Goal: Task Accomplishment & Management: Use online tool/utility

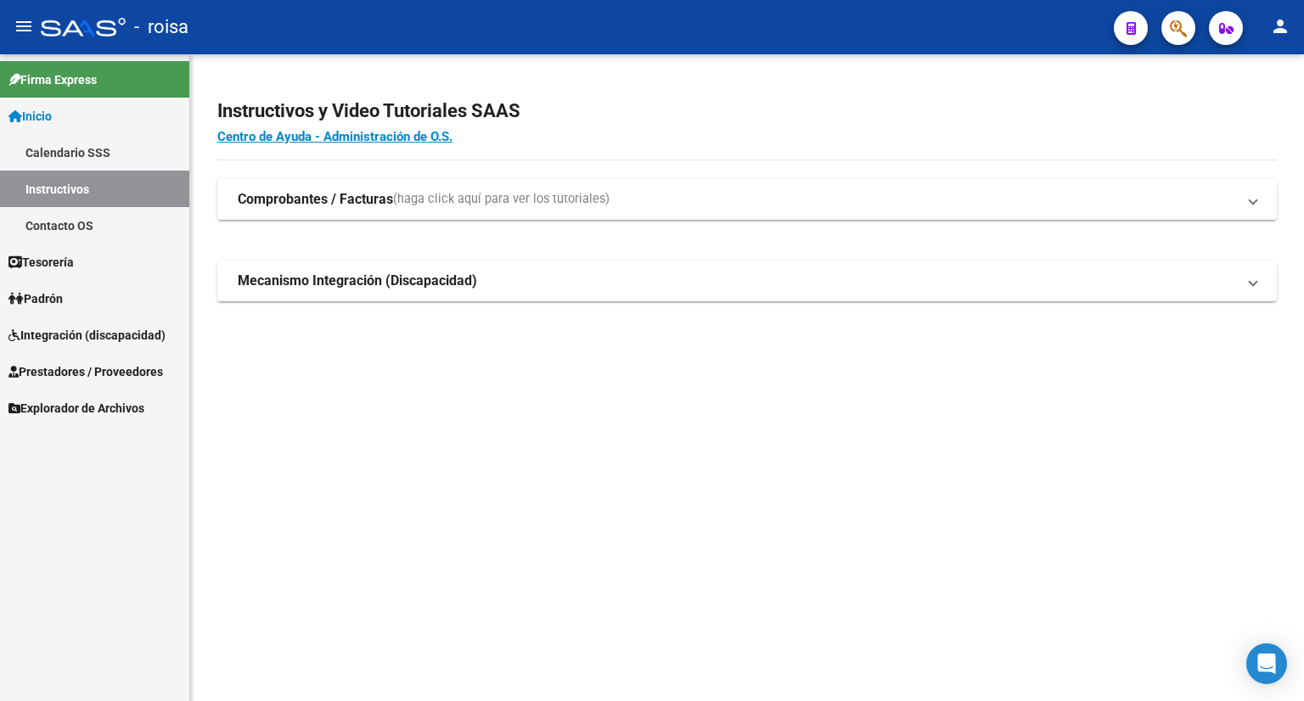
click at [93, 194] on link "Instructivos" at bounding box center [94, 189] width 189 height 36
click at [70, 331] on span "Integración (discapacidad)" at bounding box center [86, 335] width 157 height 19
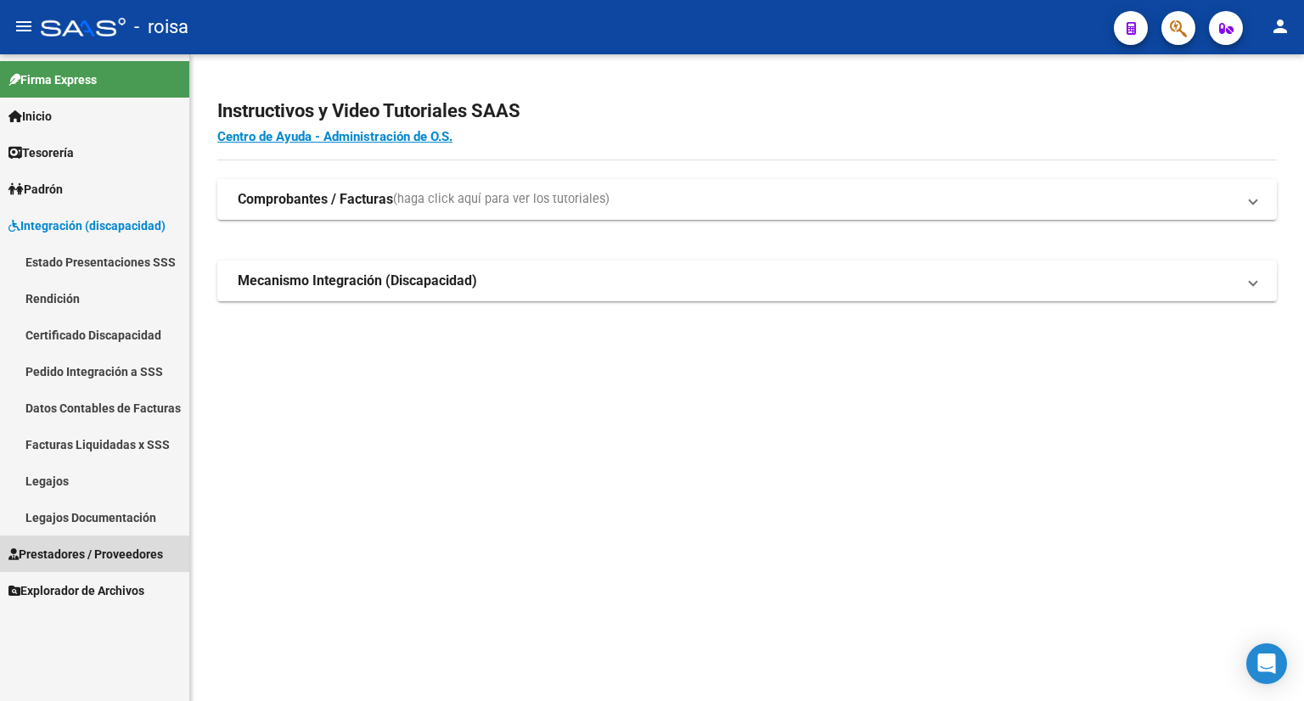
click at [53, 558] on span "Prestadores / Proveedores" at bounding box center [85, 554] width 154 height 19
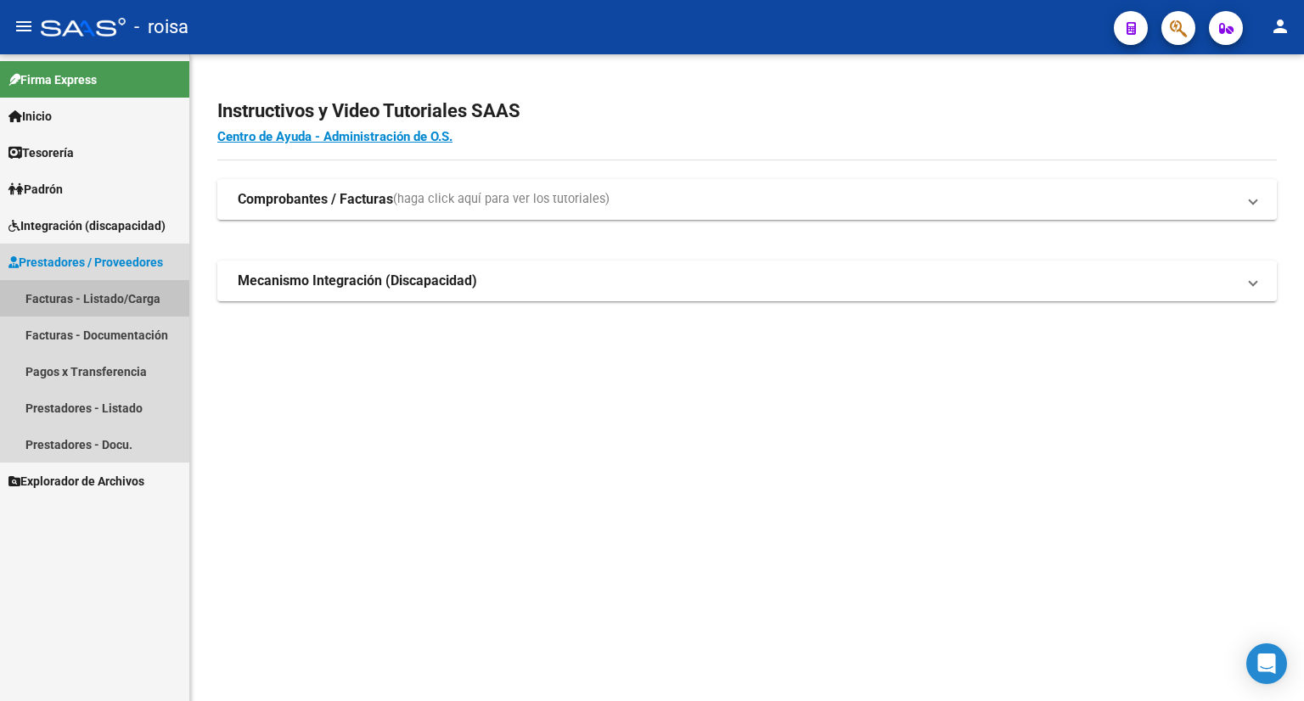
click at [79, 300] on link "Facturas - Listado/Carga" at bounding box center [94, 298] width 189 height 36
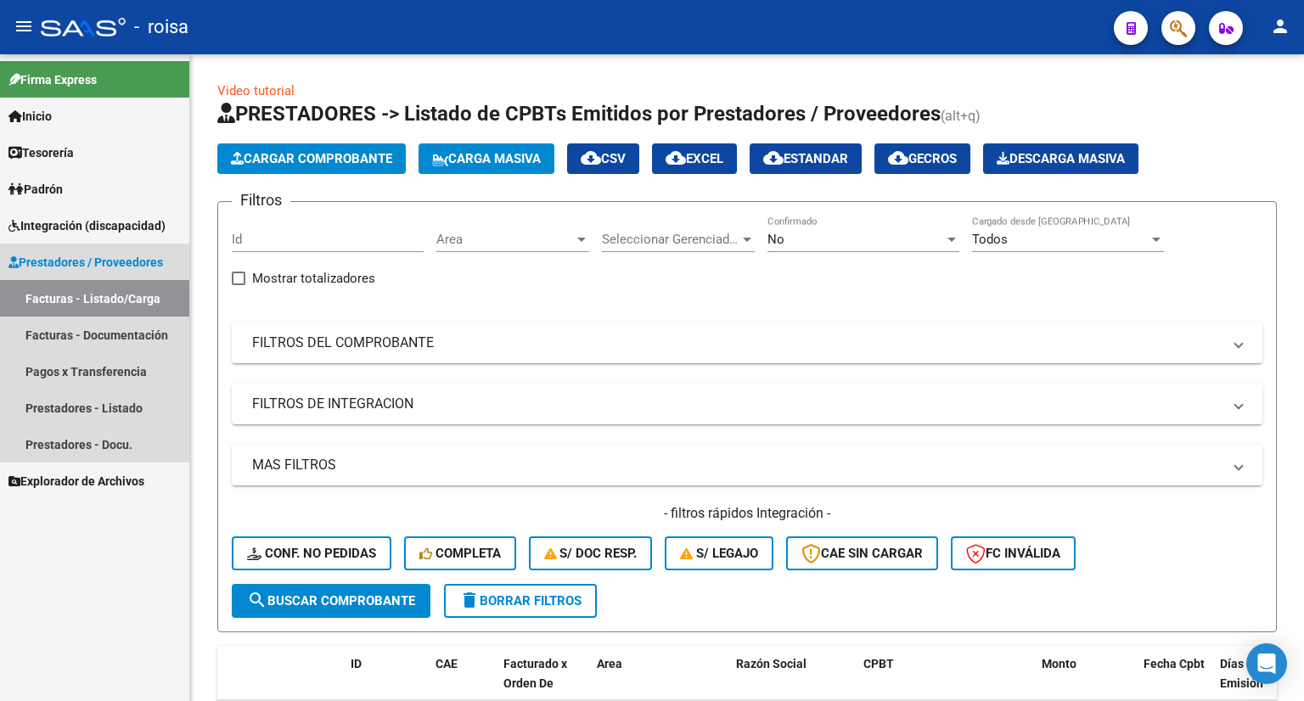
click at [35, 299] on link "Facturas - Listado/Carga" at bounding box center [94, 298] width 189 height 36
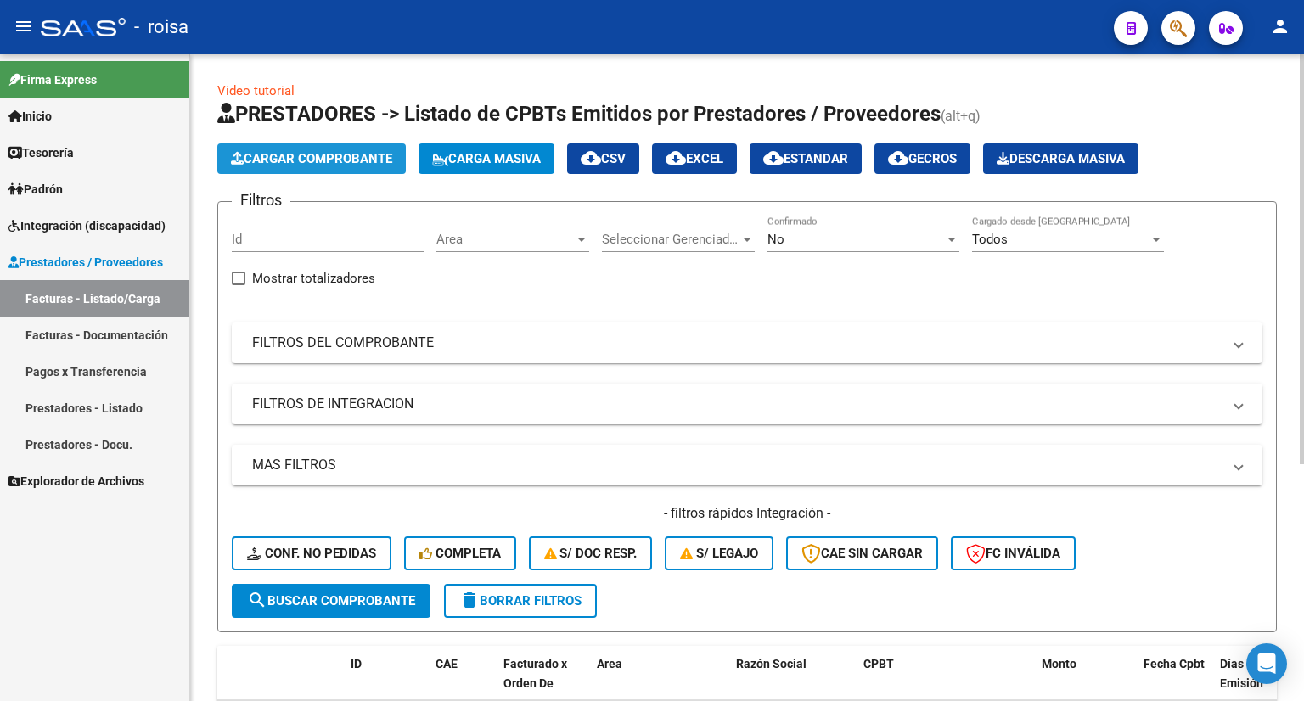
click at [315, 154] on span "Cargar Comprobante" at bounding box center [311, 158] width 161 height 15
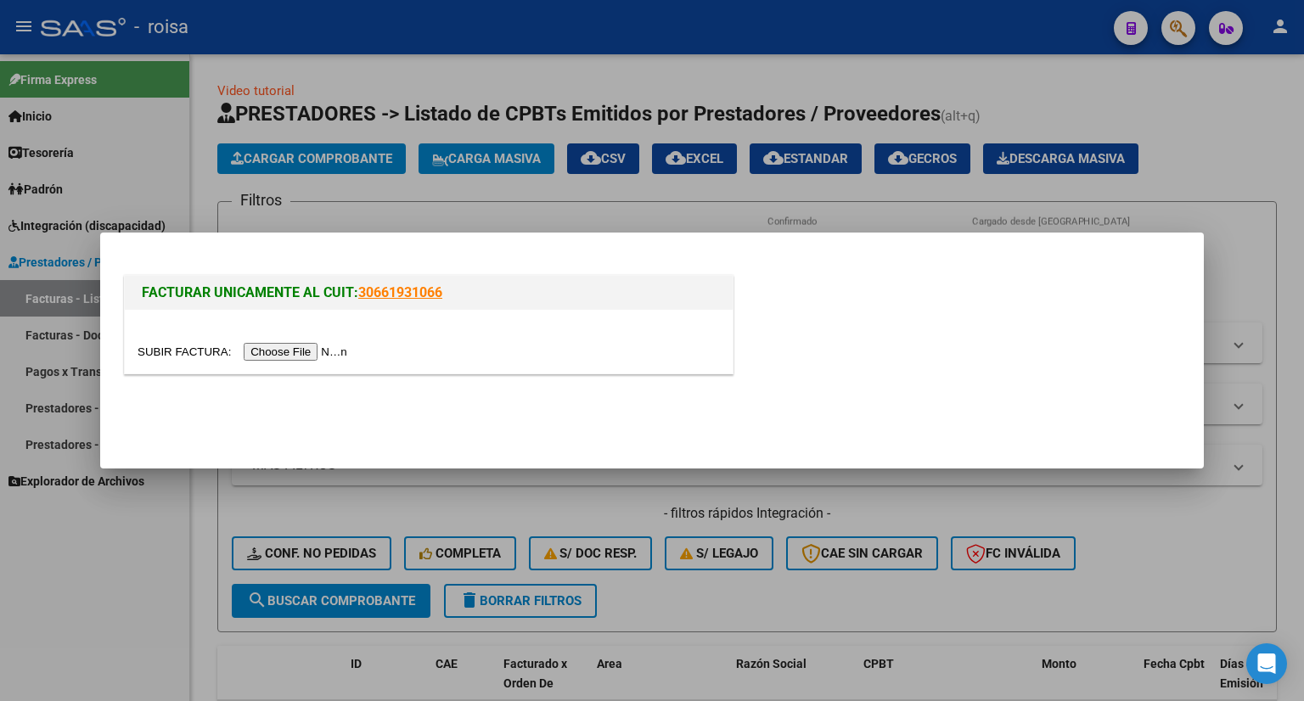
click at [299, 347] on input "file" at bounding box center [244, 352] width 215 height 18
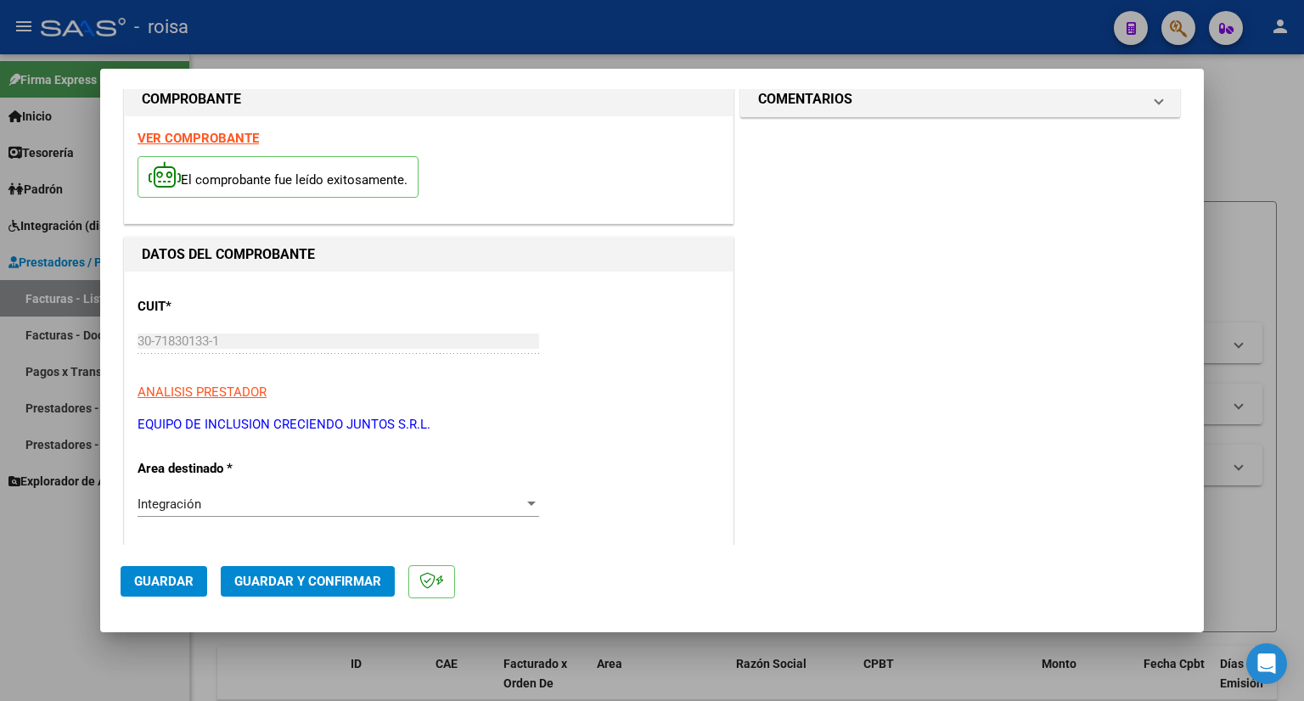
scroll to position [24, 0]
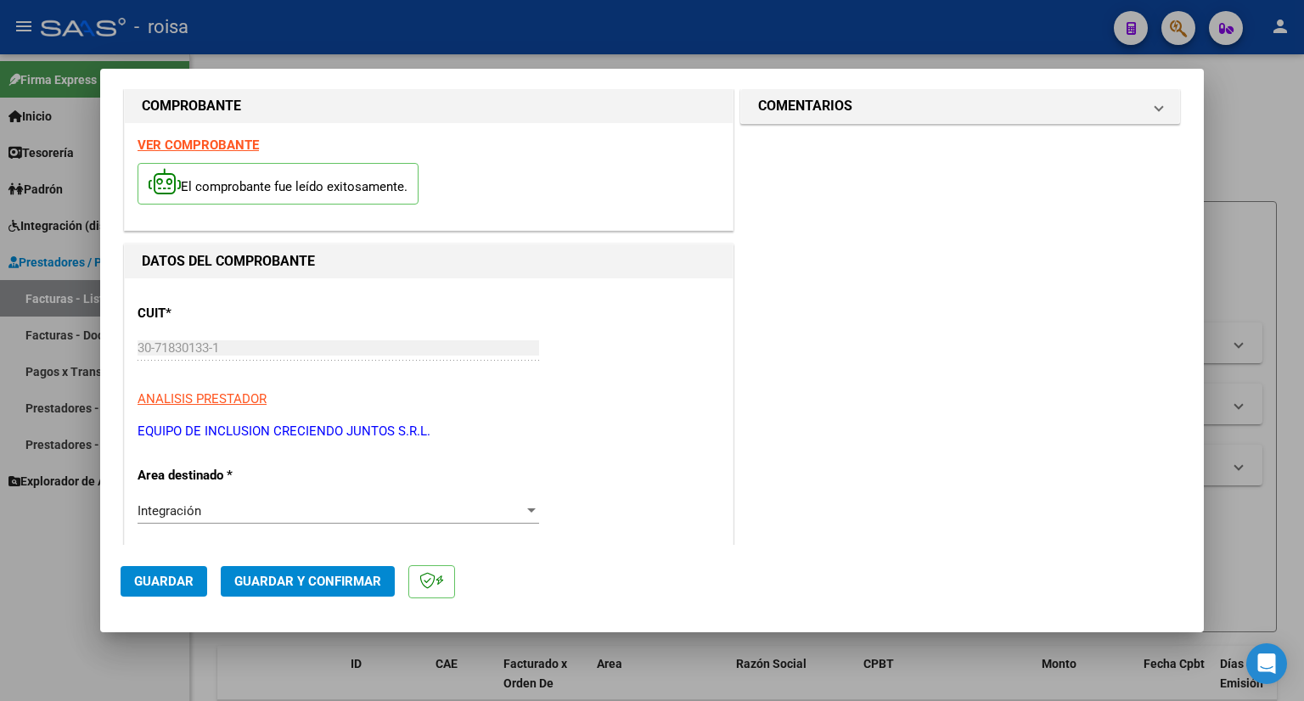
click at [225, 146] on strong "VER COMPROBANTE" at bounding box center [197, 144] width 121 height 15
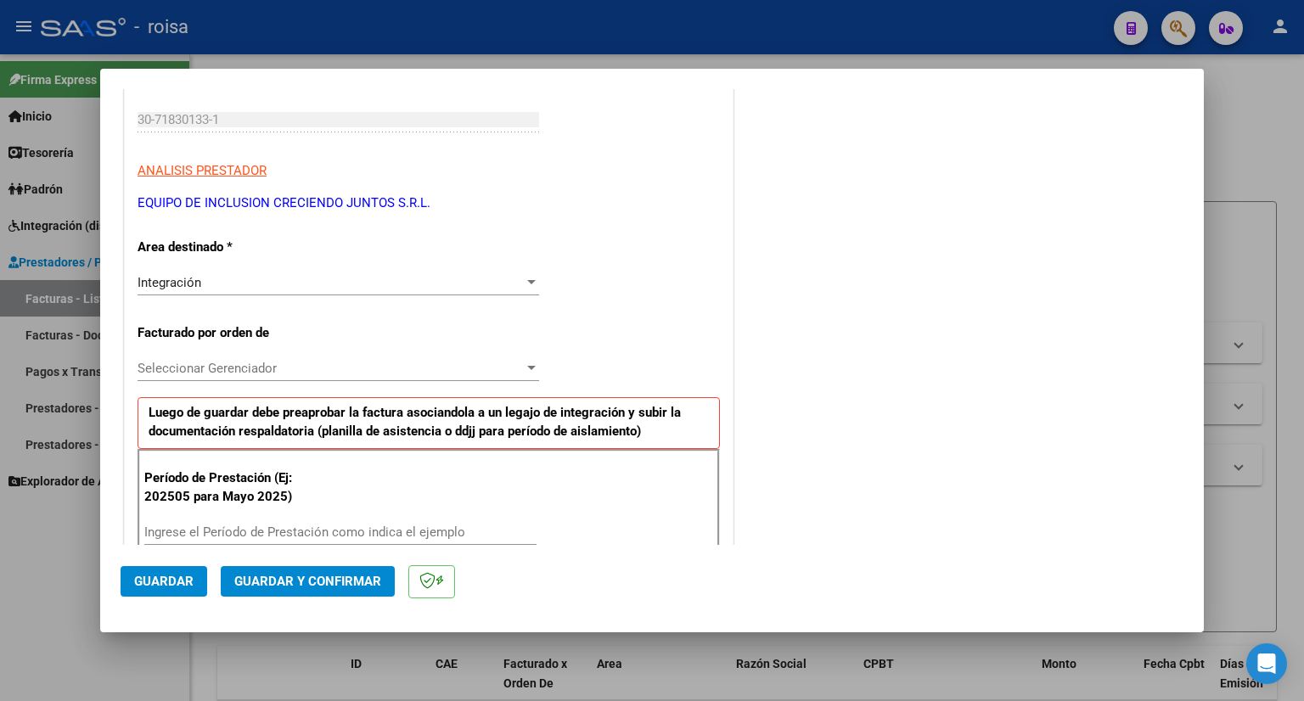
scroll to position [255, 0]
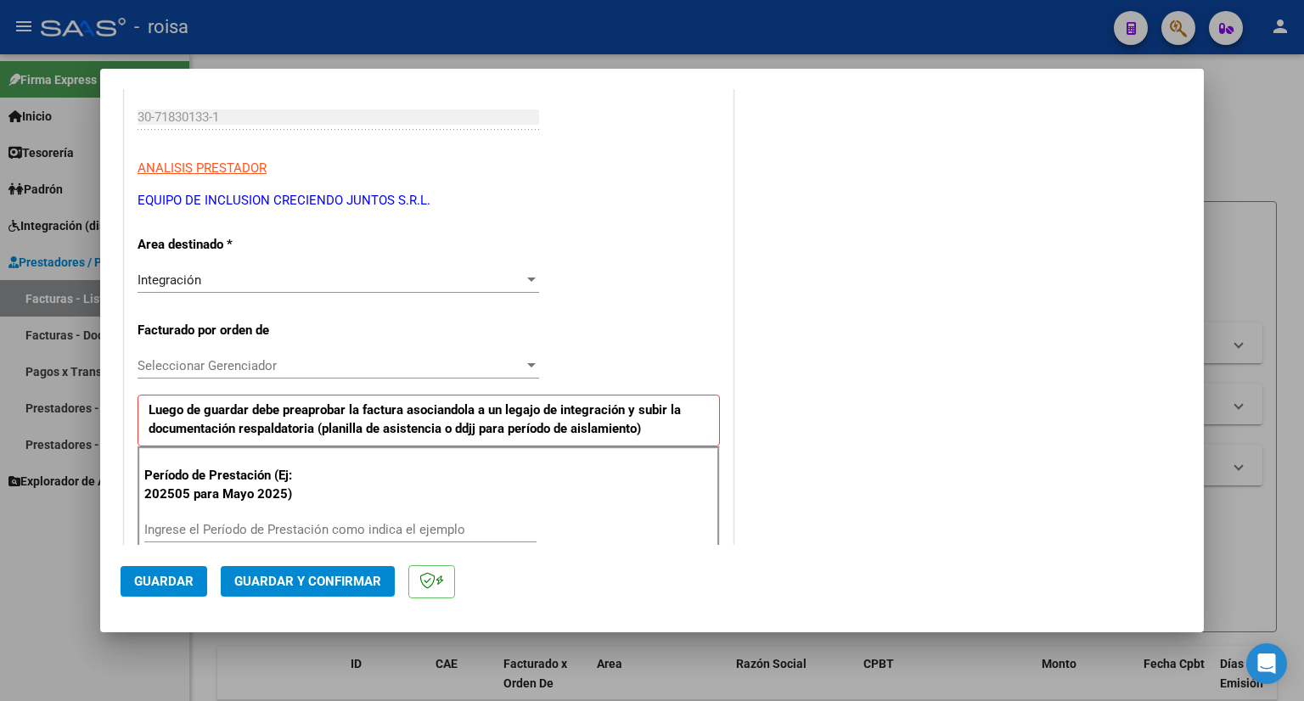
click at [392, 282] on div "Integración" at bounding box center [330, 279] width 386 height 15
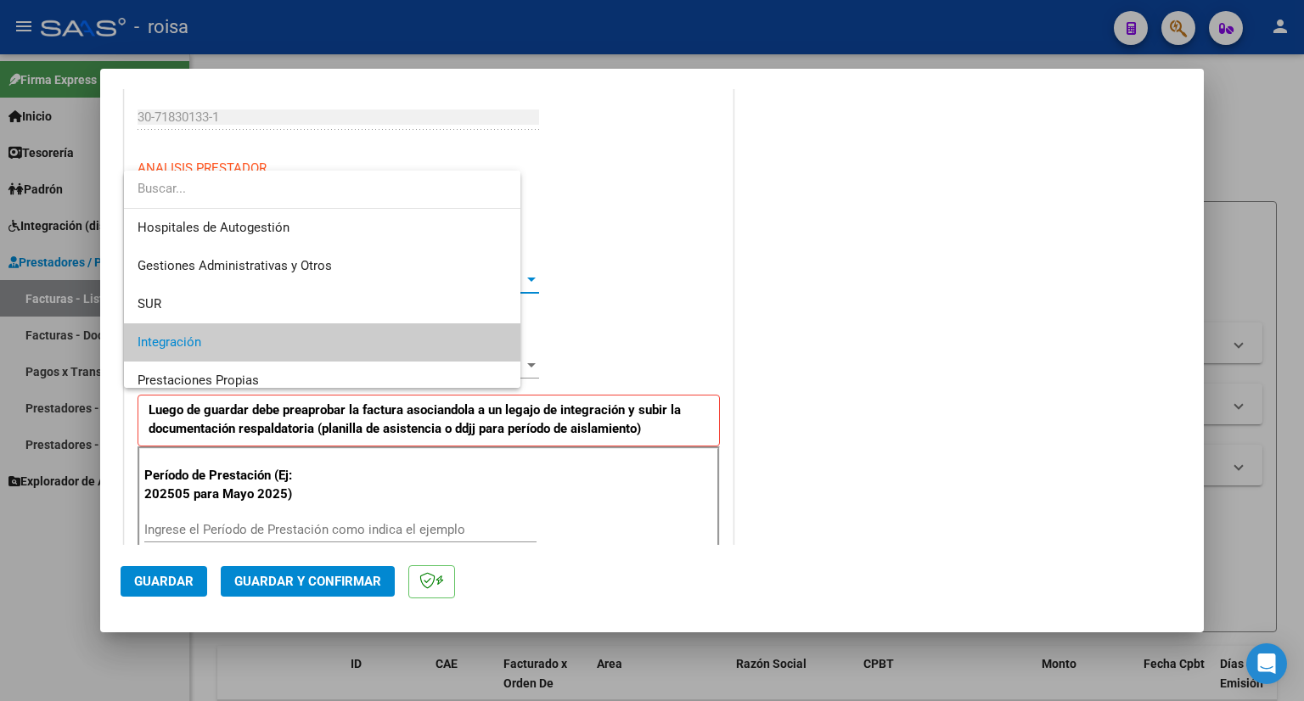
scroll to position [63, 0]
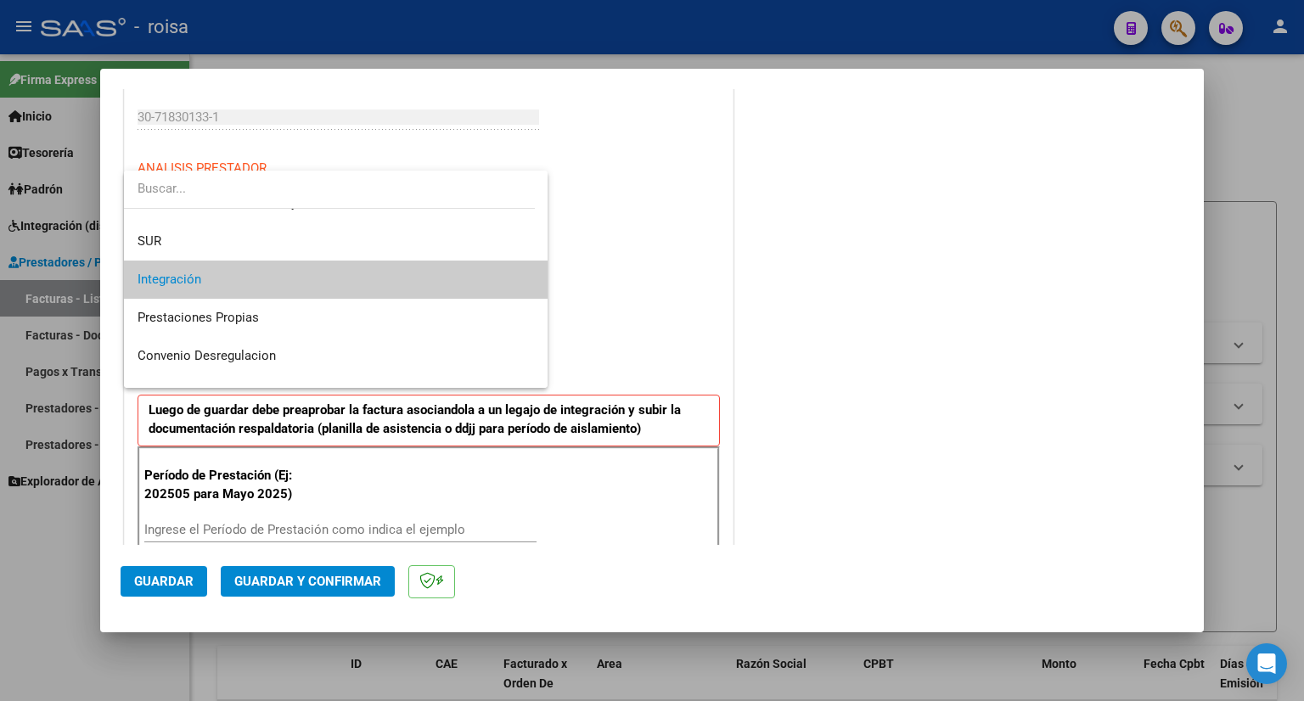
click at [392, 282] on span "Integración" at bounding box center [335, 280] width 397 height 38
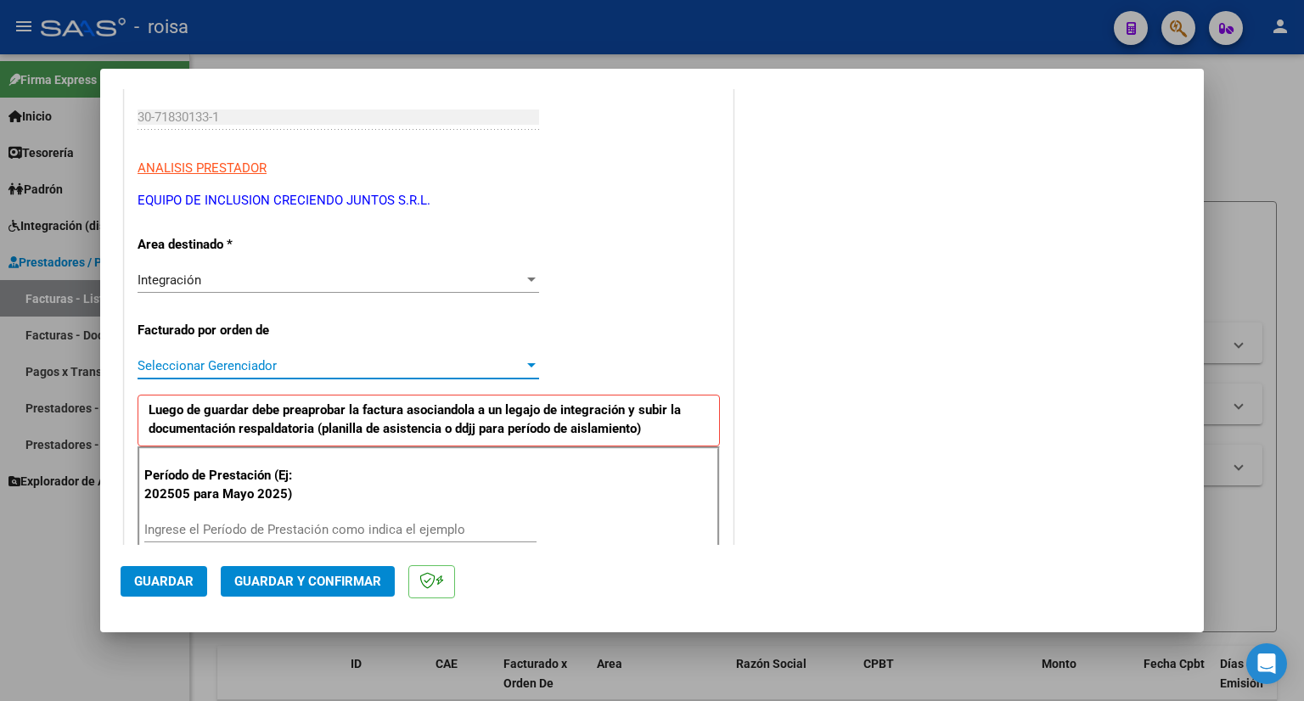
click at [345, 369] on span "Seleccionar Gerenciador" at bounding box center [330, 365] width 386 height 15
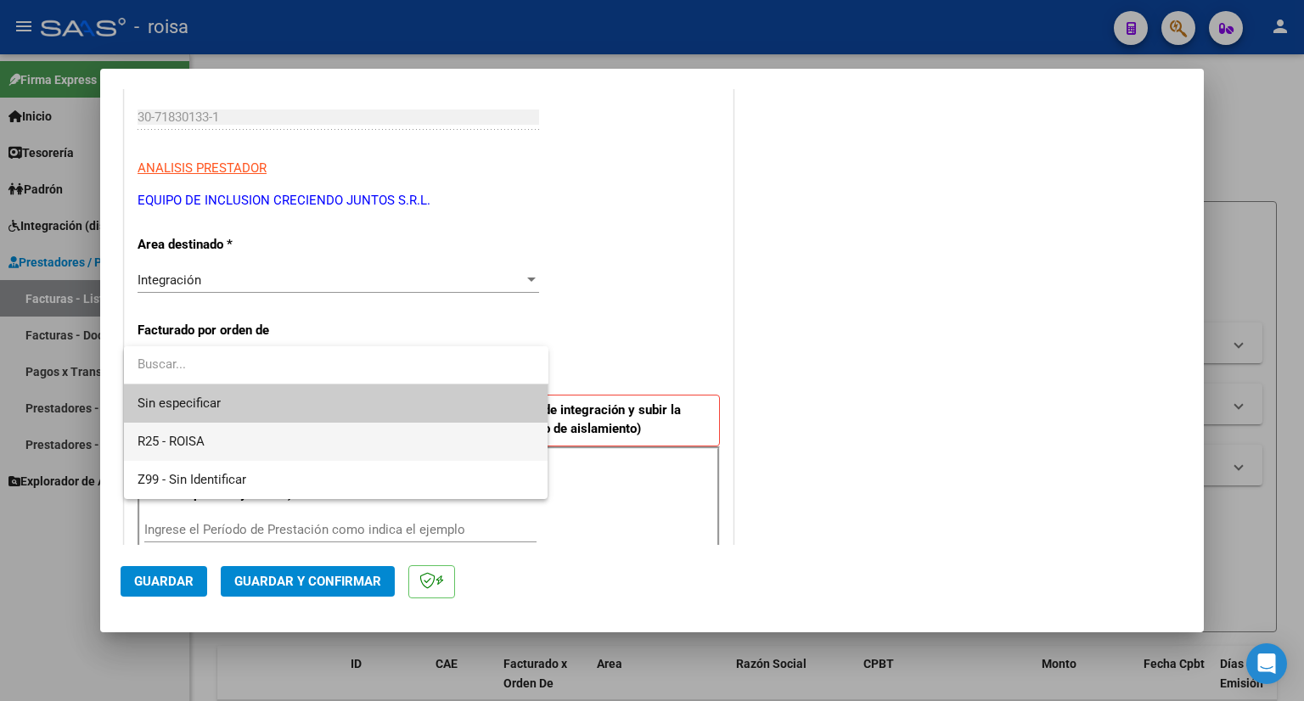
click at [267, 446] on span "R25 - ROISA" at bounding box center [335, 442] width 397 height 38
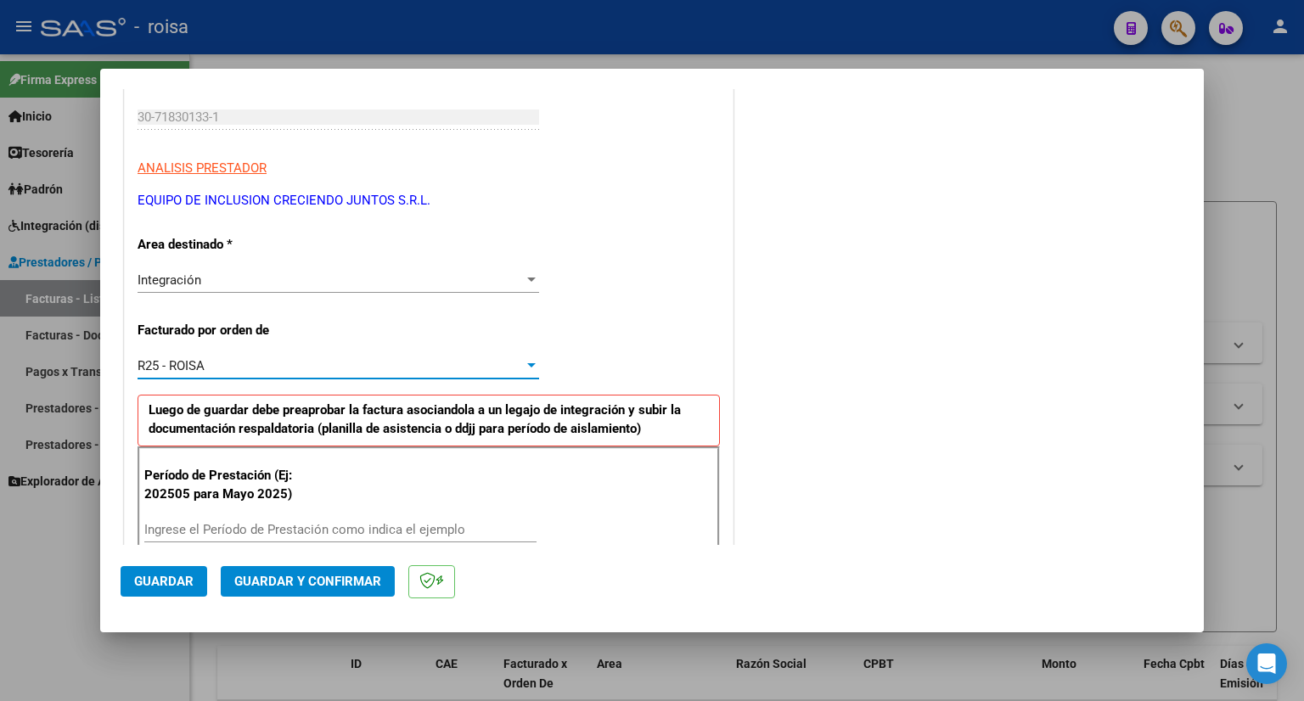
scroll to position [0, 0]
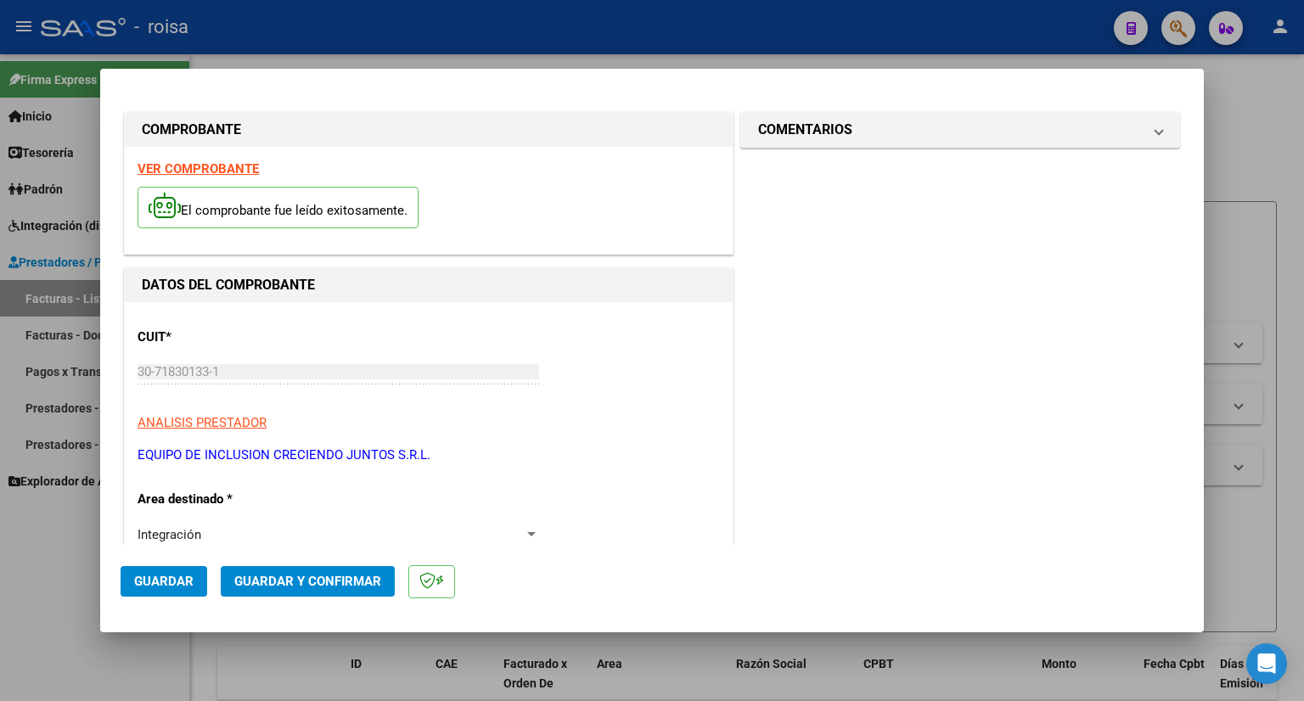
click at [239, 169] on strong "VER COMPROBANTE" at bounding box center [197, 168] width 121 height 15
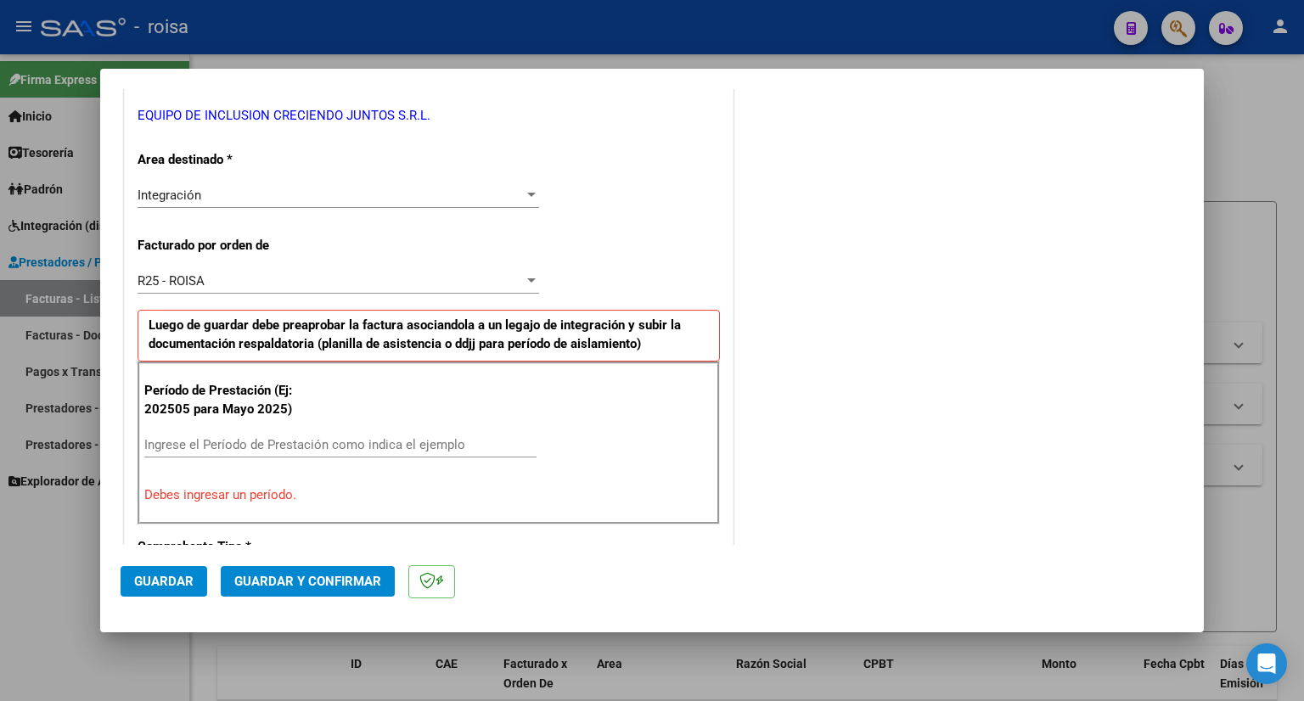
scroll to position [424, 0]
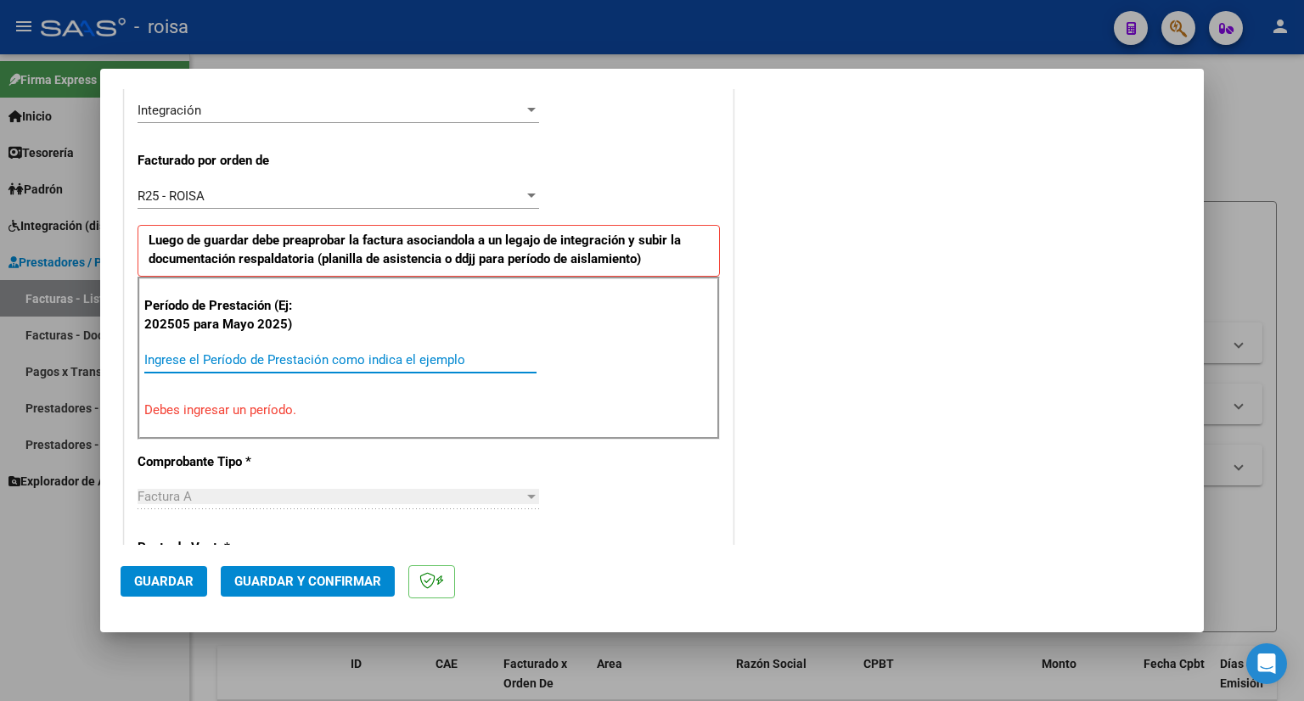
click at [317, 352] on input "Ingrese el Período de Prestación como indica el ejemplo" at bounding box center [340, 359] width 392 height 15
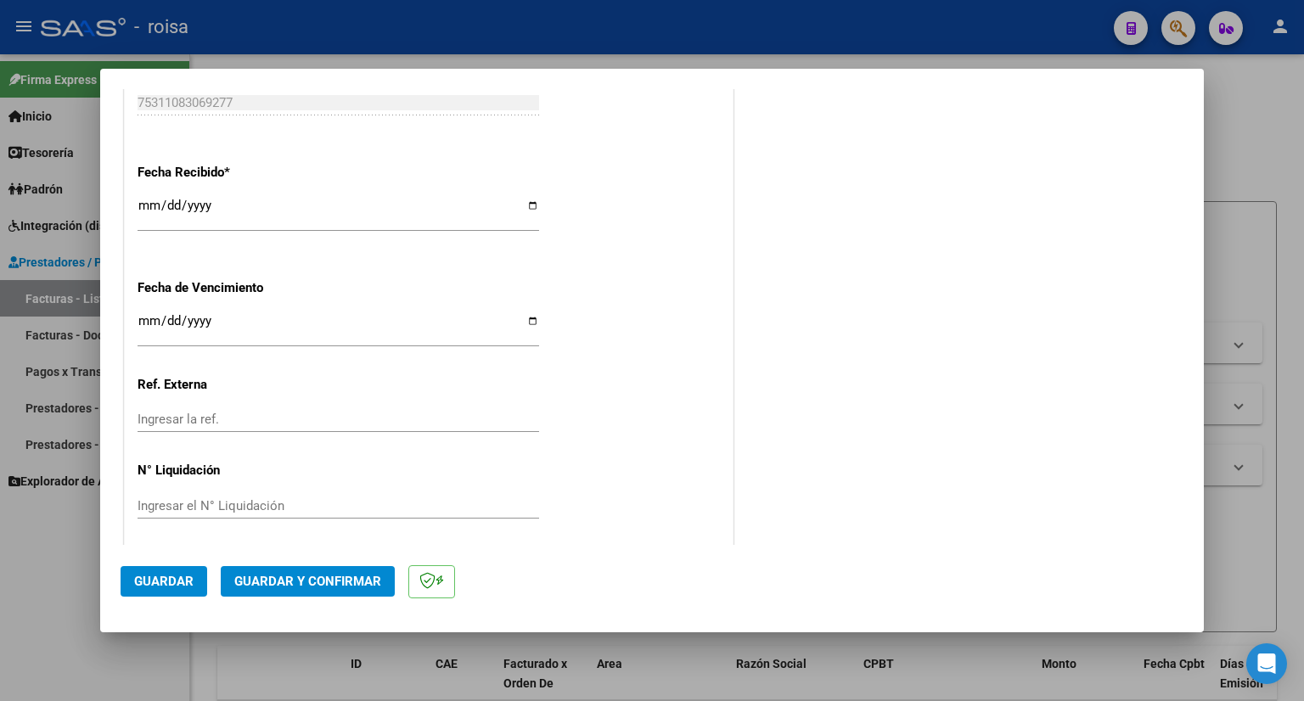
scroll to position [1219, 0]
type input "202507"
click at [152, 570] on button "Guardar" at bounding box center [164, 581] width 87 height 31
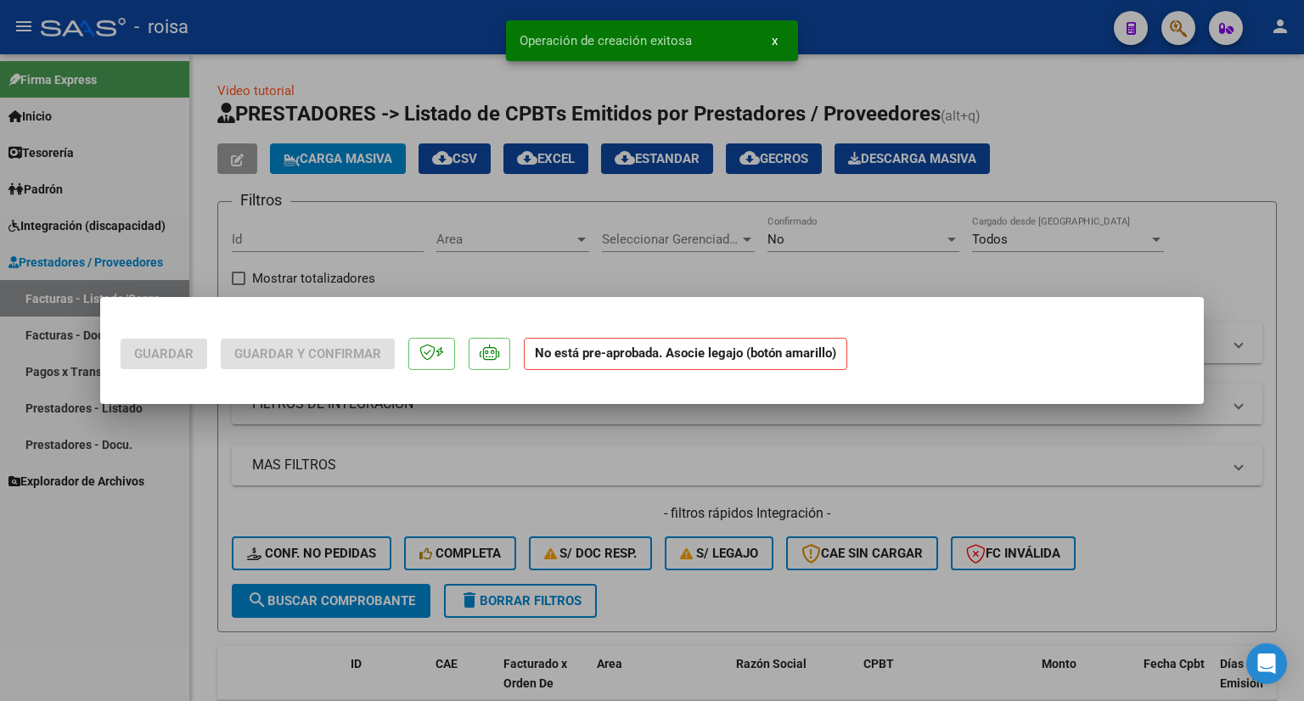
scroll to position [0, 0]
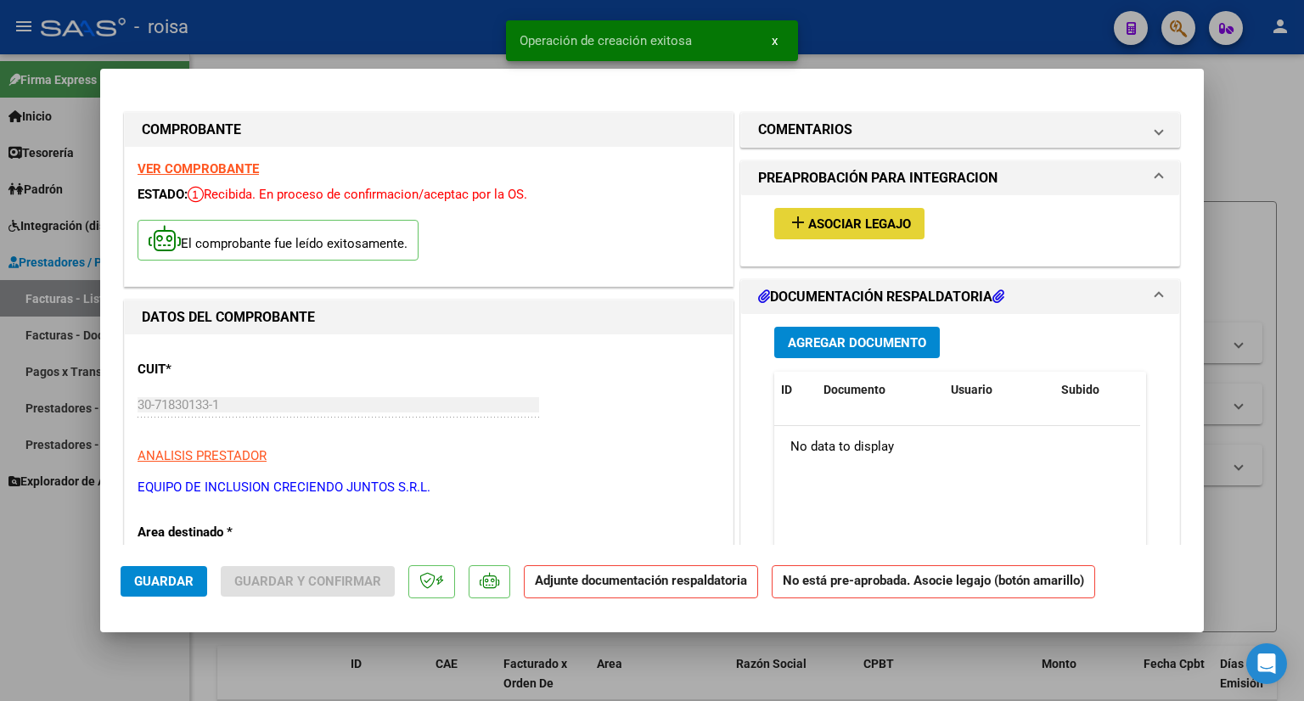
click at [879, 216] on span "Asociar Legajo" at bounding box center [859, 223] width 103 height 15
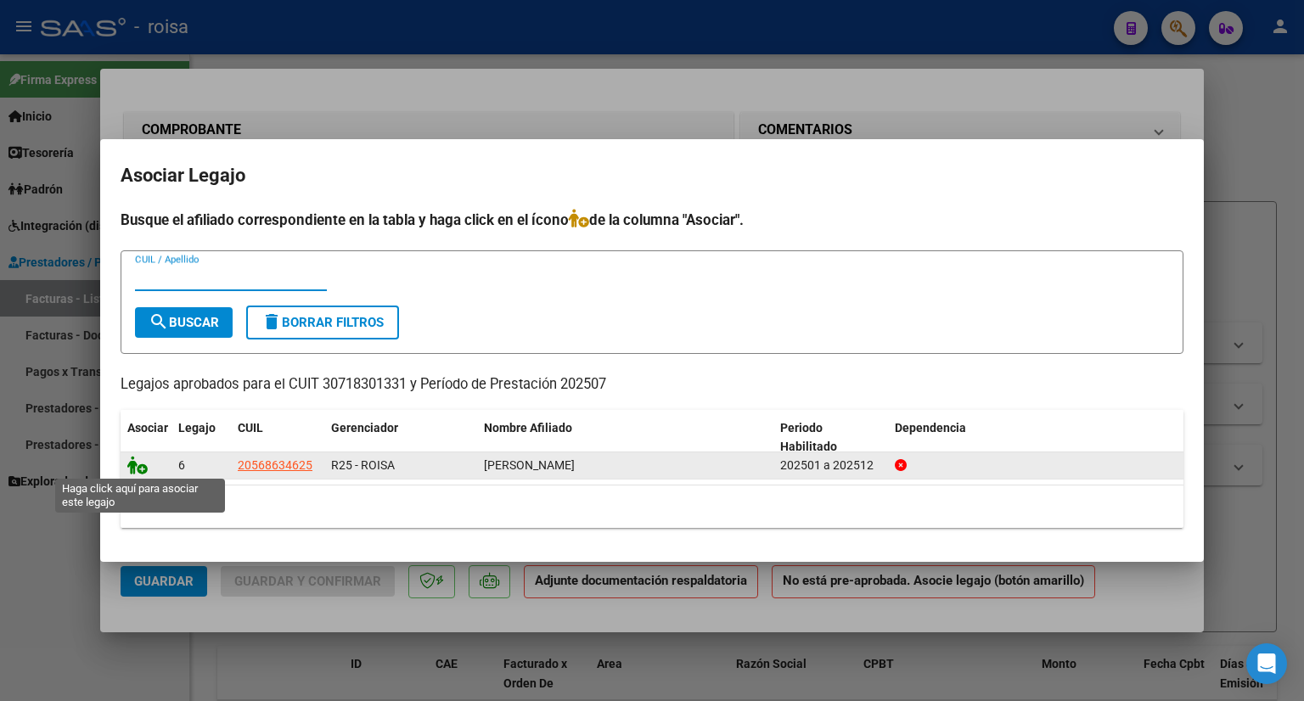
click at [136, 462] on icon at bounding box center [137, 465] width 20 height 19
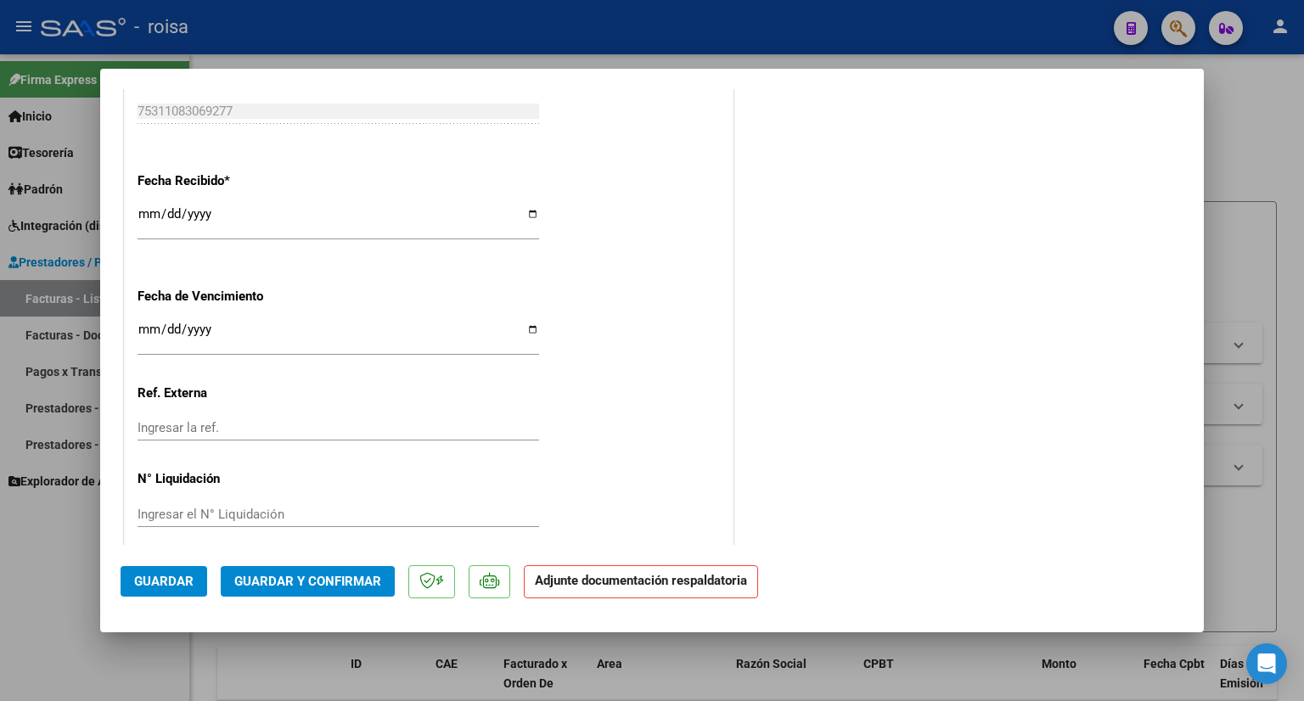
scroll to position [1244, 0]
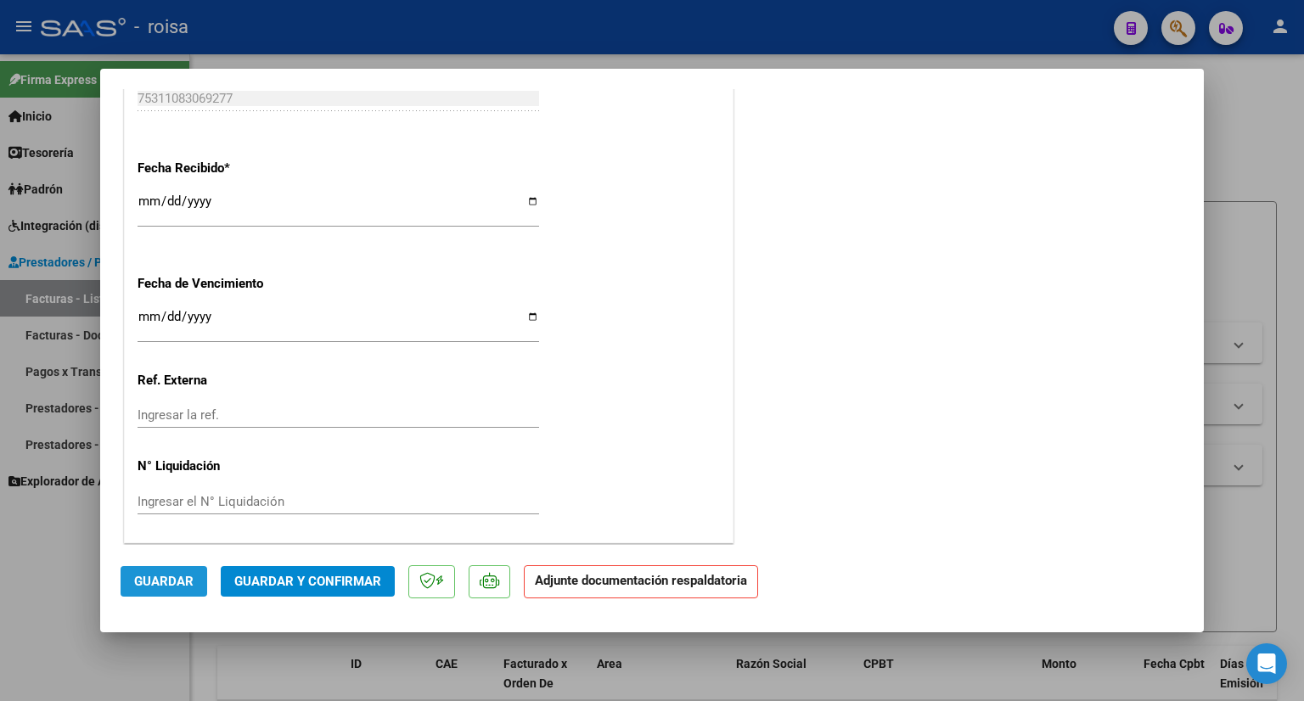
click at [155, 576] on span "Guardar" at bounding box center [163, 581] width 59 height 15
click at [1229, 137] on div at bounding box center [652, 350] width 1304 height 701
type input "$ 0,00"
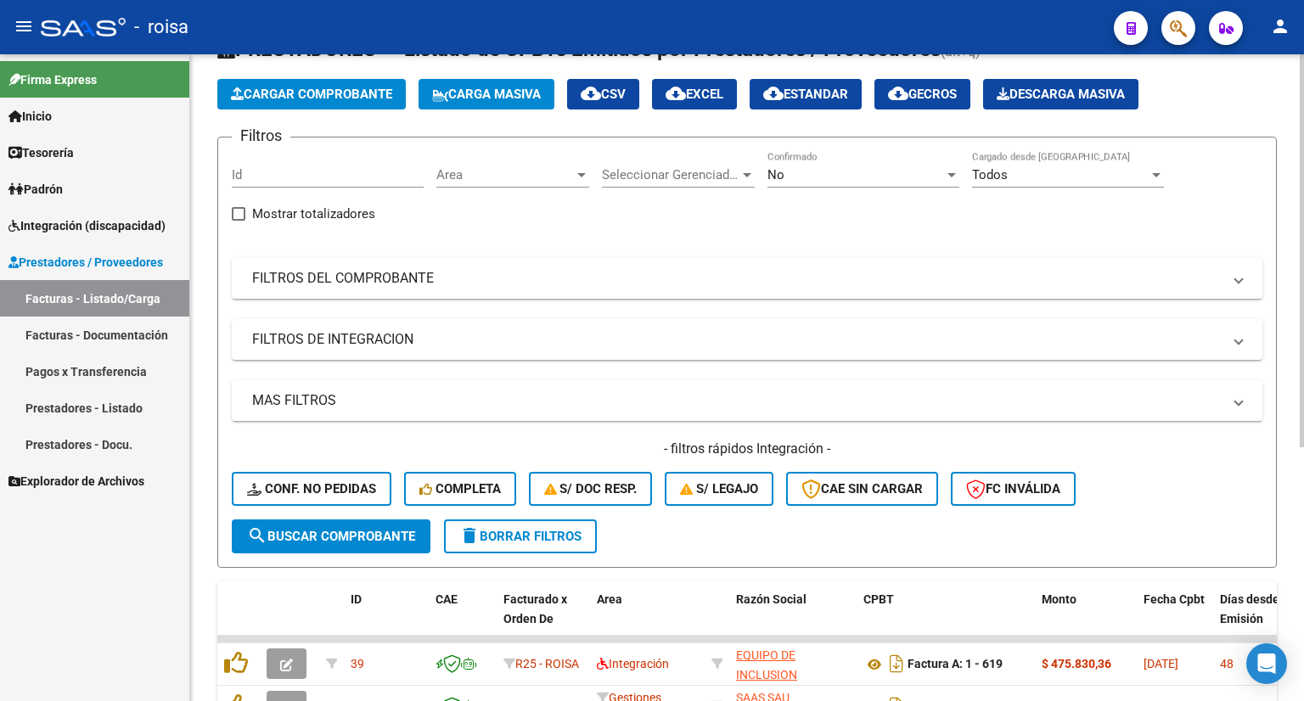
scroll to position [340, 0]
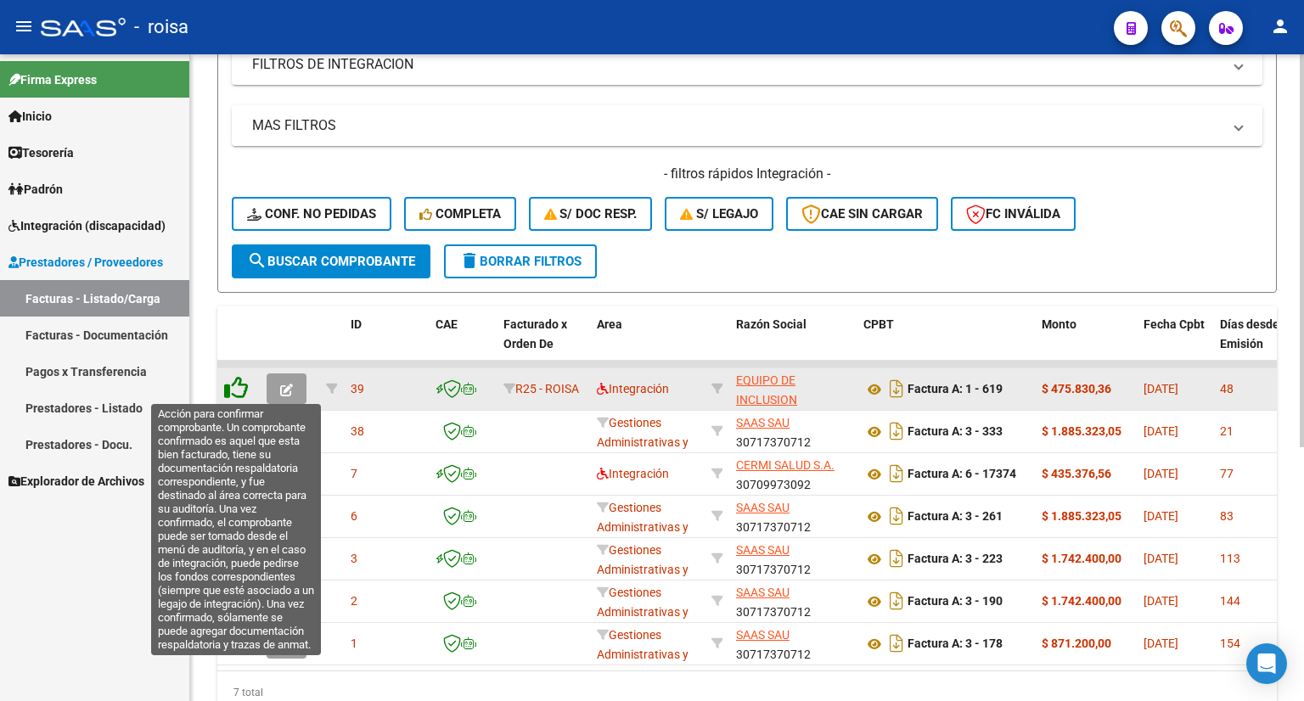
click at [233, 384] on icon at bounding box center [236, 388] width 24 height 24
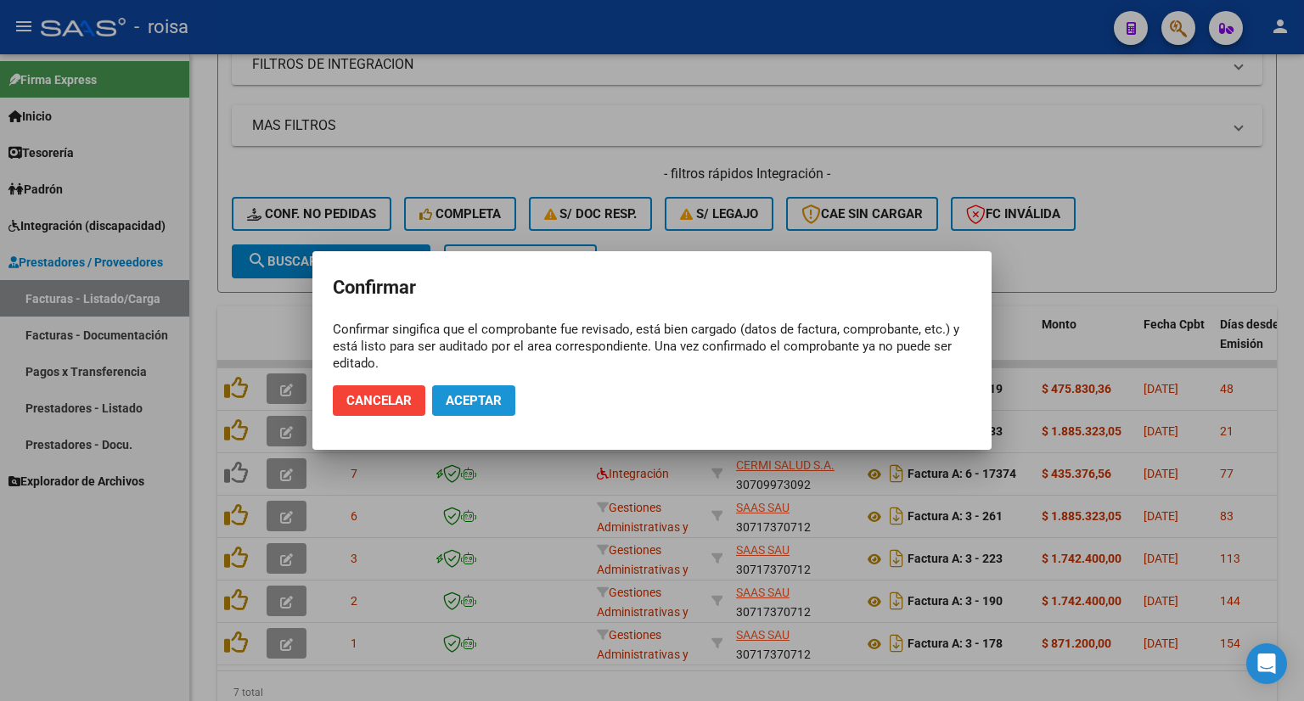
click at [482, 395] on span "Aceptar" at bounding box center [474, 400] width 56 height 15
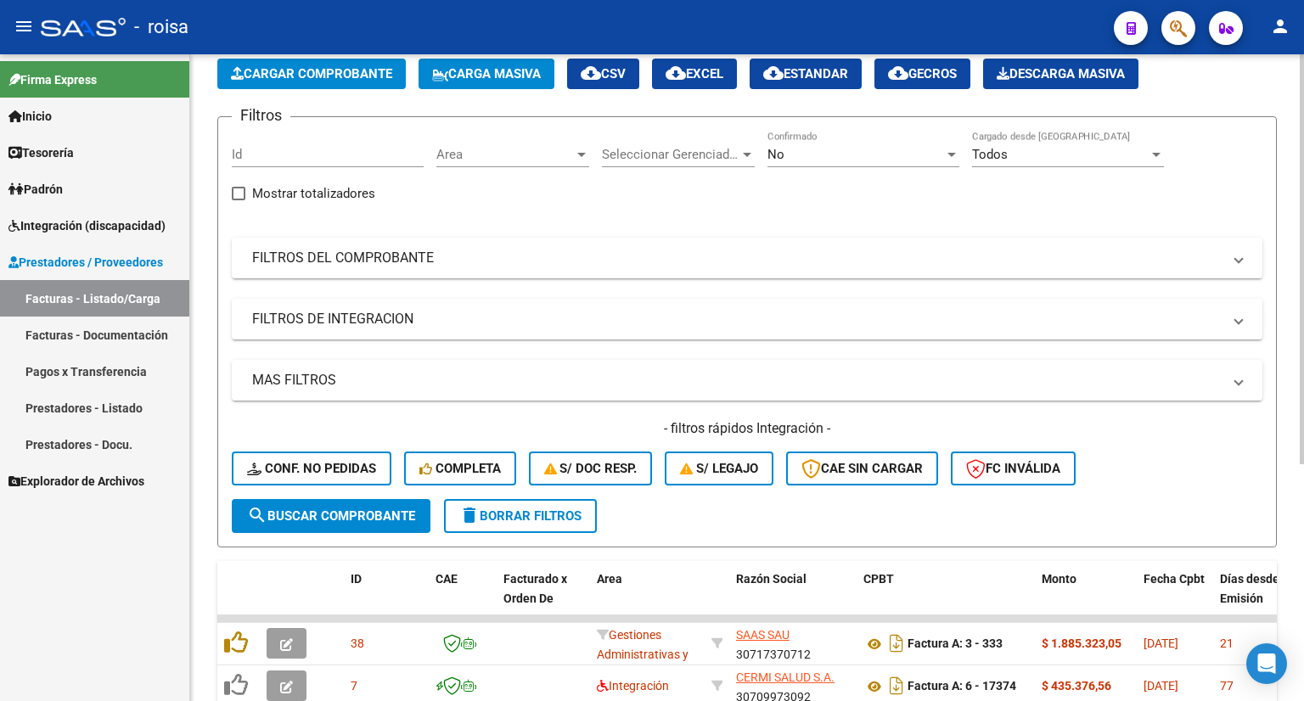
scroll to position [0, 0]
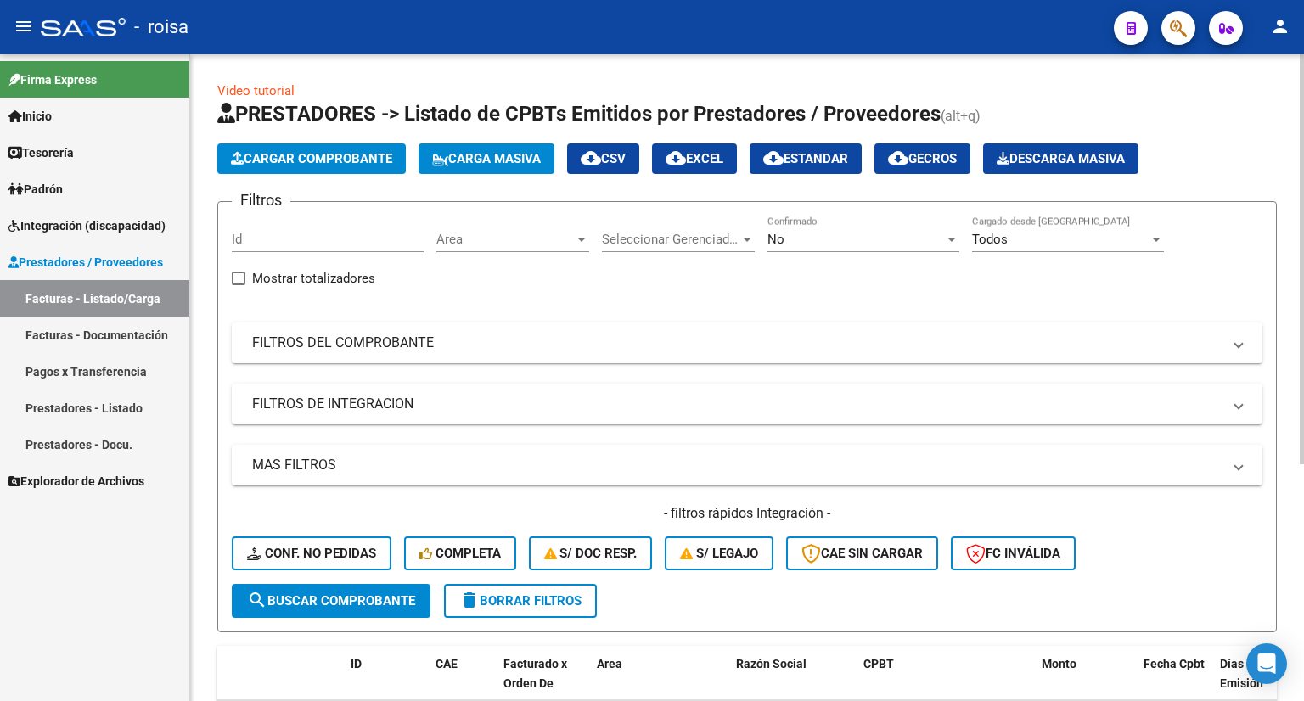
click at [317, 160] on span "Cargar Comprobante" at bounding box center [311, 158] width 161 height 15
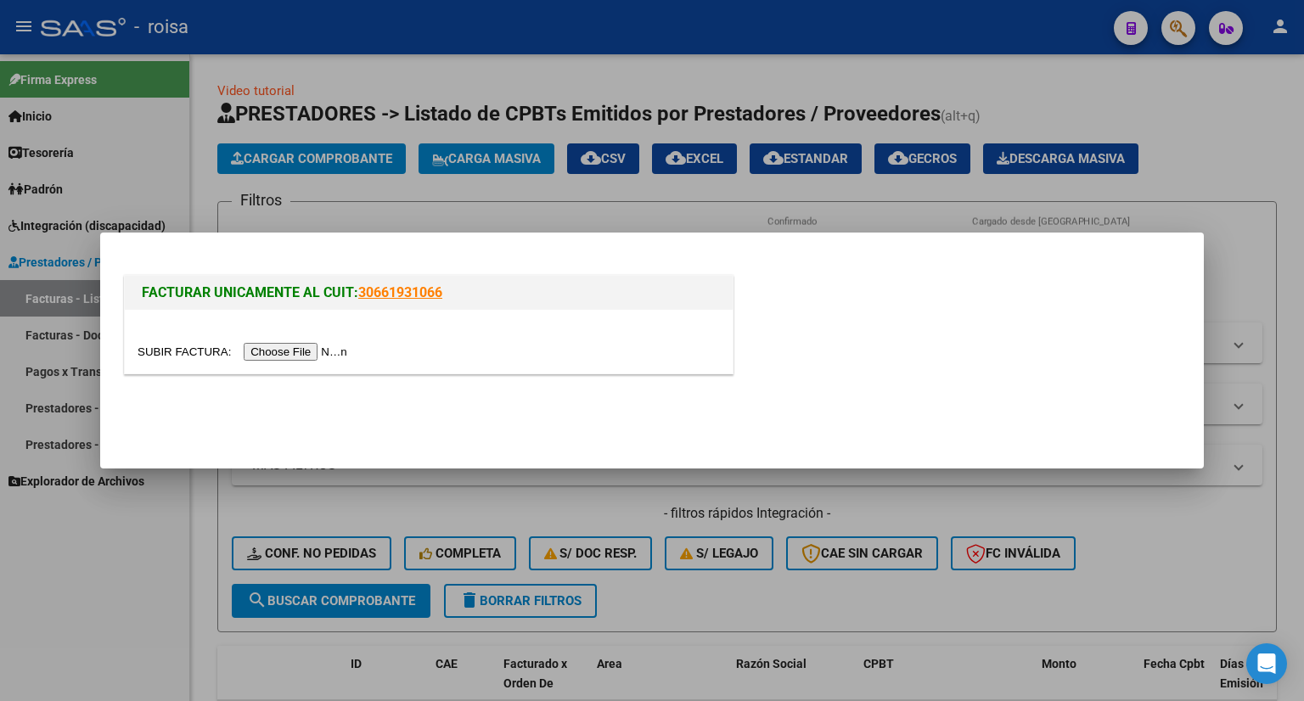
click at [281, 352] on input "file" at bounding box center [244, 352] width 215 height 18
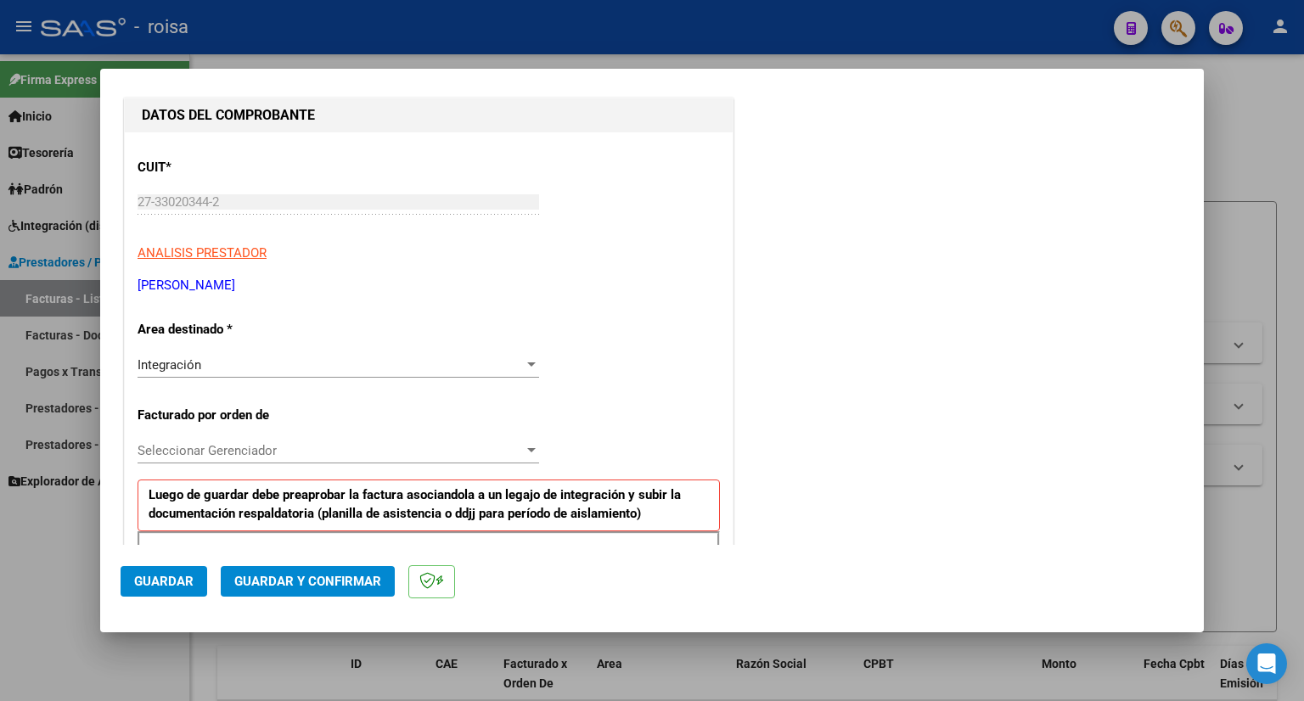
scroll to position [255, 0]
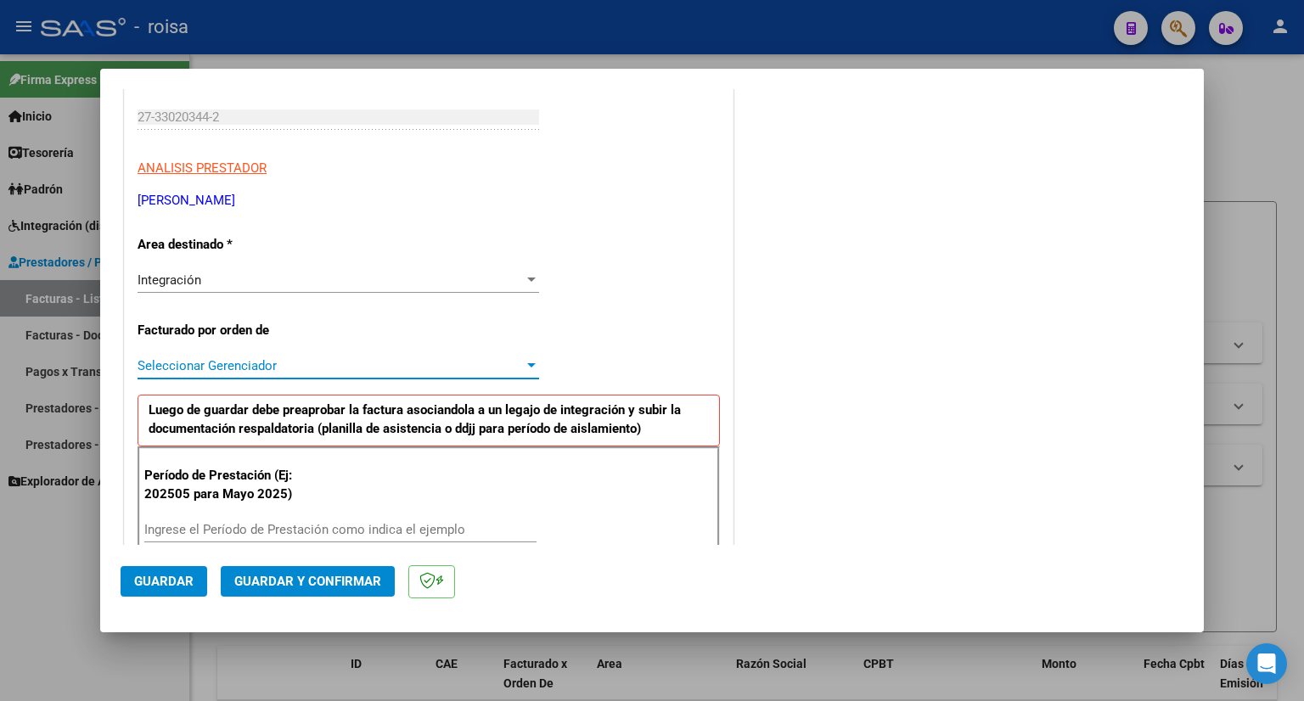
click at [524, 371] on div at bounding box center [531, 366] width 15 height 14
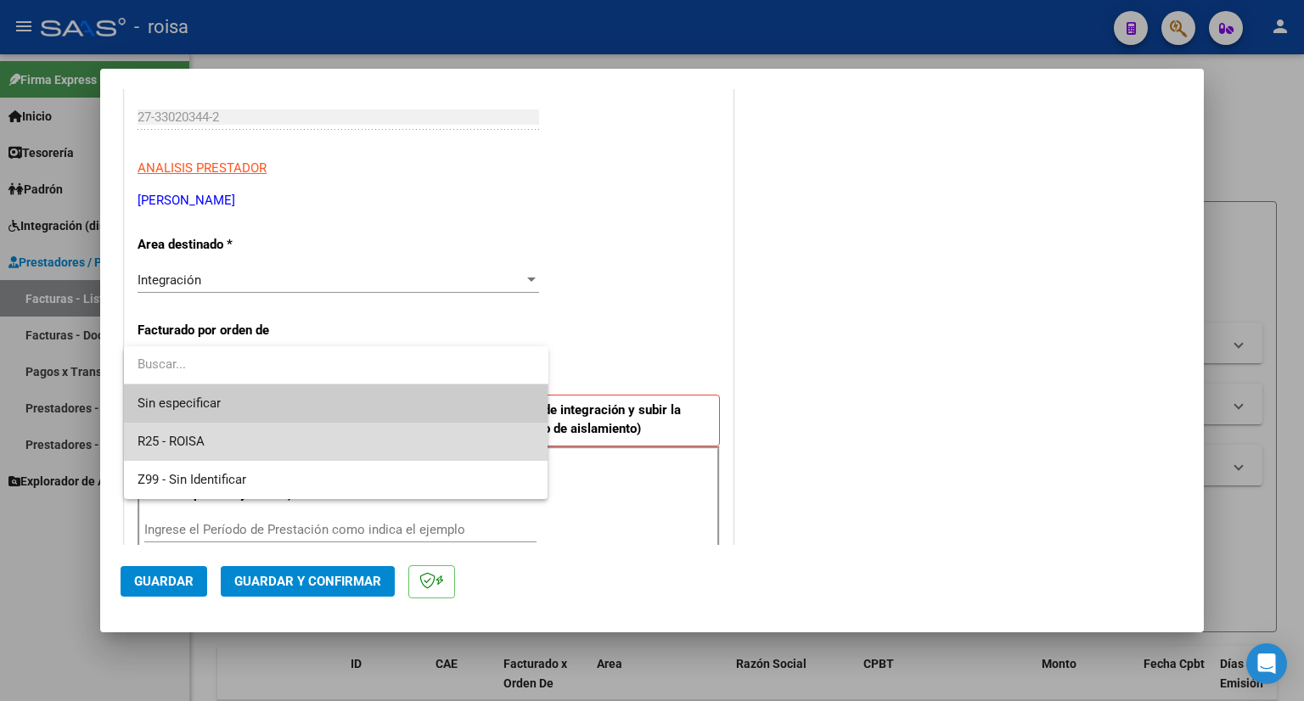
click at [448, 432] on span "R25 - ROISA" at bounding box center [335, 442] width 397 height 38
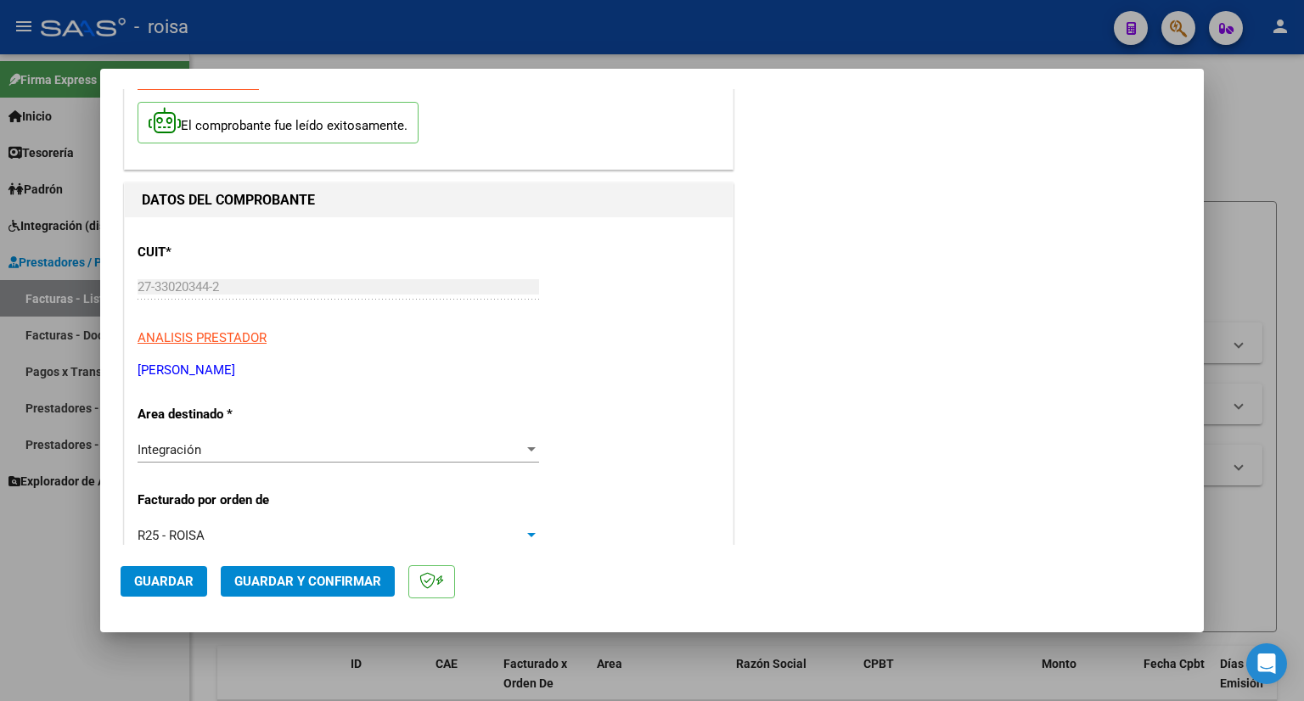
scroll to position [0, 0]
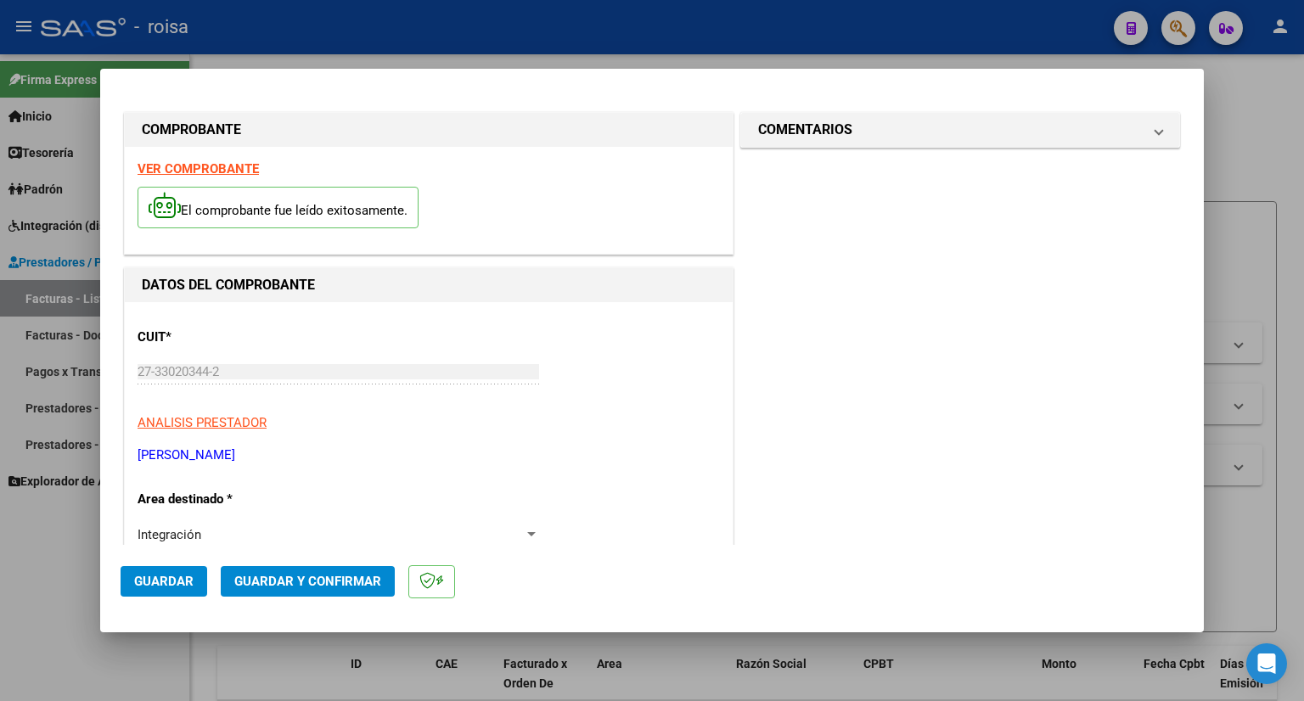
click at [221, 167] on strong "VER COMPROBANTE" at bounding box center [197, 168] width 121 height 15
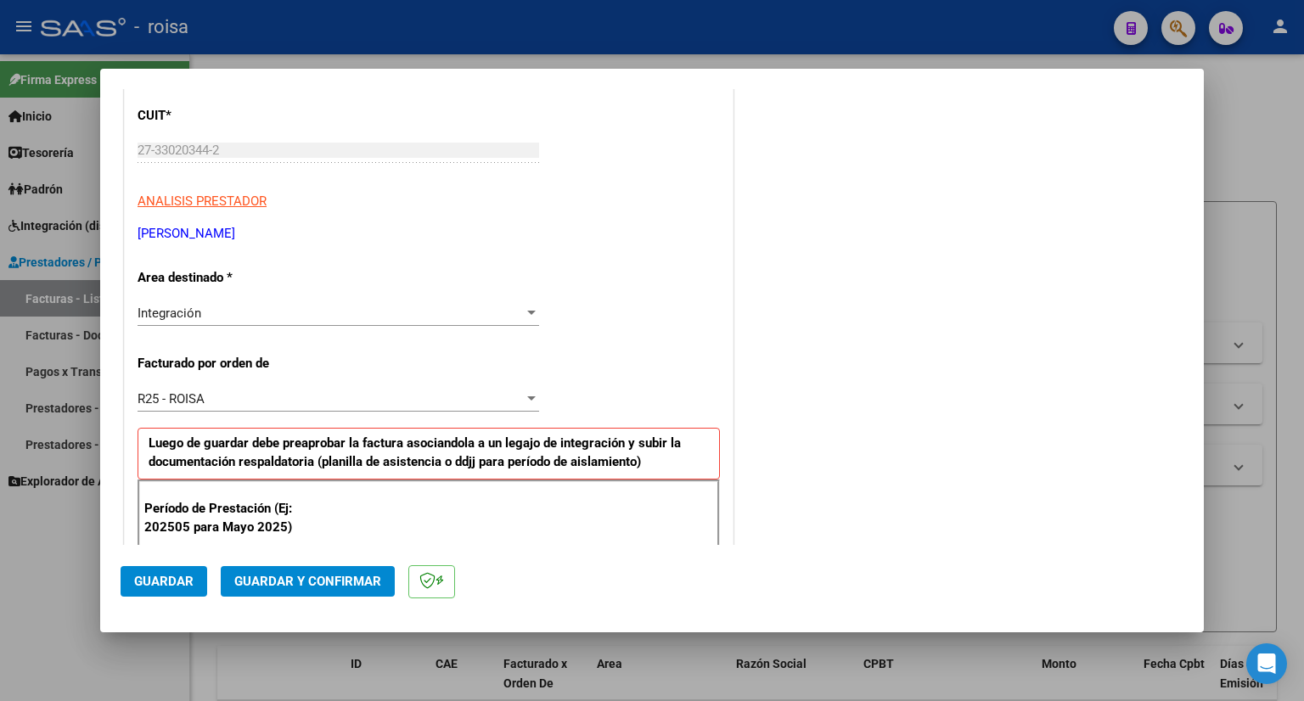
scroll to position [424, 0]
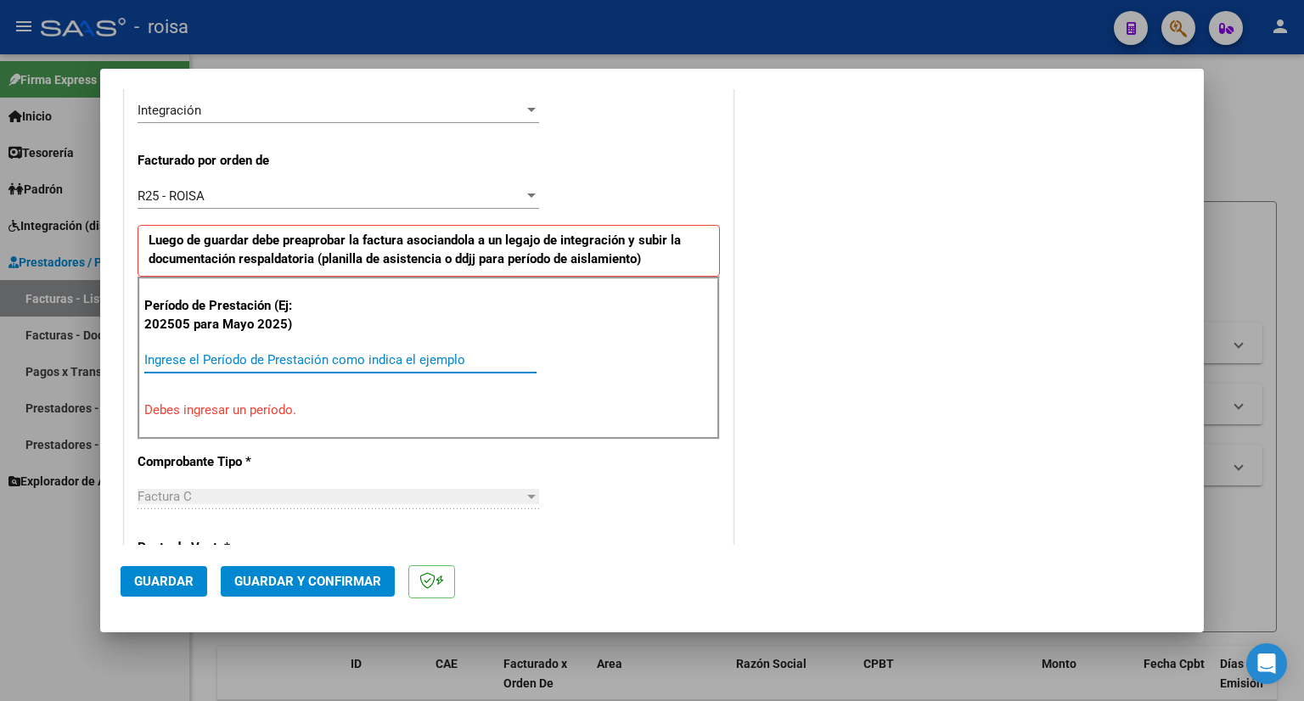
click at [283, 355] on input "Ingrese el Período de Prestación como indica el ejemplo" at bounding box center [340, 359] width 392 height 15
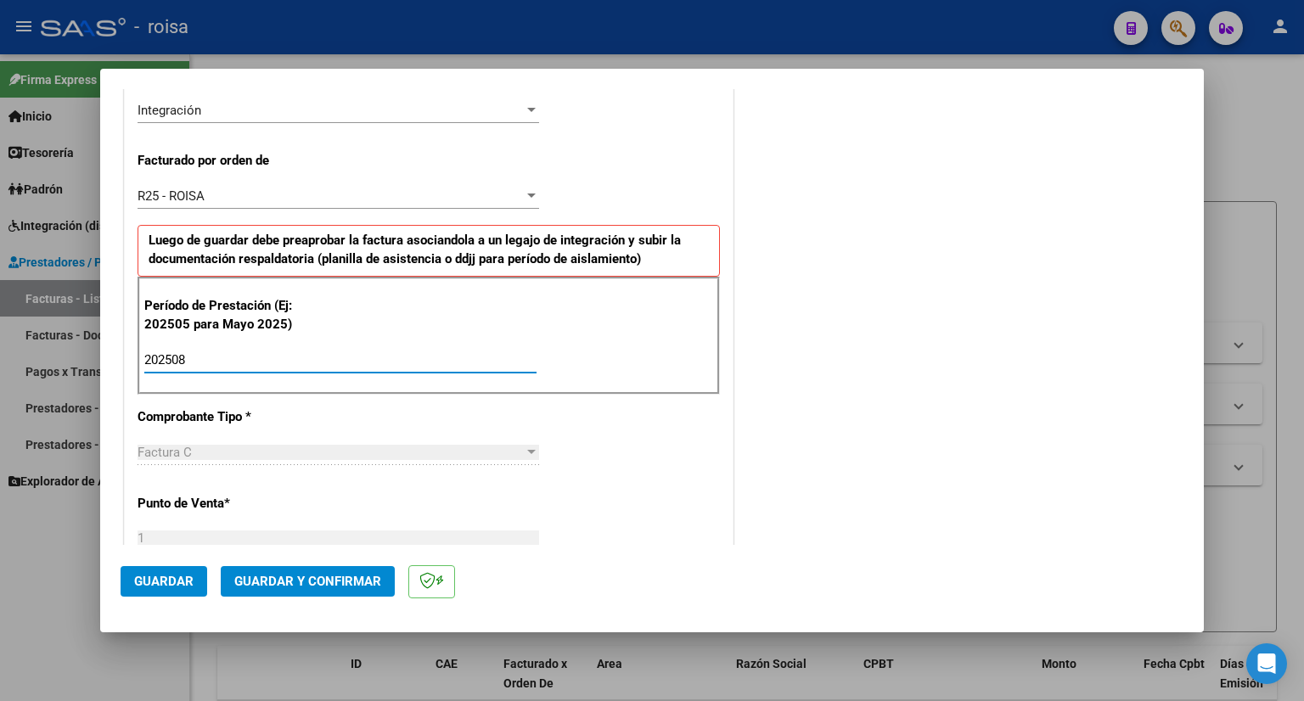
type input "202508"
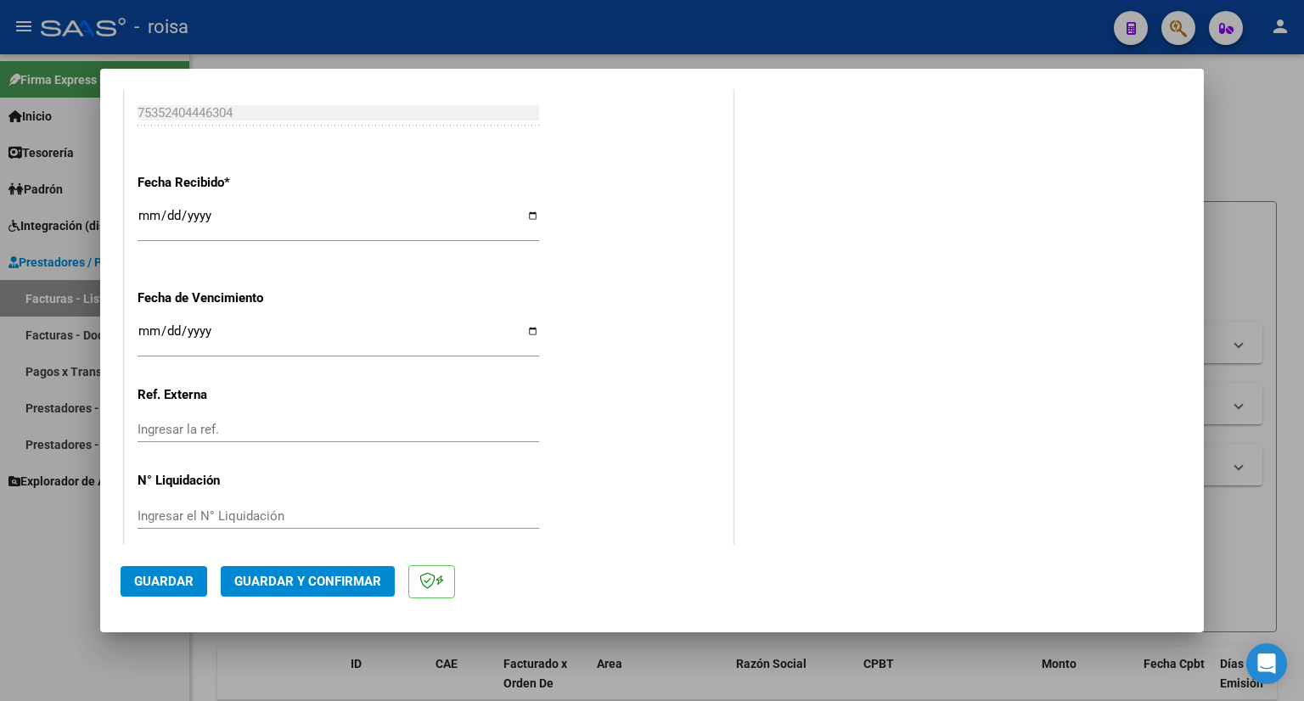
scroll to position [1219, 0]
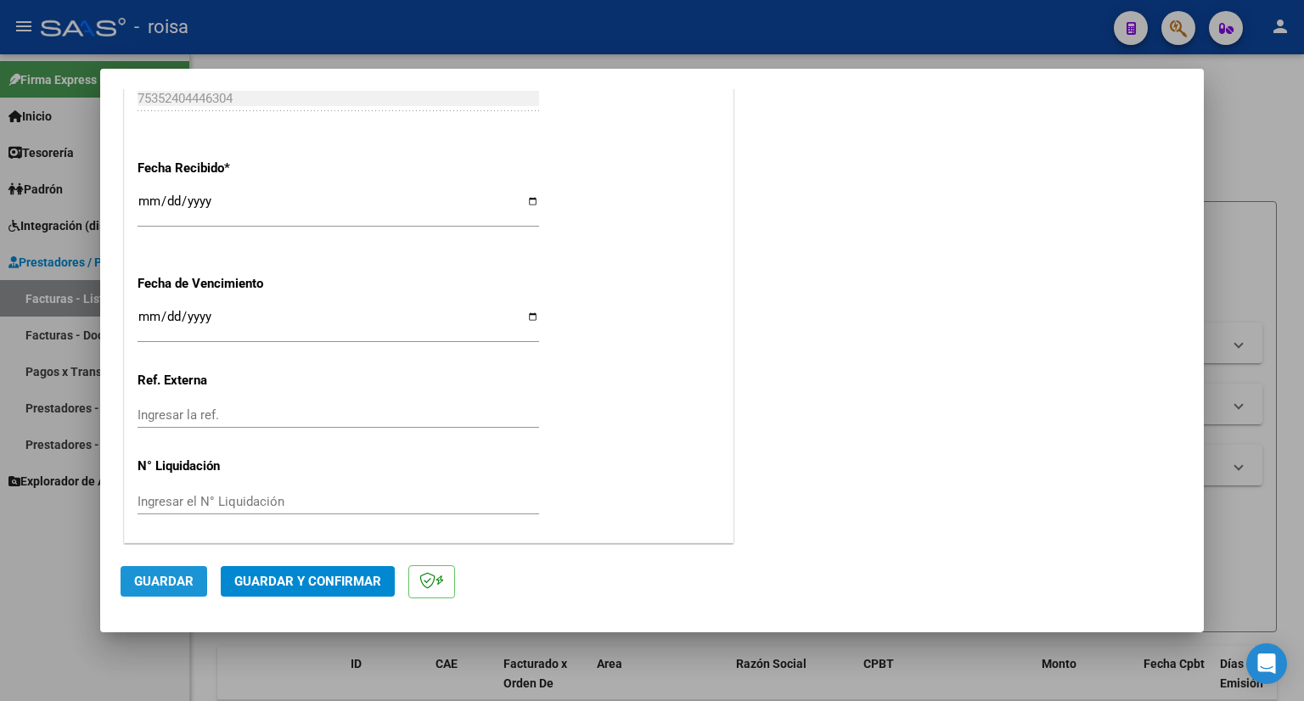
click at [177, 575] on span "Guardar" at bounding box center [163, 581] width 59 height 15
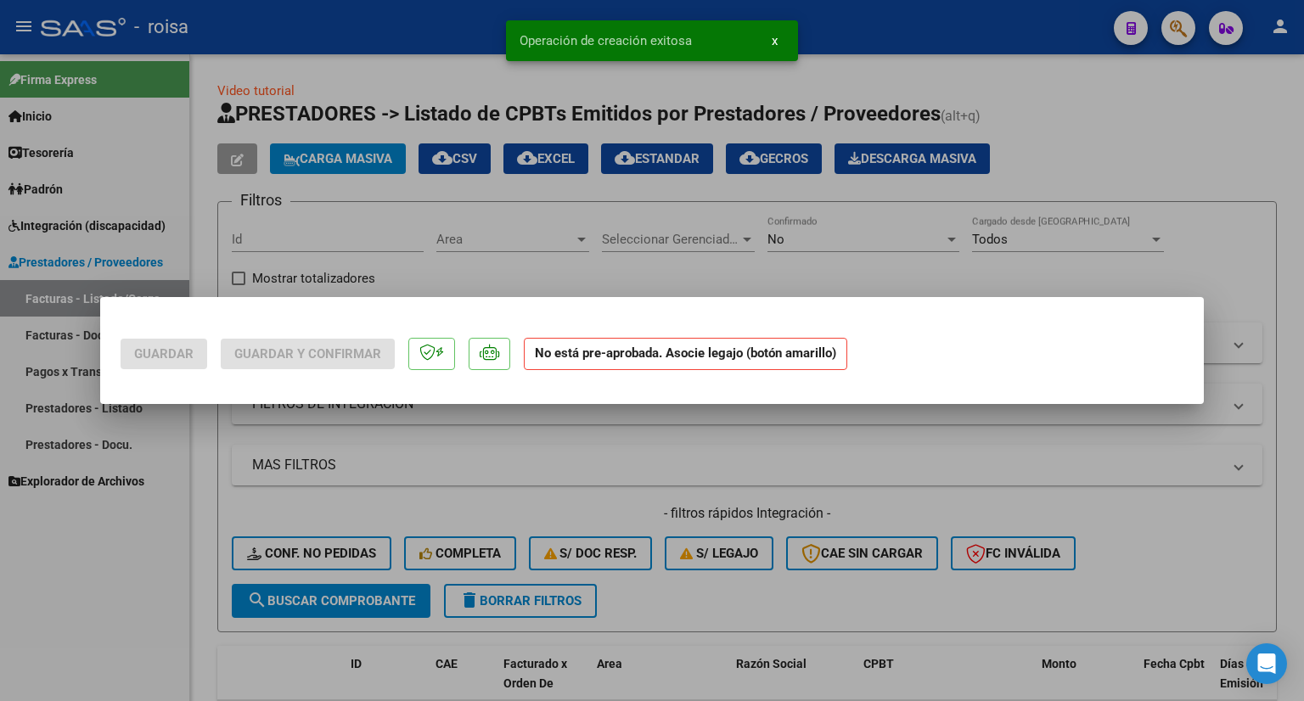
scroll to position [0, 0]
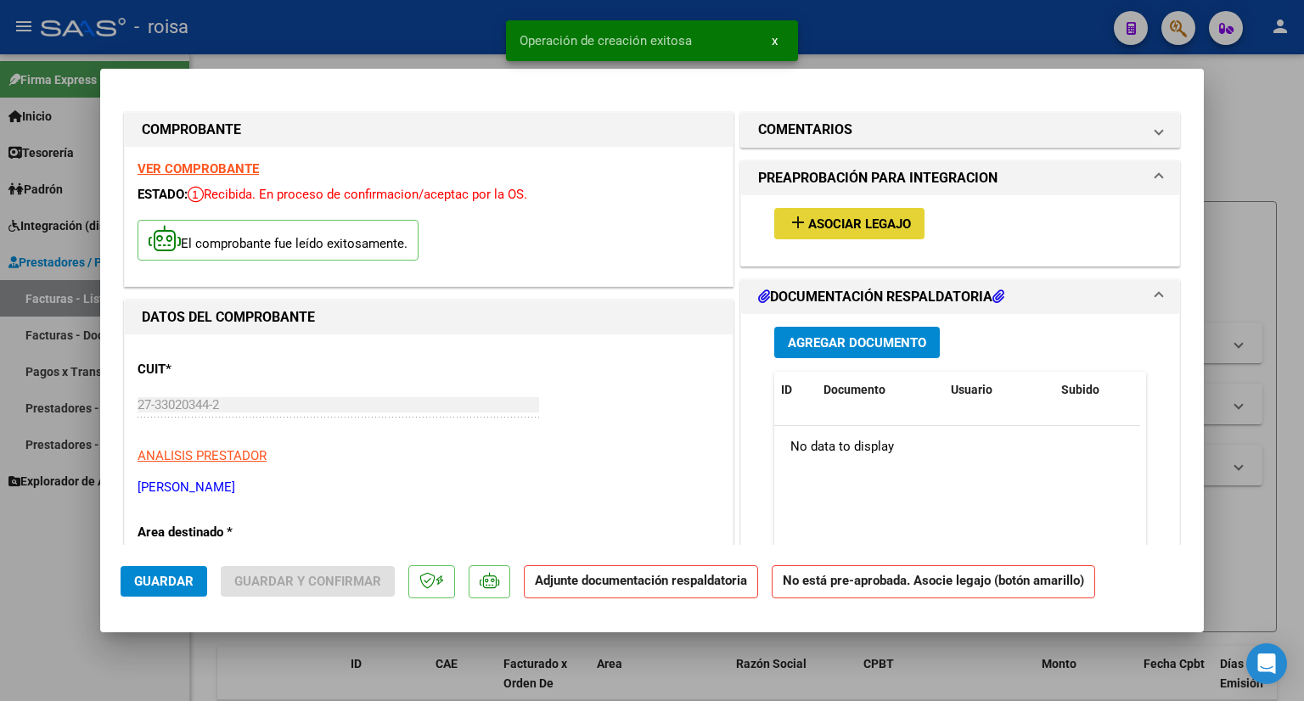
click at [867, 224] on span "Asociar Legajo" at bounding box center [859, 223] width 103 height 15
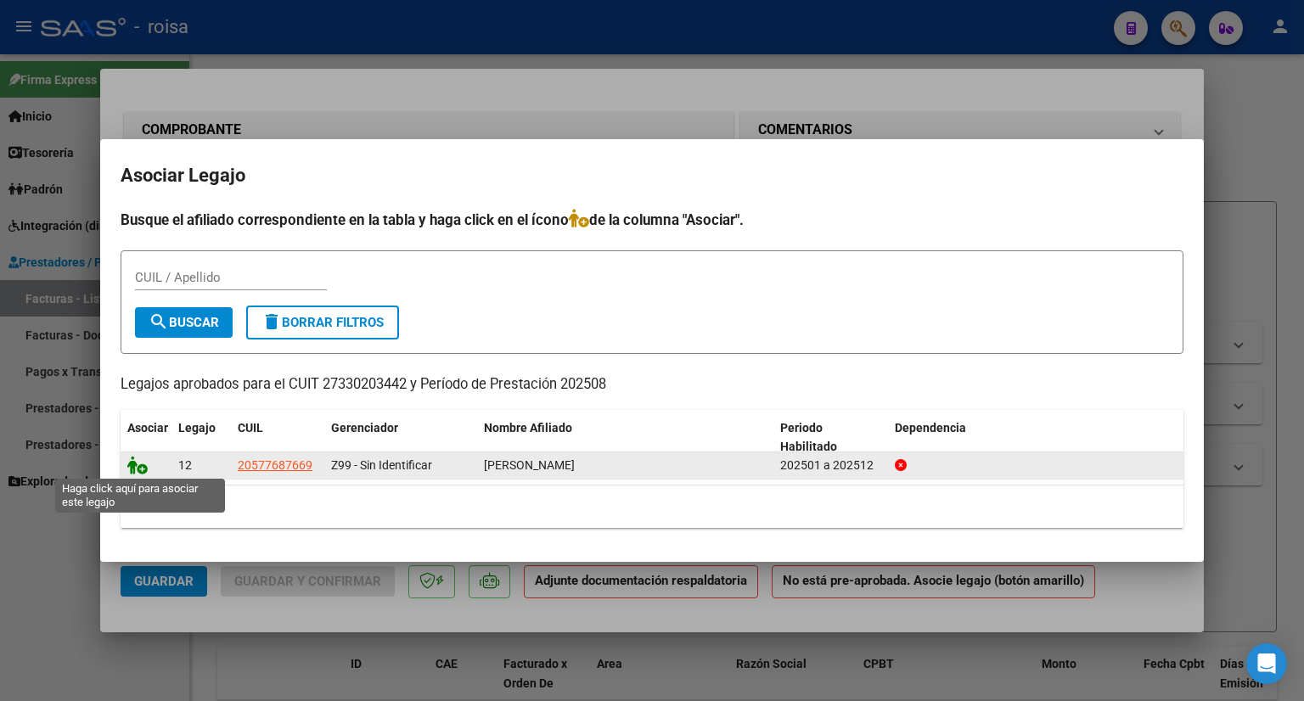
click at [131, 466] on icon at bounding box center [137, 465] width 20 height 19
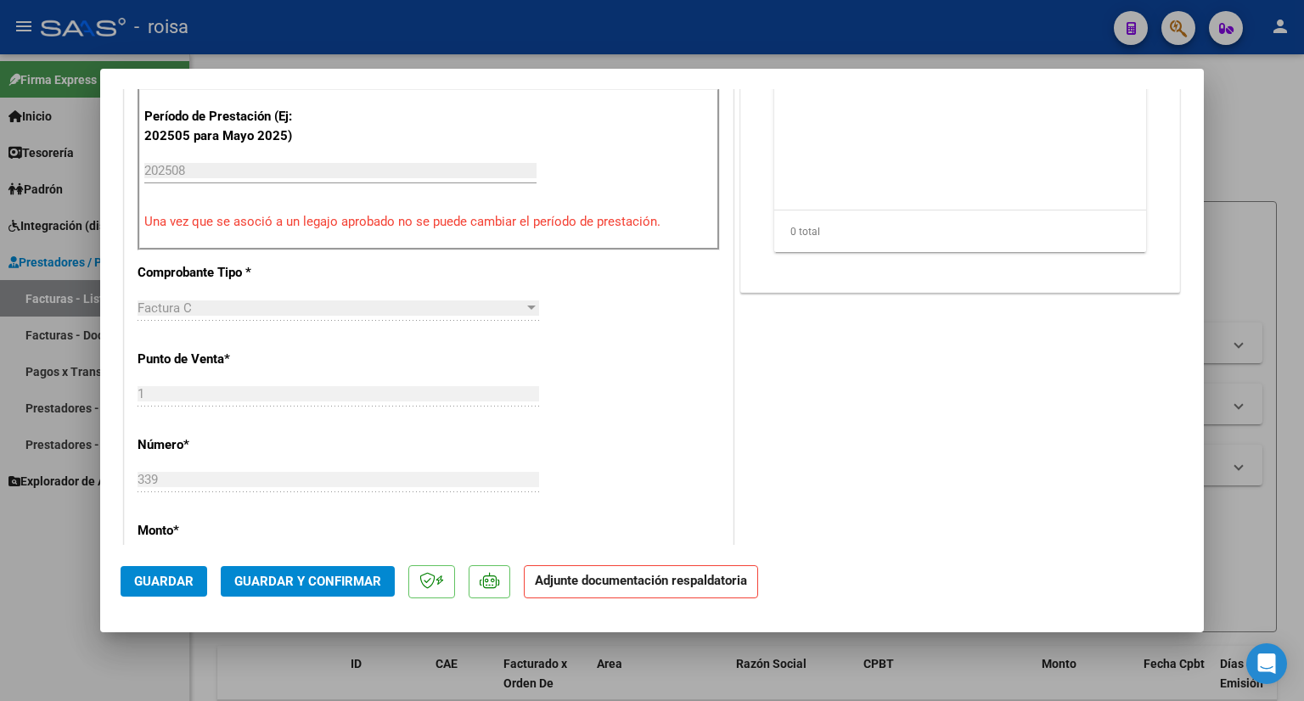
scroll to position [934, 0]
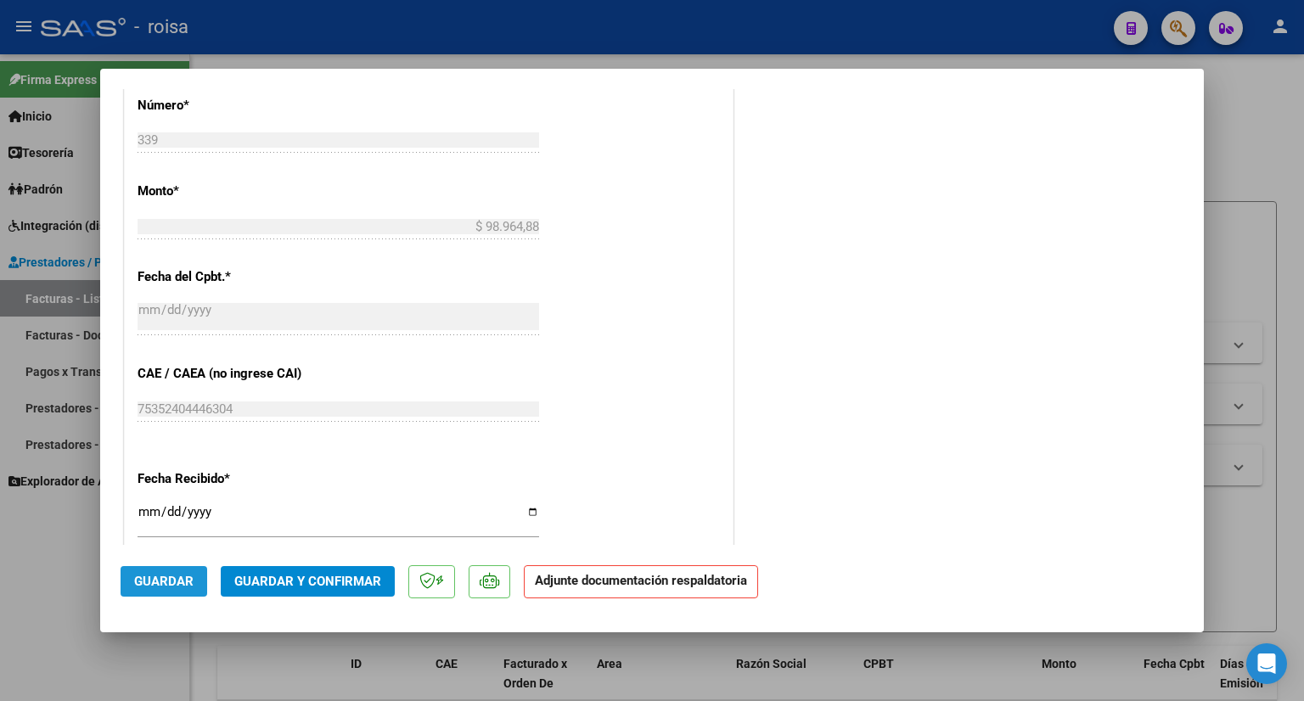
click at [175, 585] on span "Guardar" at bounding box center [163, 581] width 59 height 15
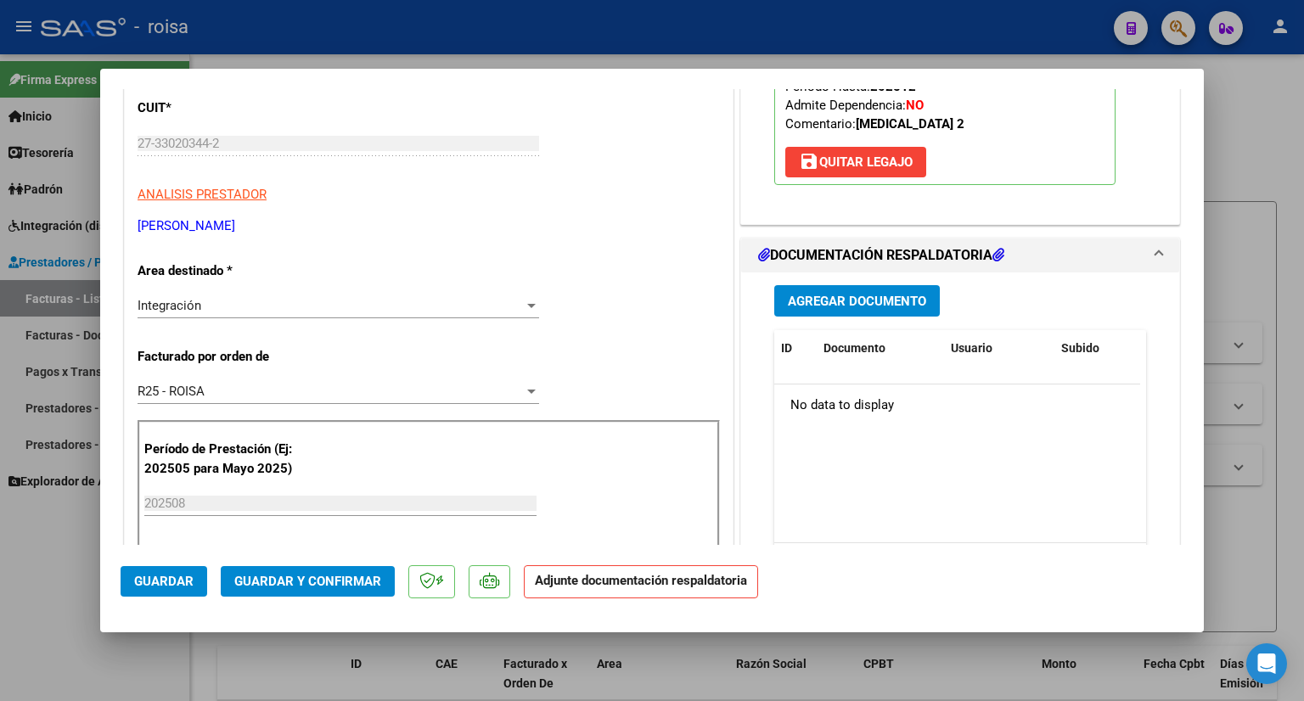
scroll to position [170, 0]
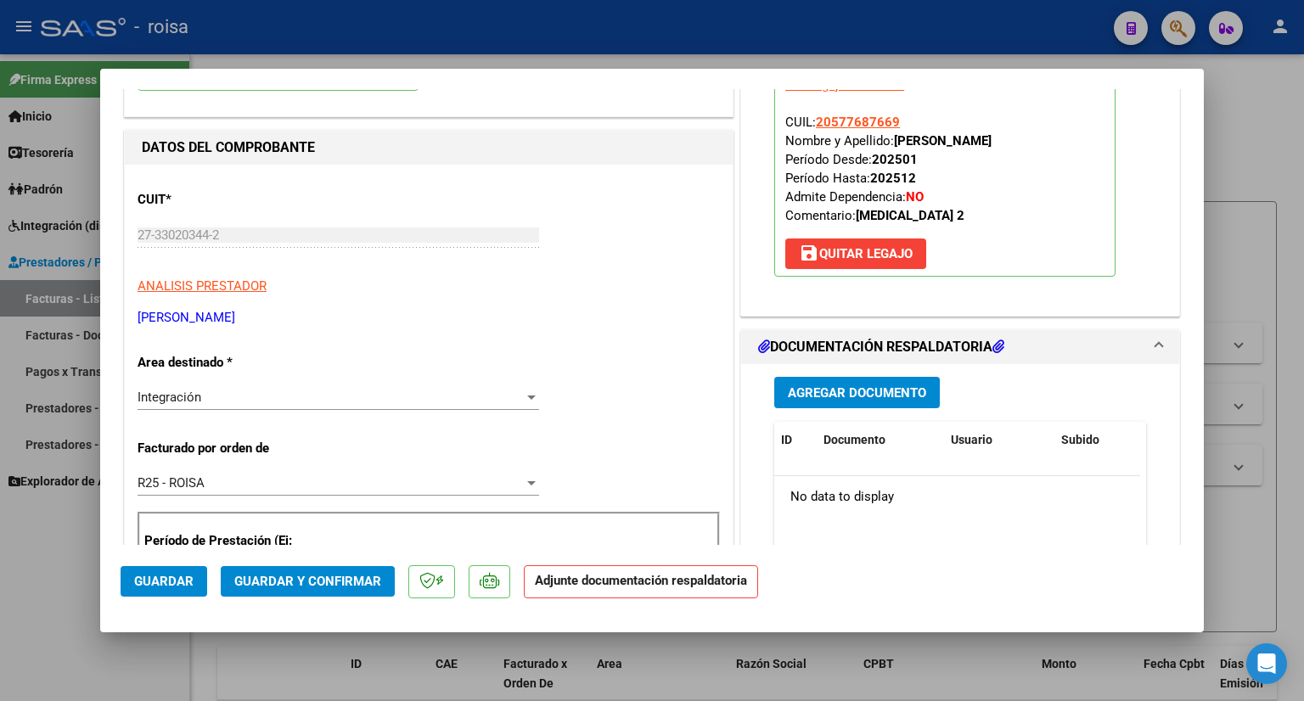
click at [1256, 103] on div at bounding box center [652, 350] width 1304 height 701
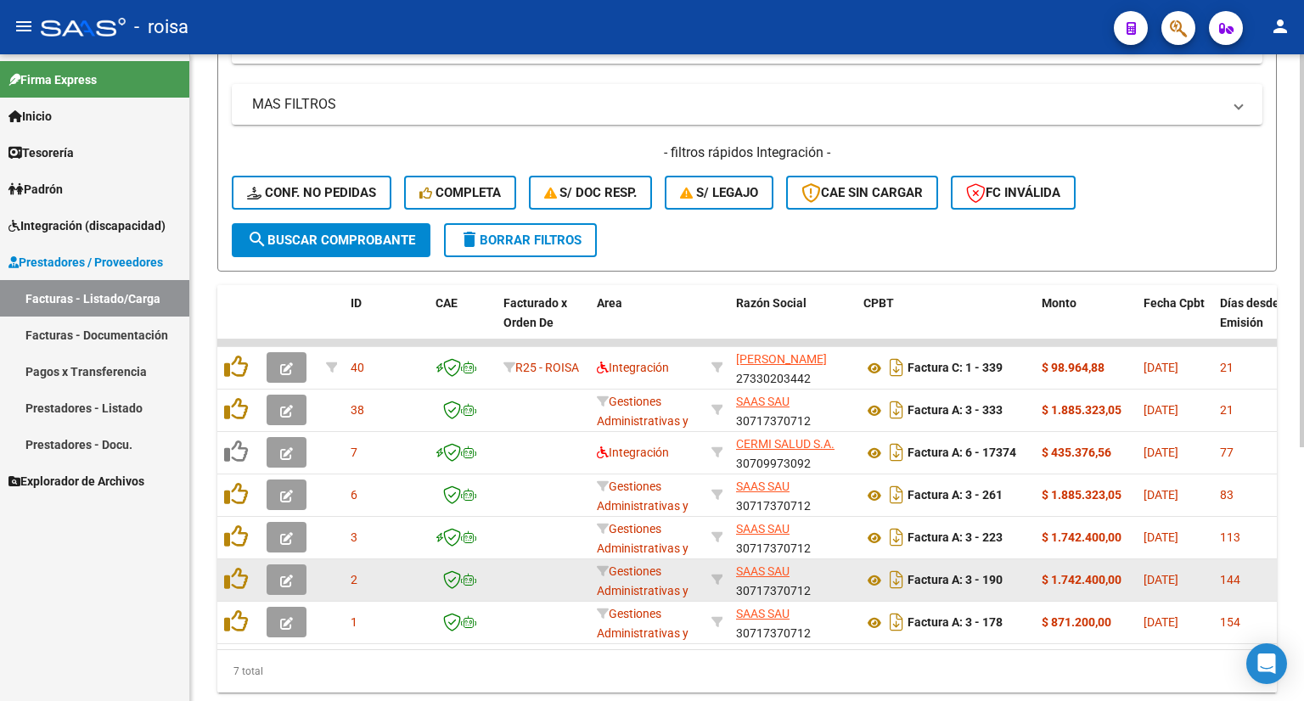
scroll to position [417, 0]
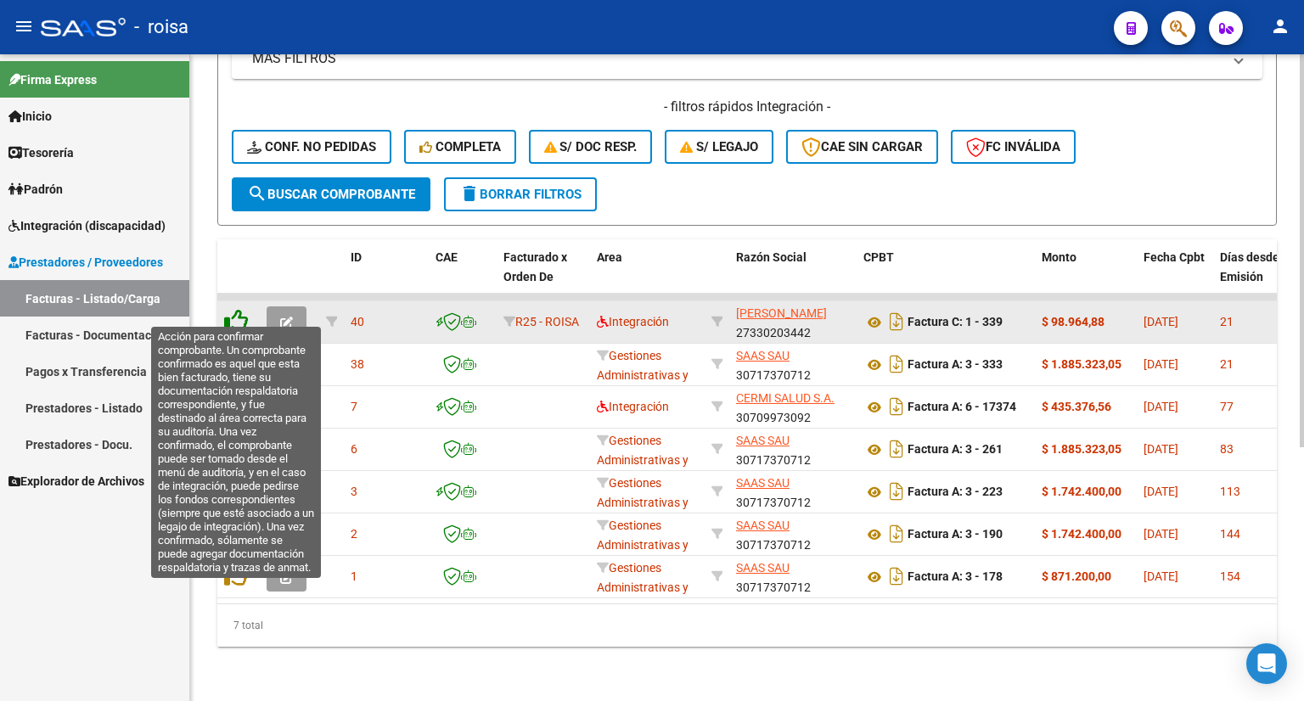
click at [234, 309] on icon at bounding box center [236, 321] width 24 height 24
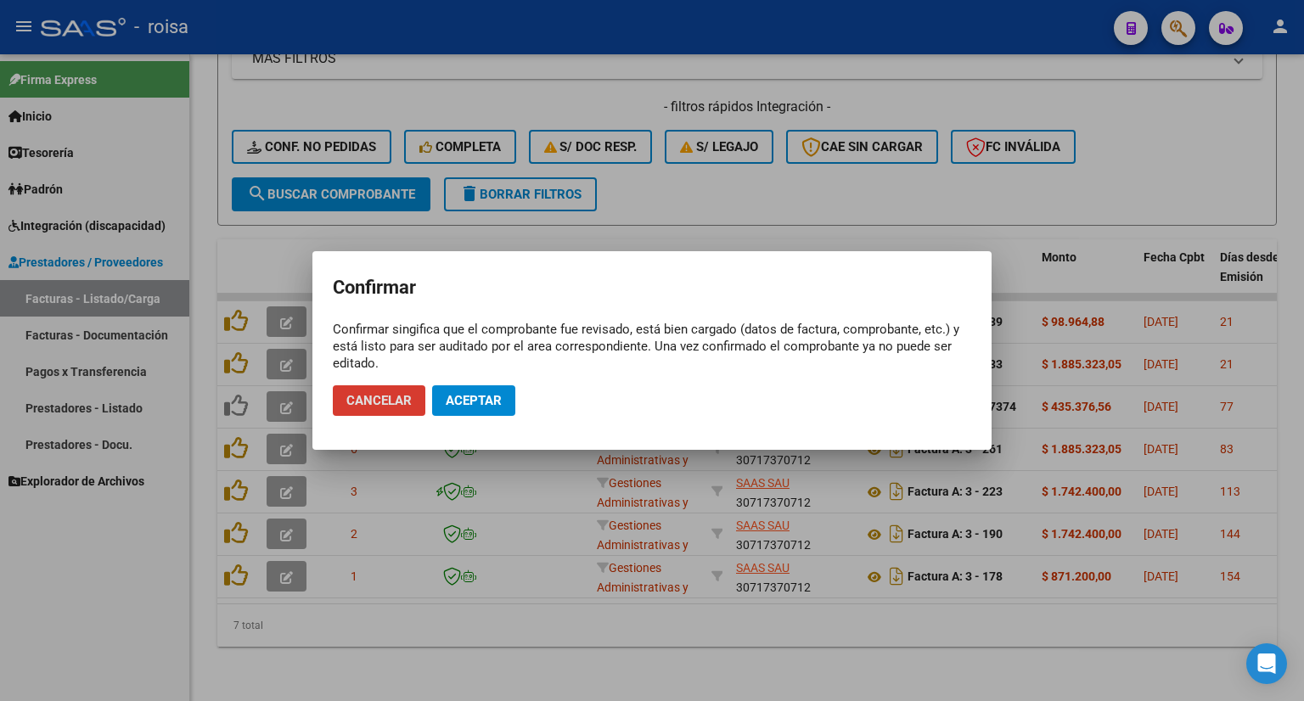
click at [463, 399] on span "Aceptar" at bounding box center [474, 400] width 56 height 15
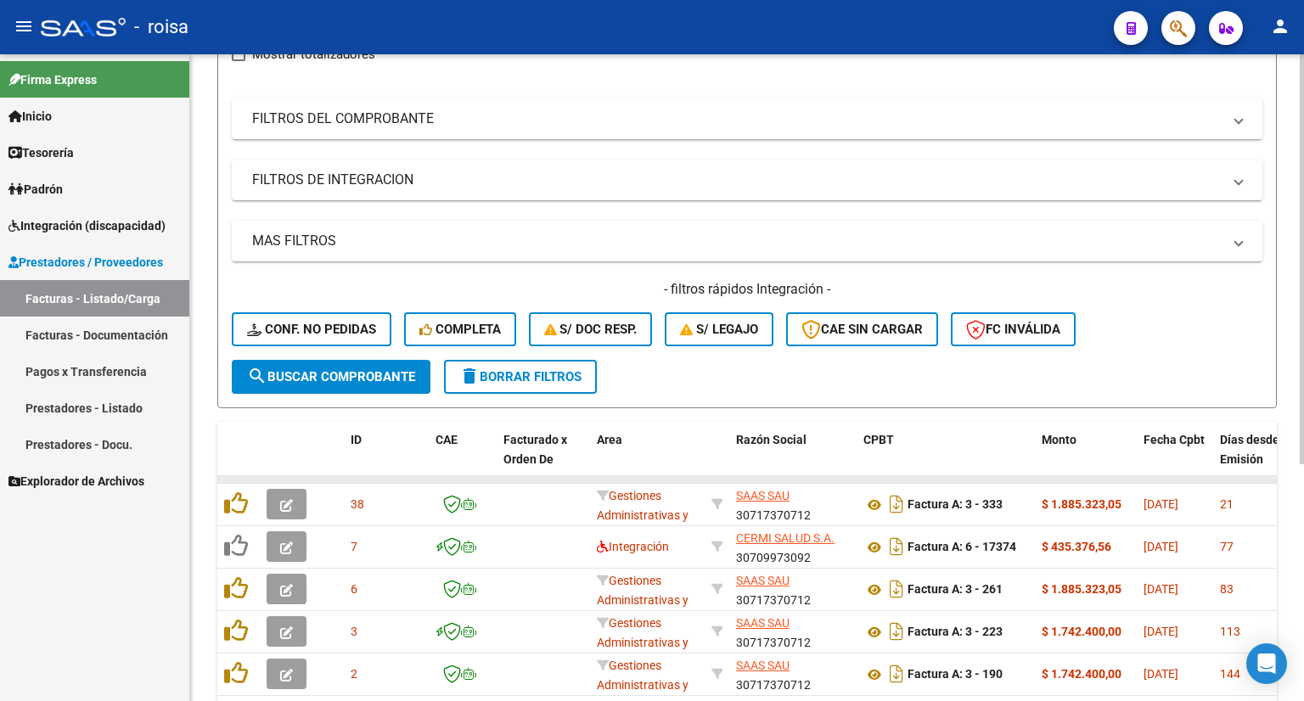
scroll to position [0, 0]
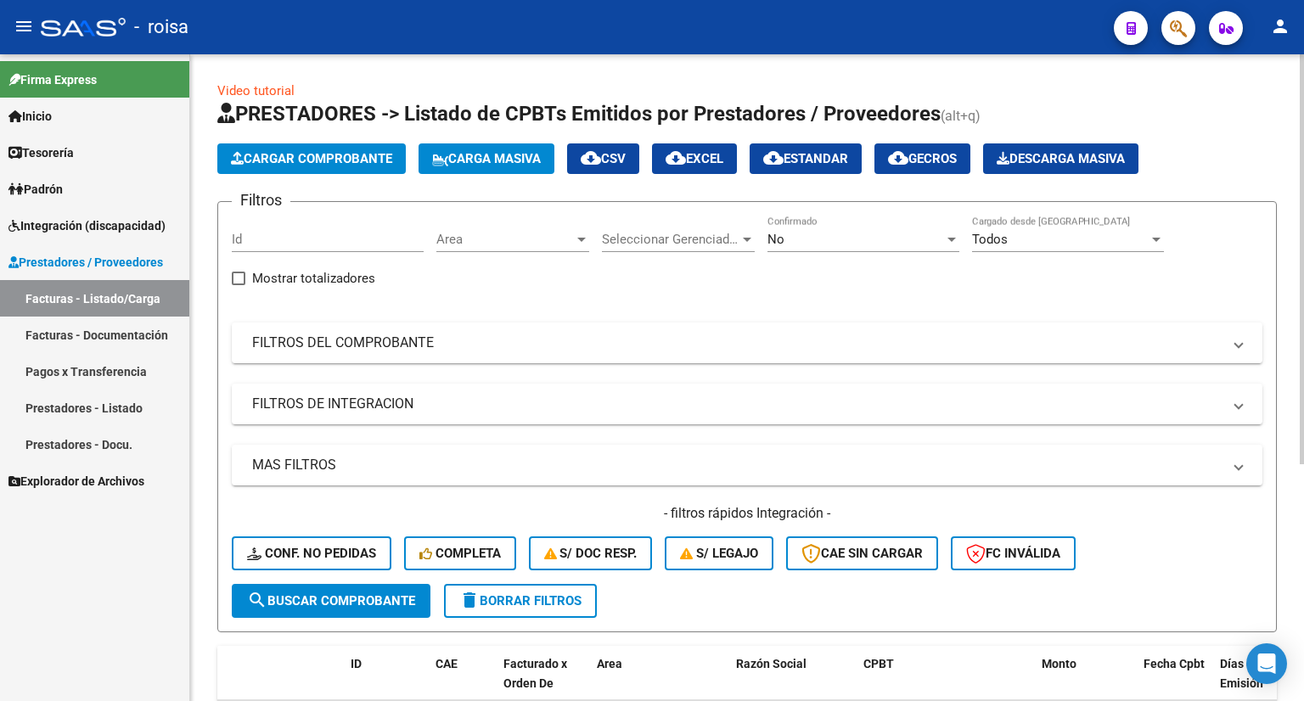
click at [353, 152] on span "Cargar Comprobante" at bounding box center [311, 158] width 161 height 15
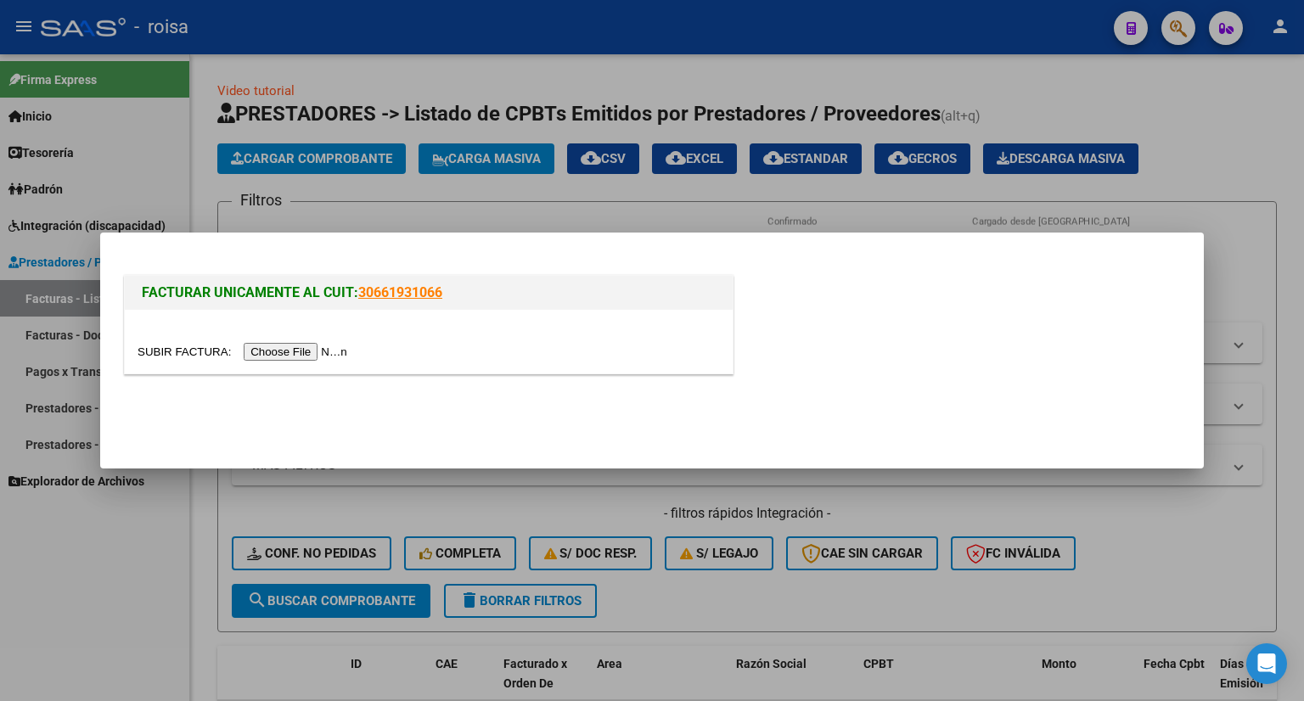
click at [327, 357] on input "file" at bounding box center [244, 352] width 215 height 18
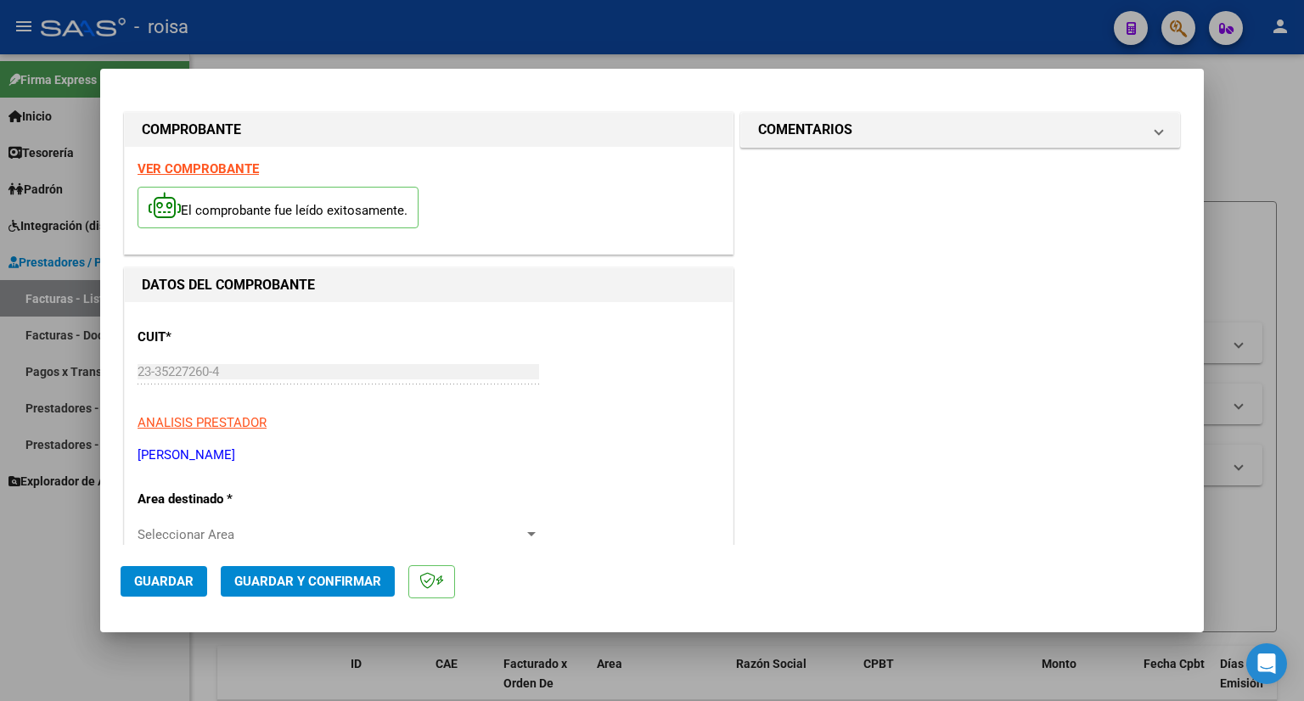
click at [216, 167] on strong "VER COMPROBANTE" at bounding box center [197, 168] width 121 height 15
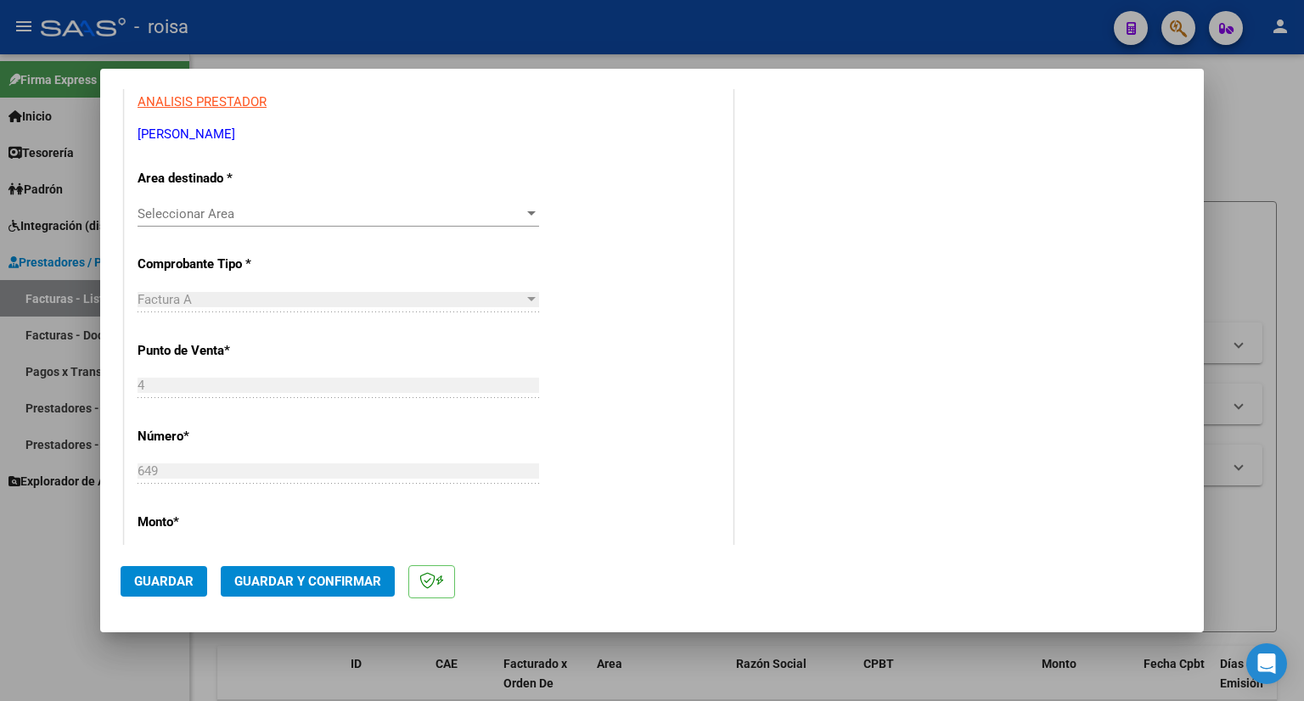
scroll to position [340, 0]
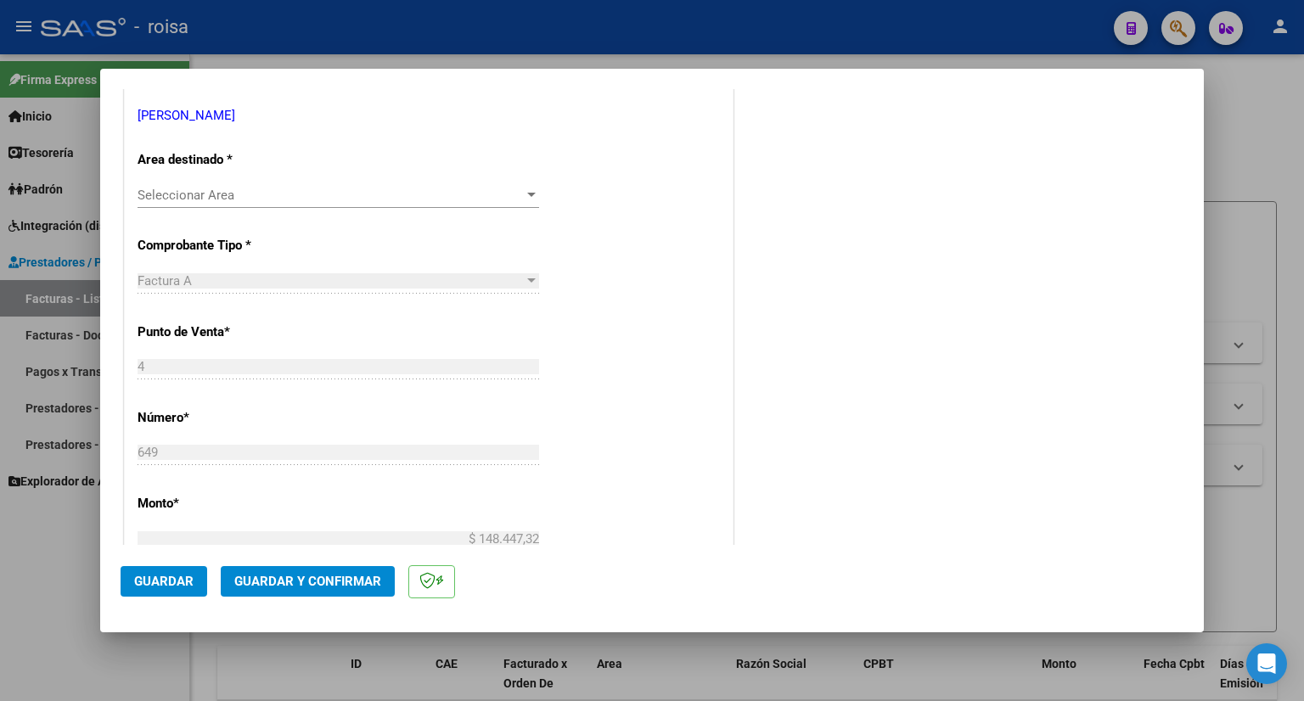
click at [485, 198] on span "Seleccionar Area" at bounding box center [330, 195] width 386 height 15
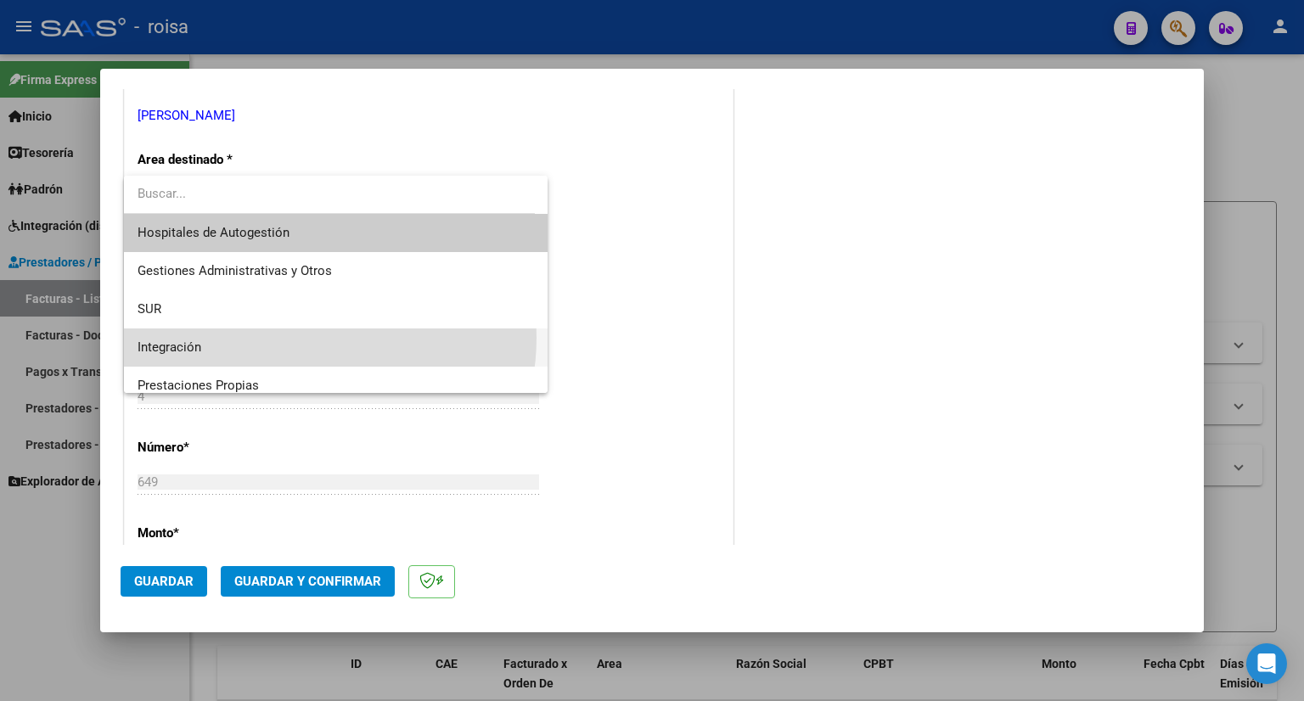
click at [299, 338] on span "Integración" at bounding box center [335, 347] width 397 height 38
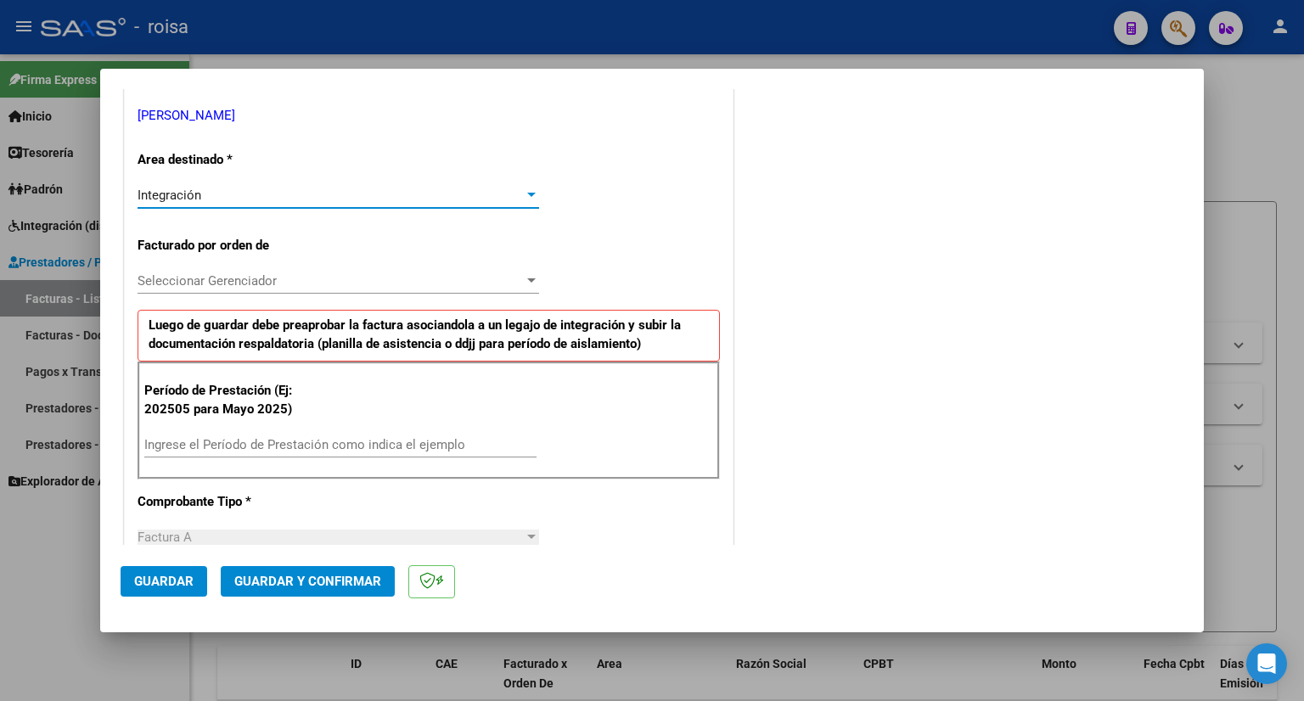
click at [482, 281] on span "Seleccionar Gerenciador" at bounding box center [330, 280] width 386 height 15
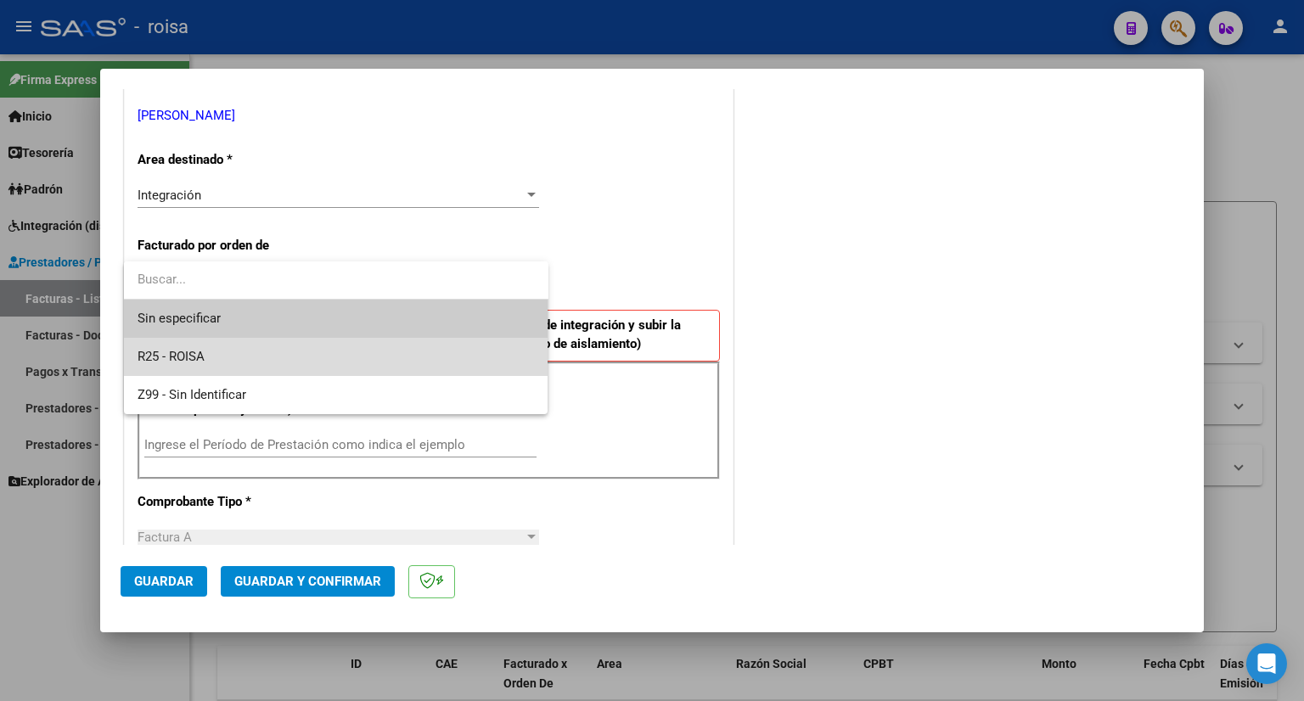
click at [380, 351] on span "R25 - ROISA" at bounding box center [335, 357] width 397 height 38
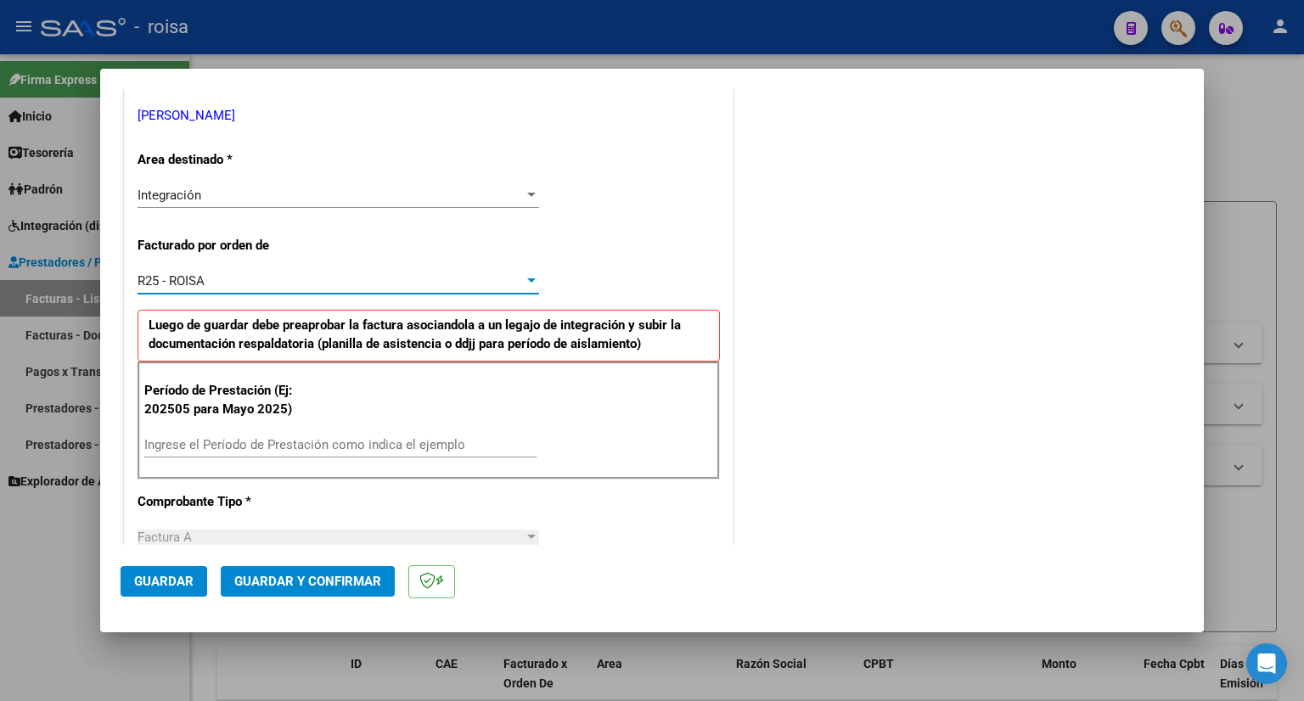
scroll to position [424, 0]
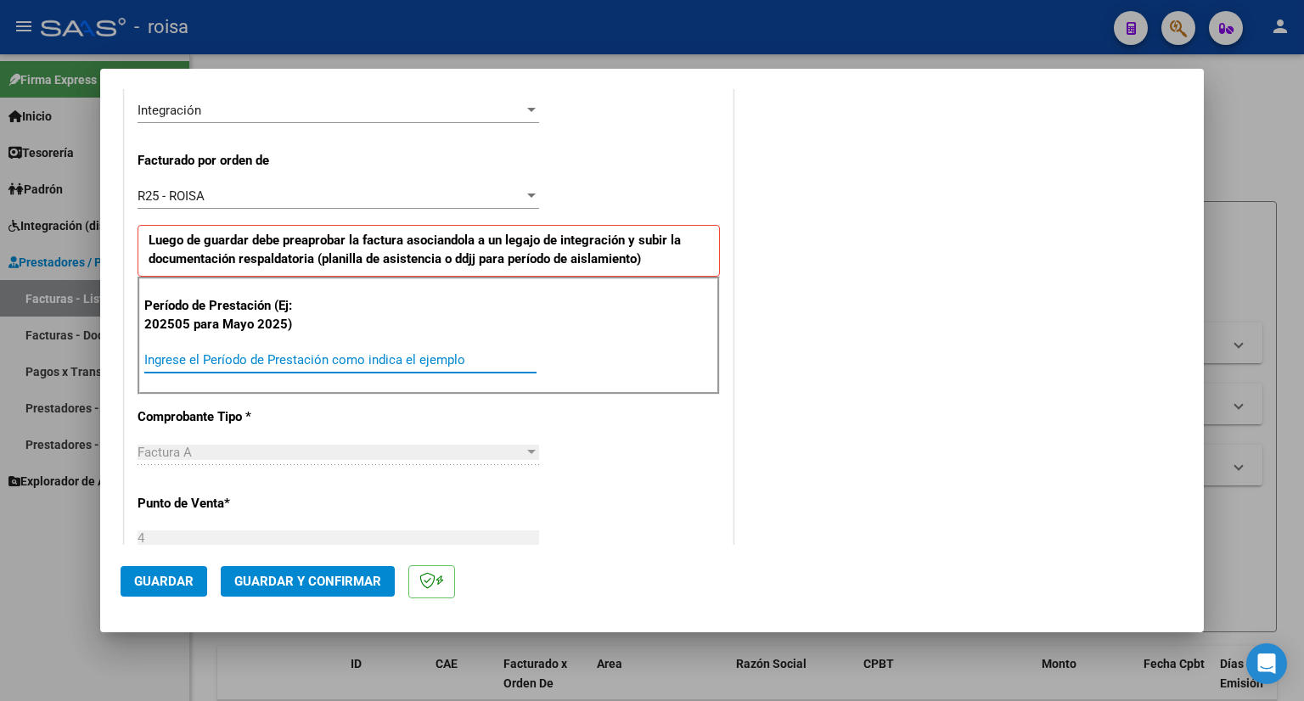
click at [344, 352] on input "Ingrese el Período de Prestación como indica el ejemplo" at bounding box center [340, 359] width 392 height 15
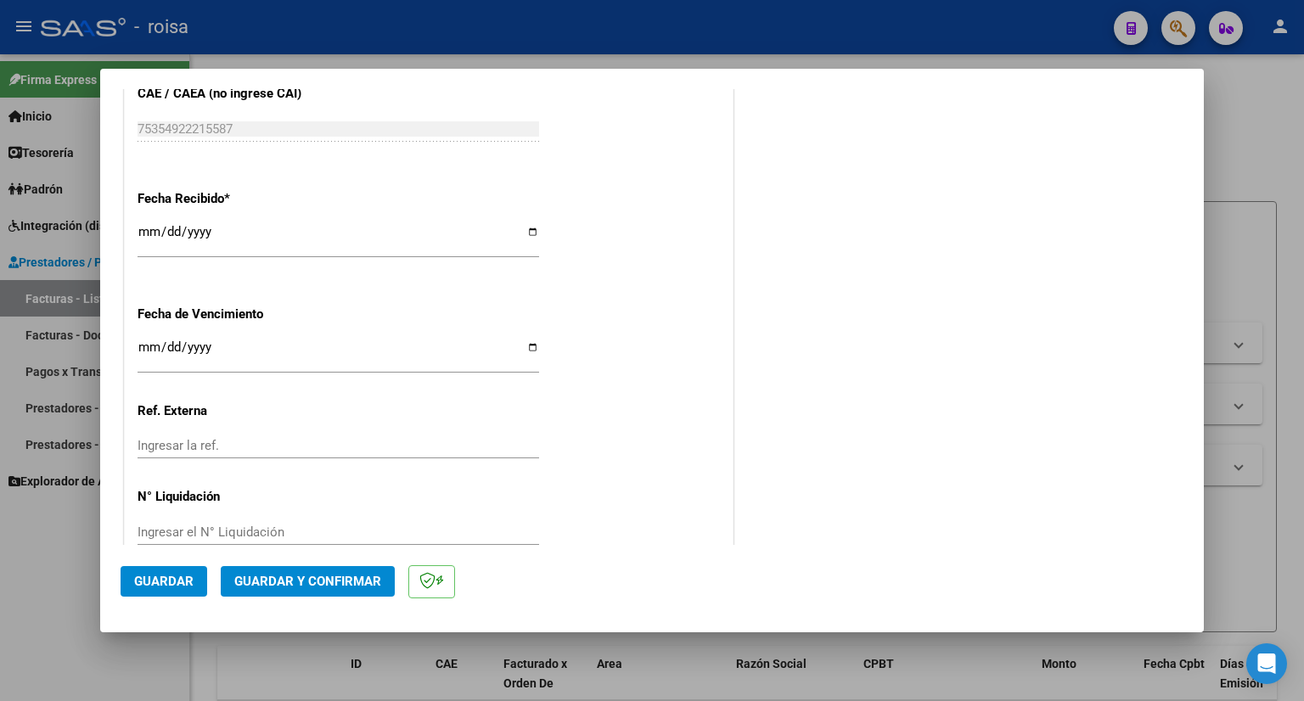
scroll to position [1219, 0]
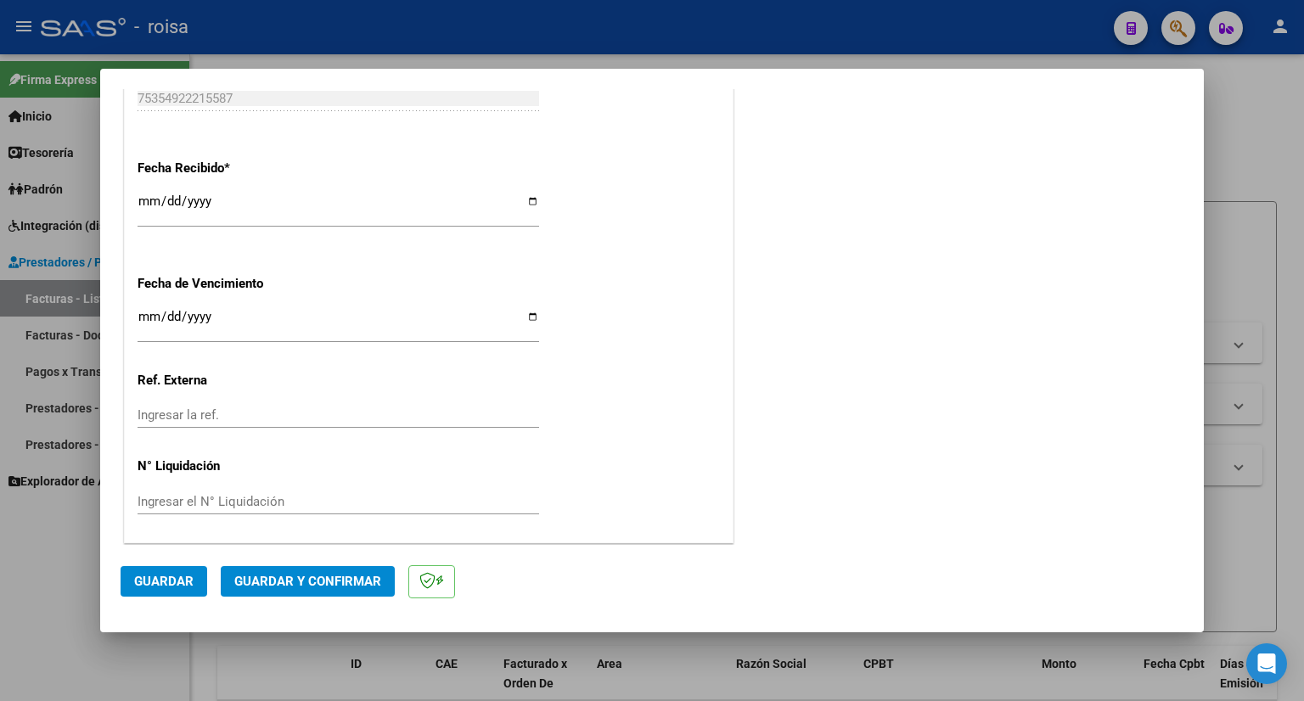
type input "202508"
click at [165, 587] on span "Guardar" at bounding box center [163, 581] width 59 height 15
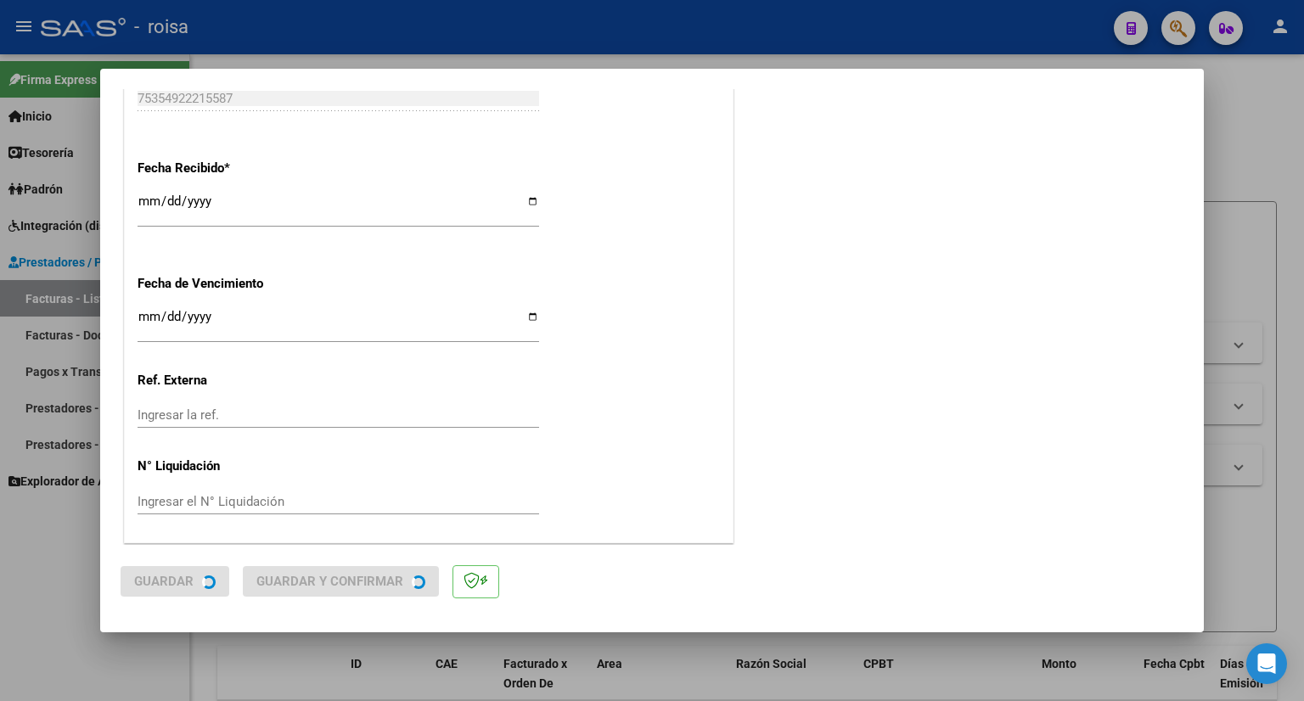
scroll to position [0, 0]
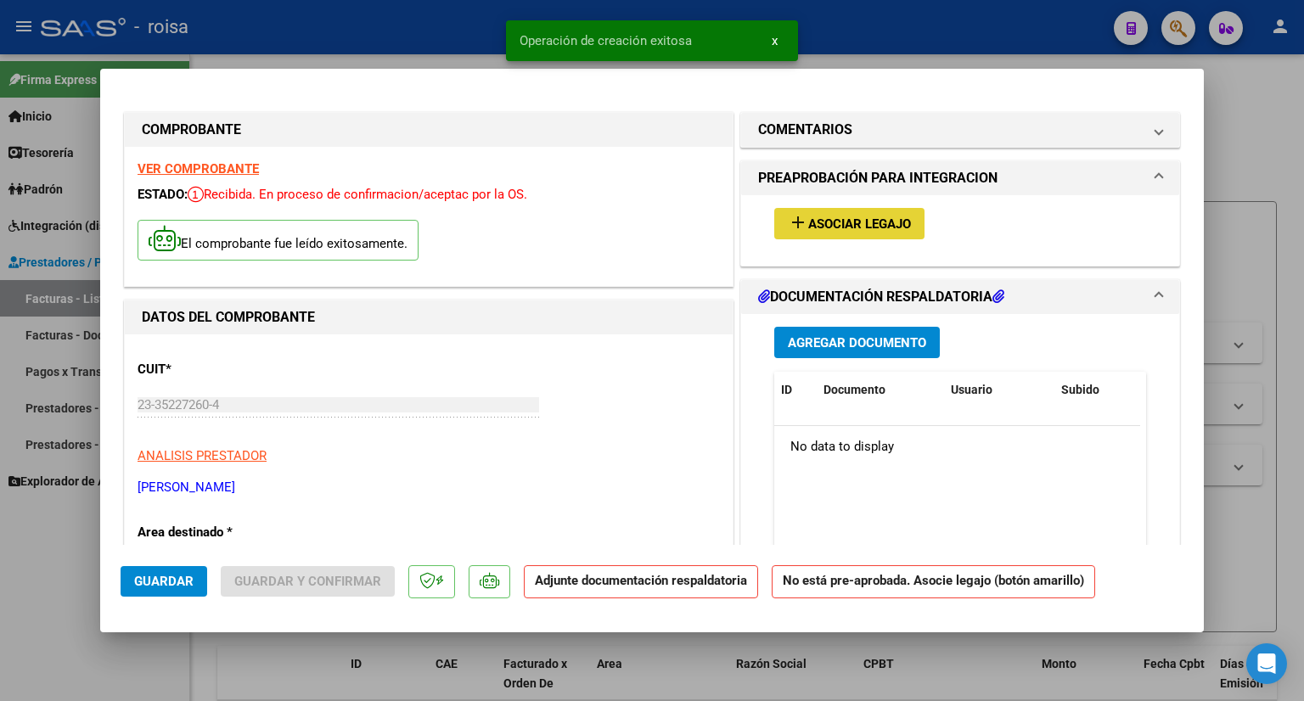
click at [822, 212] on button "add Asociar Legajo" at bounding box center [849, 223] width 150 height 31
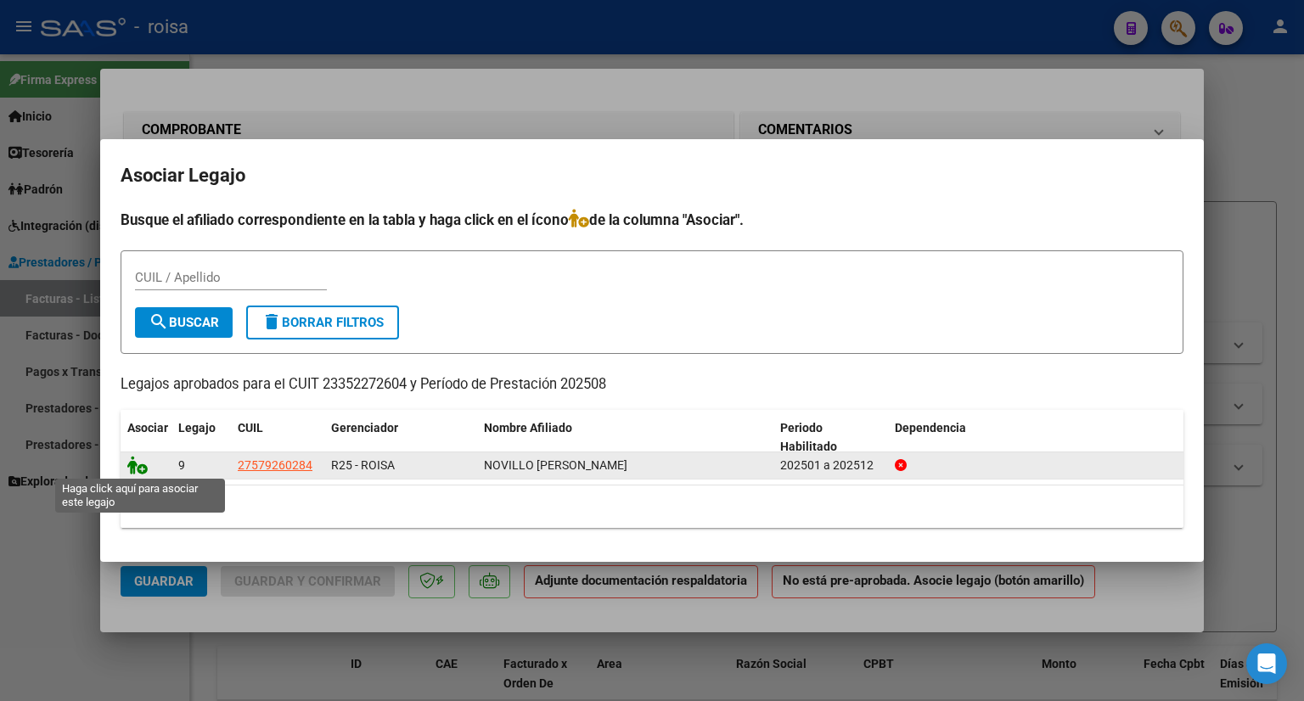
click at [129, 465] on icon at bounding box center [137, 465] width 20 height 19
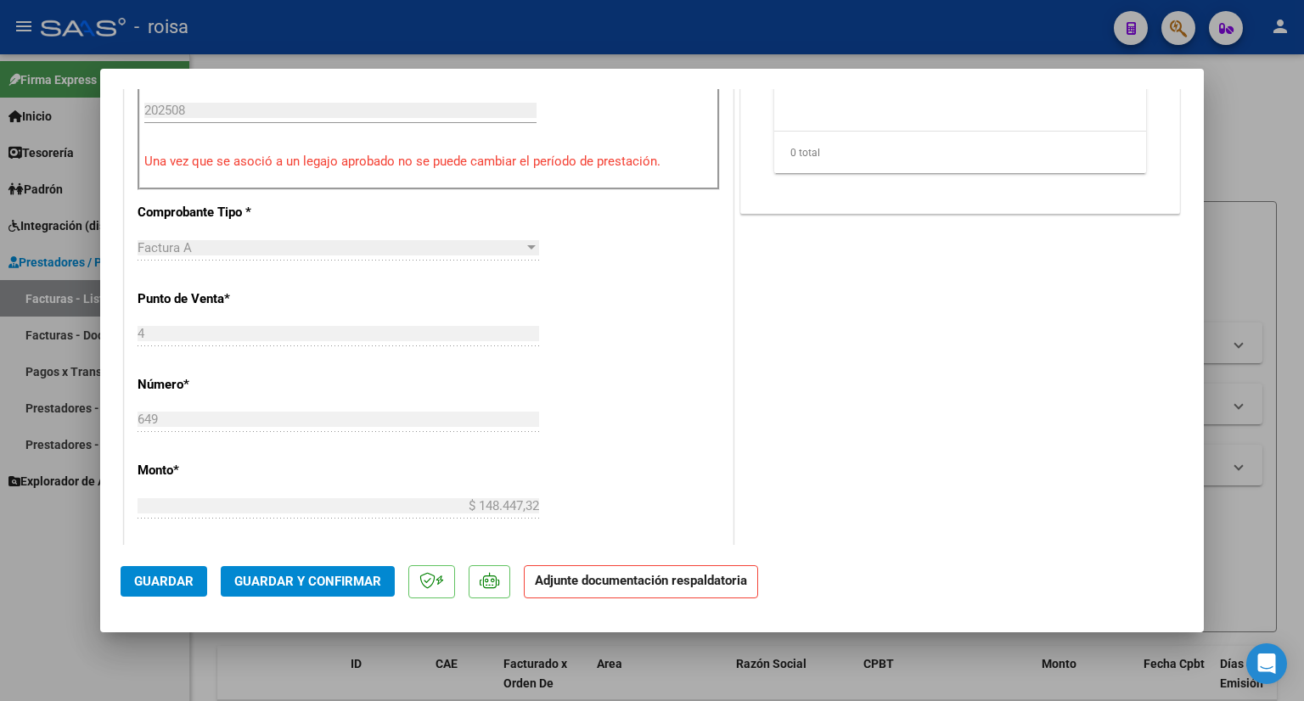
scroll to position [764, 0]
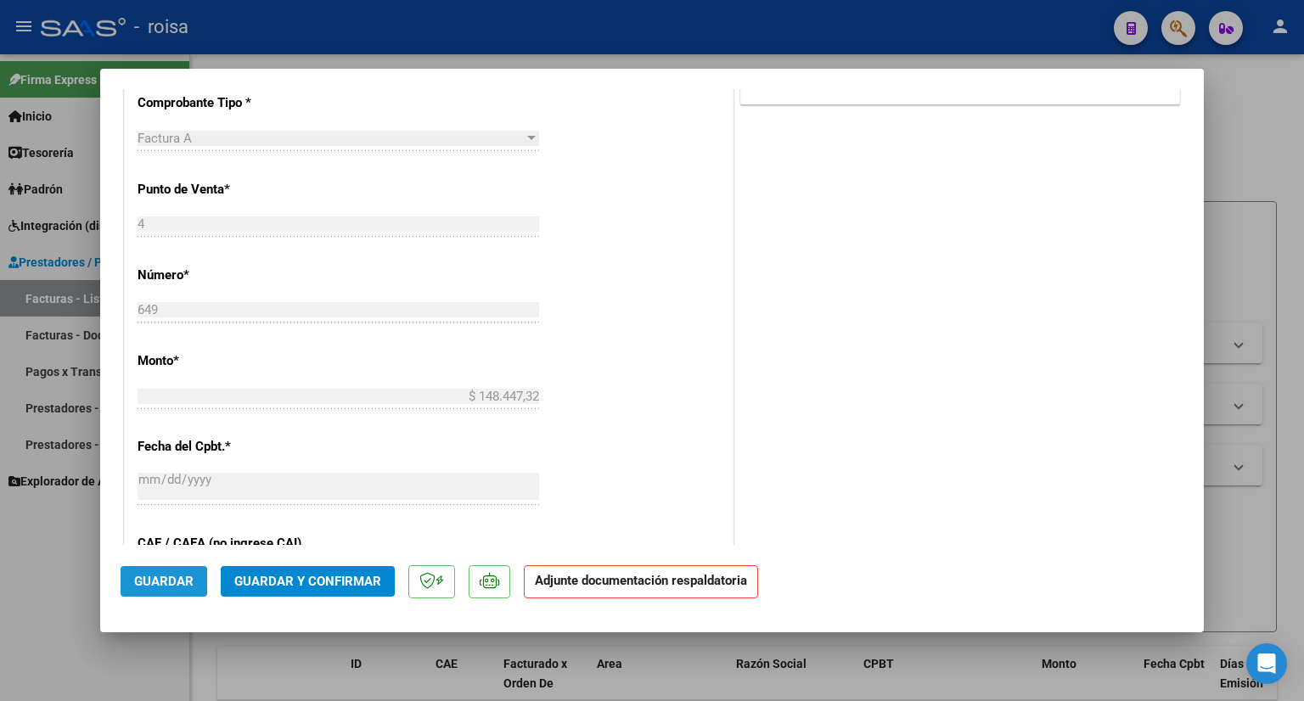
click at [147, 579] on span "Guardar" at bounding box center [163, 581] width 59 height 15
click at [1243, 109] on div at bounding box center [652, 350] width 1304 height 701
type input "$ 0,00"
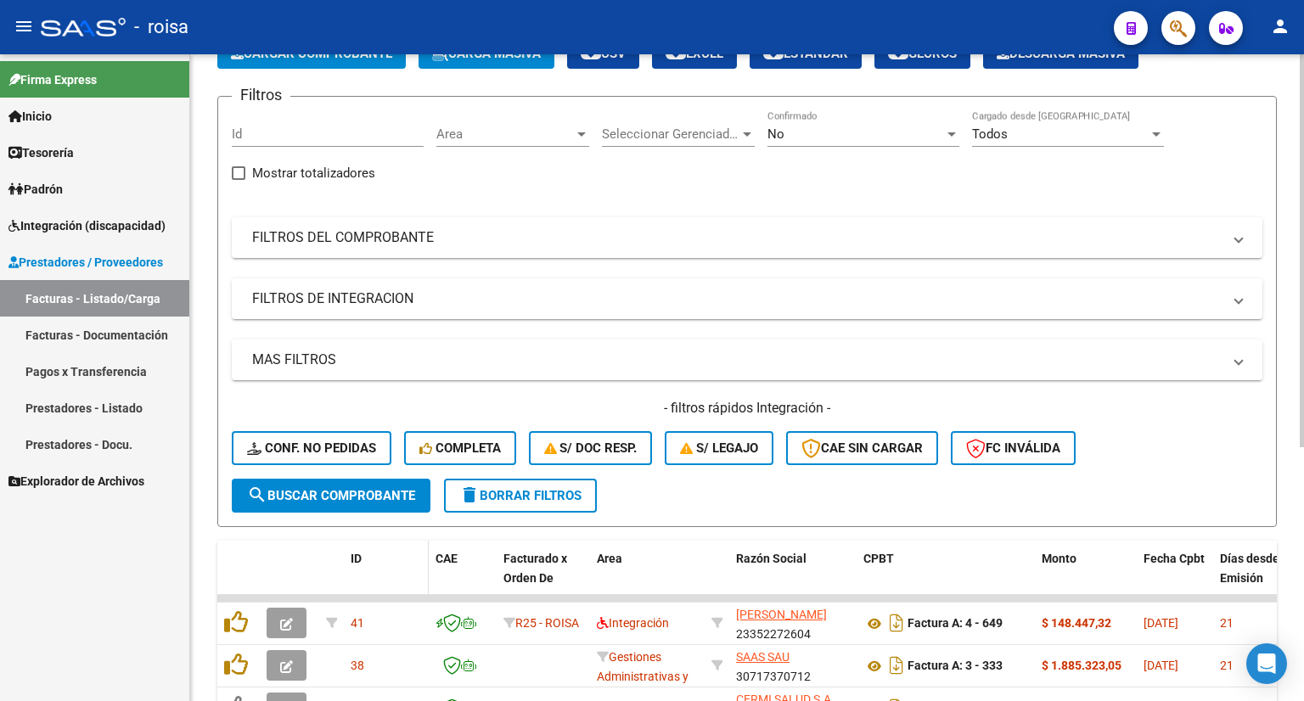
scroll to position [340, 0]
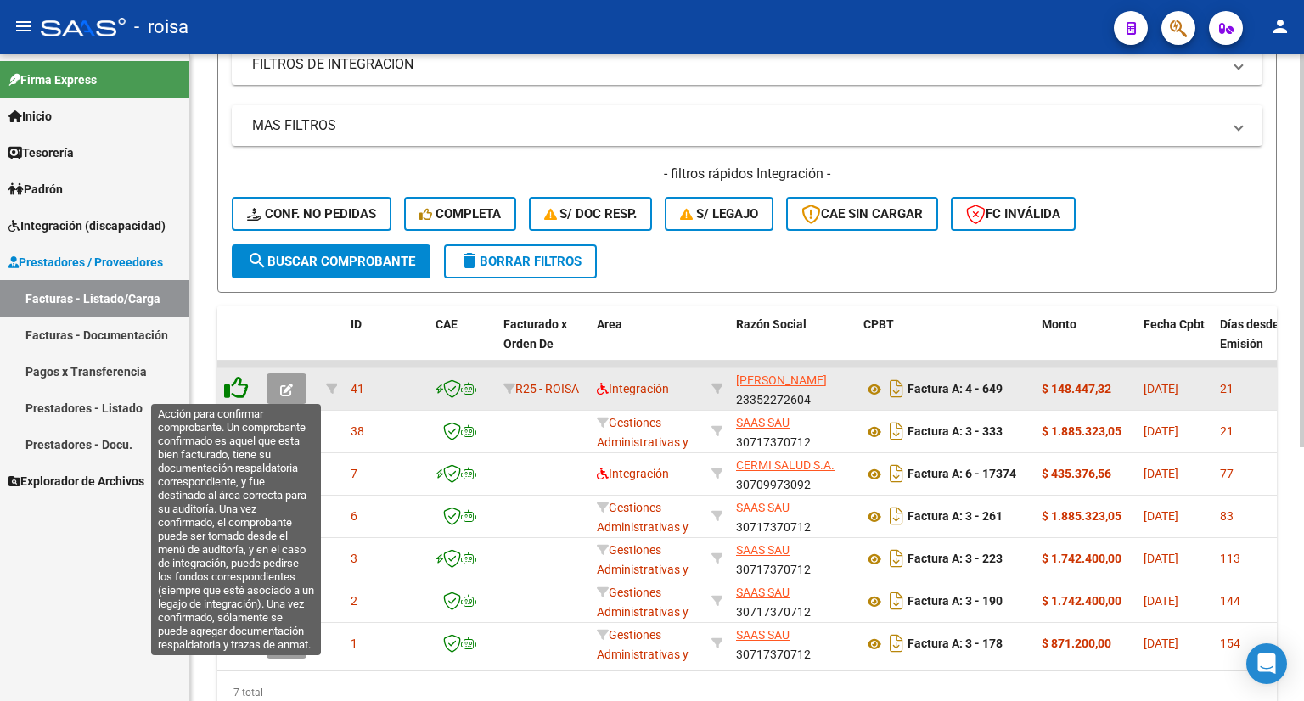
click at [235, 386] on icon at bounding box center [236, 388] width 24 height 24
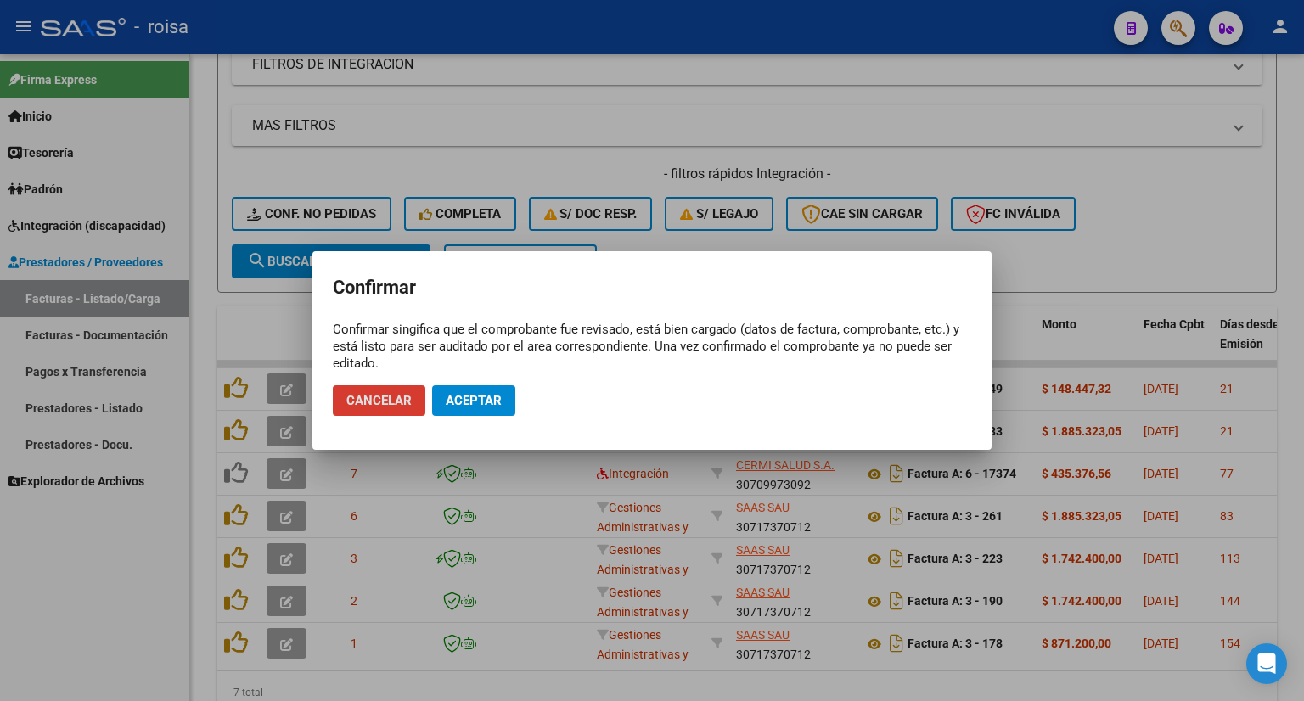
click at [469, 409] on button "Aceptar" at bounding box center [473, 400] width 83 height 31
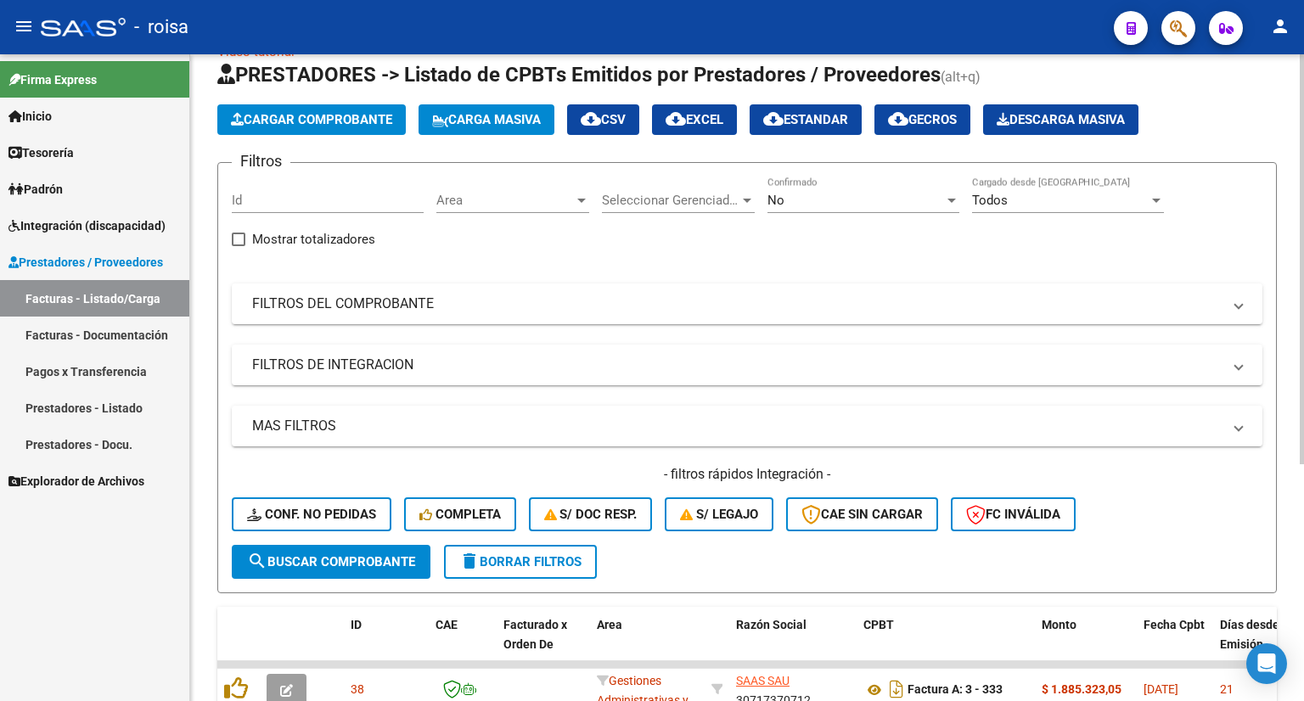
scroll to position [0, 0]
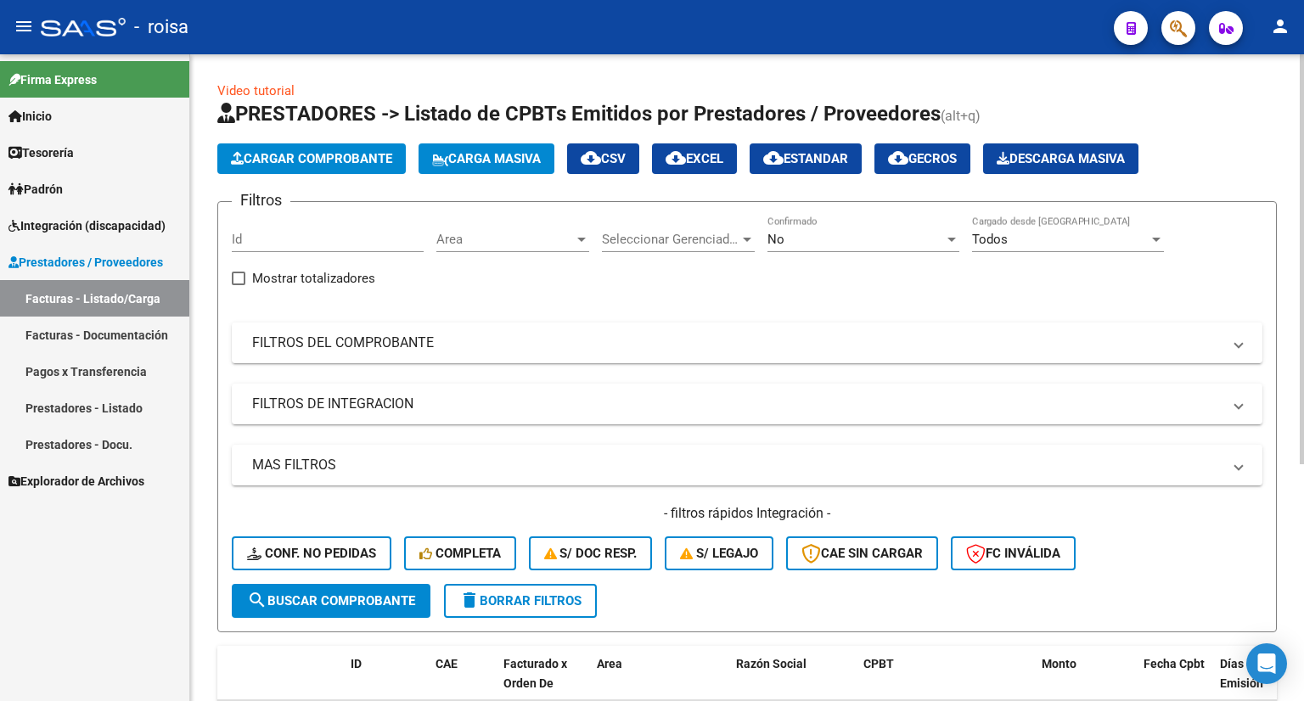
click at [291, 149] on button "Cargar Comprobante" at bounding box center [311, 158] width 188 height 31
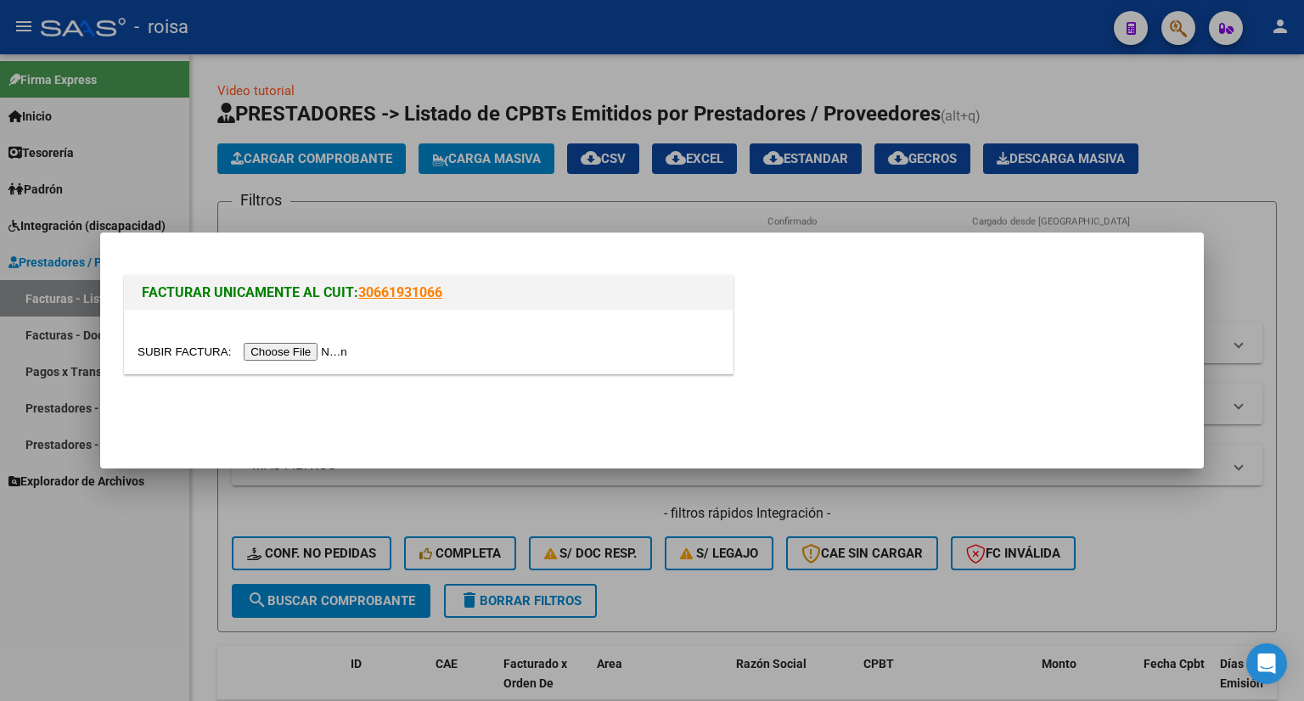
click at [278, 352] on input "file" at bounding box center [244, 352] width 215 height 18
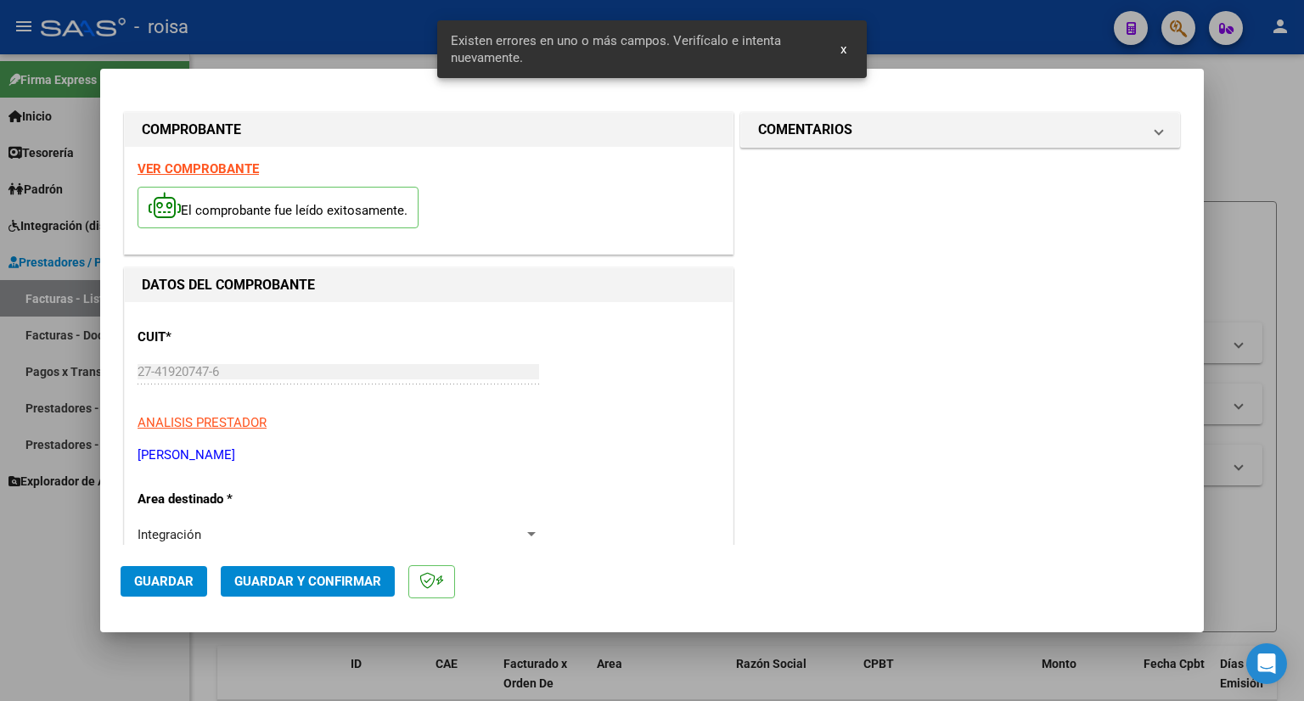
click at [214, 167] on strong "VER COMPROBANTE" at bounding box center [197, 168] width 121 height 15
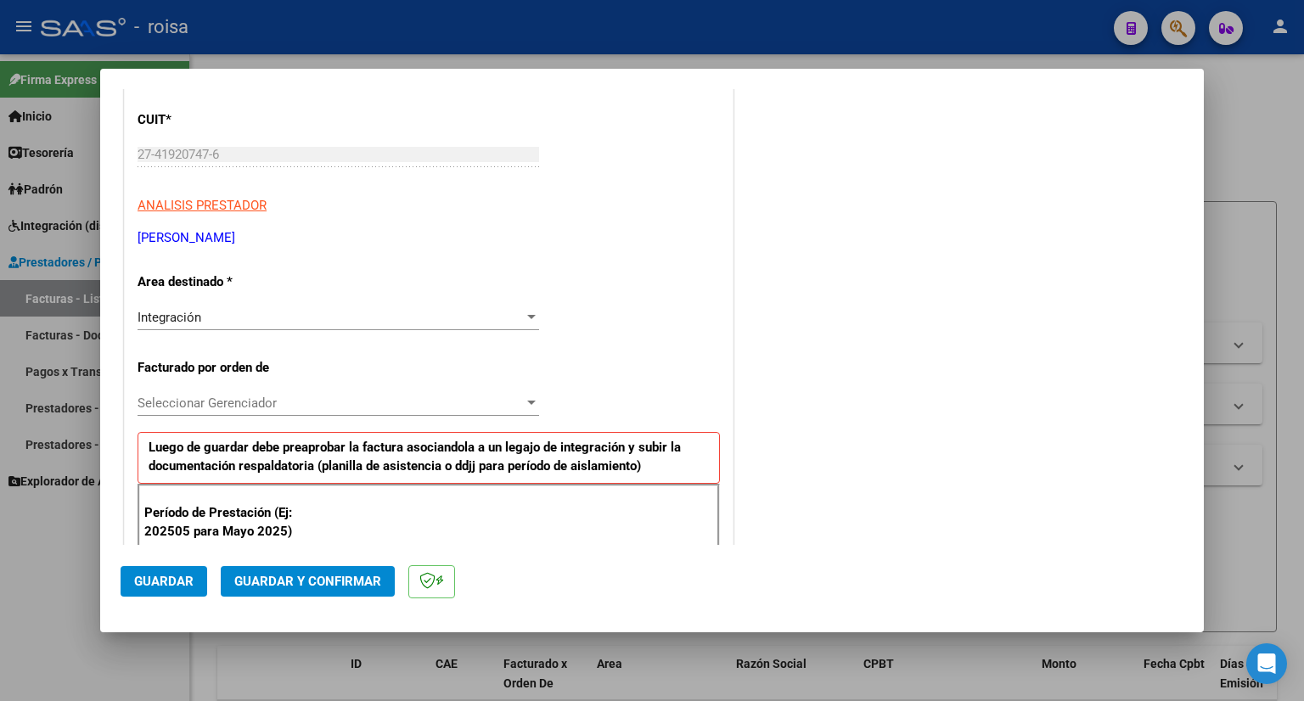
scroll to position [340, 0]
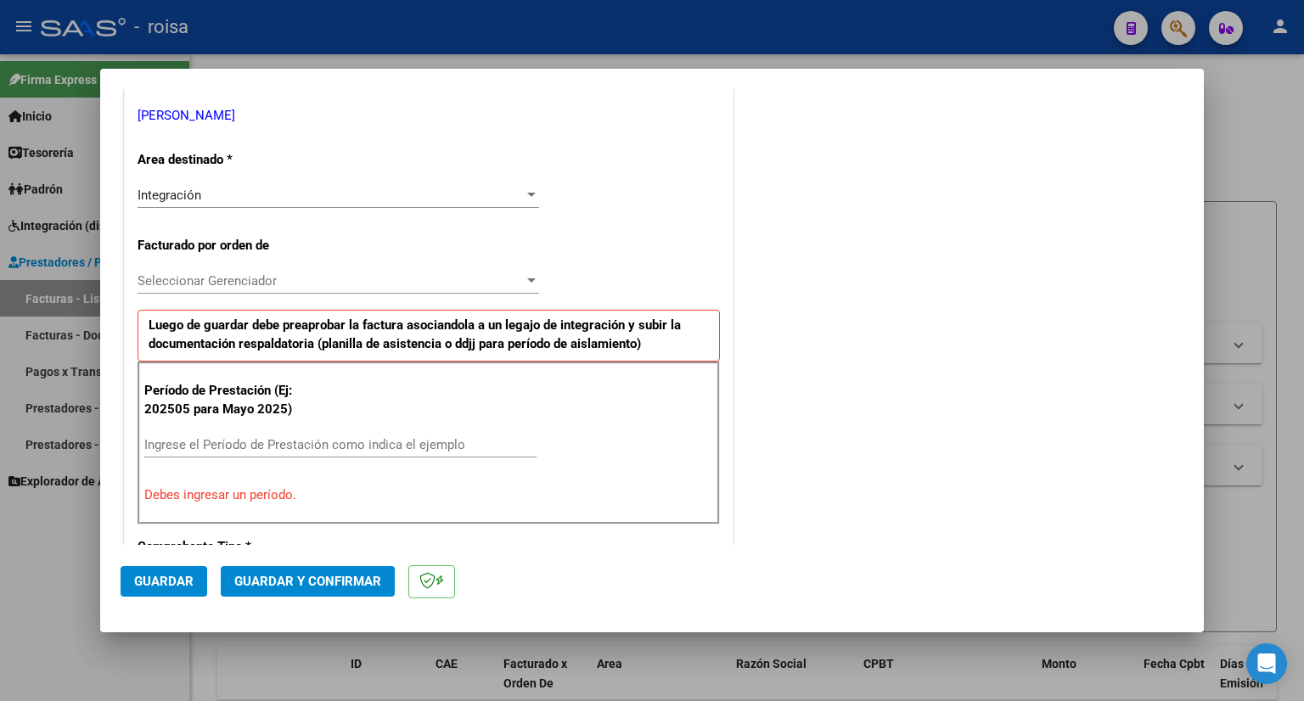
click at [468, 281] on span "Seleccionar Gerenciador" at bounding box center [330, 280] width 386 height 15
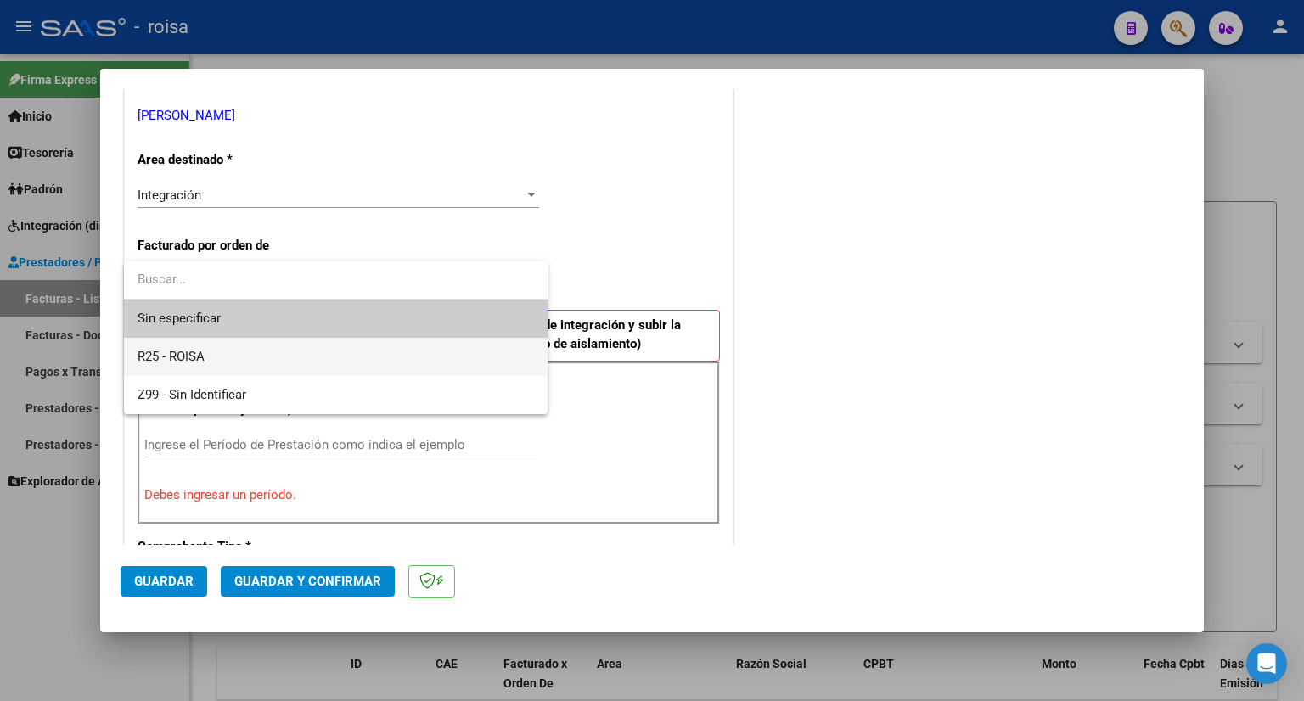
click at [279, 356] on span "R25 - ROISA" at bounding box center [335, 357] width 397 height 38
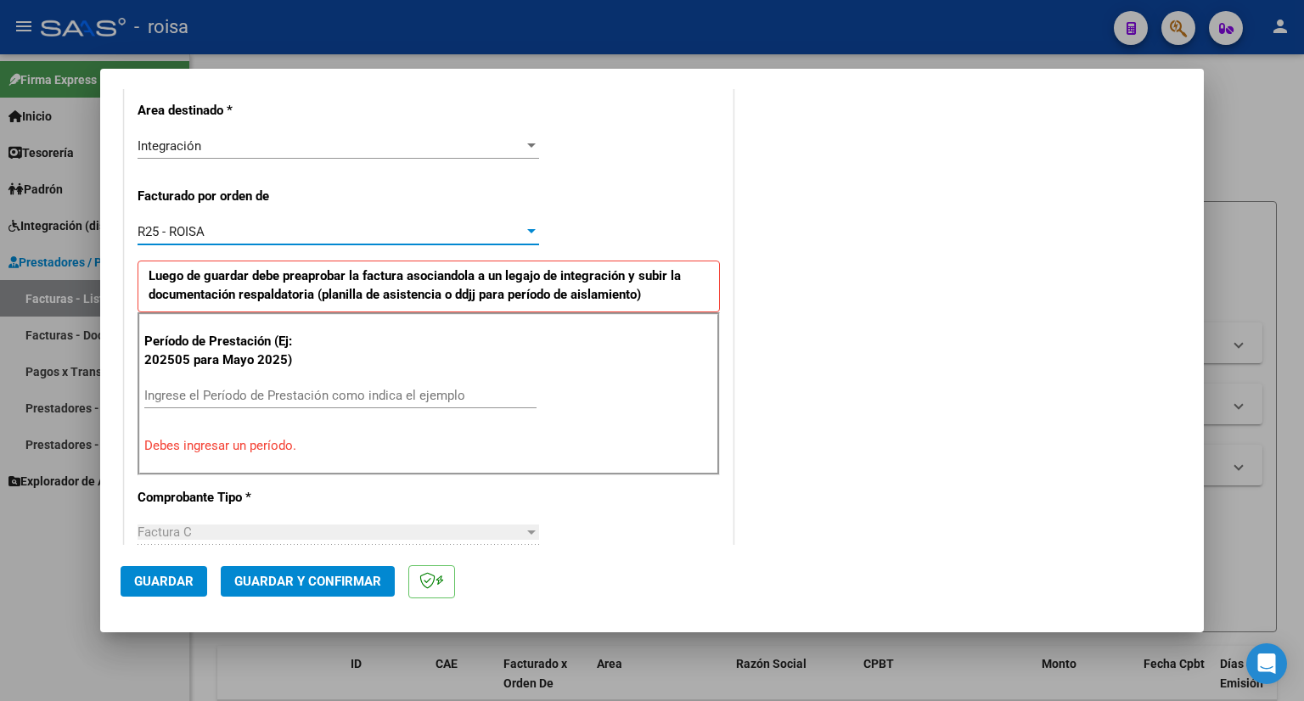
scroll to position [424, 0]
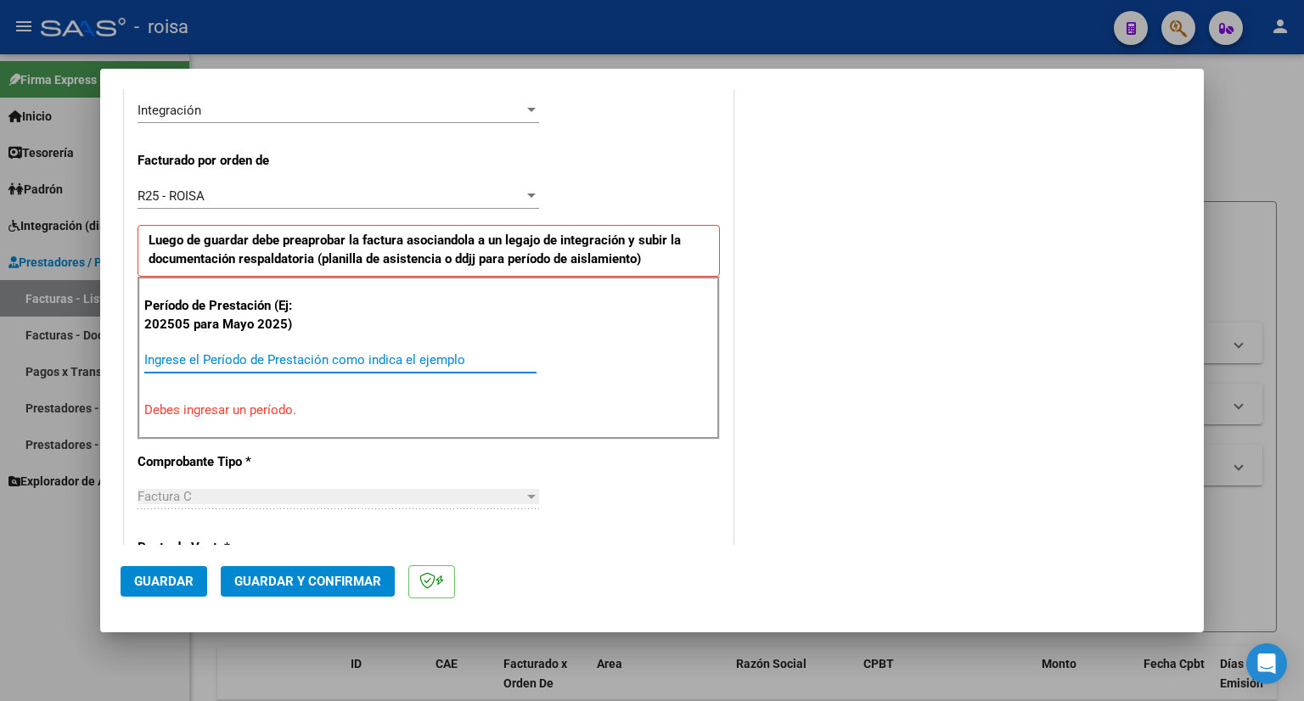
click at [306, 354] on input "Ingrese el Período de Prestación como indica el ejemplo" at bounding box center [340, 359] width 392 height 15
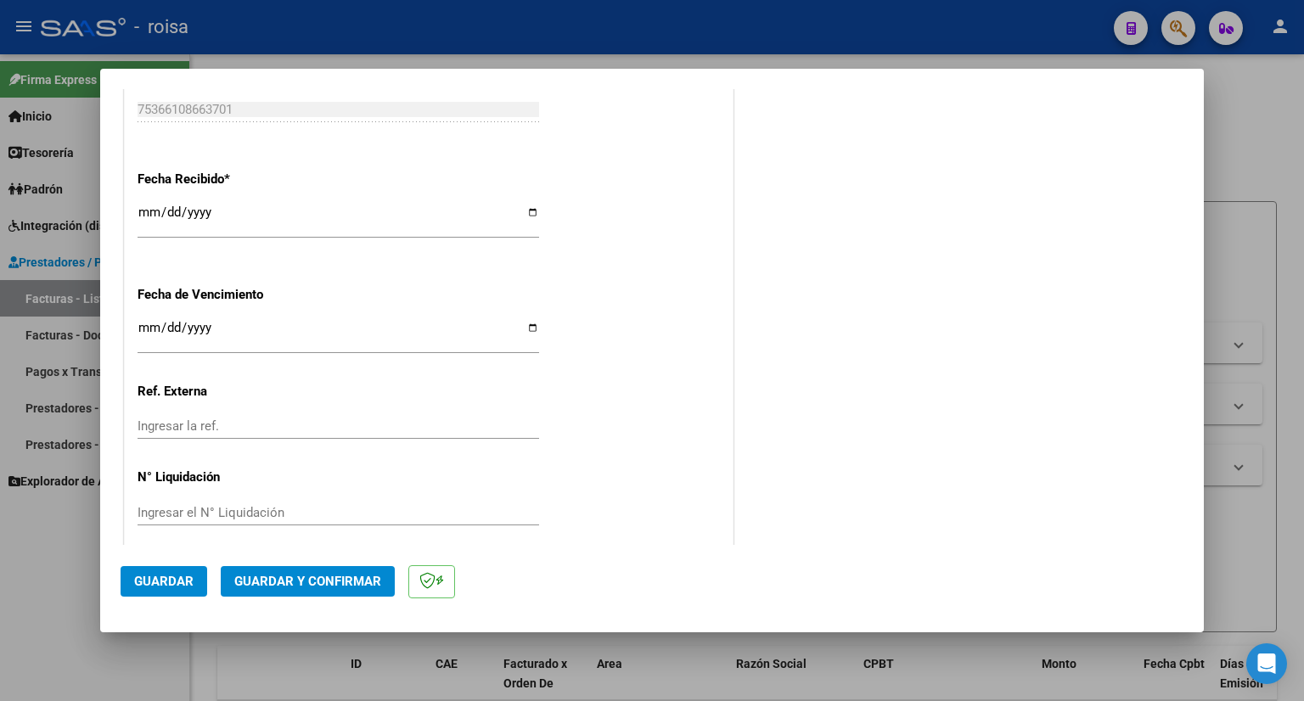
scroll to position [1219, 0]
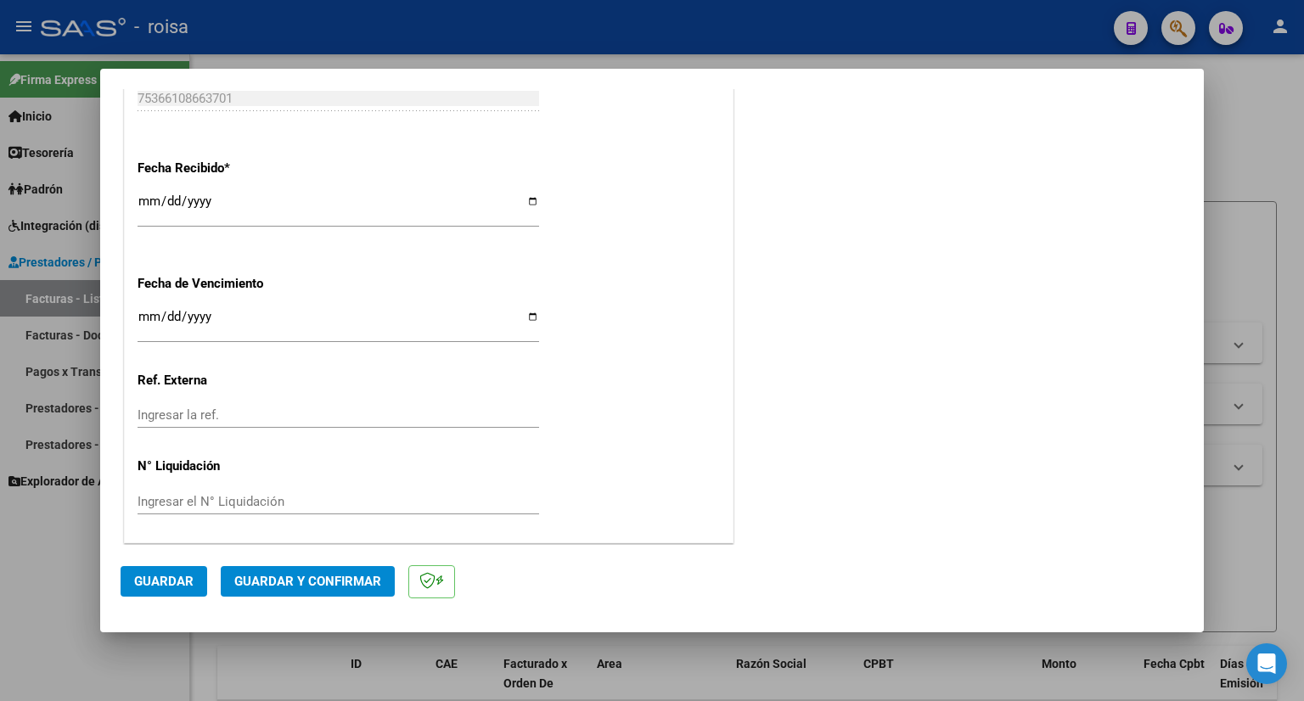
type input "202508"
click at [180, 579] on span "Guardar" at bounding box center [163, 581] width 59 height 15
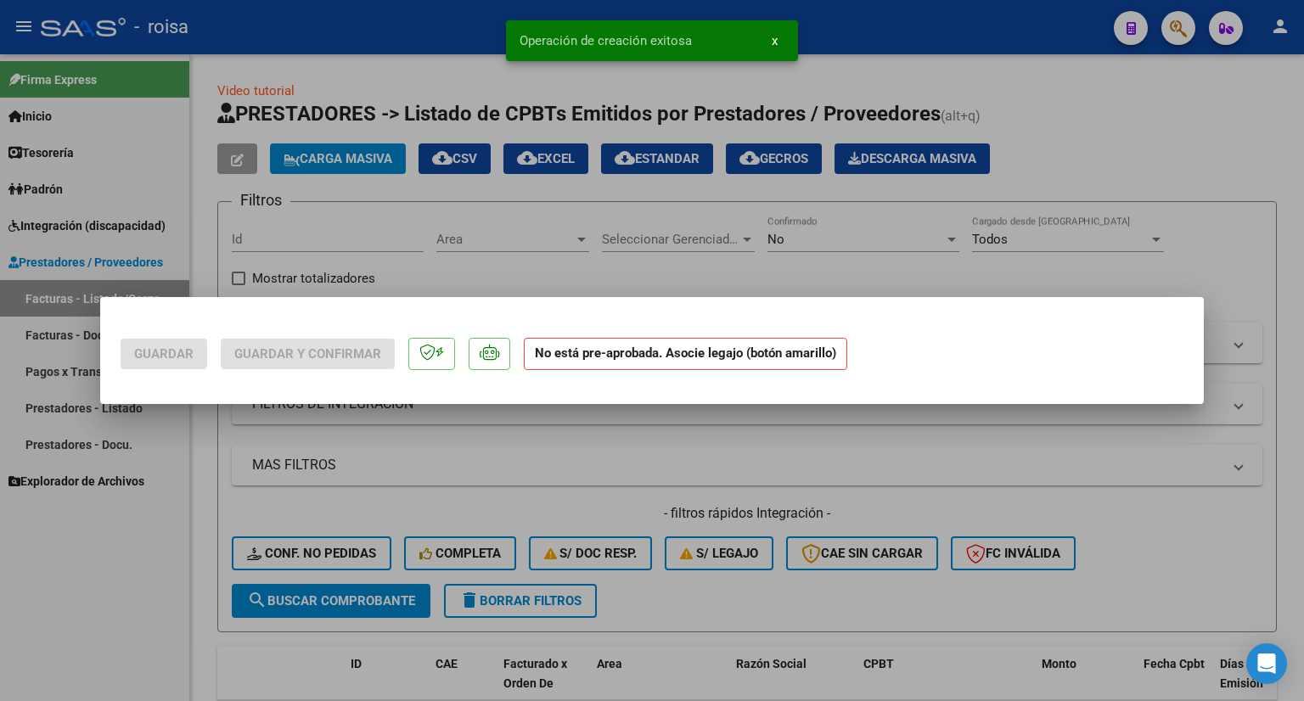
scroll to position [0, 0]
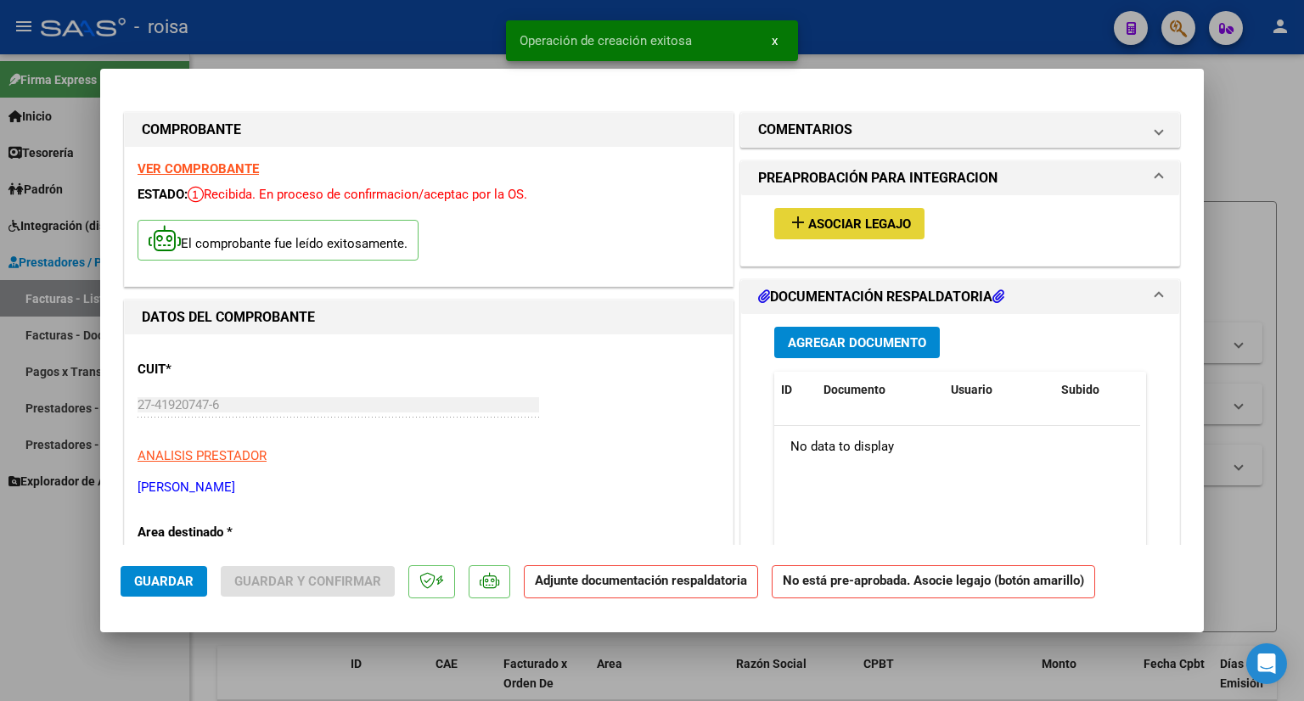
click at [889, 214] on button "add Asociar Legajo" at bounding box center [849, 223] width 150 height 31
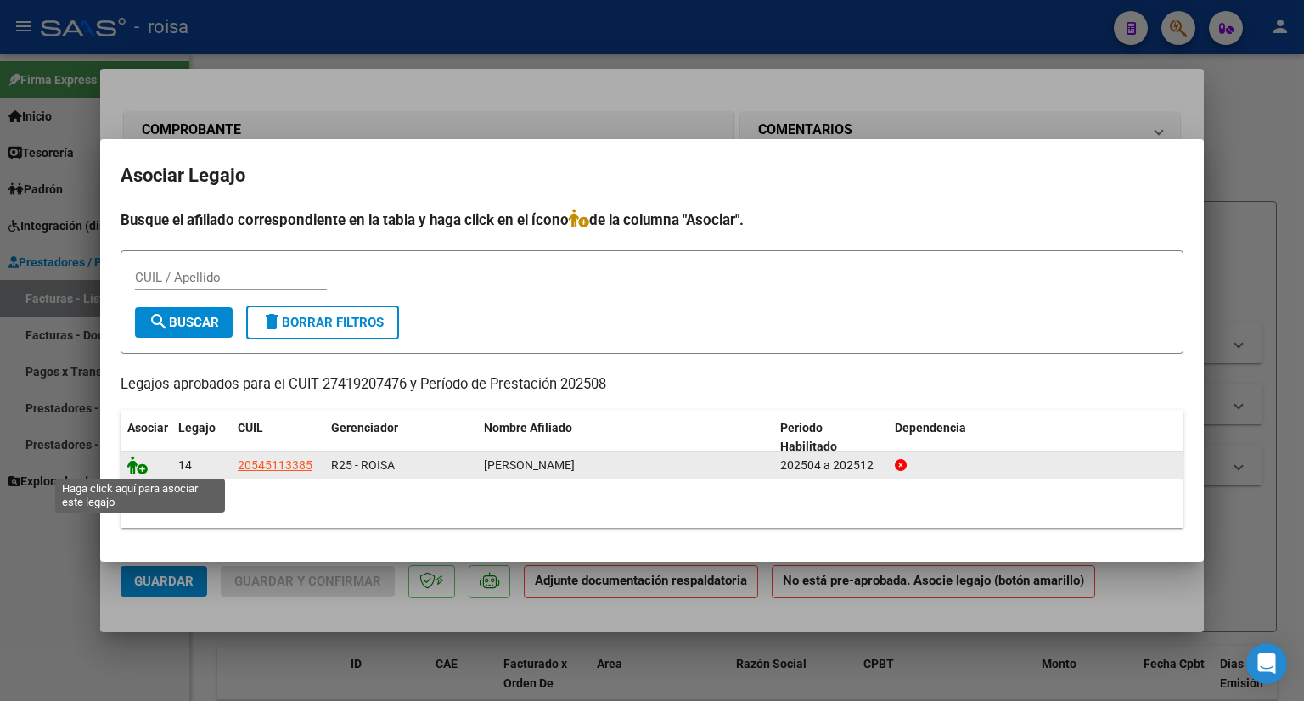
click at [129, 458] on icon at bounding box center [137, 465] width 20 height 19
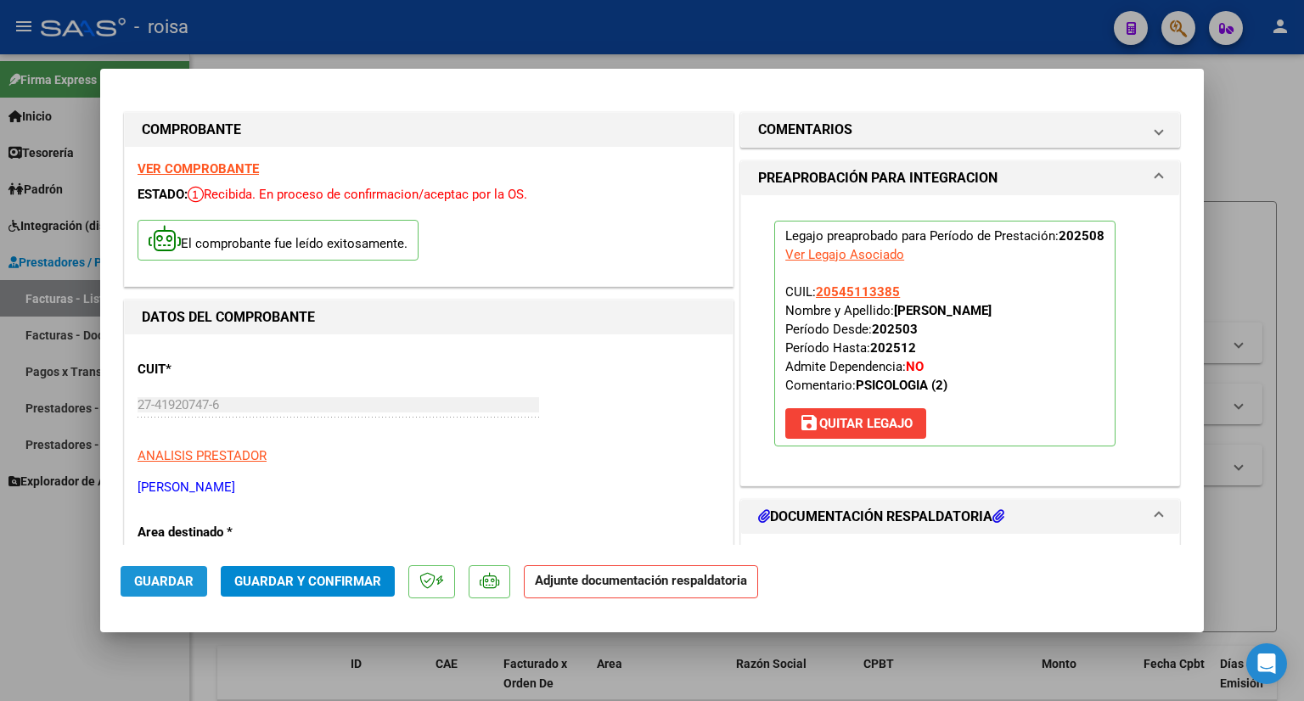
click at [154, 578] on span "Guardar" at bounding box center [163, 581] width 59 height 15
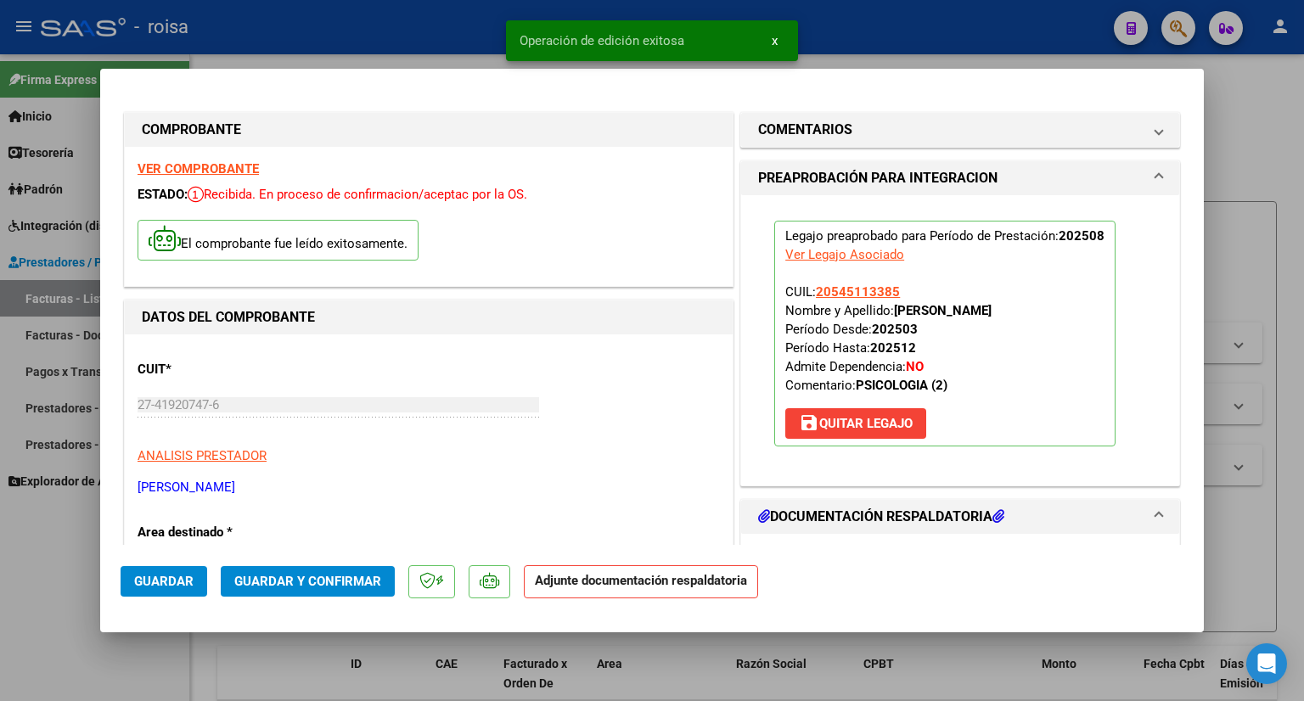
click at [1252, 120] on div at bounding box center [652, 350] width 1304 height 701
type input "$ 0,00"
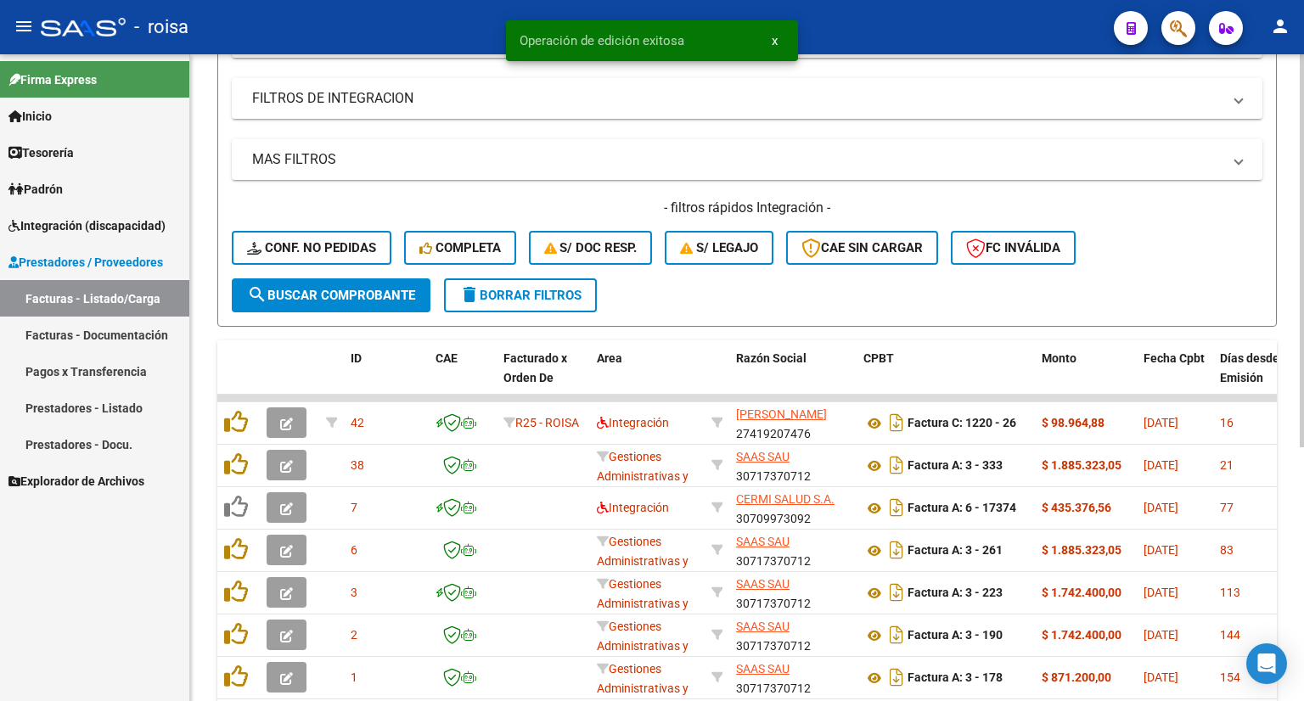
scroll to position [340, 0]
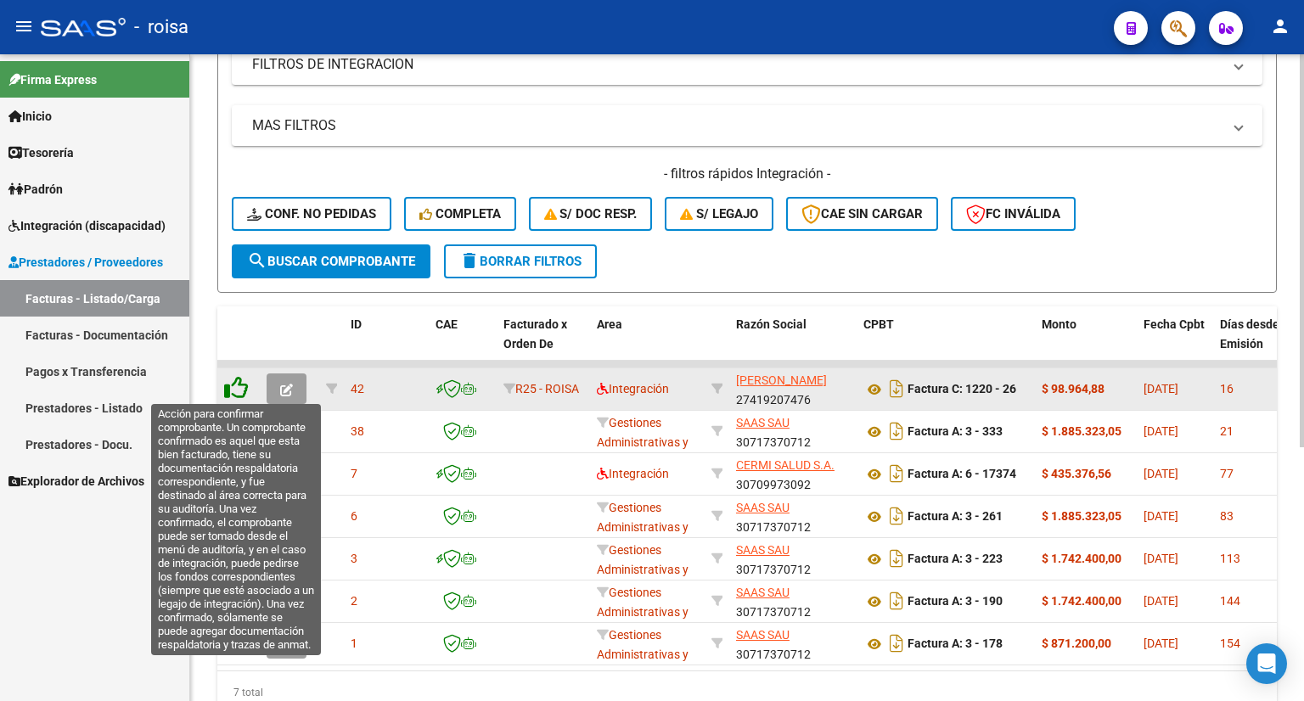
click at [231, 389] on icon at bounding box center [236, 388] width 24 height 24
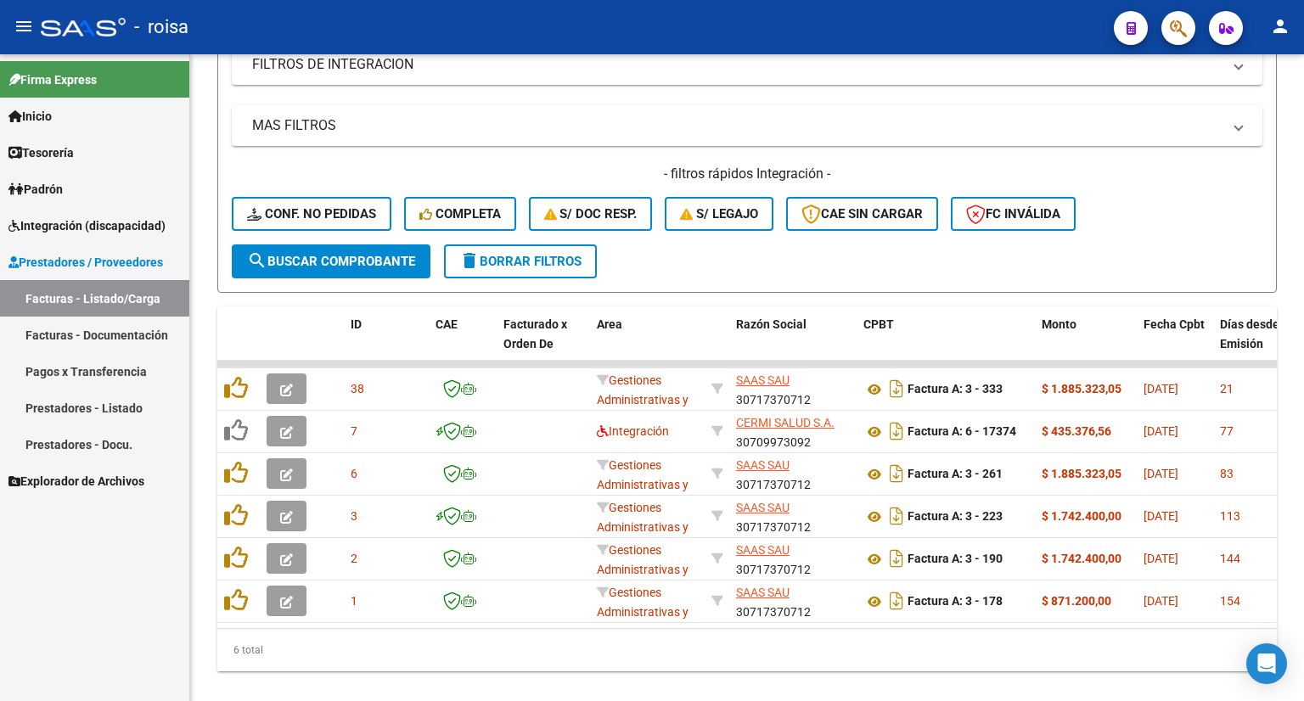
click at [79, 221] on span "Integración (discapacidad)" at bounding box center [86, 225] width 157 height 19
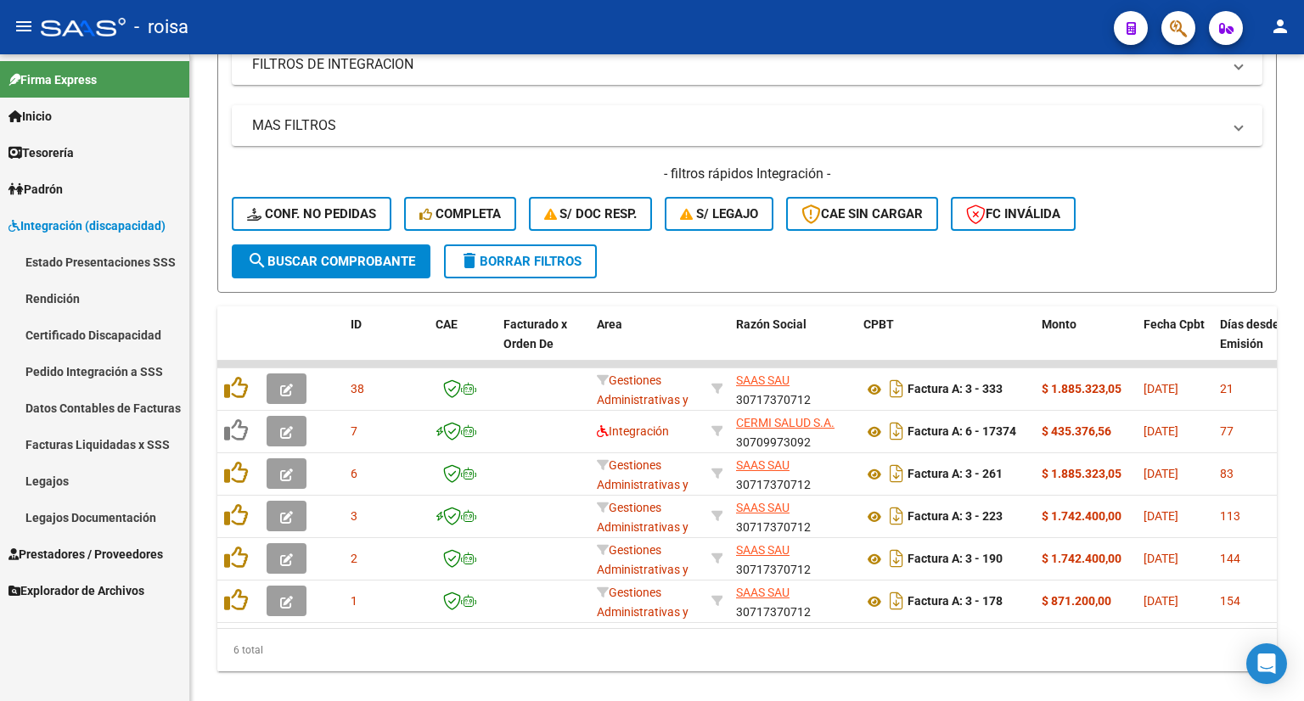
click at [73, 262] on link "Estado Presentaciones SSS" at bounding box center [94, 262] width 189 height 36
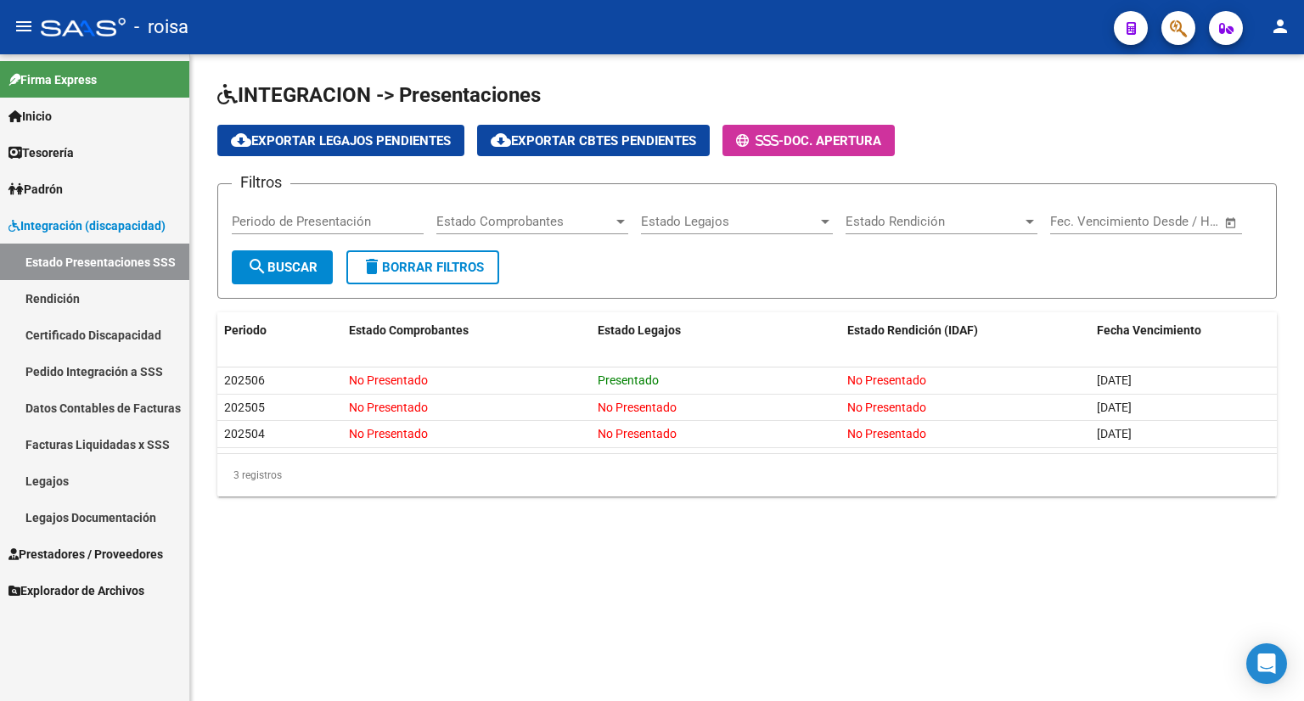
click at [104, 372] on link "Pedido Integración a SSS" at bounding box center [94, 371] width 189 height 36
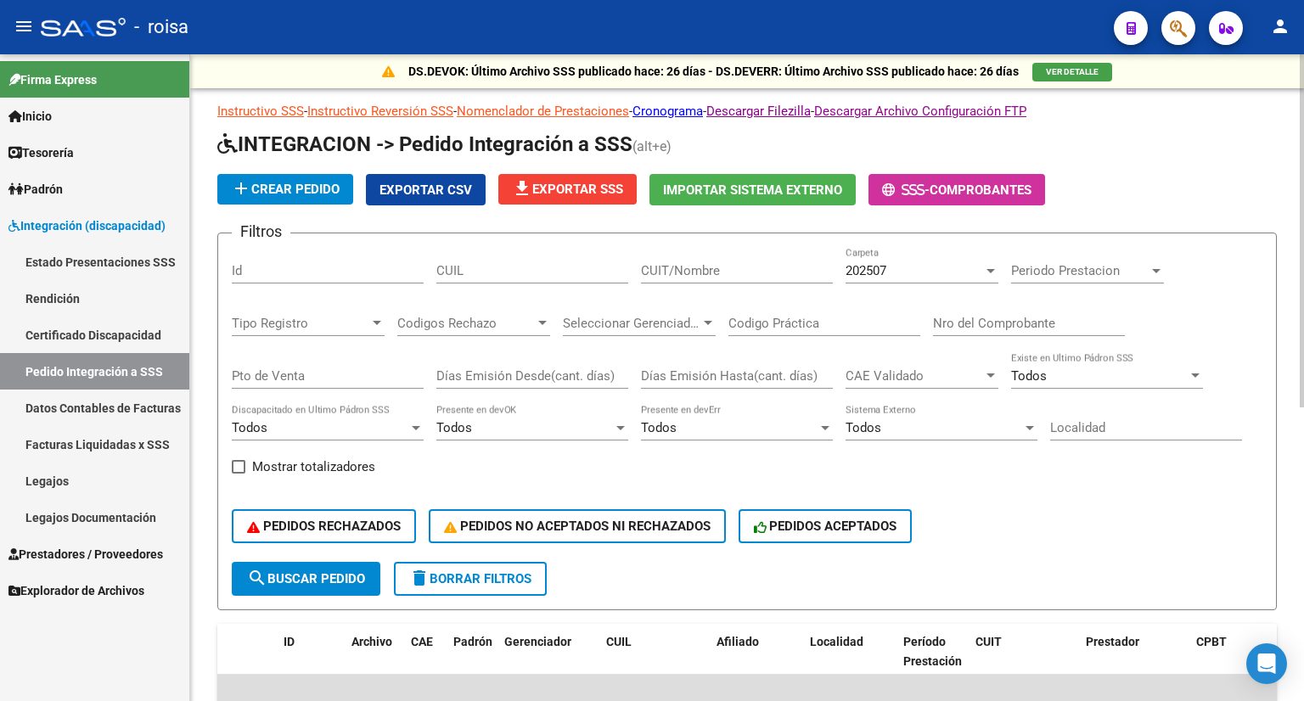
click at [941, 263] on div "202507" at bounding box center [913, 270] width 137 height 15
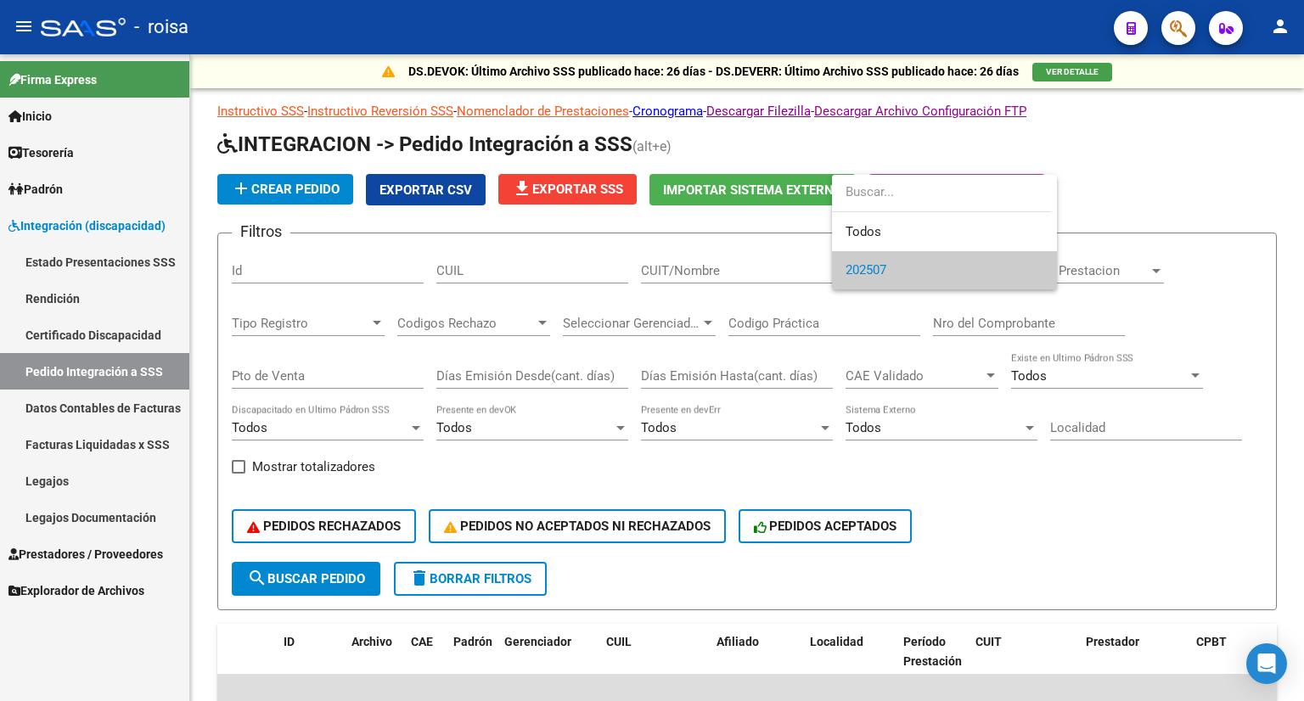
click at [1137, 199] on div at bounding box center [652, 350] width 1304 height 701
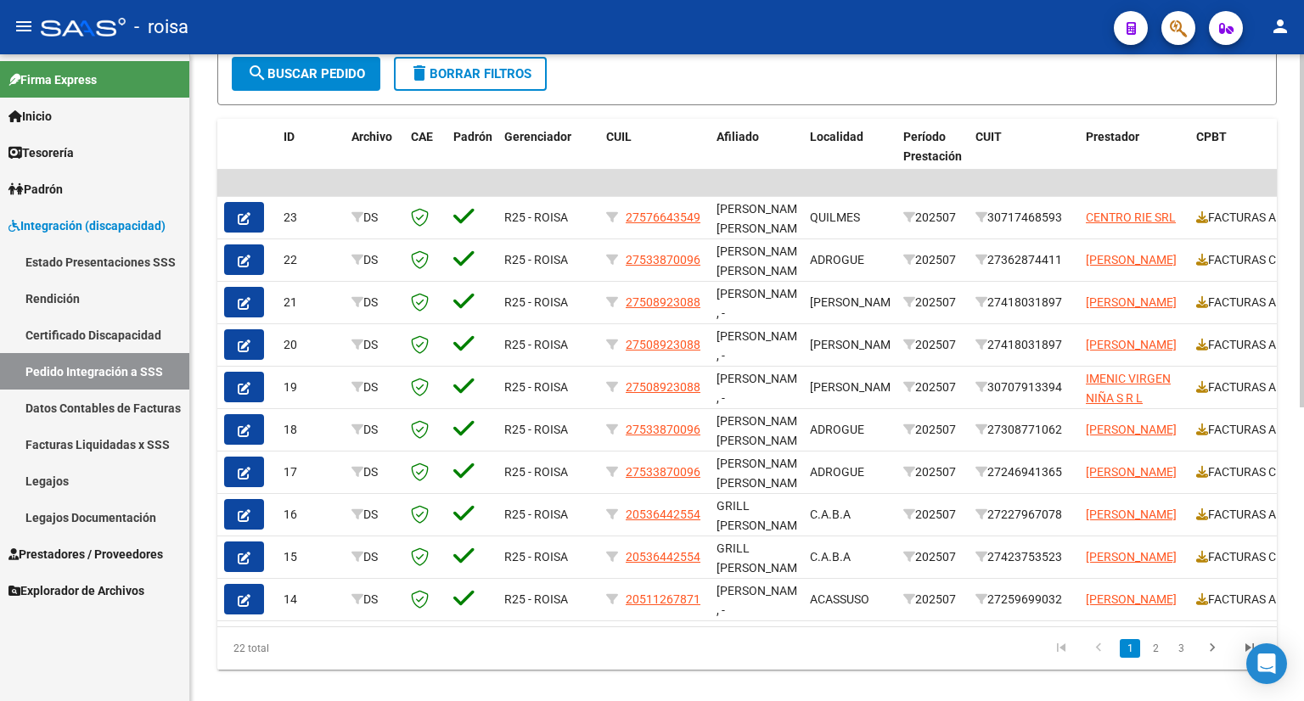
scroll to position [509, 0]
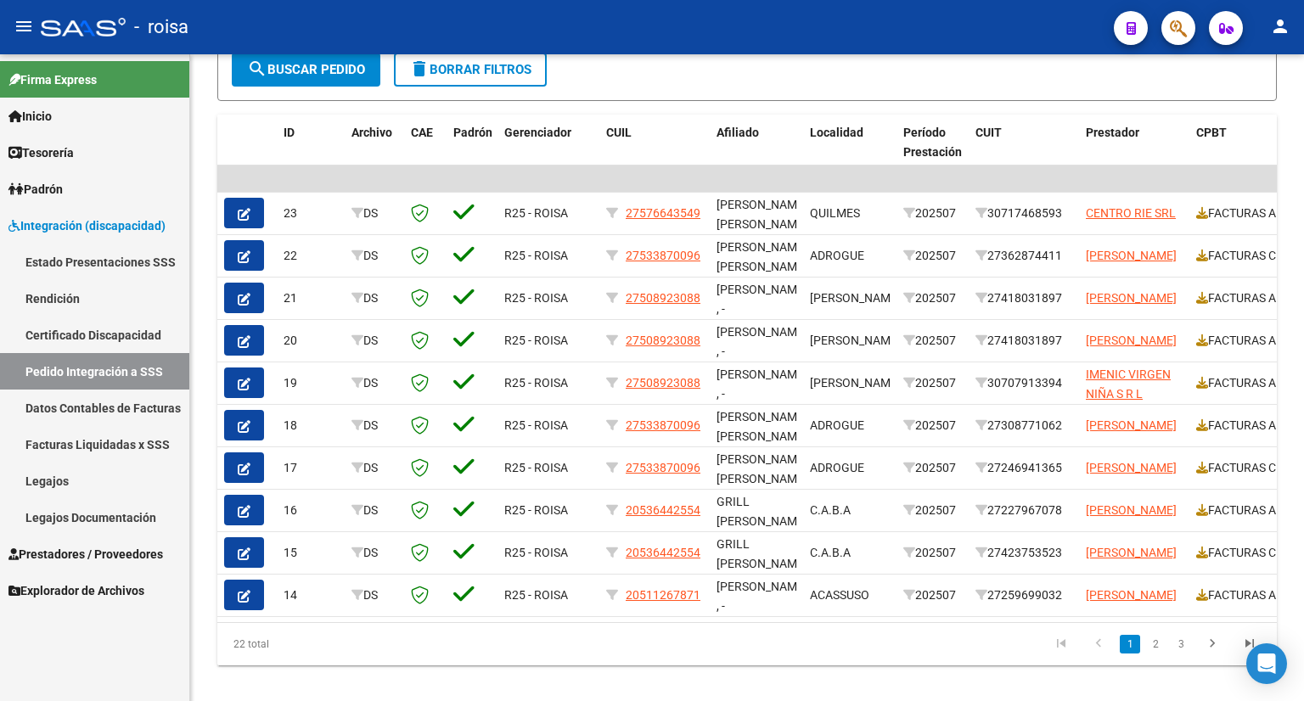
click at [115, 558] on span "Prestadores / Proveedores" at bounding box center [85, 554] width 154 height 19
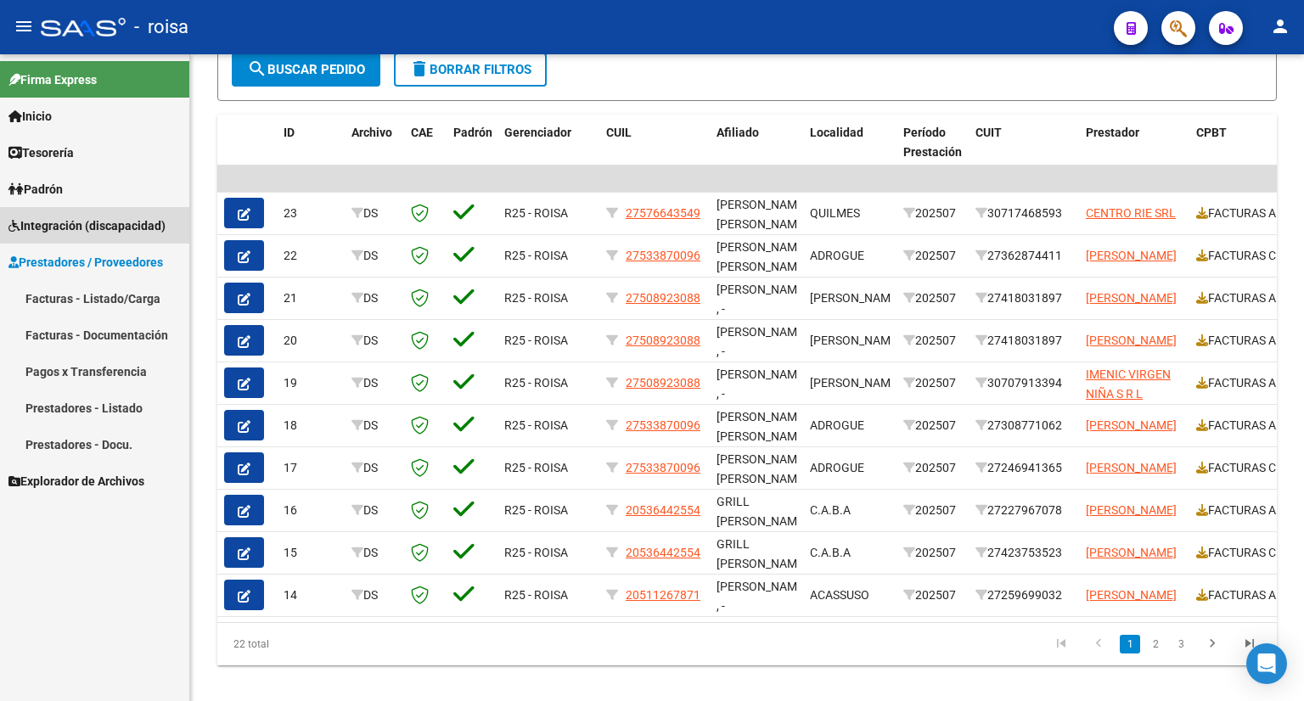
click at [87, 221] on span "Integración (discapacidad)" at bounding box center [86, 225] width 157 height 19
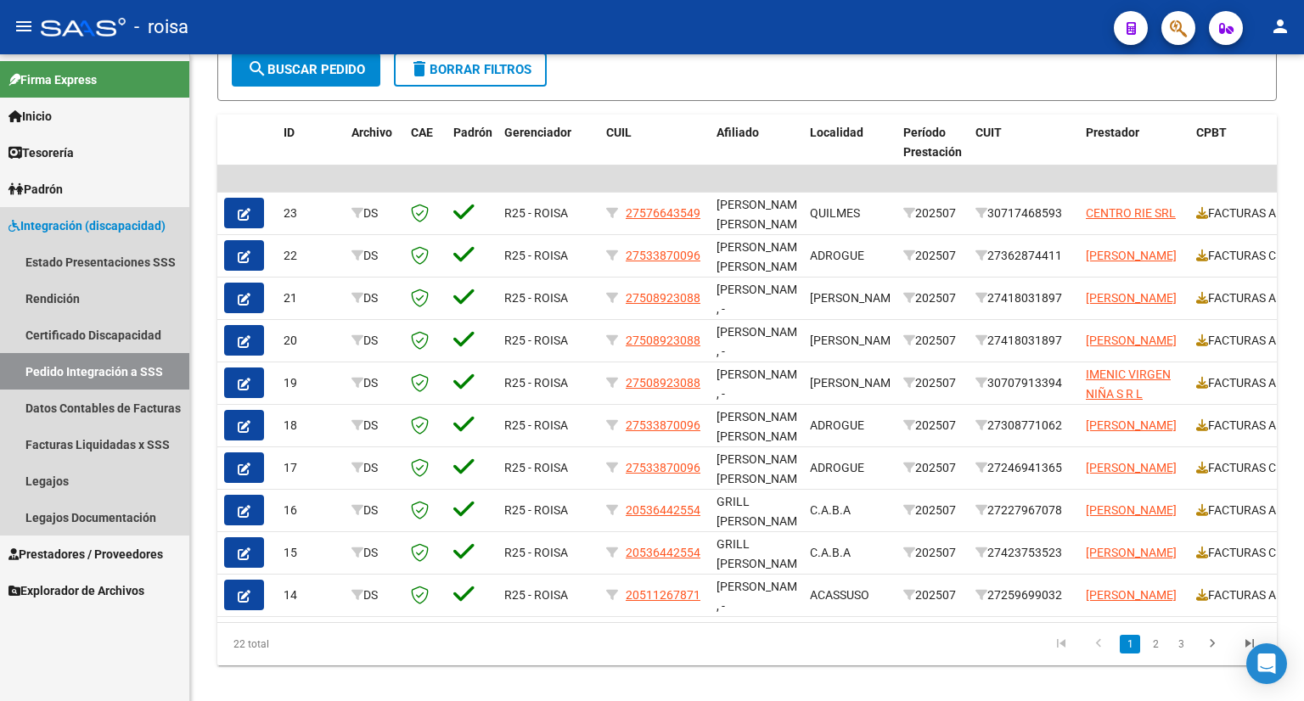
click at [76, 366] on link "Pedido Integración a SSS" at bounding box center [94, 371] width 189 height 36
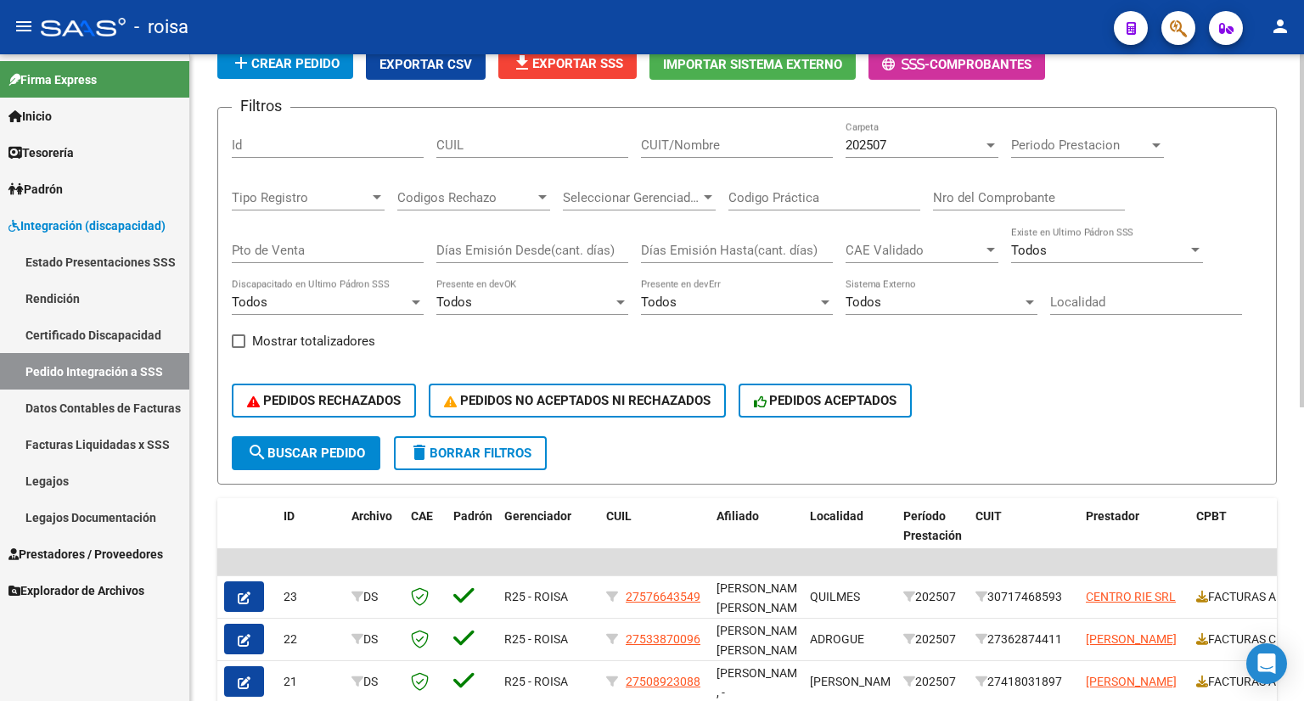
scroll to position [340, 0]
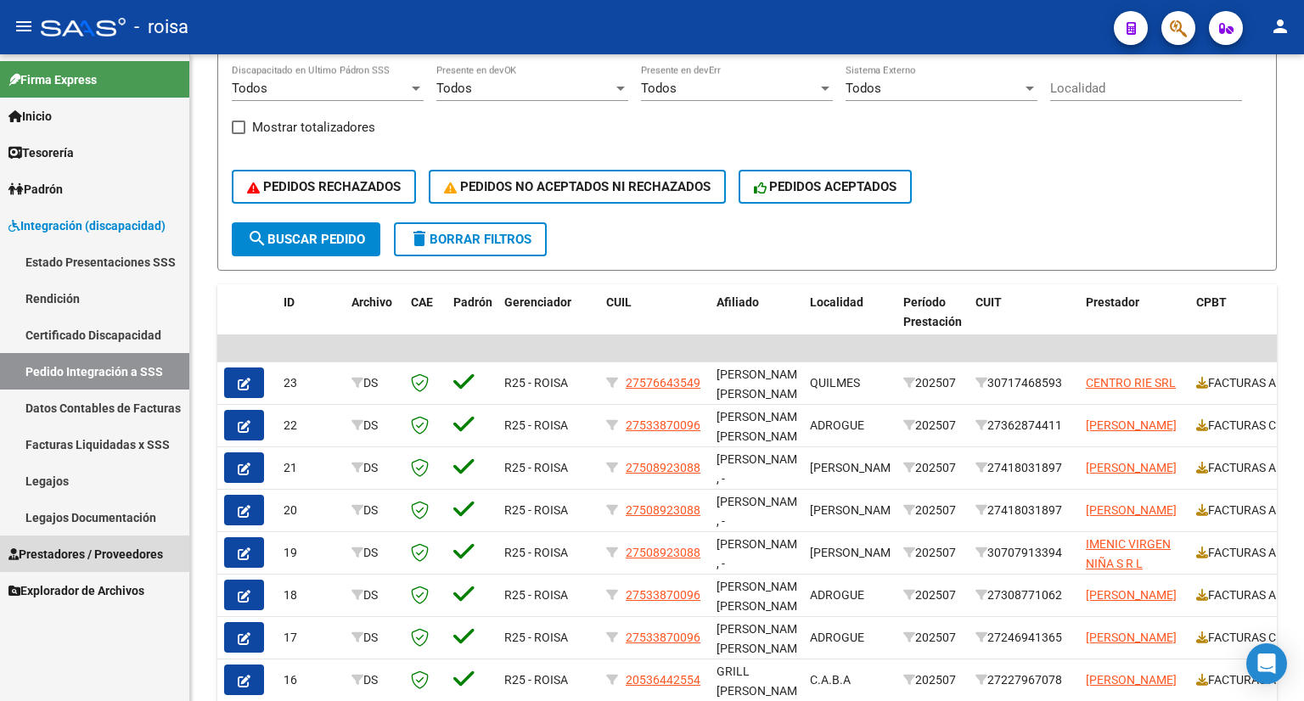
click at [98, 554] on span "Prestadores / Proveedores" at bounding box center [85, 554] width 154 height 19
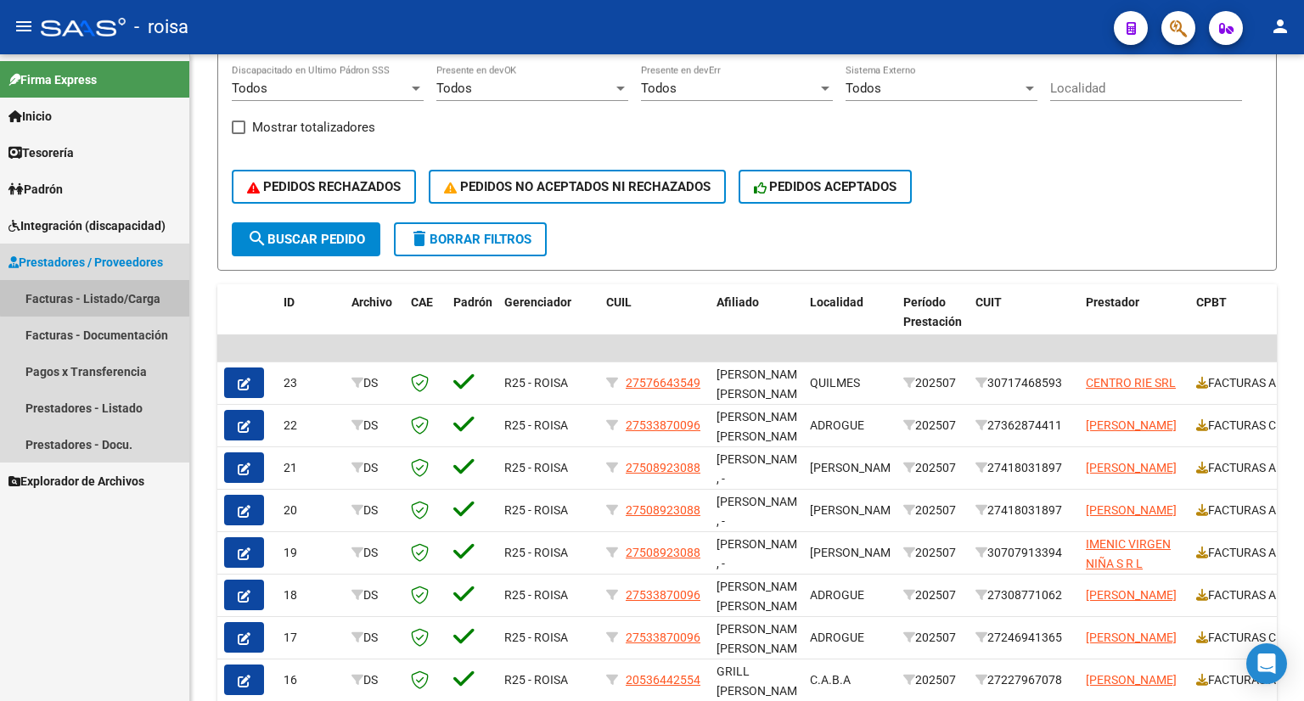
click at [102, 289] on link "Facturas - Listado/Carga" at bounding box center [94, 298] width 189 height 36
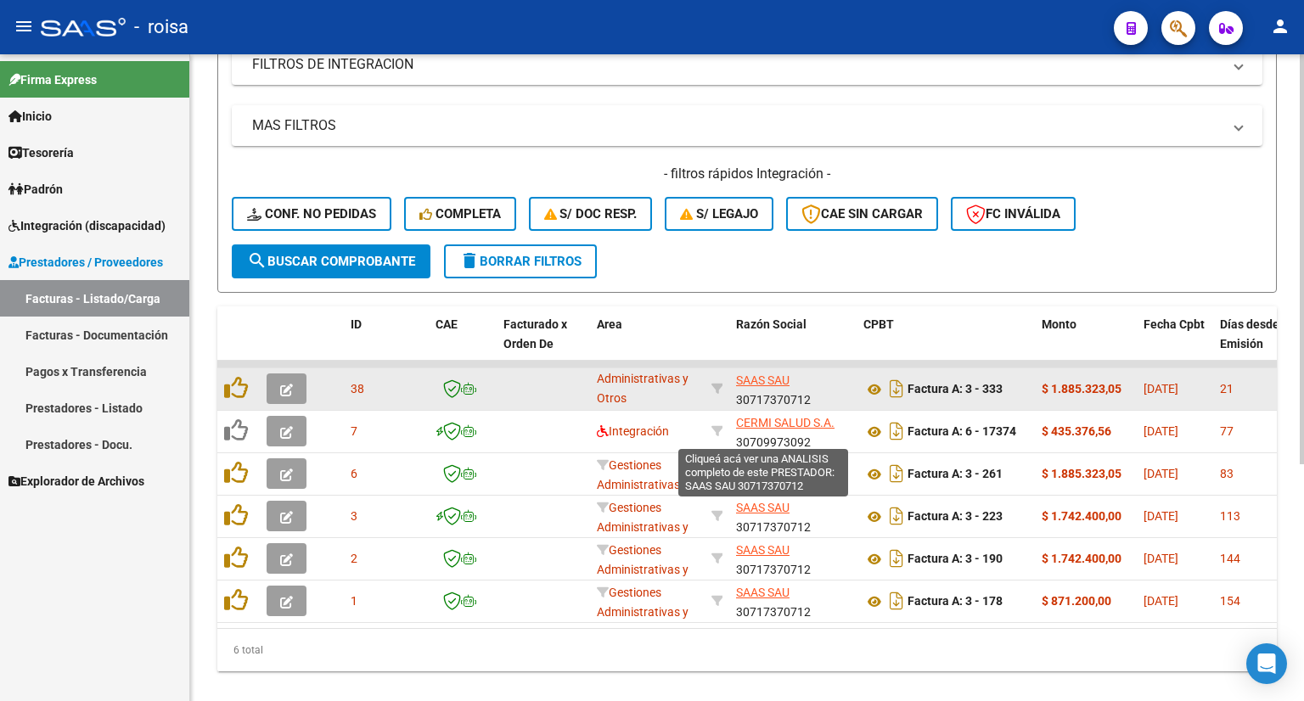
scroll to position [85, 0]
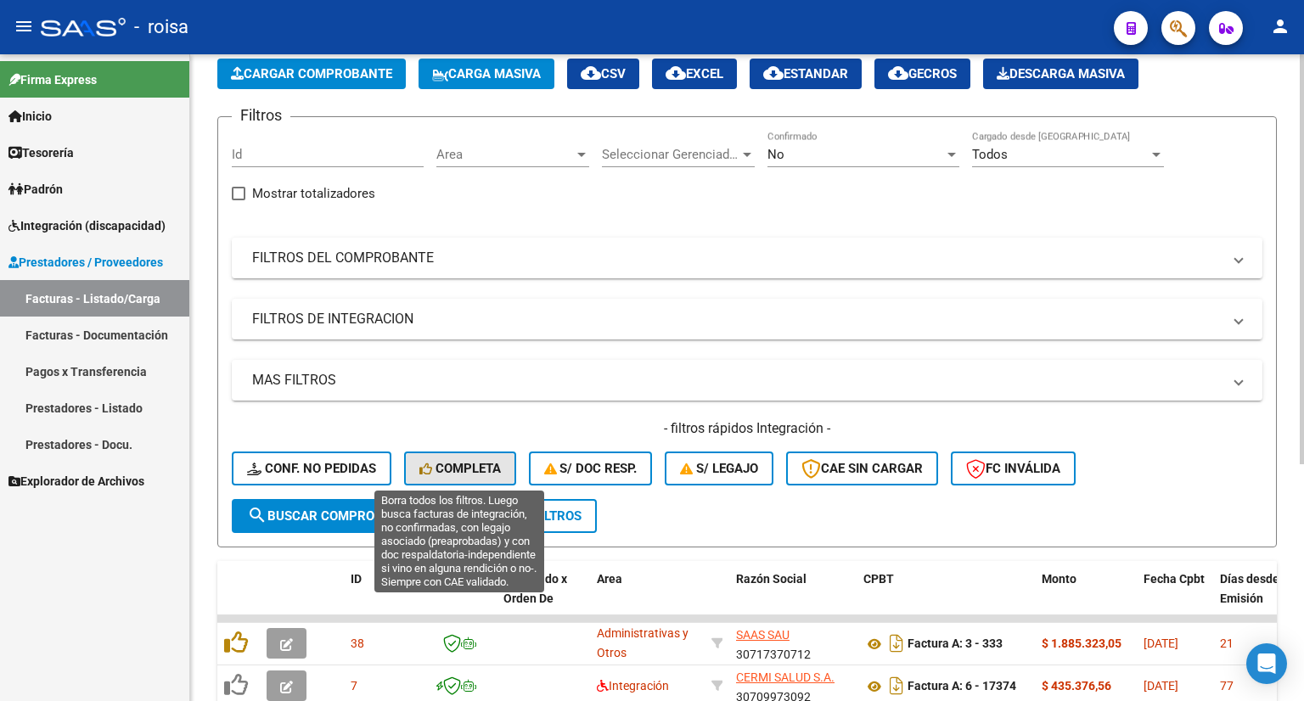
click at [463, 465] on span "Completa" at bounding box center [459, 468] width 81 height 15
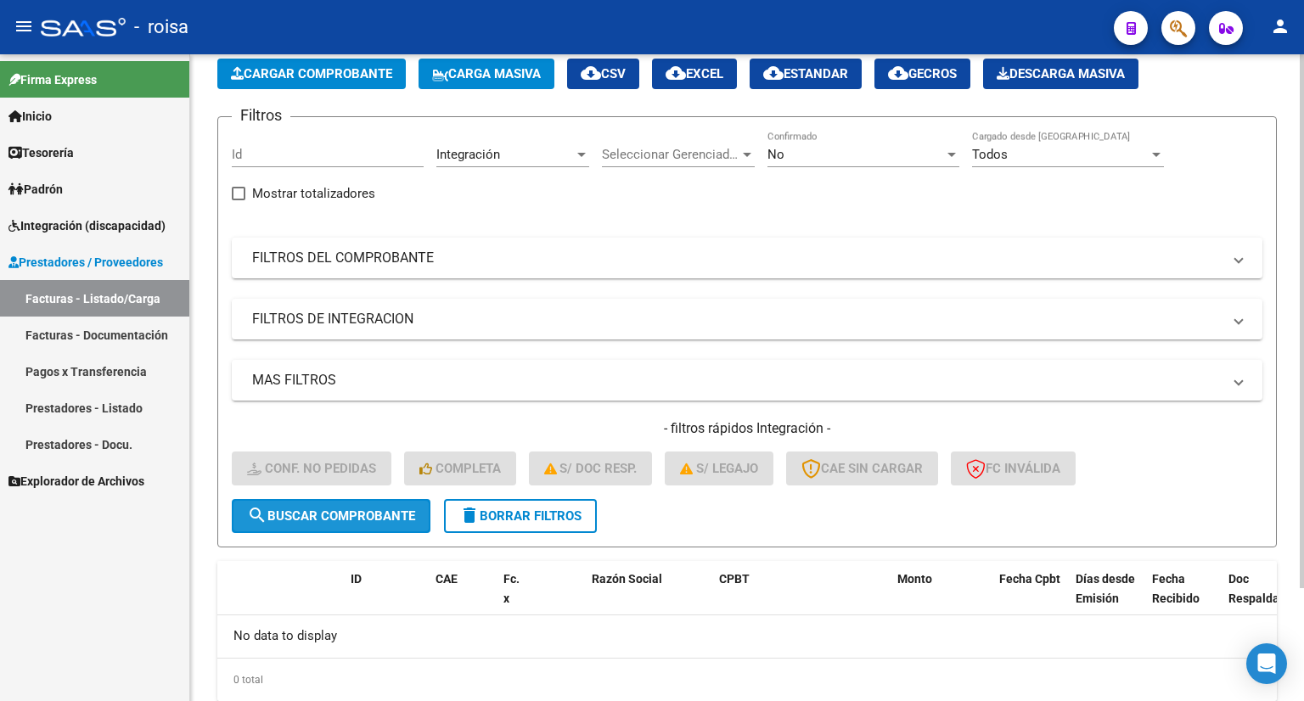
click at [373, 524] on button "search Buscar Comprobante" at bounding box center [331, 516] width 199 height 34
click at [375, 513] on span "search Buscar Comprobante" at bounding box center [331, 515] width 168 height 15
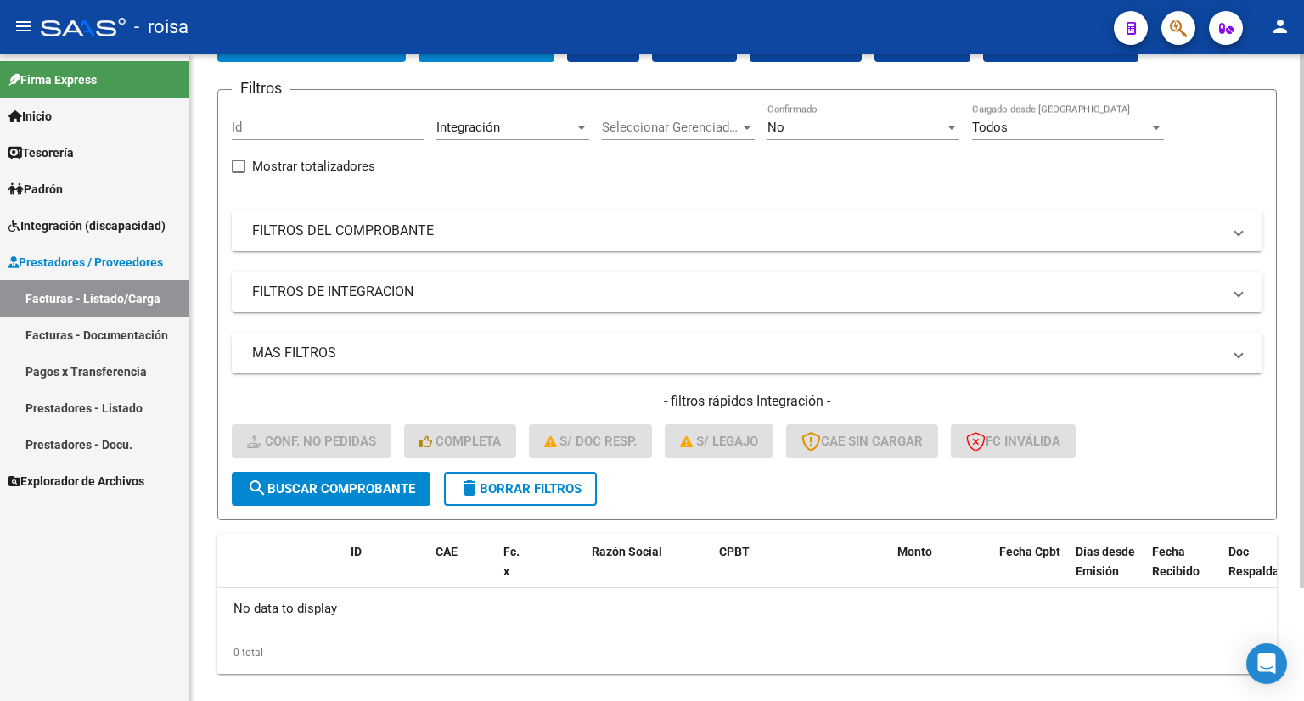
scroll to position [136, 0]
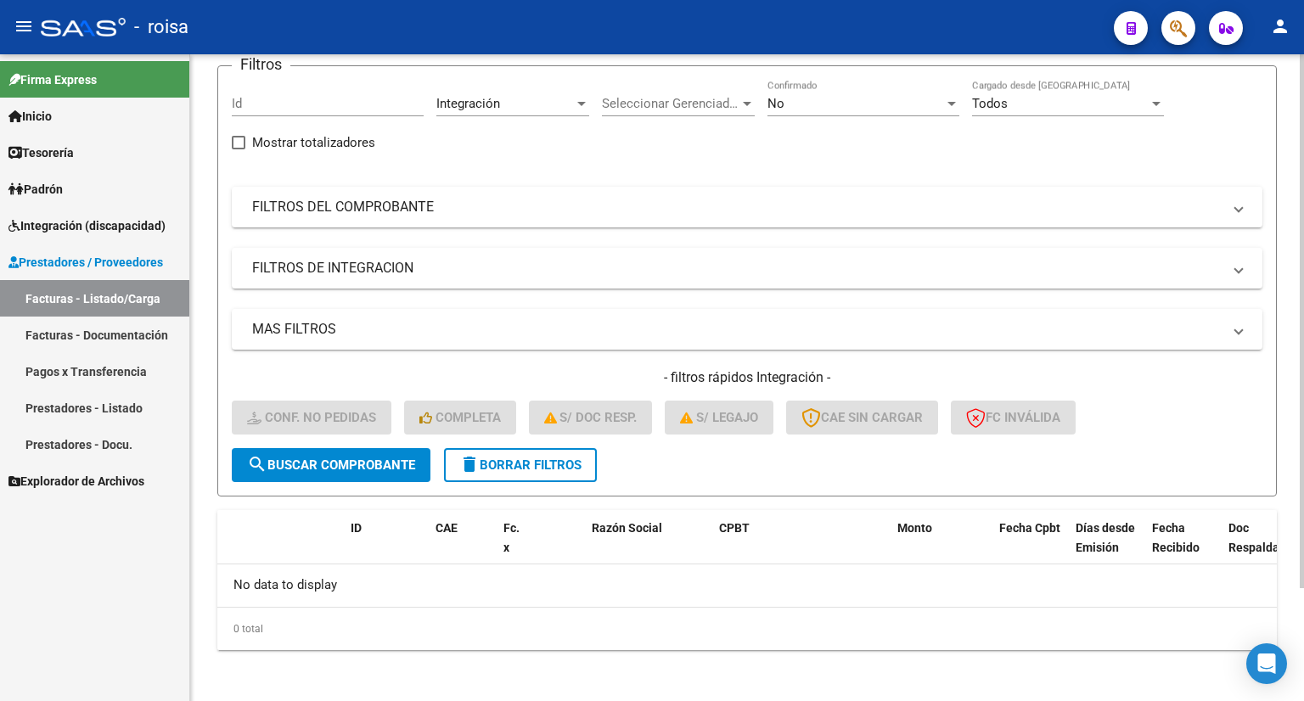
click at [581, 464] on span "delete Borrar Filtros" at bounding box center [520, 464] width 122 height 15
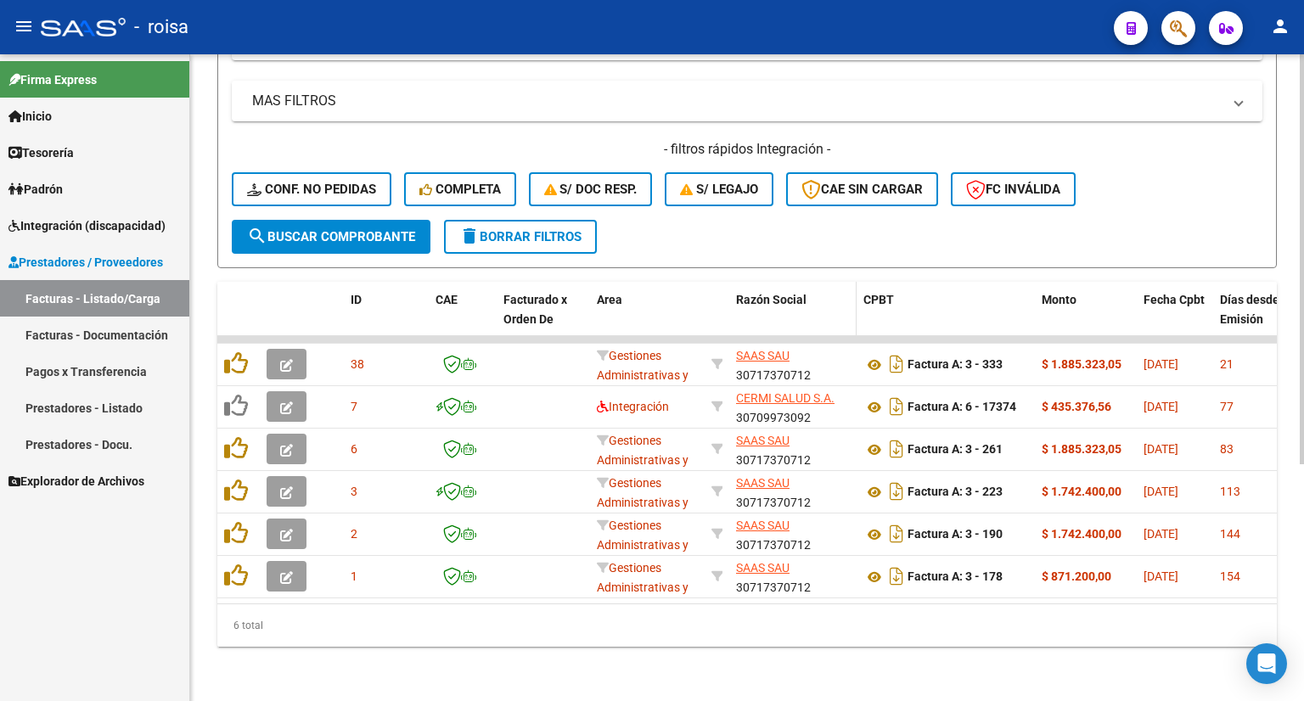
scroll to position [373, 0]
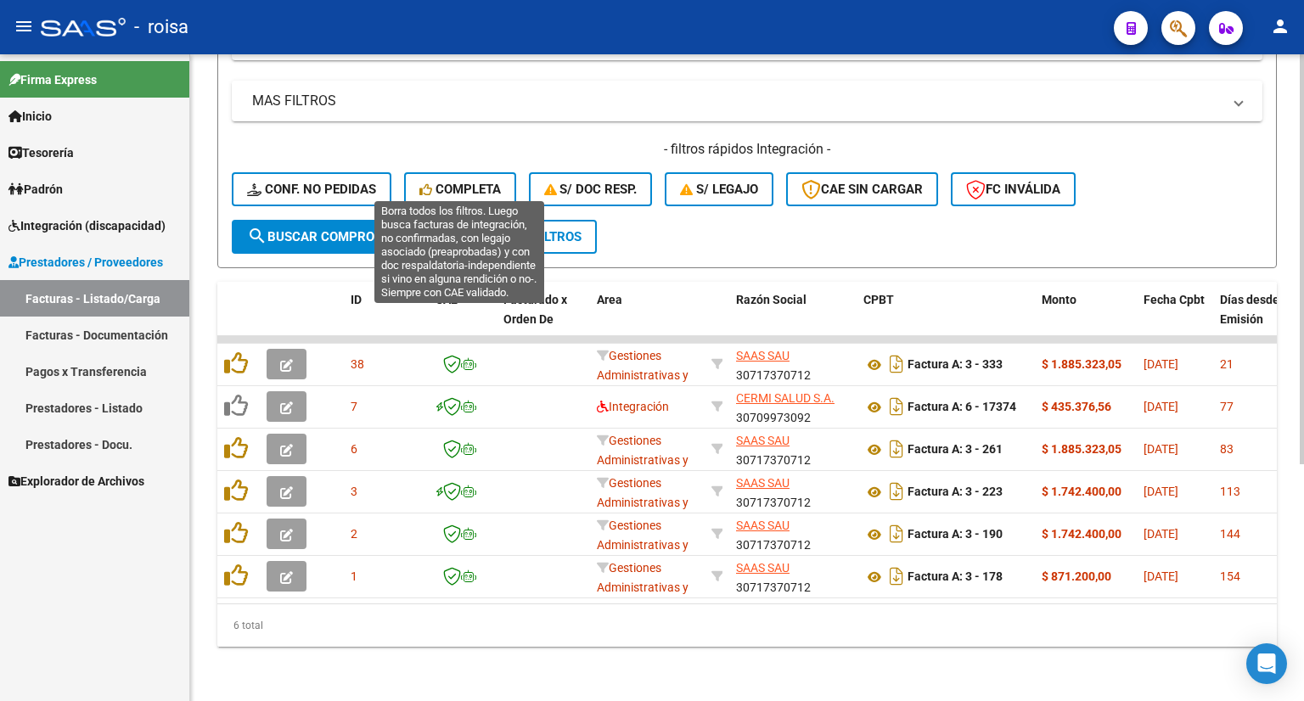
click at [475, 182] on span "Completa" at bounding box center [459, 189] width 81 height 15
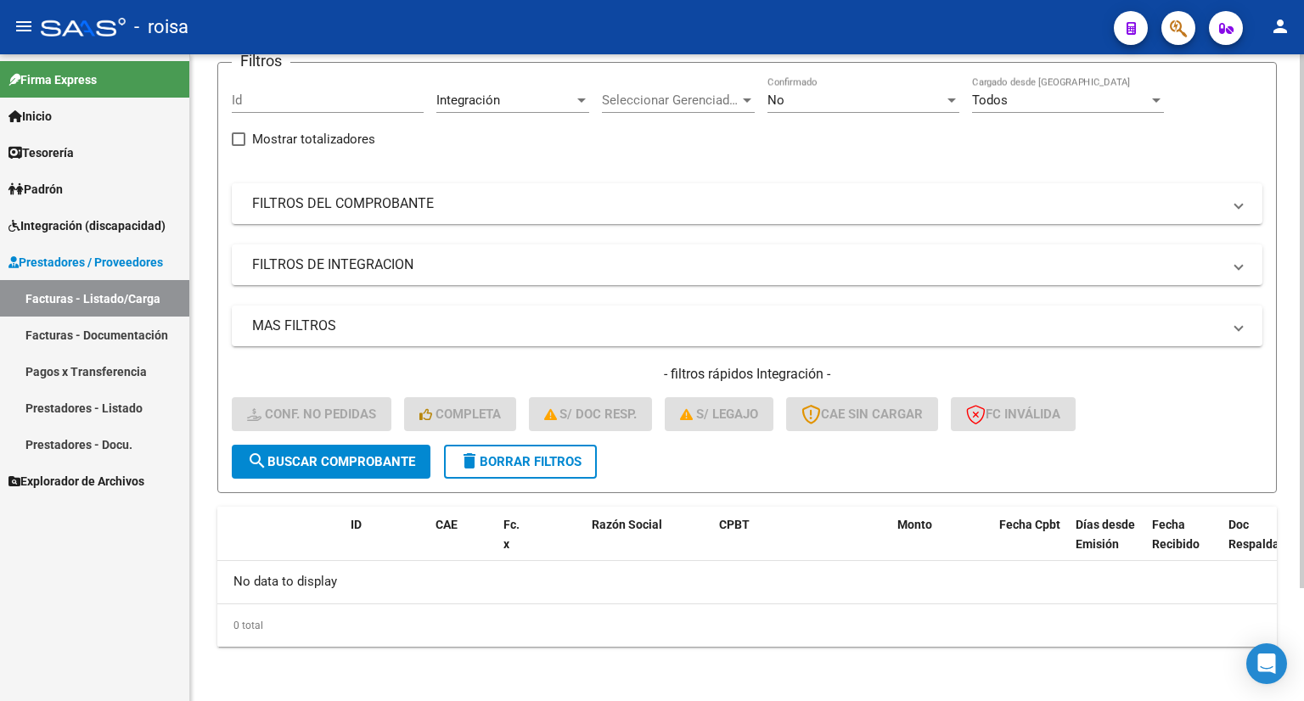
scroll to position [136, 0]
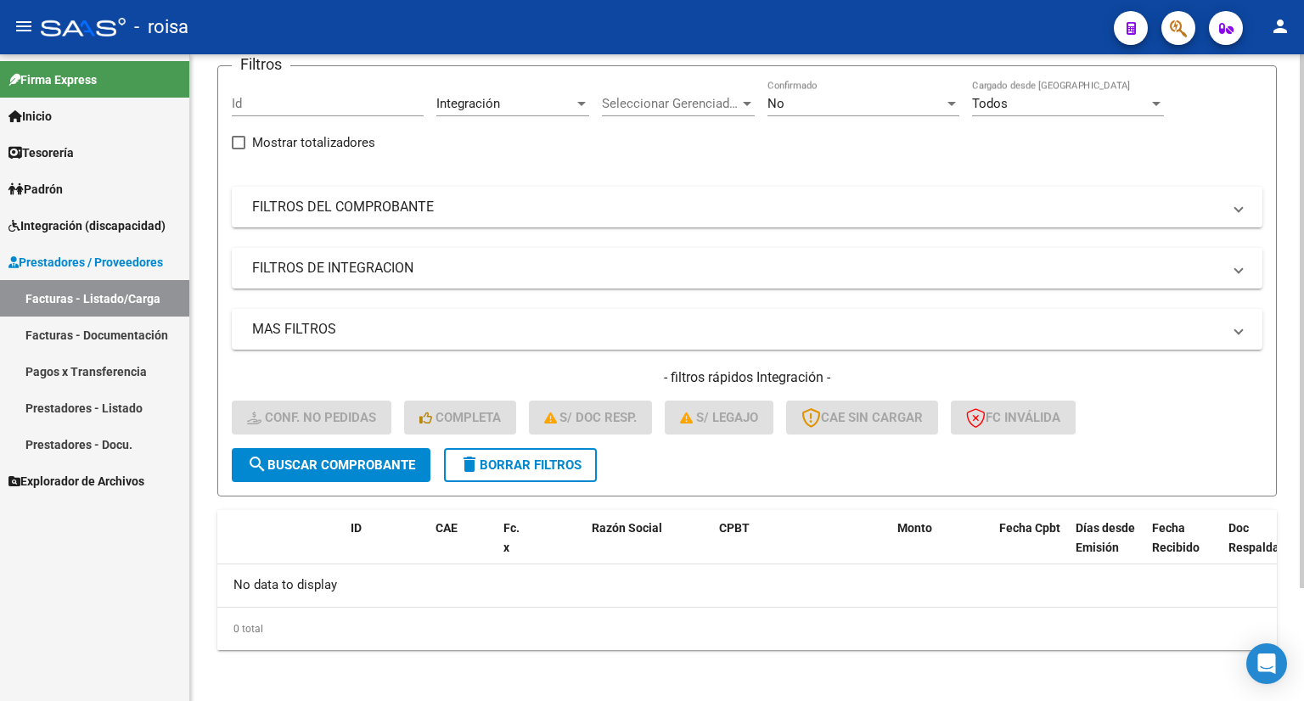
click at [349, 459] on span "search Buscar Comprobante" at bounding box center [331, 464] width 168 height 15
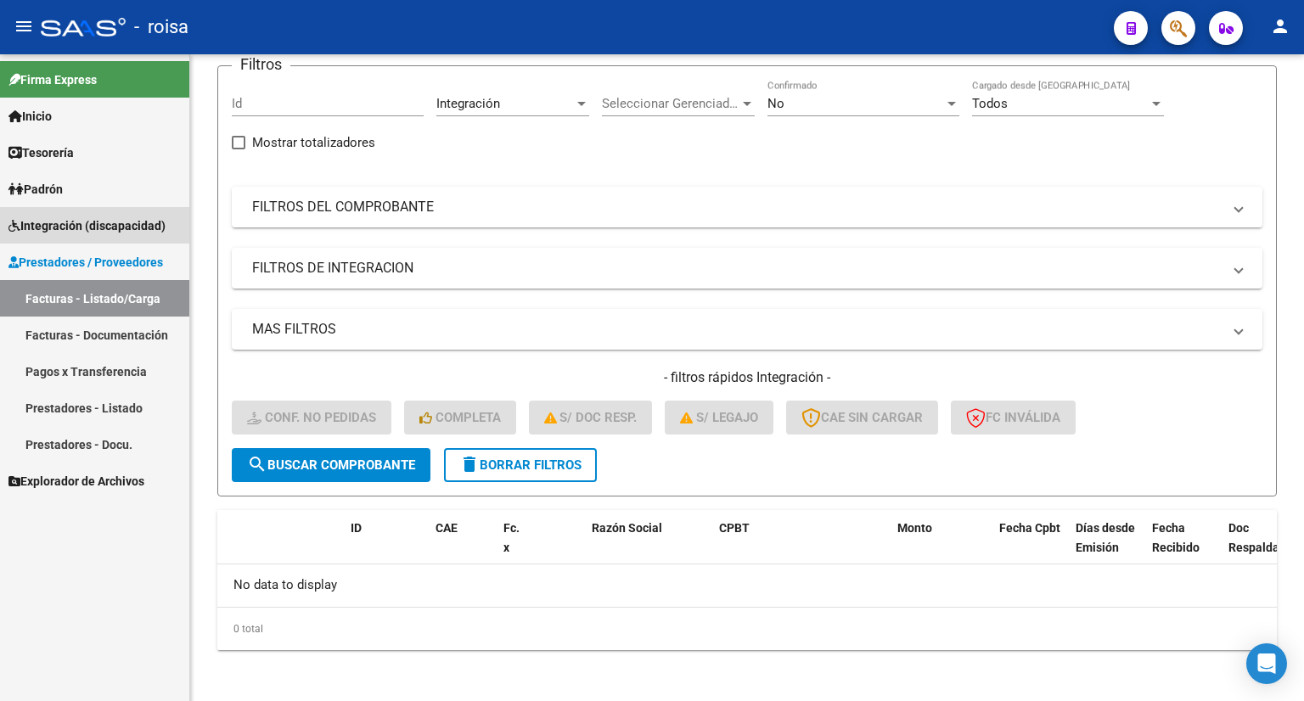
click at [98, 224] on span "Integración (discapacidad)" at bounding box center [86, 225] width 157 height 19
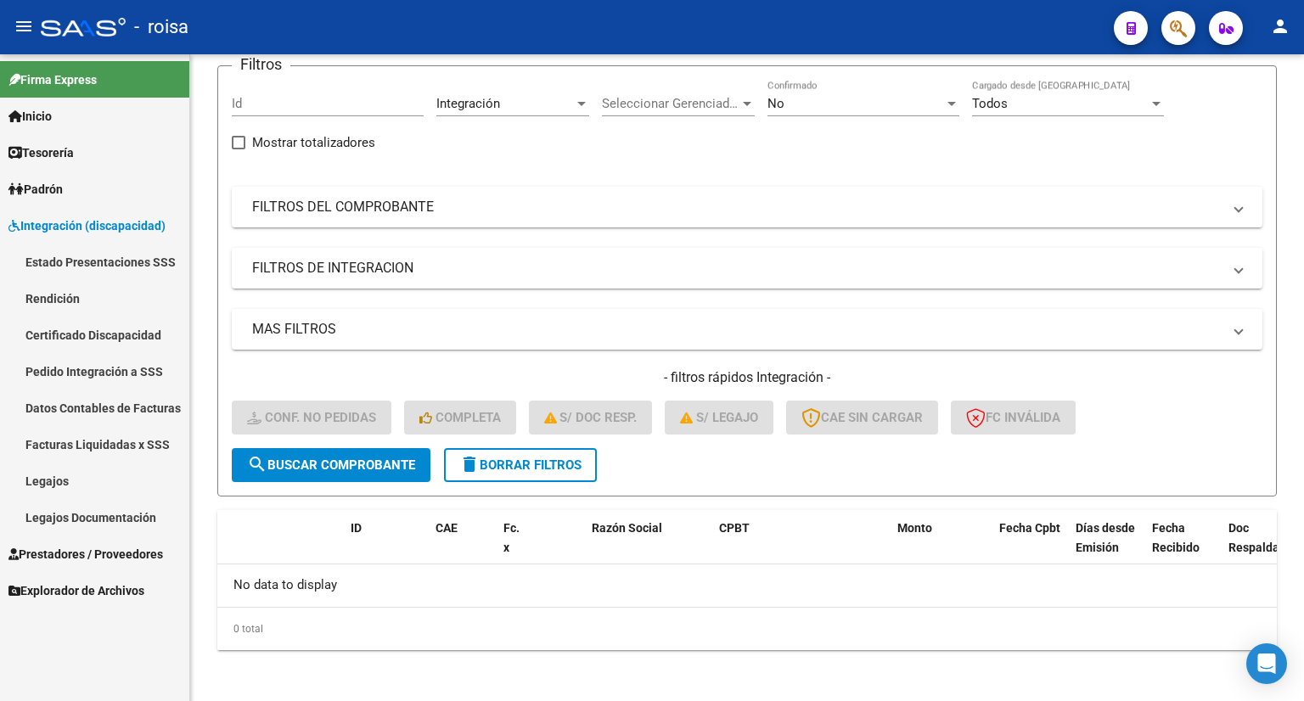
click at [149, 547] on span "Prestadores / Proveedores" at bounding box center [85, 554] width 154 height 19
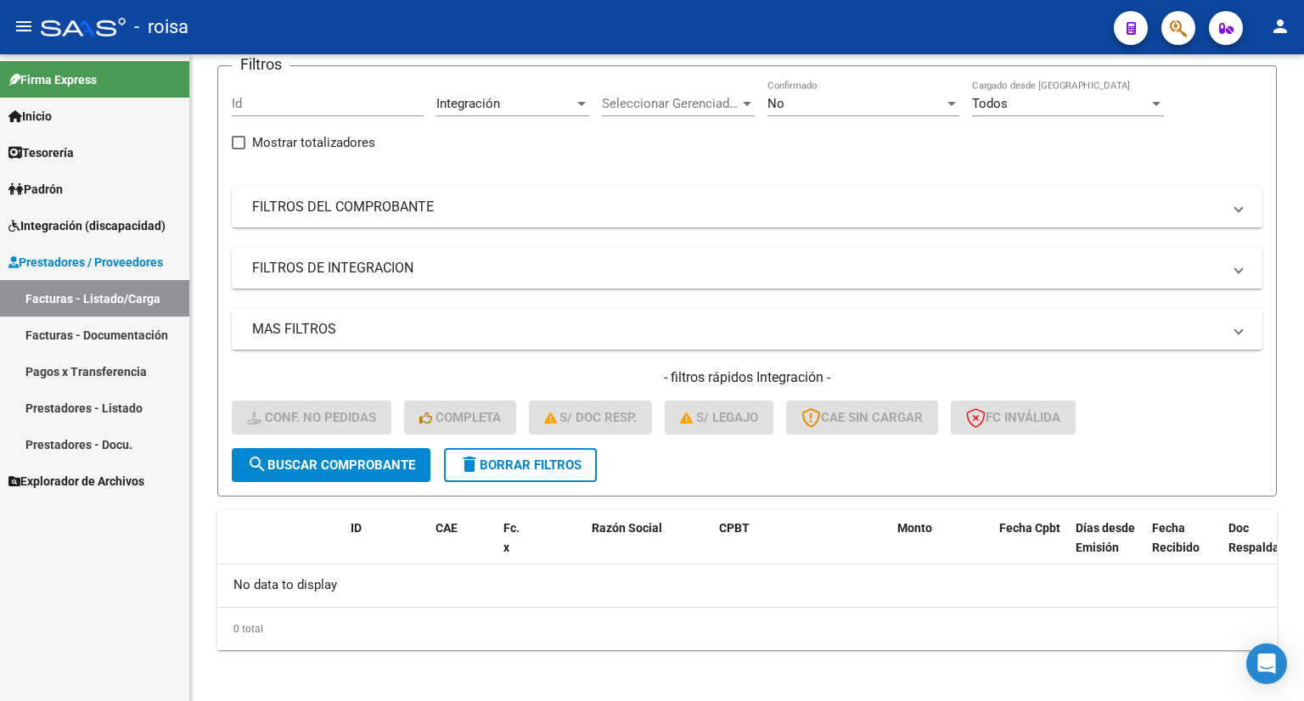
click at [118, 341] on link "Facturas - Documentación" at bounding box center [94, 335] width 189 height 36
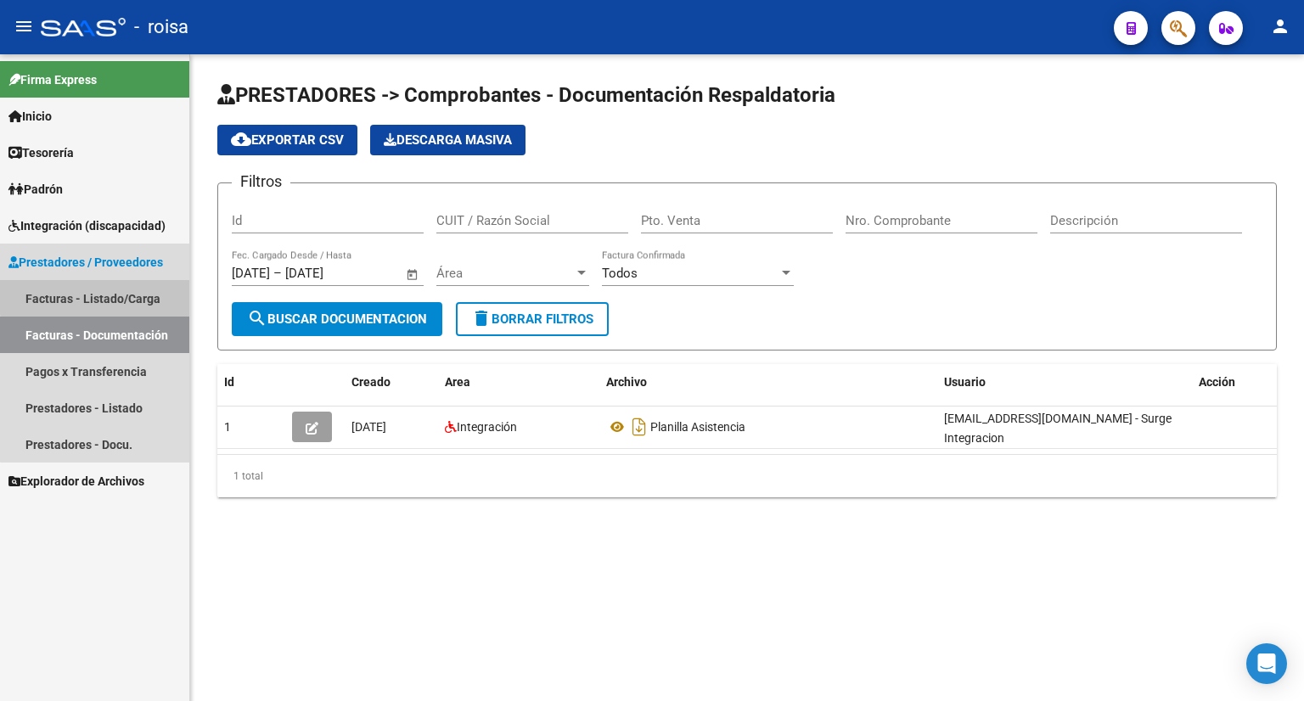
click at [133, 294] on link "Facturas - Listado/Carga" at bounding box center [94, 298] width 189 height 36
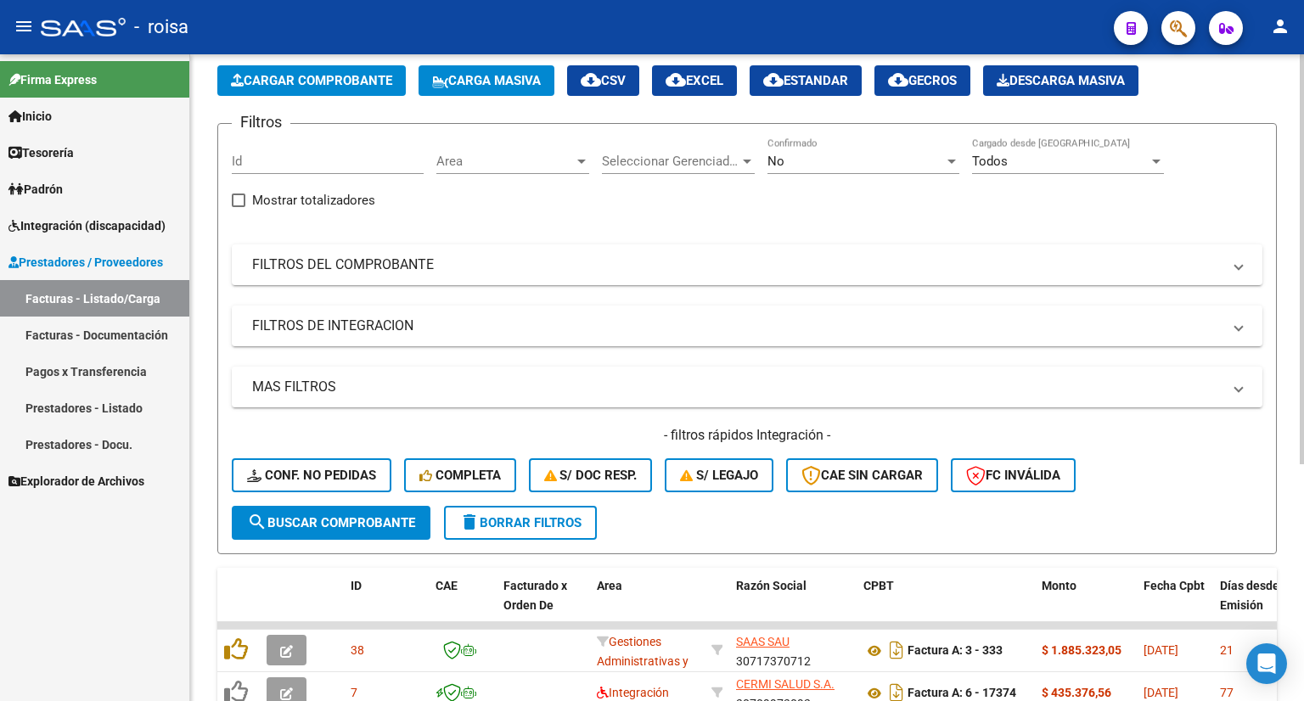
scroll to position [340, 0]
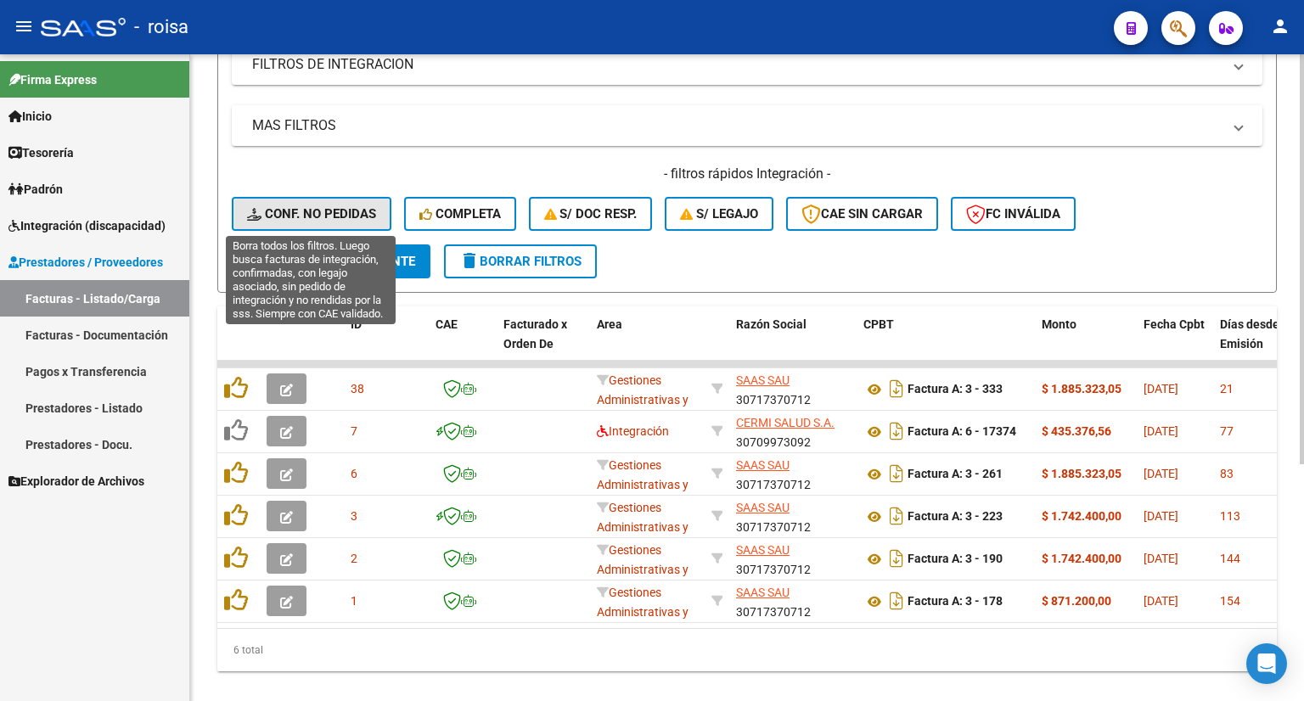
click at [323, 210] on span "Conf. no pedidas" at bounding box center [311, 213] width 129 height 15
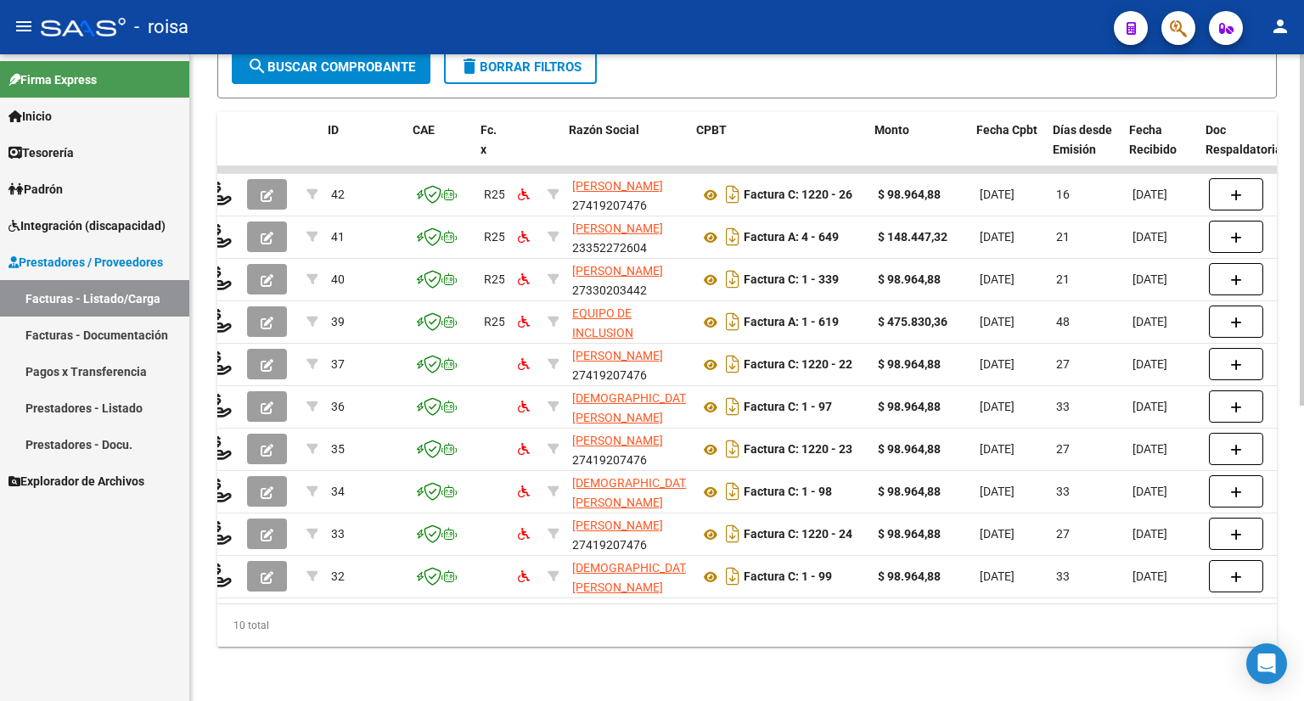
scroll to position [0, 12]
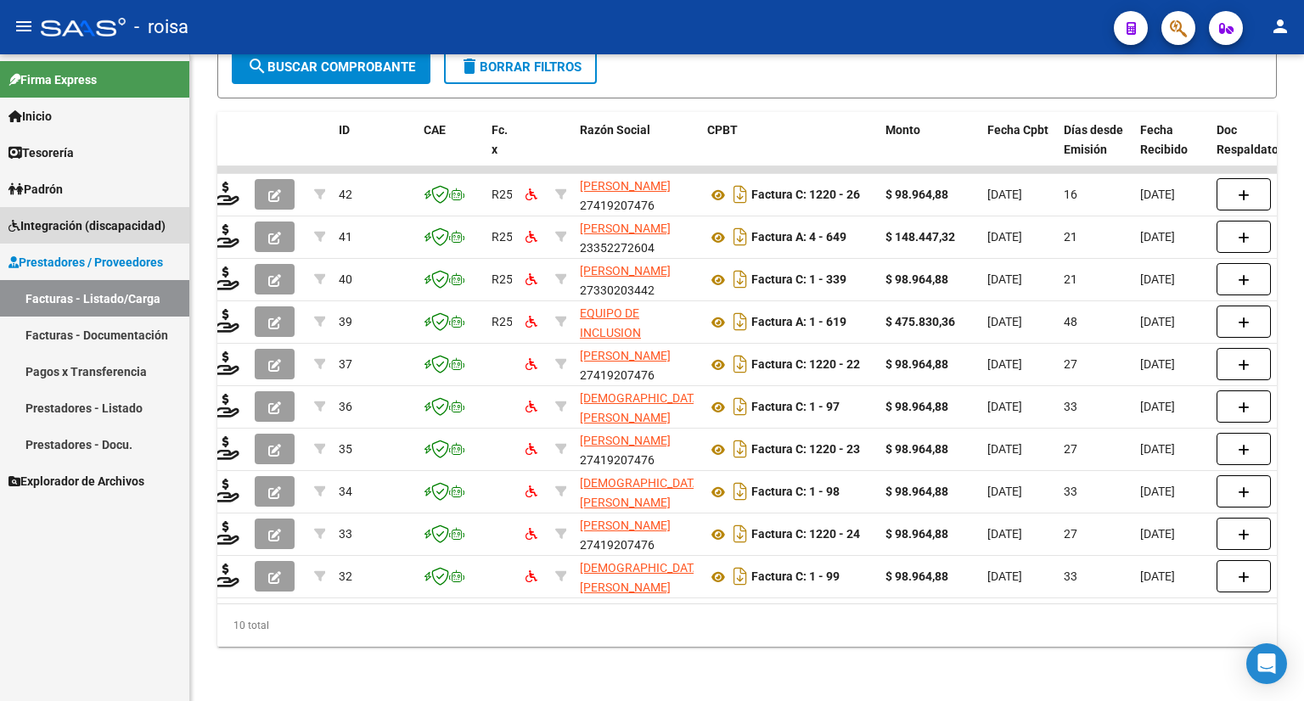
click at [89, 218] on span "Integración (discapacidad)" at bounding box center [86, 225] width 157 height 19
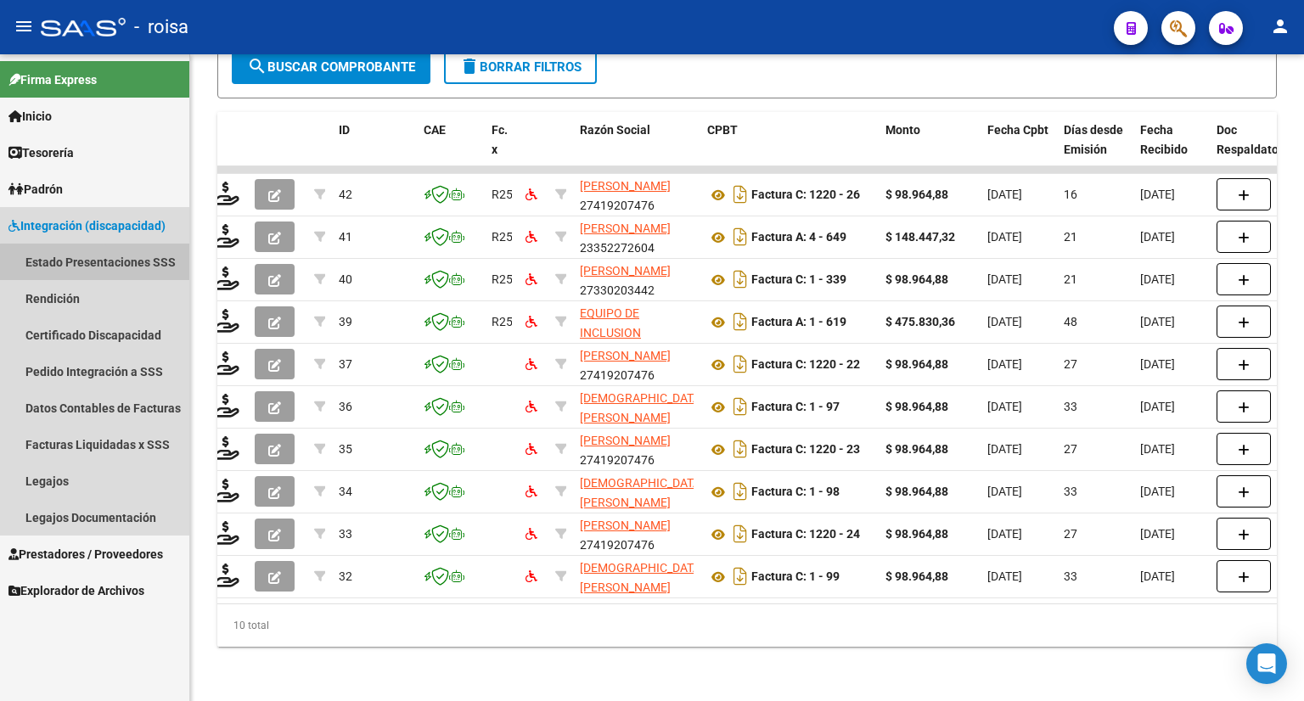
click at [95, 262] on link "Estado Presentaciones SSS" at bounding box center [94, 262] width 189 height 36
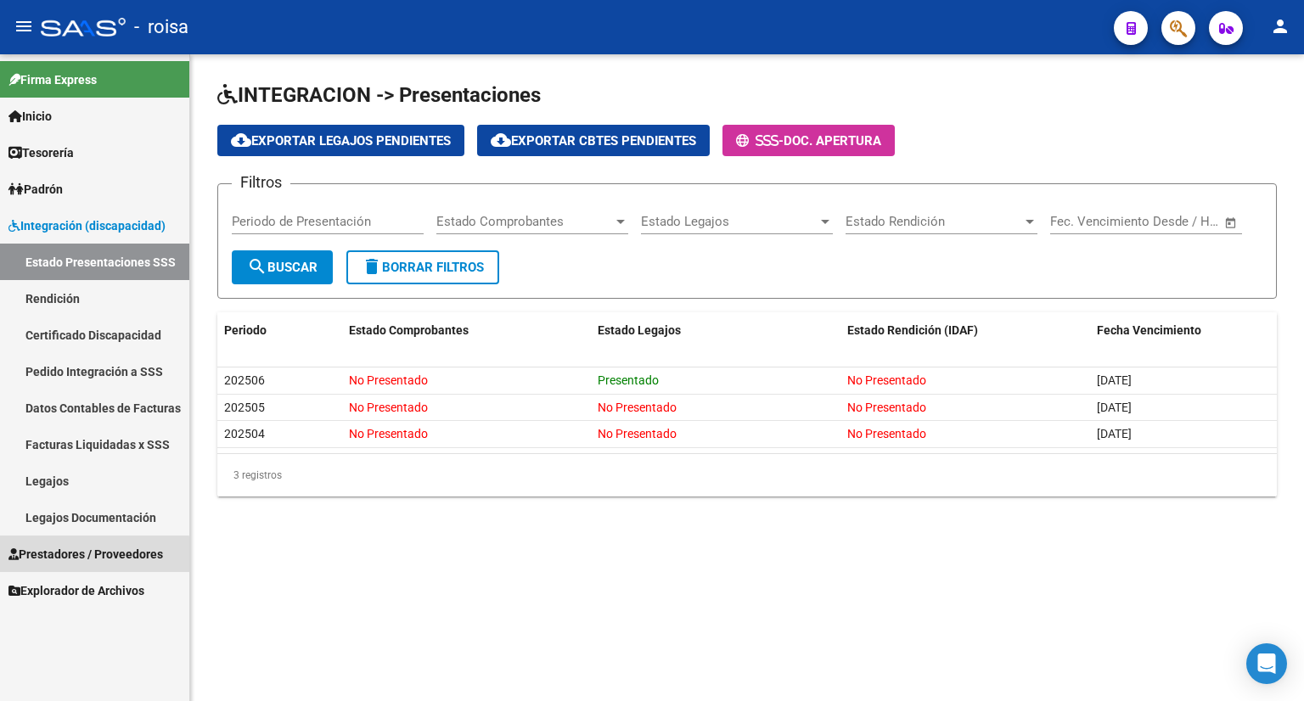
click at [88, 555] on span "Prestadores / Proveedores" at bounding box center [85, 554] width 154 height 19
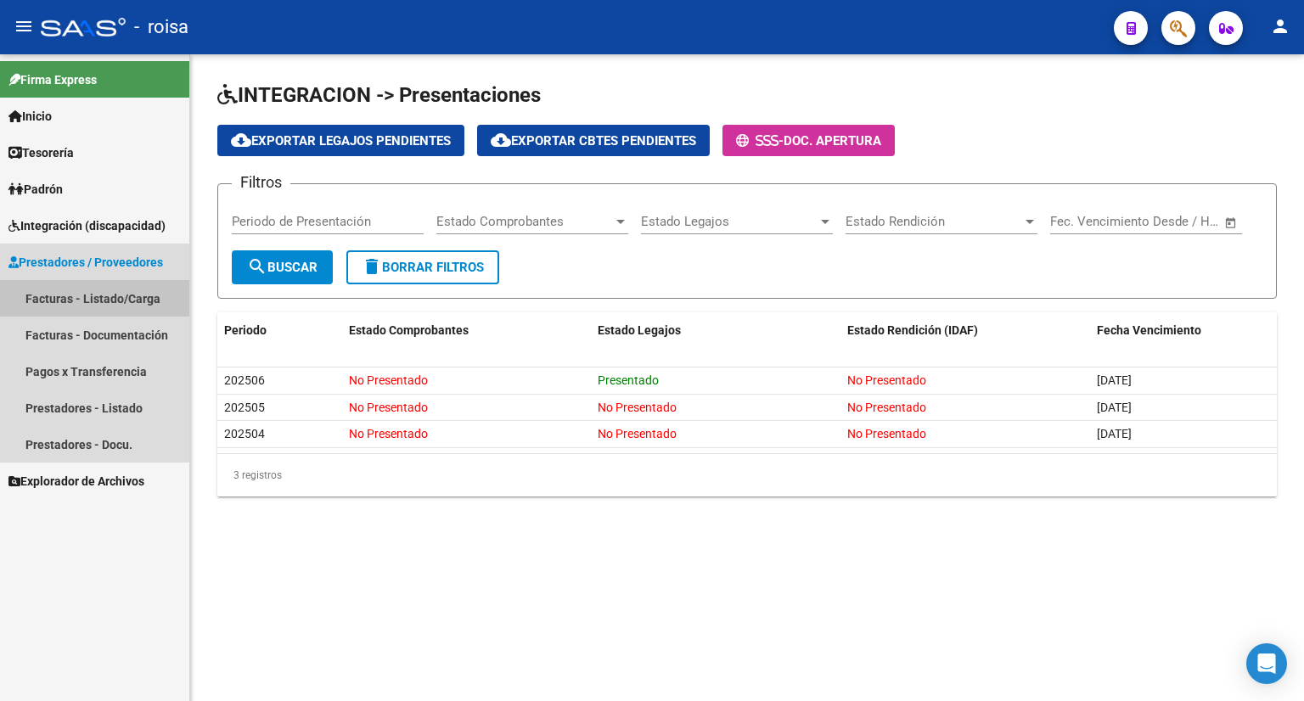
click at [64, 289] on link "Facturas - Listado/Carga" at bounding box center [94, 298] width 189 height 36
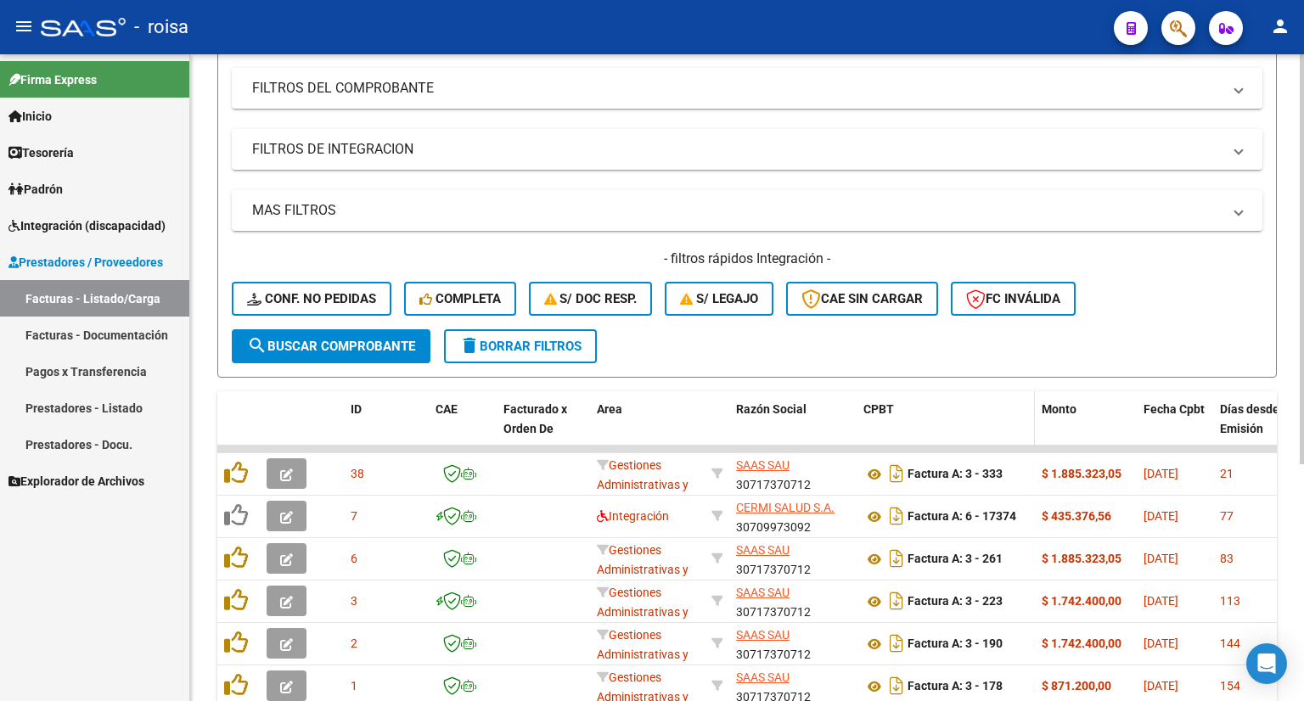
scroll to position [170, 0]
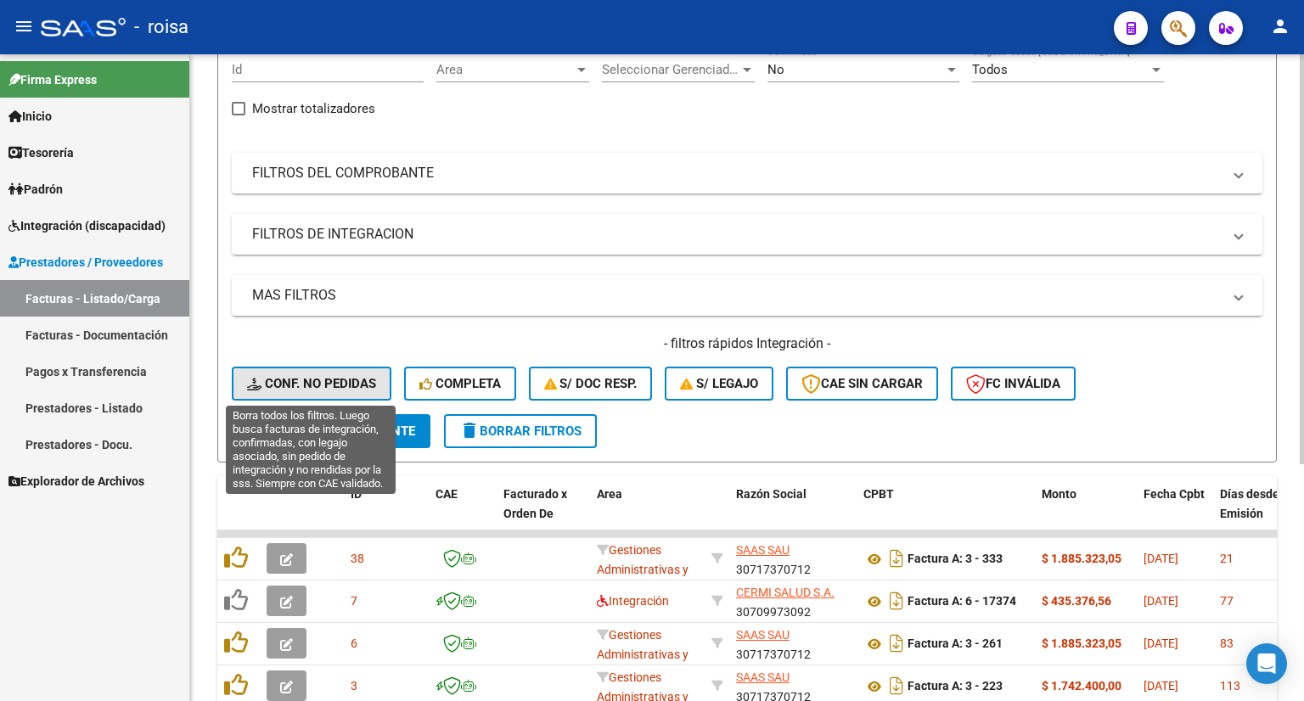
click at [285, 380] on span "Conf. no pedidas" at bounding box center [311, 383] width 129 height 15
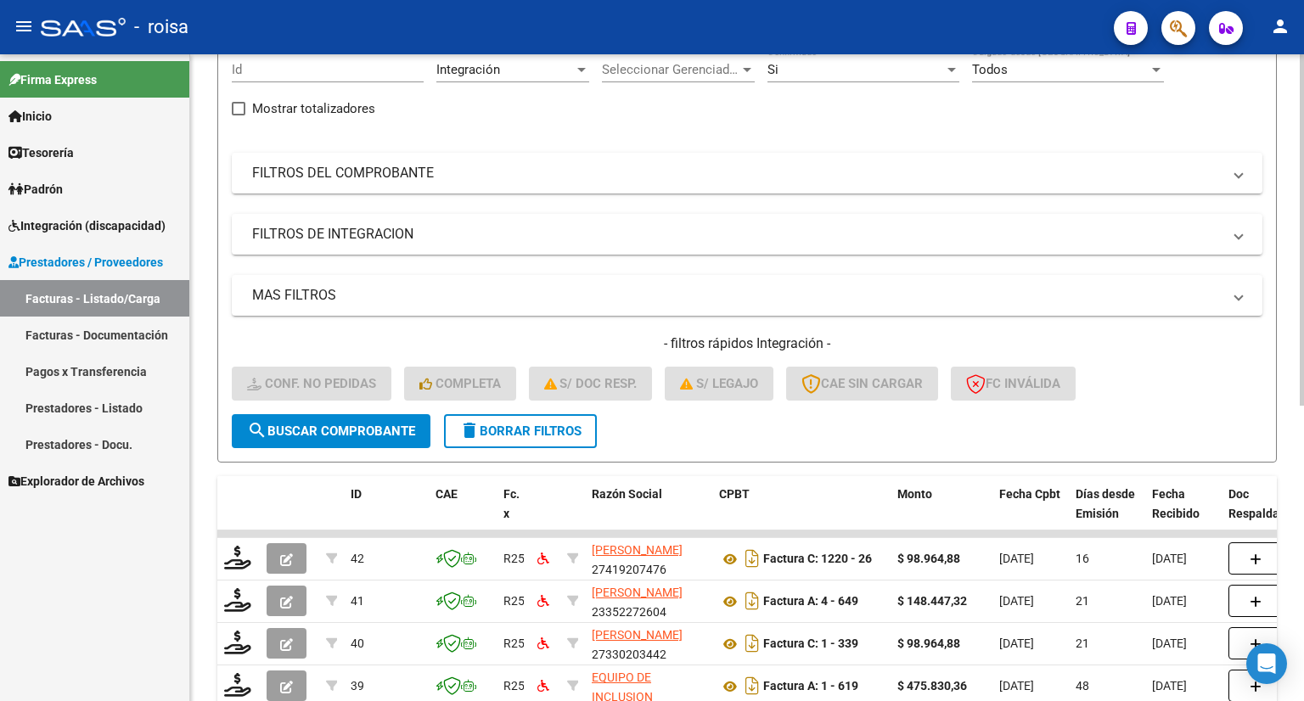
click at [484, 435] on span "delete Borrar Filtros" at bounding box center [520, 431] width 122 height 15
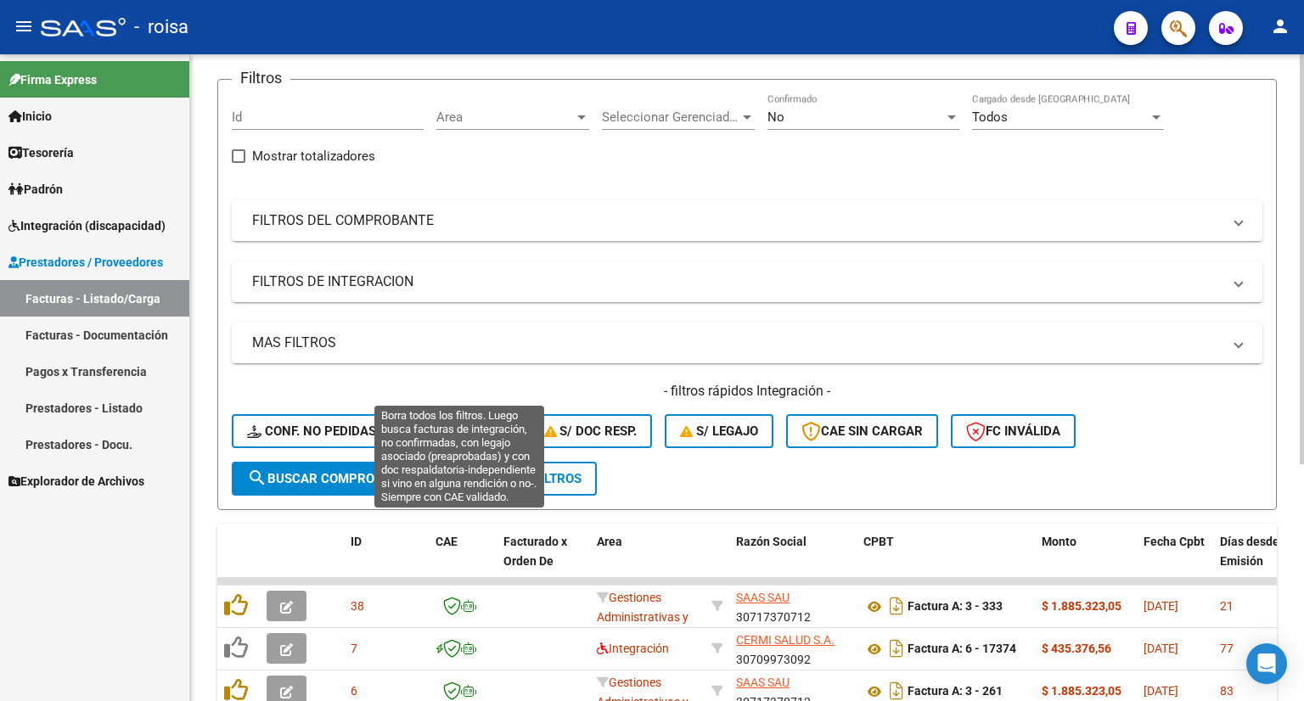
scroll to position [85, 0]
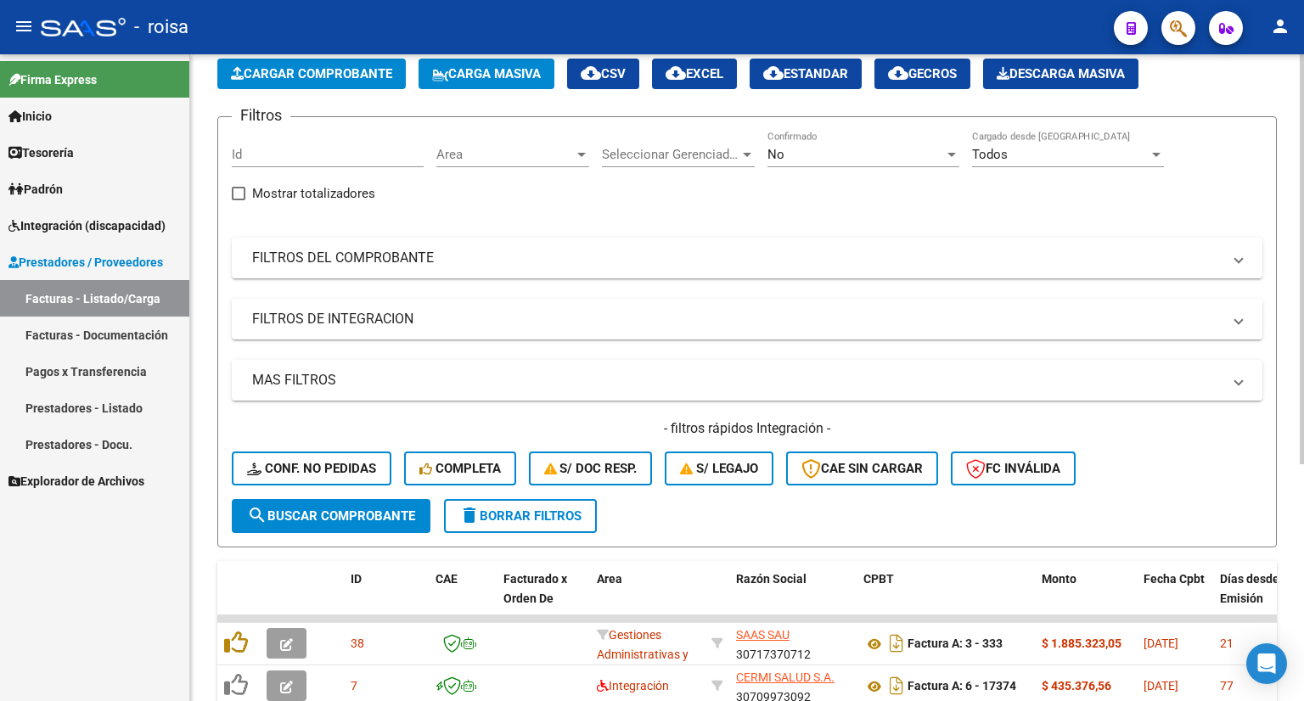
click at [336, 70] on span "Cargar Comprobante" at bounding box center [311, 73] width 161 height 15
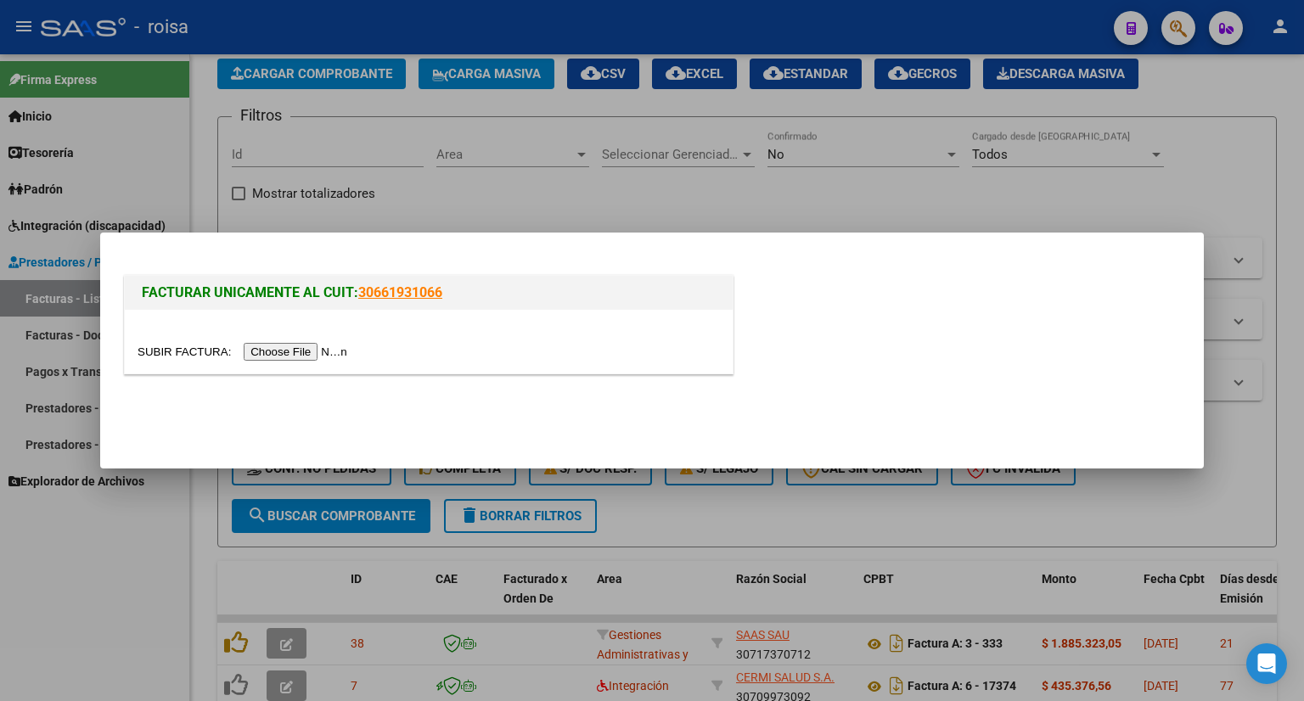
click at [340, 351] on input "file" at bounding box center [244, 352] width 215 height 18
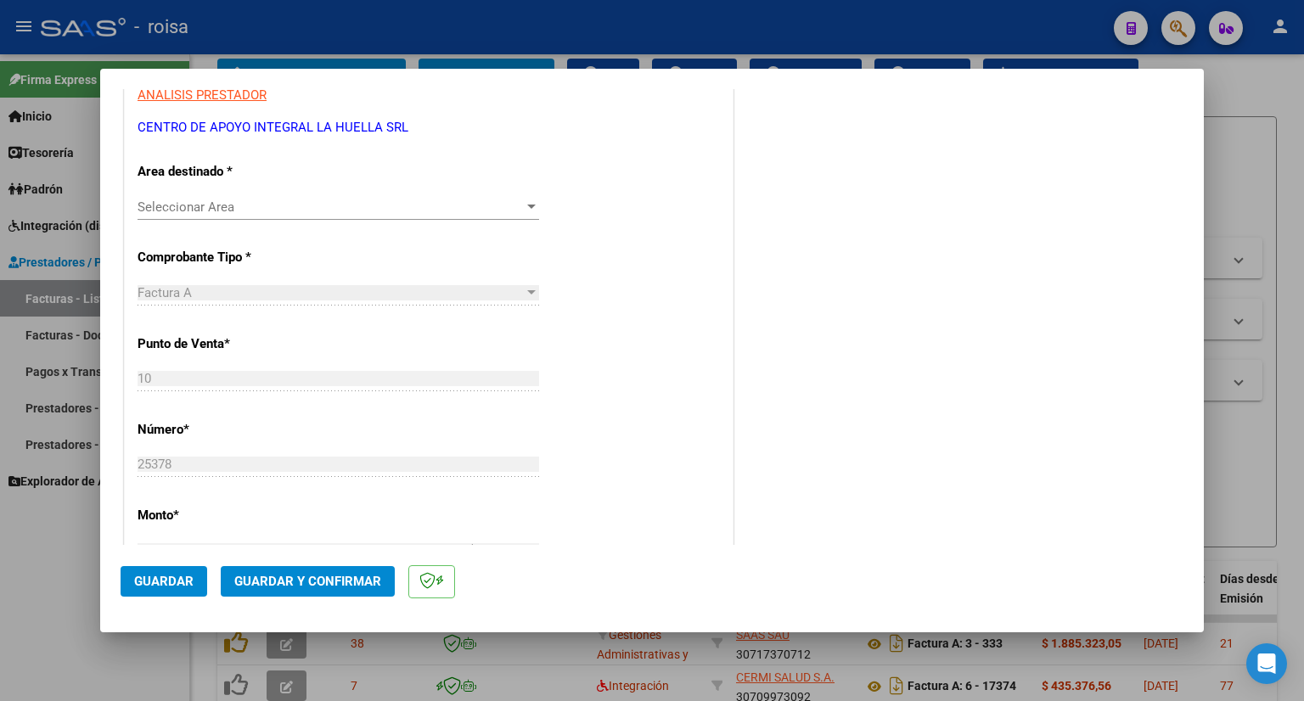
scroll to position [0, 0]
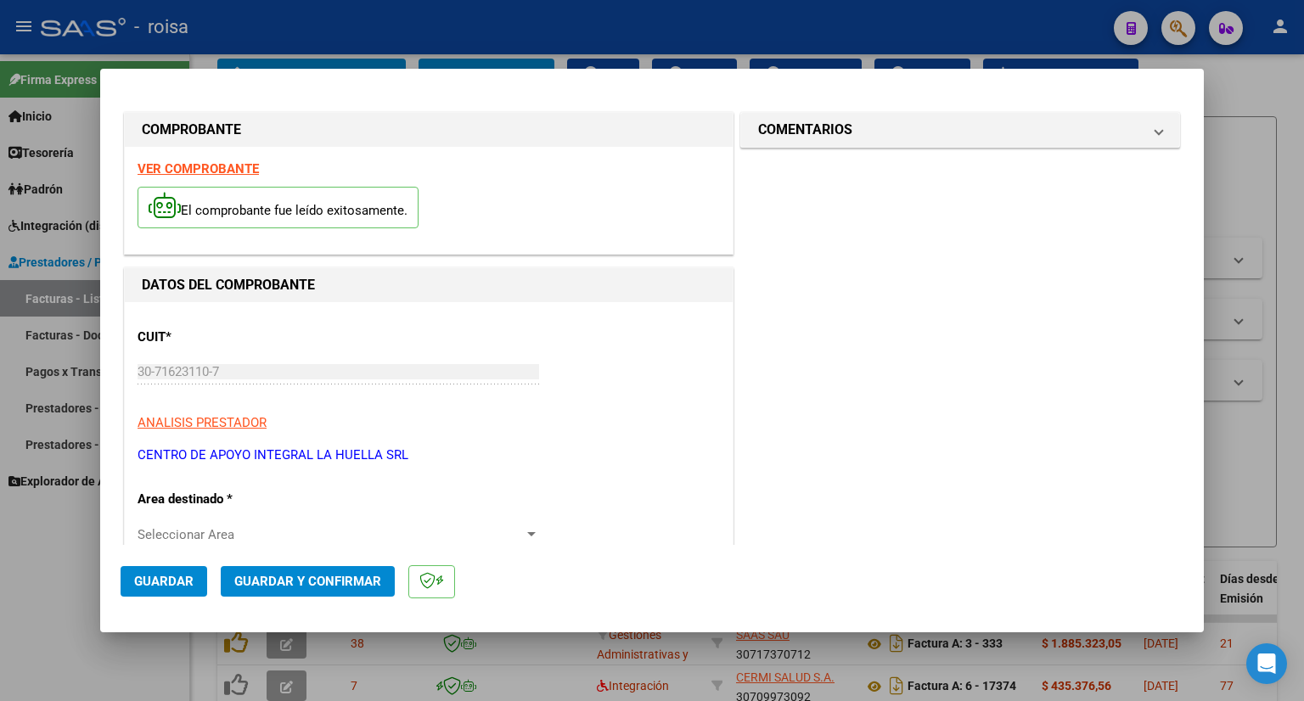
click at [235, 161] on strong "VER COMPROBANTE" at bounding box center [197, 168] width 121 height 15
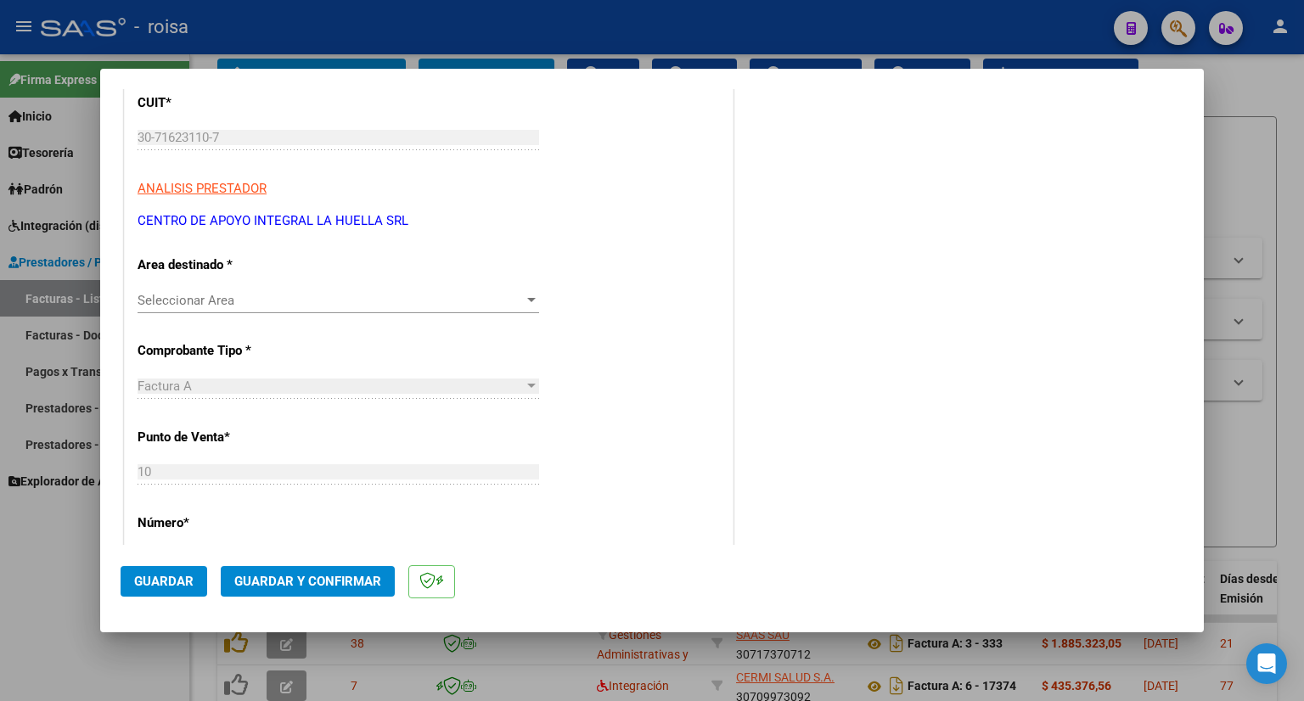
scroll to position [255, 0]
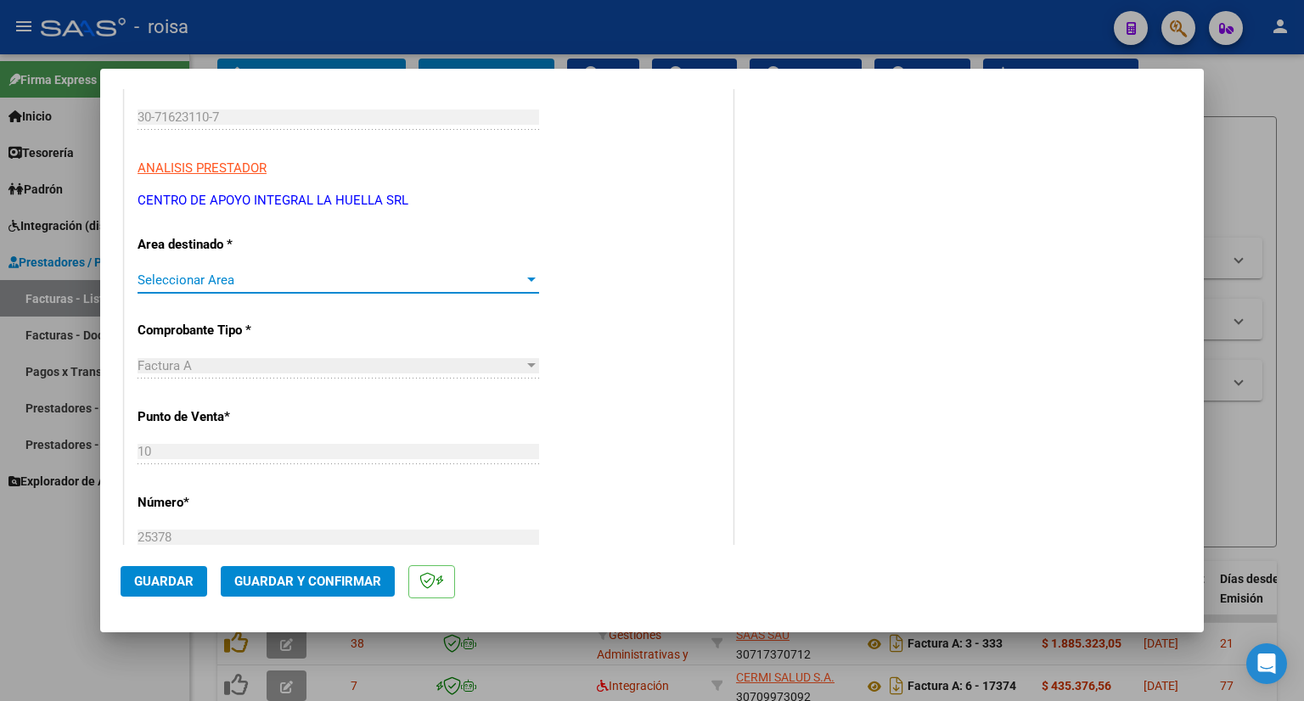
click at [347, 281] on span "Seleccionar Area" at bounding box center [330, 279] width 386 height 15
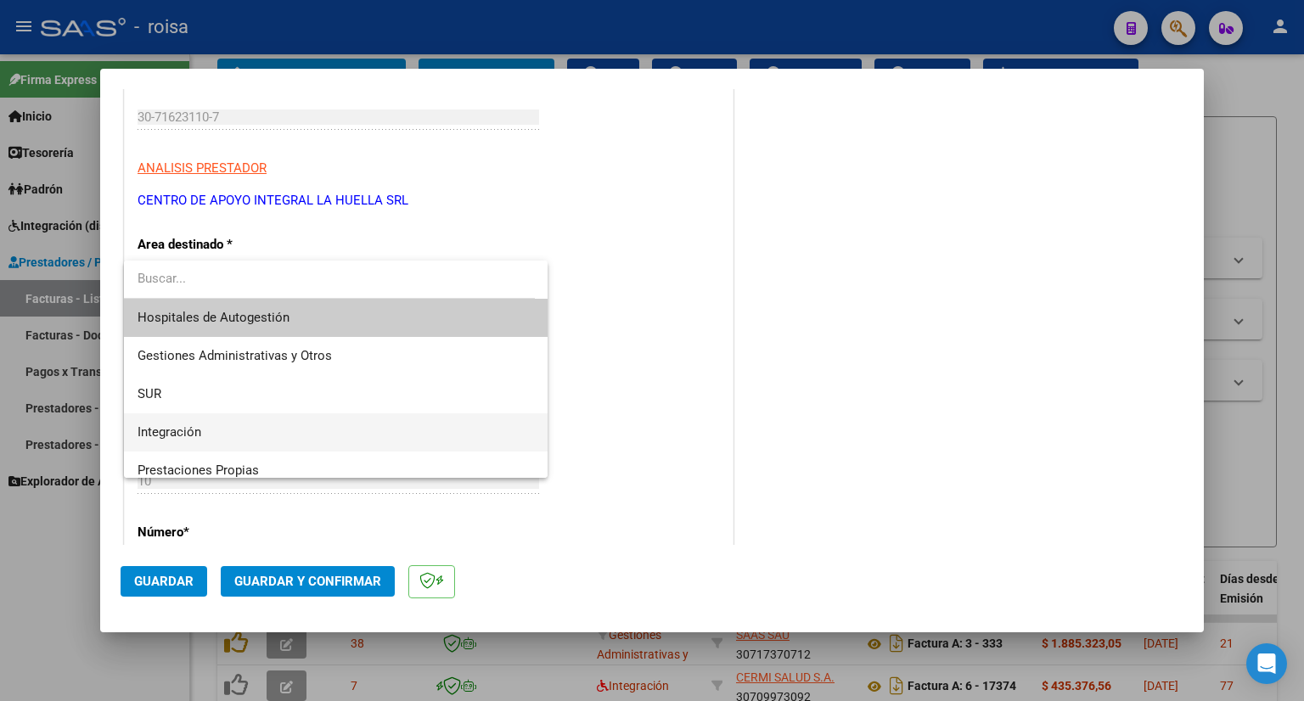
click at [255, 418] on span "Integración" at bounding box center [335, 432] width 397 height 38
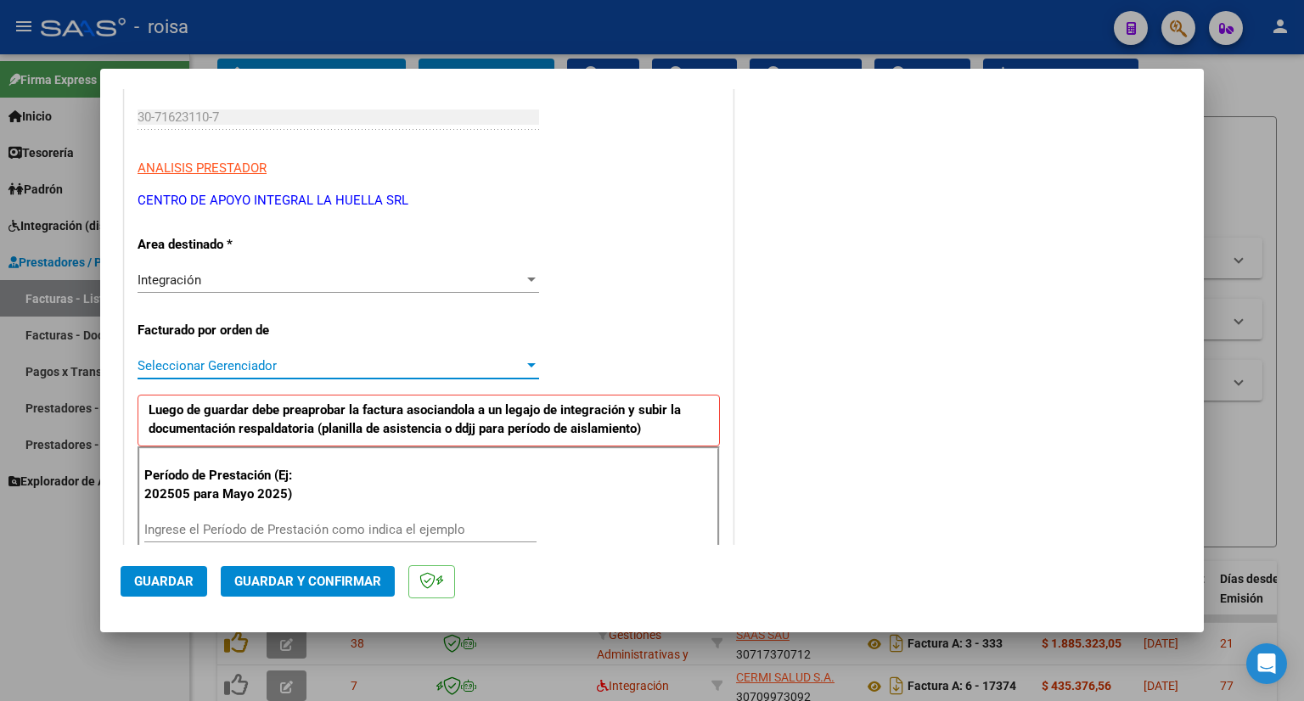
click at [255, 366] on span "Seleccionar Gerenciador" at bounding box center [330, 365] width 386 height 15
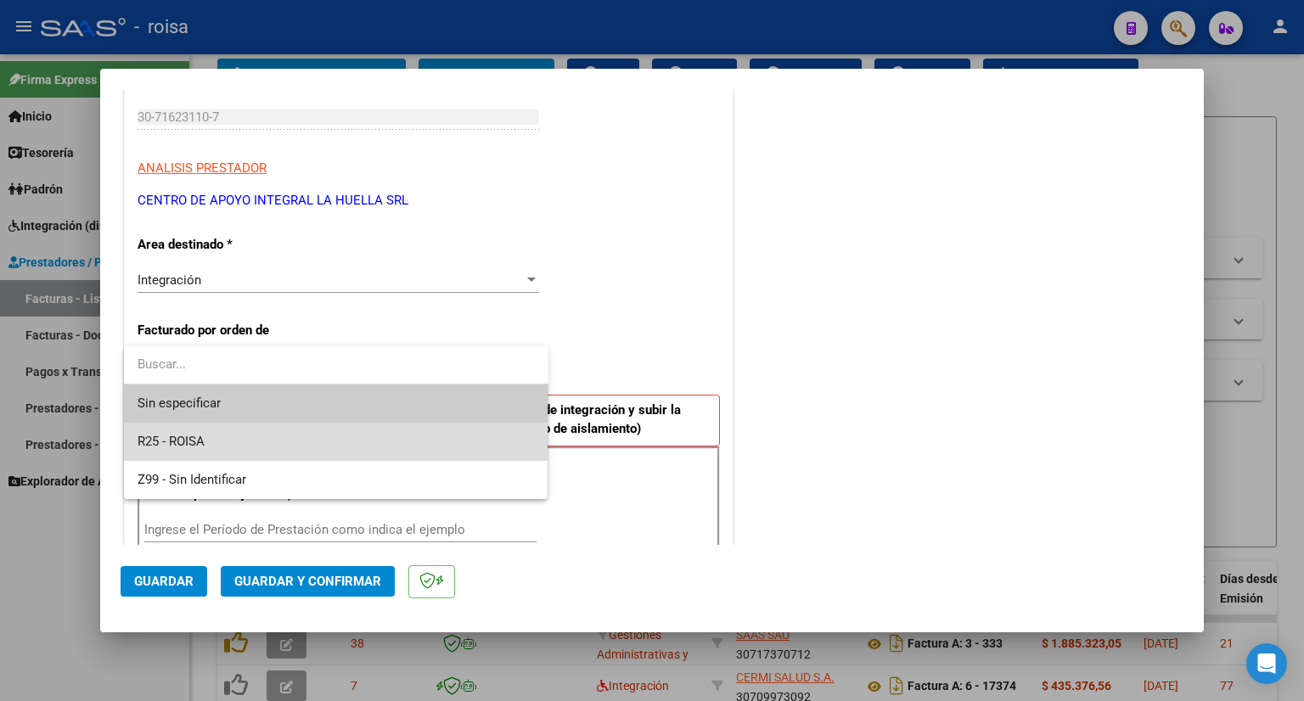
click at [221, 438] on span "R25 - ROISA" at bounding box center [335, 442] width 397 height 38
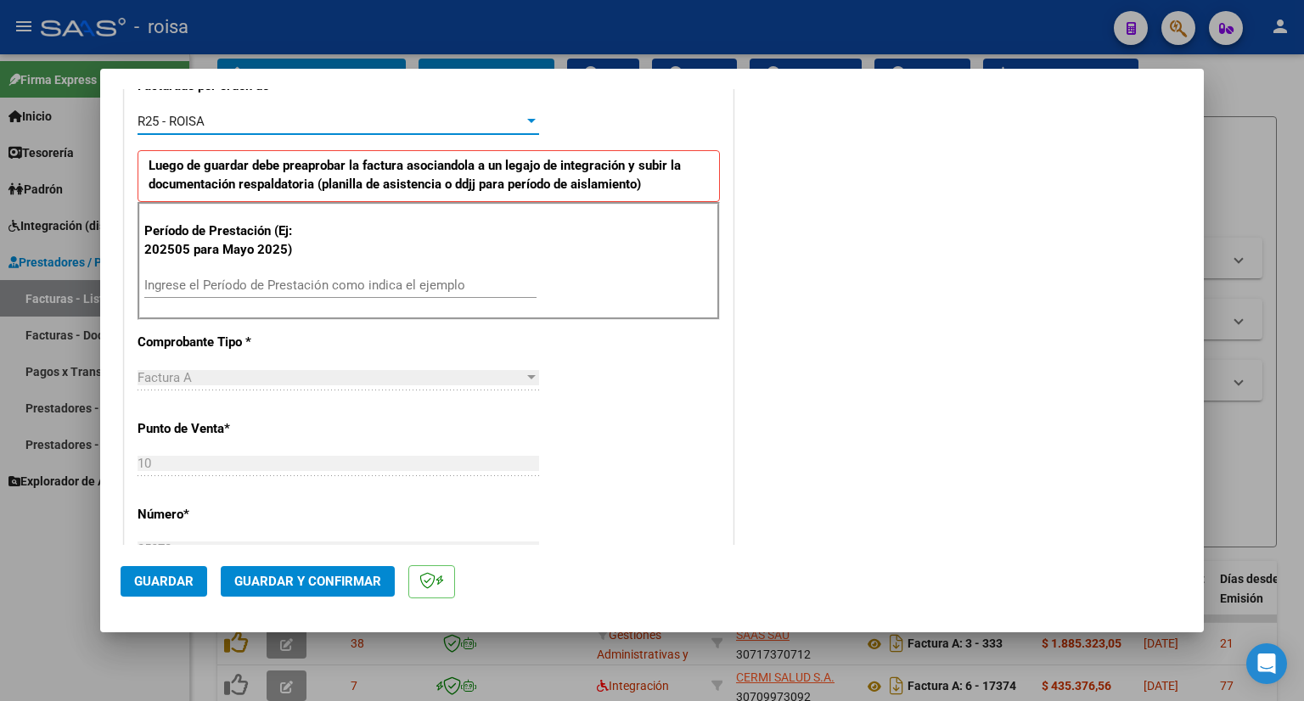
scroll to position [509, 0]
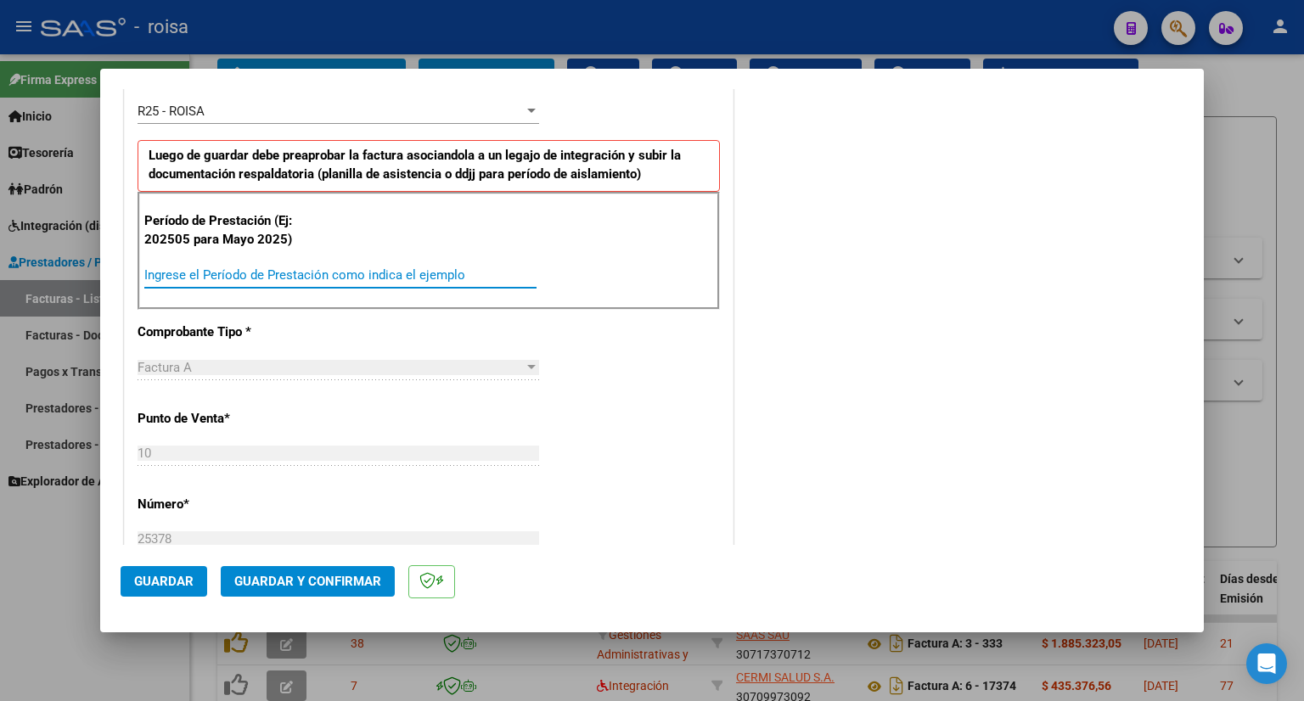
click at [292, 277] on input "Ingrese el Período de Prestación como indica el ejemplo" at bounding box center [340, 274] width 392 height 15
click at [306, 271] on input "Ingrese el Período de Prestación como indica el ejemplo" at bounding box center [340, 274] width 392 height 15
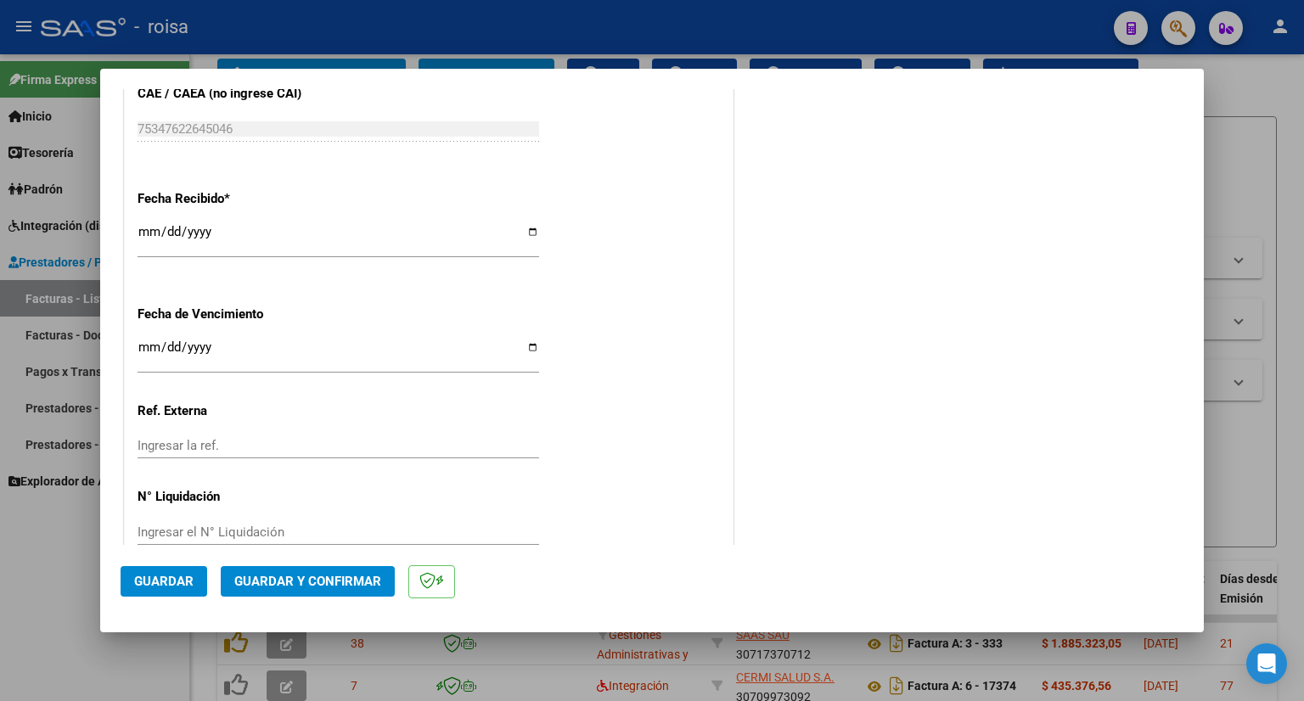
scroll to position [1219, 0]
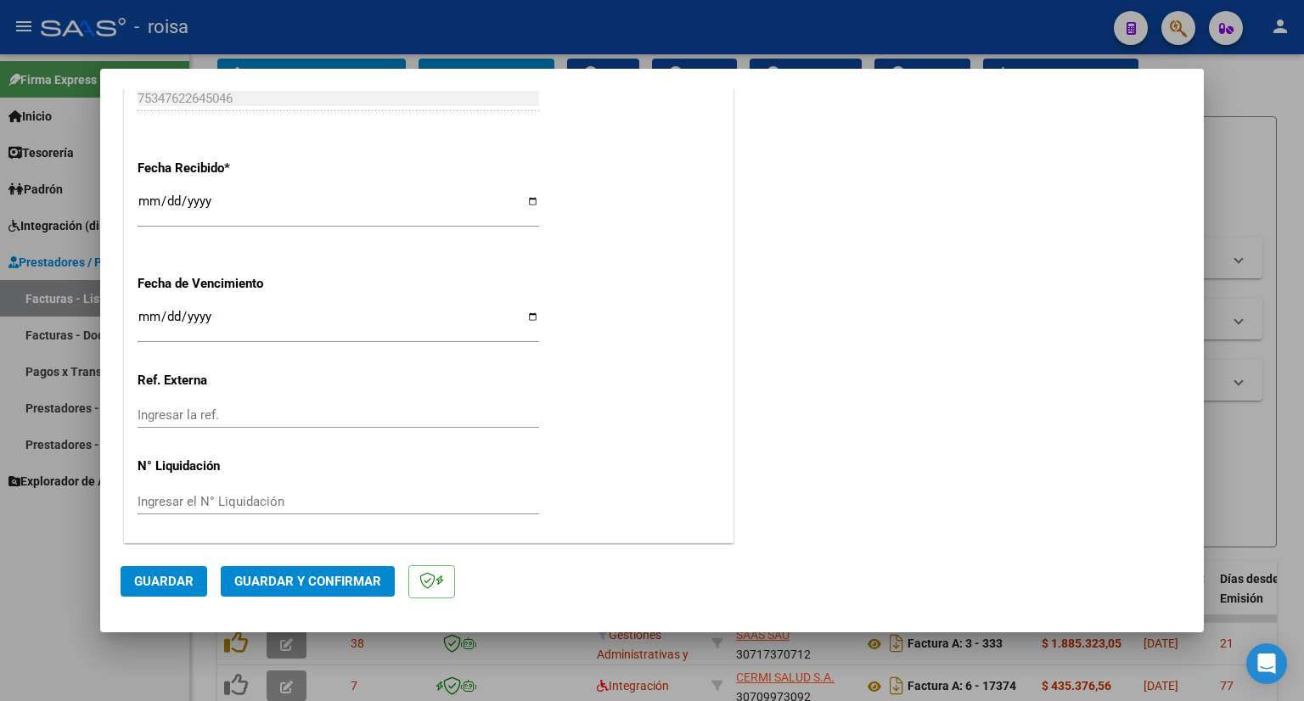
type input "202508"
click at [170, 577] on span "Guardar" at bounding box center [163, 581] width 59 height 15
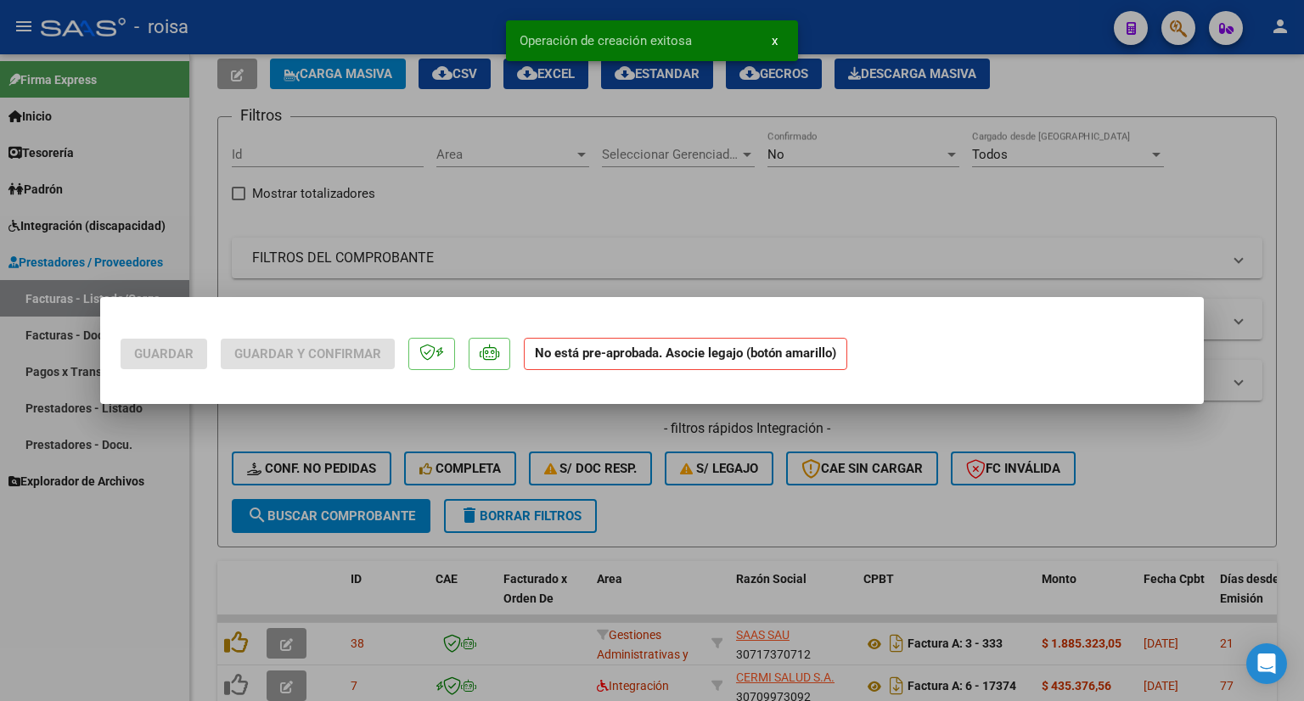
scroll to position [0, 0]
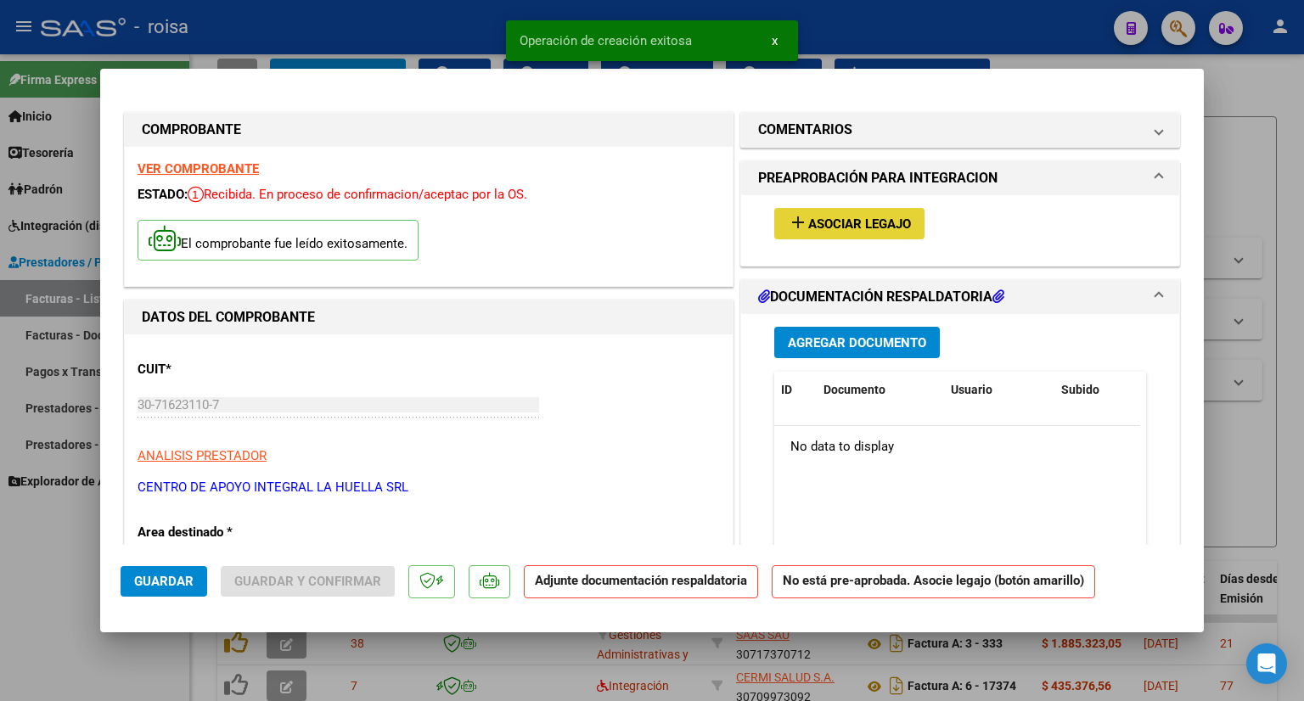
click at [865, 227] on span "Asociar Legajo" at bounding box center [859, 223] width 103 height 15
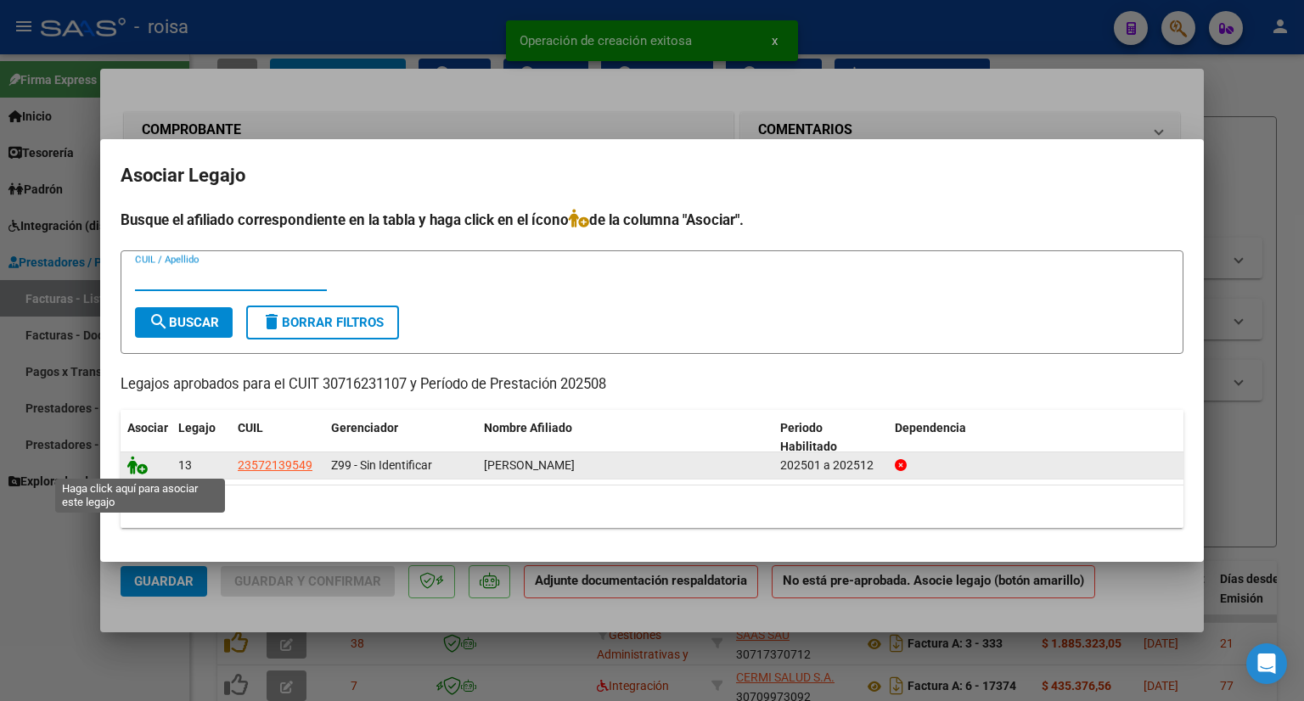
click at [136, 469] on icon at bounding box center [137, 465] width 20 height 19
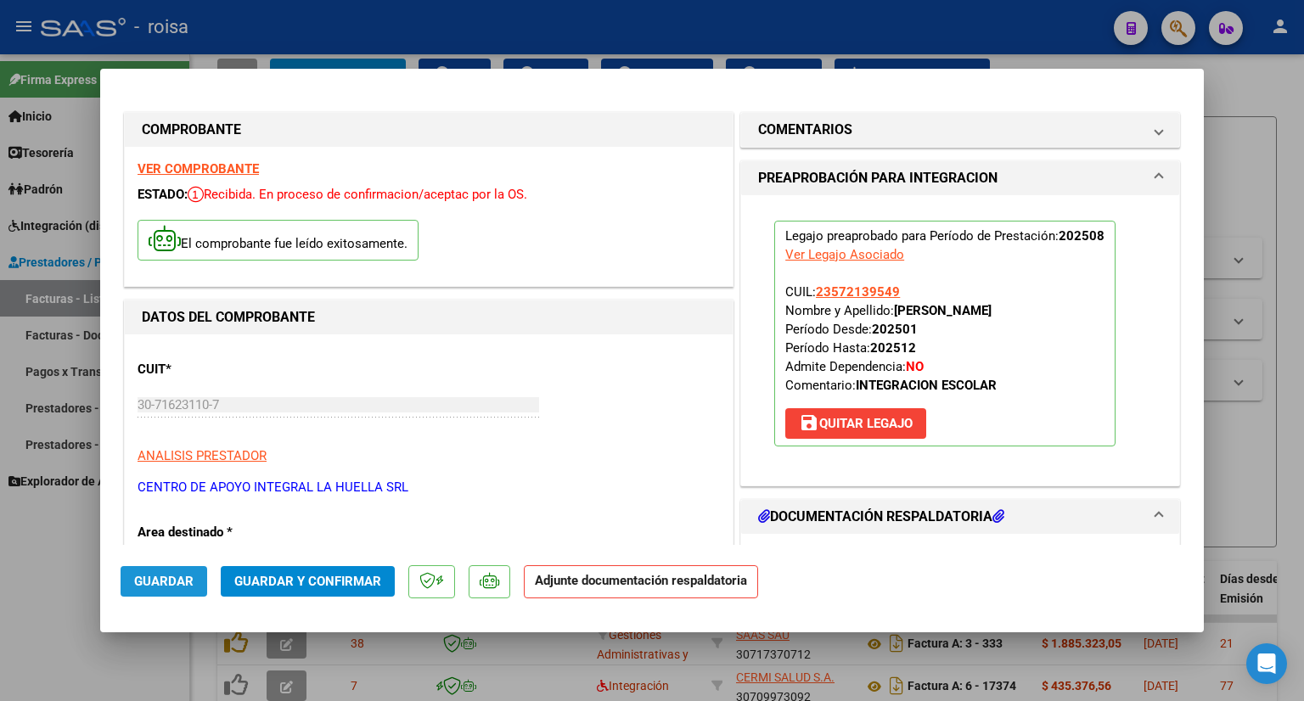
click at [174, 584] on span "Guardar" at bounding box center [163, 581] width 59 height 15
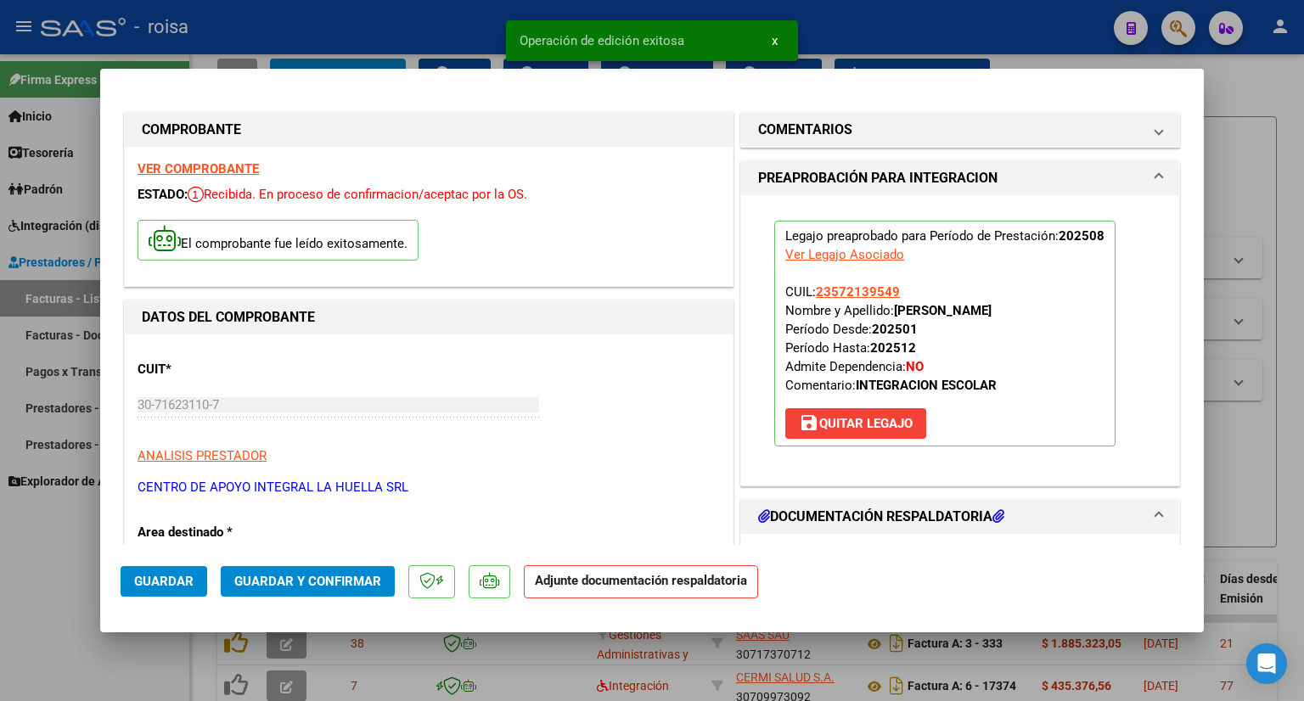
click at [1247, 185] on div at bounding box center [652, 350] width 1304 height 701
type input "$ 0,00"
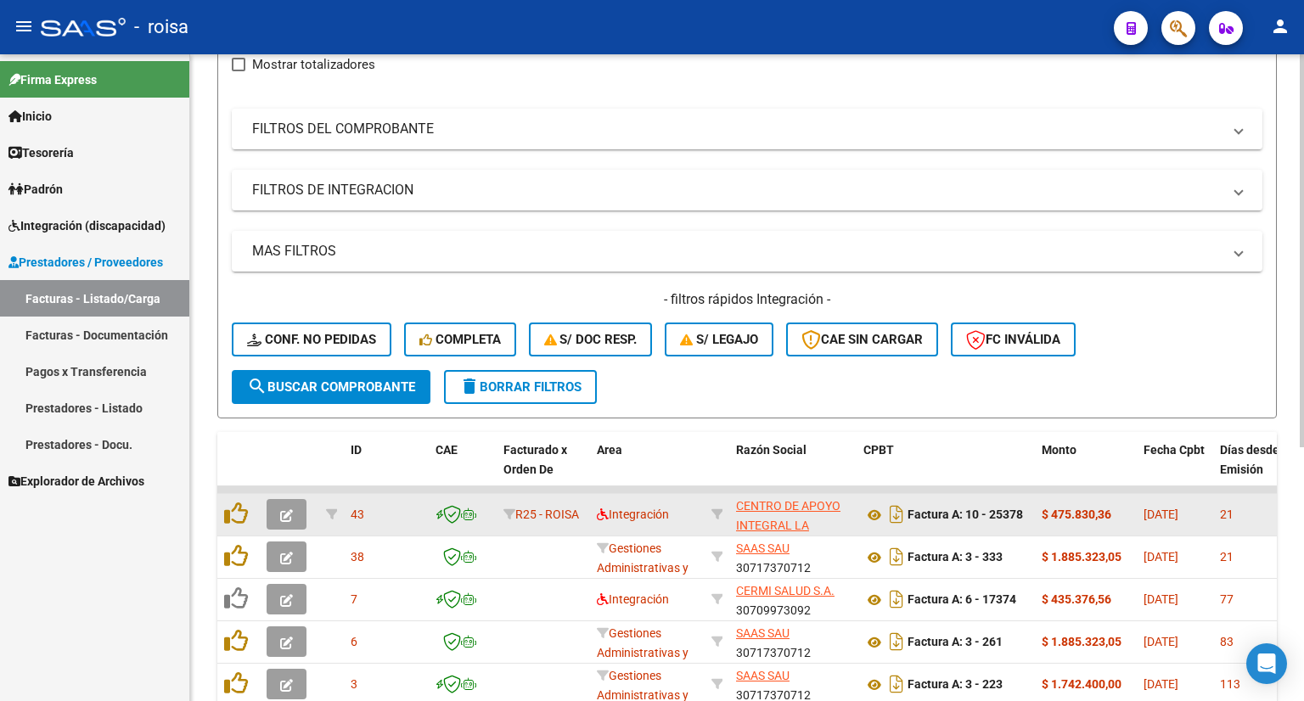
scroll to position [255, 0]
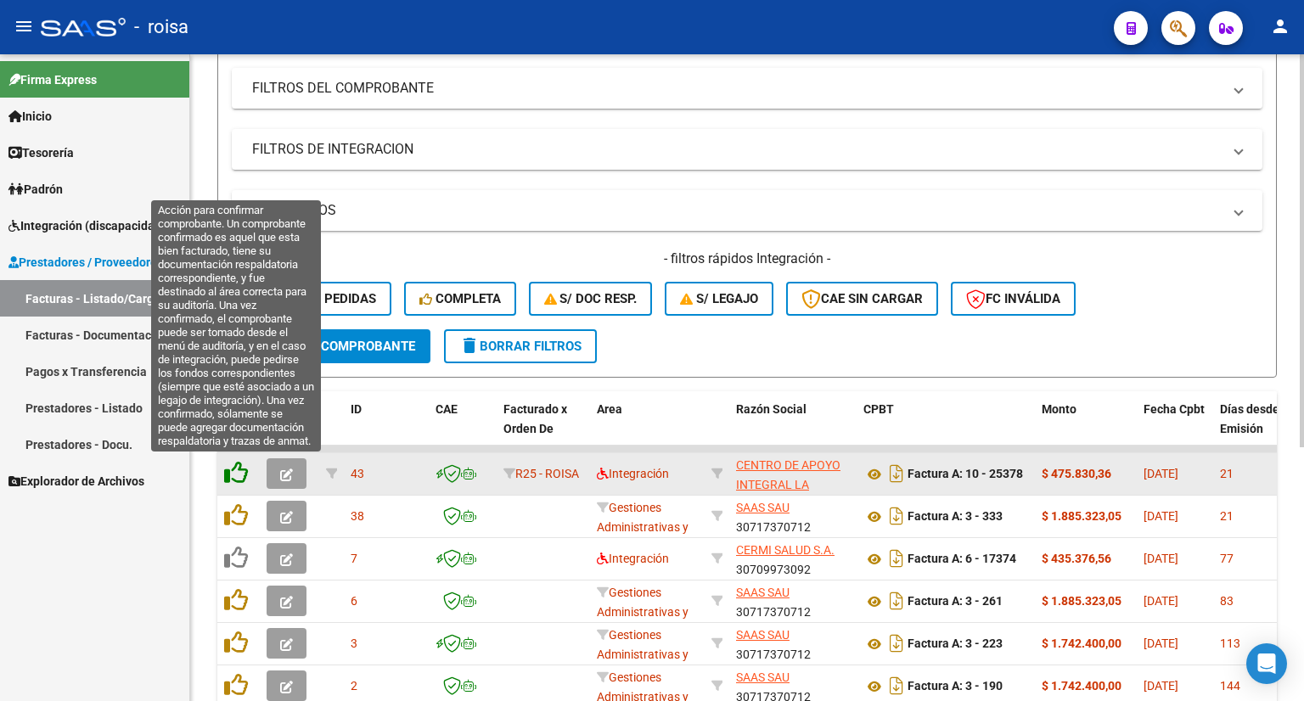
click at [231, 469] on icon at bounding box center [236, 473] width 24 height 24
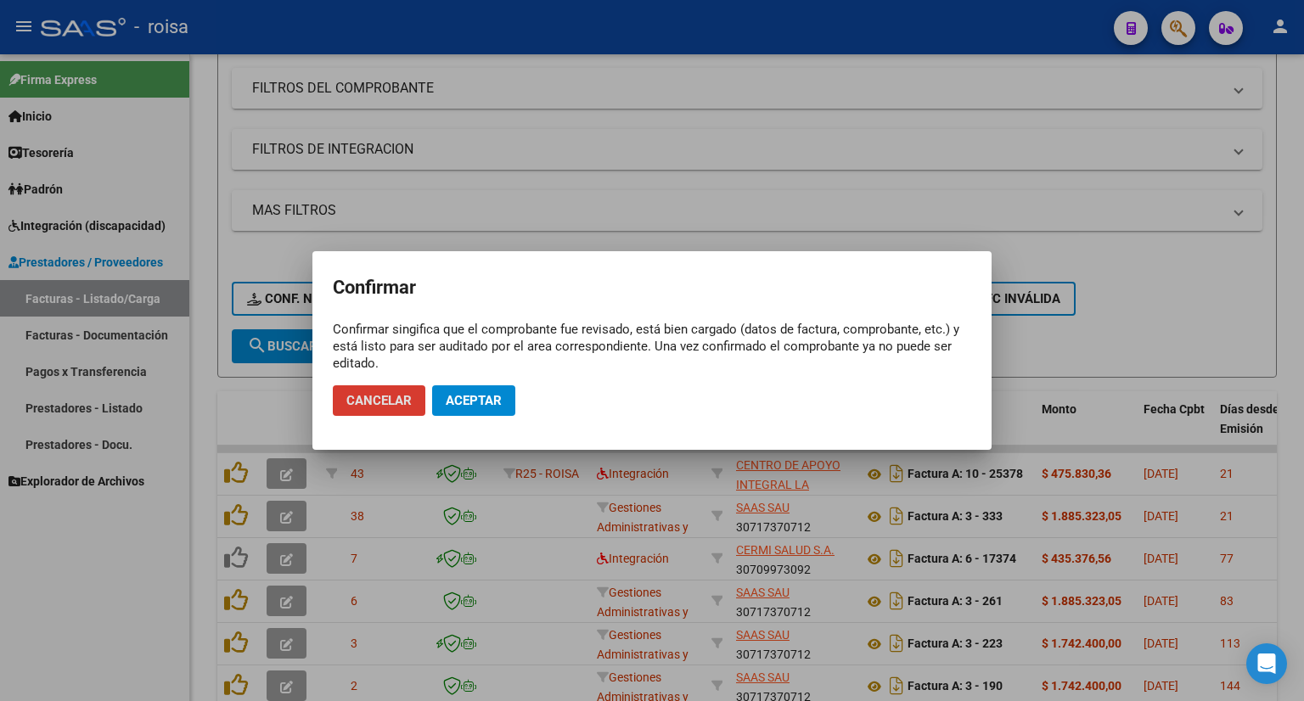
click at [484, 403] on span "Aceptar" at bounding box center [474, 400] width 56 height 15
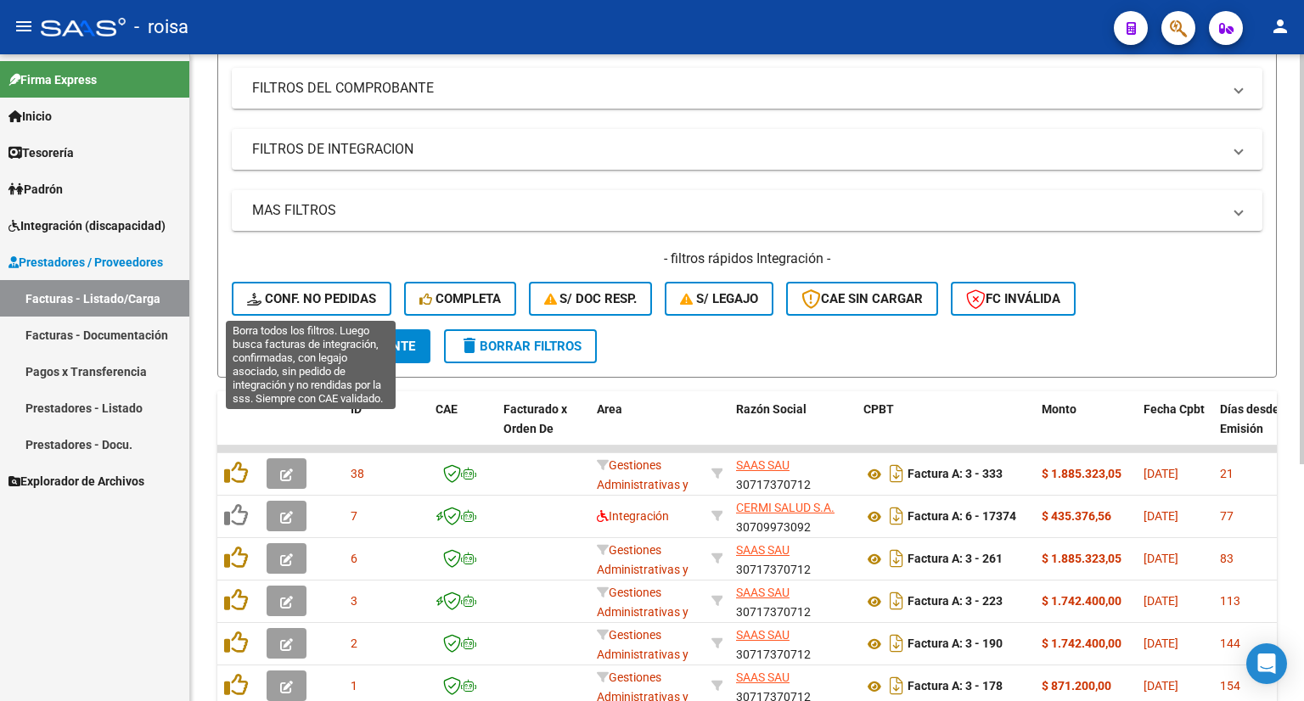
click at [312, 301] on span "Conf. no pedidas" at bounding box center [311, 298] width 129 height 15
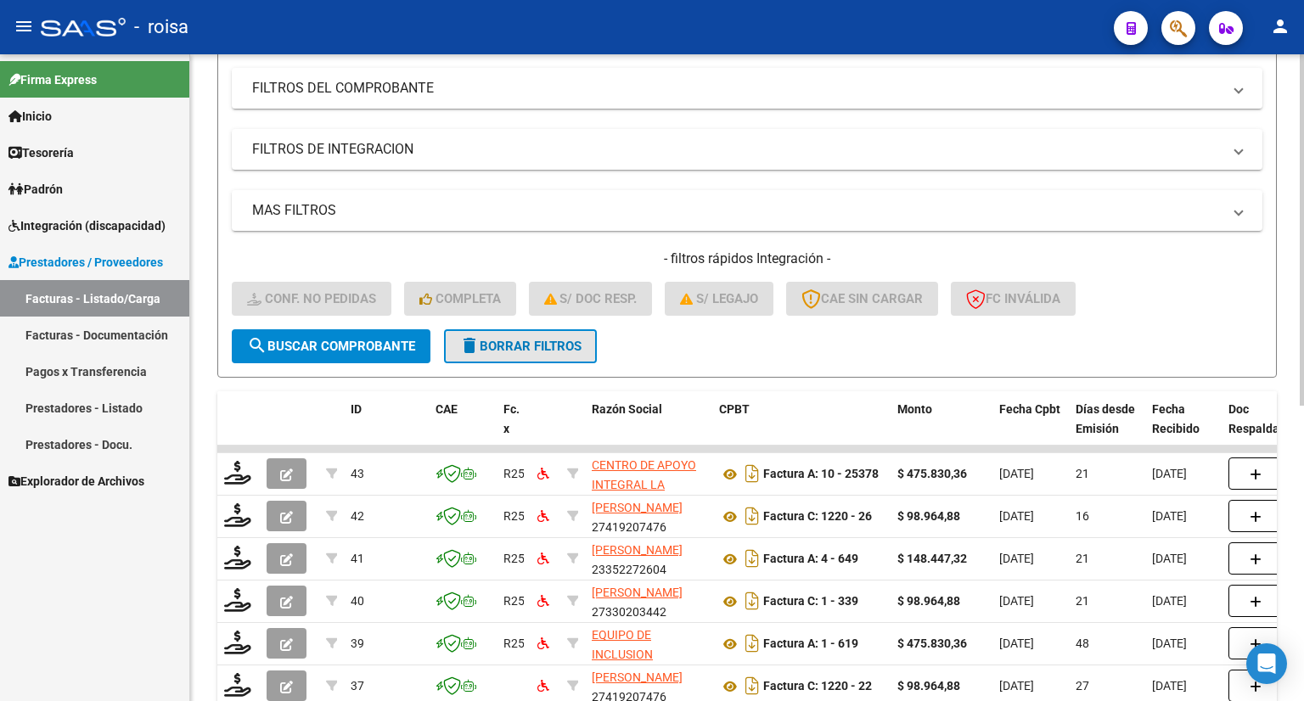
click at [499, 347] on span "delete Borrar Filtros" at bounding box center [520, 346] width 122 height 15
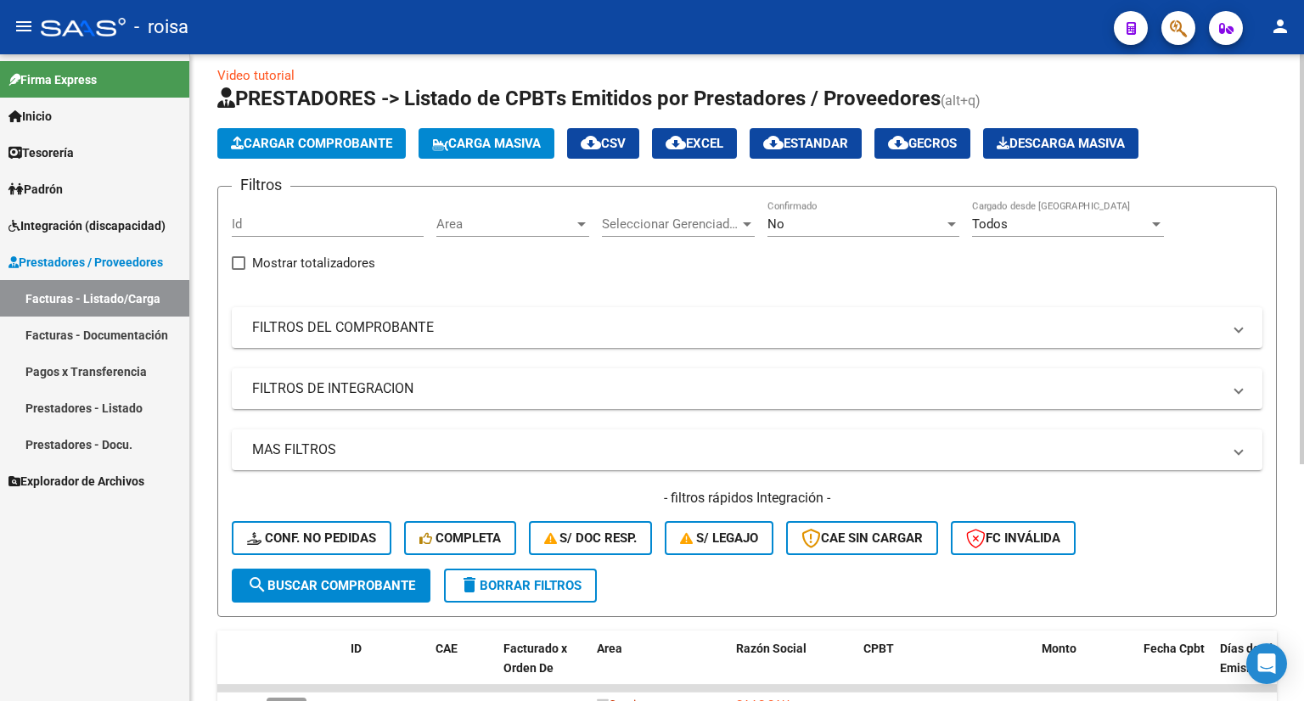
scroll to position [0, 0]
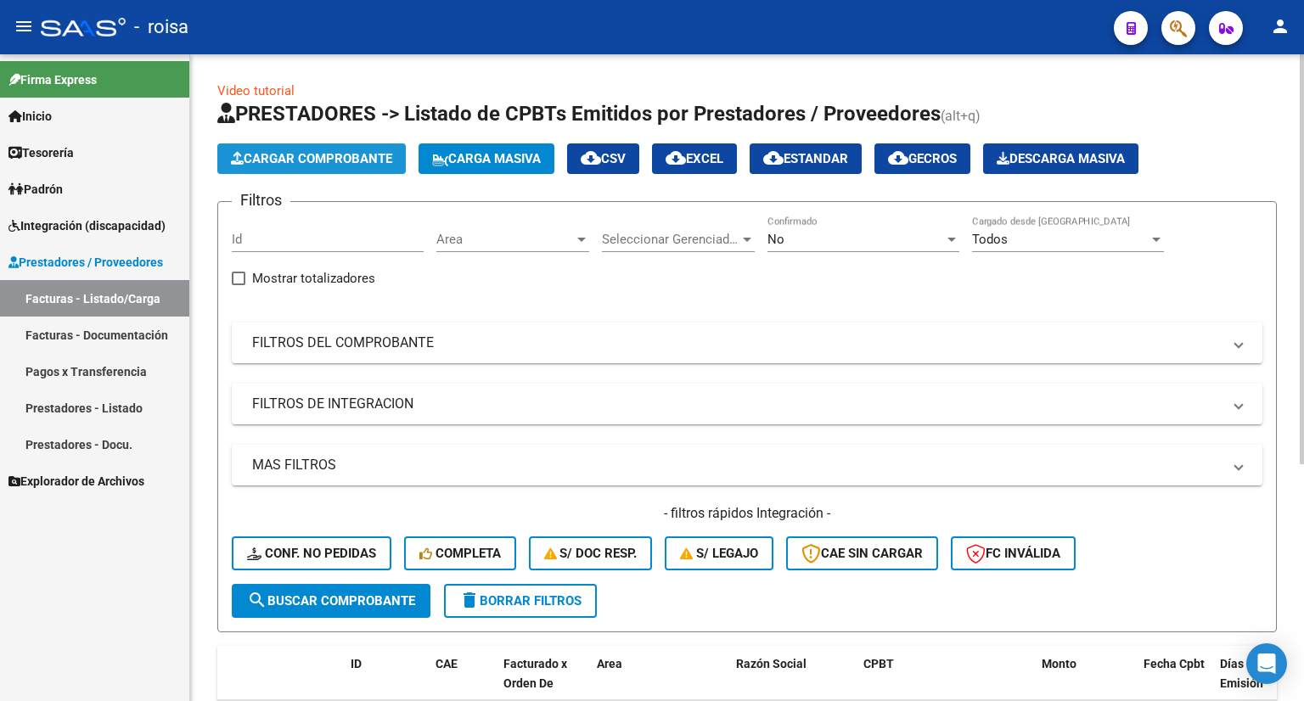
click at [353, 154] on span "Cargar Comprobante" at bounding box center [311, 158] width 161 height 15
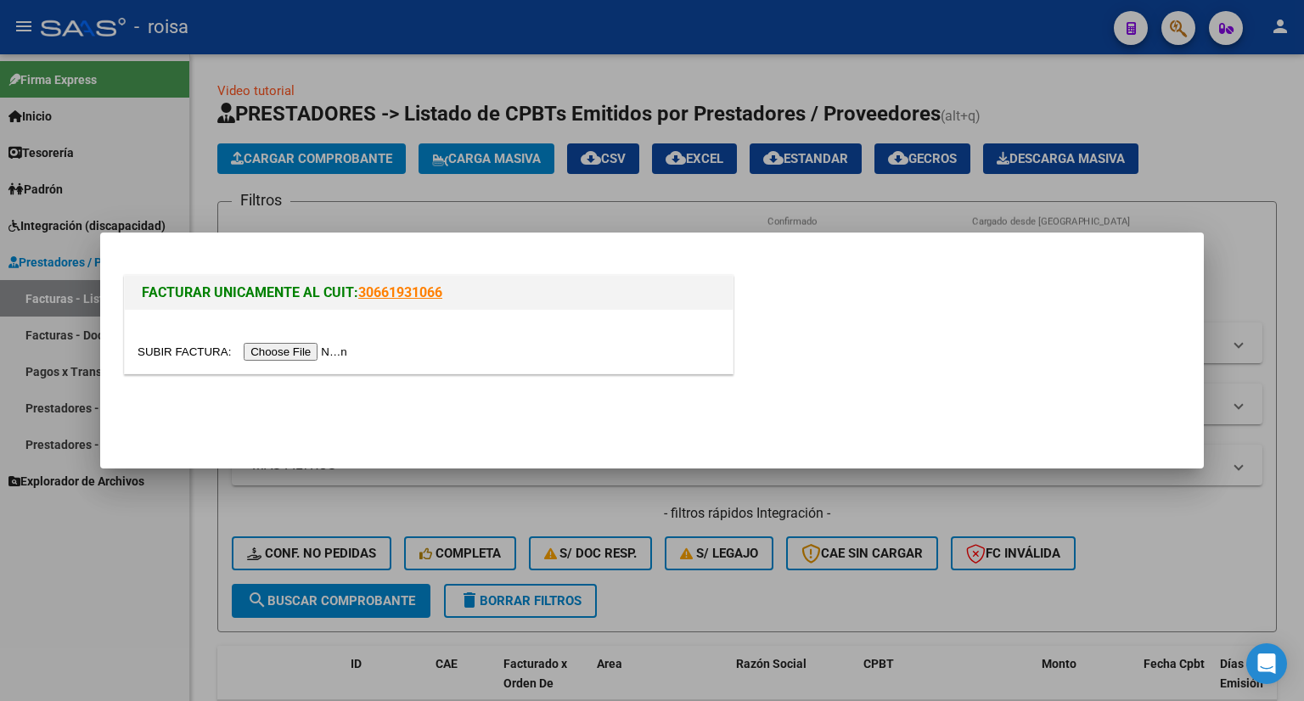
click at [308, 354] on input "file" at bounding box center [244, 352] width 215 height 18
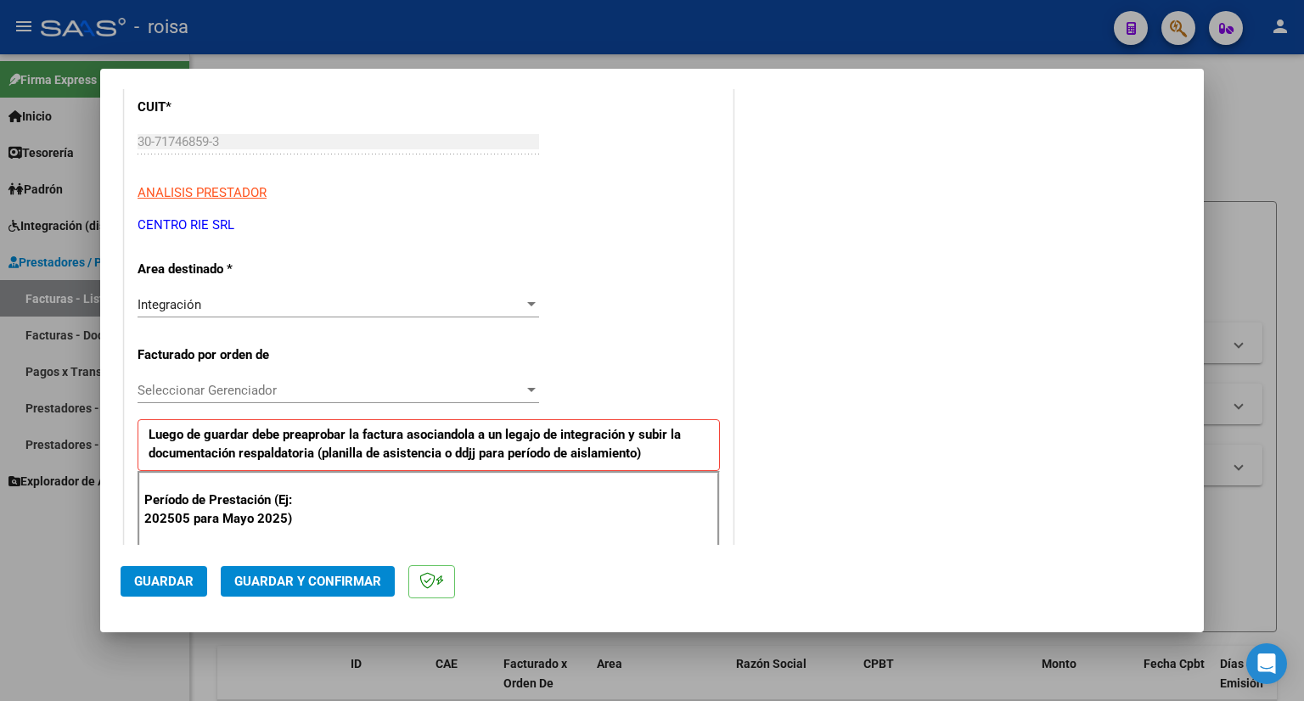
scroll to position [340, 0]
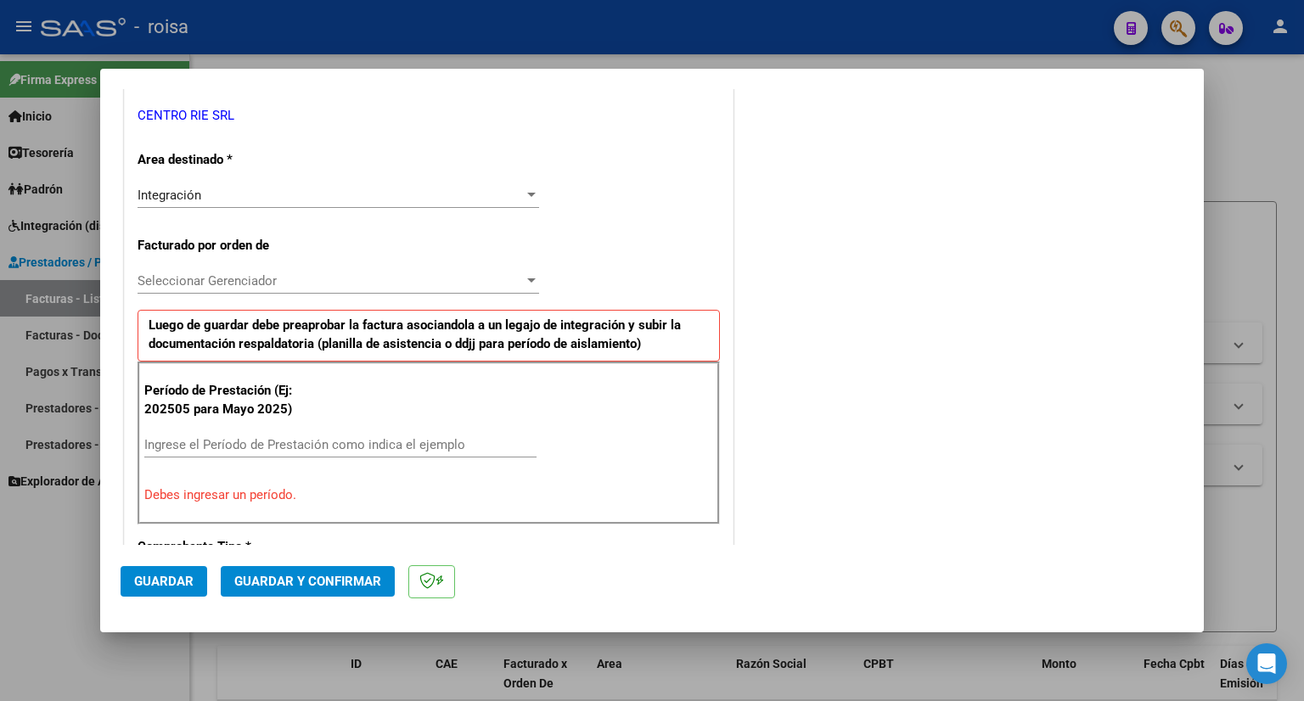
click at [271, 281] on span "Seleccionar Gerenciador" at bounding box center [330, 280] width 386 height 15
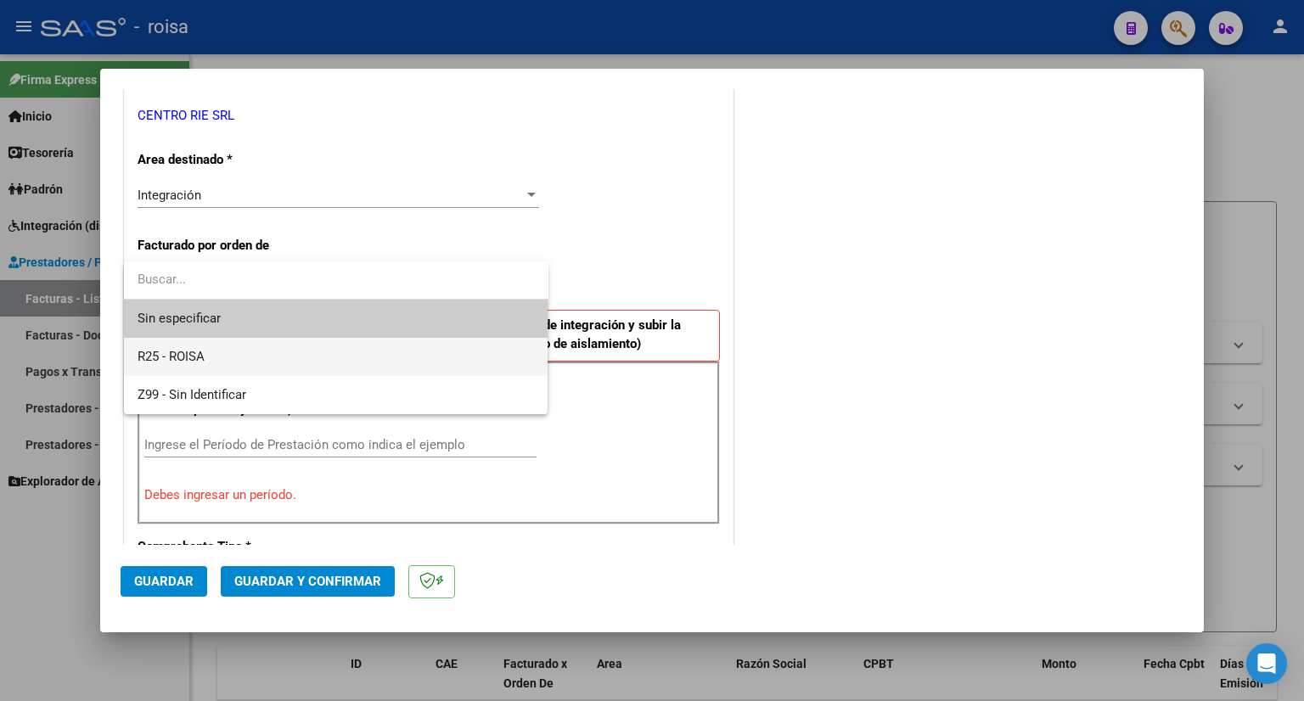
click at [223, 352] on span "R25 - ROISA" at bounding box center [335, 357] width 397 height 38
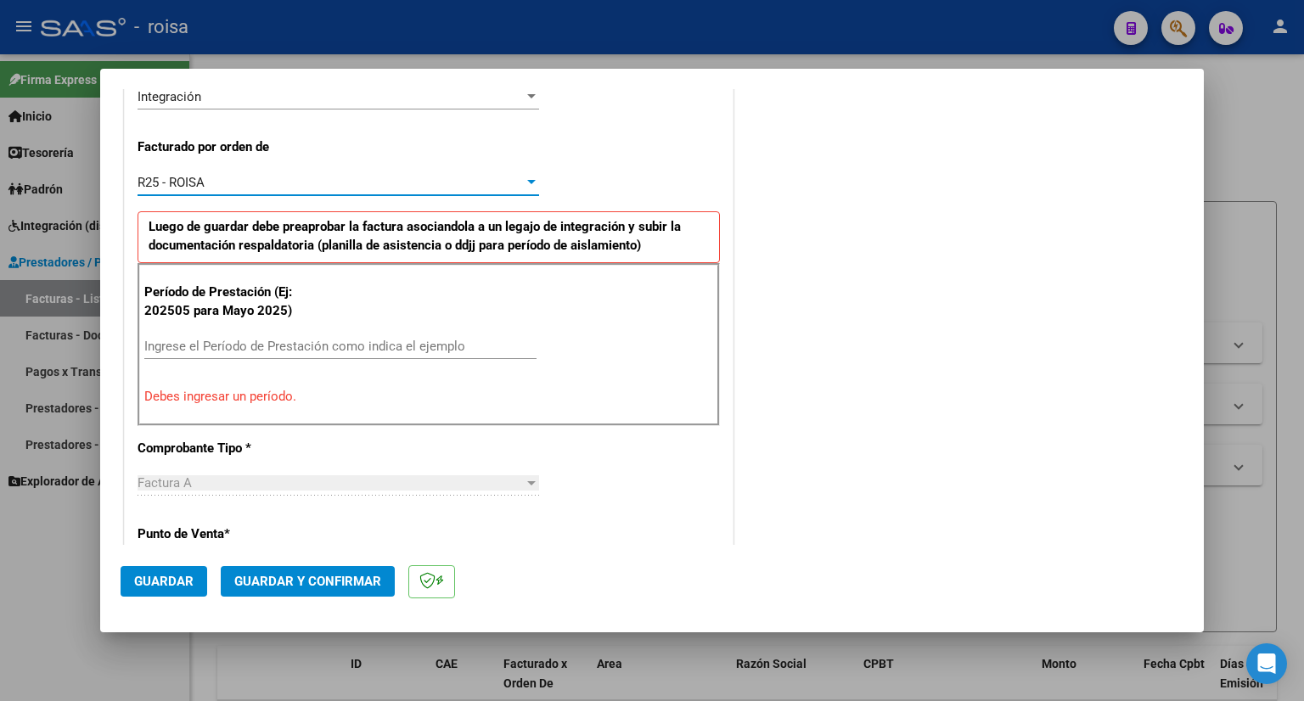
scroll to position [509, 0]
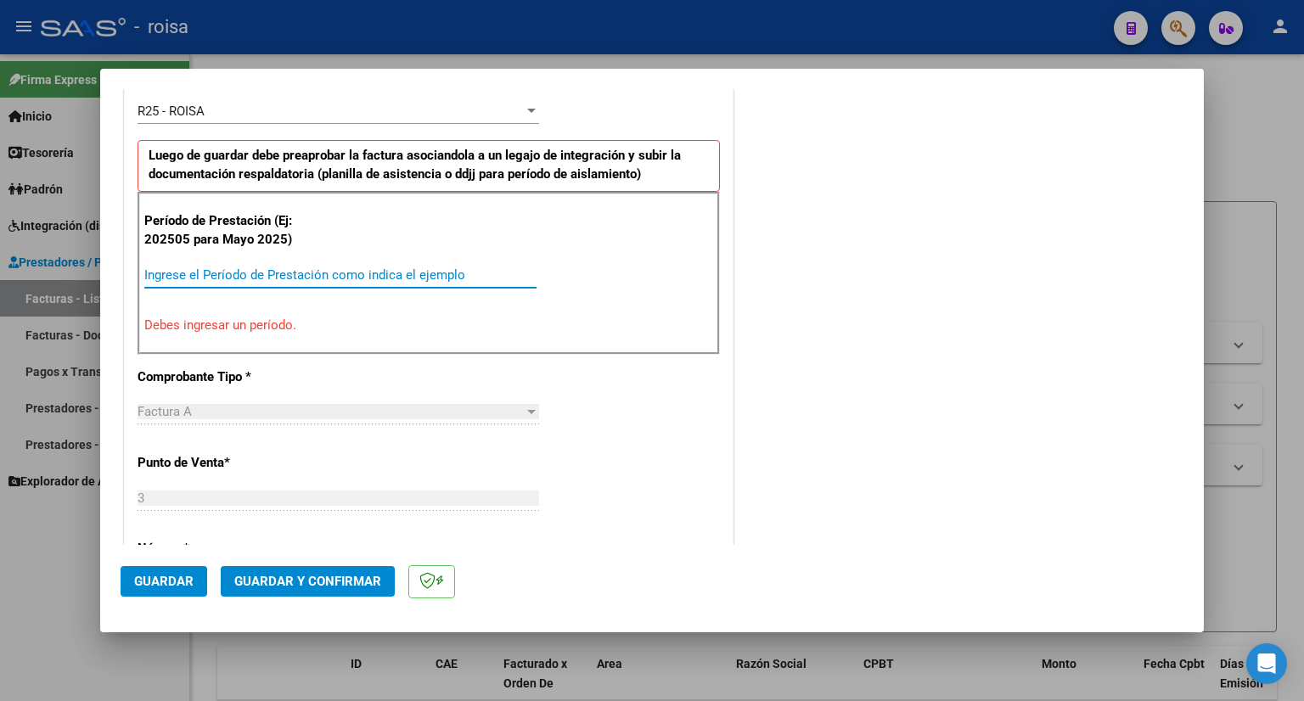
click at [277, 272] on input "Ingrese el Período de Prestación como indica el ejemplo" at bounding box center [340, 274] width 392 height 15
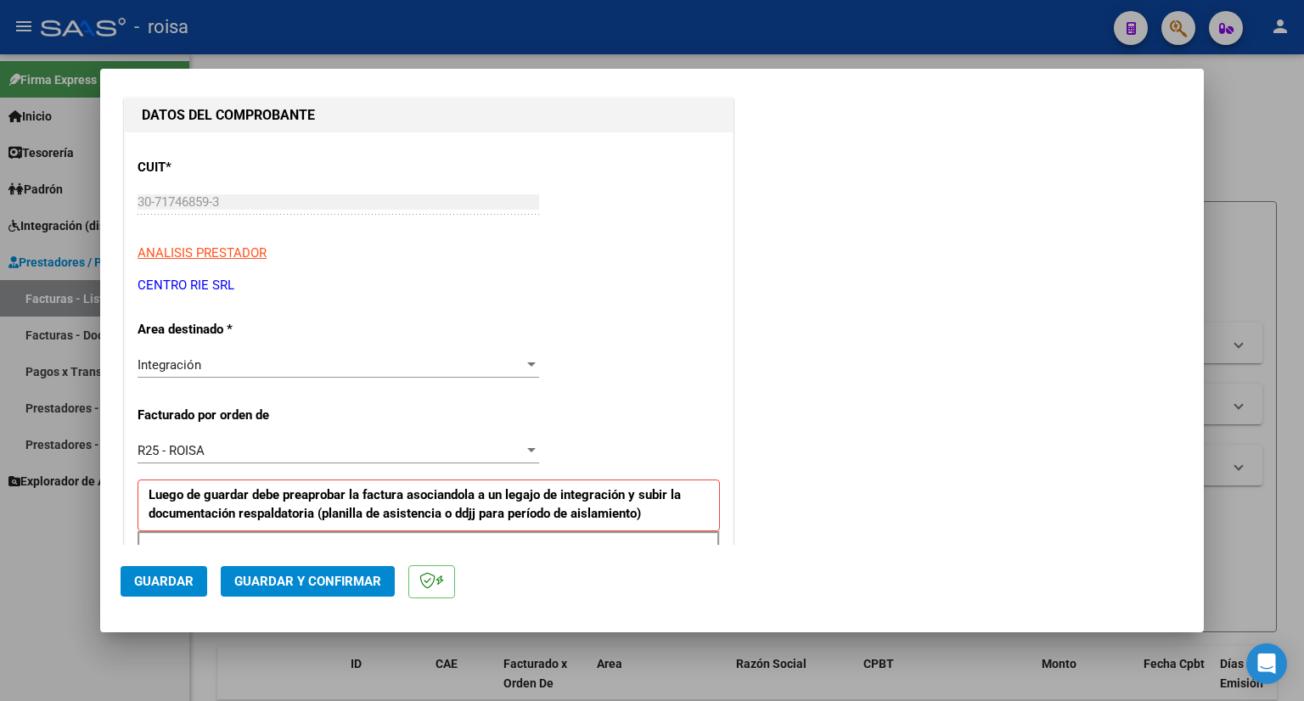
scroll to position [0, 0]
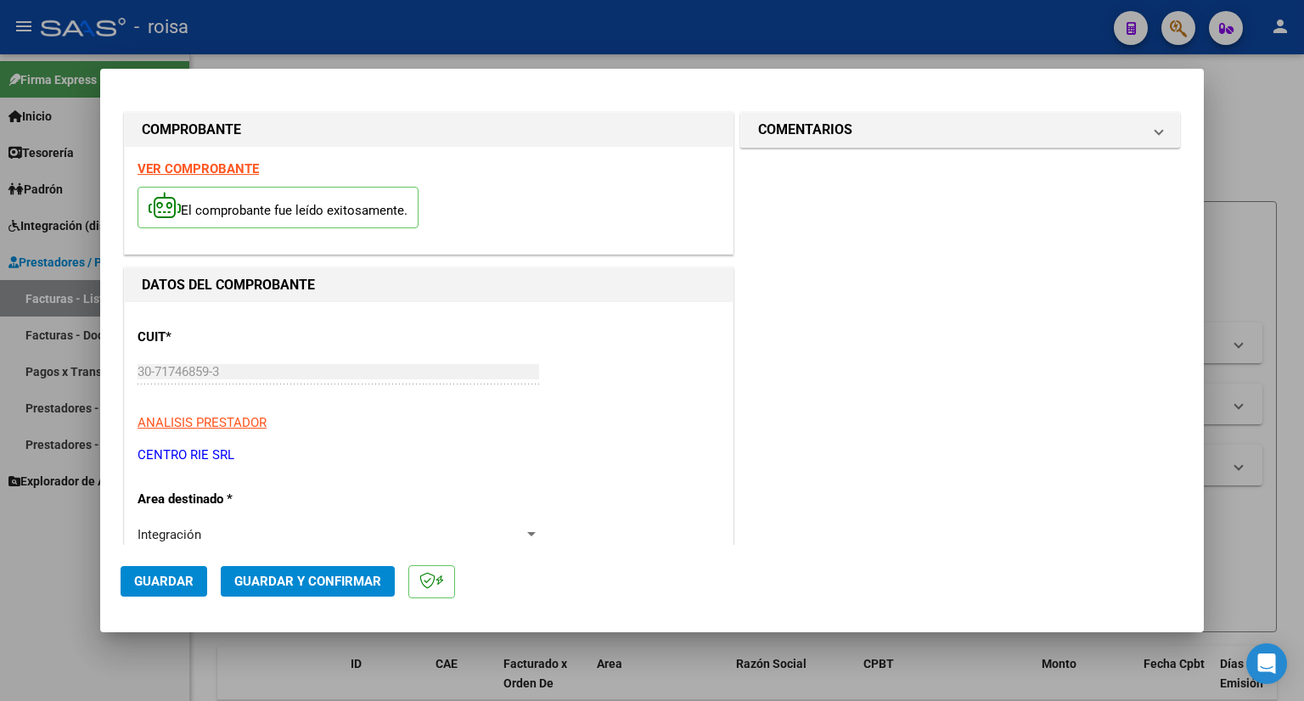
click at [222, 173] on strong "VER COMPROBANTE" at bounding box center [197, 168] width 121 height 15
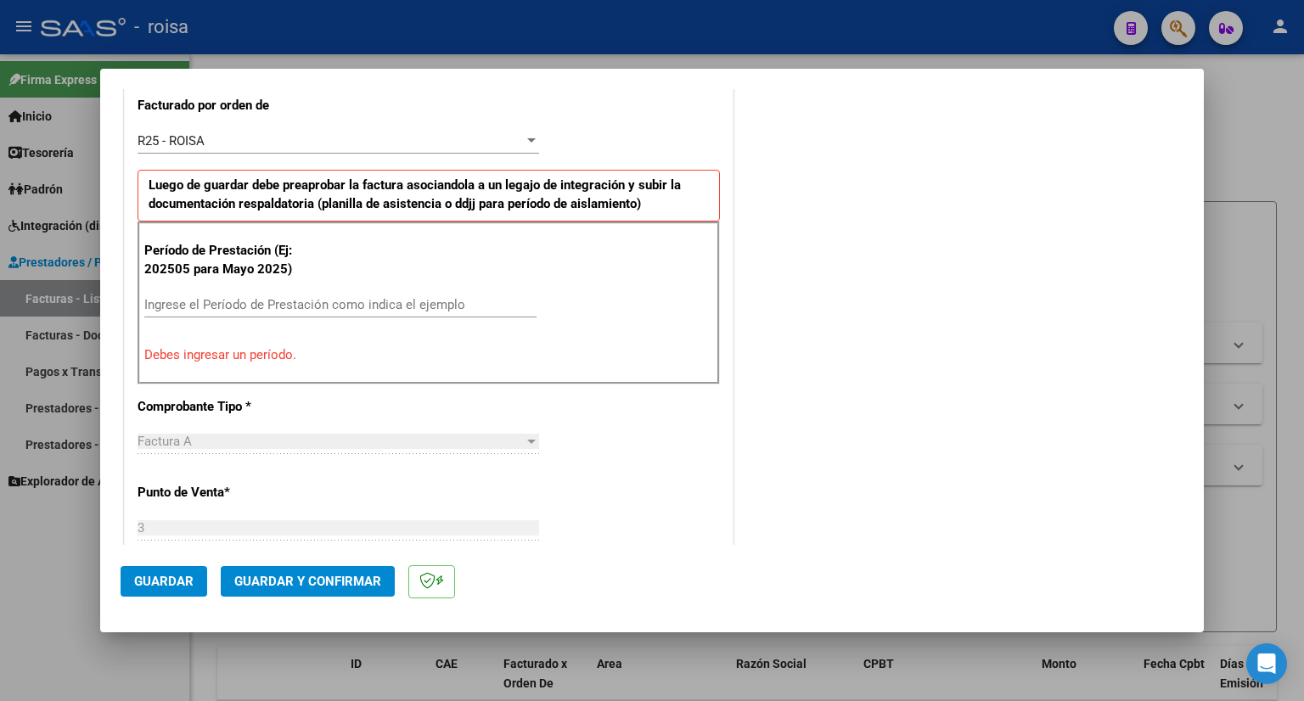
scroll to position [509, 0]
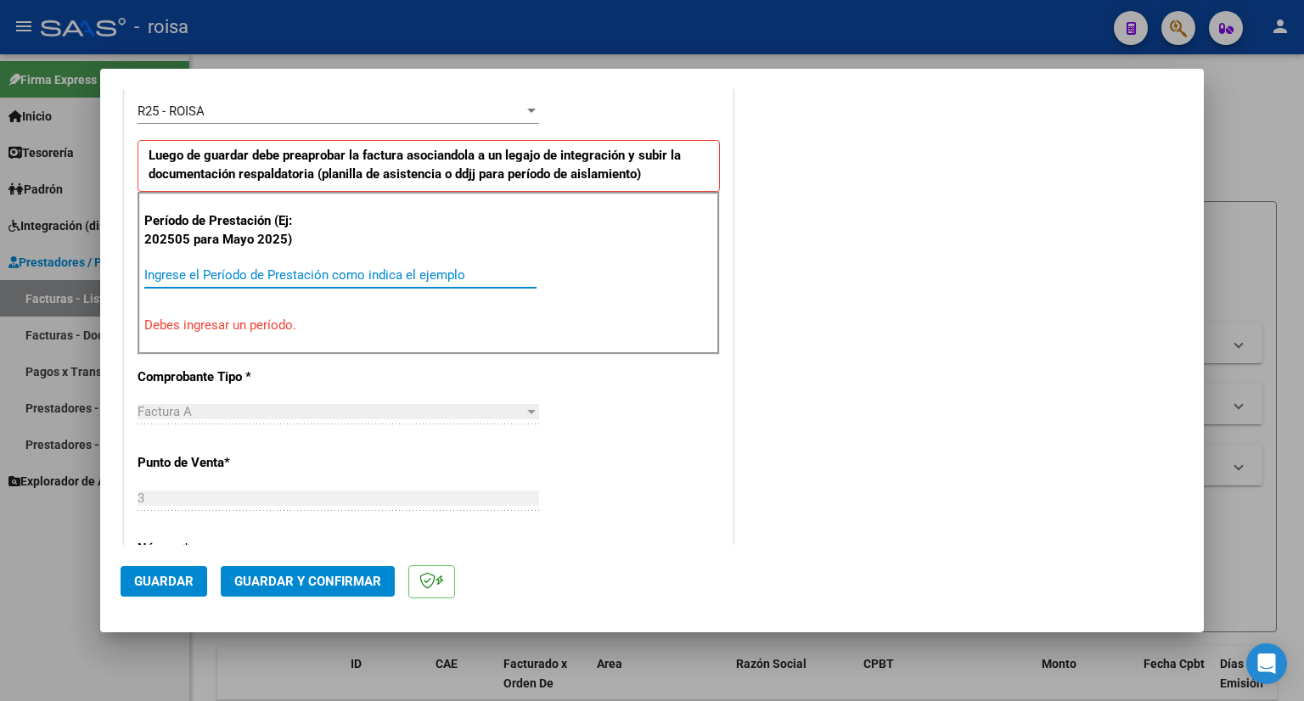
click at [329, 277] on input "Ingrese el Período de Prestación como indica el ejemplo" at bounding box center [340, 274] width 392 height 15
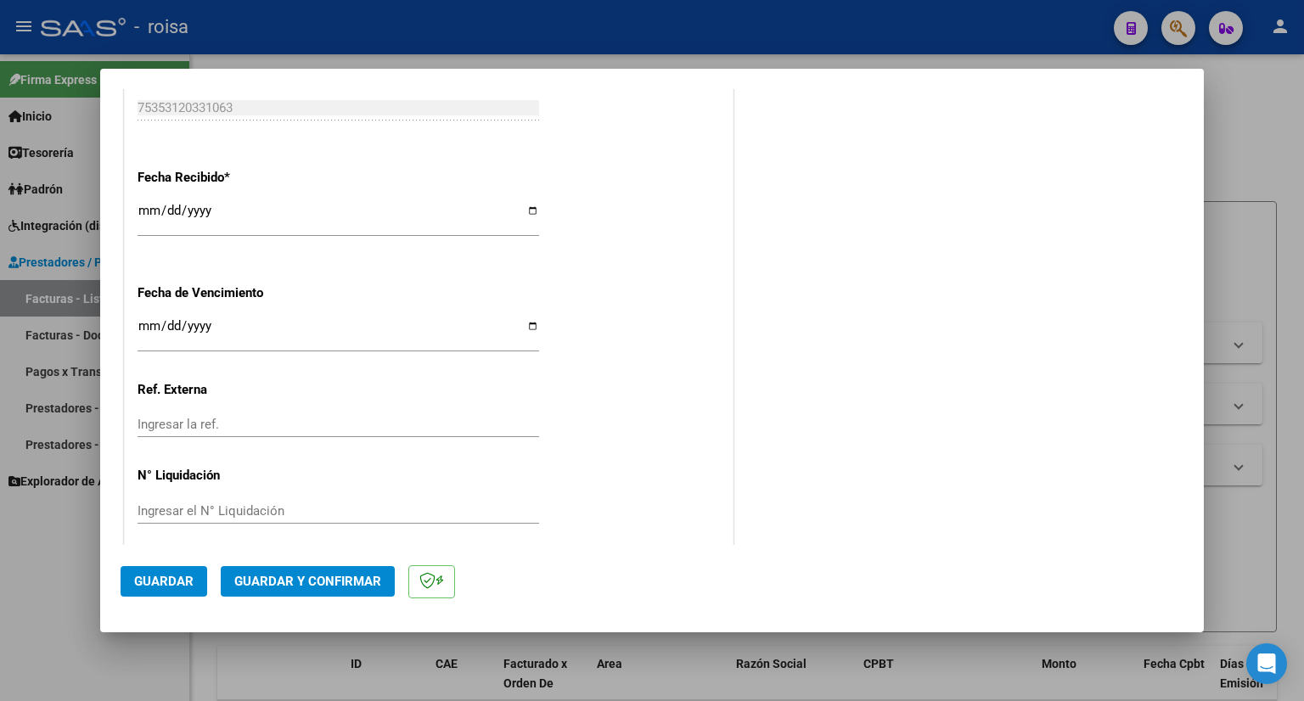
scroll to position [1219, 0]
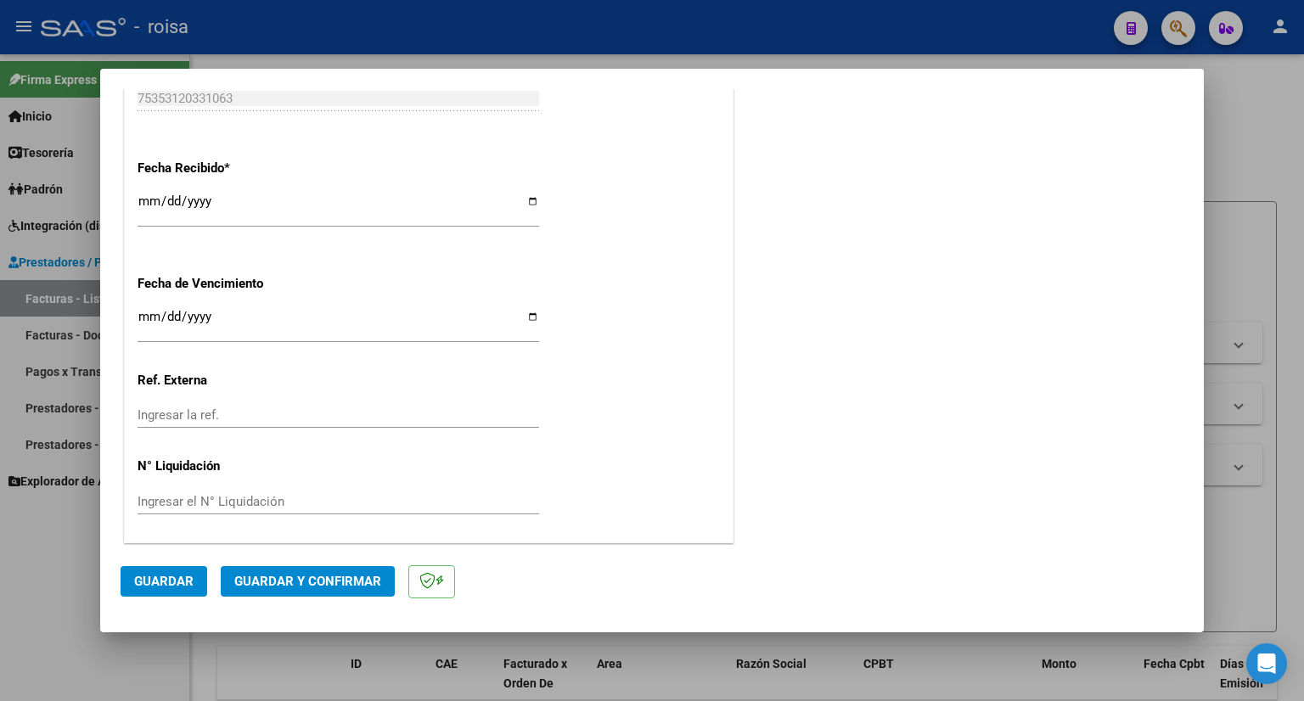
type input "202508"
click at [171, 588] on span "Guardar" at bounding box center [163, 581] width 59 height 15
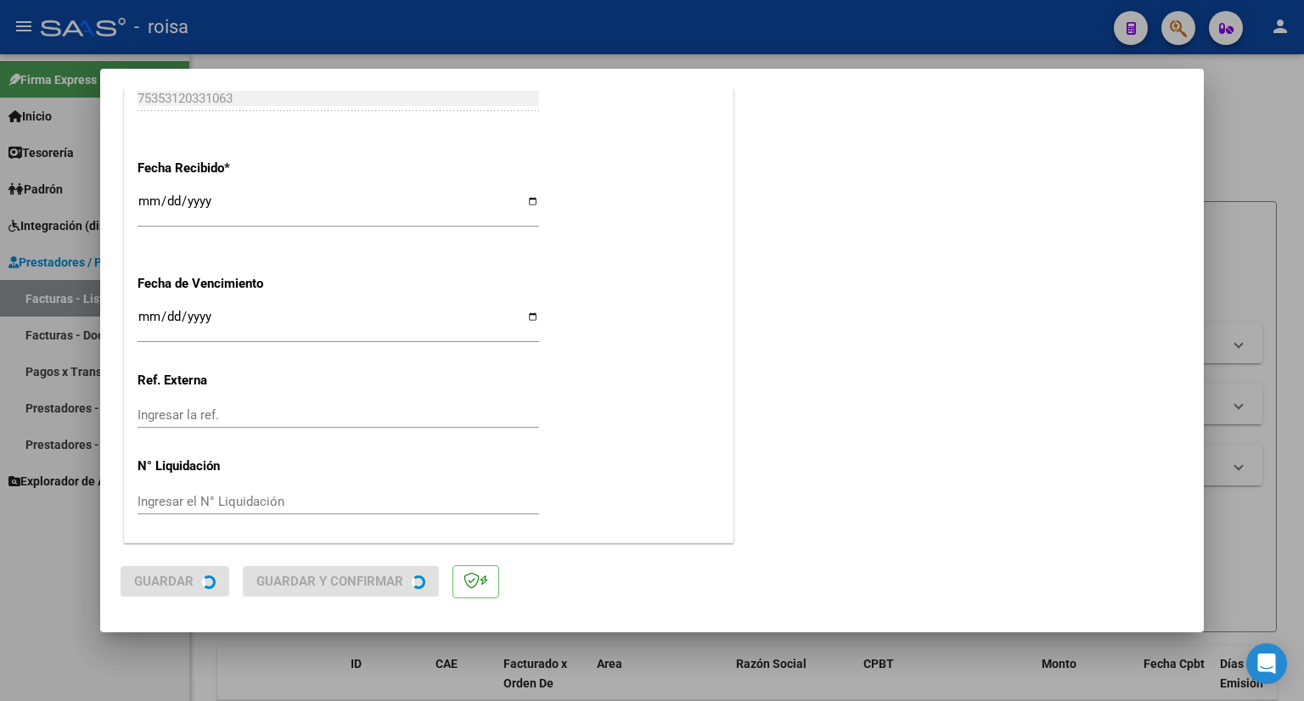
scroll to position [0, 0]
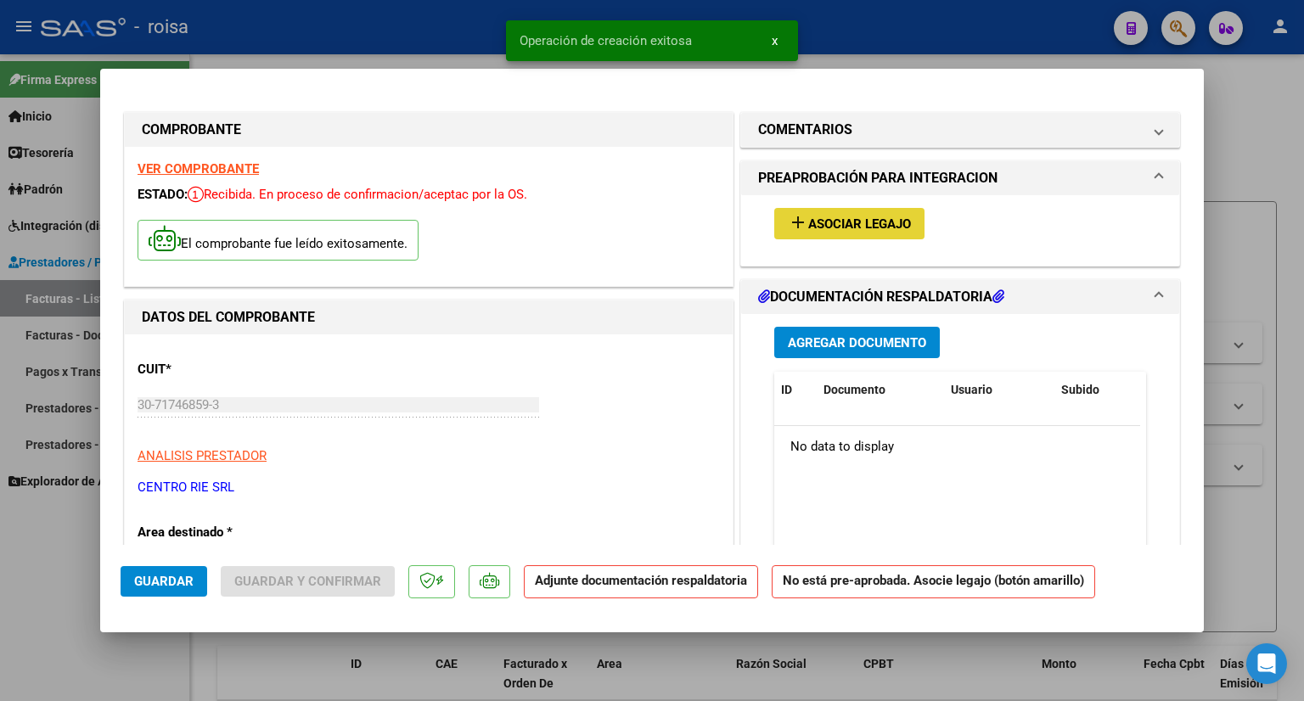
click at [811, 218] on span "Asociar Legajo" at bounding box center [859, 223] width 103 height 15
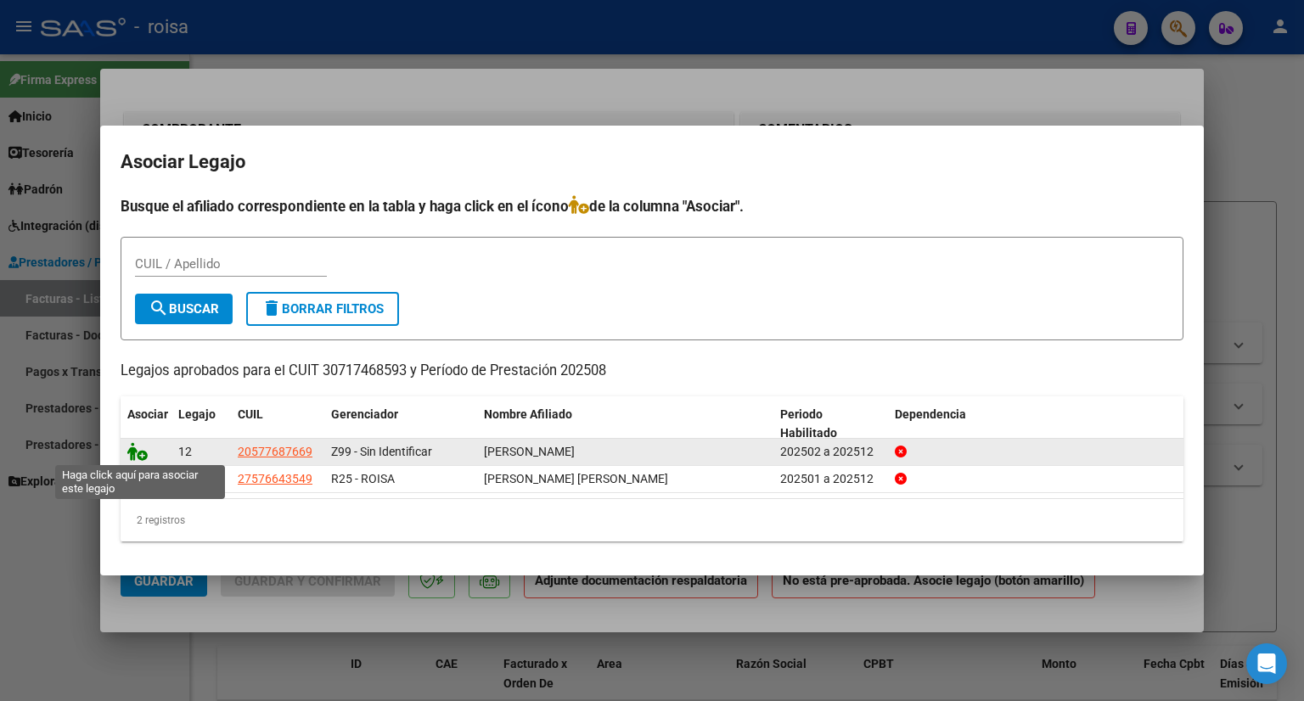
click at [132, 447] on icon at bounding box center [137, 451] width 20 height 19
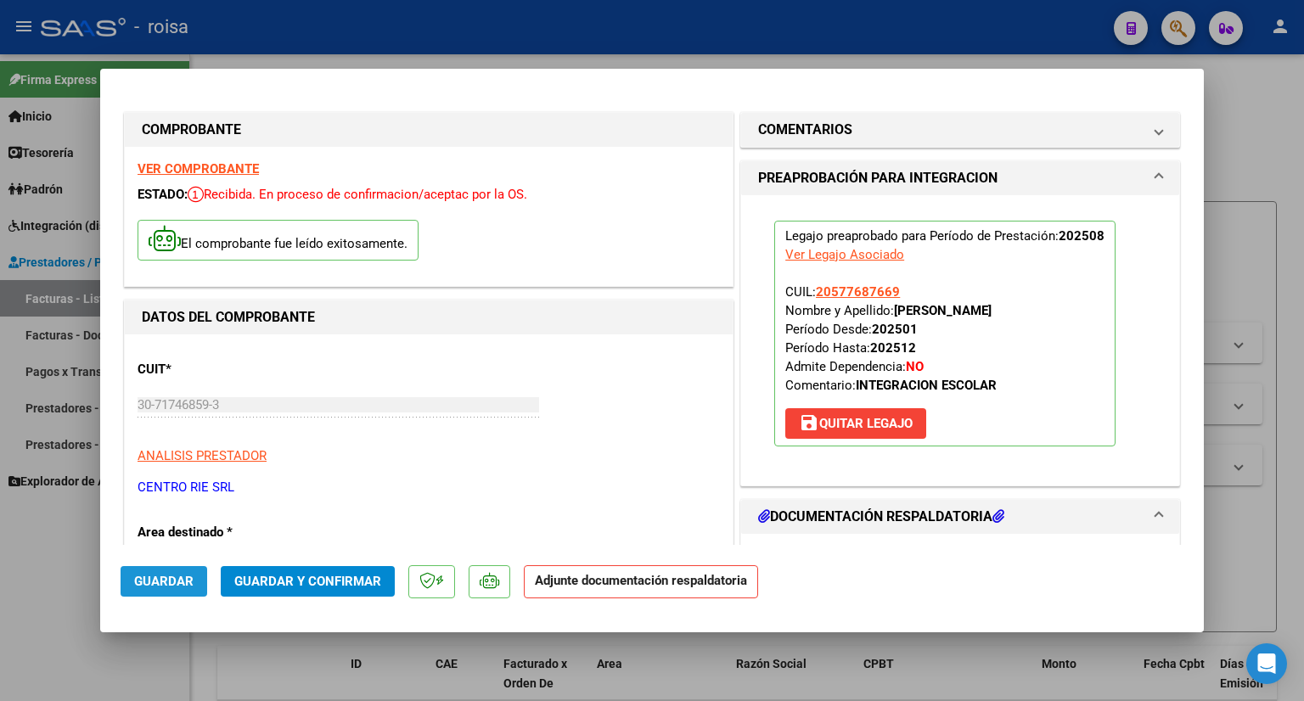
click at [168, 584] on span "Guardar" at bounding box center [163, 581] width 59 height 15
click at [351, 585] on span "Guardar y Confirmar" at bounding box center [307, 581] width 147 height 15
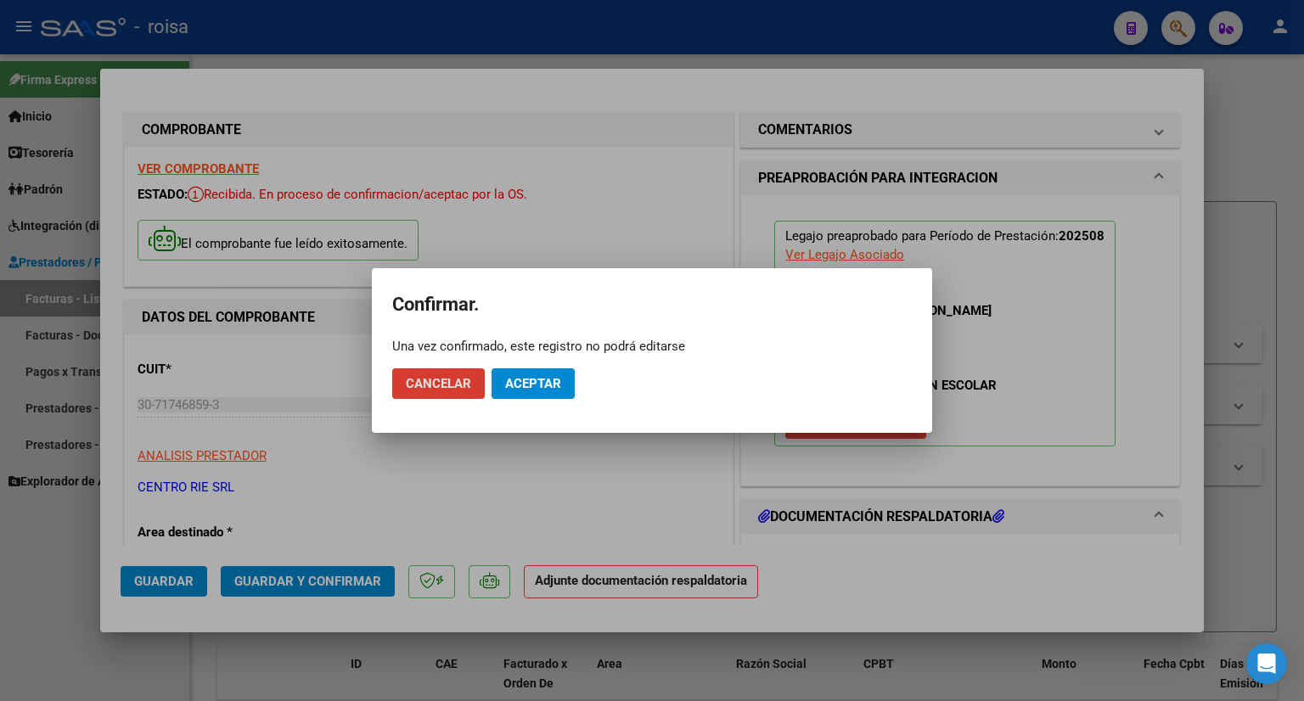
click at [540, 381] on span "Aceptar" at bounding box center [533, 383] width 56 height 15
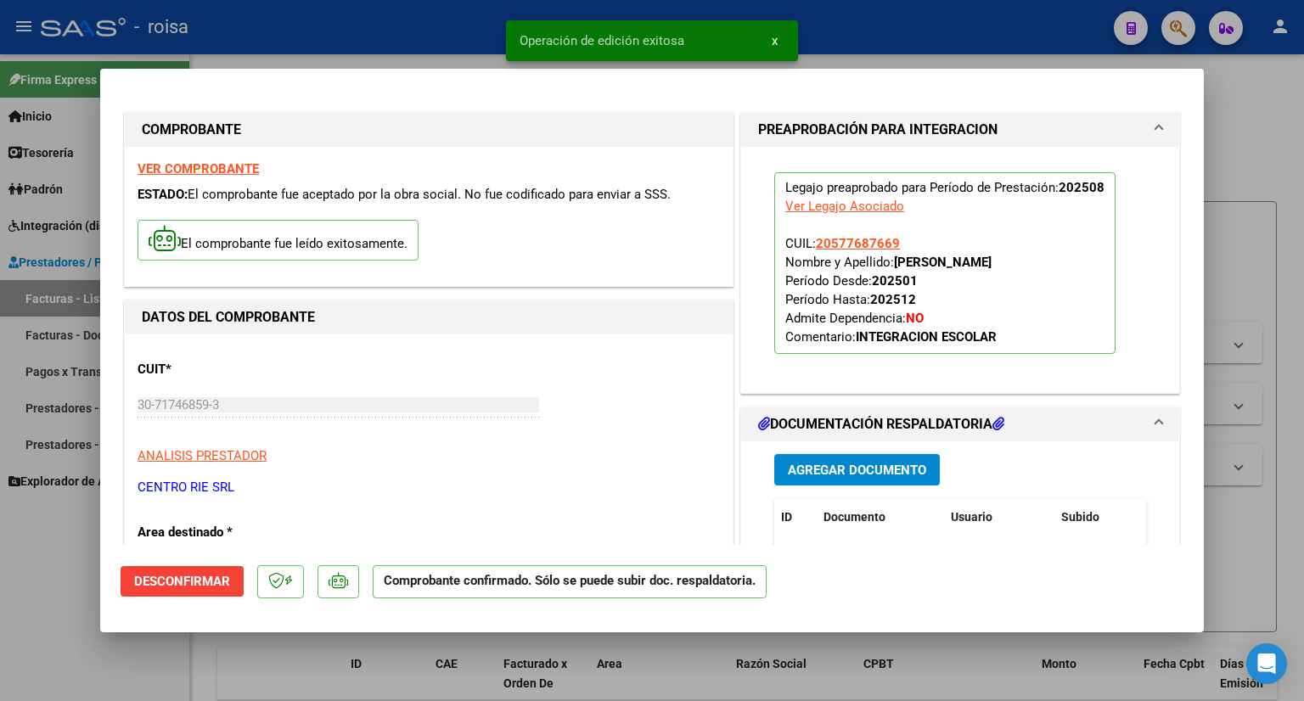
click at [1246, 146] on div at bounding box center [652, 350] width 1304 height 701
type input "$ 0,00"
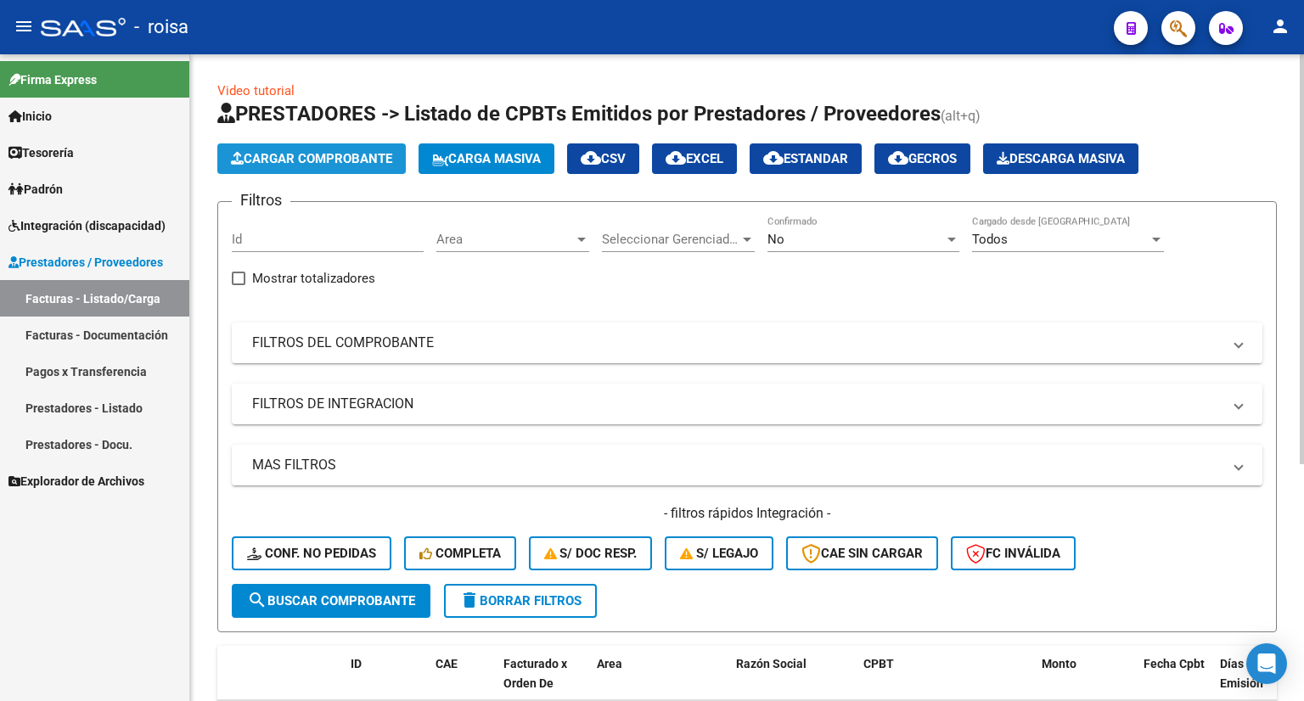
click at [299, 152] on span "Cargar Comprobante" at bounding box center [311, 158] width 161 height 15
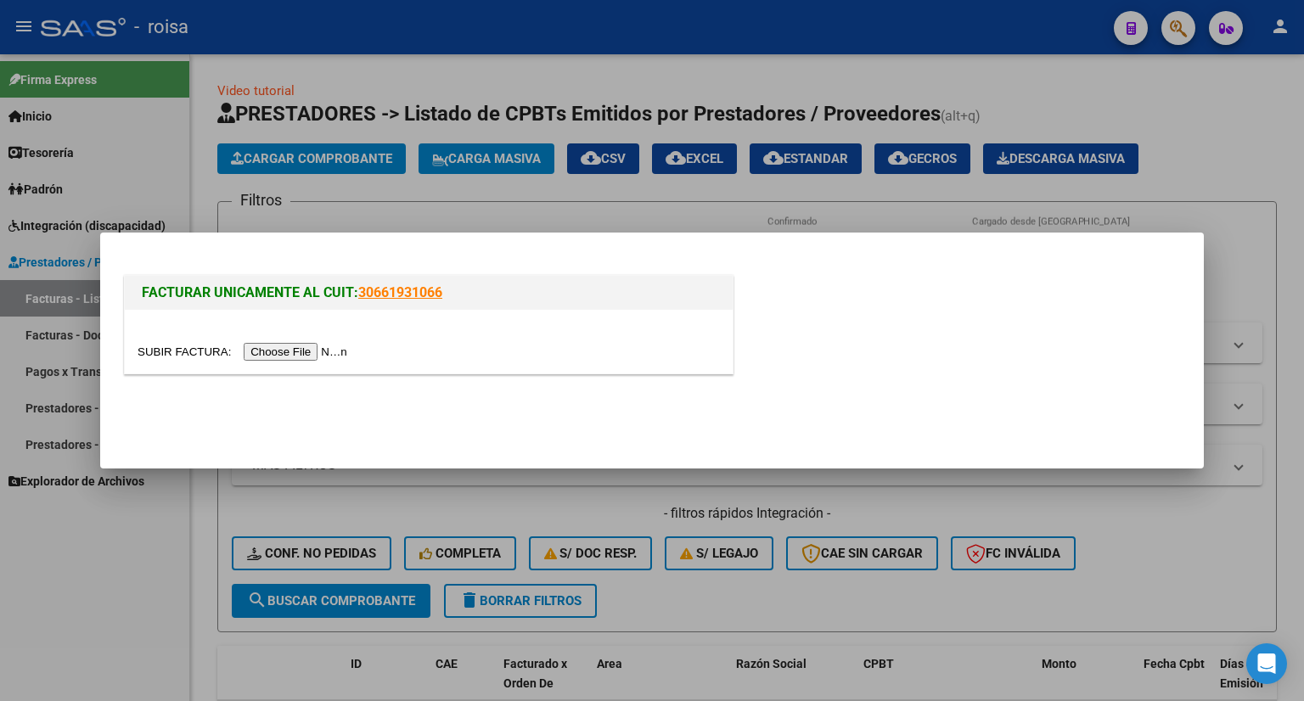
click at [322, 347] on input "file" at bounding box center [244, 352] width 215 height 18
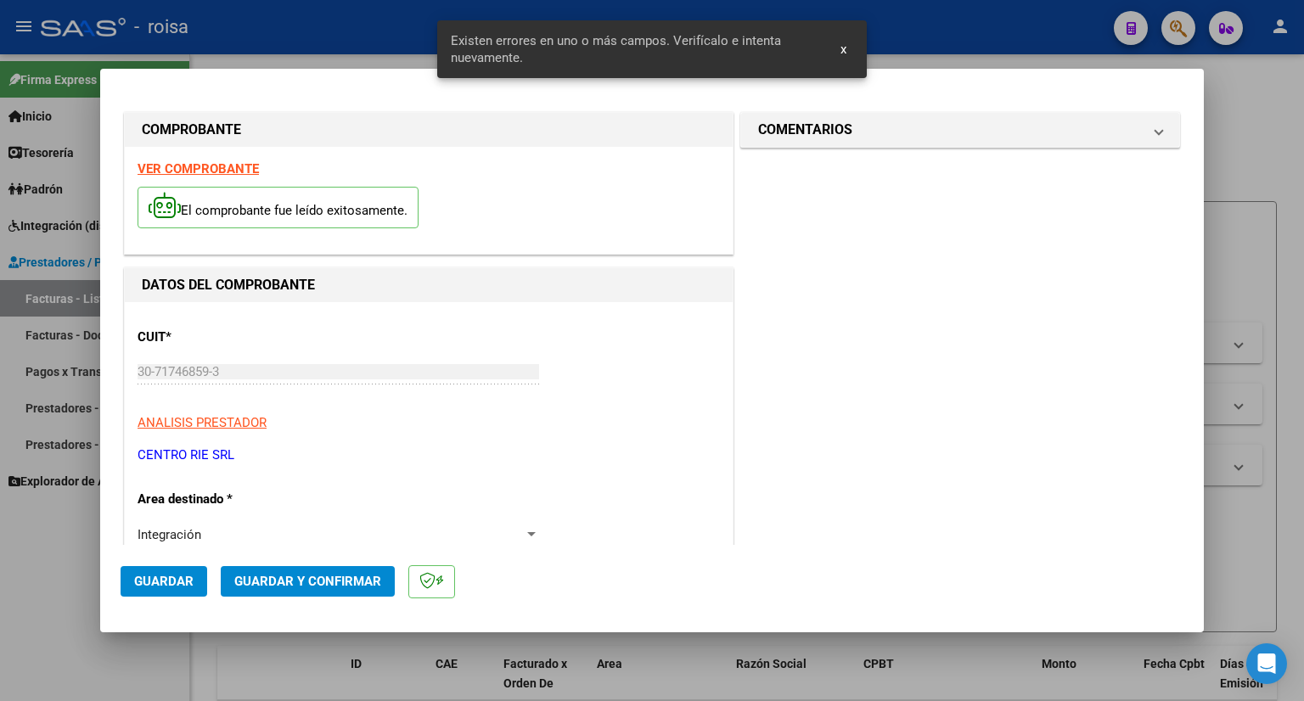
click at [199, 173] on strong "VER COMPROBANTE" at bounding box center [197, 168] width 121 height 15
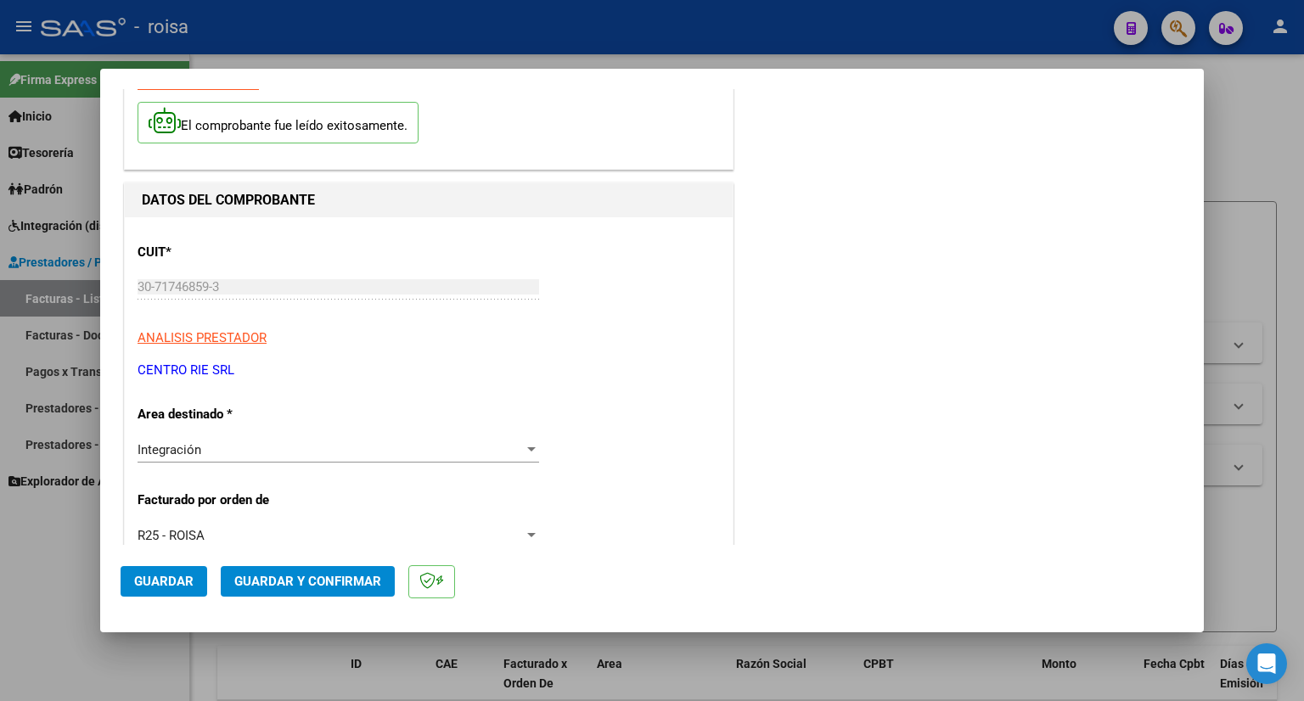
scroll to position [170, 0]
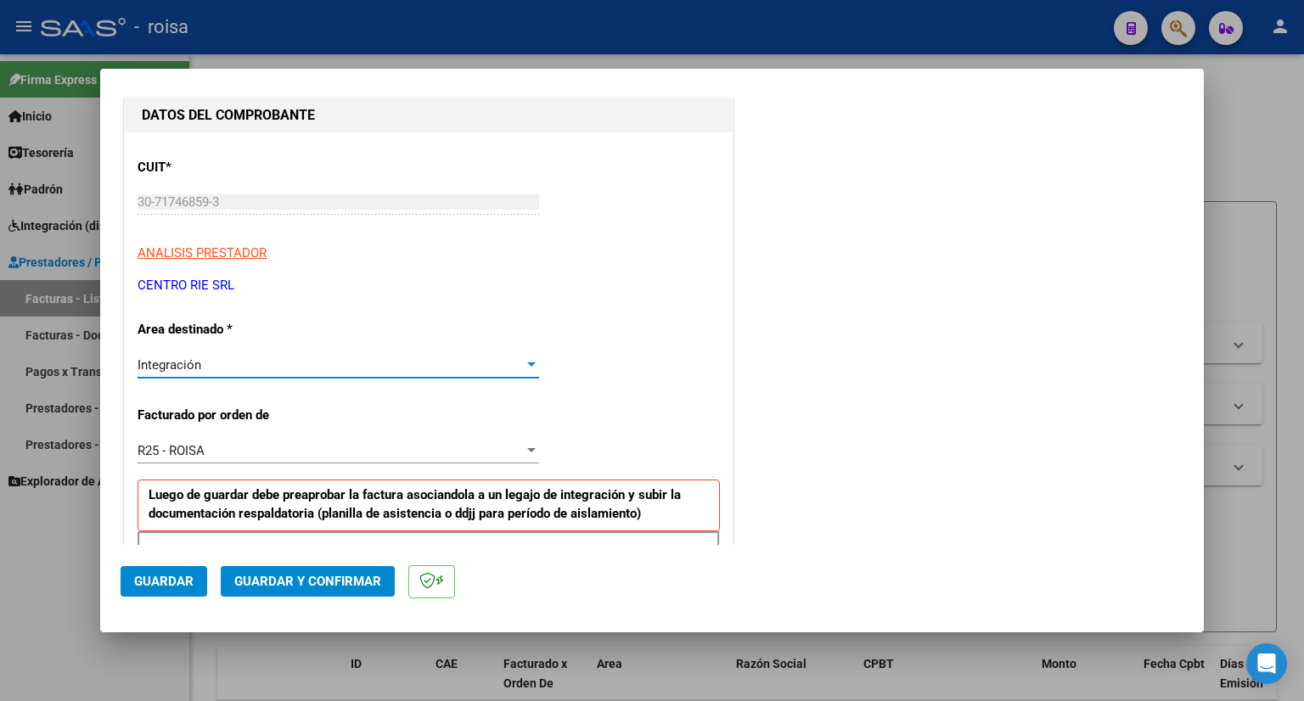
click at [351, 371] on div "Integración" at bounding box center [330, 364] width 386 height 15
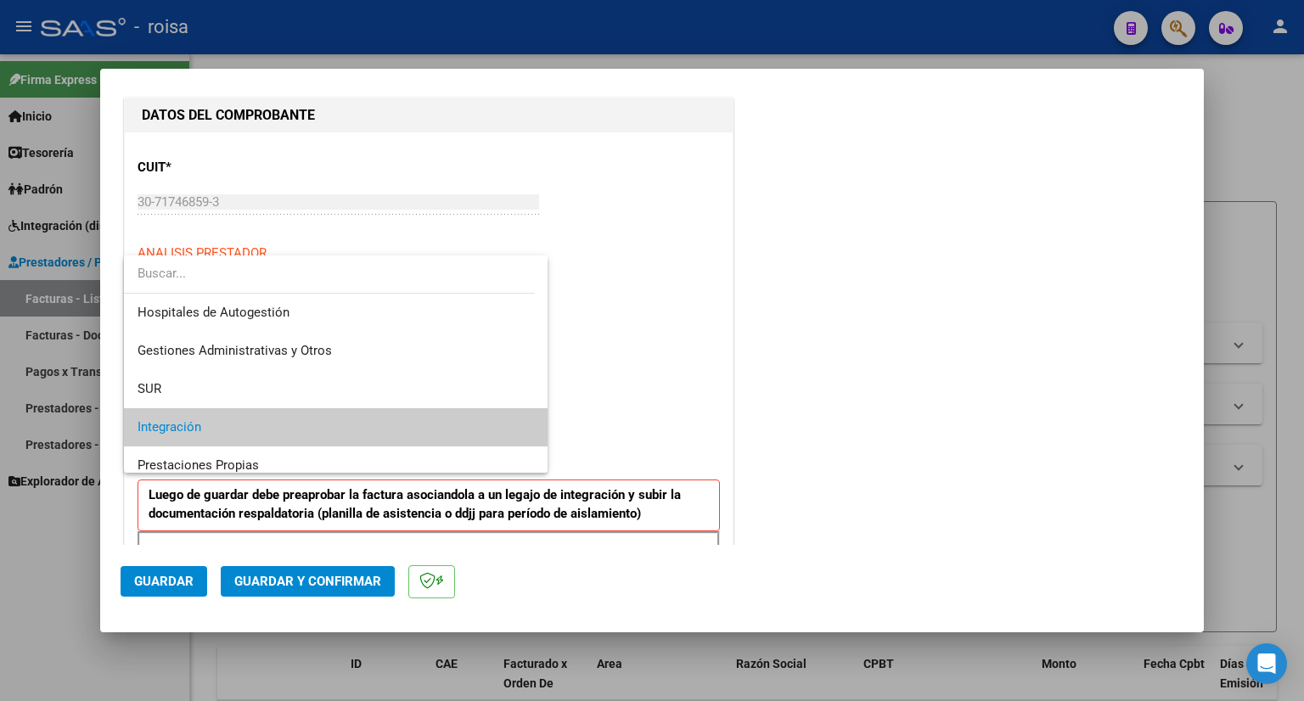
scroll to position [63, 0]
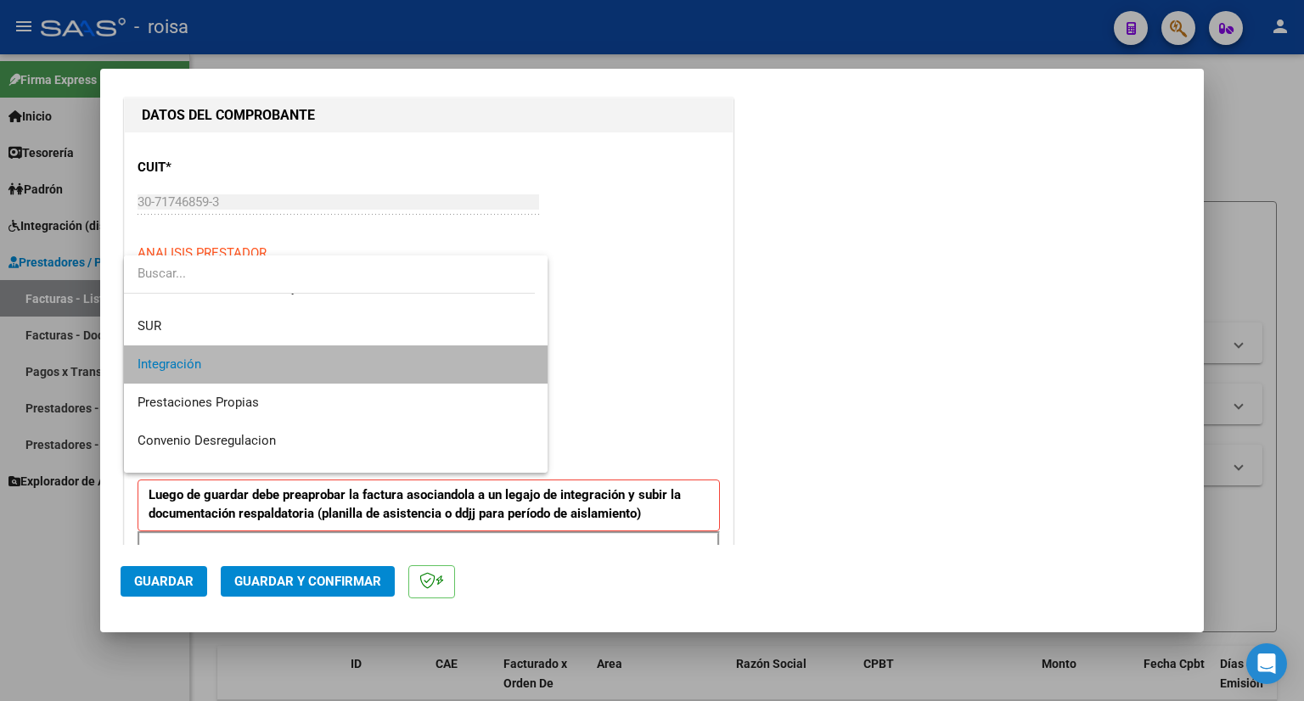
click at [351, 371] on span "Integración" at bounding box center [335, 364] width 397 height 38
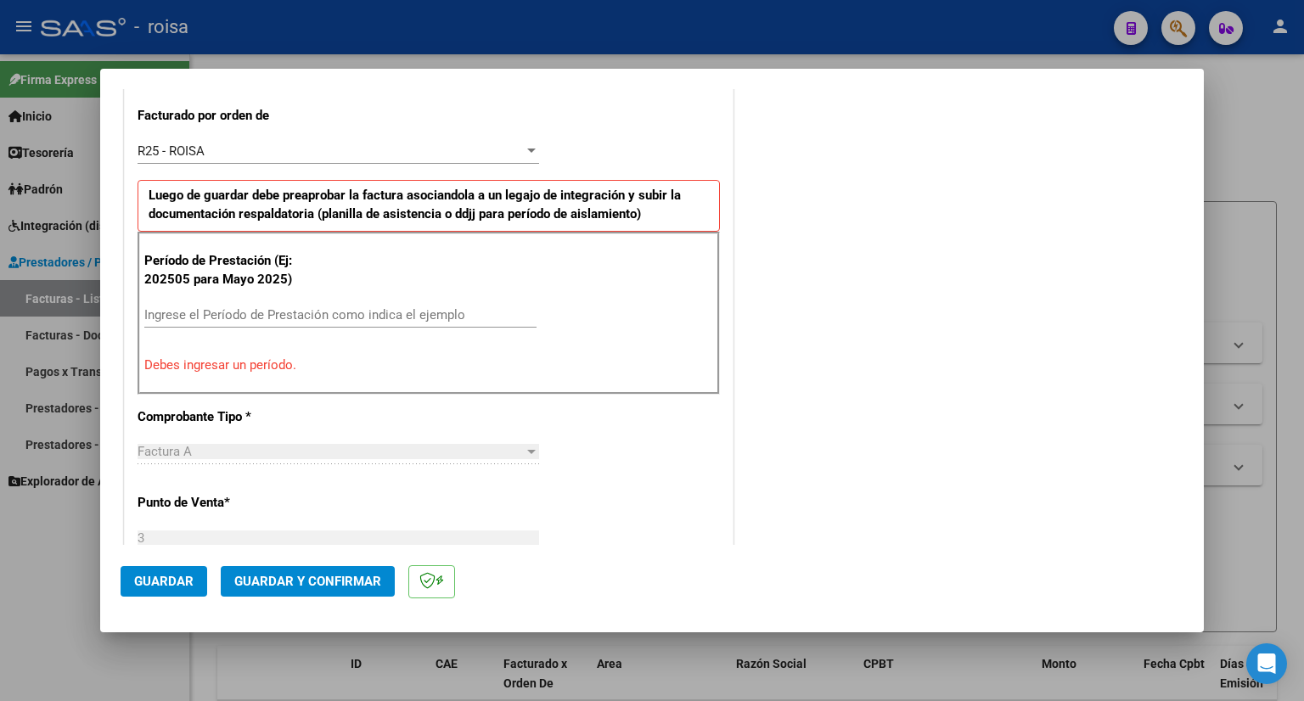
scroll to position [509, 0]
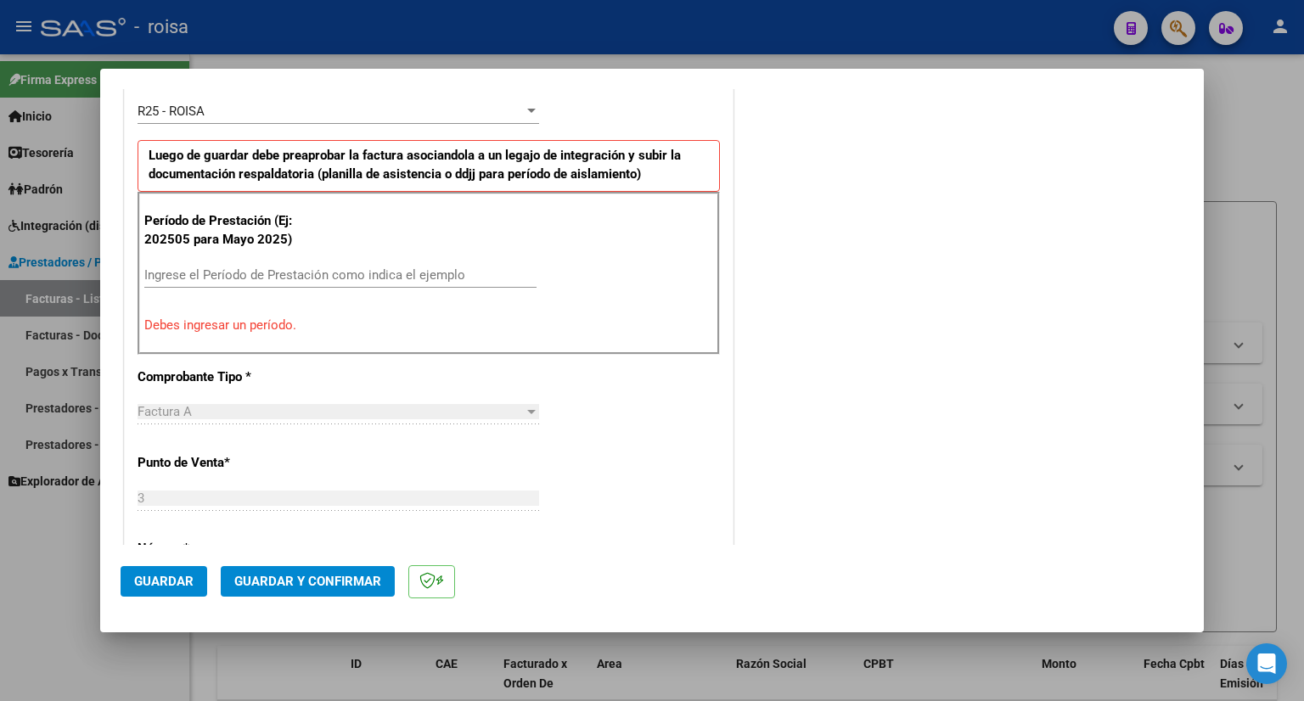
click at [301, 267] on input "Ingrese el Período de Prestación como indica el ejemplo" at bounding box center [340, 274] width 392 height 15
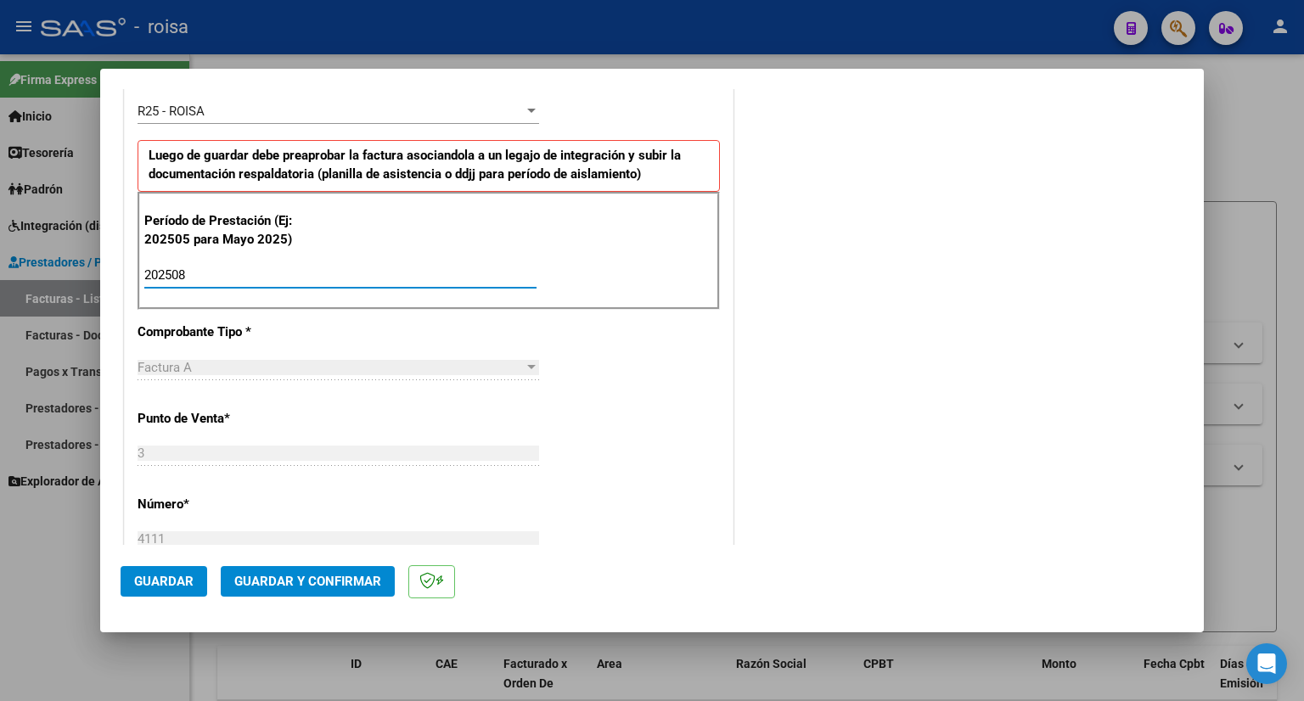
type input "202508"
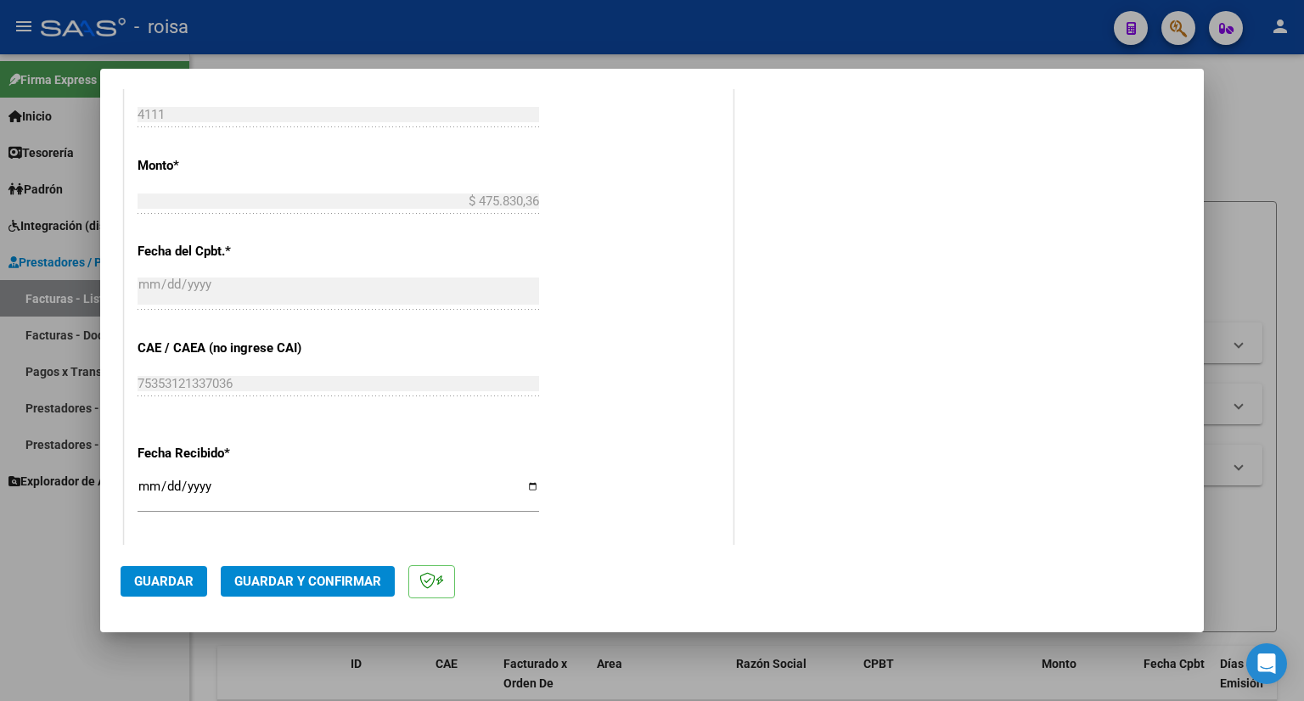
scroll to position [1019, 0]
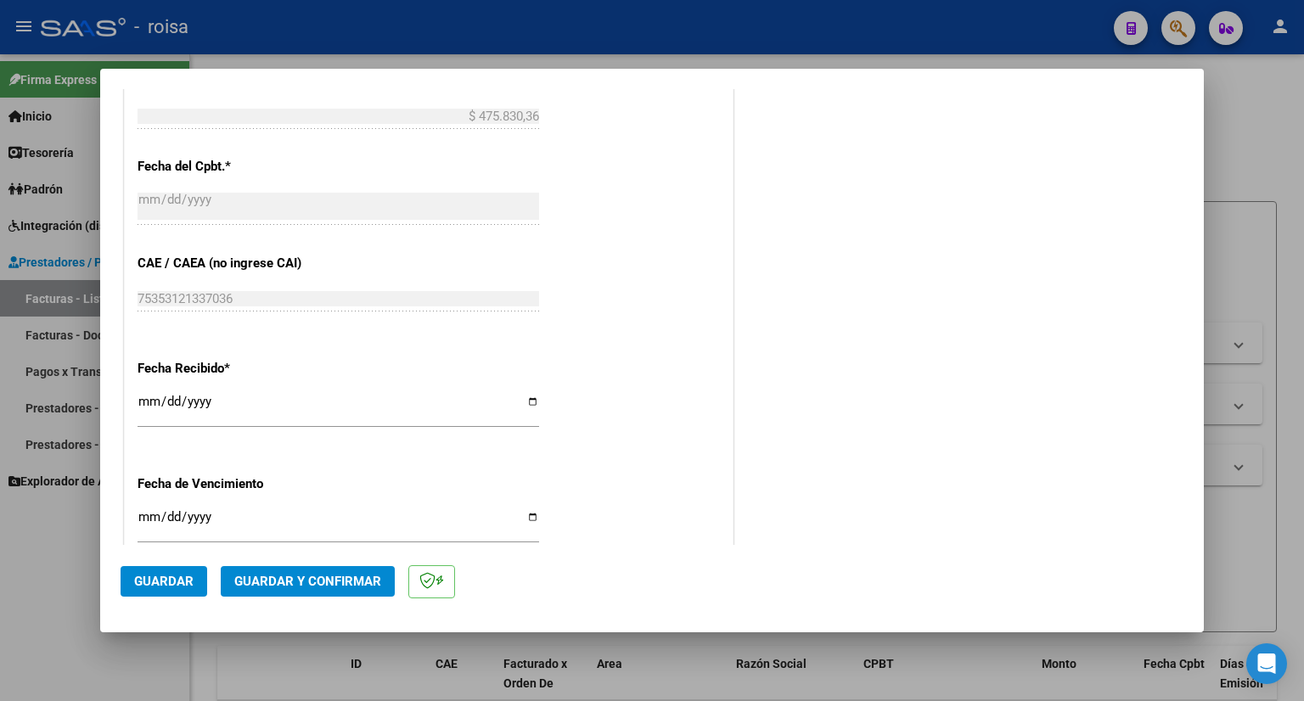
click at [180, 575] on span "Guardar" at bounding box center [163, 581] width 59 height 15
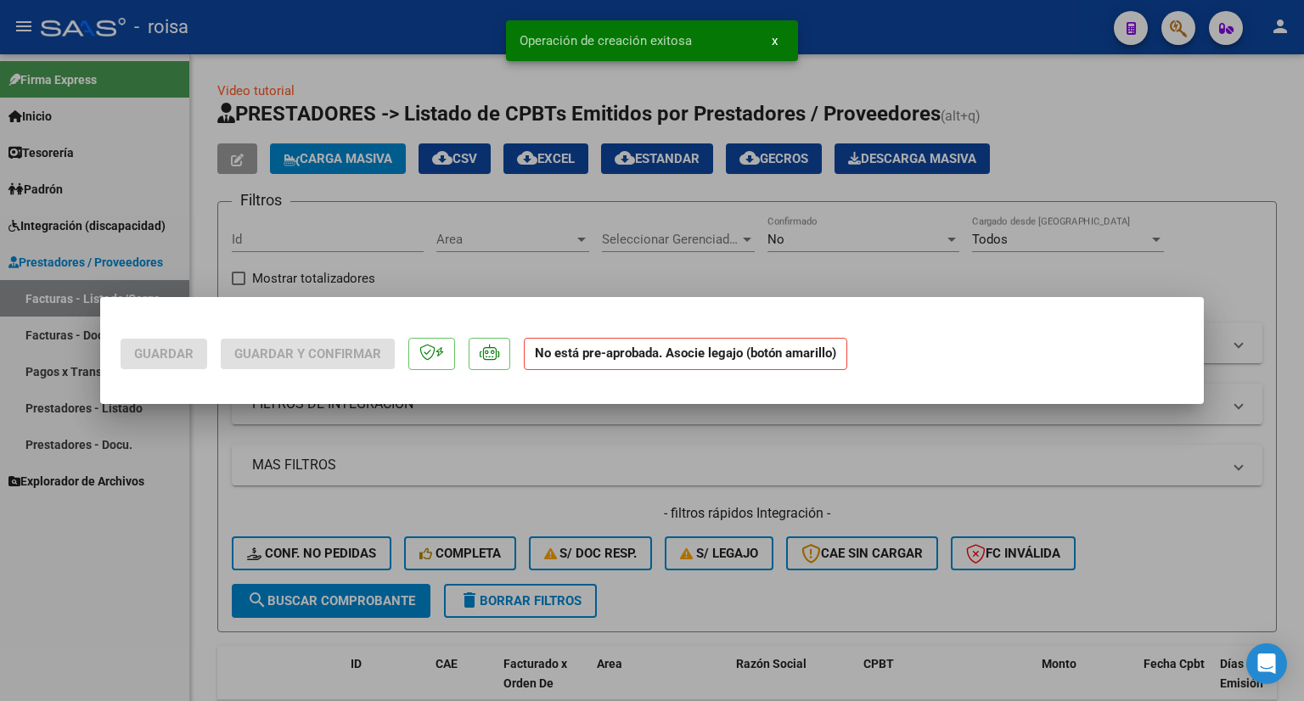
scroll to position [0, 0]
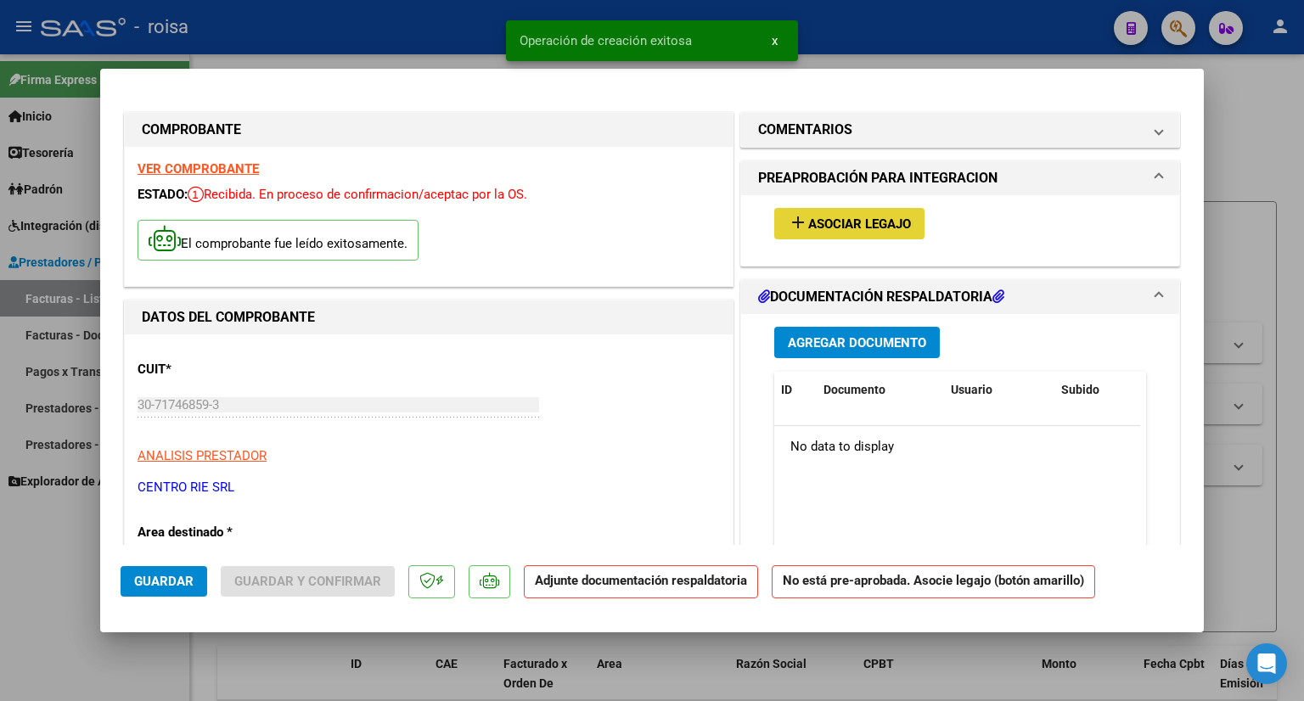
click at [890, 212] on button "add Asociar Legajo" at bounding box center [849, 223] width 150 height 31
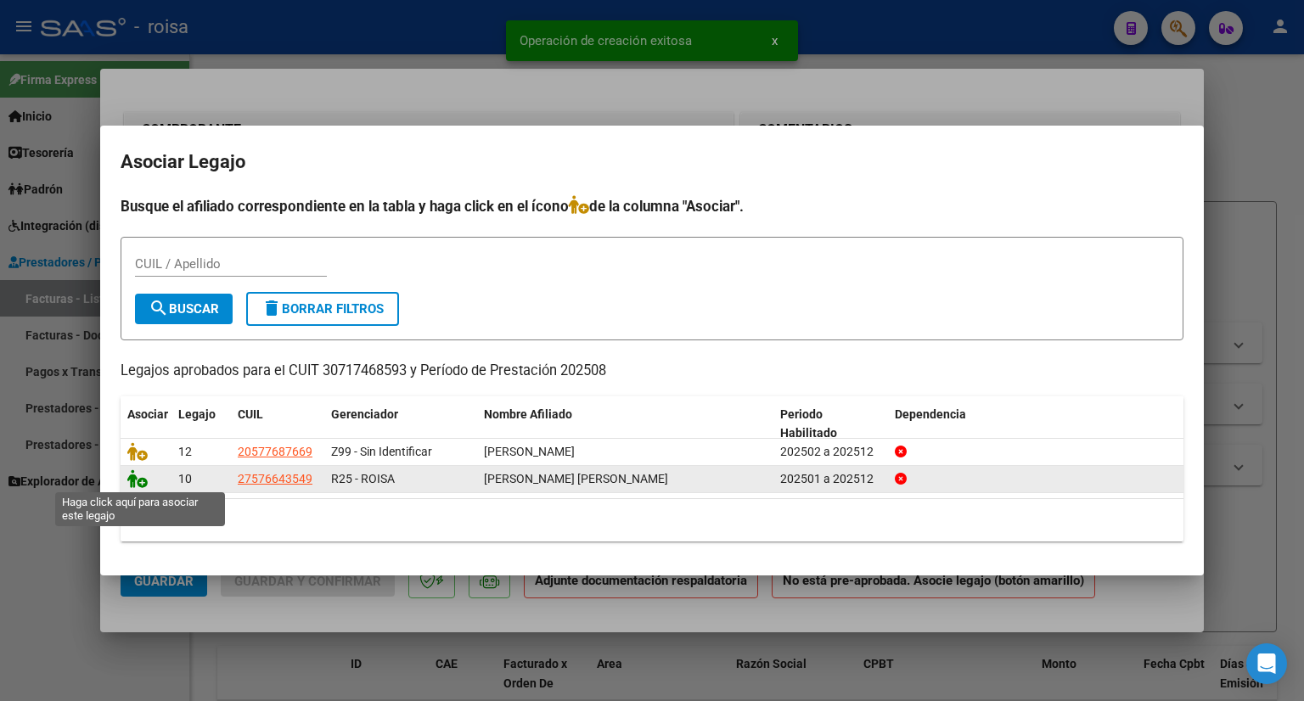
click at [137, 480] on icon at bounding box center [137, 478] width 20 height 19
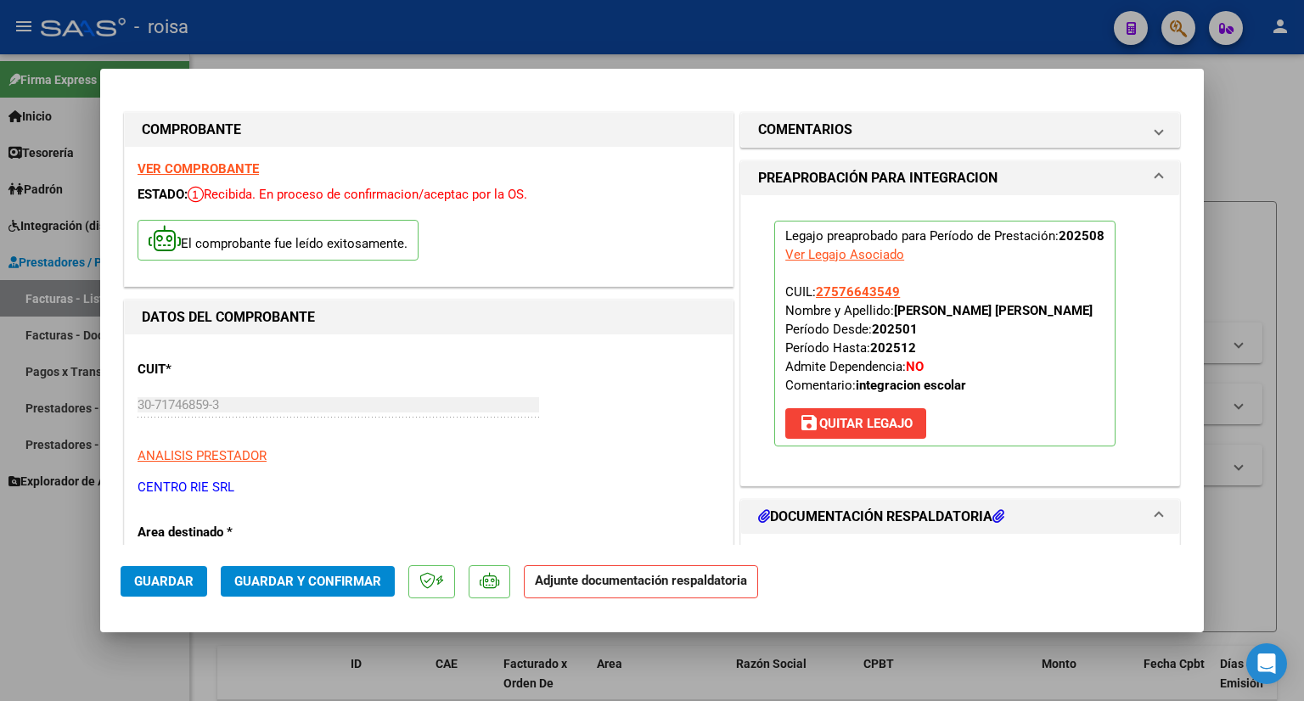
click at [306, 575] on span "Guardar y Confirmar" at bounding box center [307, 581] width 147 height 15
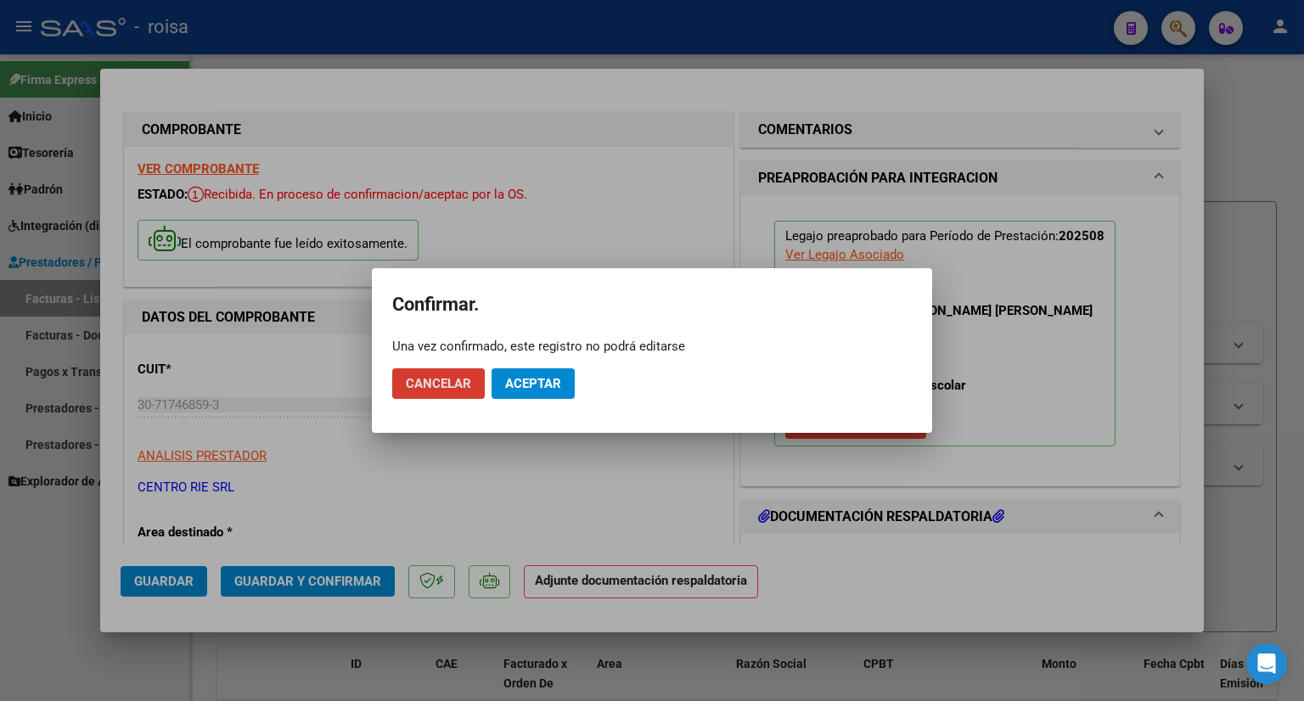
click at [508, 384] on span "Aceptar" at bounding box center [533, 383] width 56 height 15
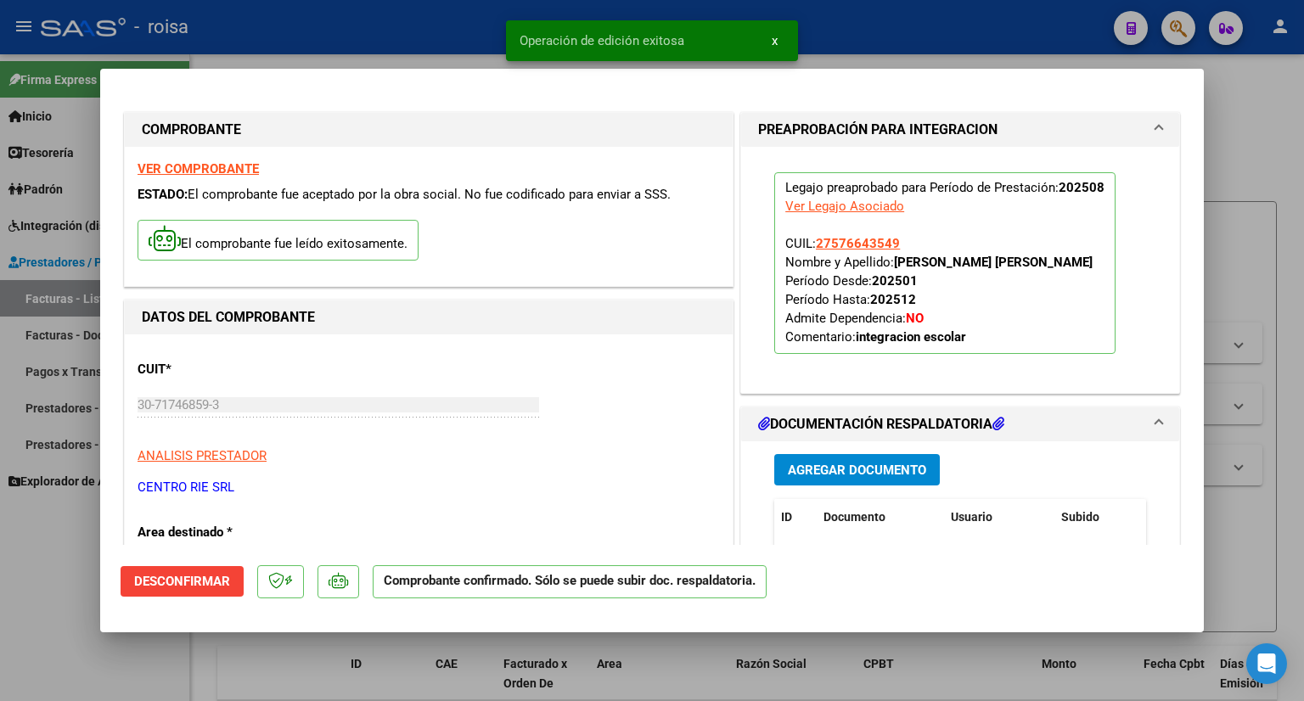
click at [1267, 145] on div at bounding box center [652, 350] width 1304 height 701
type input "$ 0,00"
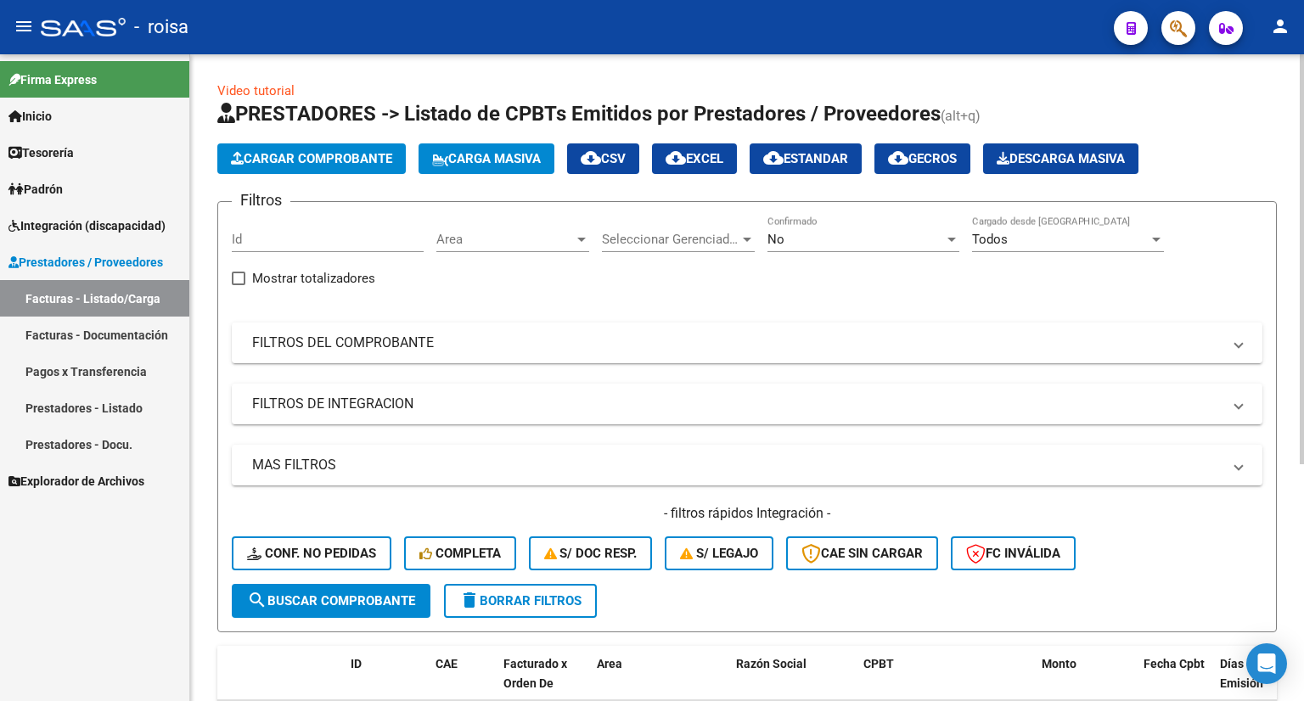
click at [319, 163] on span "Cargar Comprobante" at bounding box center [311, 158] width 161 height 15
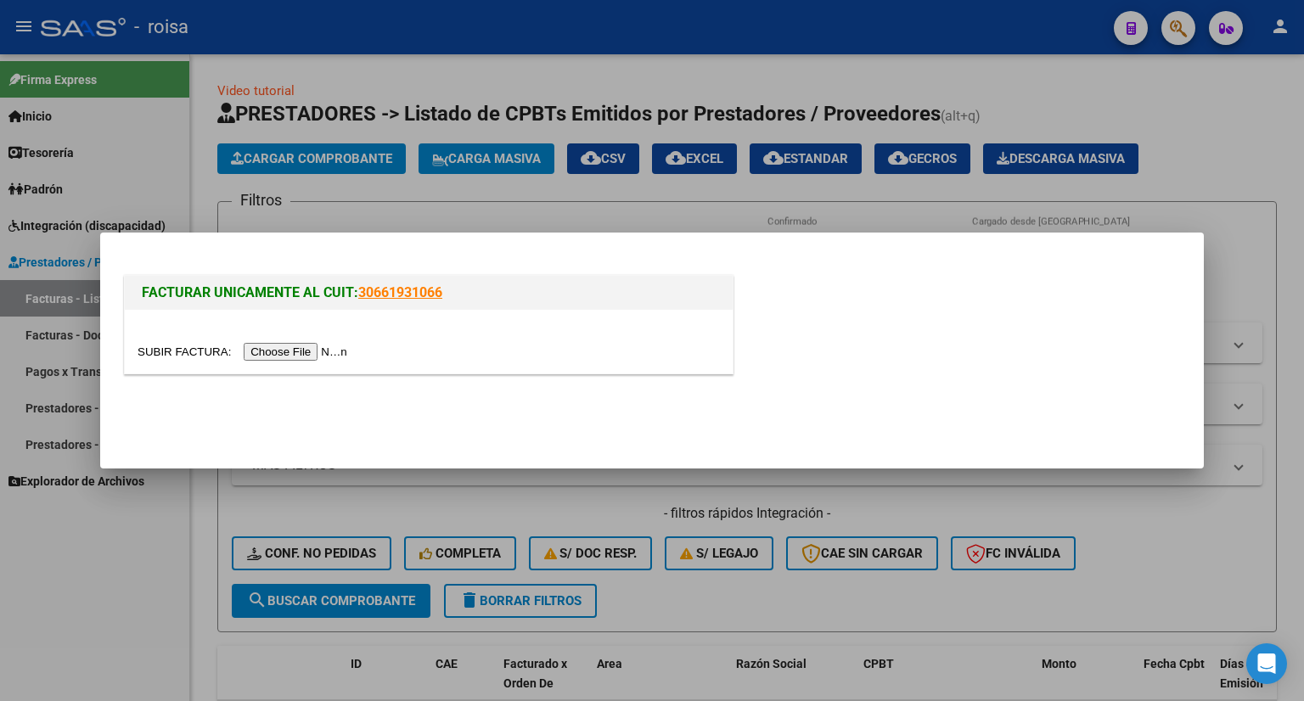
click at [328, 350] on input "file" at bounding box center [244, 352] width 215 height 18
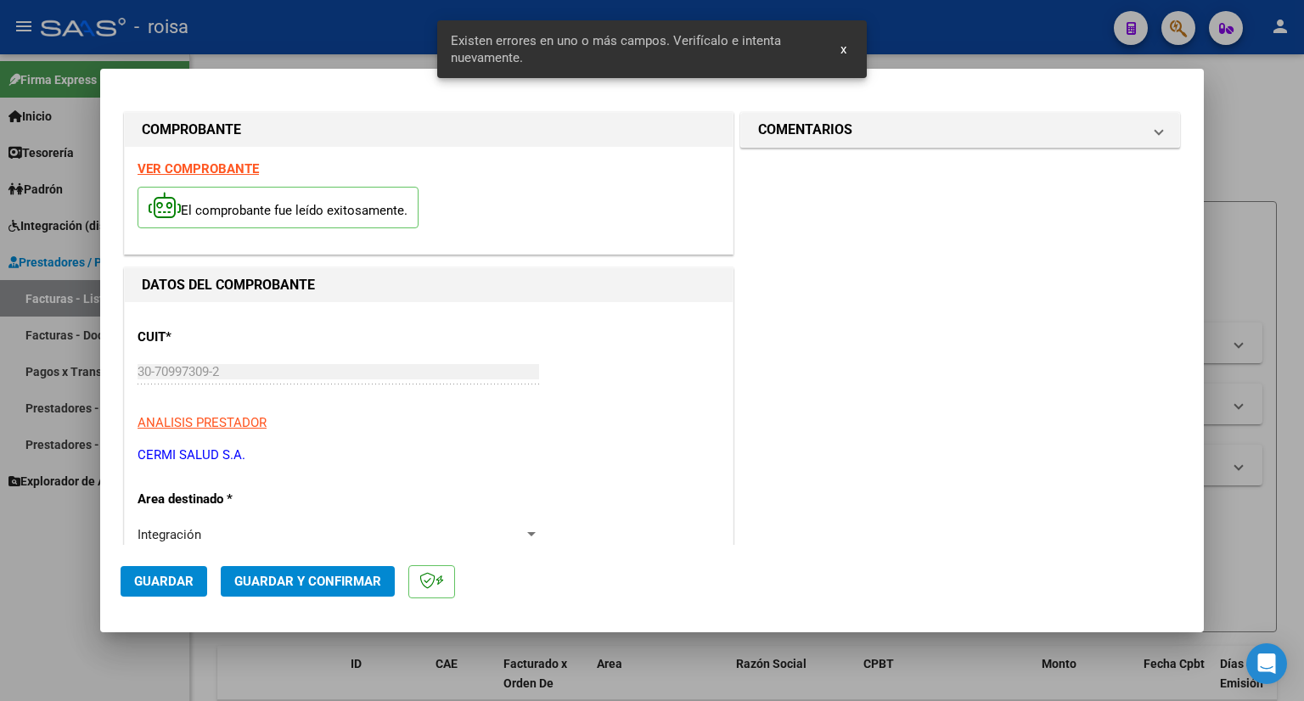
click at [205, 170] on strong "VER COMPROBANTE" at bounding box center [197, 168] width 121 height 15
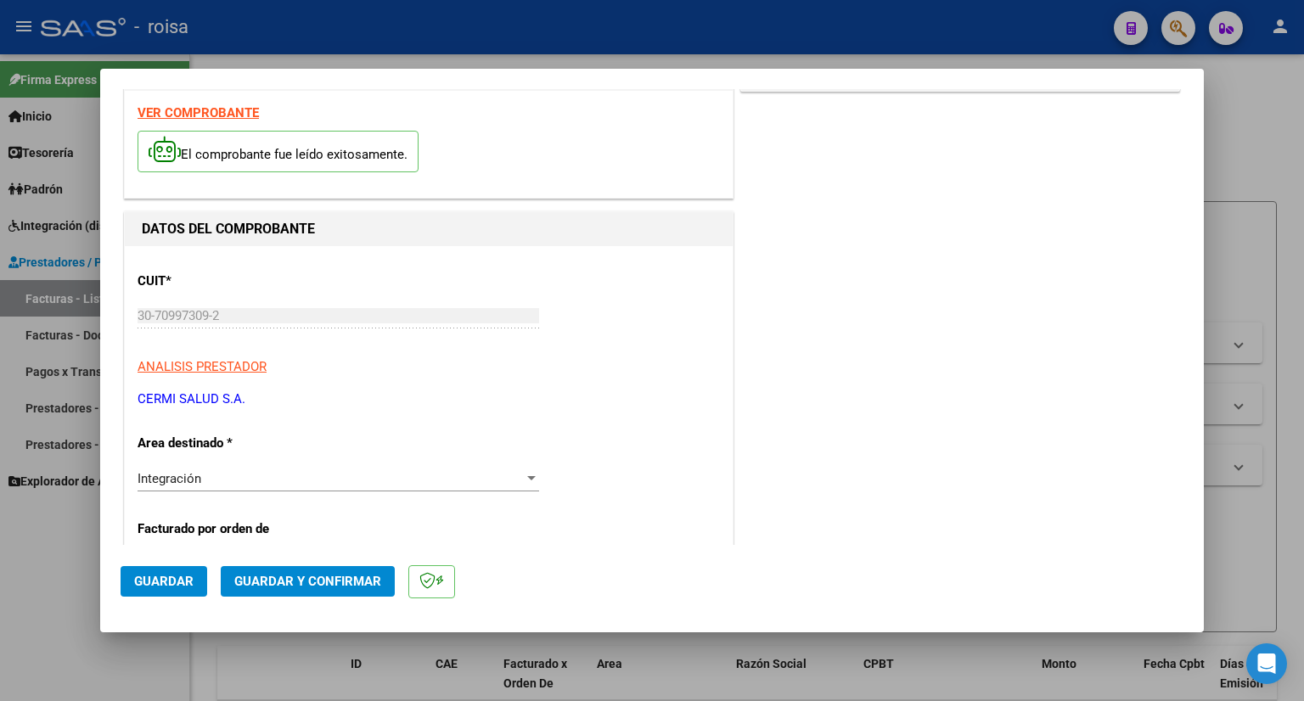
scroll to position [170, 0]
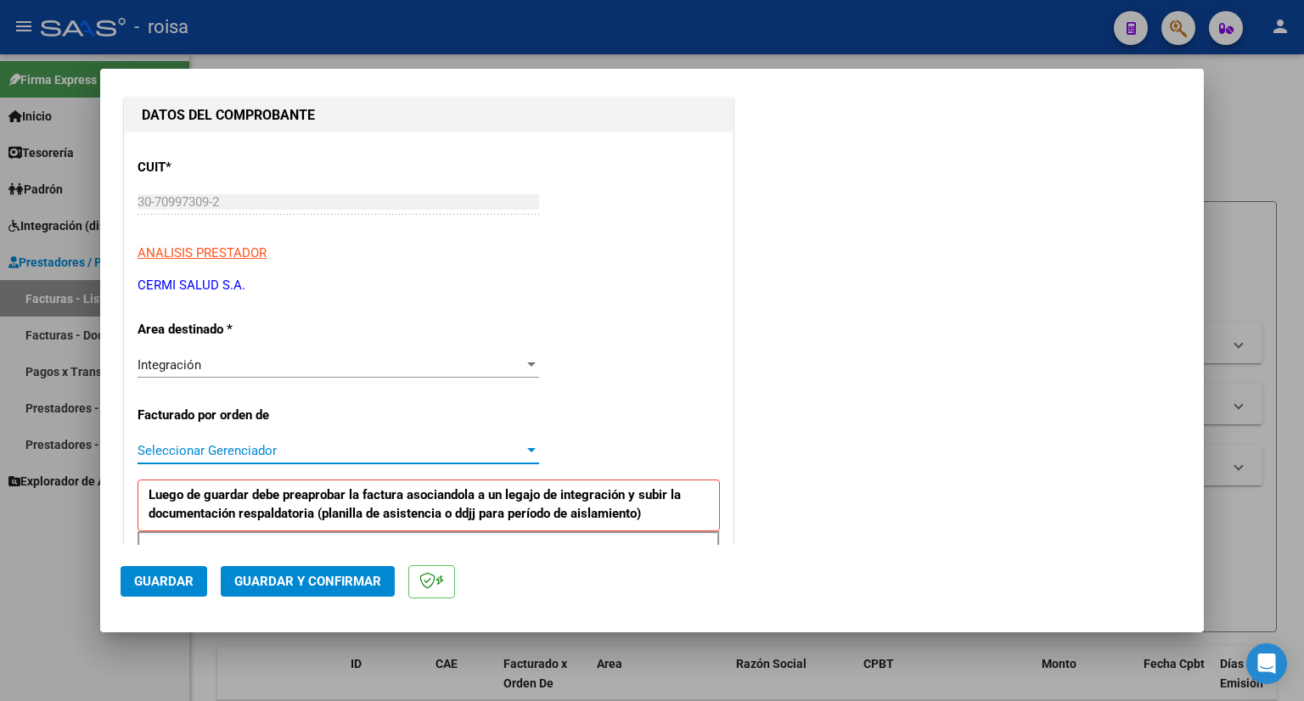
click at [261, 448] on span "Seleccionar Gerenciador" at bounding box center [330, 450] width 386 height 15
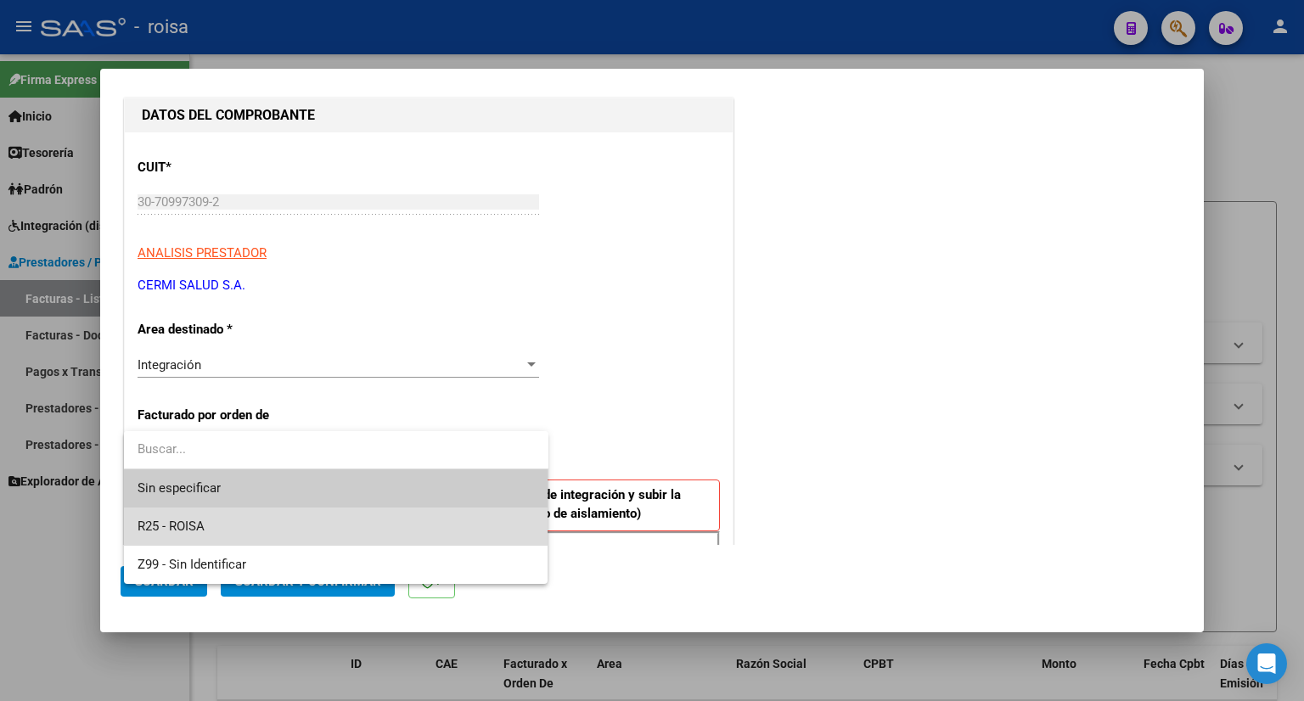
click at [216, 523] on span "R25 - ROISA" at bounding box center [335, 527] width 397 height 38
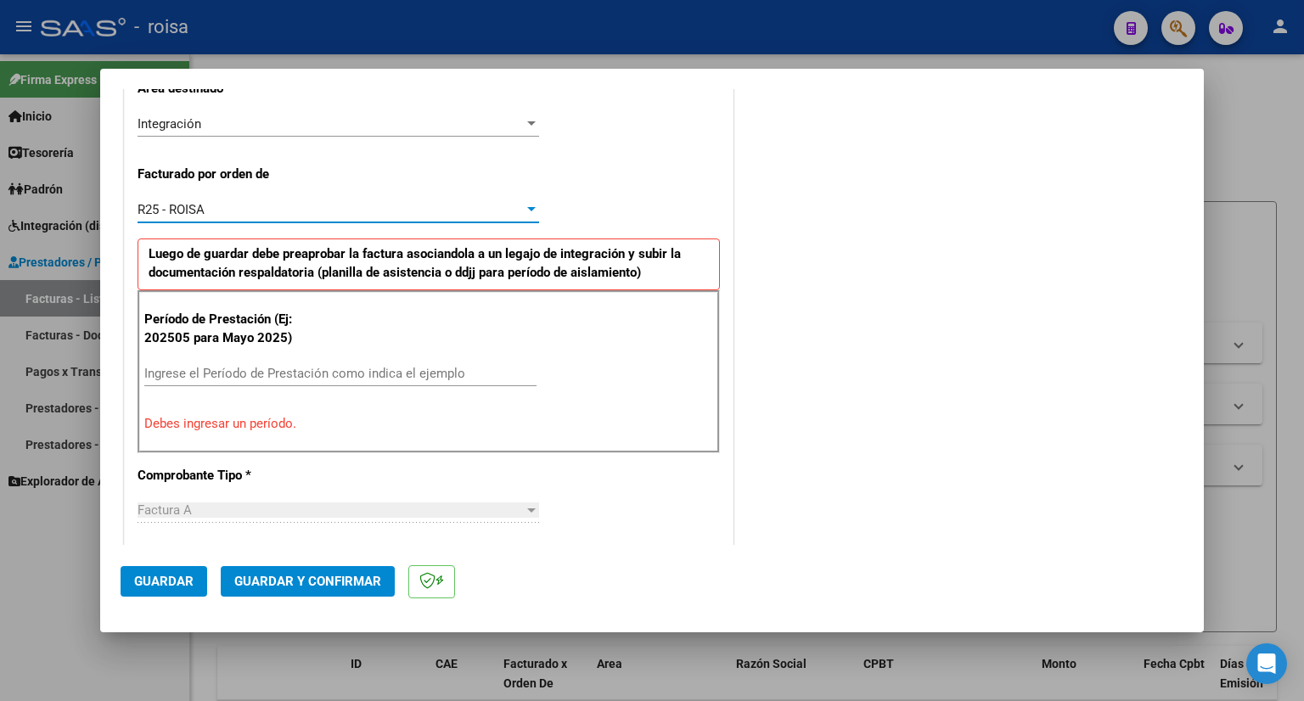
scroll to position [424, 0]
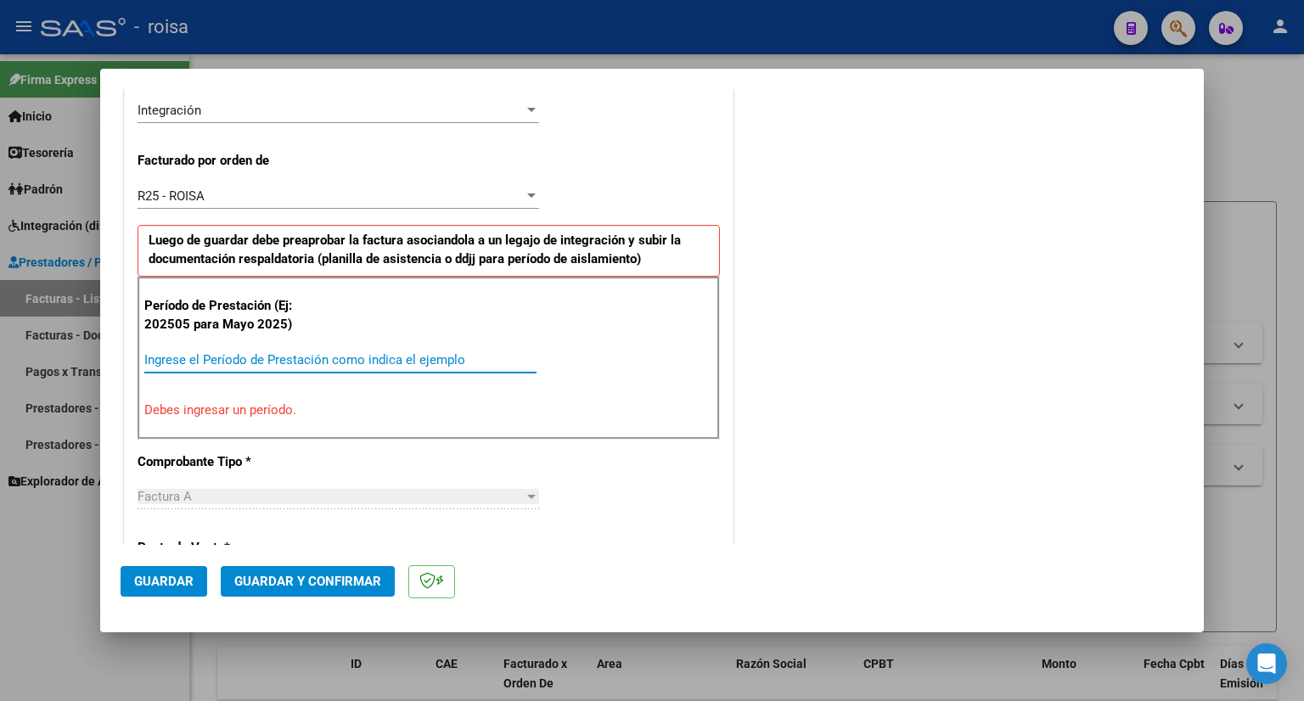
click at [267, 365] on input "Ingrese el Período de Prestación como indica el ejemplo" at bounding box center [340, 359] width 392 height 15
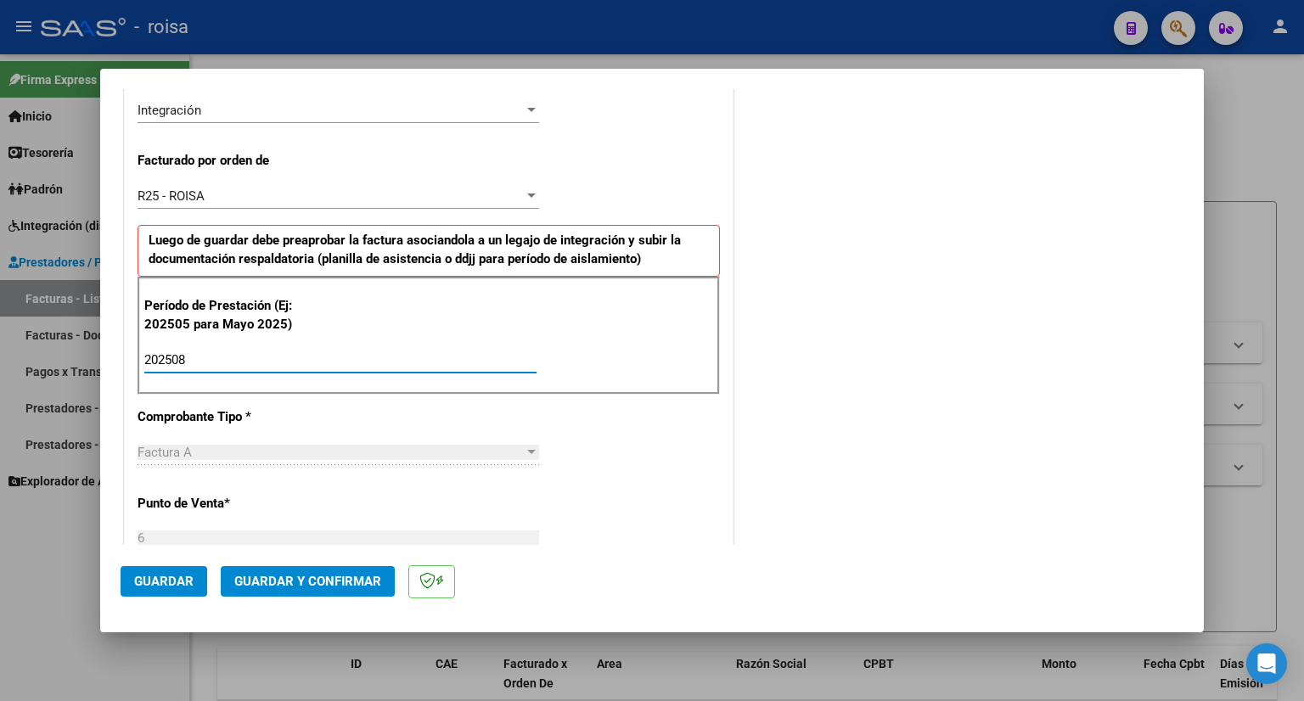
type input "202508"
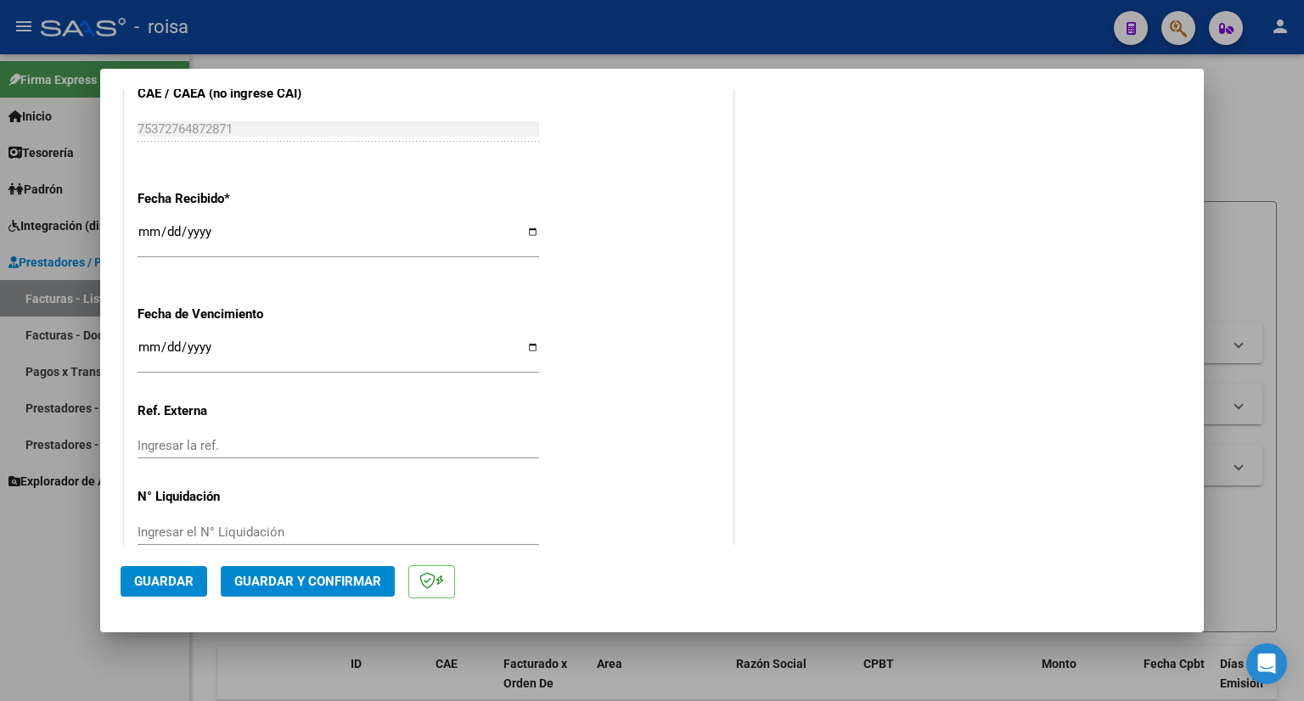
scroll to position [1219, 0]
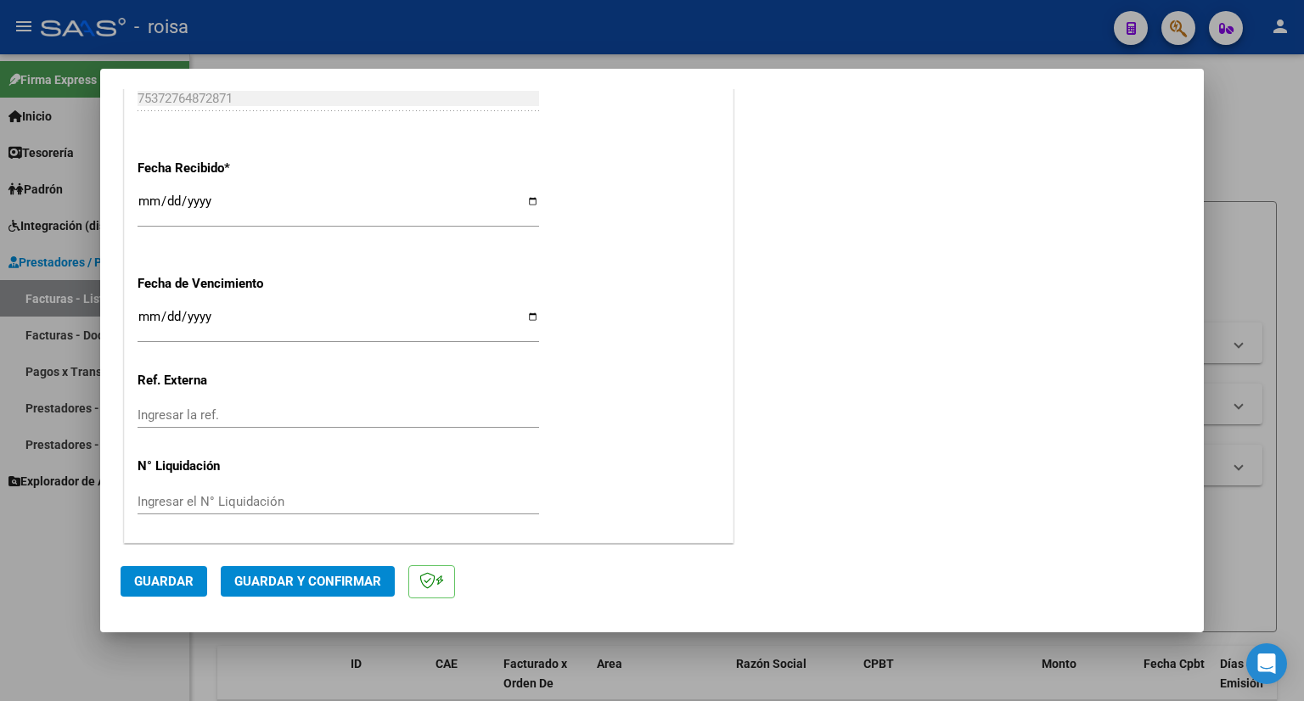
click at [166, 579] on span "Guardar" at bounding box center [163, 581] width 59 height 15
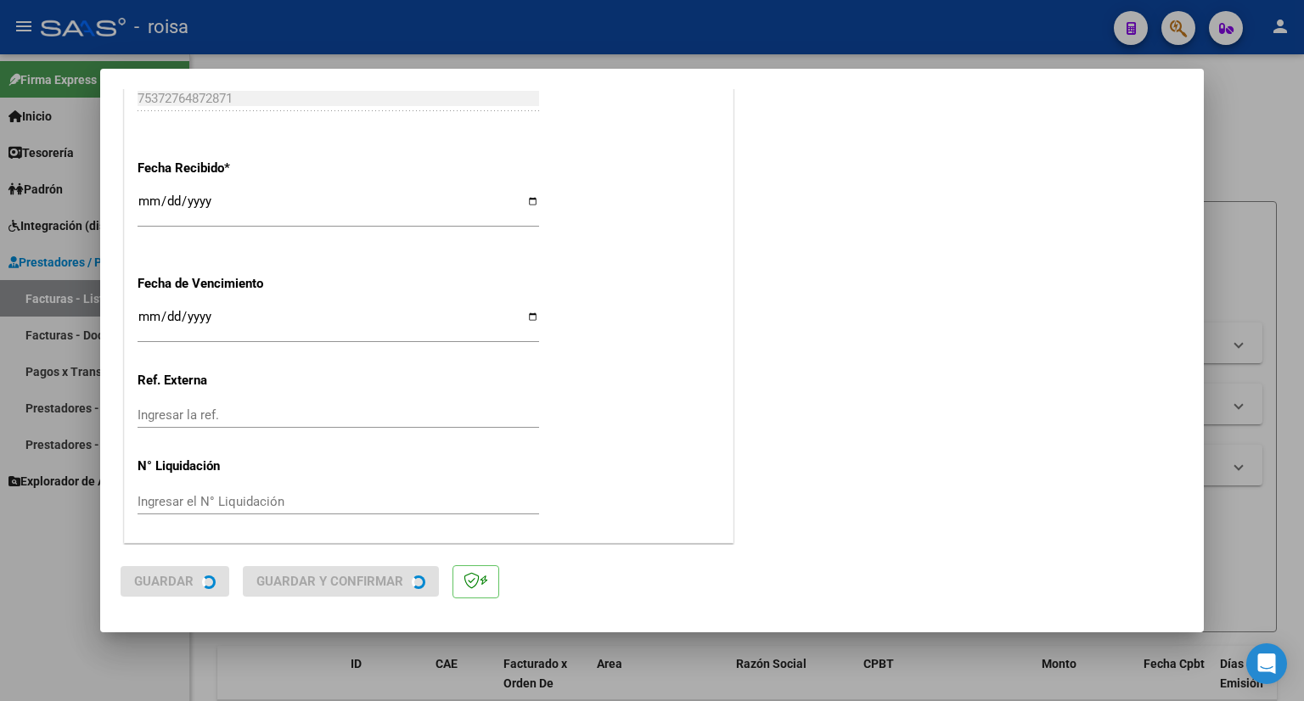
scroll to position [0, 0]
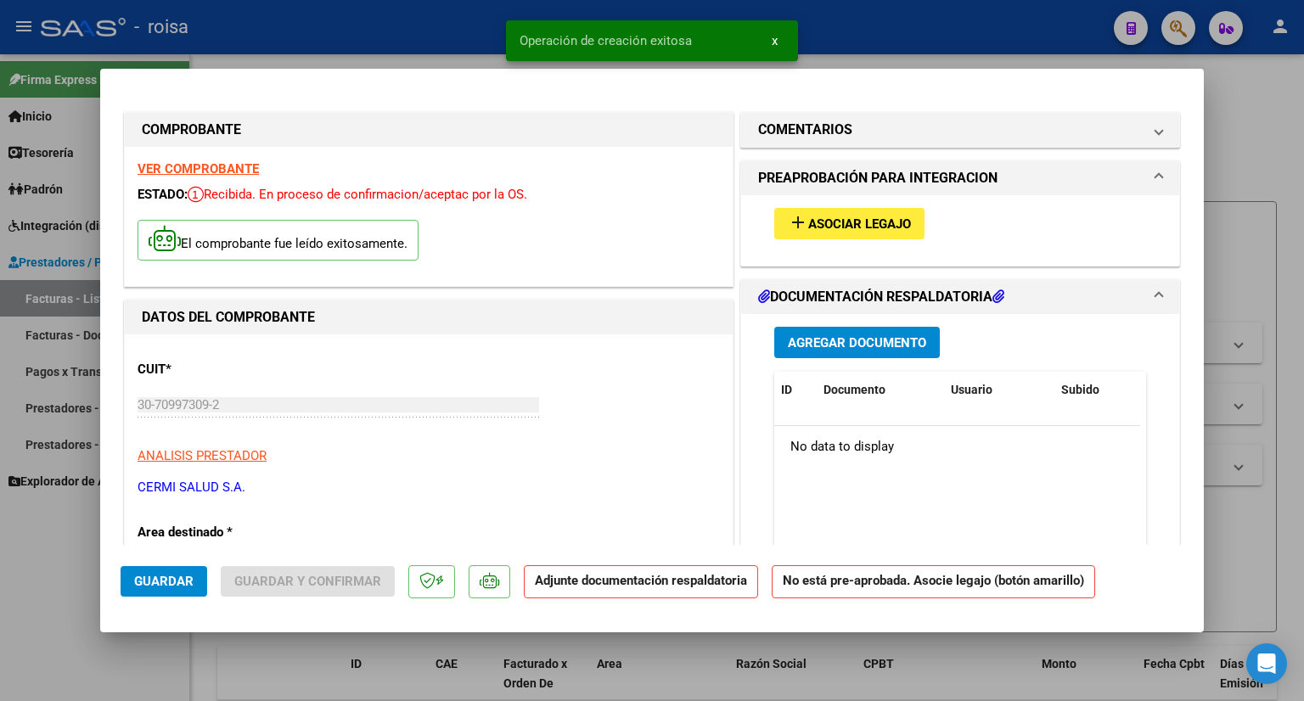
click at [846, 216] on span "Asociar Legajo" at bounding box center [859, 223] width 103 height 15
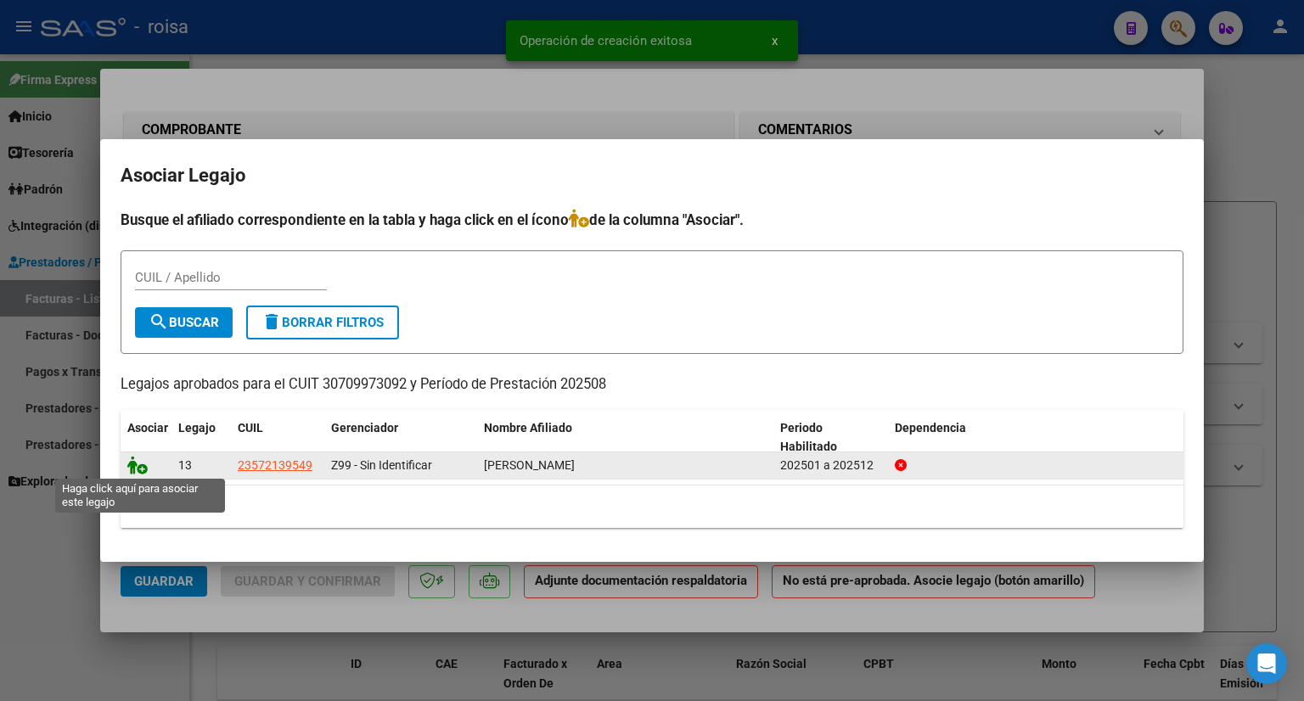
click at [135, 462] on icon at bounding box center [137, 465] width 20 height 19
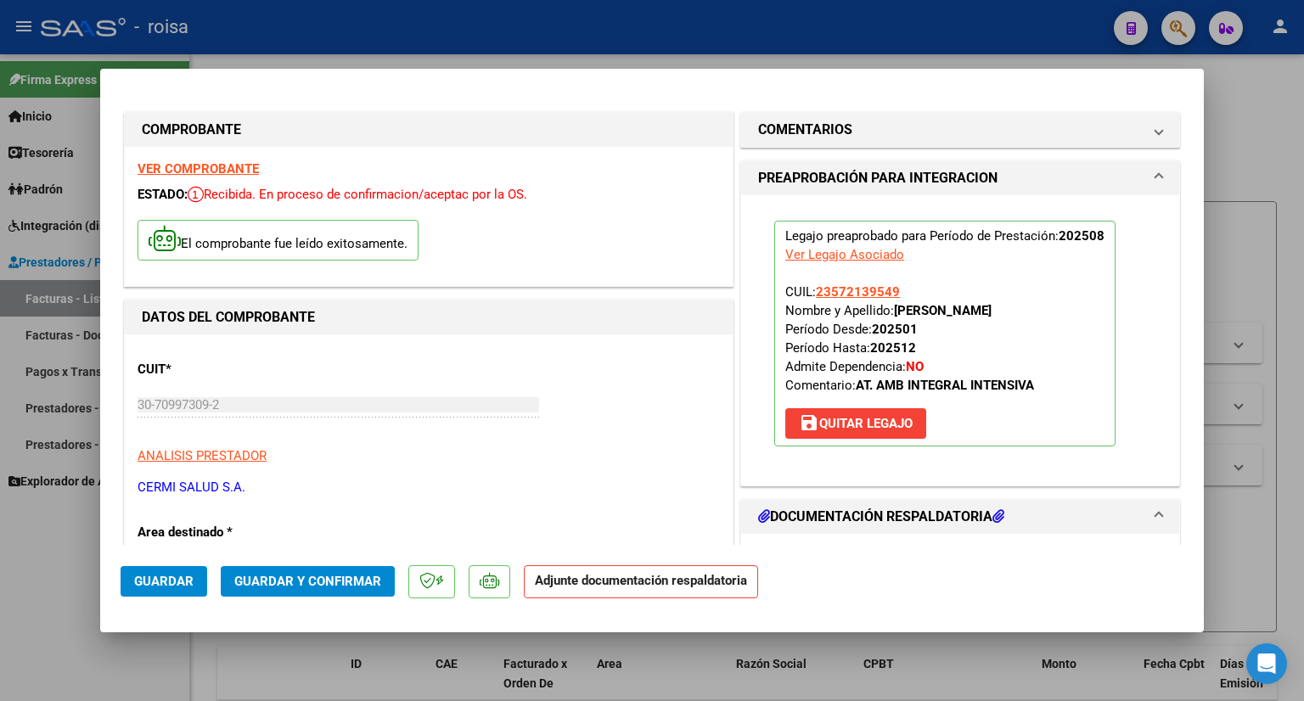
click at [275, 578] on span "Guardar y Confirmar" at bounding box center [307, 581] width 147 height 15
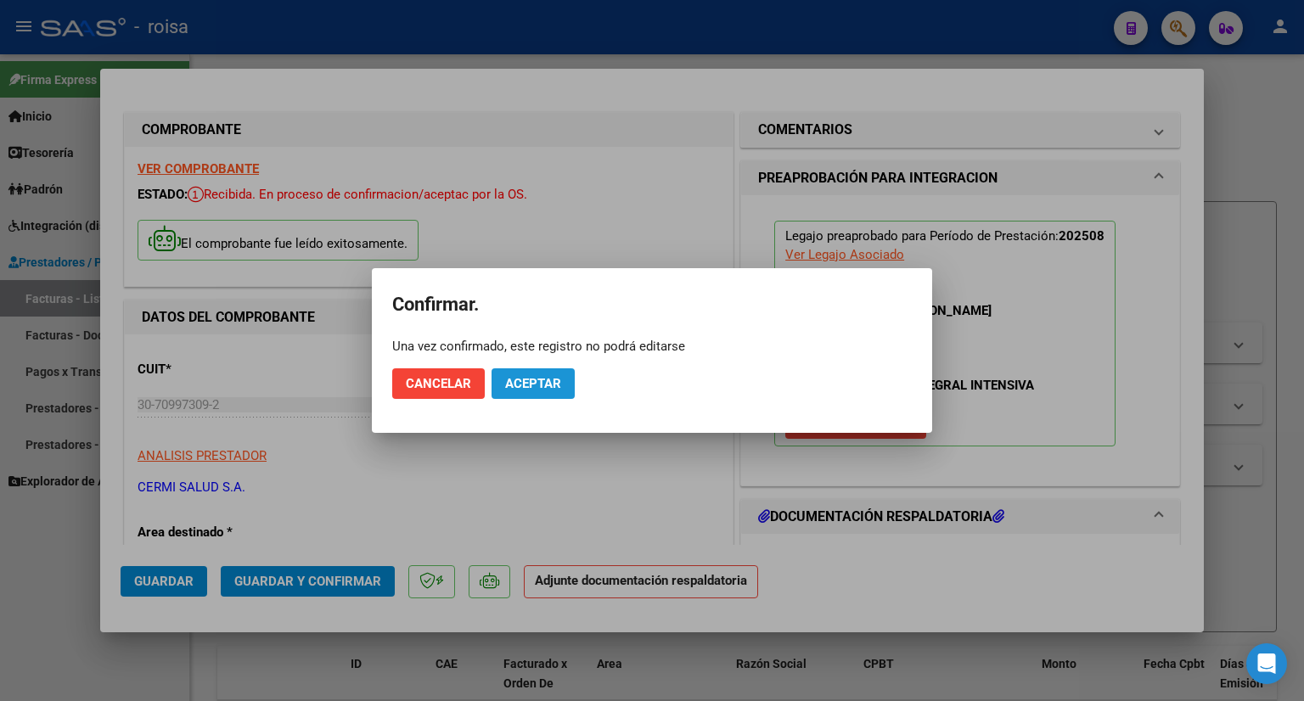
click at [527, 383] on span "Aceptar" at bounding box center [533, 383] width 56 height 15
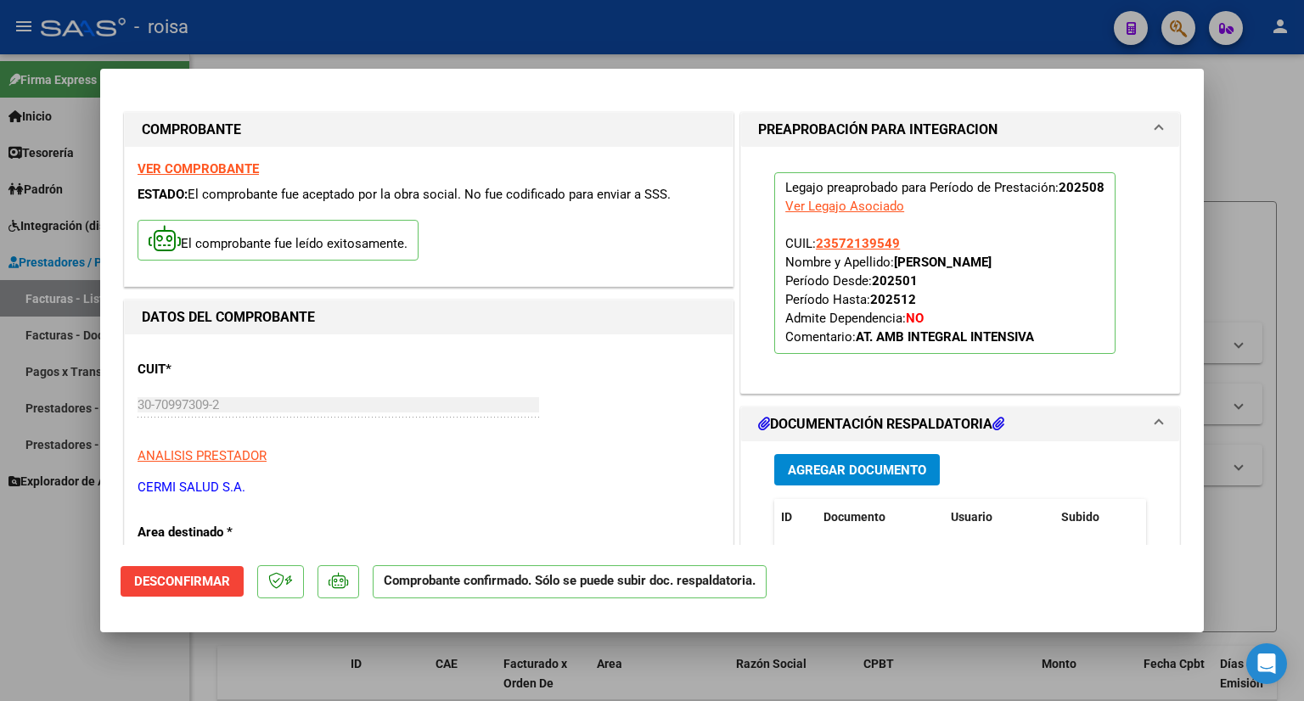
click at [1226, 112] on div at bounding box center [652, 350] width 1304 height 701
type input "$ 0,00"
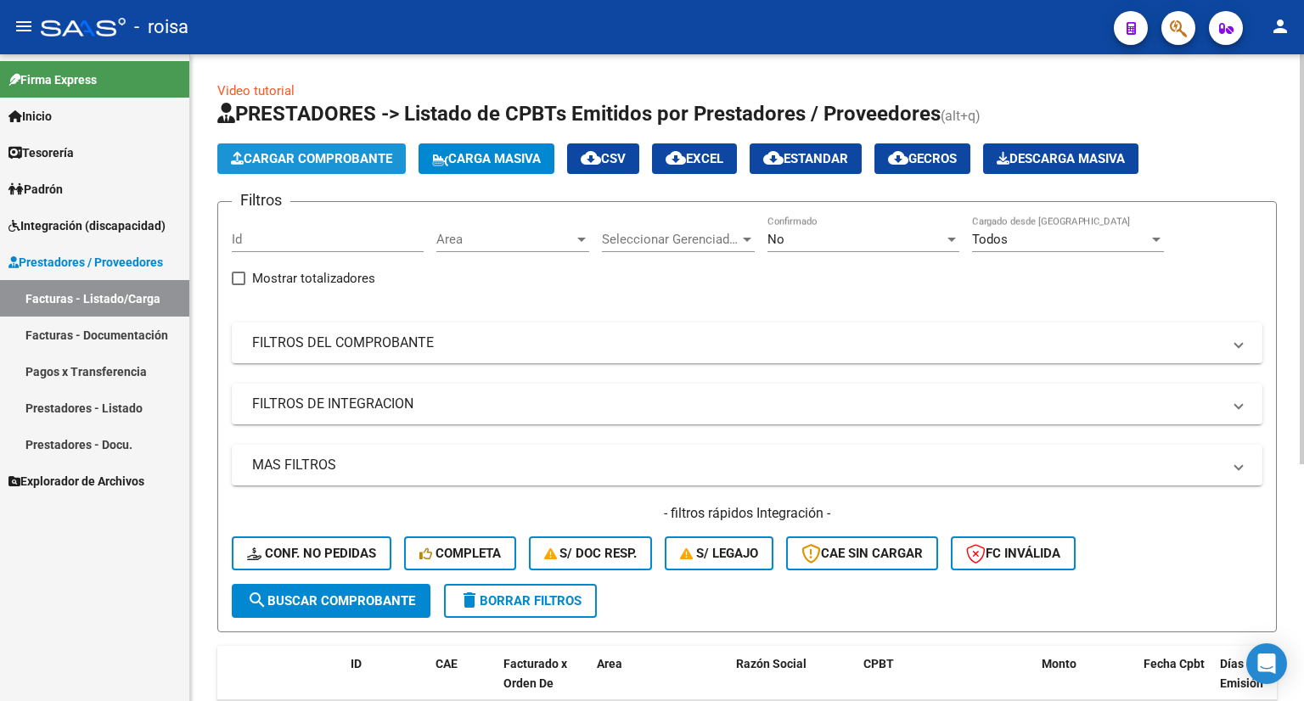
click at [354, 154] on span "Cargar Comprobante" at bounding box center [311, 158] width 161 height 15
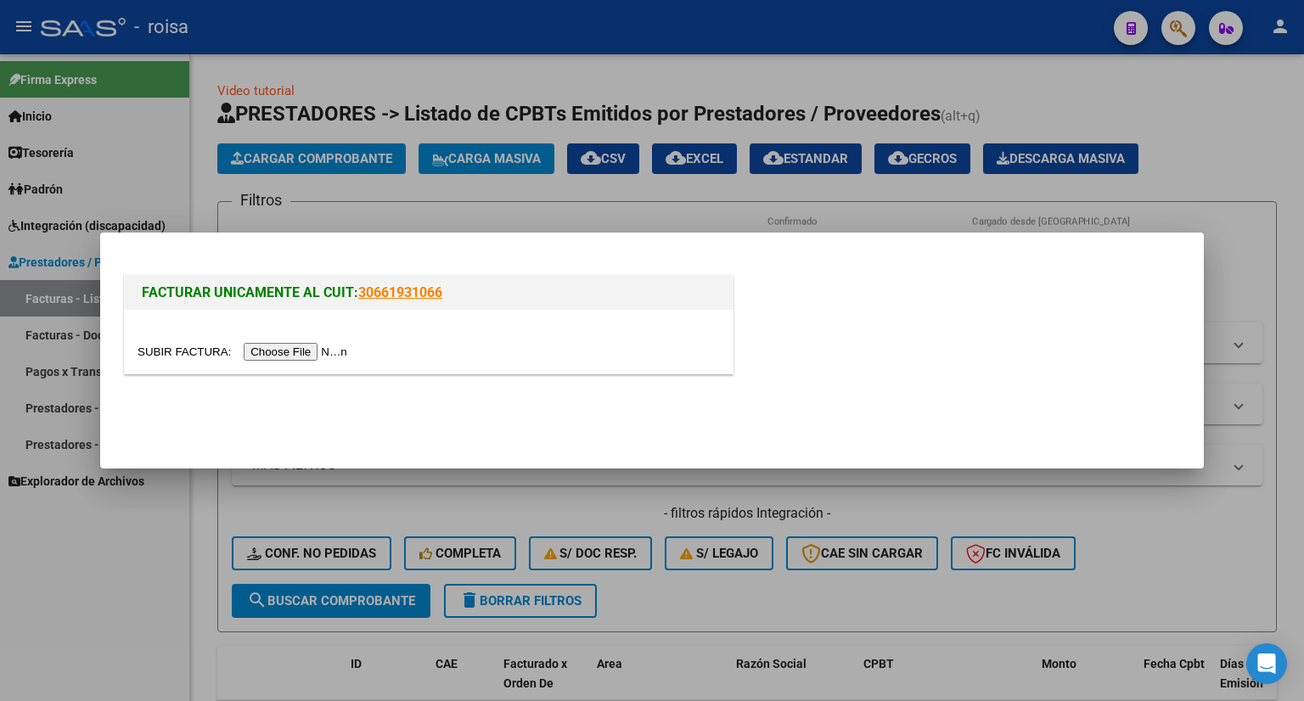
click at [309, 351] on input "file" at bounding box center [244, 352] width 215 height 18
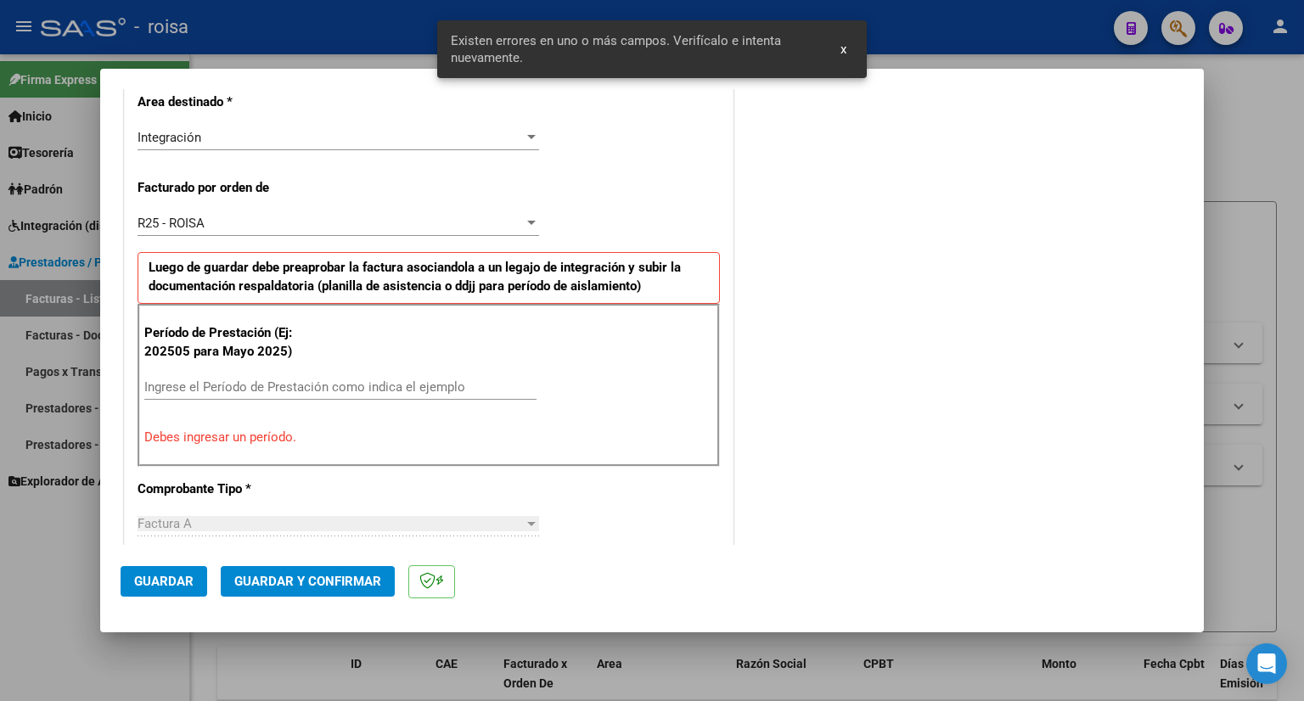
scroll to position [416, 0]
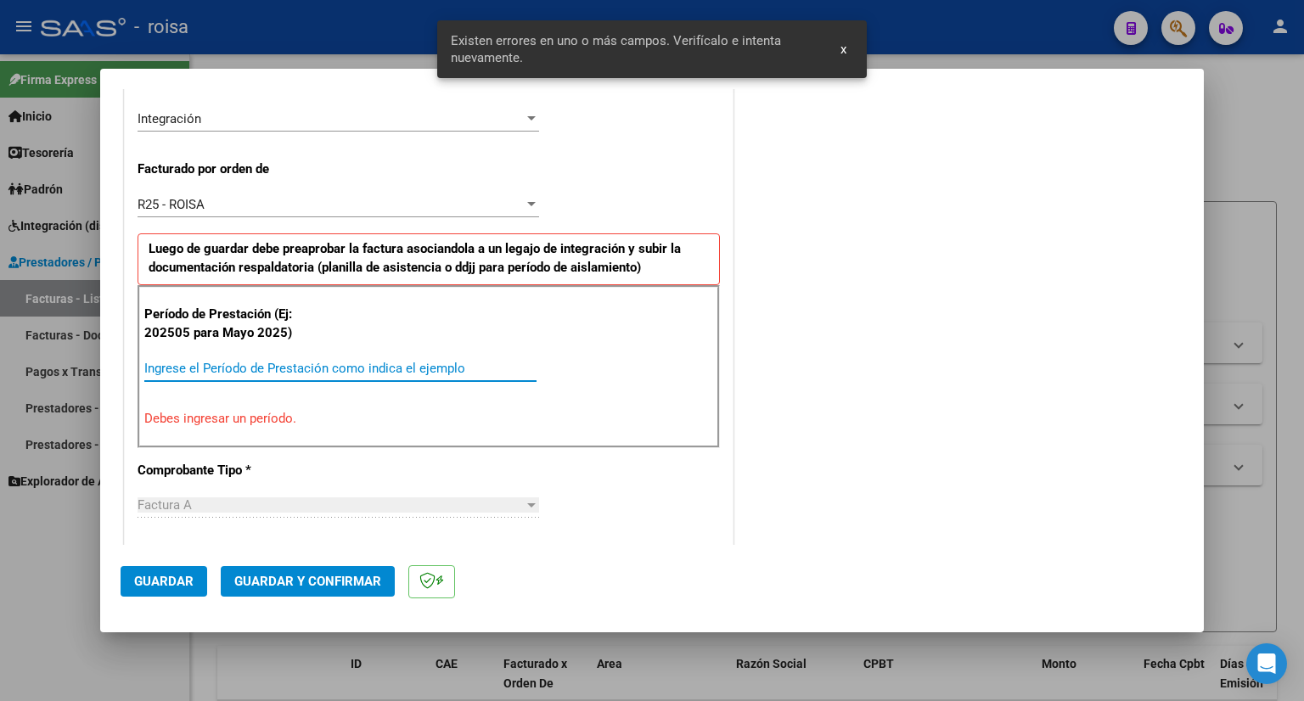
click at [238, 364] on input "Ingrese el Período de Prestación como indica el ejemplo" at bounding box center [340, 368] width 392 height 15
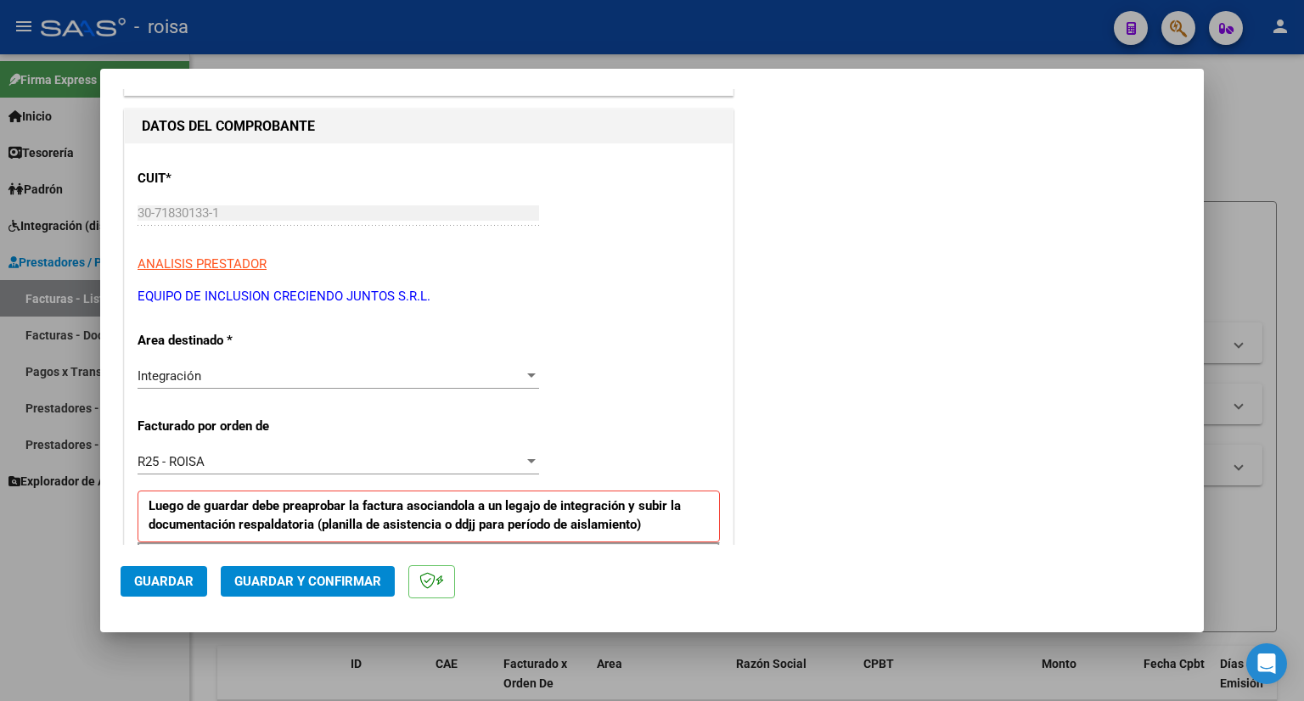
scroll to position [0, 0]
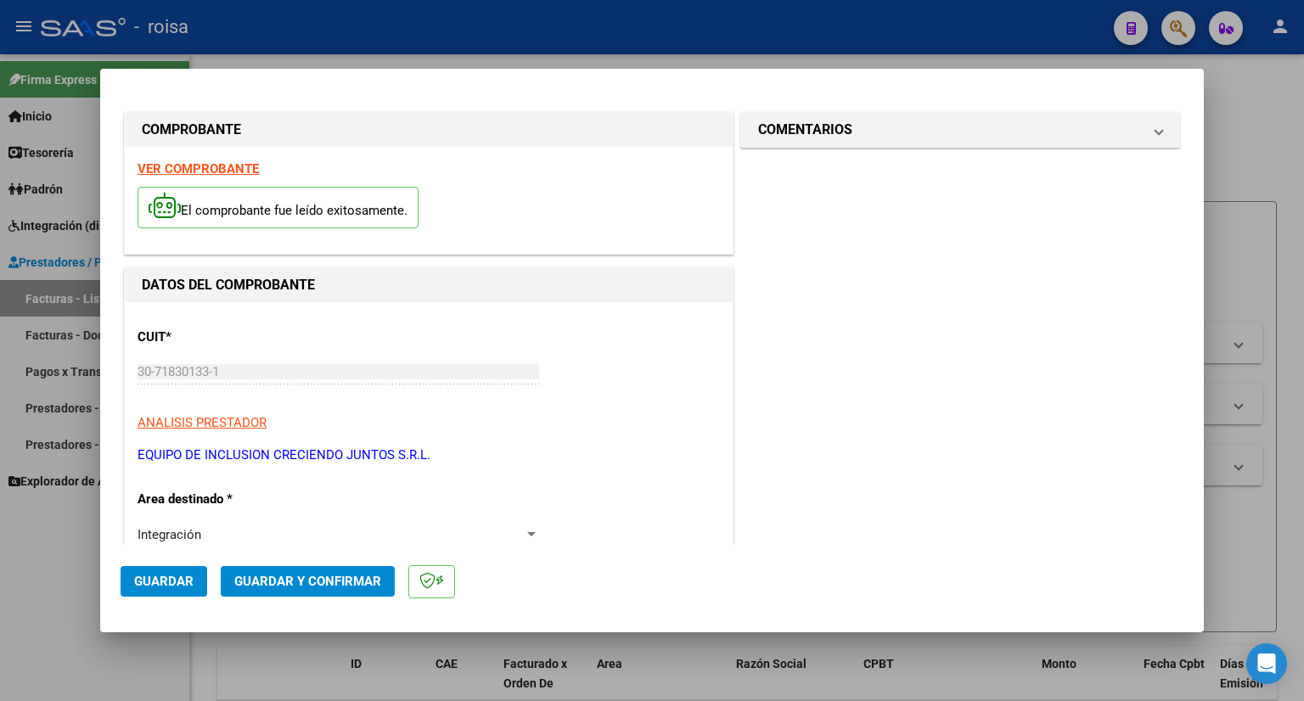
click at [216, 164] on strong "VER COMPROBANTE" at bounding box center [197, 168] width 121 height 15
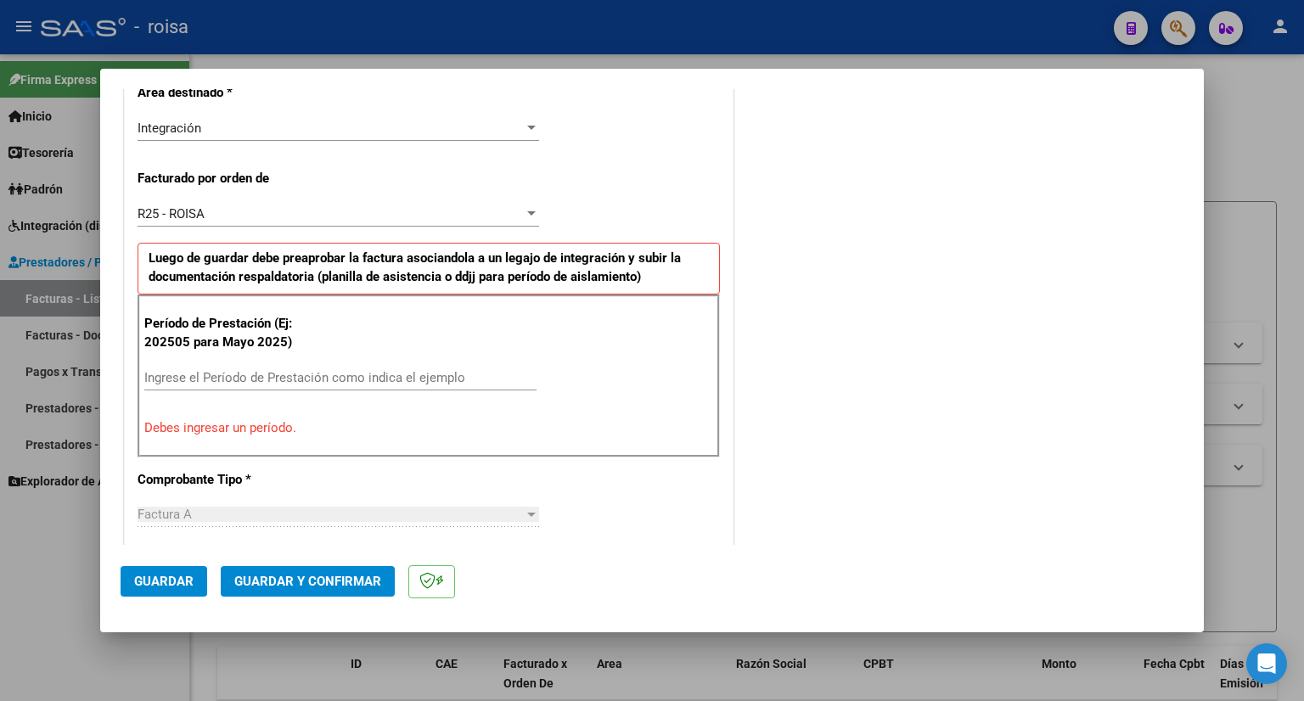
scroll to position [424, 0]
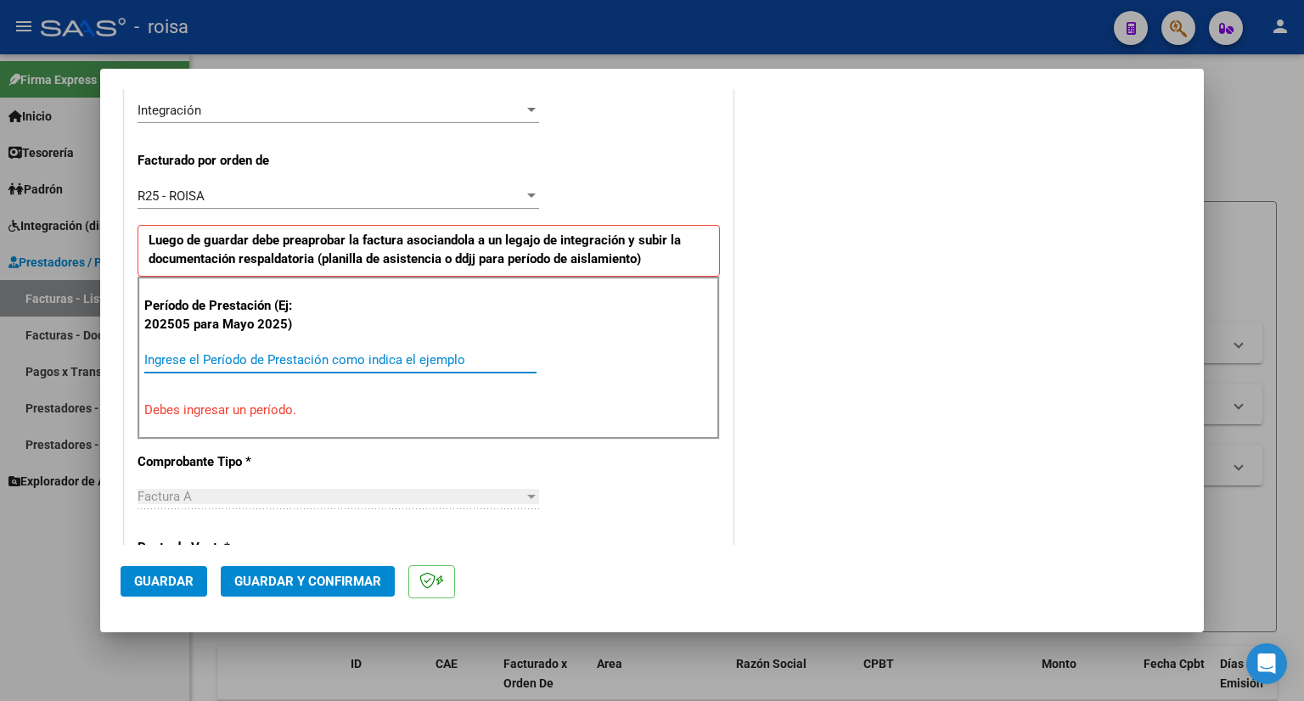
click at [276, 355] on input "Ingrese el Período de Prestación como indica el ejemplo" at bounding box center [340, 359] width 392 height 15
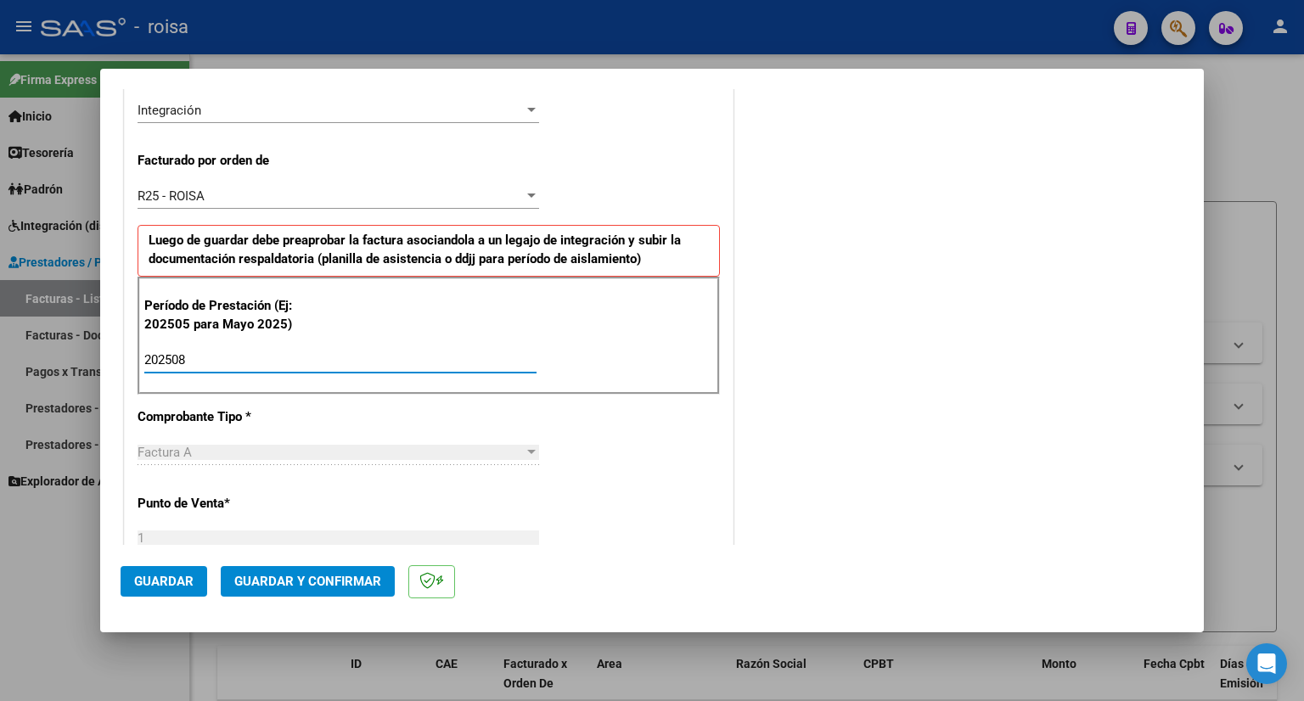
type input "202508"
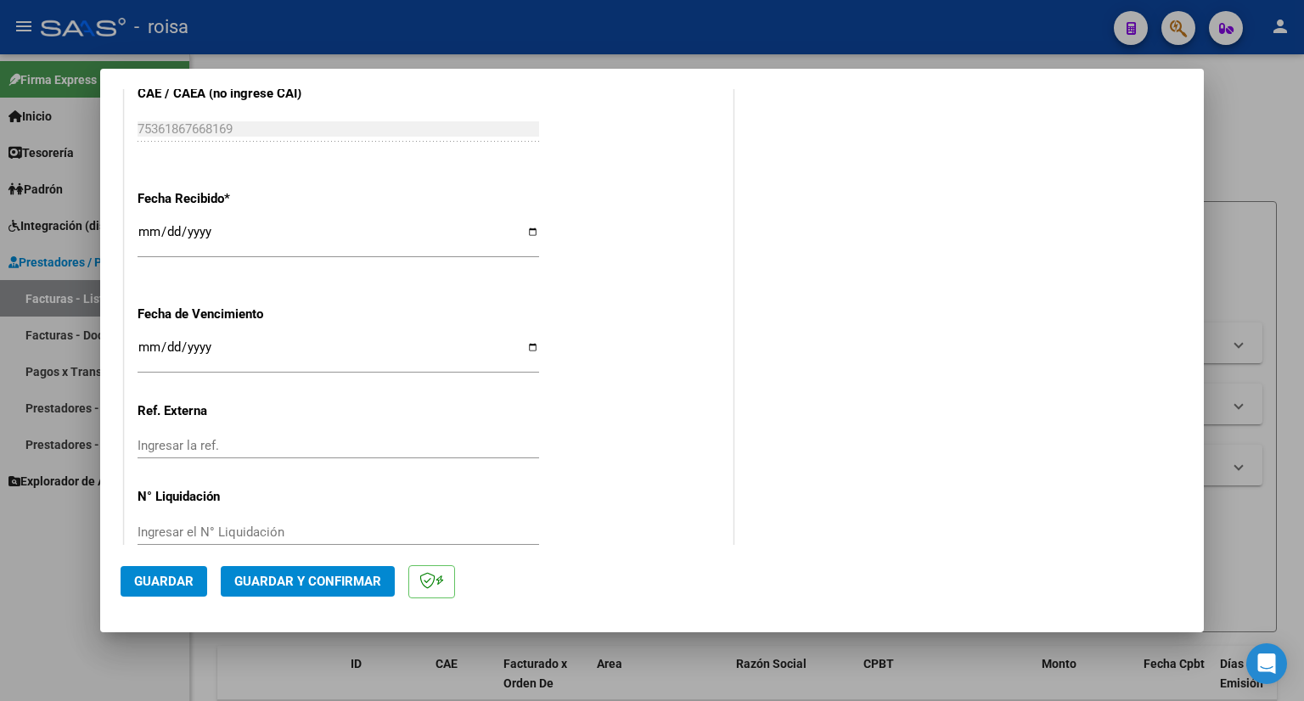
scroll to position [1219, 0]
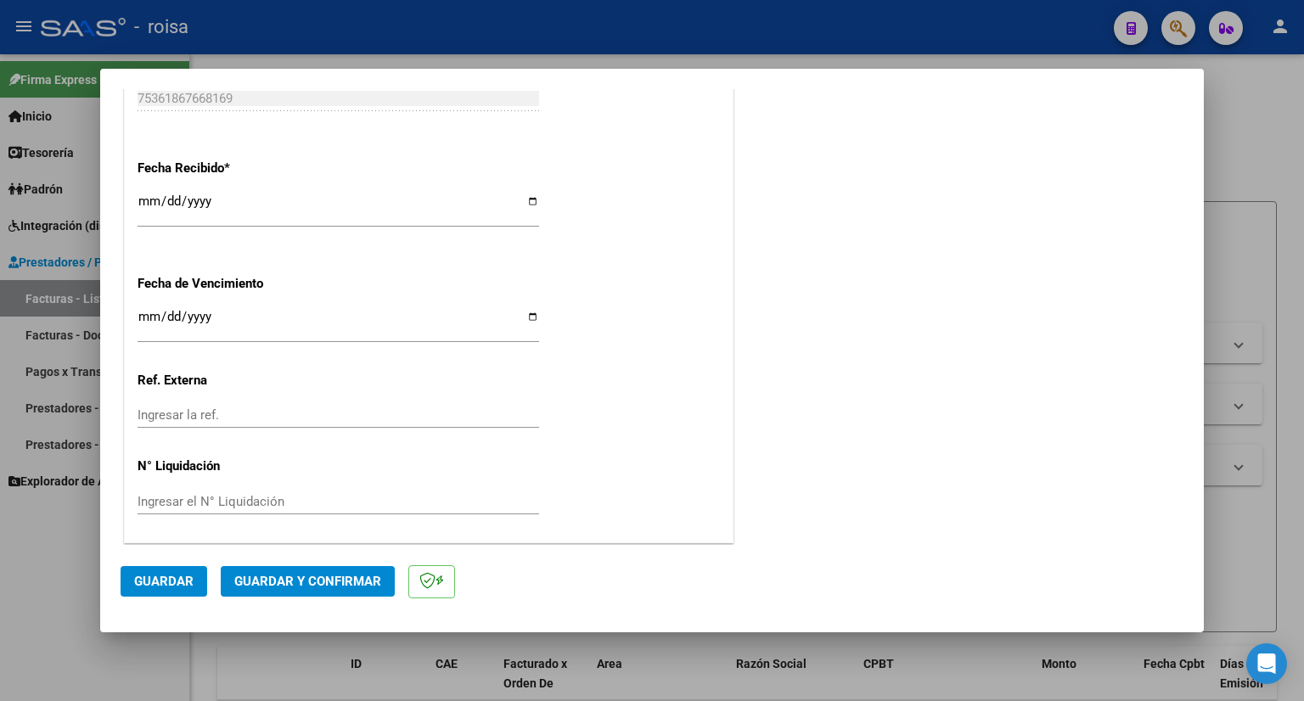
click at [162, 575] on span "Guardar" at bounding box center [163, 581] width 59 height 15
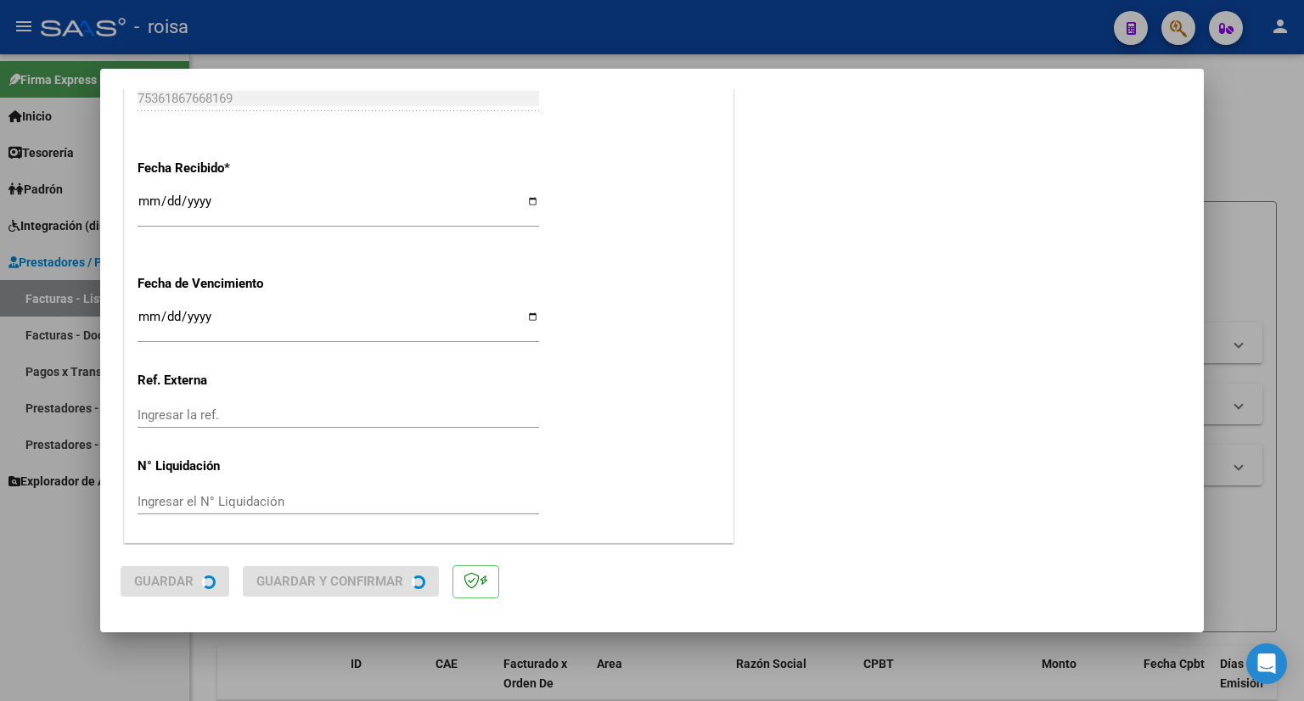
scroll to position [0, 0]
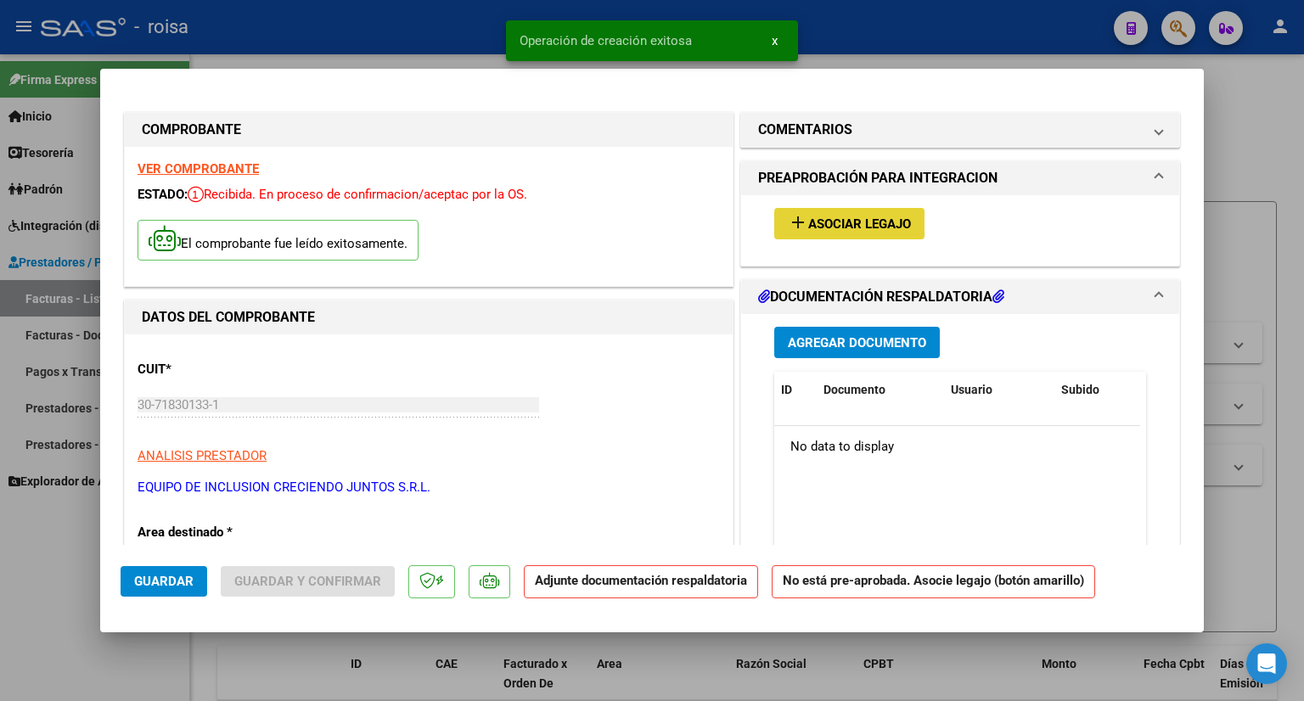
click at [830, 226] on span "Asociar Legajo" at bounding box center [859, 223] width 103 height 15
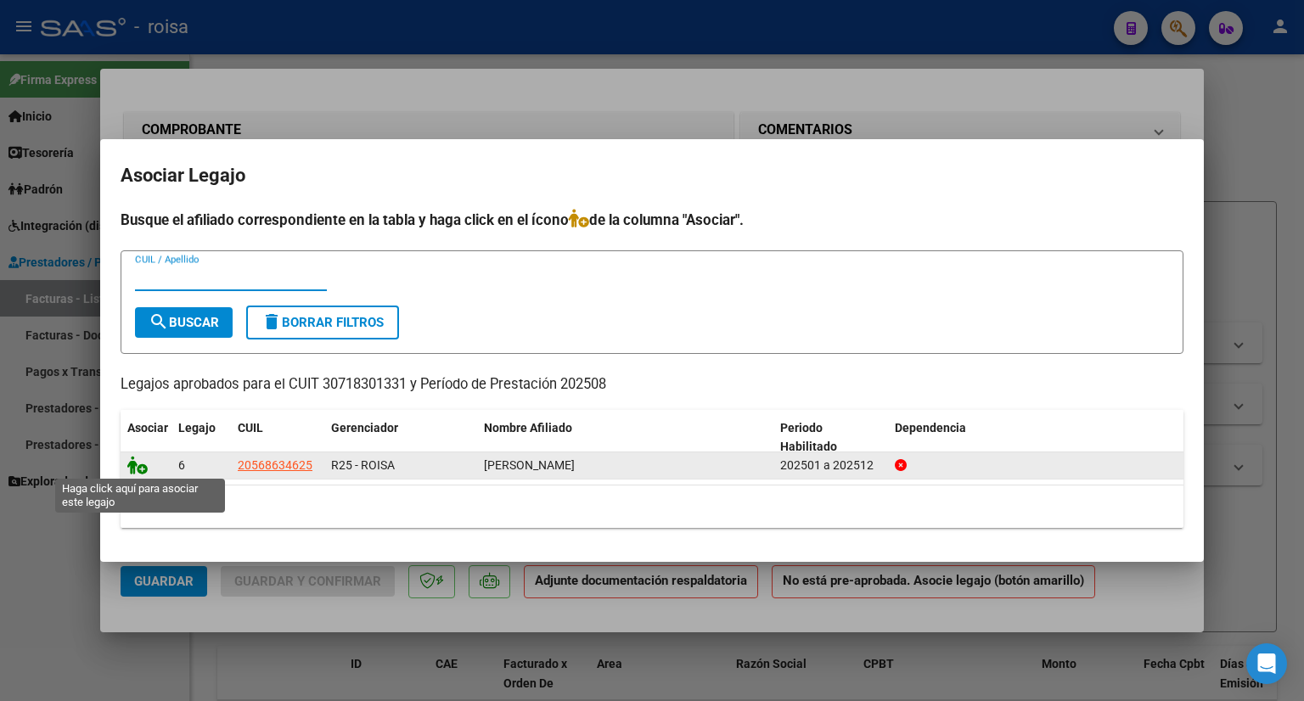
click at [129, 469] on icon at bounding box center [137, 465] width 20 height 19
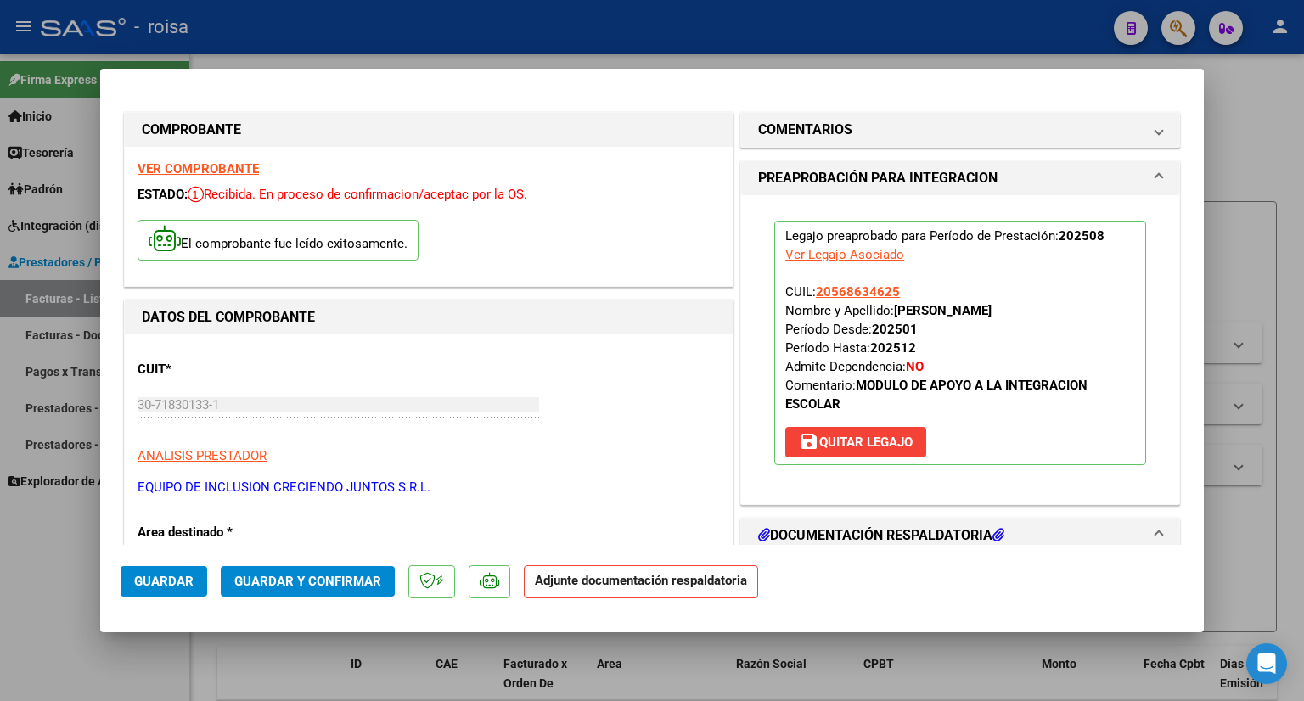
click at [340, 570] on button "Guardar y Confirmar" at bounding box center [308, 581] width 174 height 31
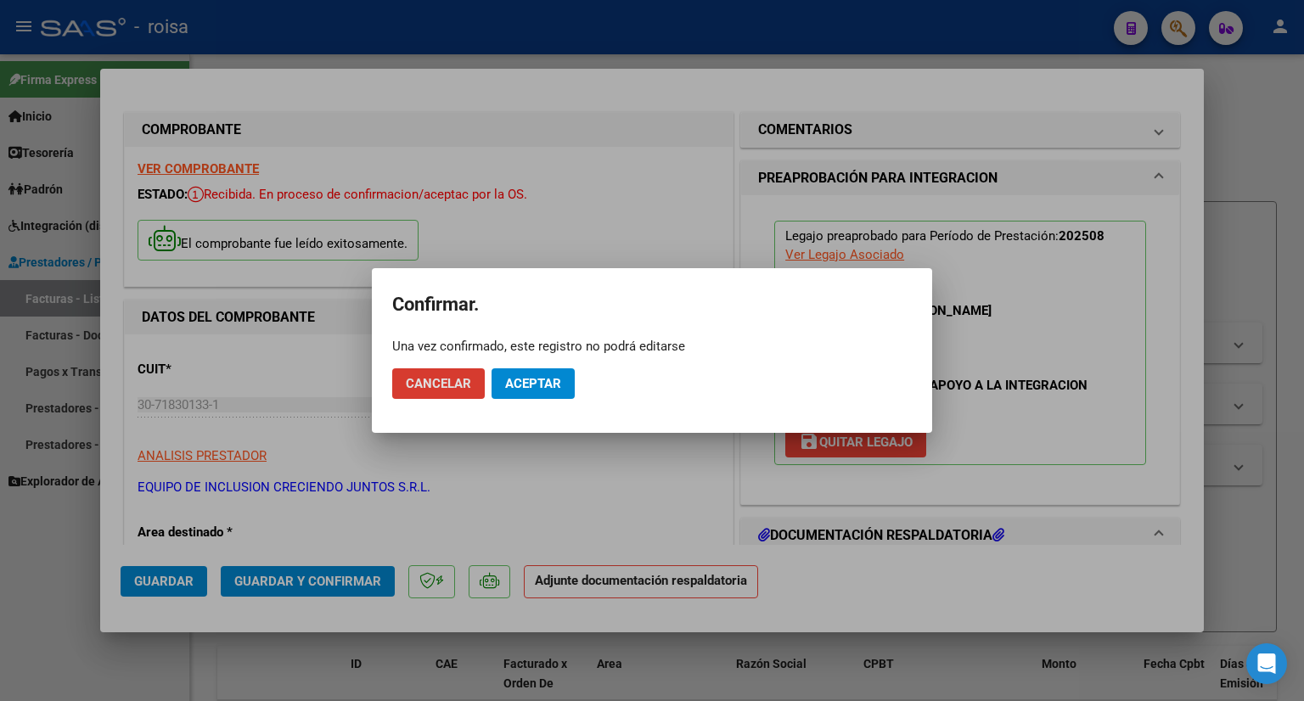
click at [557, 378] on span "Aceptar" at bounding box center [533, 383] width 56 height 15
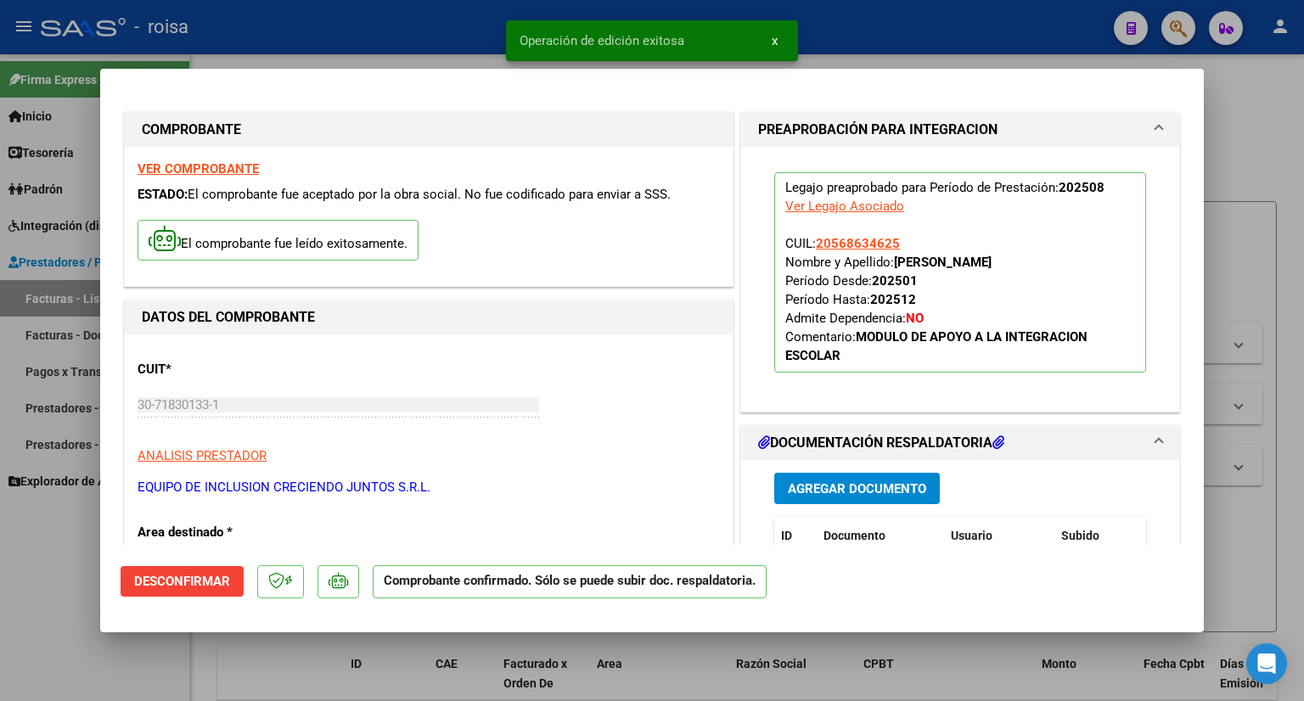
click at [1254, 147] on div at bounding box center [652, 350] width 1304 height 701
type input "$ 0,00"
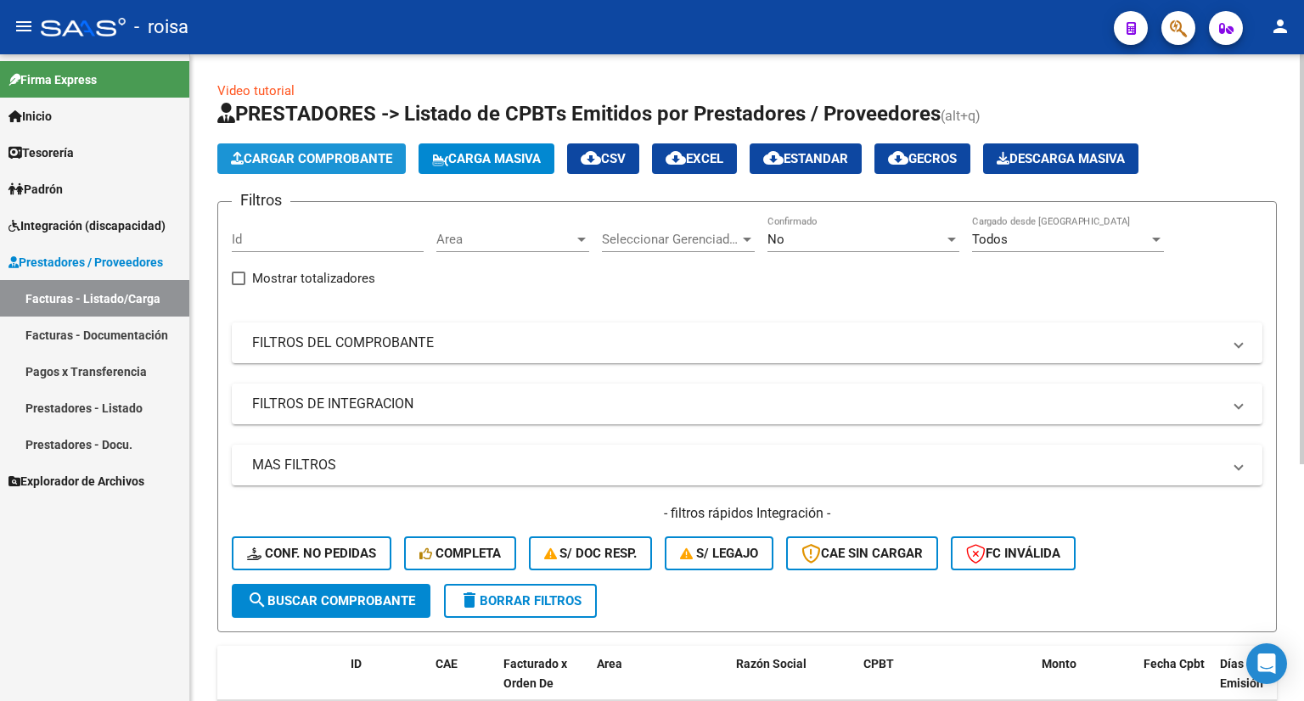
click at [333, 167] on button "Cargar Comprobante" at bounding box center [311, 158] width 188 height 31
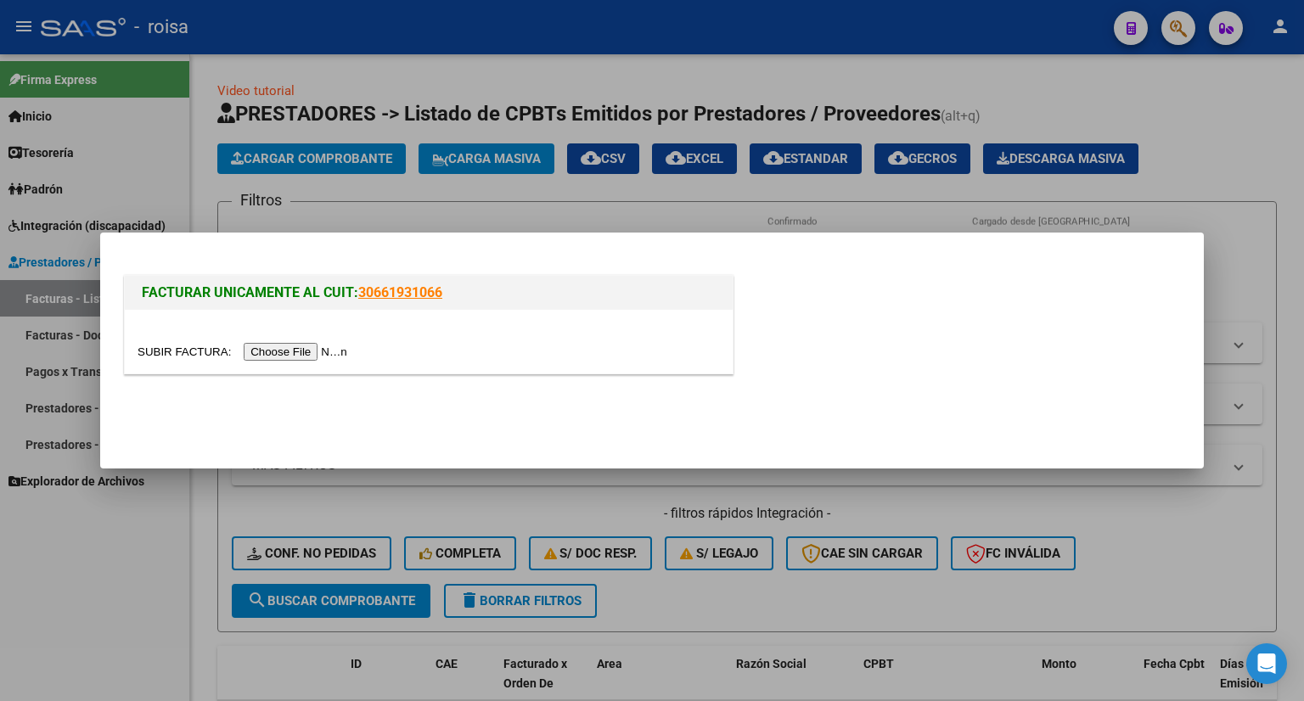
click at [293, 353] on input "file" at bounding box center [244, 352] width 215 height 18
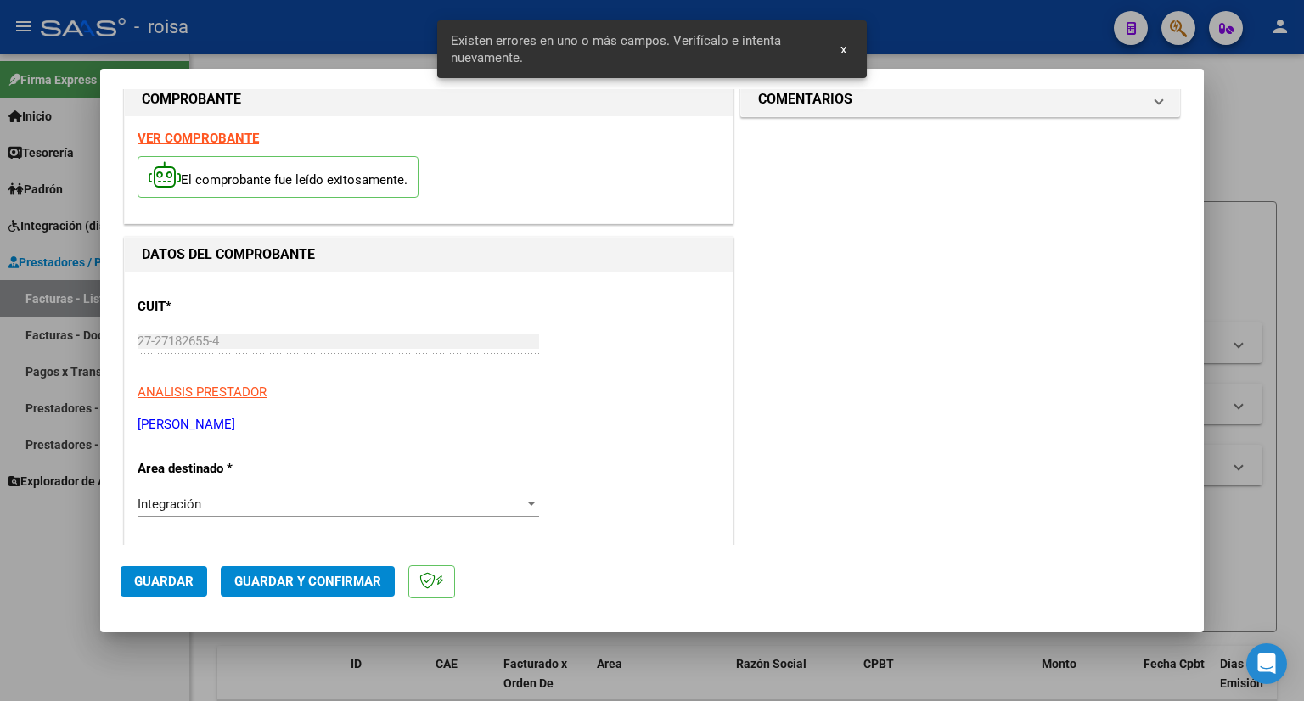
scroll to position [24, 0]
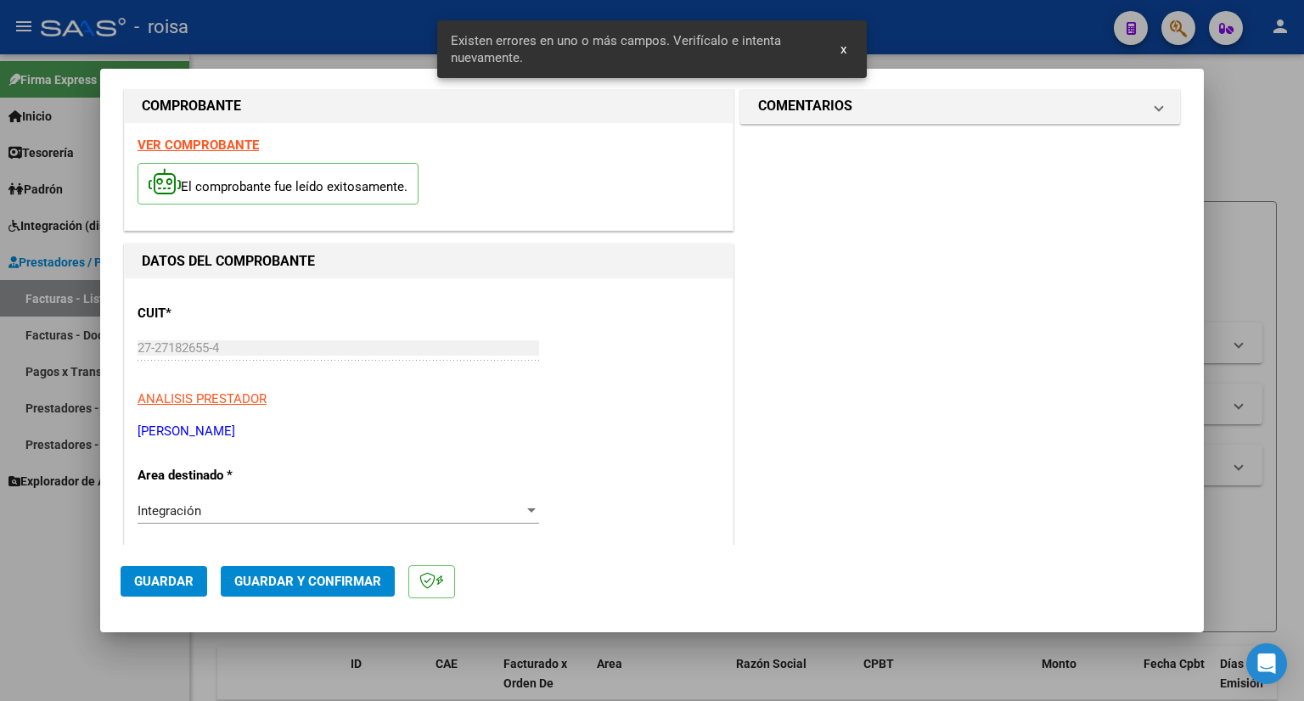
click at [204, 144] on strong "VER COMPROBANTE" at bounding box center [197, 144] width 121 height 15
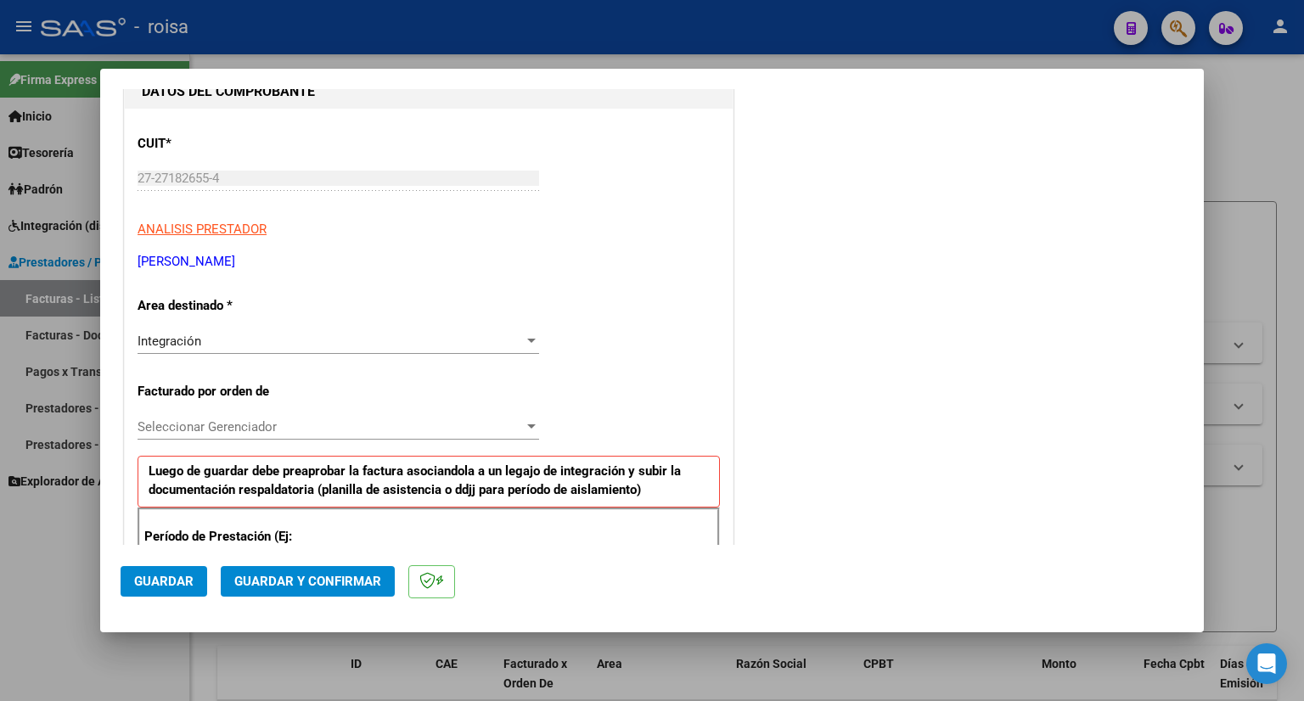
scroll to position [278, 0]
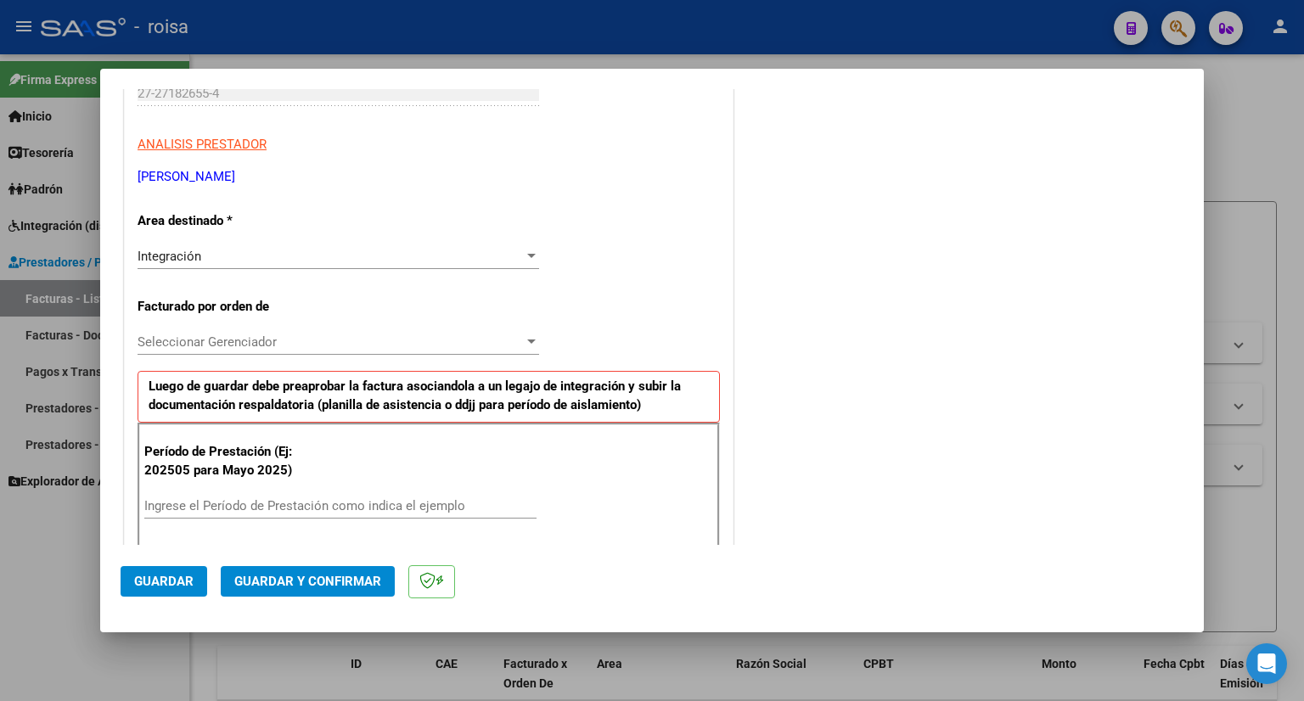
click at [265, 349] on div "Seleccionar Gerenciador Seleccionar Gerenciador" at bounding box center [337, 341] width 401 height 25
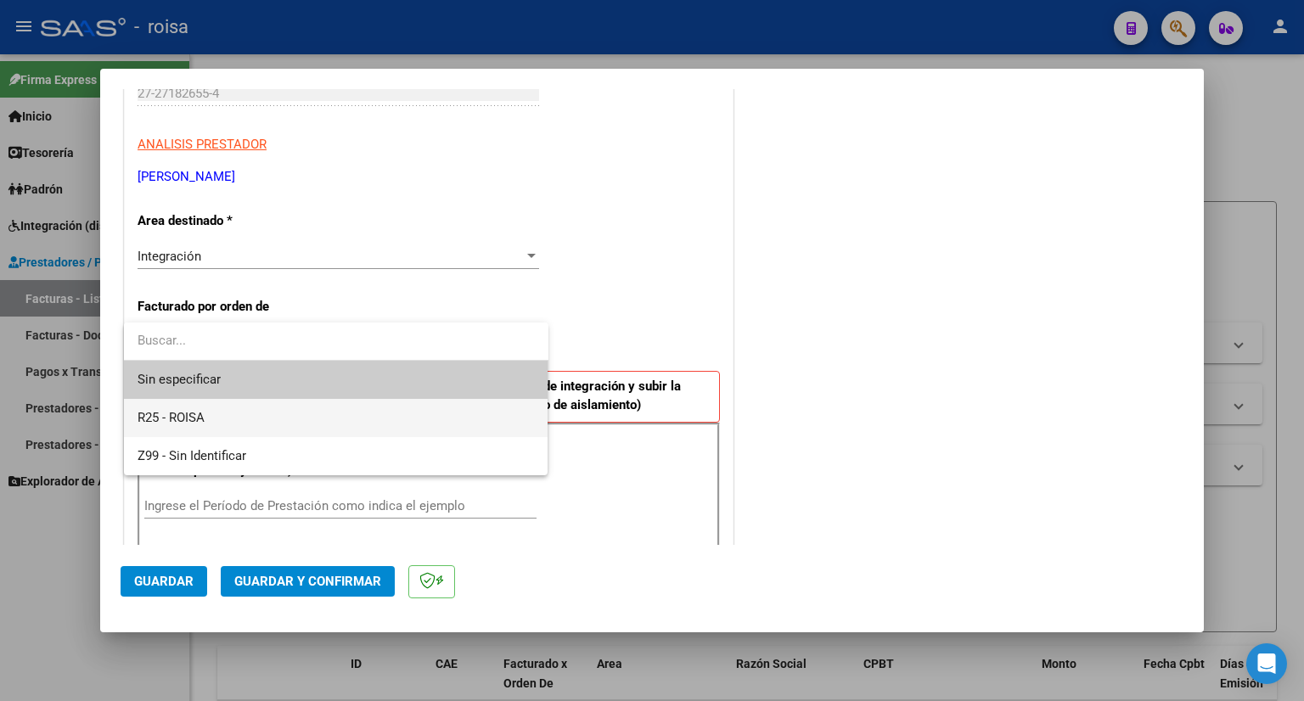
click at [215, 412] on span "R25 - ROISA" at bounding box center [335, 418] width 397 height 38
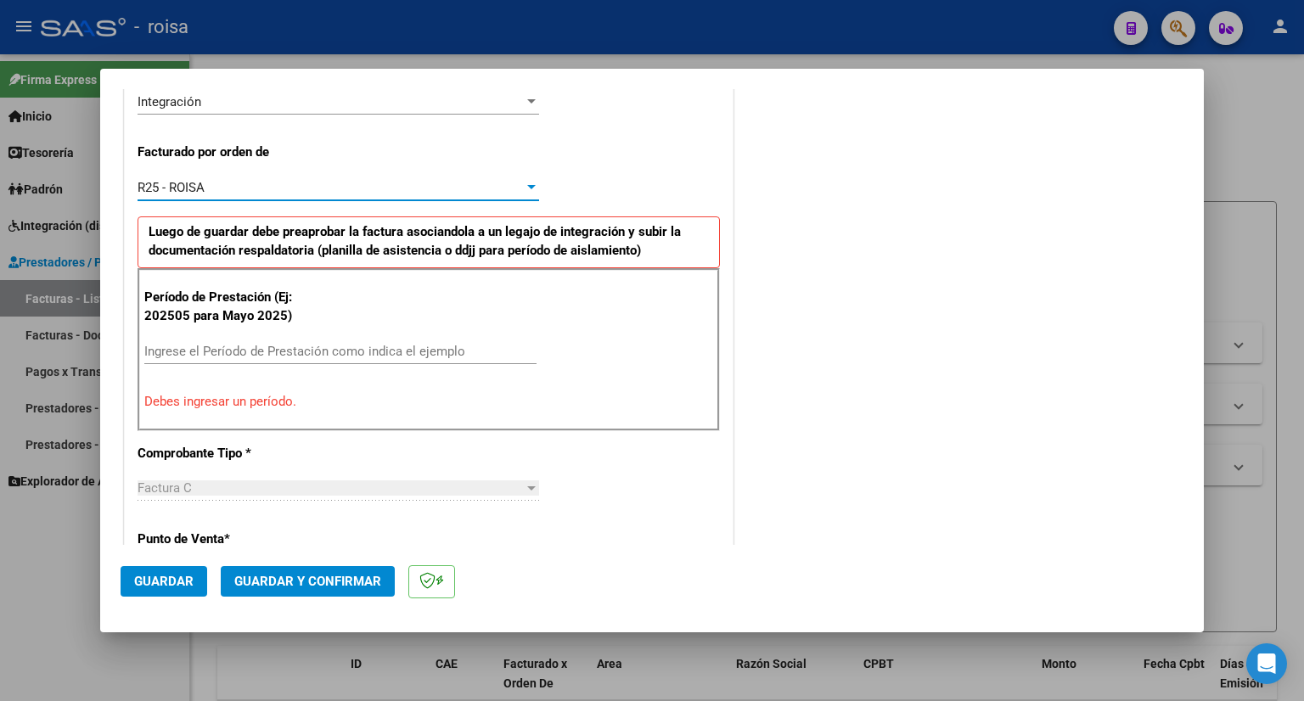
scroll to position [448, 0]
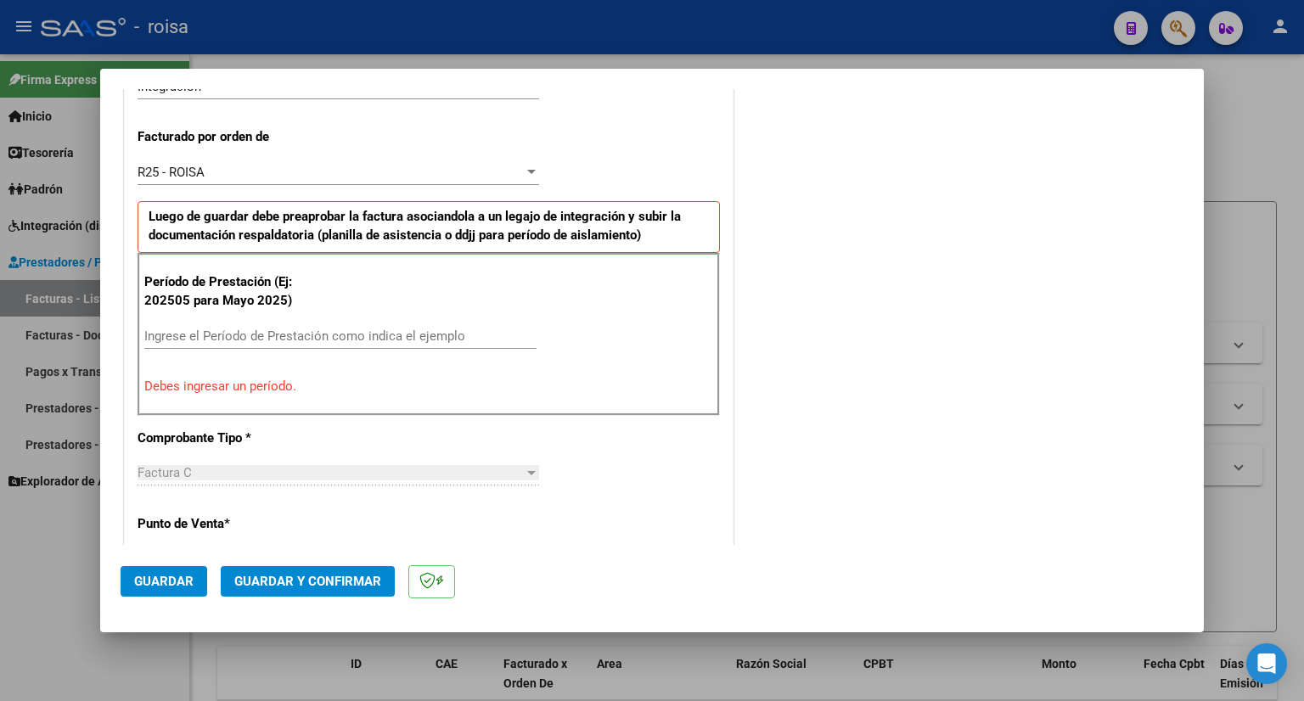
drag, startPoint x: 226, startPoint y: 318, endPoint x: 228, endPoint y: 345, distance: 26.4
click at [226, 318] on div "Período de Prestación (Ej: 202505 para Mayo 2025) Ingrese el Período de Prestac…" at bounding box center [428, 334] width 582 height 163
click at [231, 355] on div "Ingrese el Período de Prestación como indica el ejemplo" at bounding box center [340, 344] width 392 height 42
click at [241, 338] on input "Ingrese el Período de Prestación como indica el ejemplo" at bounding box center [340, 335] width 392 height 15
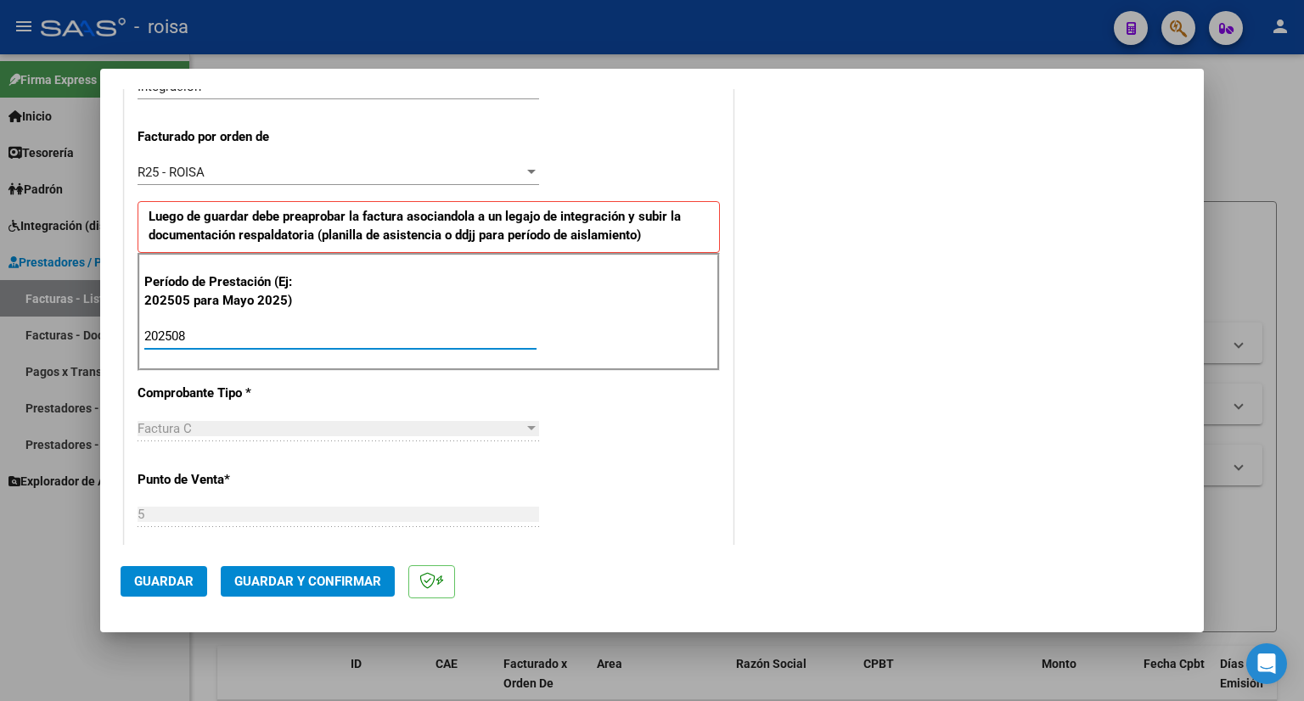
type input "202508"
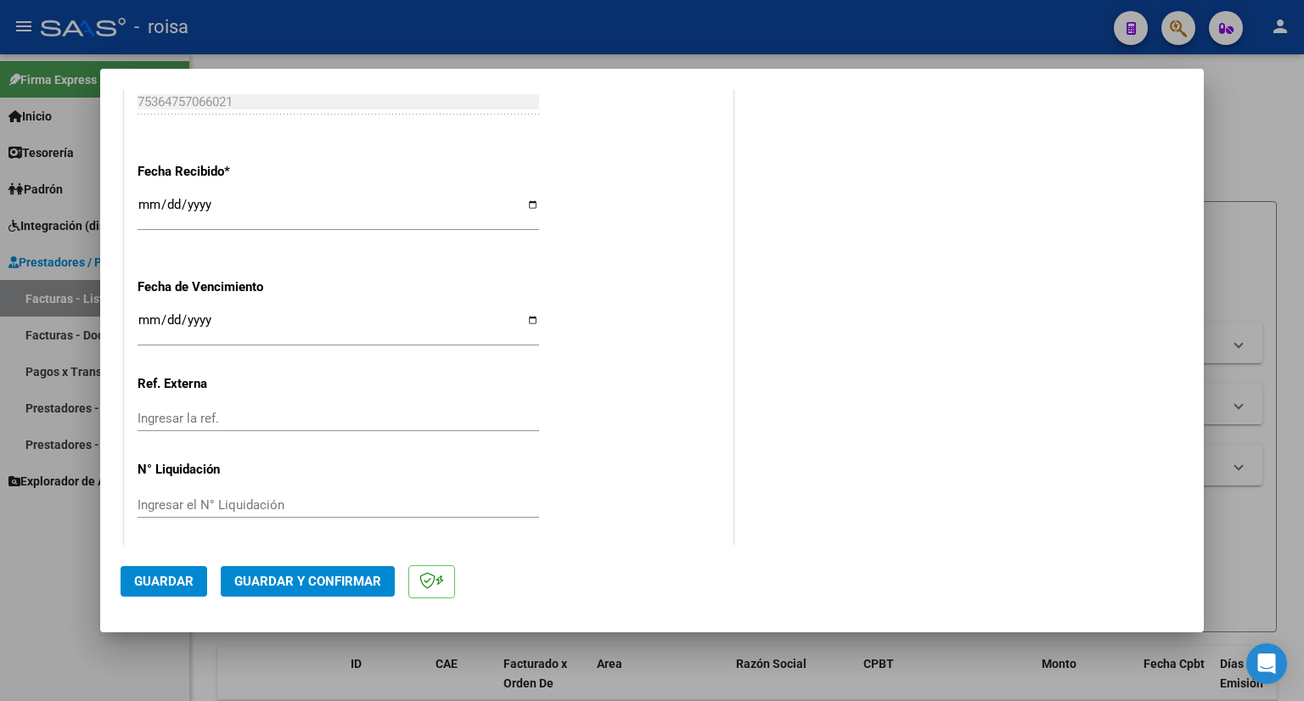
scroll to position [1219, 0]
click at [170, 585] on span "Guardar" at bounding box center [163, 581] width 59 height 15
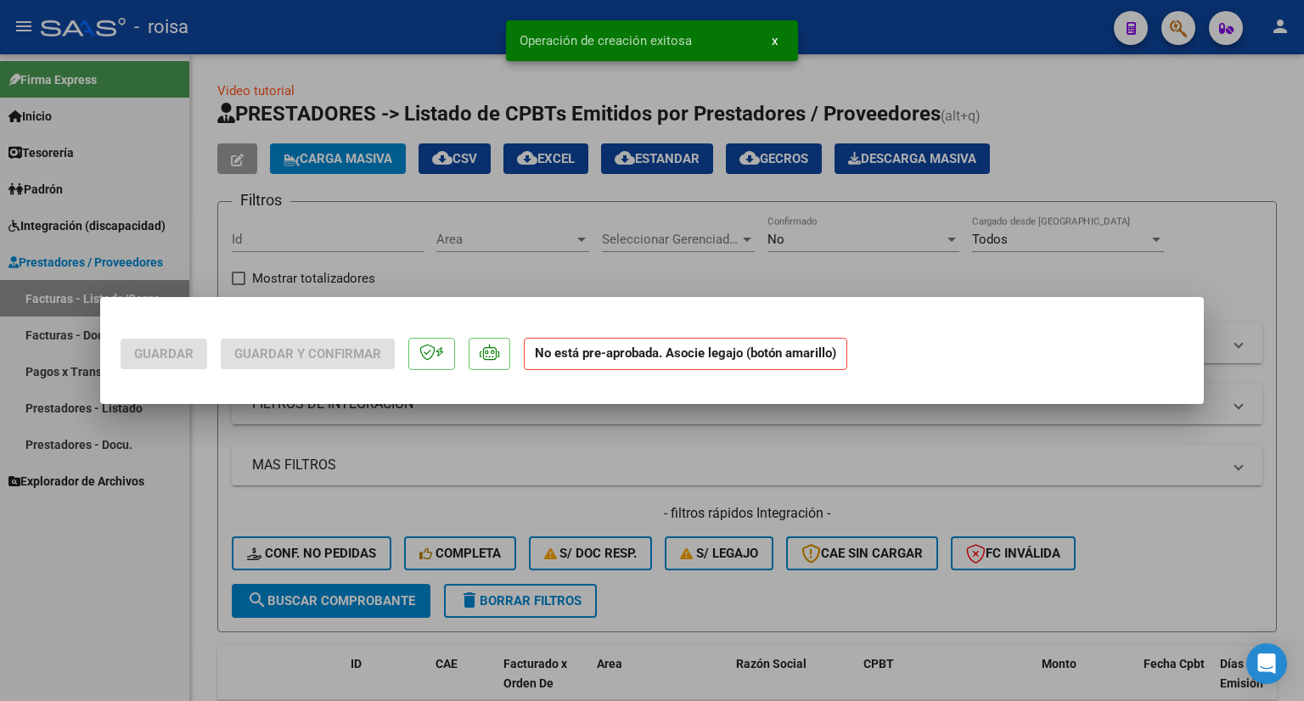
scroll to position [0, 0]
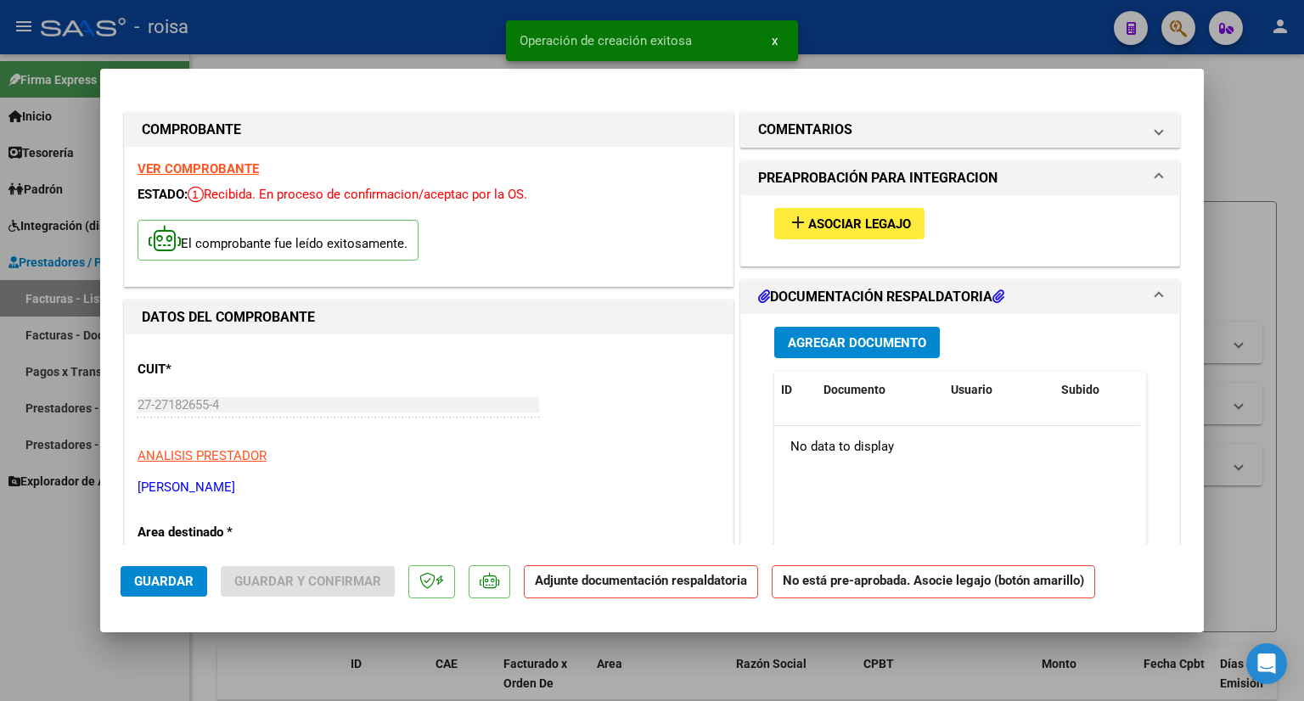
click at [873, 232] on button "add Asociar Legajo" at bounding box center [849, 223] width 150 height 31
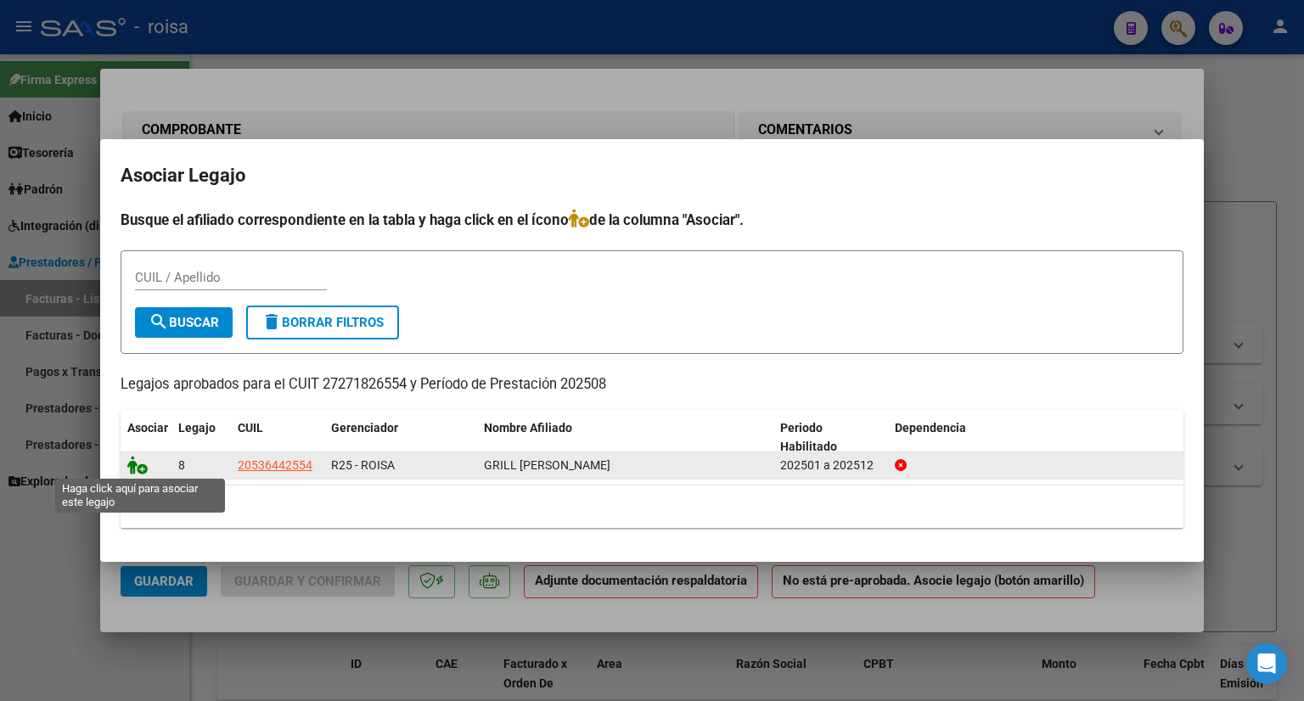
click at [140, 466] on icon at bounding box center [137, 465] width 20 height 19
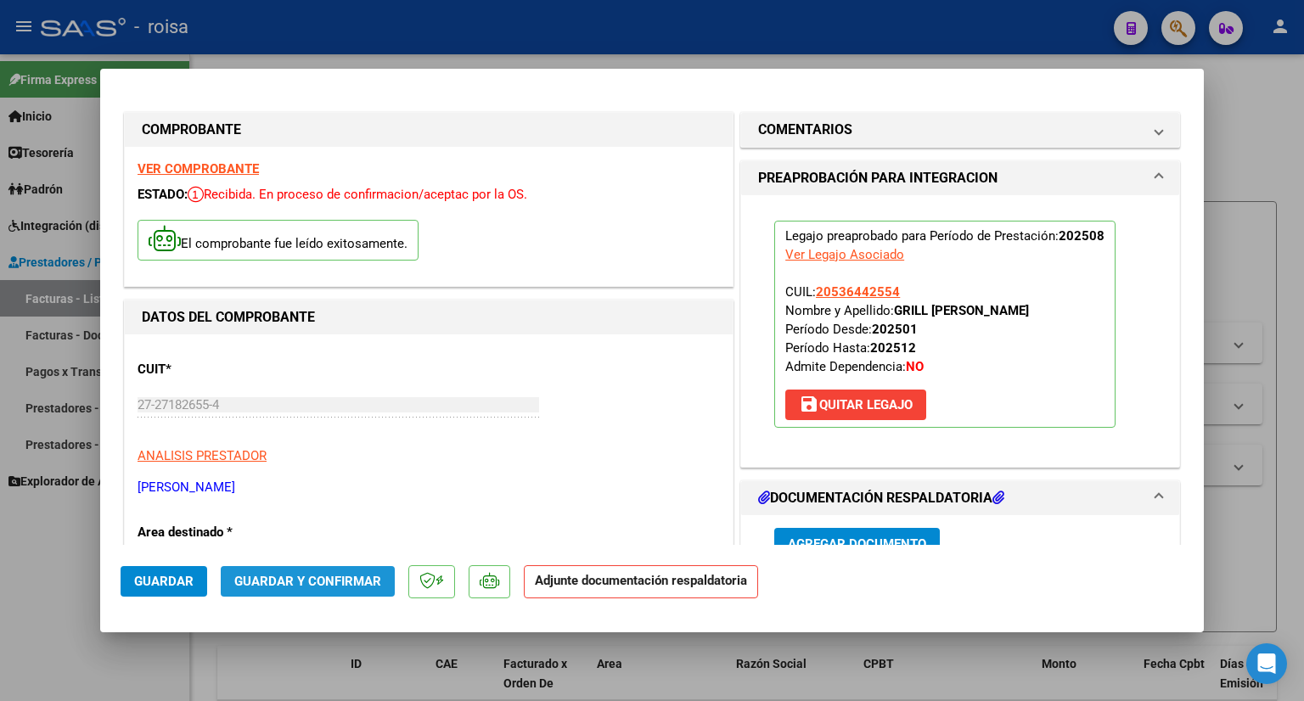
click at [331, 580] on span "Guardar y Confirmar" at bounding box center [307, 581] width 147 height 15
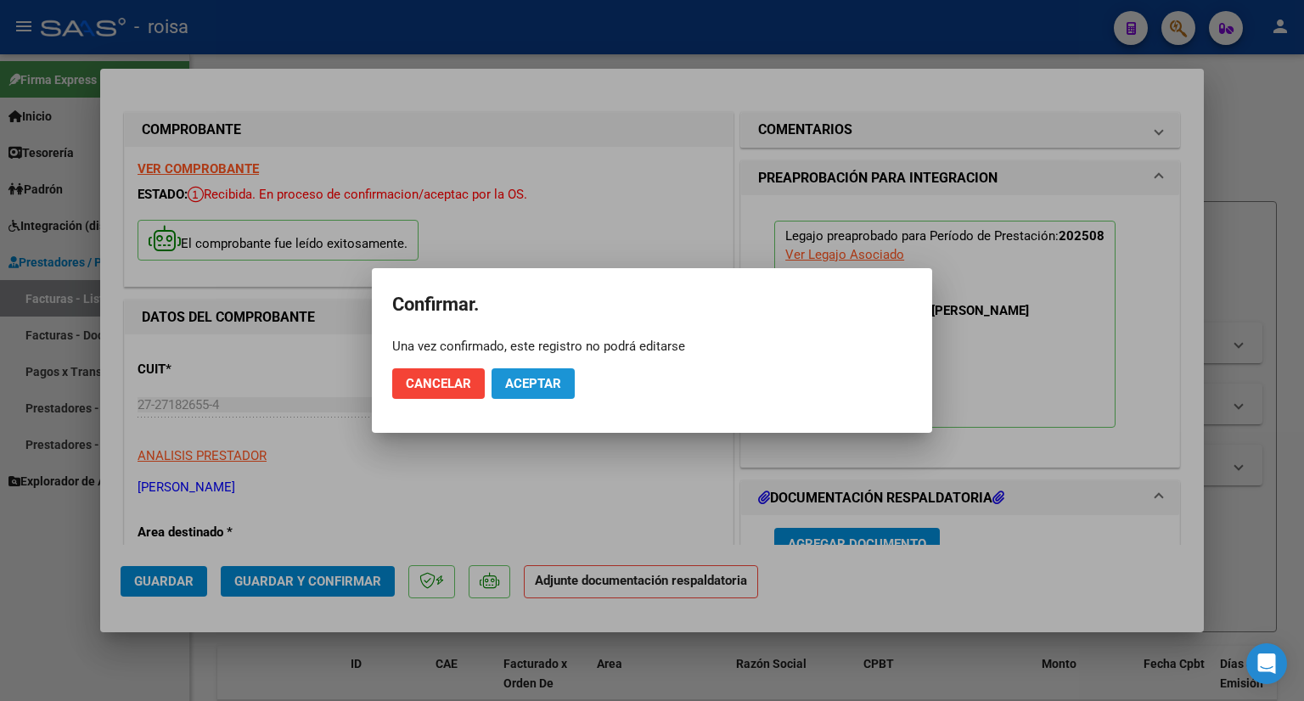
click at [540, 379] on span "Aceptar" at bounding box center [533, 383] width 56 height 15
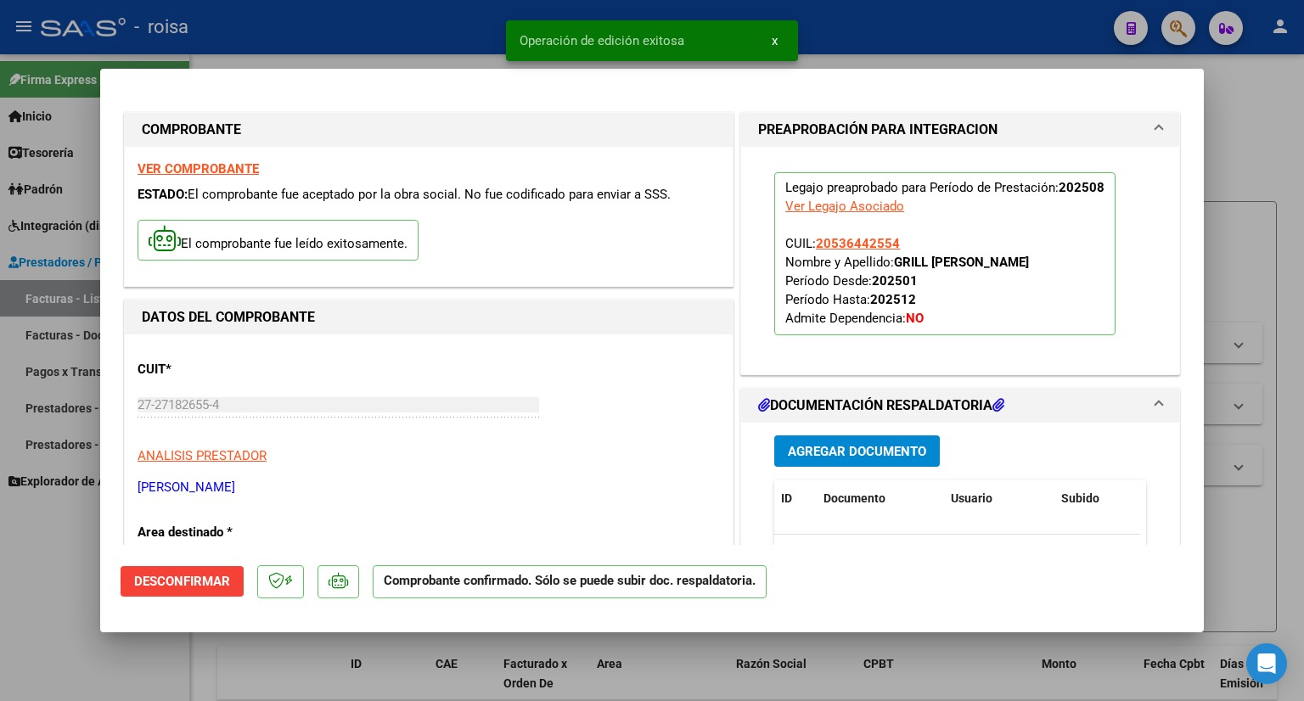
click at [1253, 132] on div at bounding box center [652, 350] width 1304 height 701
type input "$ 0,00"
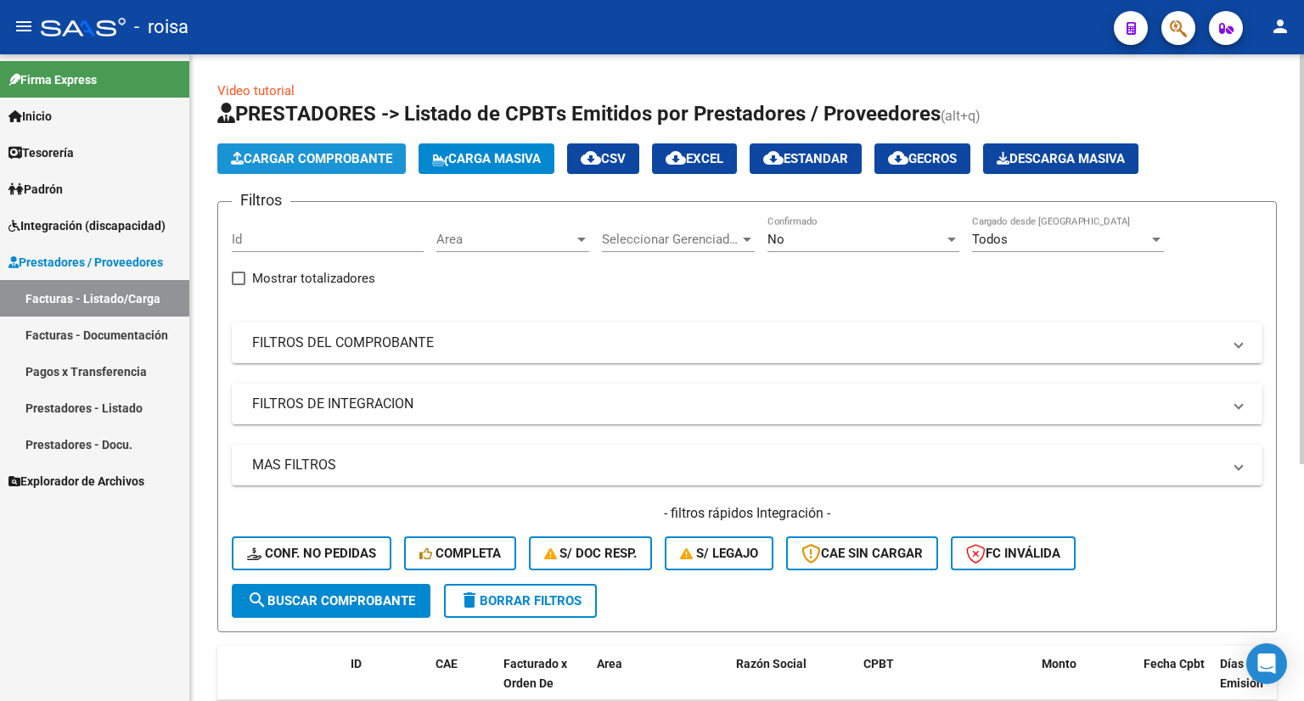
click at [320, 158] on span "Cargar Comprobante" at bounding box center [311, 158] width 161 height 15
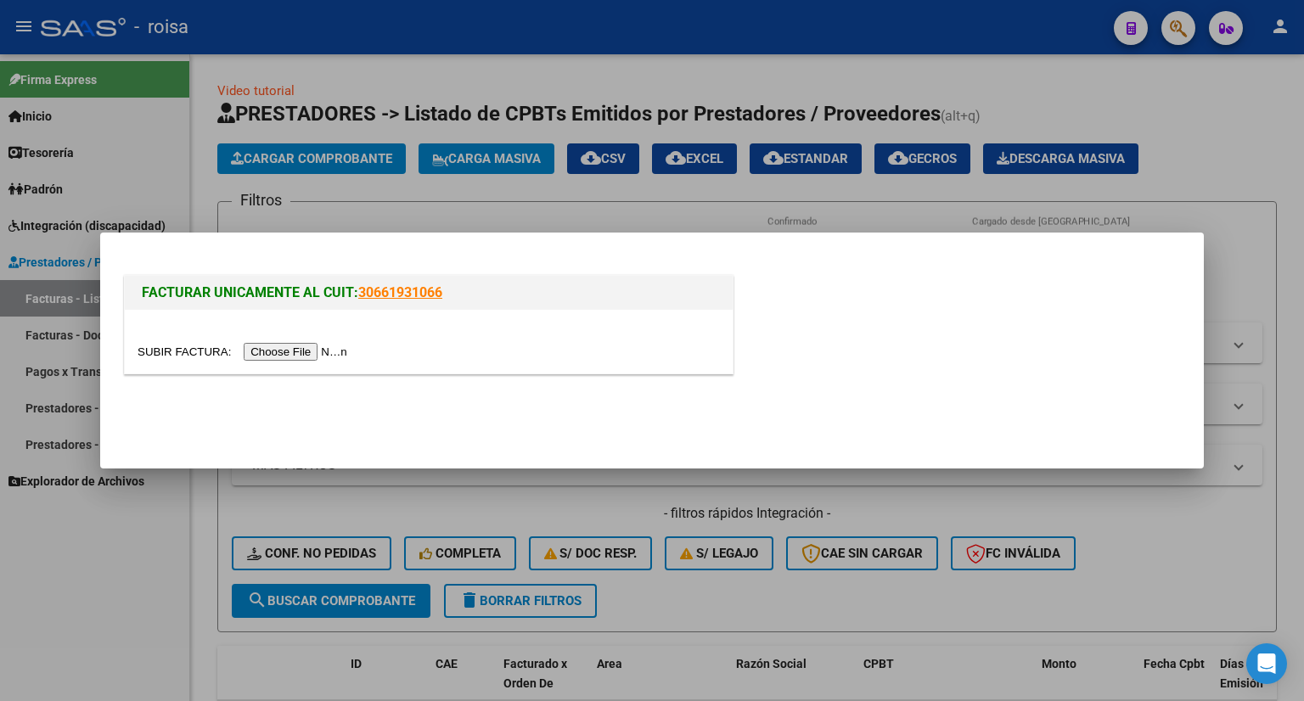
click at [285, 346] on input "file" at bounding box center [244, 352] width 215 height 18
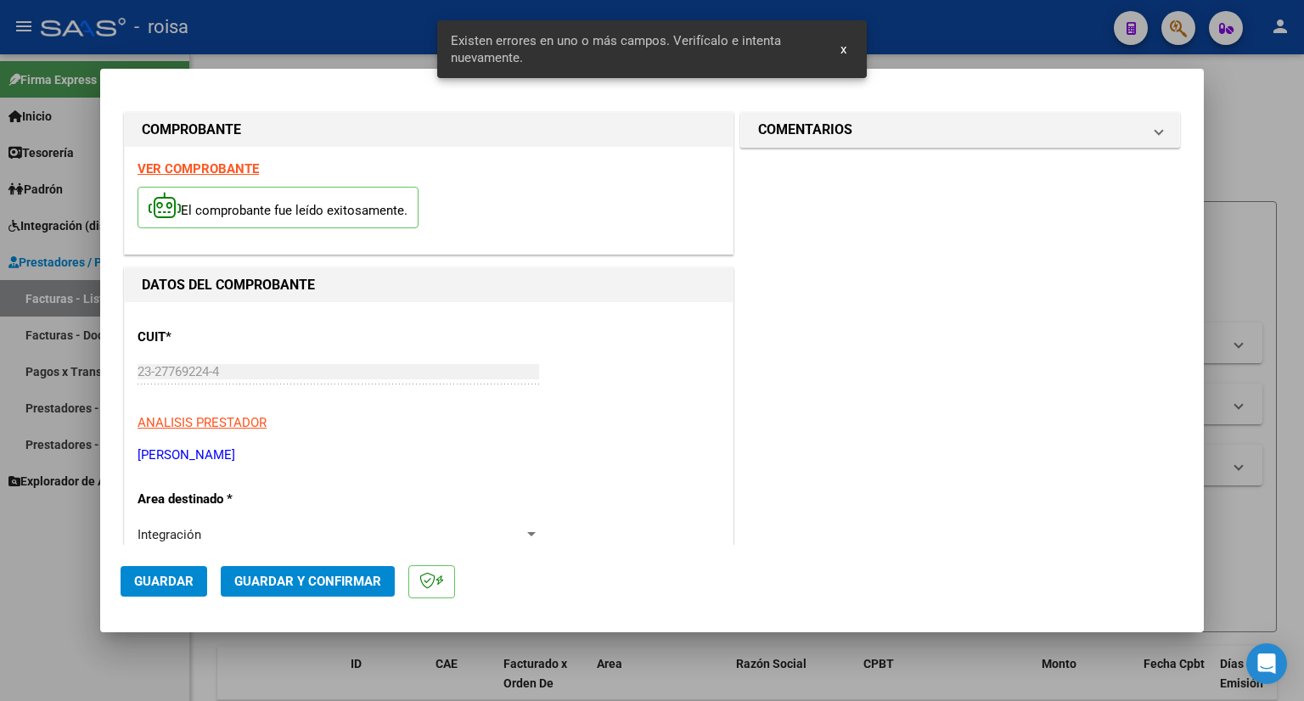
click at [205, 167] on strong "VER COMPROBANTE" at bounding box center [197, 168] width 121 height 15
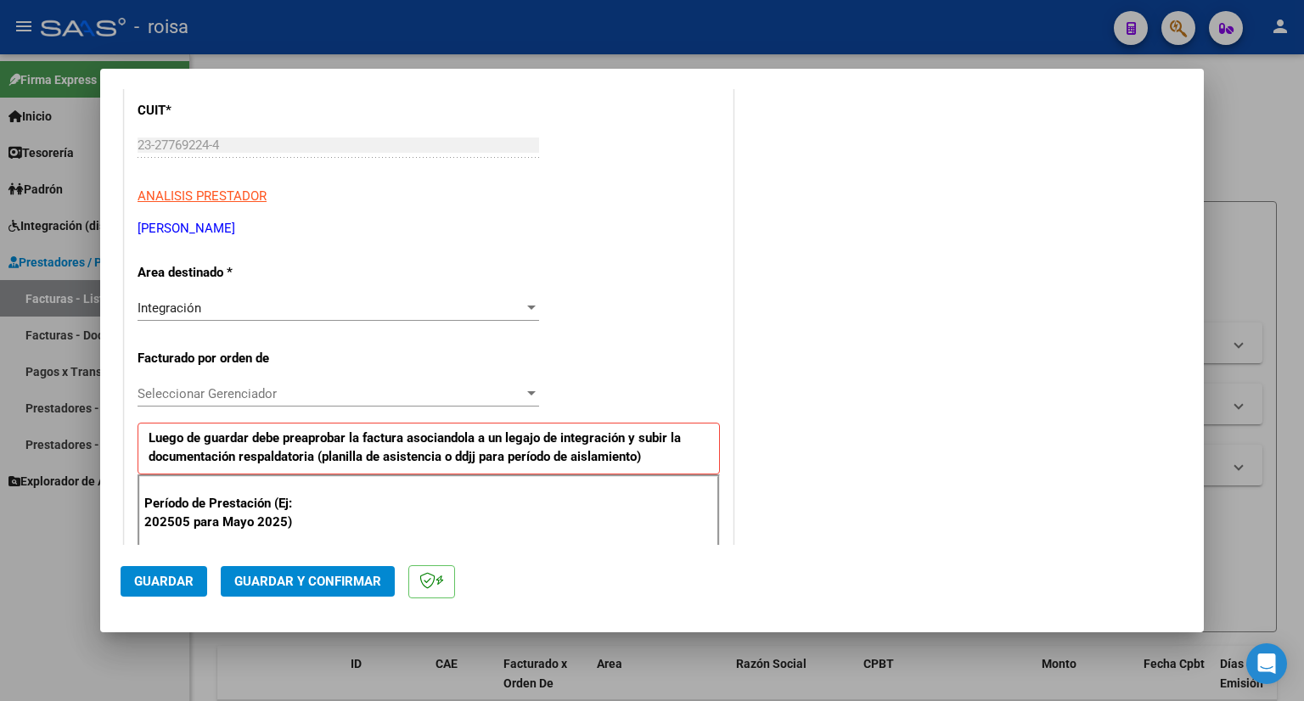
scroll to position [340, 0]
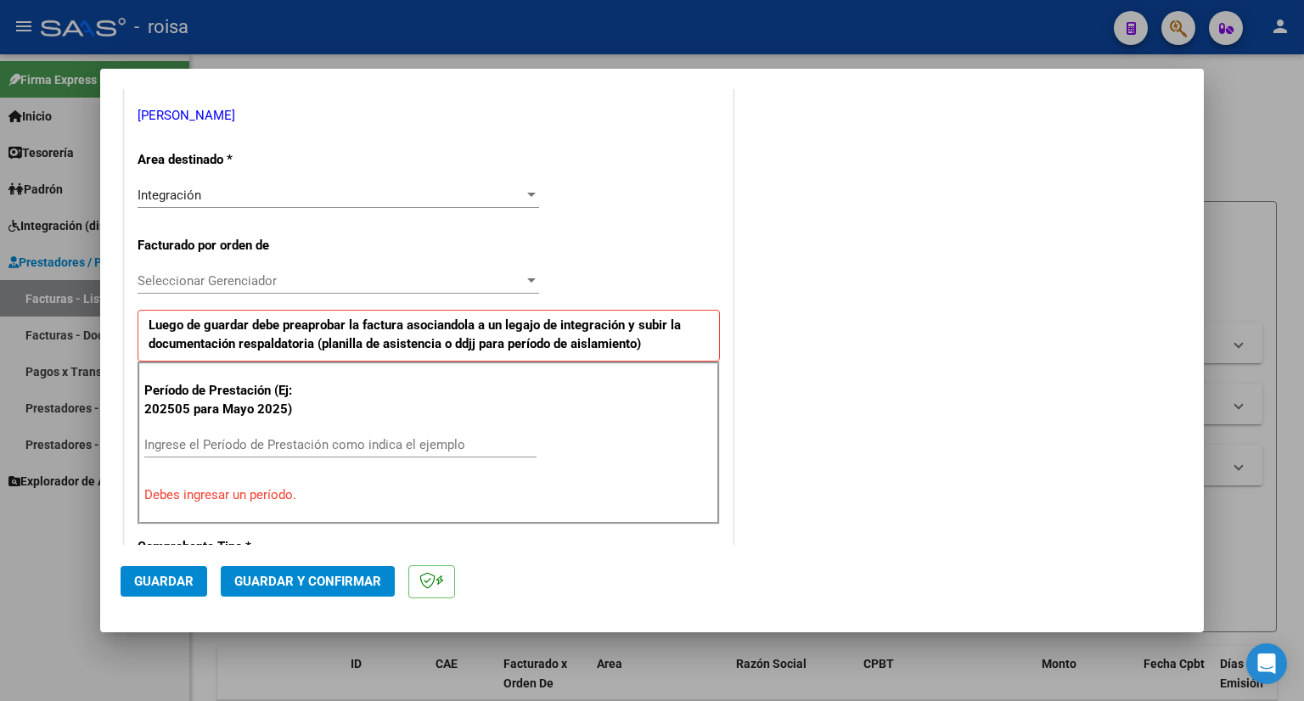
click at [304, 284] on span "Seleccionar Gerenciador" at bounding box center [330, 280] width 386 height 15
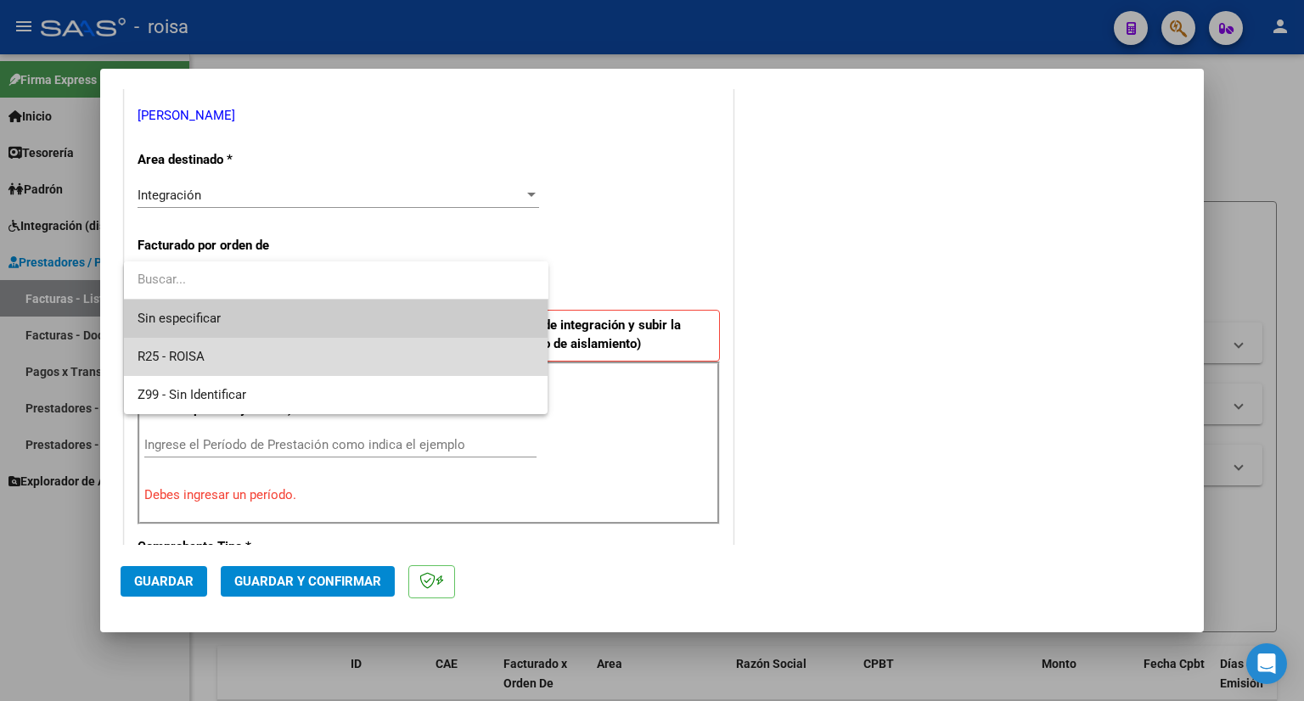
click at [222, 361] on span "R25 - ROISA" at bounding box center [335, 357] width 397 height 38
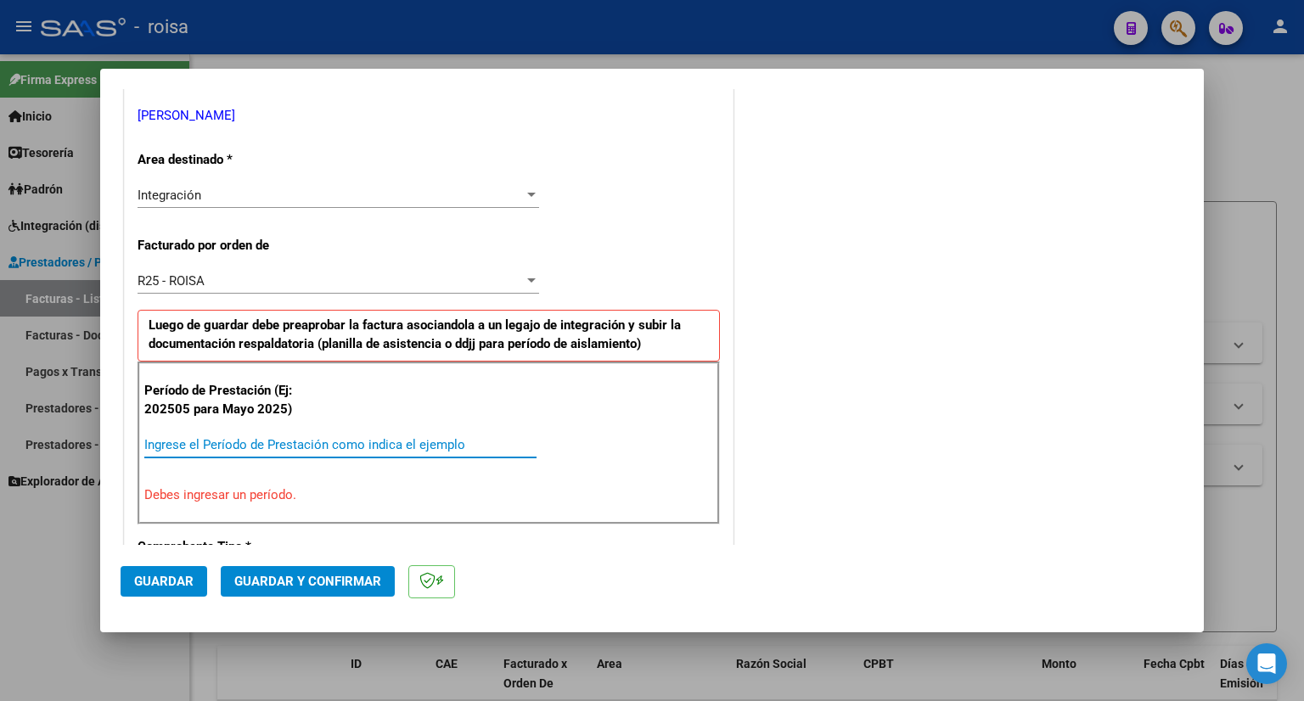
click at [240, 442] on input "Ingrese el Período de Prestación como indica el ejemplo" at bounding box center [340, 444] width 392 height 15
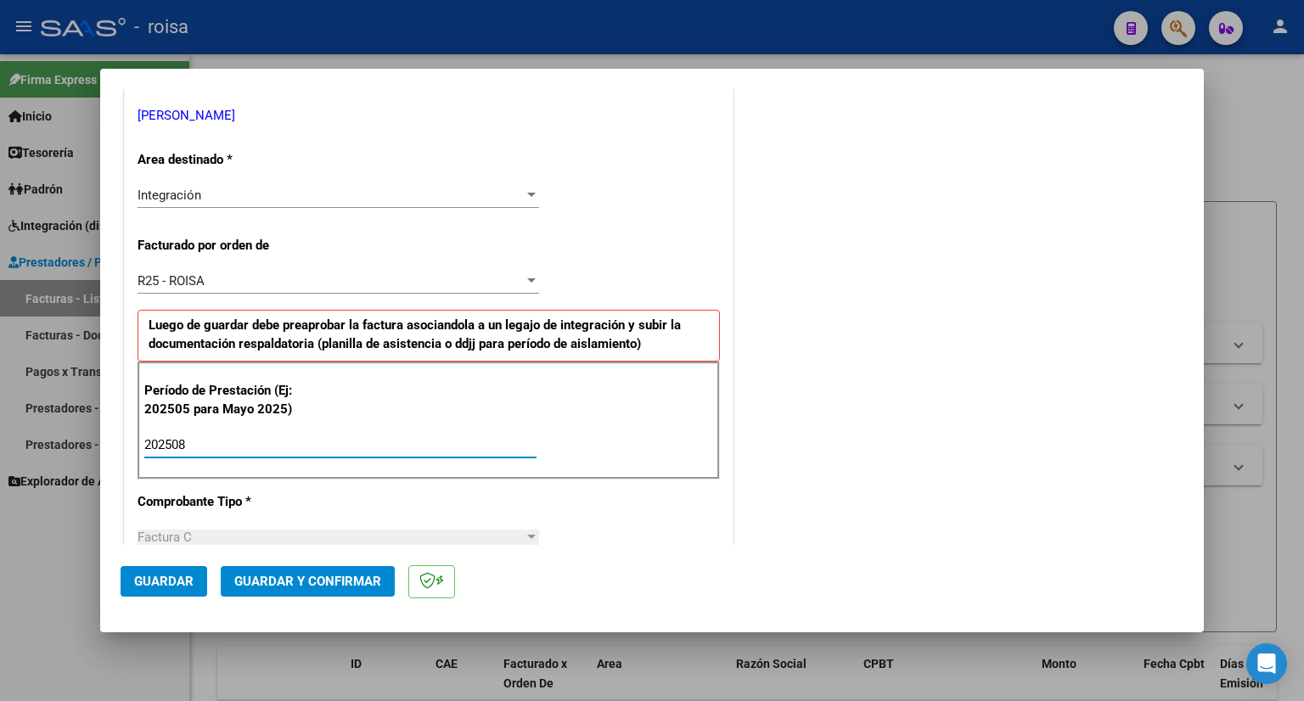
type input "202508"
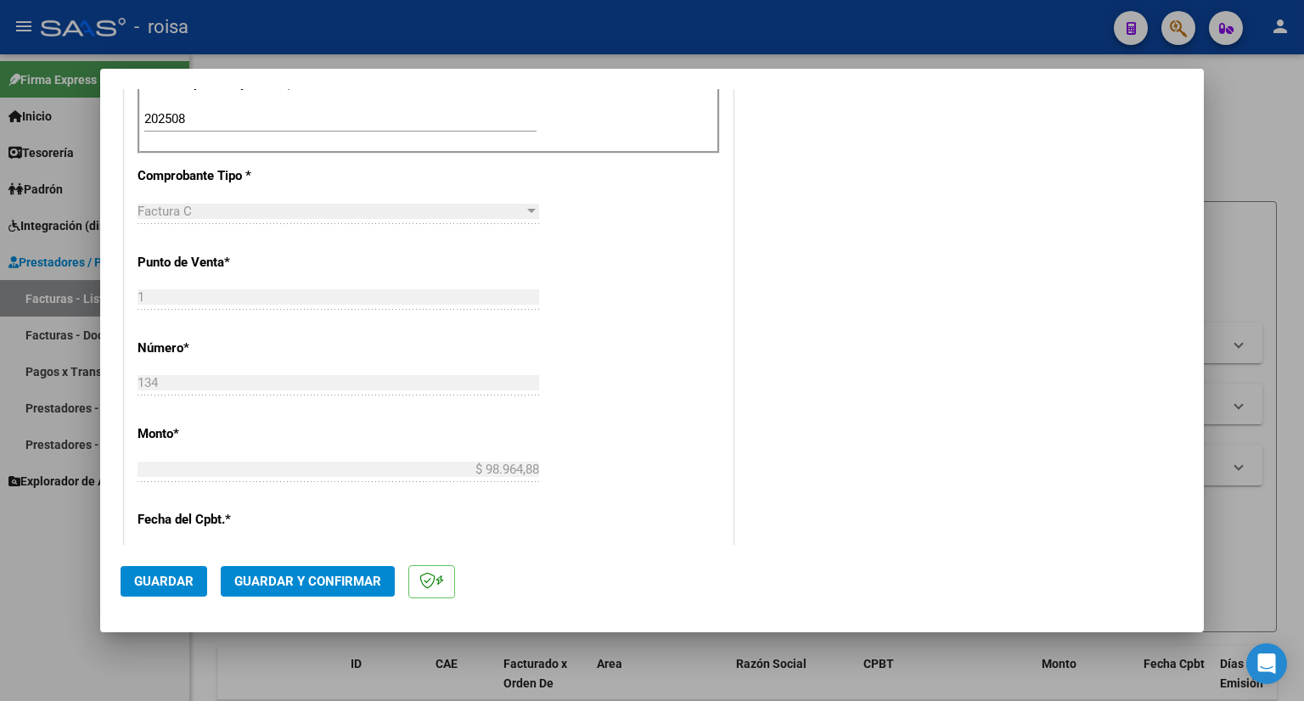
scroll to position [764, 0]
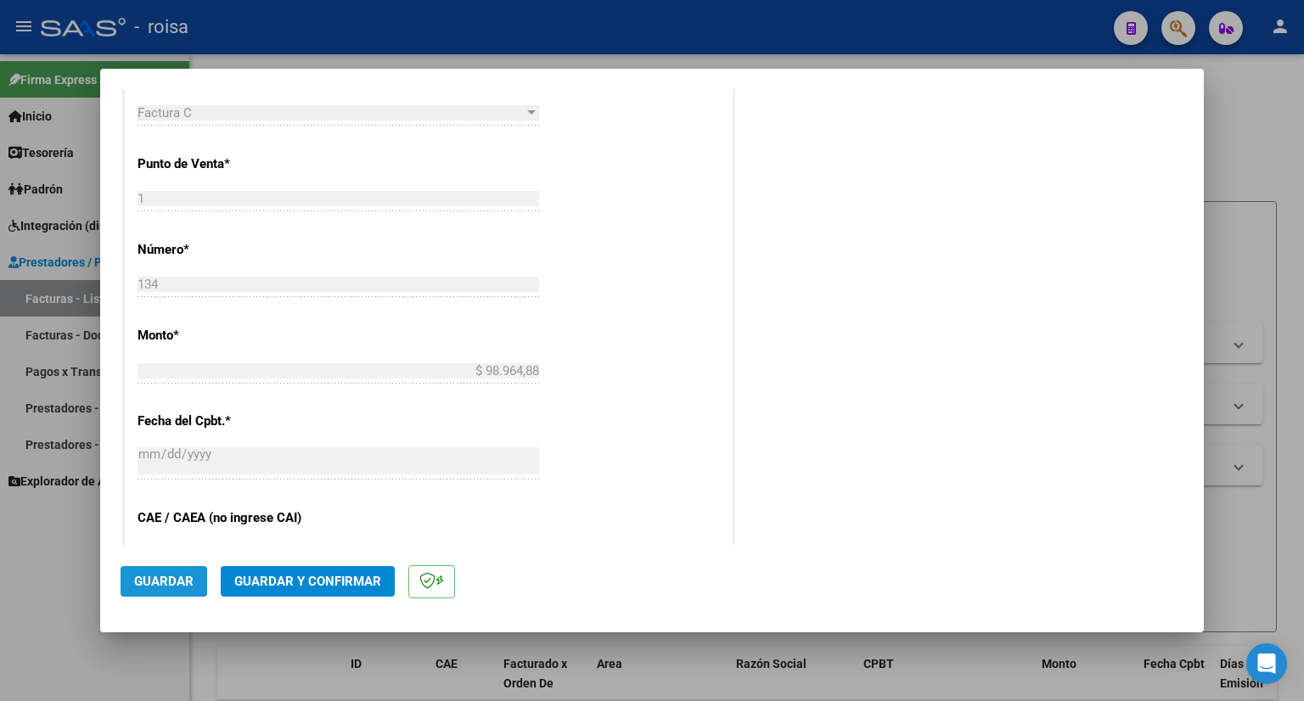
click at [185, 581] on span "Guardar" at bounding box center [163, 581] width 59 height 15
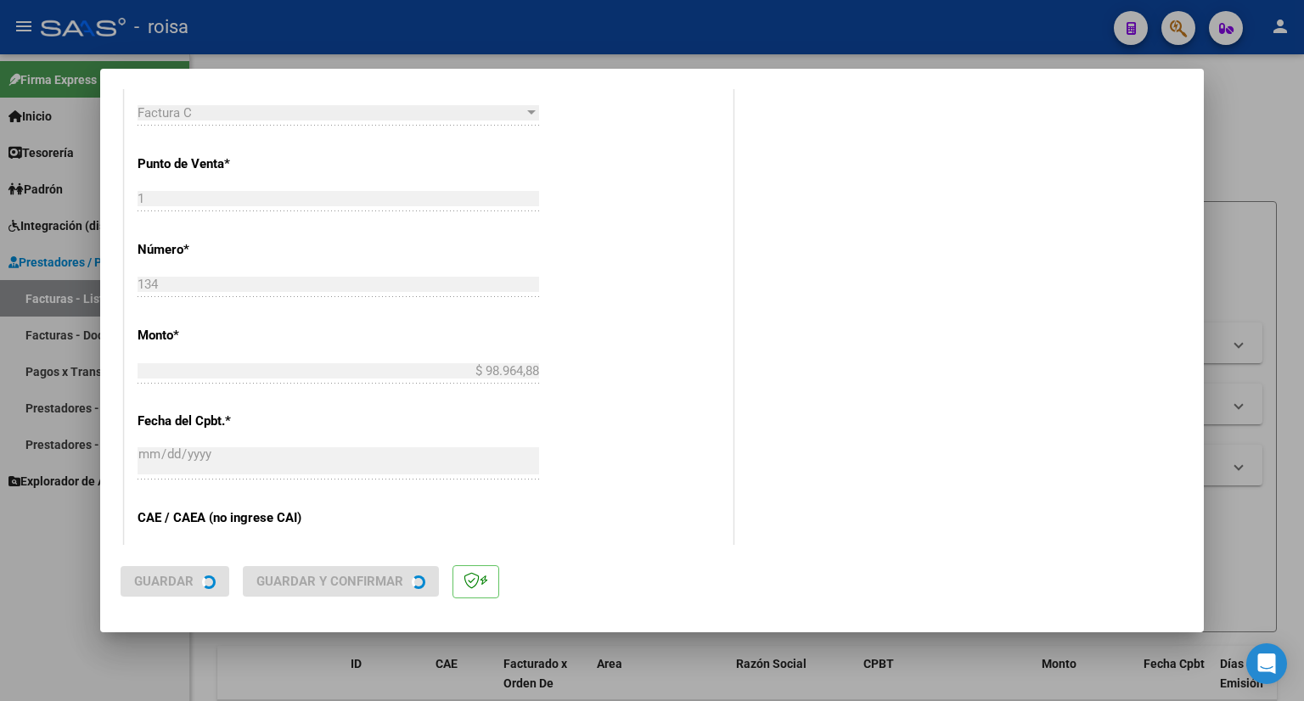
scroll to position [0, 0]
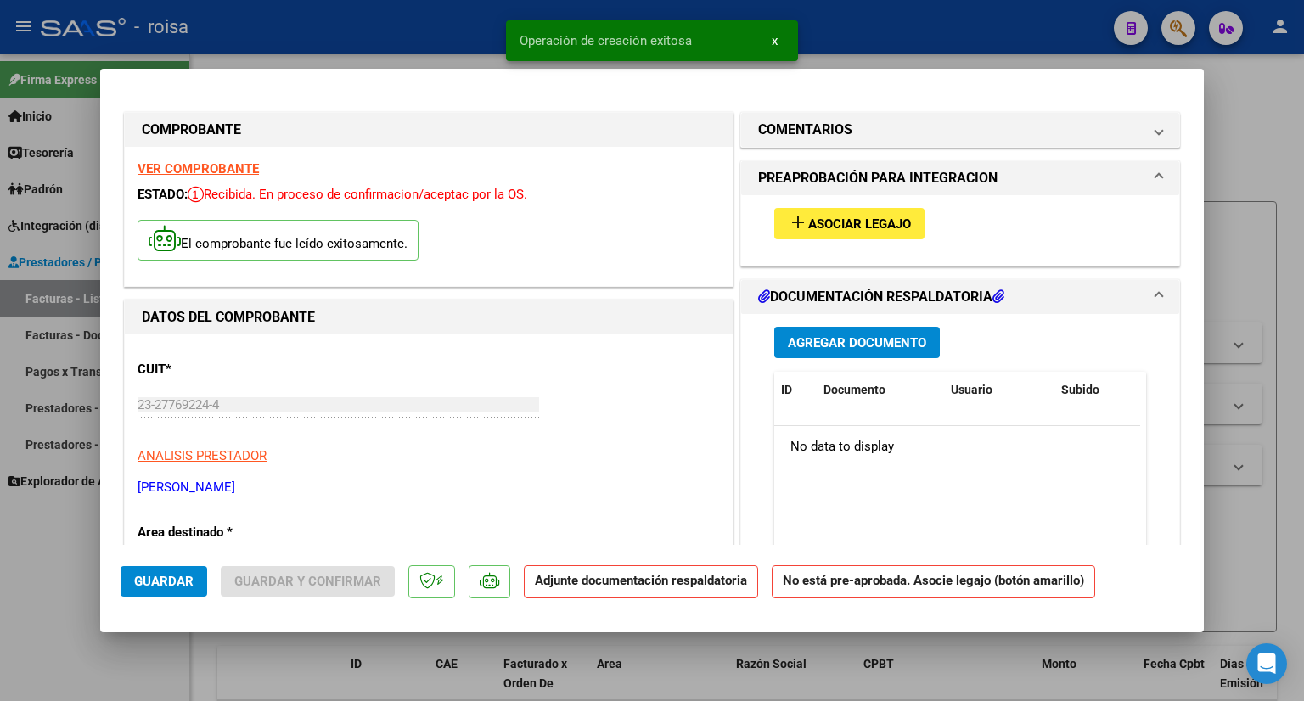
click at [870, 222] on span "Asociar Legajo" at bounding box center [859, 223] width 103 height 15
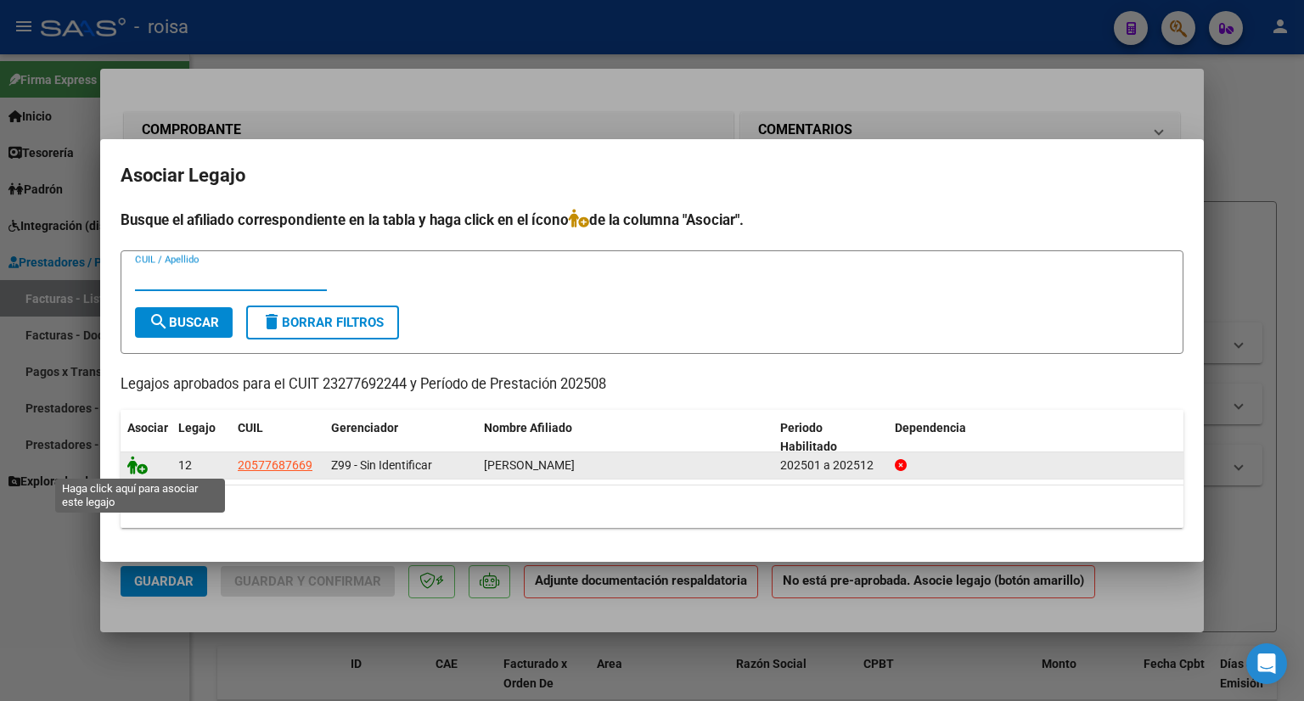
click at [134, 462] on icon at bounding box center [137, 465] width 20 height 19
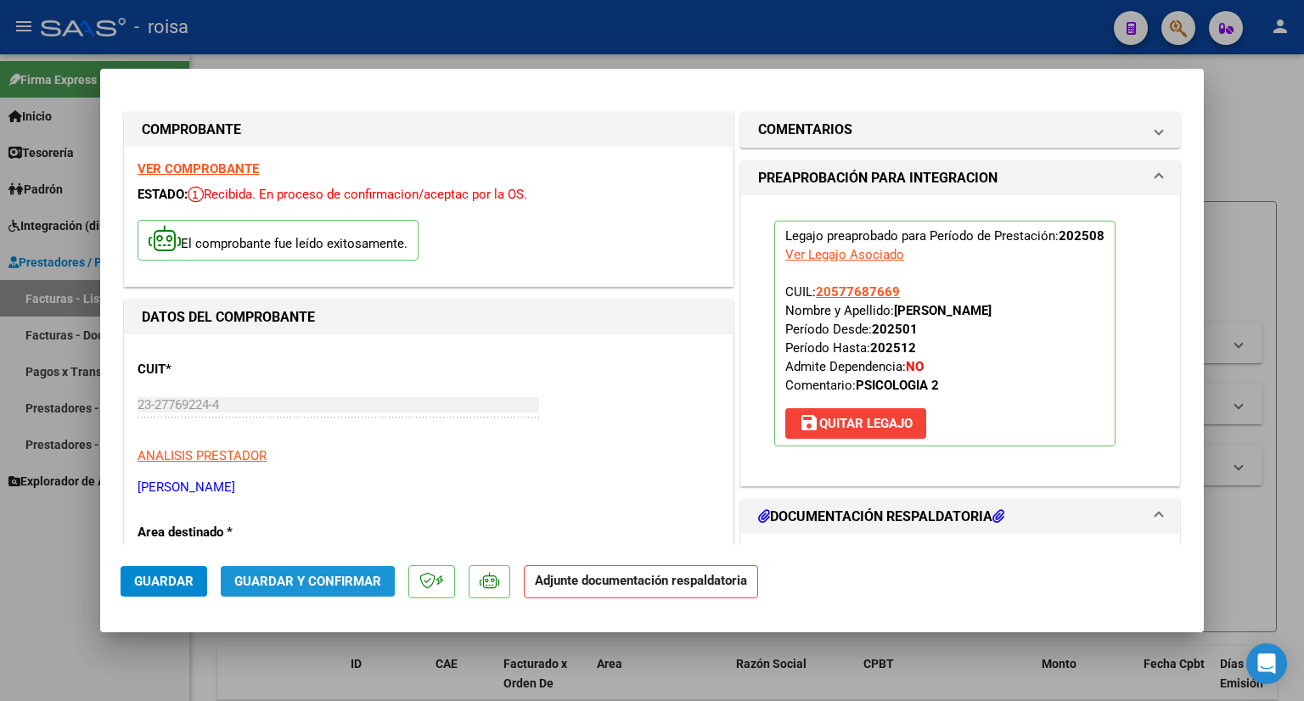
click at [330, 596] on button "Guardar y Confirmar" at bounding box center [308, 581] width 174 height 31
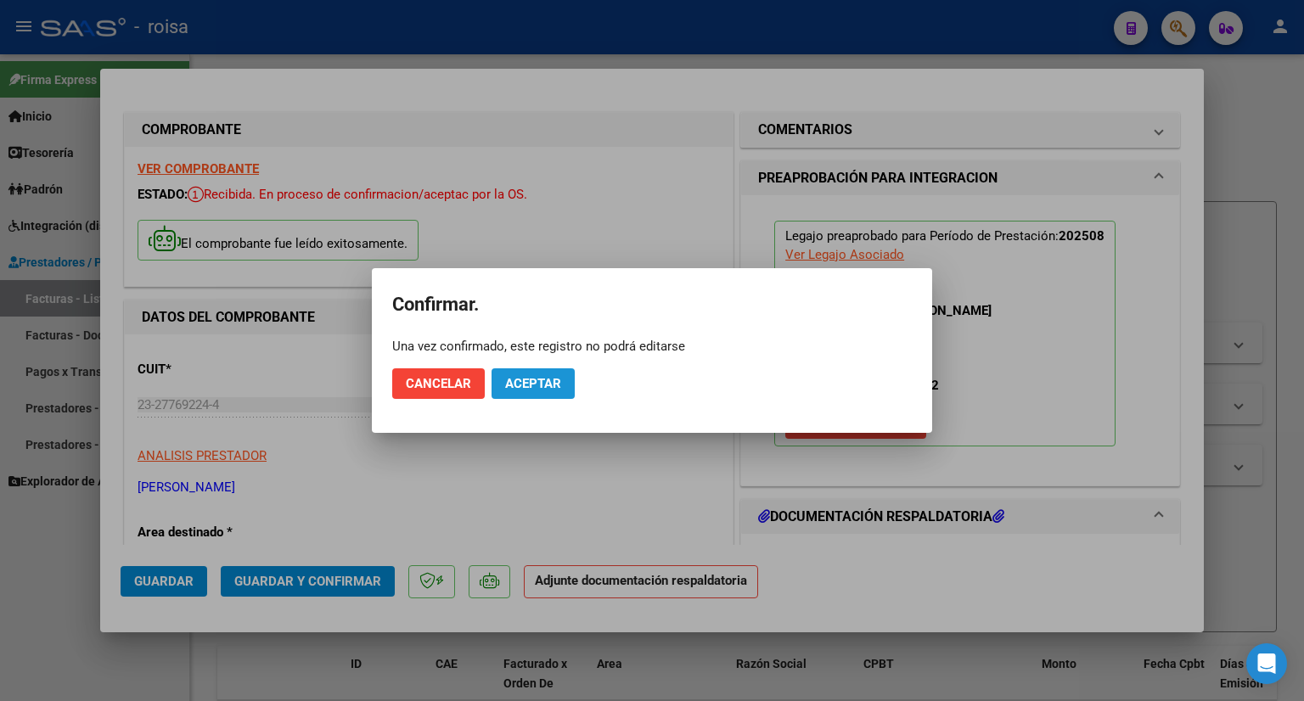
click at [525, 380] on span "Aceptar" at bounding box center [533, 383] width 56 height 15
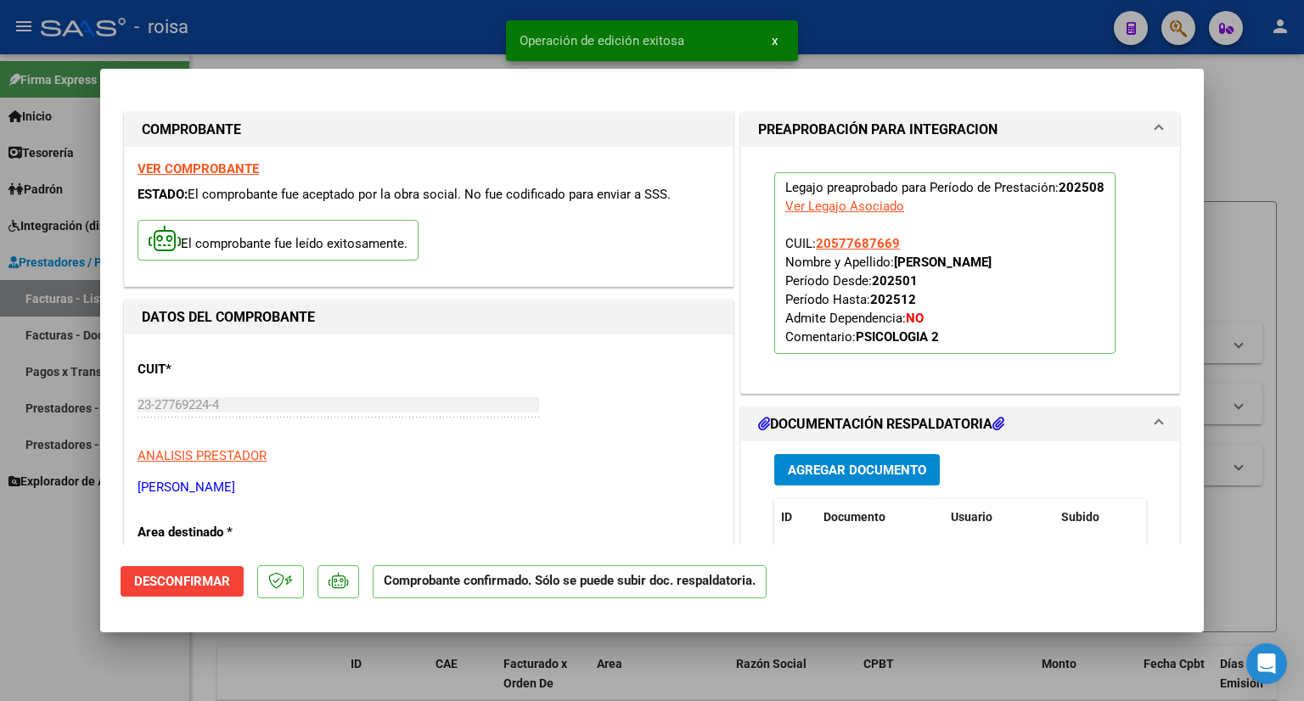
click at [1238, 106] on div at bounding box center [652, 350] width 1304 height 701
type input "$ 0,00"
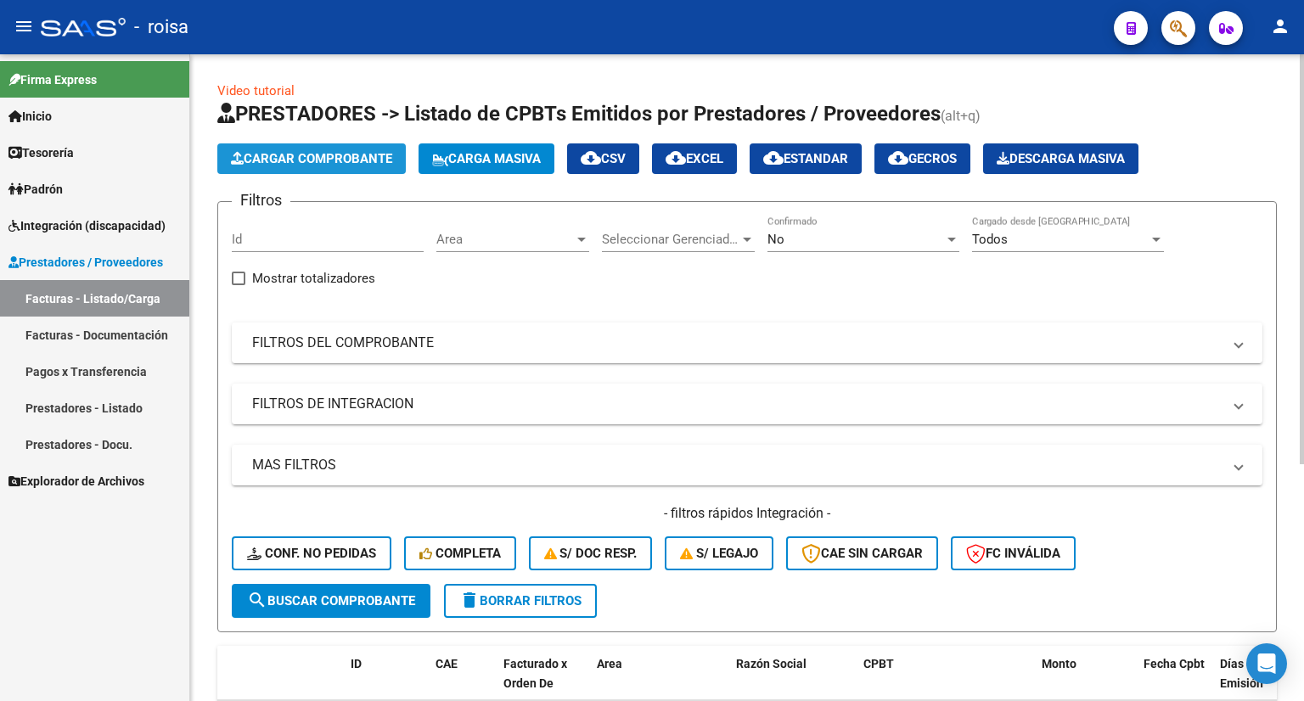
click at [283, 154] on span "Cargar Comprobante" at bounding box center [311, 158] width 161 height 15
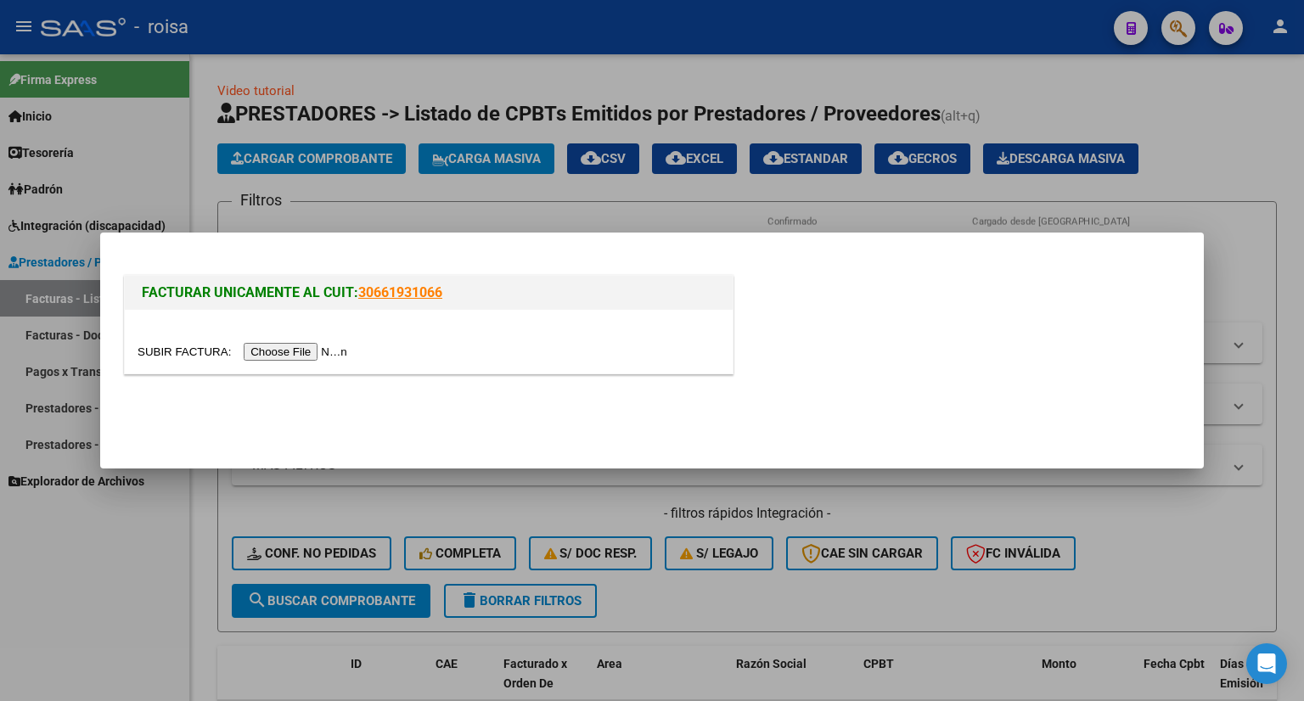
click at [323, 354] on input "file" at bounding box center [244, 352] width 215 height 18
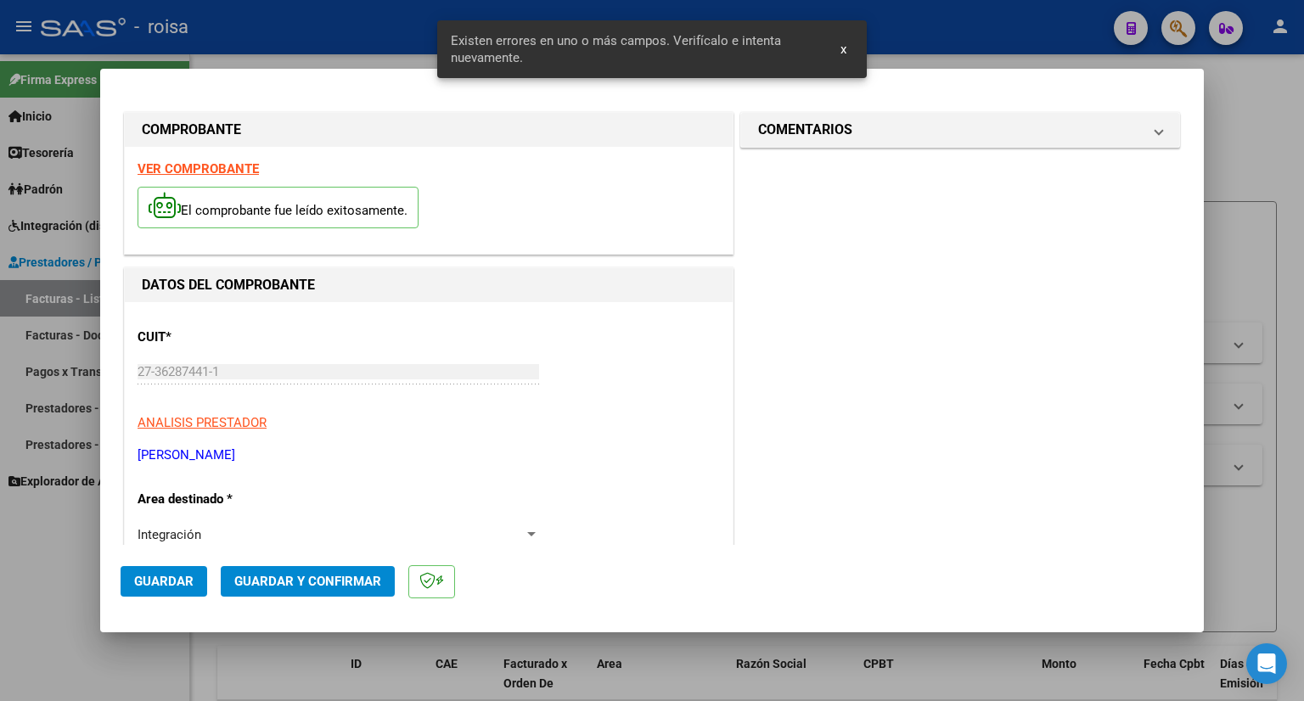
click at [234, 166] on strong "VER COMPROBANTE" at bounding box center [197, 168] width 121 height 15
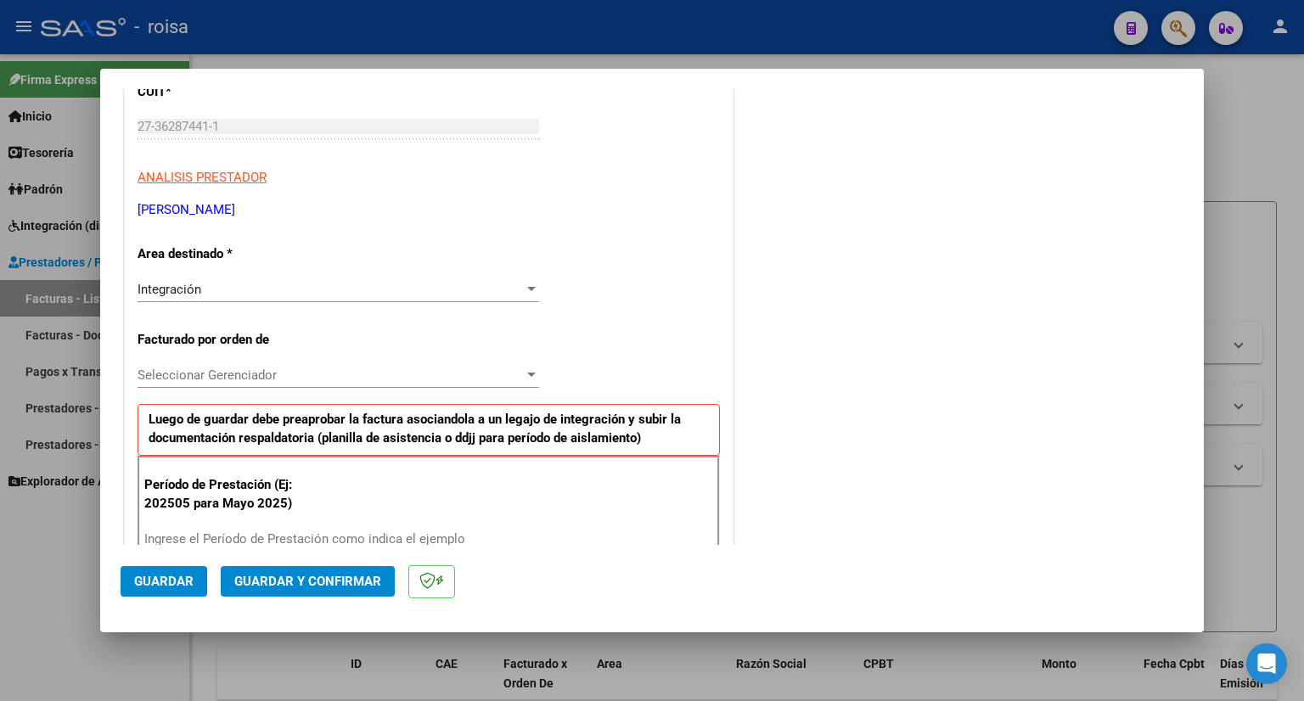
scroll to position [255, 0]
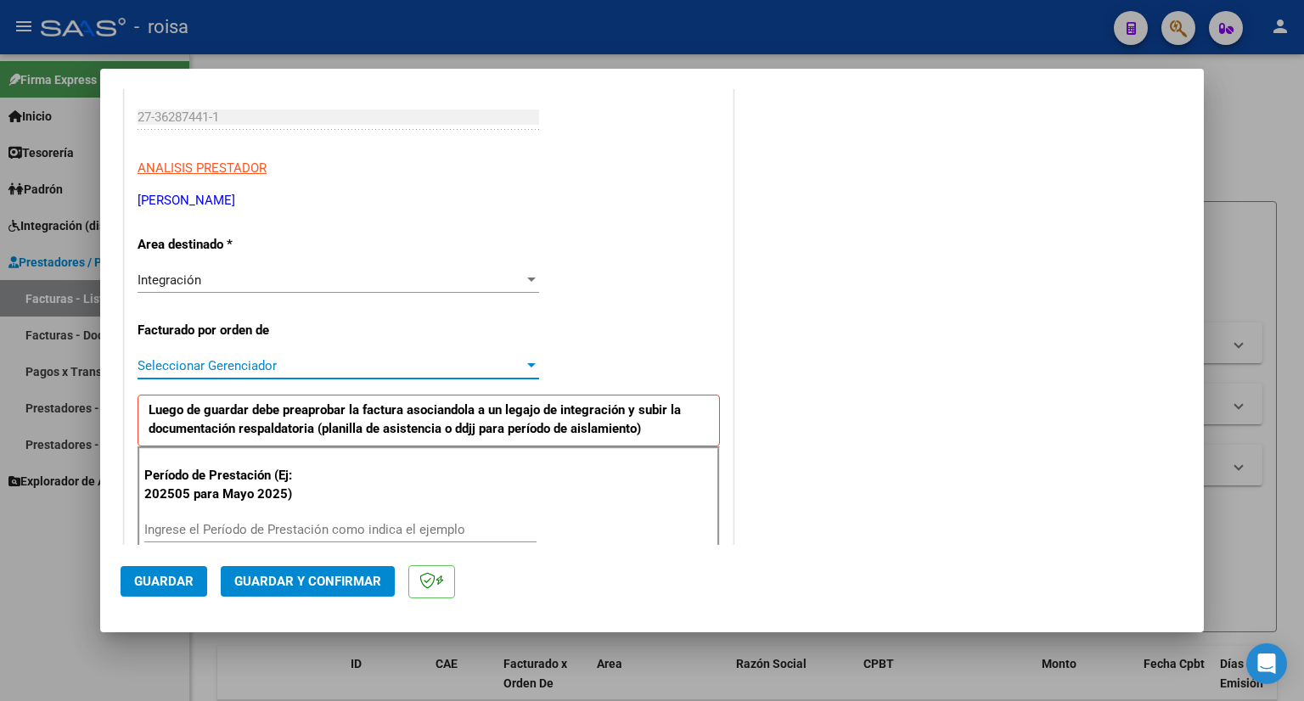
click at [395, 368] on span "Seleccionar Gerenciador" at bounding box center [330, 365] width 386 height 15
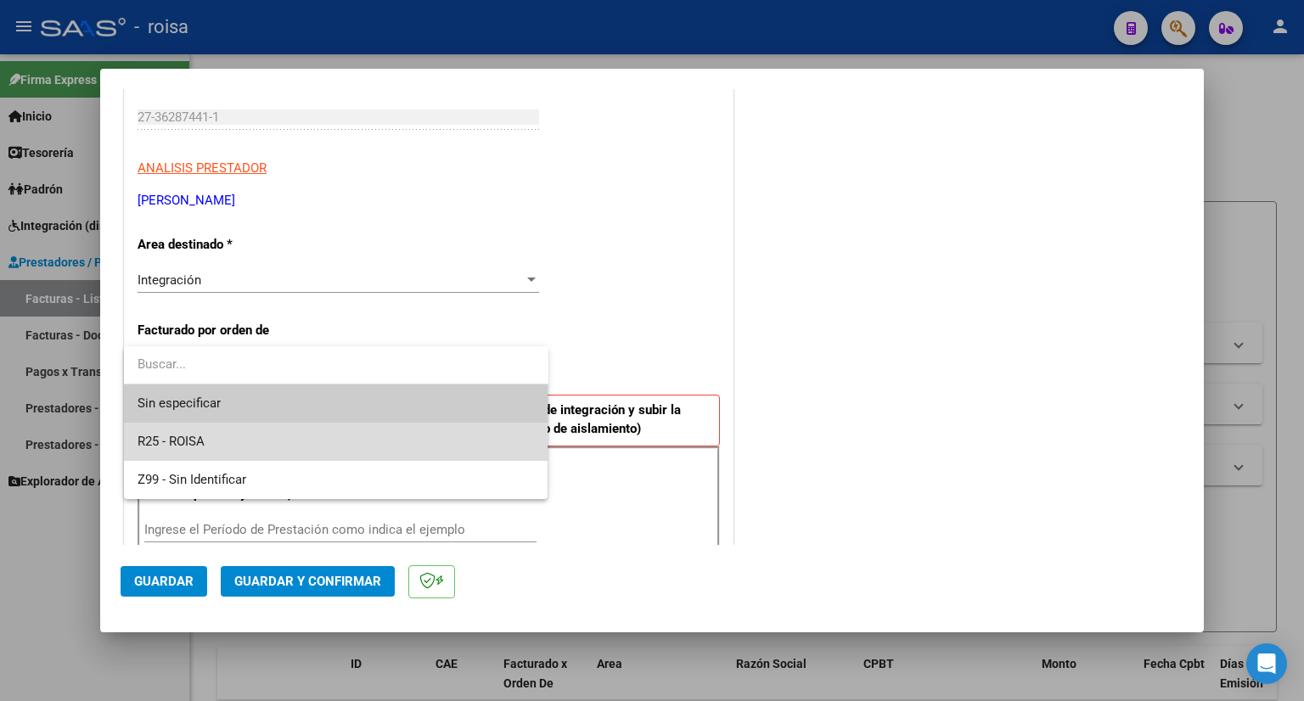
click at [272, 434] on span "R25 - ROISA" at bounding box center [335, 442] width 397 height 38
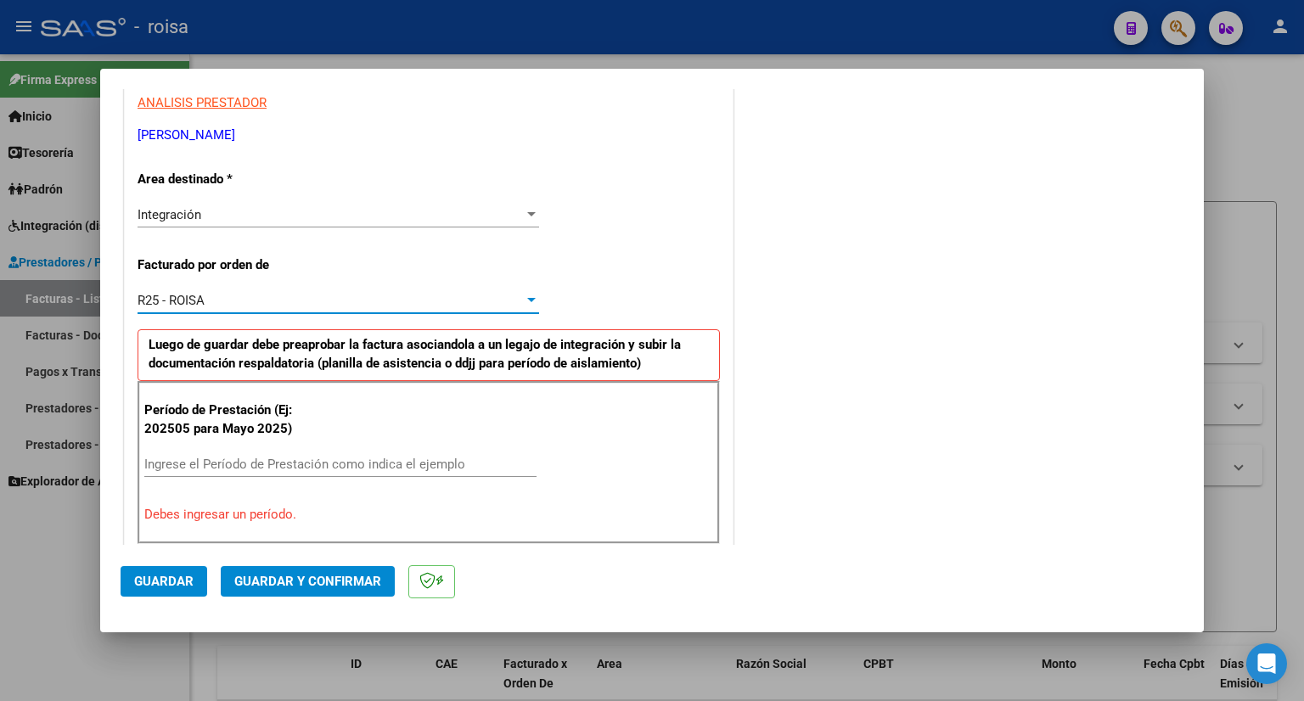
scroll to position [424, 0]
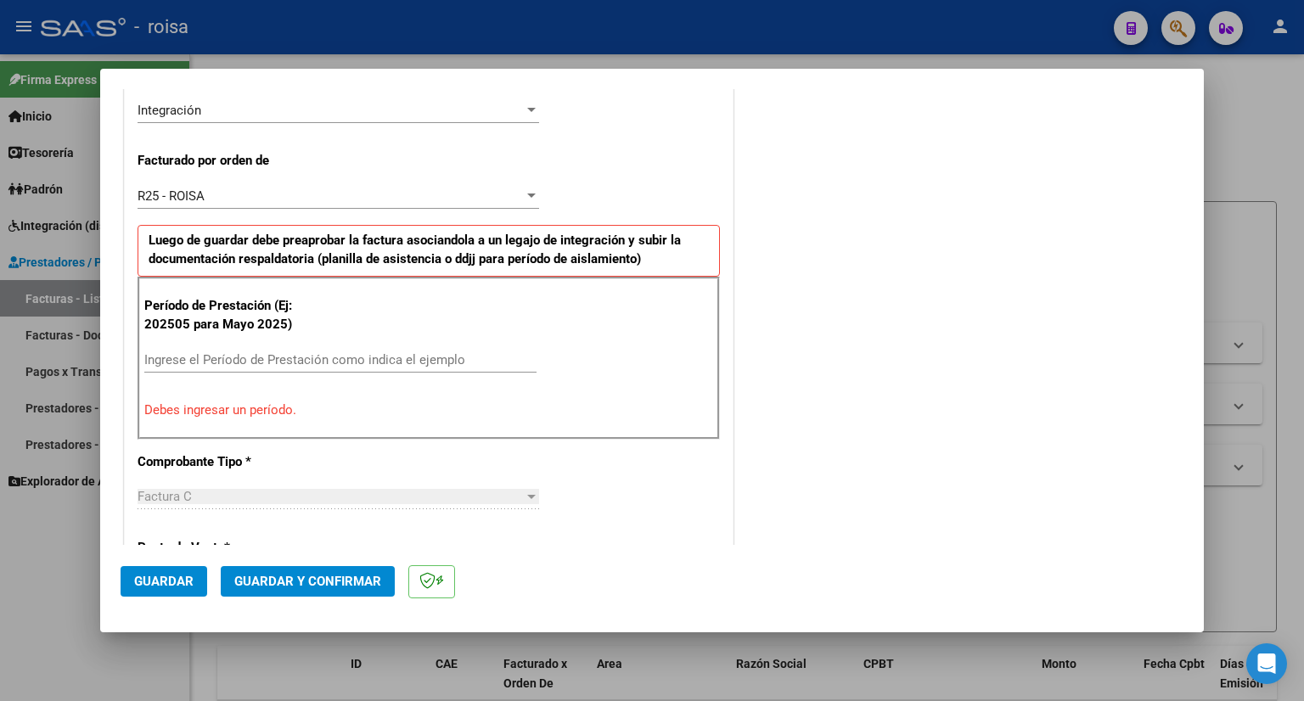
click at [278, 368] on div "Ingrese el Período de Prestación como indica el ejemplo" at bounding box center [340, 359] width 392 height 25
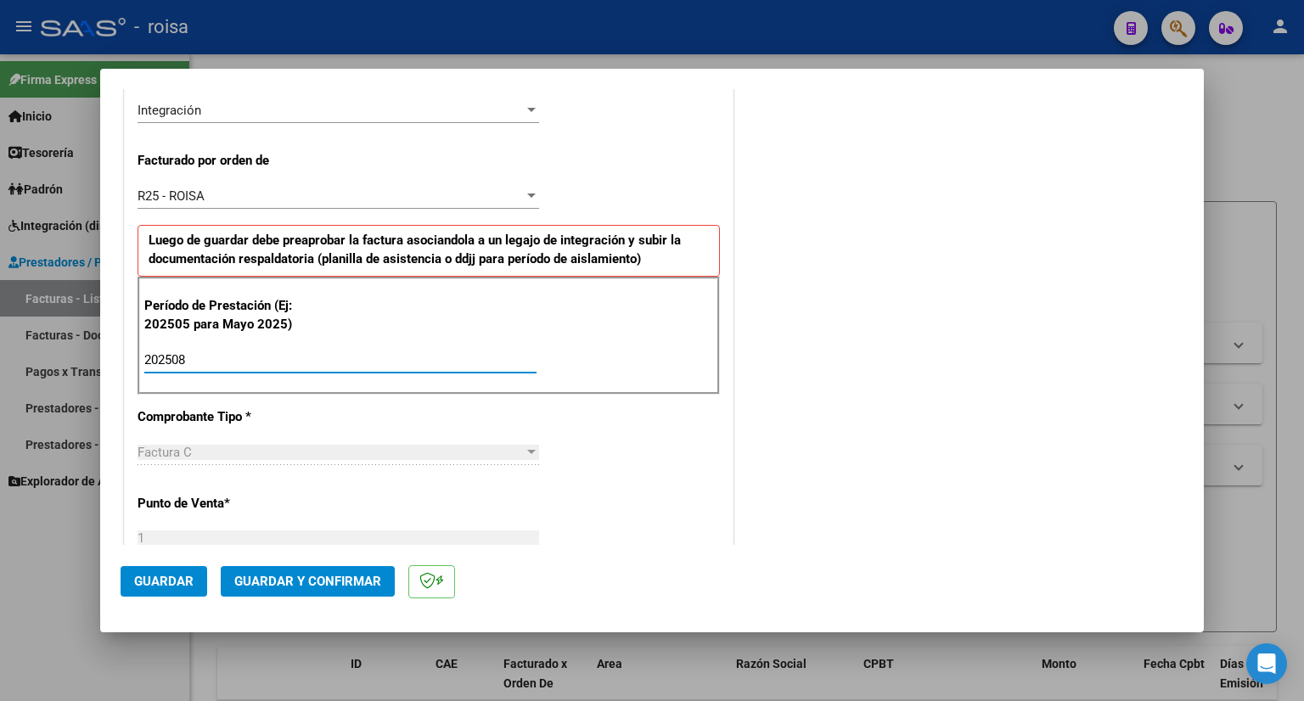
type input "202508"
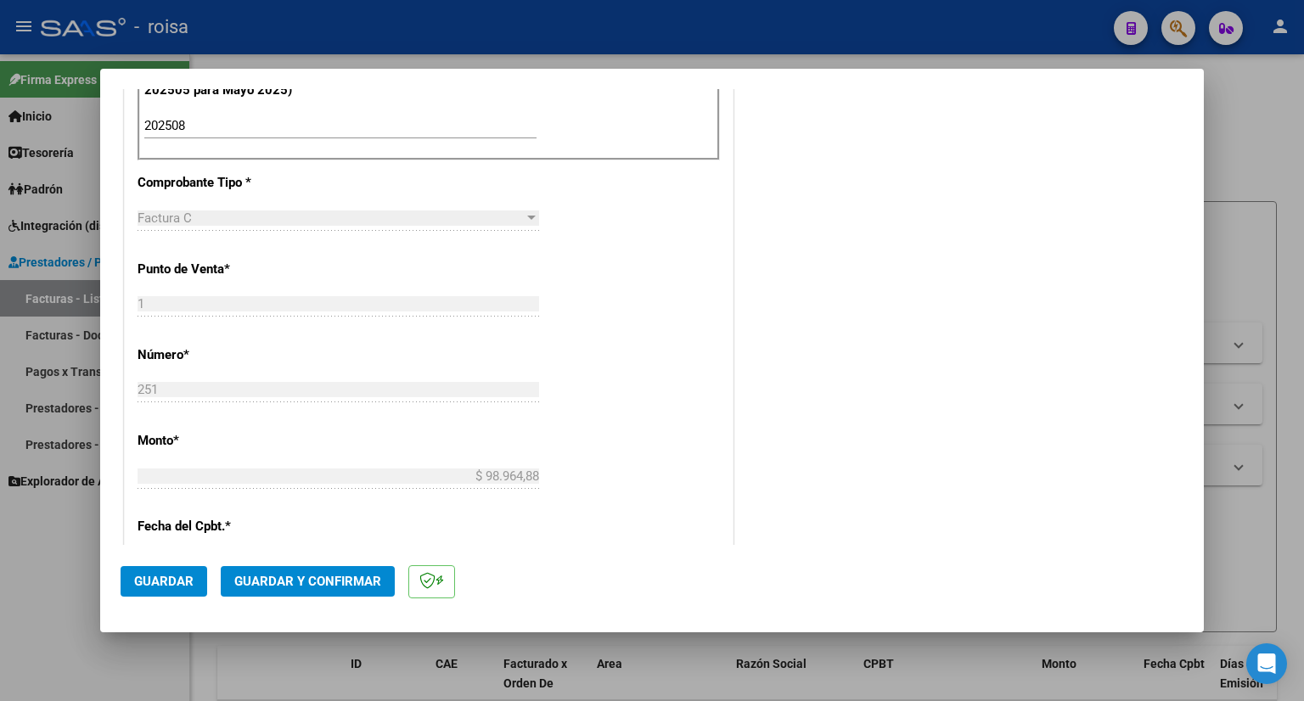
scroll to position [764, 0]
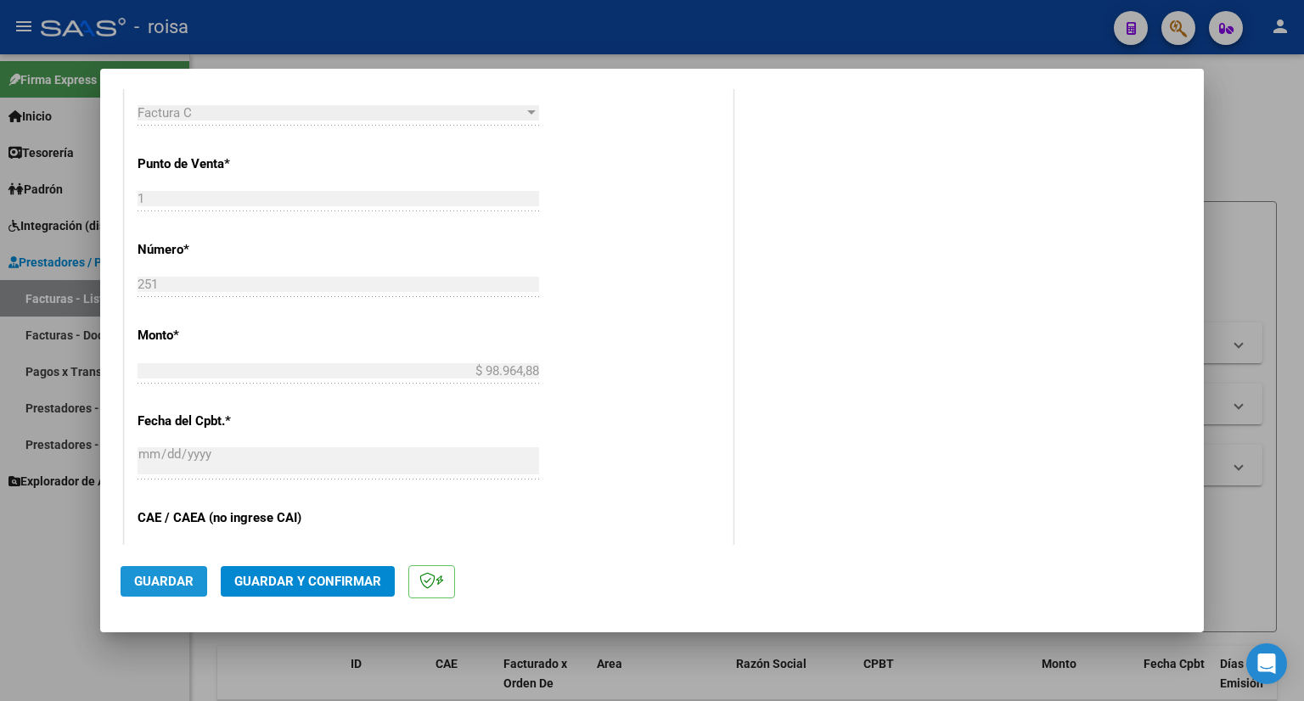
click at [182, 586] on span "Guardar" at bounding box center [163, 581] width 59 height 15
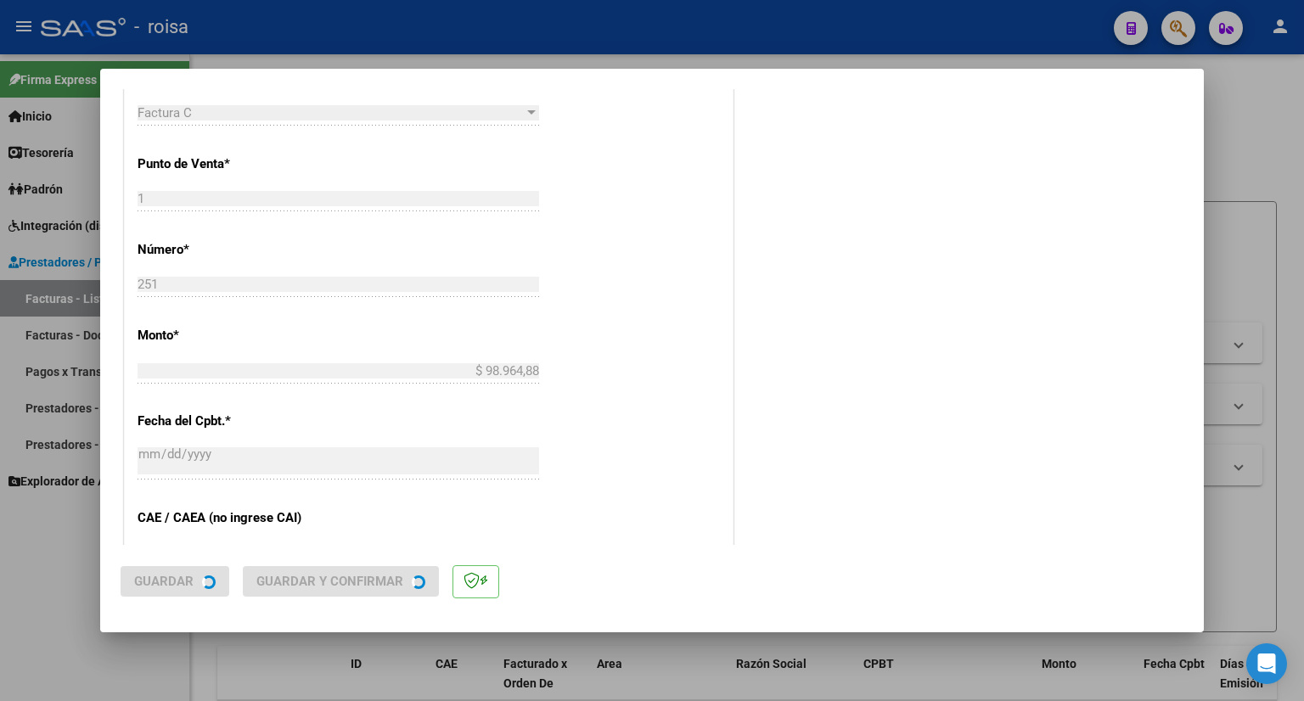
scroll to position [0, 0]
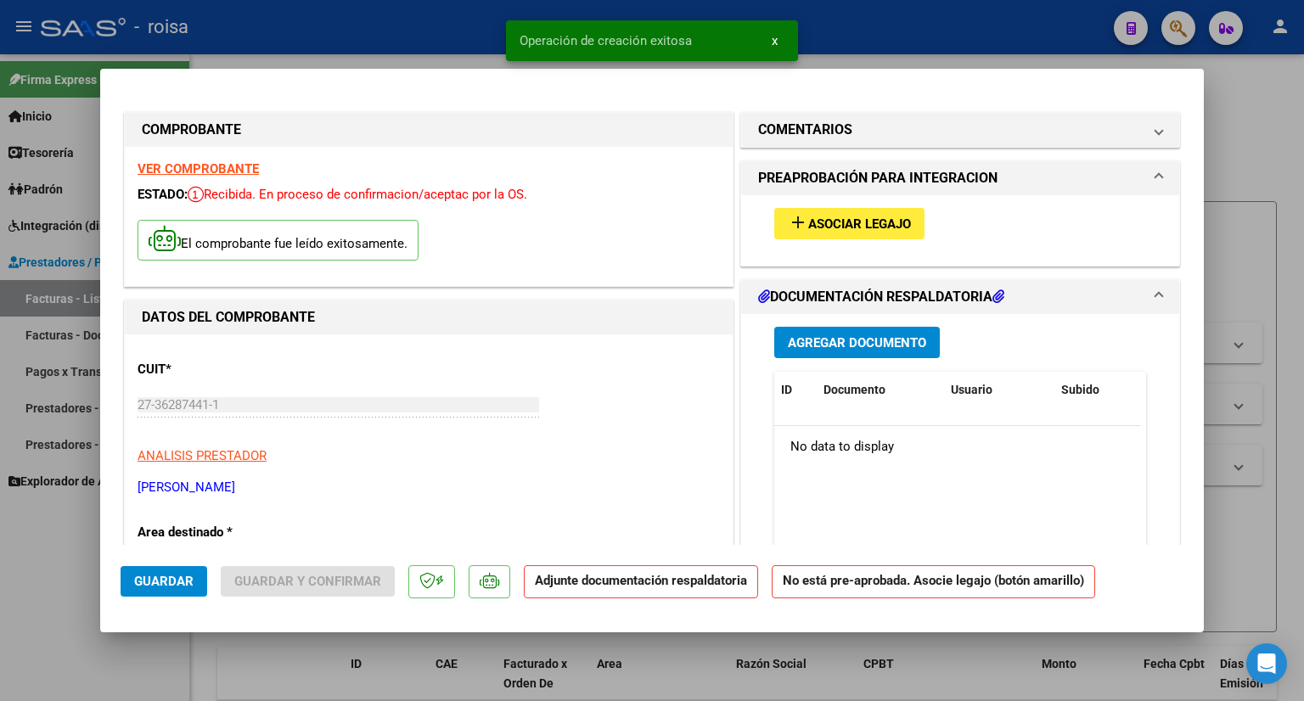
click at [872, 225] on span "Asociar Legajo" at bounding box center [859, 223] width 103 height 15
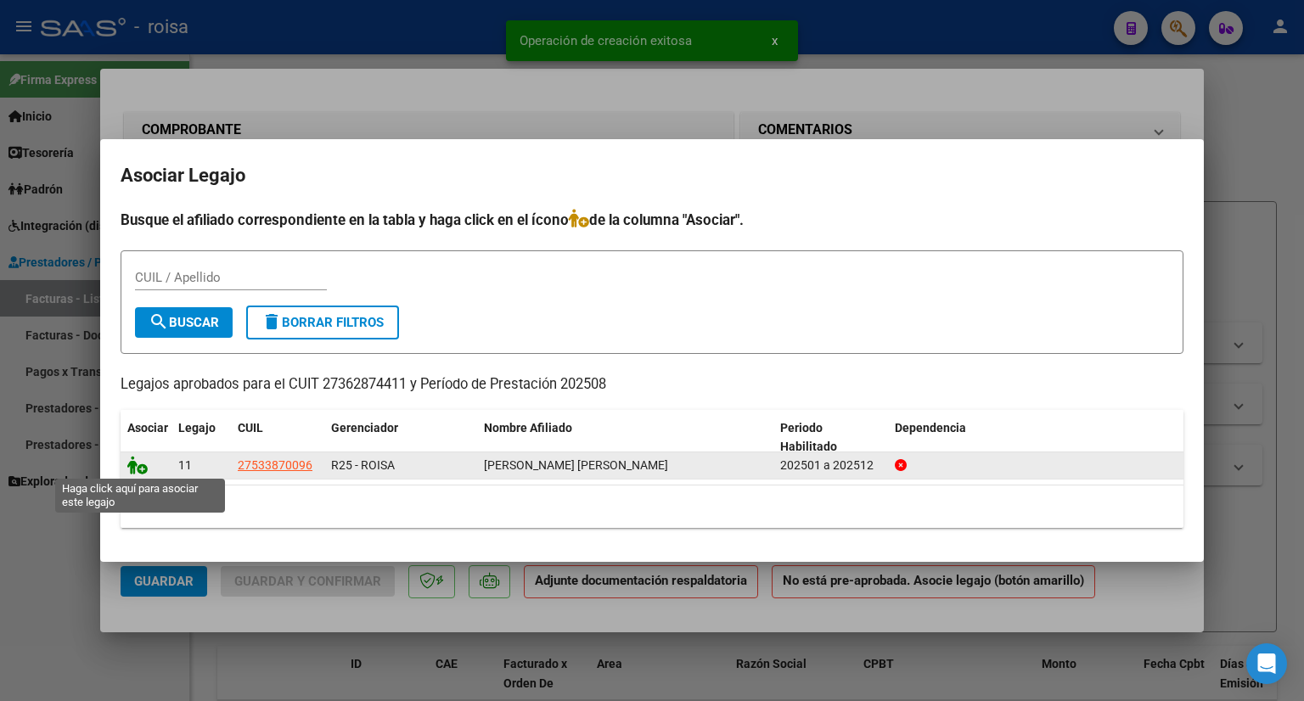
click at [136, 470] on icon at bounding box center [137, 465] width 20 height 19
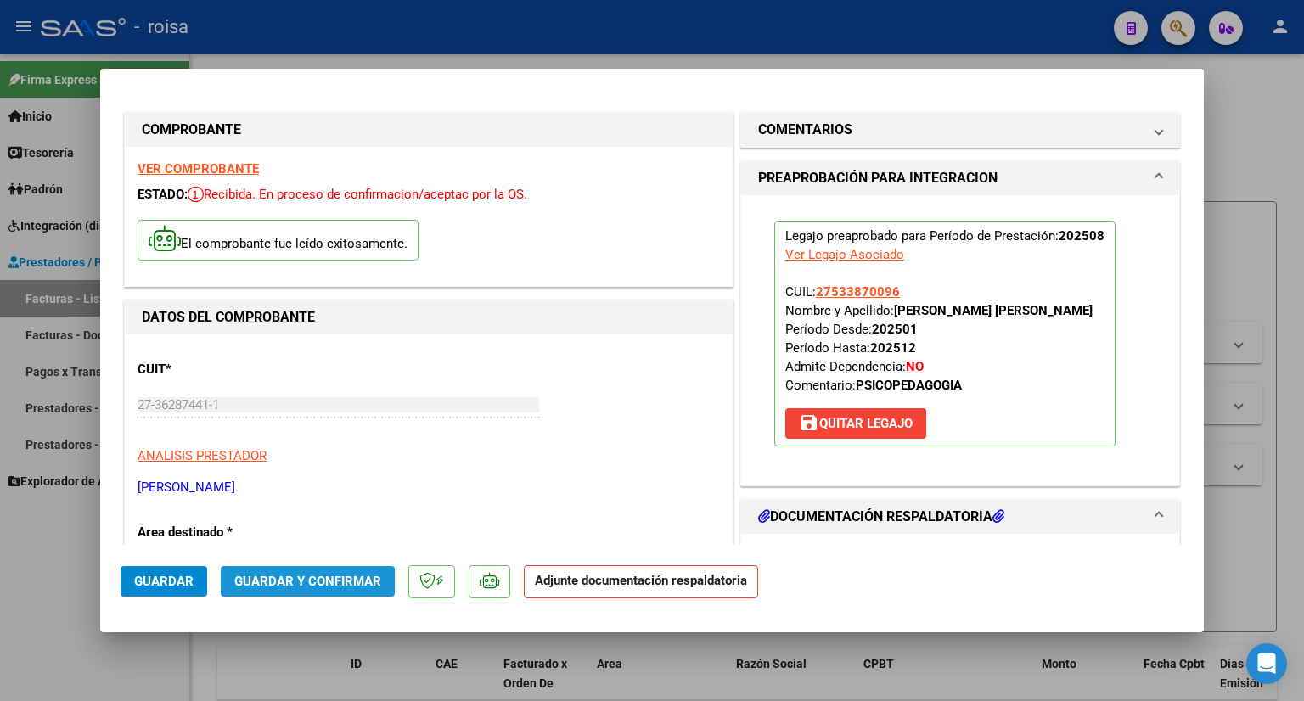
click at [362, 588] on span "Guardar y Confirmar" at bounding box center [307, 581] width 147 height 15
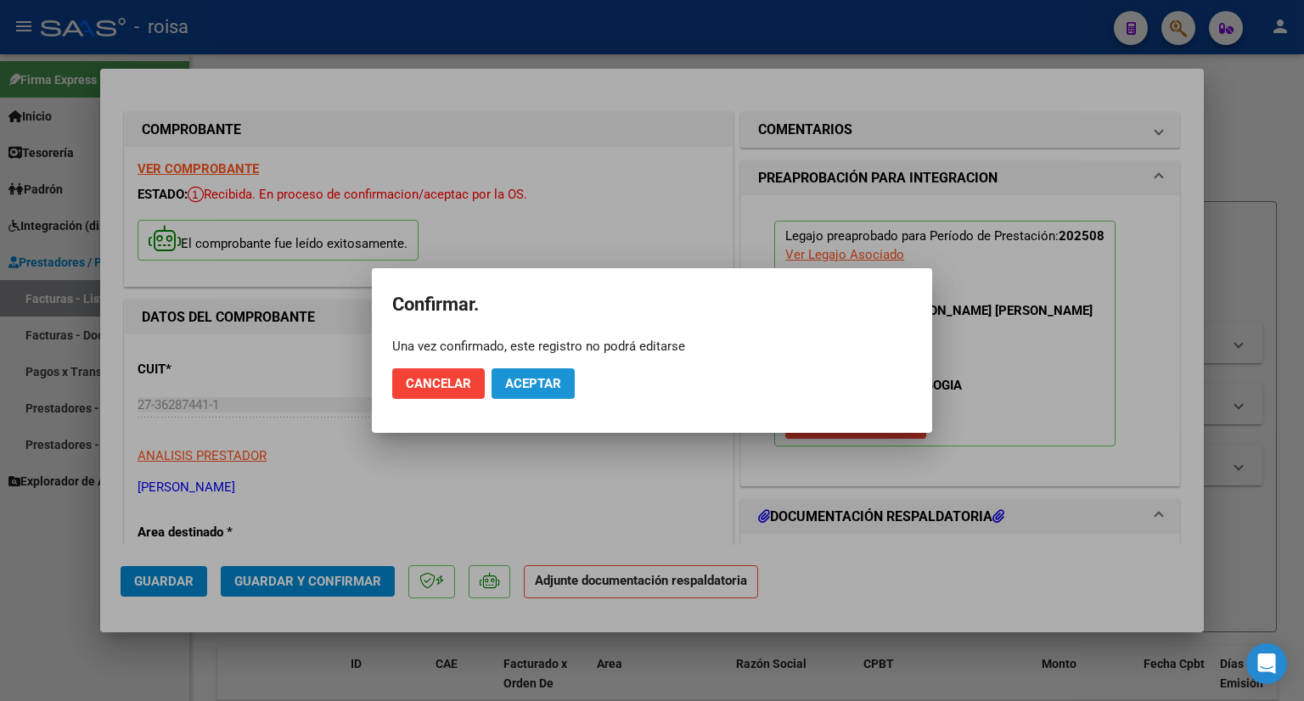
click at [536, 384] on span "Aceptar" at bounding box center [533, 383] width 56 height 15
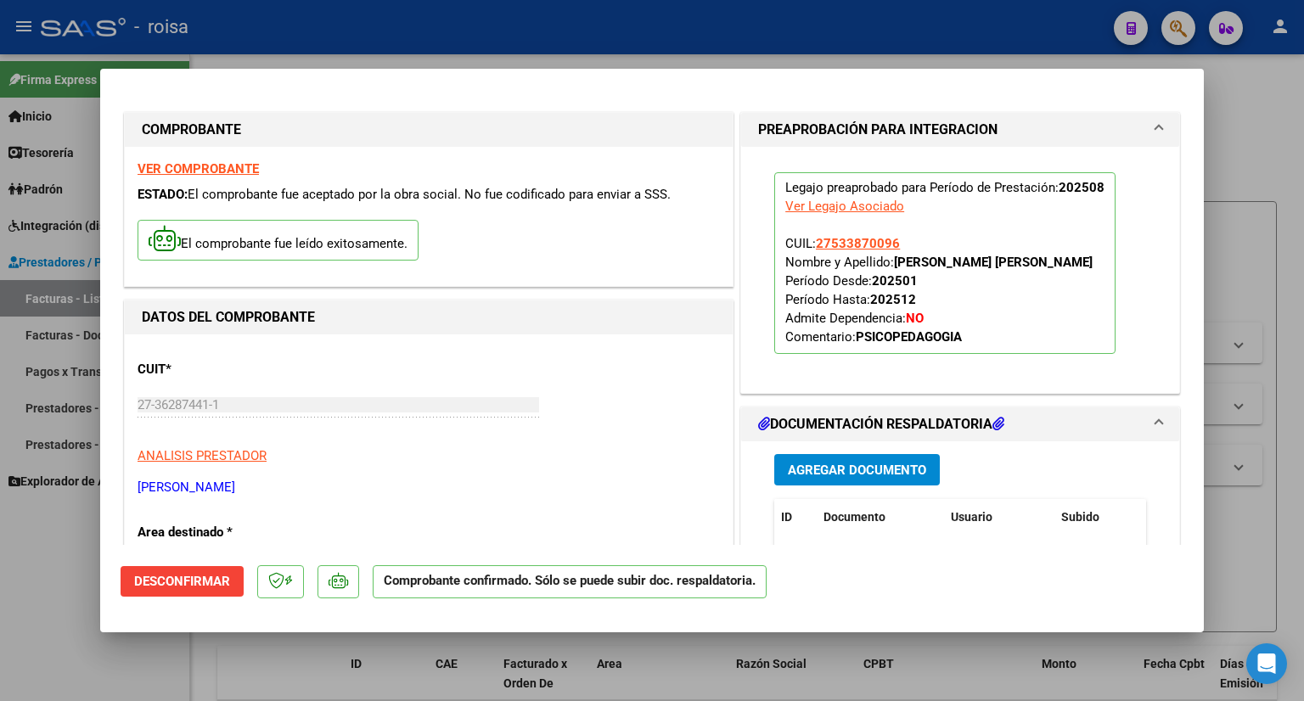
click at [1260, 87] on div at bounding box center [652, 350] width 1304 height 701
type input "$ 0,00"
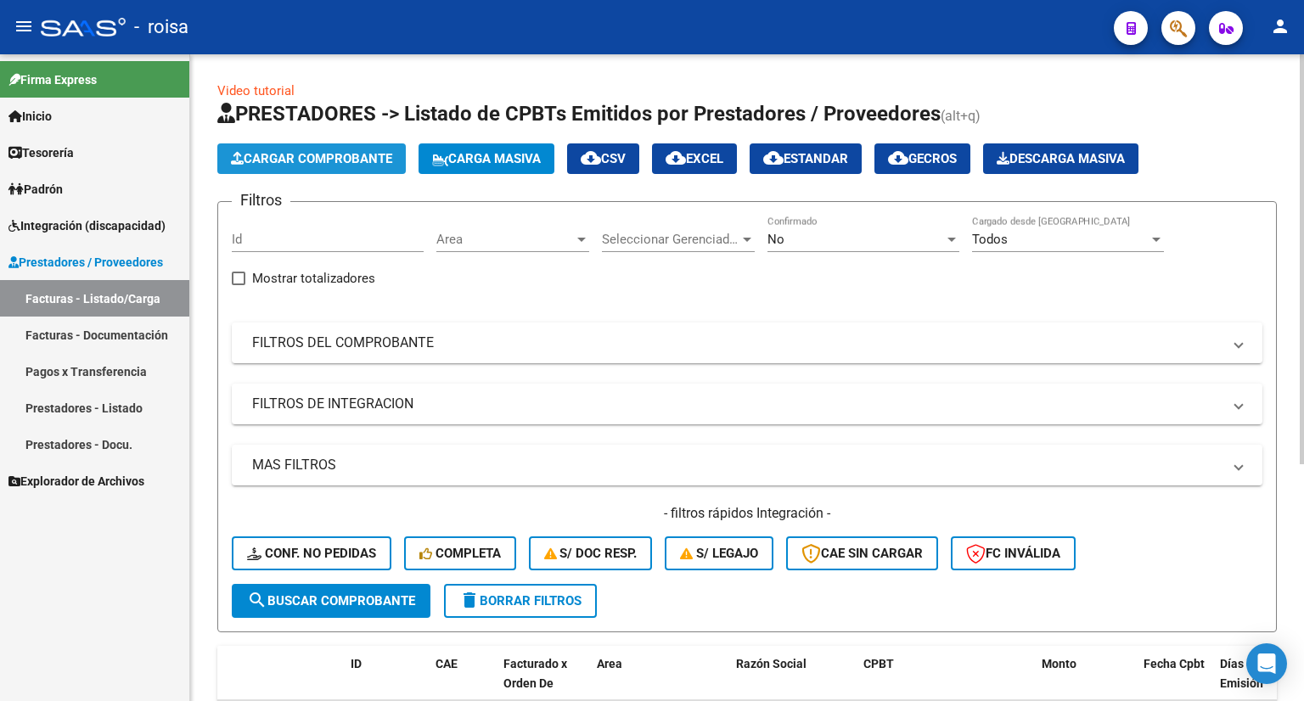
click at [360, 156] on span "Cargar Comprobante" at bounding box center [311, 158] width 161 height 15
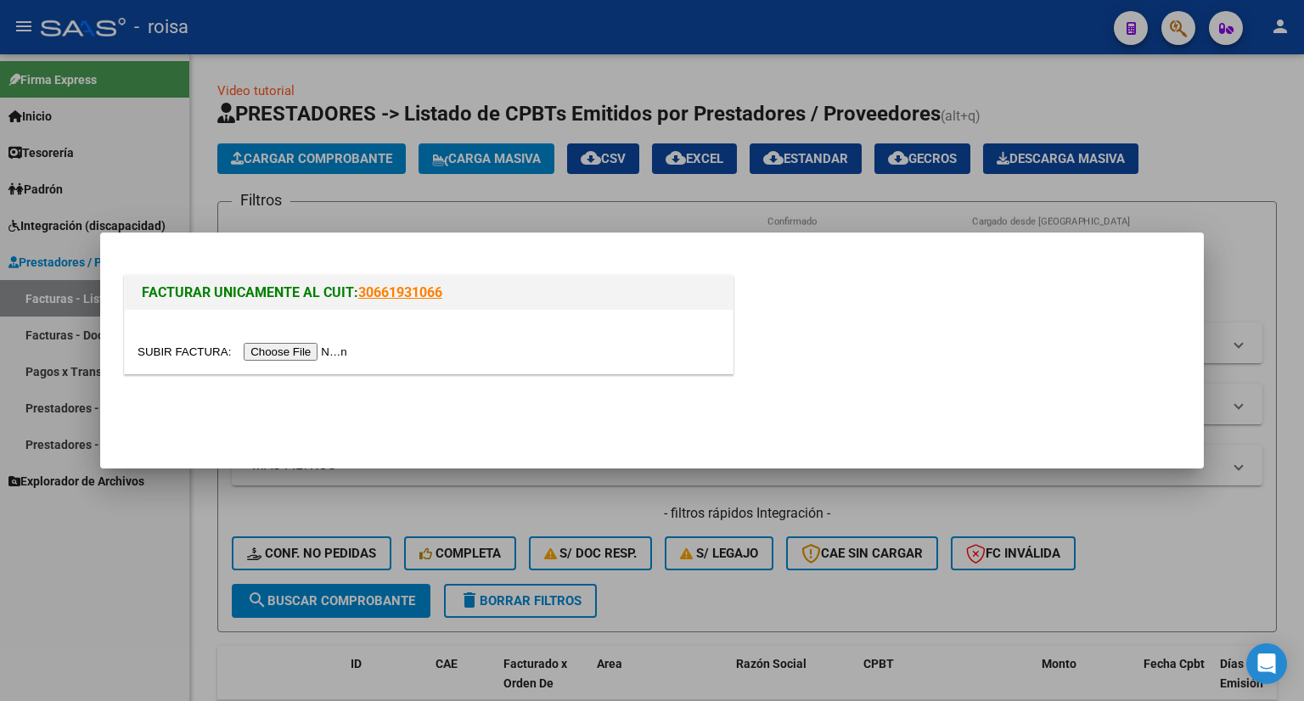
click at [283, 347] on input "file" at bounding box center [244, 352] width 215 height 18
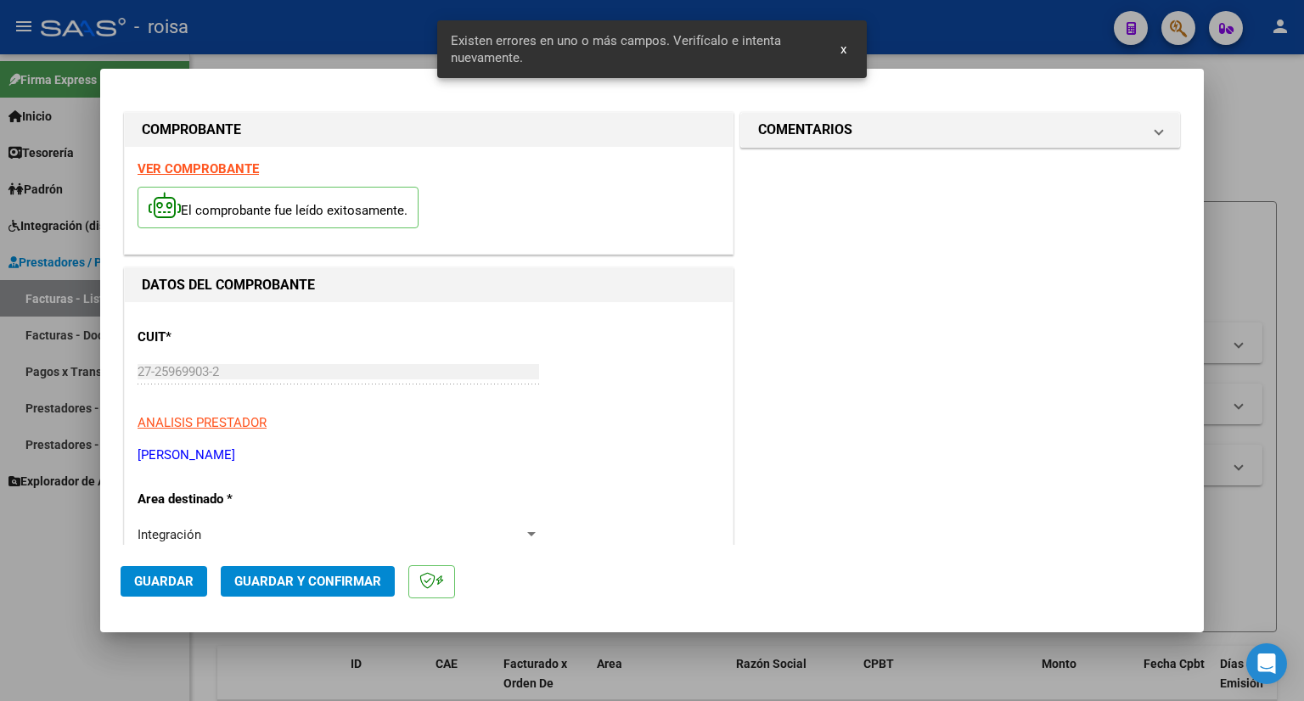
click at [194, 163] on strong "VER COMPROBANTE" at bounding box center [197, 168] width 121 height 15
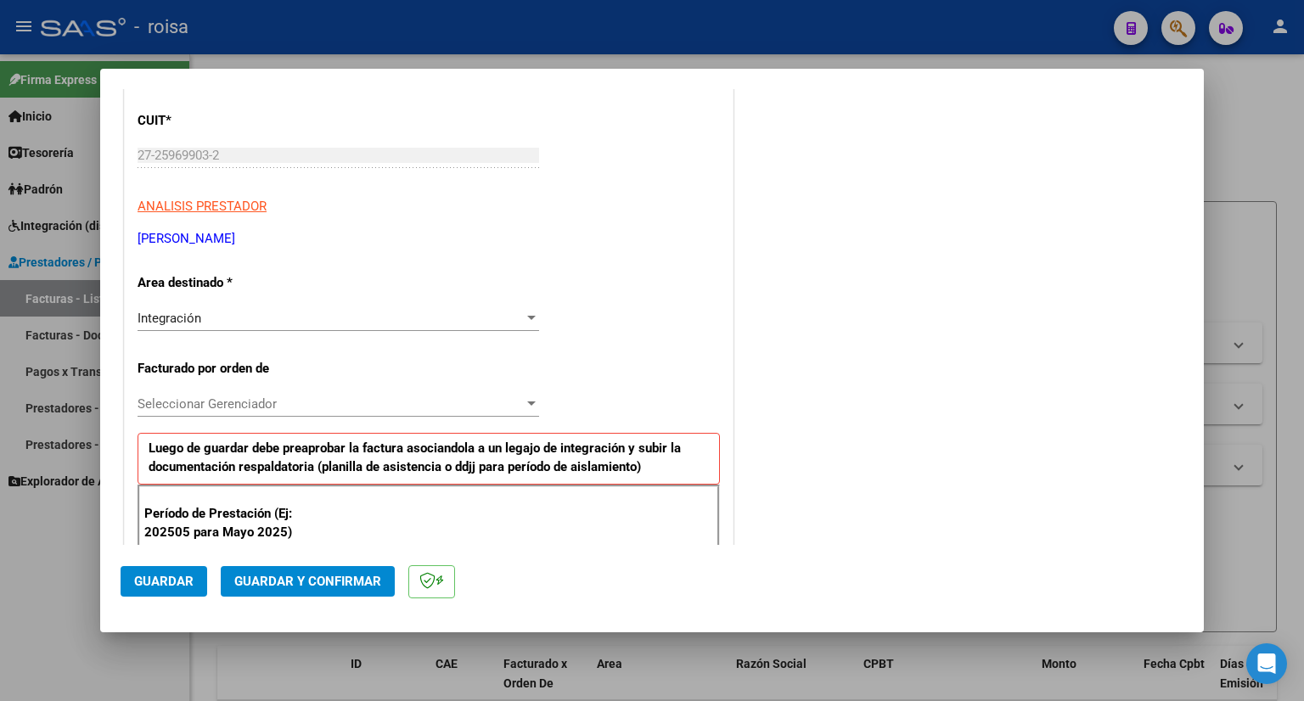
scroll to position [255, 0]
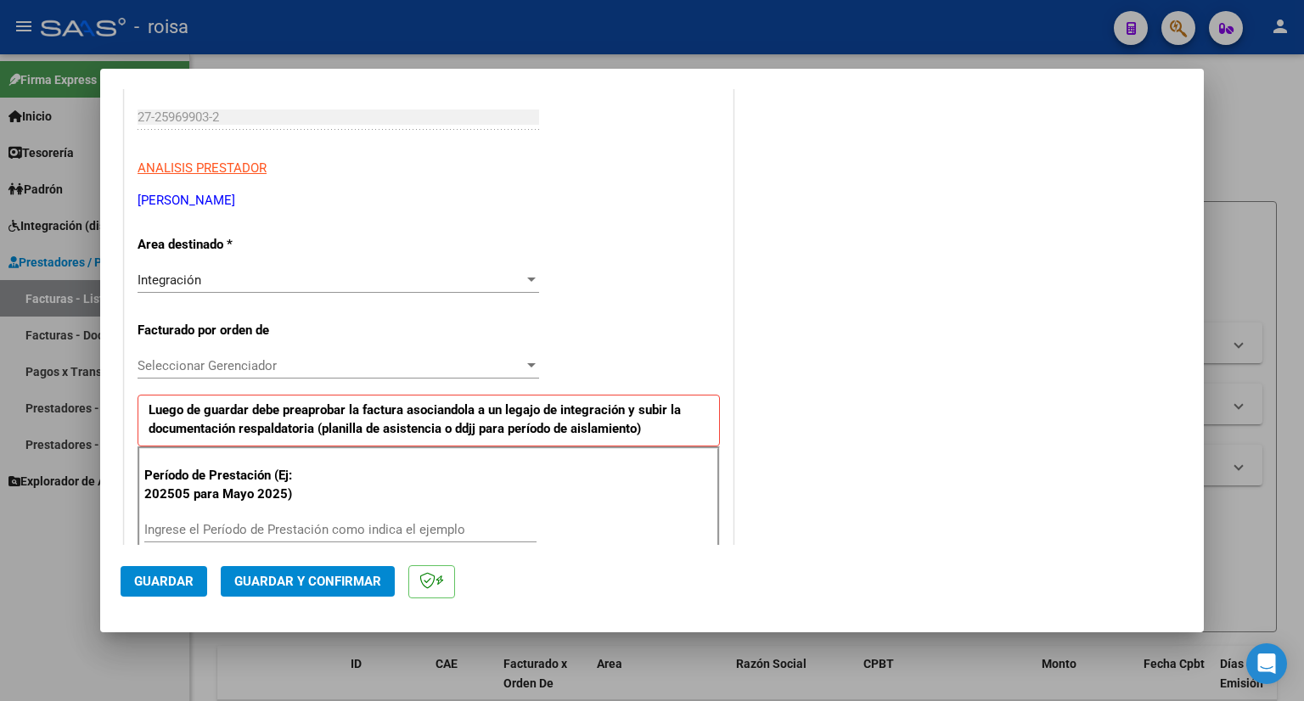
click at [321, 373] on div "Seleccionar Gerenciador Seleccionar Gerenciador" at bounding box center [337, 365] width 401 height 25
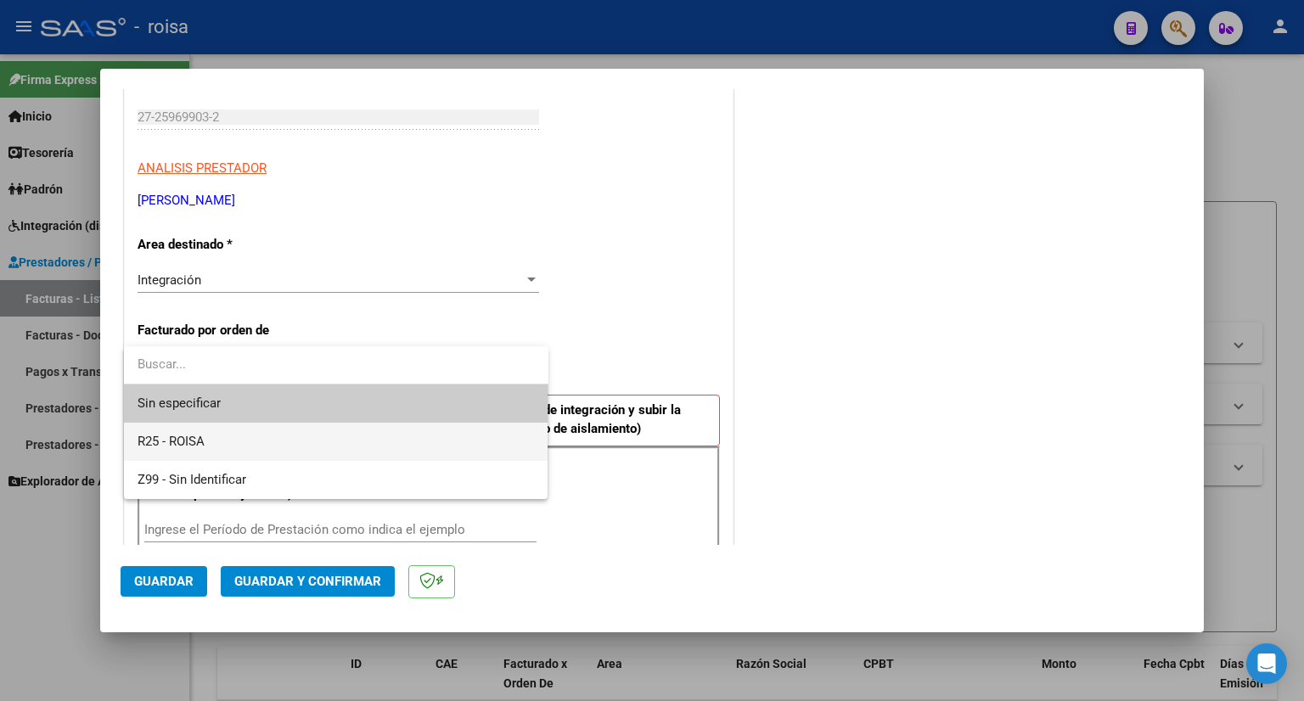
click at [267, 432] on span "R25 - ROISA" at bounding box center [335, 442] width 397 height 38
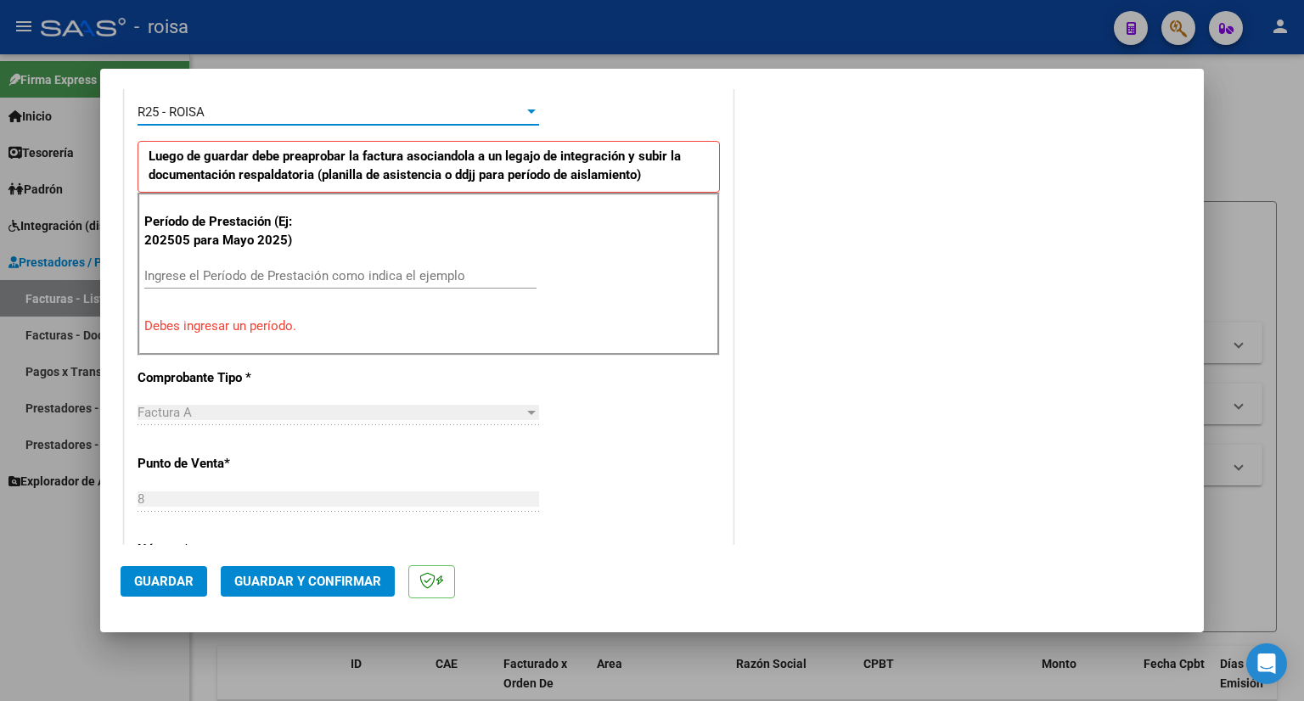
scroll to position [509, 0]
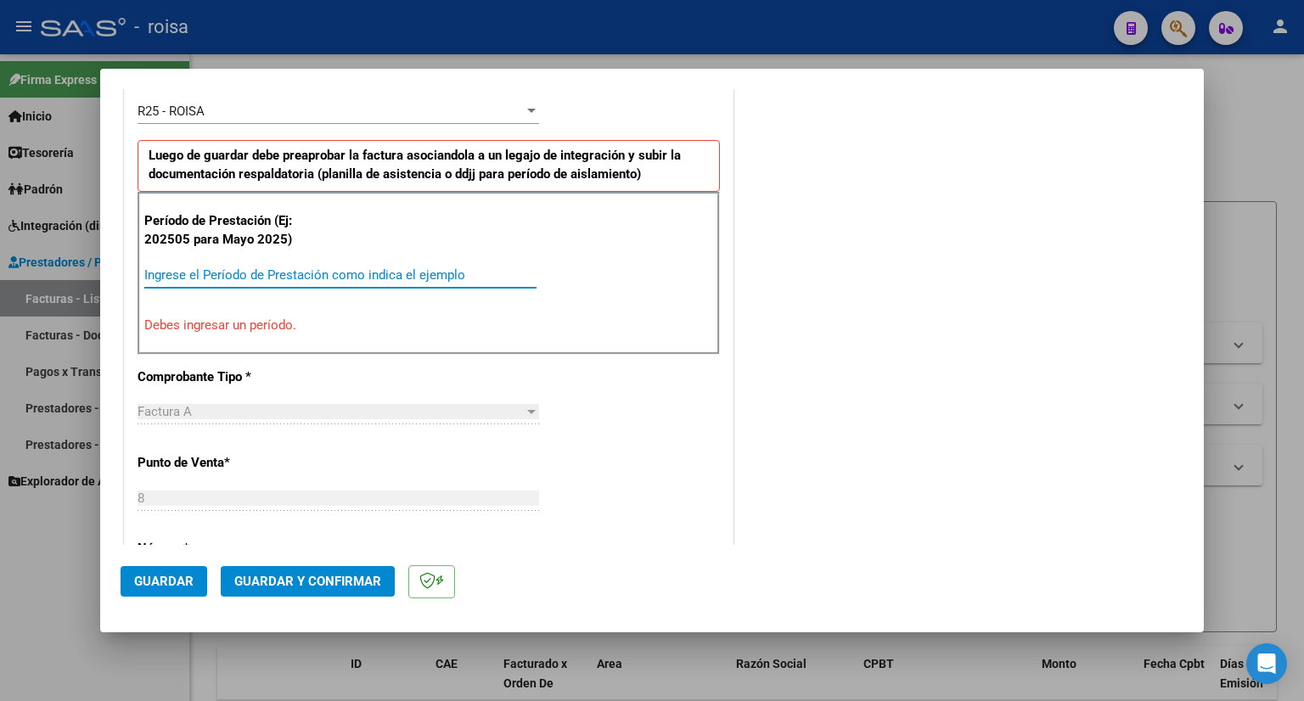
click at [344, 267] on input "Ingrese el Período de Prestación como indica el ejemplo" at bounding box center [340, 274] width 392 height 15
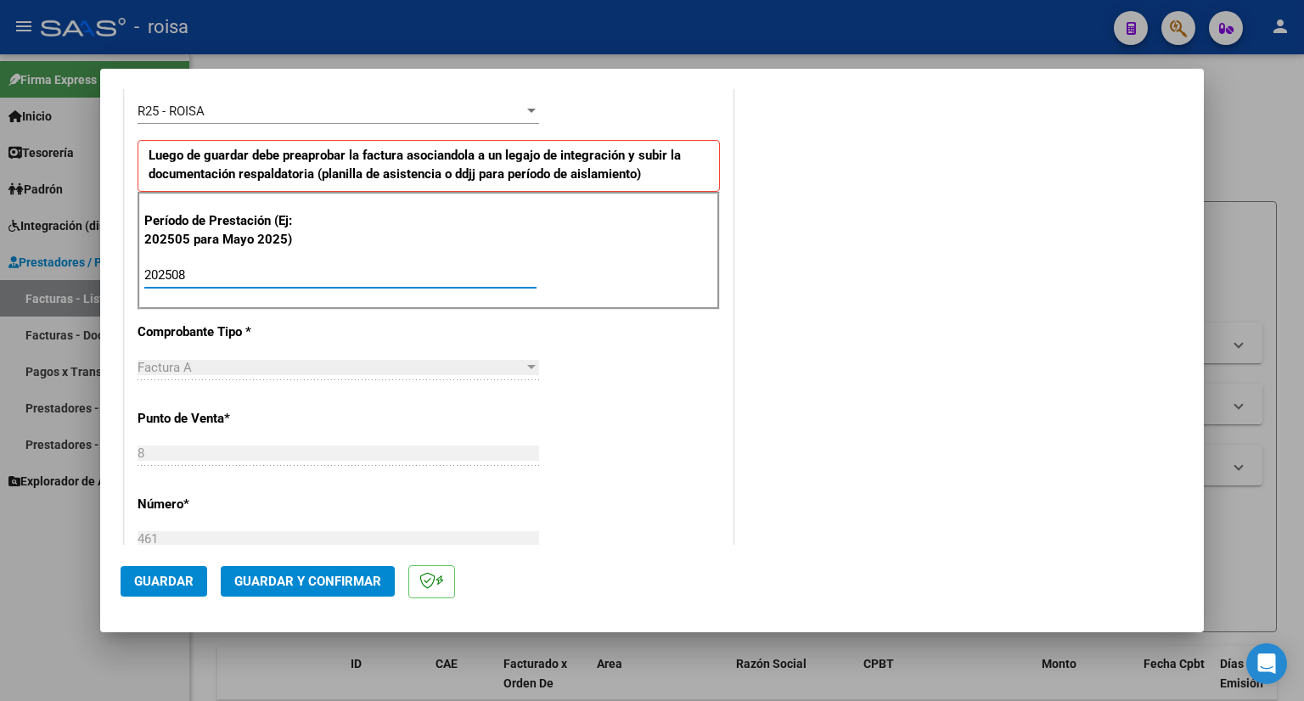
type input "202508"
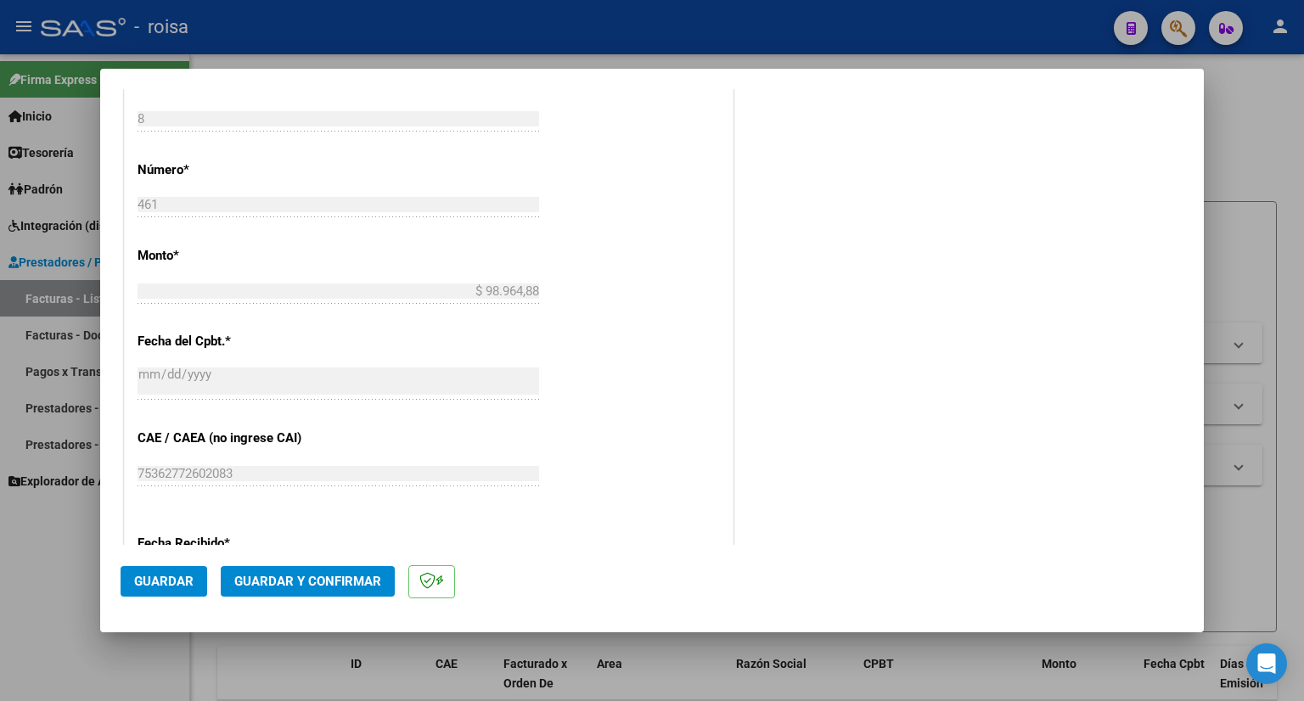
scroll to position [934, 0]
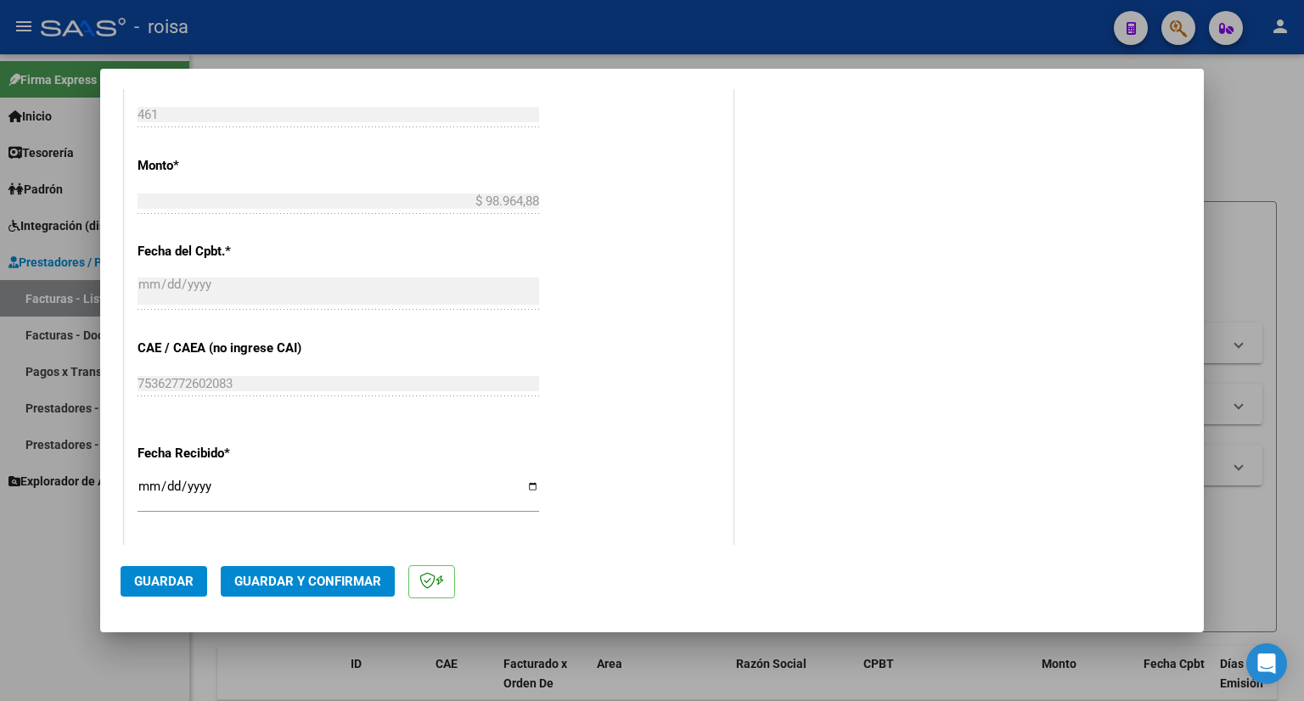
click at [173, 578] on span "Guardar" at bounding box center [163, 581] width 59 height 15
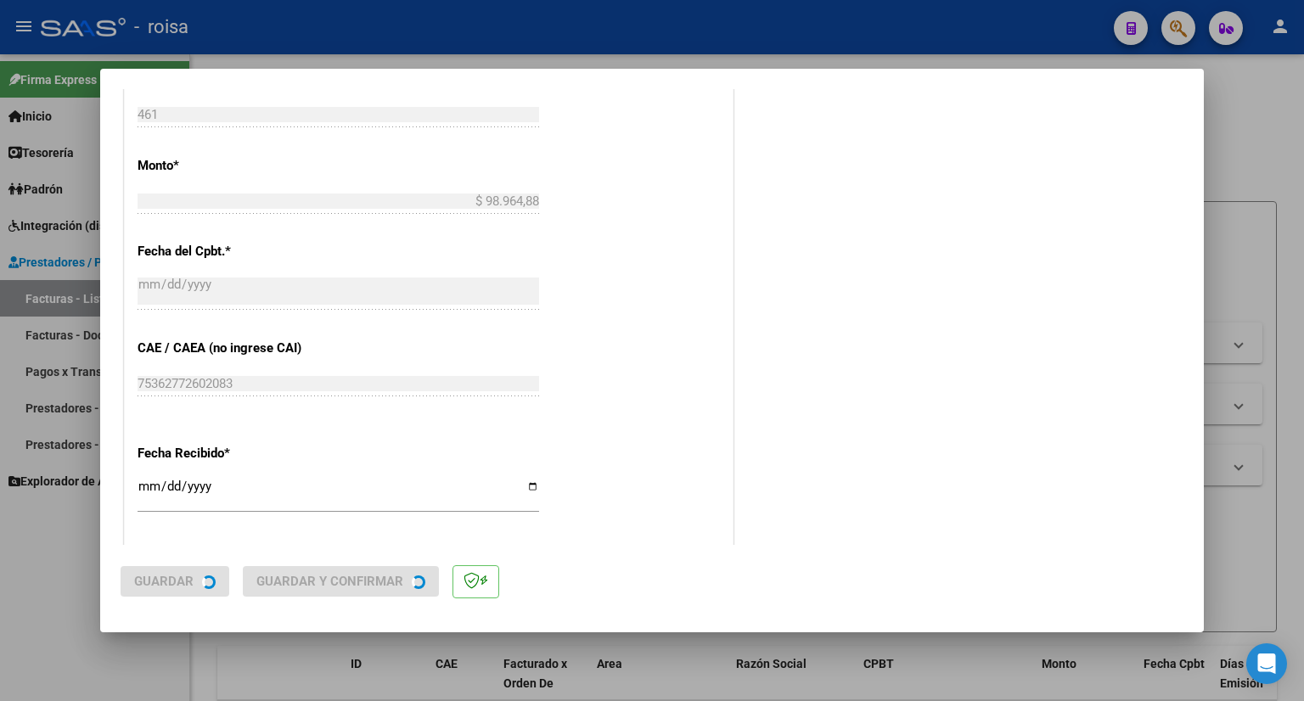
scroll to position [0, 0]
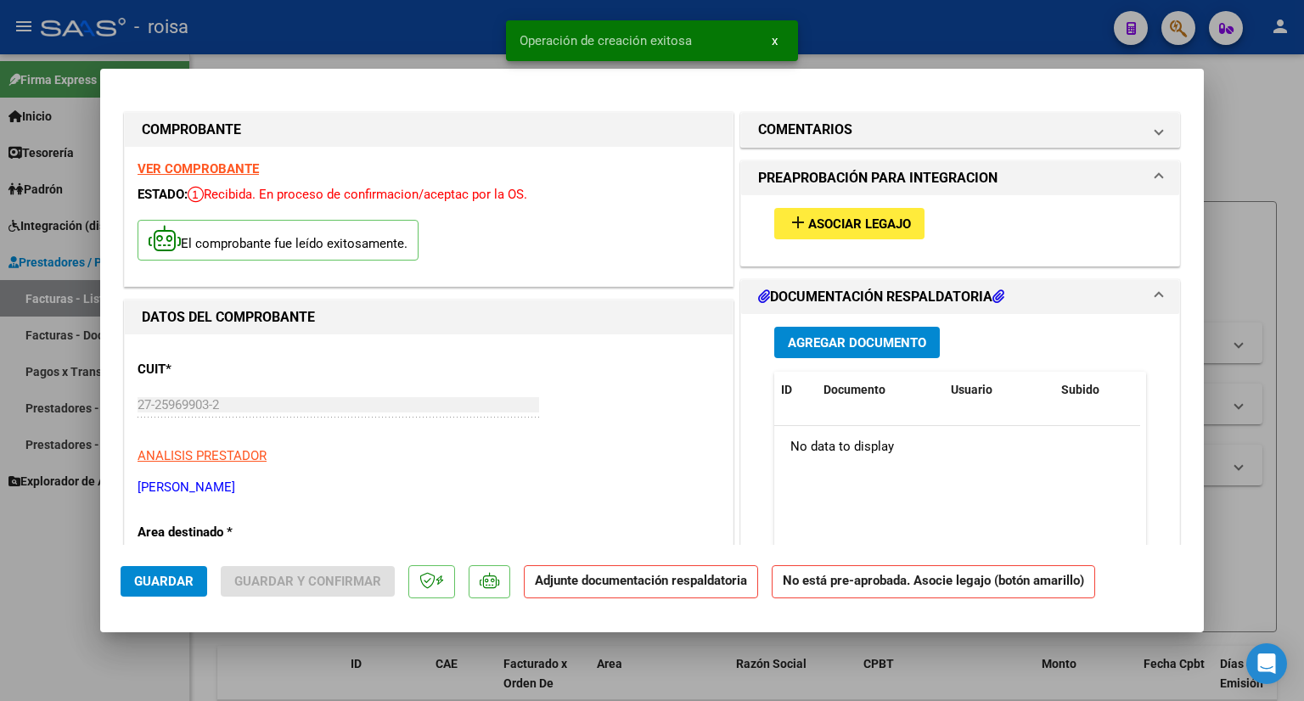
click at [850, 208] on button "add Asociar Legajo" at bounding box center [849, 223] width 150 height 31
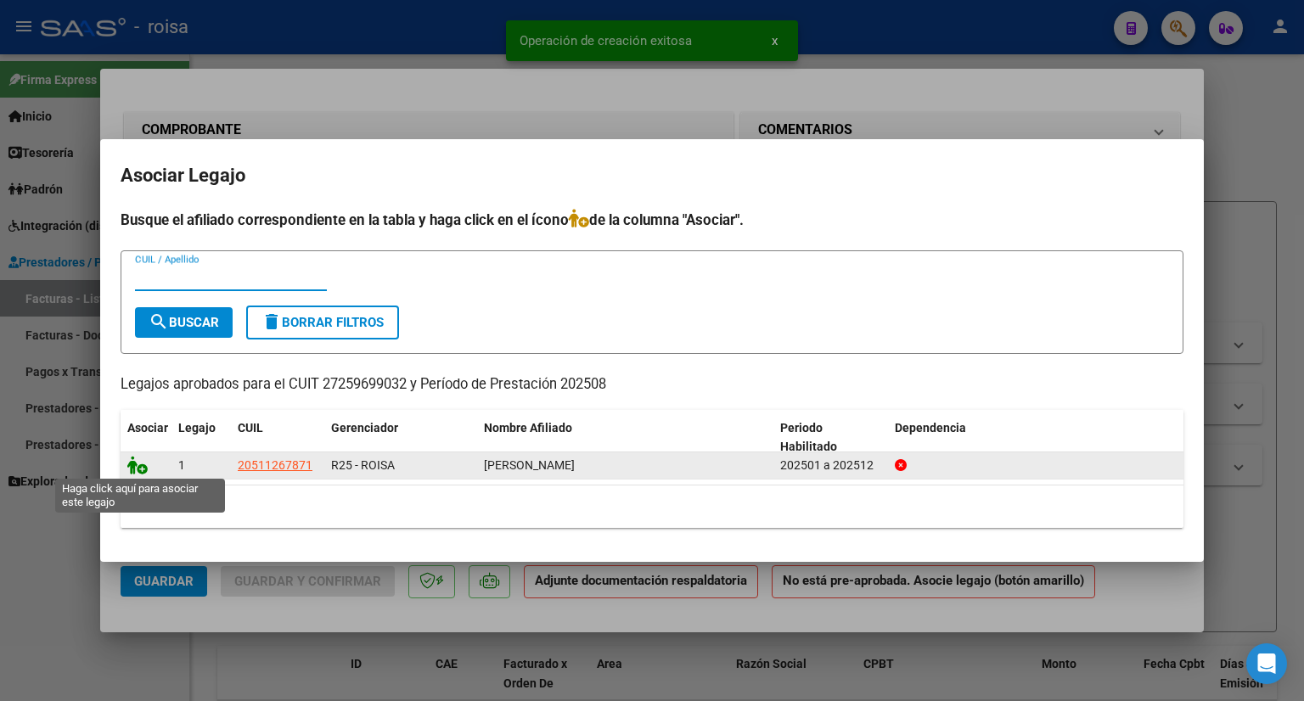
click at [137, 466] on icon at bounding box center [137, 465] width 20 height 19
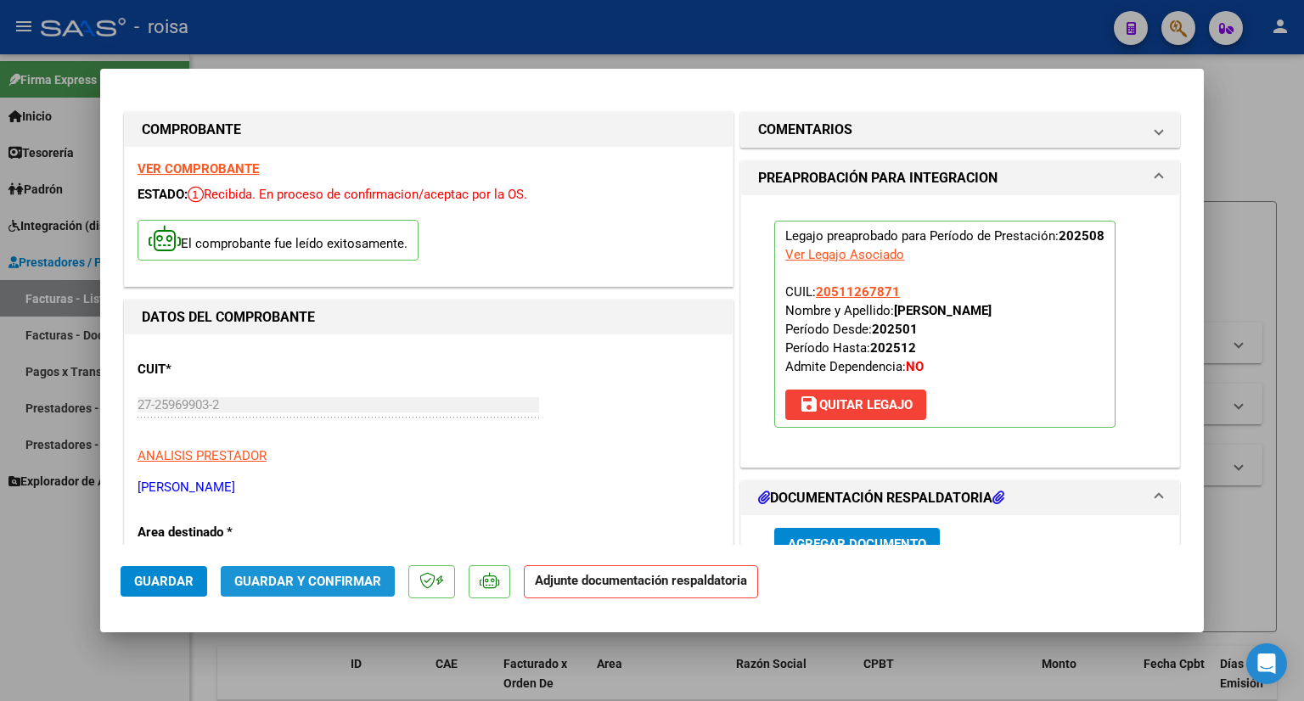
click at [322, 584] on span "Guardar y Confirmar" at bounding box center [307, 581] width 147 height 15
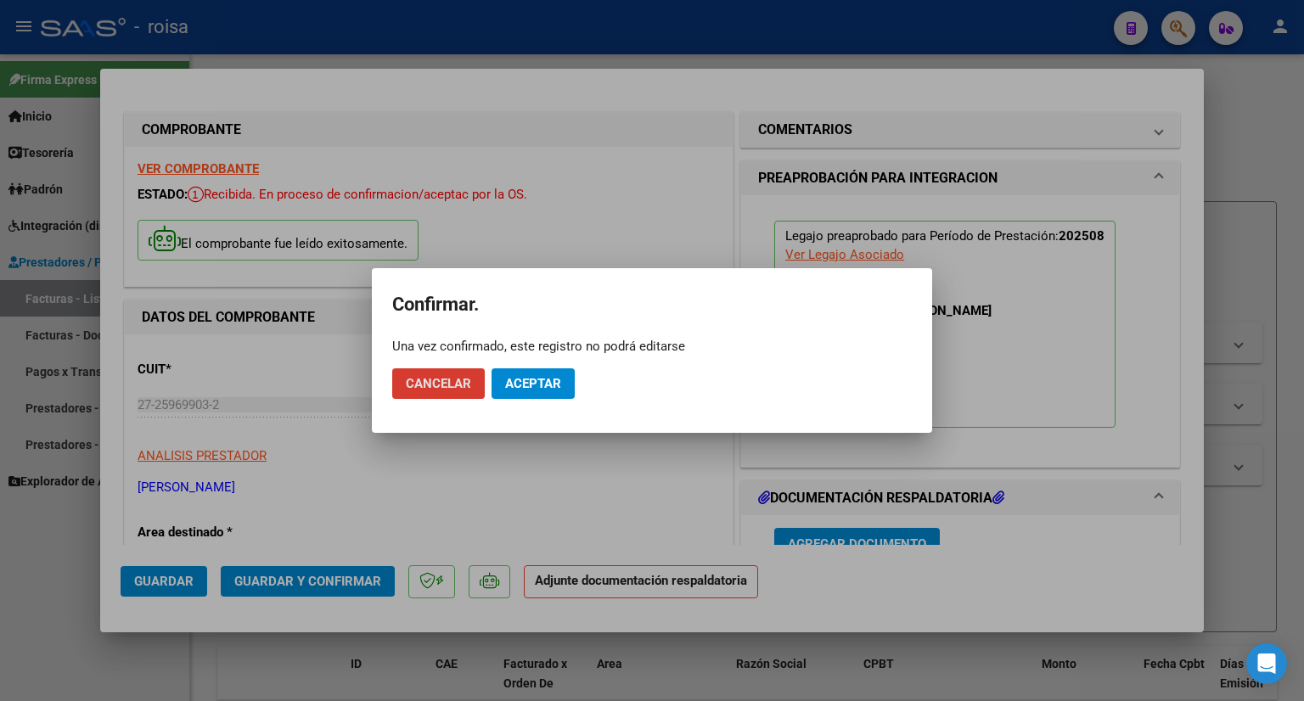
click at [528, 381] on span "Aceptar" at bounding box center [533, 383] width 56 height 15
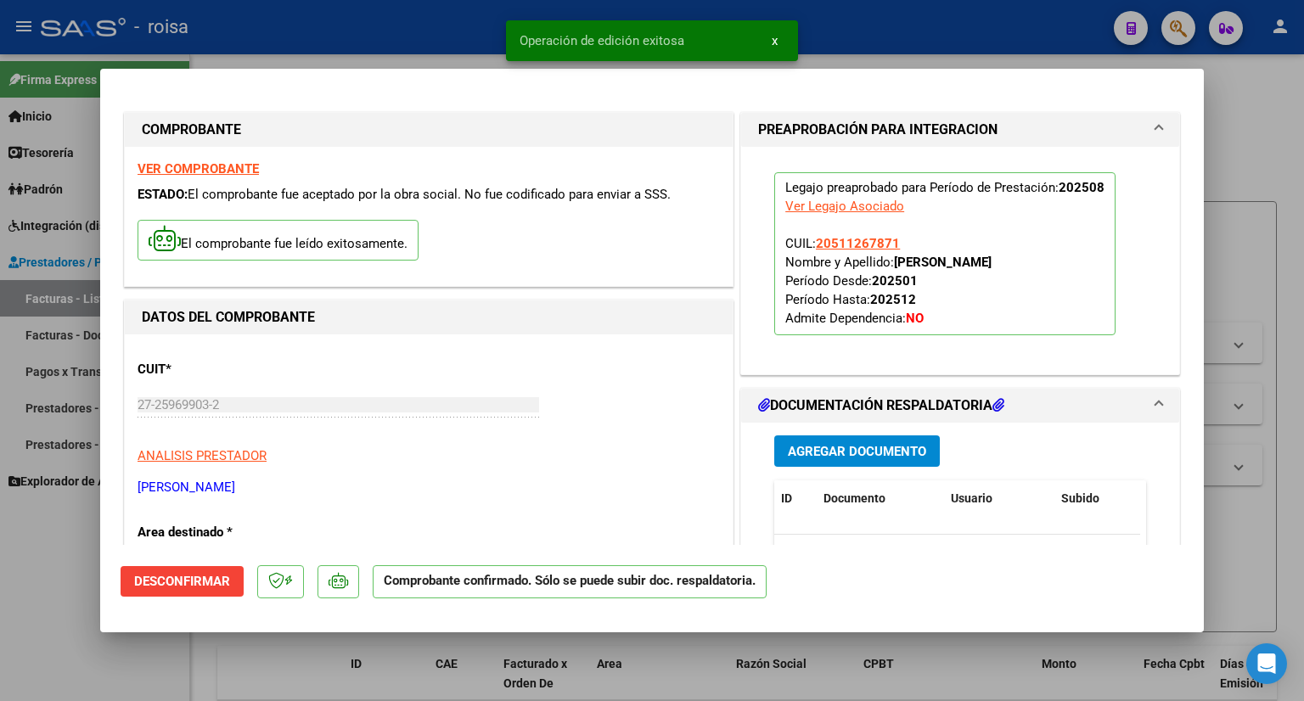
click at [1278, 143] on div at bounding box center [652, 350] width 1304 height 701
type input "$ 0,00"
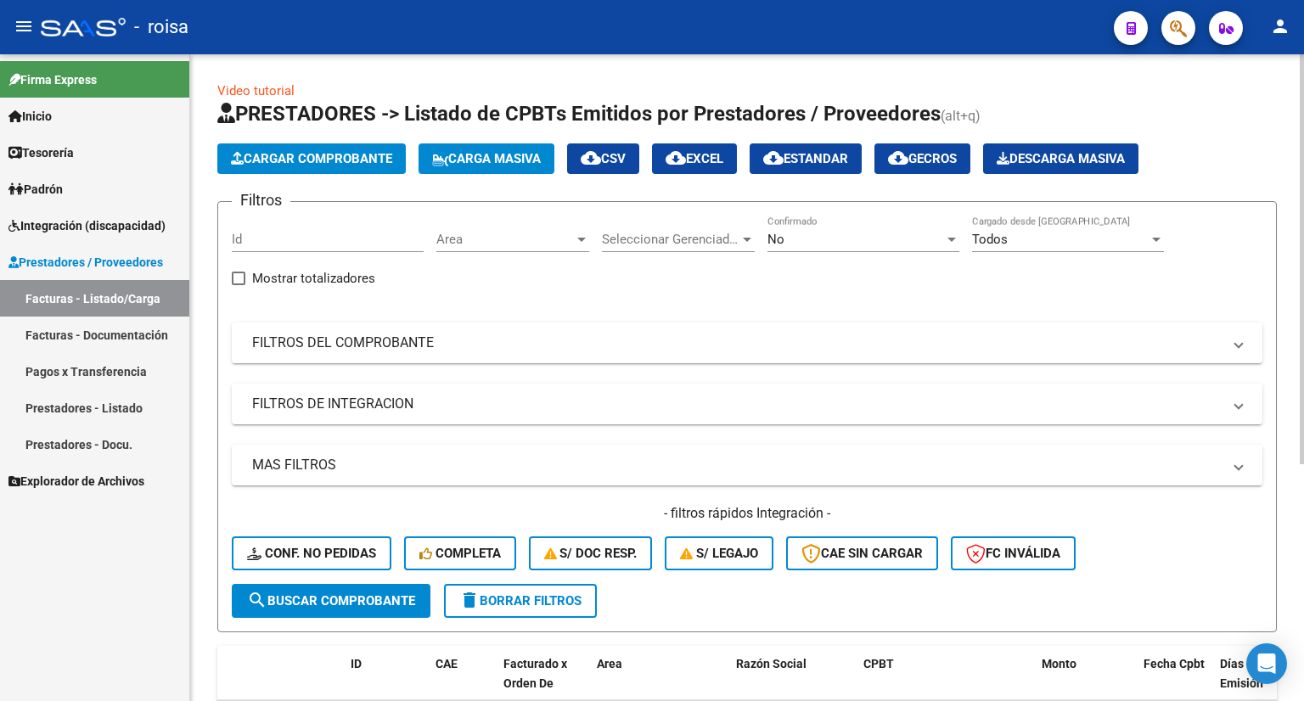
click at [305, 155] on span "Cargar Comprobante" at bounding box center [311, 158] width 161 height 15
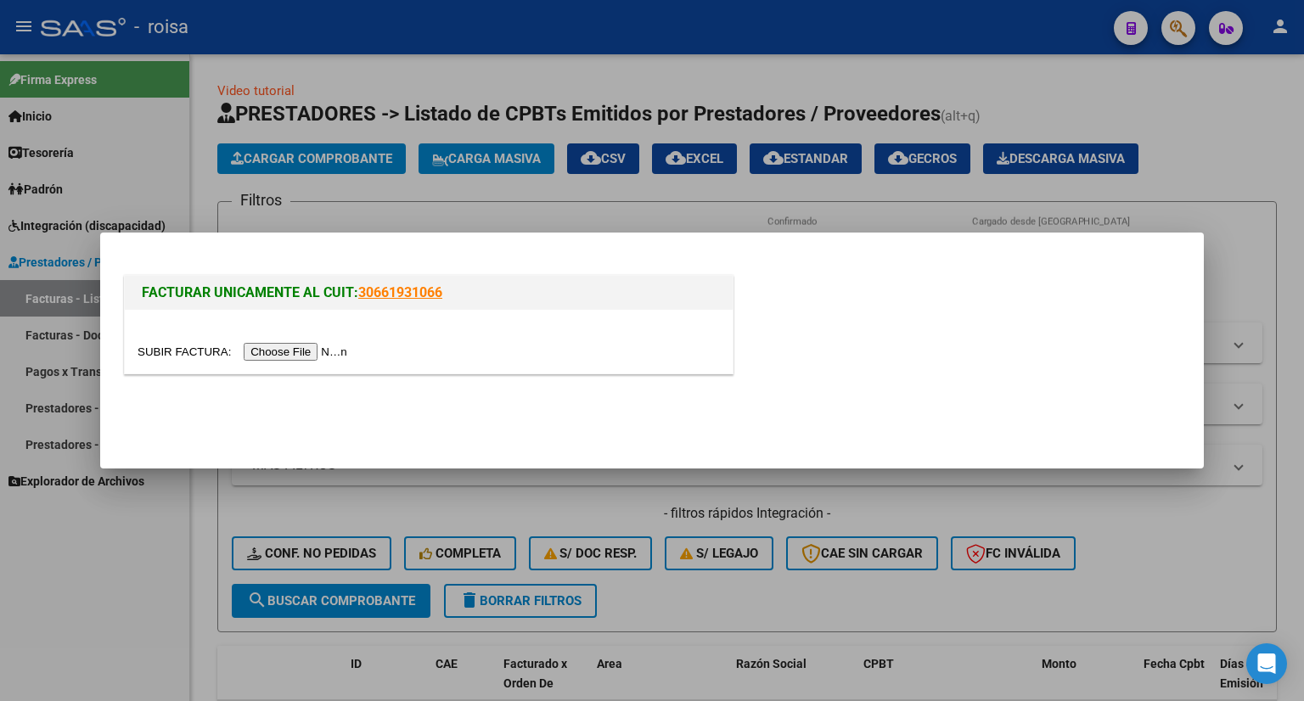
click at [323, 347] on input "file" at bounding box center [244, 352] width 215 height 18
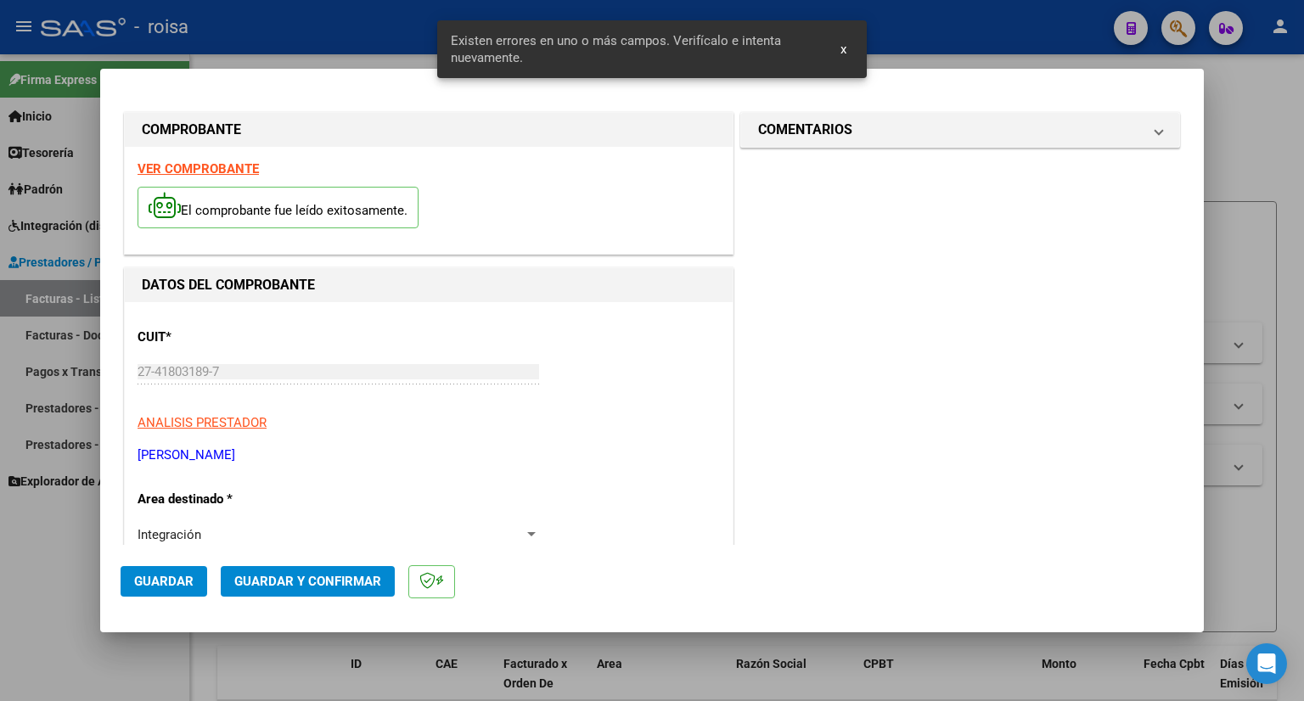
click at [203, 173] on strong "VER COMPROBANTE" at bounding box center [197, 168] width 121 height 15
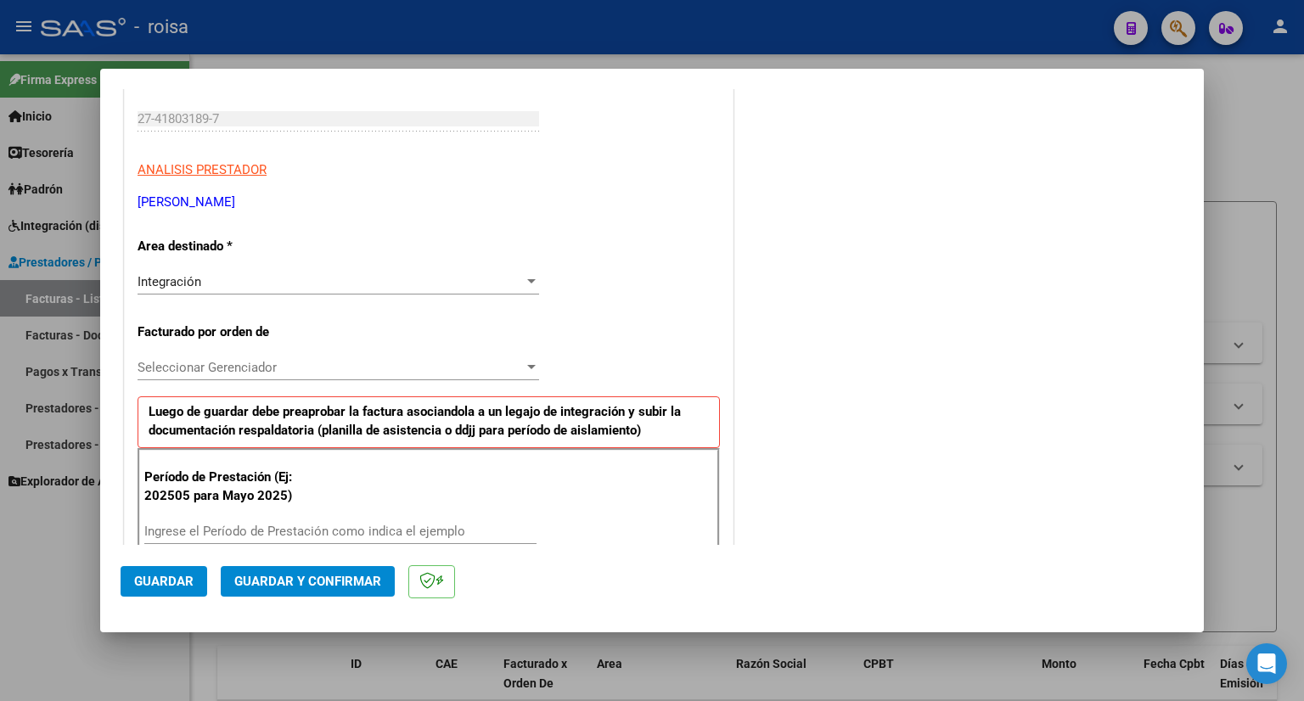
scroll to position [255, 0]
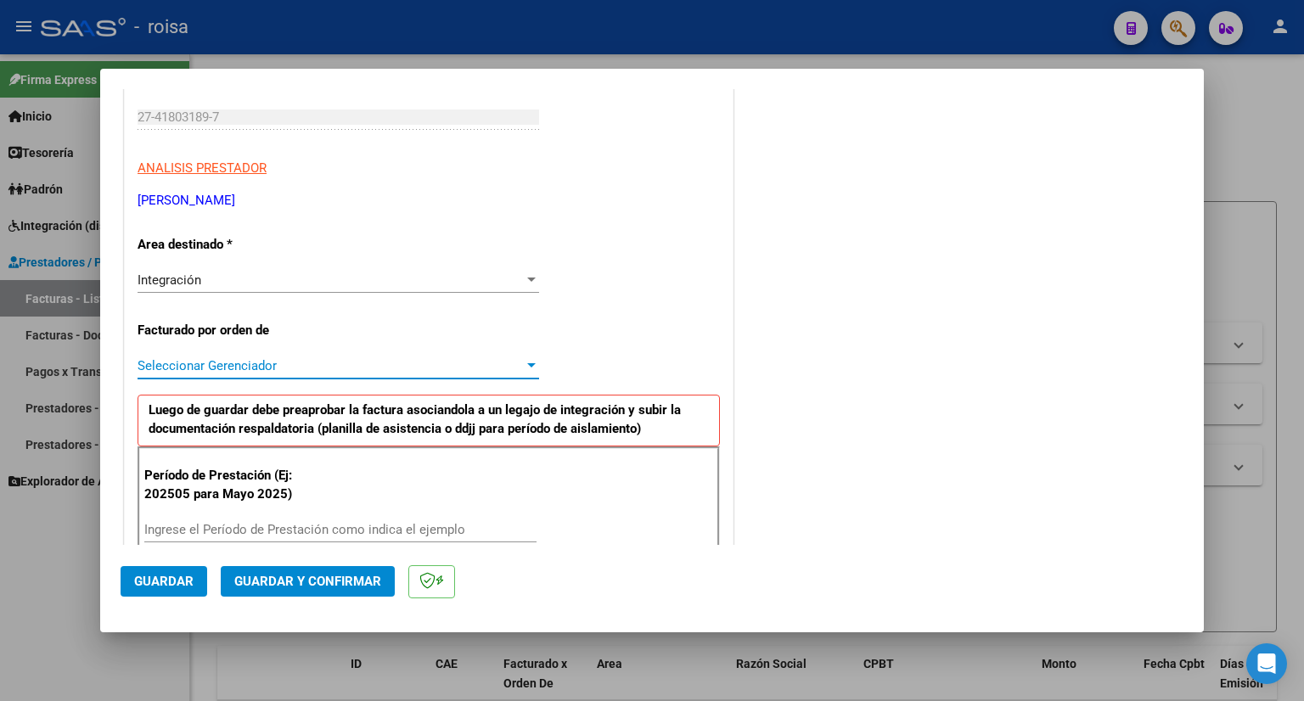
click at [340, 363] on span "Seleccionar Gerenciador" at bounding box center [330, 365] width 386 height 15
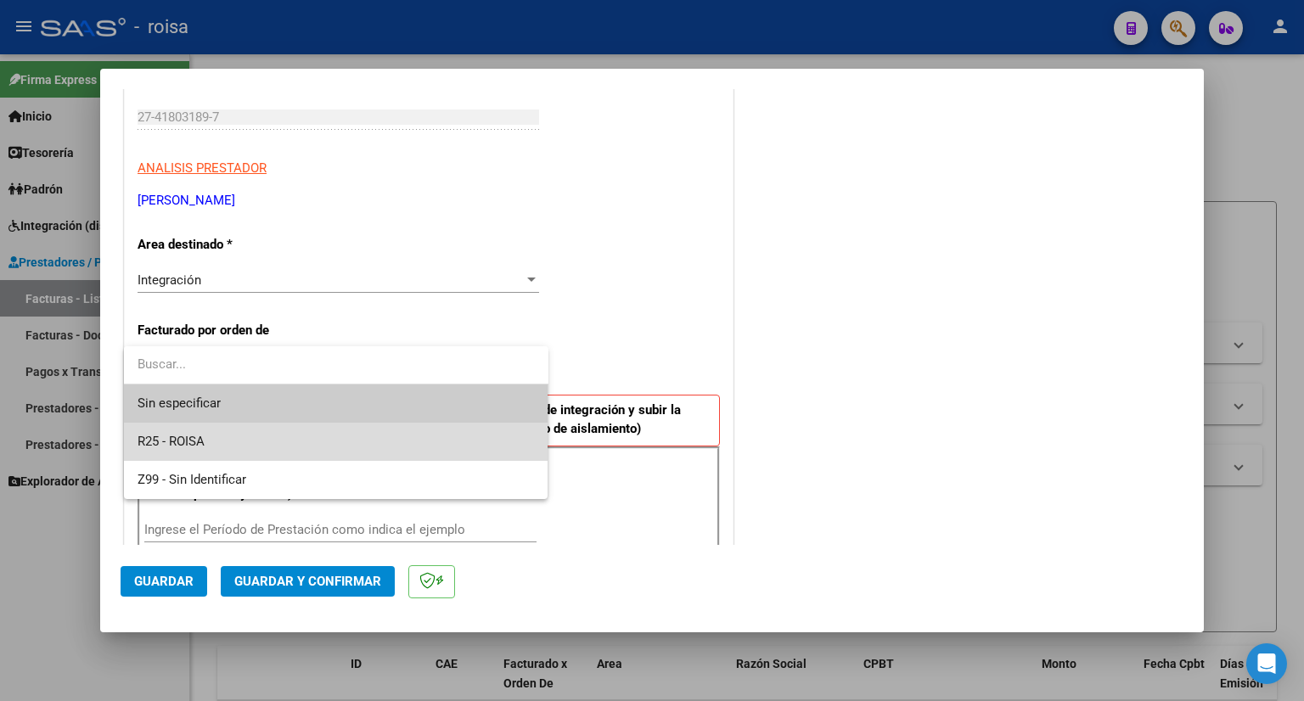
click at [255, 446] on span "R25 - ROISA" at bounding box center [335, 442] width 397 height 38
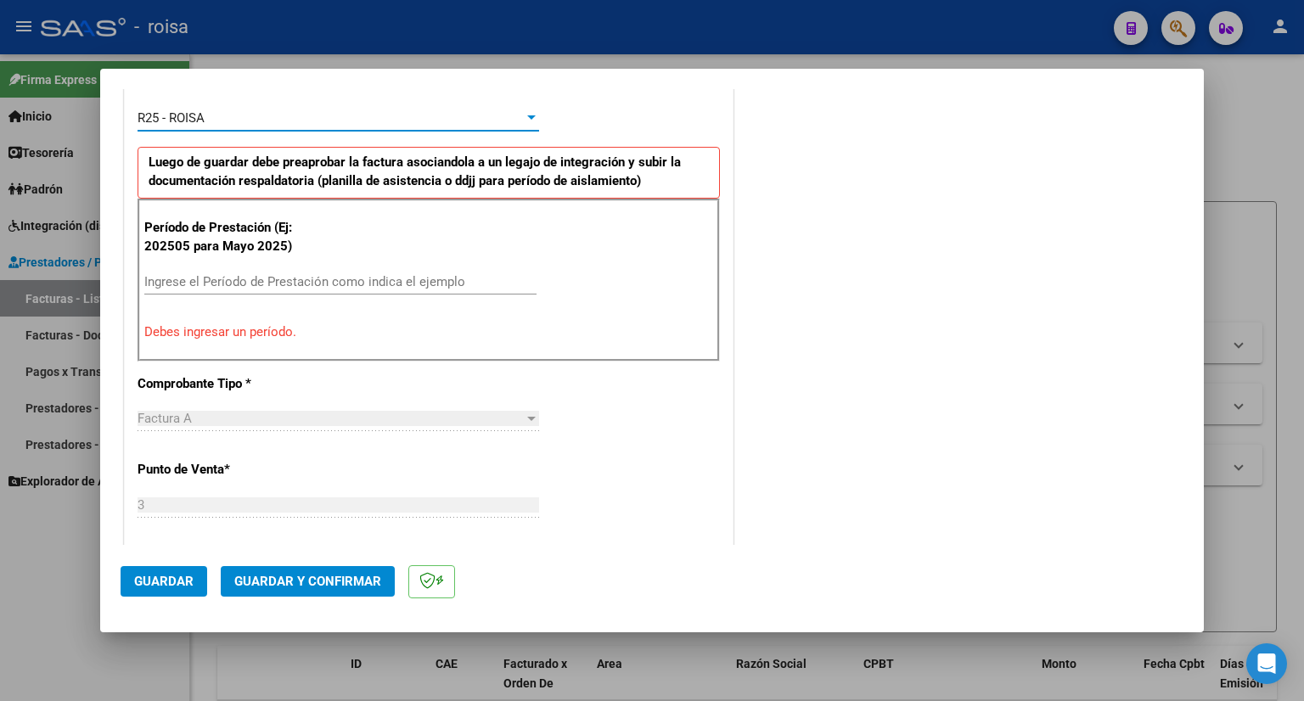
scroll to position [509, 0]
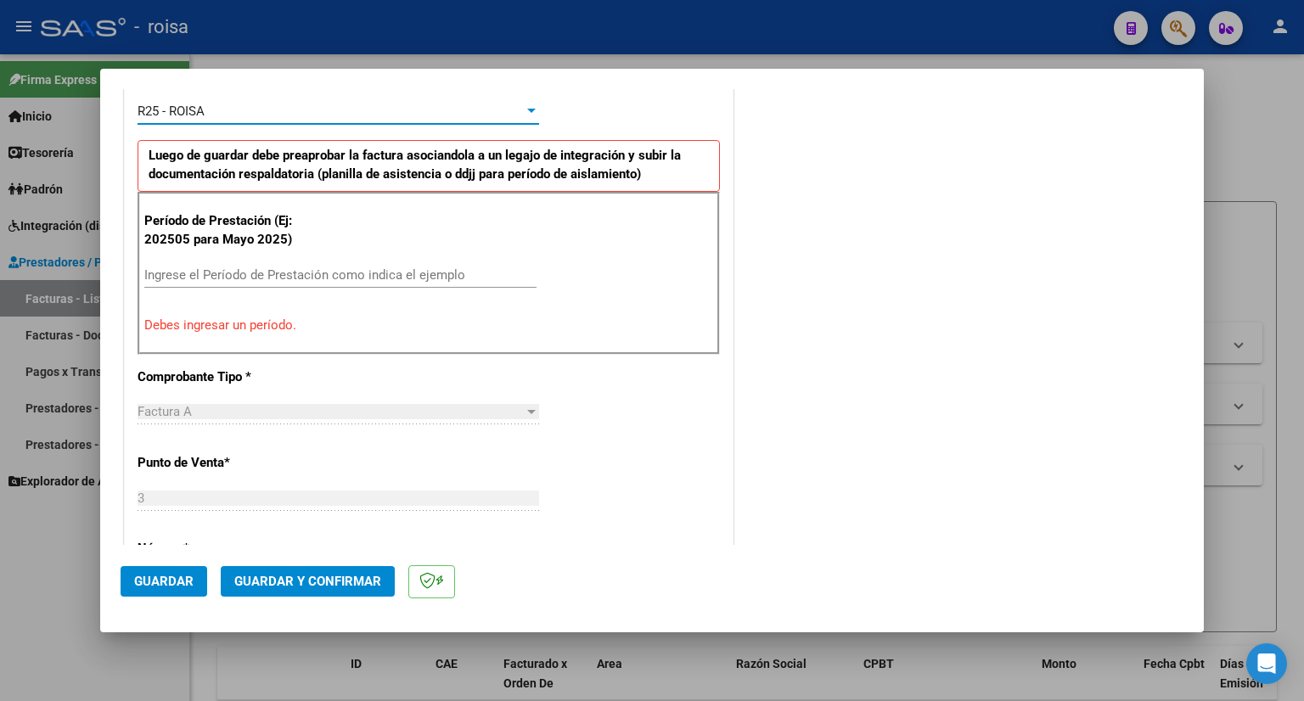
click at [295, 269] on input "Ingrese el Período de Prestación como indica el ejemplo" at bounding box center [340, 274] width 392 height 15
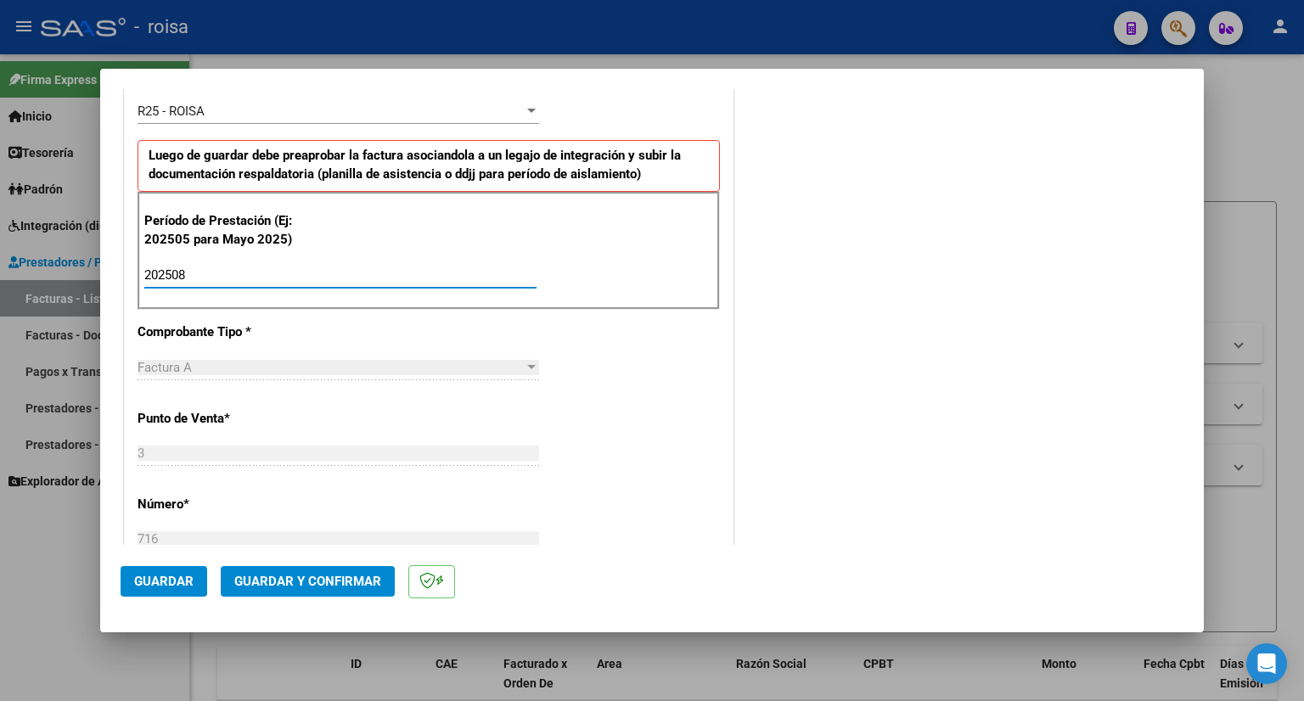
type input "202508"
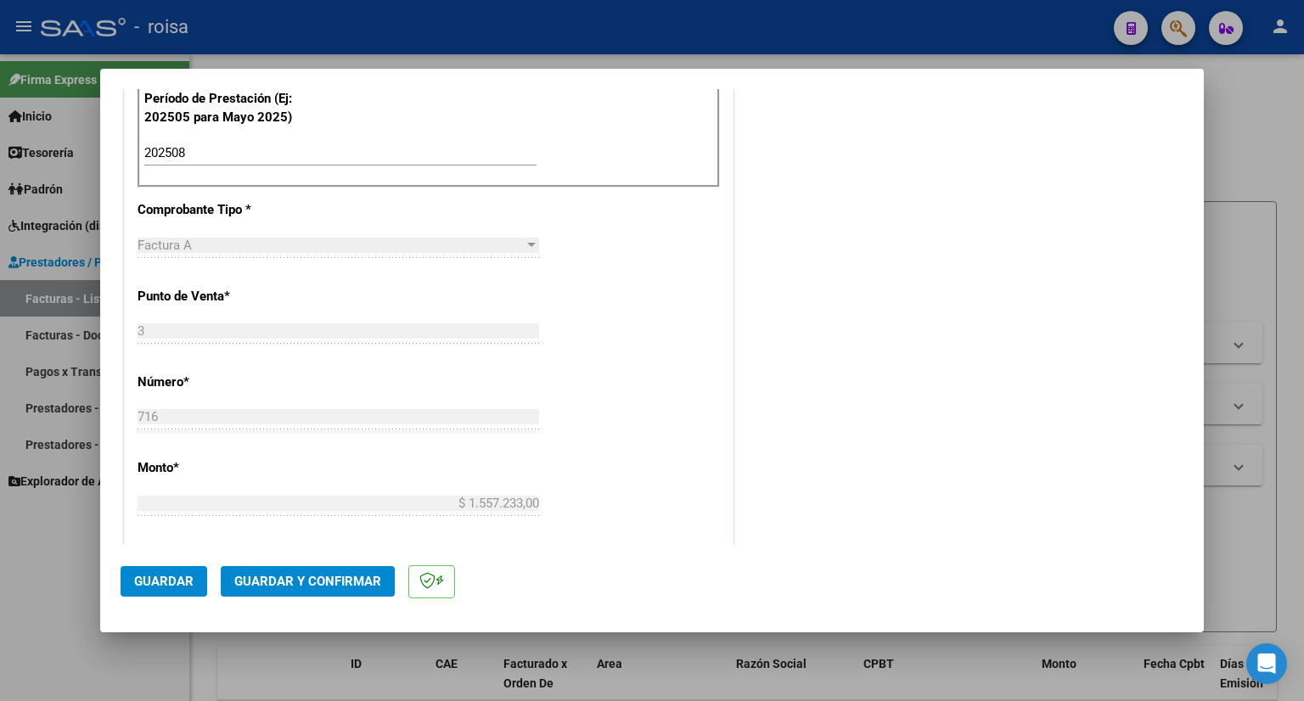
scroll to position [679, 0]
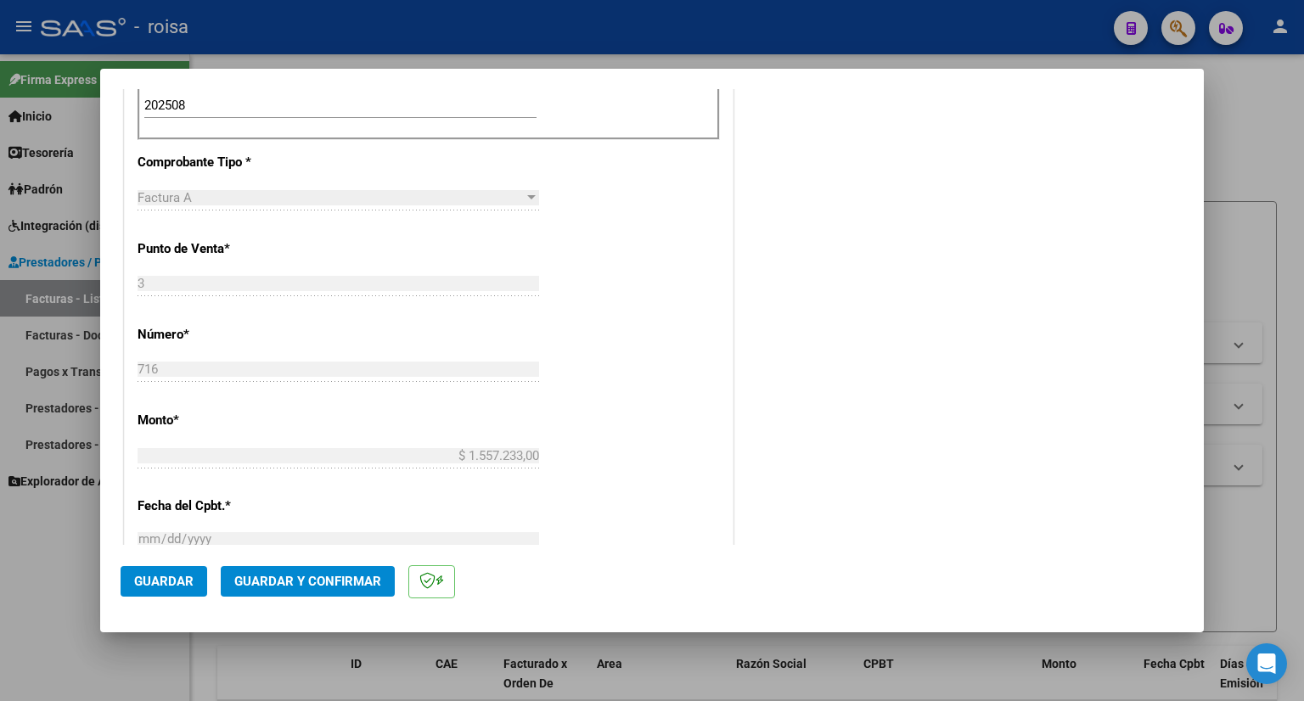
click at [174, 583] on span "Guardar" at bounding box center [163, 581] width 59 height 15
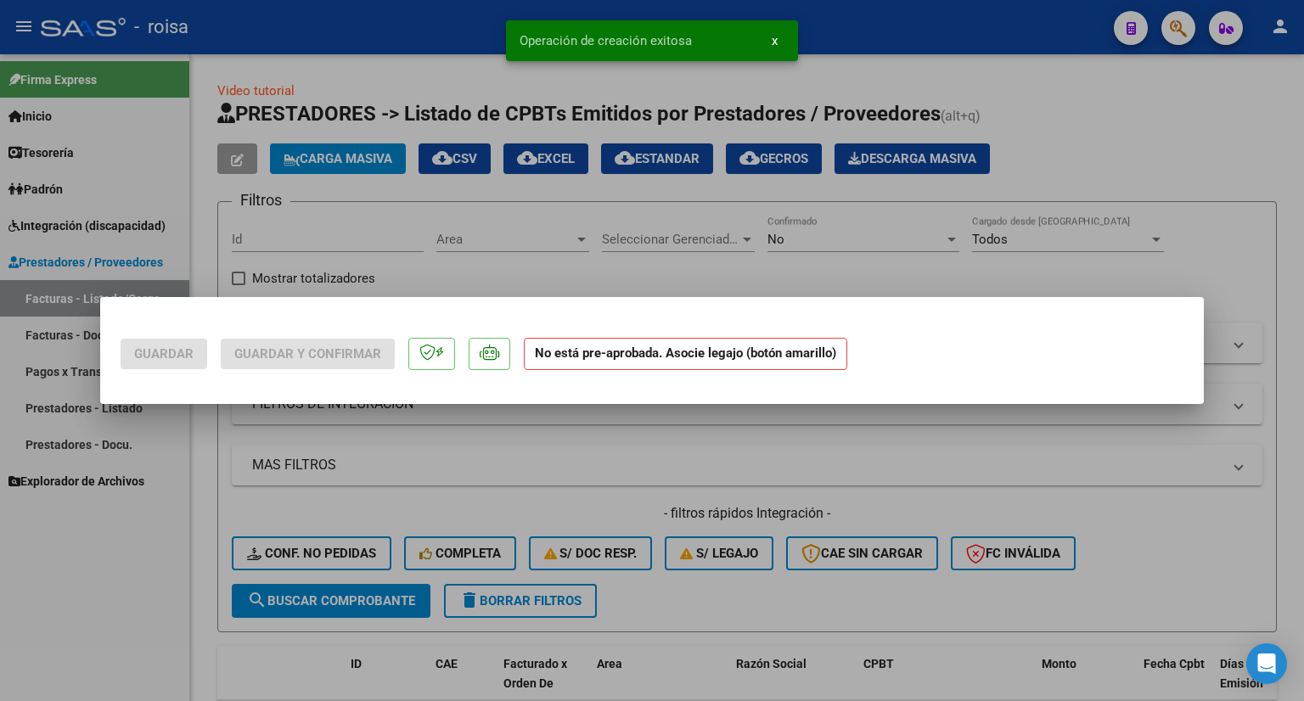
scroll to position [0, 0]
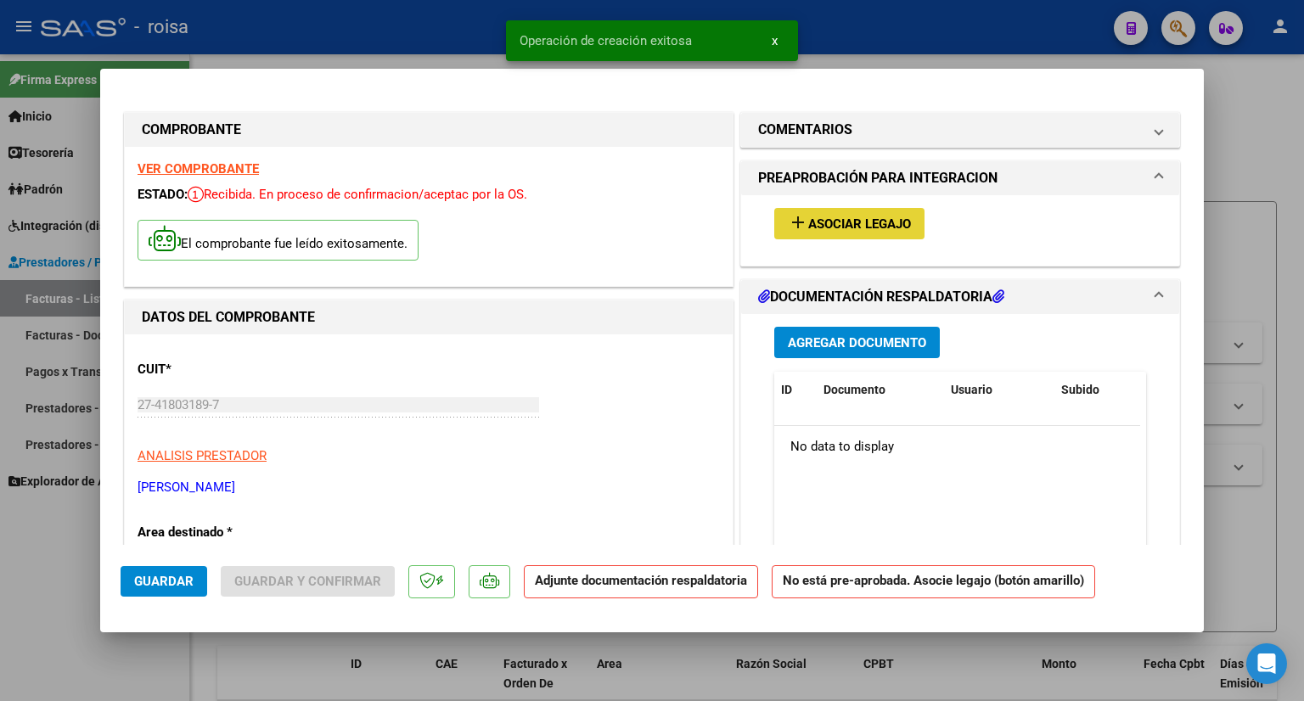
click at [855, 227] on span "Asociar Legajo" at bounding box center [859, 223] width 103 height 15
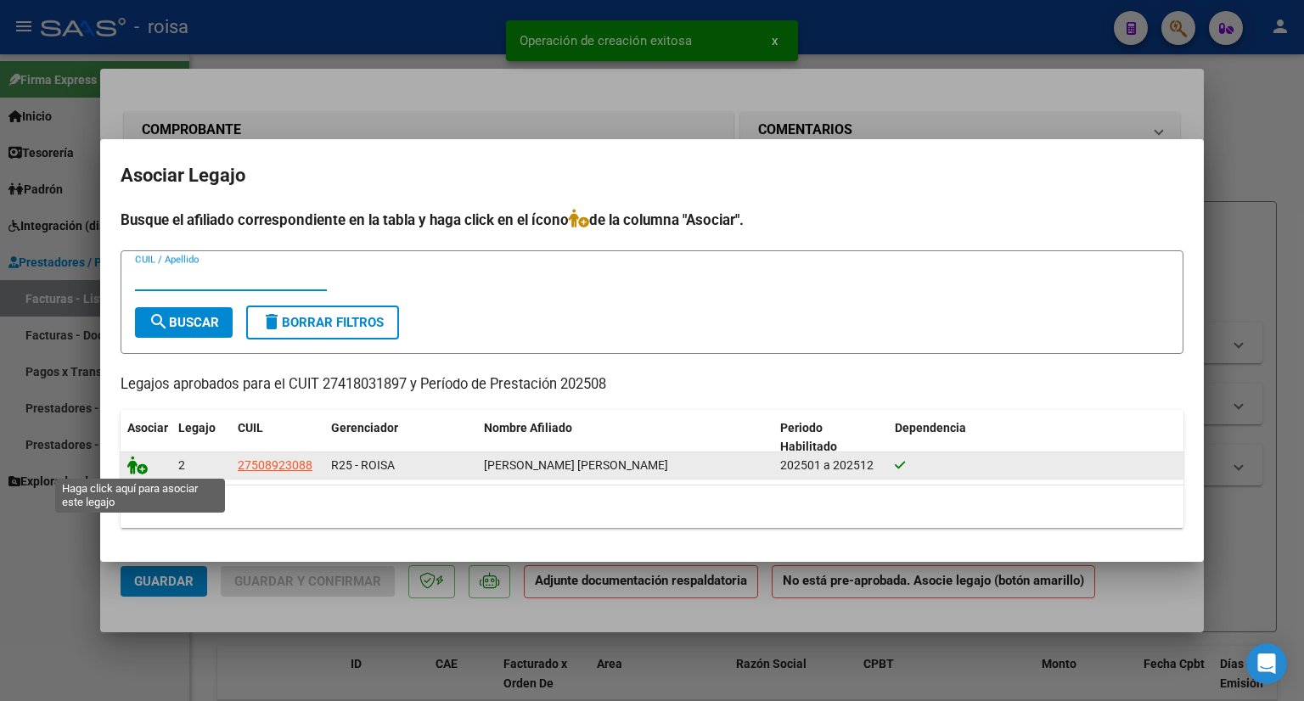
click at [136, 469] on icon at bounding box center [137, 465] width 20 height 19
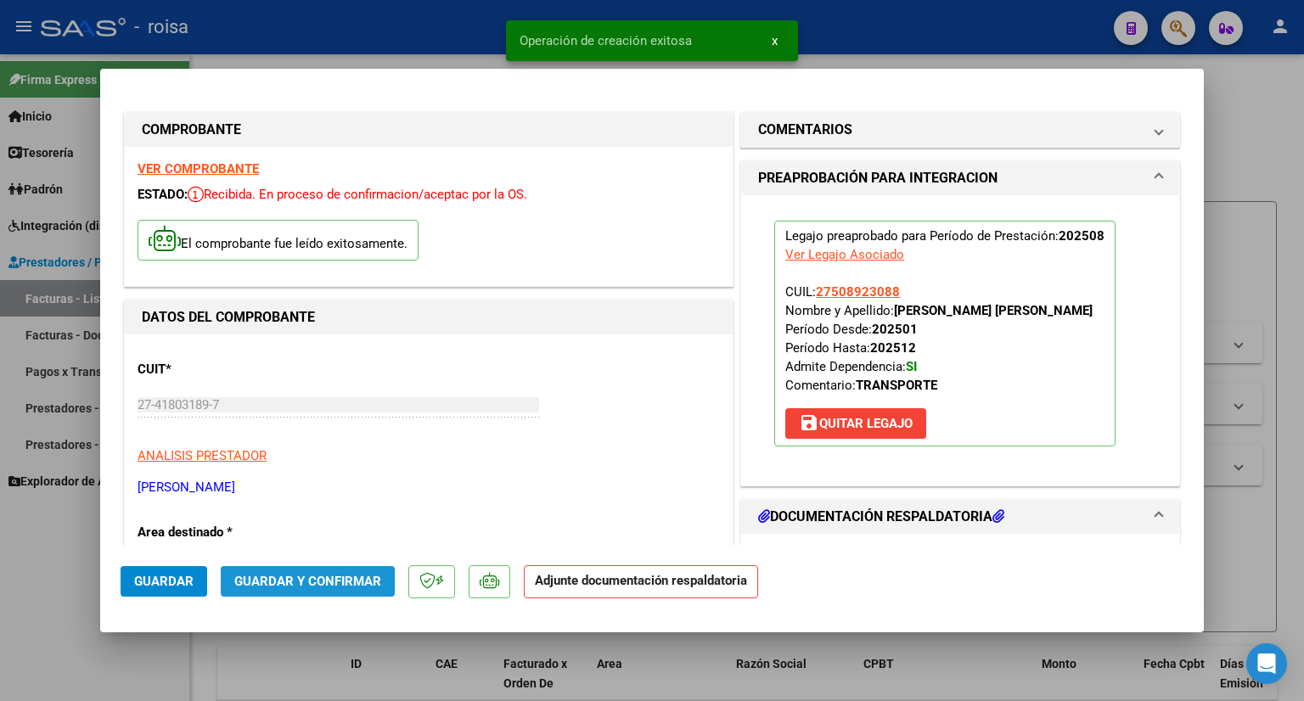
click at [329, 575] on span "Guardar y Confirmar" at bounding box center [307, 581] width 147 height 15
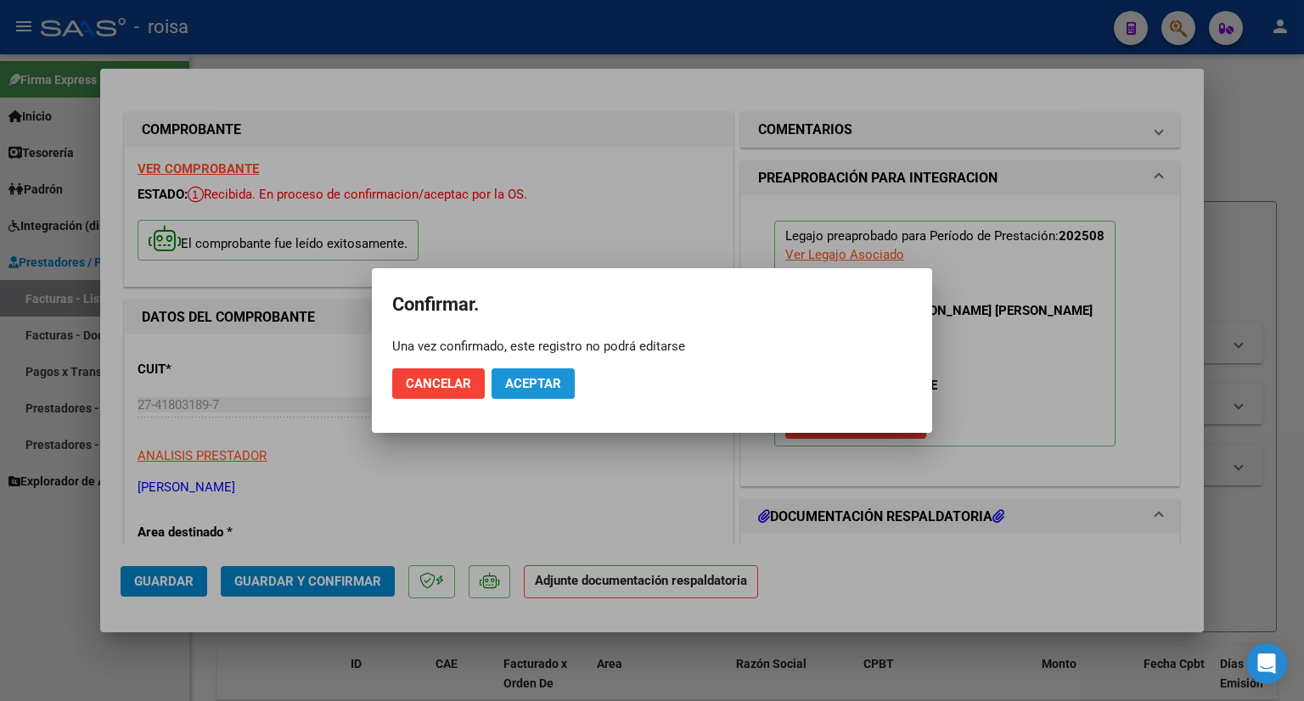
drag, startPoint x: 540, startPoint y: 384, endPoint x: 620, endPoint y: 264, distance: 143.8
click at [540, 385] on span "Aceptar" at bounding box center [533, 383] width 56 height 15
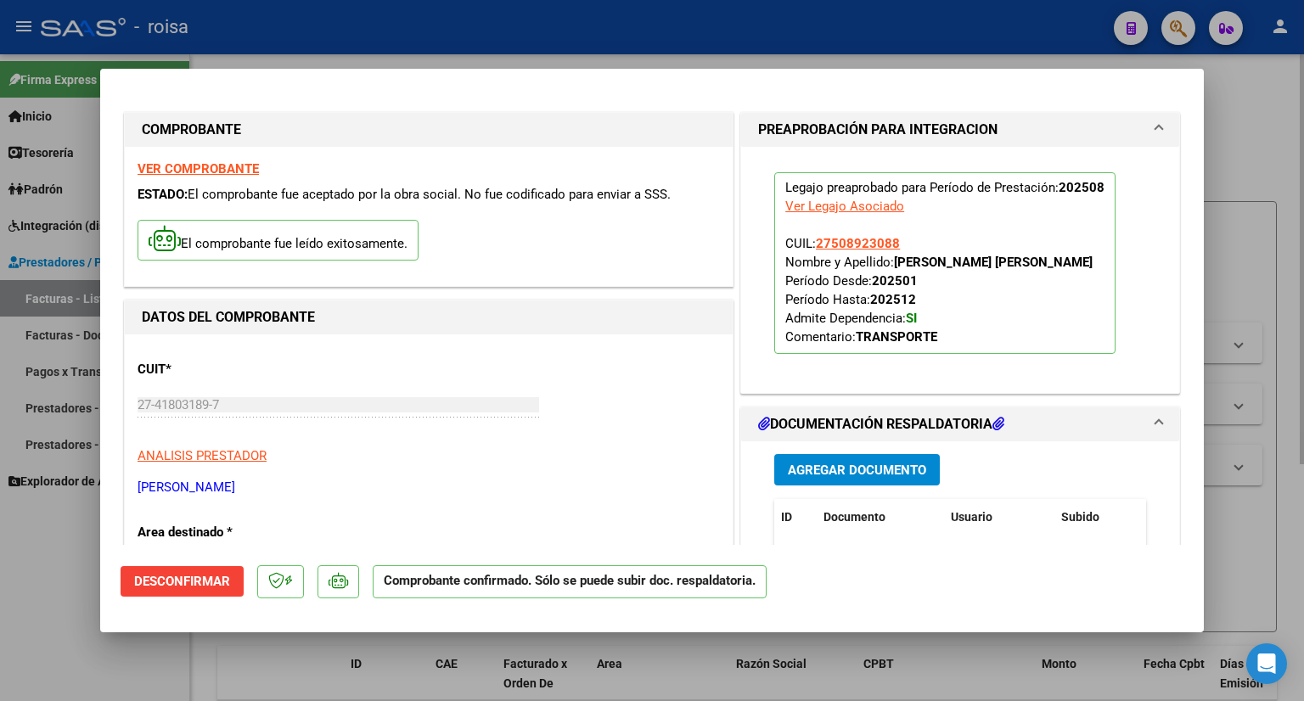
drag, startPoint x: 1247, startPoint y: 176, endPoint x: 1222, endPoint y: 175, distance: 24.6
click at [1247, 176] on div at bounding box center [652, 350] width 1304 height 701
type input "$ 0,00"
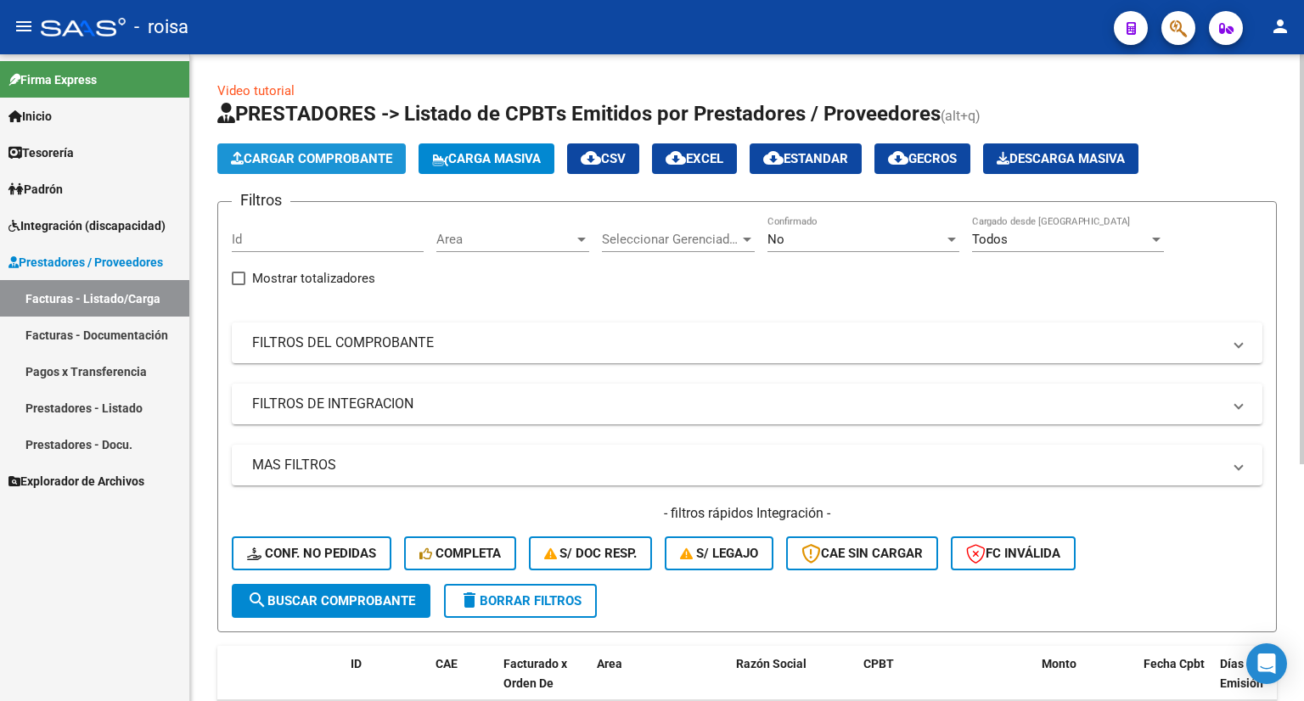
click at [285, 165] on span "Cargar Comprobante" at bounding box center [311, 158] width 161 height 15
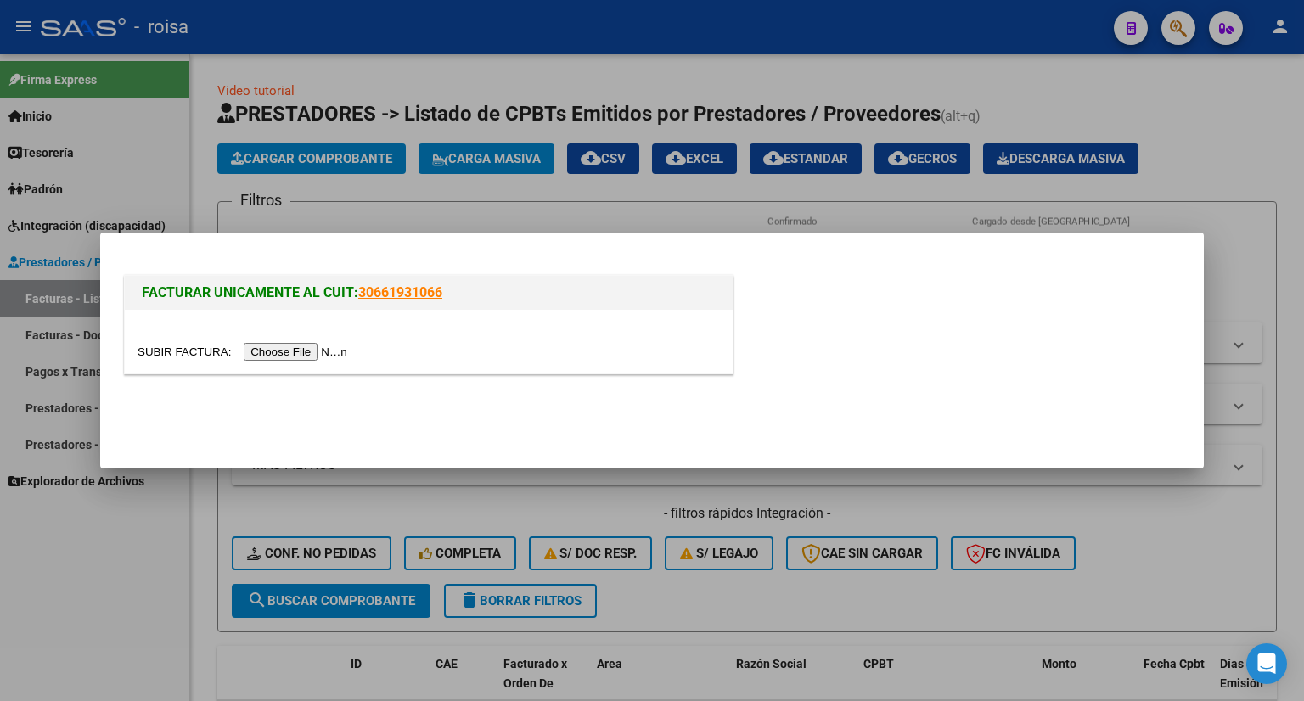
click at [278, 346] on input "file" at bounding box center [244, 352] width 215 height 18
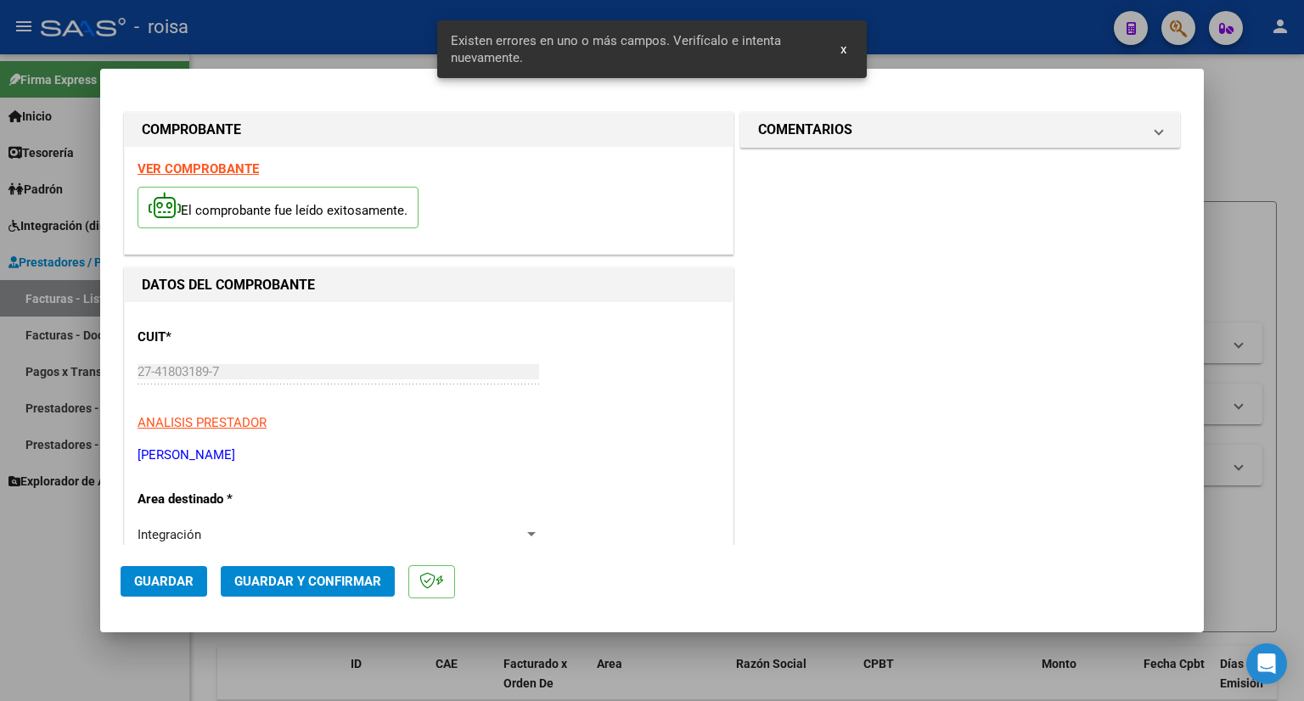
click at [222, 164] on strong "VER COMPROBANTE" at bounding box center [197, 168] width 121 height 15
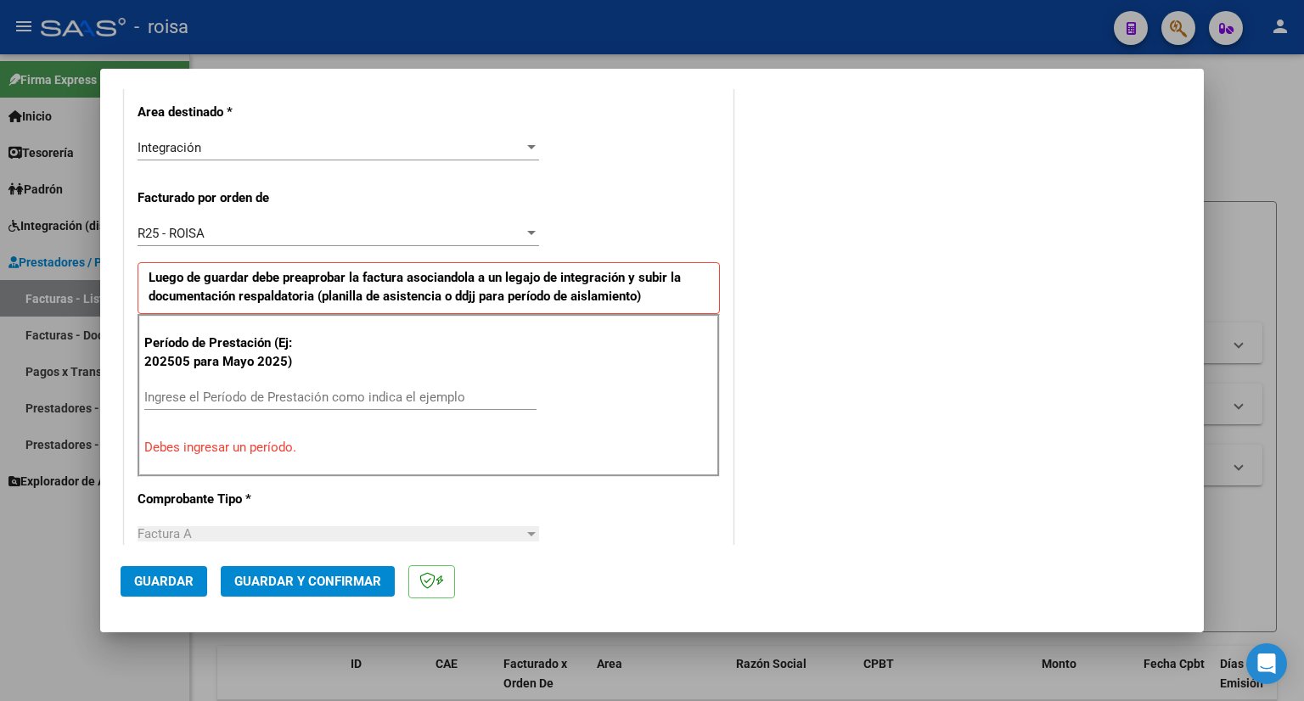
scroll to position [424, 0]
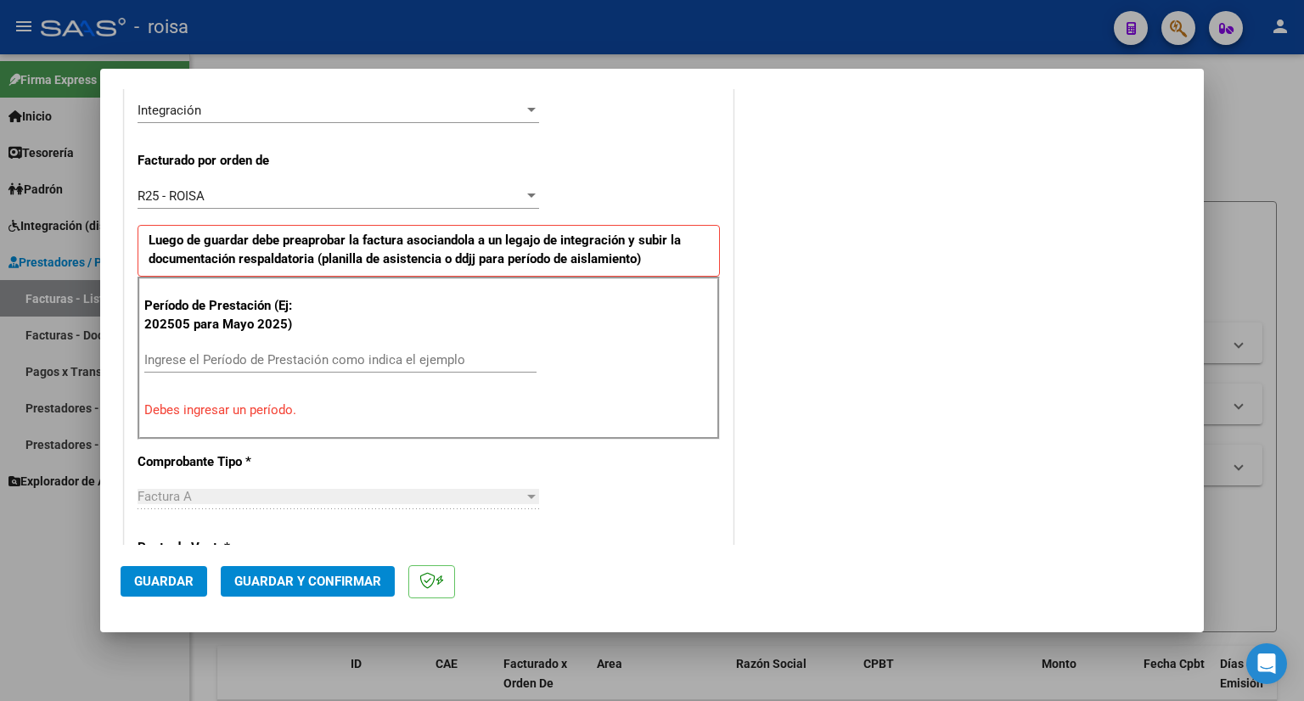
click at [292, 359] on input "Ingrese el Período de Prestación como indica el ejemplo" at bounding box center [340, 359] width 392 height 15
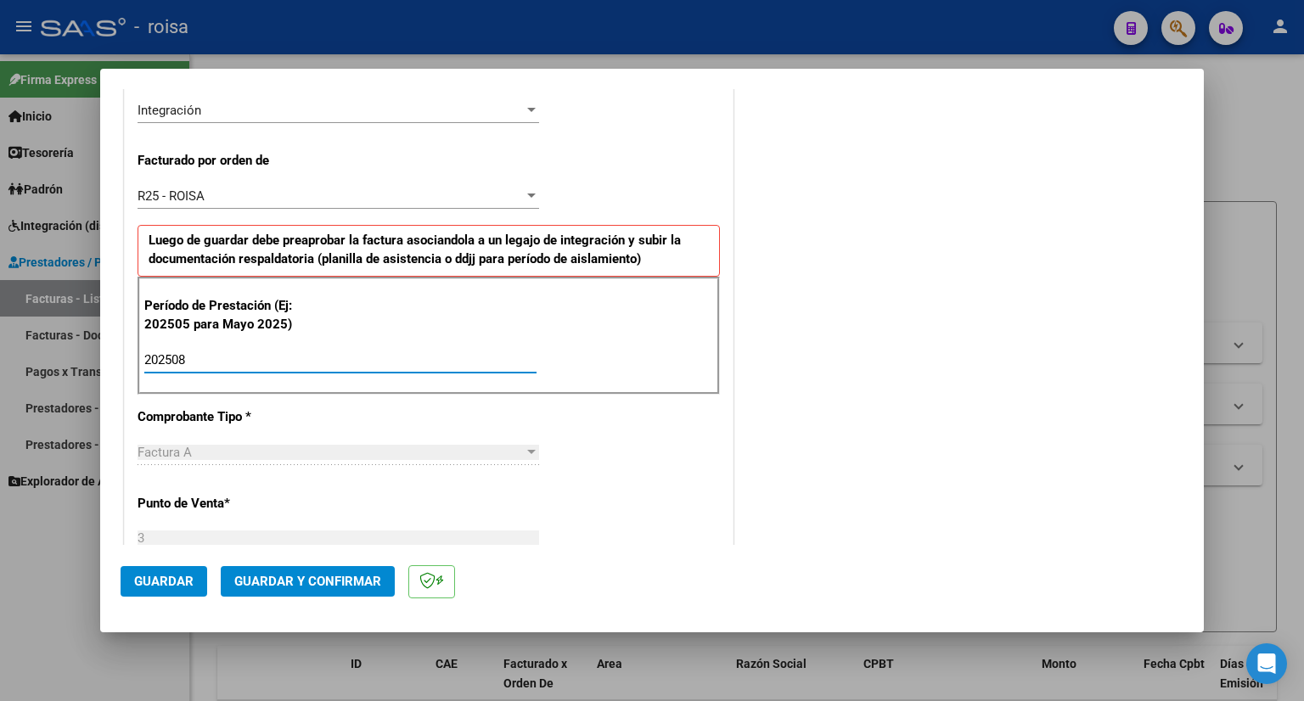
type input "202508"
click at [166, 586] on span "Guardar" at bounding box center [163, 581] width 59 height 15
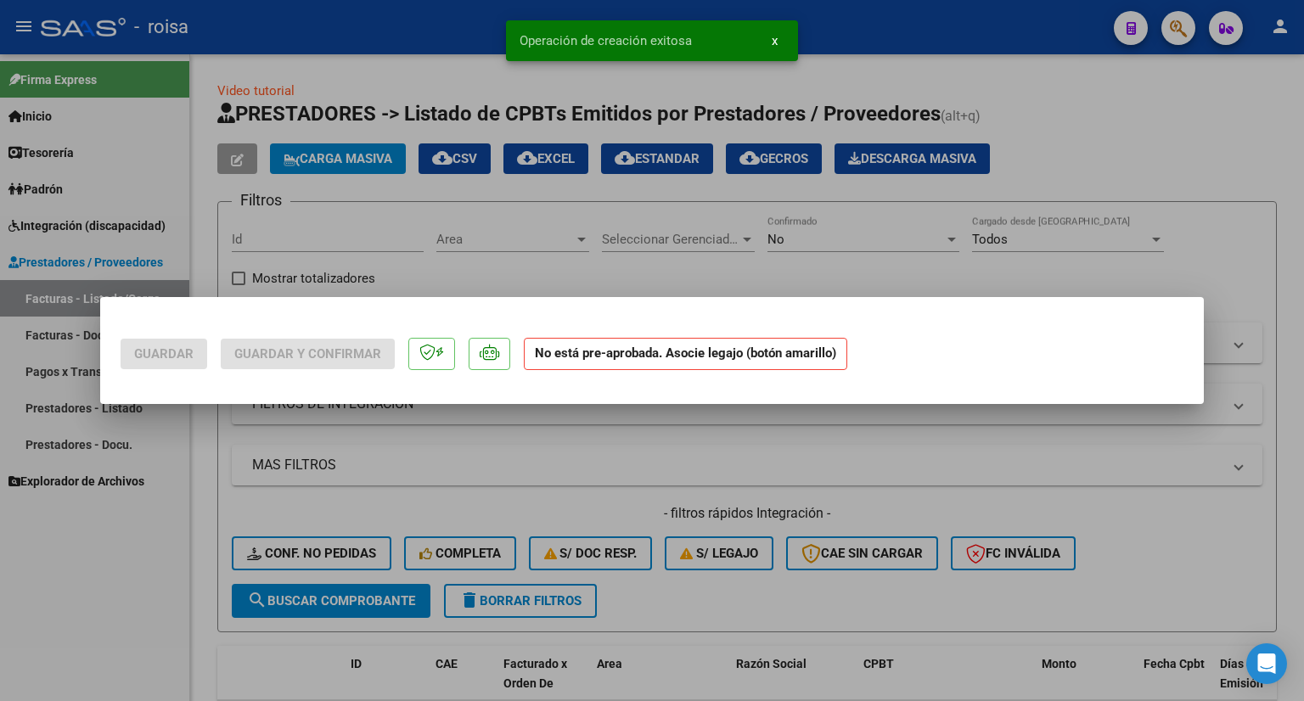
scroll to position [0, 0]
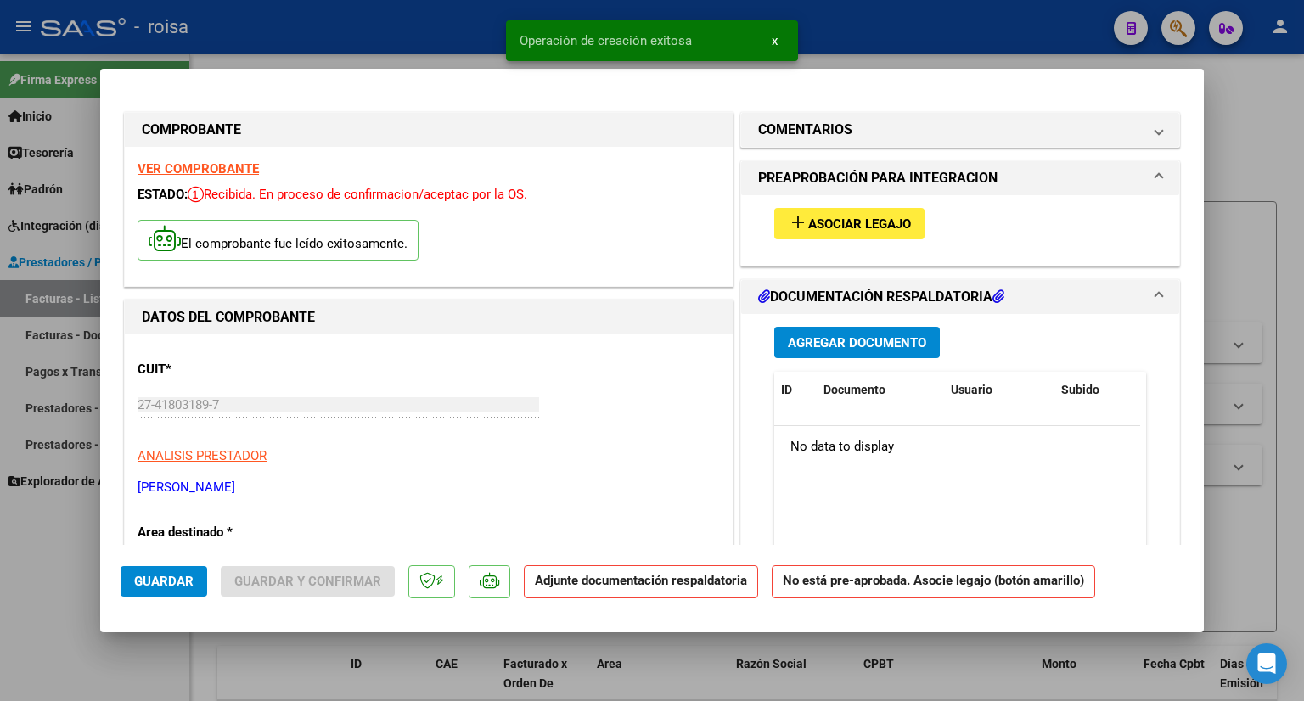
click at [868, 218] on span "Asociar Legajo" at bounding box center [859, 223] width 103 height 15
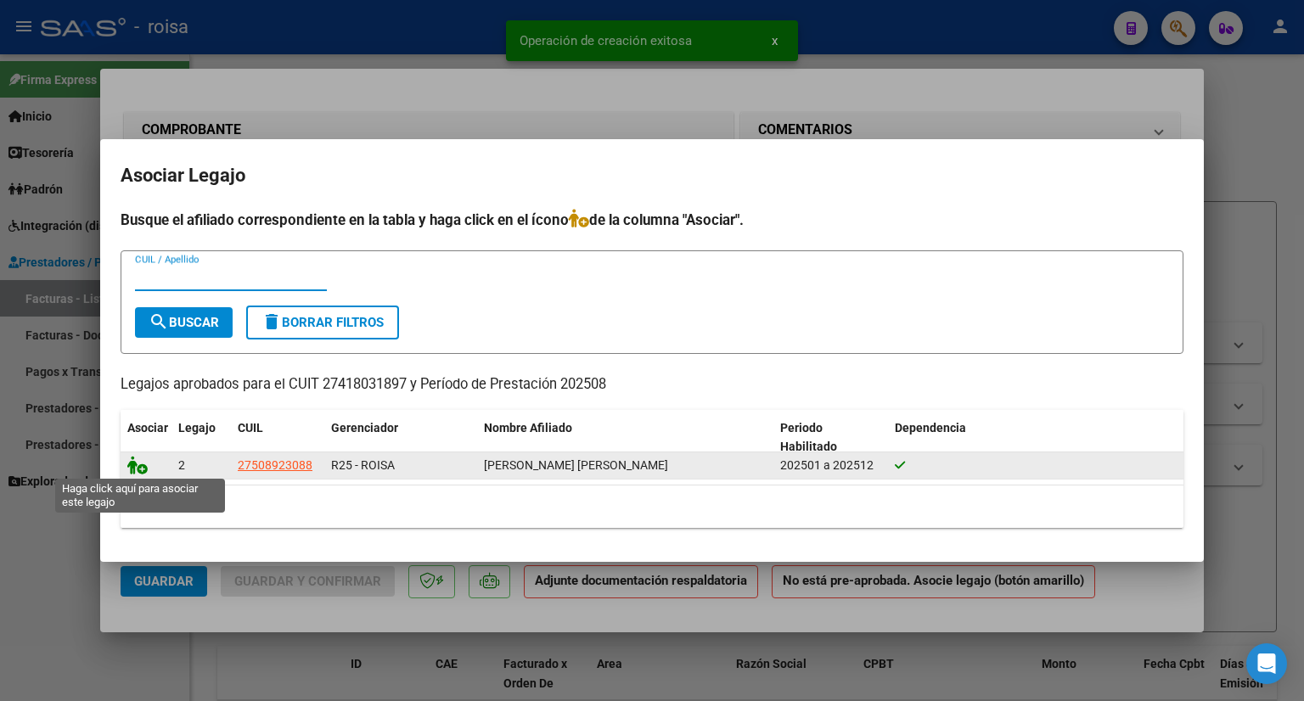
click at [132, 465] on icon at bounding box center [137, 465] width 20 height 19
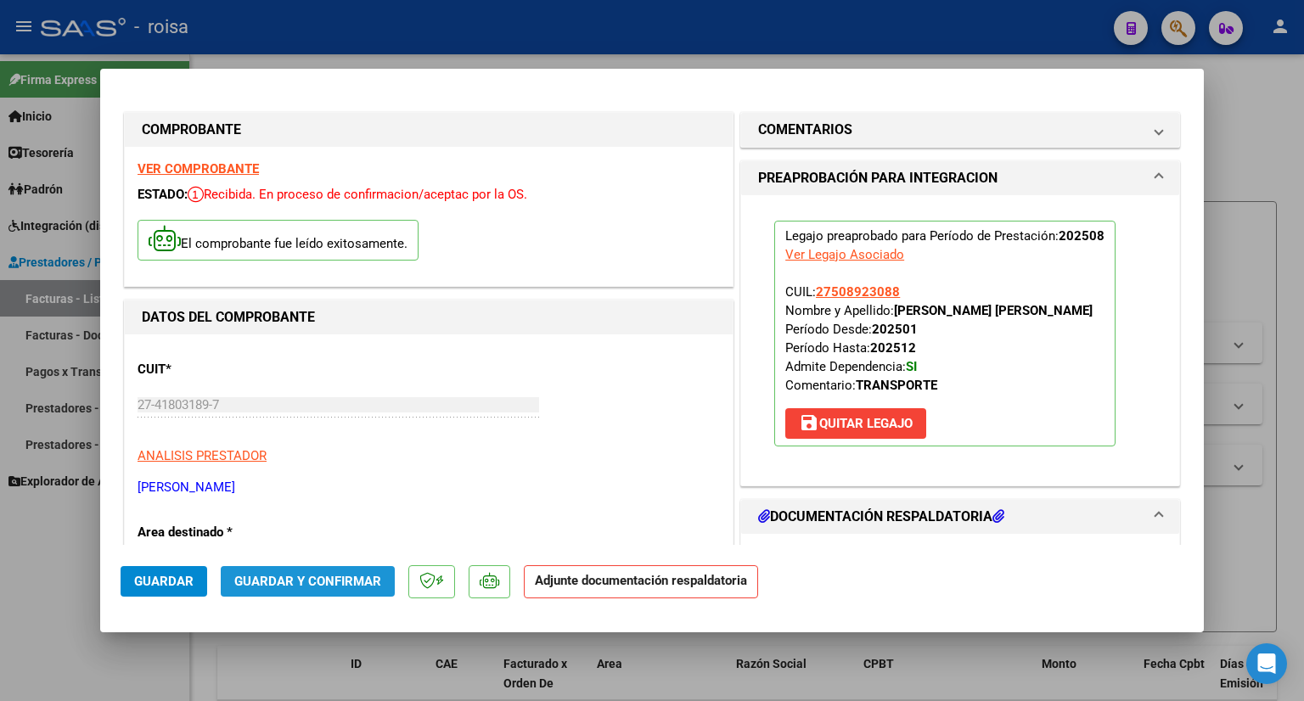
click at [356, 587] on span "Guardar y Confirmar" at bounding box center [307, 581] width 147 height 15
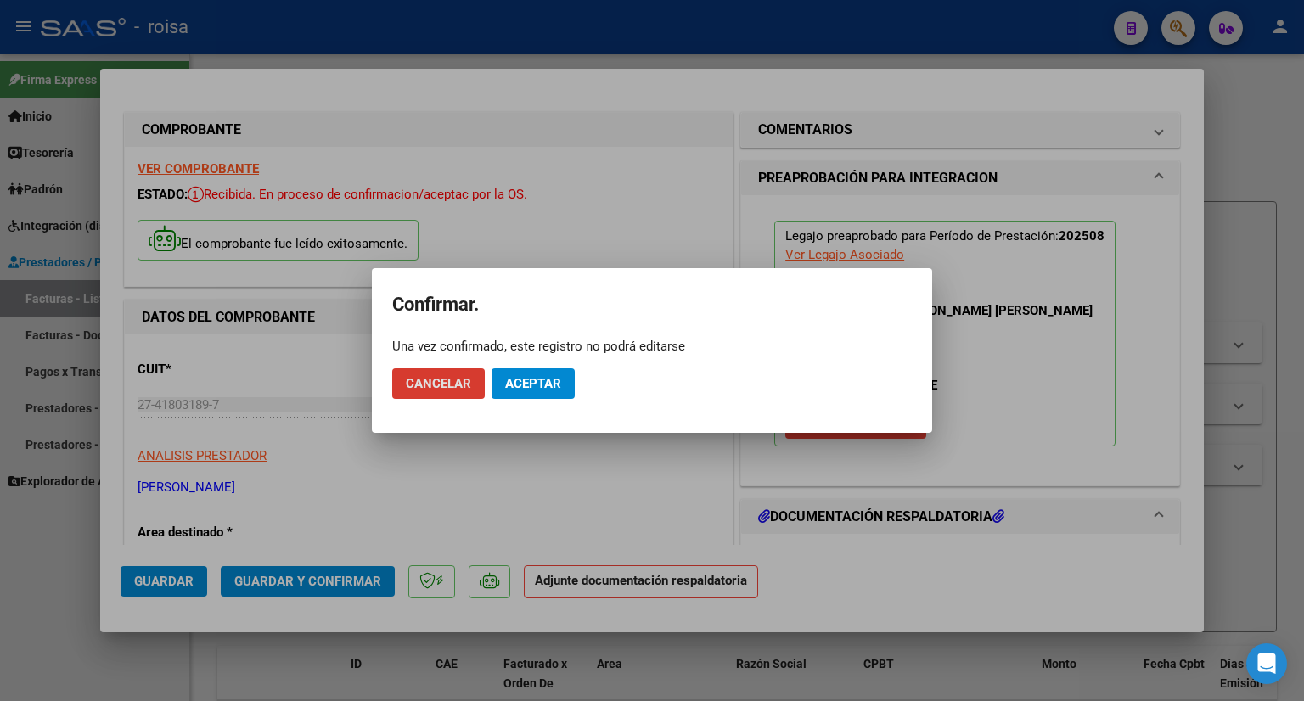
click at [559, 381] on span "Aceptar" at bounding box center [533, 383] width 56 height 15
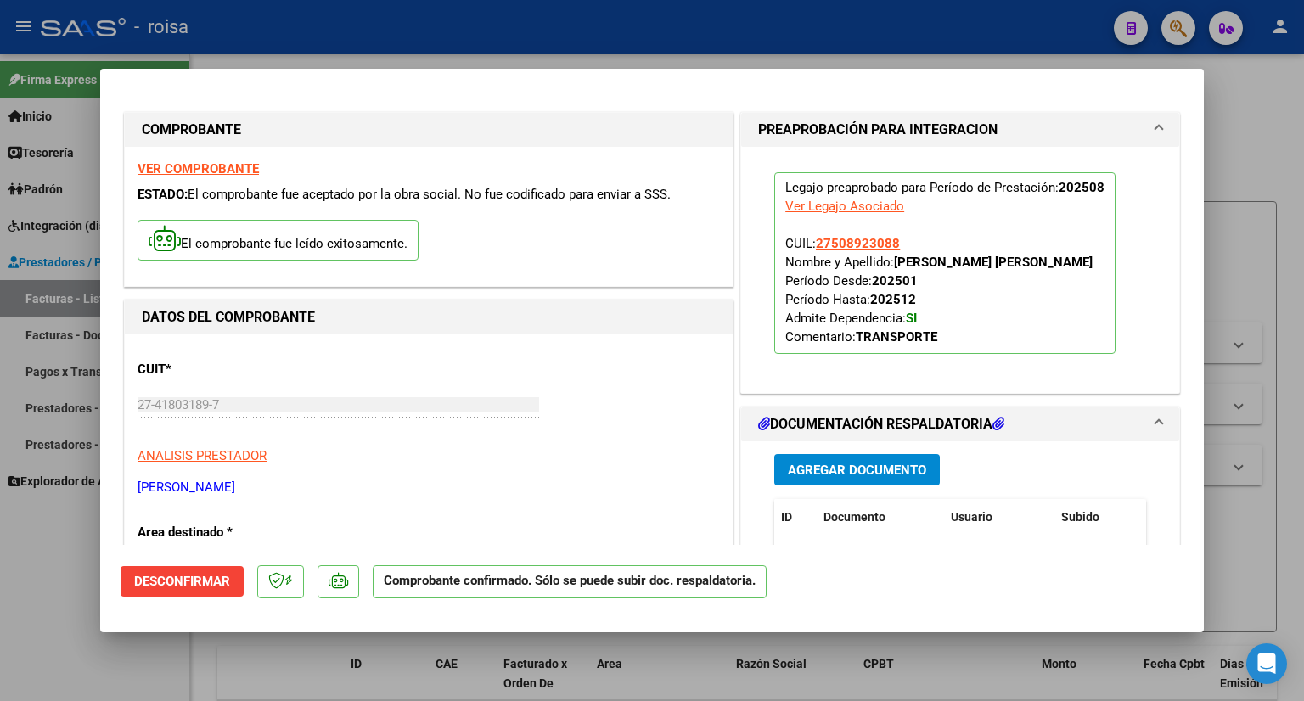
click at [1254, 115] on div at bounding box center [652, 350] width 1304 height 701
type input "$ 0,00"
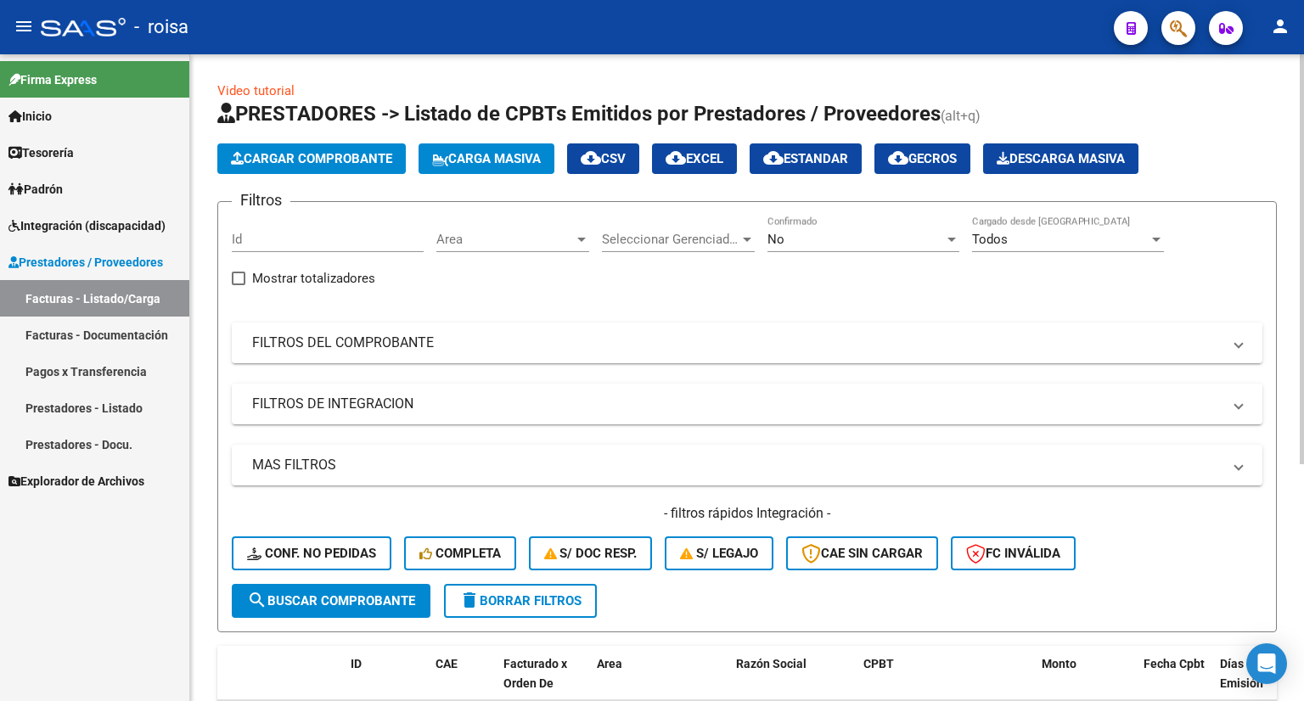
click at [326, 153] on span "Cargar Comprobante" at bounding box center [311, 158] width 161 height 15
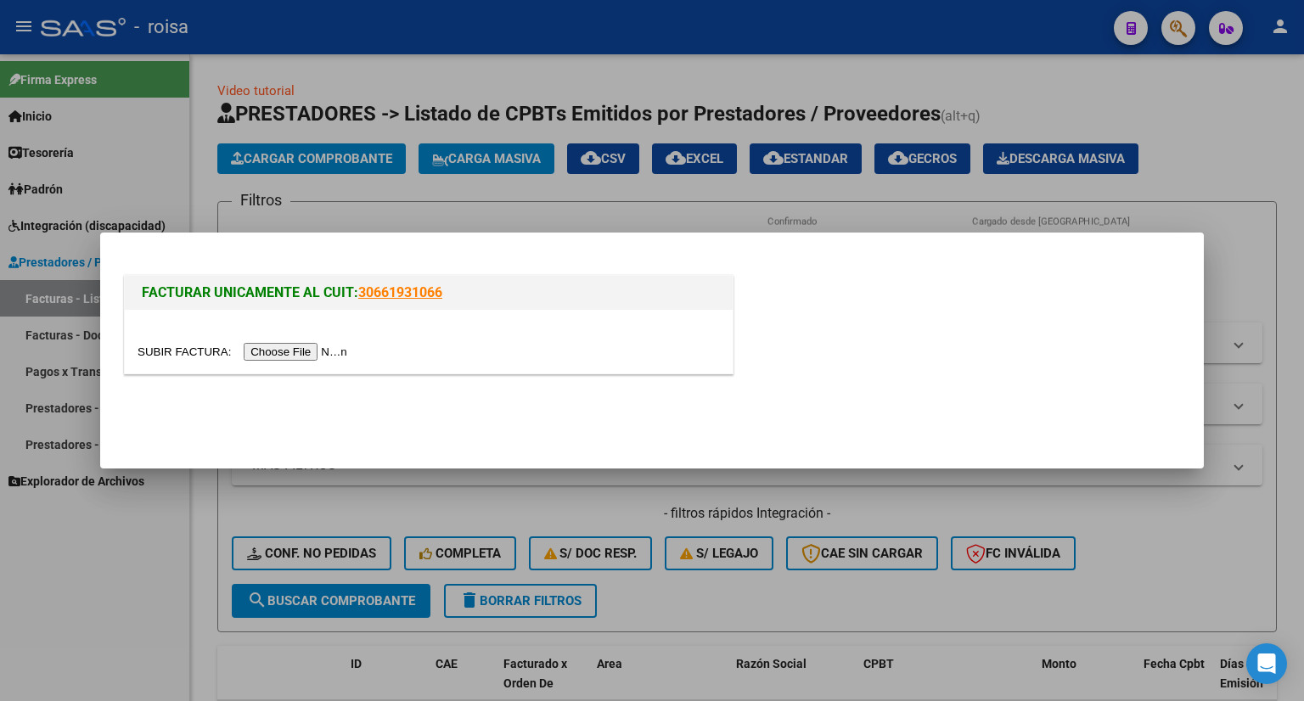
click at [269, 346] on input "file" at bounding box center [244, 352] width 215 height 18
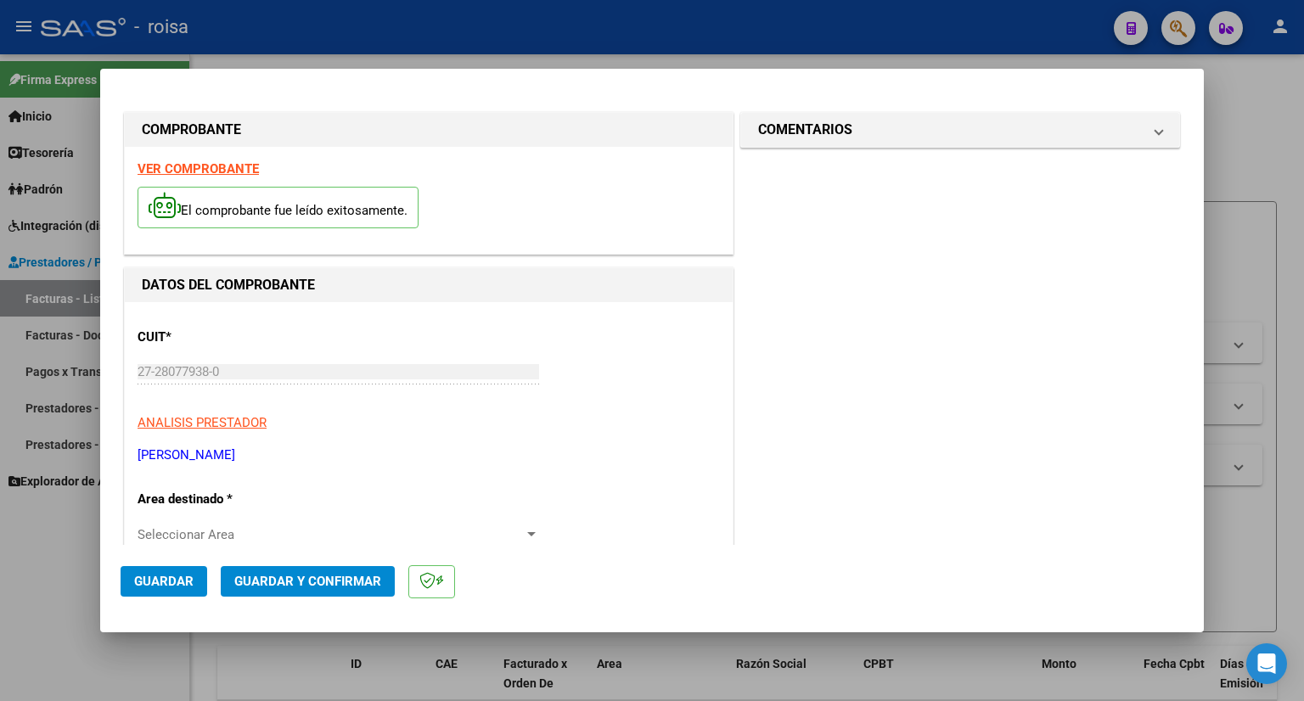
click at [220, 169] on strong "VER COMPROBANTE" at bounding box center [197, 168] width 121 height 15
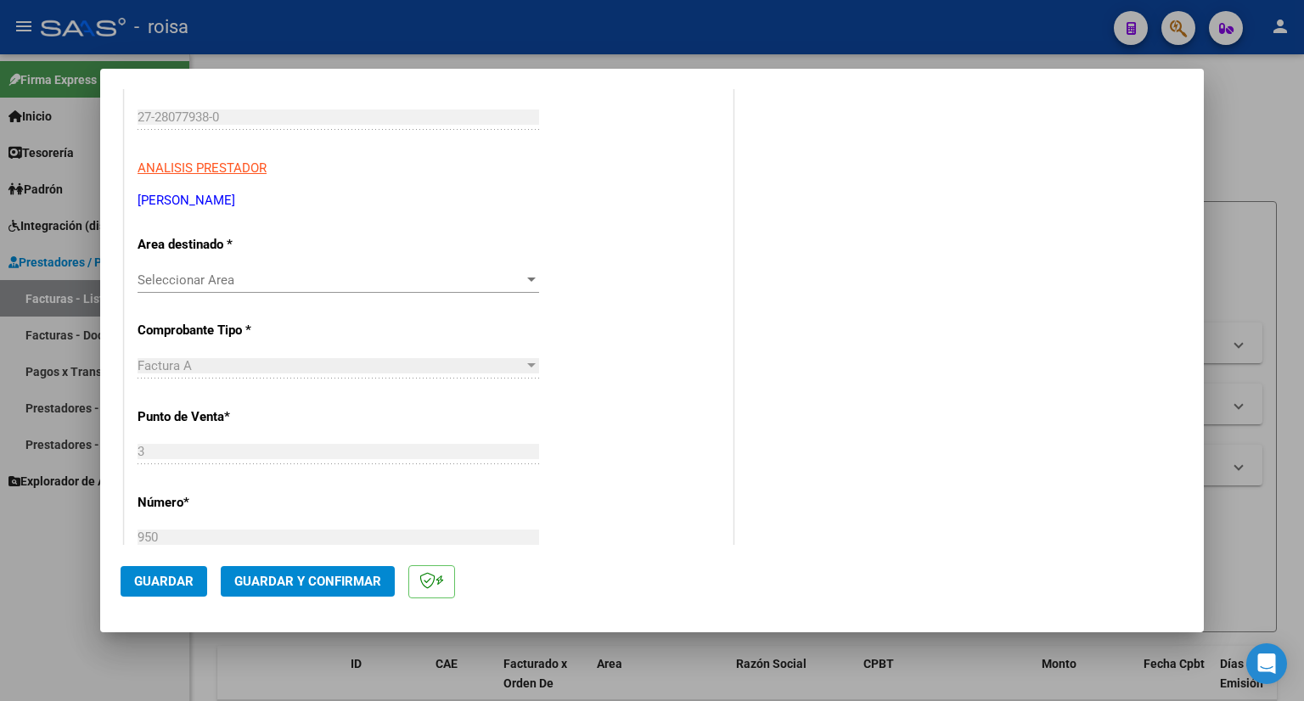
click at [404, 283] on span "Seleccionar Area" at bounding box center [330, 279] width 386 height 15
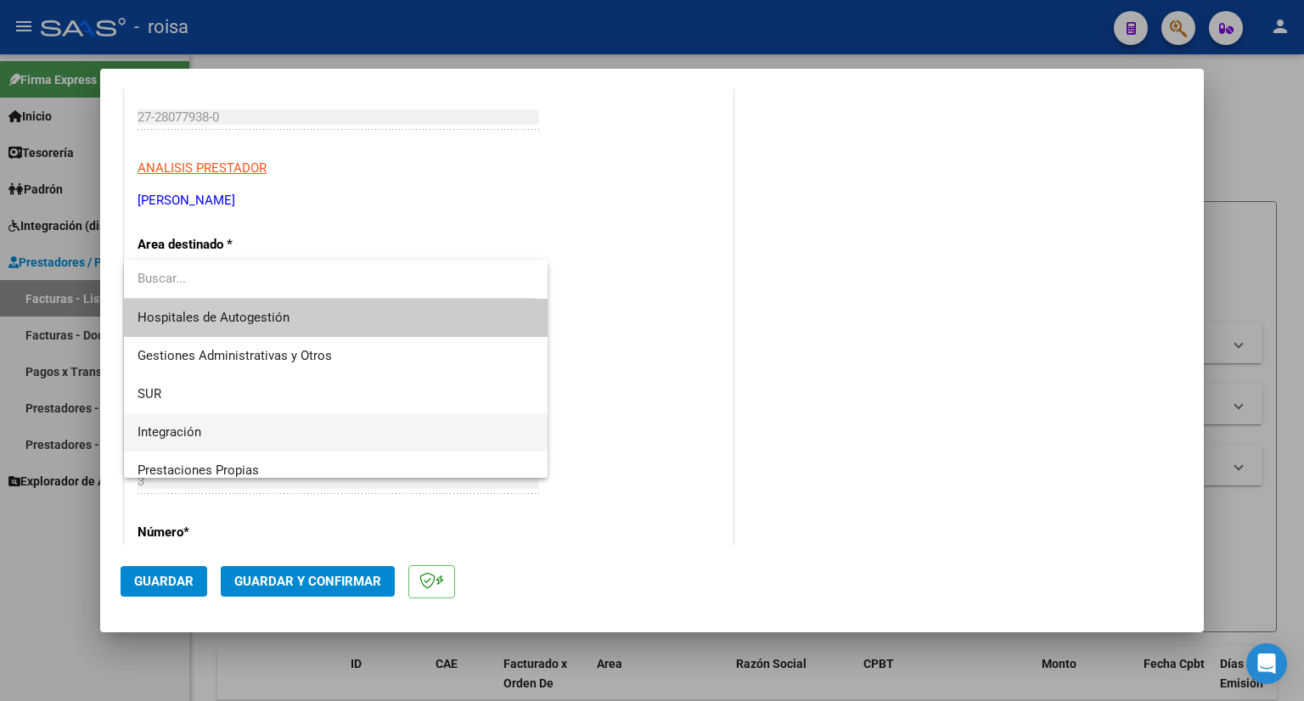
click at [216, 425] on span "Integración" at bounding box center [335, 432] width 397 height 38
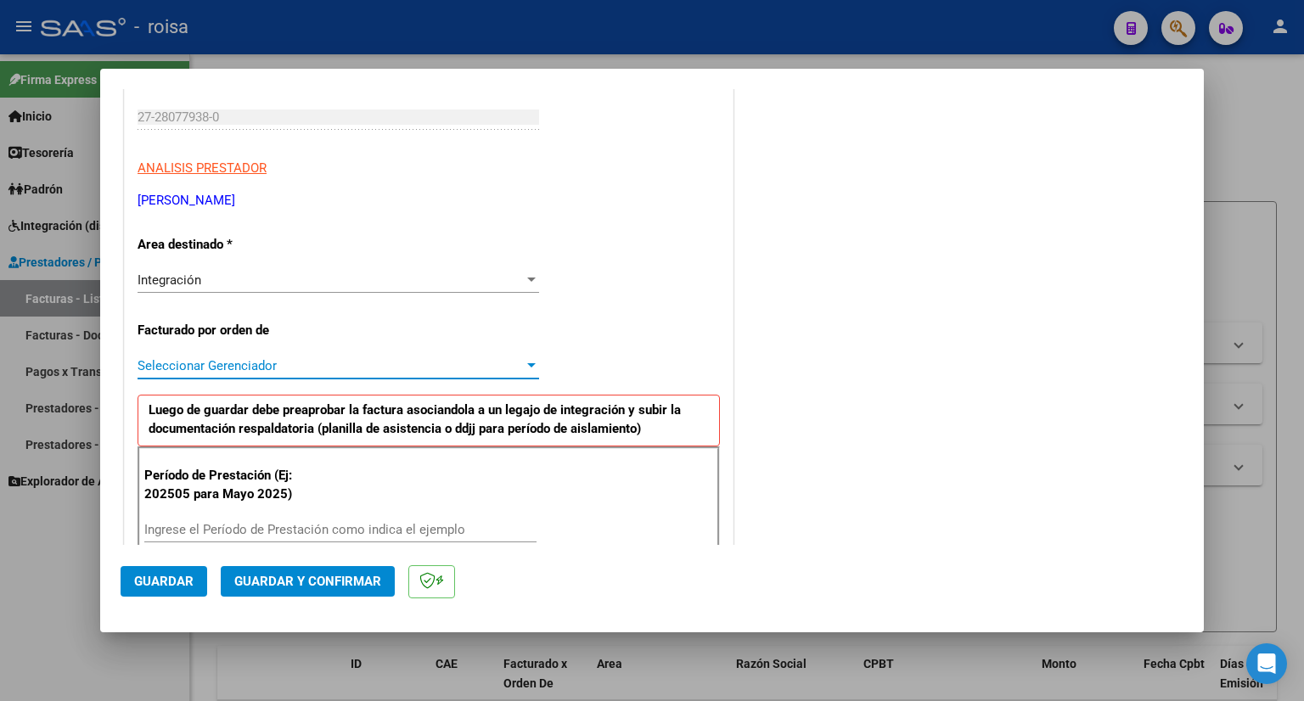
click at [309, 368] on span "Seleccionar Gerenciador" at bounding box center [330, 365] width 386 height 15
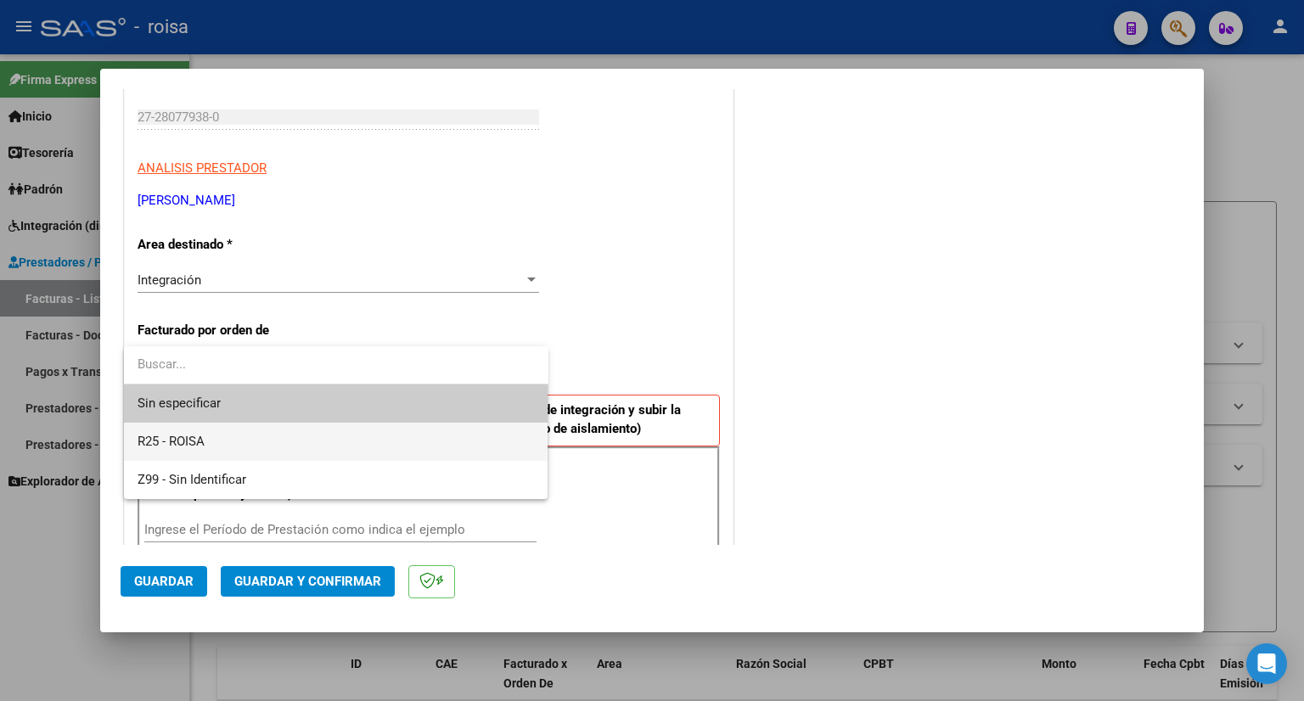
click at [222, 433] on span "R25 - ROISA" at bounding box center [335, 442] width 397 height 38
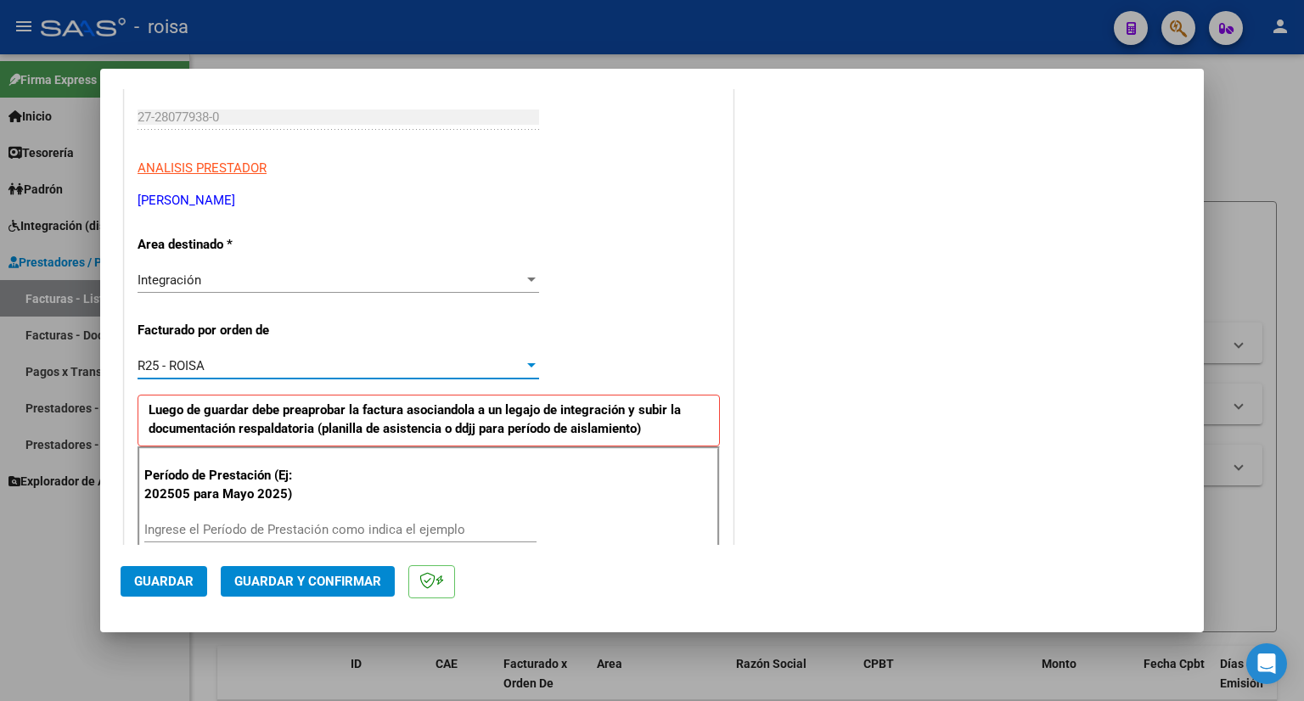
scroll to position [424, 0]
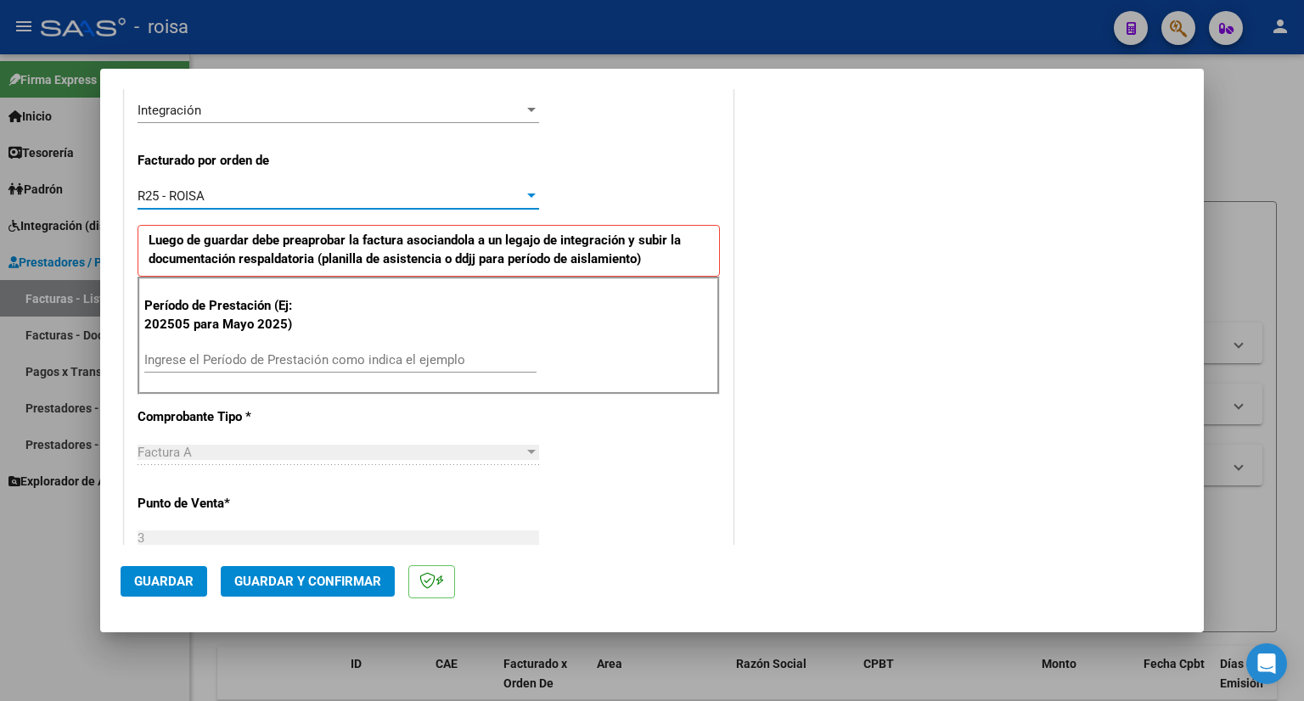
click at [277, 356] on input "Ingrese el Período de Prestación como indica el ejemplo" at bounding box center [340, 359] width 392 height 15
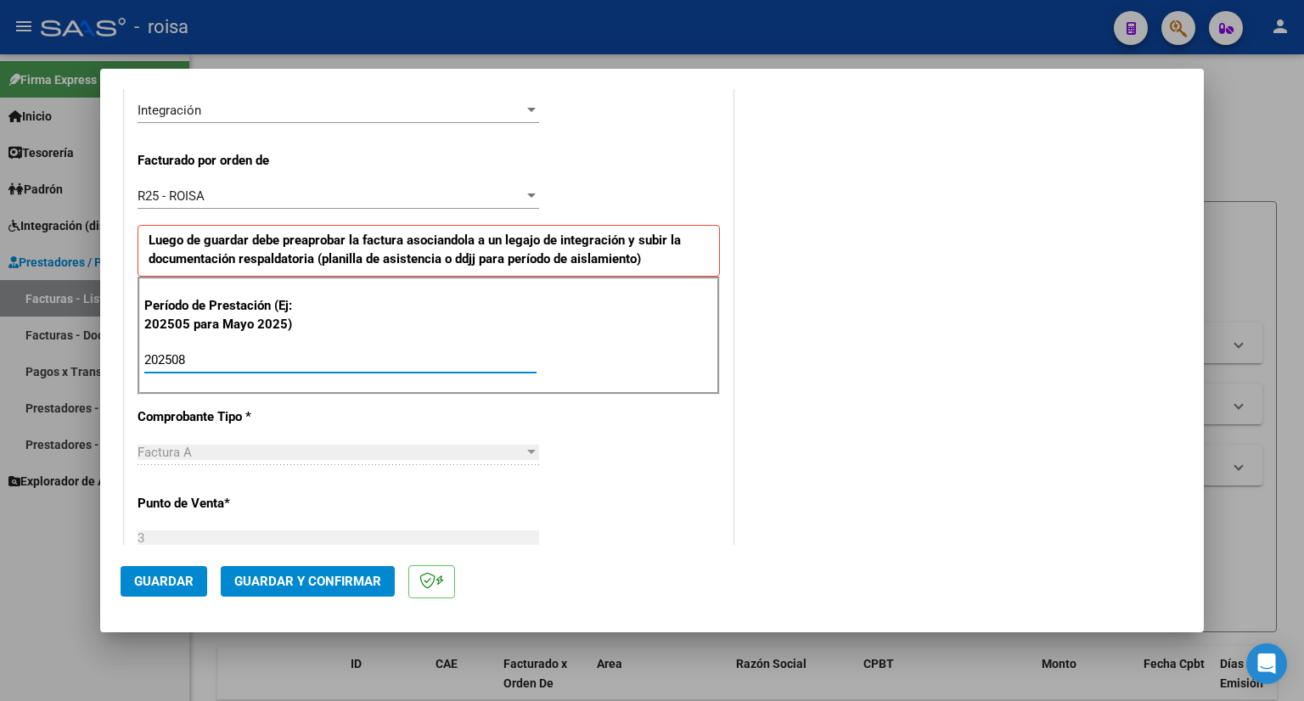
type input "202508"
click at [179, 582] on span "Guardar" at bounding box center [163, 581] width 59 height 15
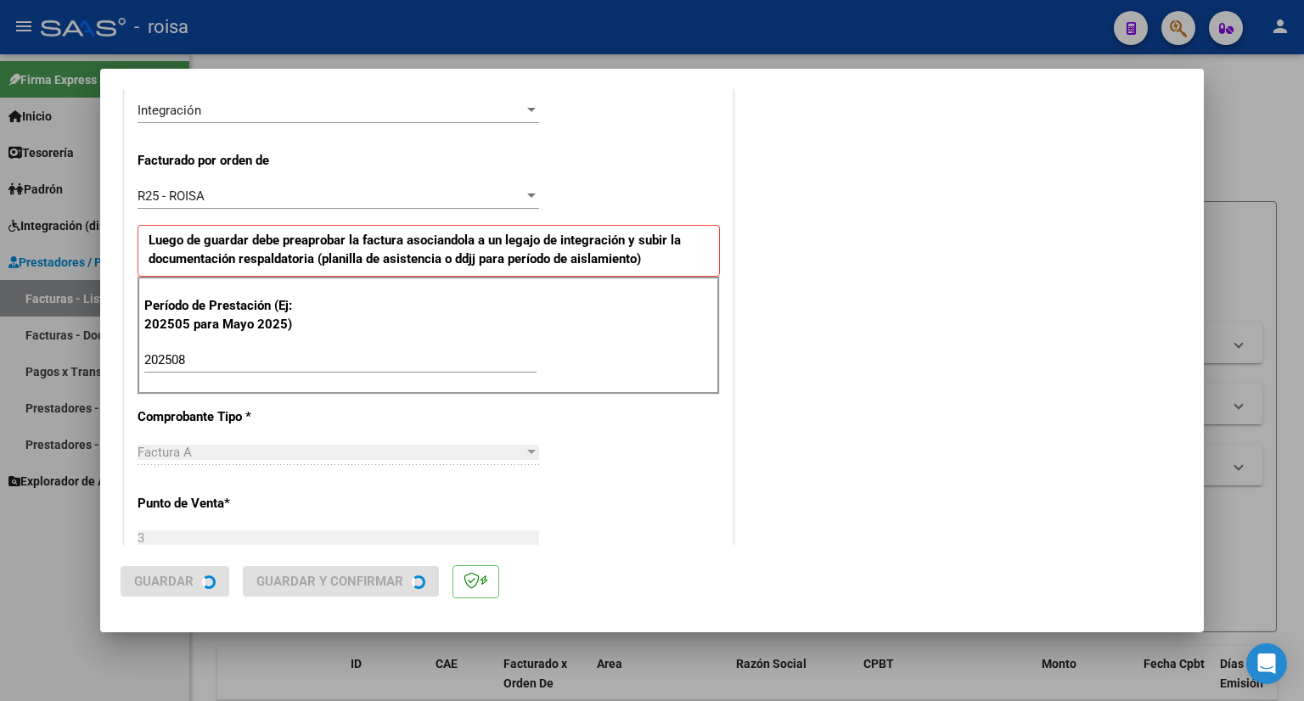
scroll to position [0, 0]
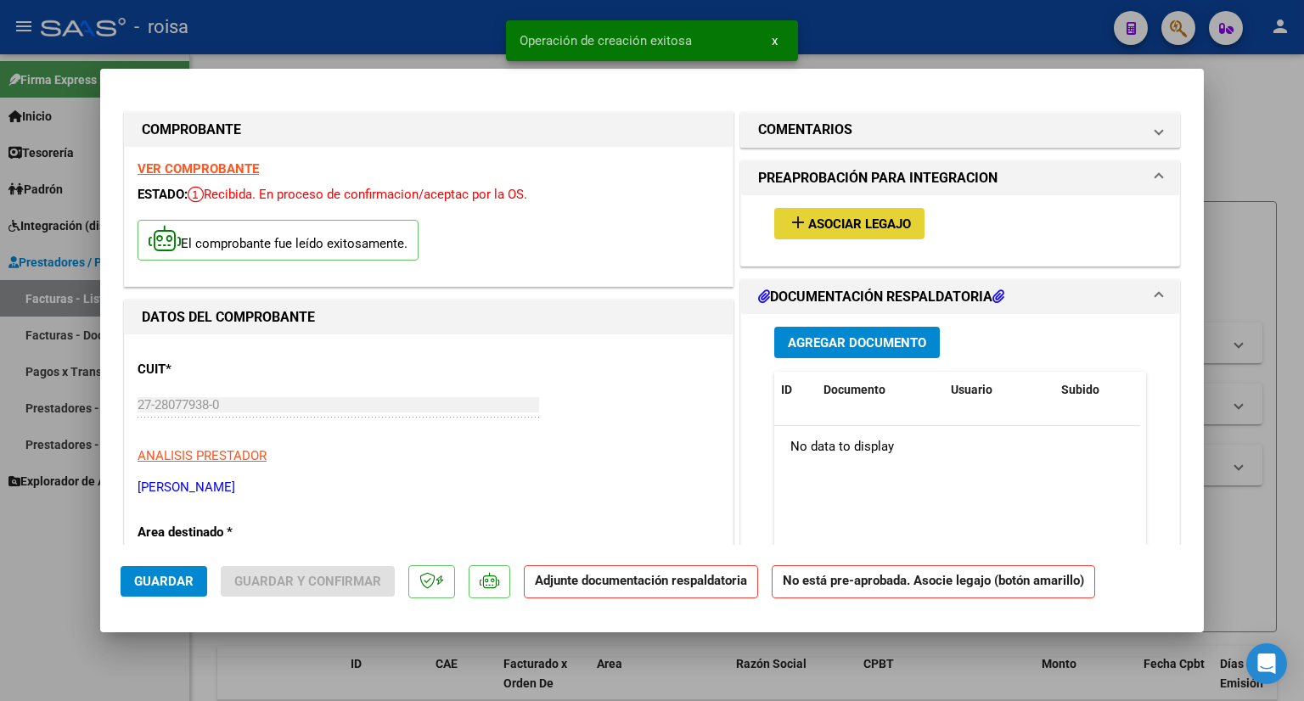
click at [862, 235] on button "add Asociar Legajo" at bounding box center [849, 223] width 150 height 31
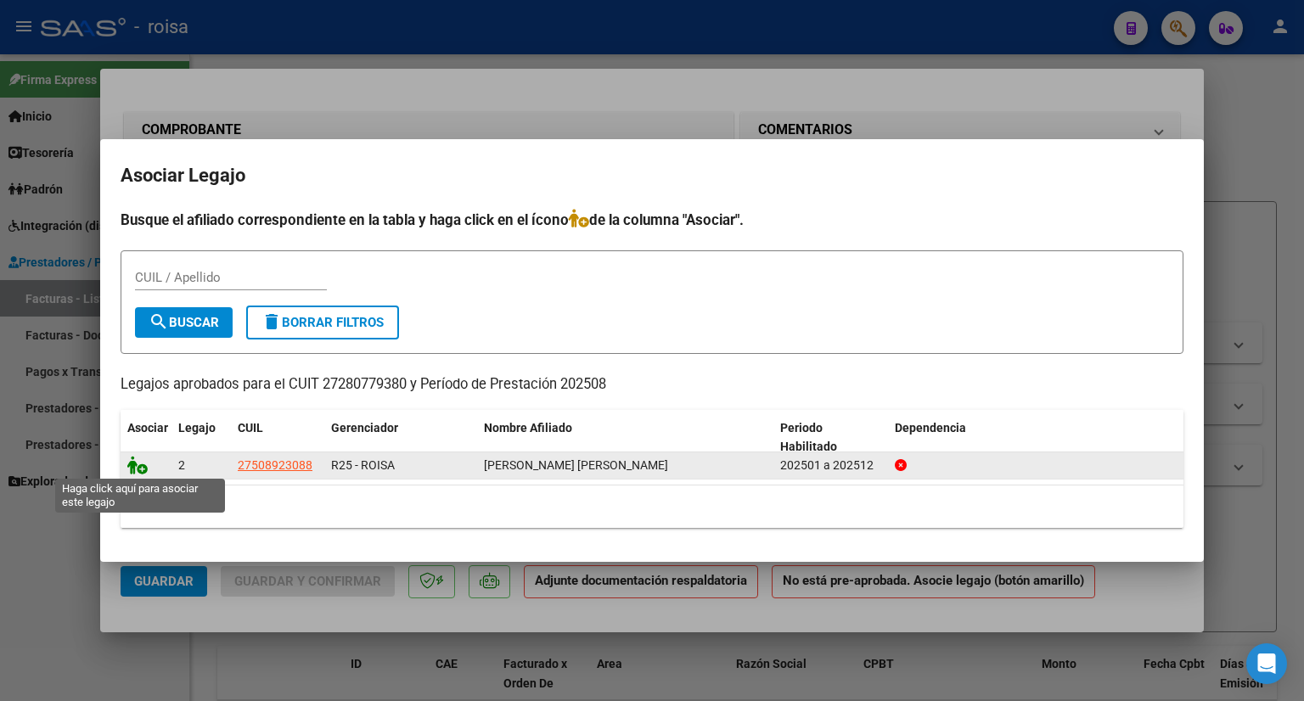
click at [136, 467] on icon at bounding box center [137, 465] width 20 height 19
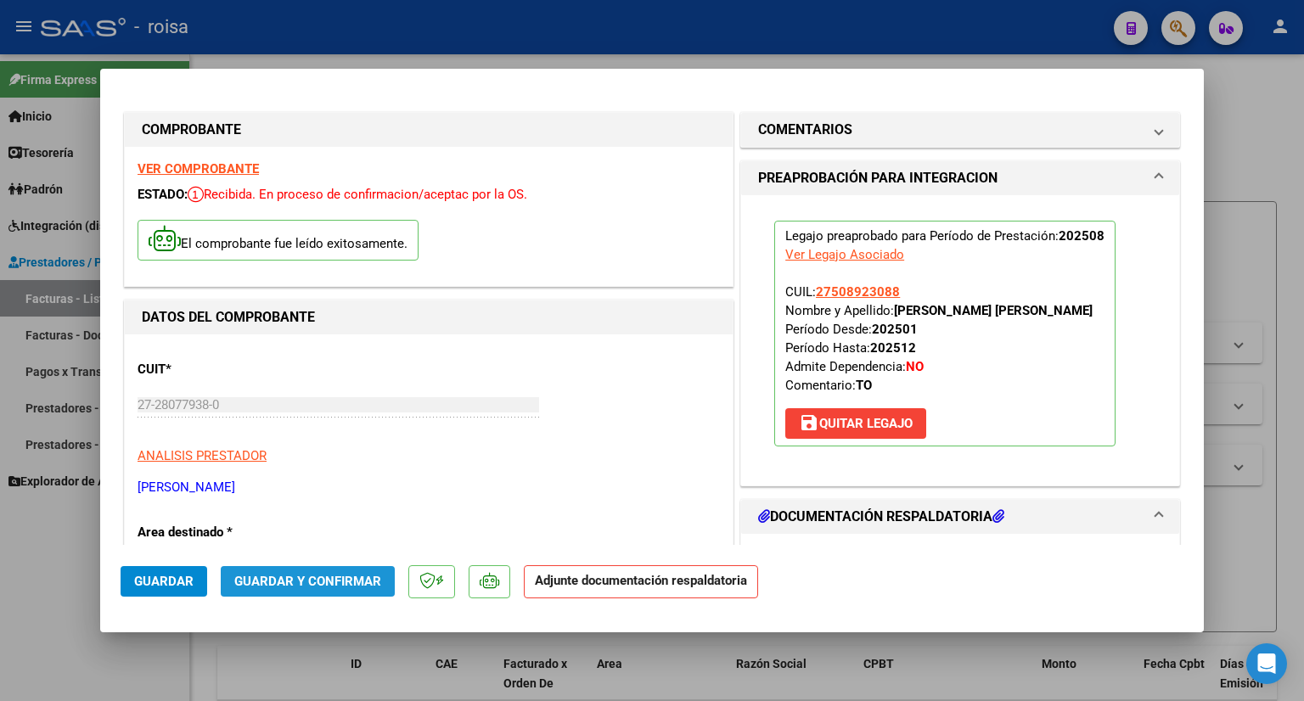
click at [278, 566] on button "Guardar y Confirmar" at bounding box center [308, 581] width 174 height 31
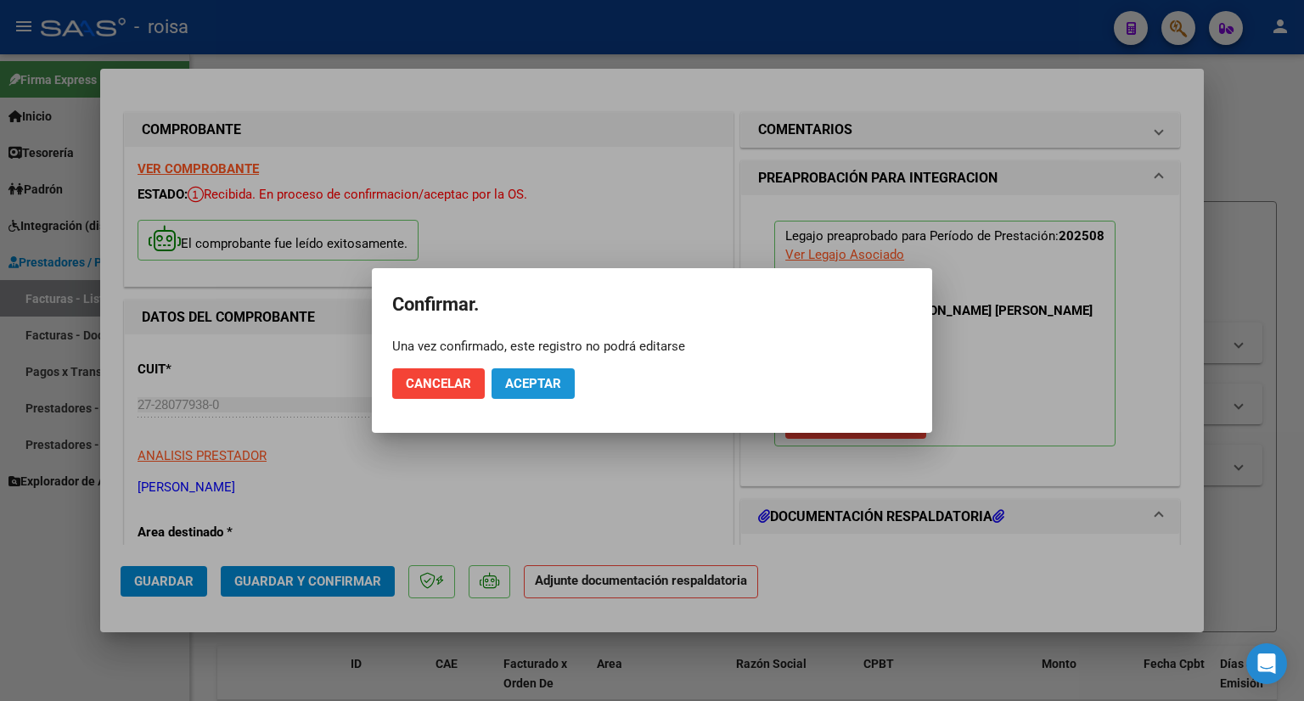
click at [536, 384] on span "Aceptar" at bounding box center [533, 383] width 56 height 15
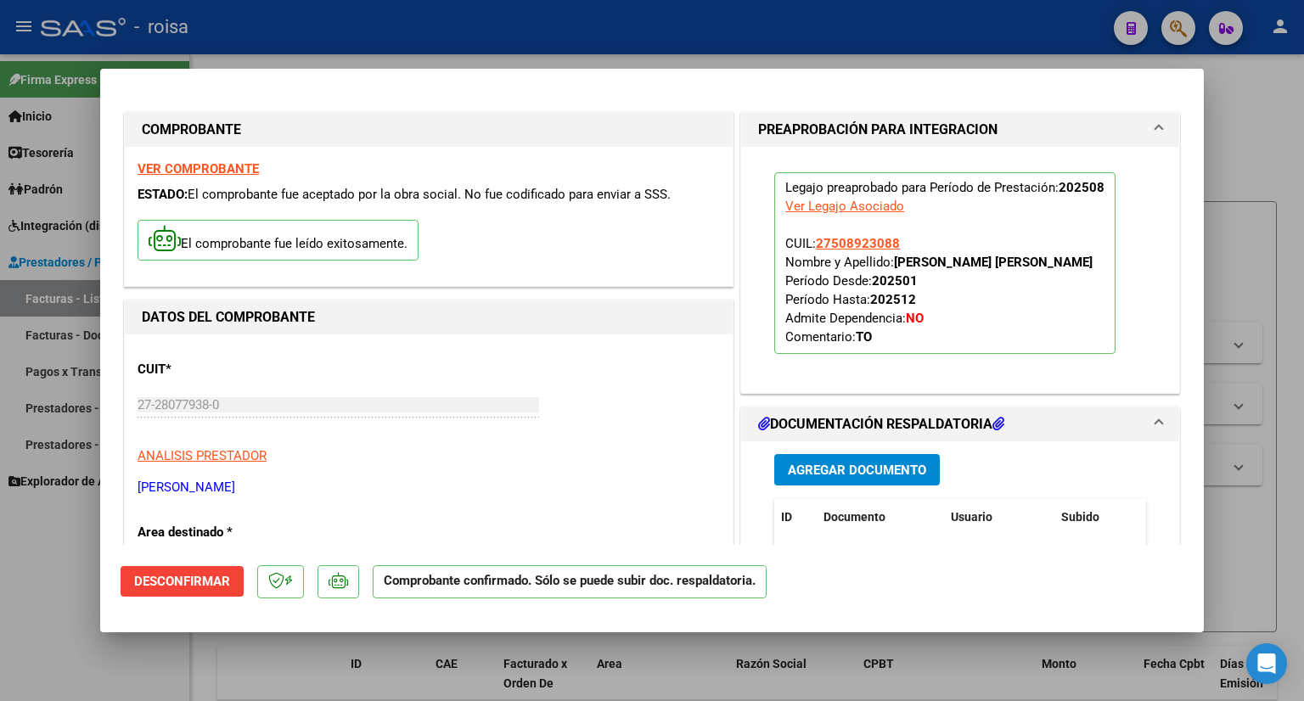
click at [1222, 133] on div at bounding box center [652, 350] width 1304 height 701
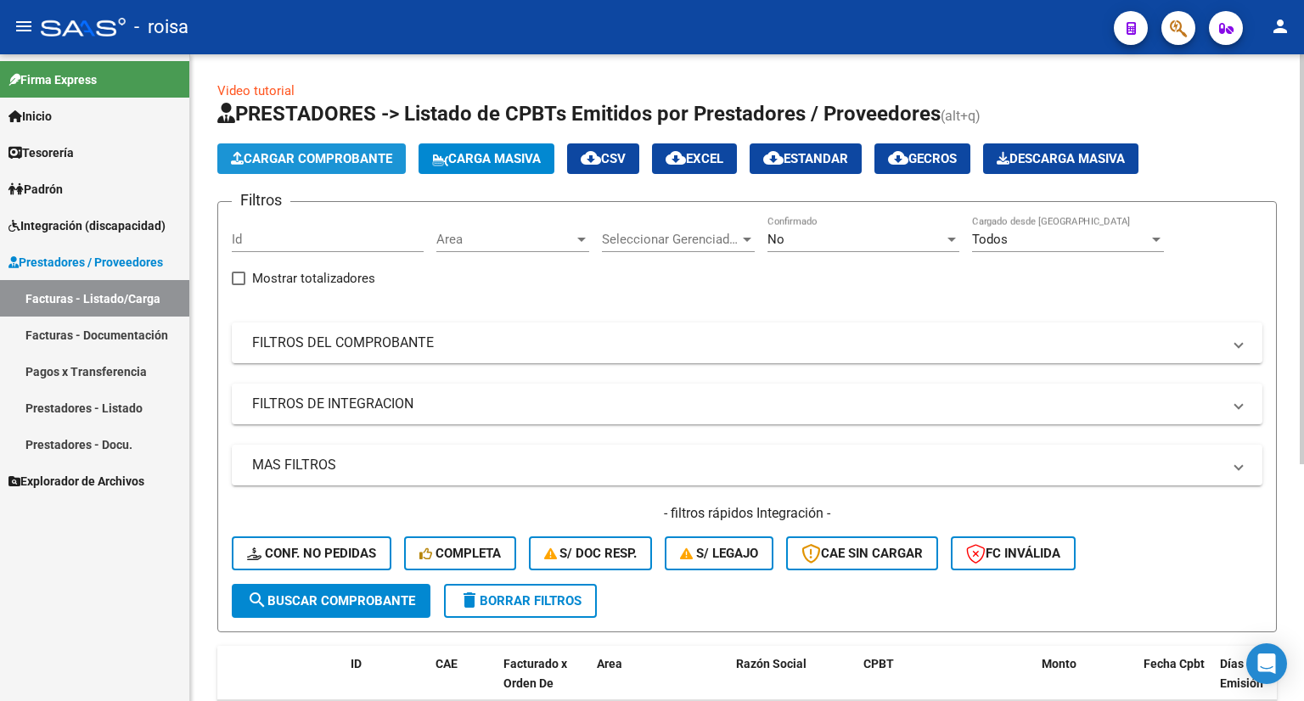
click at [311, 155] on span "Cargar Comprobante" at bounding box center [311, 158] width 161 height 15
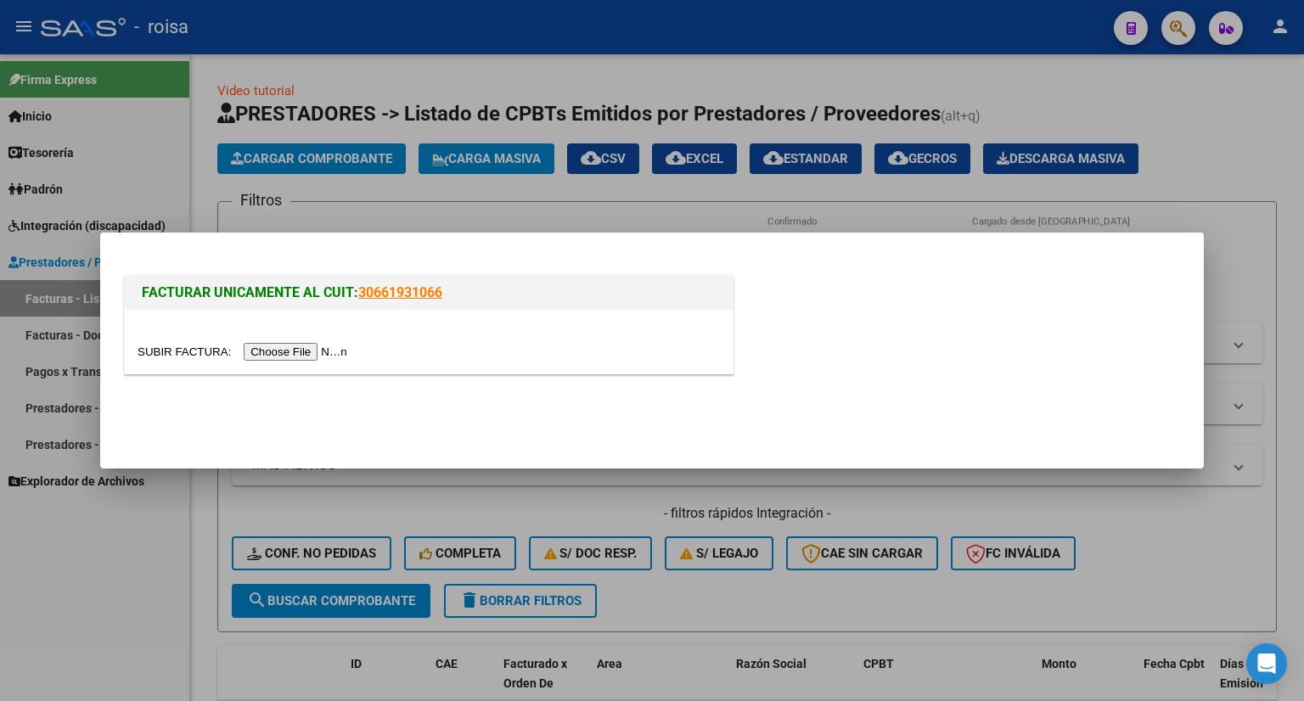
click at [299, 348] on input "file" at bounding box center [244, 352] width 215 height 18
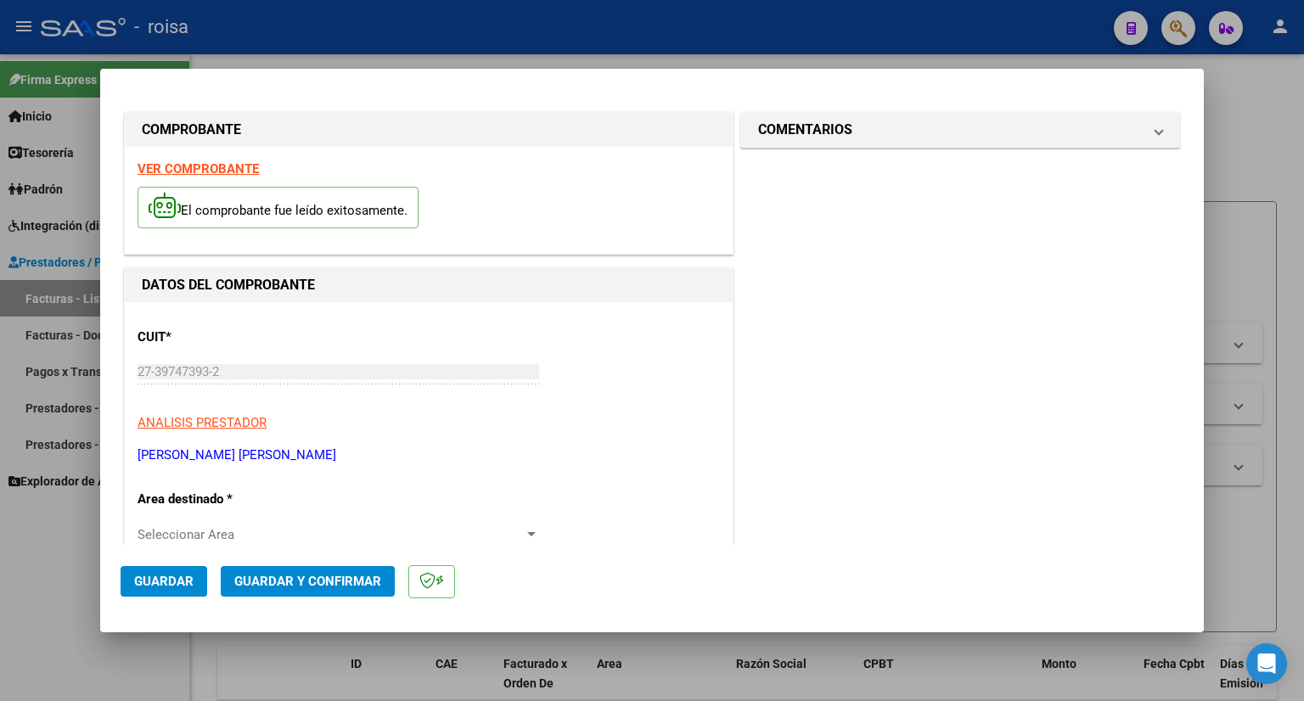
click at [227, 164] on strong "VER COMPROBANTE" at bounding box center [197, 168] width 121 height 15
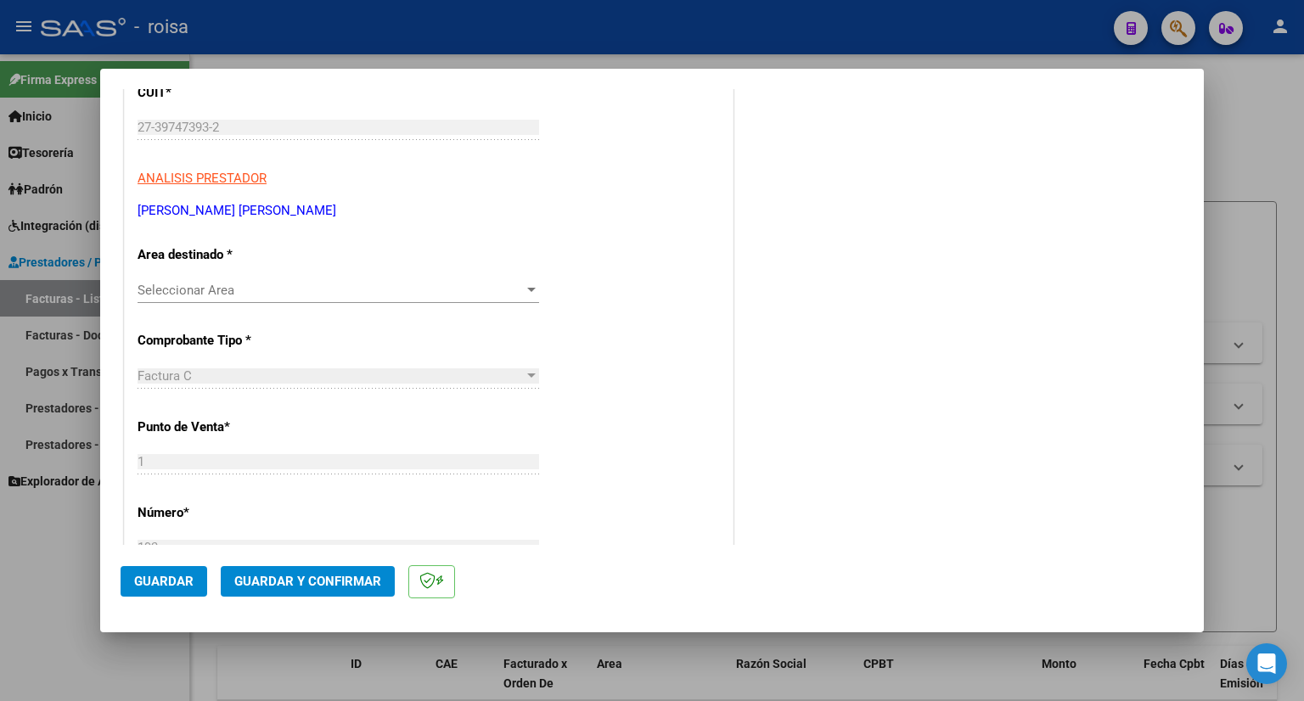
scroll to position [255, 0]
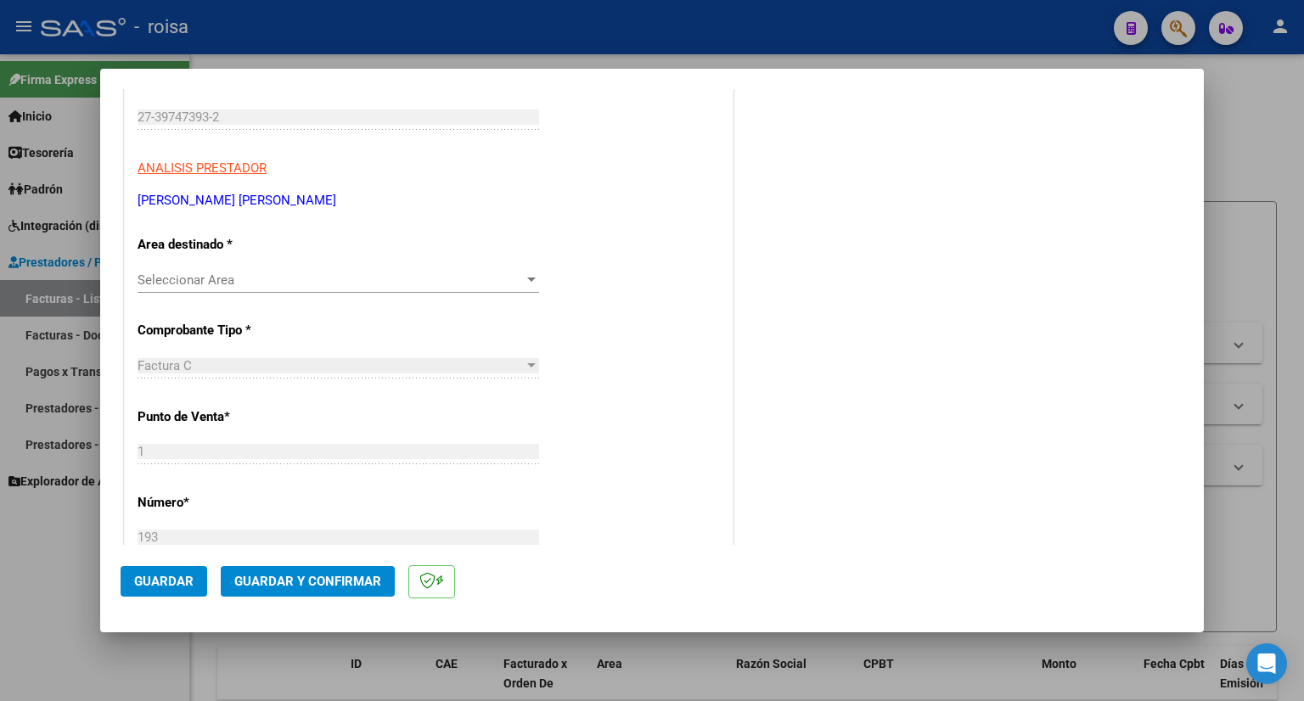
click at [334, 283] on span "Seleccionar Area" at bounding box center [330, 279] width 386 height 15
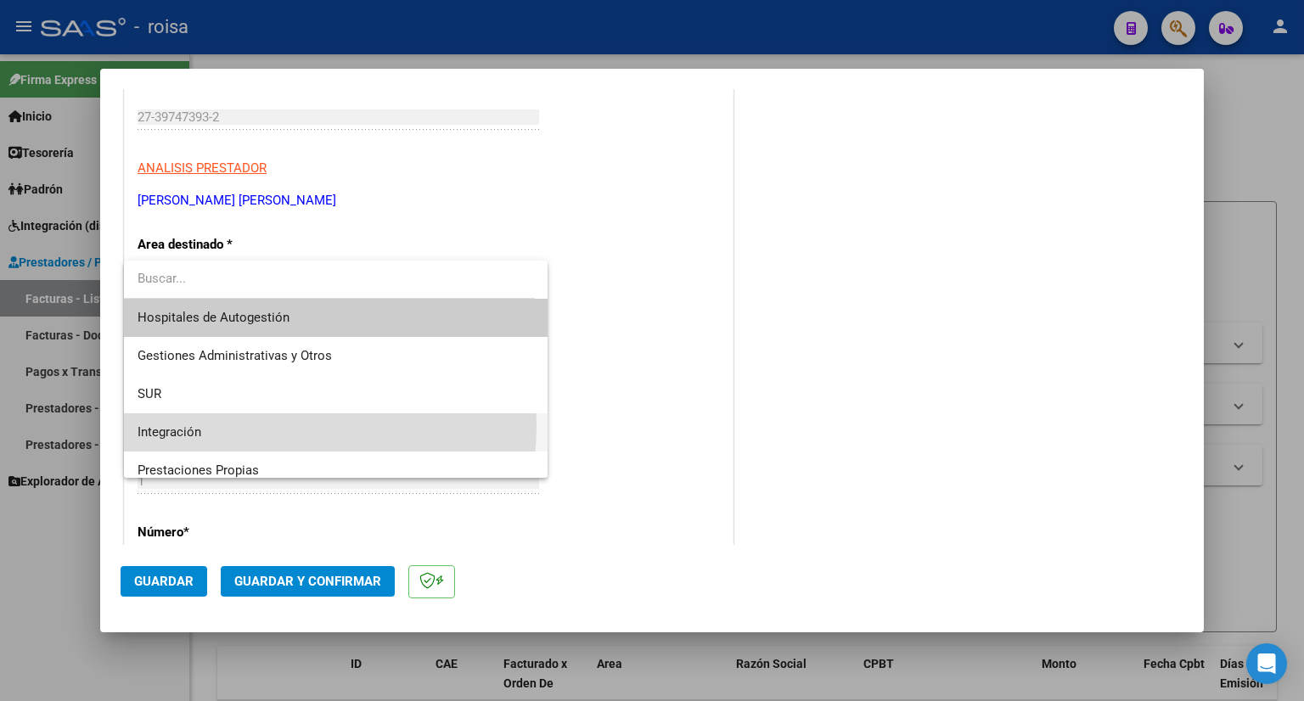
click at [218, 425] on span "Integración" at bounding box center [335, 432] width 397 height 38
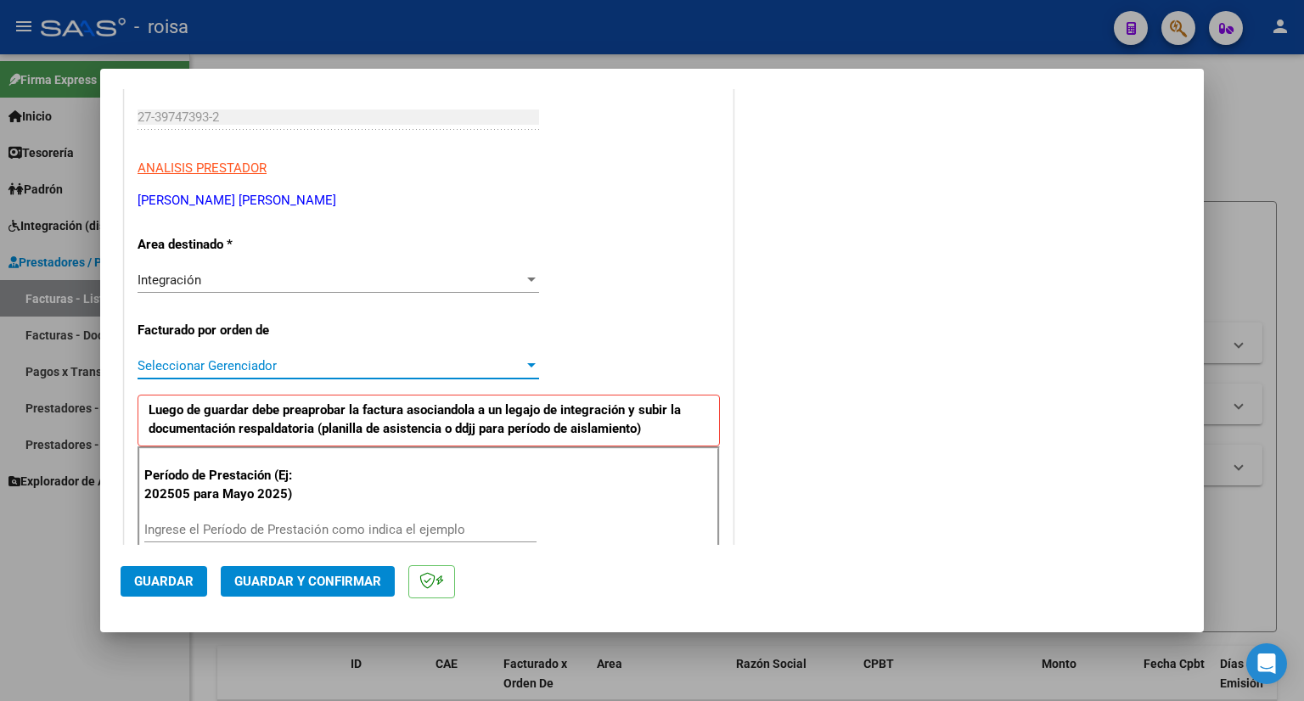
click at [234, 363] on span "Seleccionar Gerenciador" at bounding box center [330, 365] width 386 height 15
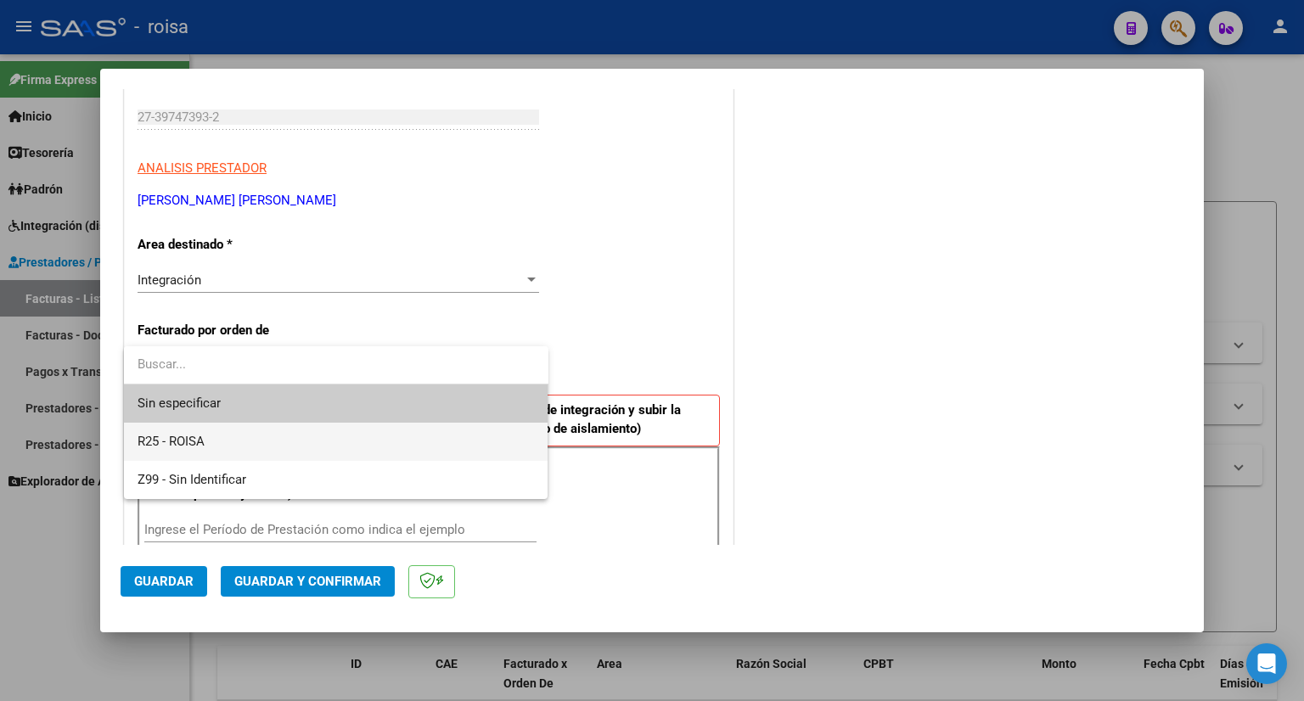
click at [212, 442] on span "R25 - ROISA" at bounding box center [335, 442] width 397 height 38
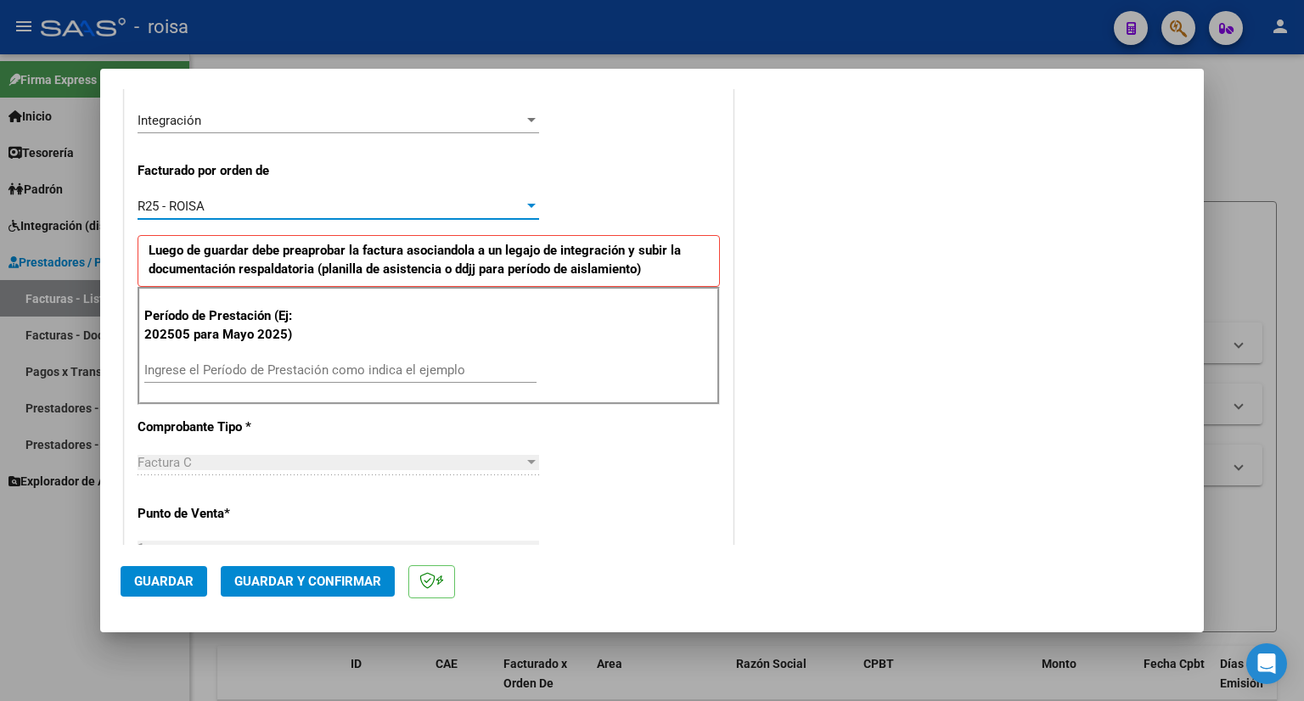
scroll to position [424, 0]
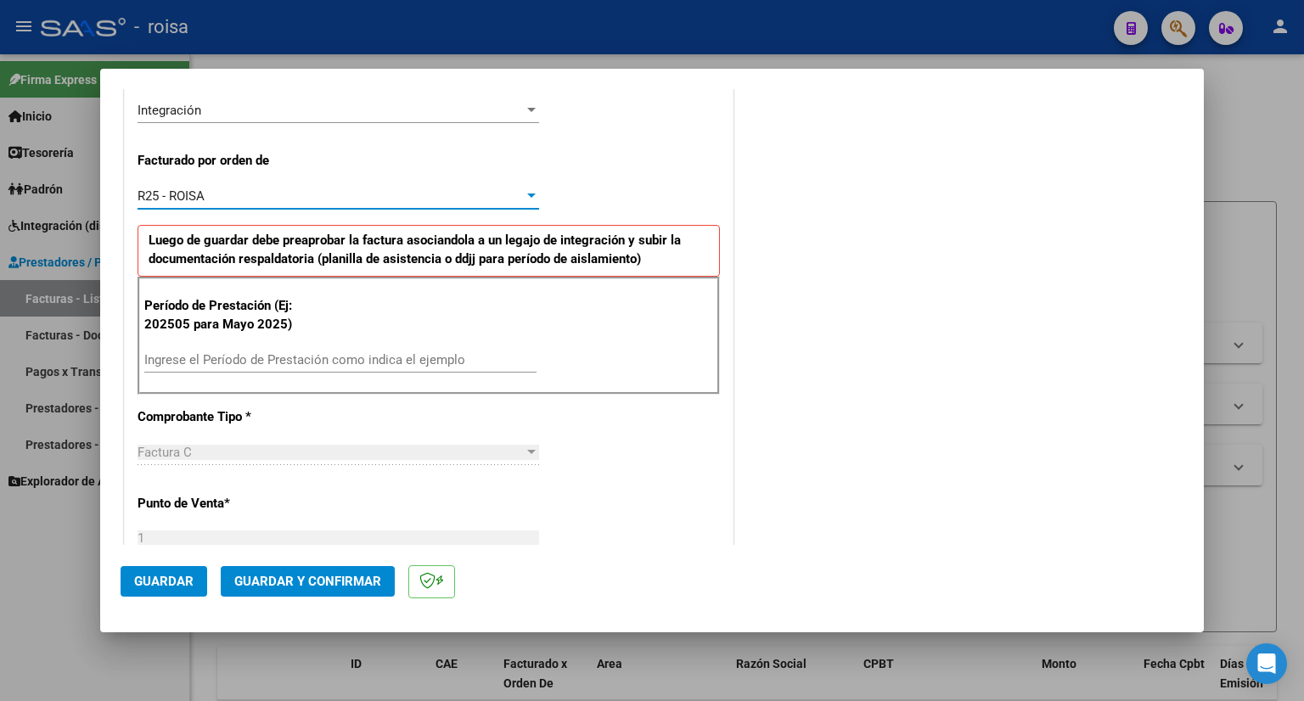
click at [278, 350] on div "Ingrese el Período de Prestación como indica el ejemplo" at bounding box center [340, 359] width 392 height 25
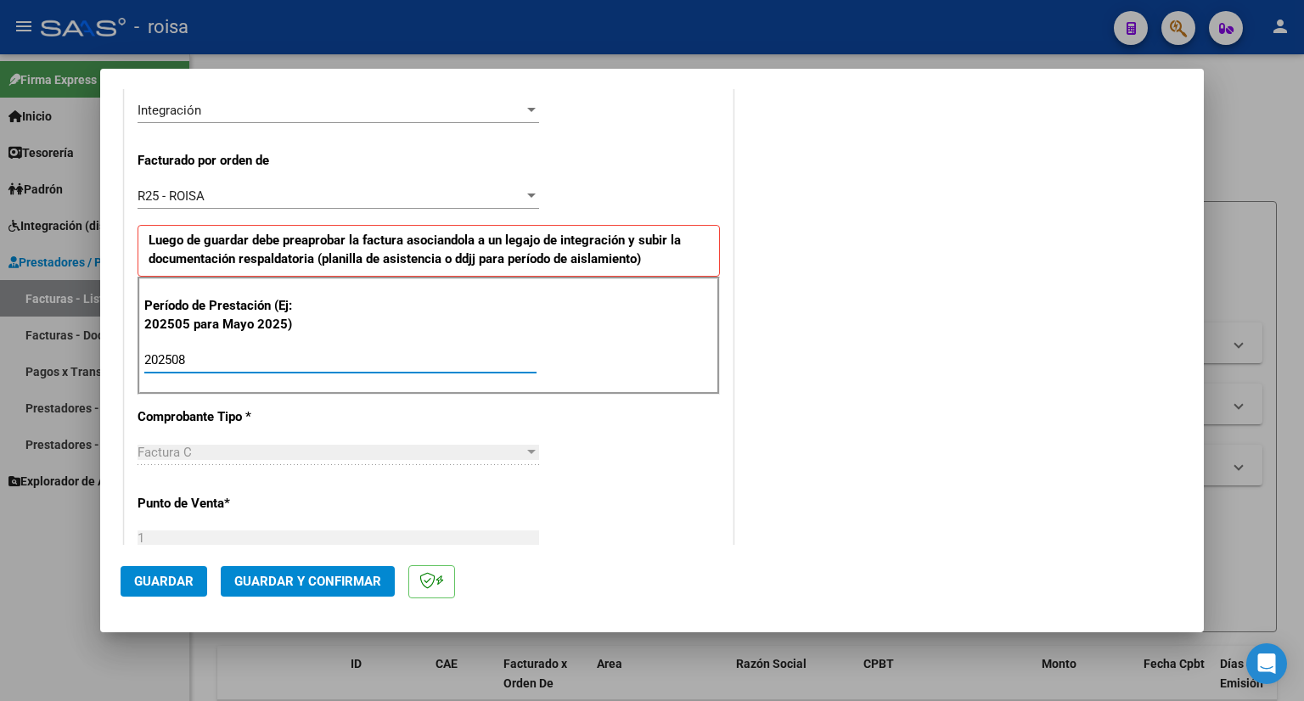
type input "202508"
click at [164, 588] on span "Guardar" at bounding box center [163, 581] width 59 height 15
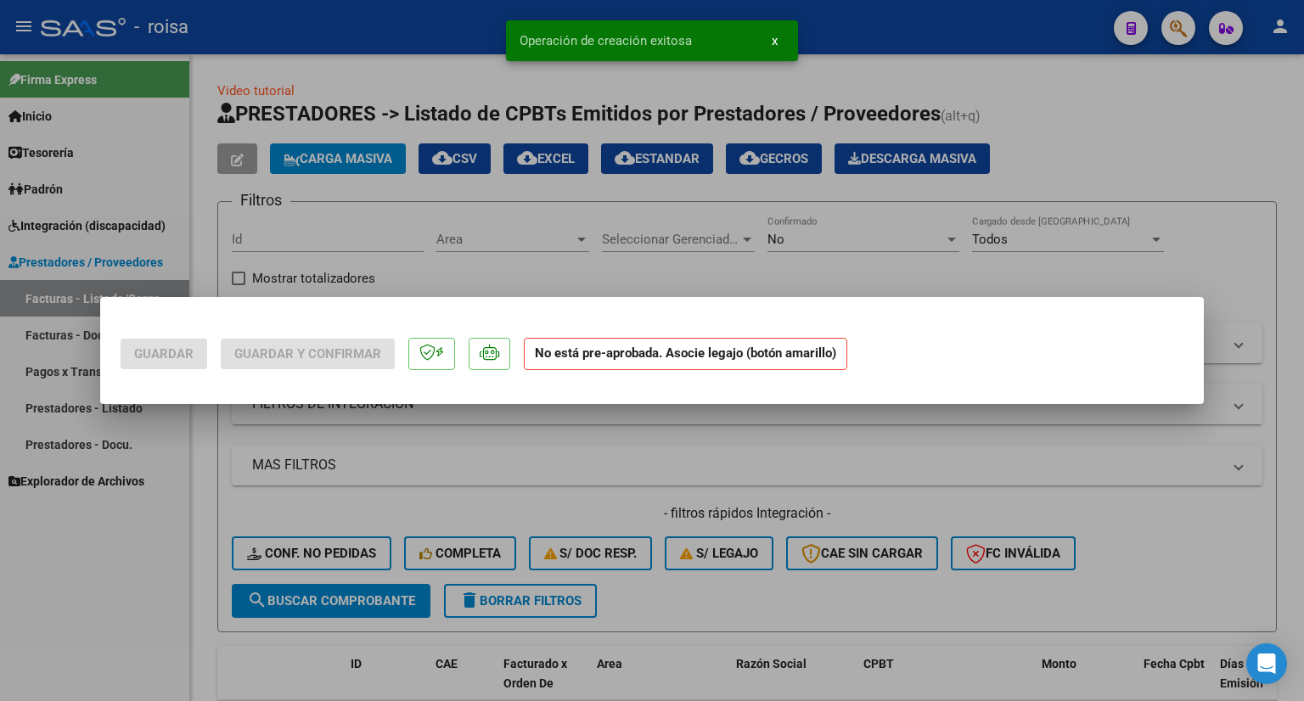
scroll to position [0, 0]
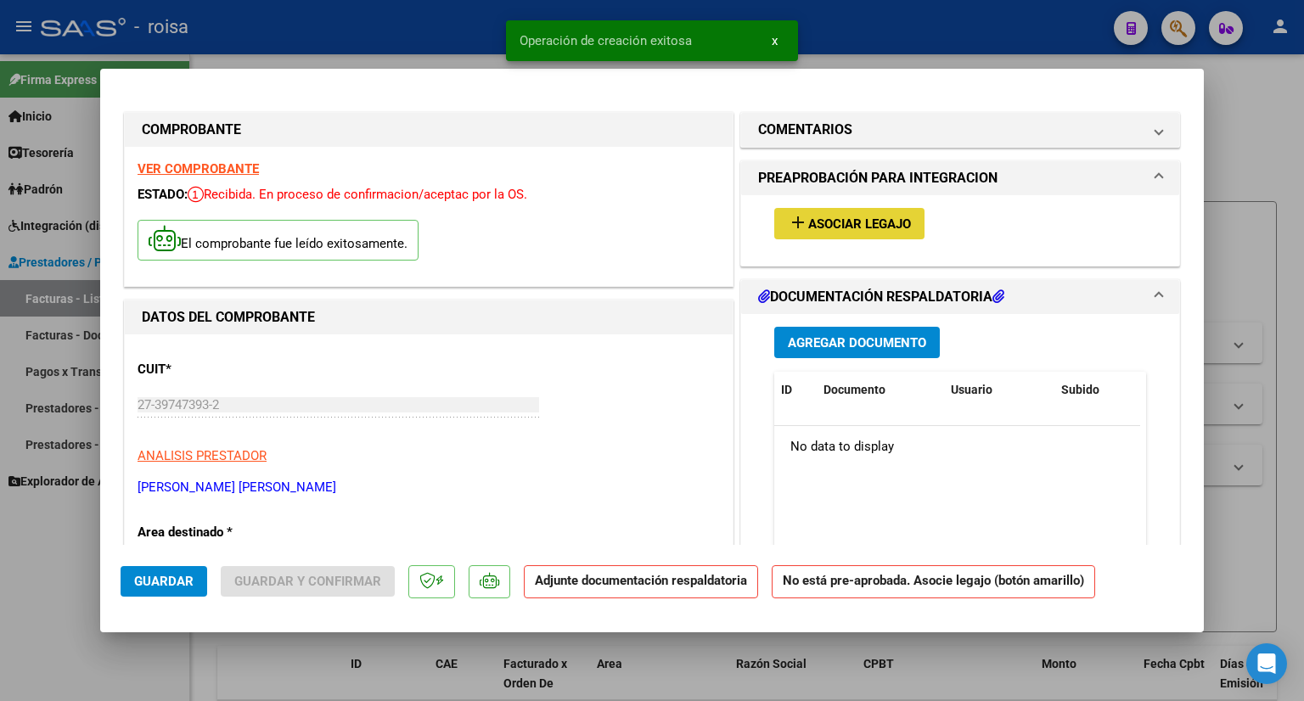
click at [865, 222] on span "Asociar Legajo" at bounding box center [859, 223] width 103 height 15
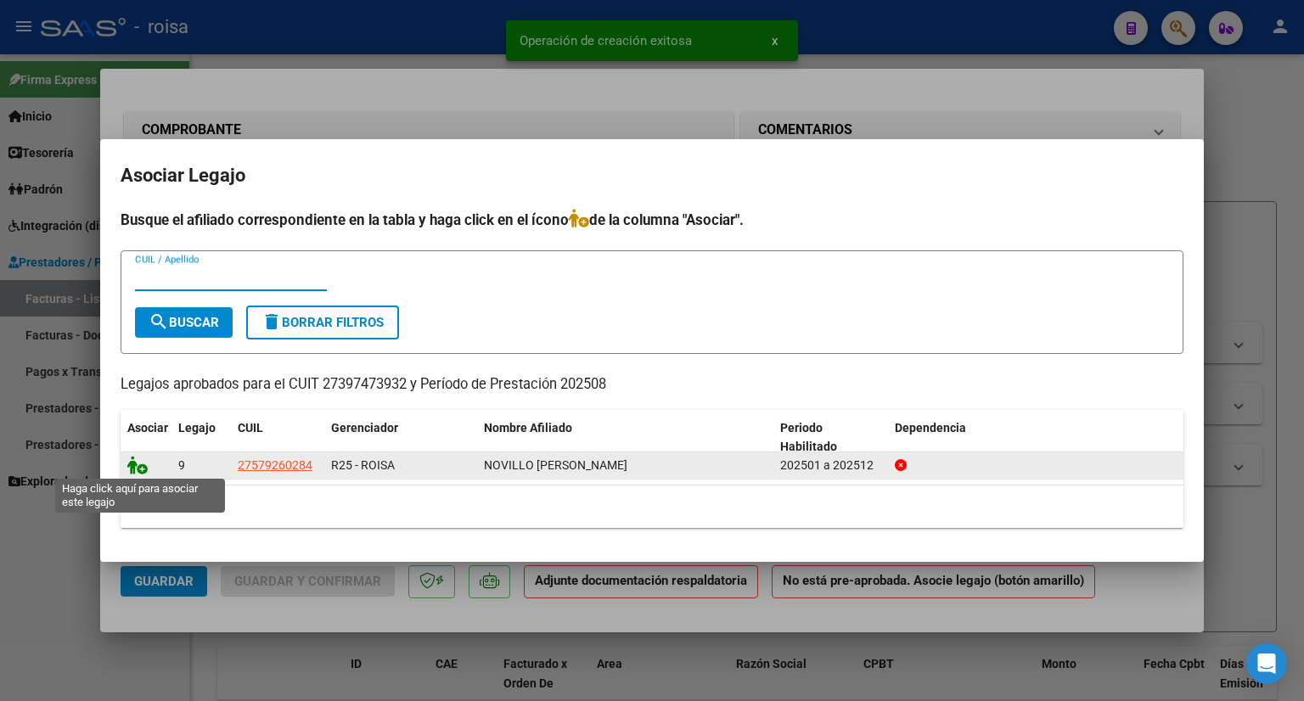
click at [134, 461] on icon at bounding box center [137, 465] width 20 height 19
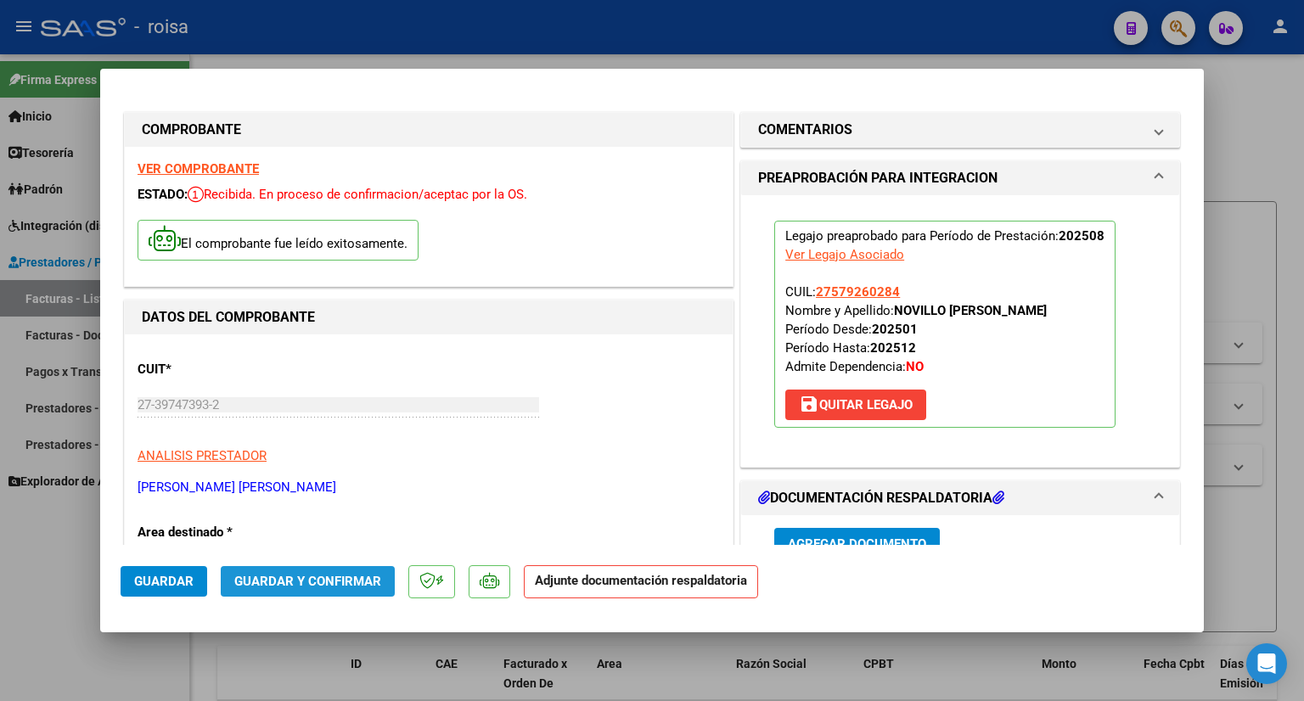
click at [360, 586] on span "Guardar y Confirmar" at bounding box center [307, 581] width 147 height 15
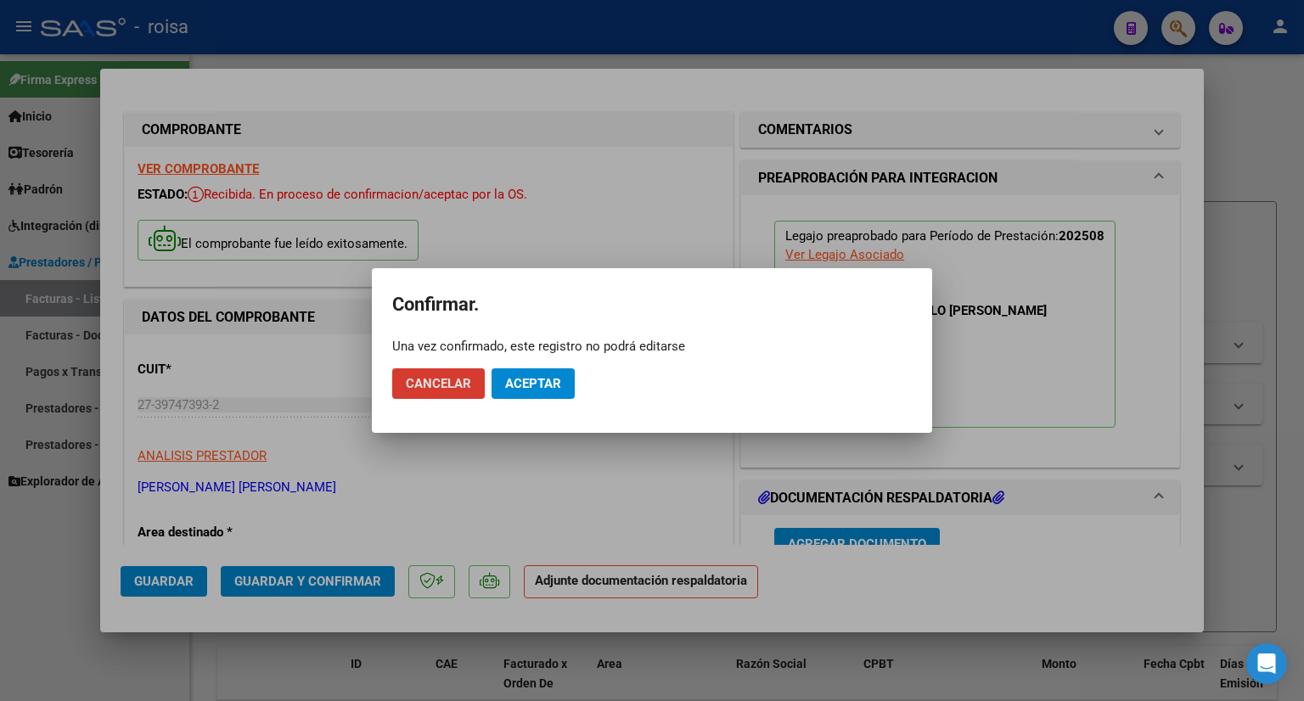
click at [539, 382] on span "Aceptar" at bounding box center [533, 383] width 56 height 15
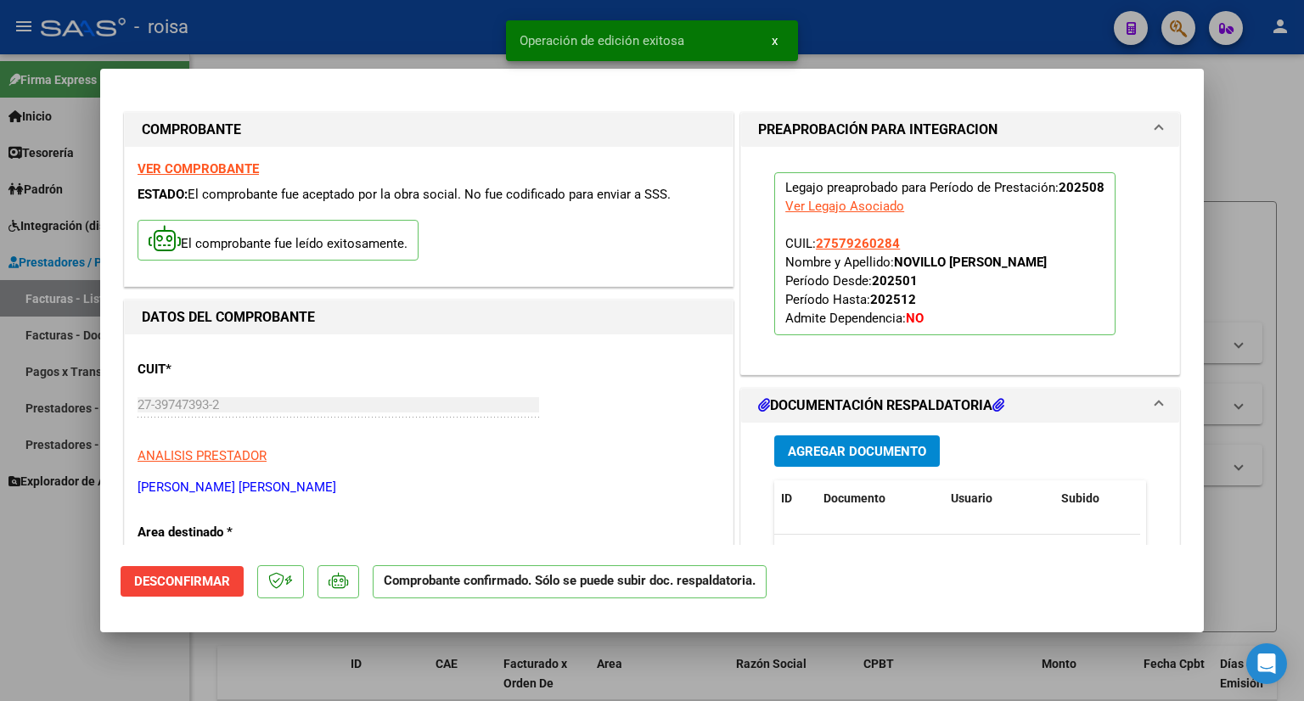
click at [1259, 175] on div at bounding box center [652, 350] width 1304 height 701
type input "$ 0,00"
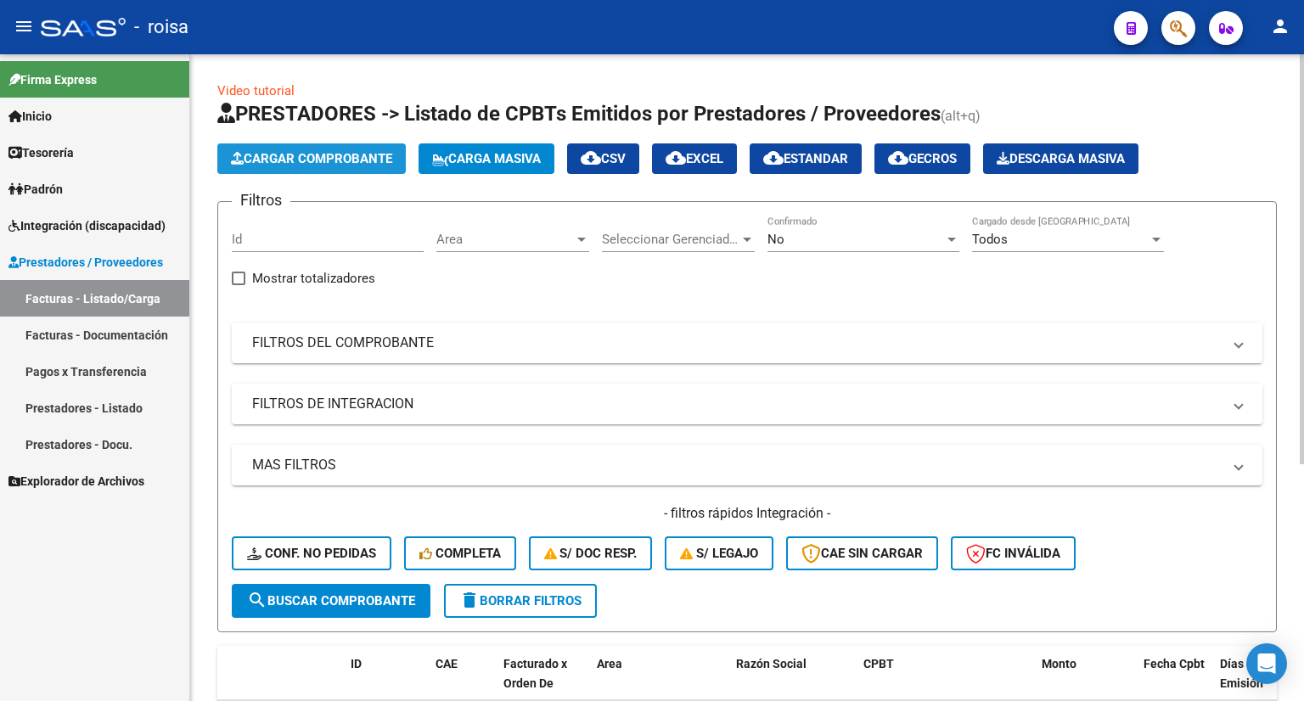
click at [317, 160] on span "Cargar Comprobante" at bounding box center [311, 158] width 161 height 15
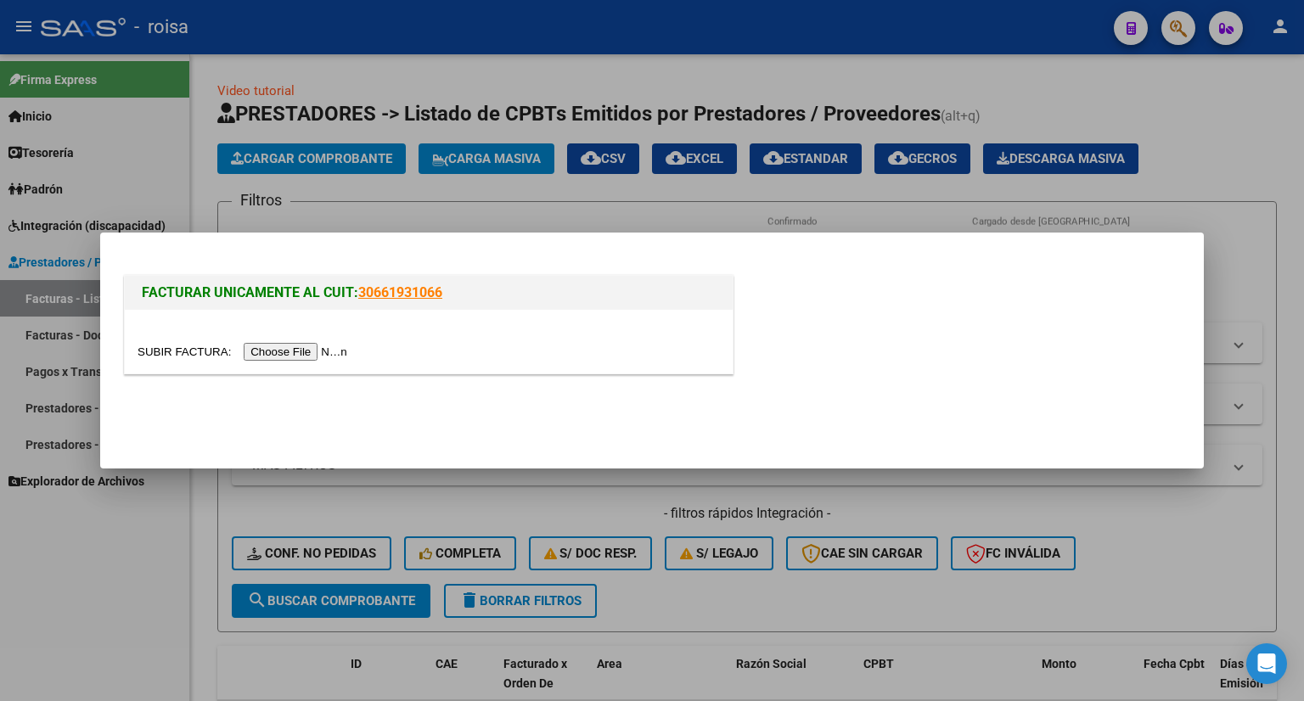
click at [330, 354] on input "file" at bounding box center [244, 352] width 215 height 18
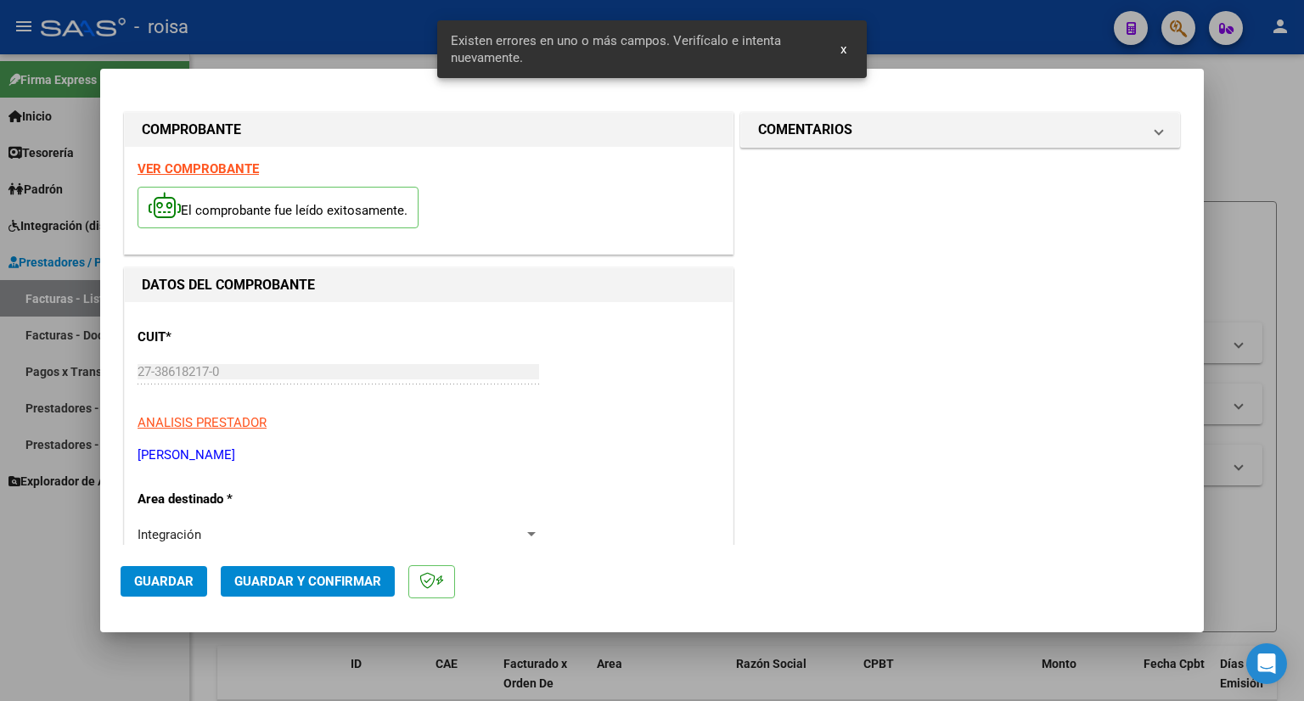
click at [188, 167] on strong "VER COMPROBANTE" at bounding box center [197, 168] width 121 height 15
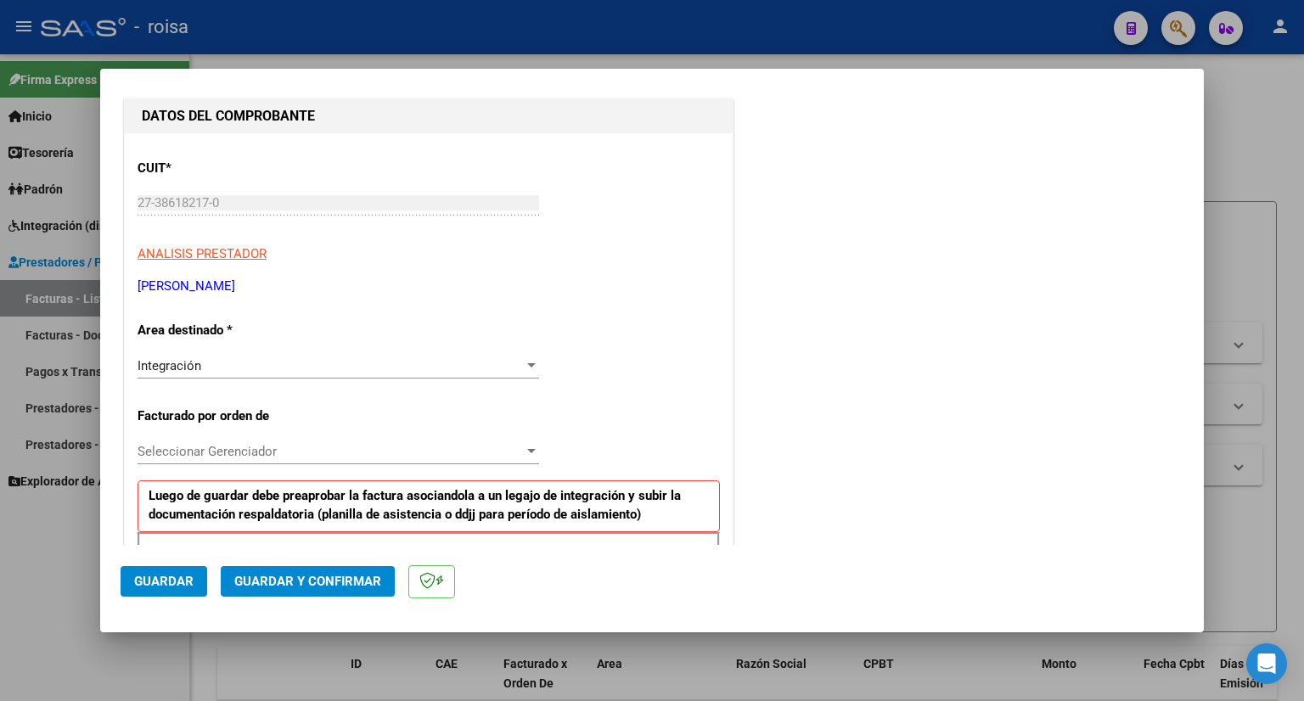
scroll to position [170, 0]
click at [295, 446] on span "Seleccionar Gerenciador" at bounding box center [330, 450] width 386 height 15
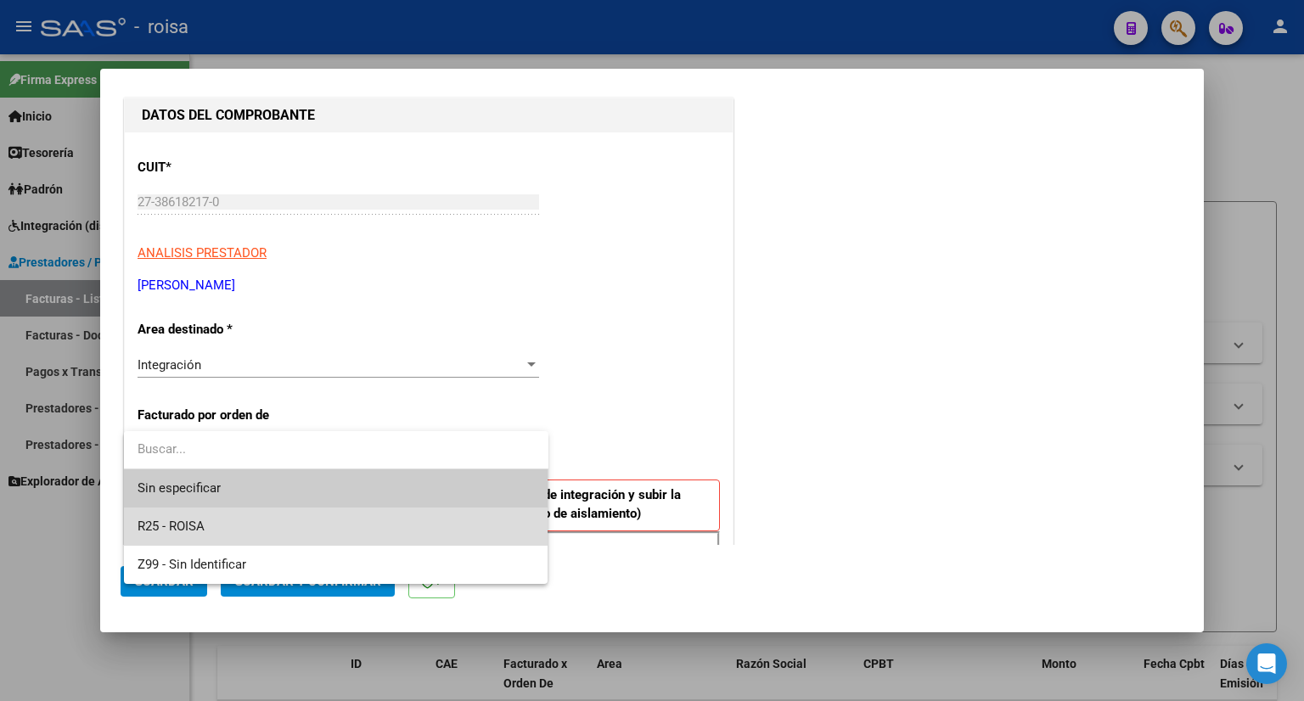
click at [250, 513] on span "R25 - ROISA" at bounding box center [335, 527] width 397 height 38
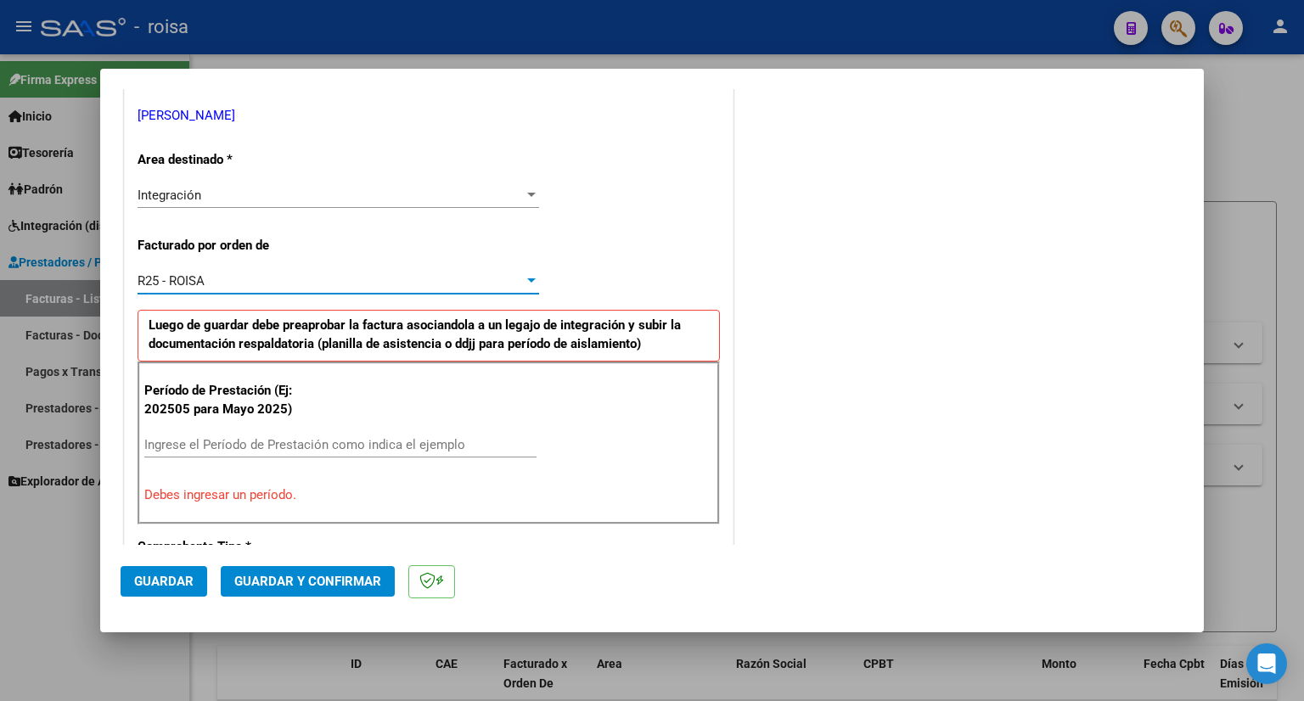
scroll to position [424, 0]
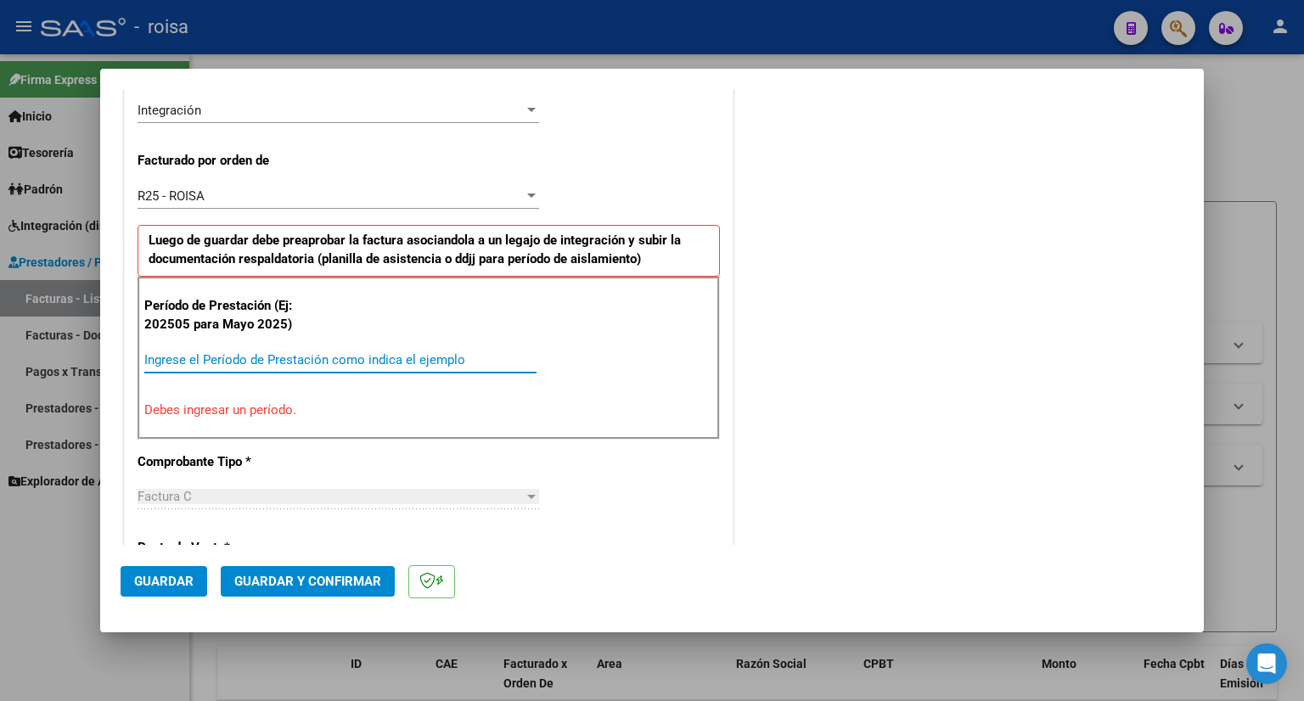
click at [335, 352] on input "Ingrese el Período de Prestación como indica el ejemplo" at bounding box center [340, 359] width 392 height 15
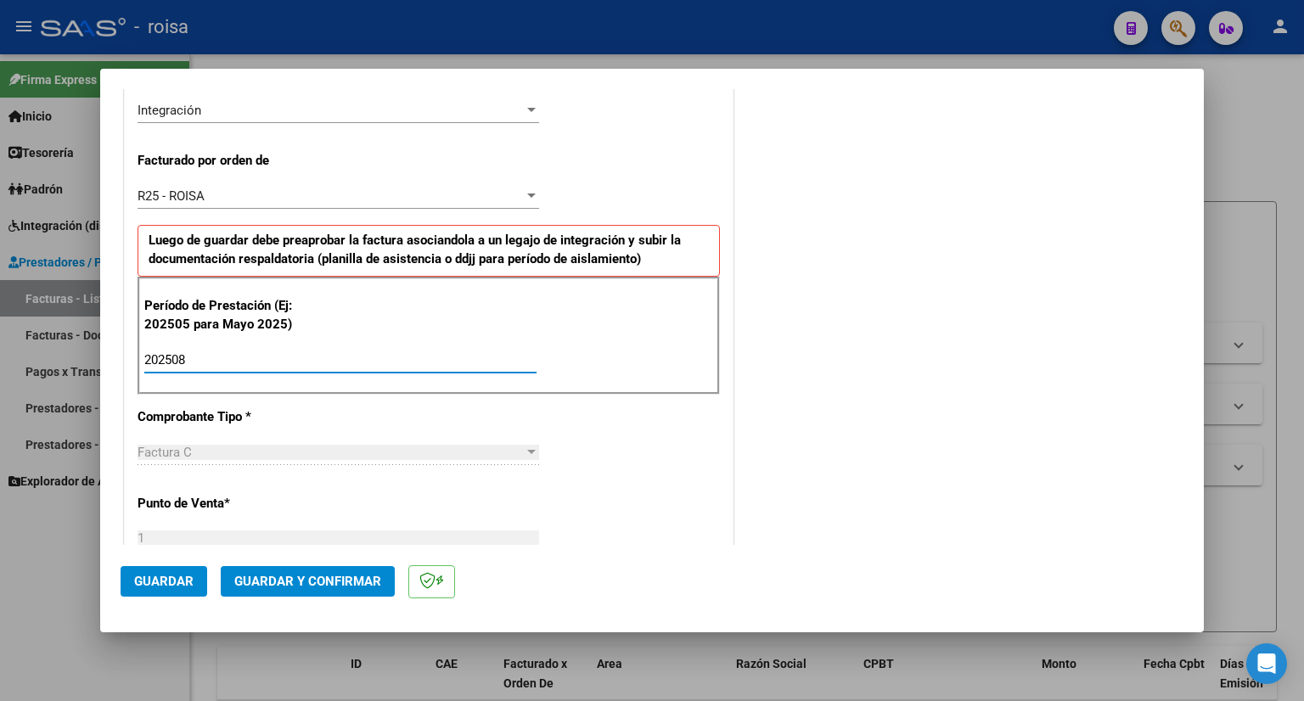
type input "202508"
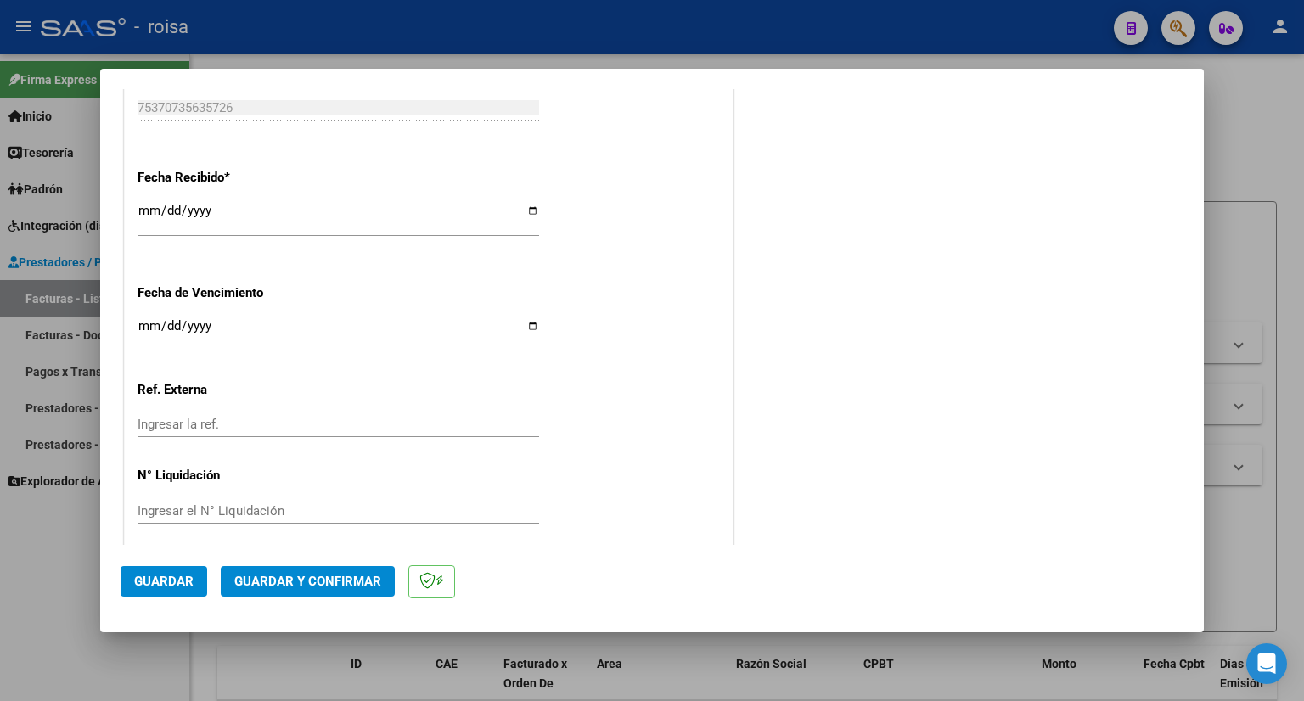
scroll to position [1219, 0]
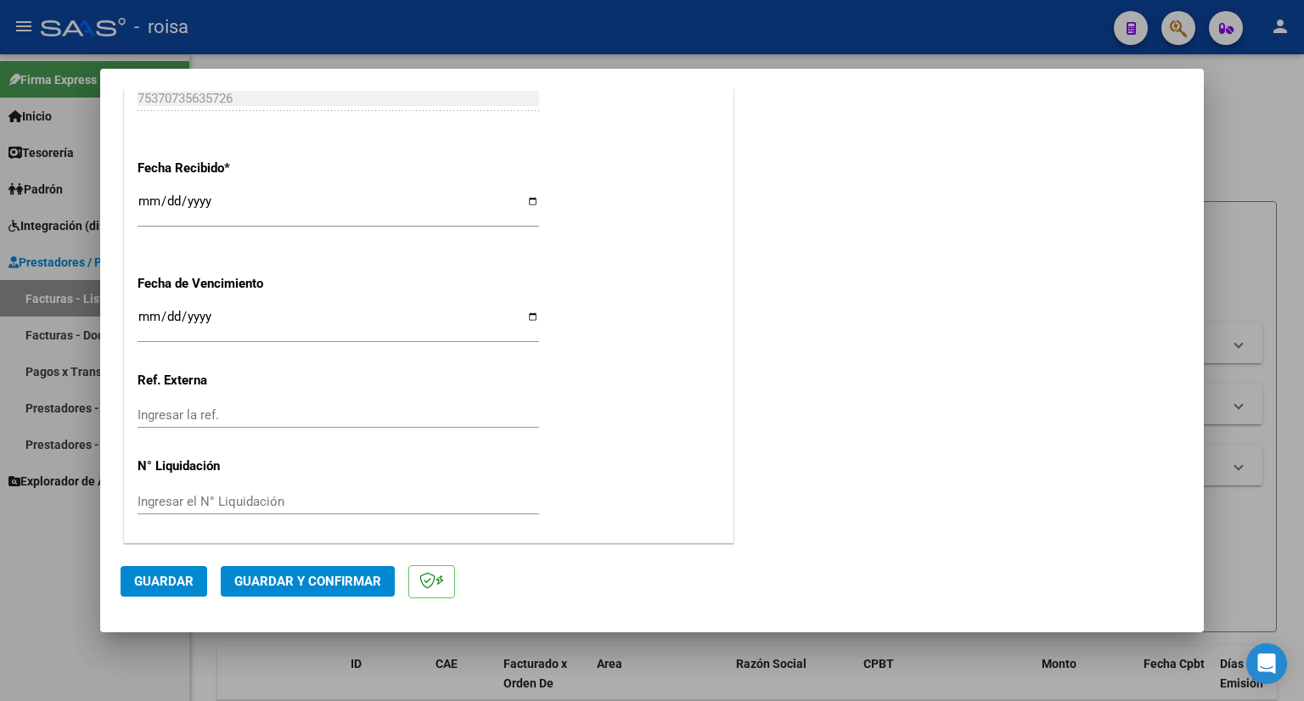
click at [160, 586] on span "Guardar" at bounding box center [163, 581] width 59 height 15
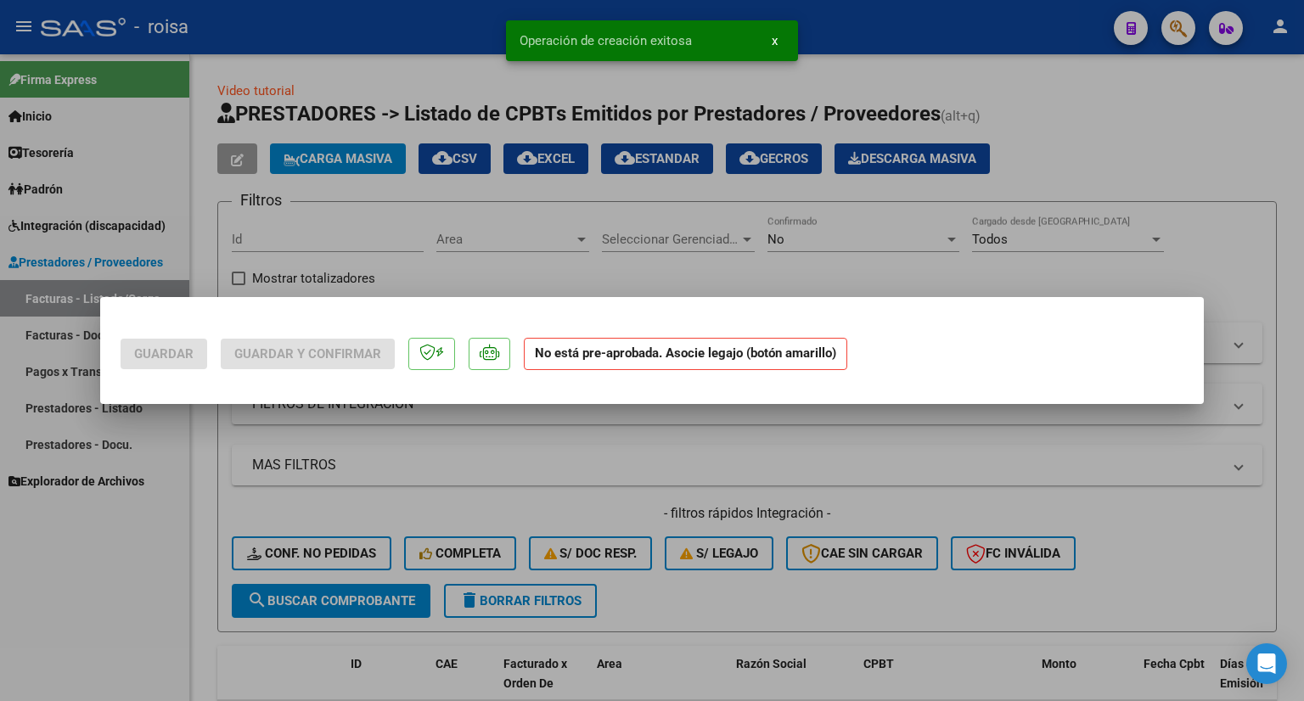
scroll to position [0, 0]
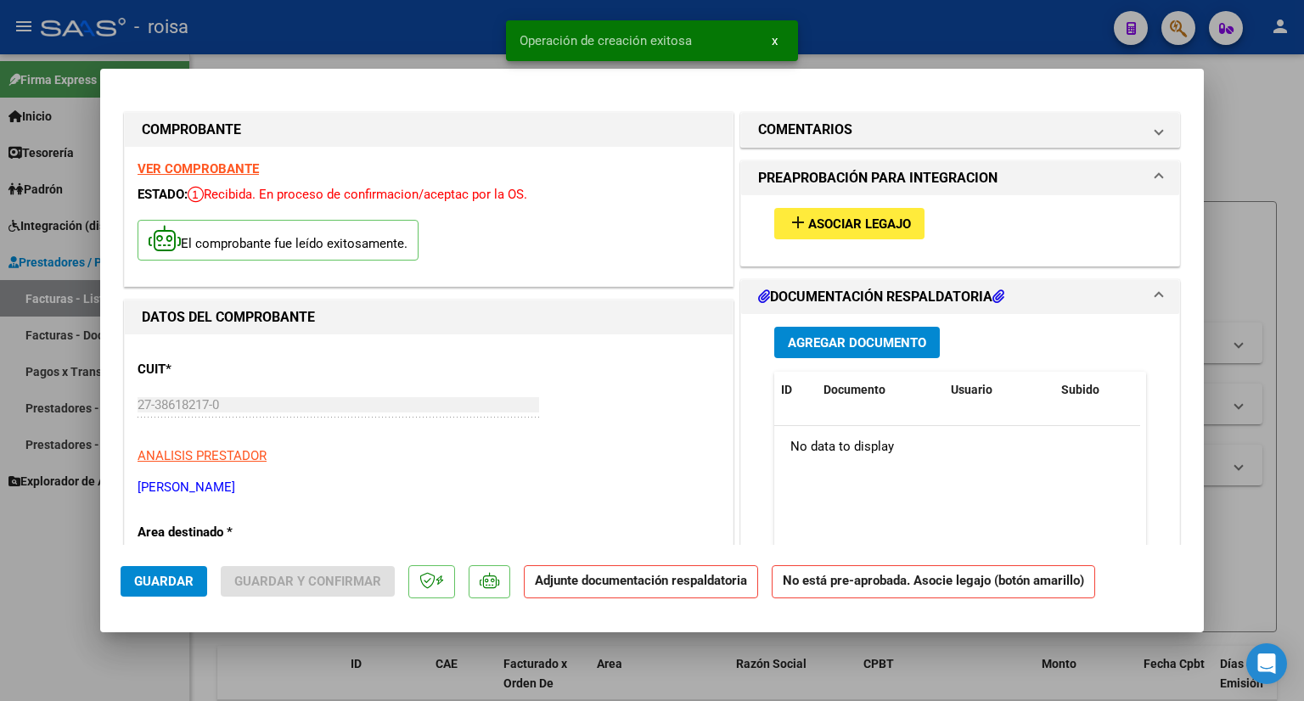
click at [848, 203] on div "add Asociar Legajo" at bounding box center [959, 223] width 397 height 57
click at [848, 208] on button "add Asociar Legajo" at bounding box center [849, 223] width 150 height 31
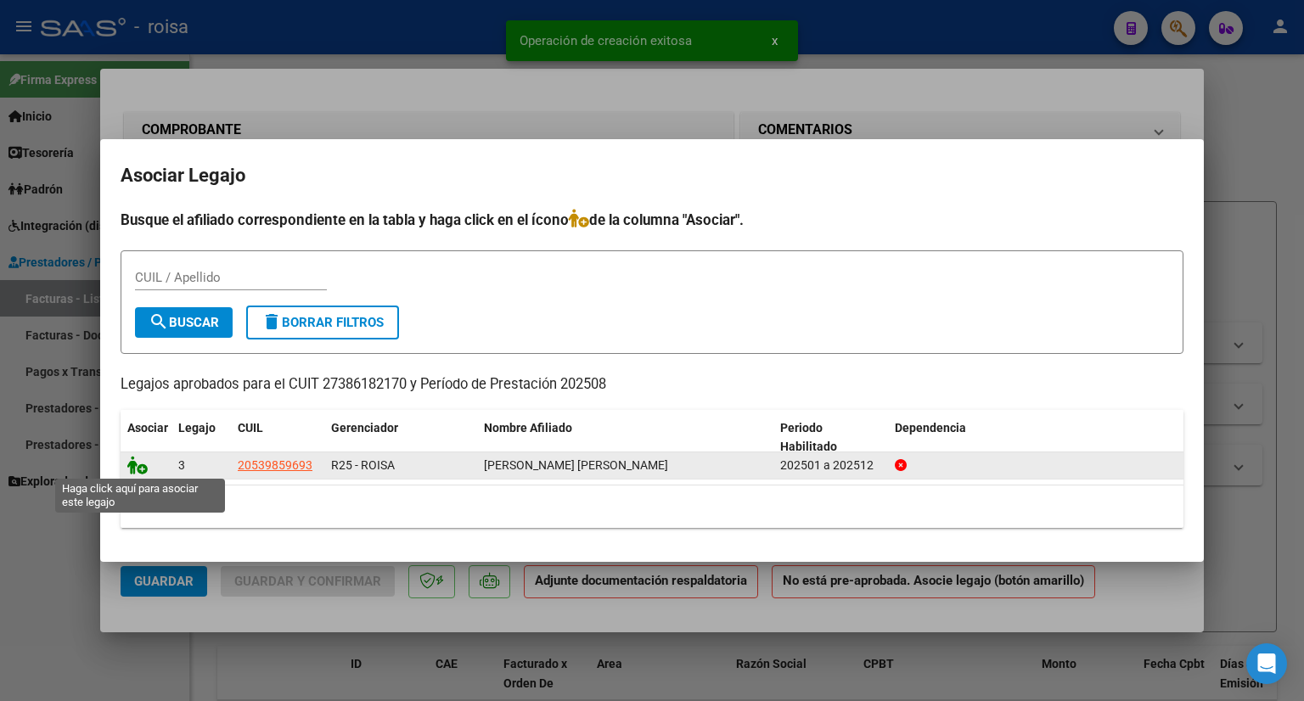
click at [143, 464] on icon at bounding box center [137, 465] width 20 height 19
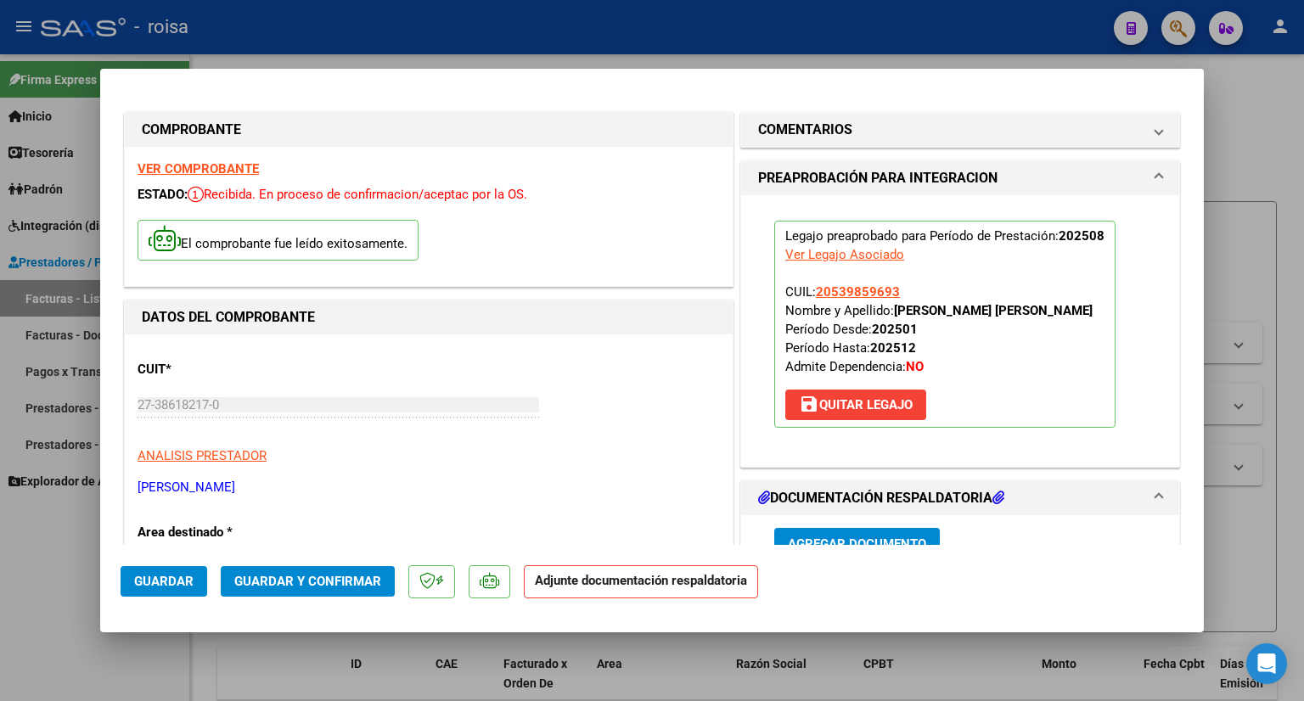
click at [356, 580] on span "Guardar y Confirmar" at bounding box center [307, 581] width 147 height 15
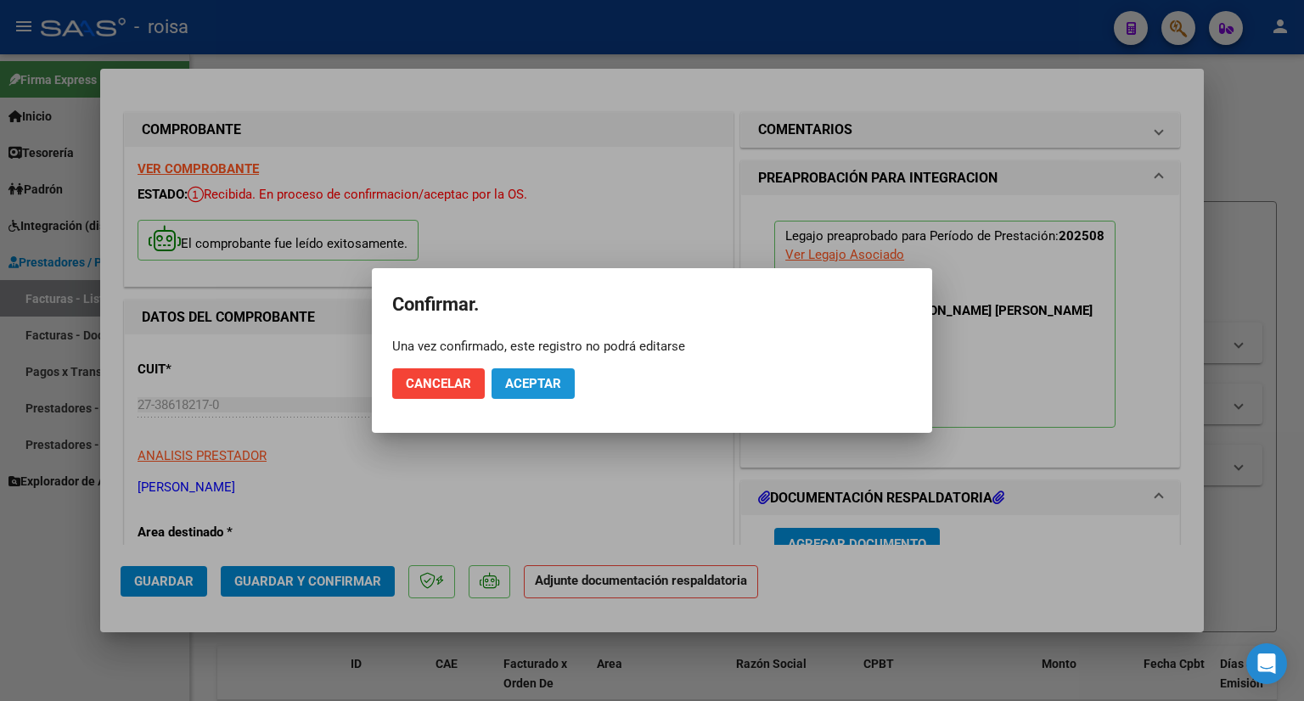
click at [518, 374] on button "Aceptar" at bounding box center [532, 383] width 83 height 31
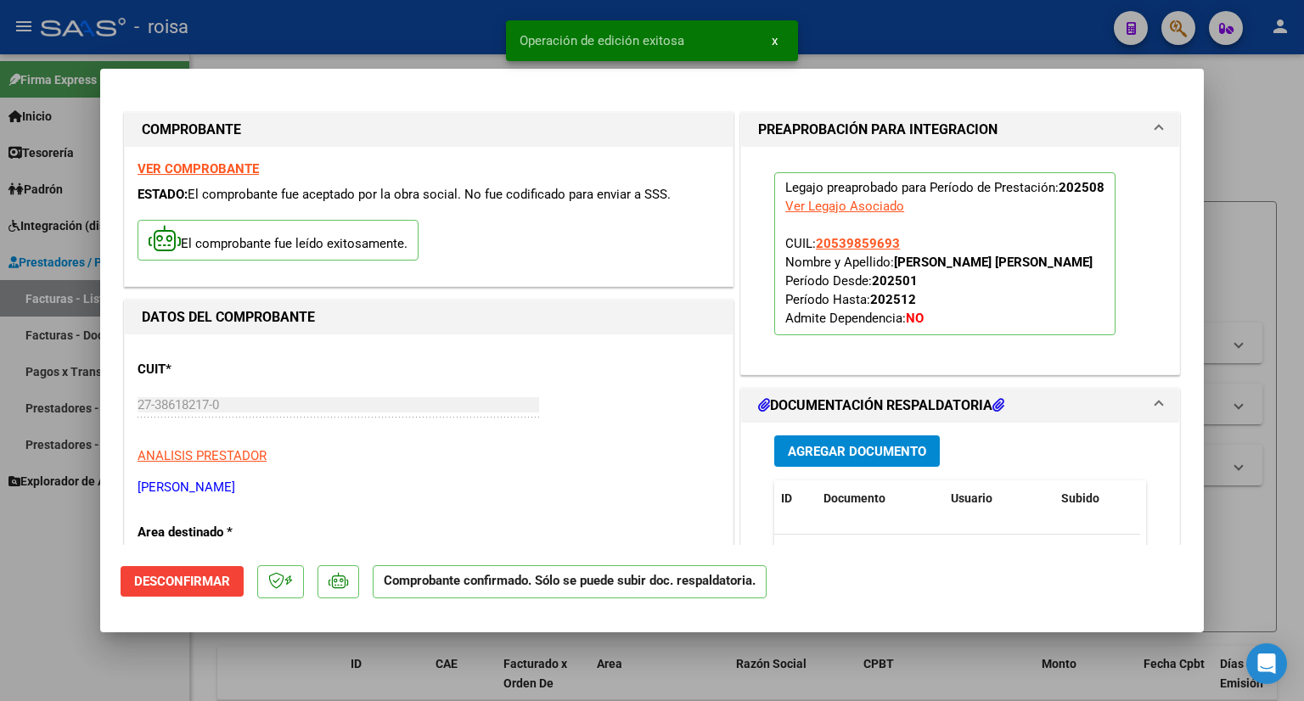
click at [1228, 113] on div at bounding box center [652, 350] width 1304 height 701
type input "$ 0,00"
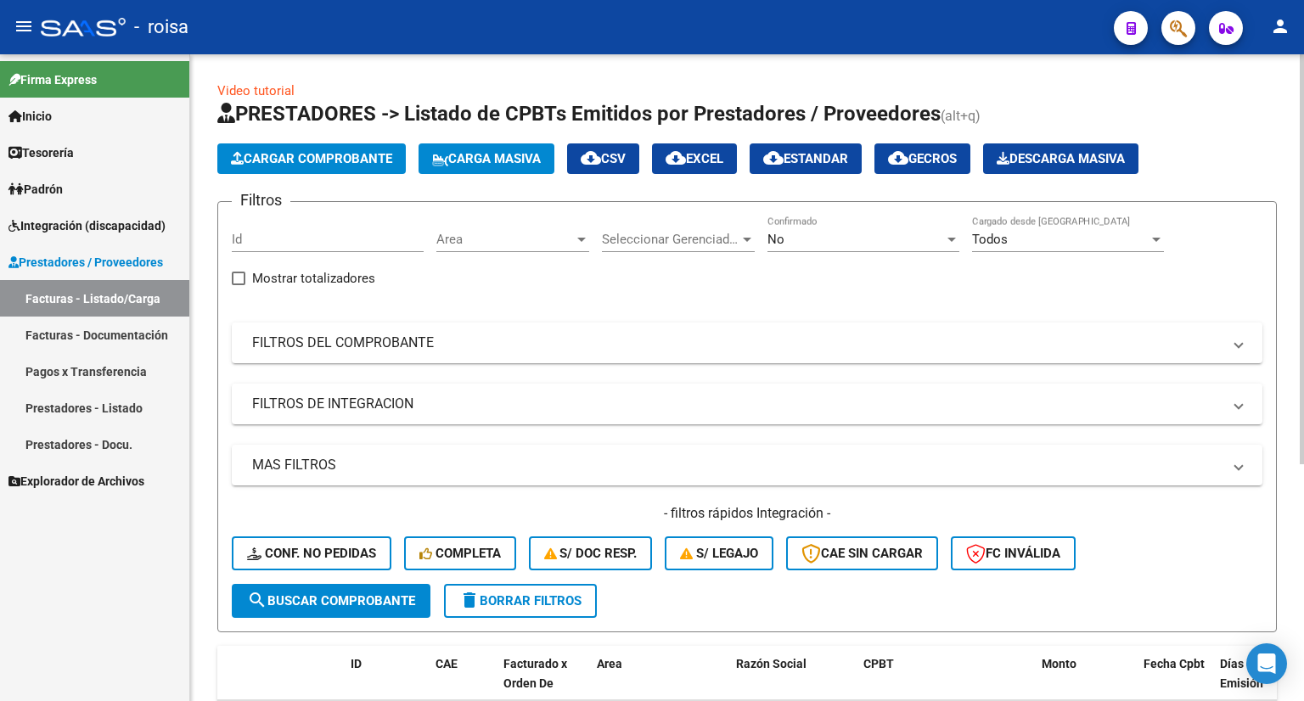
click at [295, 167] on button "Cargar Comprobante" at bounding box center [311, 158] width 188 height 31
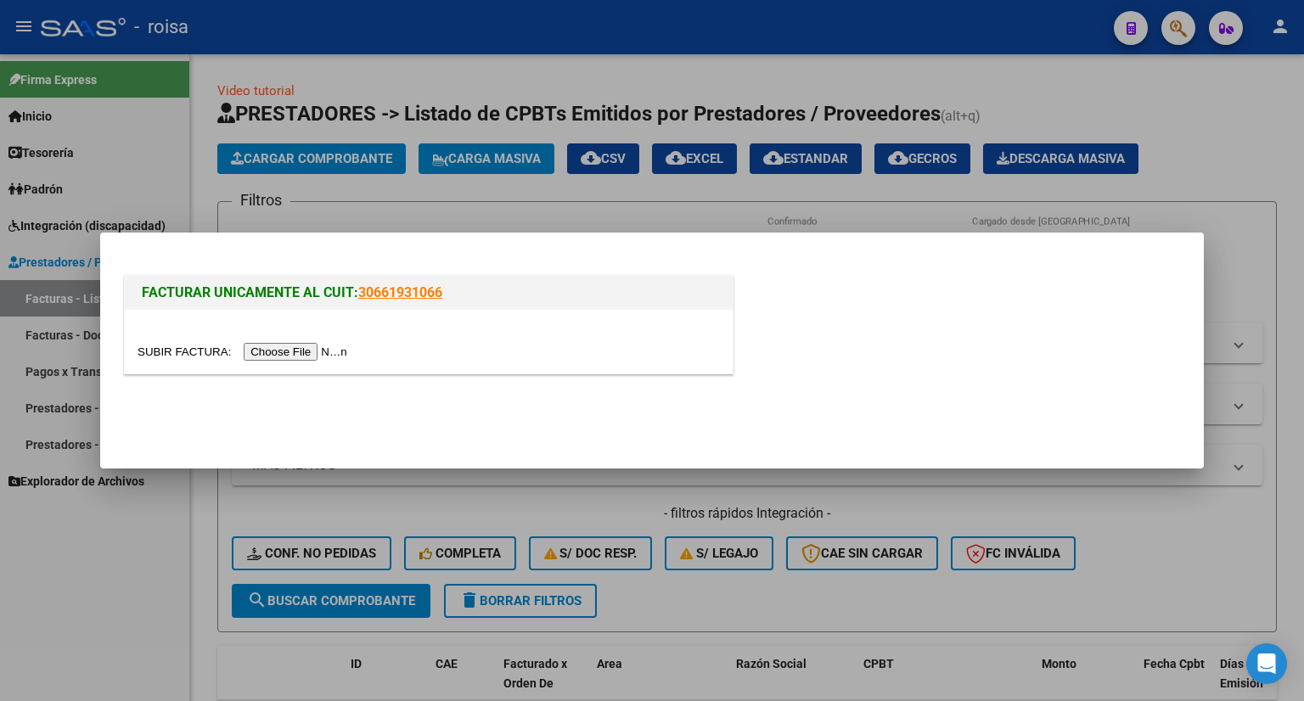
click at [303, 347] on input "file" at bounding box center [244, 352] width 215 height 18
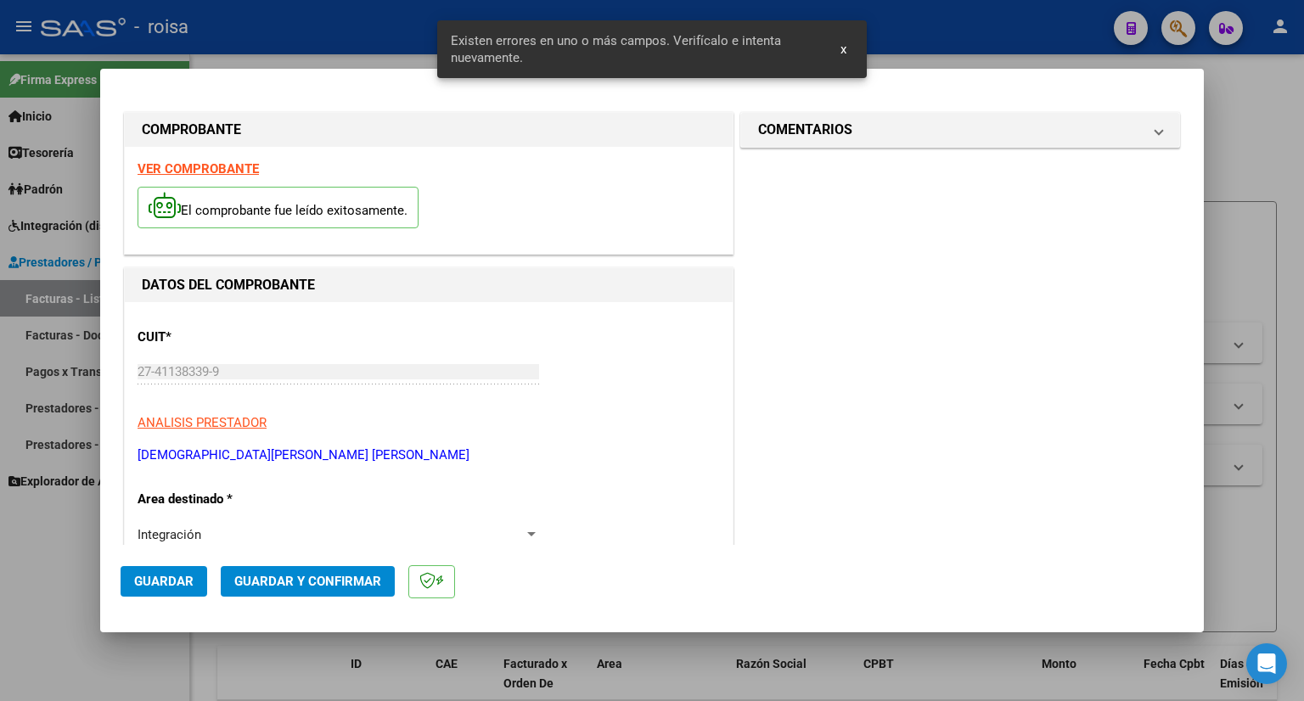
click at [206, 167] on strong "VER COMPROBANTE" at bounding box center [197, 168] width 121 height 15
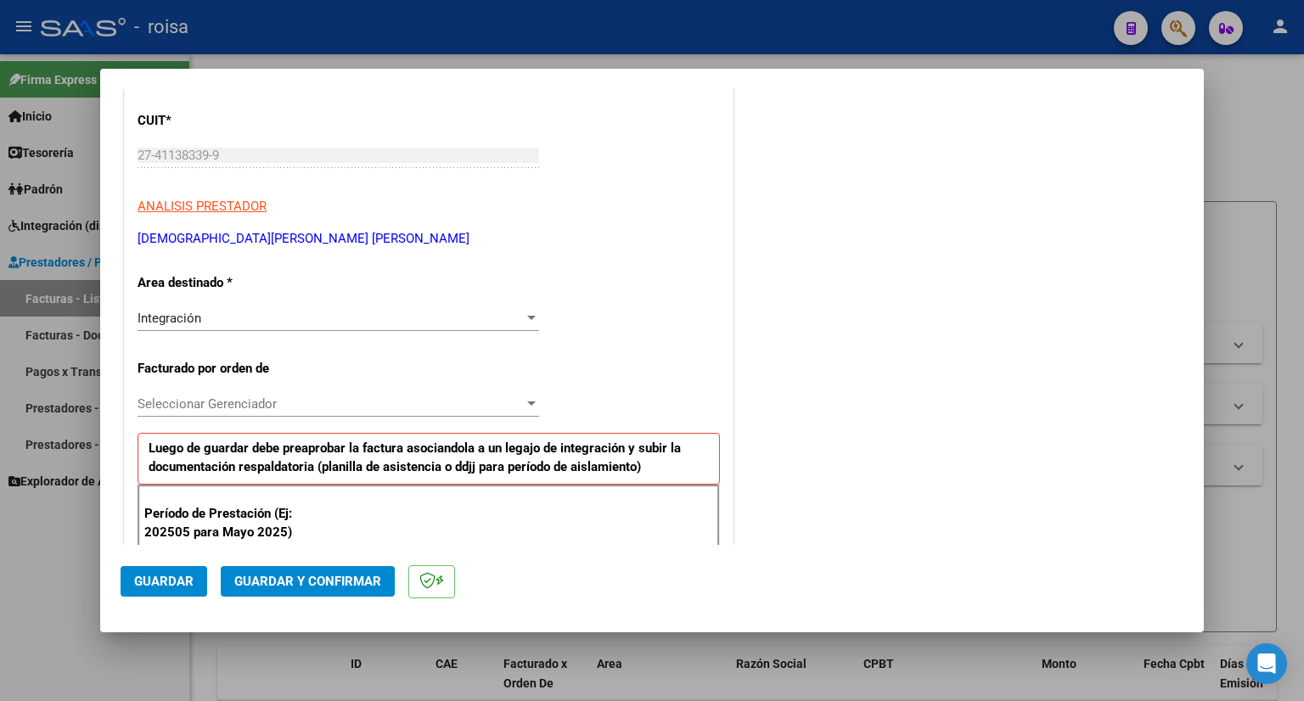
scroll to position [255, 0]
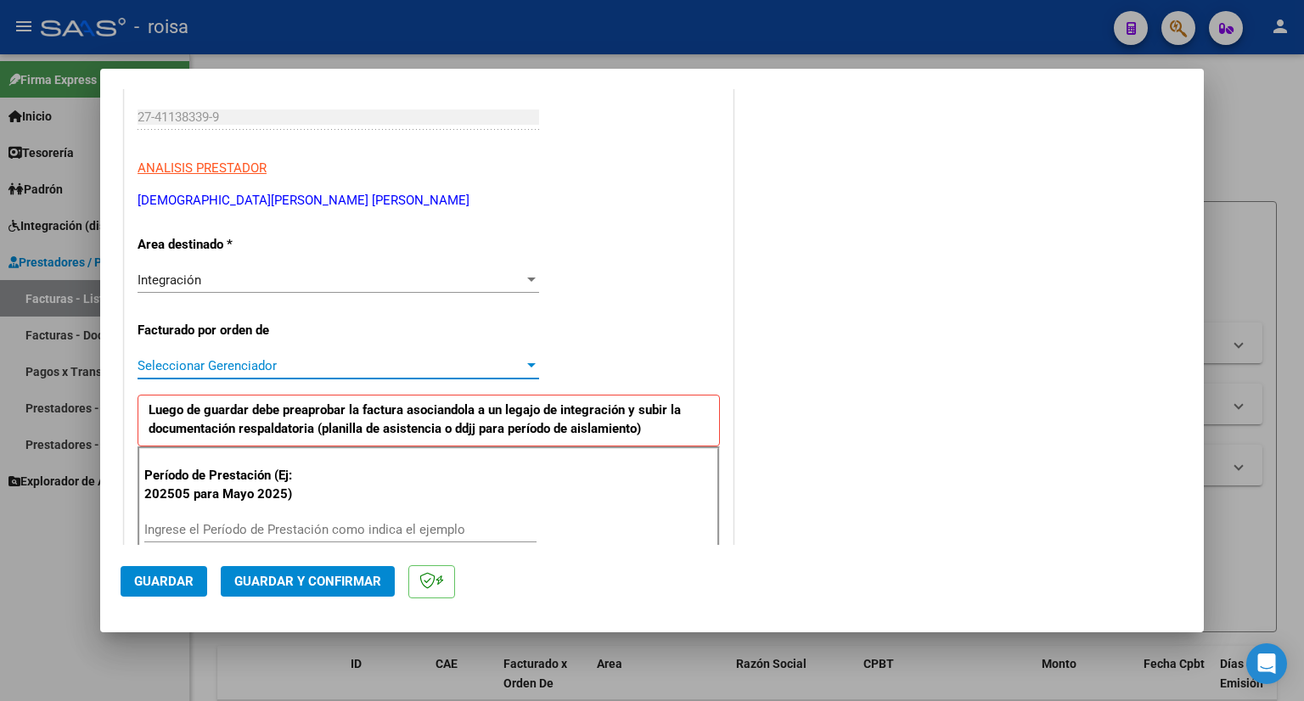
click at [338, 365] on span "Seleccionar Gerenciador" at bounding box center [330, 365] width 386 height 15
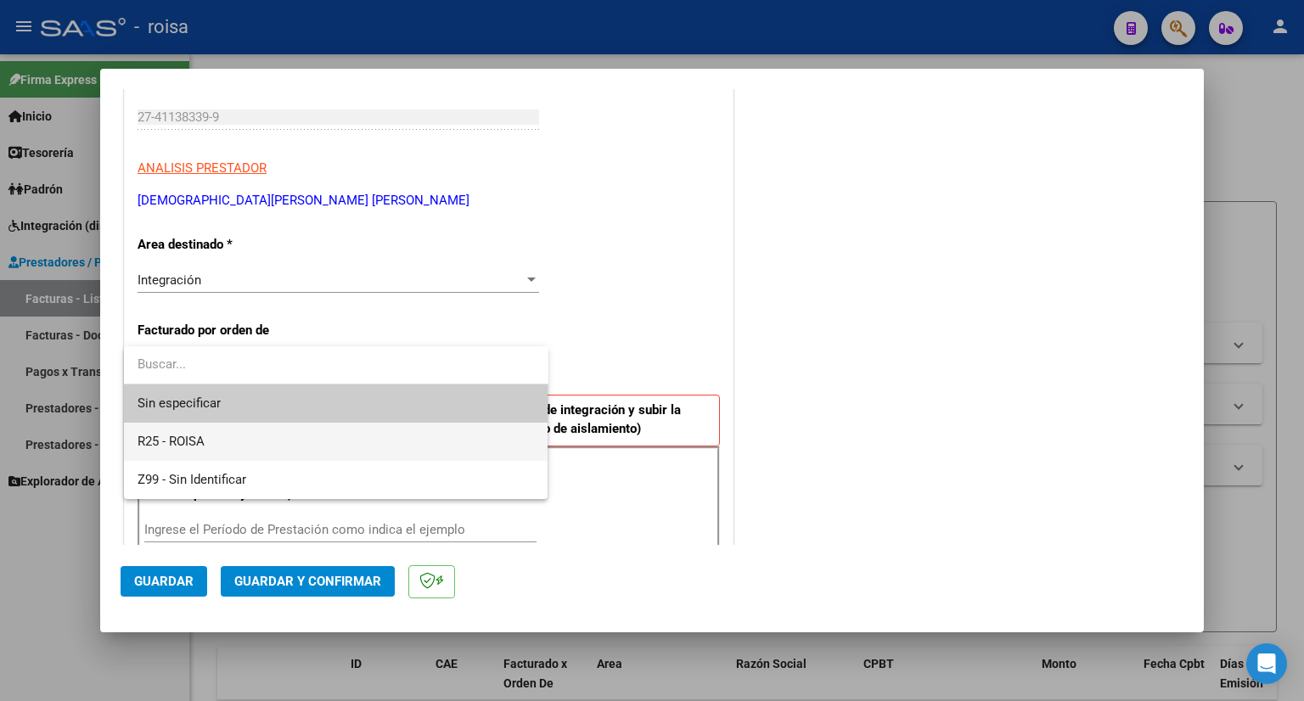
click at [223, 426] on span "R25 - ROISA" at bounding box center [335, 442] width 397 height 38
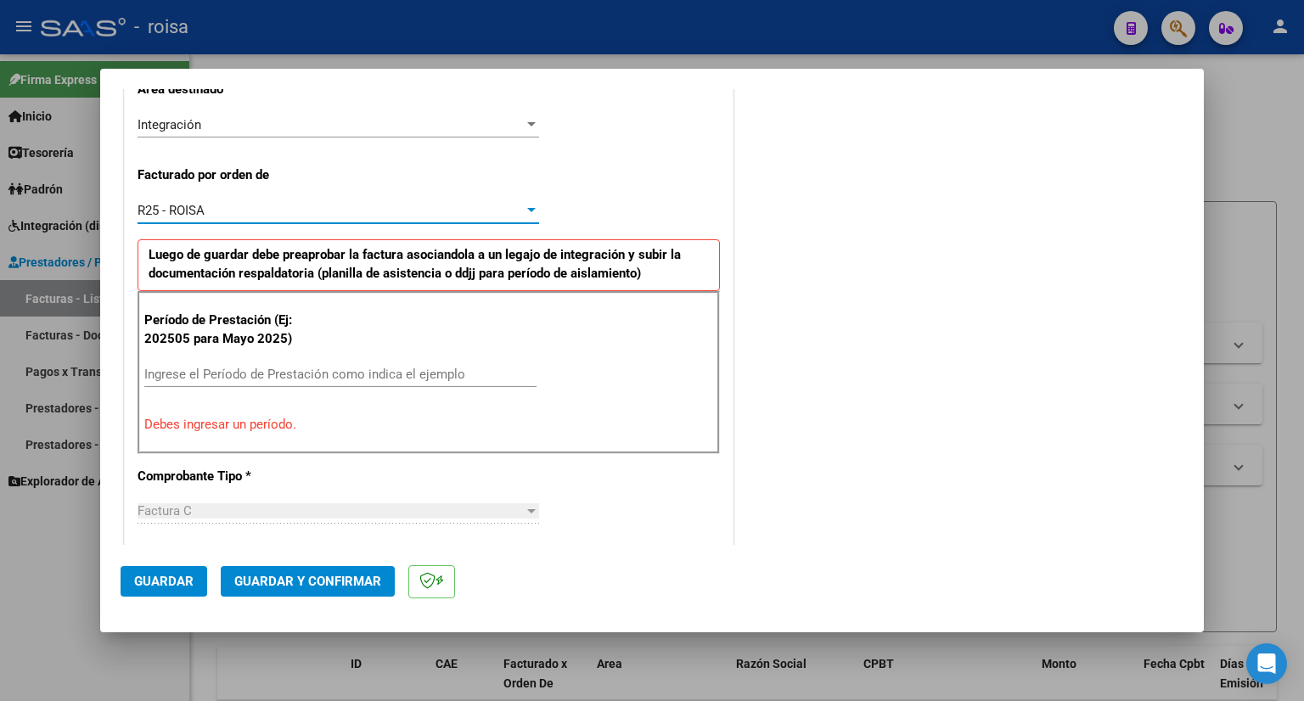
scroll to position [424, 0]
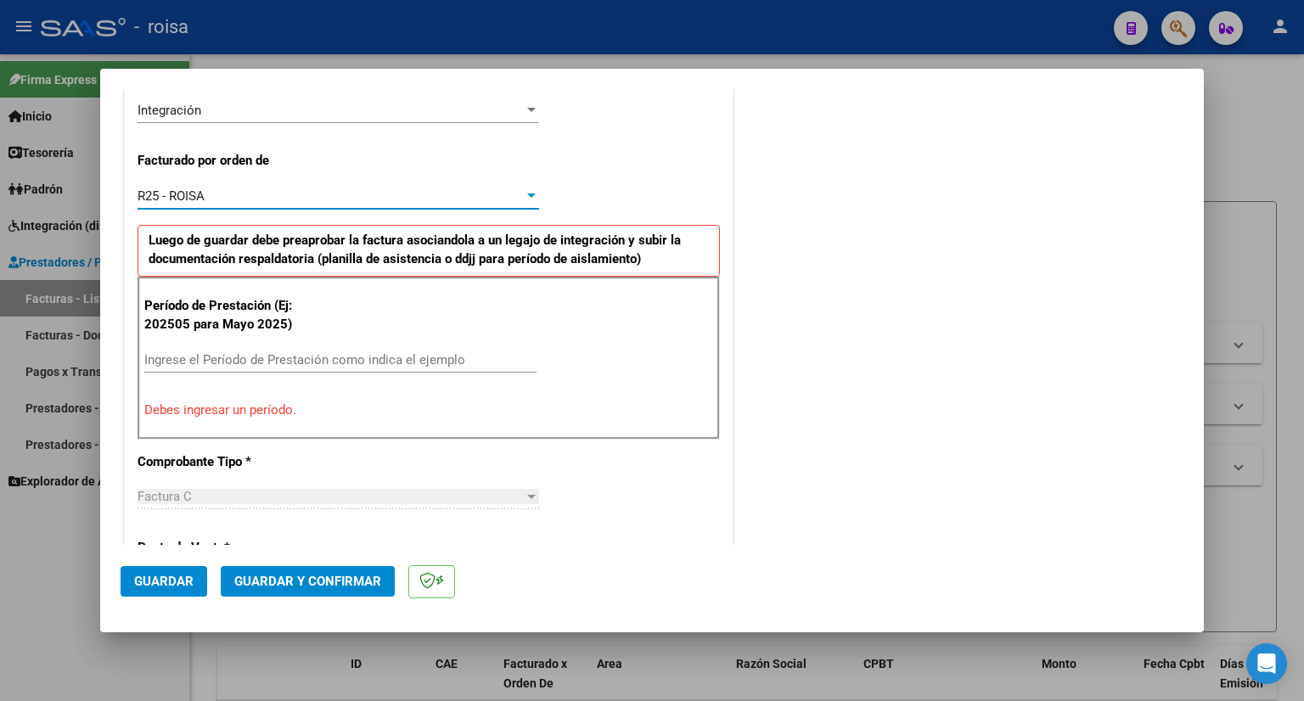
drag, startPoint x: 317, startPoint y: 334, endPoint x: 319, endPoint y: 363, distance: 29.8
click at [317, 334] on div "Período de Prestación (Ej: 202505 para Mayo 2025) Ingrese el Período de Prestac…" at bounding box center [428, 358] width 582 height 163
click at [319, 363] on input "Ingrese el Período de Prestación como indica el ejemplo" at bounding box center [340, 359] width 392 height 15
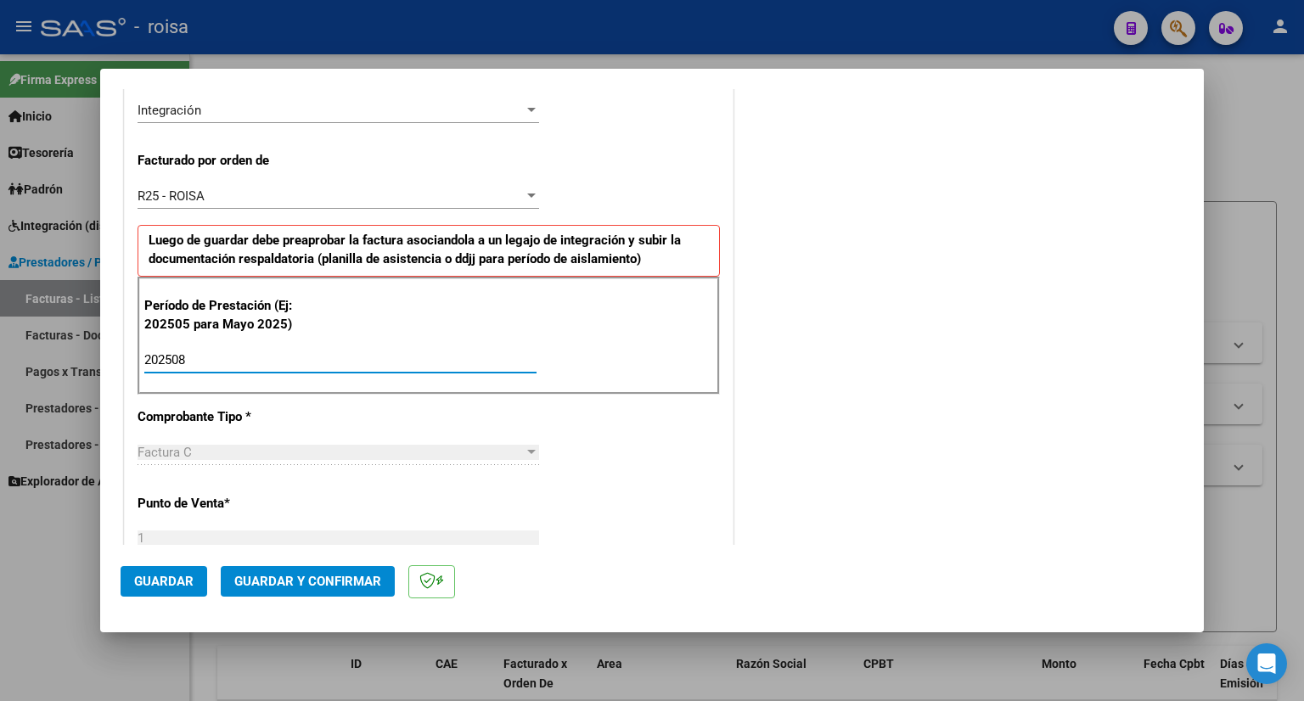
type input "202508"
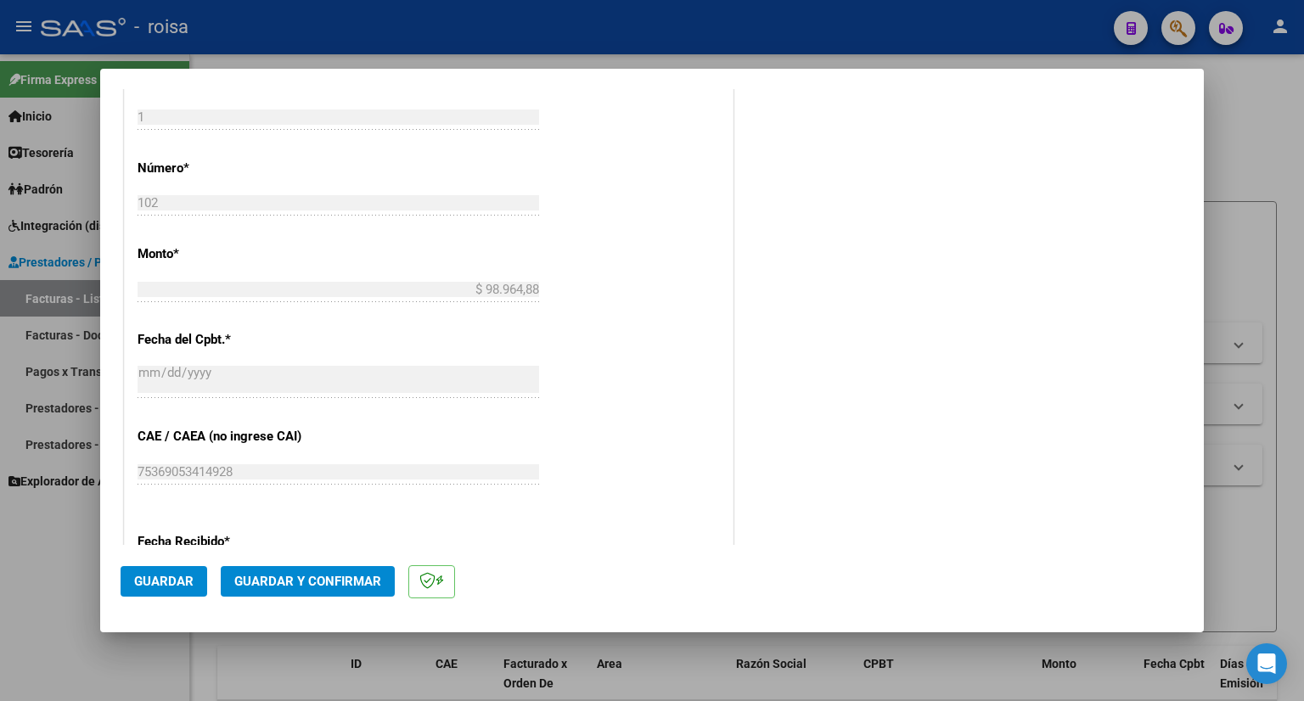
scroll to position [849, 0]
click at [181, 575] on span "Guardar" at bounding box center [163, 581] width 59 height 15
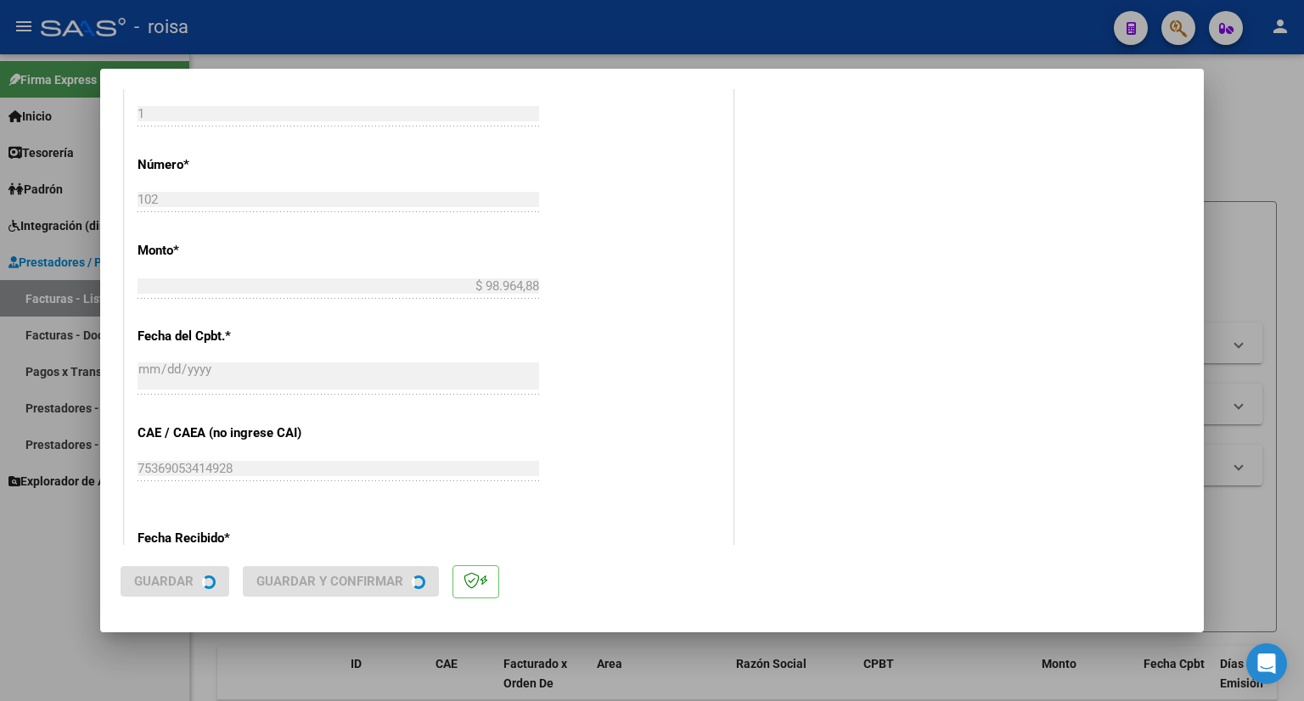
scroll to position [0, 0]
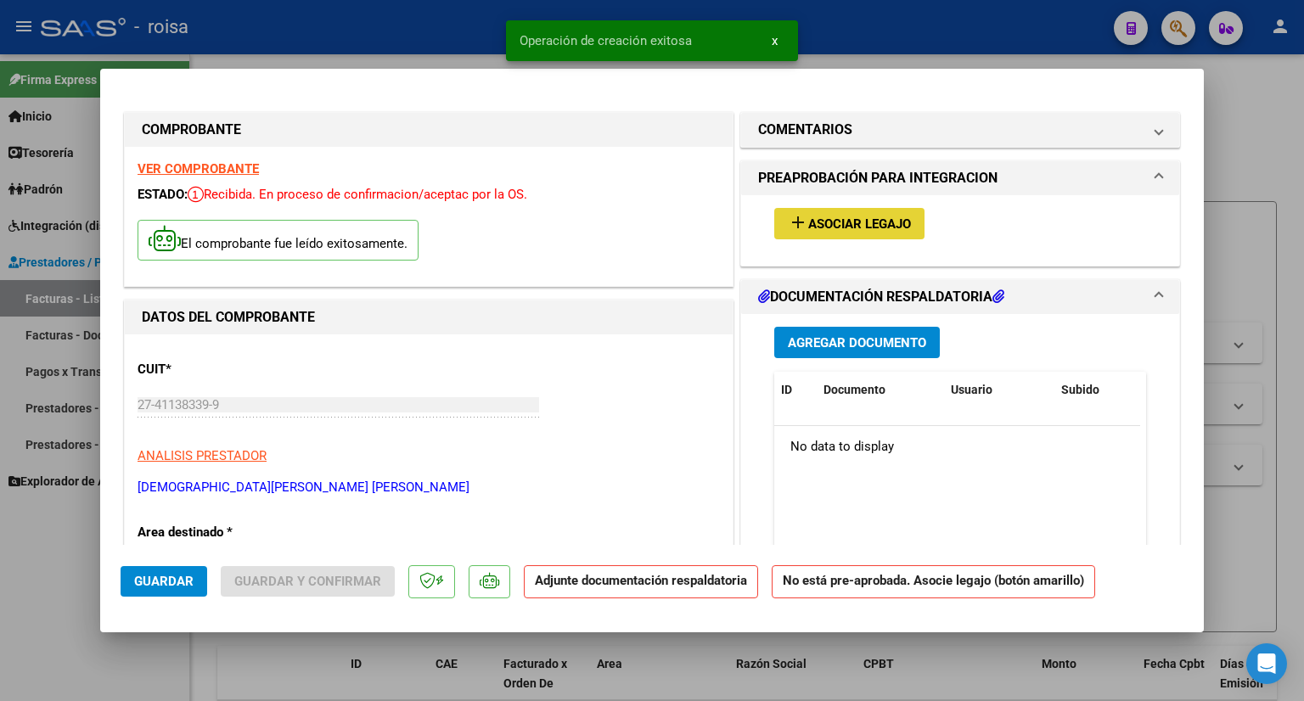
click at [884, 216] on span "Asociar Legajo" at bounding box center [859, 223] width 103 height 15
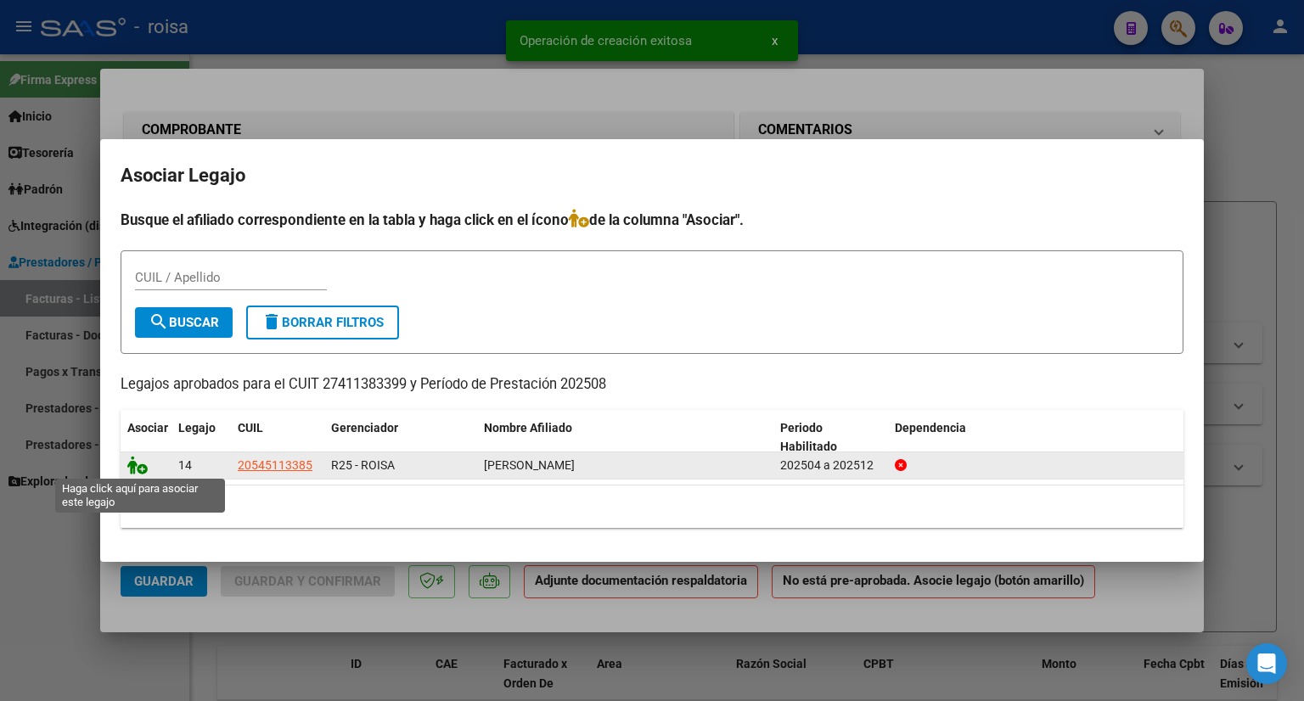
click at [140, 465] on icon at bounding box center [137, 465] width 20 height 19
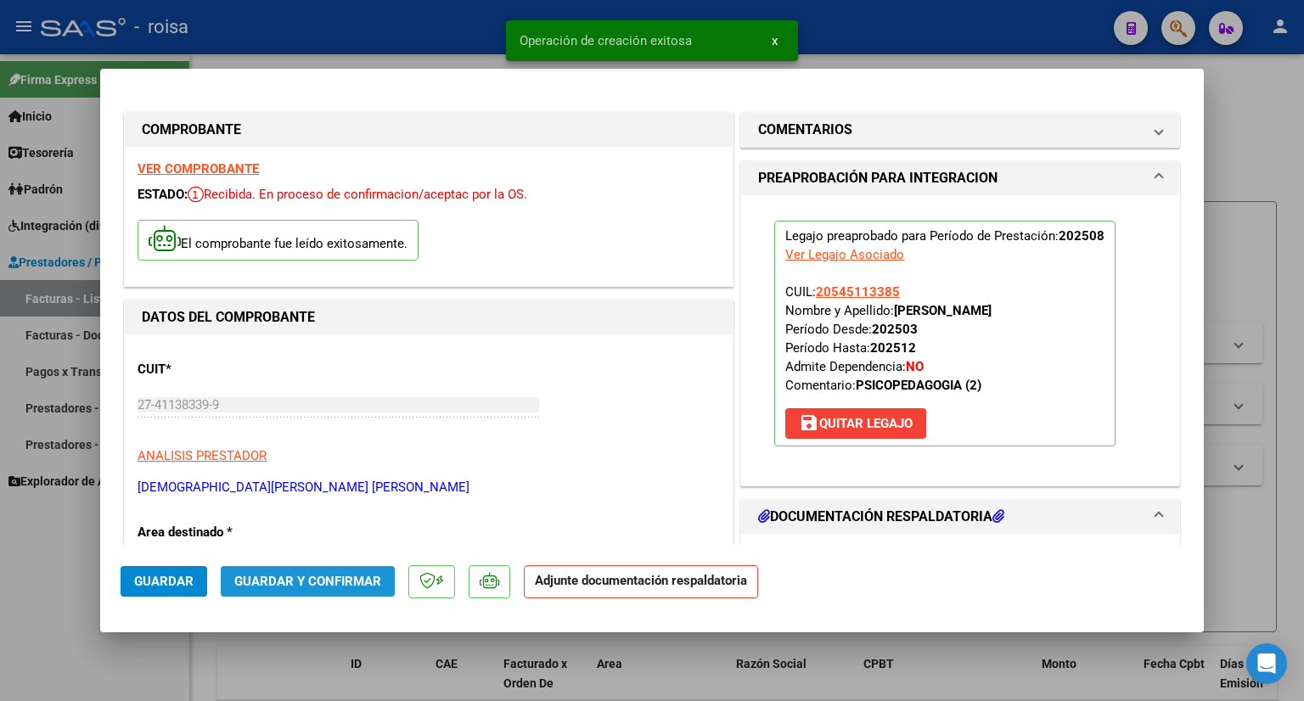
click at [340, 582] on span "Guardar y Confirmar" at bounding box center [307, 581] width 147 height 15
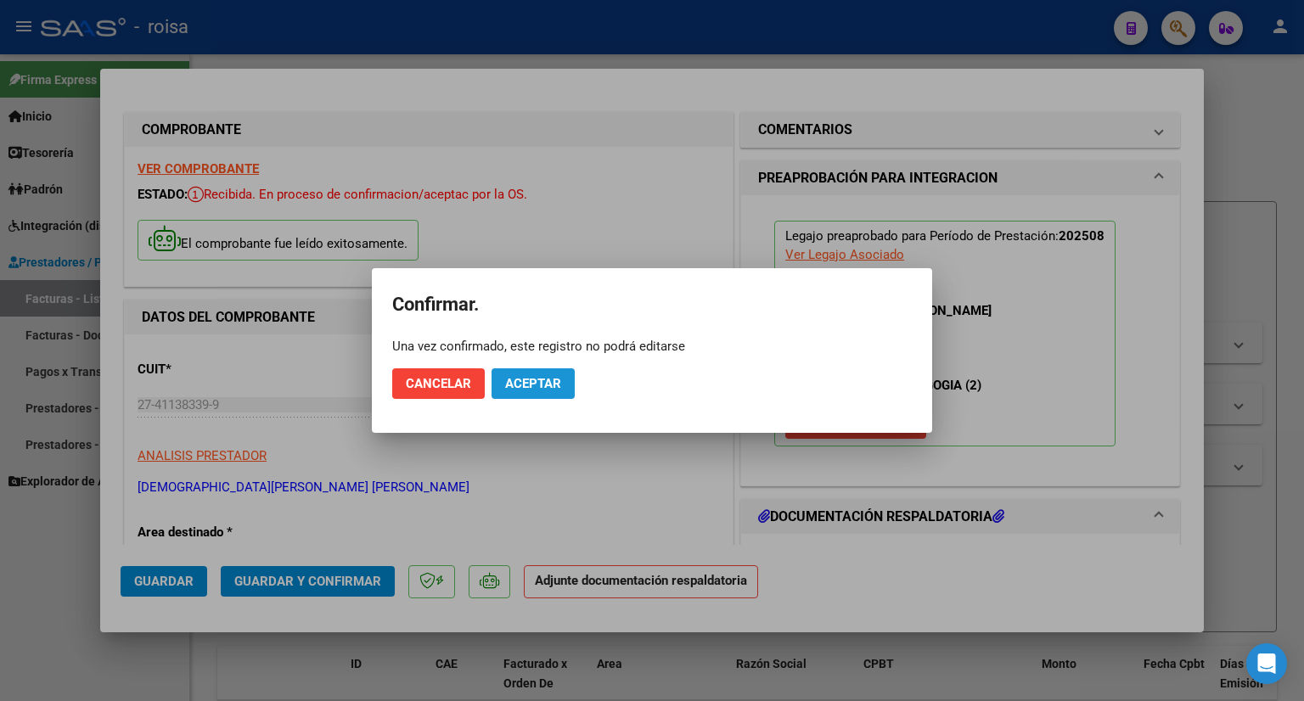
click at [546, 371] on button "Aceptar" at bounding box center [532, 383] width 83 height 31
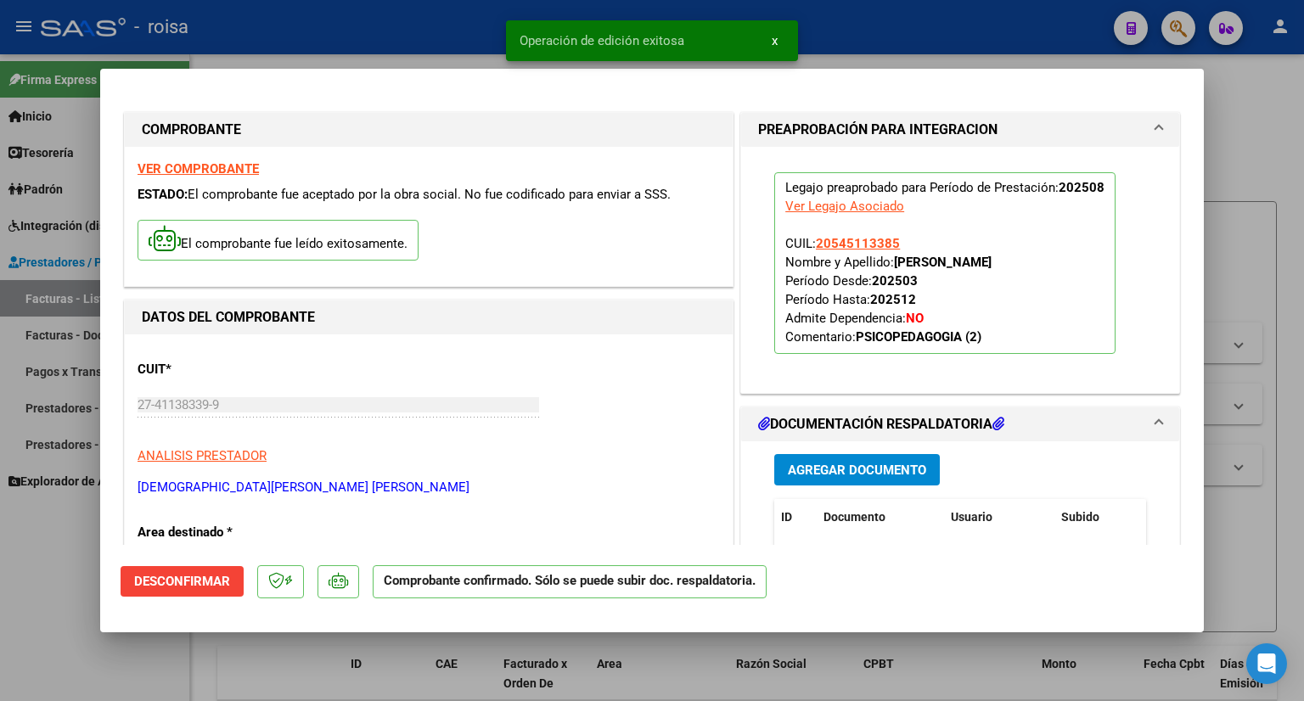
click at [1236, 145] on div at bounding box center [652, 350] width 1304 height 701
type input "$ 0,00"
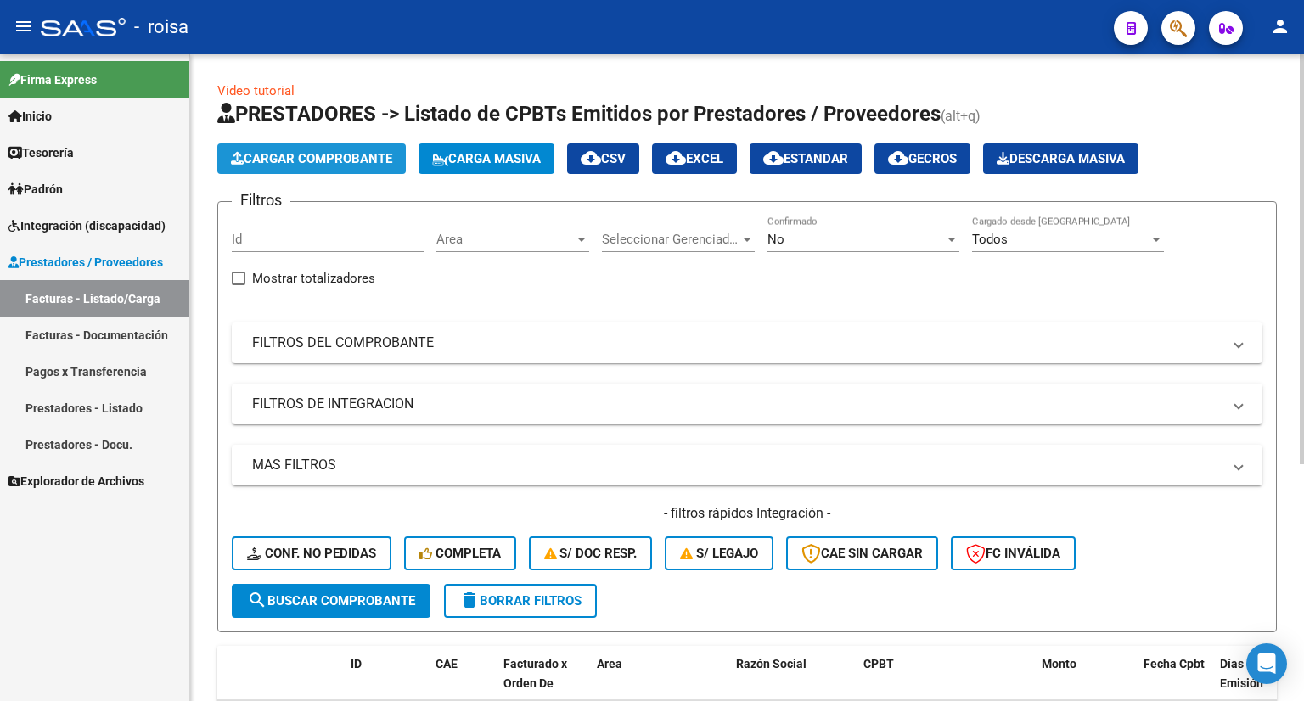
click at [346, 166] on button "Cargar Comprobante" at bounding box center [311, 158] width 188 height 31
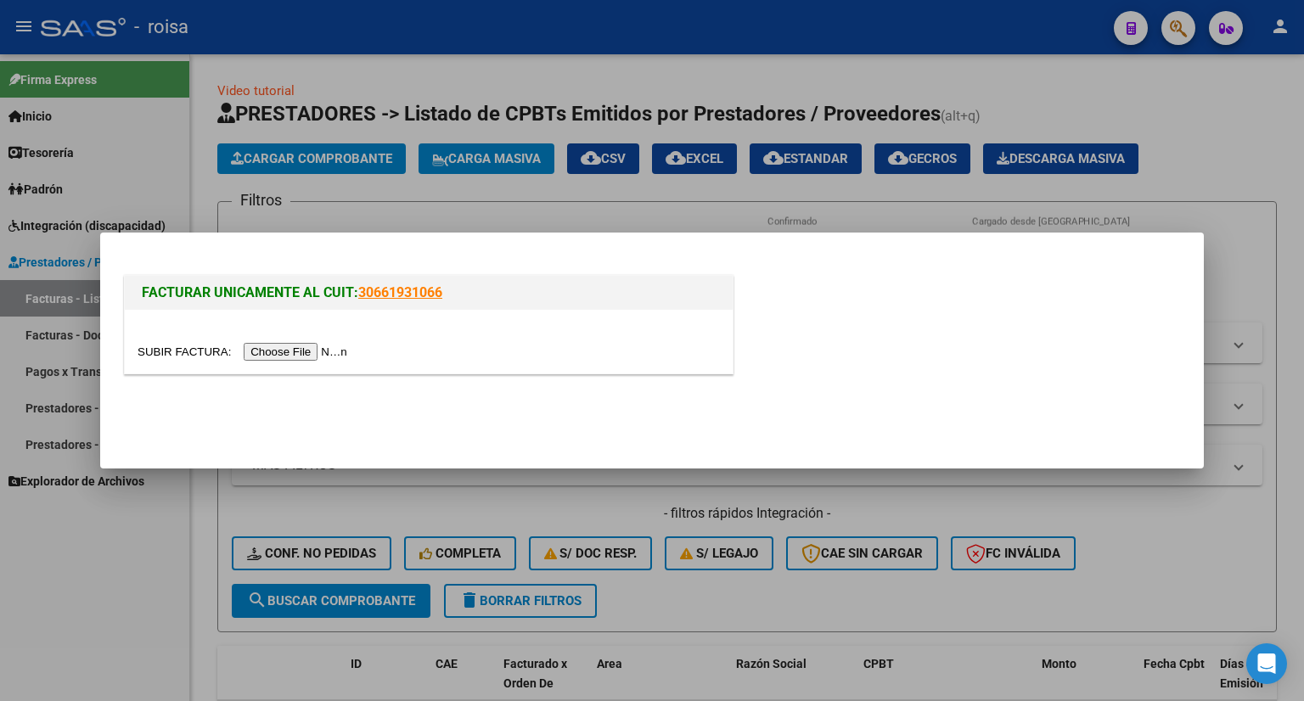
click at [282, 351] on input "file" at bounding box center [244, 352] width 215 height 18
click at [319, 351] on input "file" at bounding box center [244, 352] width 215 height 18
click at [299, 348] on input "file" at bounding box center [244, 352] width 215 height 18
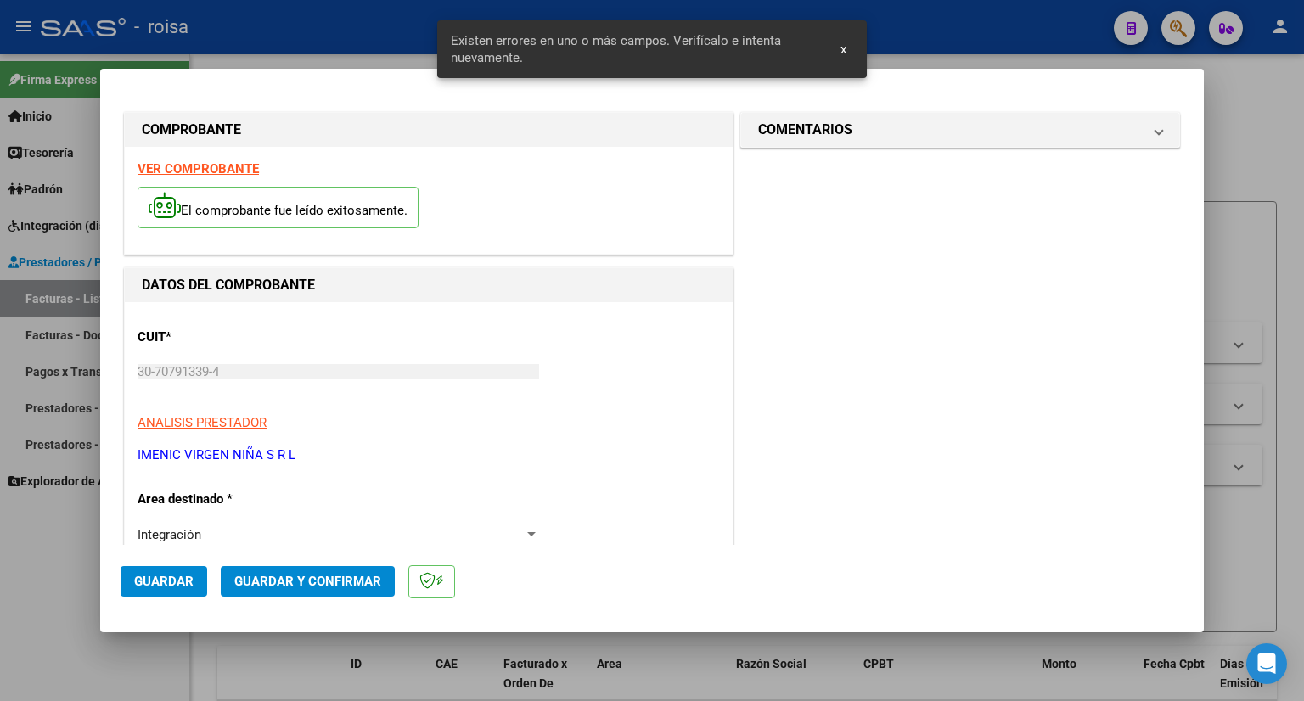
click at [204, 167] on strong "VER COMPROBANTE" at bounding box center [197, 168] width 121 height 15
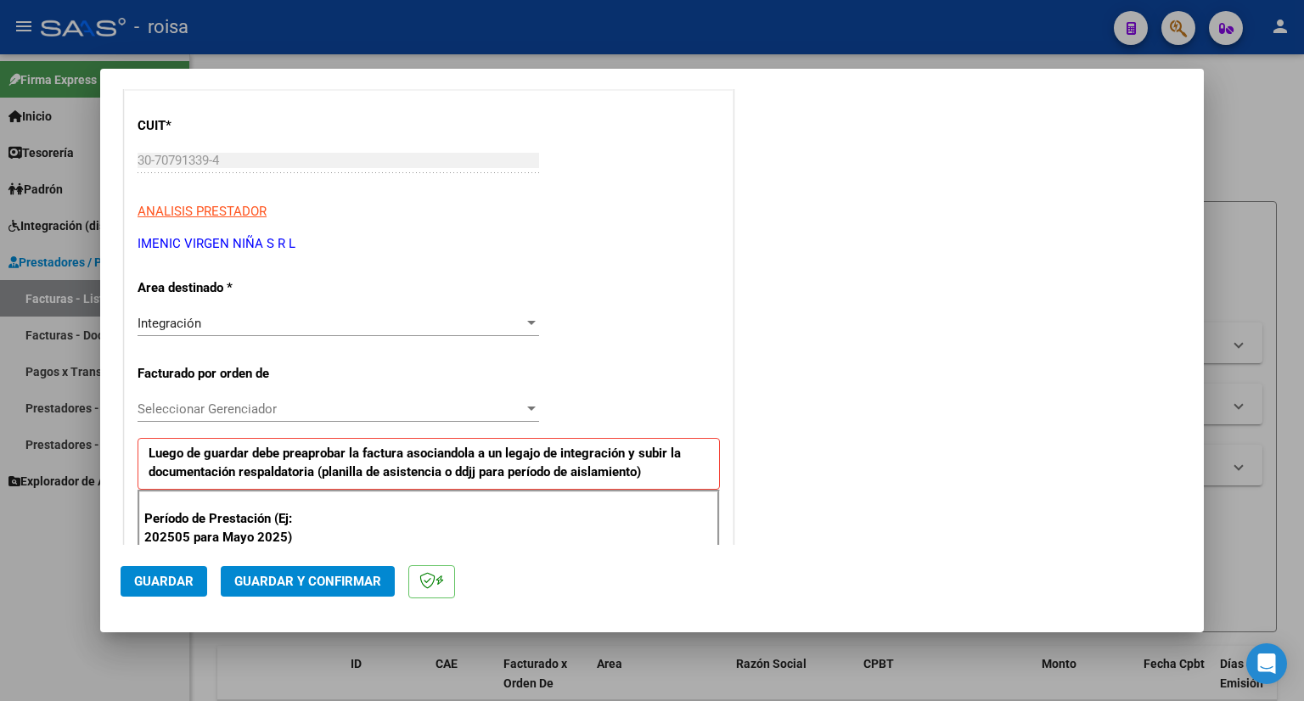
scroll to position [255, 0]
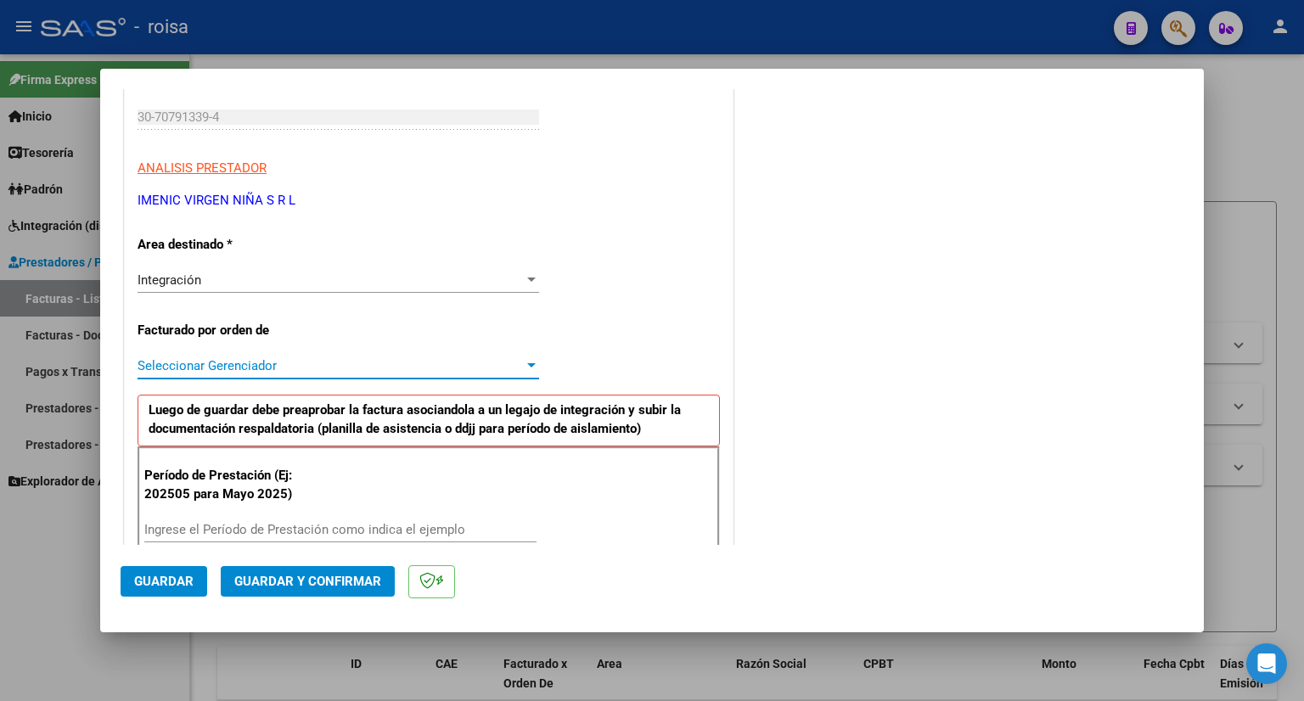
click at [326, 368] on span "Seleccionar Gerenciador" at bounding box center [330, 365] width 386 height 15
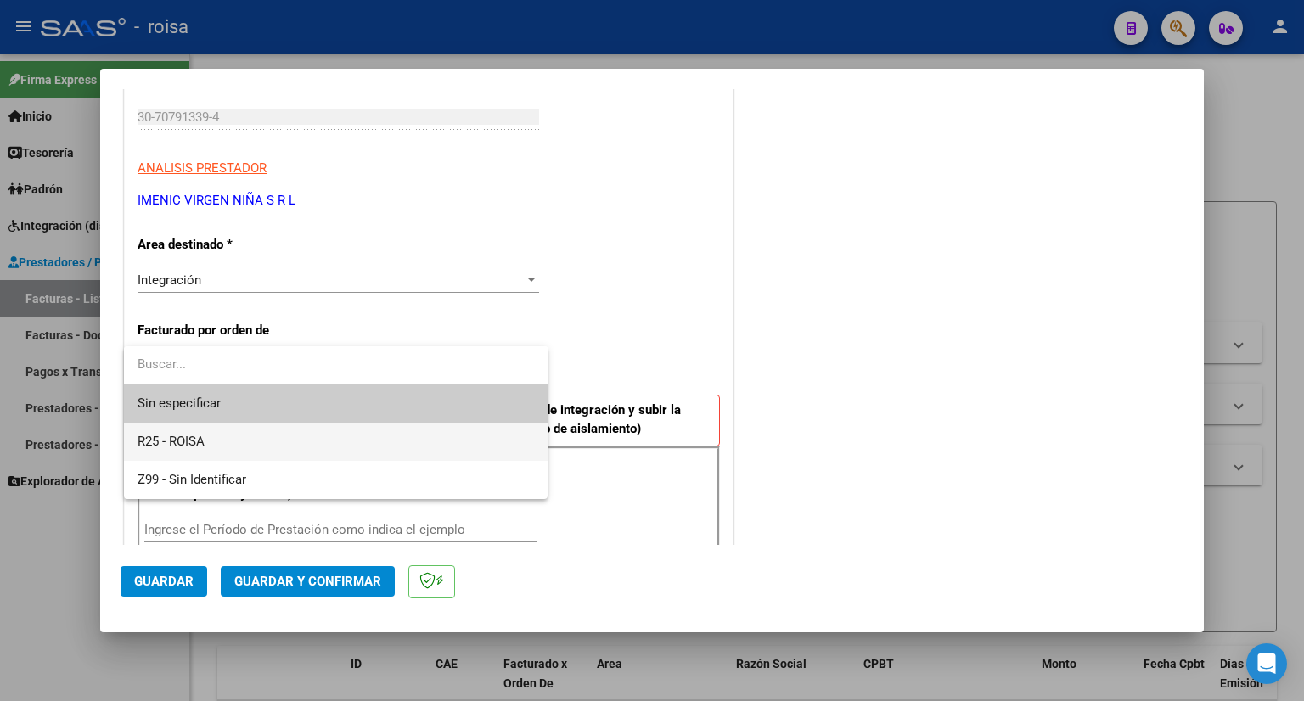
click at [244, 441] on span "R25 - ROISA" at bounding box center [335, 442] width 397 height 38
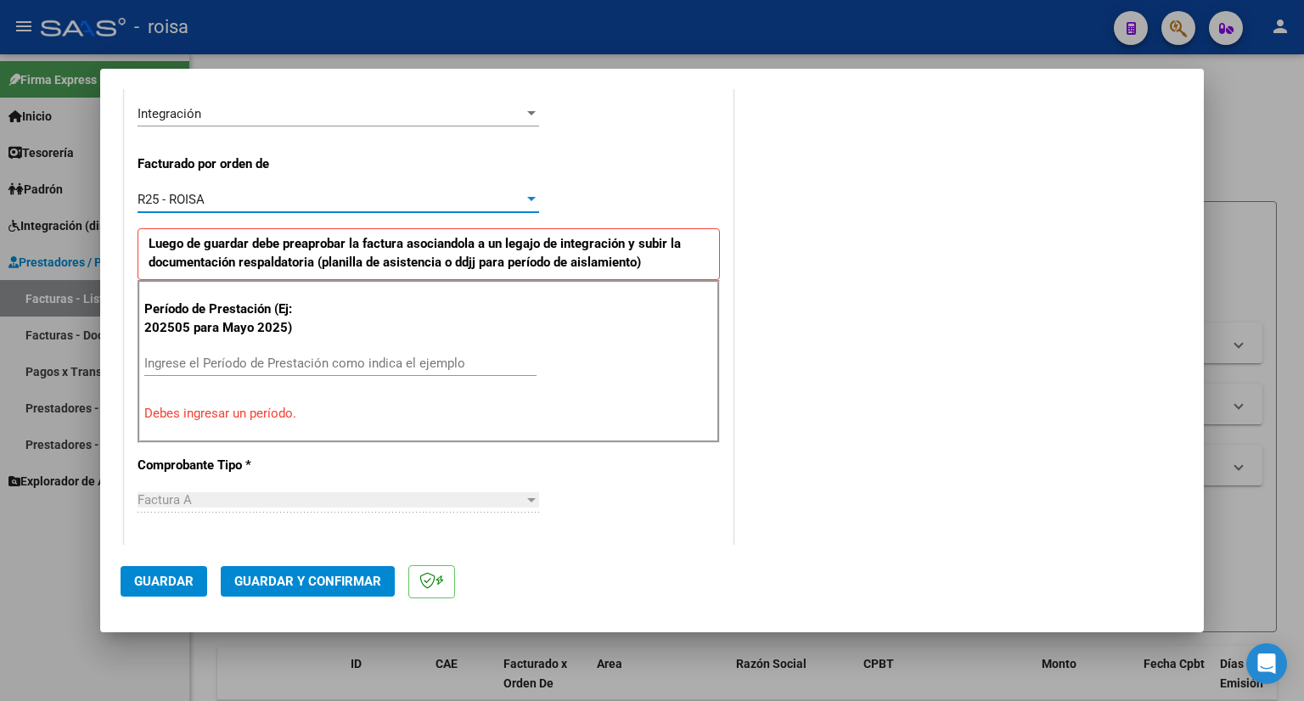
scroll to position [424, 0]
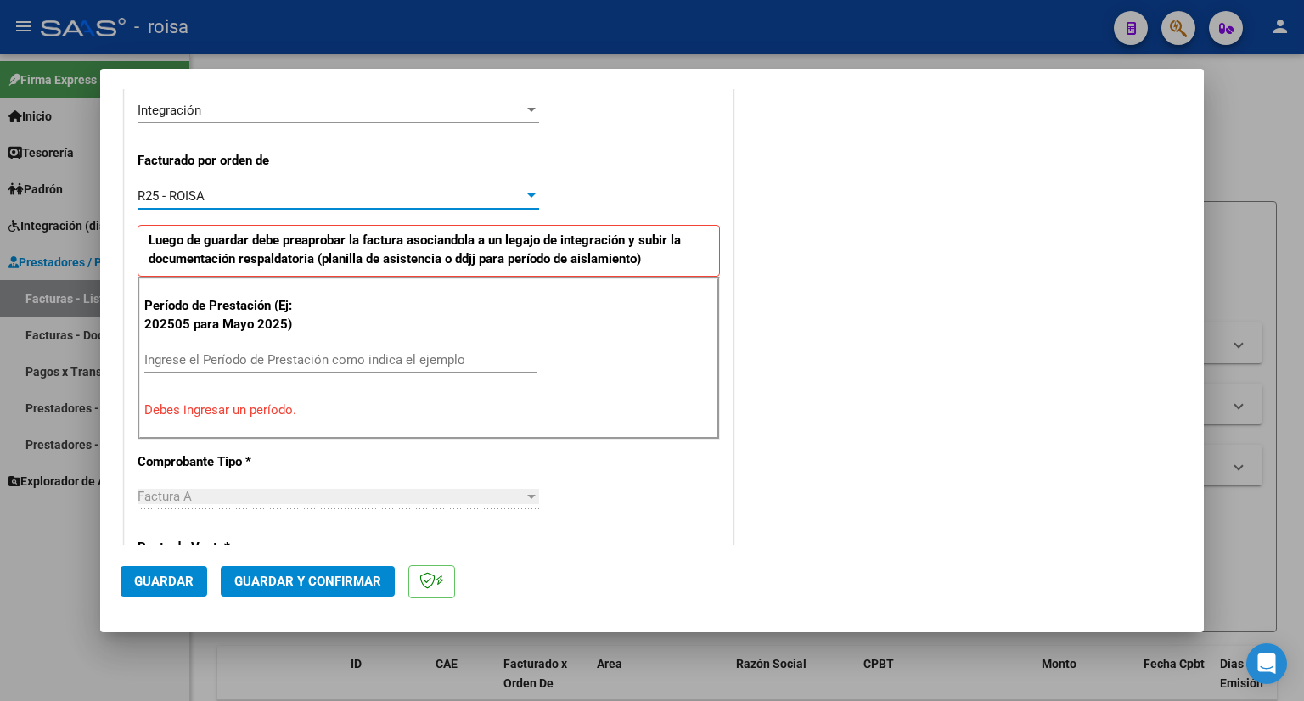
click at [389, 355] on input "Ingrese el Período de Prestación como indica el ejemplo" at bounding box center [340, 359] width 392 height 15
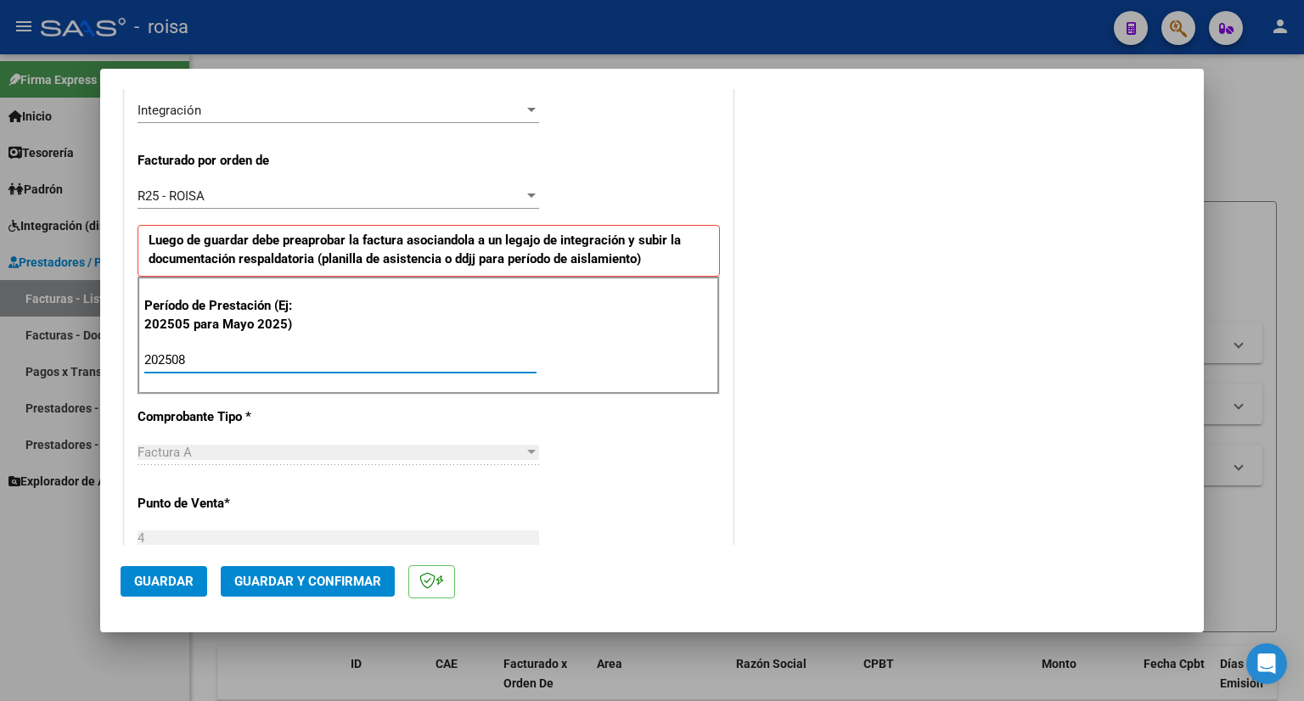
type input "202508"
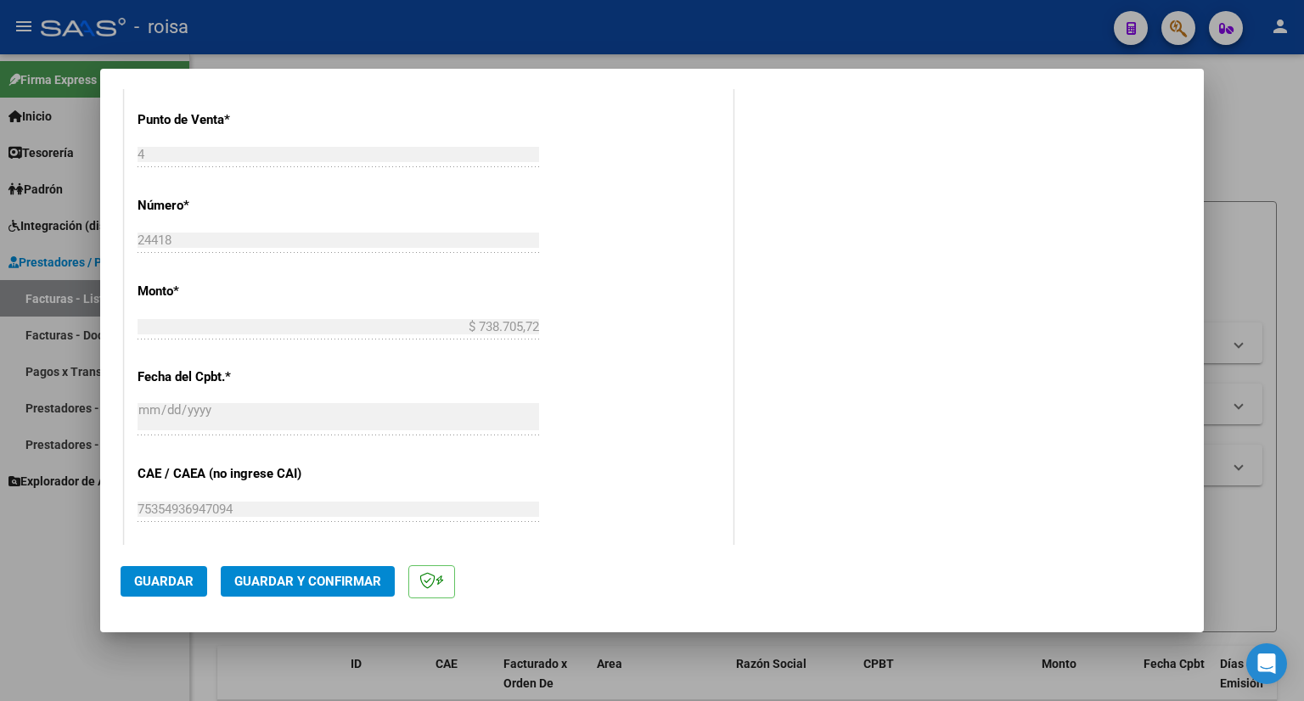
scroll to position [934, 0]
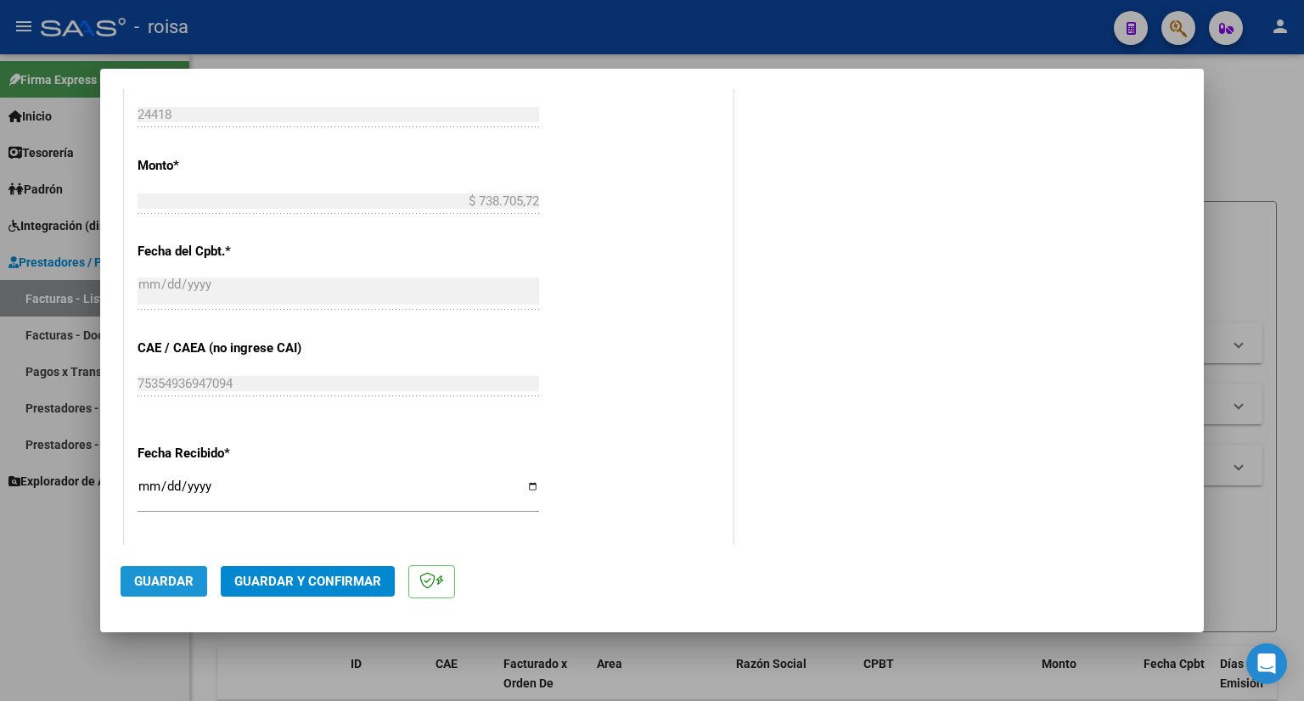
click at [182, 575] on span "Guardar" at bounding box center [163, 581] width 59 height 15
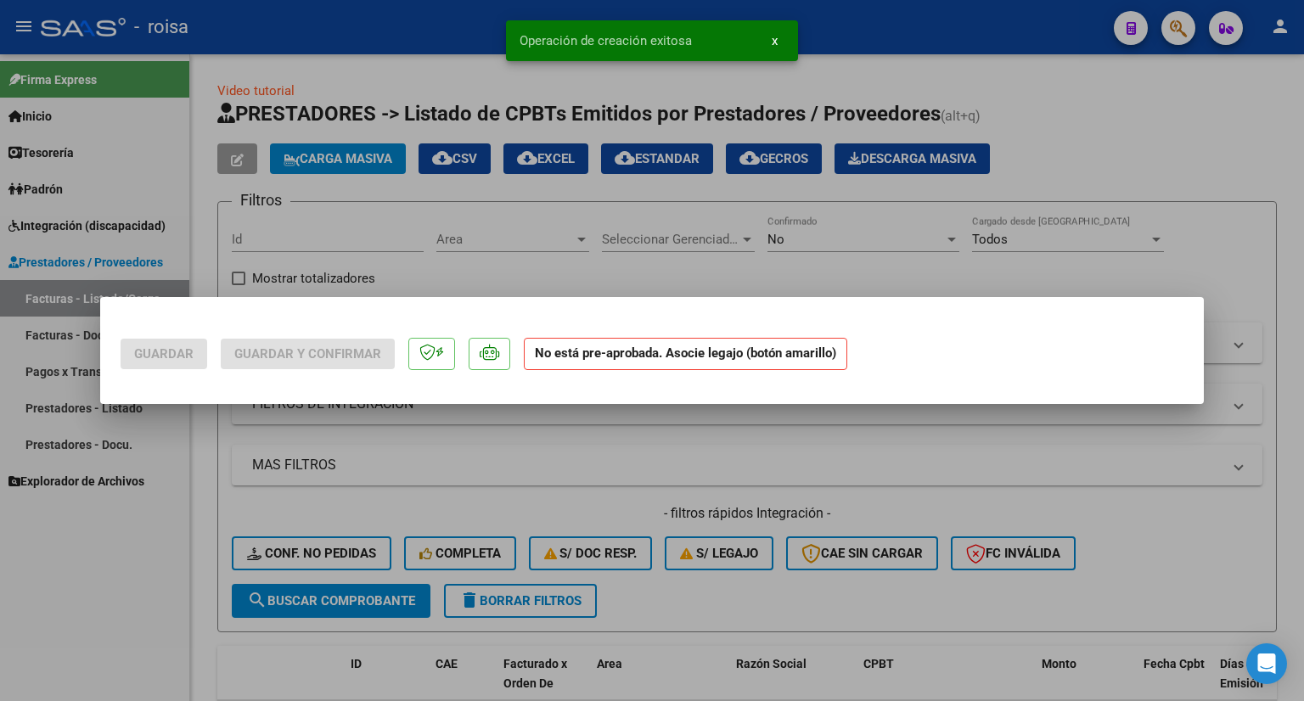
scroll to position [0, 0]
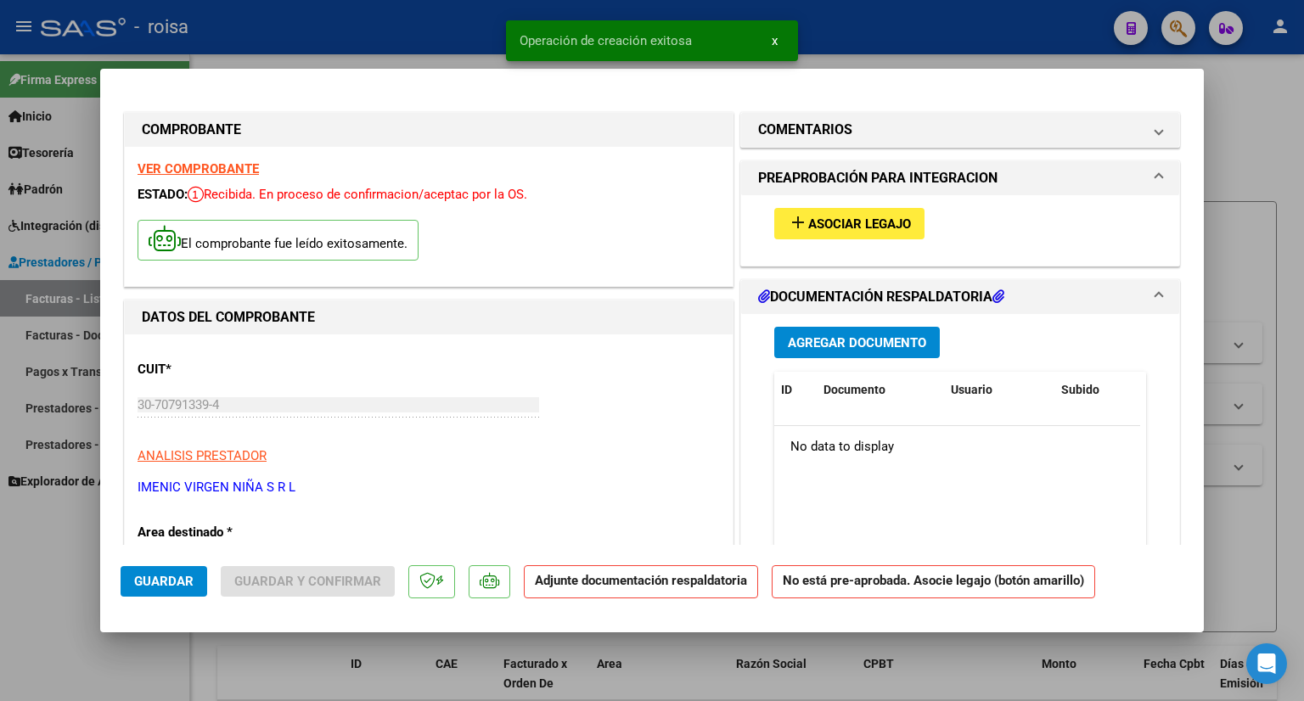
click at [843, 208] on button "add Asociar Legajo" at bounding box center [849, 223] width 150 height 31
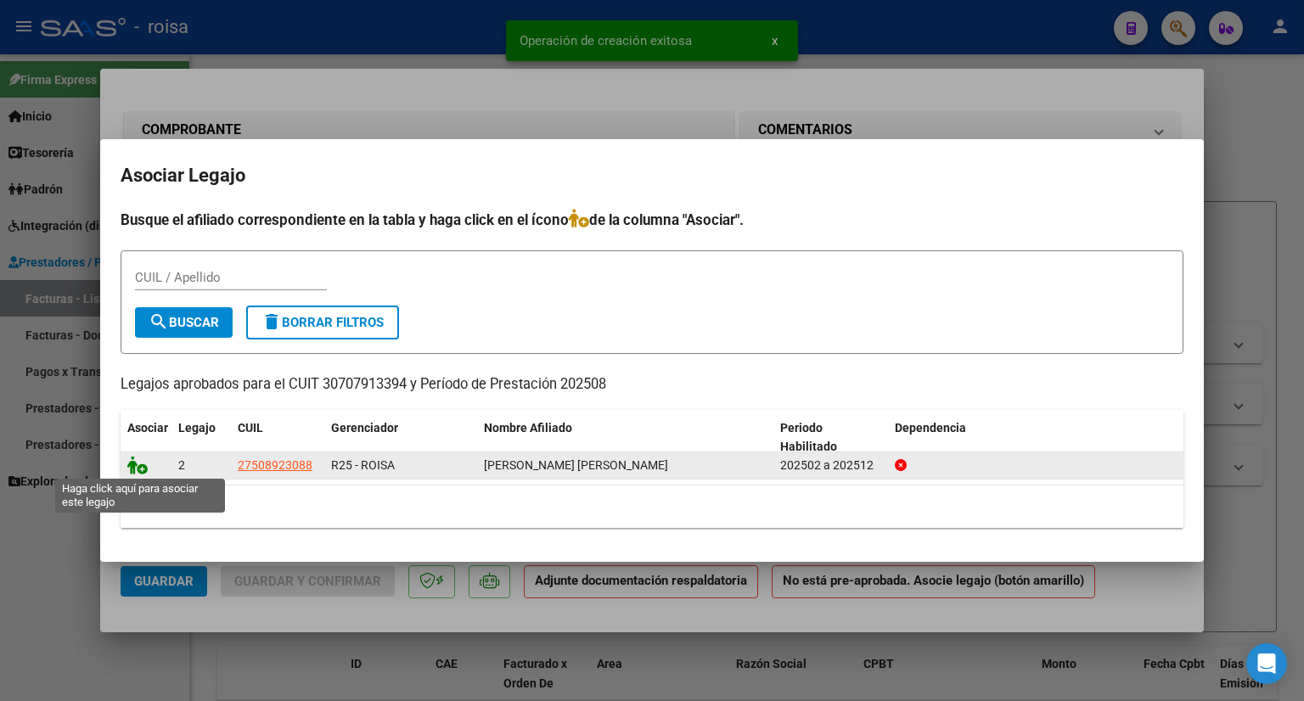
click at [137, 466] on icon at bounding box center [137, 465] width 20 height 19
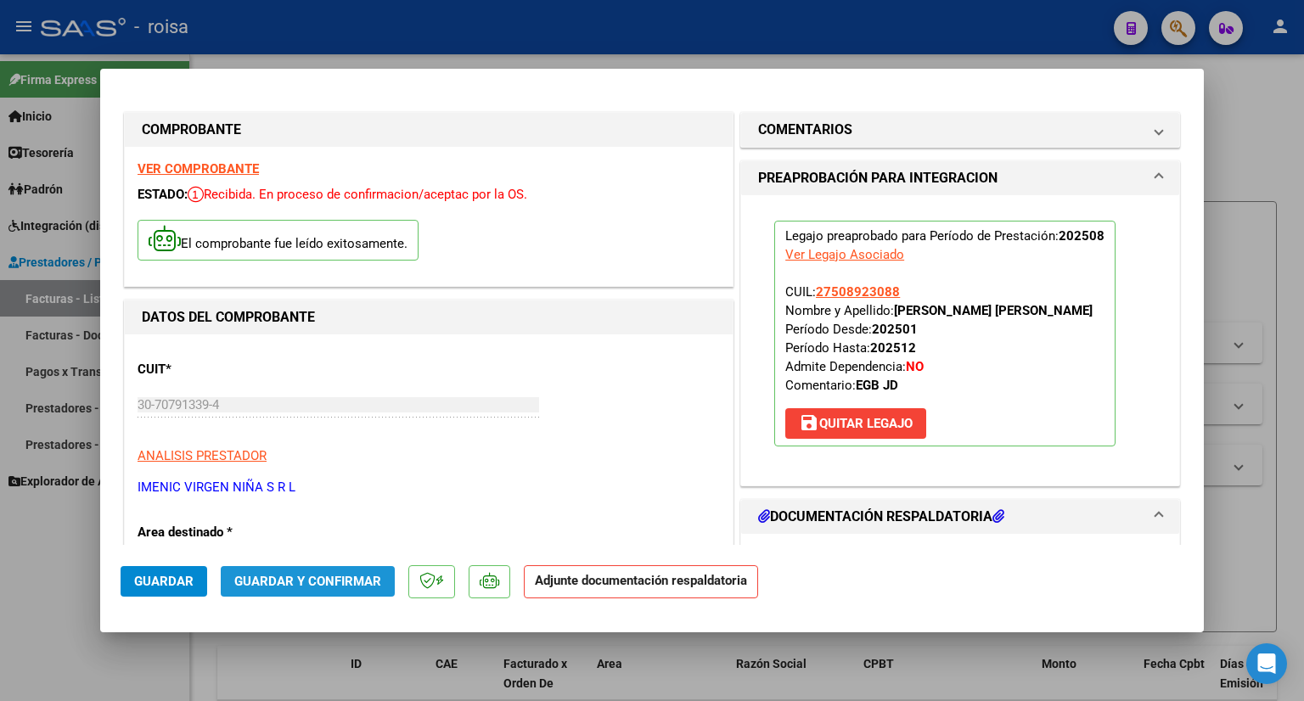
click at [316, 582] on span "Guardar y Confirmar" at bounding box center [307, 581] width 147 height 15
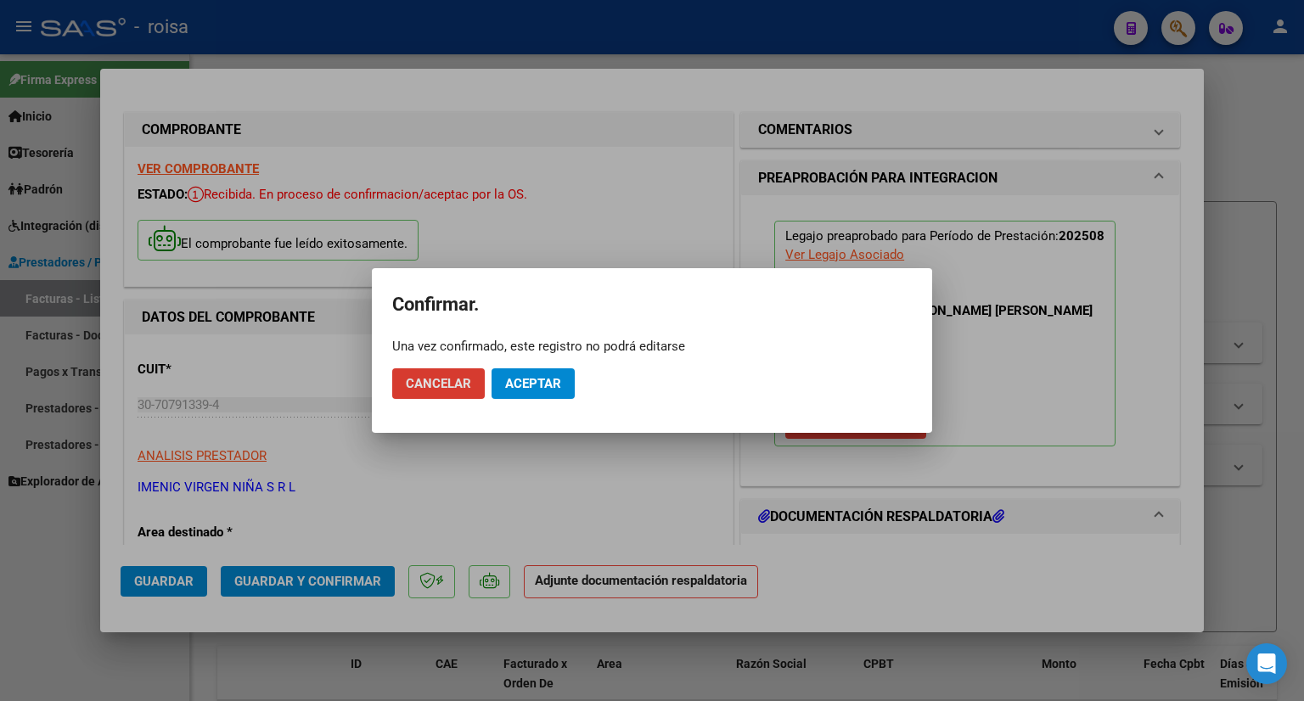
click at [542, 380] on span "Aceptar" at bounding box center [533, 383] width 56 height 15
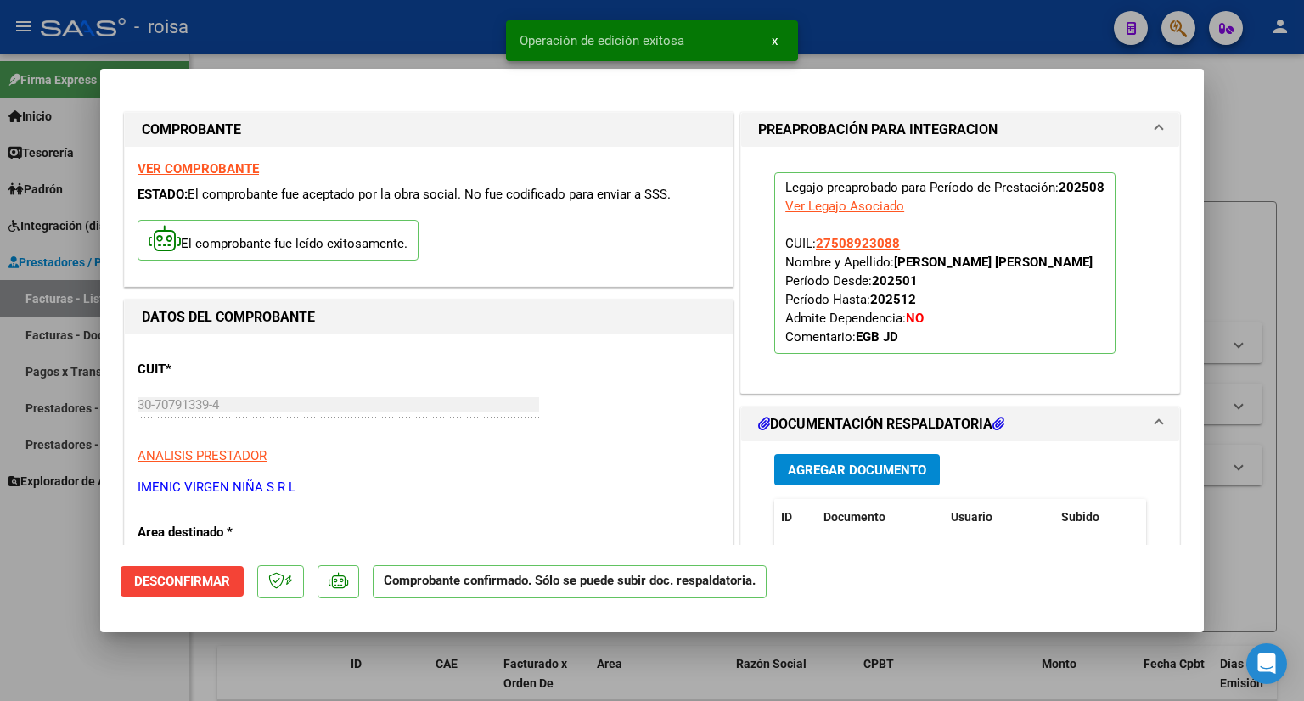
click at [1242, 81] on div at bounding box center [652, 350] width 1304 height 701
type input "$ 0,00"
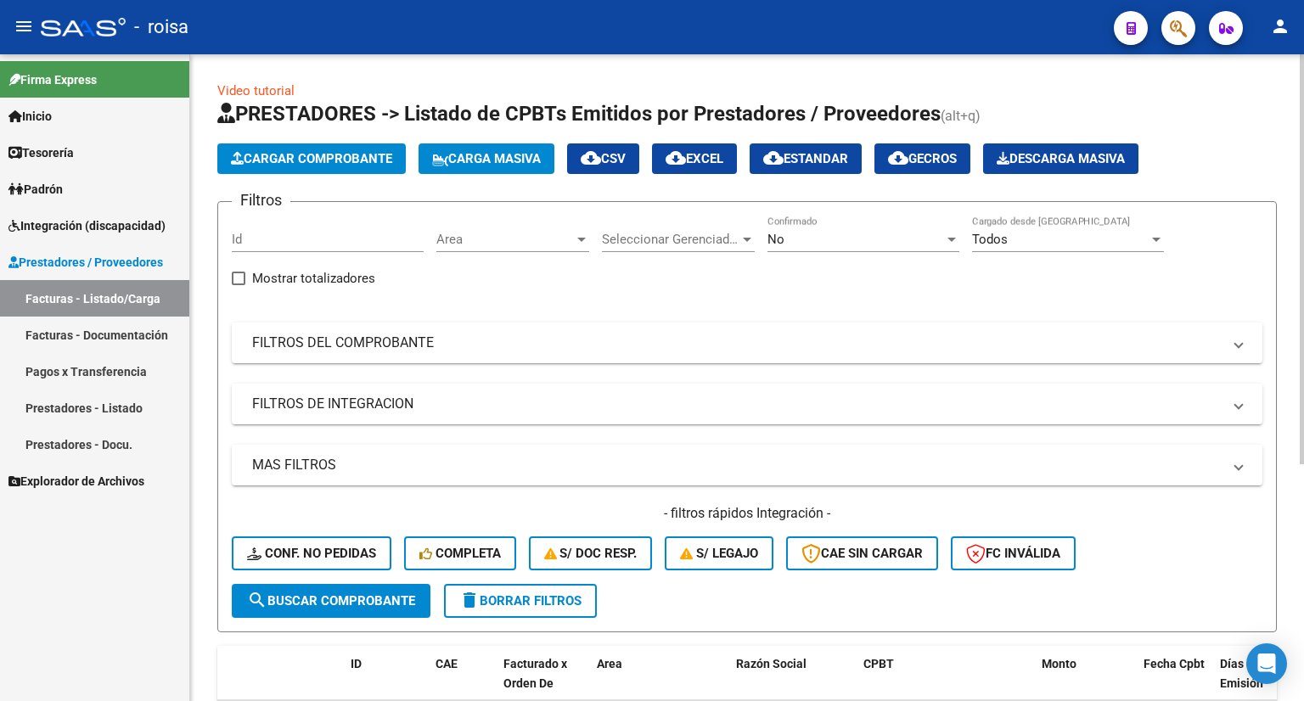
click at [299, 159] on span "Cargar Comprobante" at bounding box center [311, 158] width 161 height 15
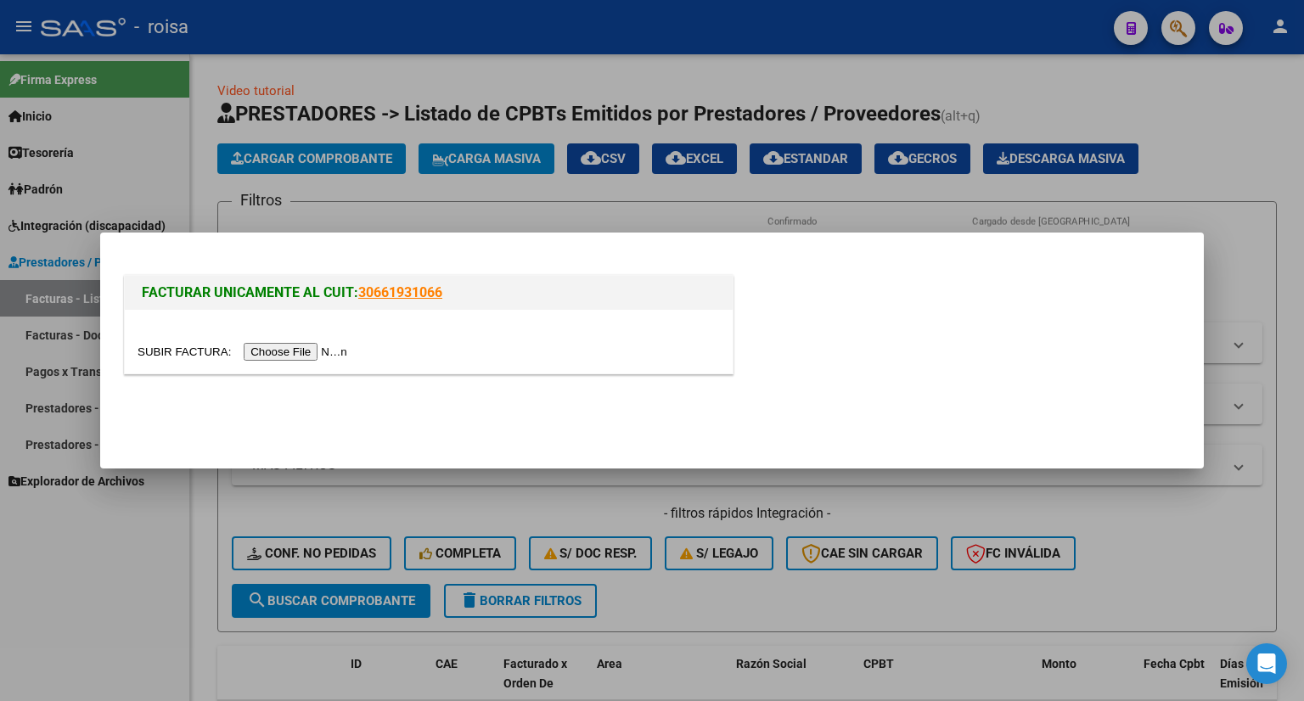
click at [292, 351] on input "file" at bounding box center [244, 352] width 215 height 18
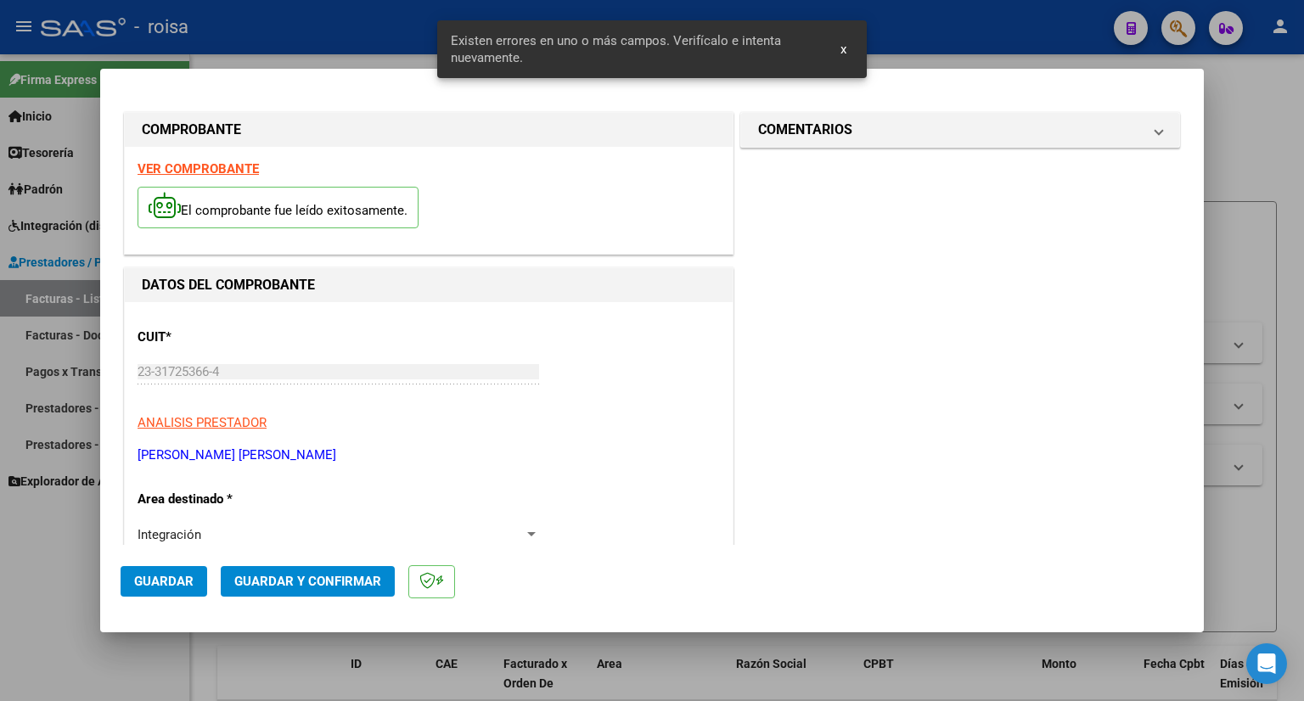
click at [200, 169] on strong "VER COMPROBANTE" at bounding box center [197, 168] width 121 height 15
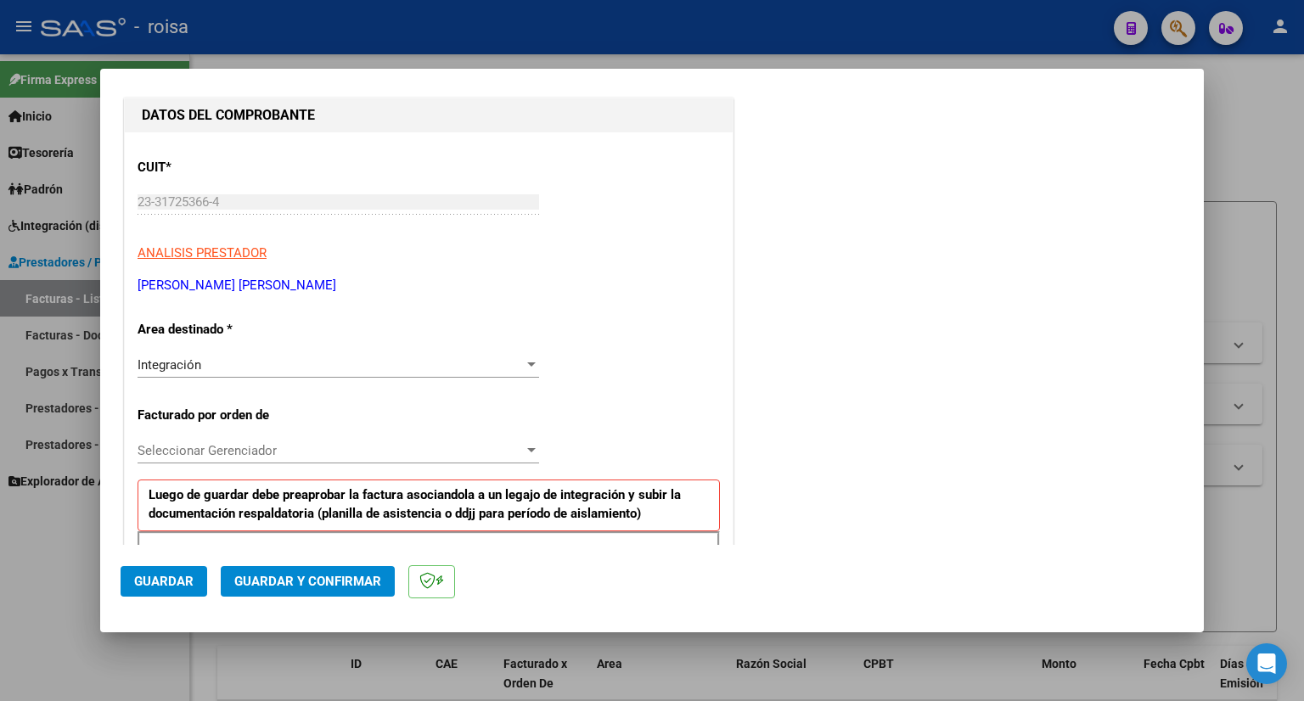
scroll to position [255, 0]
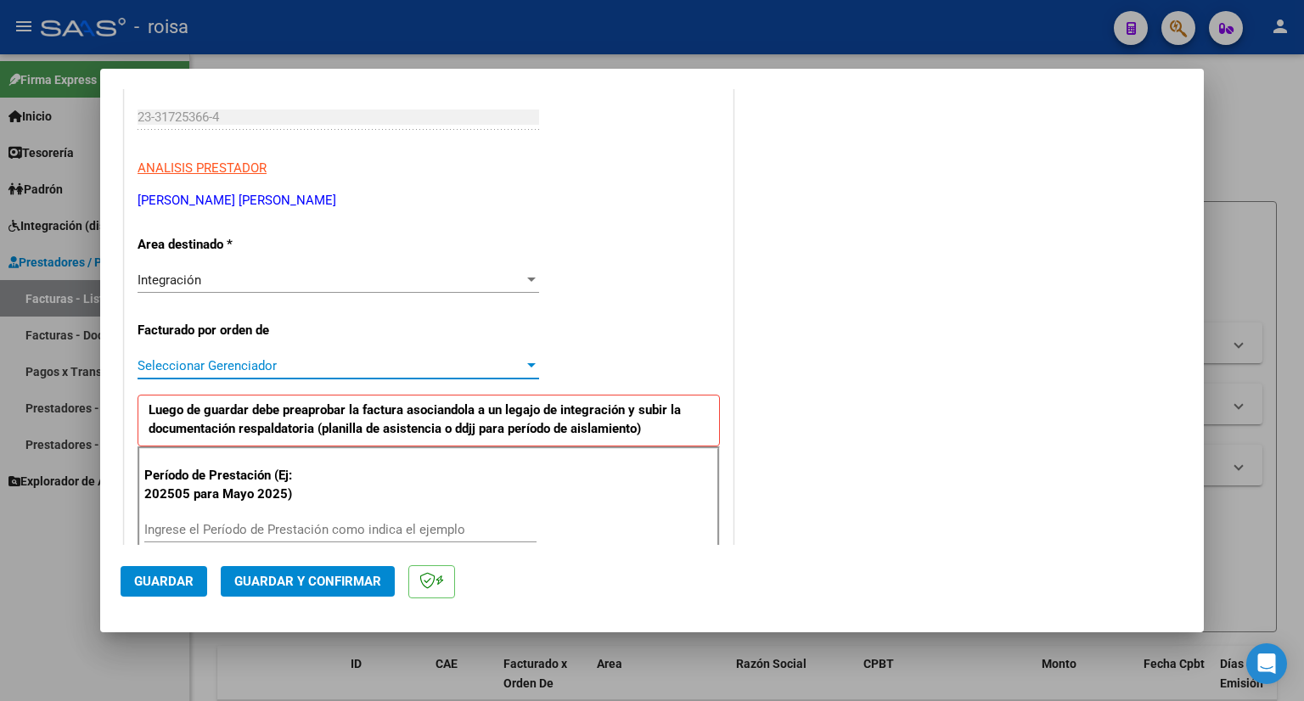
click at [407, 368] on span "Seleccionar Gerenciador" at bounding box center [330, 365] width 386 height 15
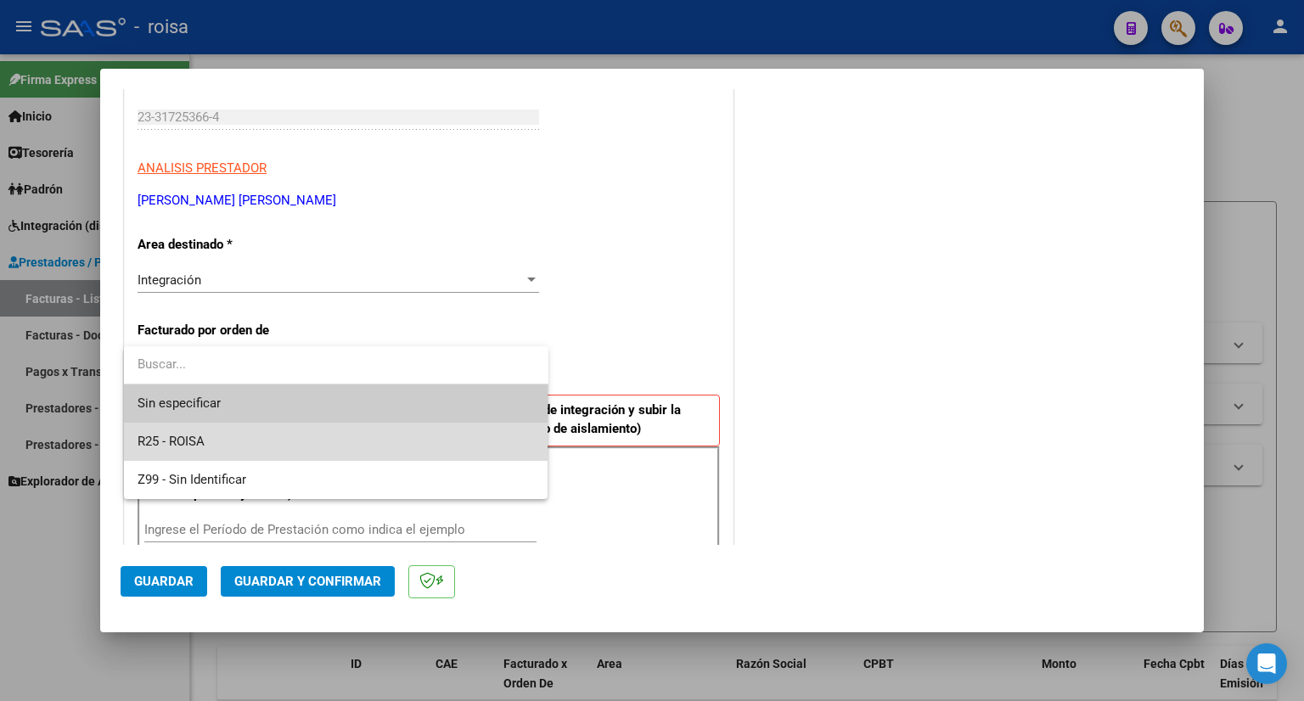
click at [283, 446] on span "R25 - ROISA" at bounding box center [335, 442] width 397 height 38
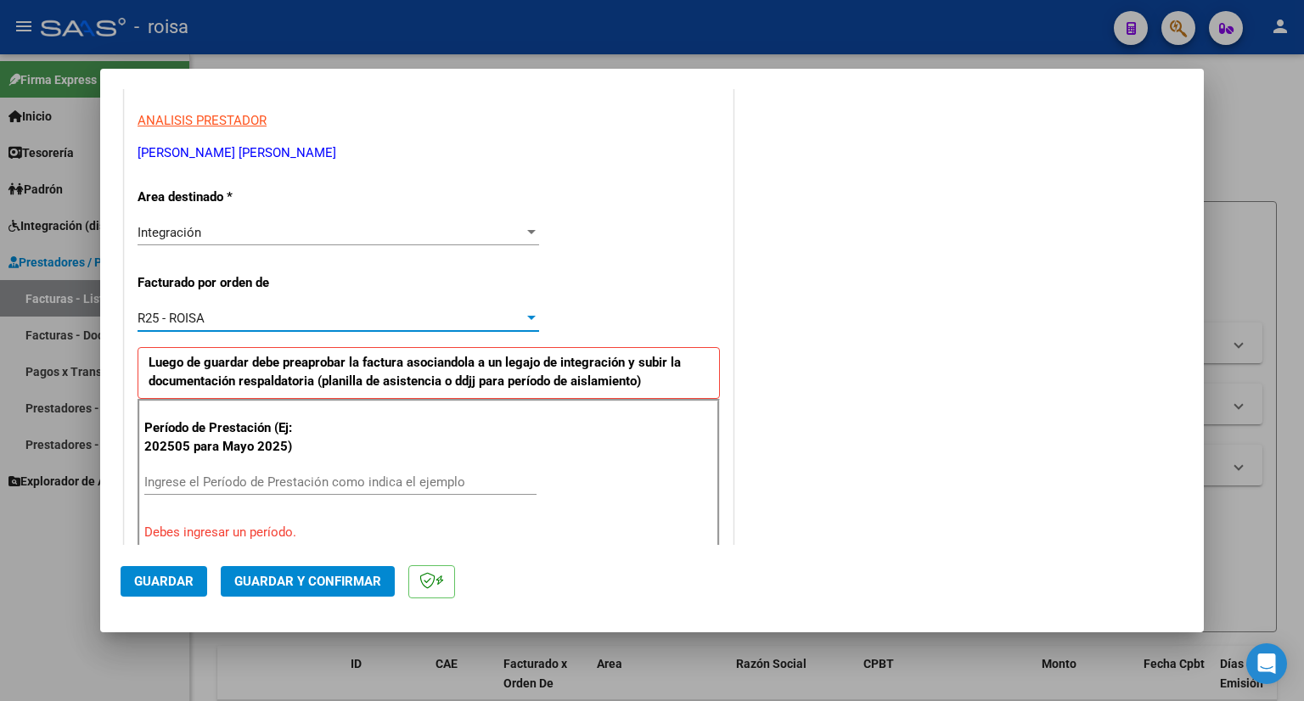
scroll to position [340, 0]
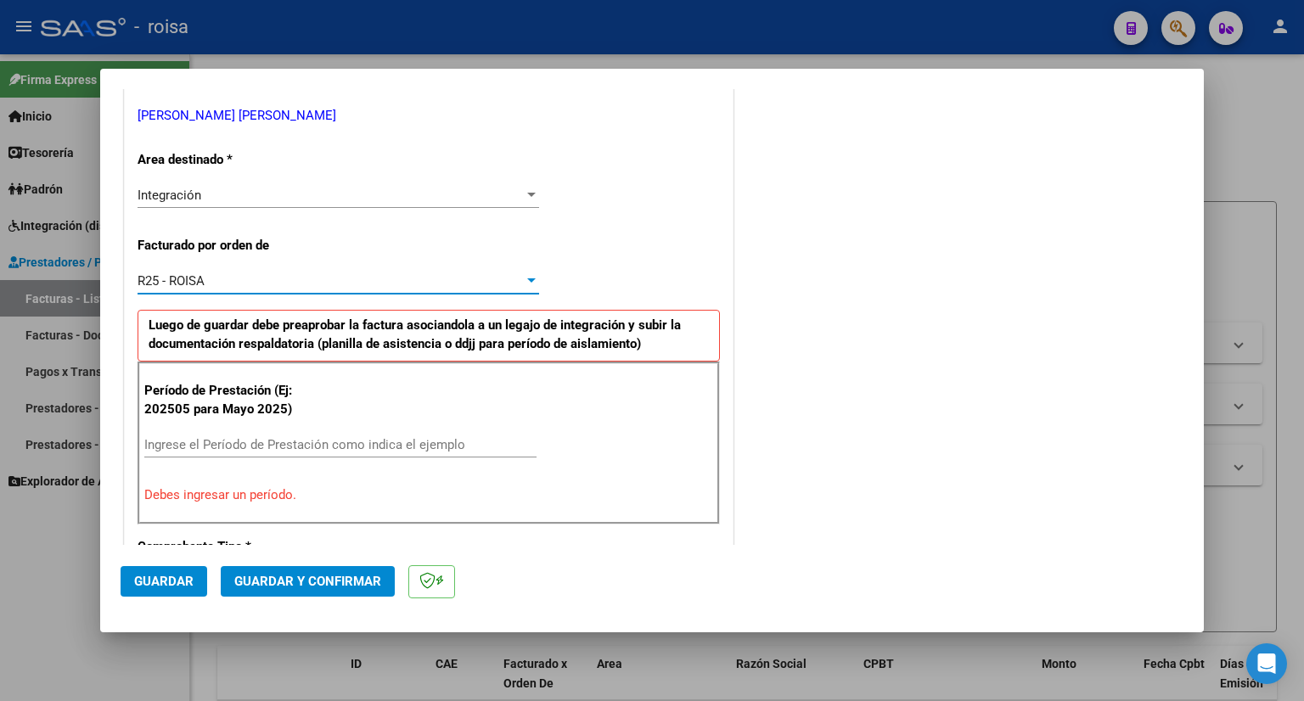
click at [351, 448] on input "Ingrese el Período de Prestación como indica el ejemplo" at bounding box center [340, 444] width 392 height 15
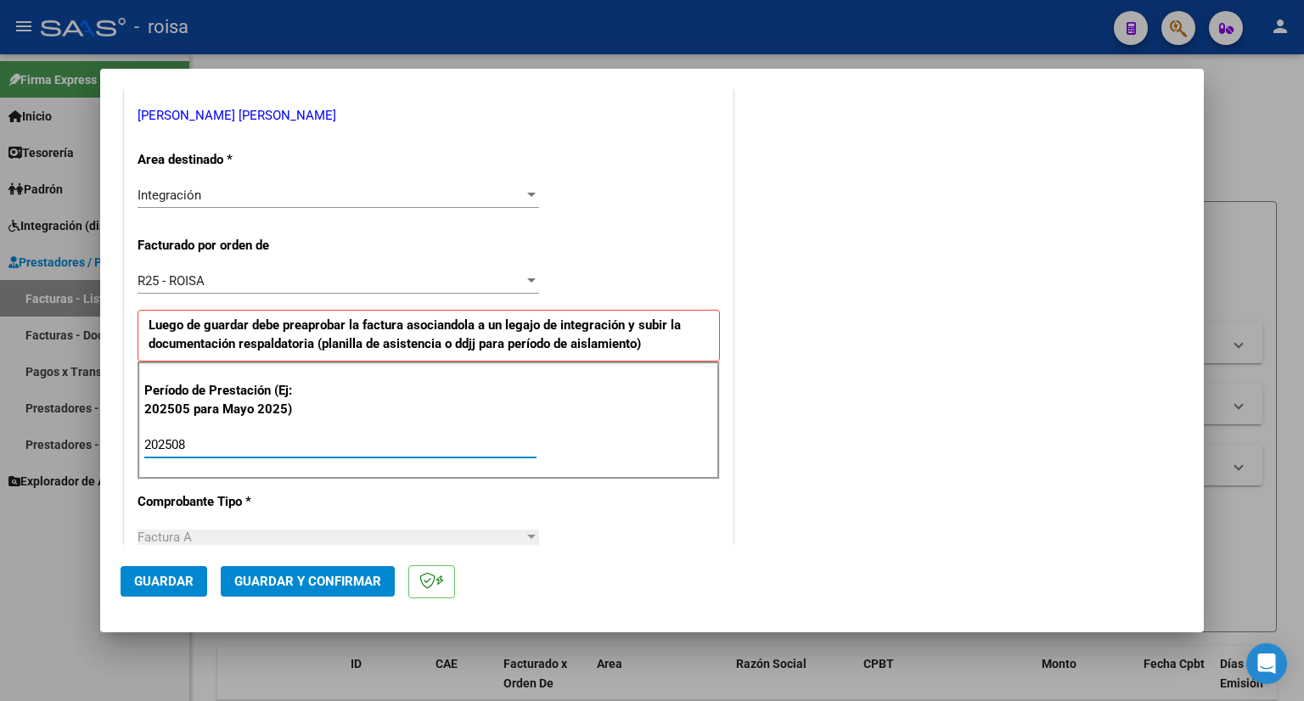
type input "202508"
click at [166, 577] on span "Guardar" at bounding box center [163, 581] width 59 height 15
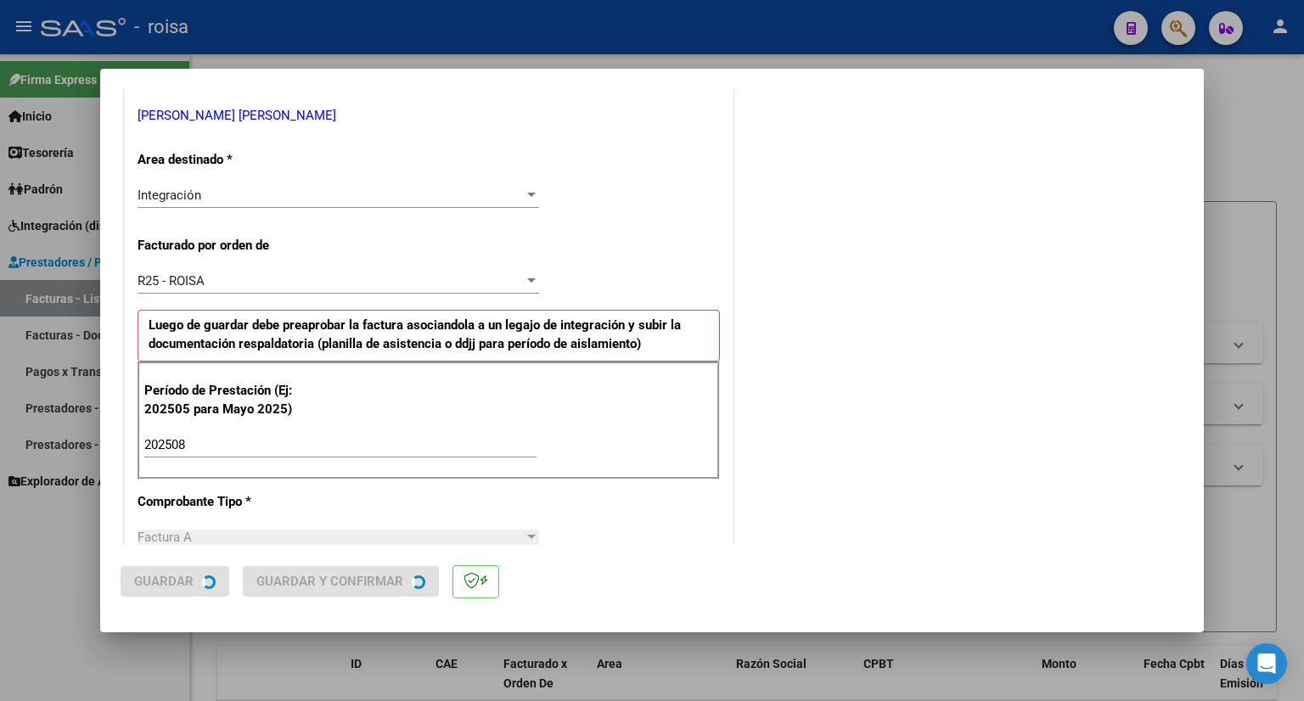
scroll to position [0, 0]
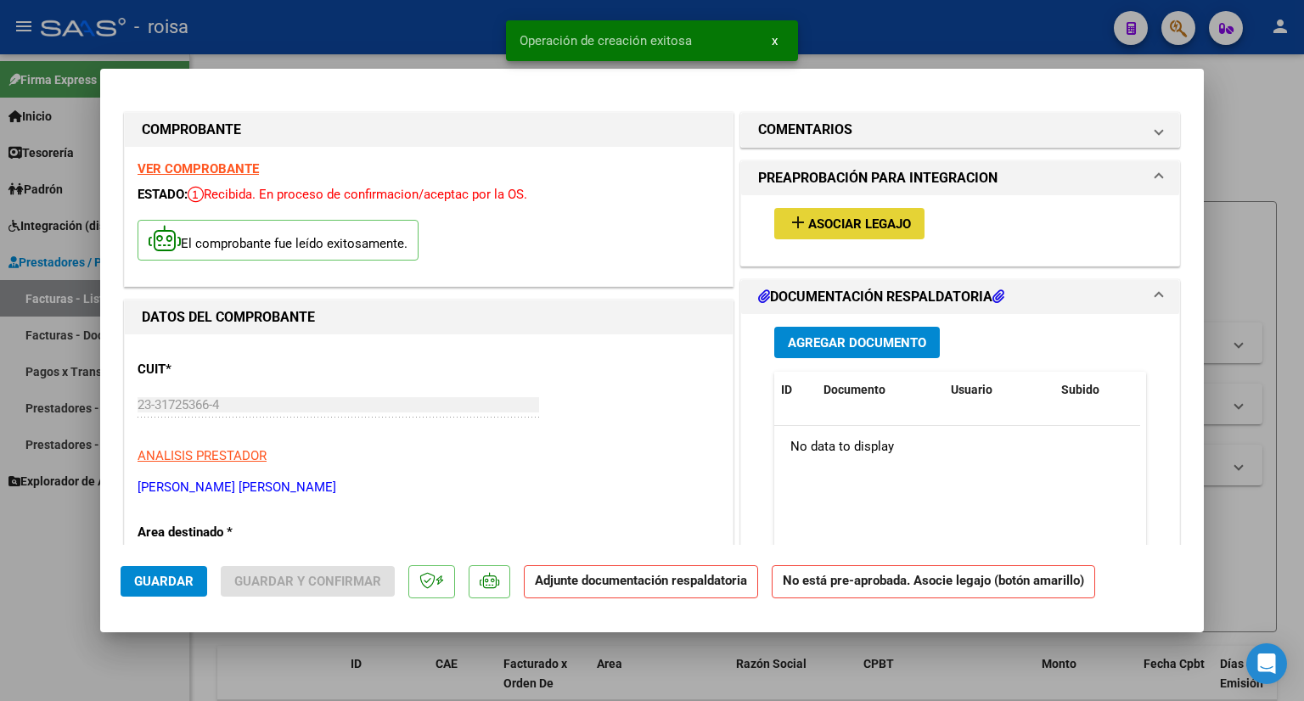
click at [886, 218] on span "Asociar Legajo" at bounding box center [859, 223] width 103 height 15
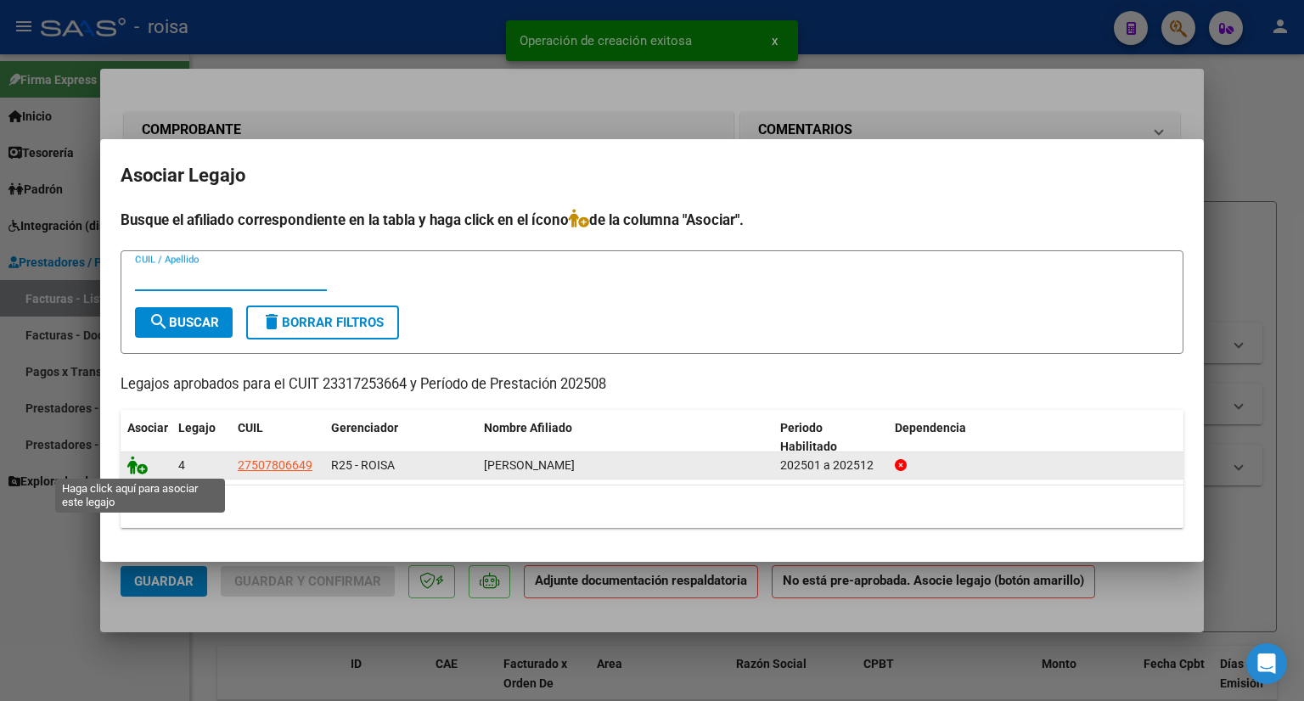
click at [137, 469] on icon at bounding box center [137, 465] width 20 height 19
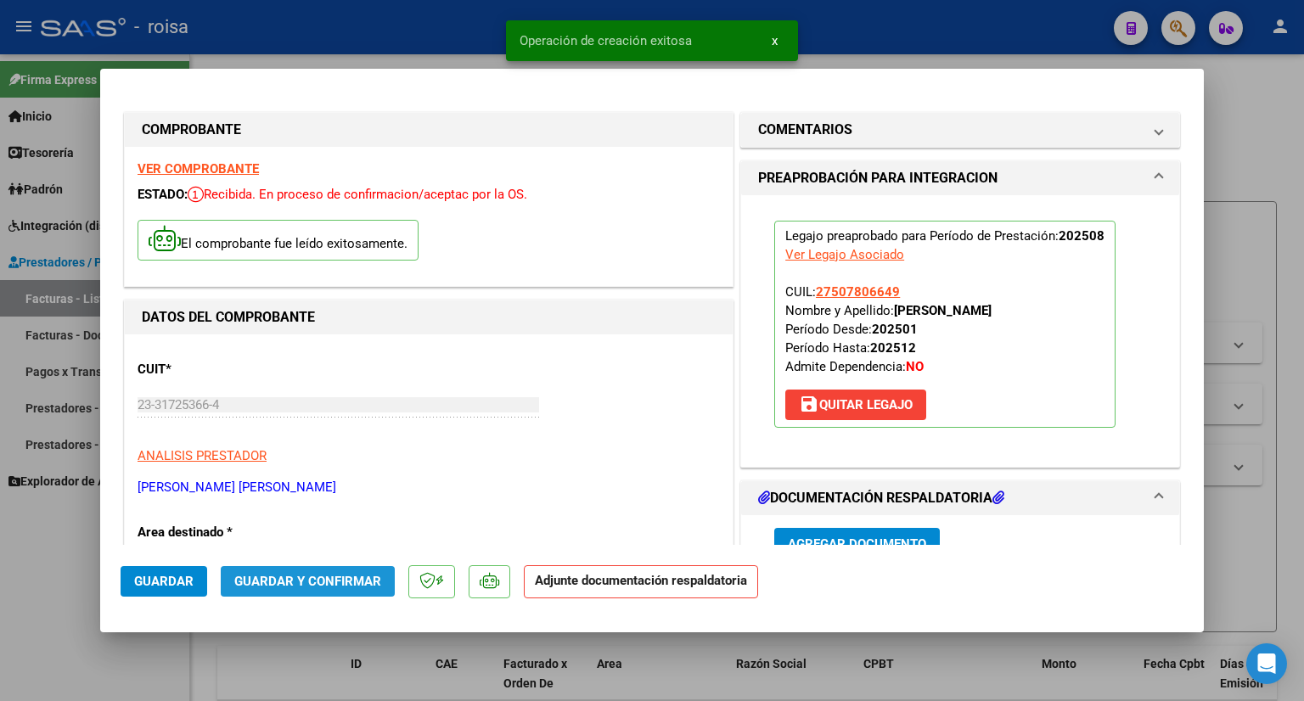
click at [347, 588] on span "Guardar y Confirmar" at bounding box center [307, 581] width 147 height 15
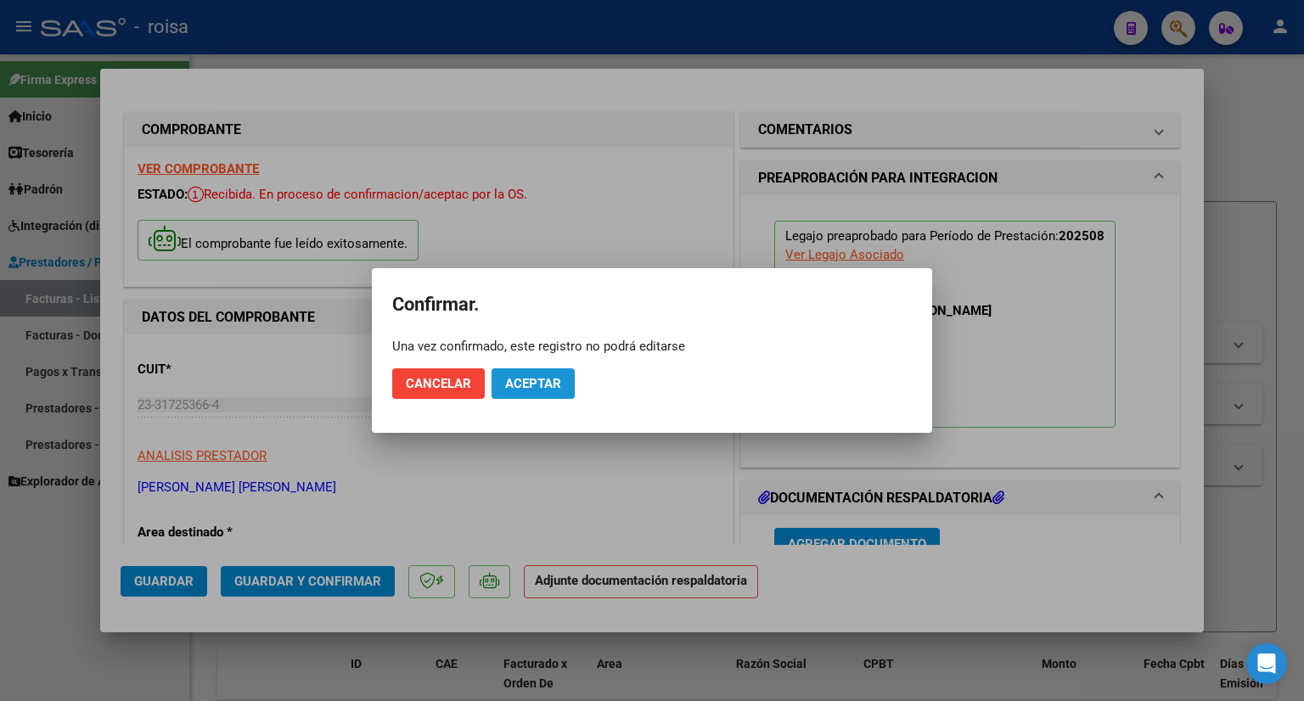
click at [530, 384] on span "Aceptar" at bounding box center [533, 383] width 56 height 15
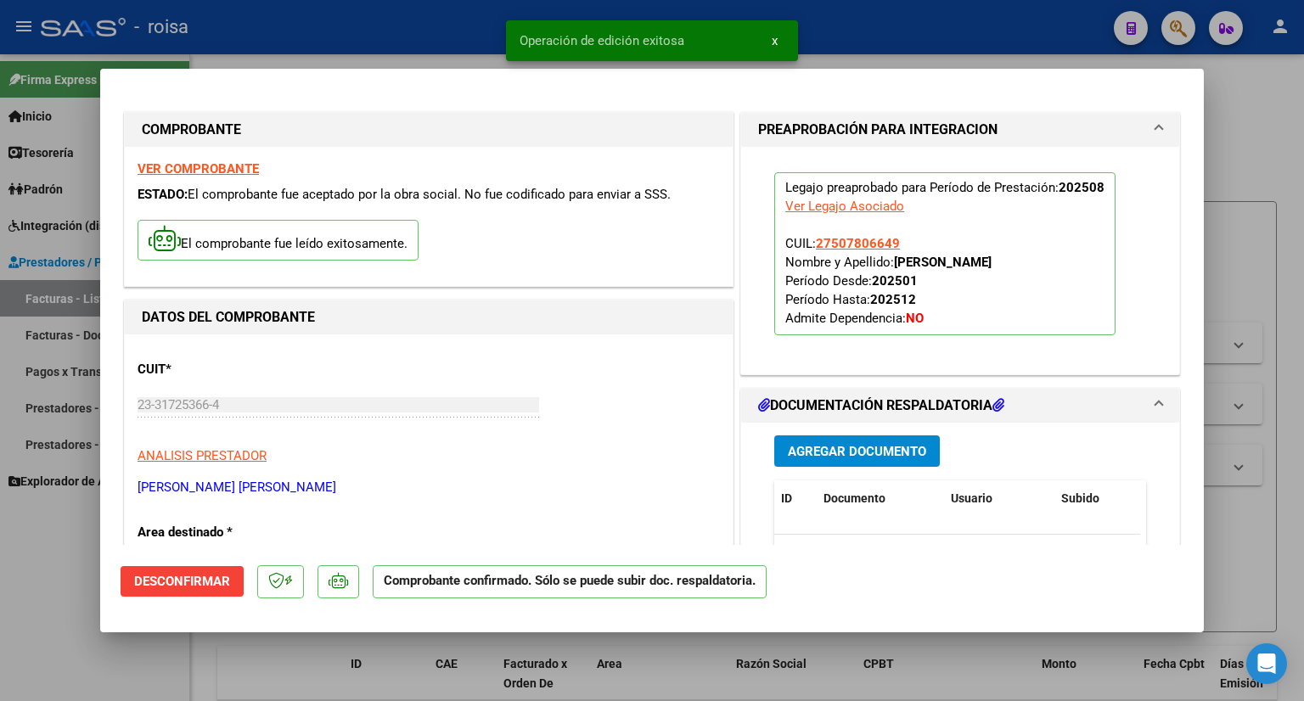
click at [1233, 152] on div at bounding box center [652, 350] width 1304 height 701
type input "$ 0,00"
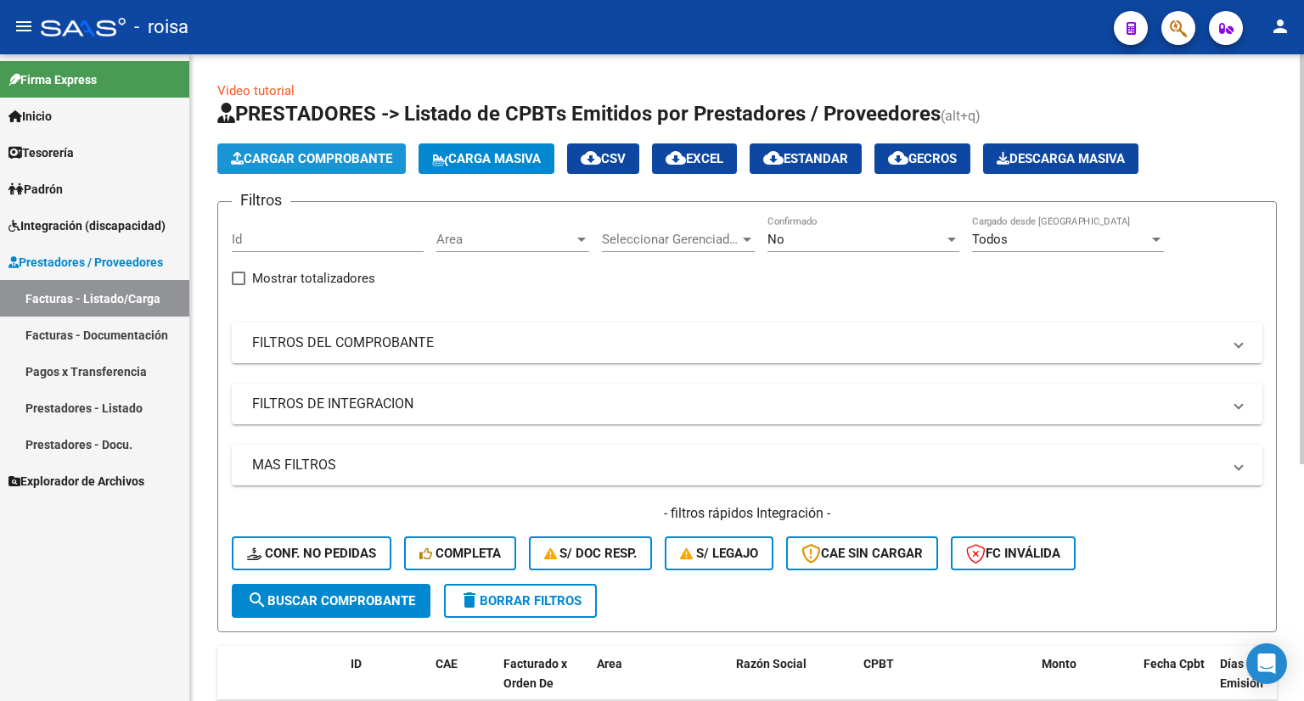
click at [323, 159] on span "Cargar Comprobante" at bounding box center [311, 158] width 161 height 15
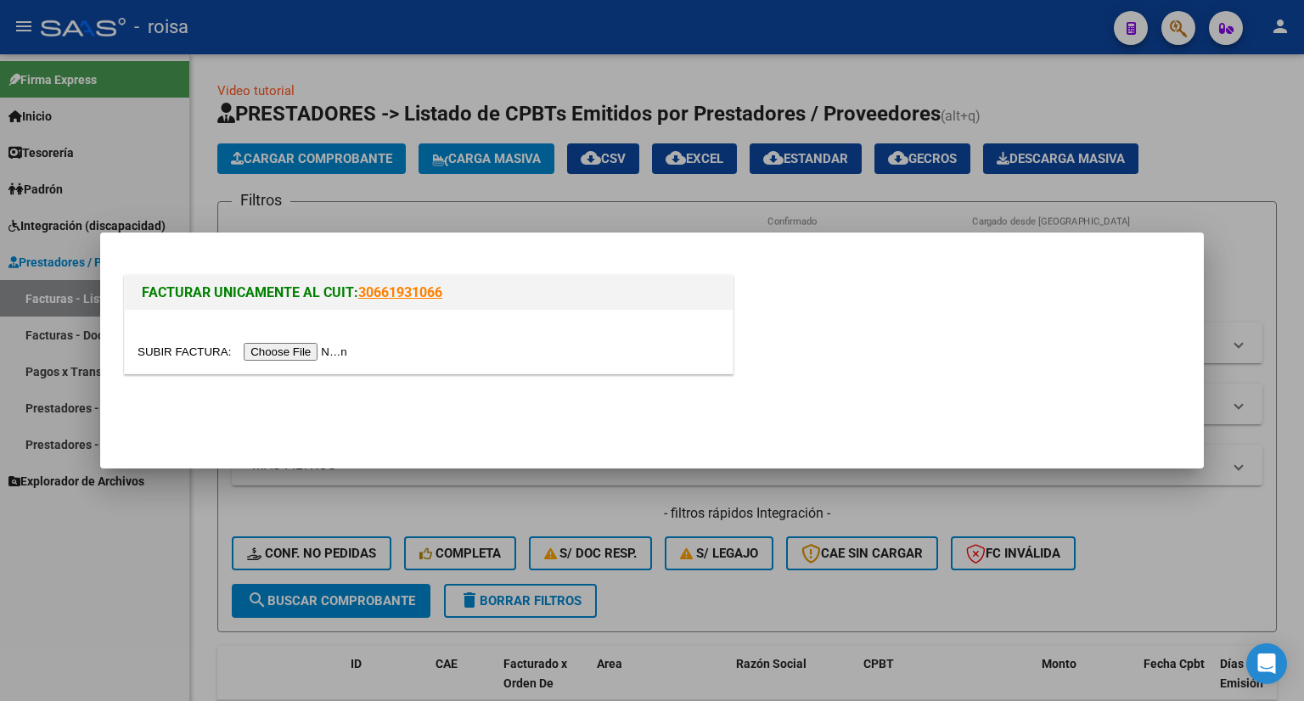
click at [312, 351] on input "file" at bounding box center [244, 352] width 215 height 18
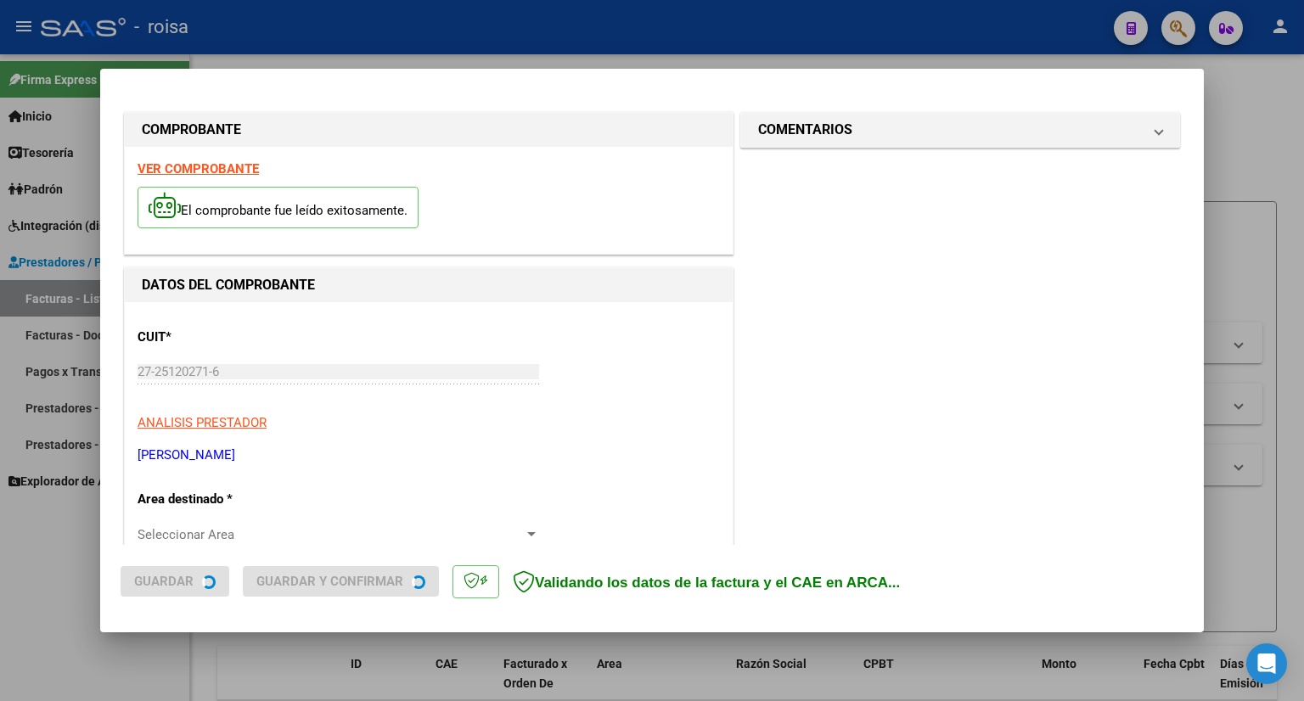
click at [227, 167] on strong "VER COMPROBANTE" at bounding box center [197, 168] width 121 height 15
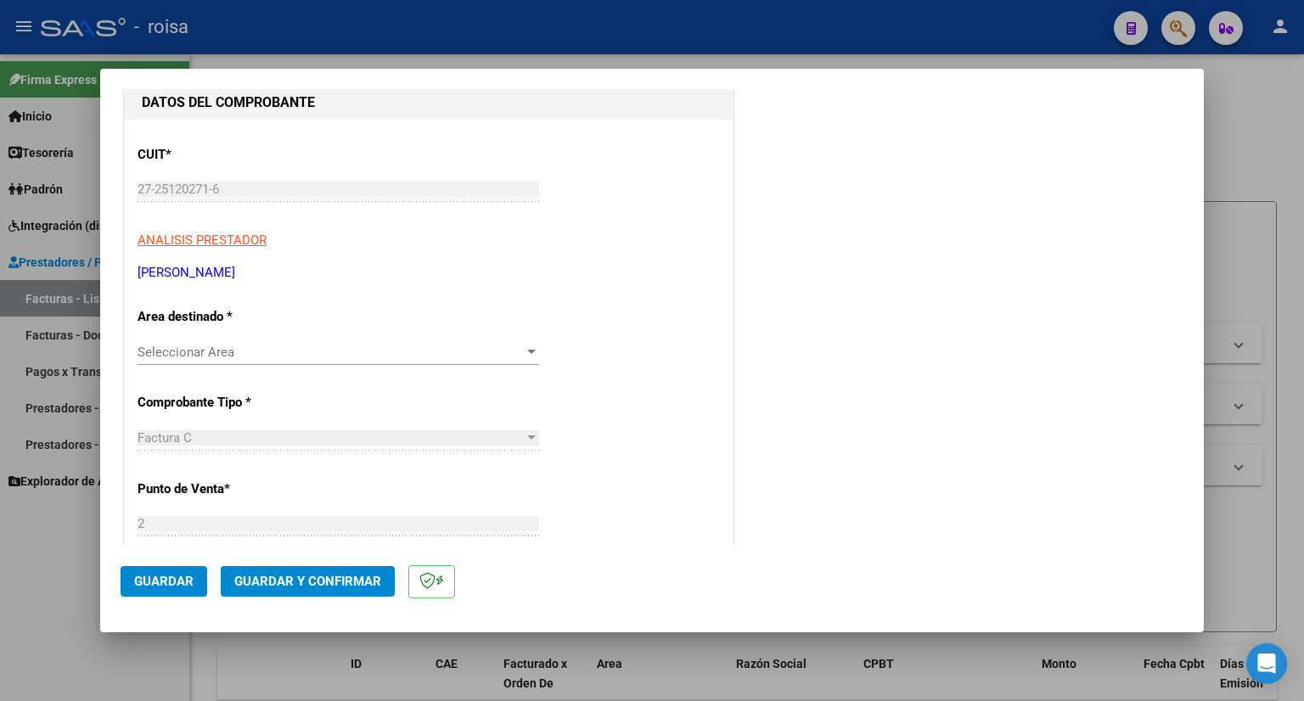
scroll to position [255, 0]
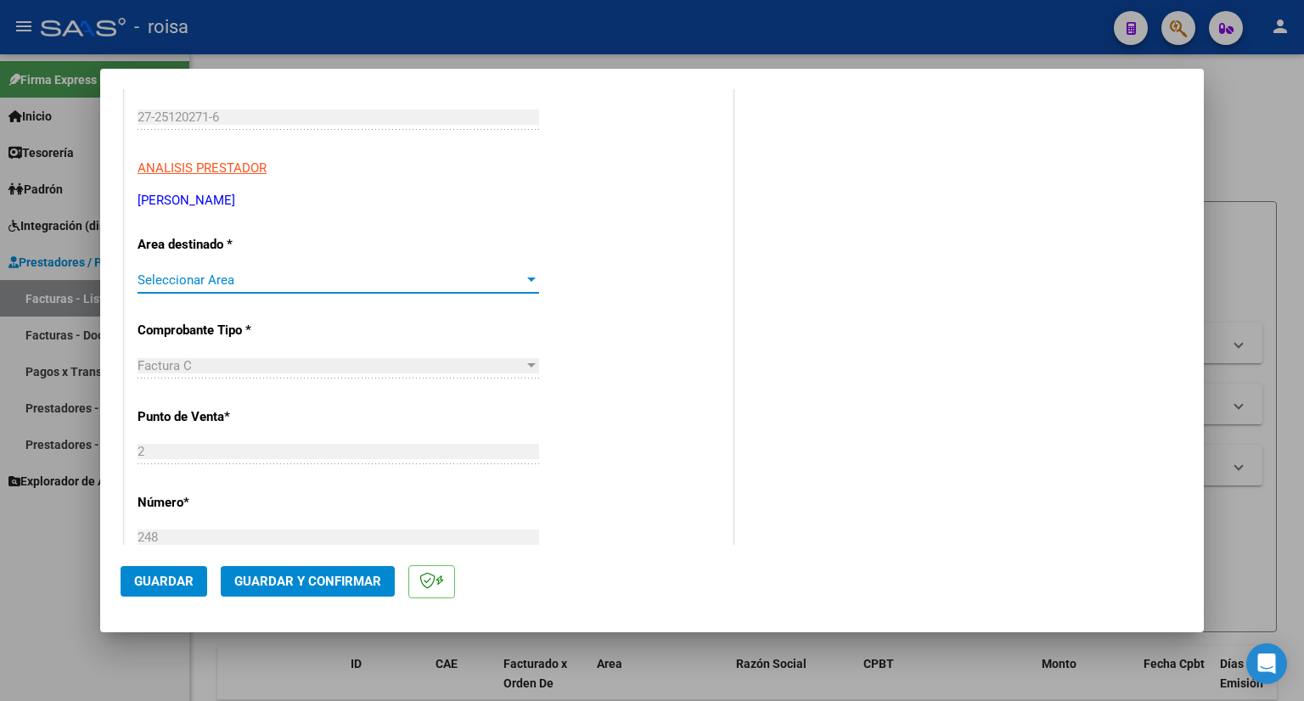
click at [360, 285] on span "Seleccionar Area" at bounding box center [330, 279] width 386 height 15
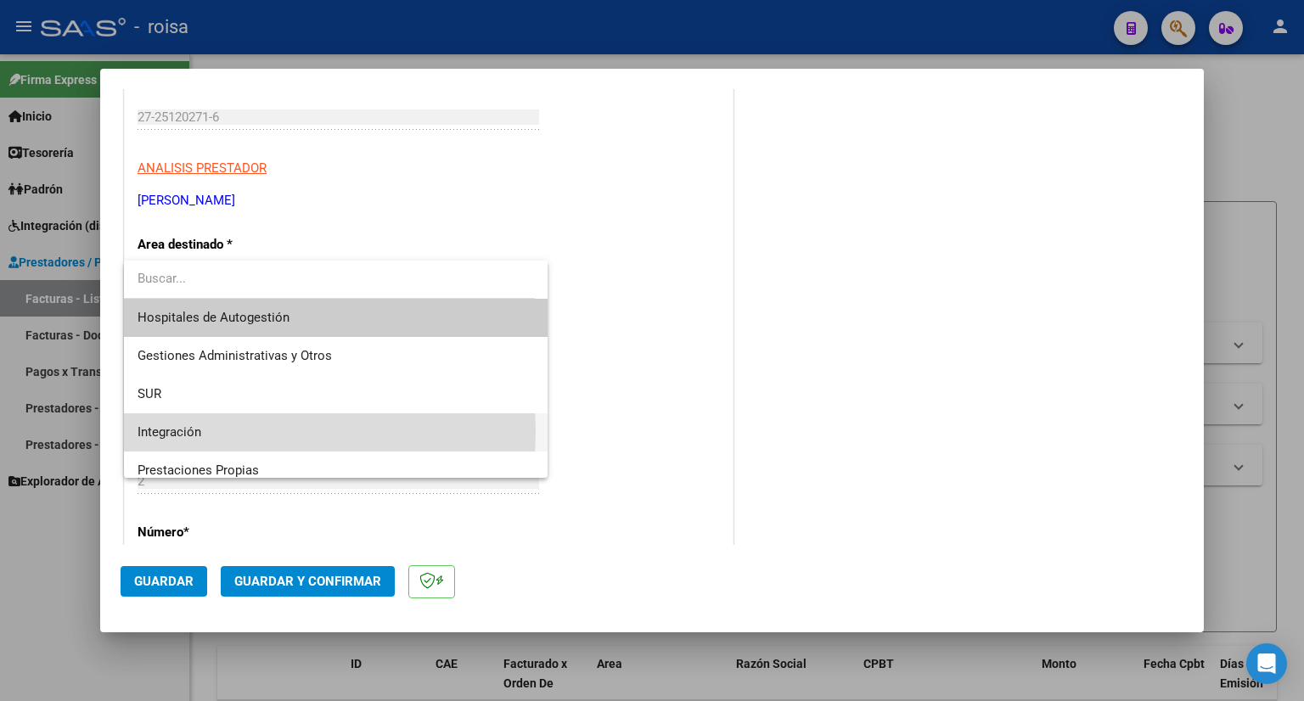
click at [231, 432] on span "Integración" at bounding box center [335, 432] width 397 height 38
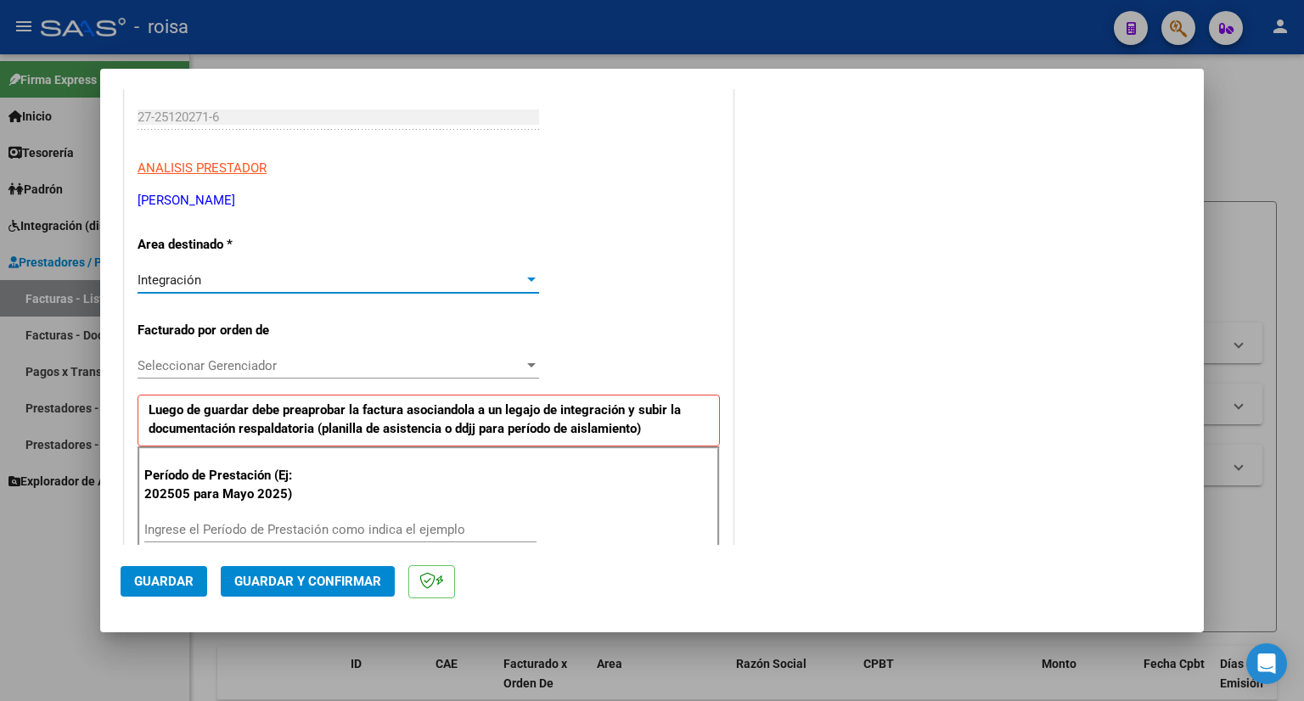
click at [252, 359] on span "Seleccionar Gerenciador" at bounding box center [330, 365] width 386 height 15
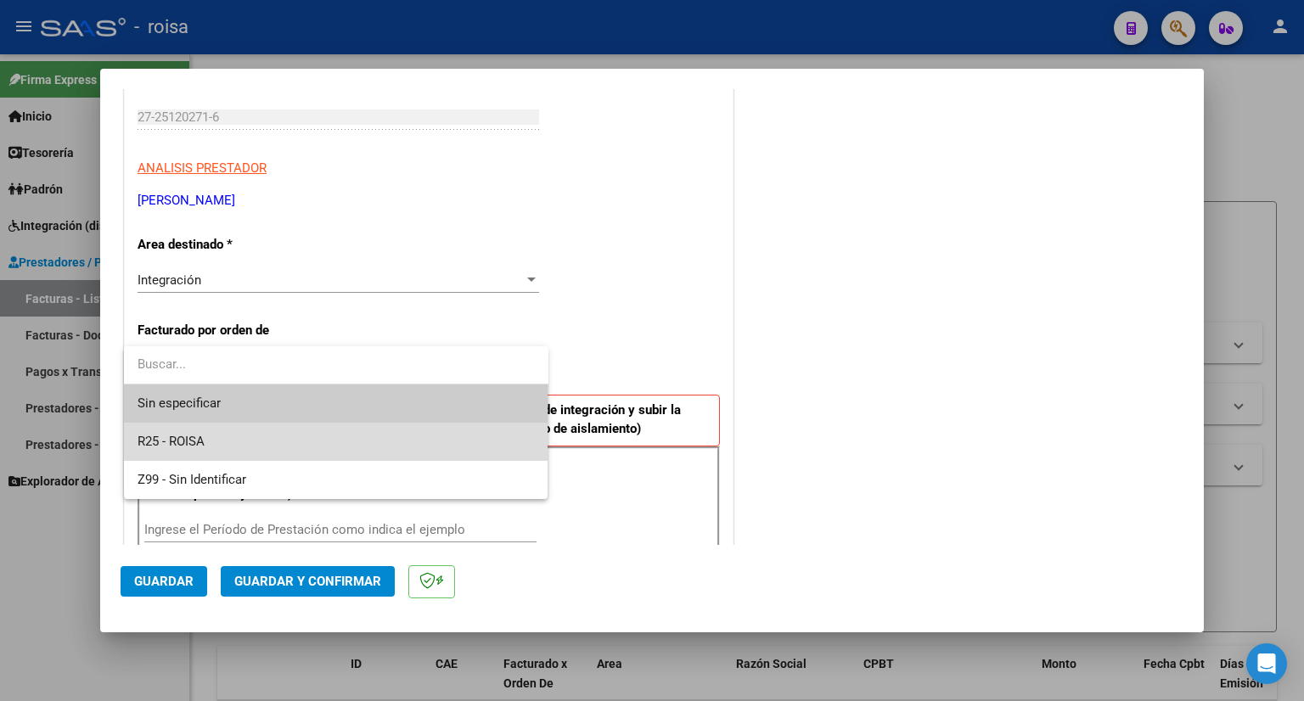
click at [214, 432] on span "R25 - ROISA" at bounding box center [335, 442] width 397 height 38
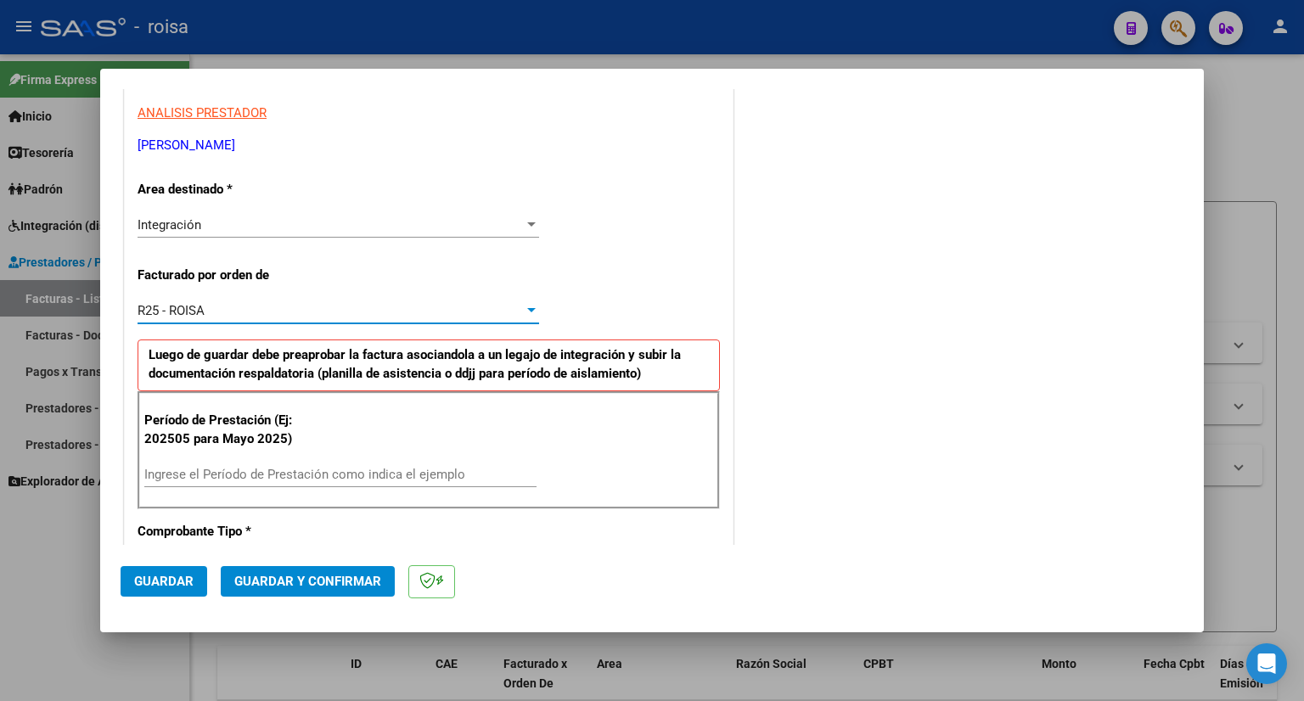
scroll to position [509, 0]
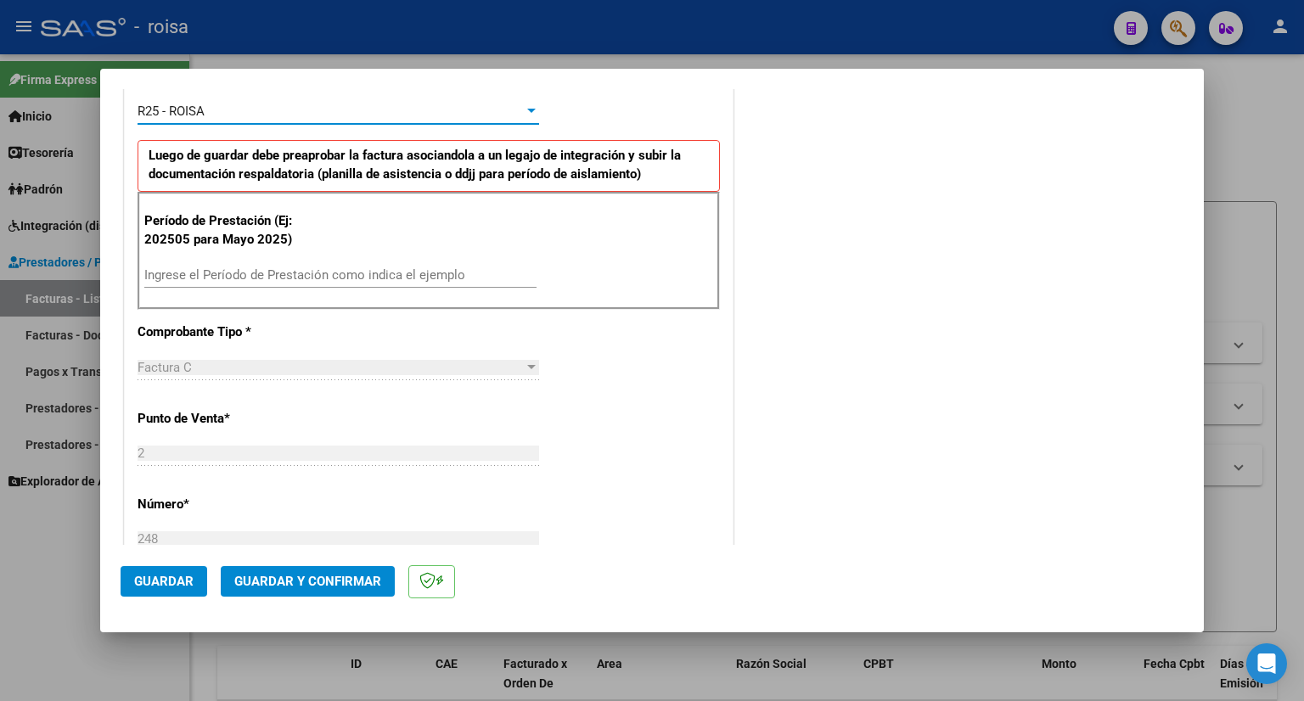
click at [276, 271] on input "Ingrese el Período de Prestación como indica el ejemplo" at bounding box center [340, 274] width 392 height 15
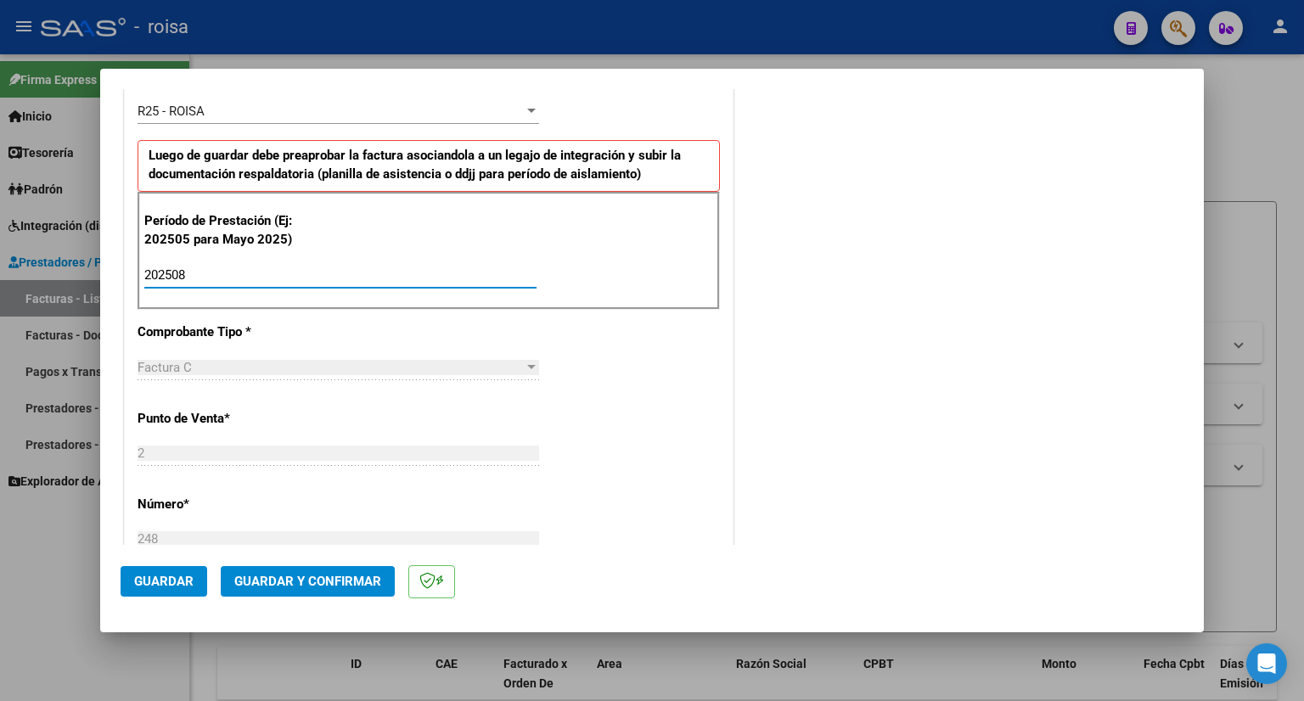
type input "202508"
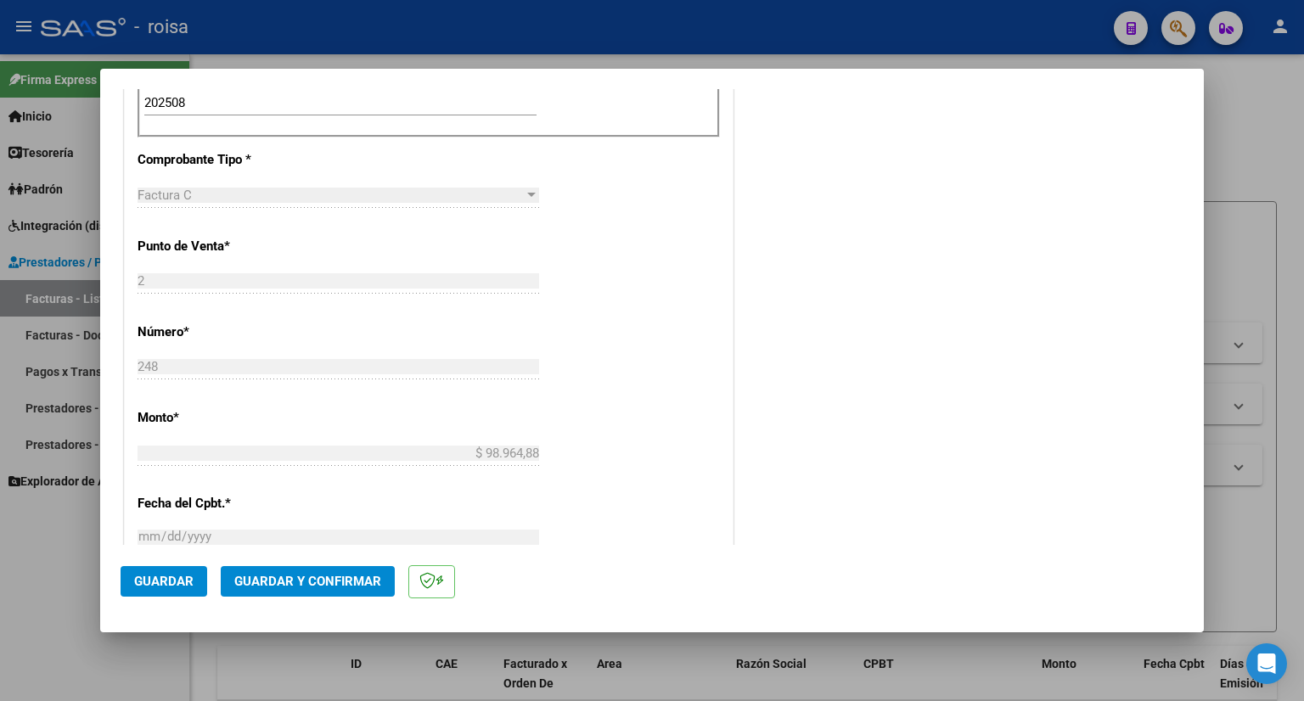
scroll to position [764, 0]
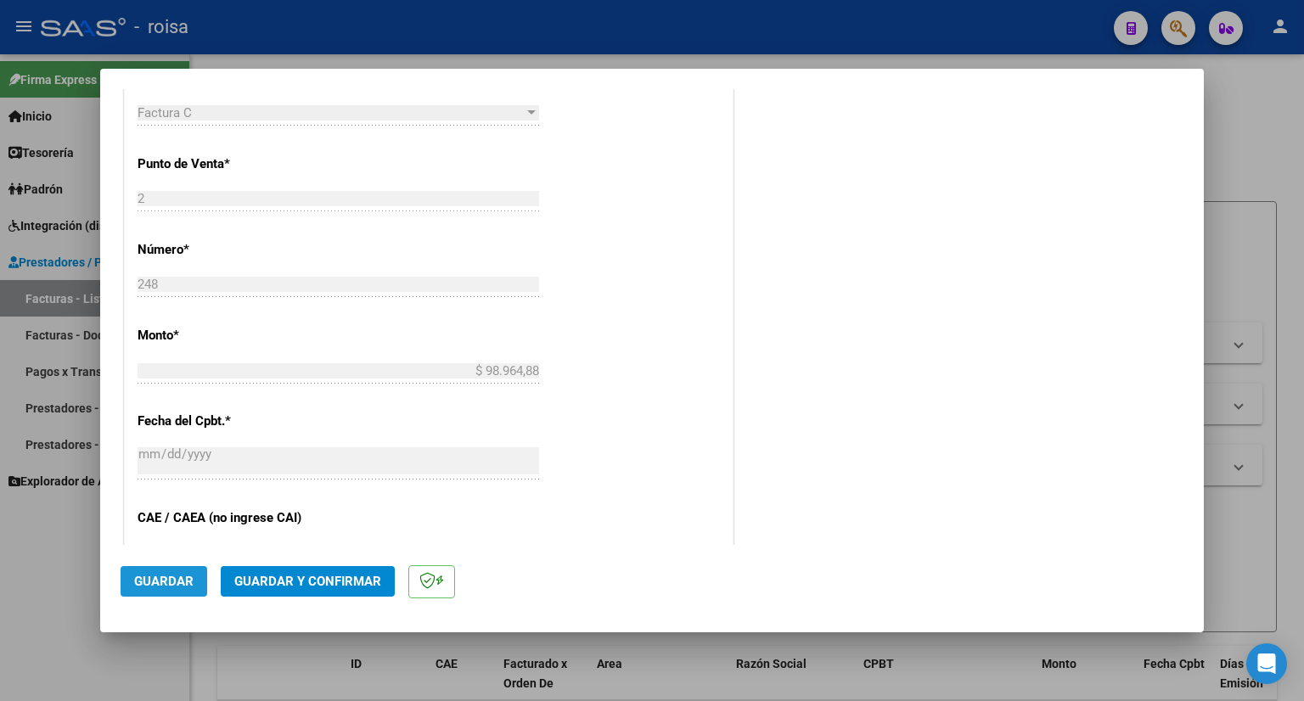
click at [153, 578] on span "Guardar" at bounding box center [163, 581] width 59 height 15
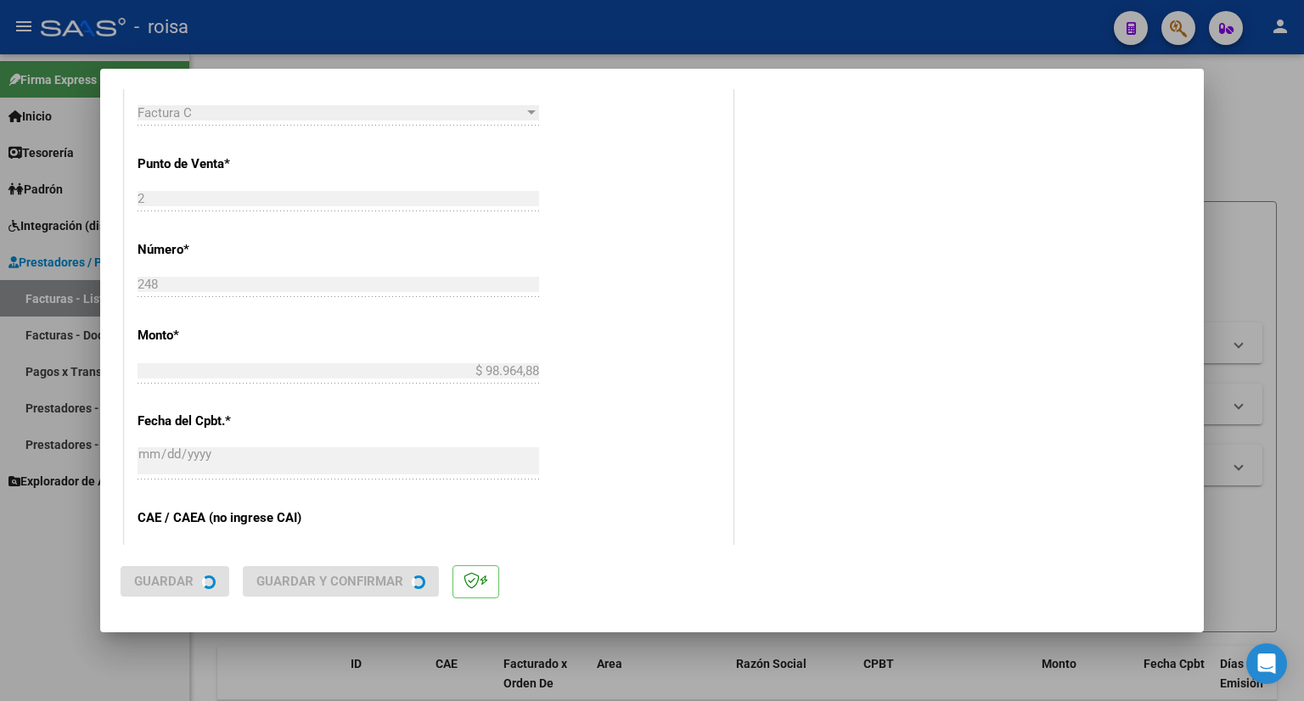
scroll to position [0, 0]
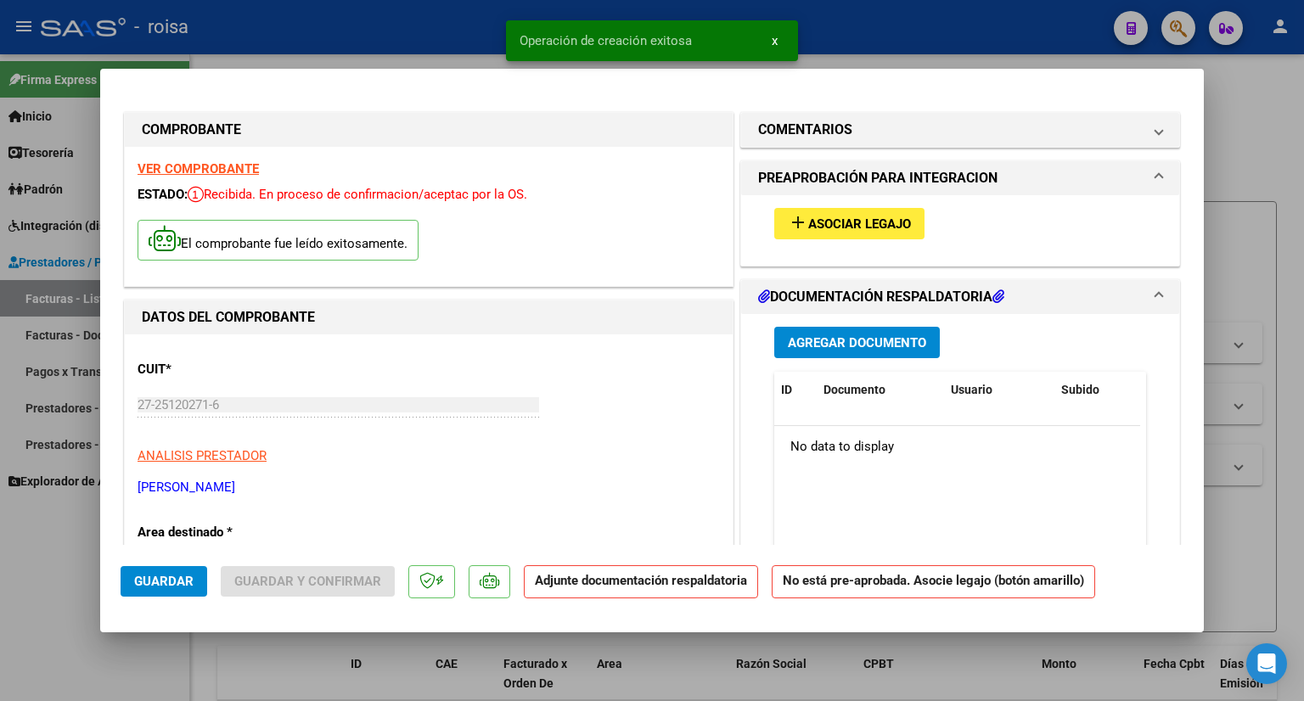
click at [891, 222] on span "Asociar Legajo" at bounding box center [859, 223] width 103 height 15
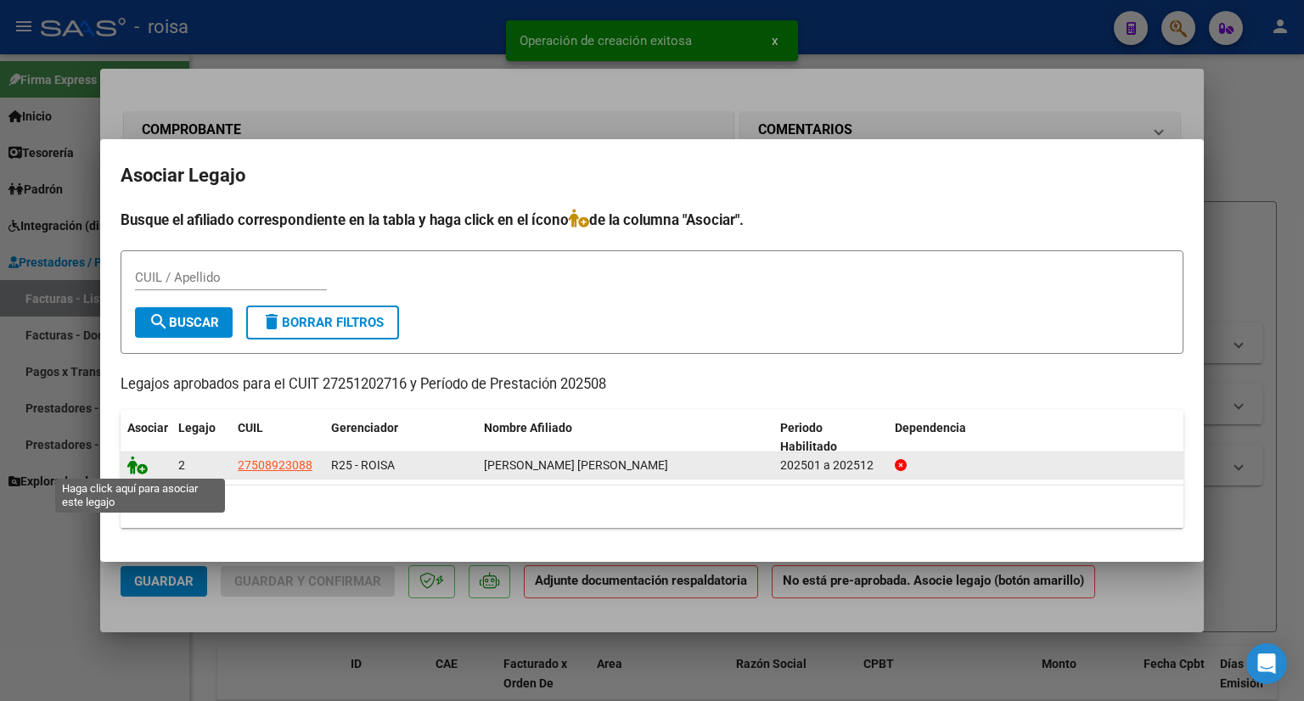
click at [137, 469] on icon at bounding box center [137, 465] width 20 height 19
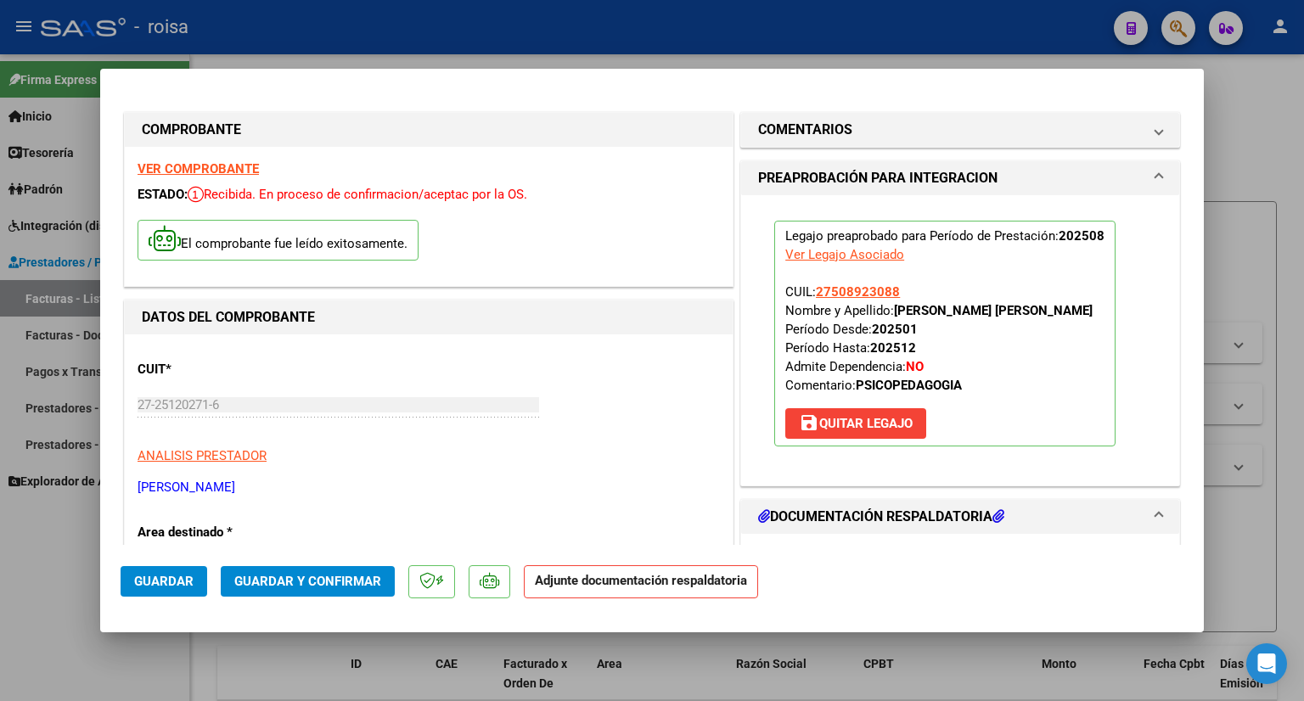
click at [371, 587] on span "Guardar y Confirmar" at bounding box center [307, 581] width 147 height 15
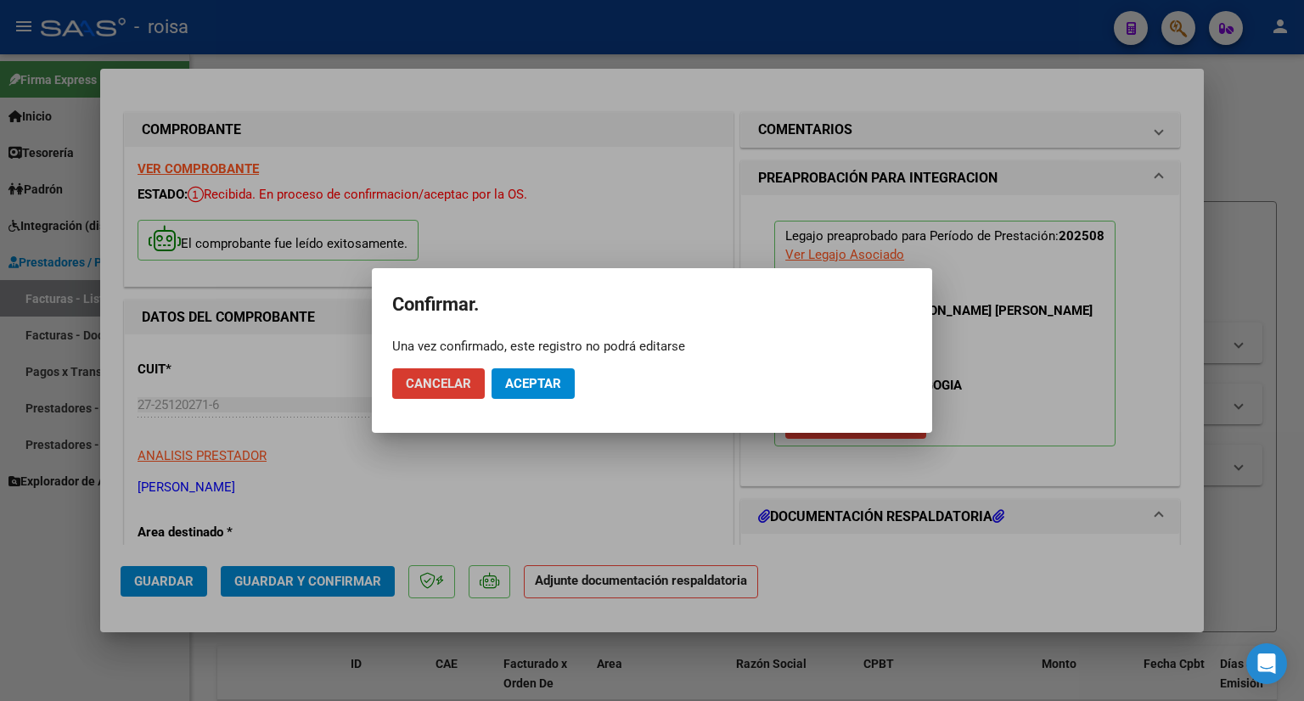
click at [533, 373] on button "Aceptar" at bounding box center [532, 383] width 83 height 31
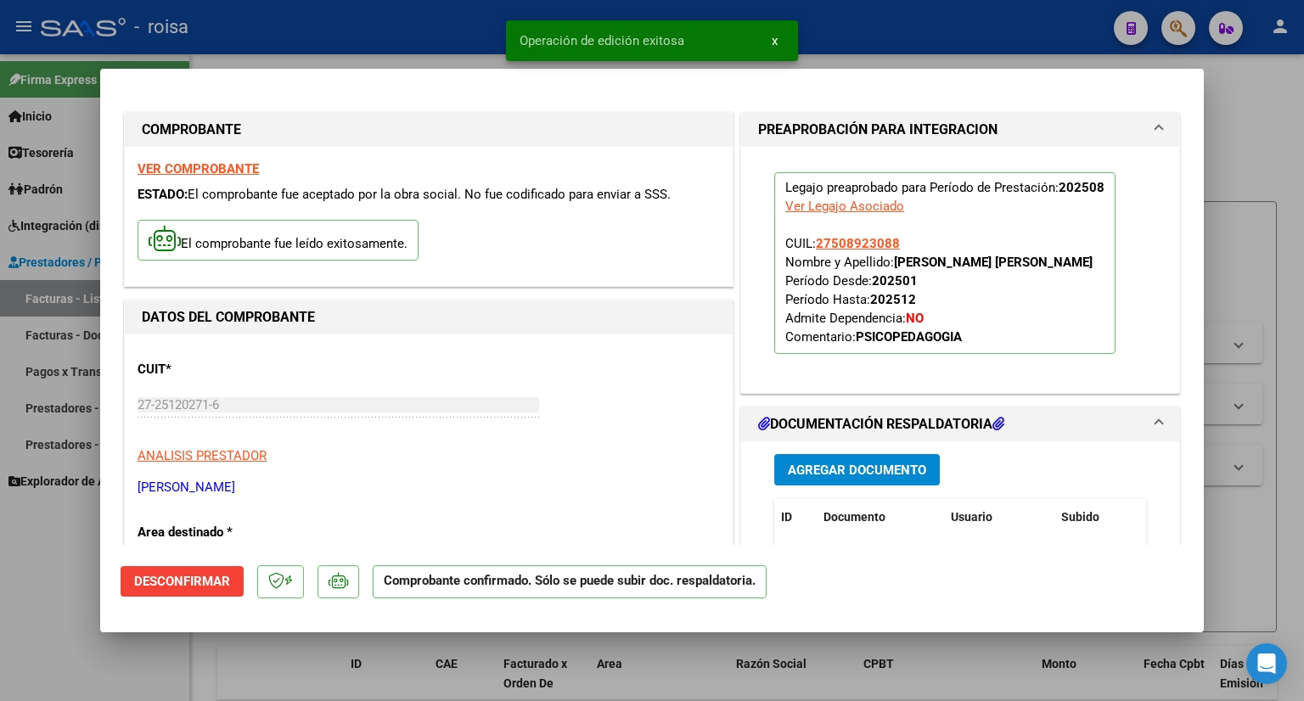
click at [1243, 125] on div at bounding box center [652, 350] width 1304 height 701
type input "$ 0,00"
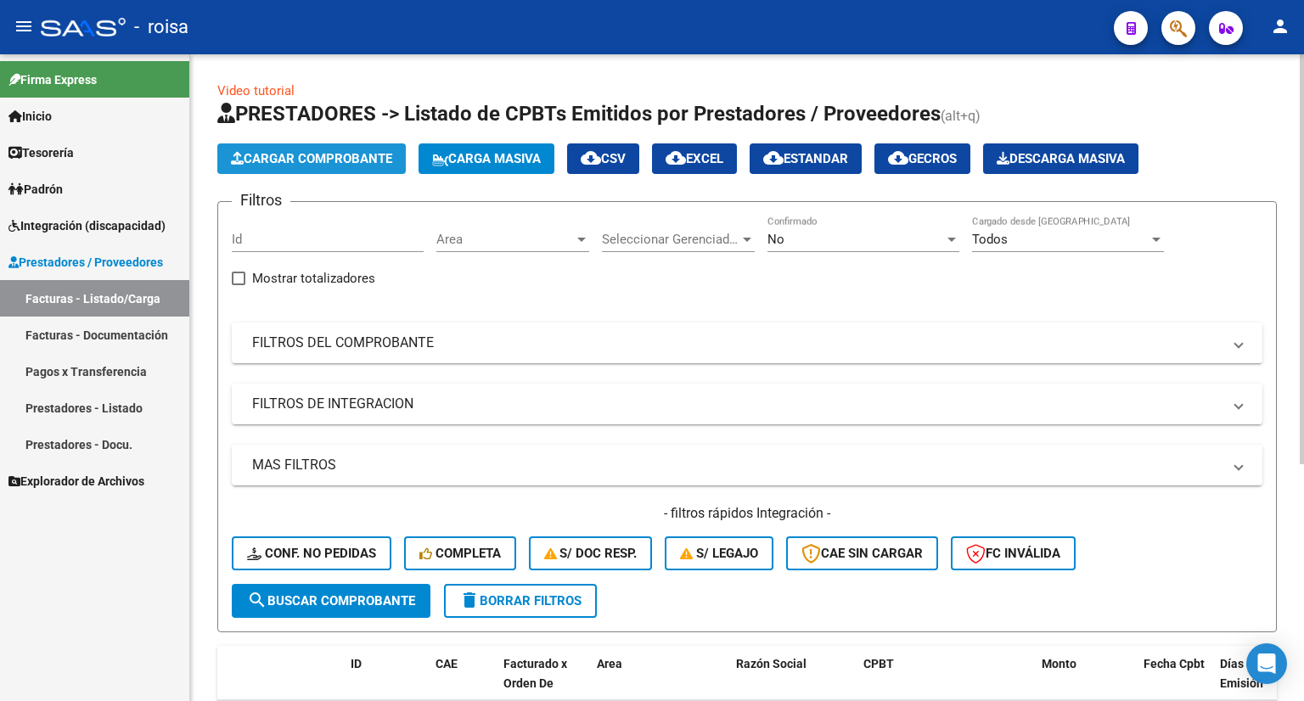
click at [336, 154] on span "Cargar Comprobante" at bounding box center [311, 158] width 161 height 15
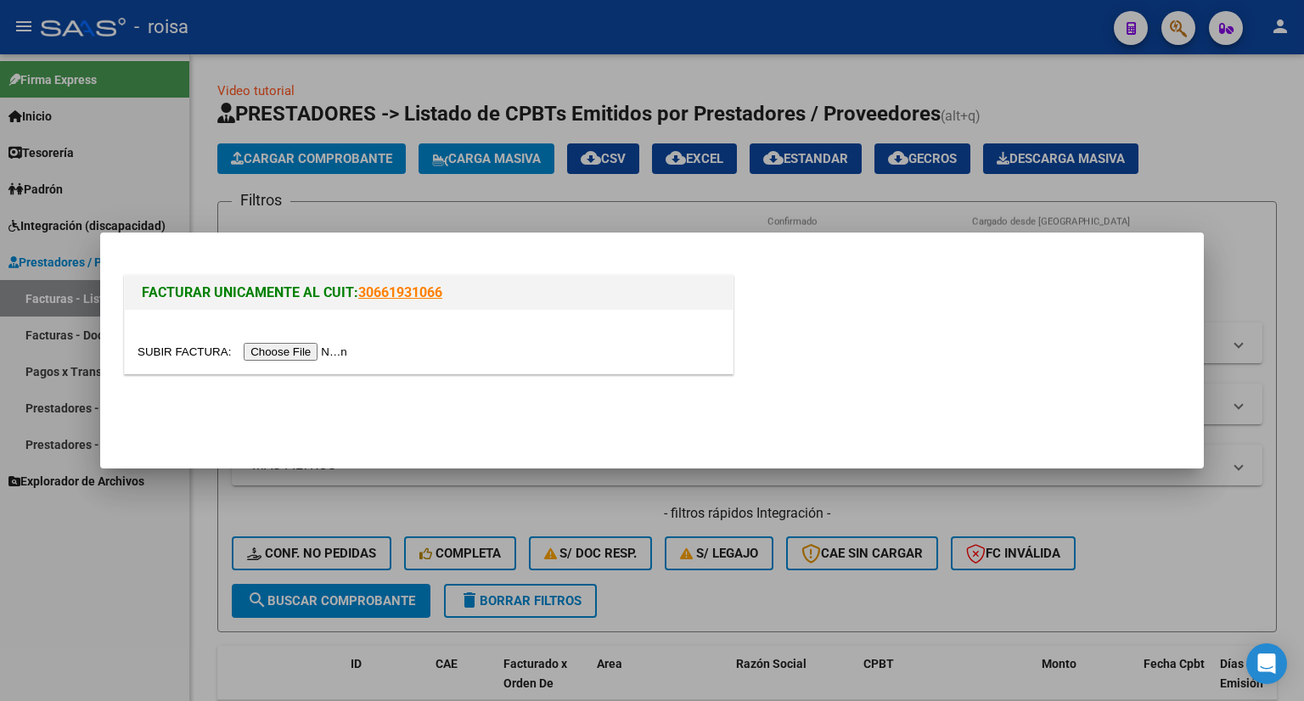
click at [327, 351] on input "file" at bounding box center [244, 352] width 215 height 18
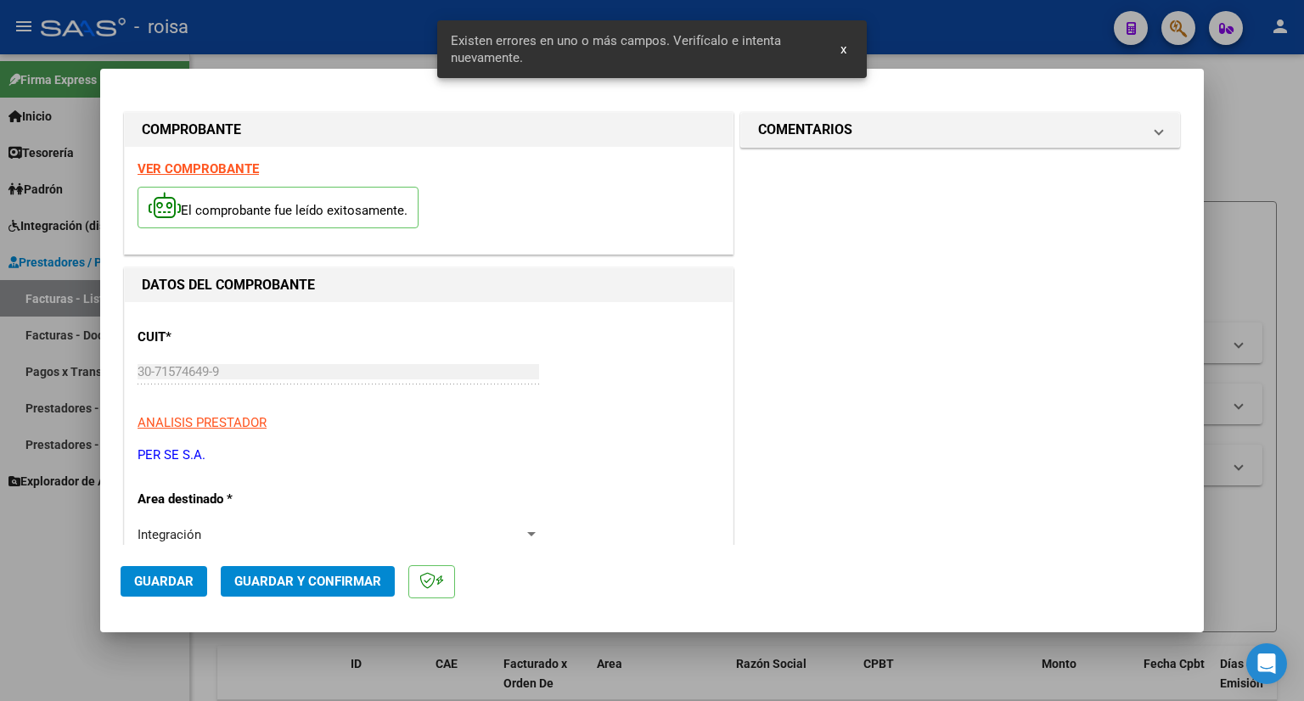
click at [200, 169] on strong "VER COMPROBANTE" at bounding box center [197, 168] width 121 height 15
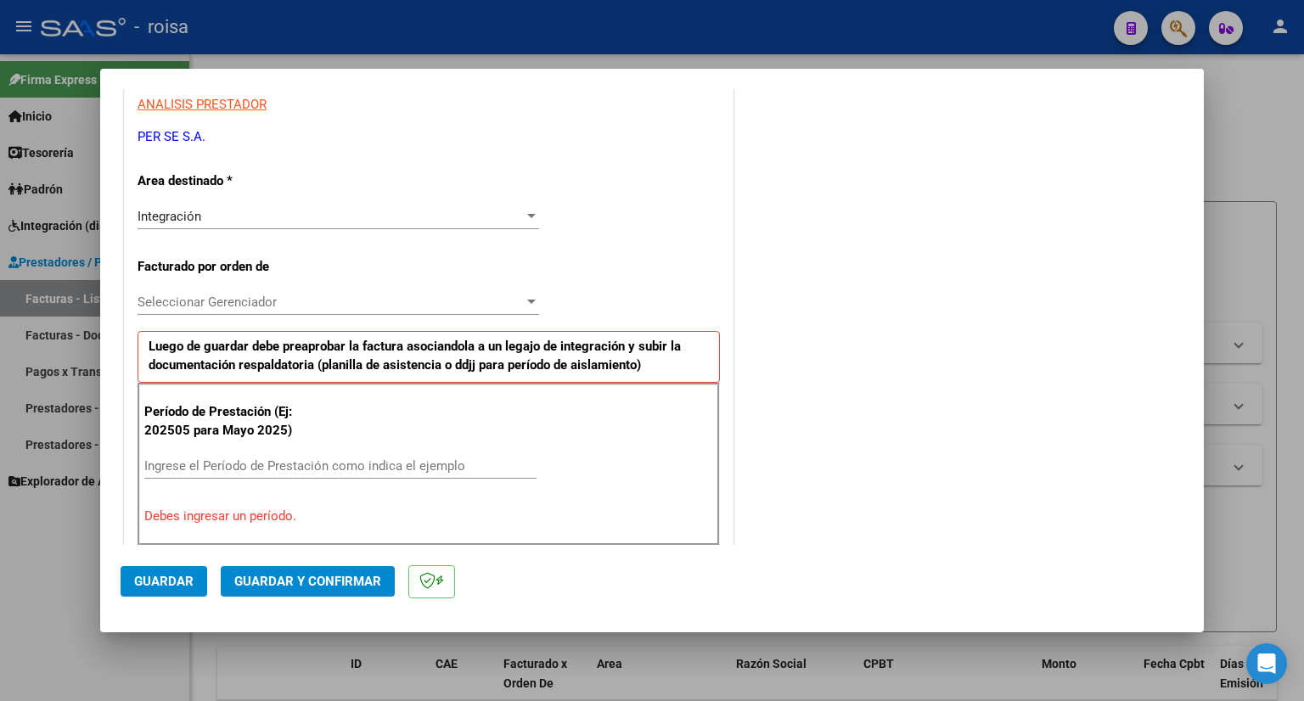
scroll to position [340, 0]
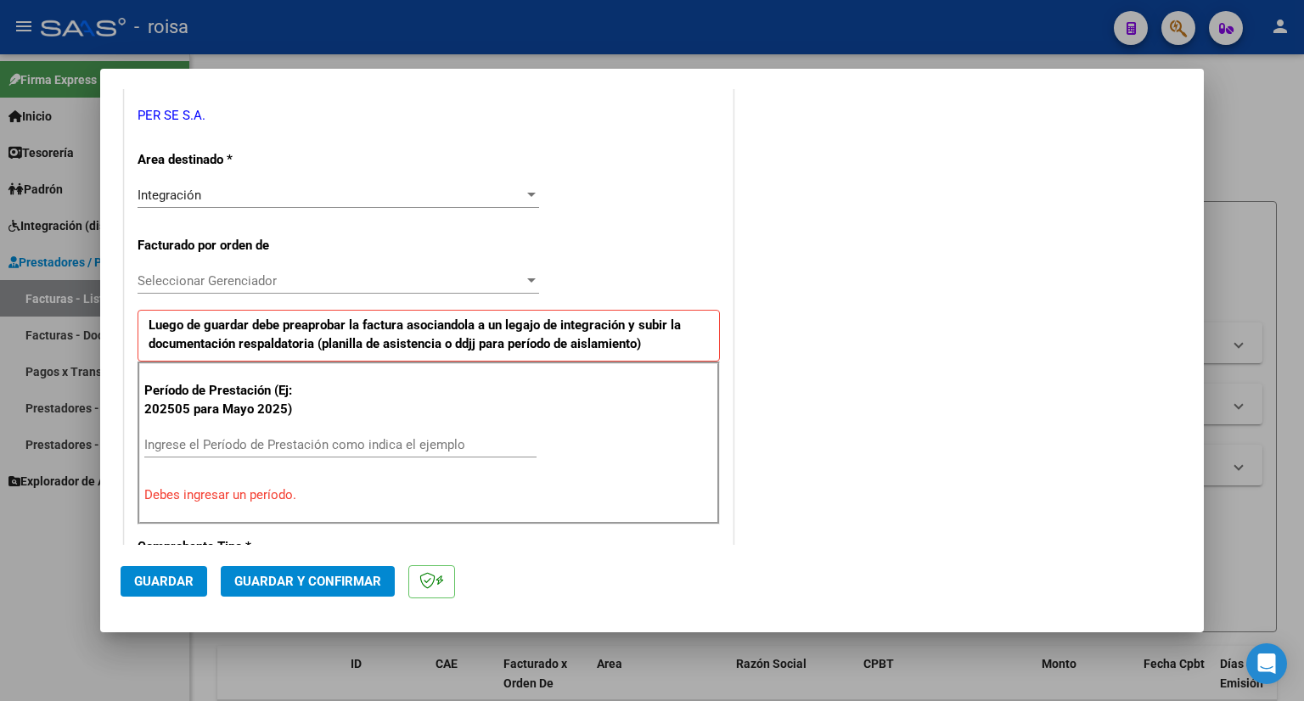
click at [250, 281] on span "Seleccionar Gerenciador" at bounding box center [330, 280] width 386 height 15
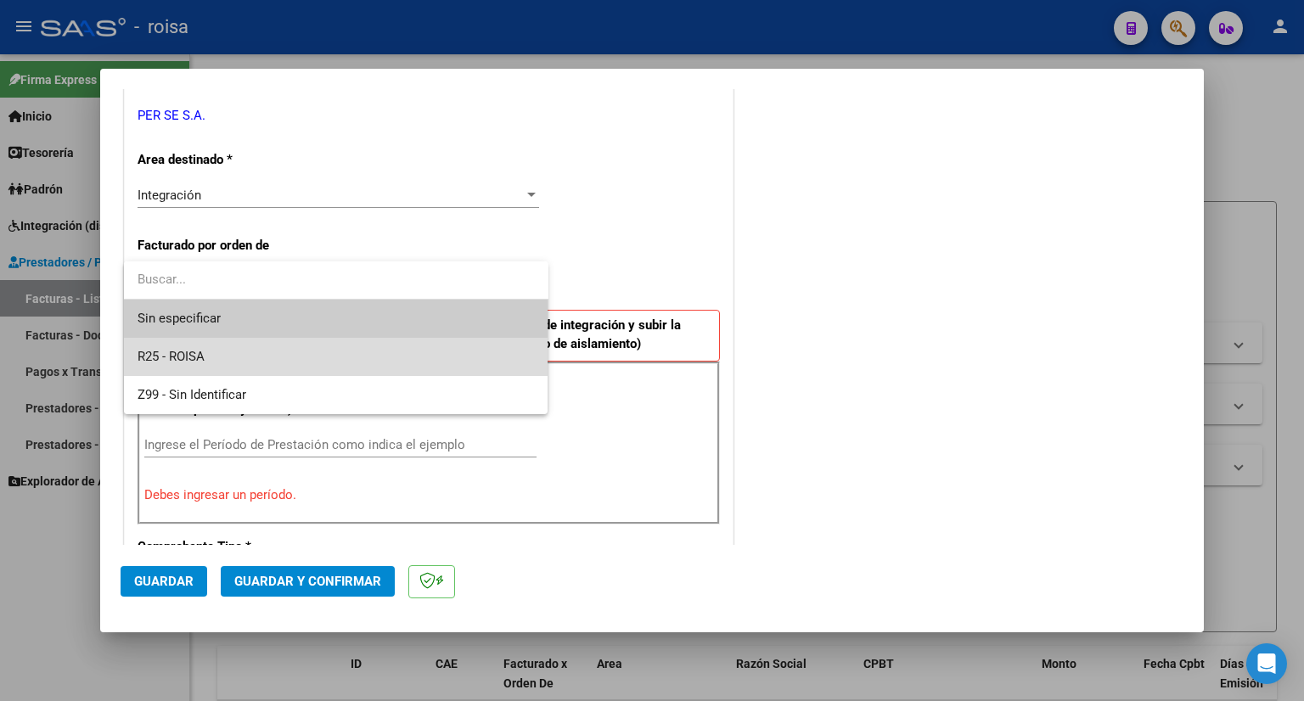
click at [223, 362] on span "R25 - ROISA" at bounding box center [335, 357] width 397 height 38
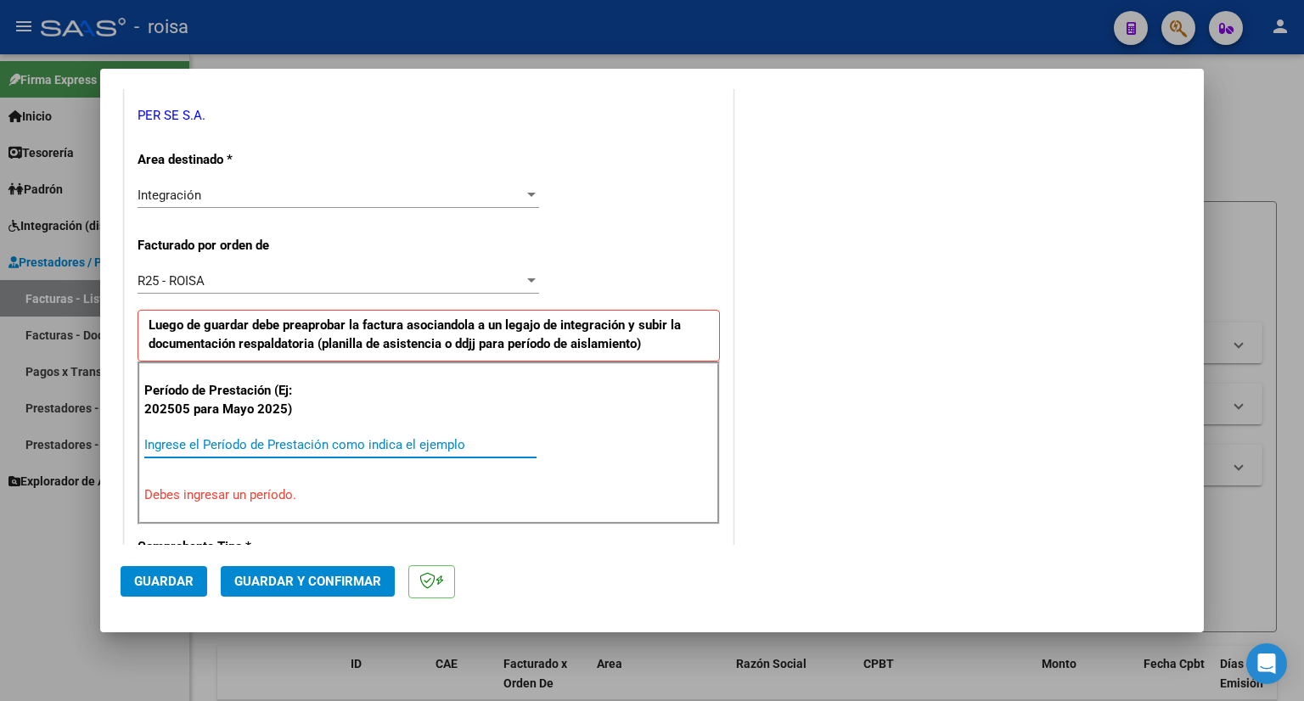
click at [205, 444] on input "Ingrese el Período de Prestación como indica el ejemplo" at bounding box center [340, 444] width 392 height 15
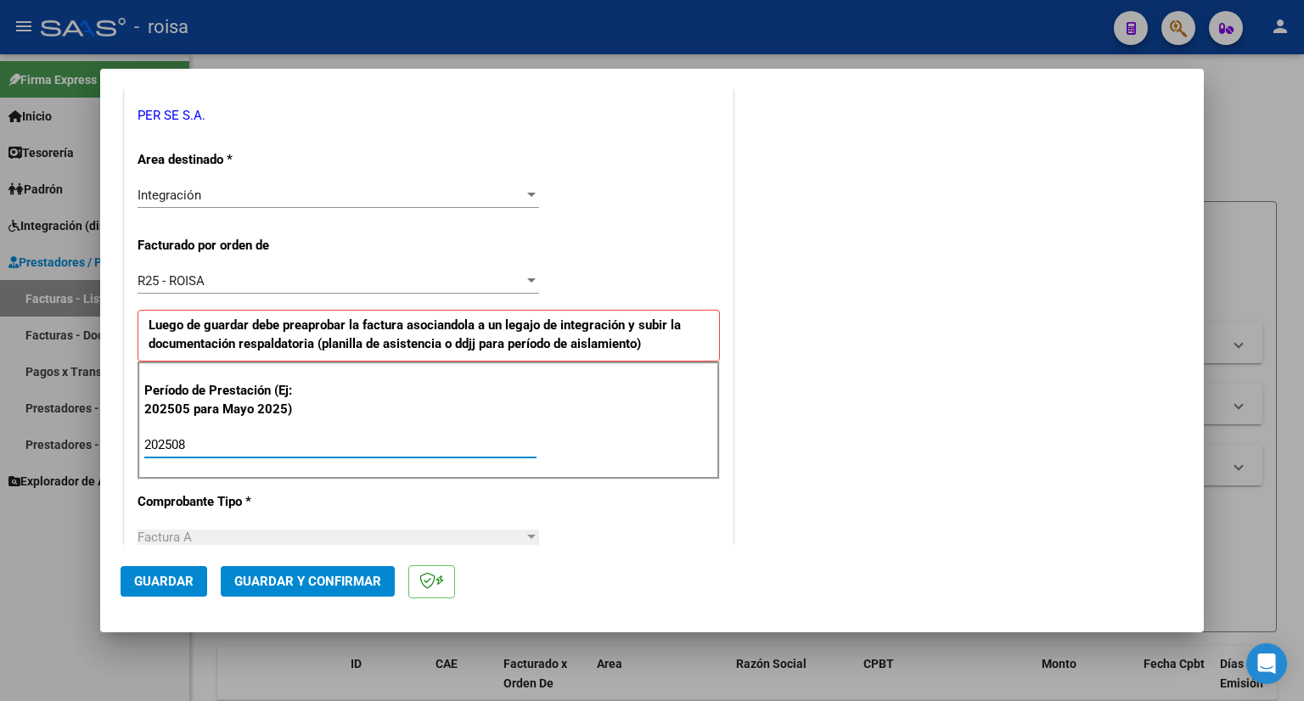
type input "202508"
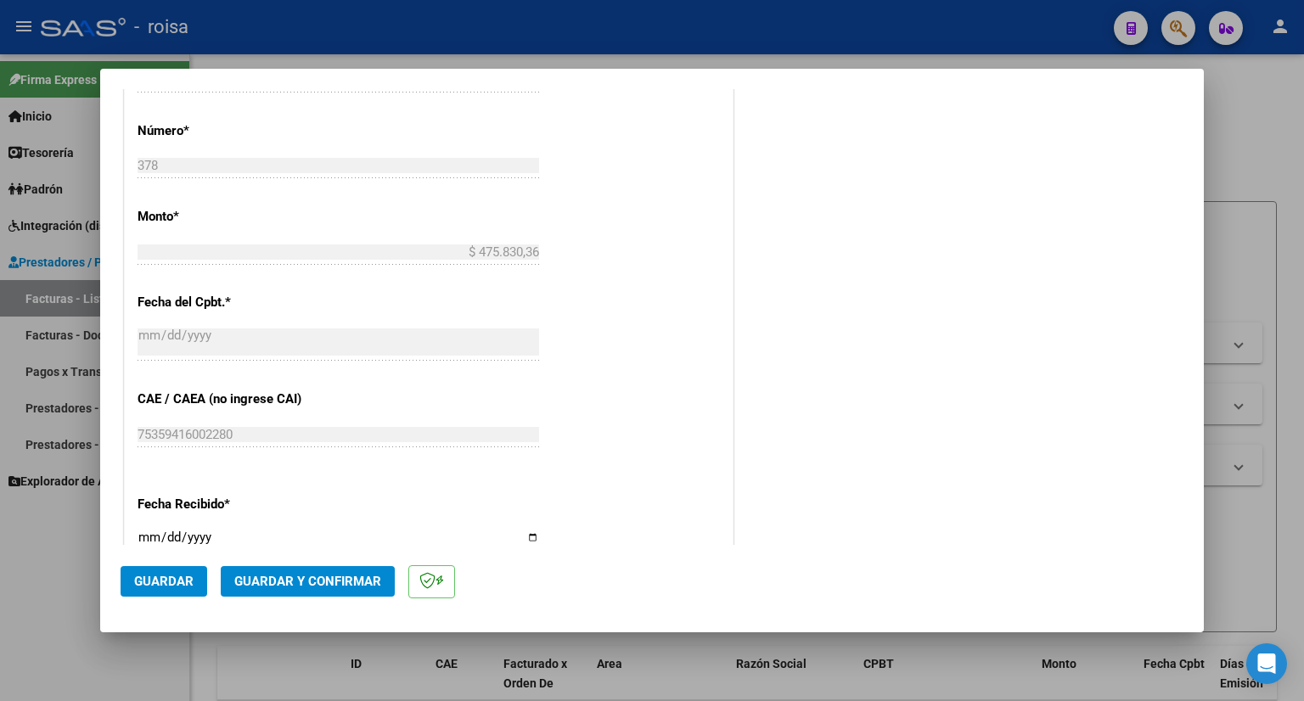
scroll to position [934, 0]
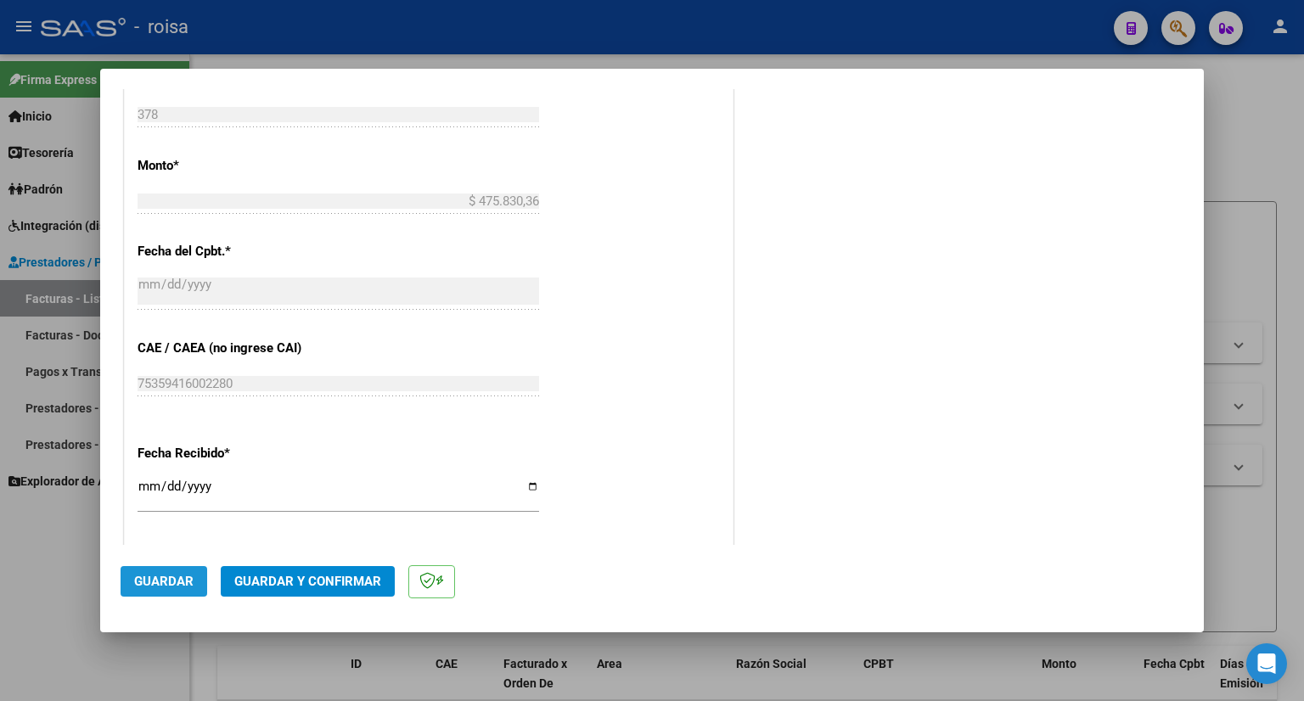
click at [156, 577] on span "Guardar" at bounding box center [163, 581] width 59 height 15
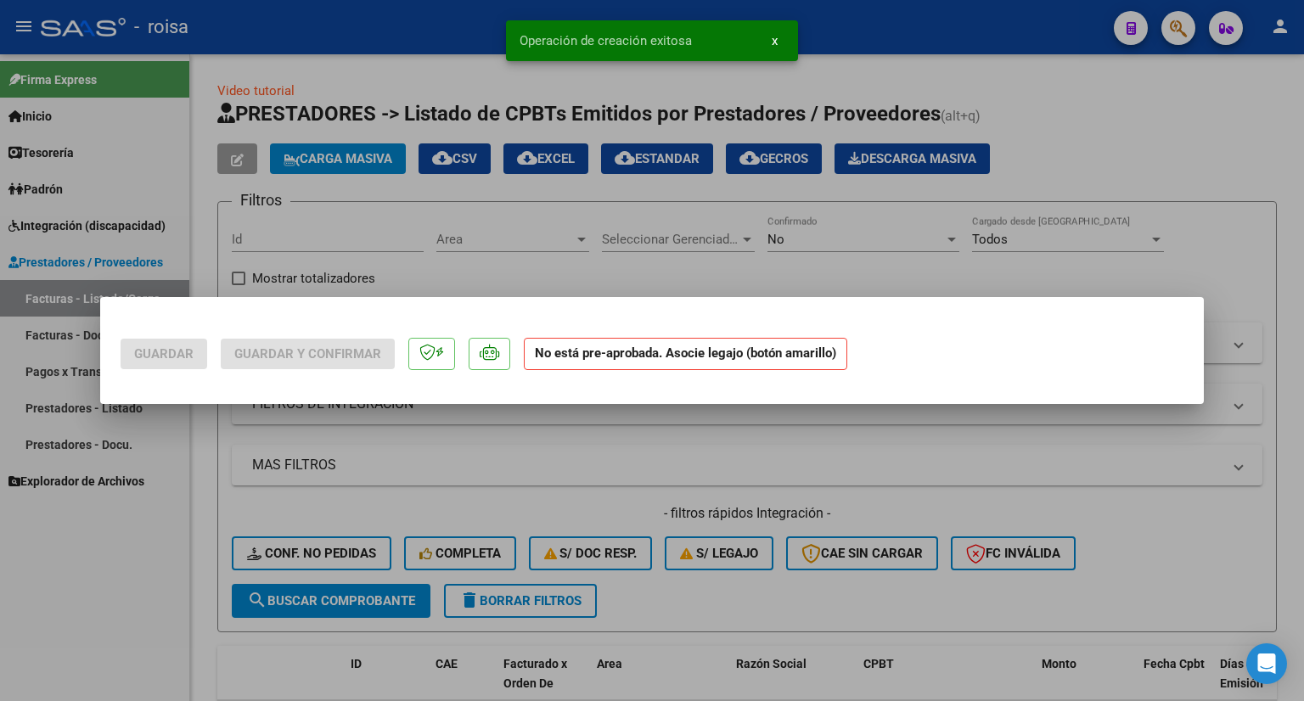
scroll to position [0, 0]
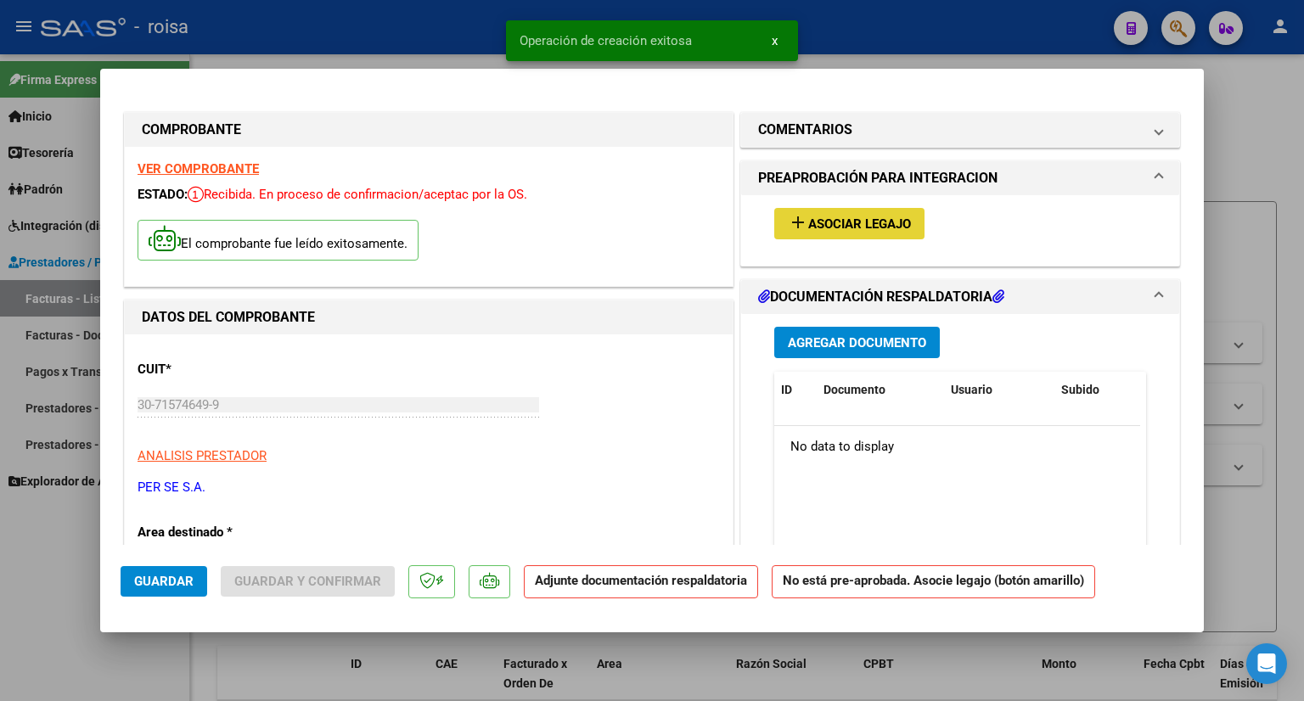
click at [879, 216] on span "Asociar Legajo" at bounding box center [859, 223] width 103 height 15
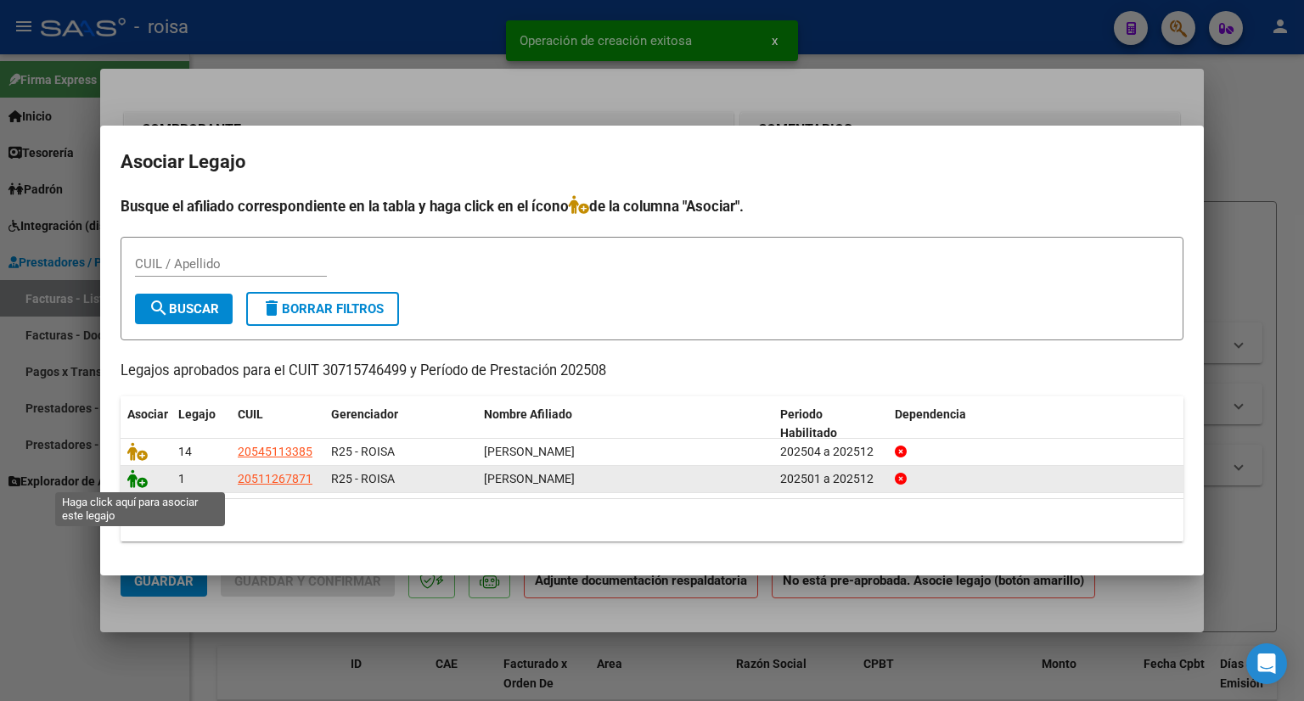
click at [136, 479] on icon at bounding box center [137, 478] width 20 height 19
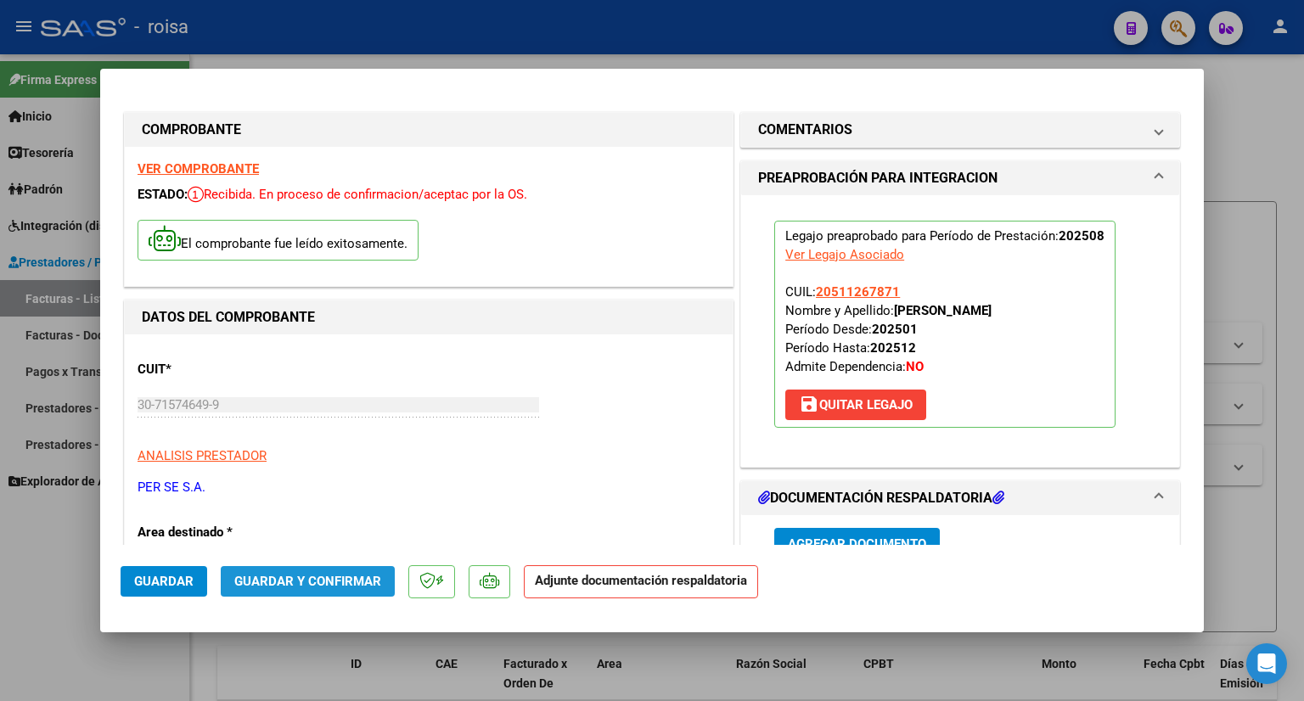
click at [309, 579] on span "Guardar y Confirmar" at bounding box center [307, 581] width 147 height 15
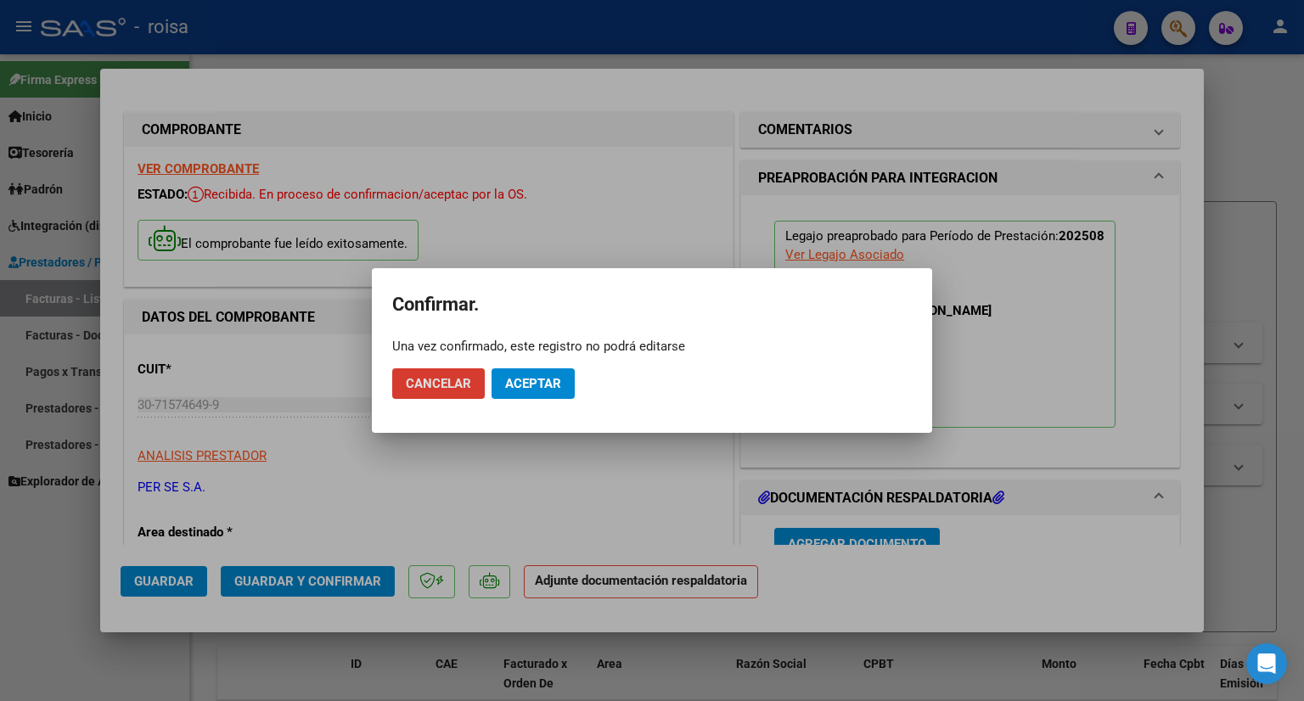
click at [543, 381] on span "Aceptar" at bounding box center [533, 383] width 56 height 15
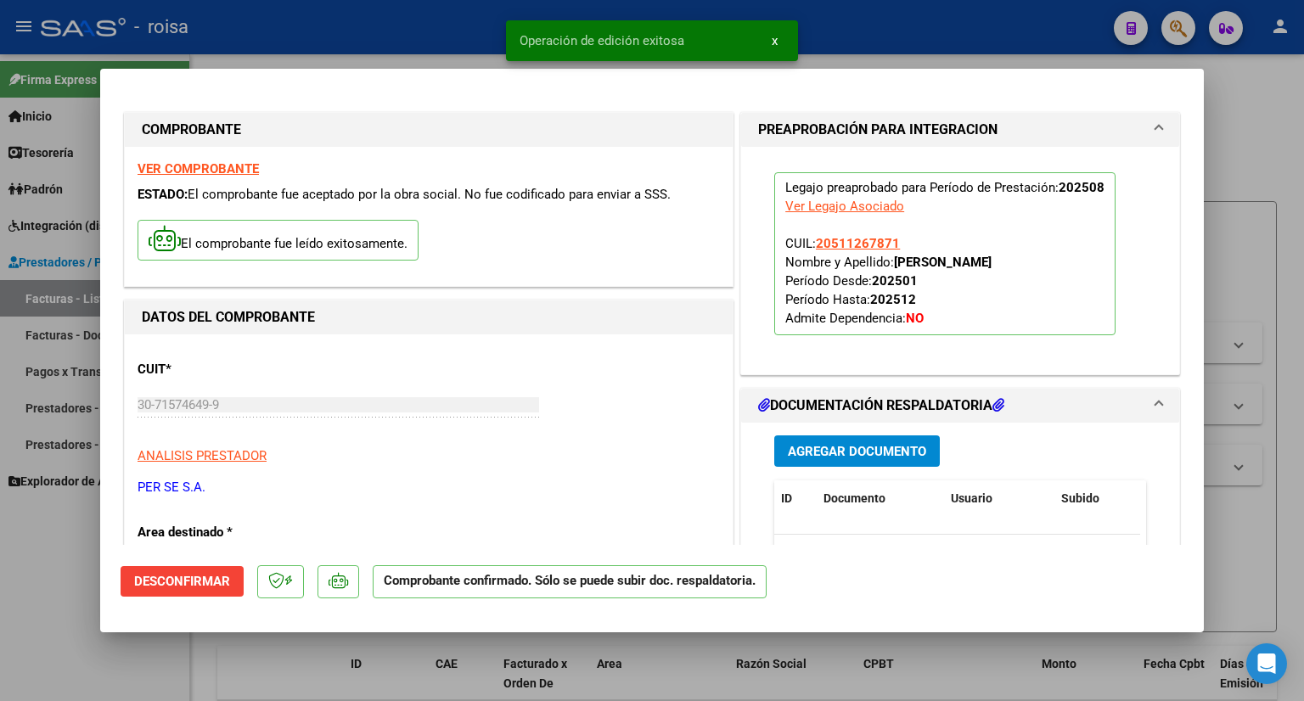
click at [1254, 149] on div at bounding box center [652, 350] width 1304 height 701
type input "$ 0,00"
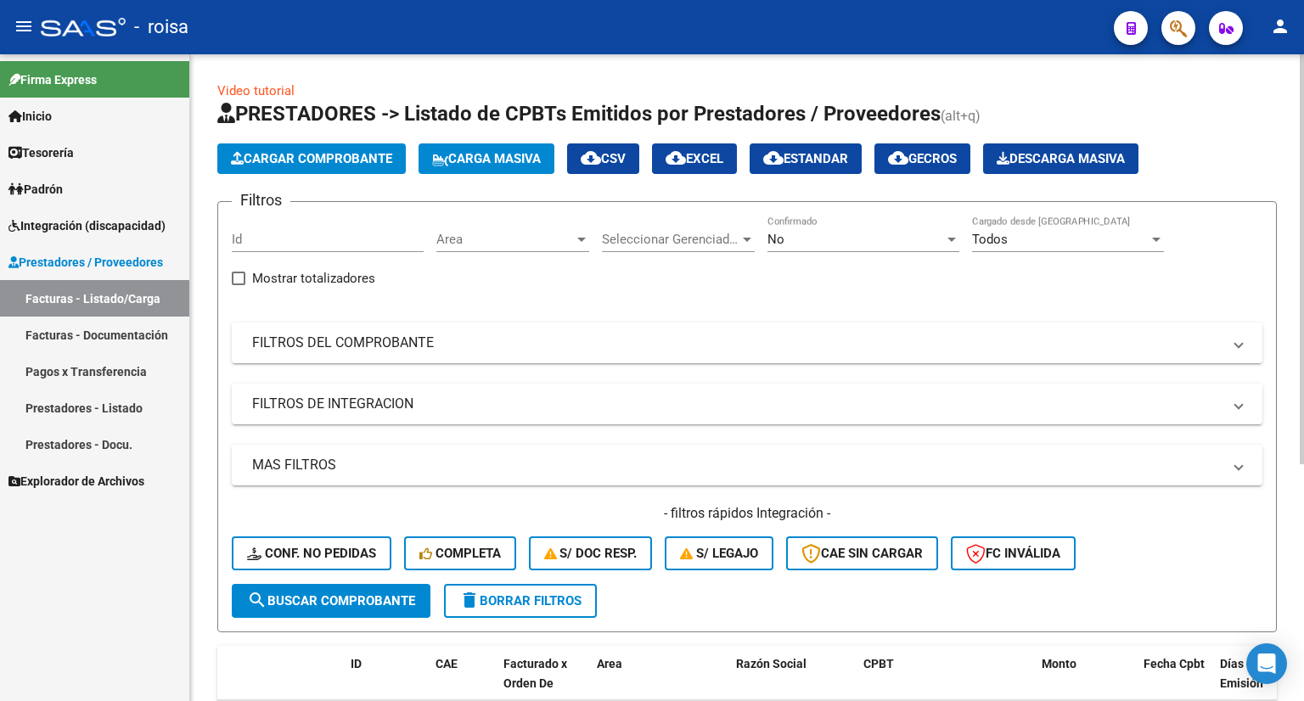
click at [340, 160] on span "Cargar Comprobante" at bounding box center [311, 158] width 161 height 15
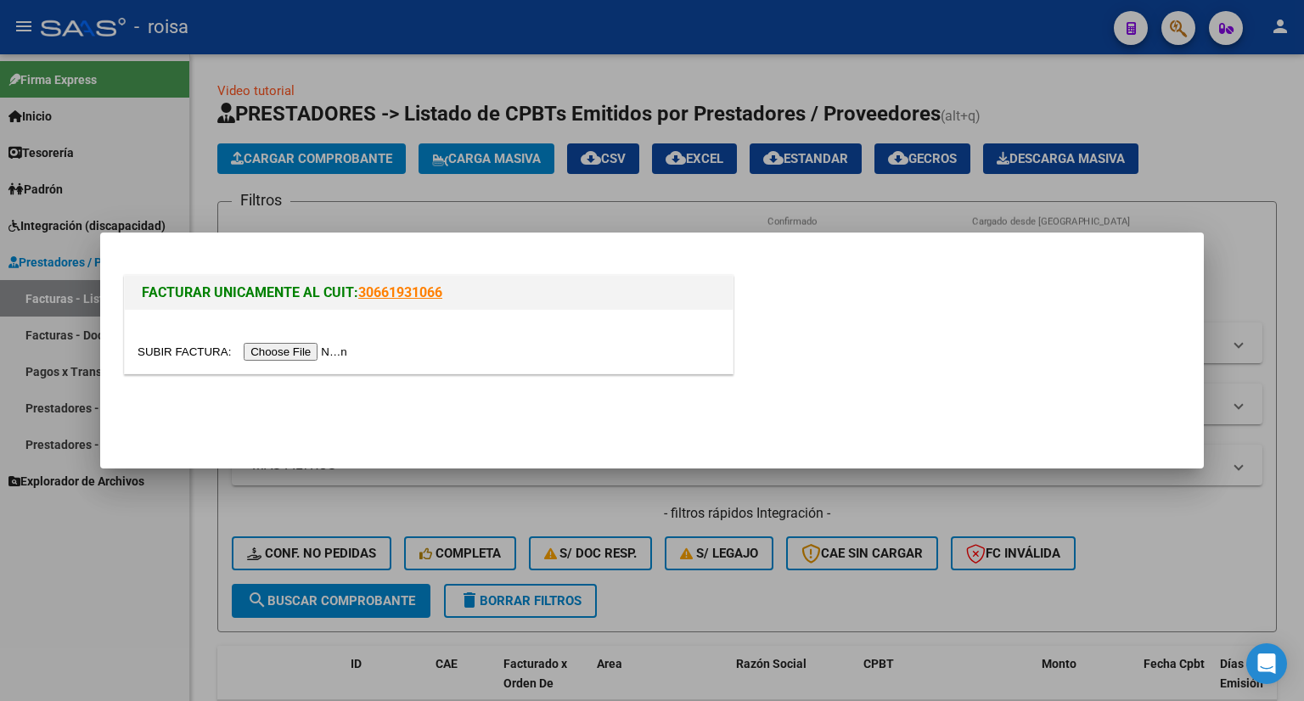
click at [328, 346] on input "file" at bounding box center [244, 352] width 215 height 18
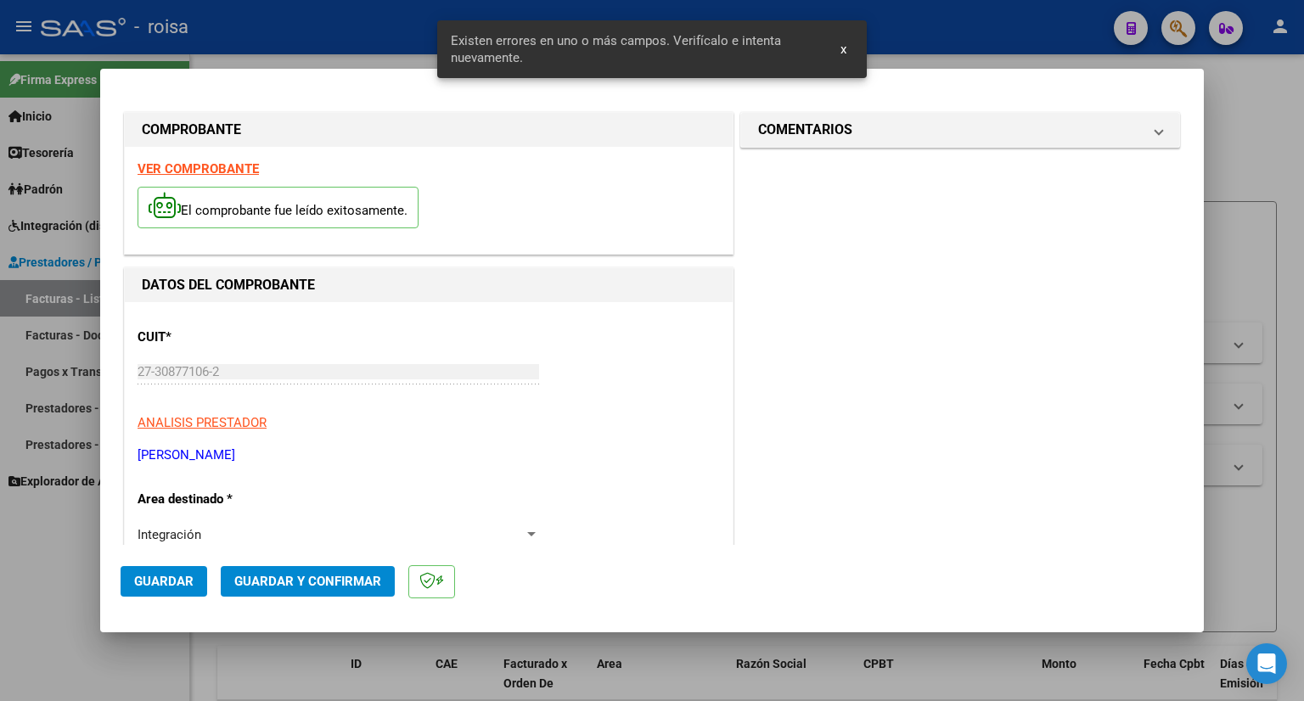
click at [222, 161] on strong "VER COMPROBANTE" at bounding box center [197, 168] width 121 height 15
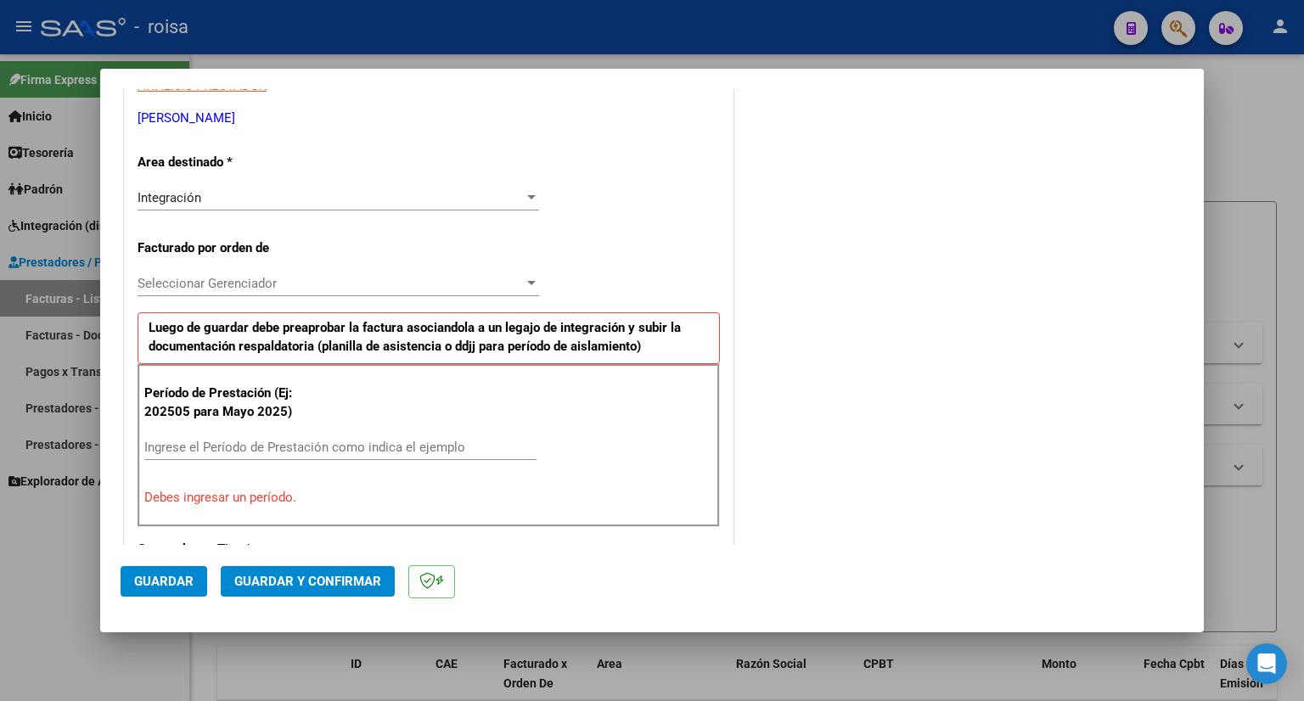
scroll to position [340, 0]
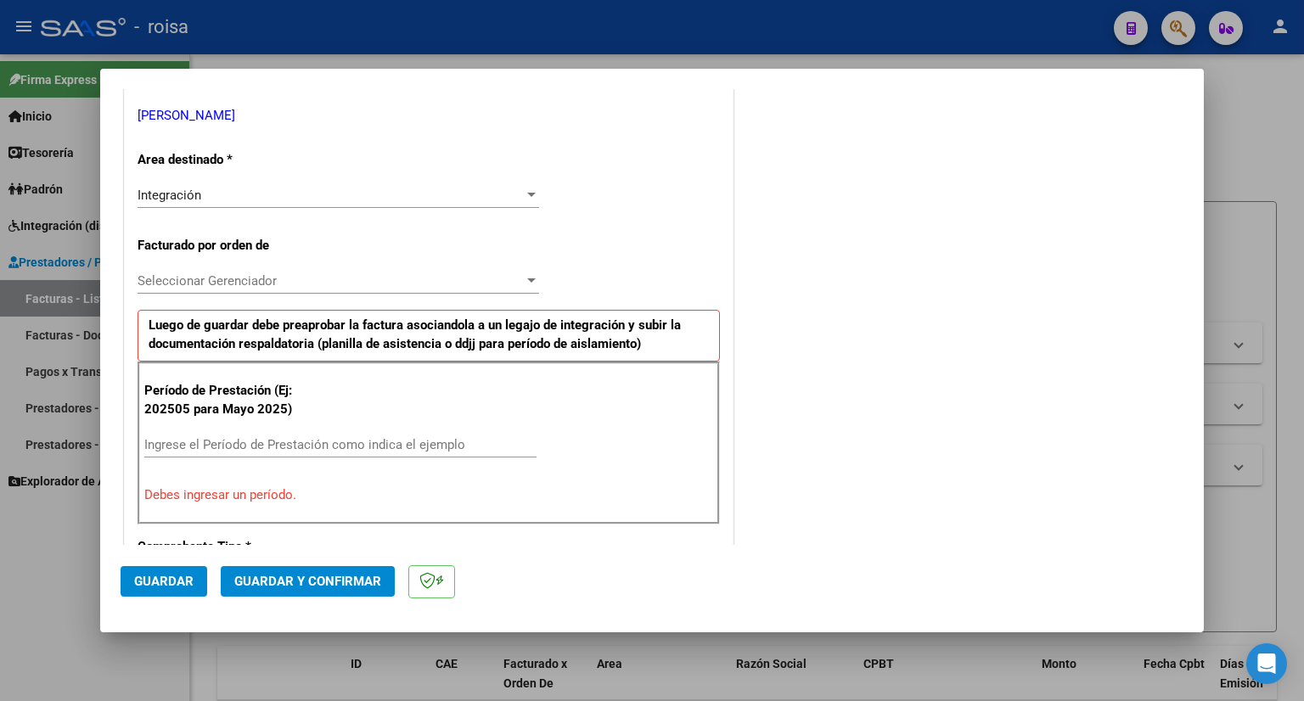
click at [295, 281] on span "Seleccionar Gerenciador" at bounding box center [330, 280] width 386 height 15
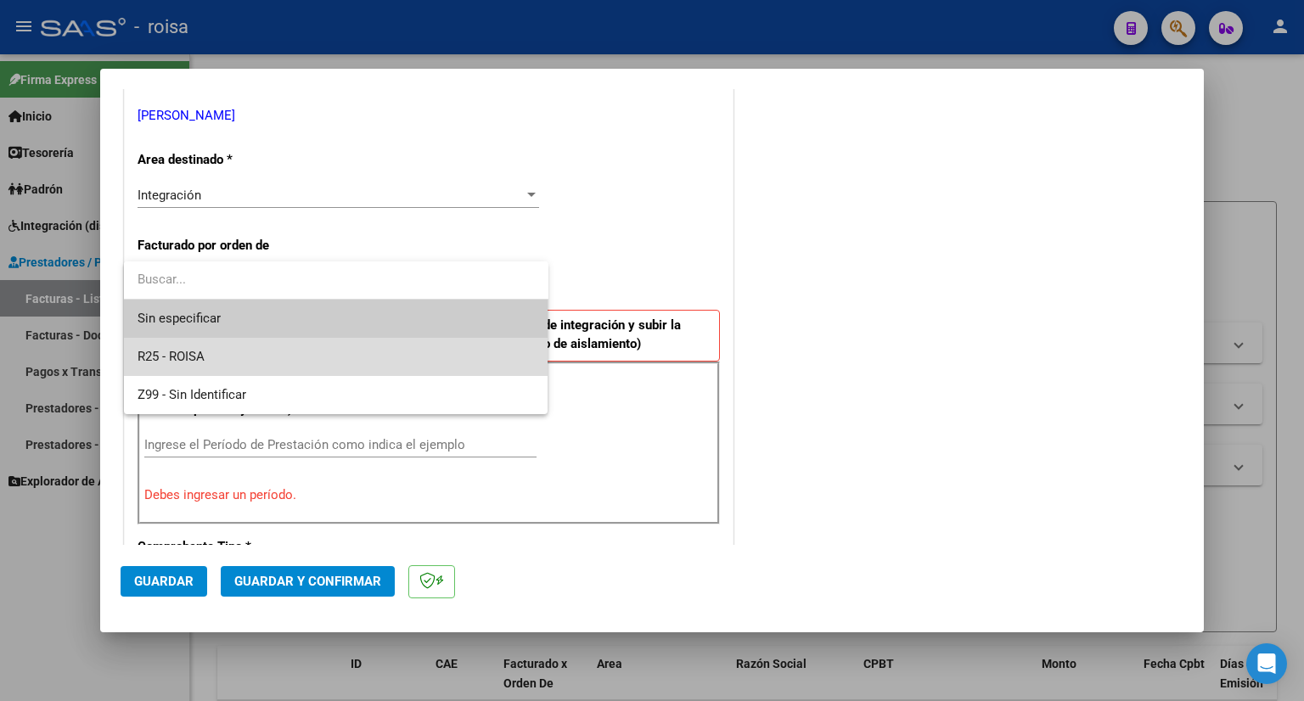
click at [231, 354] on span "R25 - ROISA" at bounding box center [335, 357] width 397 height 38
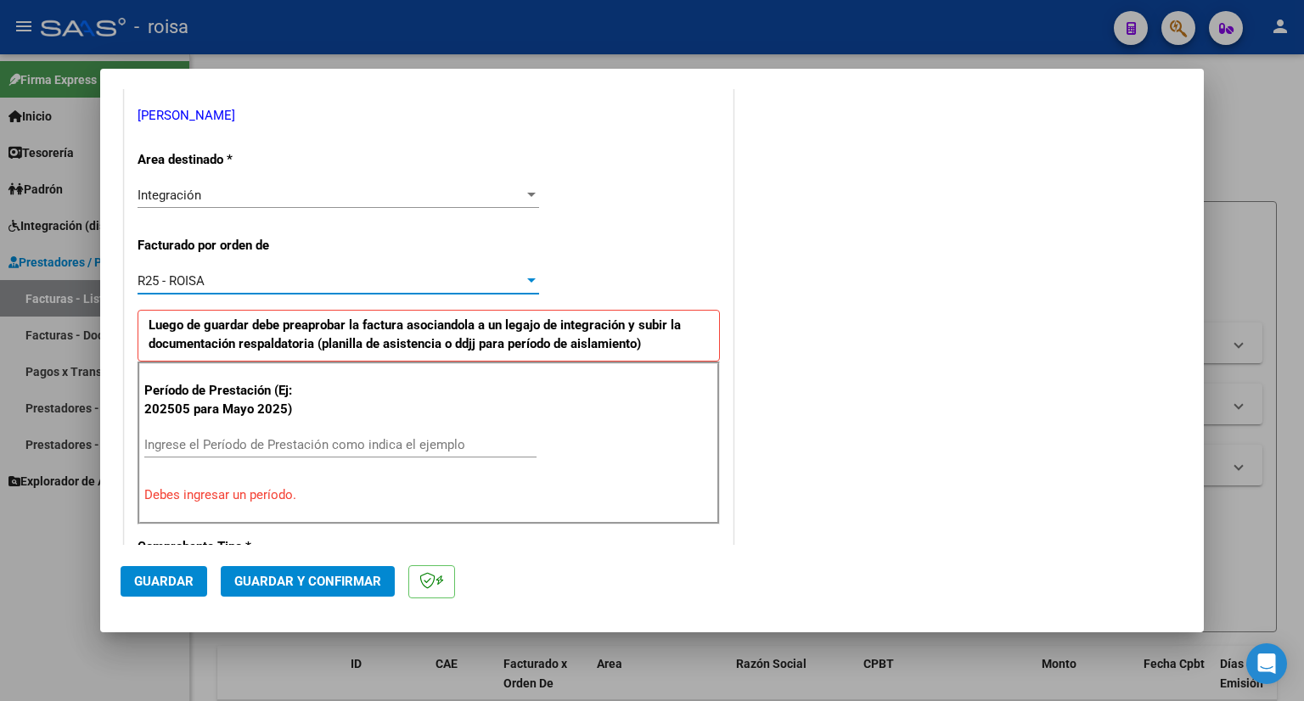
click at [286, 441] on input "Ingrese el Período de Prestación como indica el ejemplo" at bounding box center [340, 444] width 392 height 15
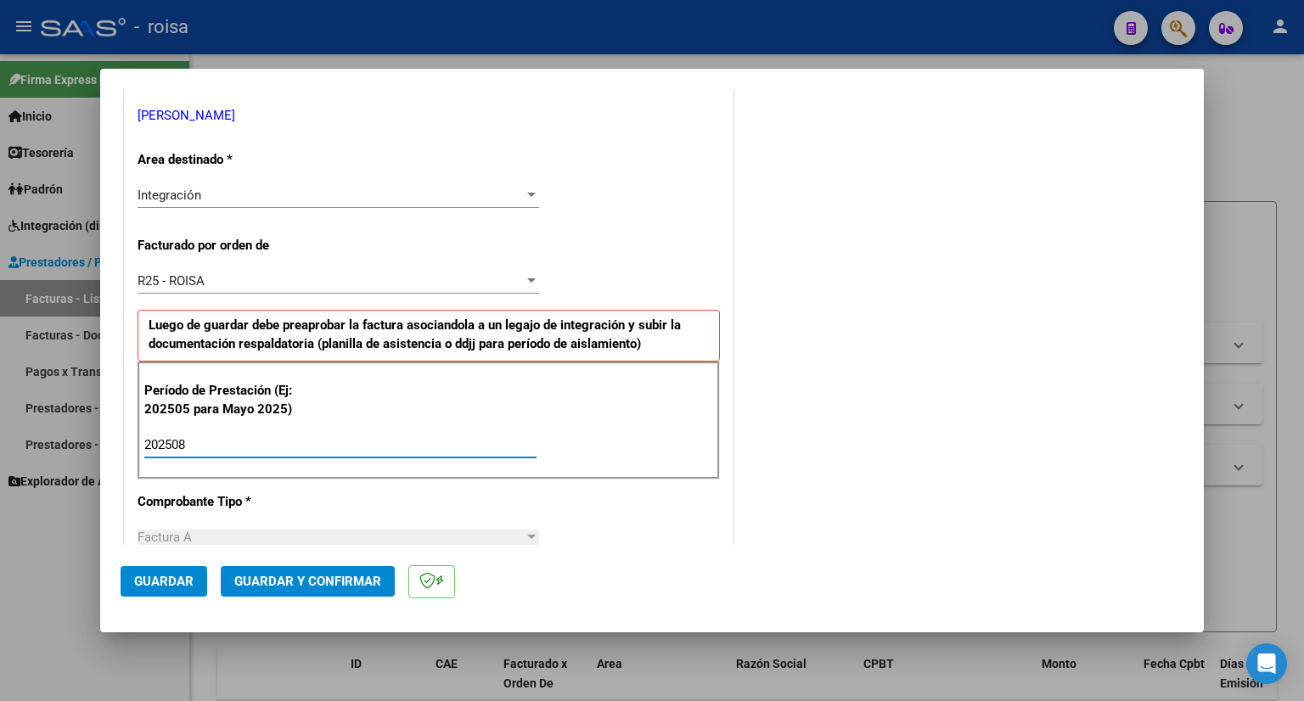
type input "202508"
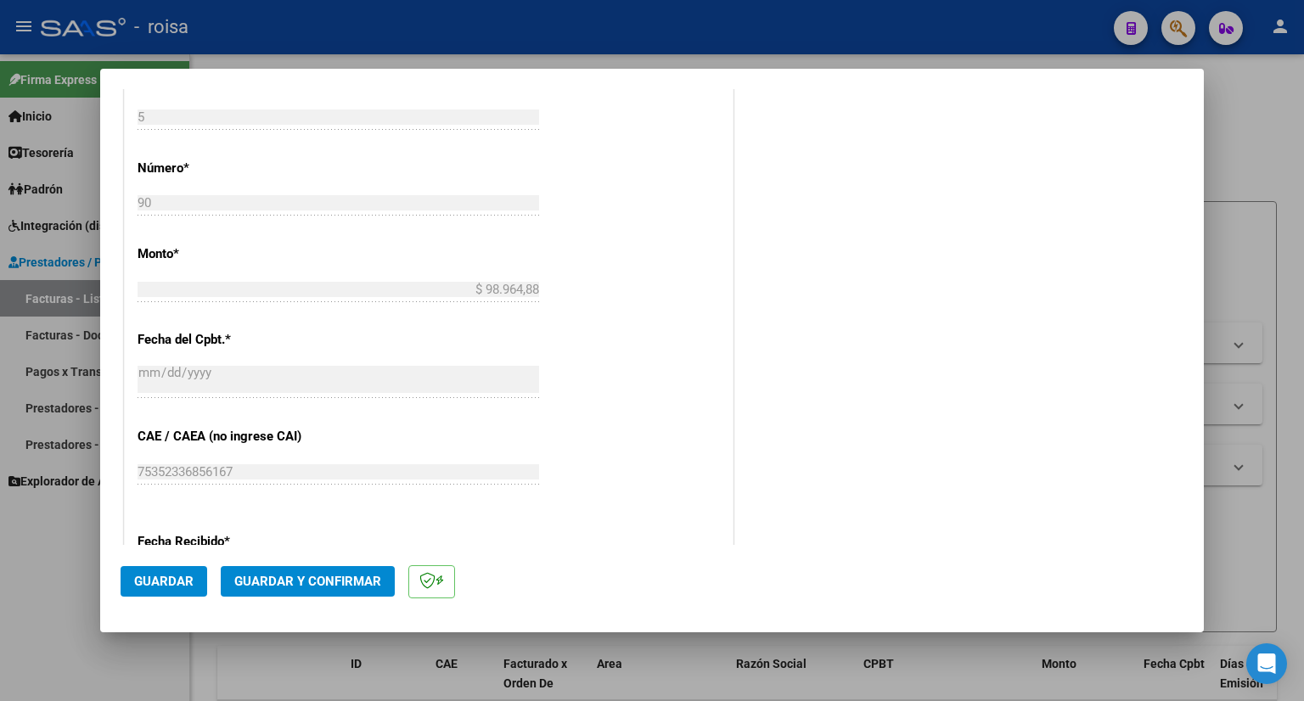
scroll to position [849, 0]
click at [154, 584] on span "Guardar" at bounding box center [163, 581] width 59 height 15
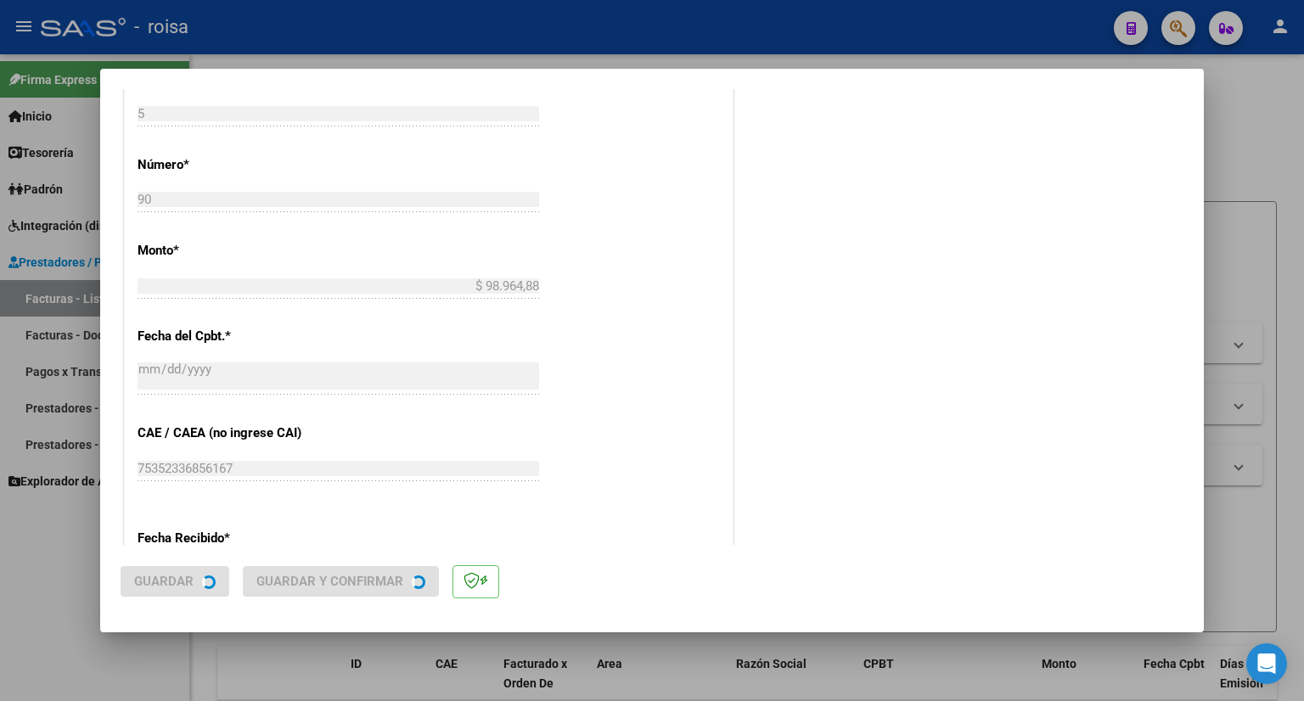
scroll to position [0, 0]
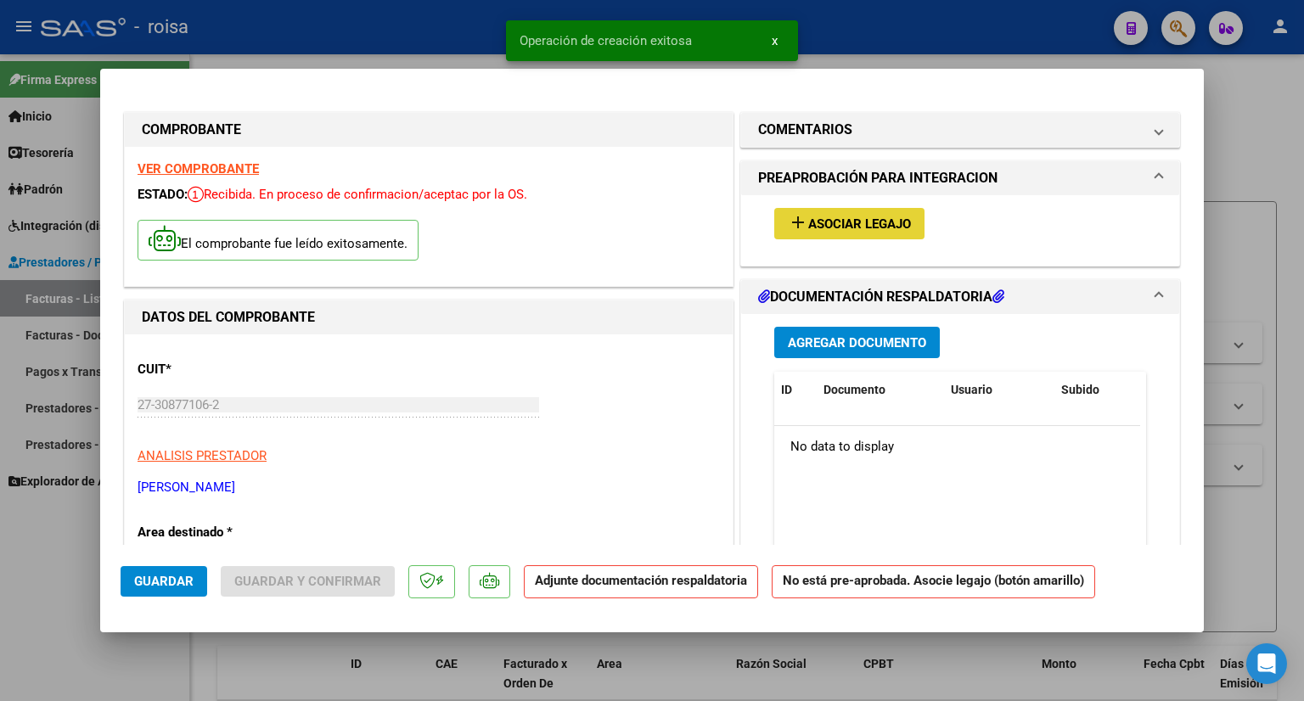
click at [899, 224] on span "Asociar Legajo" at bounding box center [859, 223] width 103 height 15
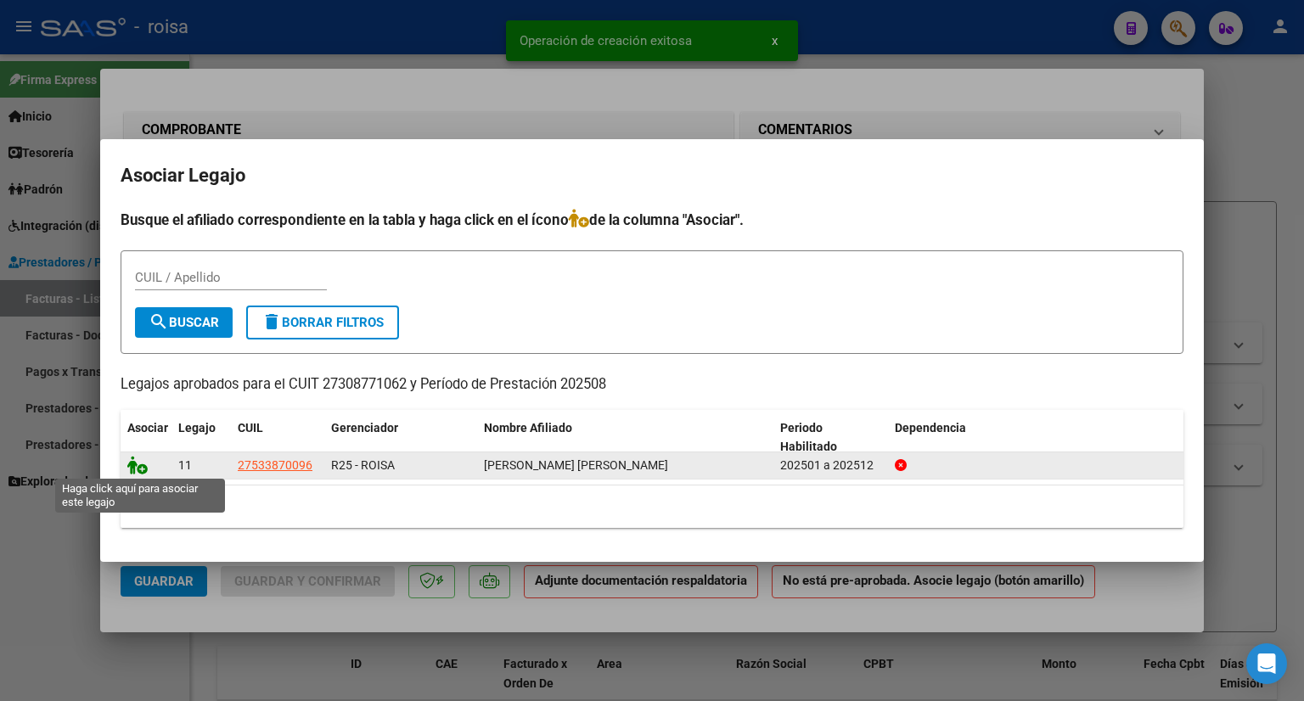
click at [139, 468] on icon at bounding box center [137, 465] width 20 height 19
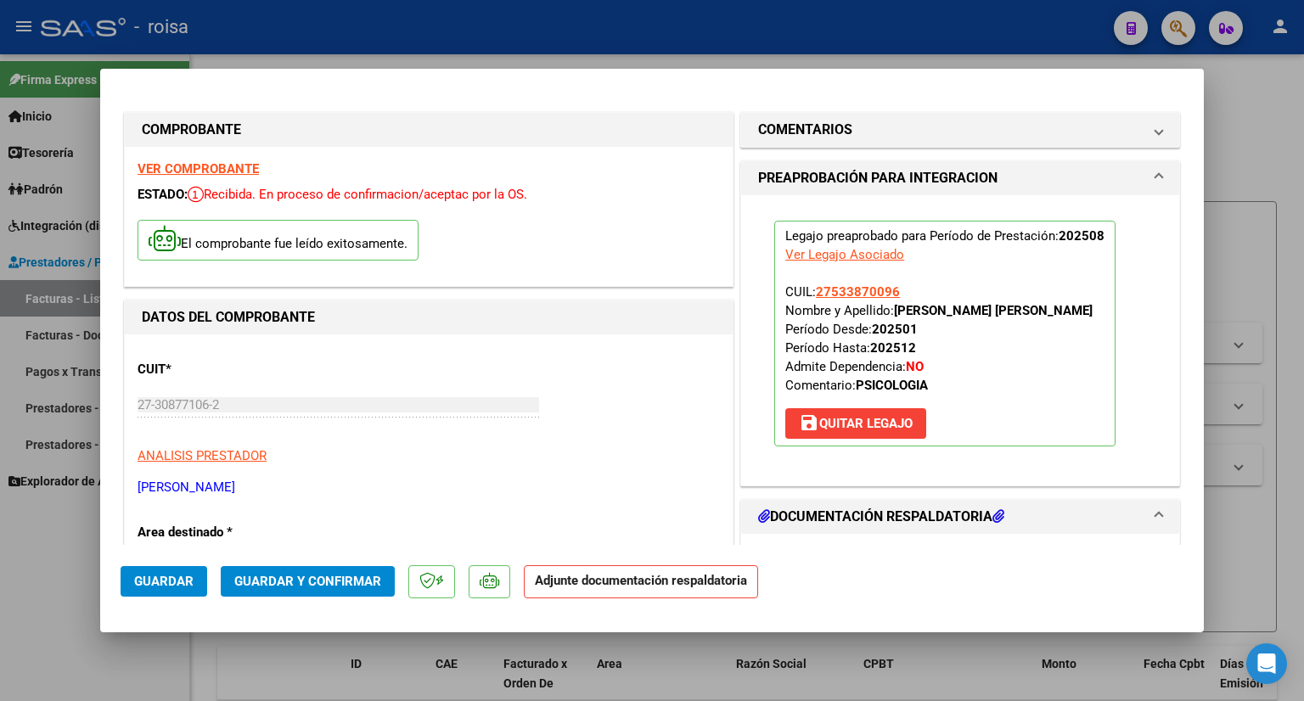
click at [345, 581] on span "Guardar y Confirmar" at bounding box center [307, 581] width 147 height 15
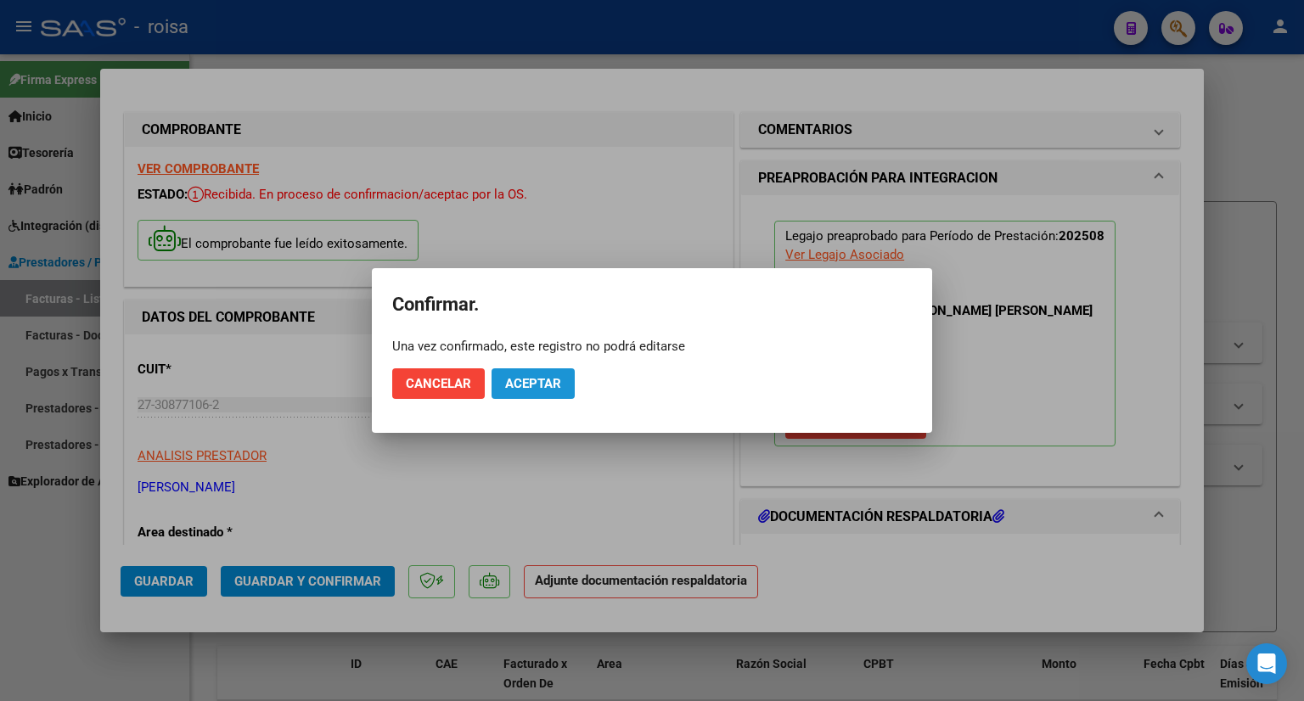
click at [563, 375] on button "Aceptar" at bounding box center [532, 383] width 83 height 31
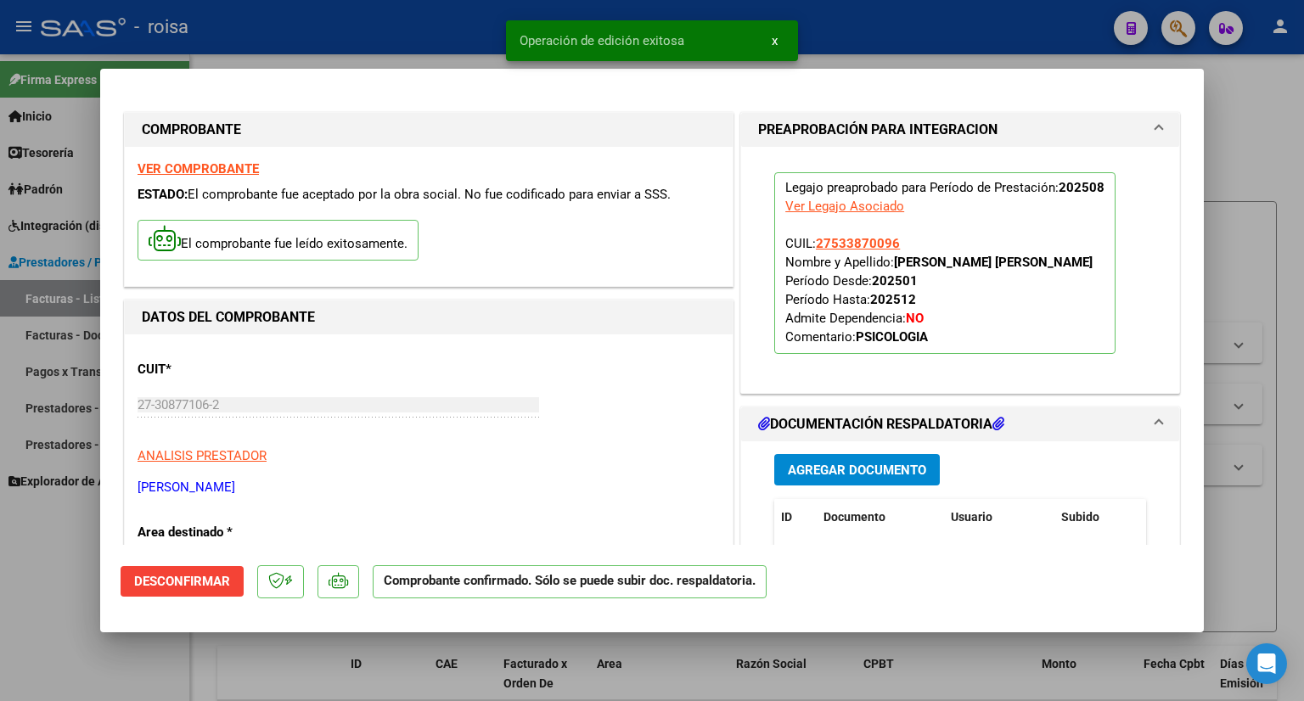
click at [1257, 104] on div at bounding box center [652, 350] width 1304 height 701
type input "$ 0,00"
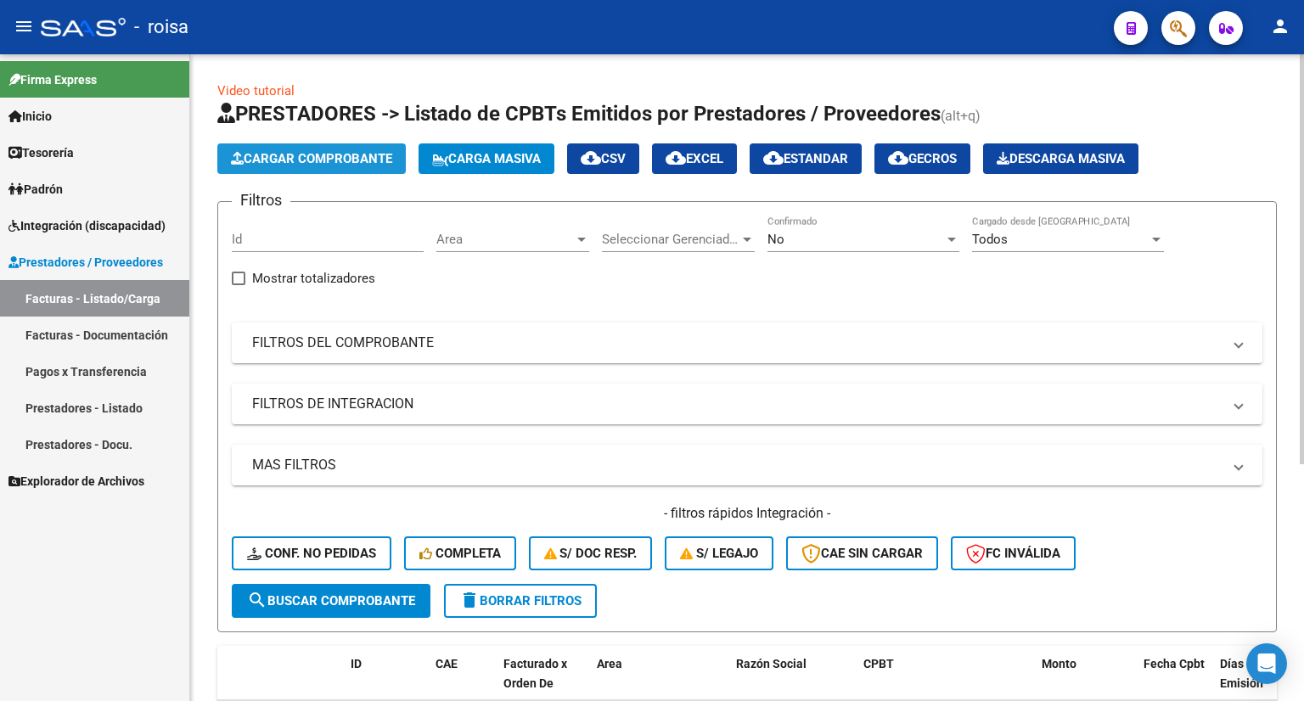
click at [336, 157] on span "Cargar Comprobante" at bounding box center [311, 158] width 161 height 15
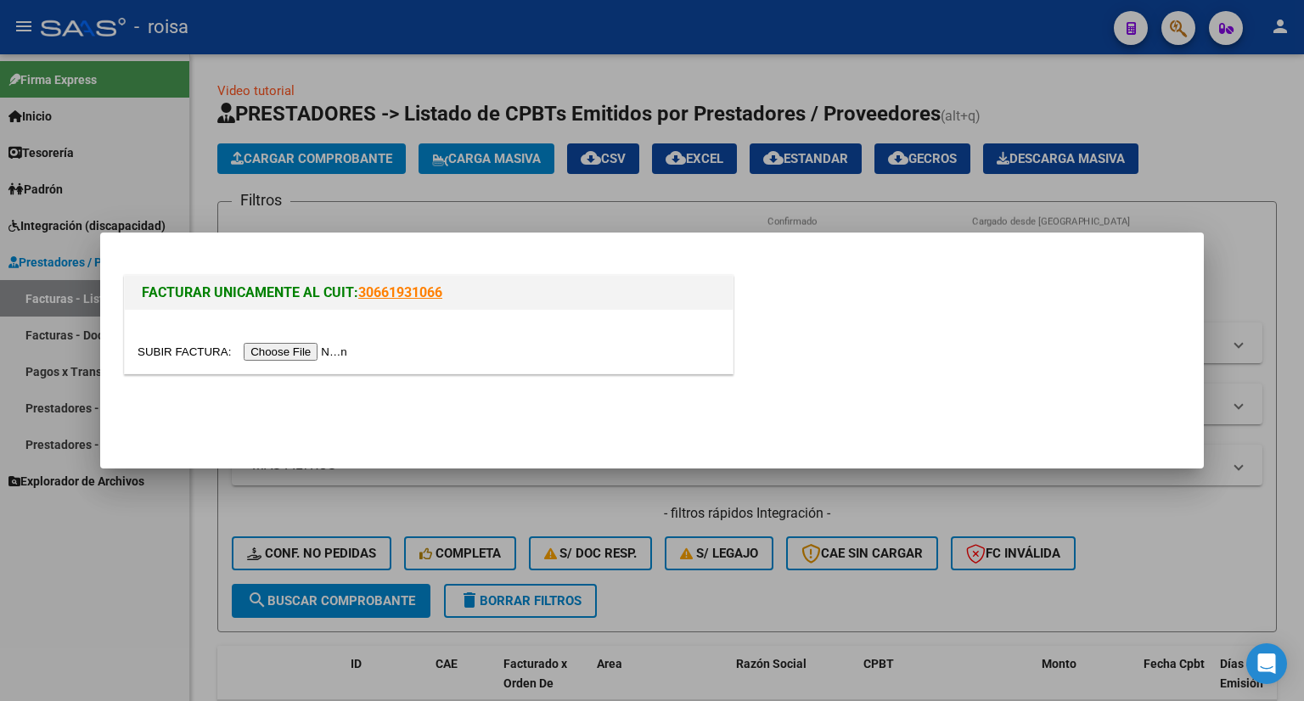
click at [342, 353] on input "file" at bounding box center [244, 352] width 215 height 18
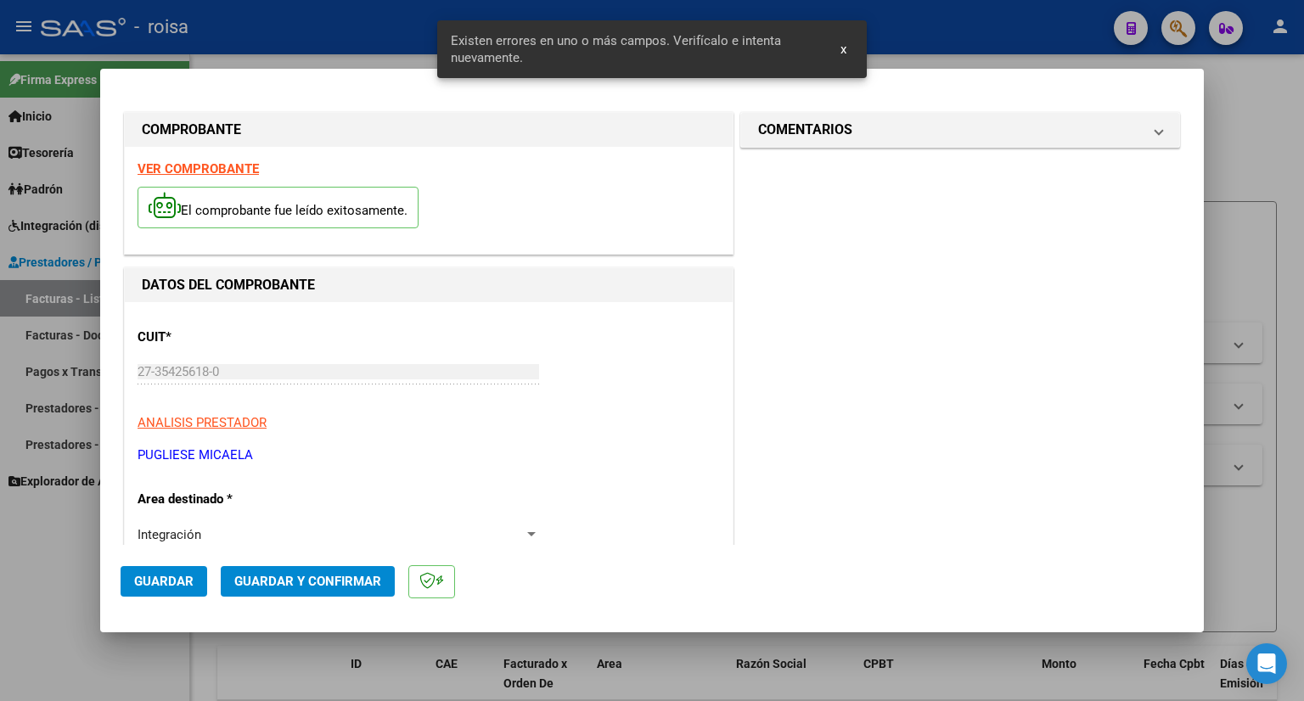
click at [187, 166] on strong "VER COMPROBANTE" at bounding box center [197, 168] width 121 height 15
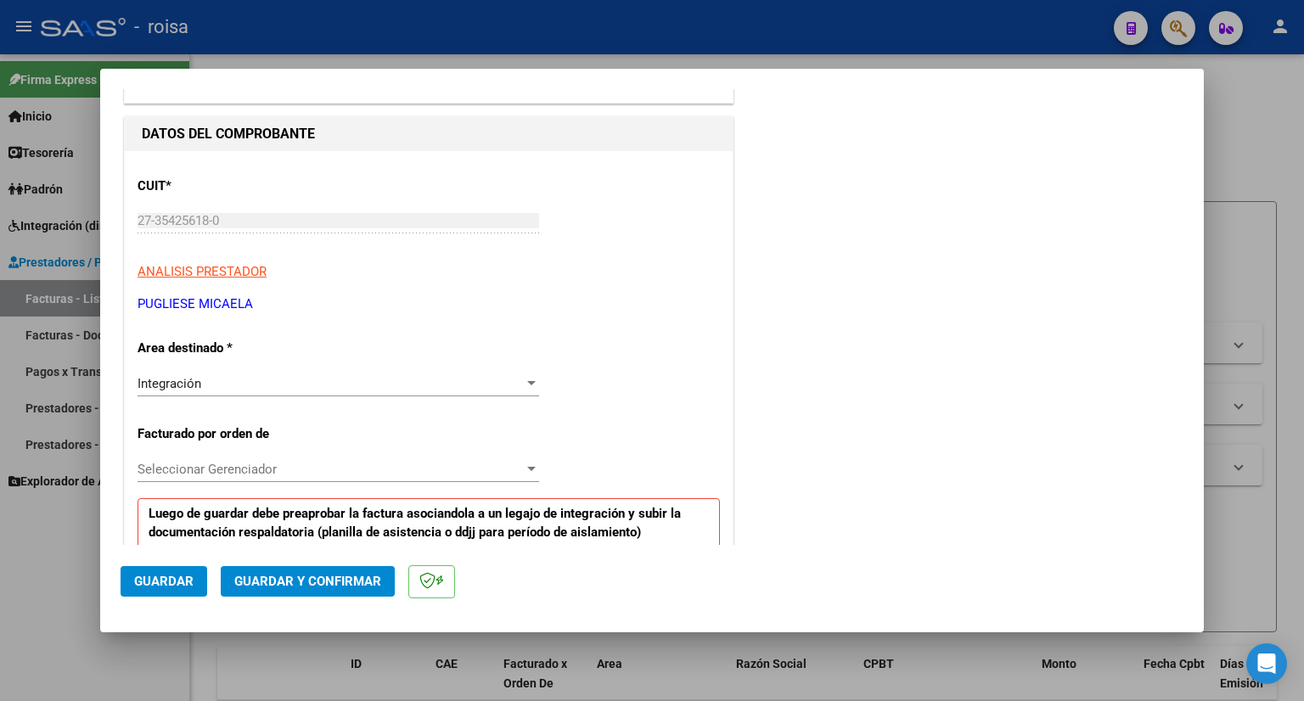
scroll to position [170, 0]
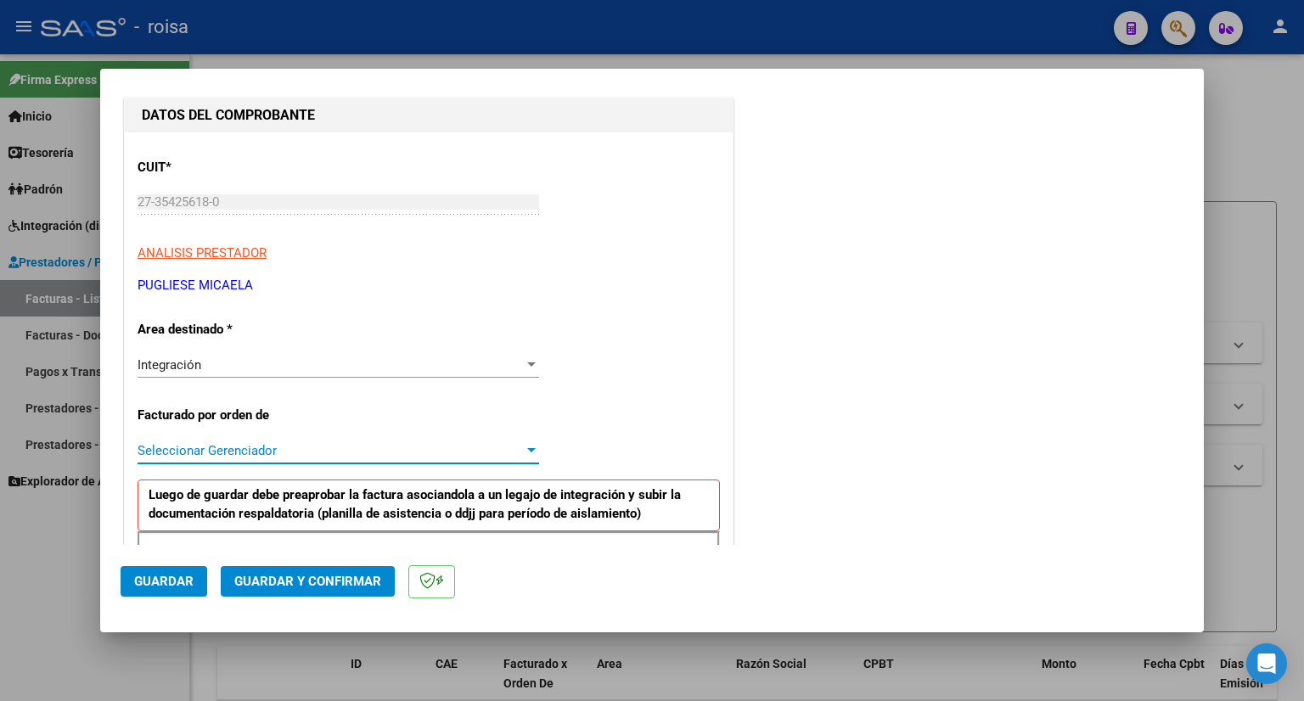
click at [320, 449] on span "Seleccionar Gerenciador" at bounding box center [330, 450] width 386 height 15
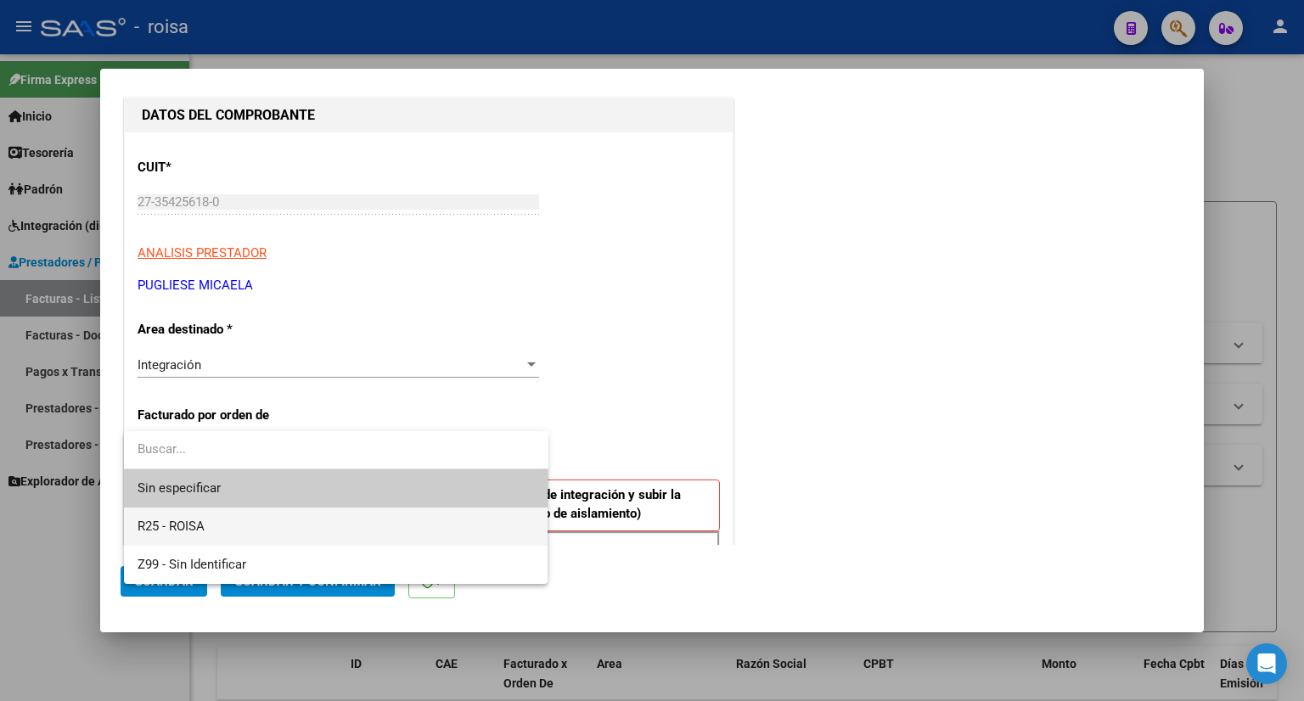
click at [255, 525] on span "R25 - ROISA" at bounding box center [335, 527] width 397 height 38
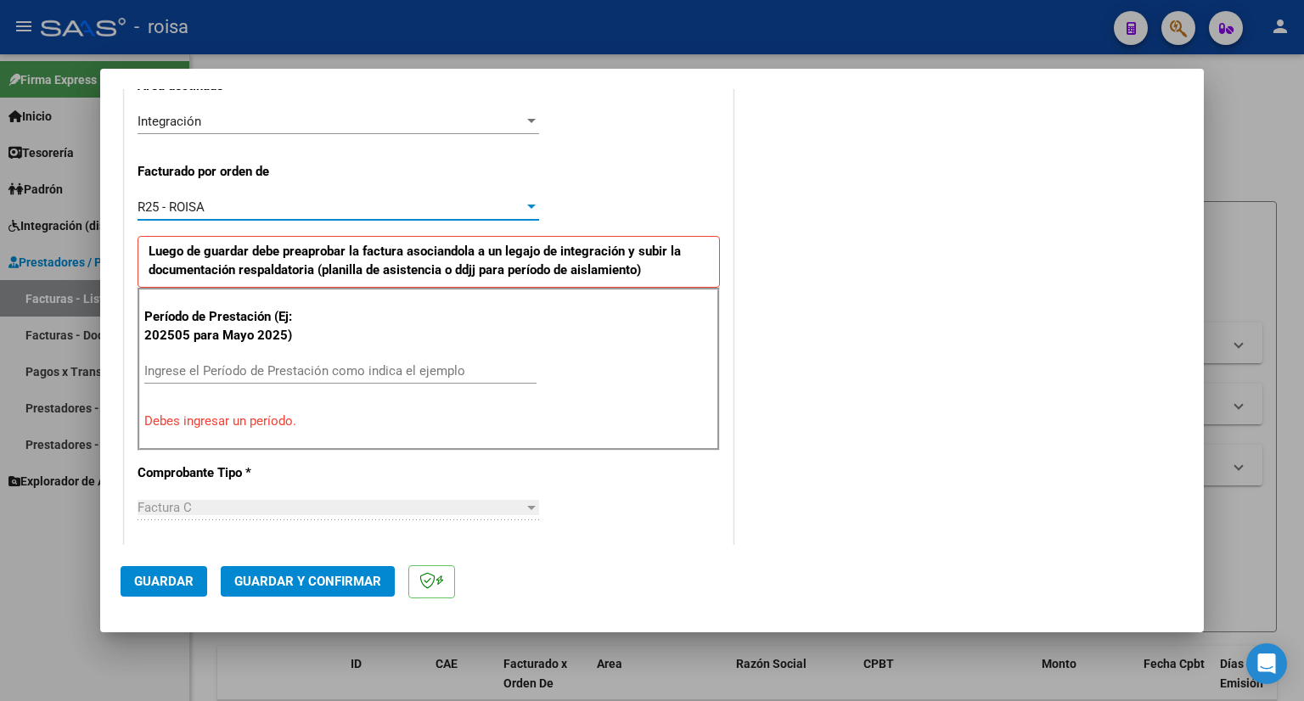
scroll to position [424, 0]
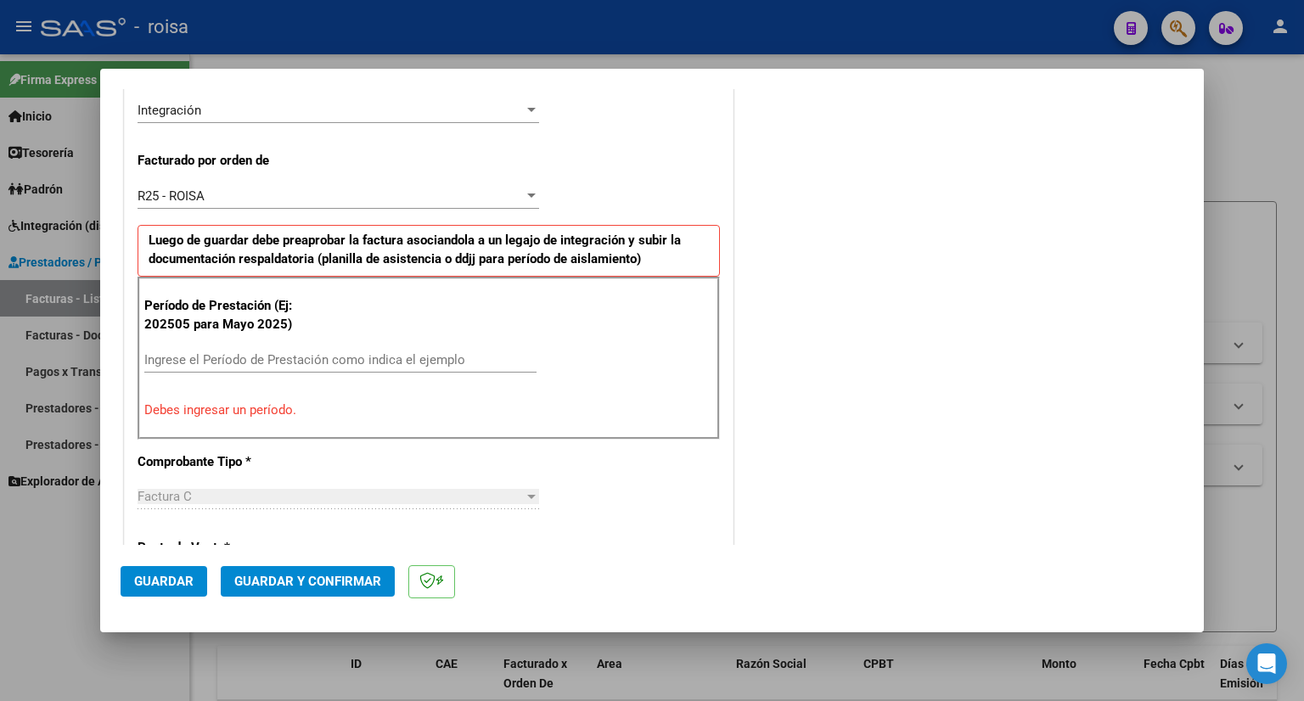
click at [275, 348] on div "Ingrese el Período de Prestación como indica el ejemplo" at bounding box center [340, 359] width 392 height 25
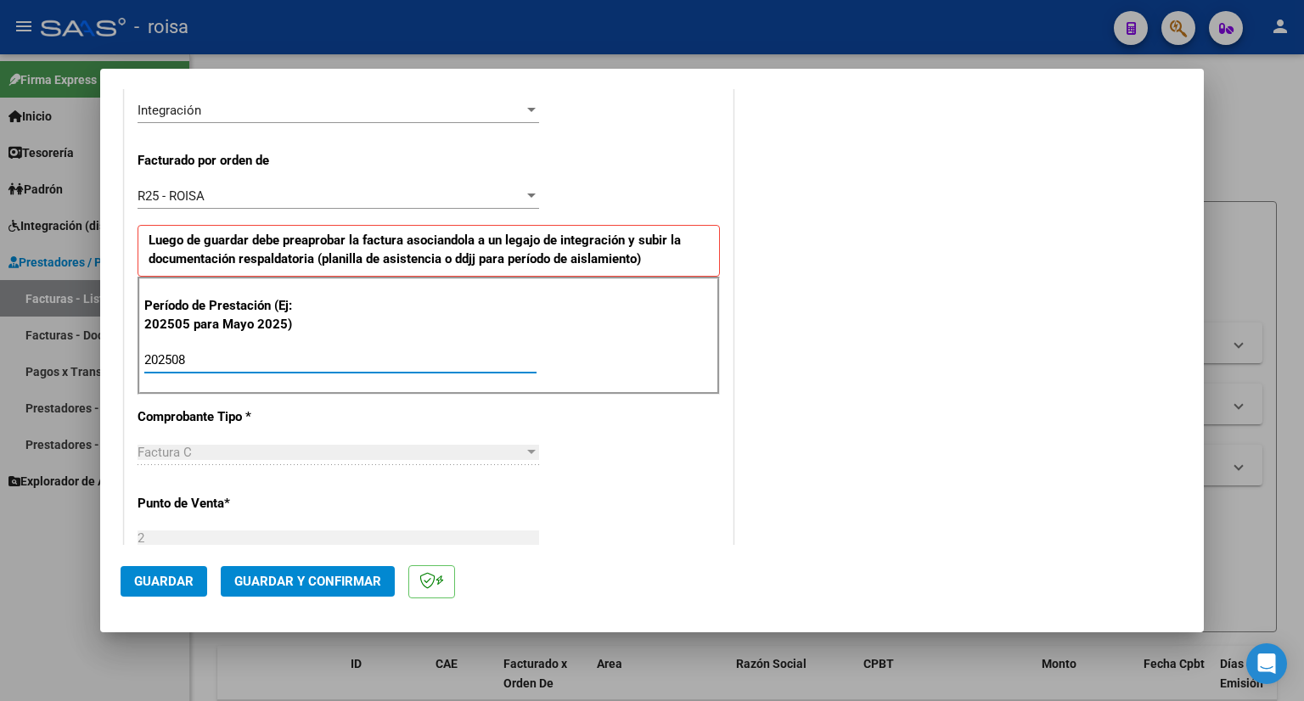
type input "202508"
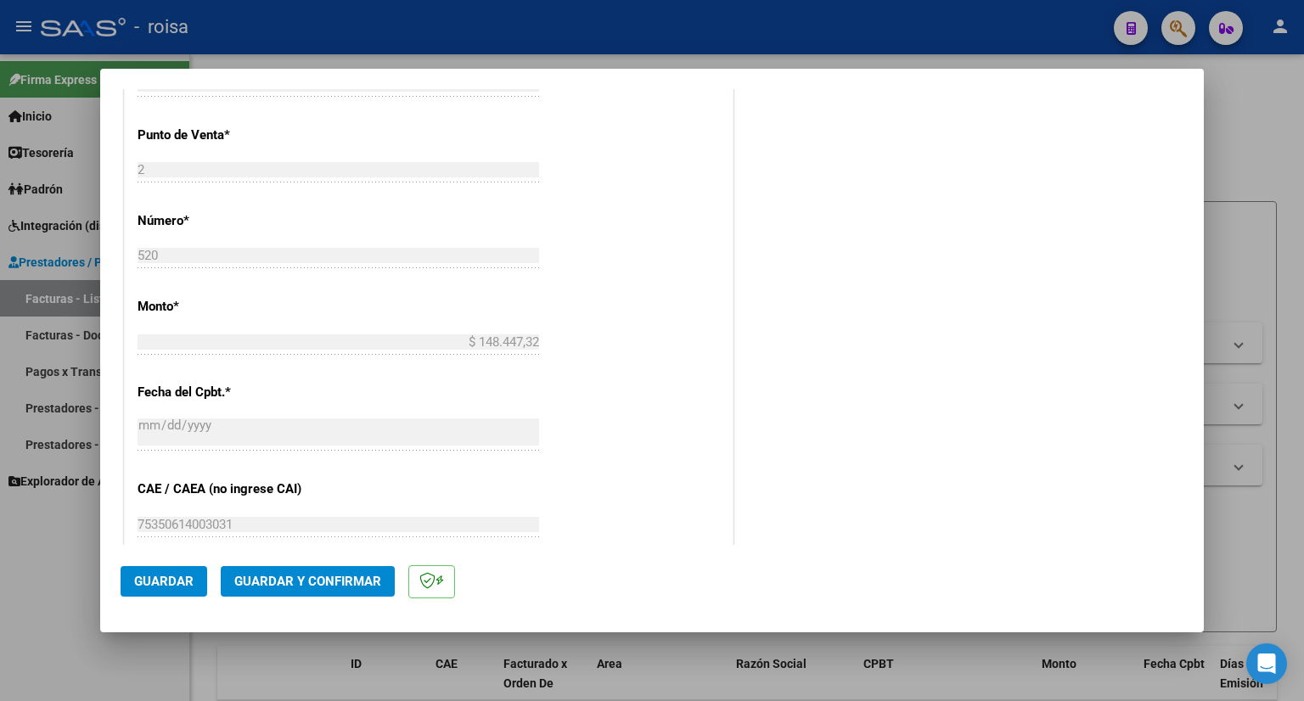
scroll to position [934, 0]
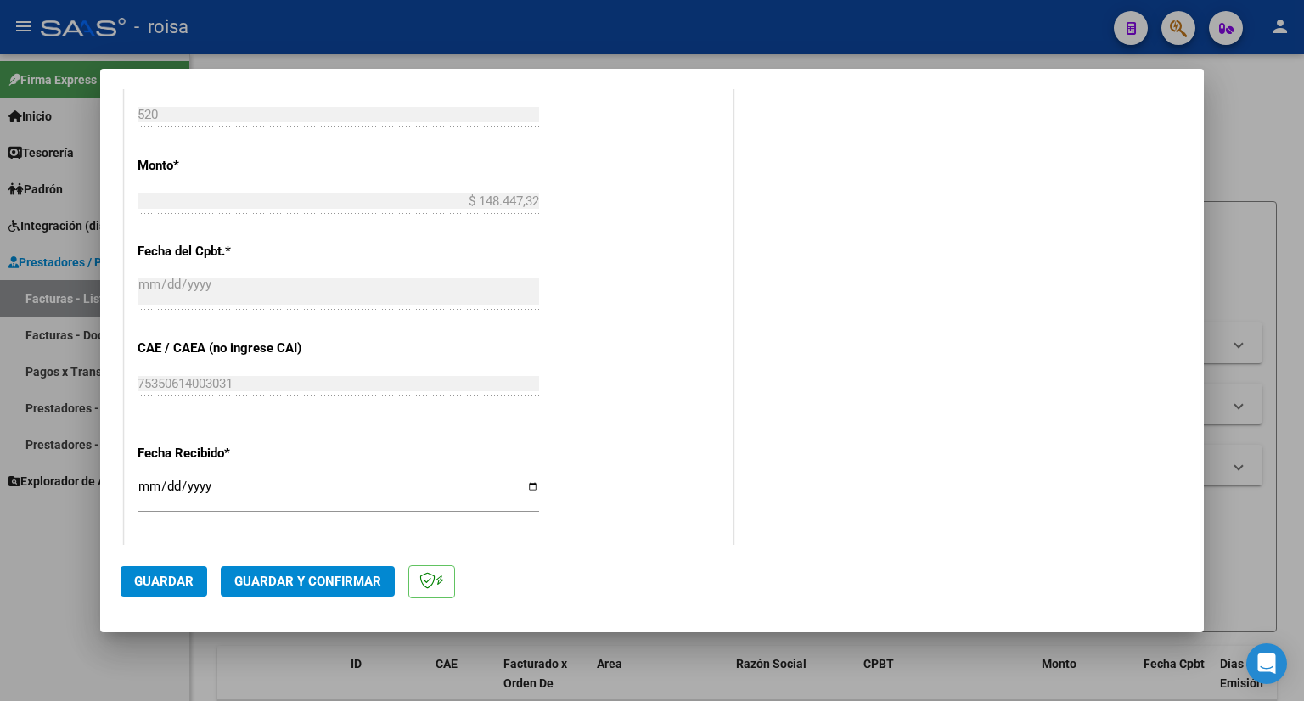
click at [171, 588] on span "Guardar" at bounding box center [163, 581] width 59 height 15
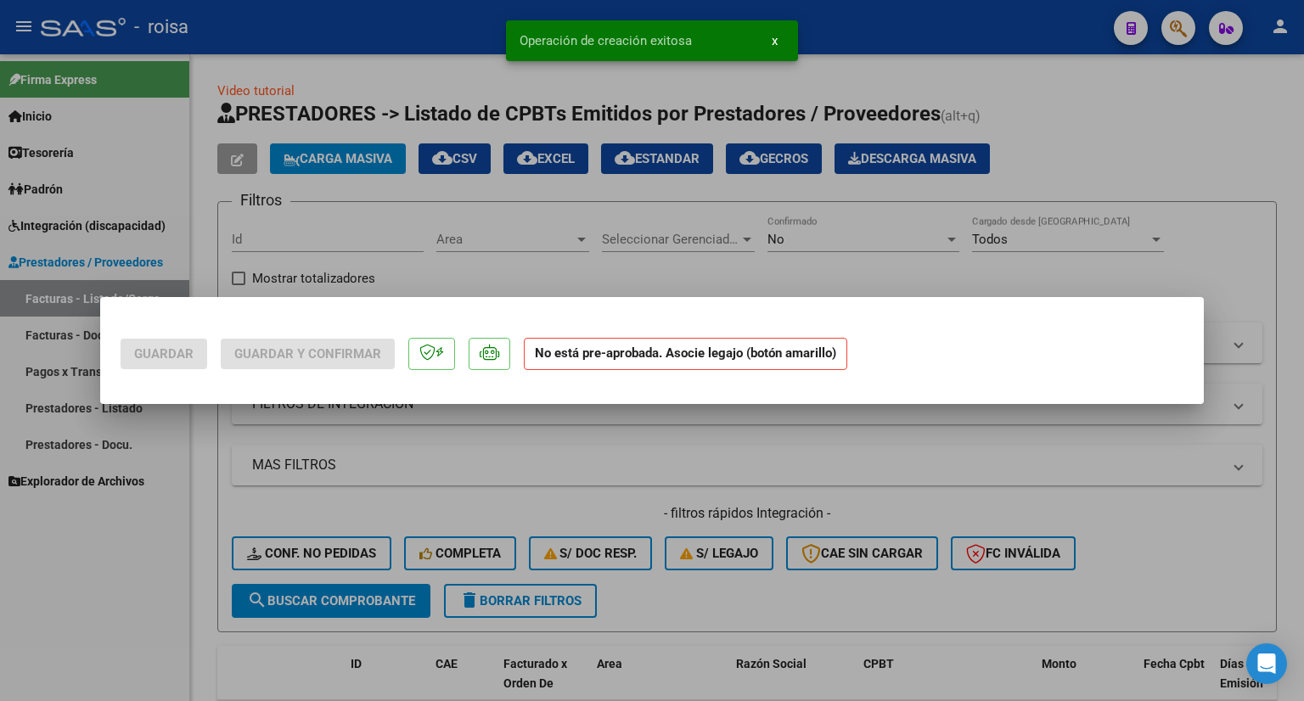
scroll to position [0, 0]
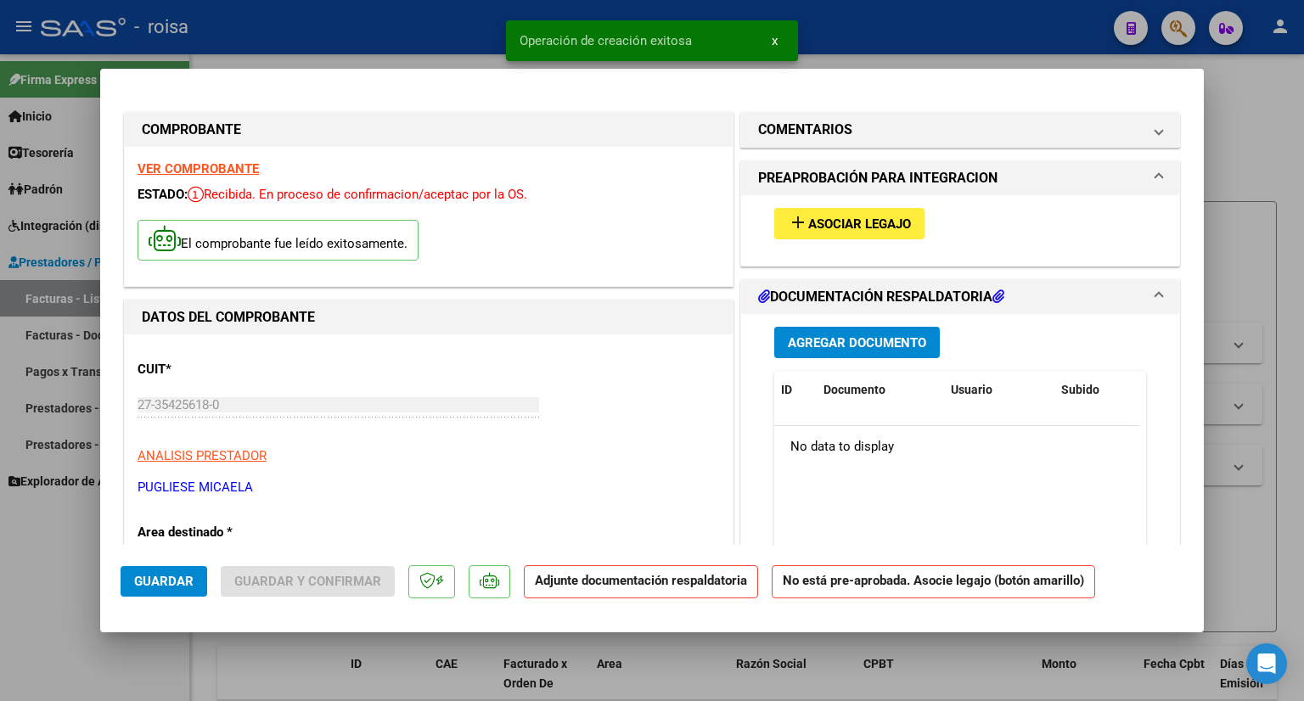
click at [876, 218] on span "Asociar Legajo" at bounding box center [859, 223] width 103 height 15
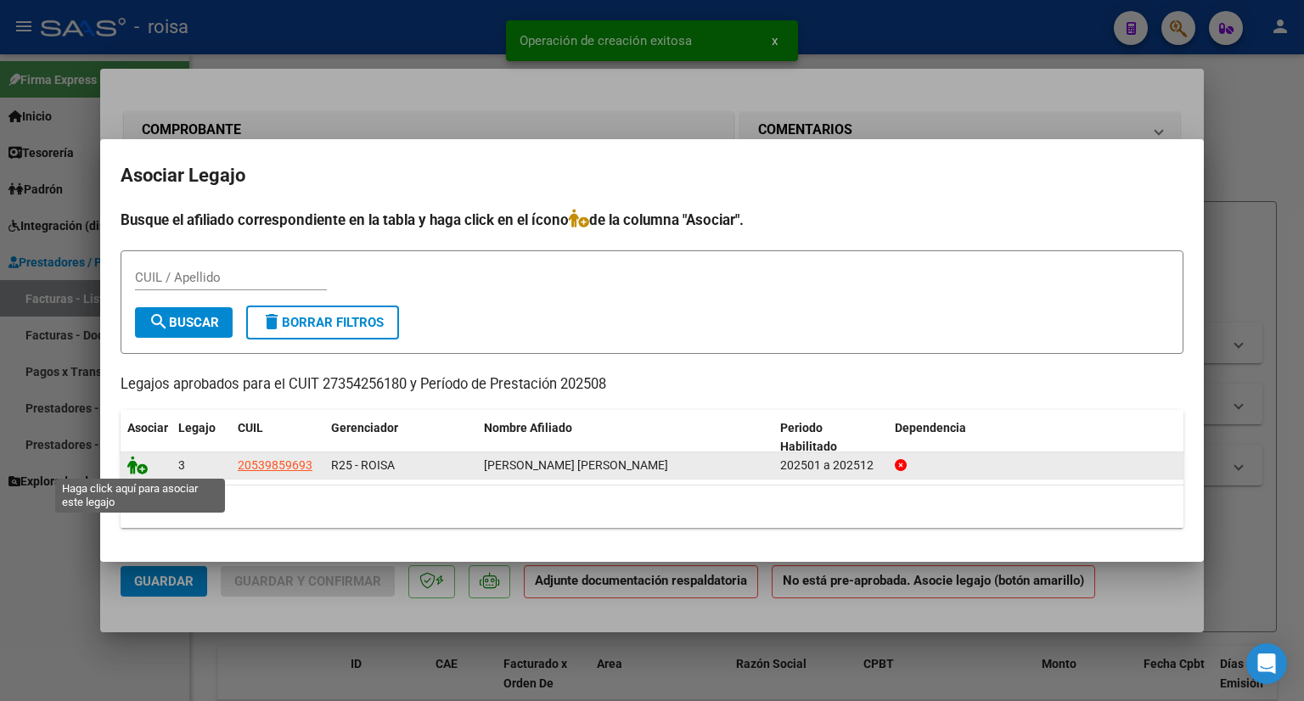
click at [139, 463] on icon at bounding box center [137, 465] width 20 height 19
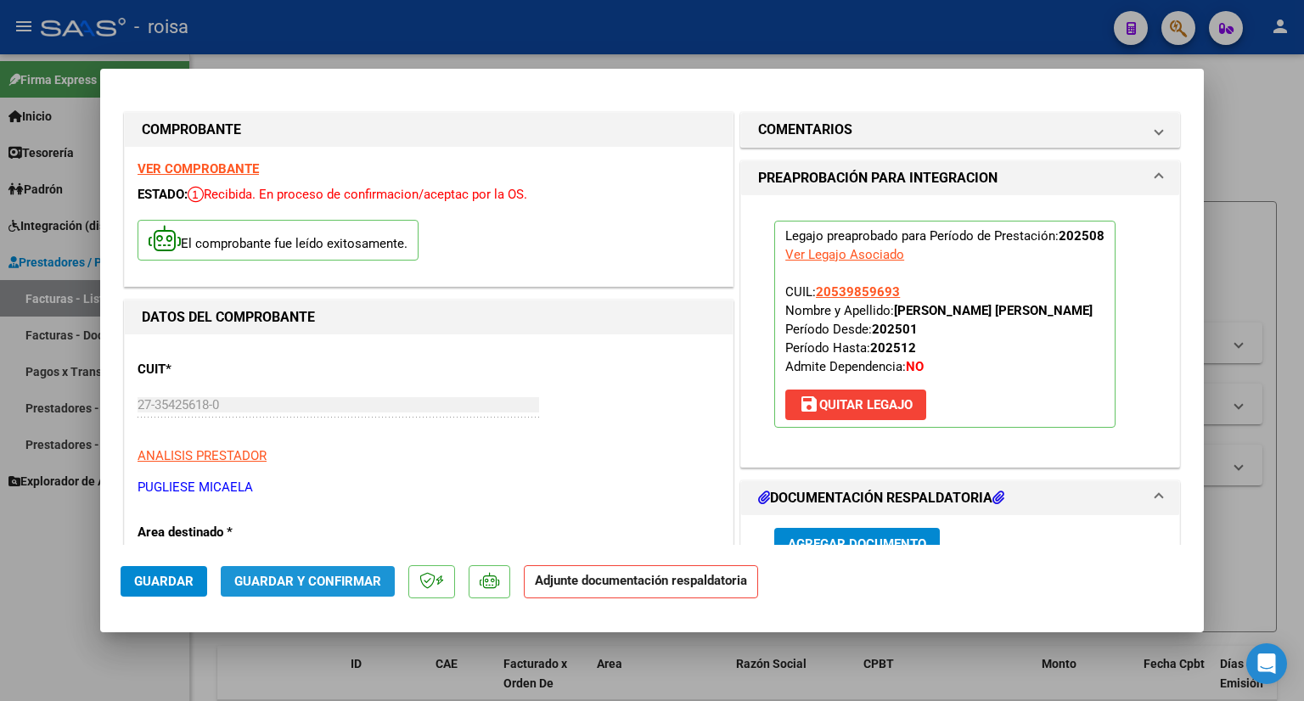
click at [360, 586] on span "Guardar y Confirmar" at bounding box center [307, 581] width 147 height 15
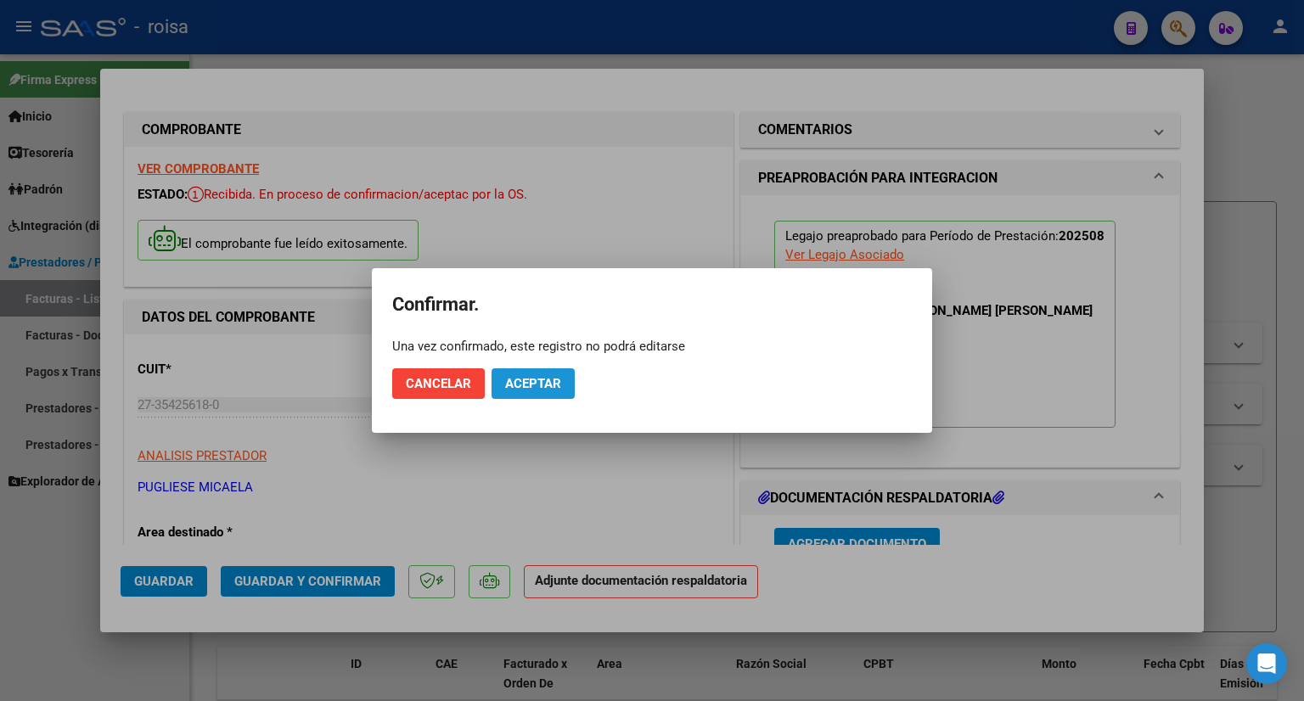
click at [551, 378] on span "Aceptar" at bounding box center [533, 383] width 56 height 15
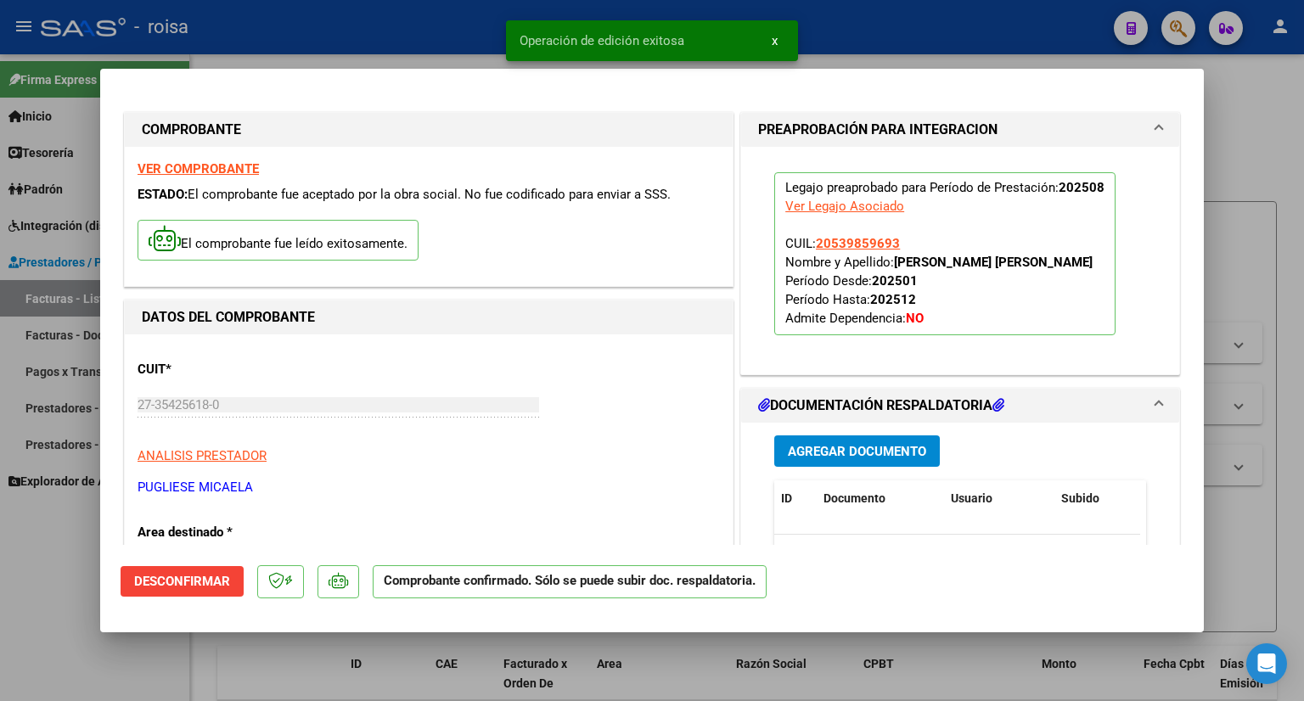
click at [1262, 111] on div at bounding box center [652, 350] width 1304 height 701
type input "$ 0,00"
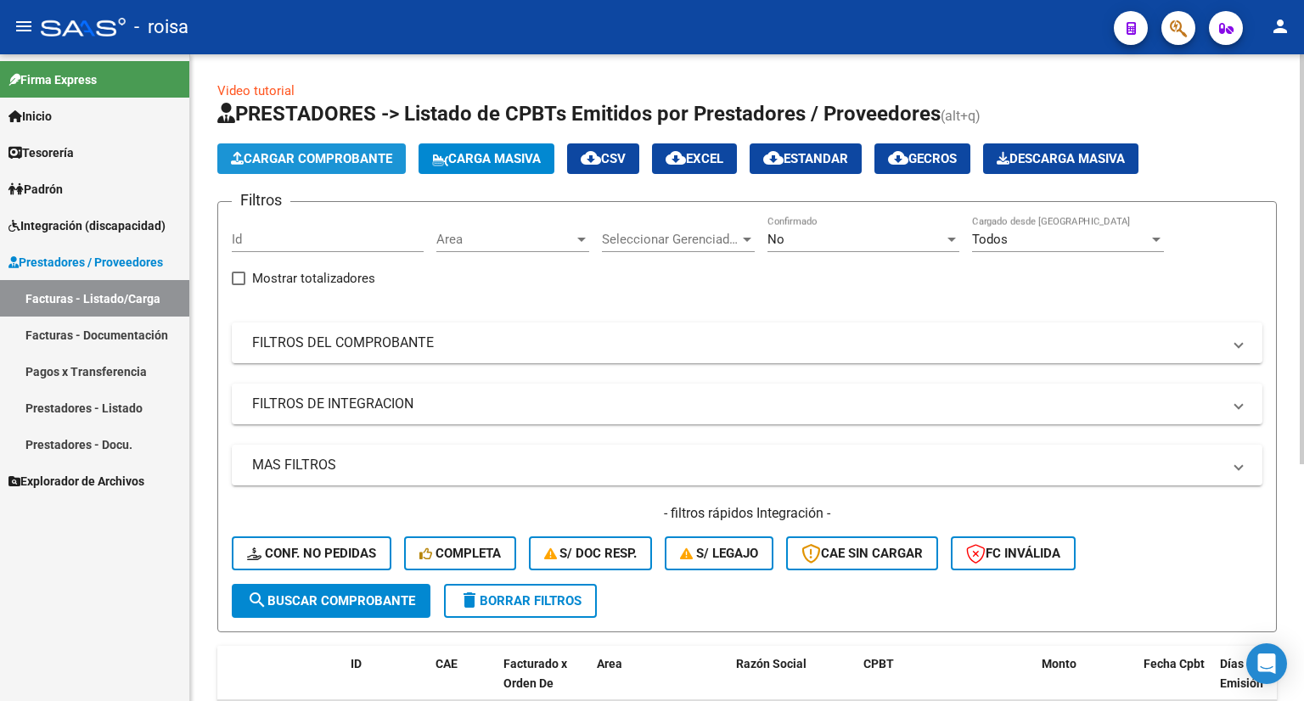
click at [346, 161] on span "Cargar Comprobante" at bounding box center [311, 158] width 161 height 15
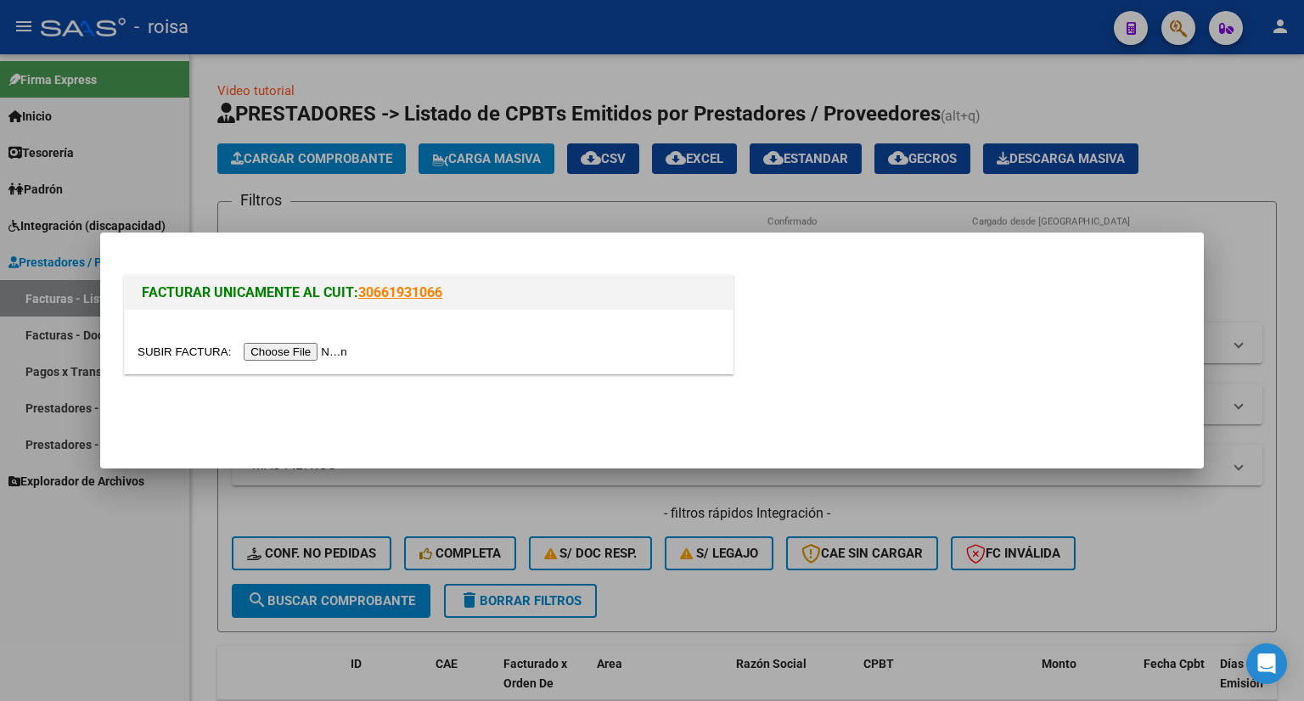
click at [286, 343] on input "file" at bounding box center [244, 352] width 215 height 18
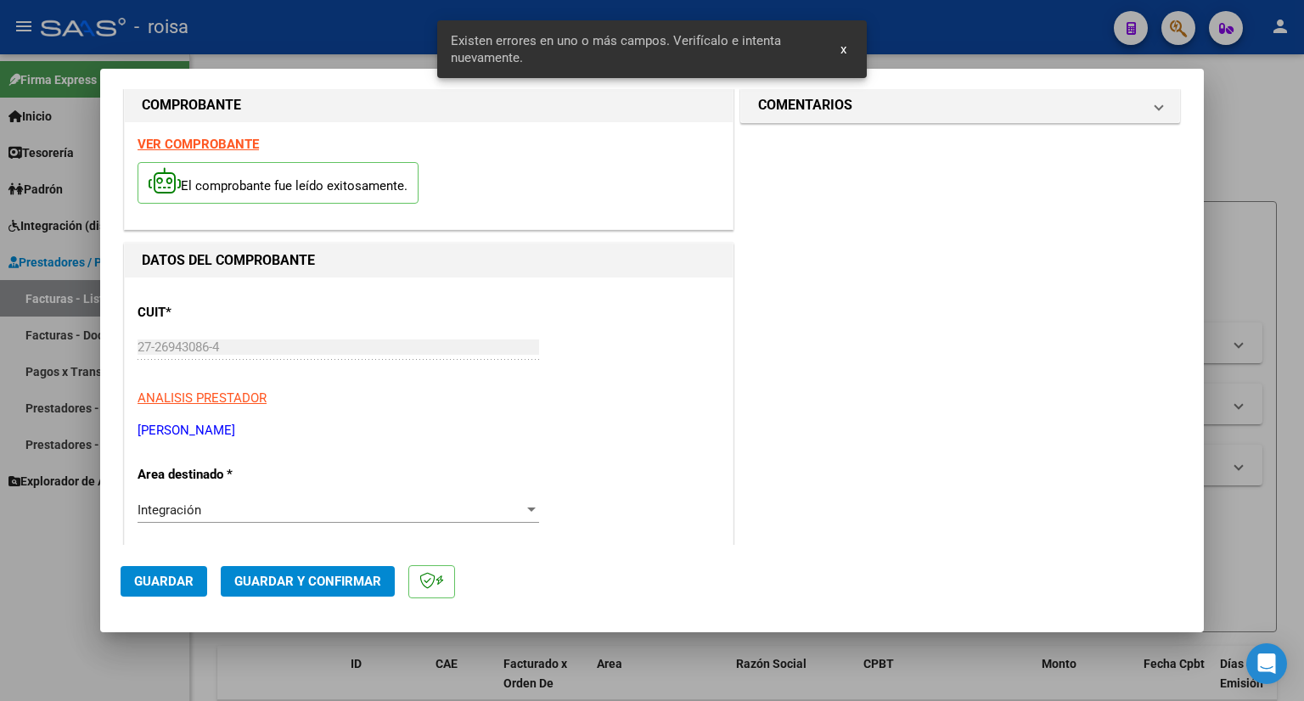
scroll to position [24, 0]
click at [200, 139] on strong "VER COMPROBANTE" at bounding box center [197, 144] width 121 height 15
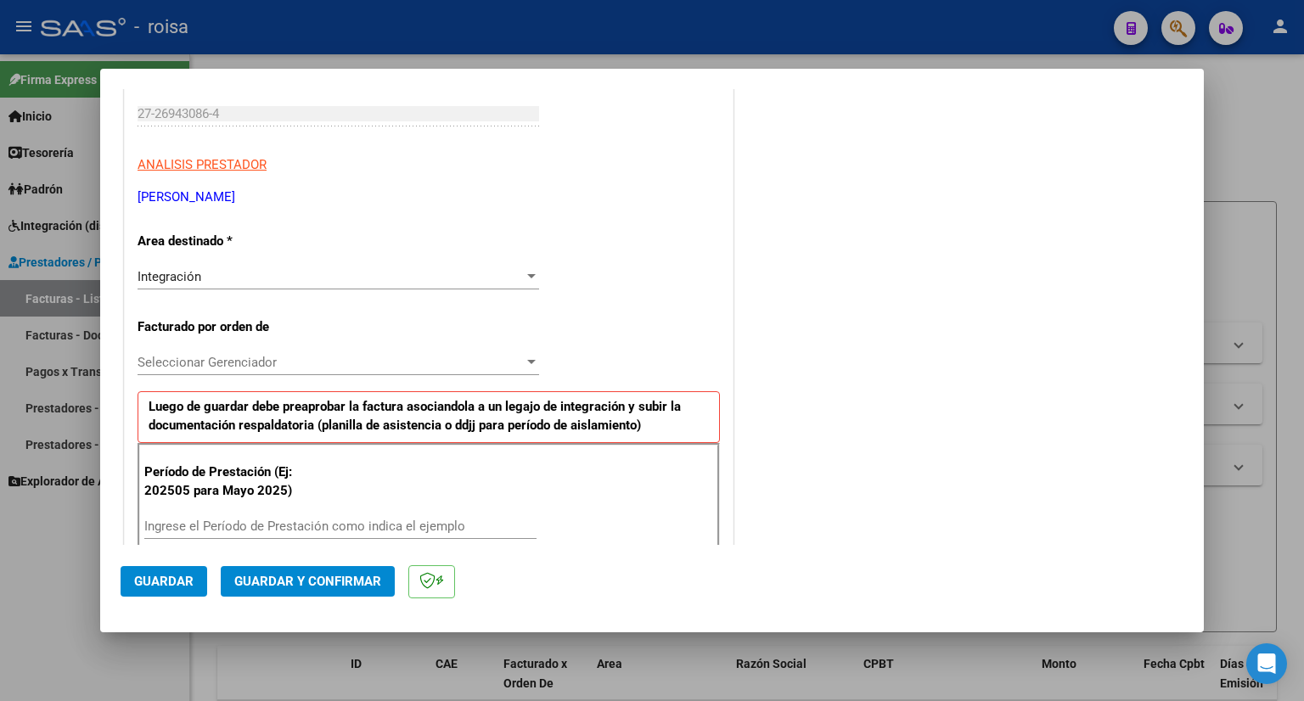
scroll to position [278, 0]
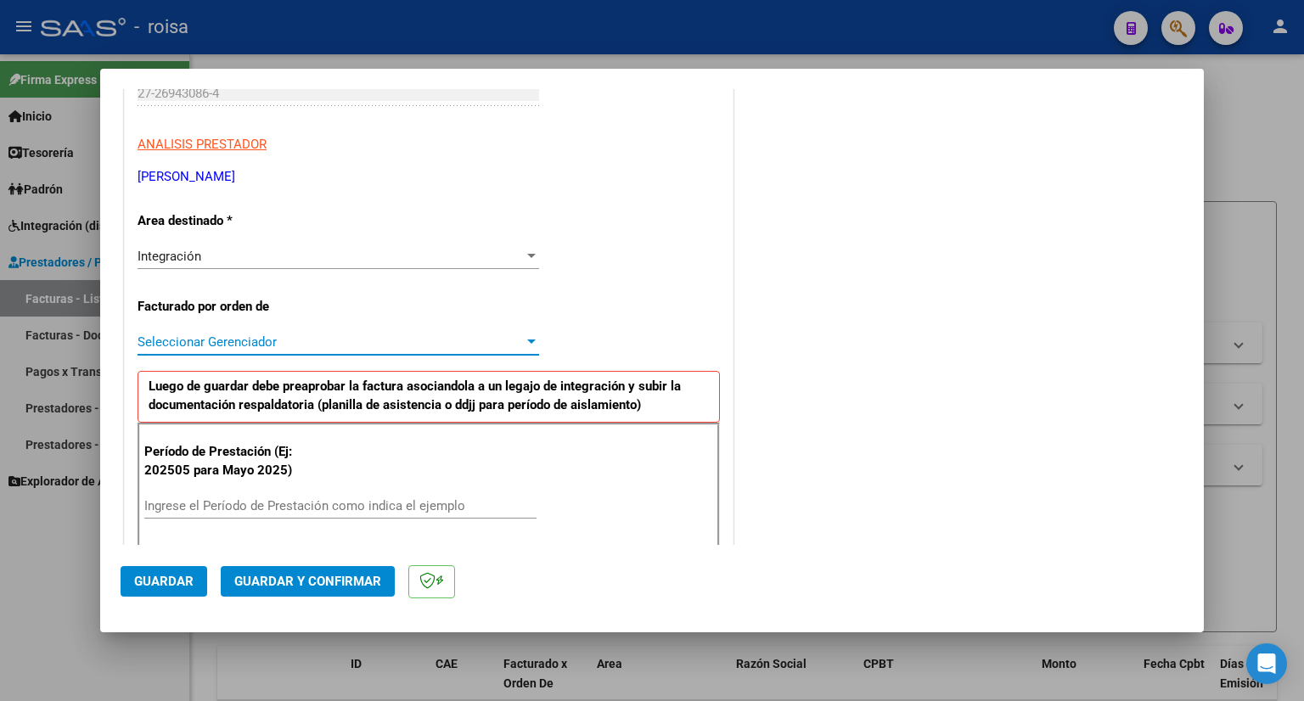
click at [282, 340] on span "Seleccionar Gerenciador" at bounding box center [330, 341] width 386 height 15
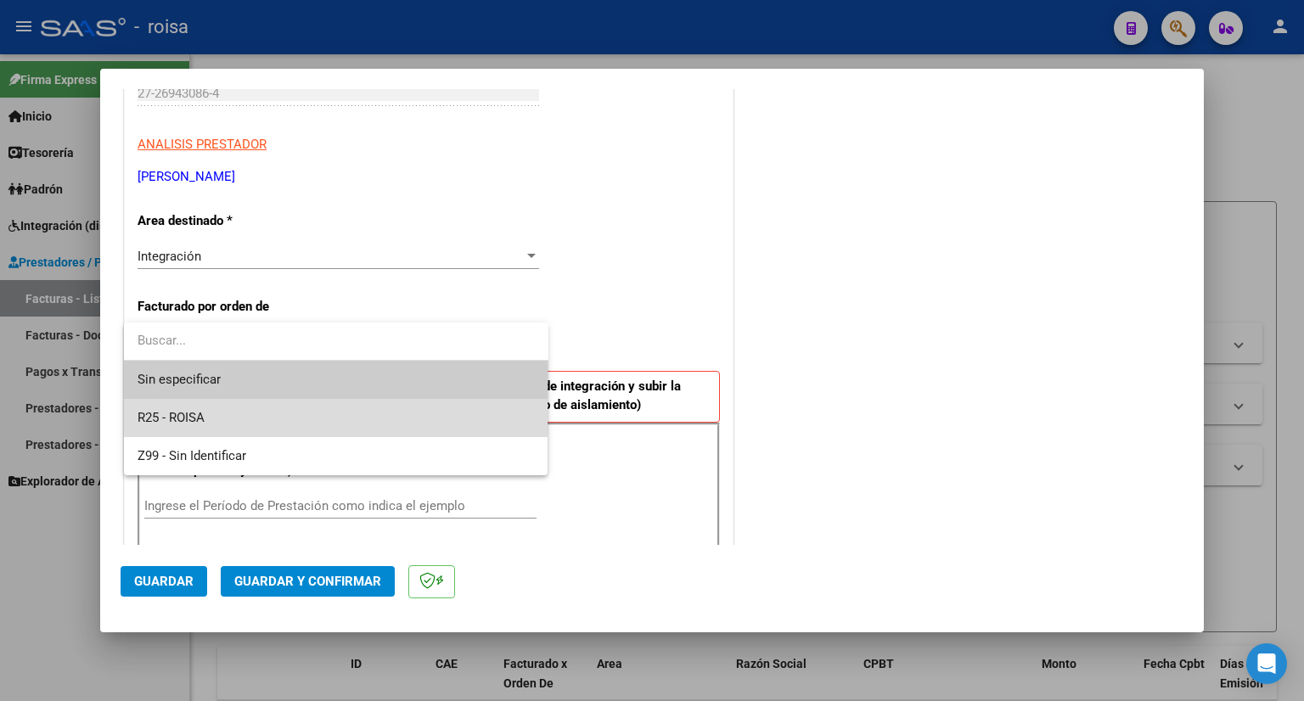
click at [255, 408] on span "R25 - ROISA" at bounding box center [335, 418] width 397 height 38
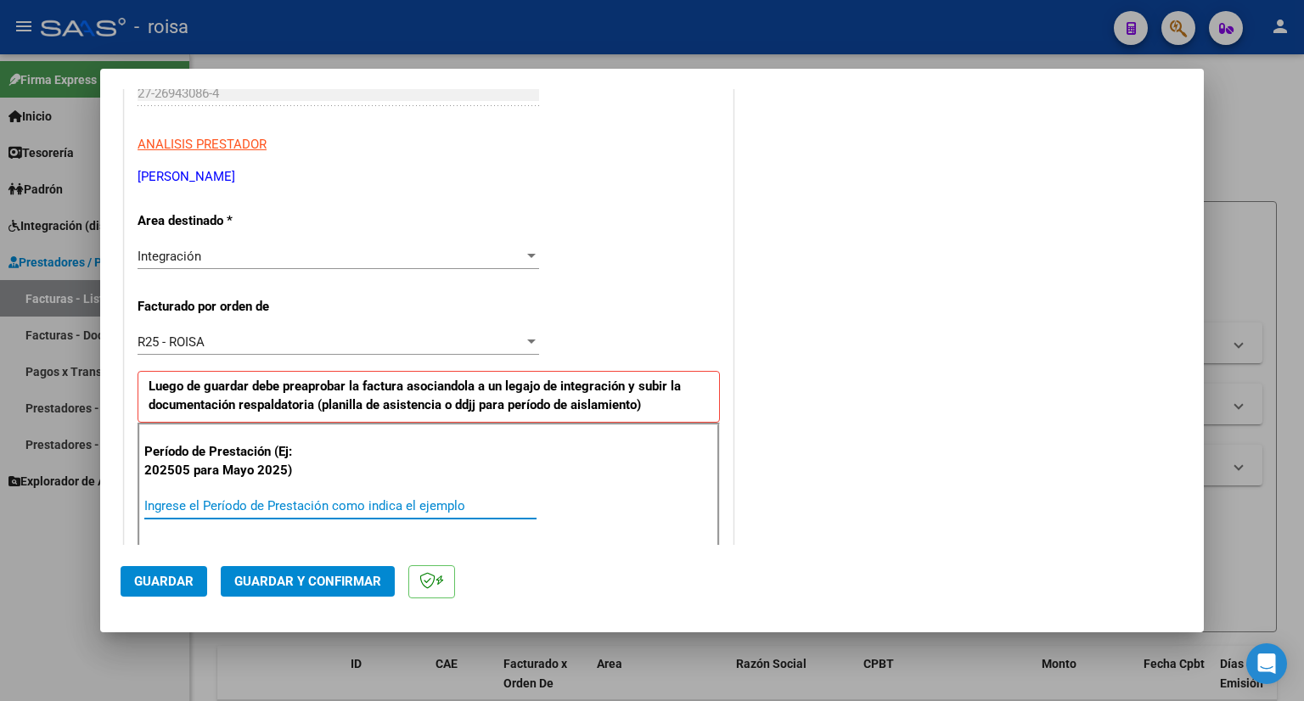
click at [244, 503] on input "Ingrese el Período de Prestación como indica el ejemplo" at bounding box center [340, 505] width 392 height 15
type input "202508"
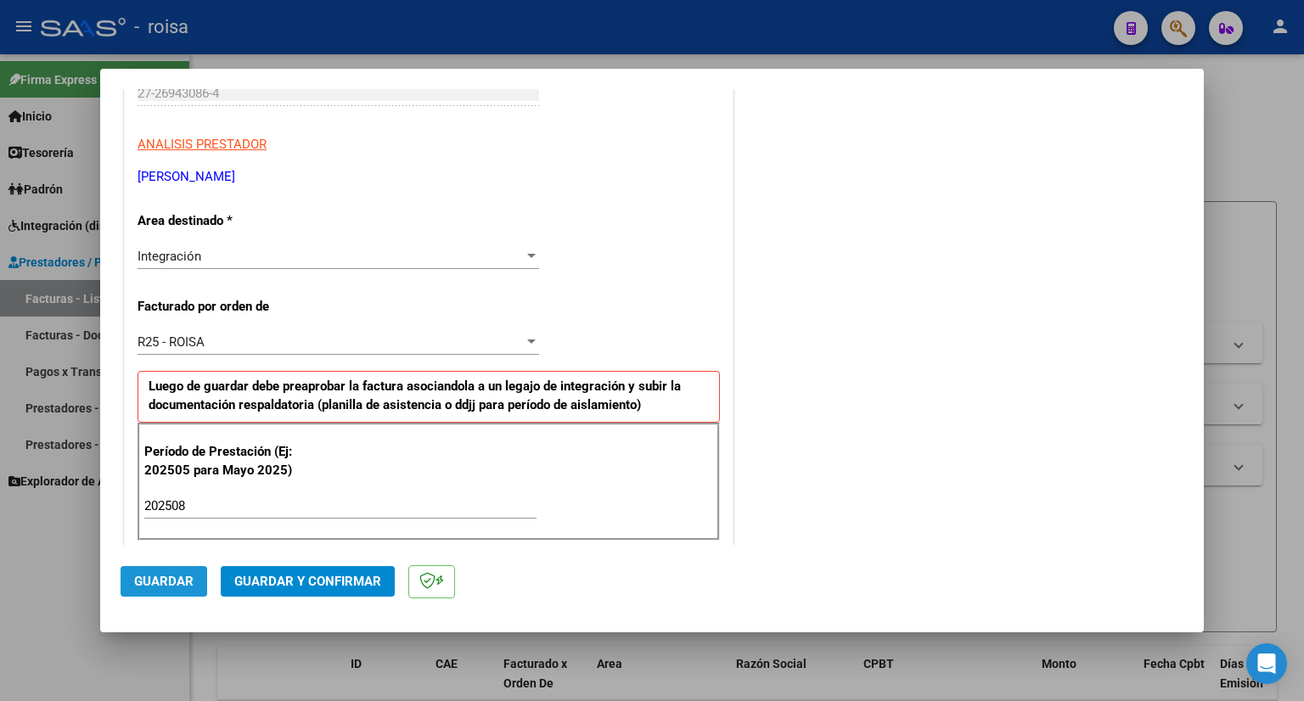
click at [180, 577] on span "Guardar" at bounding box center [163, 581] width 59 height 15
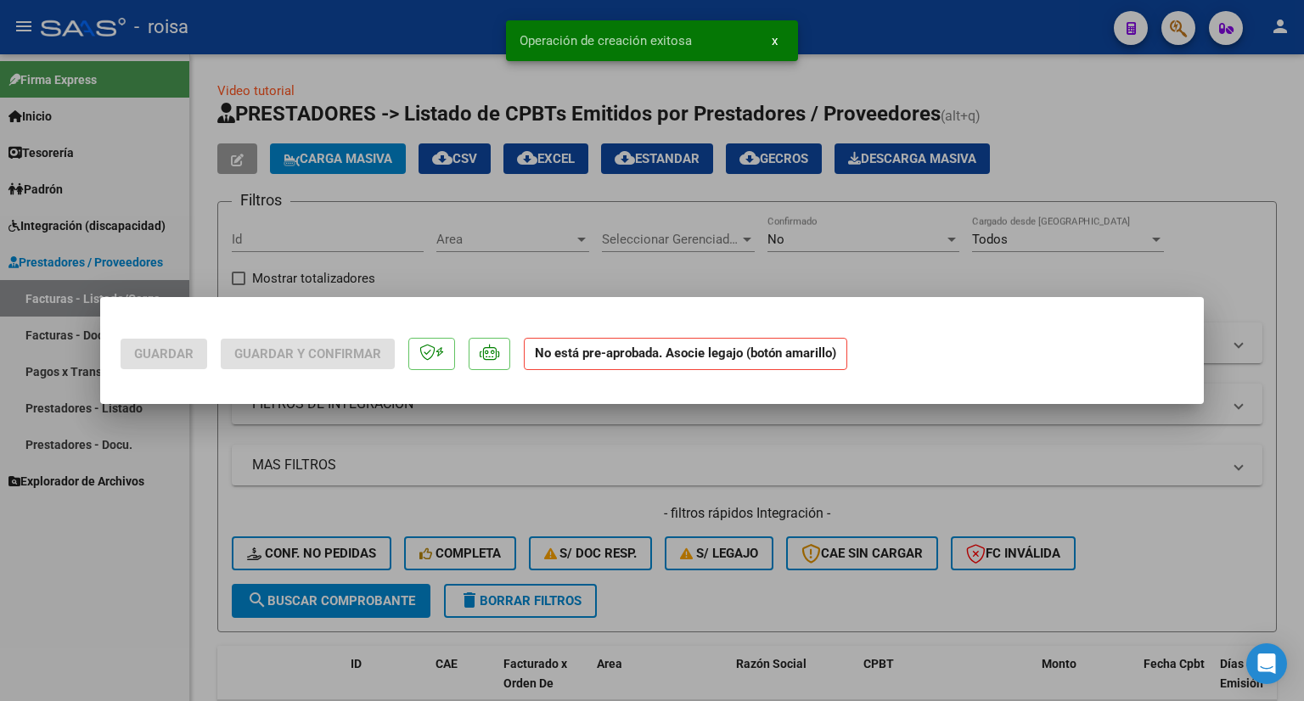
scroll to position [0, 0]
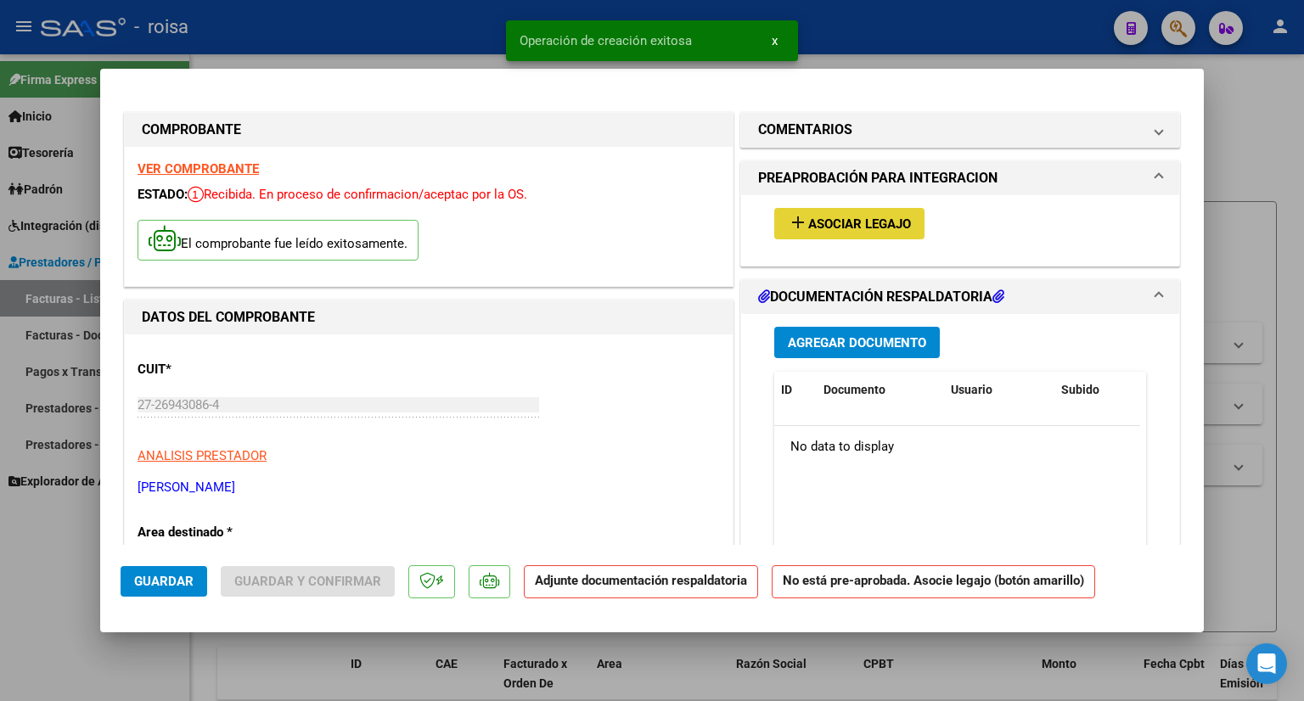
click at [811, 216] on span "Asociar Legajo" at bounding box center [859, 223] width 103 height 15
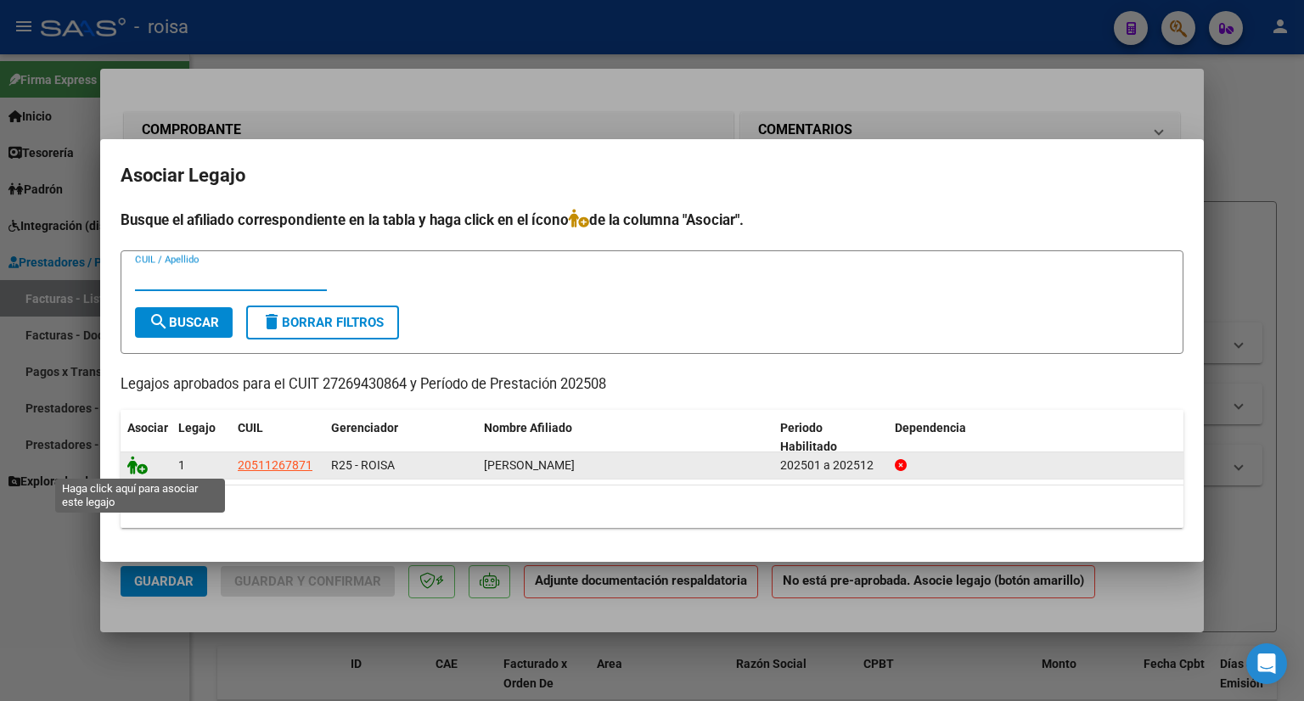
click at [136, 467] on icon at bounding box center [137, 465] width 20 height 19
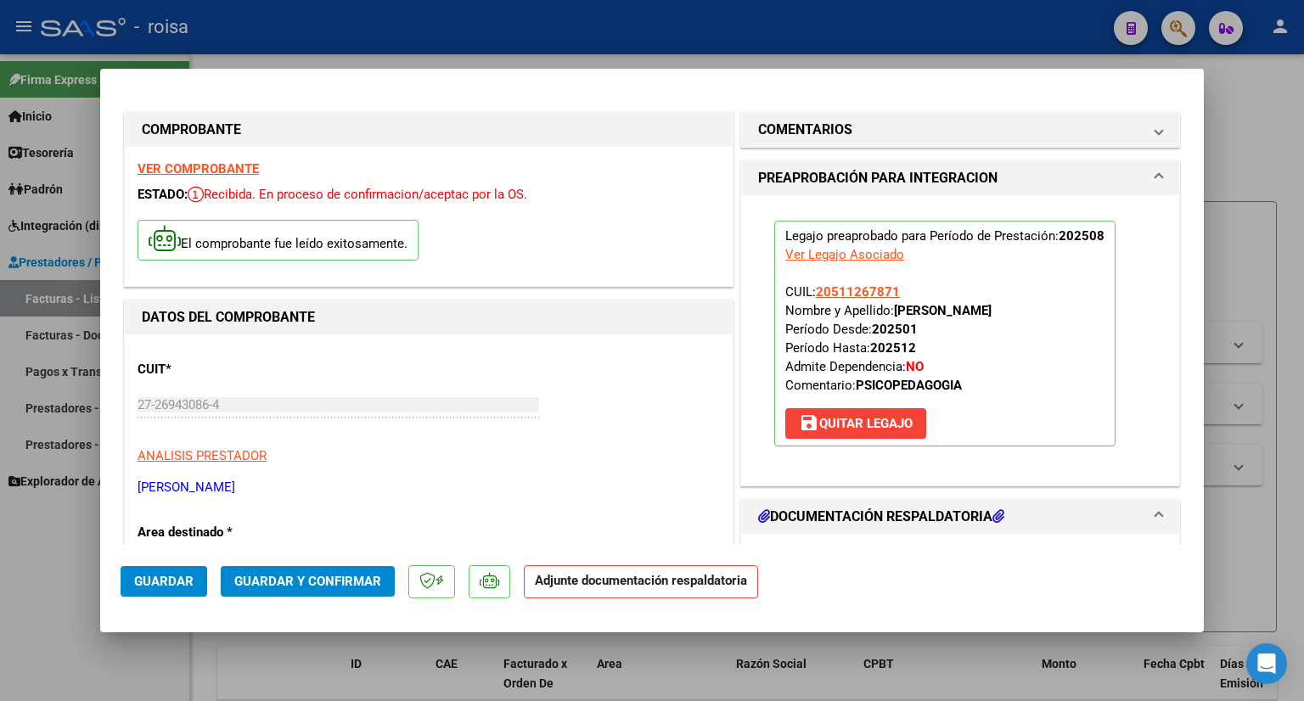
click at [336, 578] on span "Guardar y Confirmar" at bounding box center [307, 581] width 147 height 15
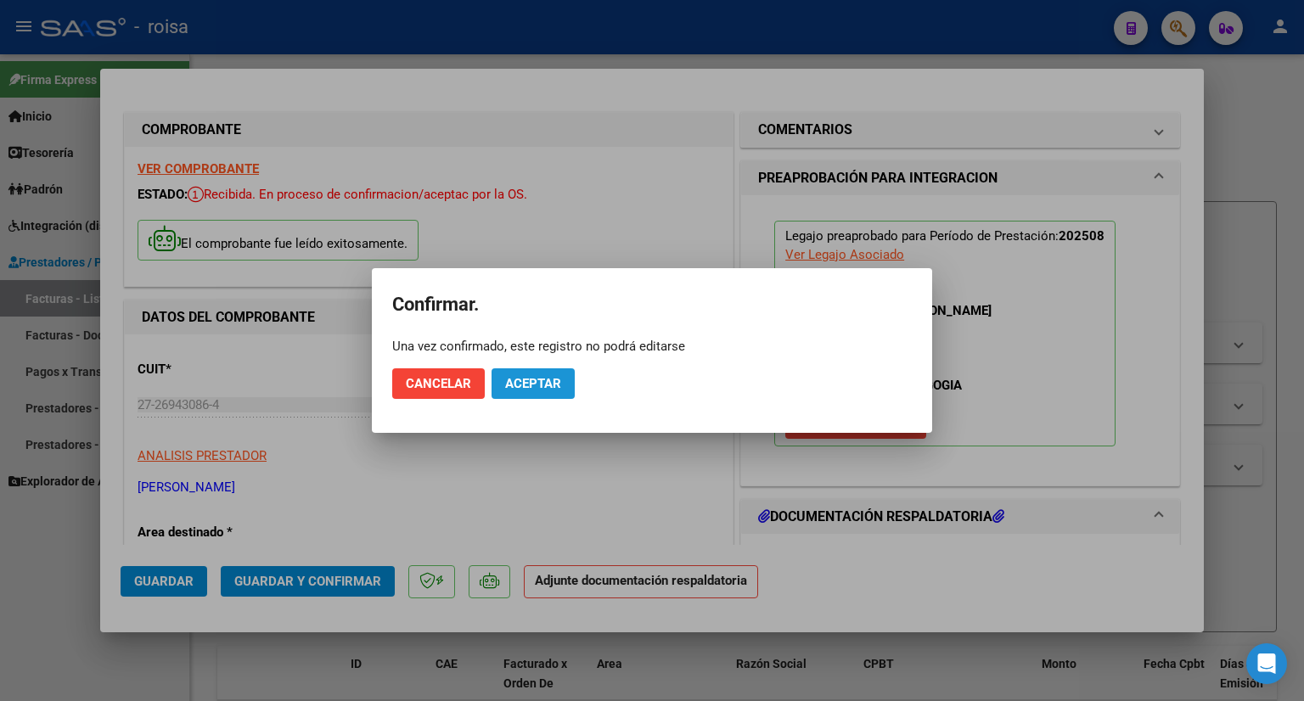
click at [559, 389] on span "Aceptar" at bounding box center [533, 383] width 56 height 15
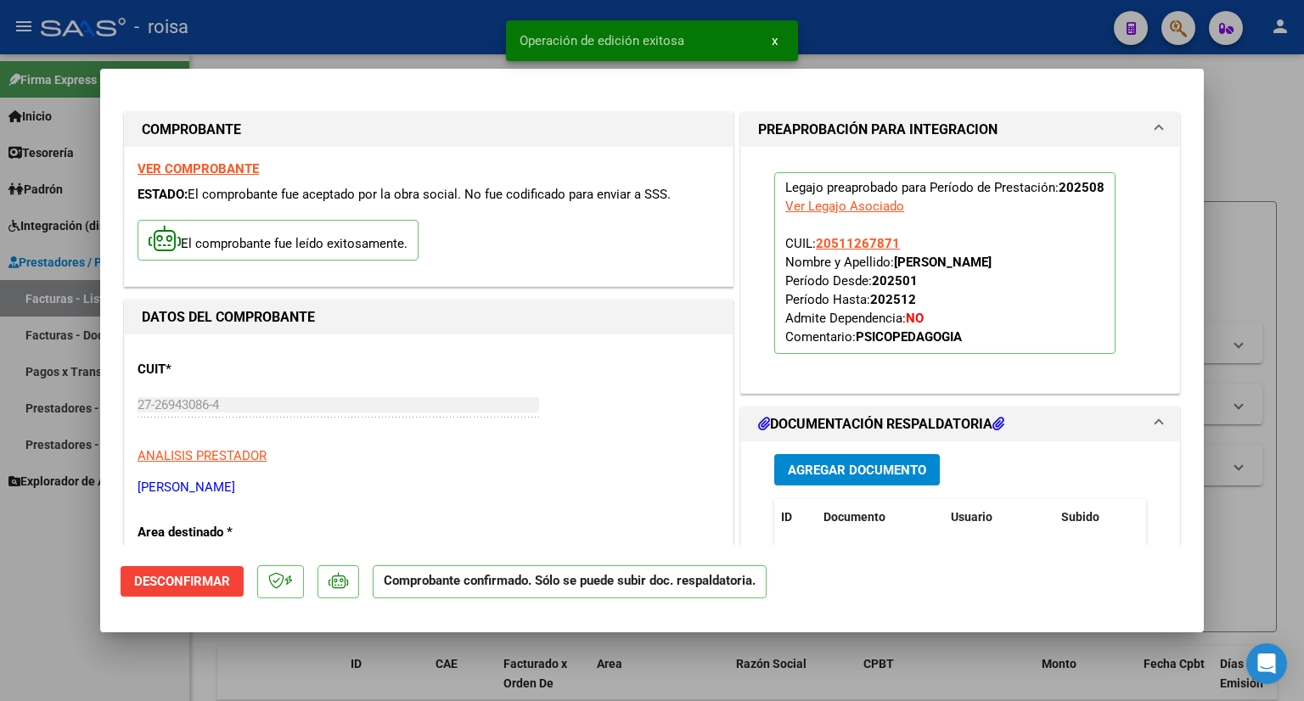
click at [1277, 142] on div at bounding box center [652, 350] width 1304 height 701
type input "$ 0,00"
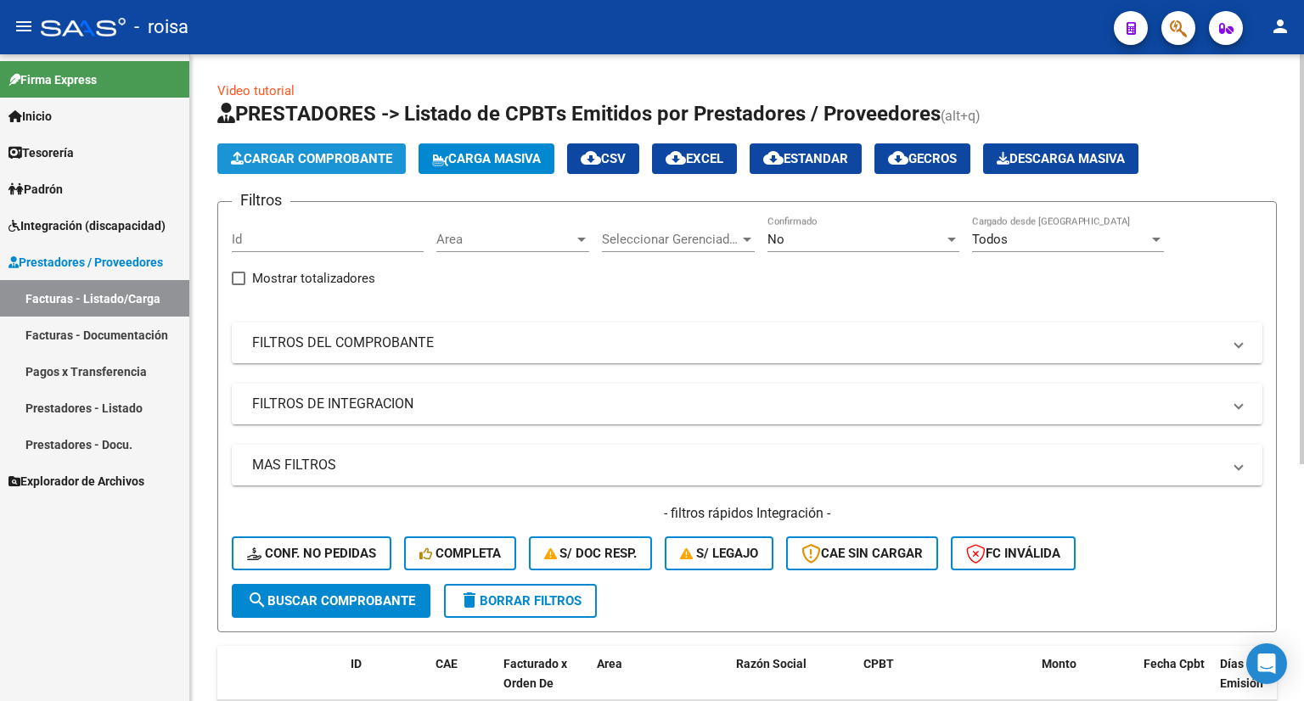
click at [325, 155] on span "Cargar Comprobante" at bounding box center [311, 158] width 161 height 15
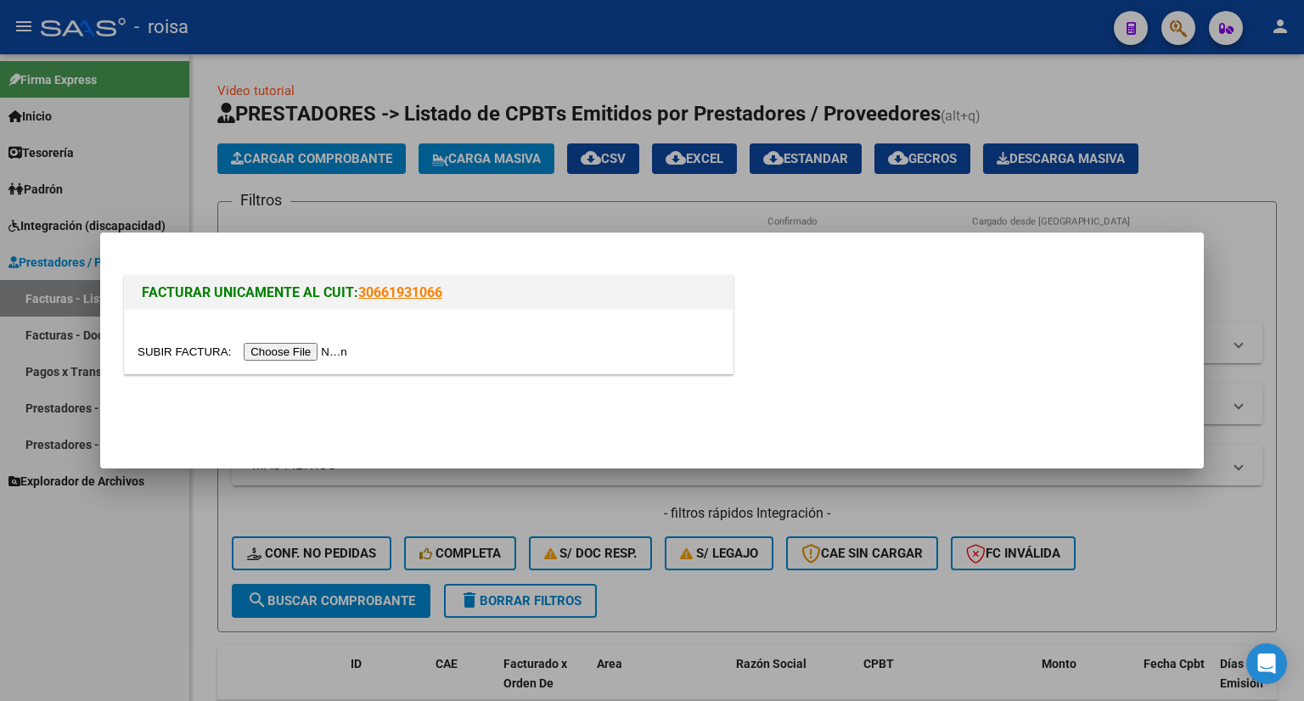
click at [314, 351] on input "file" at bounding box center [244, 352] width 215 height 18
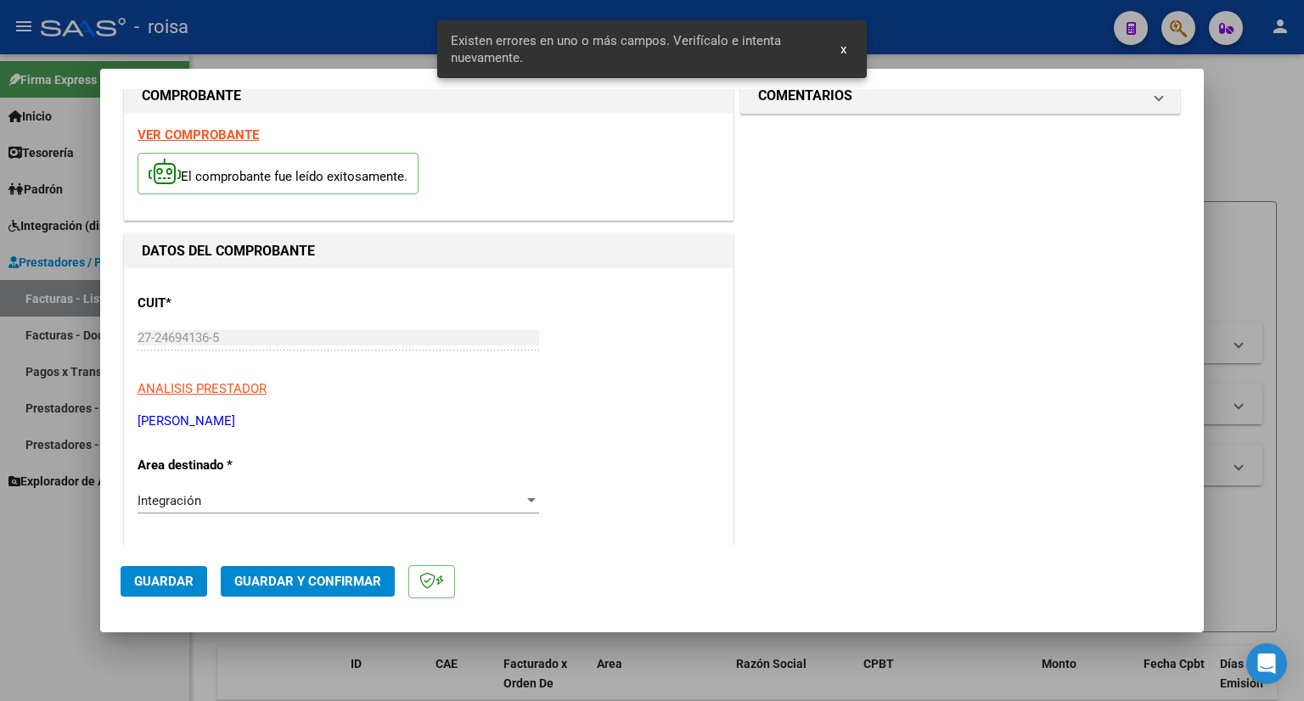
scroll to position [24, 0]
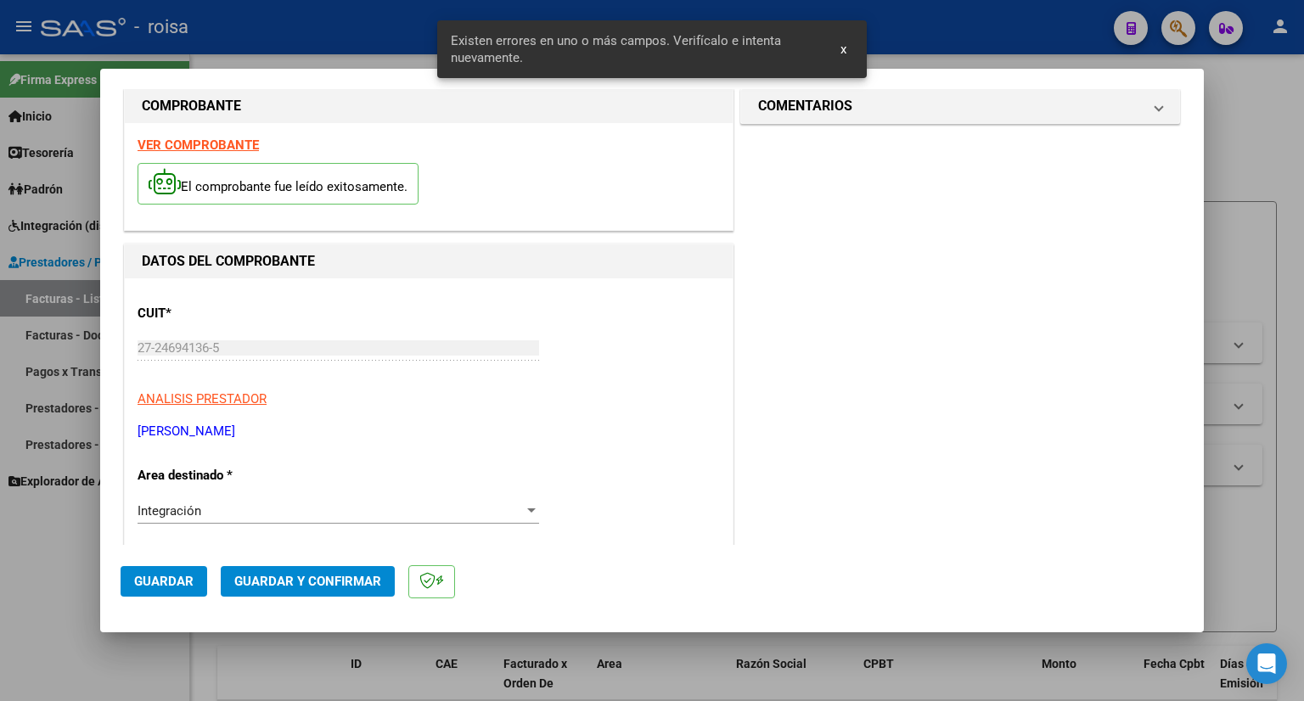
click at [193, 143] on strong "VER COMPROBANTE" at bounding box center [197, 144] width 121 height 15
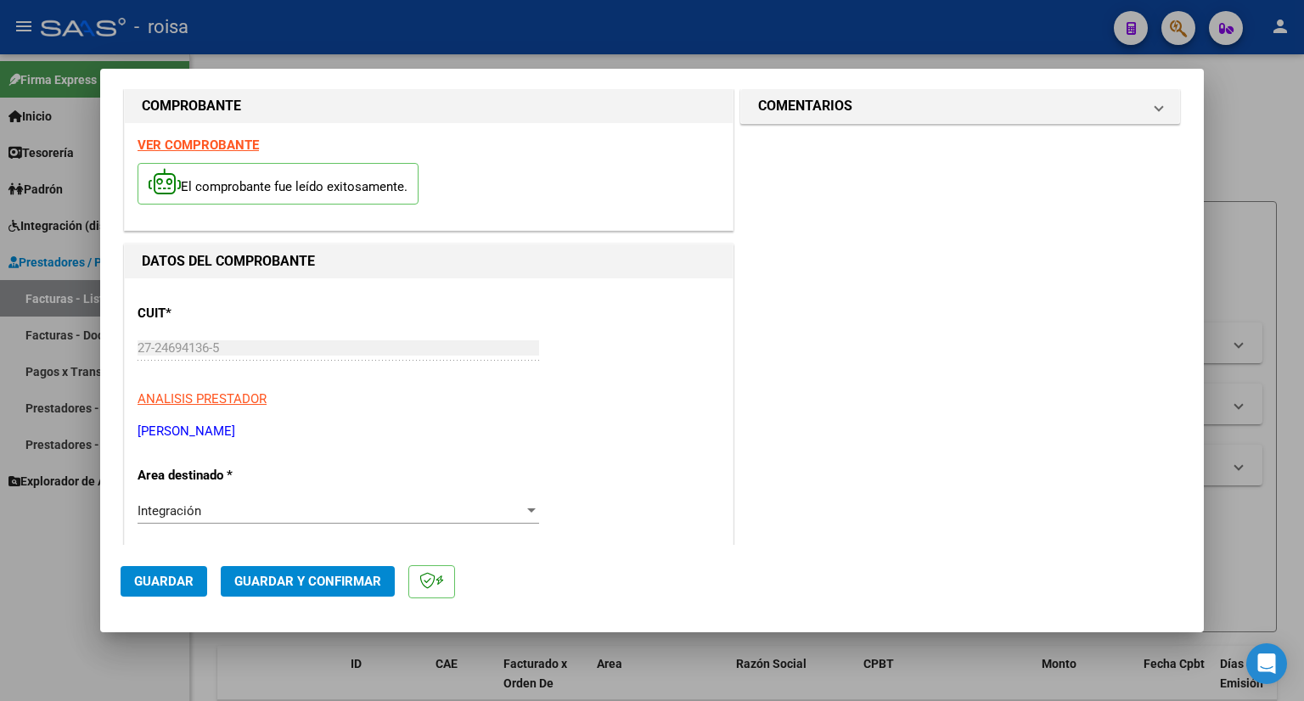
scroll to position [194, 0]
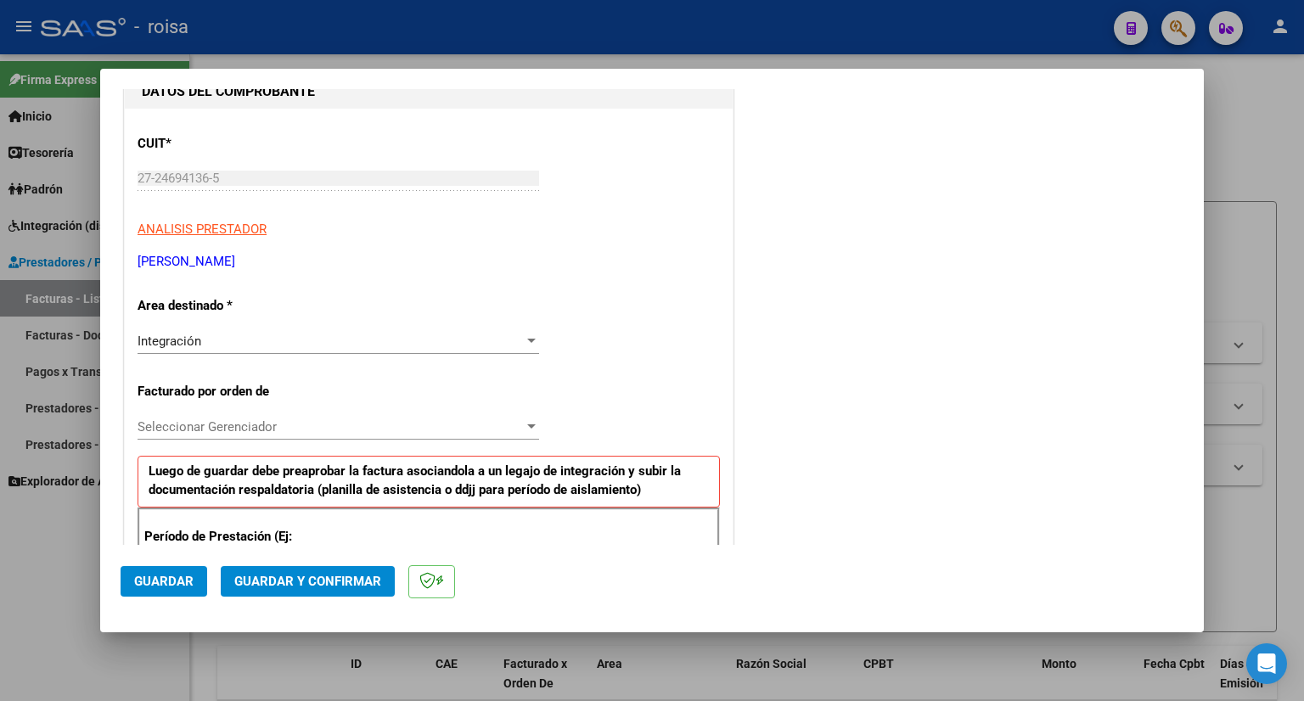
click at [252, 424] on span "Seleccionar Gerenciador" at bounding box center [330, 426] width 386 height 15
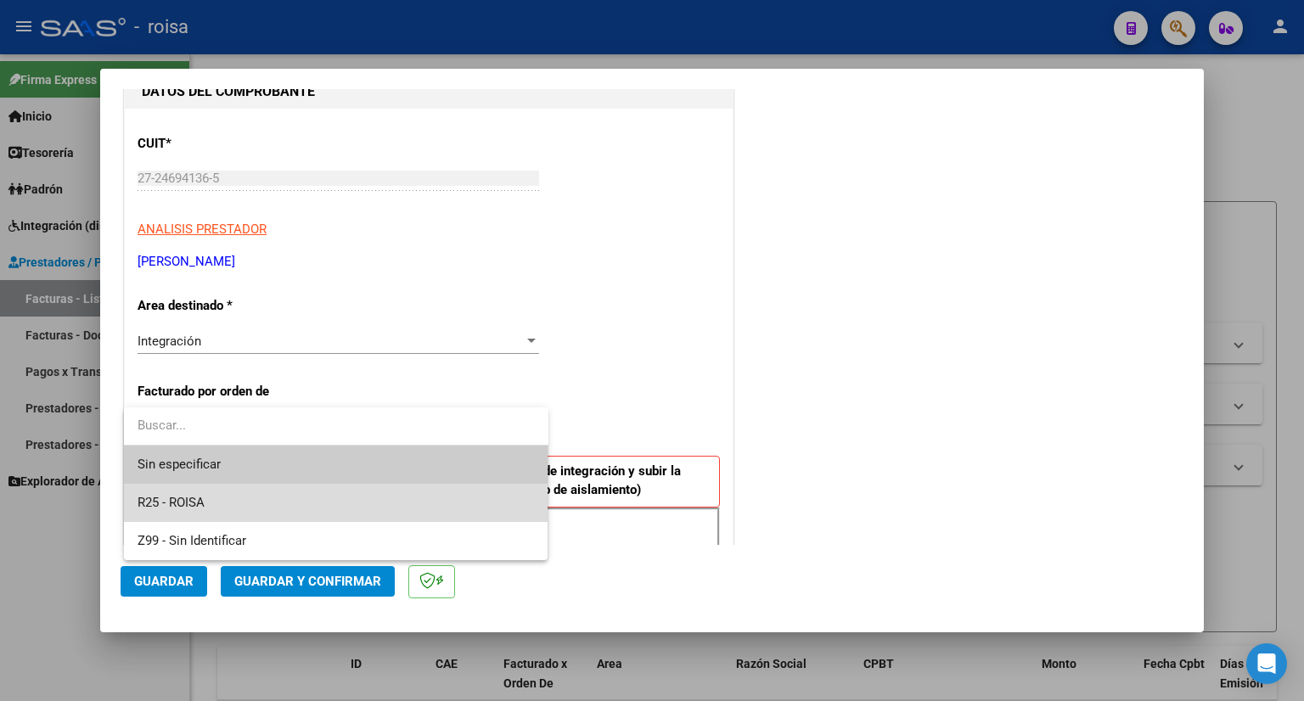
click at [207, 507] on span "R25 - ROISA" at bounding box center [335, 503] width 397 height 38
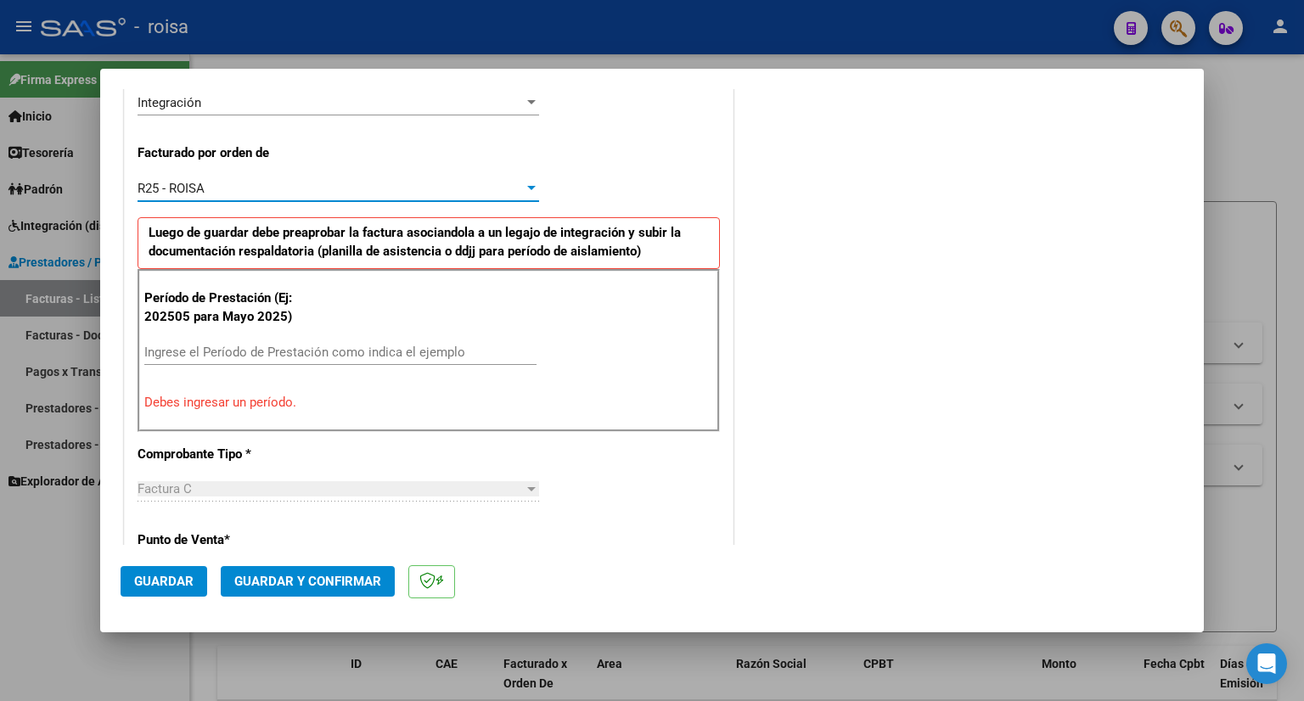
scroll to position [533, 0]
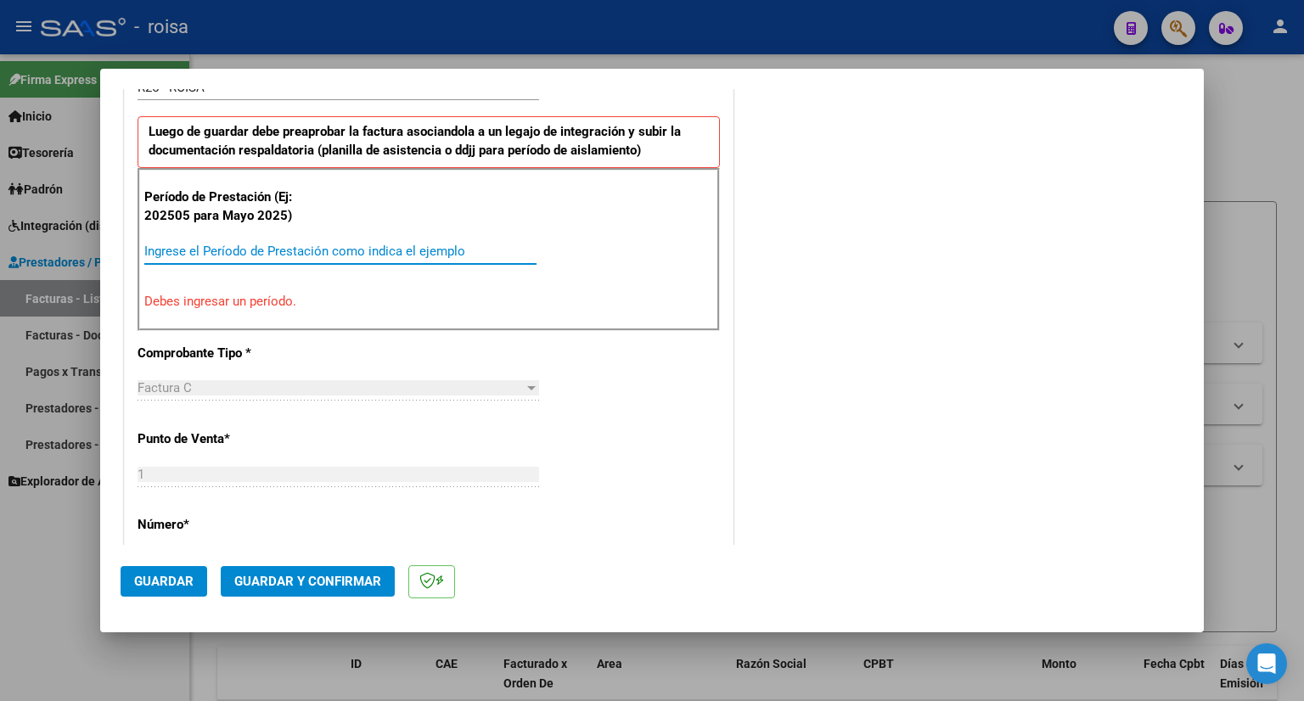
click at [290, 247] on input "Ingrese el Período de Prestación como indica el ejemplo" at bounding box center [340, 251] width 392 height 15
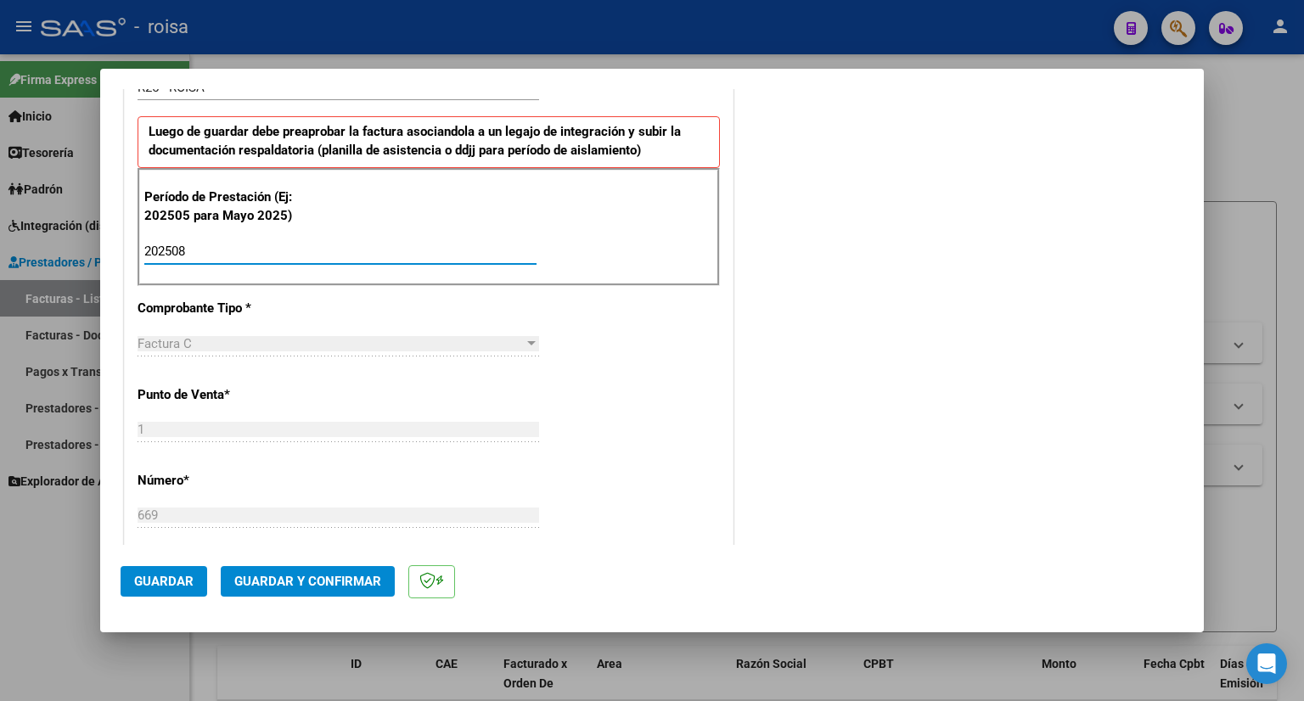
type input "202508"
click at [151, 588] on span "Guardar" at bounding box center [163, 581] width 59 height 15
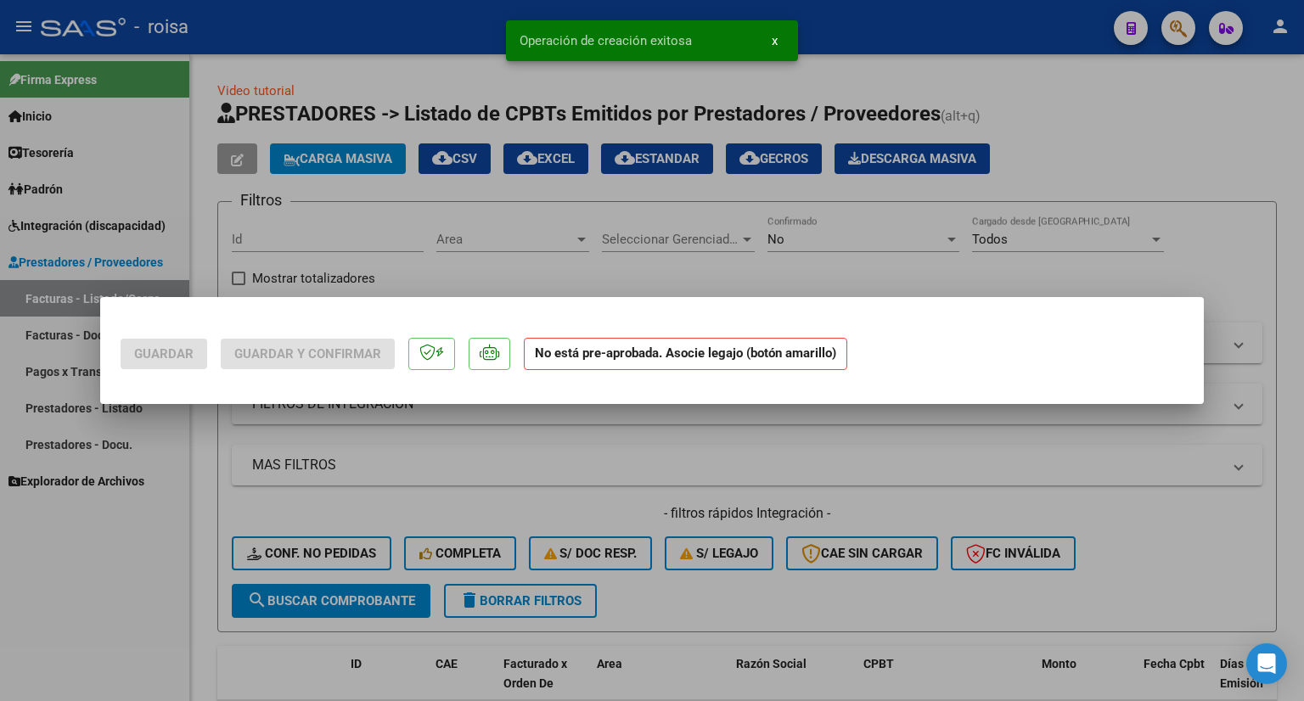
scroll to position [0, 0]
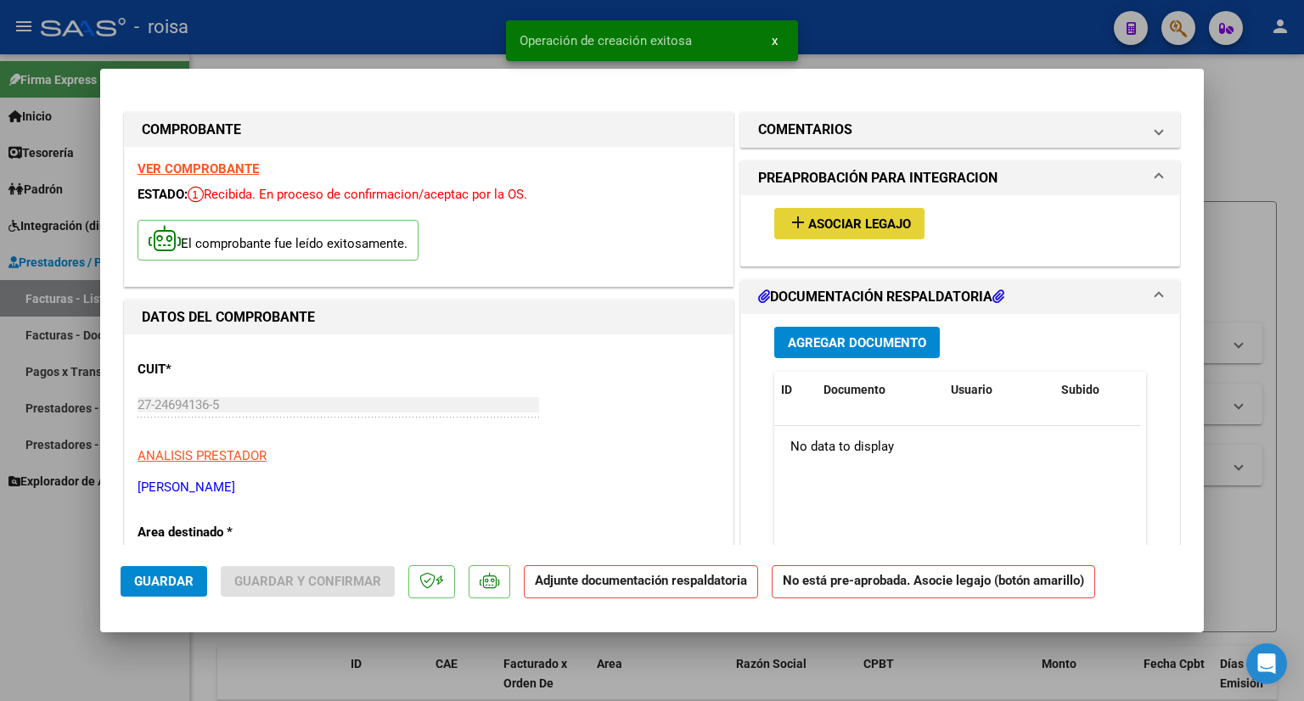
click at [896, 220] on span "Asociar Legajo" at bounding box center [859, 223] width 103 height 15
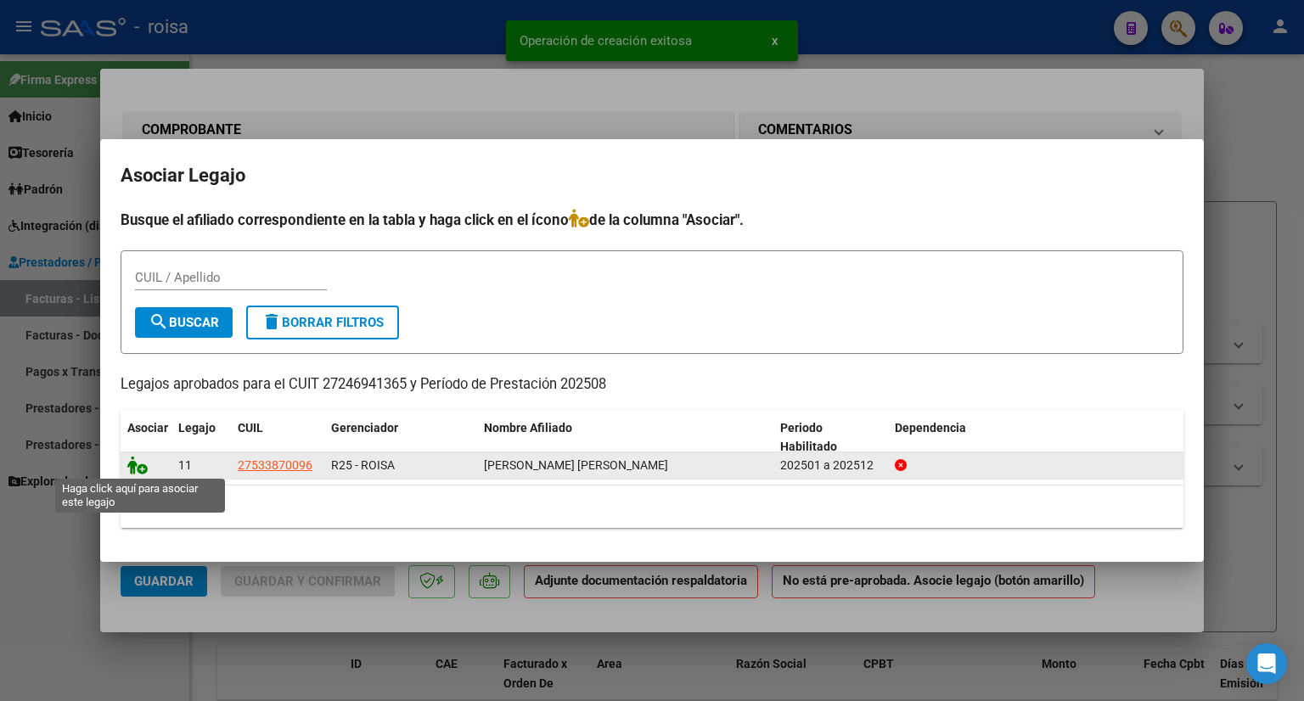
click at [135, 464] on icon at bounding box center [137, 465] width 20 height 19
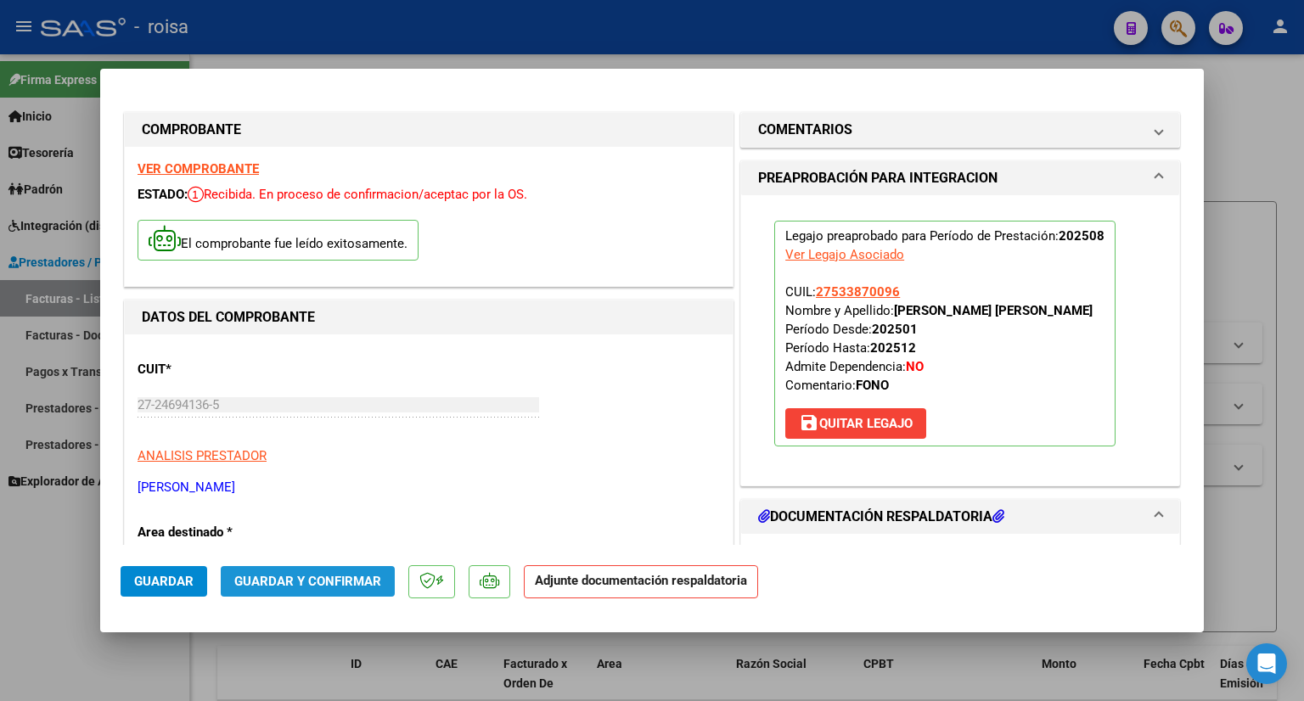
click at [348, 577] on span "Guardar y Confirmar" at bounding box center [307, 581] width 147 height 15
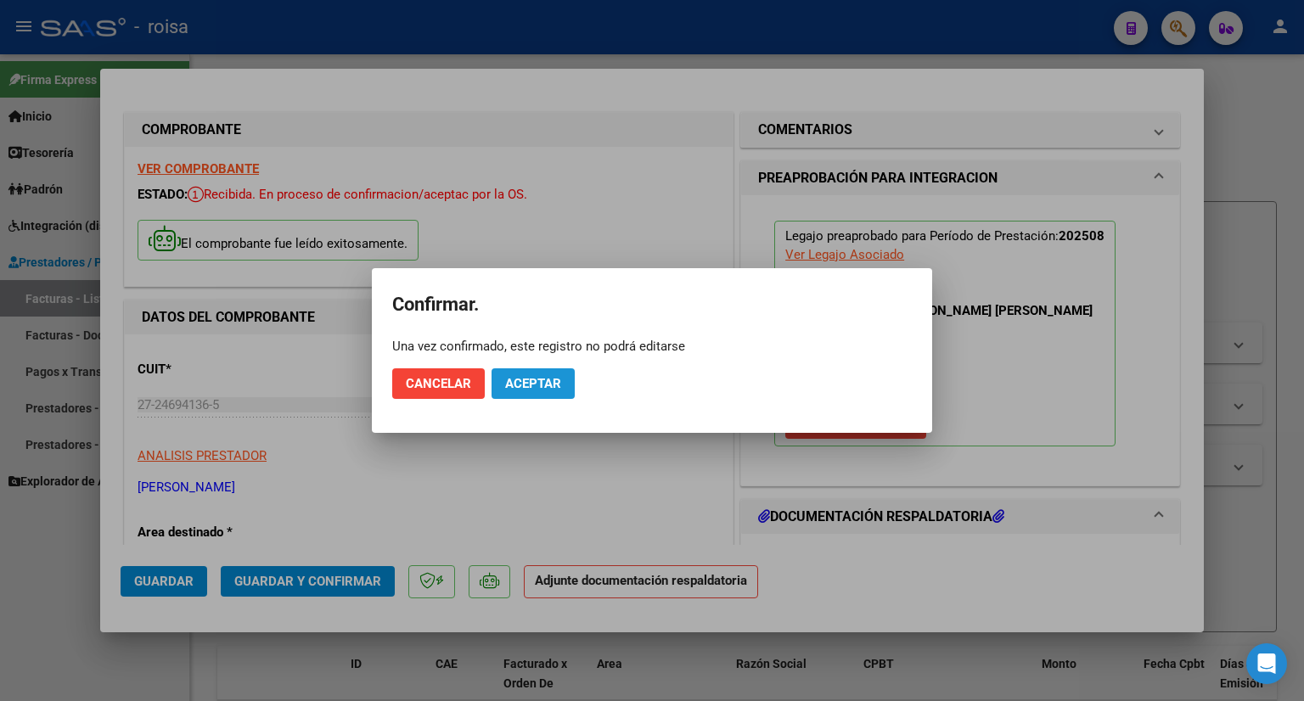
click at [543, 384] on span "Aceptar" at bounding box center [533, 383] width 56 height 15
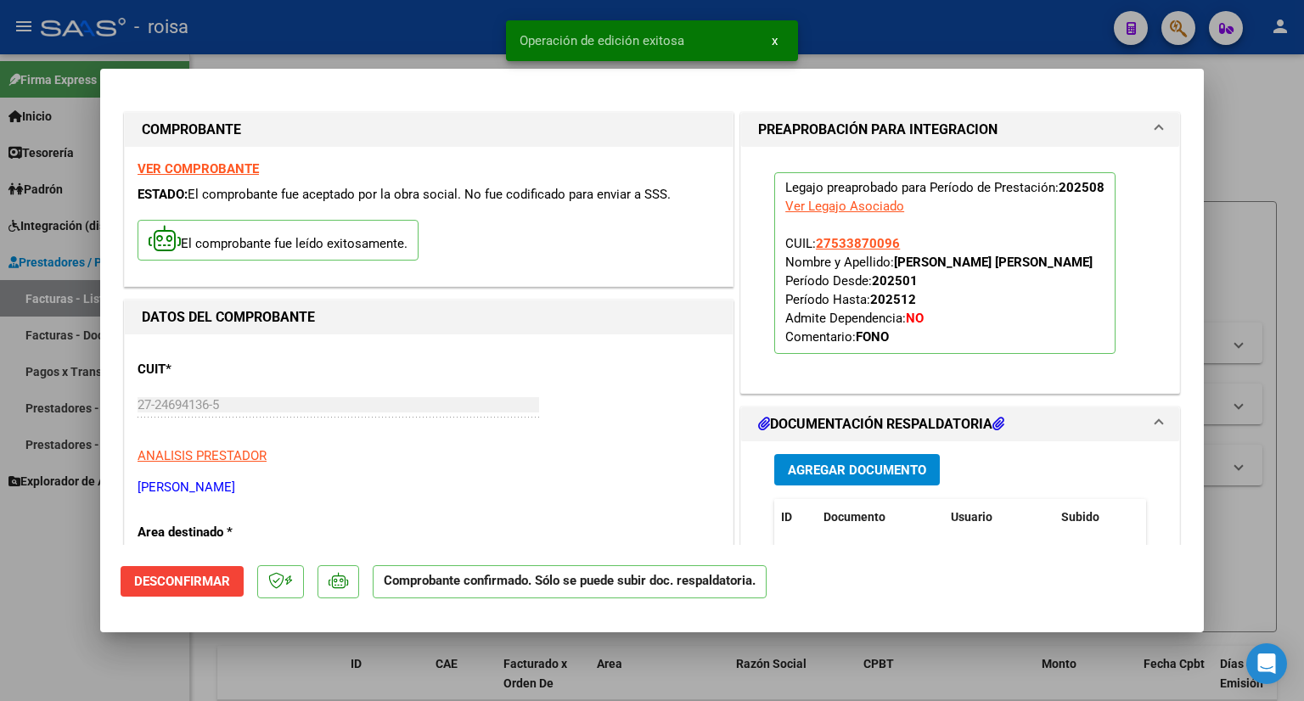
click at [1254, 164] on div at bounding box center [652, 350] width 1304 height 701
type input "$ 0,00"
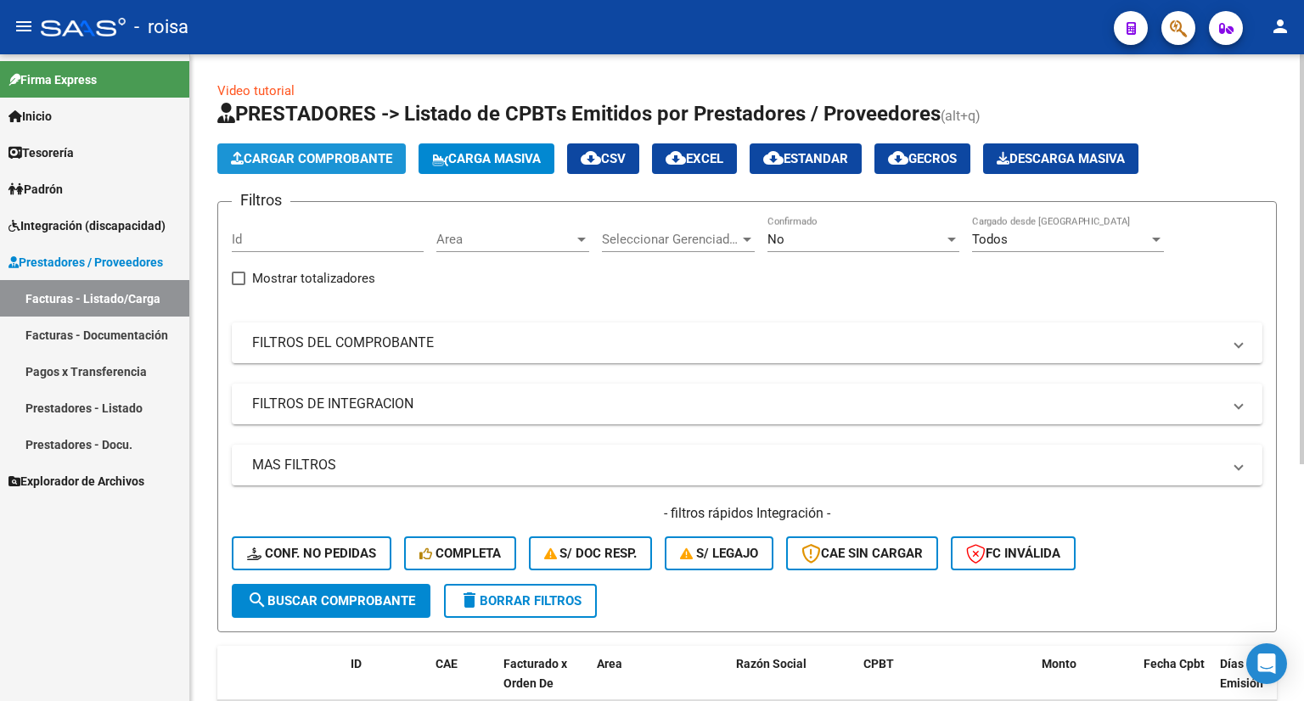
click at [353, 154] on span "Cargar Comprobante" at bounding box center [311, 158] width 161 height 15
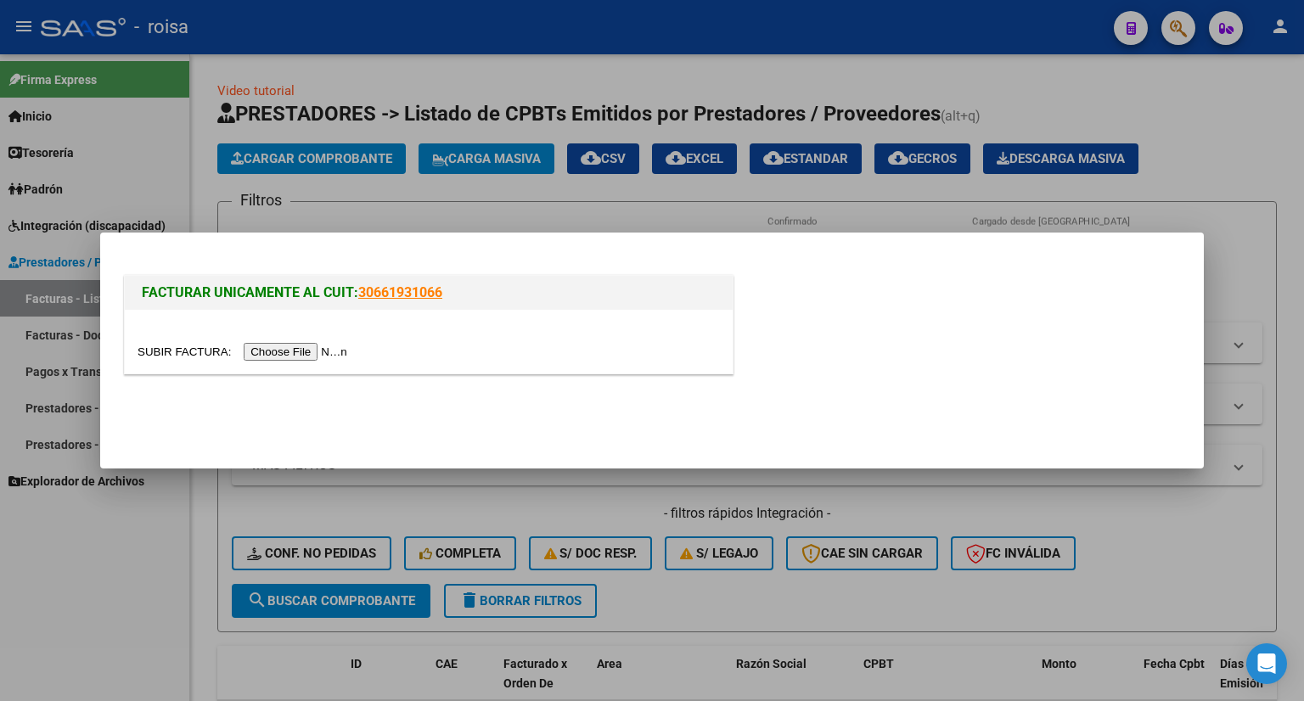
click at [321, 352] on input "file" at bounding box center [244, 352] width 215 height 18
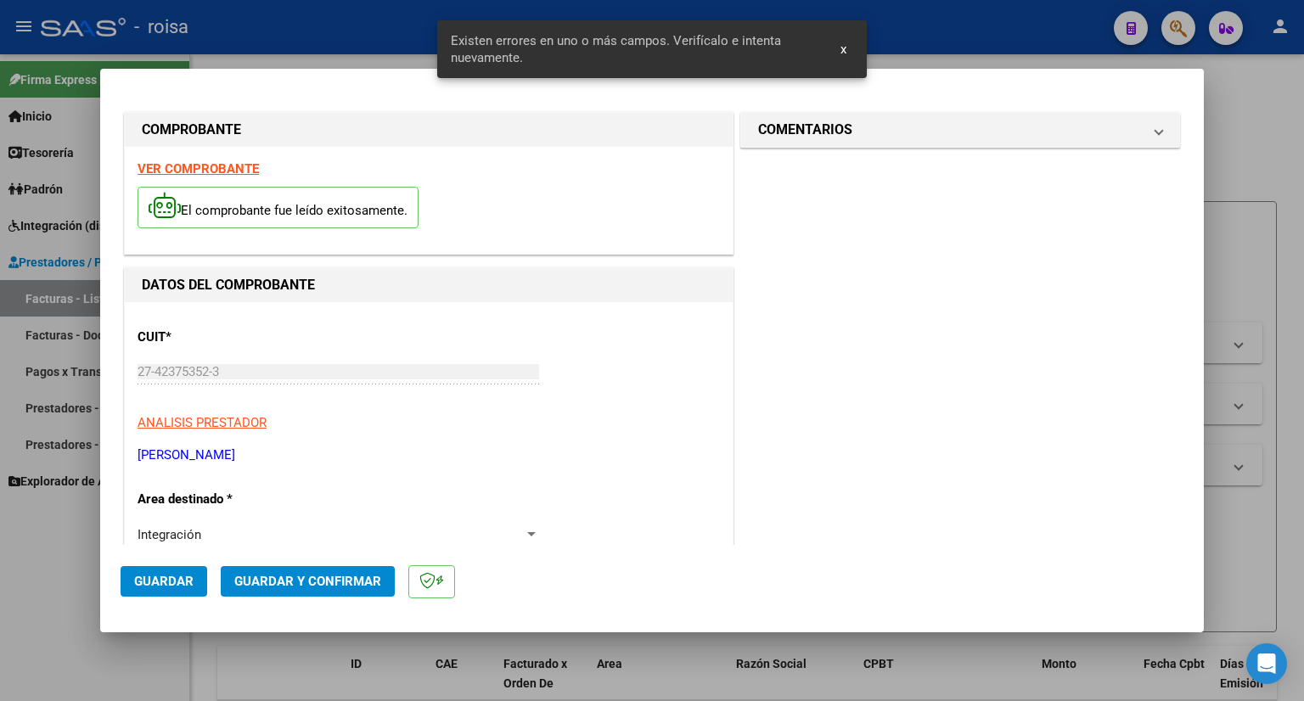
click at [197, 171] on strong "VER COMPROBANTE" at bounding box center [197, 168] width 121 height 15
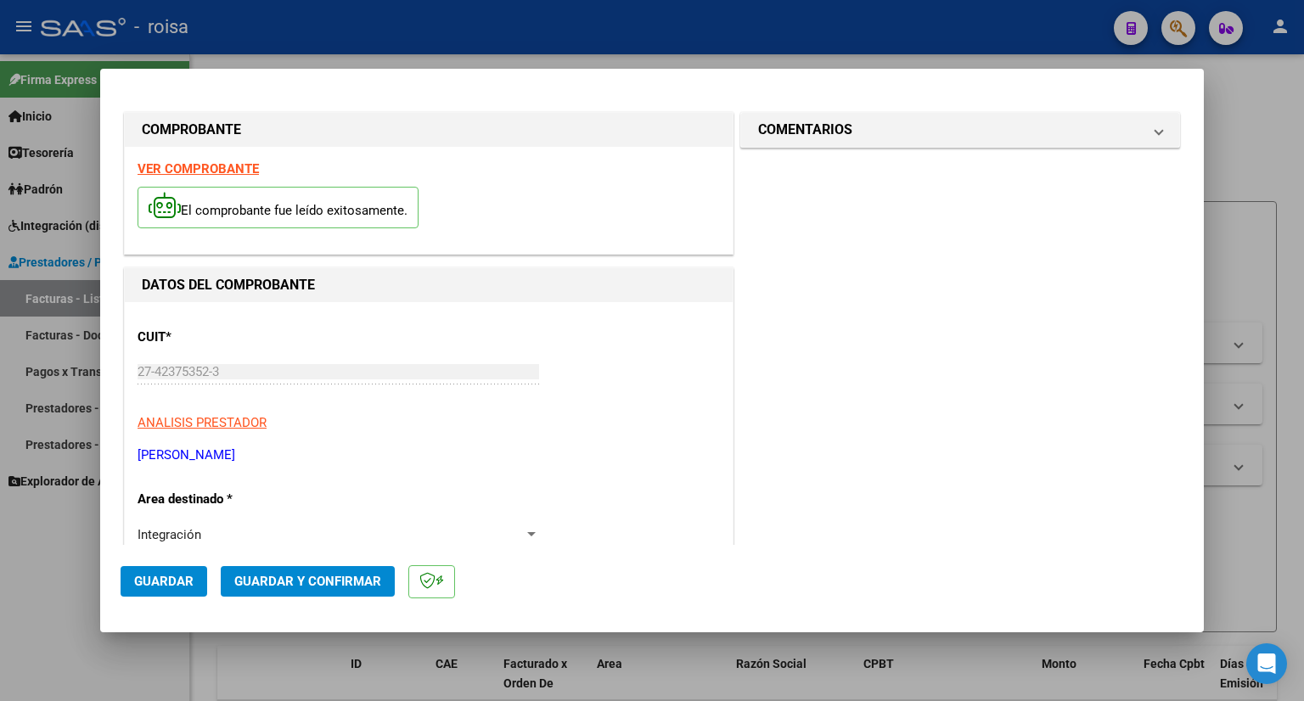
scroll to position [170, 0]
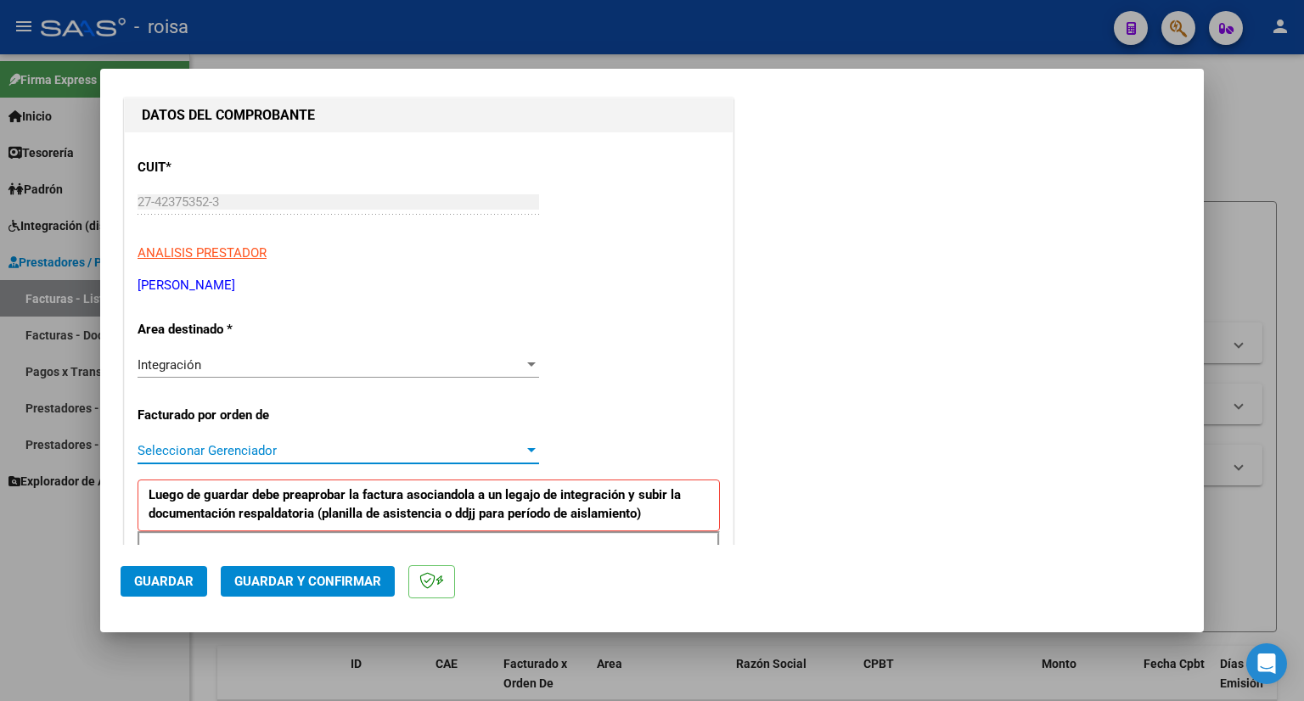
click at [244, 446] on span "Seleccionar Gerenciador" at bounding box center [330, 450] width 386 height 15
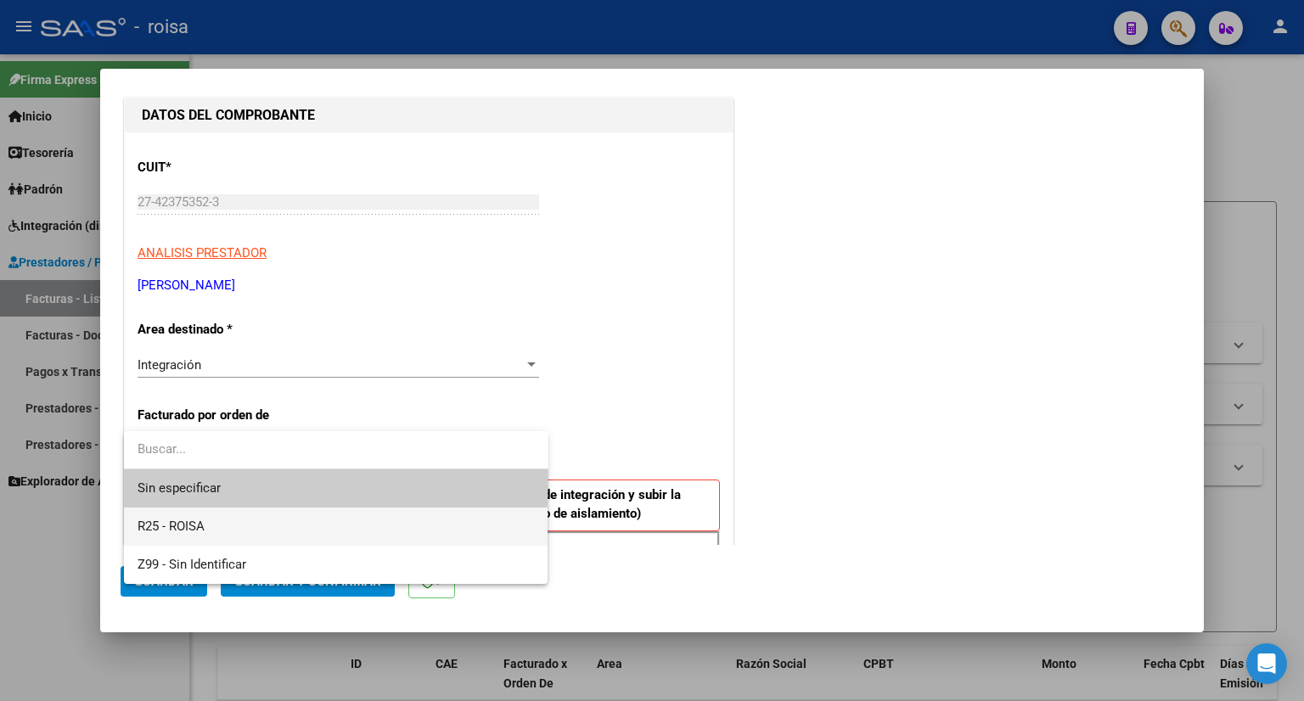
click at [199, 514] on span "R25 - ROISA" at bounding box center [335, 527] width 397 height 38
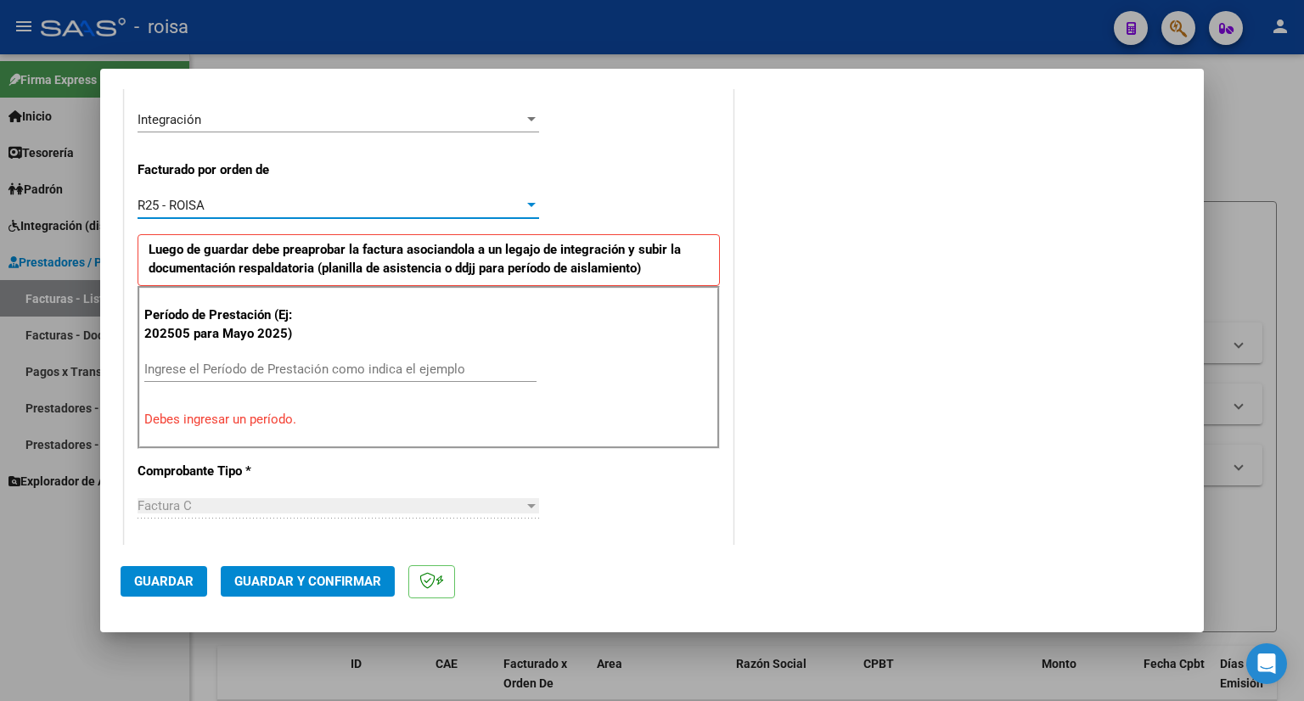
scroll to position [424, 0]
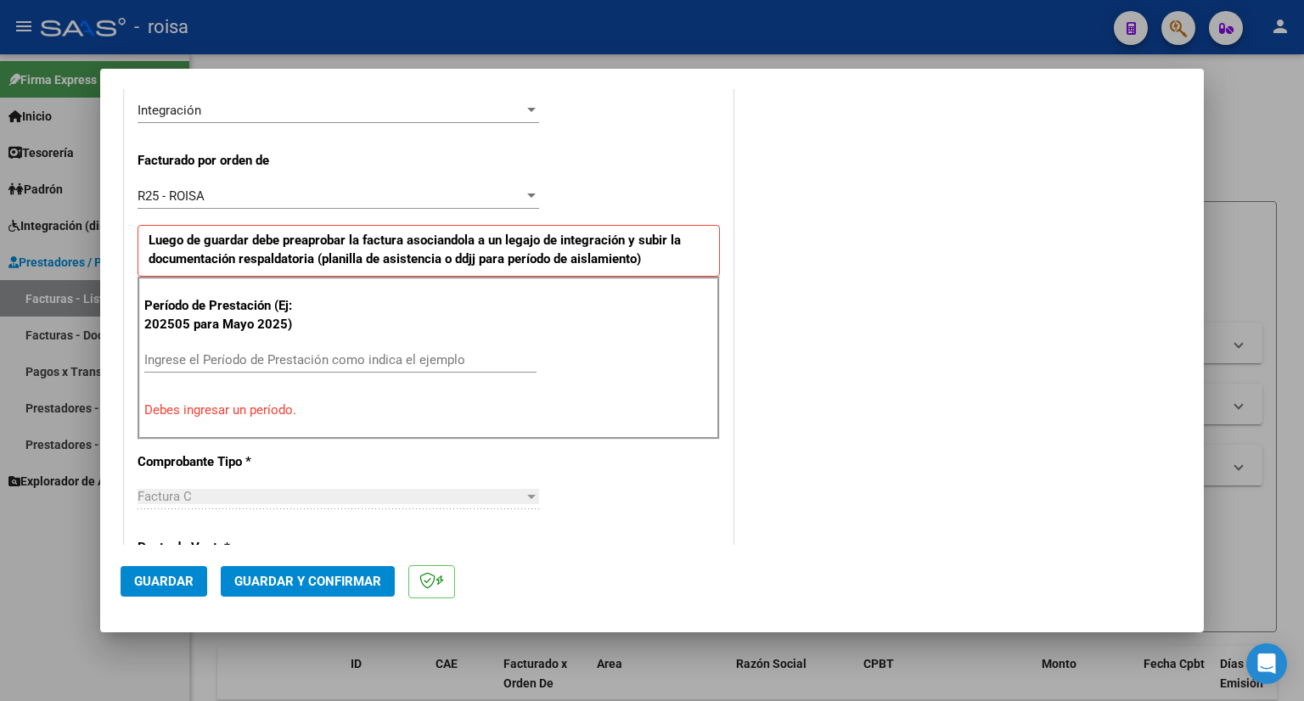
click at [283, 347] on div "Ingrese el Período de Prestación como indica el ejemplo" at bounding box center [340, 359] width 392 height 25
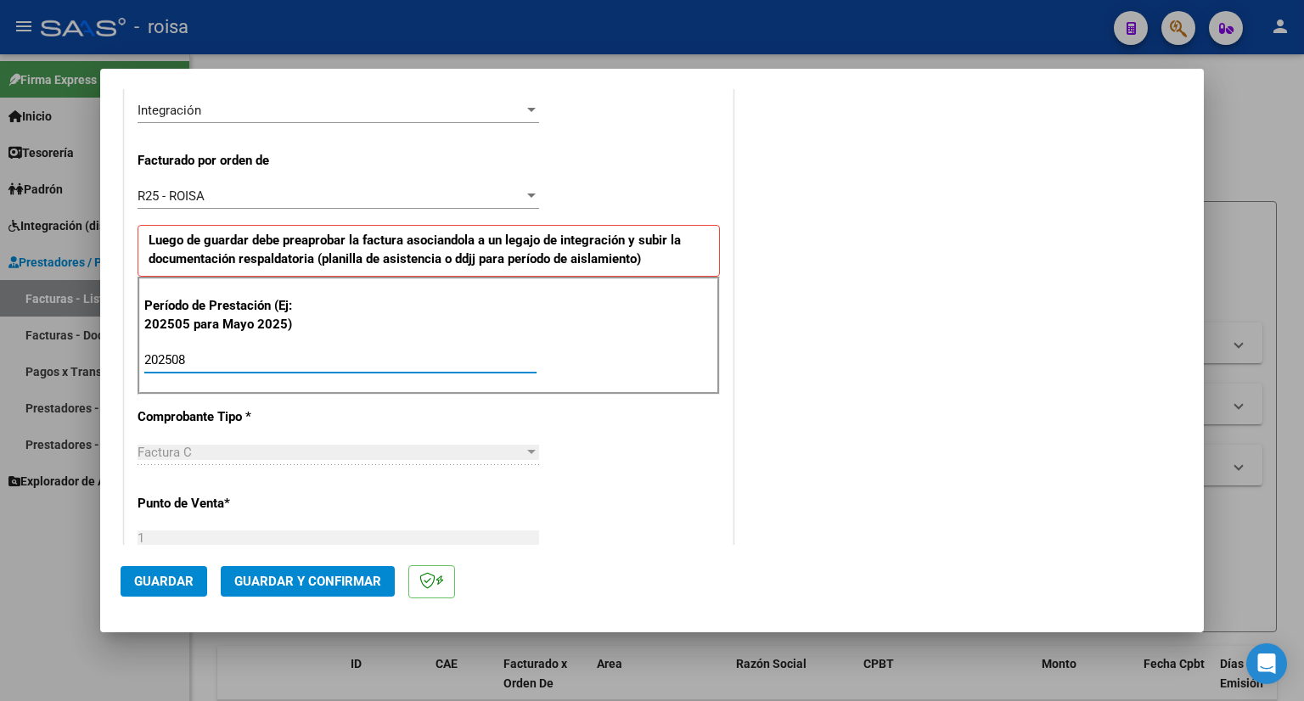
type input "202508"
click at [169, 572] on button "Guardar" at bounding box center [164, 581] width 87 height 31
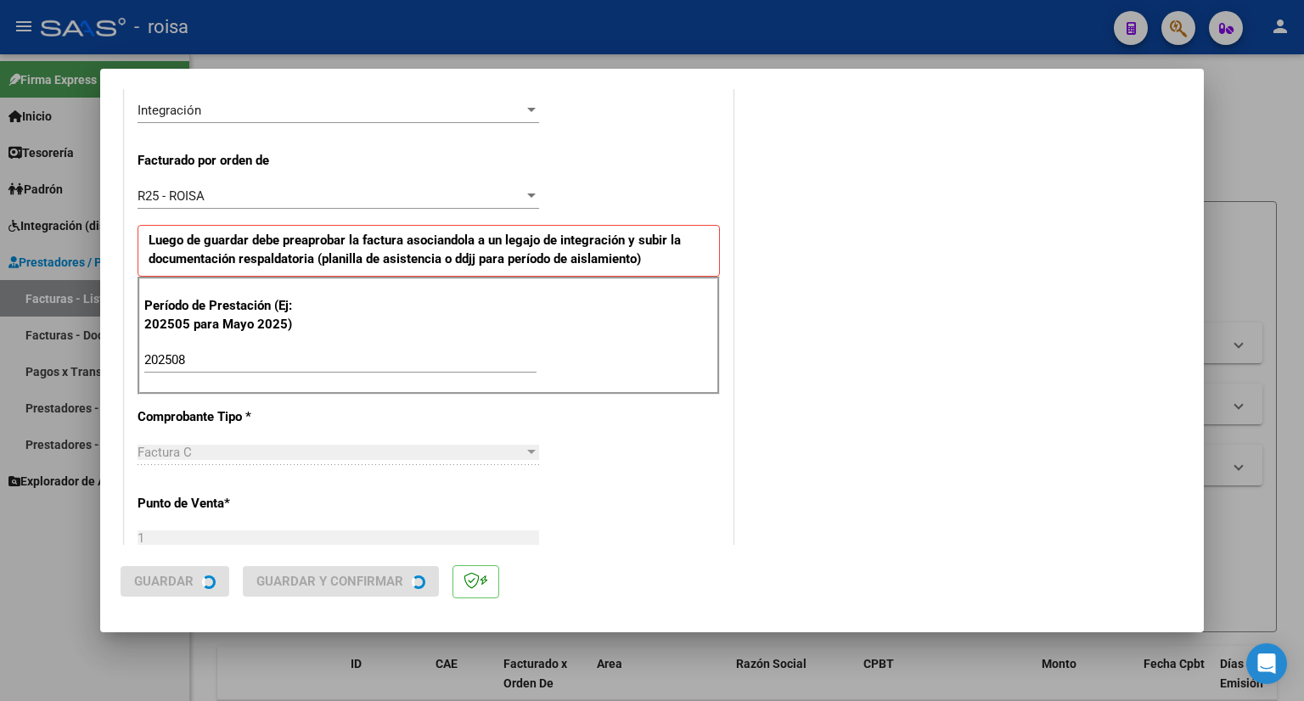
scroll to position [0, 0]
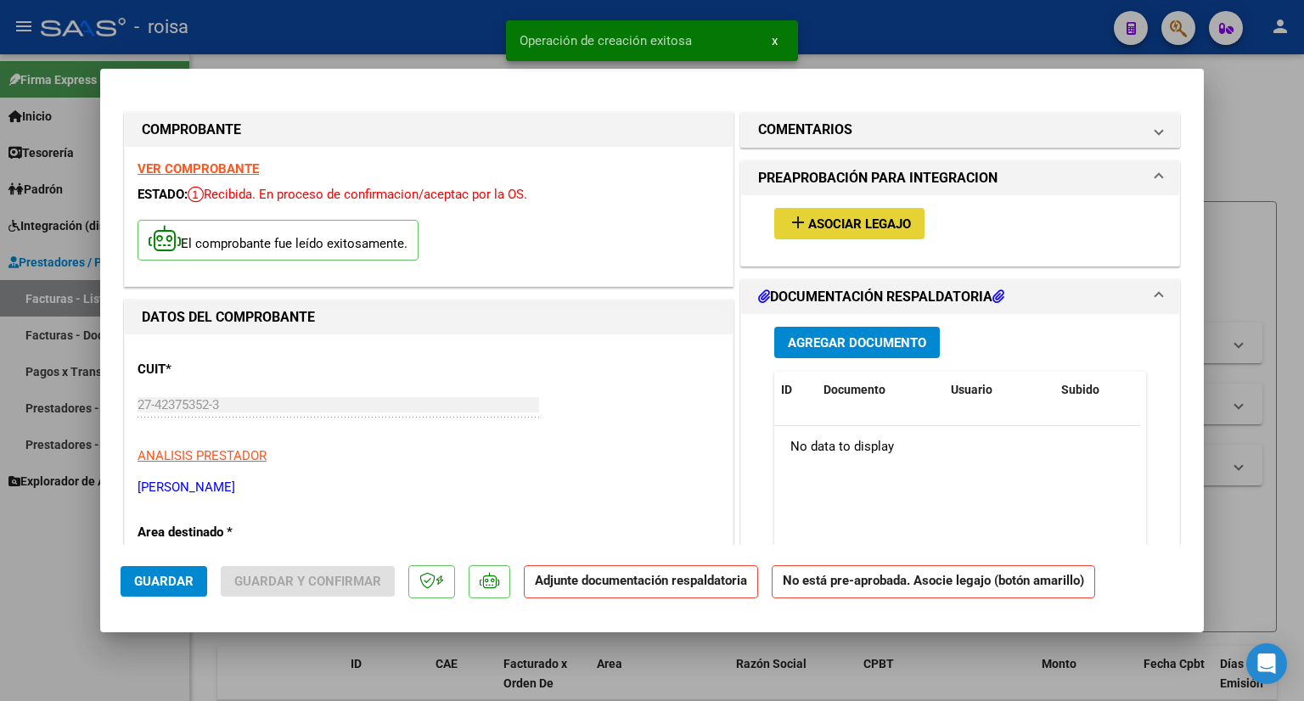
click at [893, 216] on span "Asociar Legajo" at bounding box center [859, 223] width 103 height 15
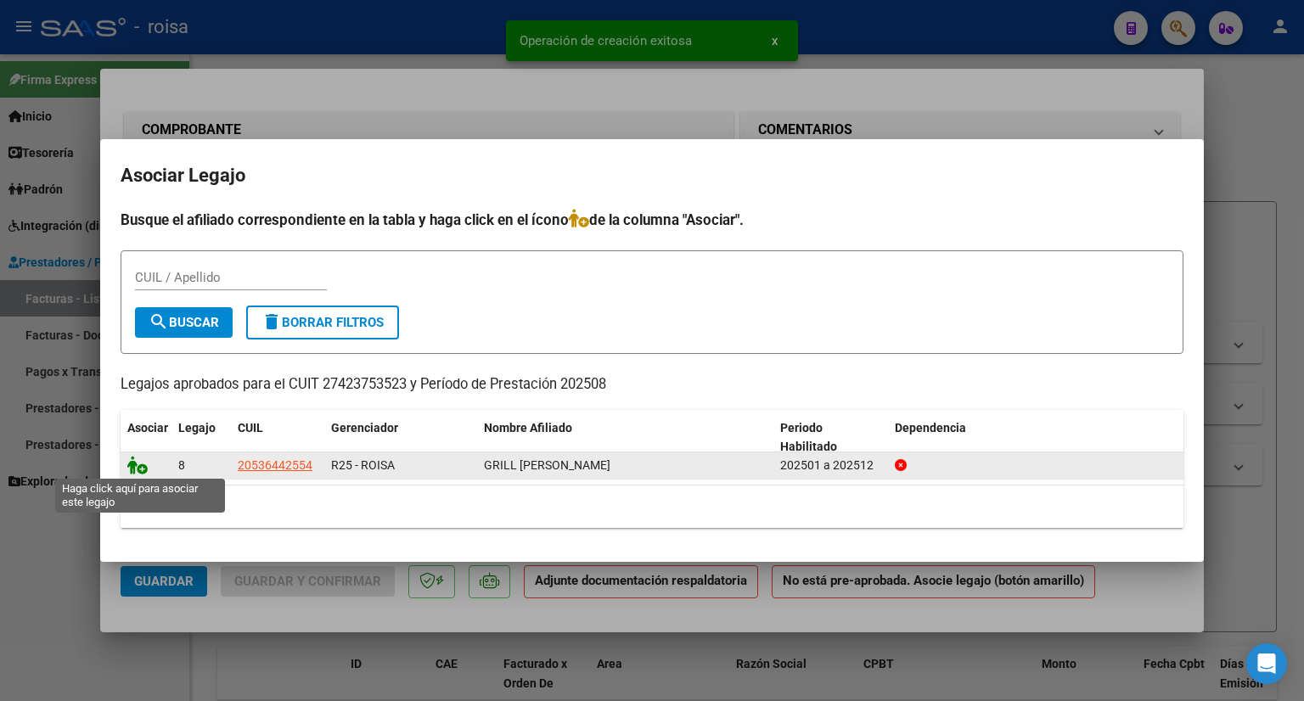
click at [138, 466] on icon at bounding box center [137, 465] width 20 height 19
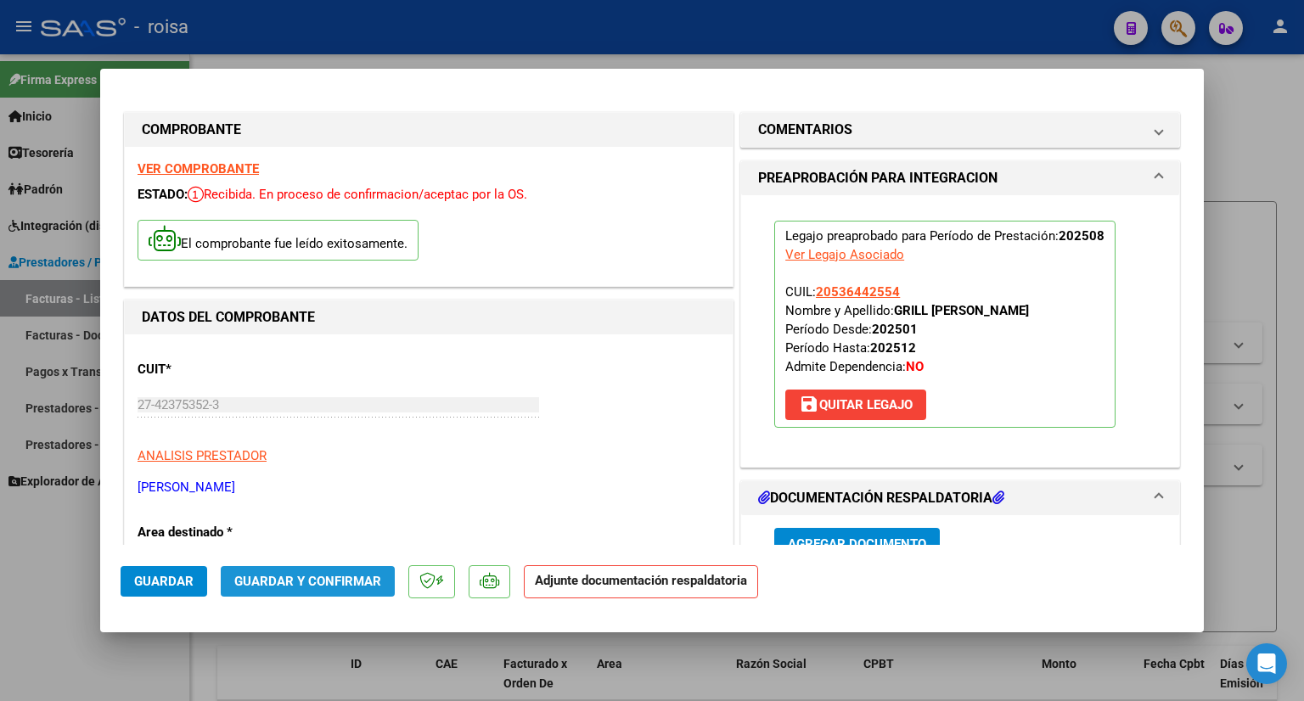
click at [340, 579] on span "Guardar y Confirmar" at bounding box center [307, 581] width 147 height 15
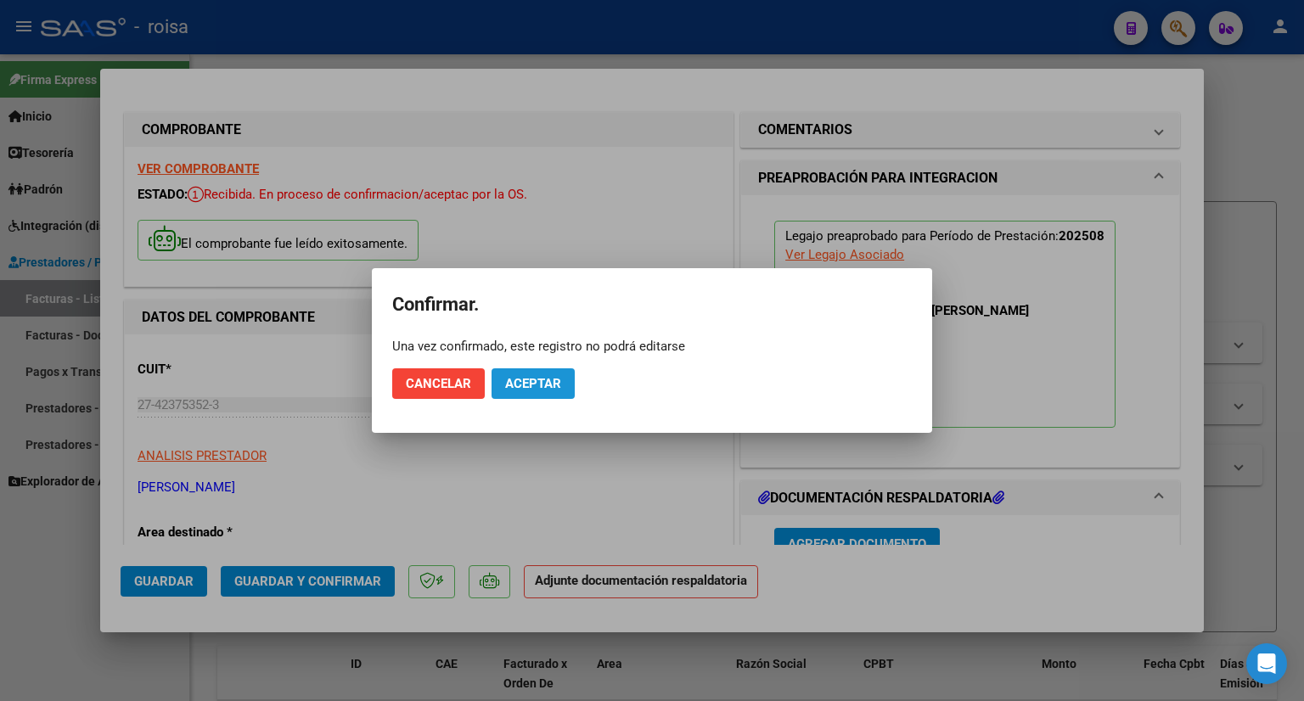
click at [533, 383] on span "Aceptar" at bounding box center [533, 383] width 56 height 15
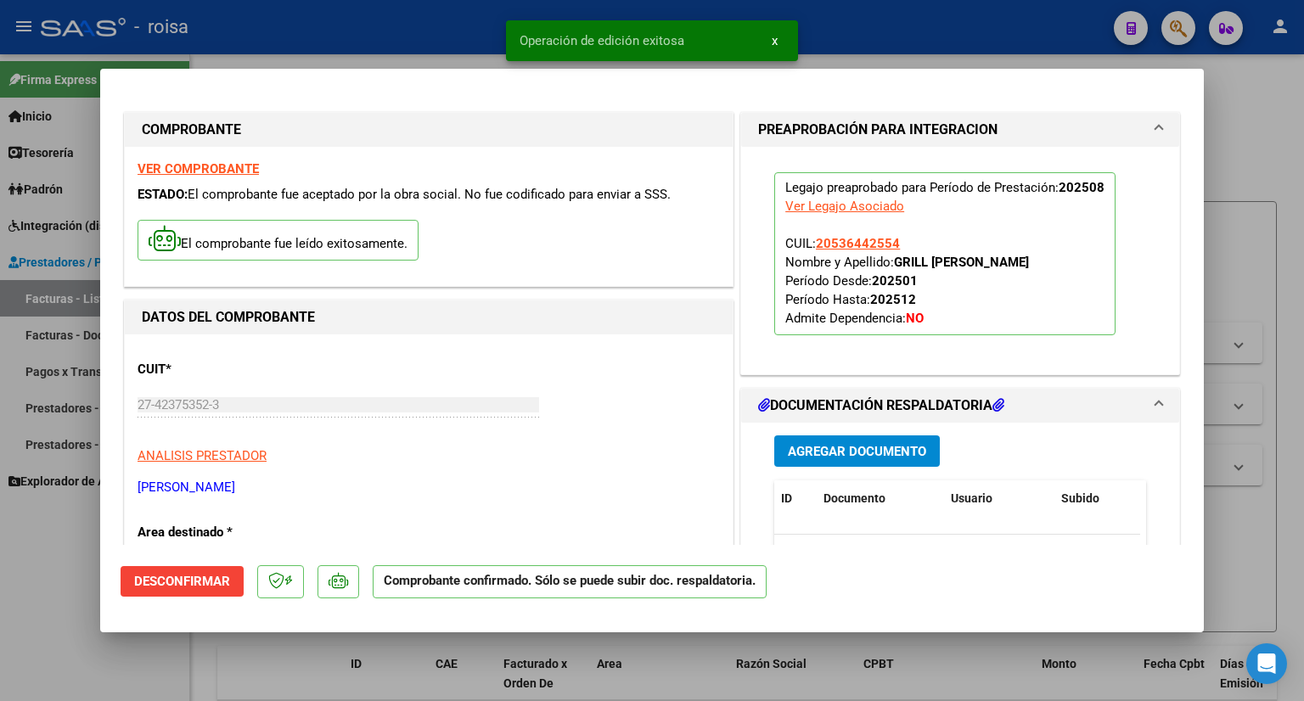
click at [1257, 140] on div at bounding box center [652, 350] width 1304 height 701
type input "$ 0,00"
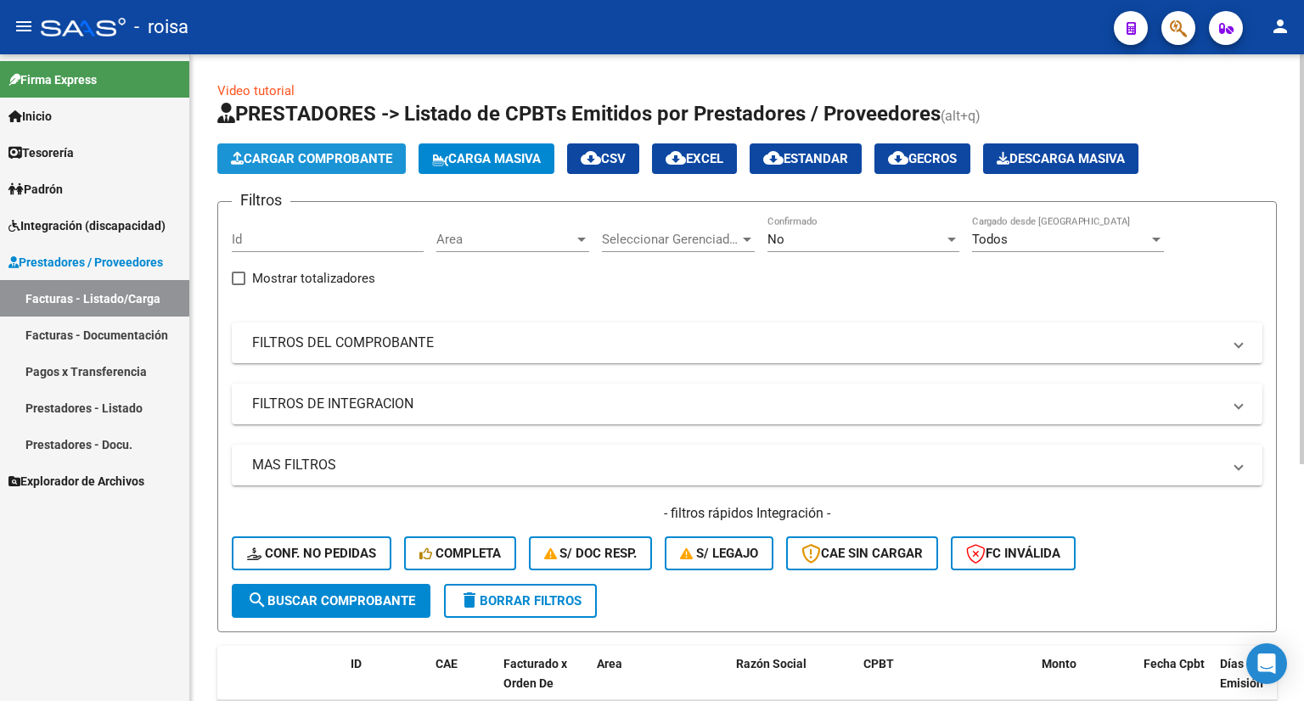
click at [286, 160] on span "Cargar Comprobante" at bounding box center [311, 158] width 161 height 15
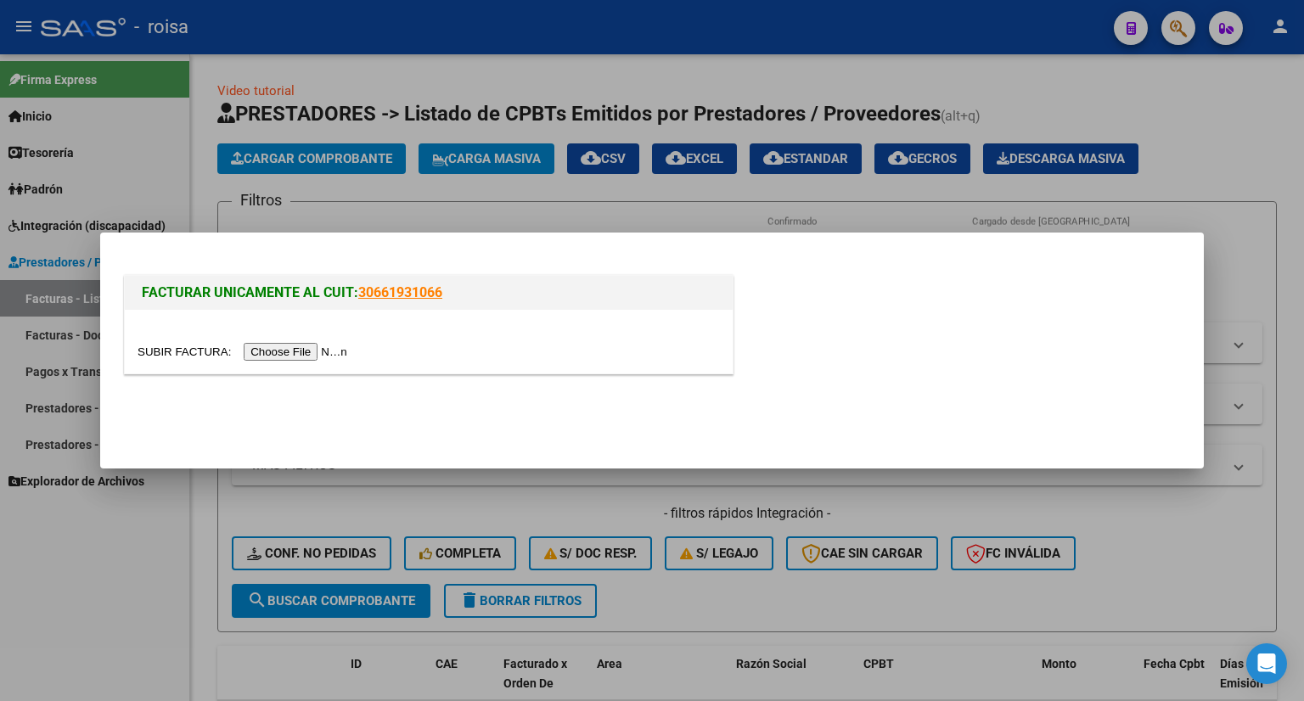
click at [324, 356] on input "file" at bounding box center [244, 352] width 215 height 18
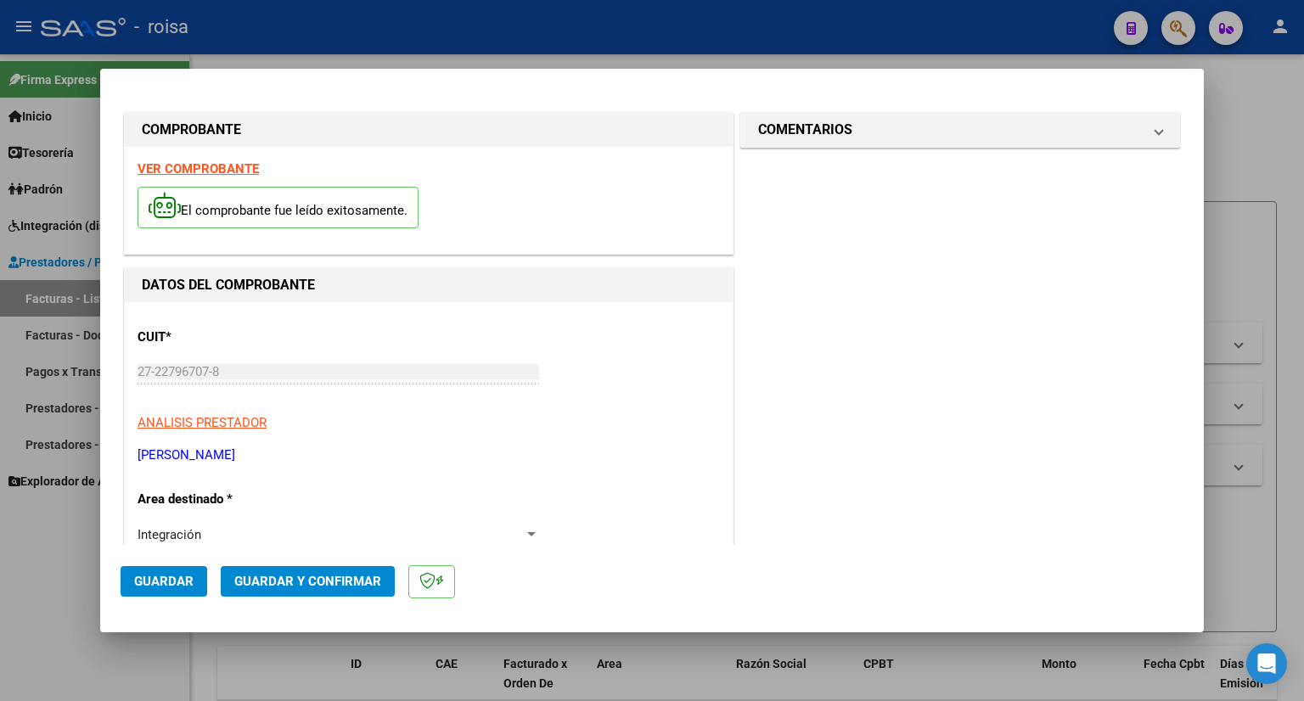
click at [190, 171] on strong "VER COMPROBANTE" at bounding box center [197, 168] width 121 height 15
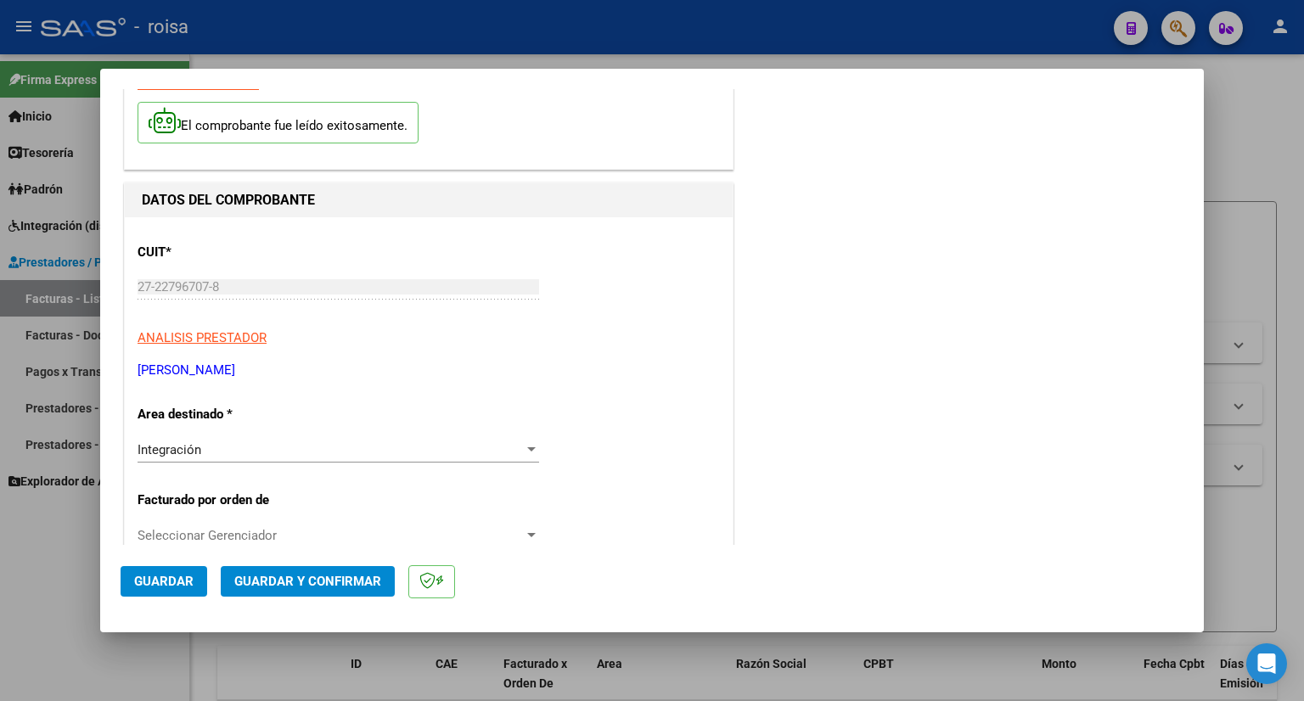
scroll to position [340, 0]
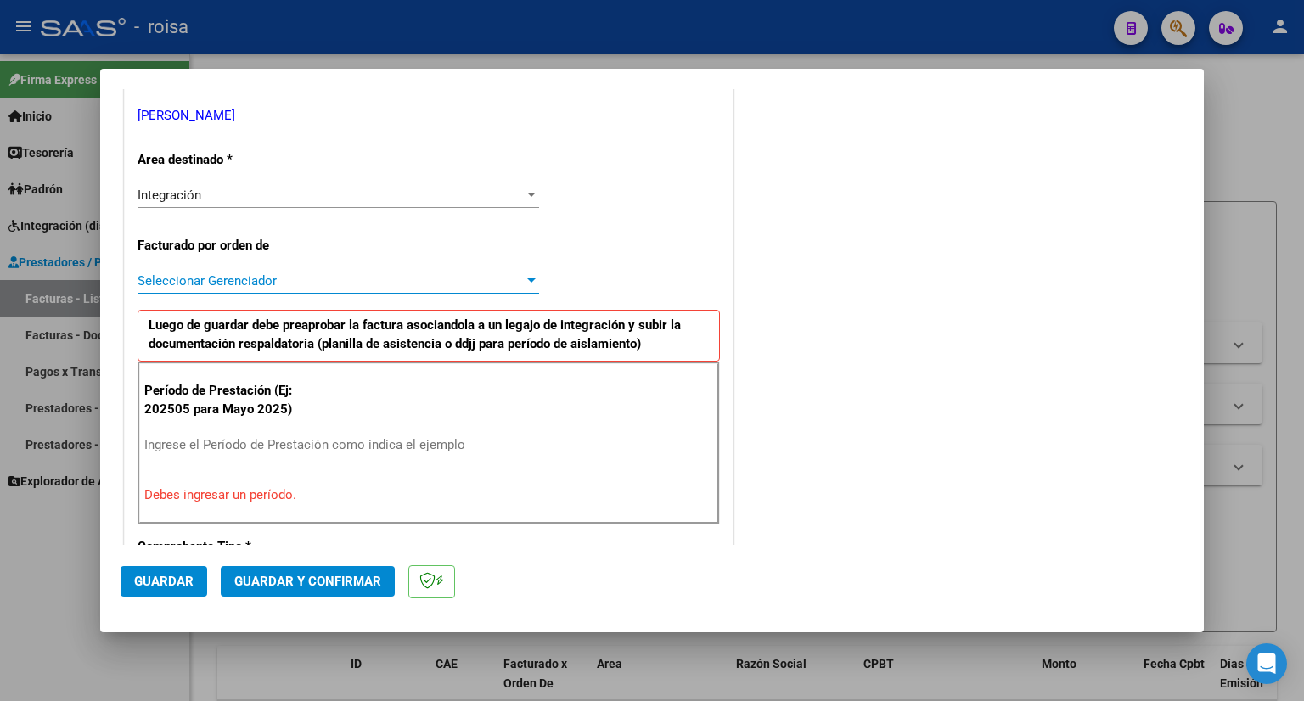
click at [275, 277] on span "Seleccionar Gerenciador" at bounding box center [330, 280] width 386 height 15
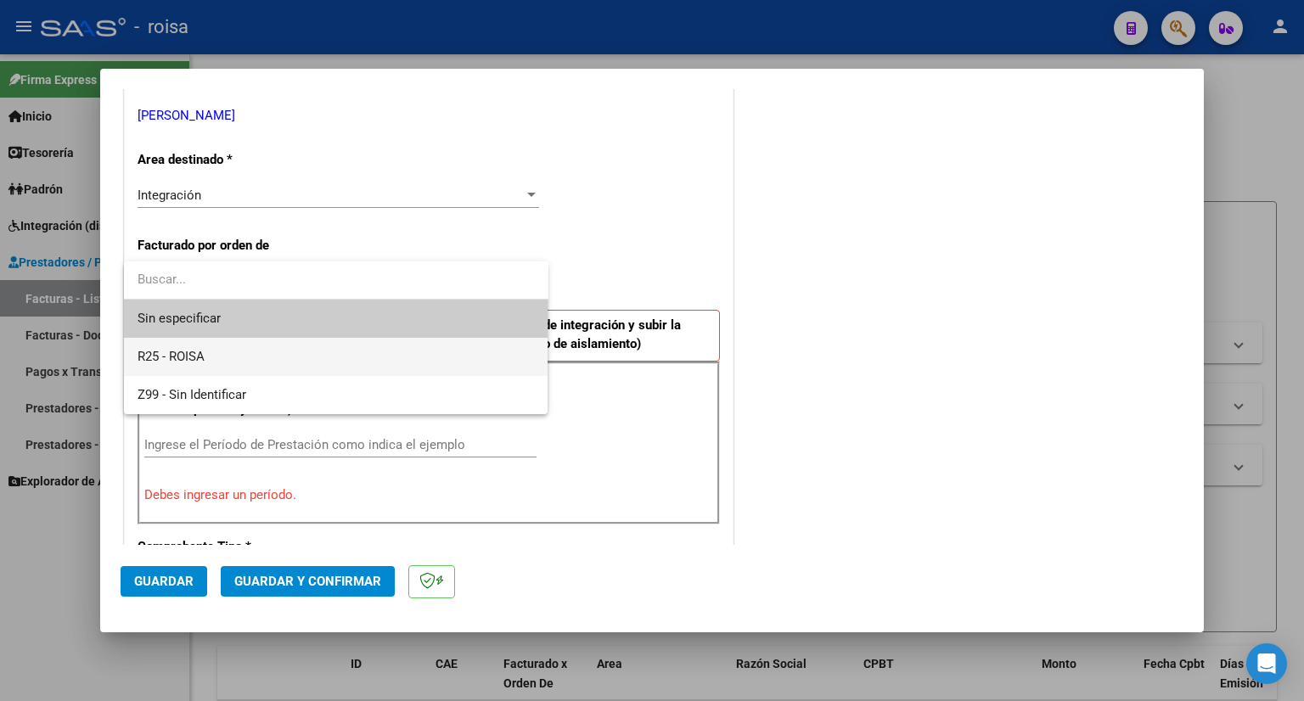
click at [207, 351] on span "R25 - ROISA" at bounding box center [335, 357] width 397 height 38
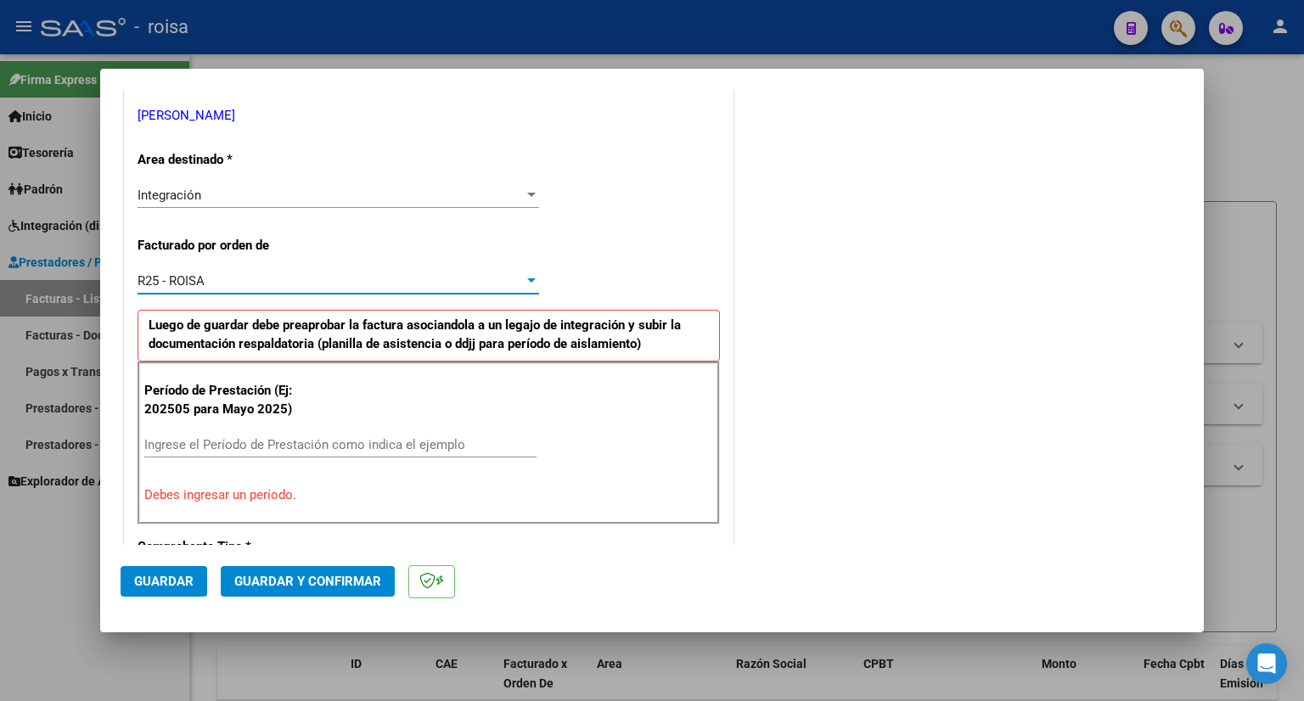
scroll to position [509, 0]
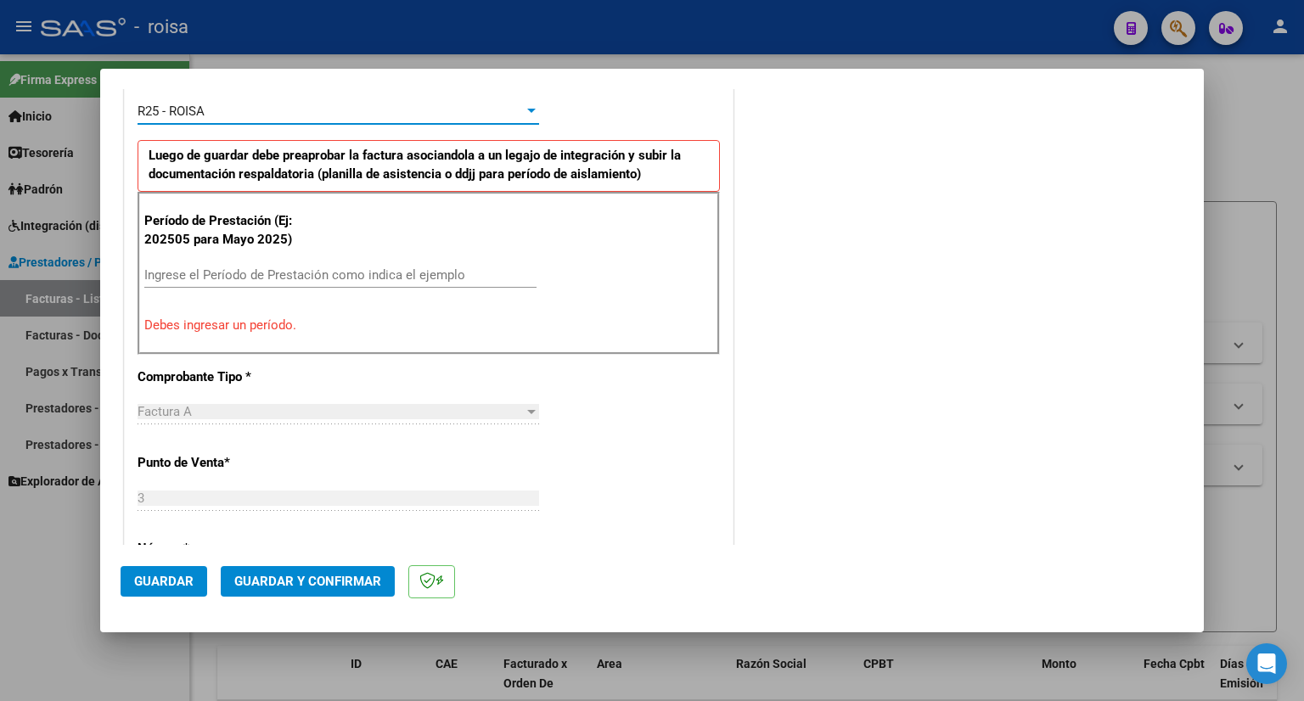
click at [269, 268] on input "Ingrese el Período de Prestación como indica el ejemplo" at bounding box center [340, 274] width 392 height 15
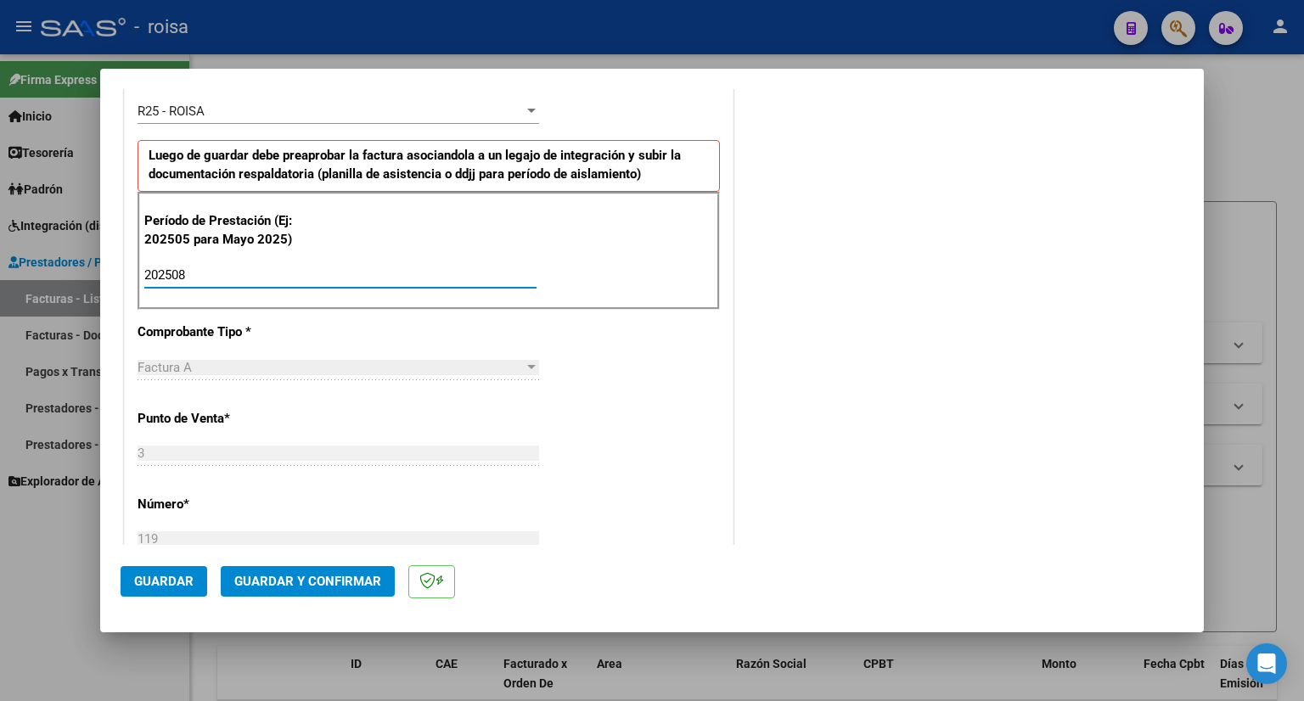
type input "202508"
click at [149, 578] on span "Guardar" at bounding box center [163, 581] width 59 height 15
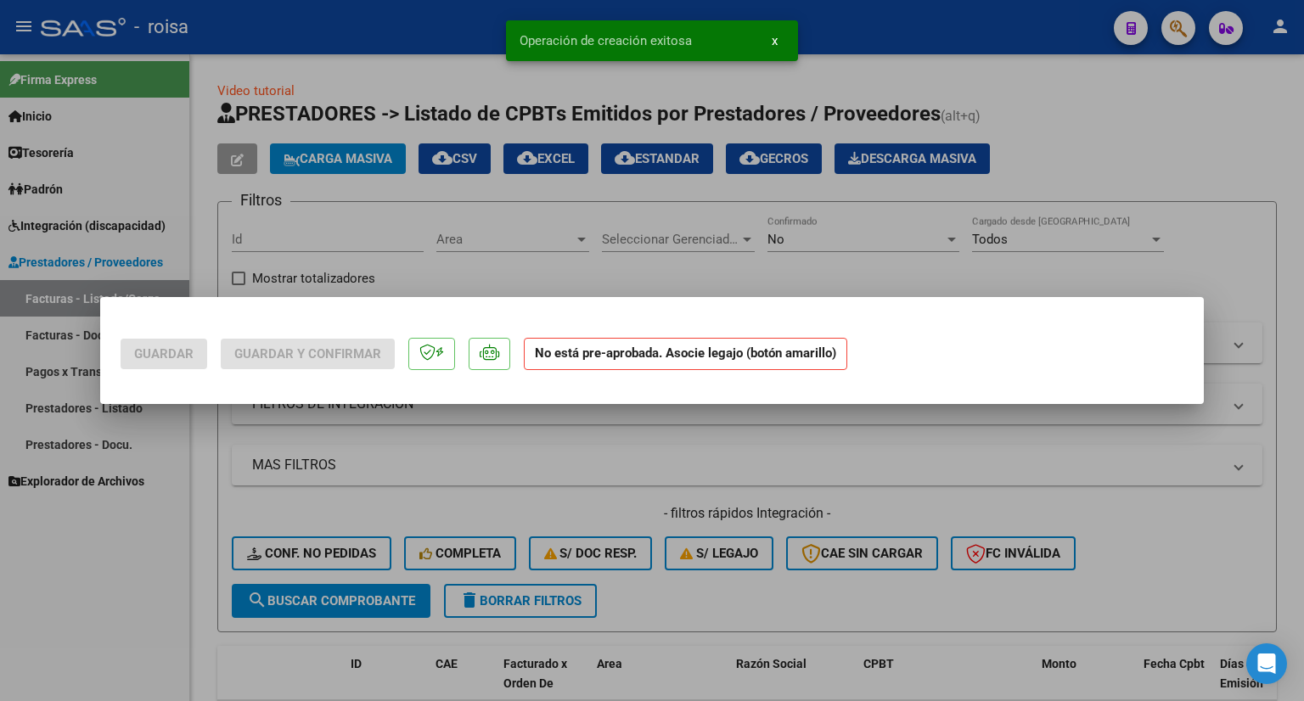
scroll to position [0, 0]
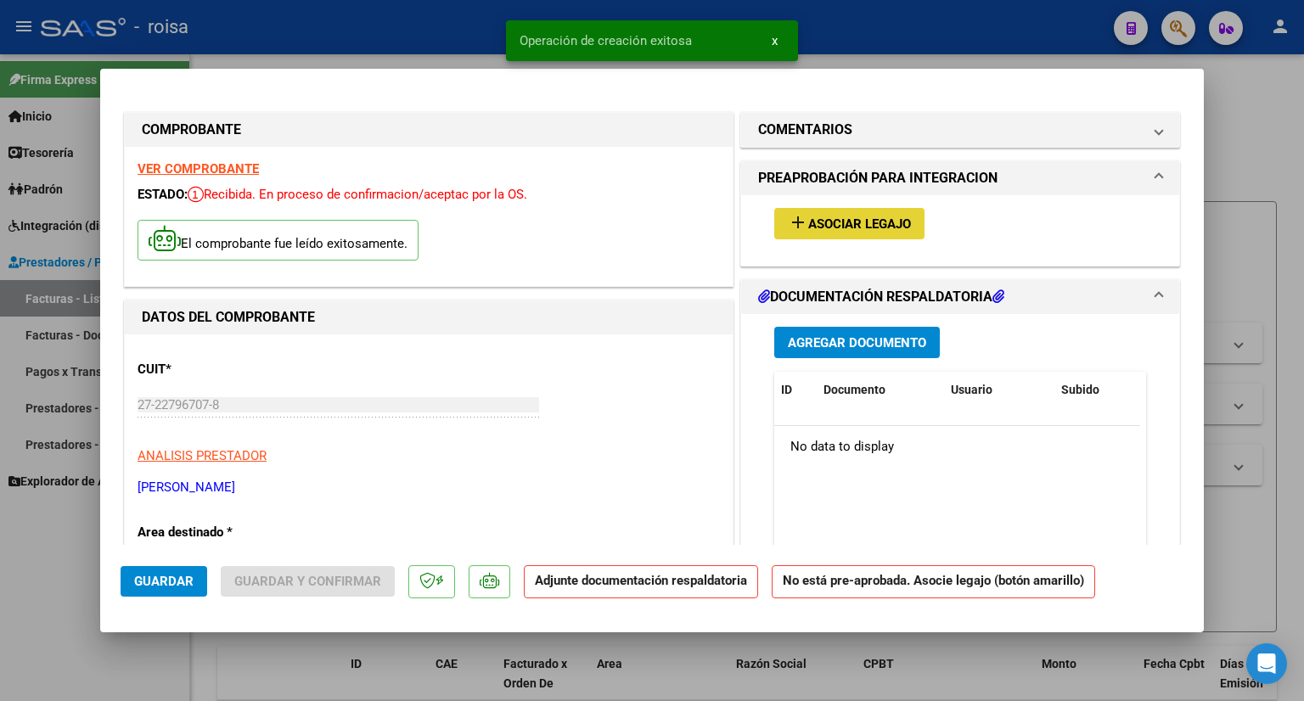
click at [886, 230] on span "Asociar Legajo" at bounding box center [859, 223] width 103 height 15
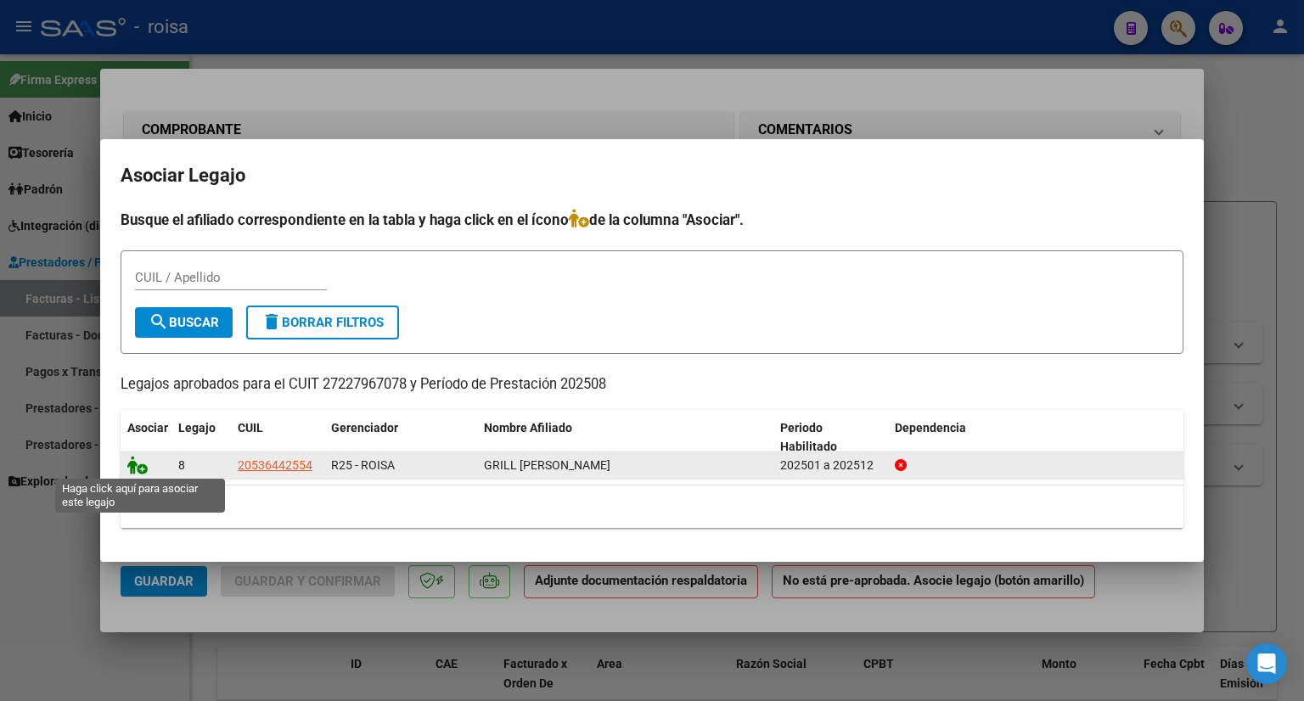
click at [139, 459] on icon at bounding box center [137, 465] width 20 height 19
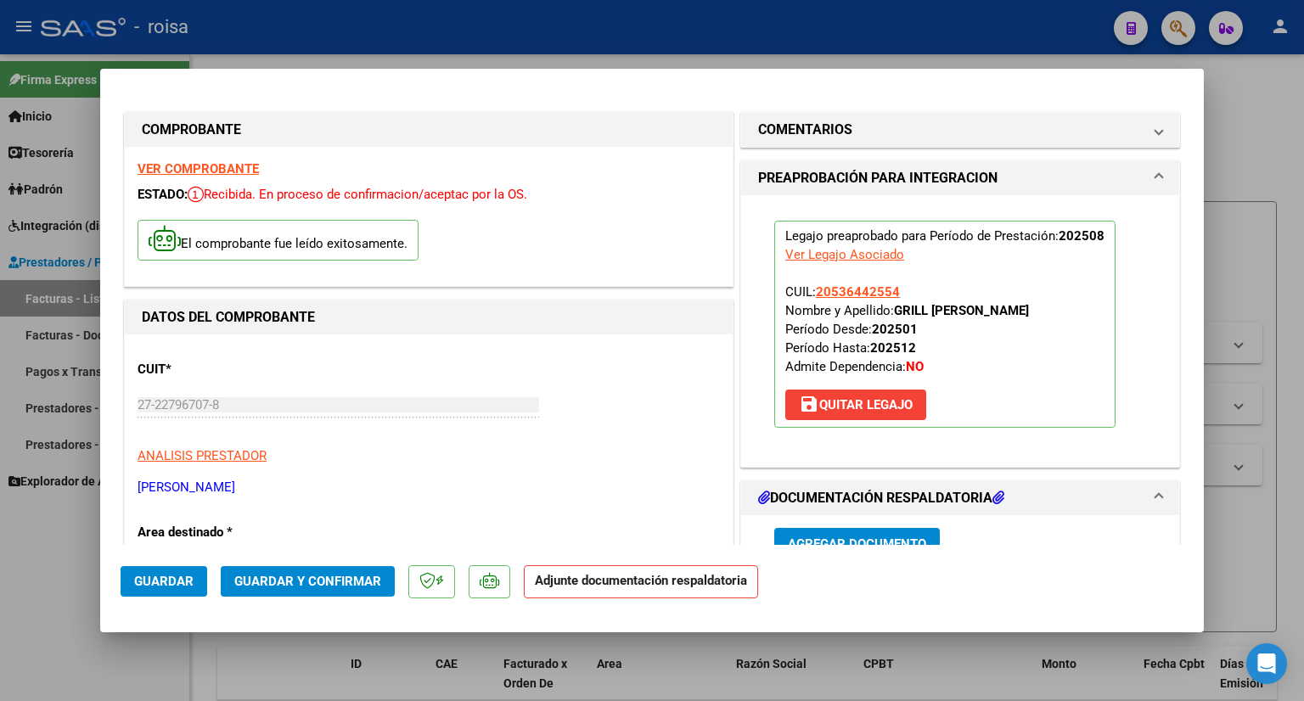
click at [344, 581] on span "Guardar y Confirmar" at bounding box center [307, 581] width 147 height 15
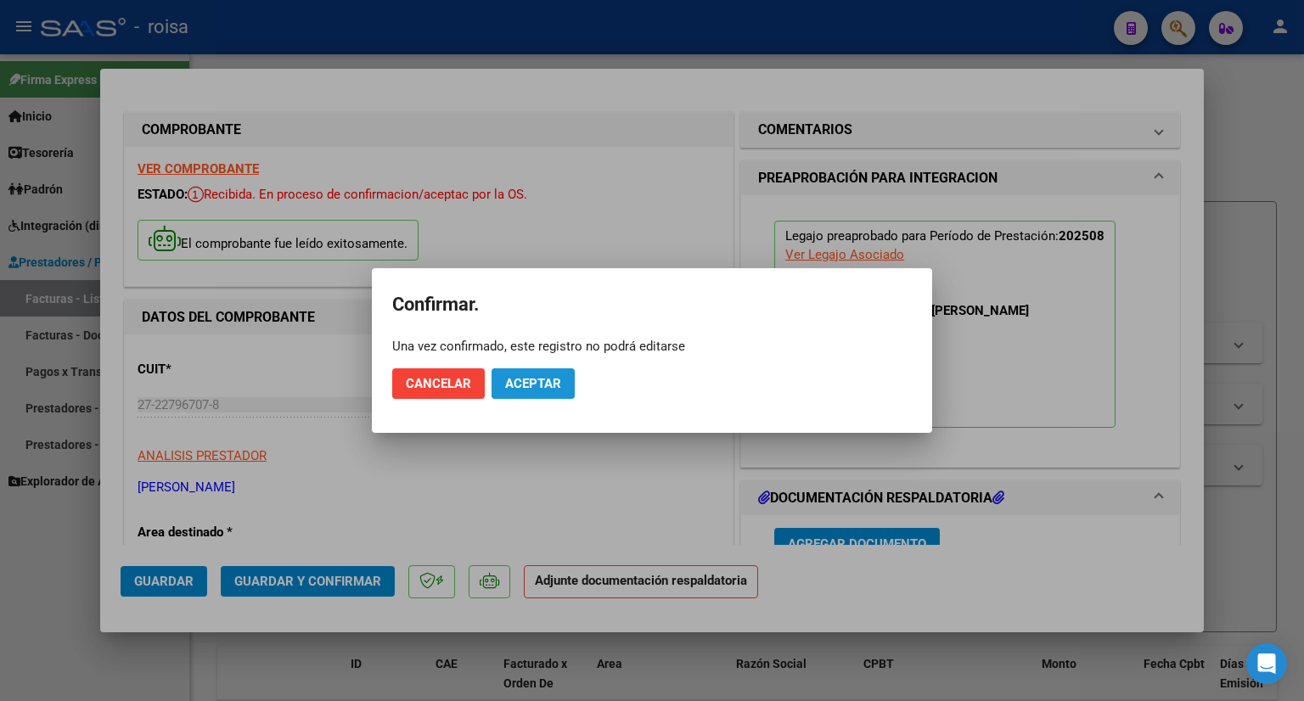
click at [540, 383] on span "Aceptar" at bounding box center [533, 383] width 56 height 15
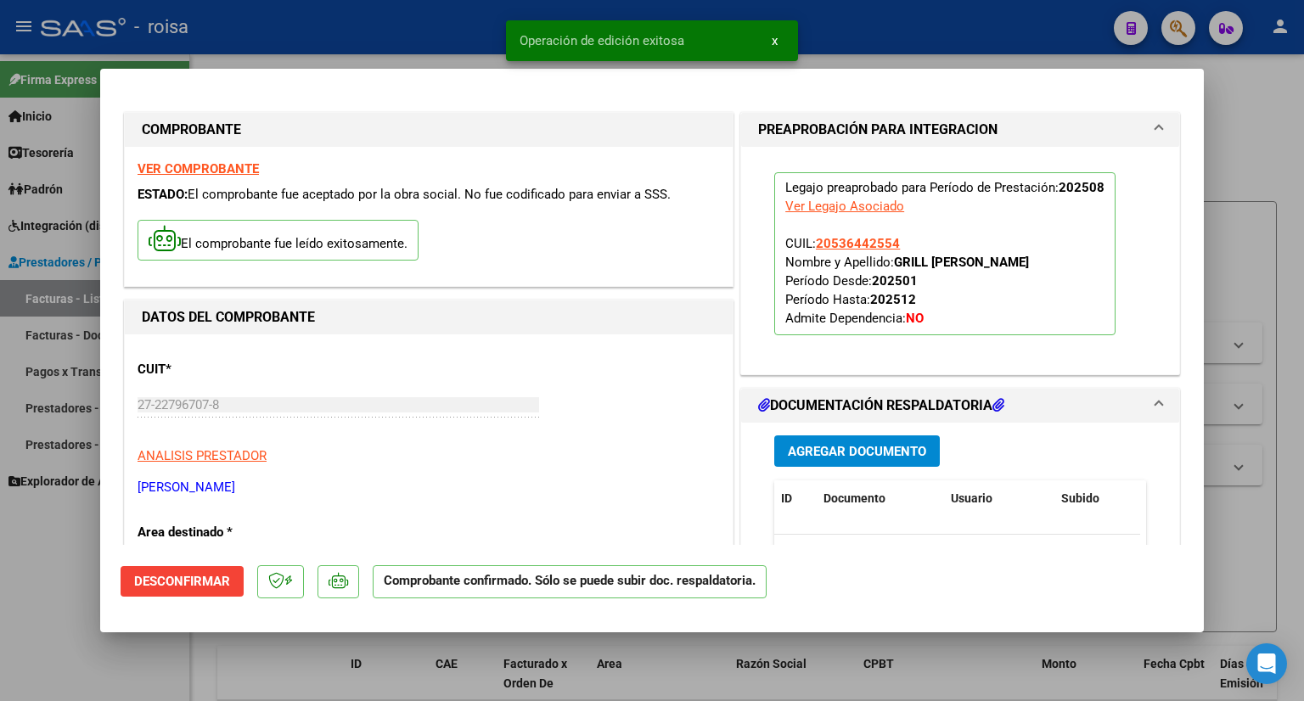
click at [1239, 140] on div at bounding box center [652, 350] width 1304 height 701
type input "$ 0,00"
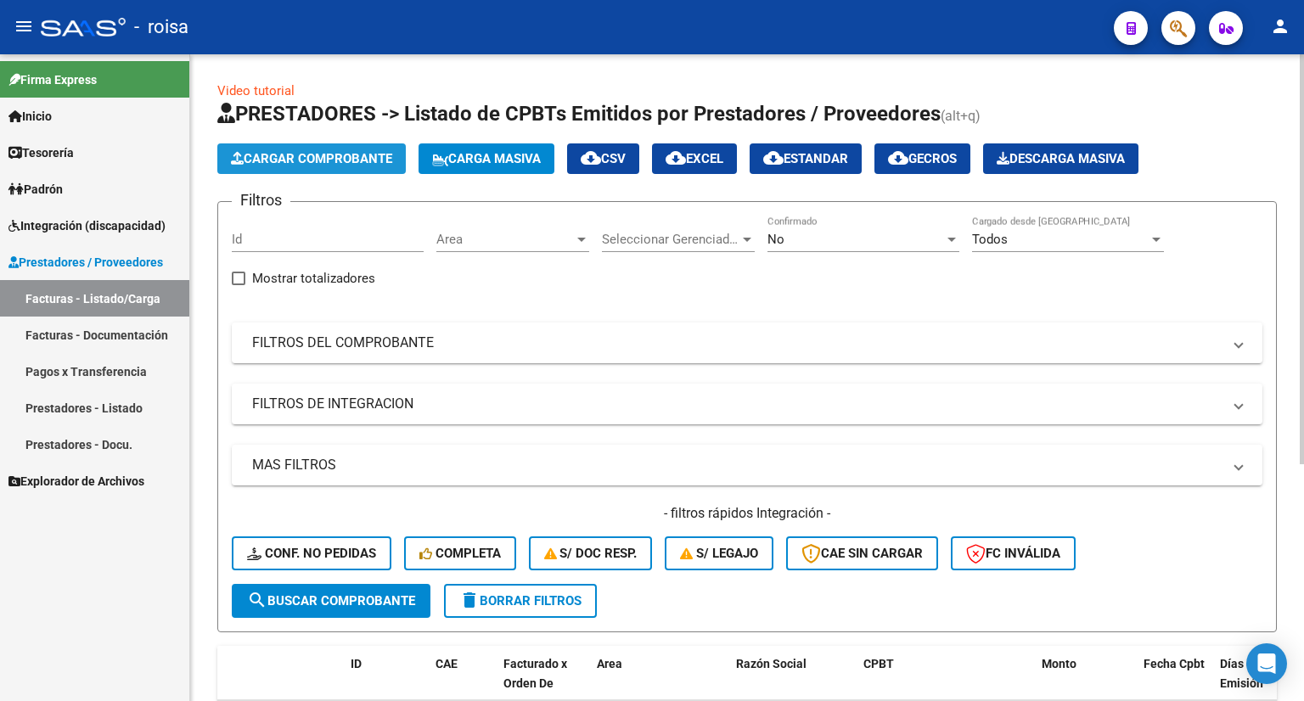
click at [364, 151] on span "Cargar Comprobante" at bounding box center [311, 158] width 161 height 15
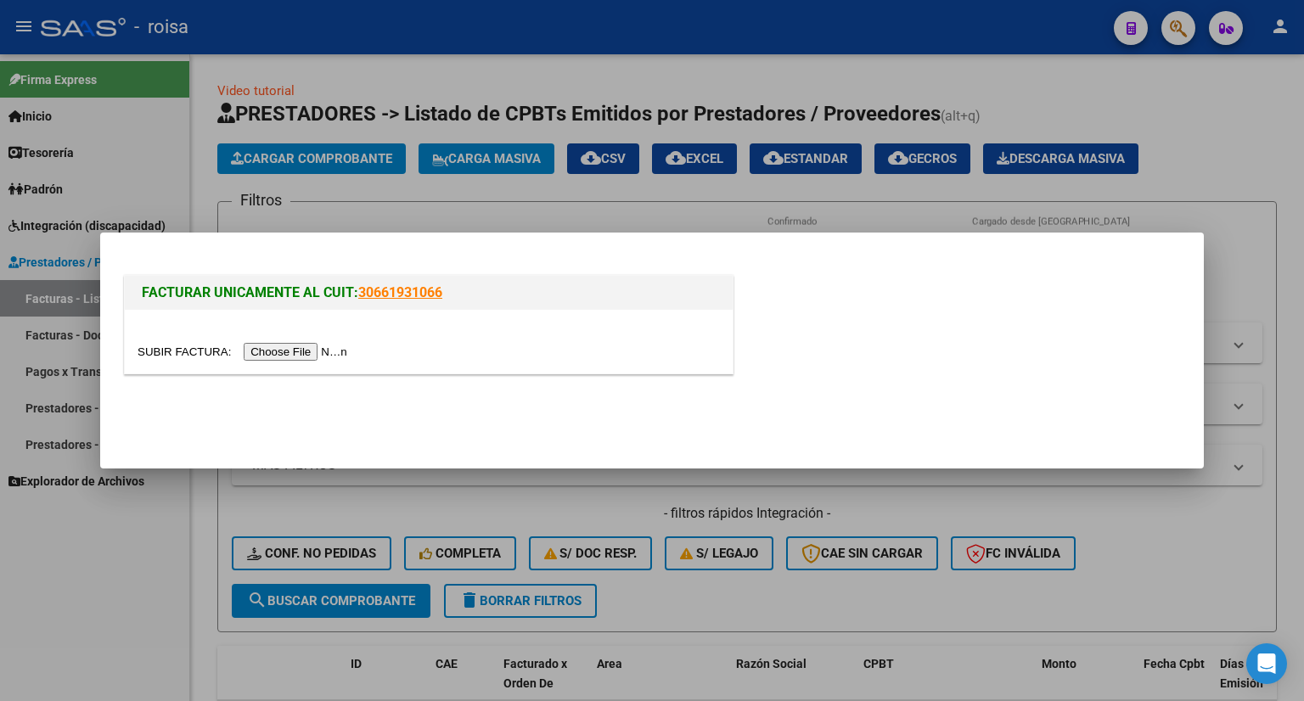
click at [322, 350] on input "file" at bounding box center [244, 352] width 215 height 18
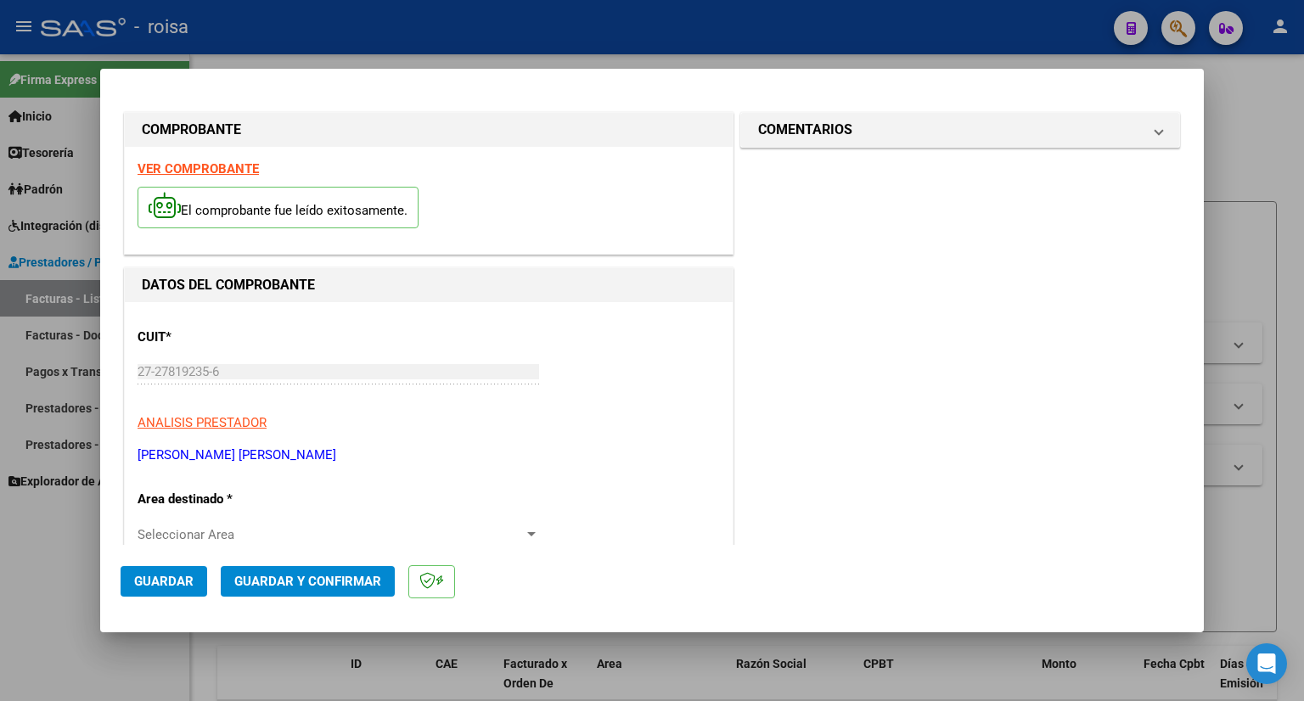
click at [223, 165] on strong "VER COMPROBANTE" at bounding box center [197, 168] width 121 height 15
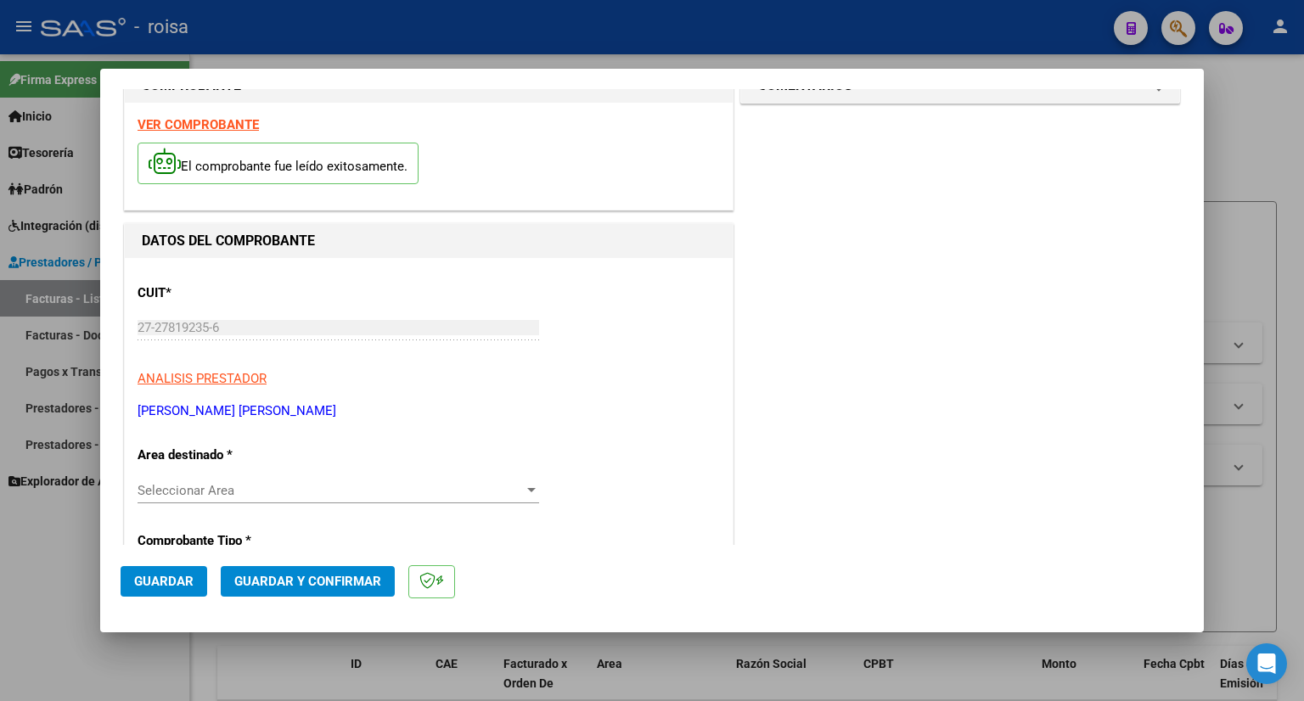
scroll to position [85, 0]
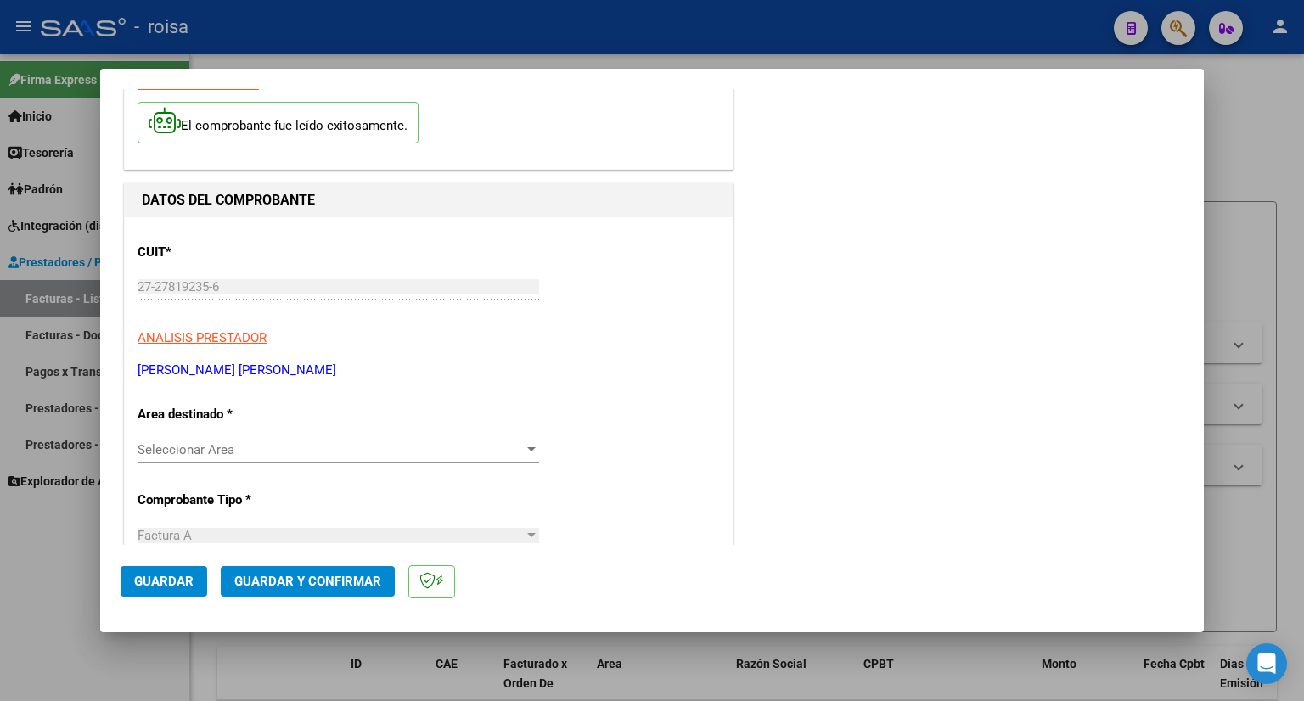
click at [288, 455] on span "Seleccionar Area" at bounding box center [330, 449] width 386 height 15
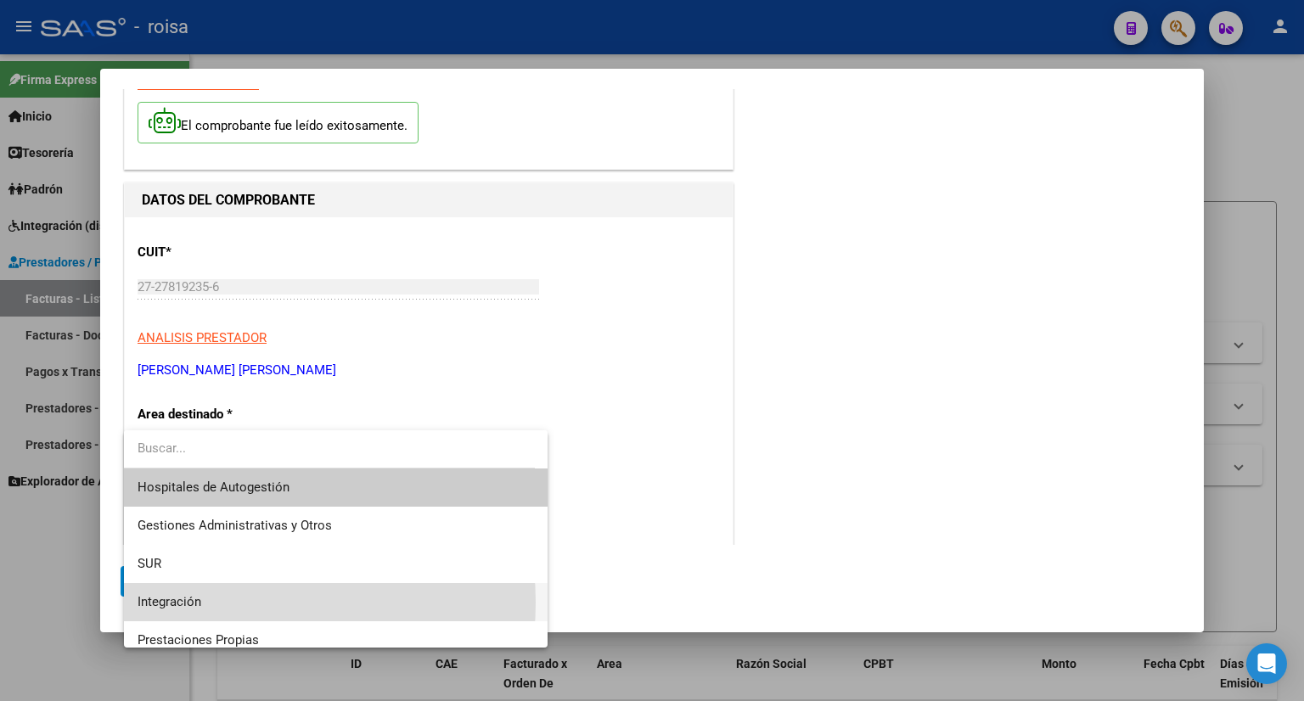
drag, startPoint x: 216, startPoint y: 603, endPoint x: 241, endPoint y: 585, distance: 31.1
click at [215, 602] on span "Integración" at bounding box center [335, 602] width 397 height 38
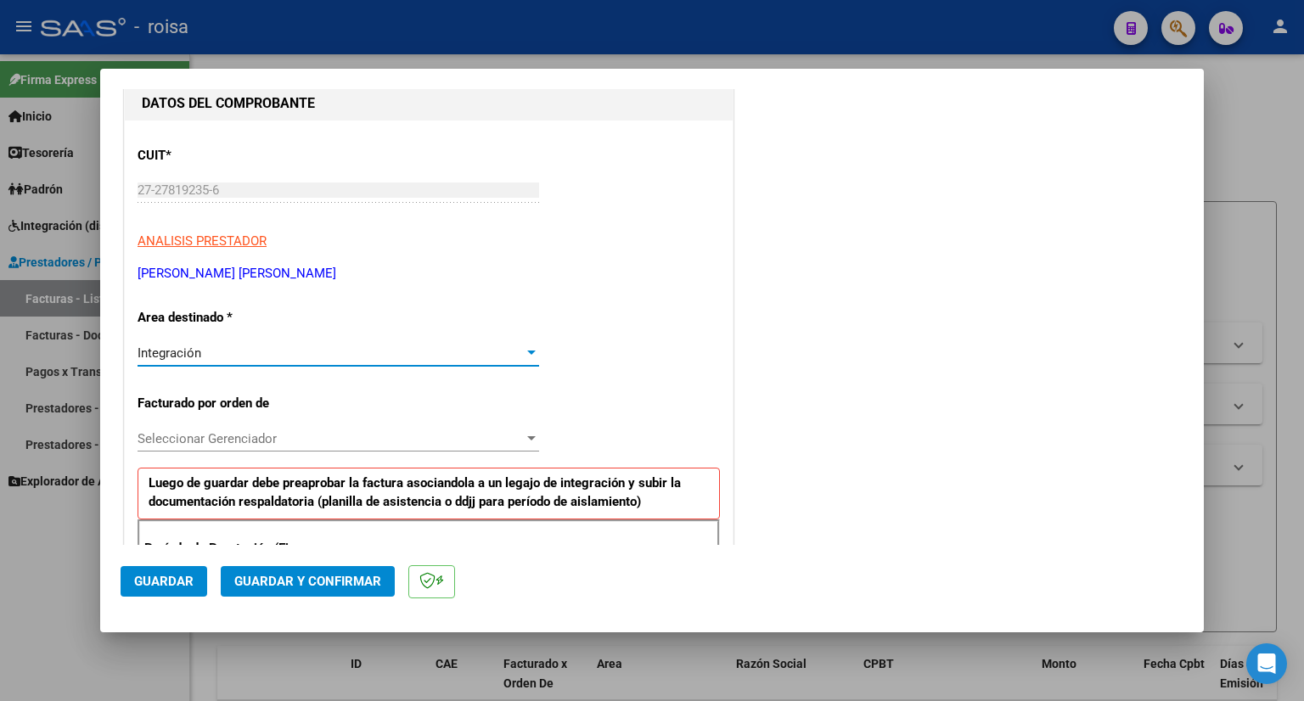
scroll to position [255, 0]
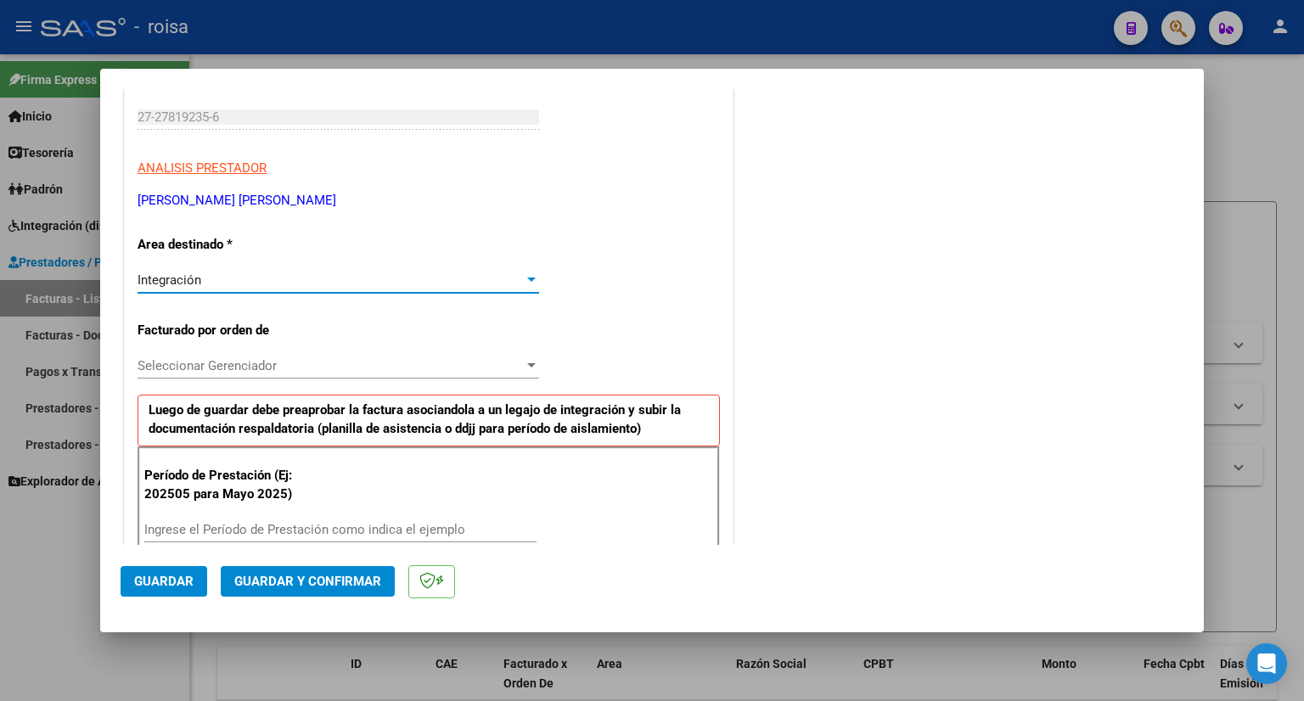
click at [241, 362] on span "Seleccionar Gerenciador" at bounding box center [330, 365] width 386 height 15
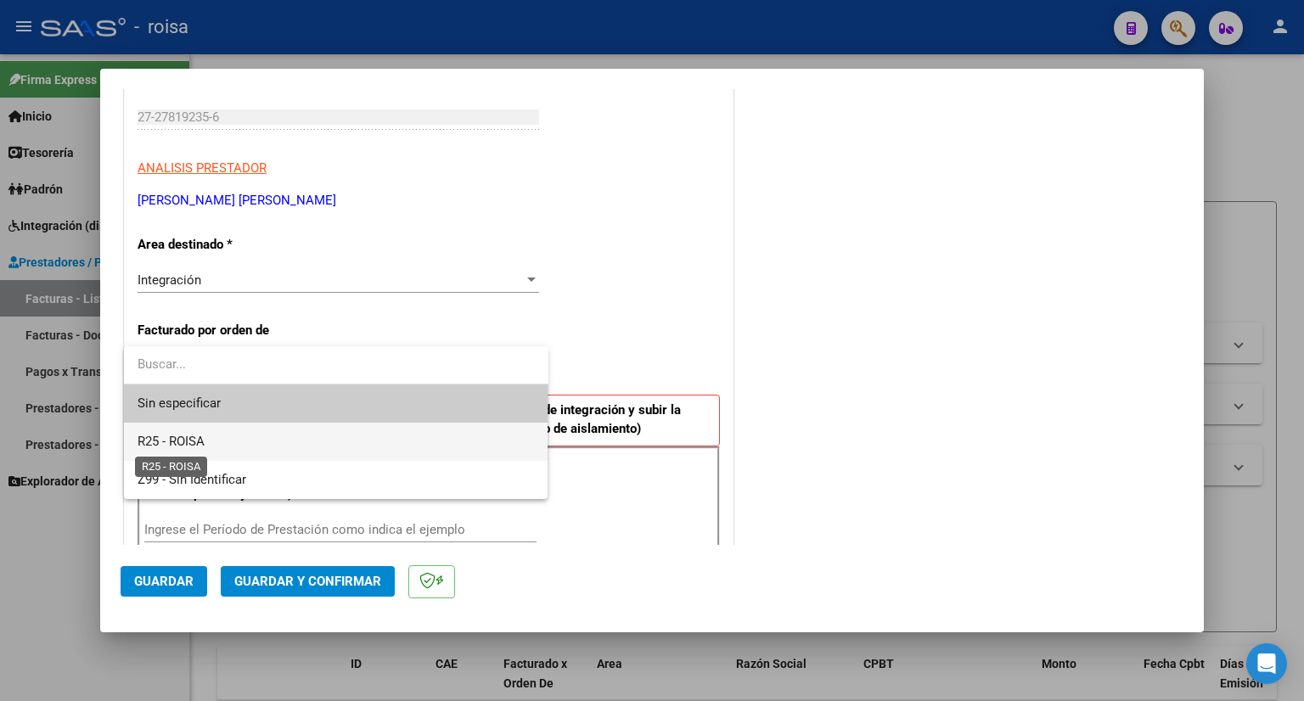
click at [204, 437] on span "R25 - ROISA" at bounding box center [170, 441] width 67 height 15
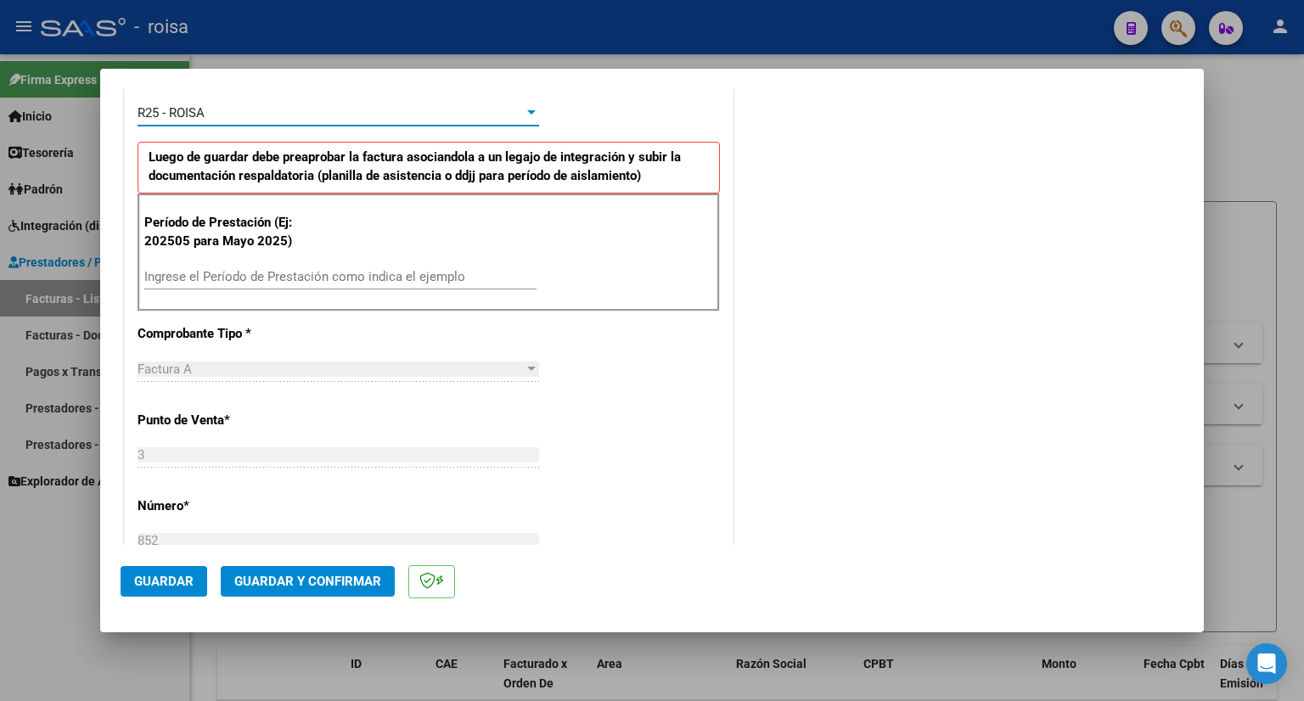
scroll to position [509, 0]
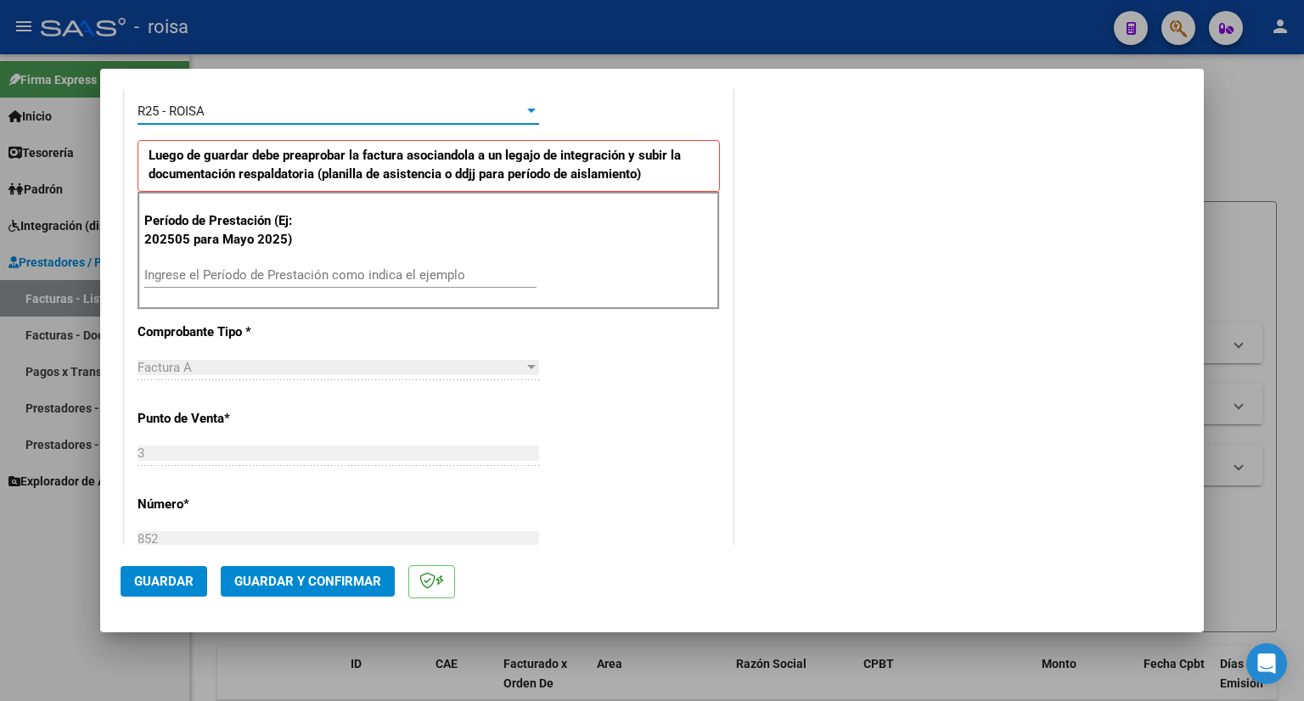
click at [283, 276] on input "Ingrese el Período de Prestación como indica el ejemplo" at bounding box center [340, 274] width 392 height 15
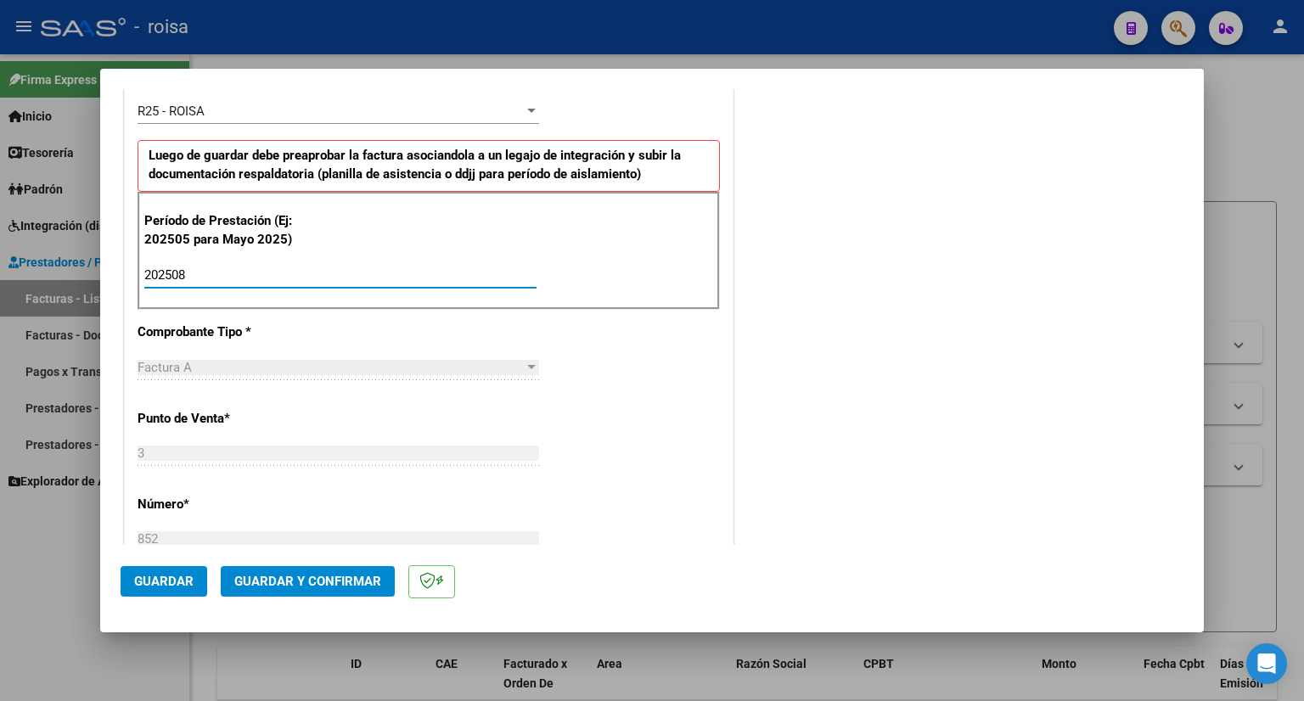
type input "202508"
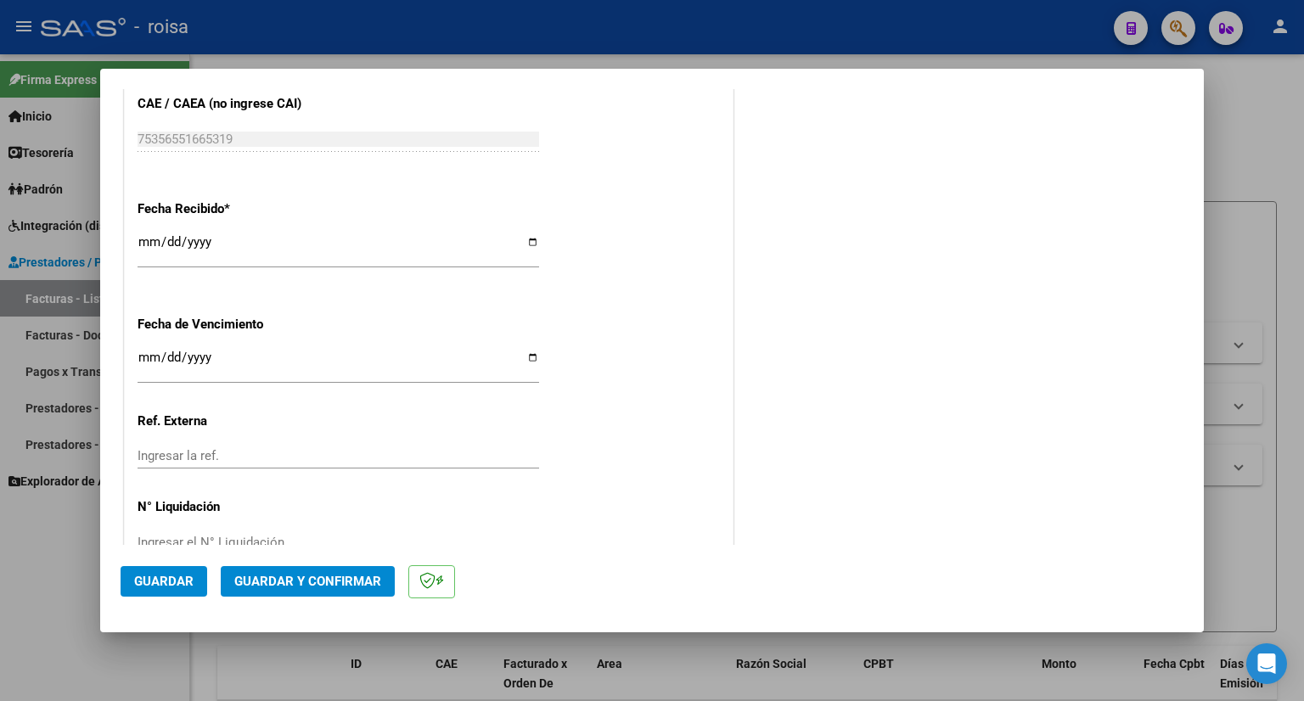
scroll to position [1219, 0]
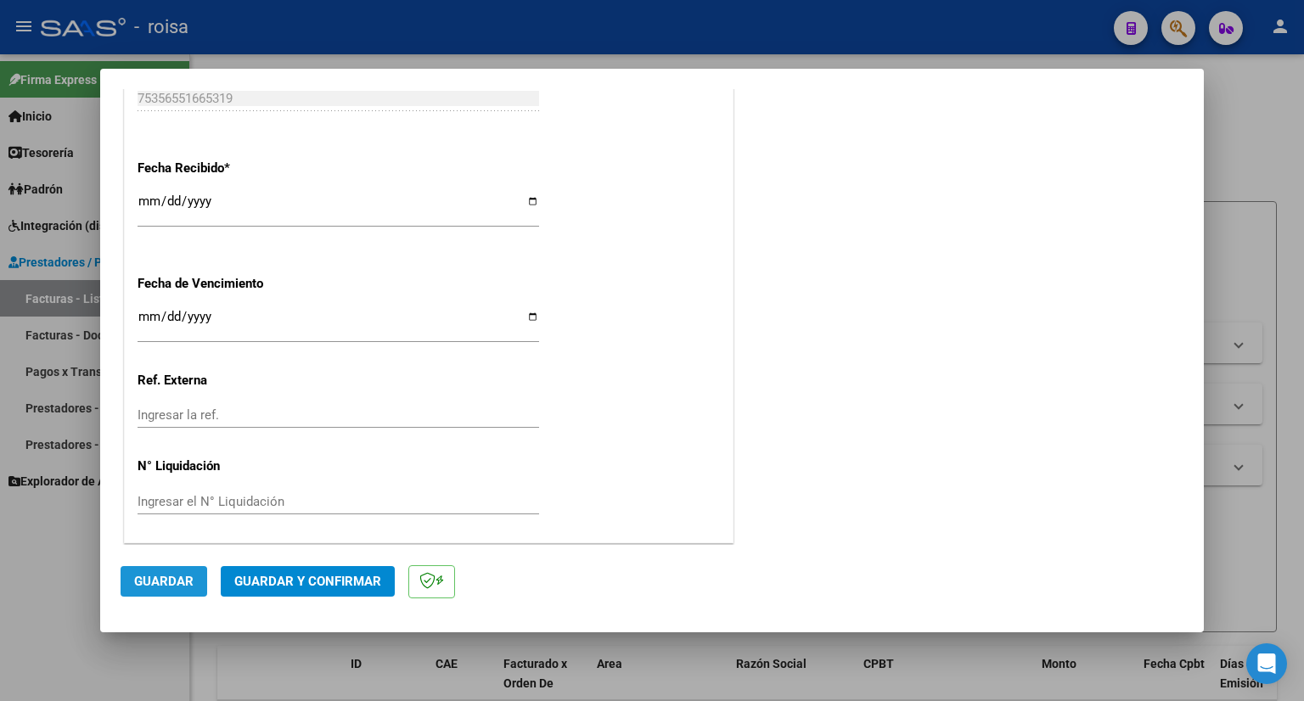
click at [158, 583] on span "Guardar" at bounding box center [163, 581] width 59 height 15
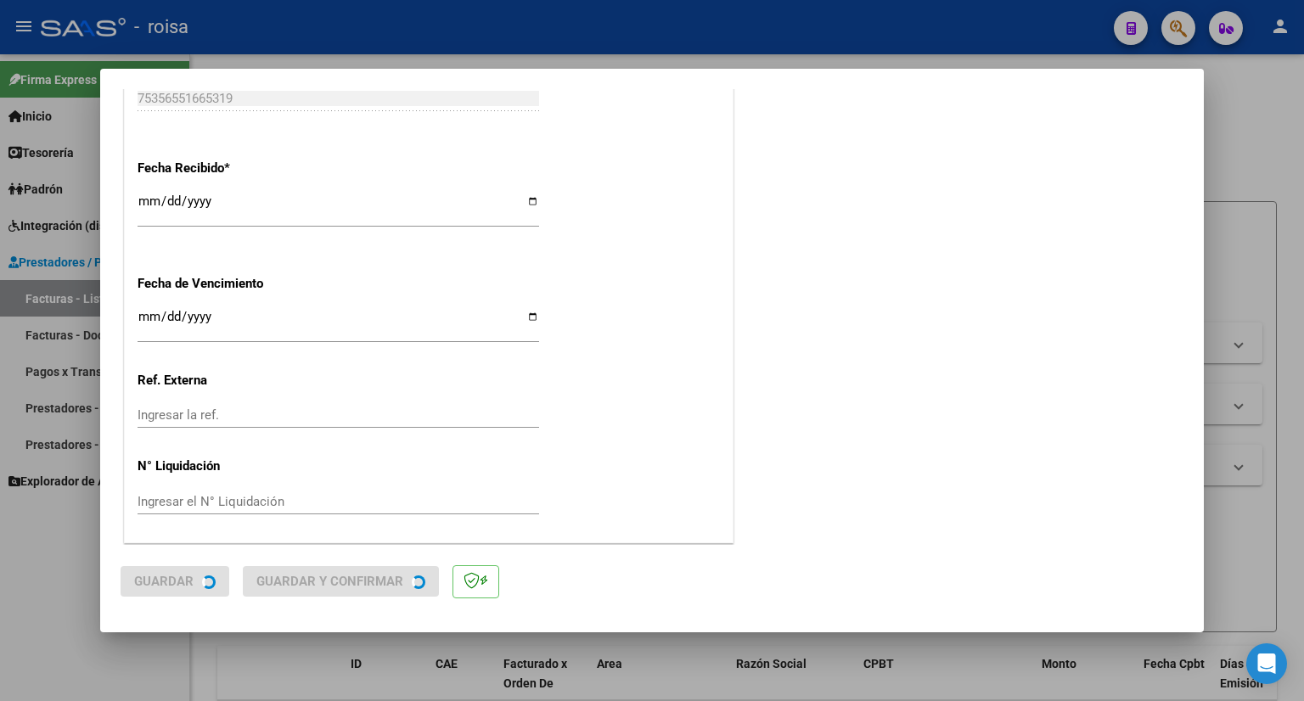
scroll to position [0, 0]
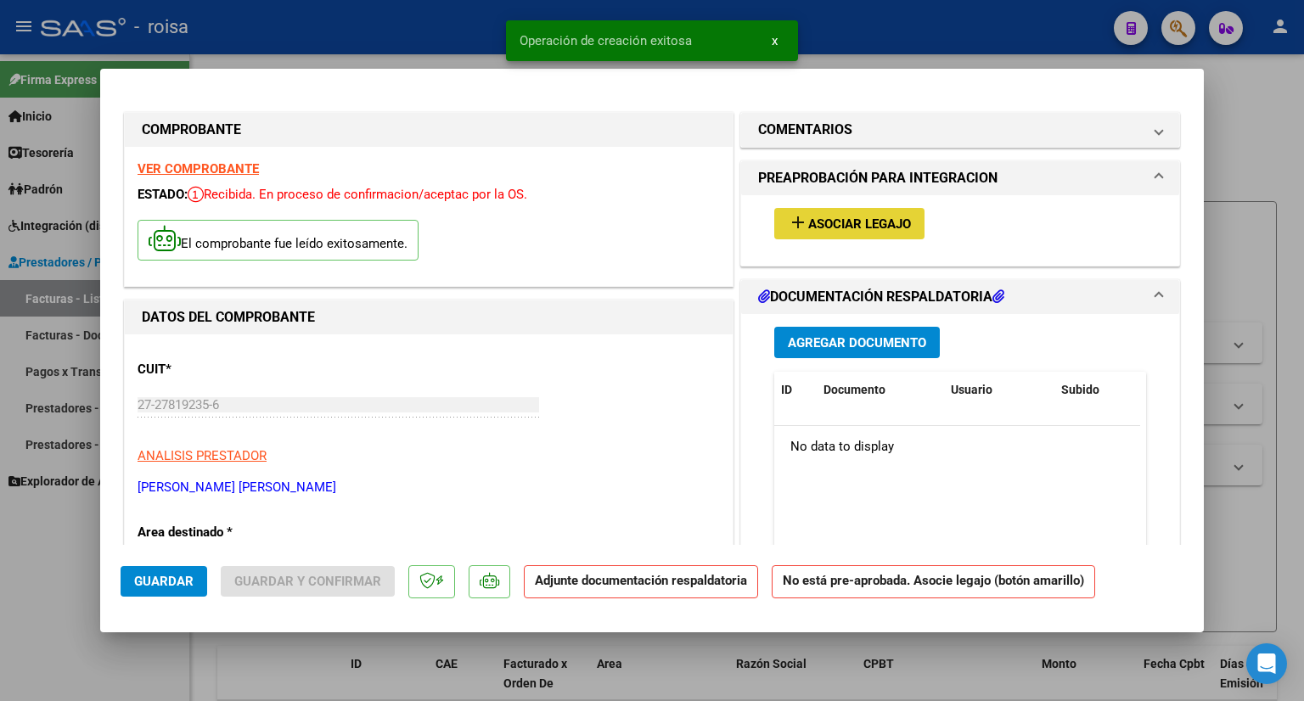
click at [888, 213] on button "add Asociar Legajo" at bounding box center [849, 223] width 150 height 31
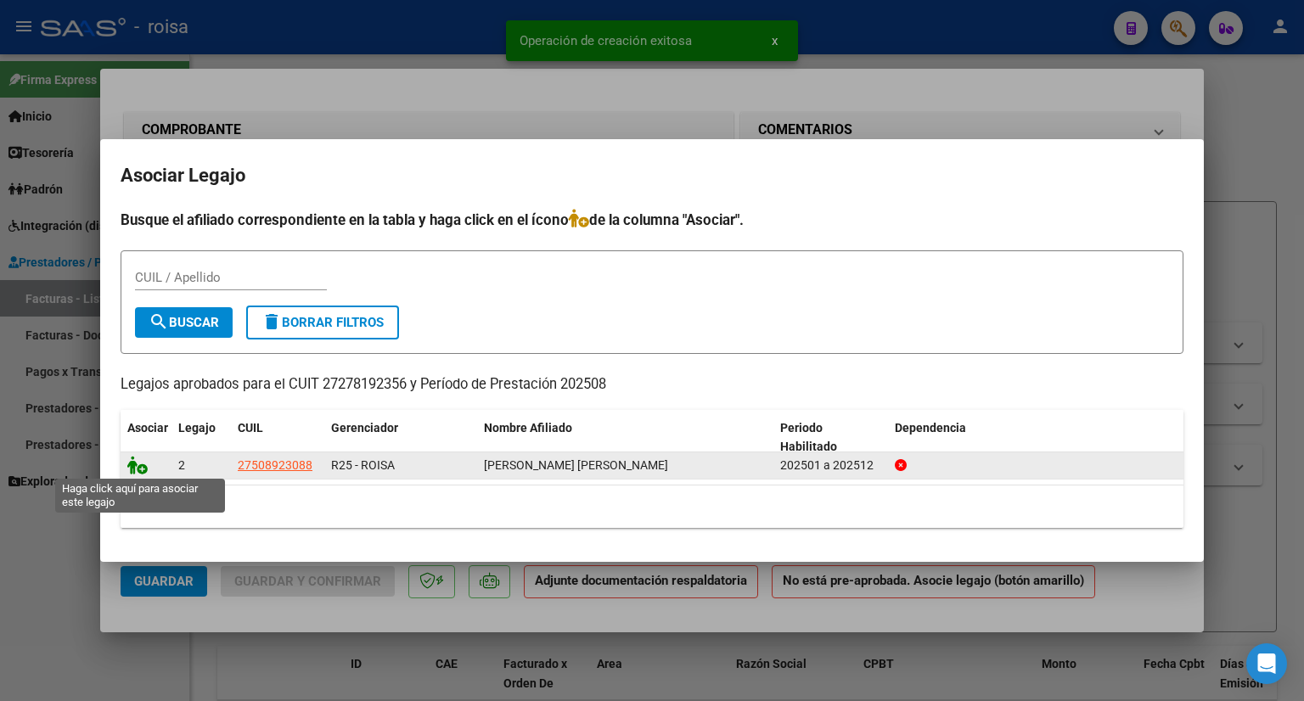
click at [136, 469] on icon at bounding box center [137, 465] width 20 height 19
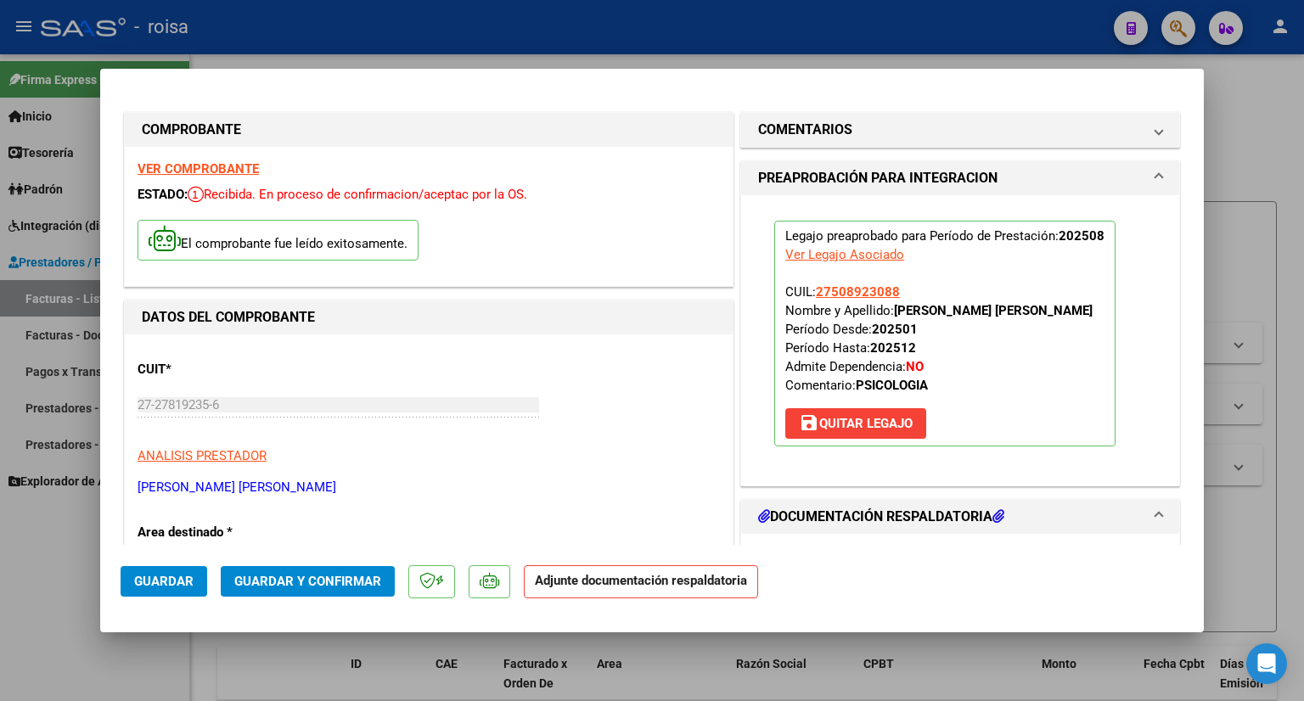
click at [324, 584] on span "Guardar y Confirmar" at bounding box center [307, 581] width 147 height 15
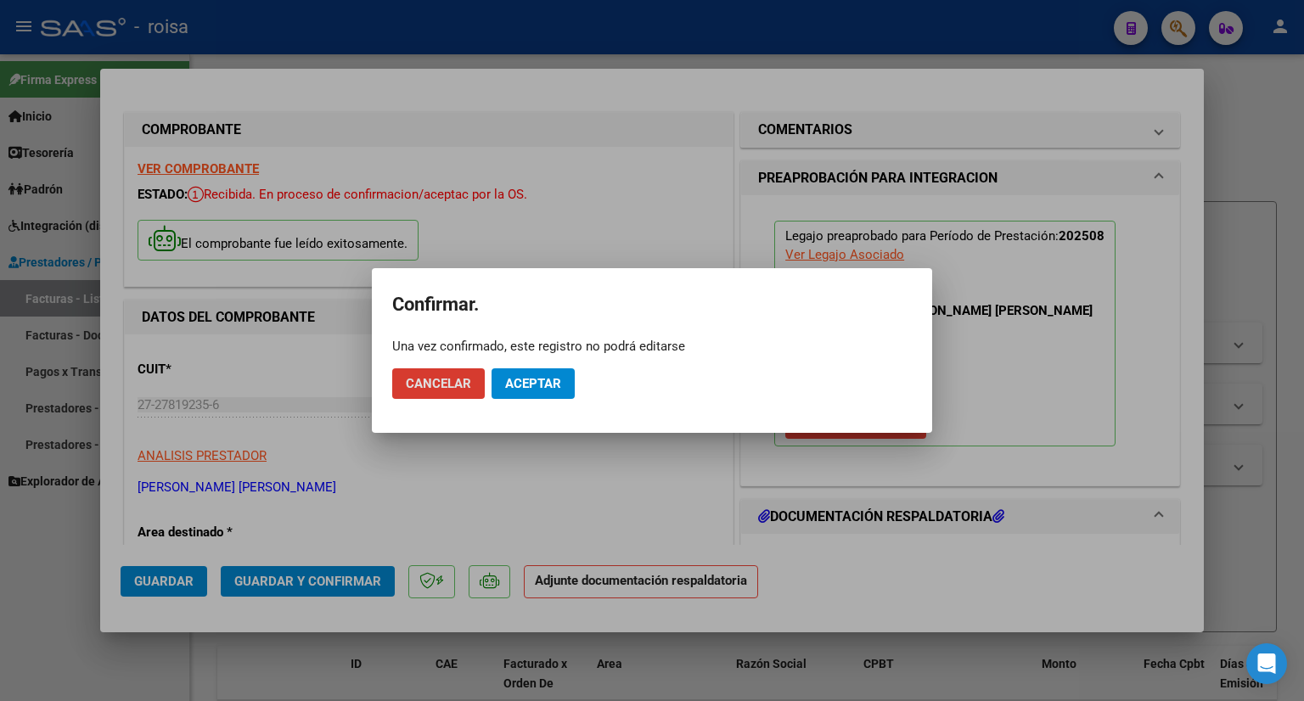
click at [526, 384] on span "Aceptar" at bounding box center [533, 383] width 56 height 15
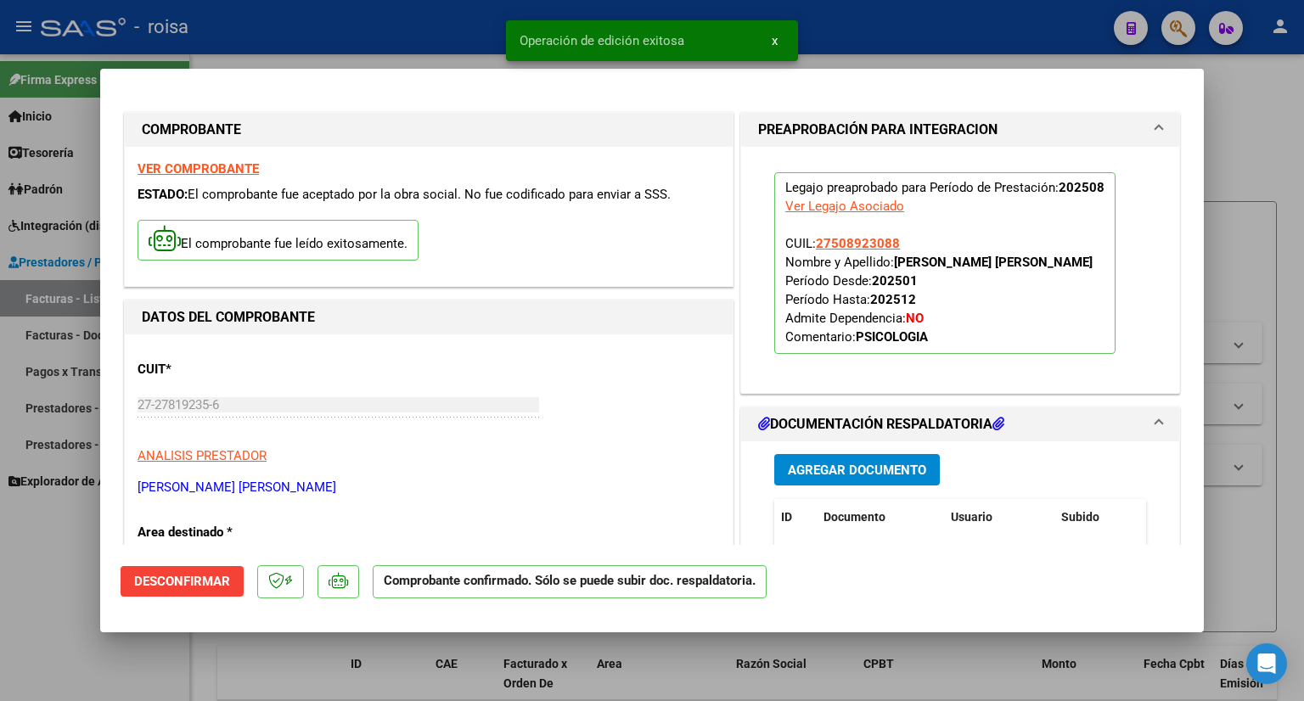
click at [1256, 217] on div at bounding box center [652, 350] width 1304 height 701
type input "$ 0,00"
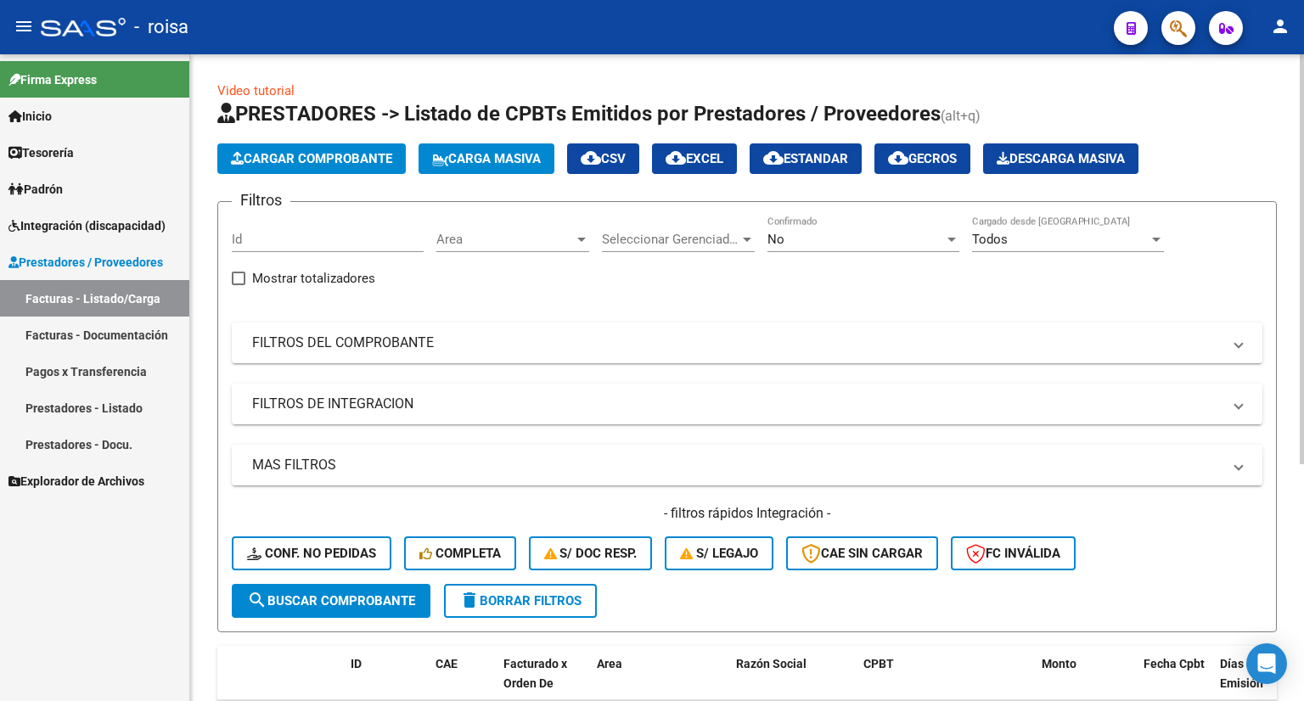
click at [279, 164] on span "Cargar Comprobante" at bounding box center [311, 158] width 161 height 15
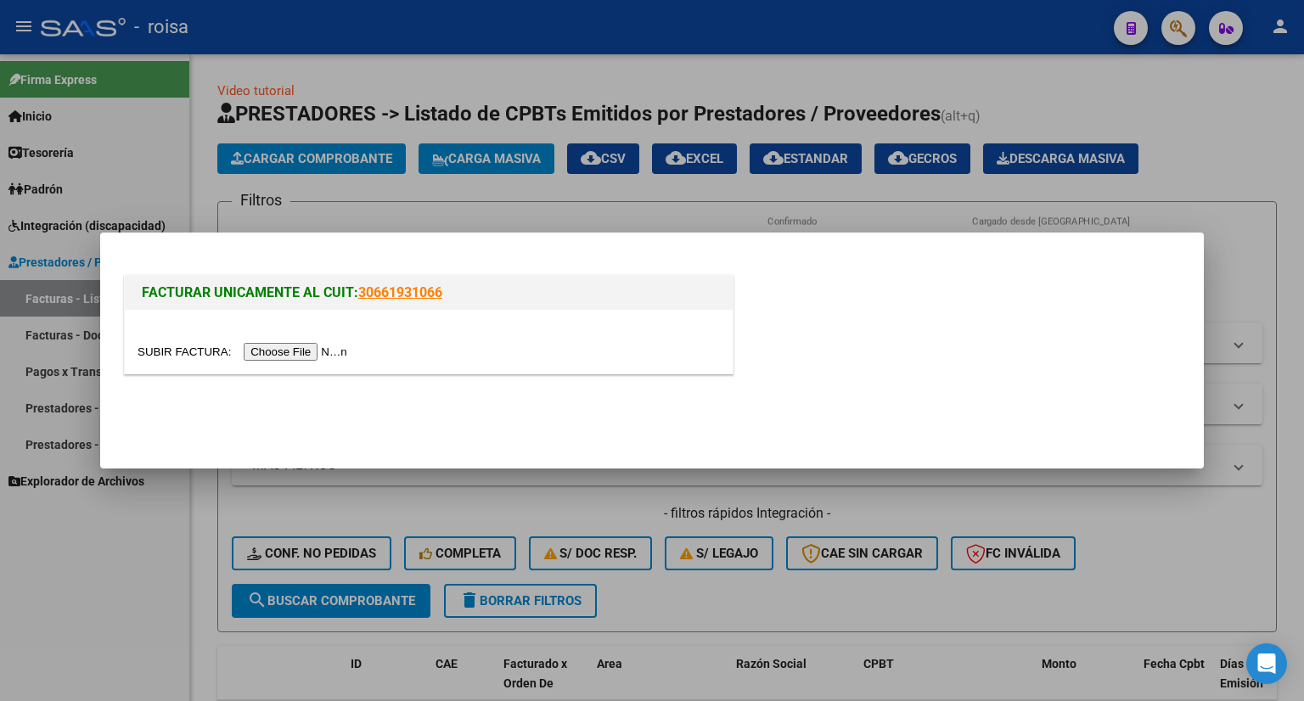
click at [295, 344] on input "file" at bounding box center [244, 352] width 215 height 18
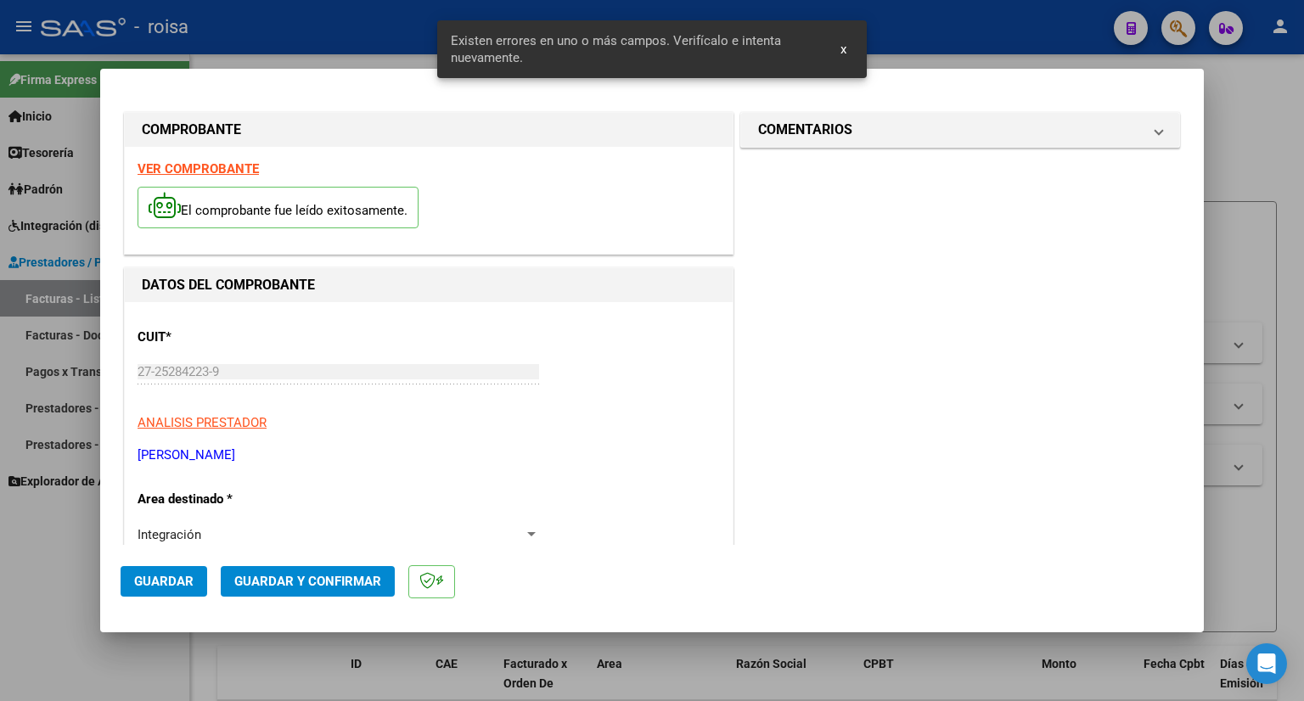
click at [206, 168] on strong "VER COMPROBANTE" at bounding box center [197, 168] width 121 height 15
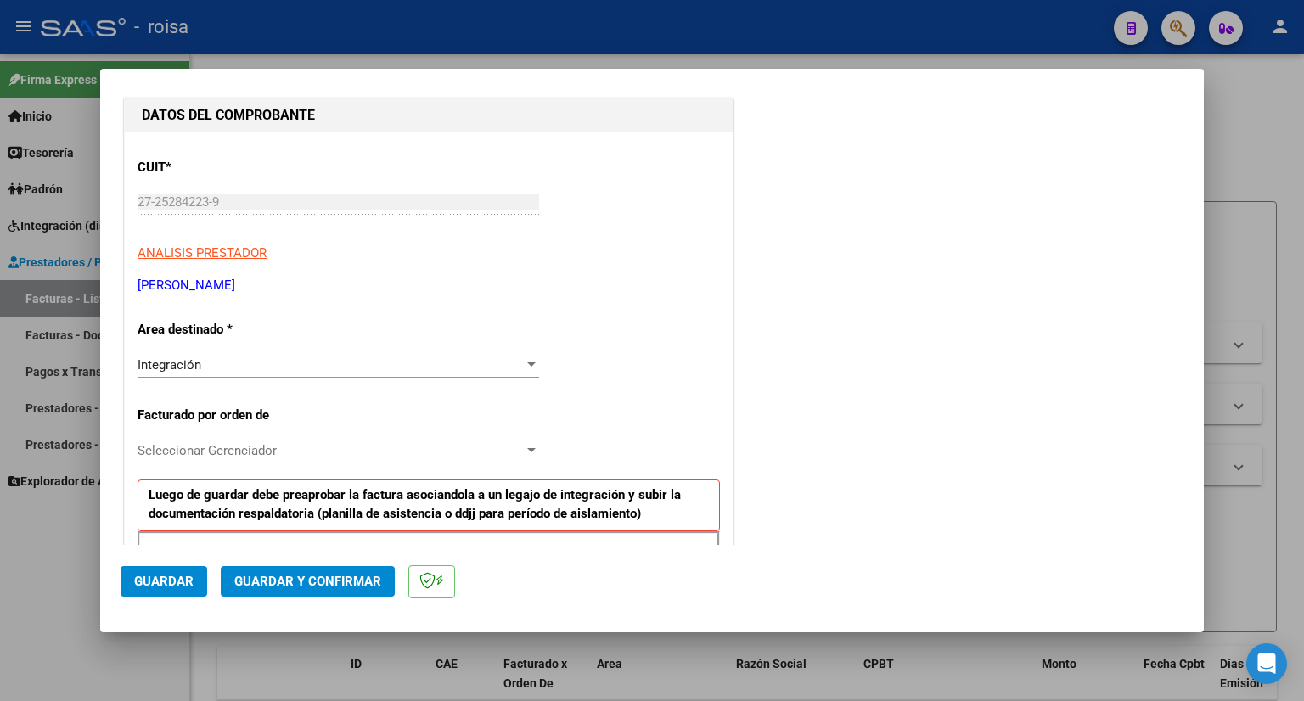
scroll to position [340, 0]
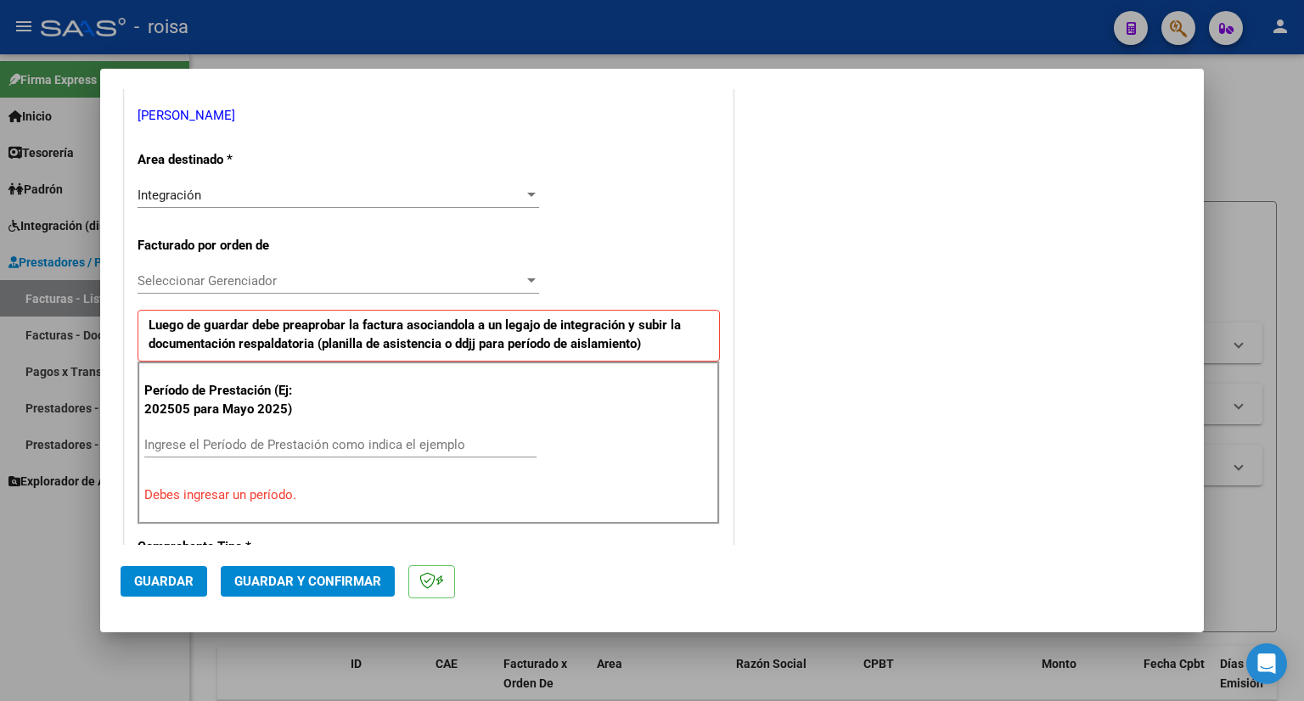
click at [257, 273] on span "Seleccionar Gerenciador" at bounding box center [330, 280] width 386 height 15
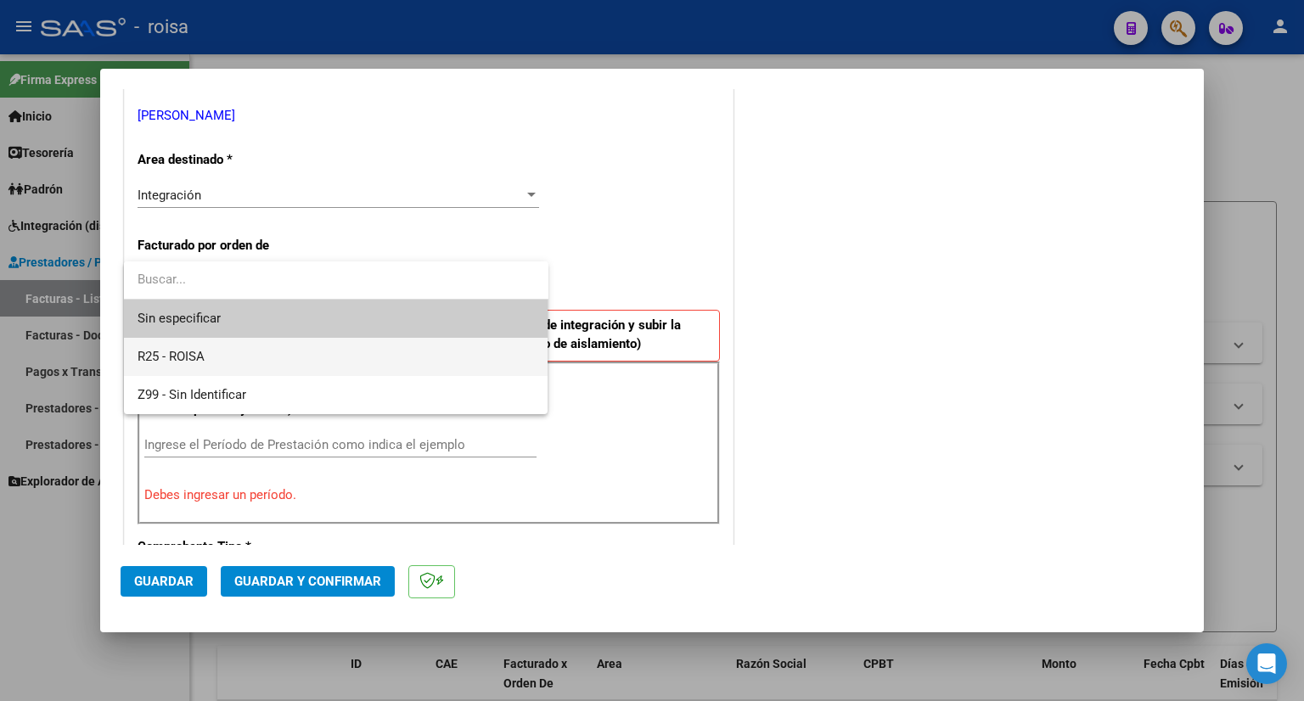
click at [227, 367] on span "R25 - ROISA" at bounding box center [335, 357] width 397 height 38
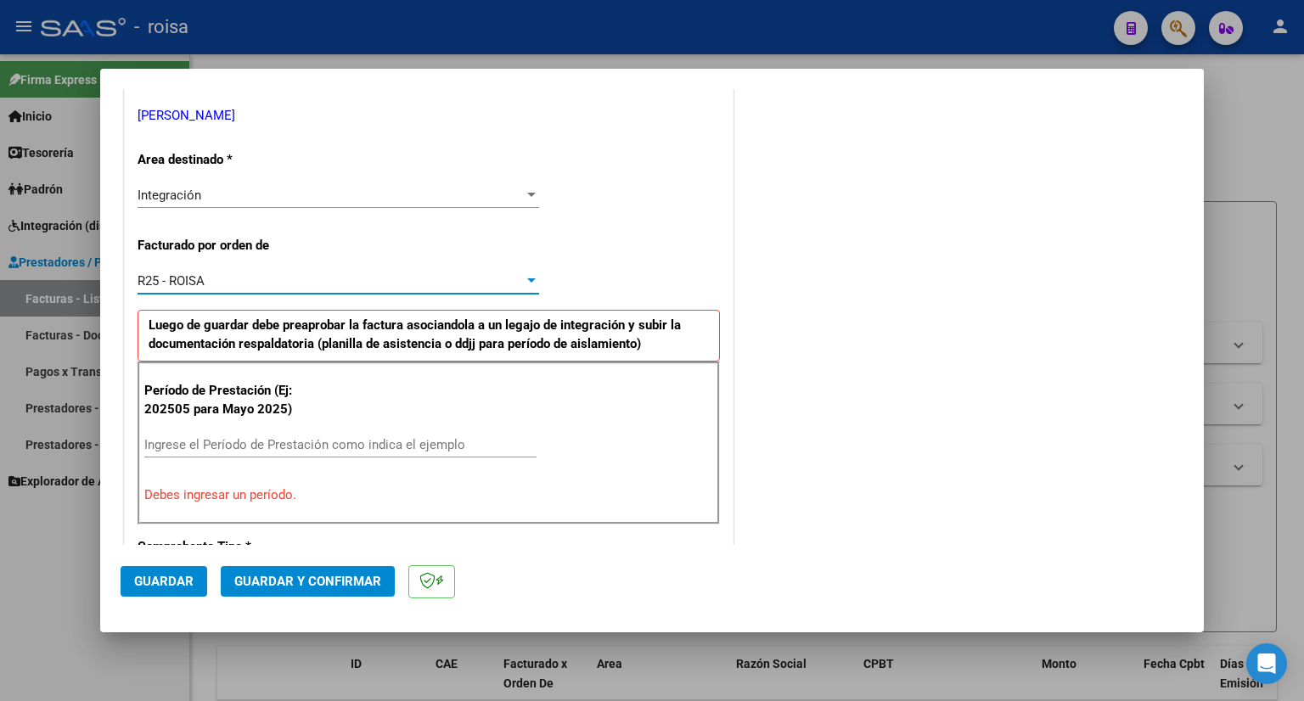
click at [231, 441] on input "Ingrese el Período de Prestación como indica el ejemplo" at bounding box center [340, 444] width 392 height 15
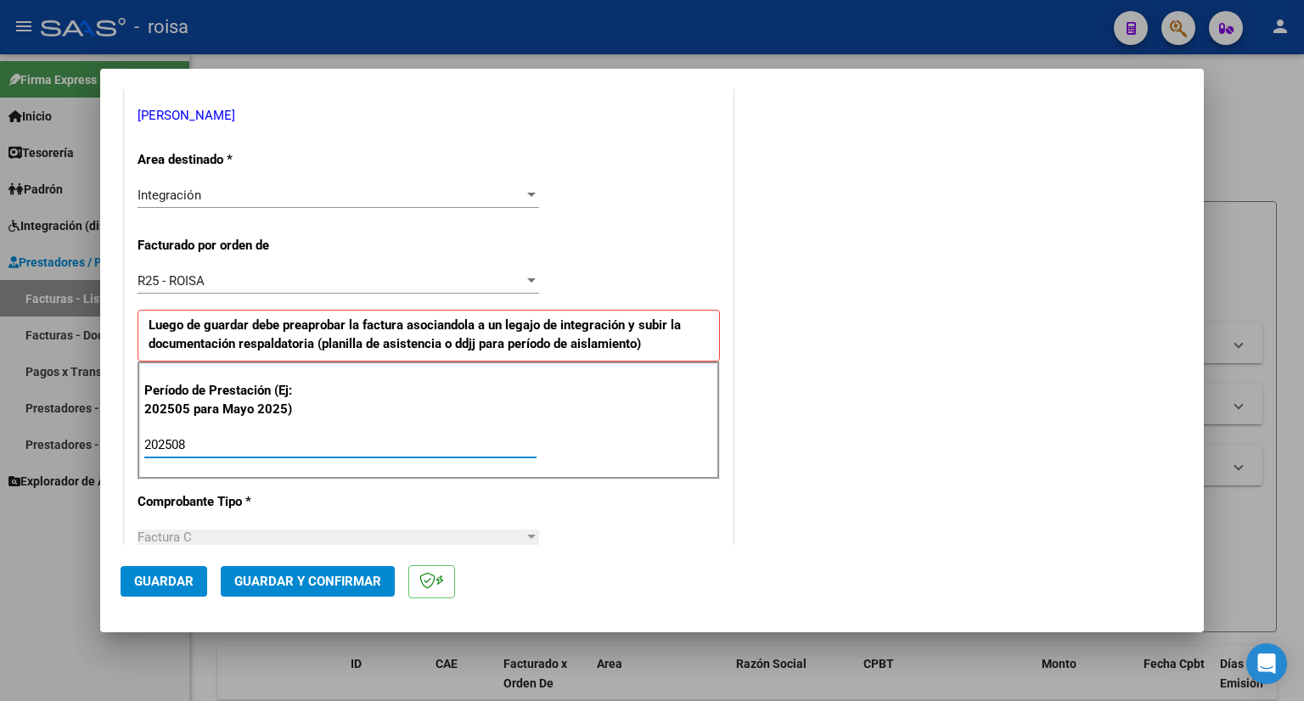
type input "202508"
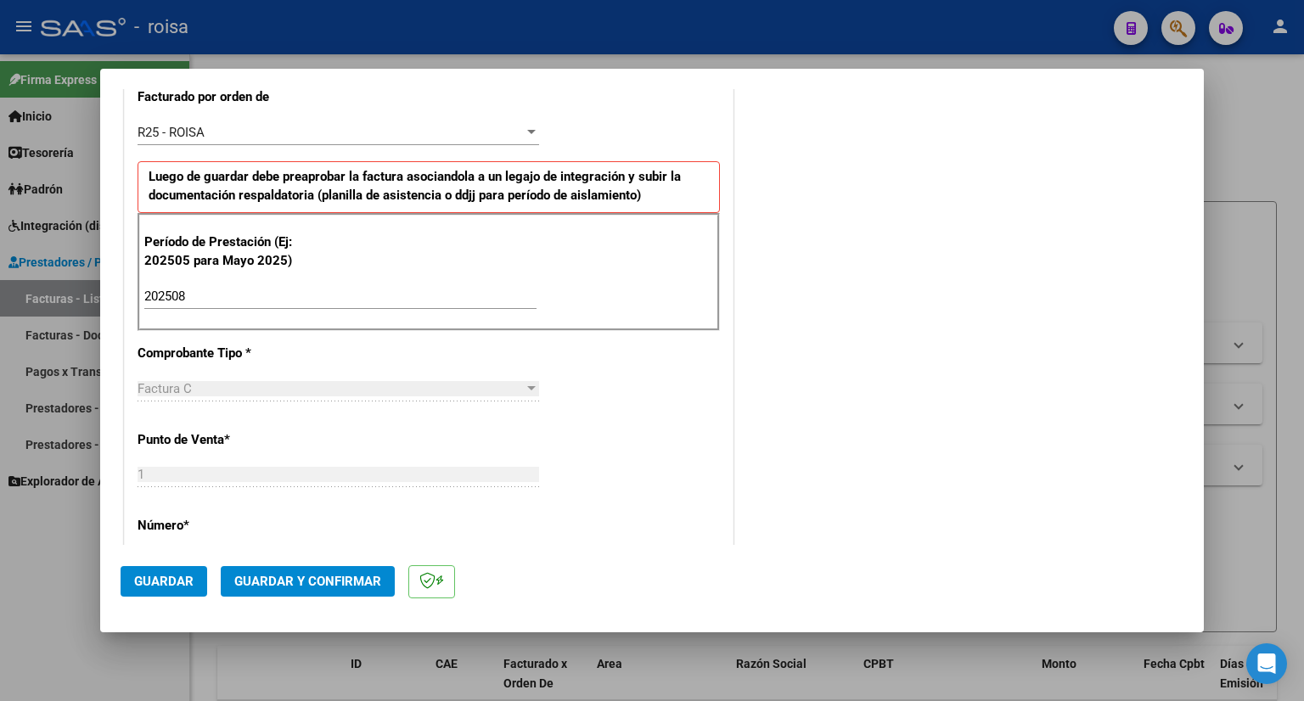
scroll to position [509, 0]
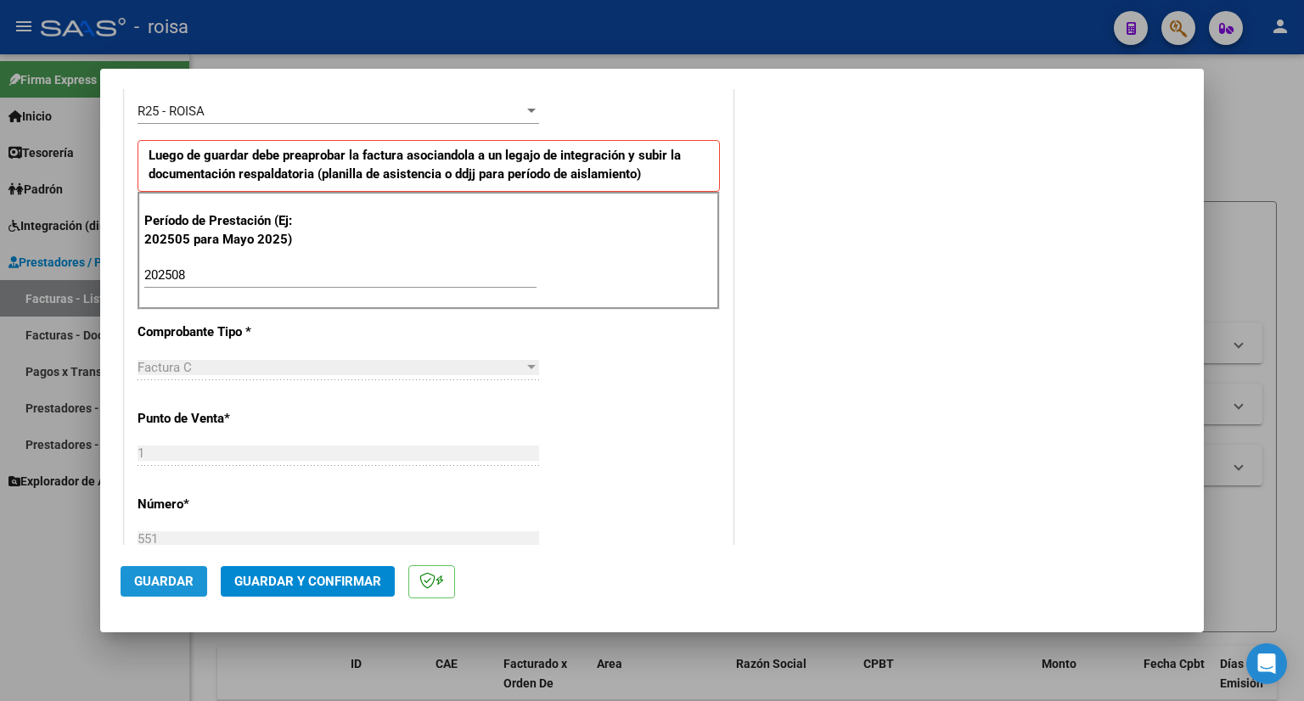
click at [154, 588] on span "Guardar" at bounding box center [163, 581] width 59 height 15
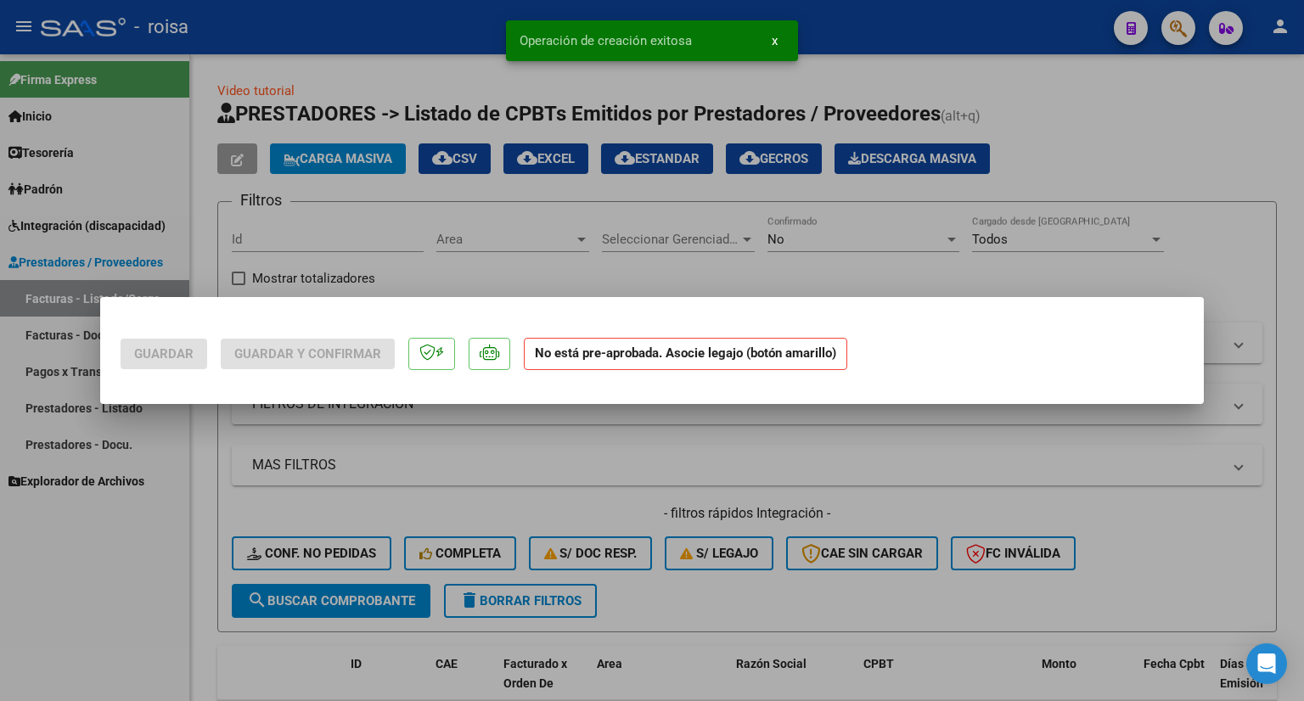
scroll to position [0, 0]
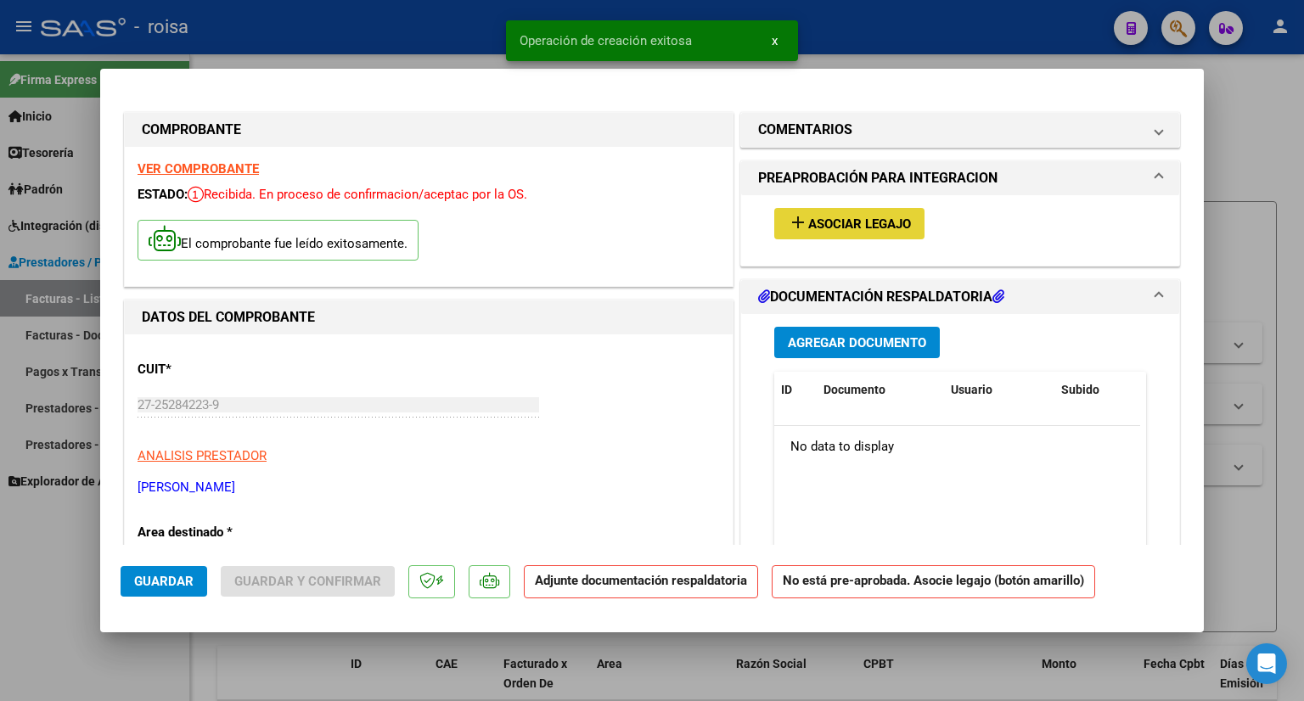
click at [869, 221] on span "Asociar Legajo" at bounding box center [859, 223] width 103 height 15
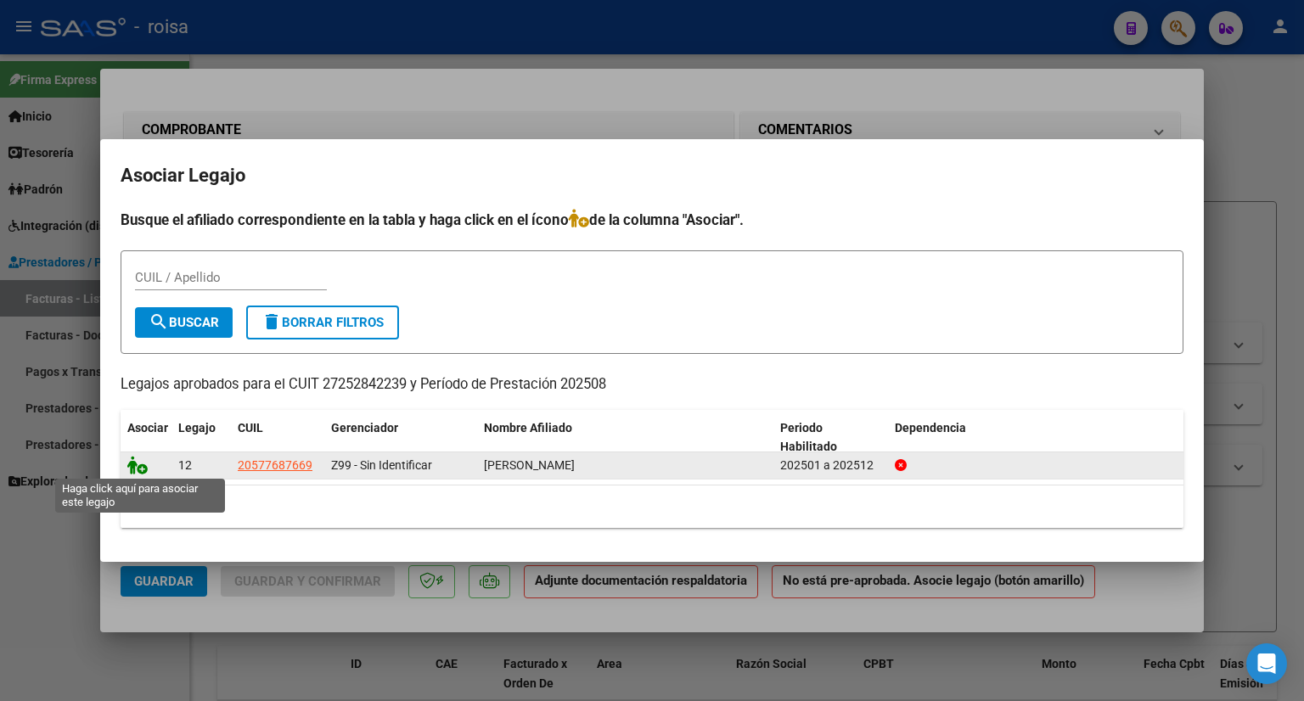
click at [137, 463] on icon at bounding box center [137, 465] width 20 height 19
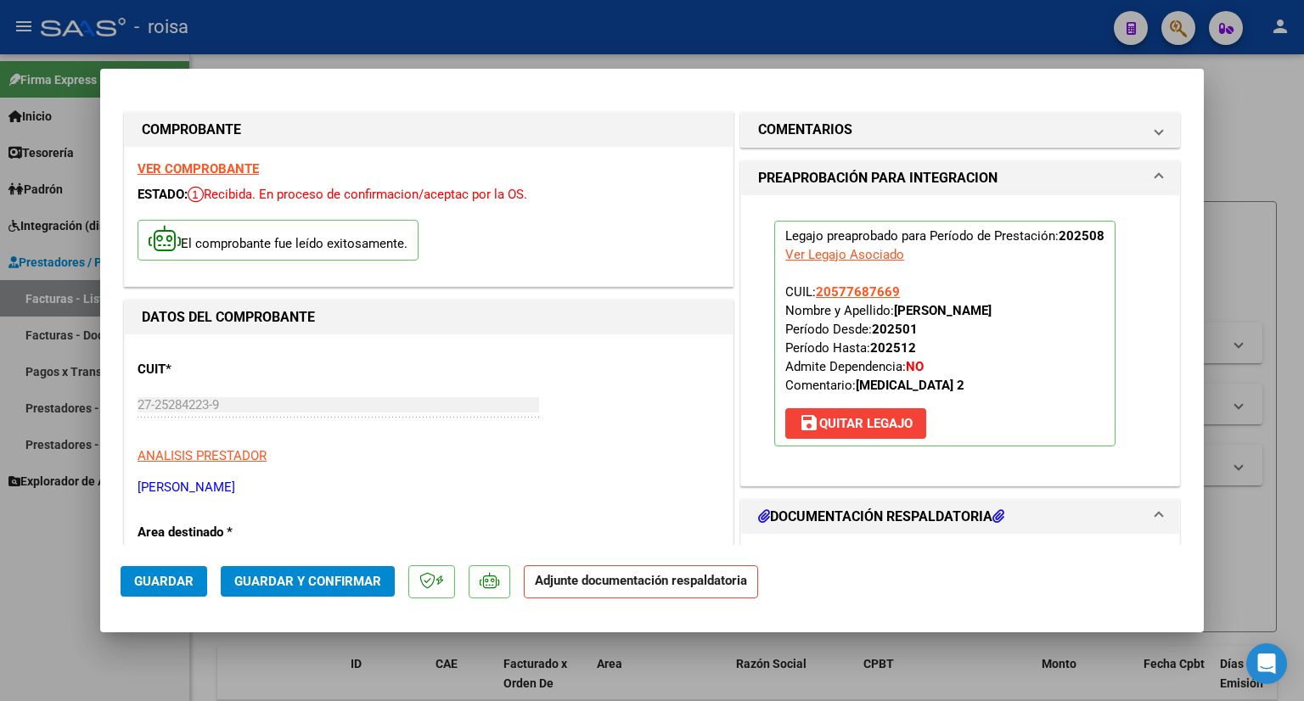
click at [320, 581] on span "Guardar y Confirmar" at bounding box center [307, 581] width 147 height 15
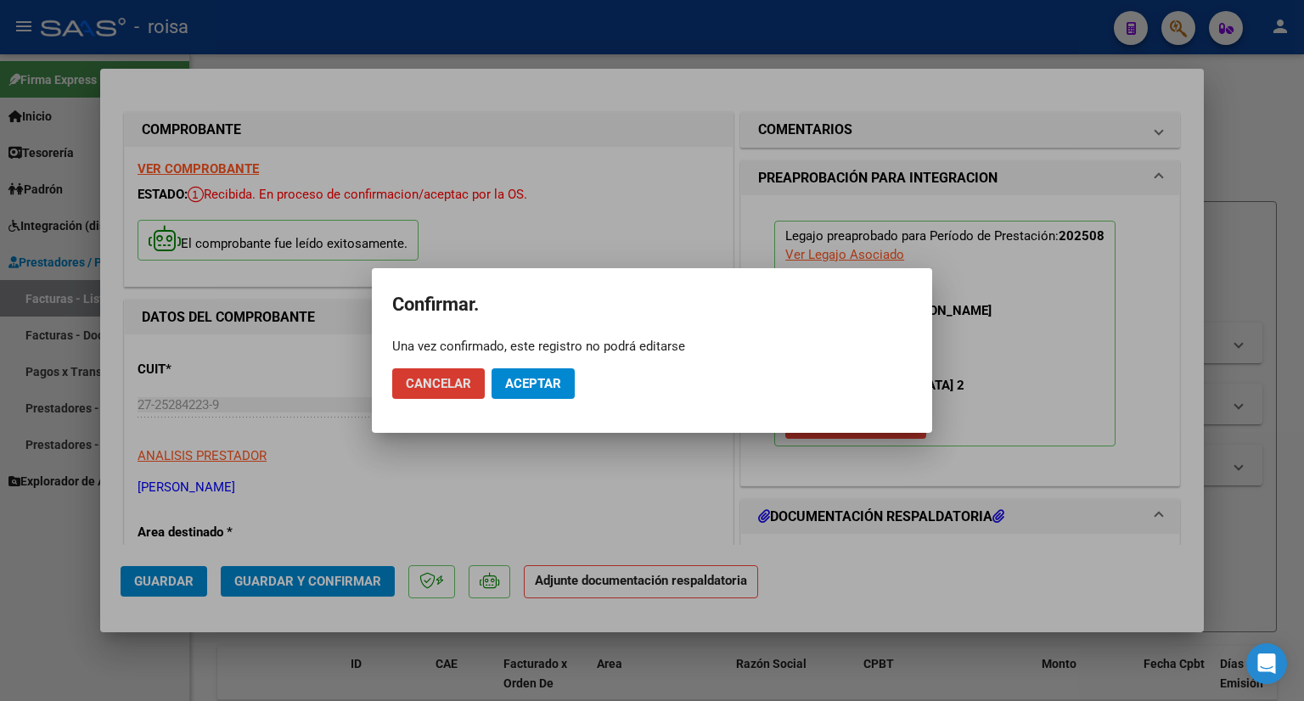
click at [535, 391] on button "Aceptar" at bounding box center [532, 383] width 83 height 31
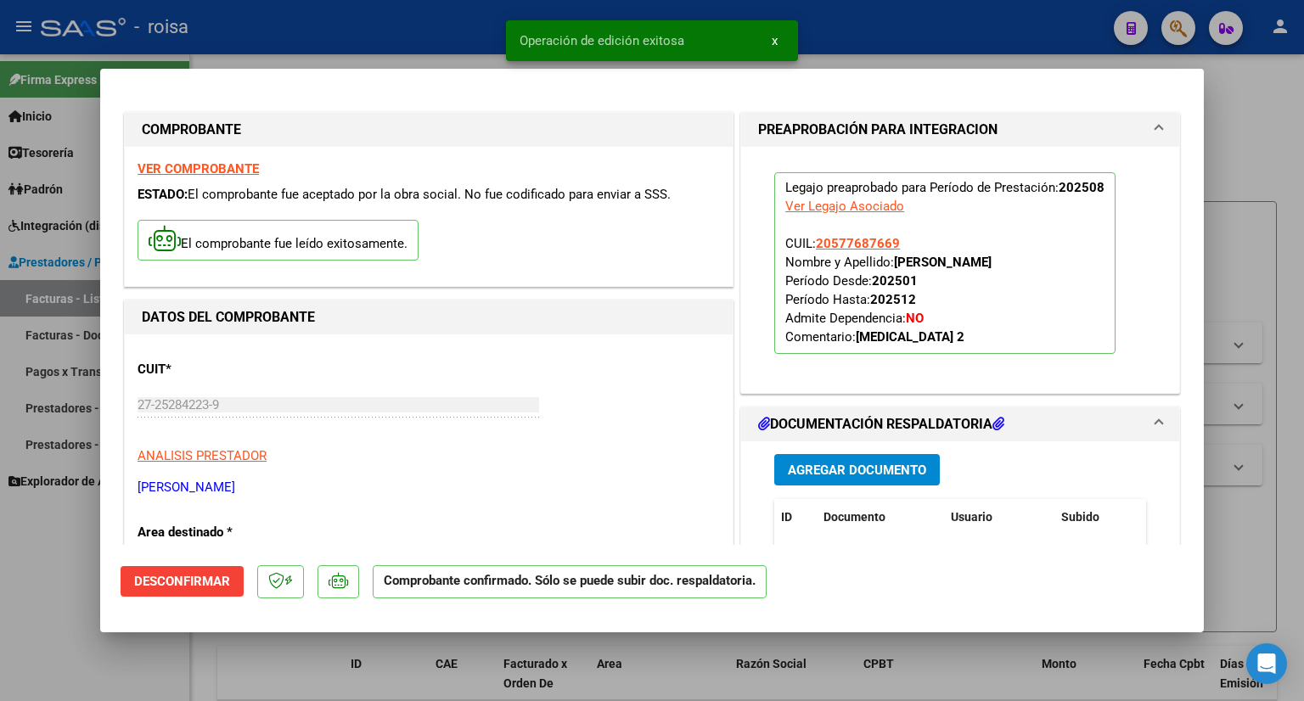
click at [1243, 177] on div at bounding box center [652, 350] width 1304 height 701
type input "$ 0,00"
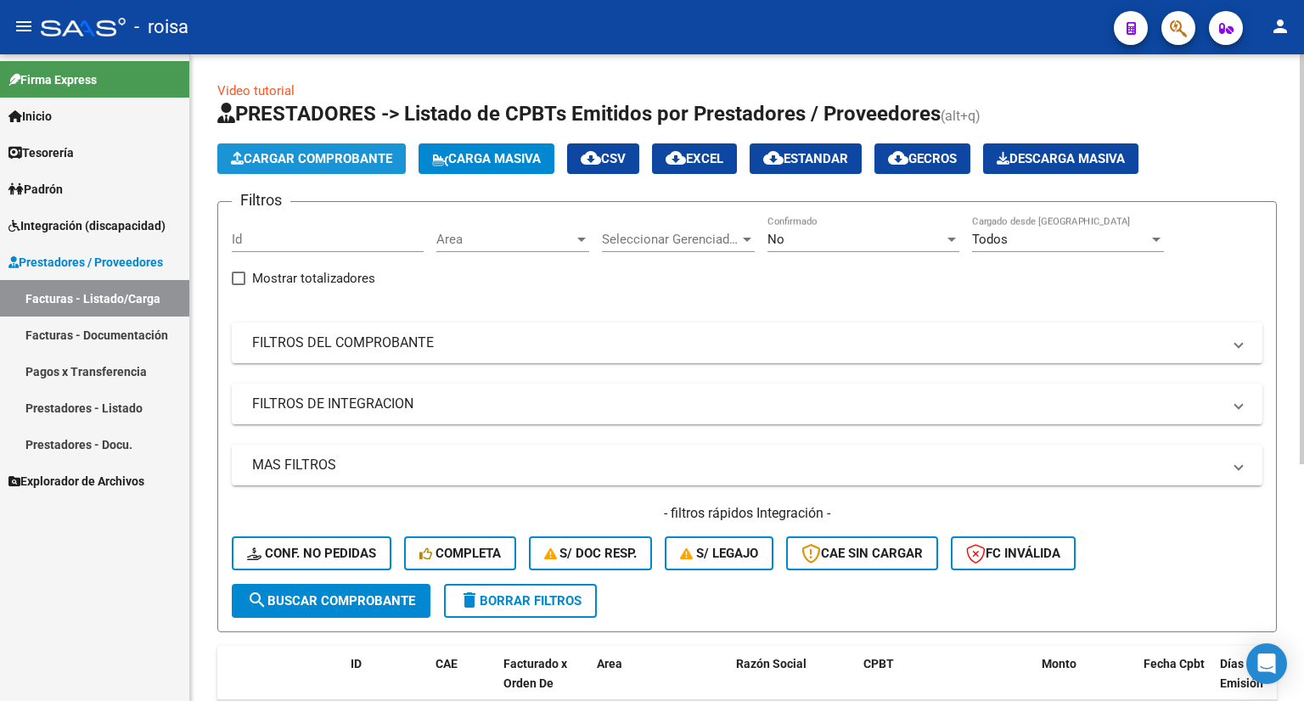
click at [323, 159] on span "Cargar Comprobante" at bounding box center [311, 158] width 161 height 15
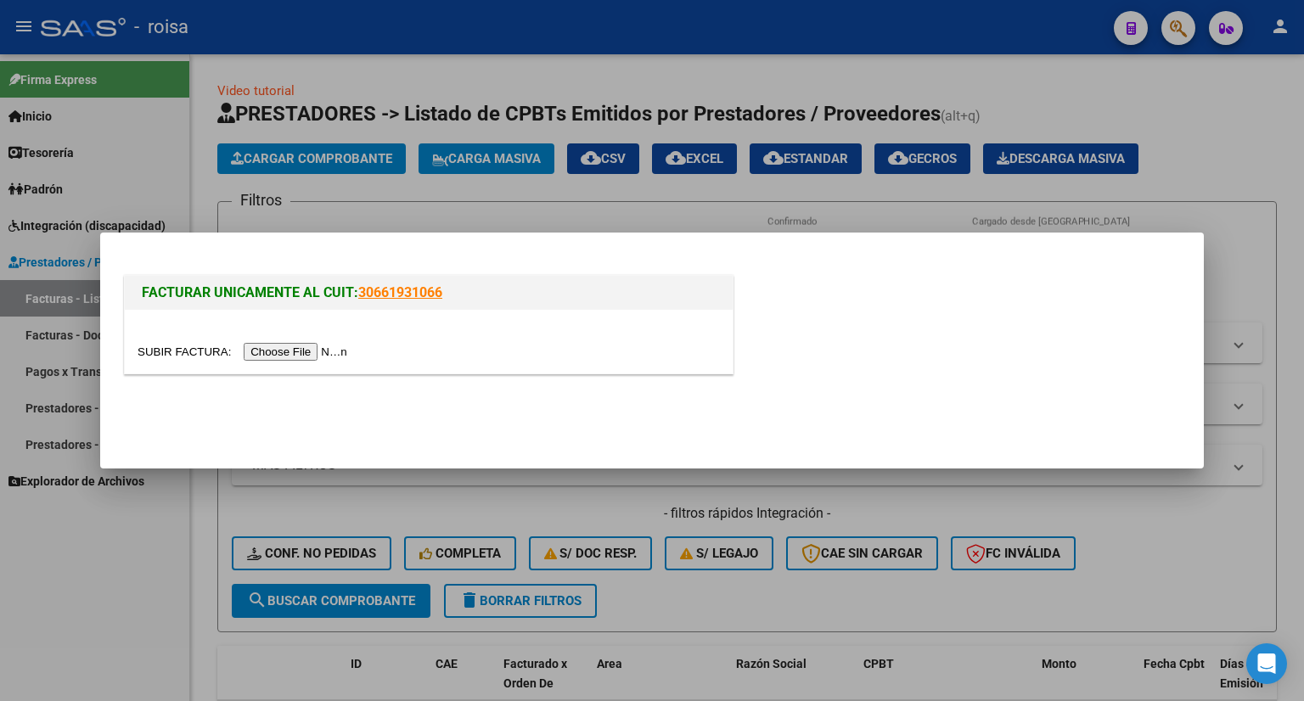
click at [316, 343] on input "file" at bounding box center [244, 352] width 215 height 18
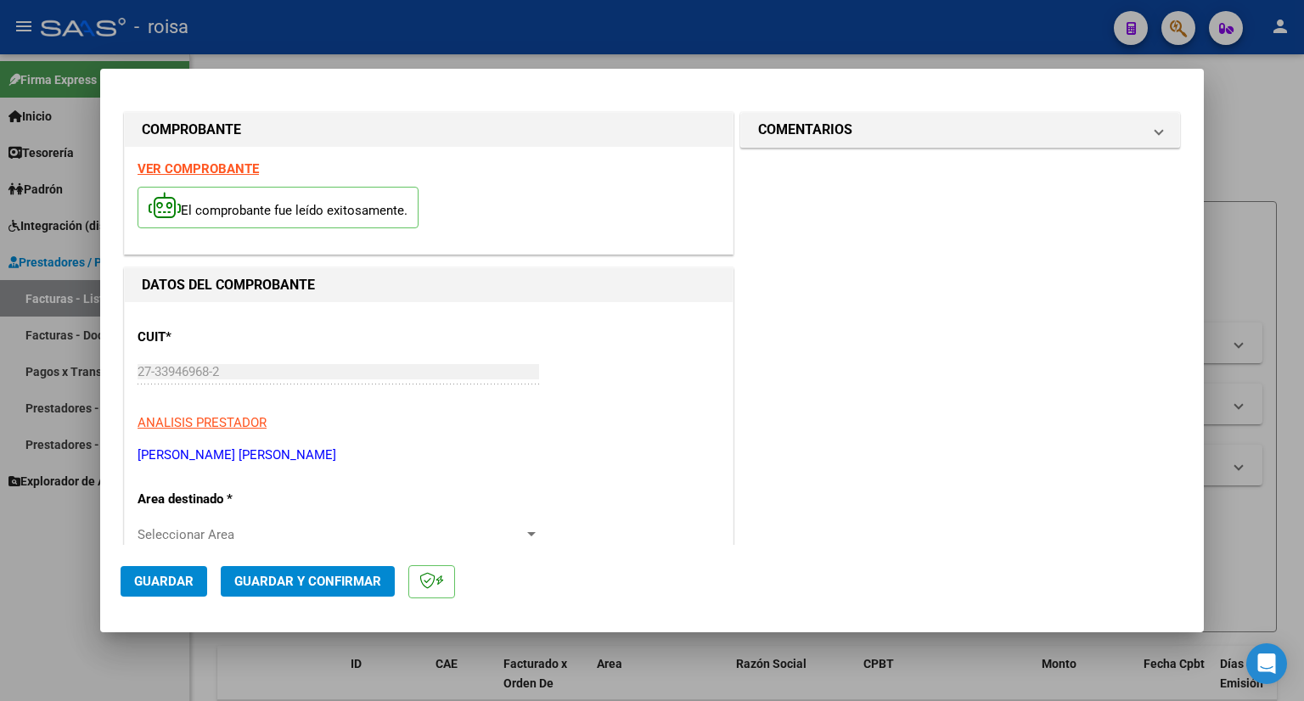
click at [207, 169] on strong "VER COMPROBANTE" at bounding box center [197, 168] width 121 height 15
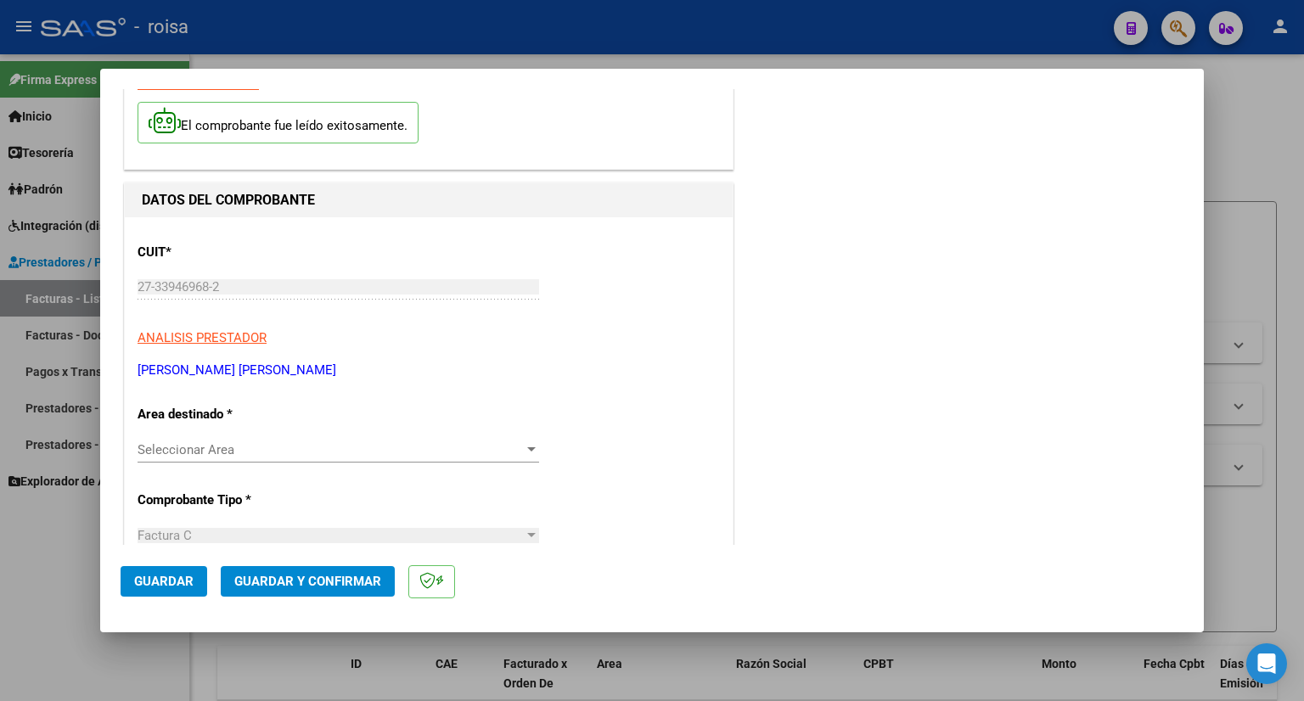
scroll to position [170, 0]
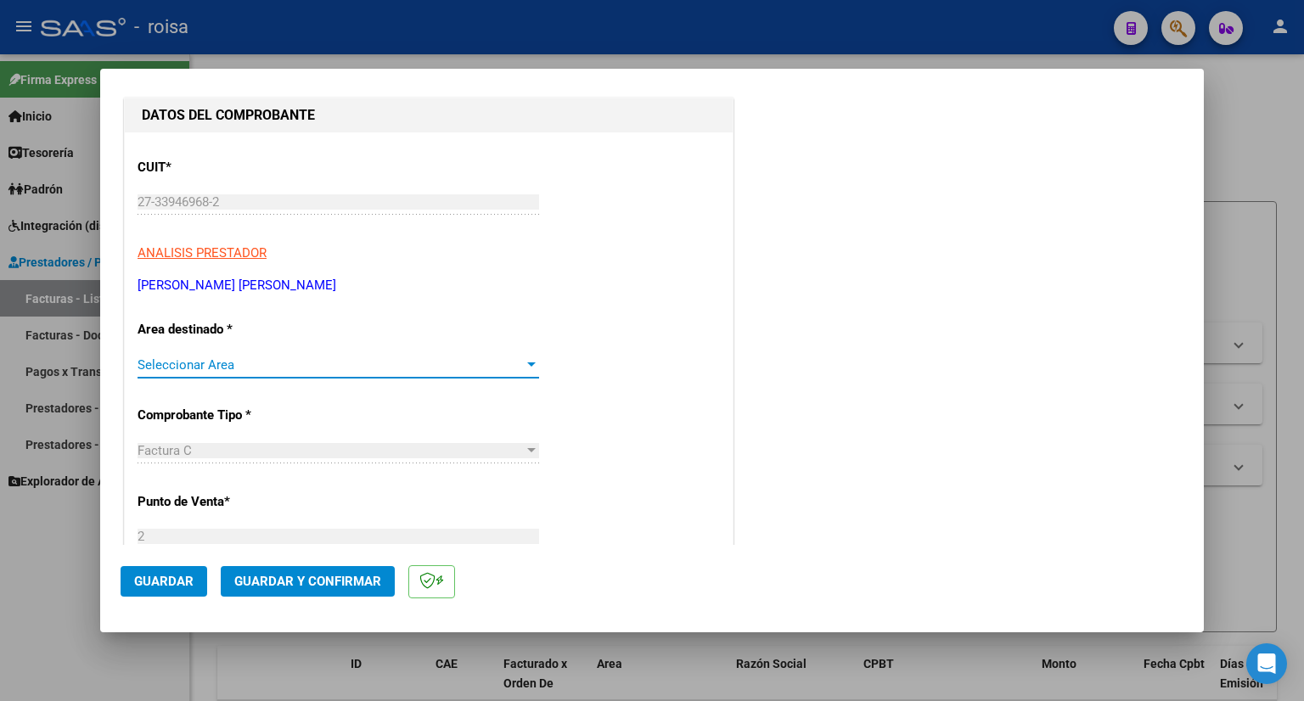
click at [344, 366] on span "Seleccionar Area" at bounding box center [330, 364] width 386 height 15
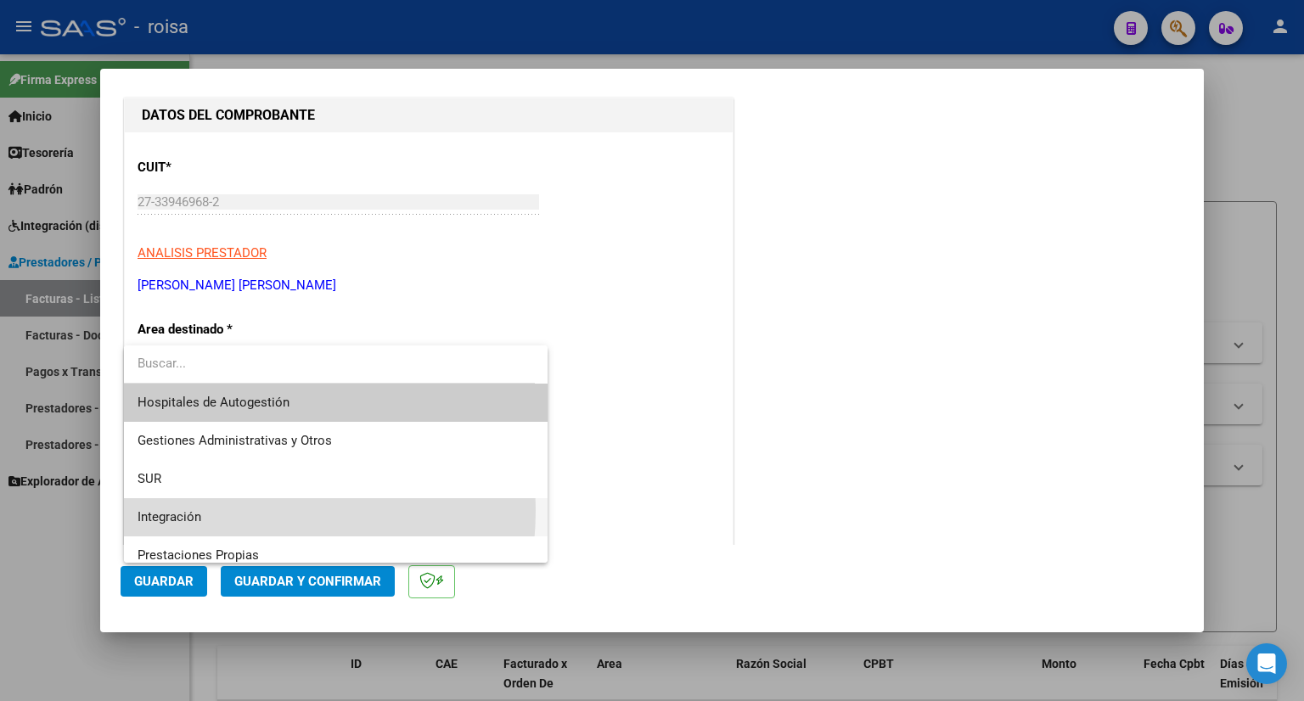
click at [203, 510] on span "Integración" at bounding box center [335, 517] width 397 height 38
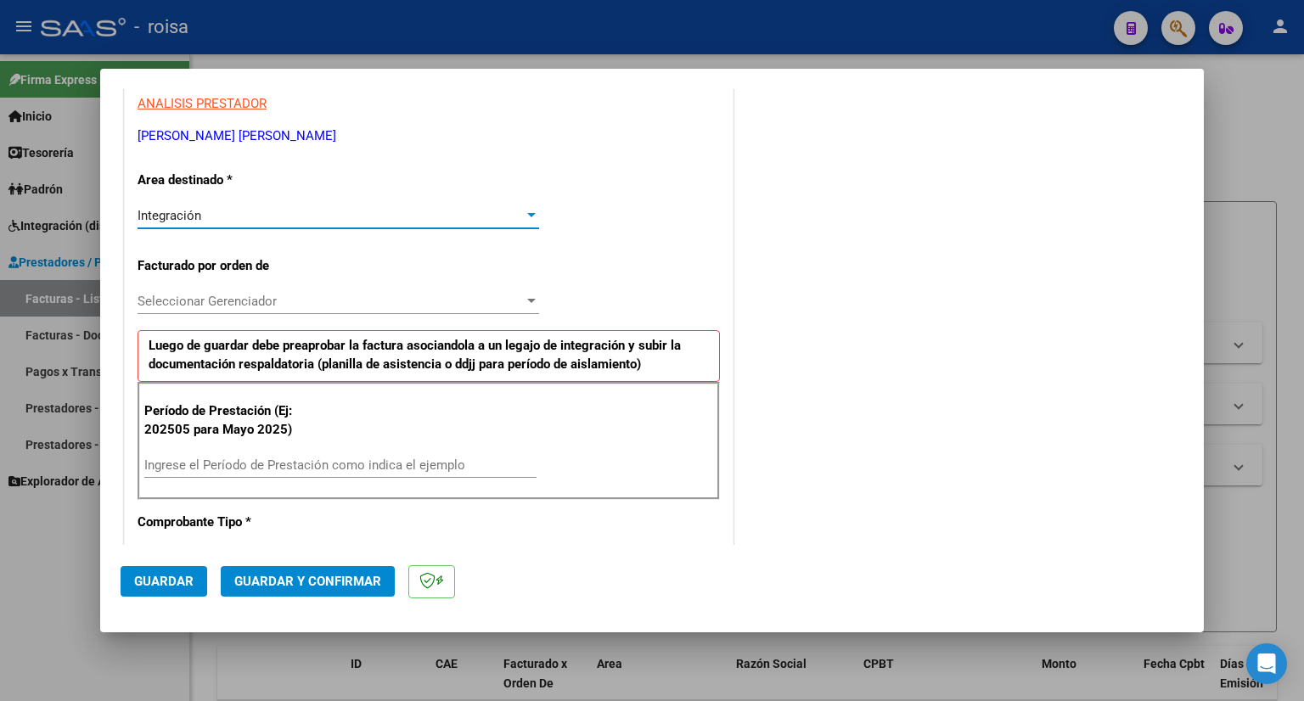
scroll to position [340, 0]
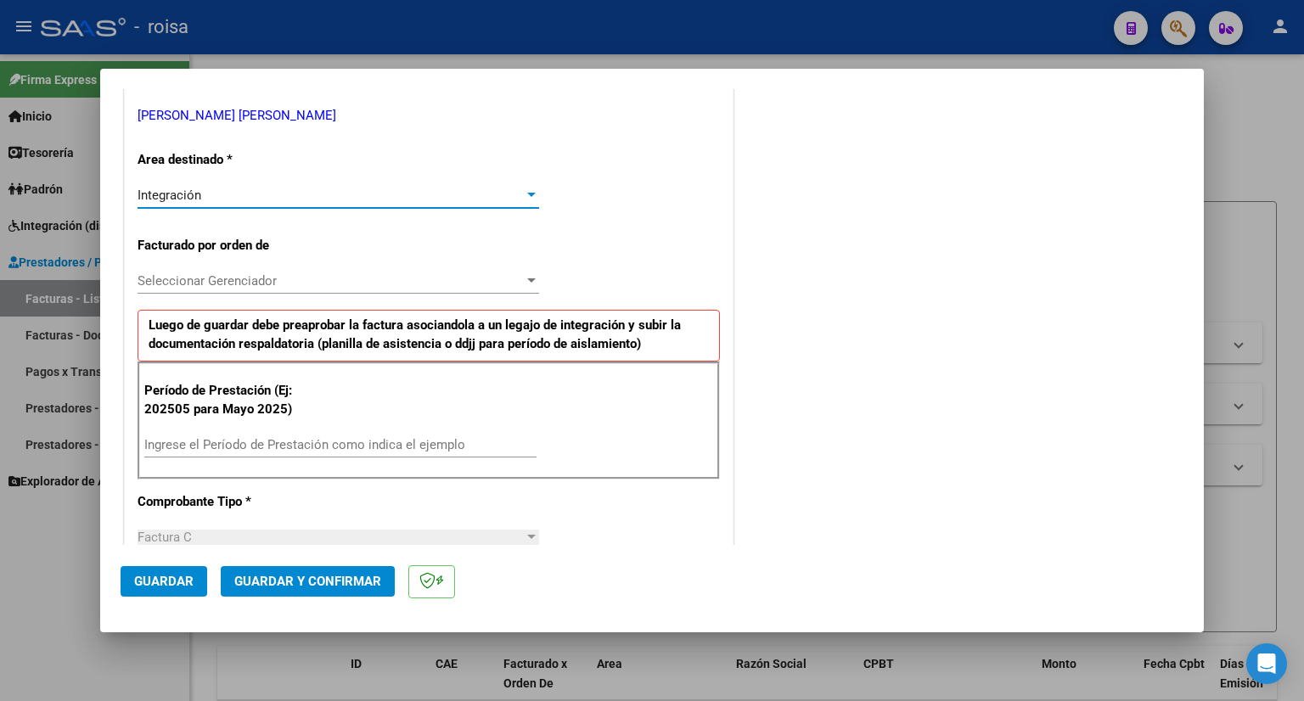
click at [328, 287] on span "Seleccionar Gerenciador" at bounding box center [330, 280] width 386 height 15
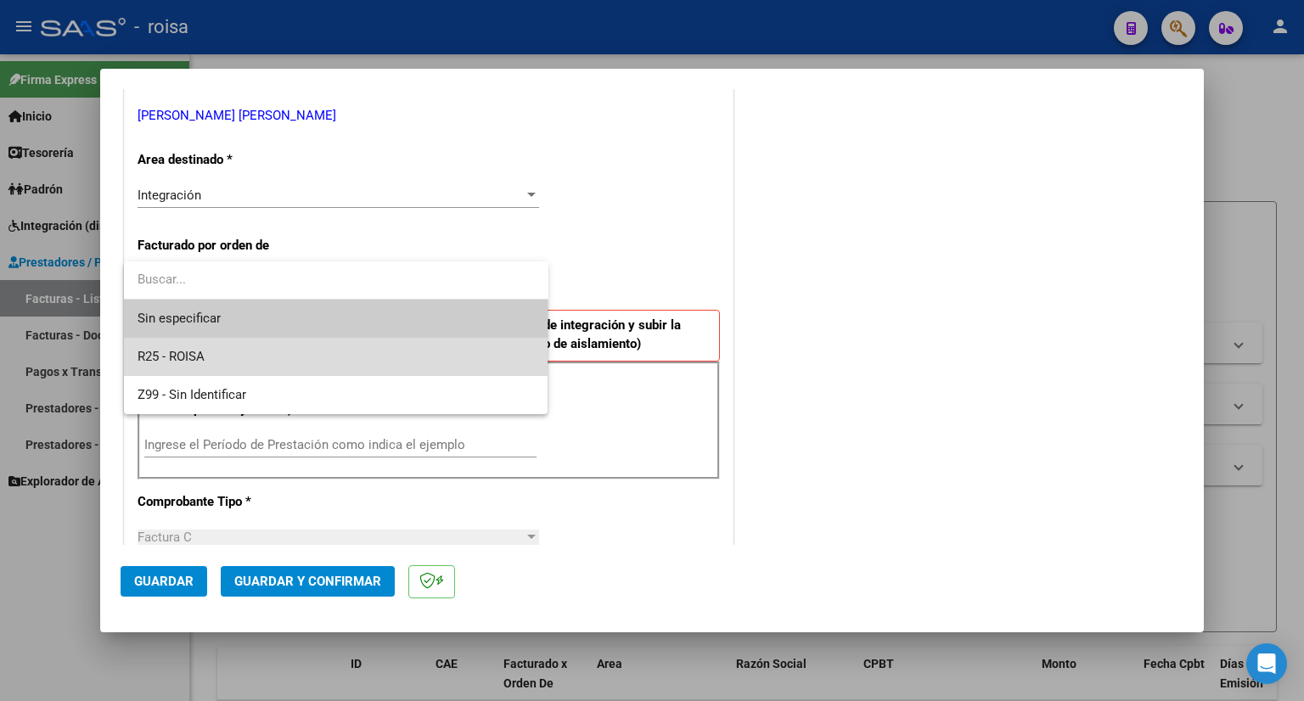
click at [210, 364] on span "R25 - ROISA" at bounding box center [335, 357] width 397 height 38
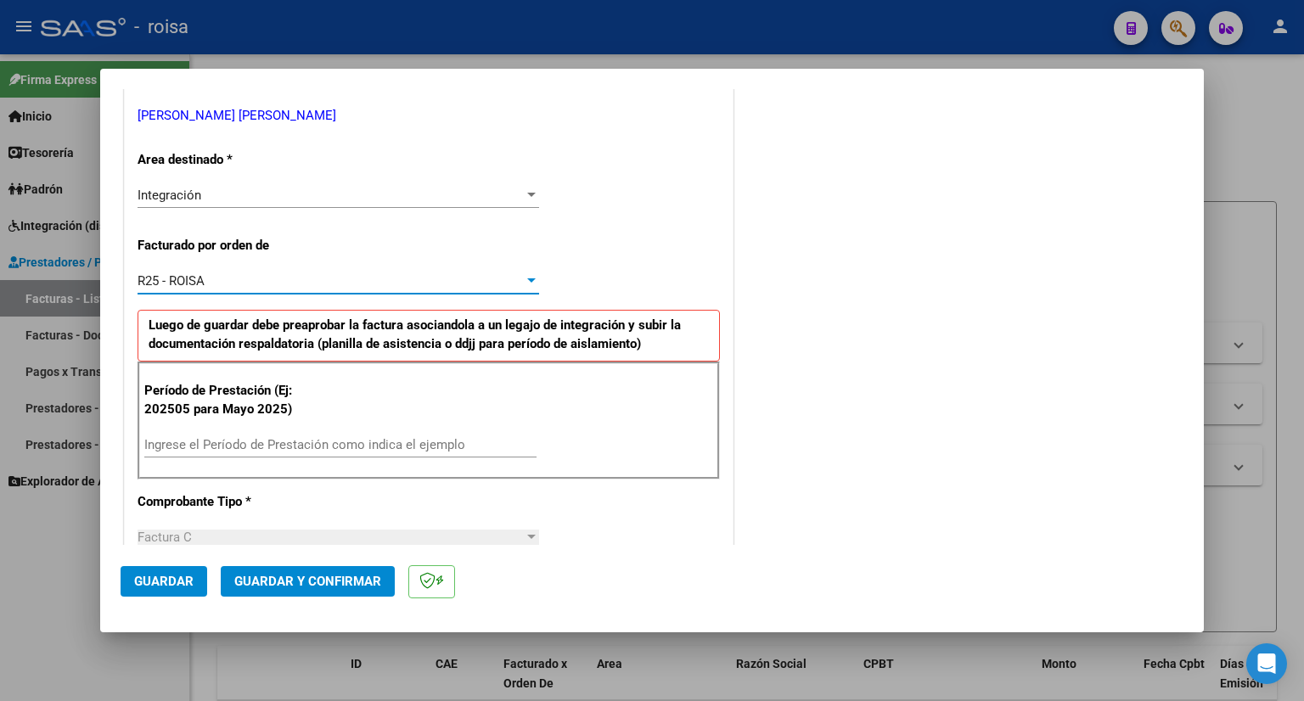
click at [237, 442] on input "Ingrese el Período de Prestación como indica el ejemplo" at bounding box center [340, 444] width 392 height 15
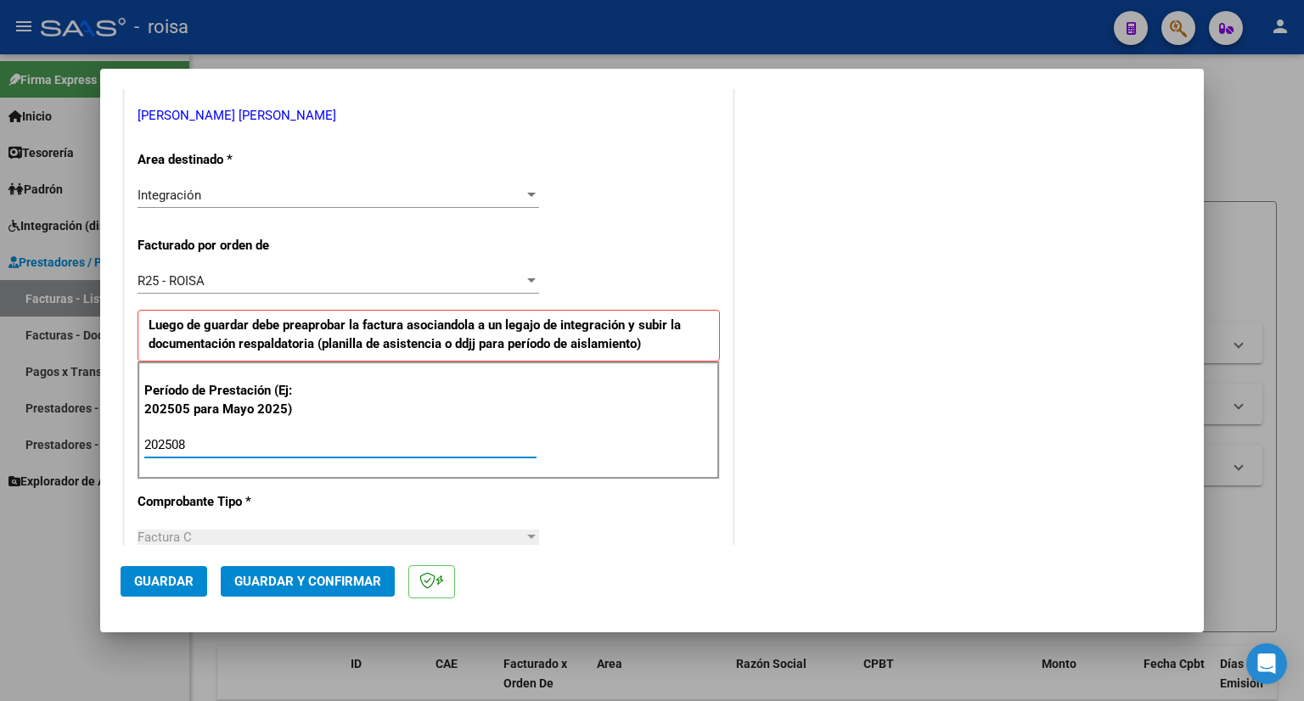
type input "202508"
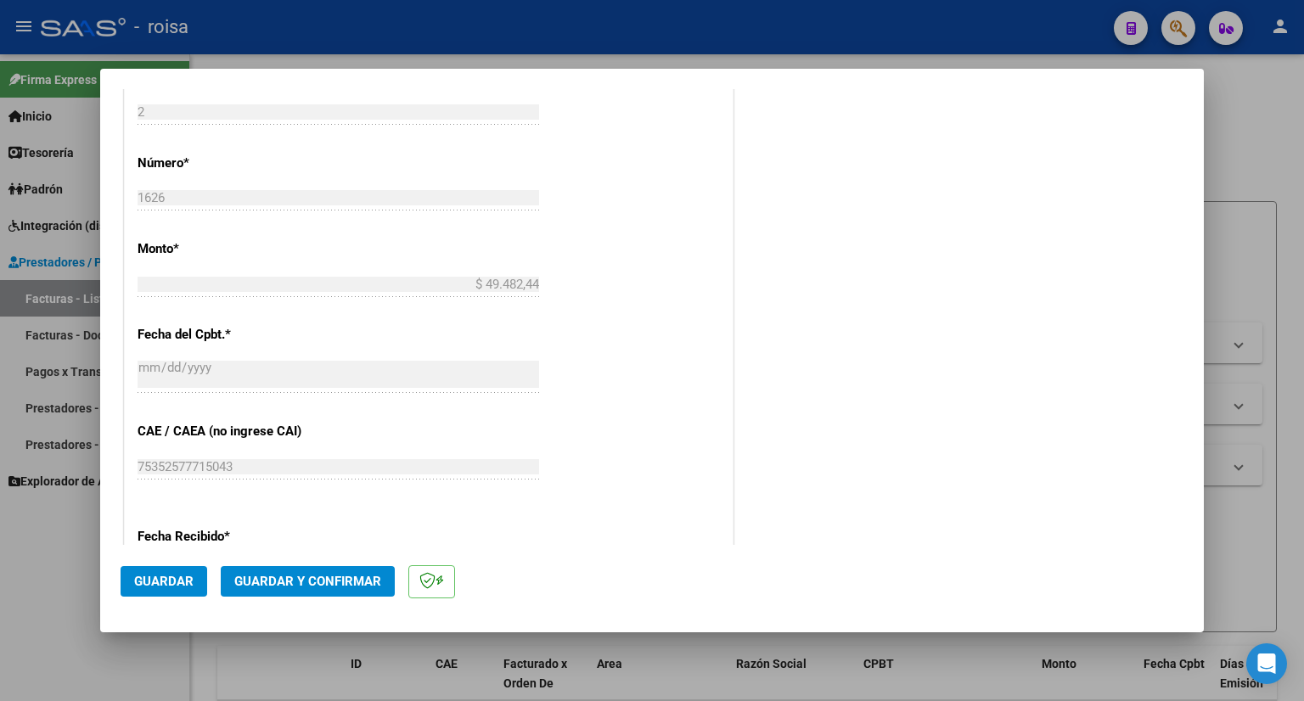
scroll to position [934, 0]
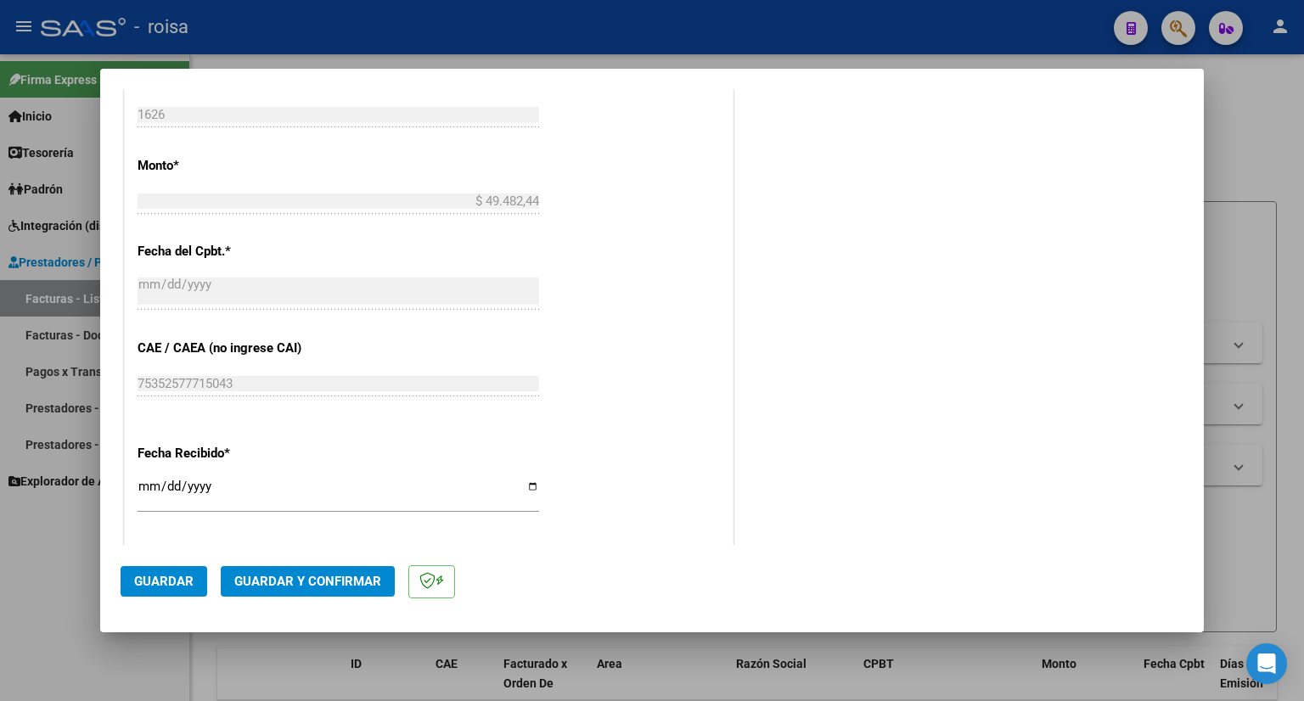
click at [177, 586] on span "Guardar" at bounding box center [163, 581] width 59 height 15
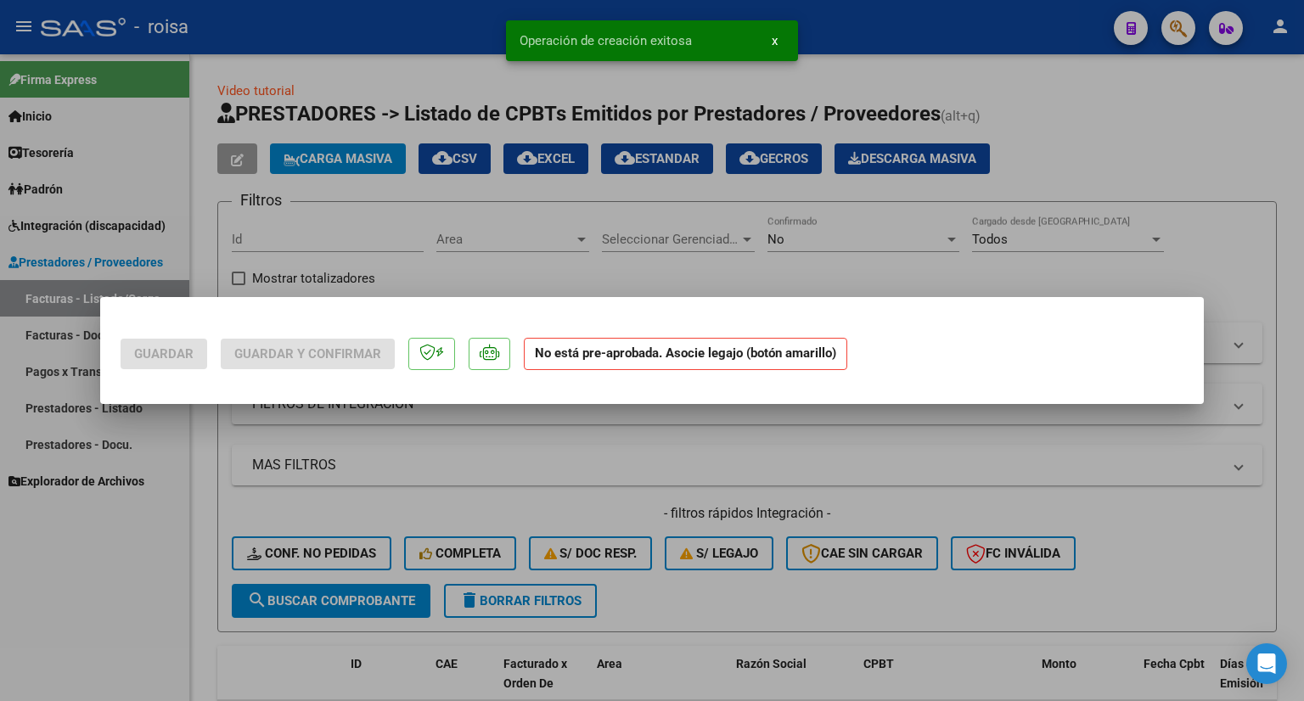
scroll to position [0, 0]
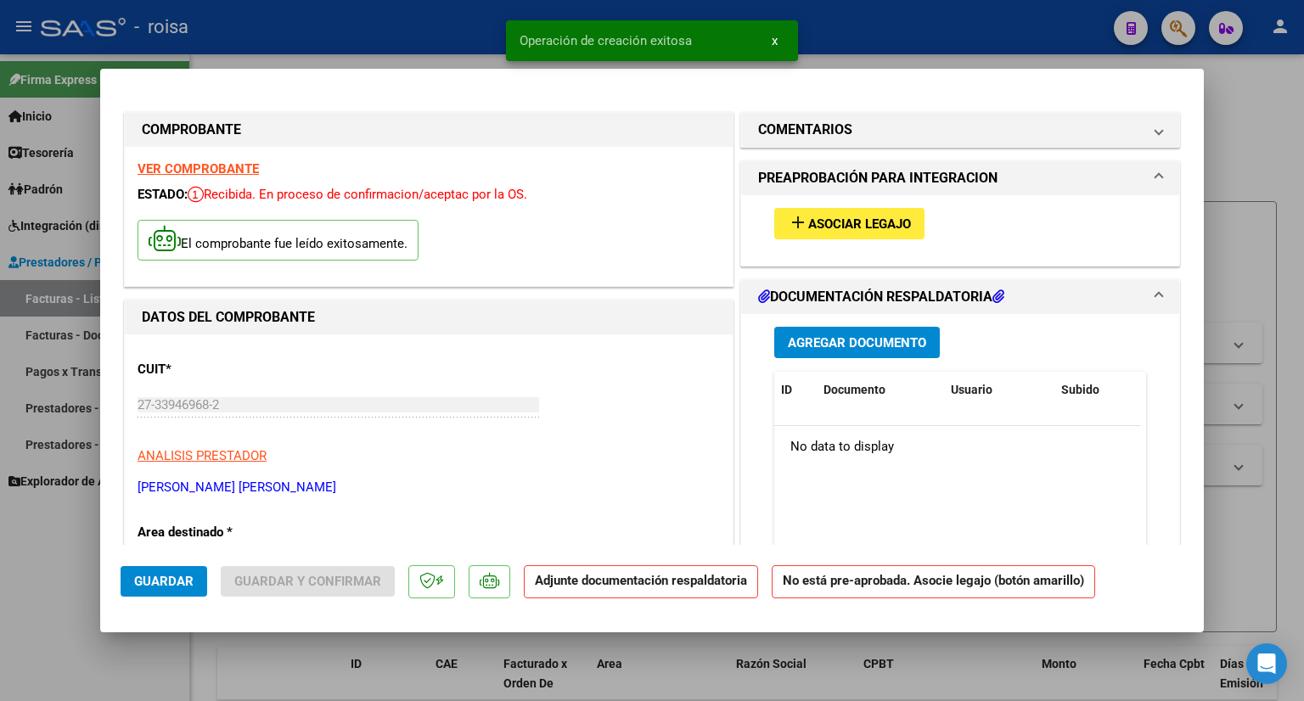
click at [865, 226] on span "Asociar Legajo" at bounding box center [859, 223] width 103 height 15
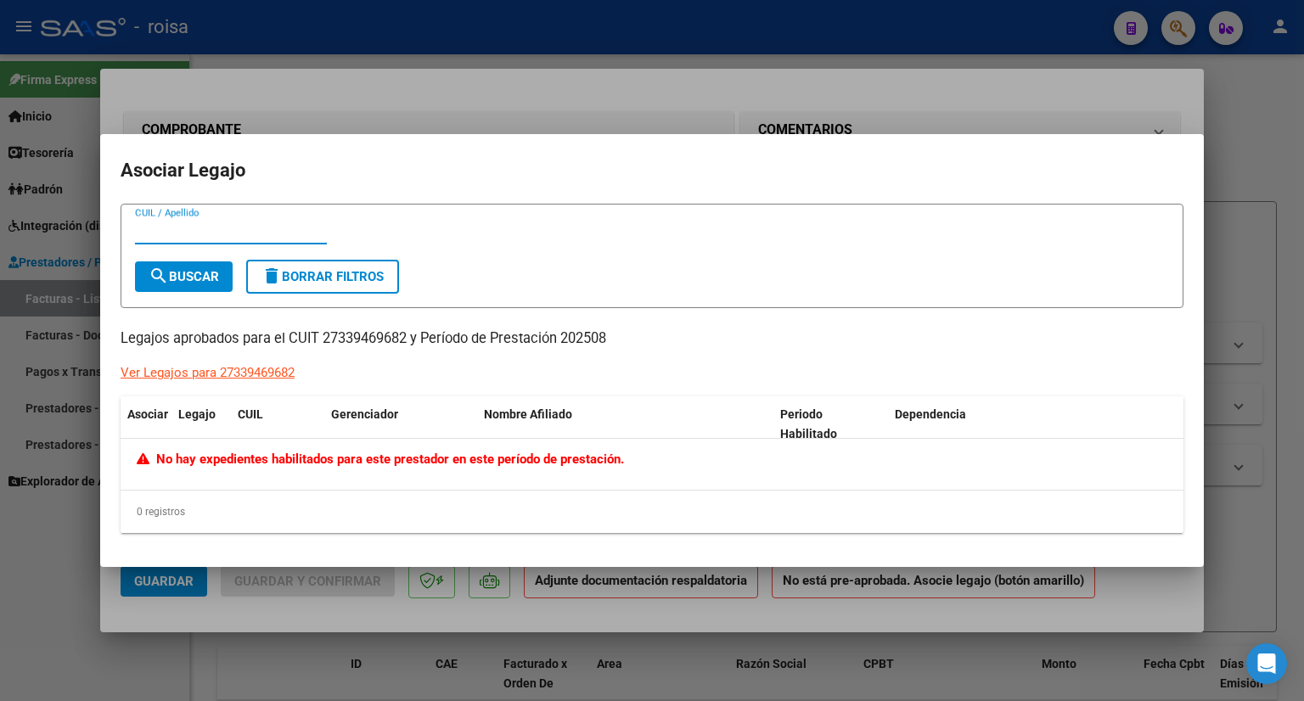
click at [1240, 139] on div at bounding box center [652, 350] width 1304 height 701
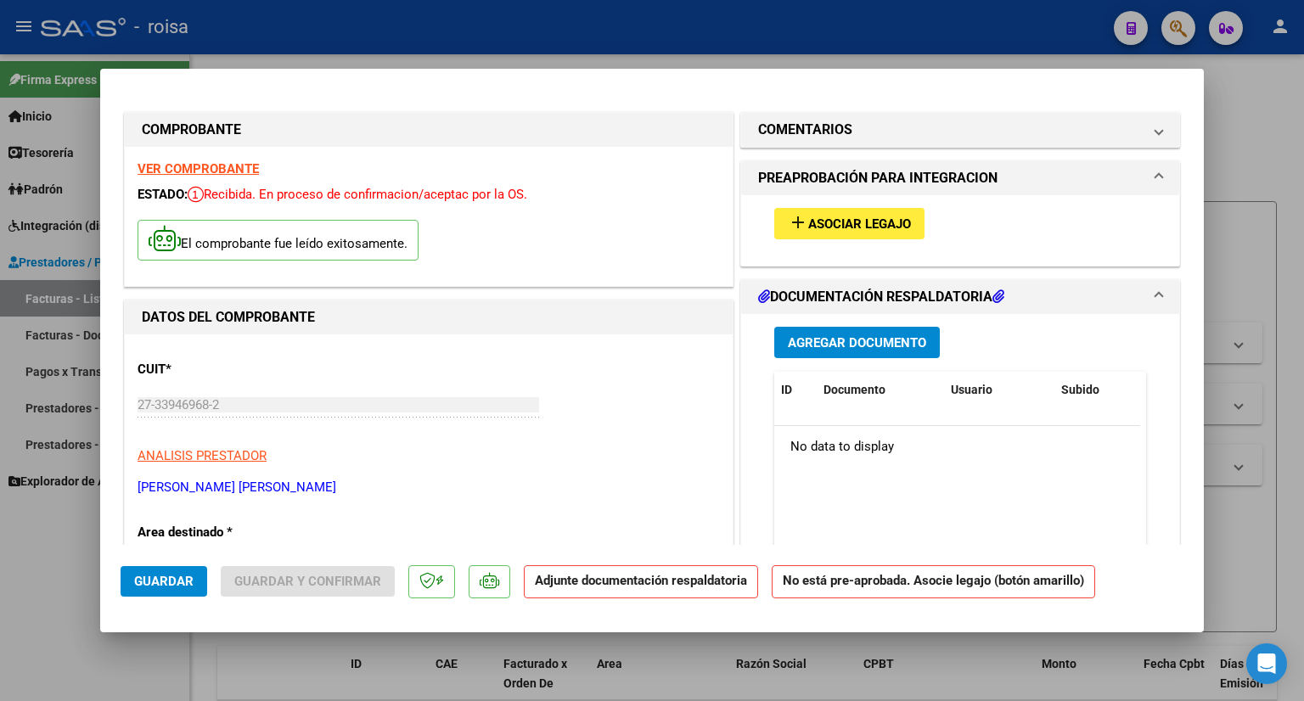
click at [825, 227] on span "Asociar Legajo" at bounding box center [859, 223] width 103 height 15
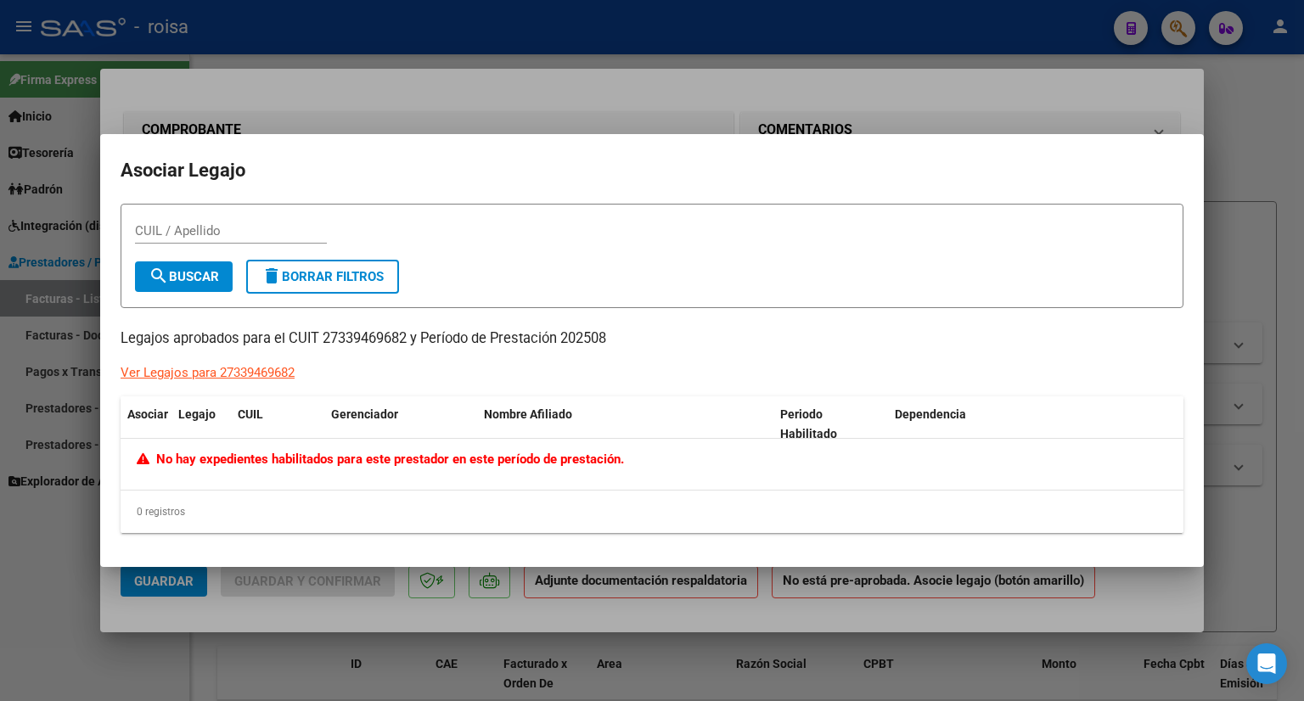
click at [269, 370] on div "Ver Legajos para 27339469682" at bounding box center [208, 373] width 174 height 20
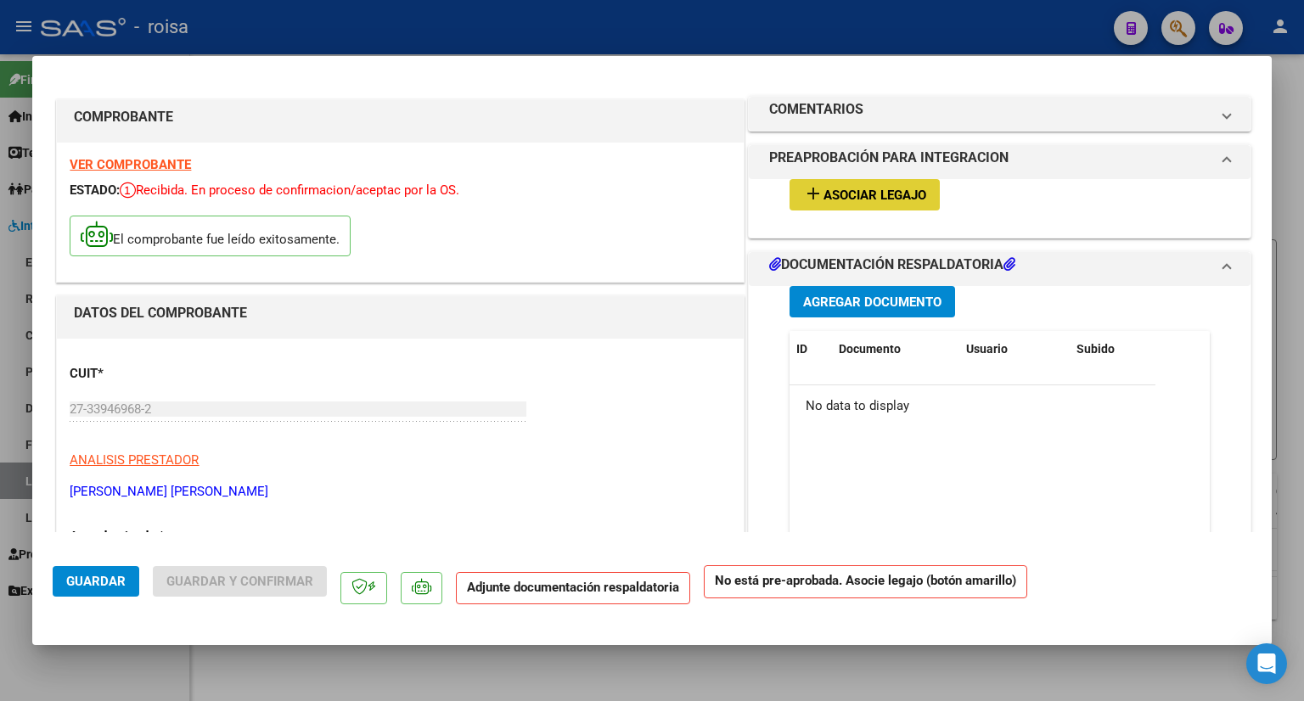
click at [1284, 109] on div at bounding box center [652, 350] width 1304 height 701
type input "$ 0,00"
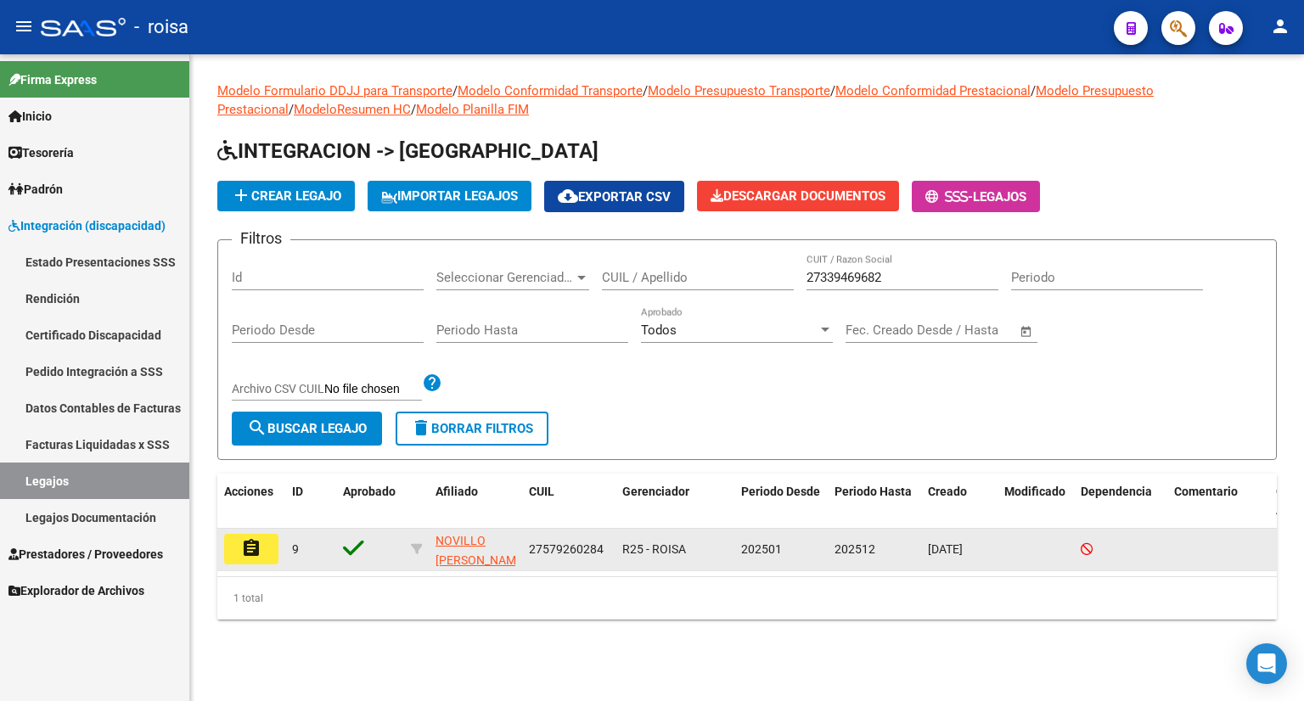
click at [239, 553] on button "assignment" at bounding box center [251, 549] width 54 height 31
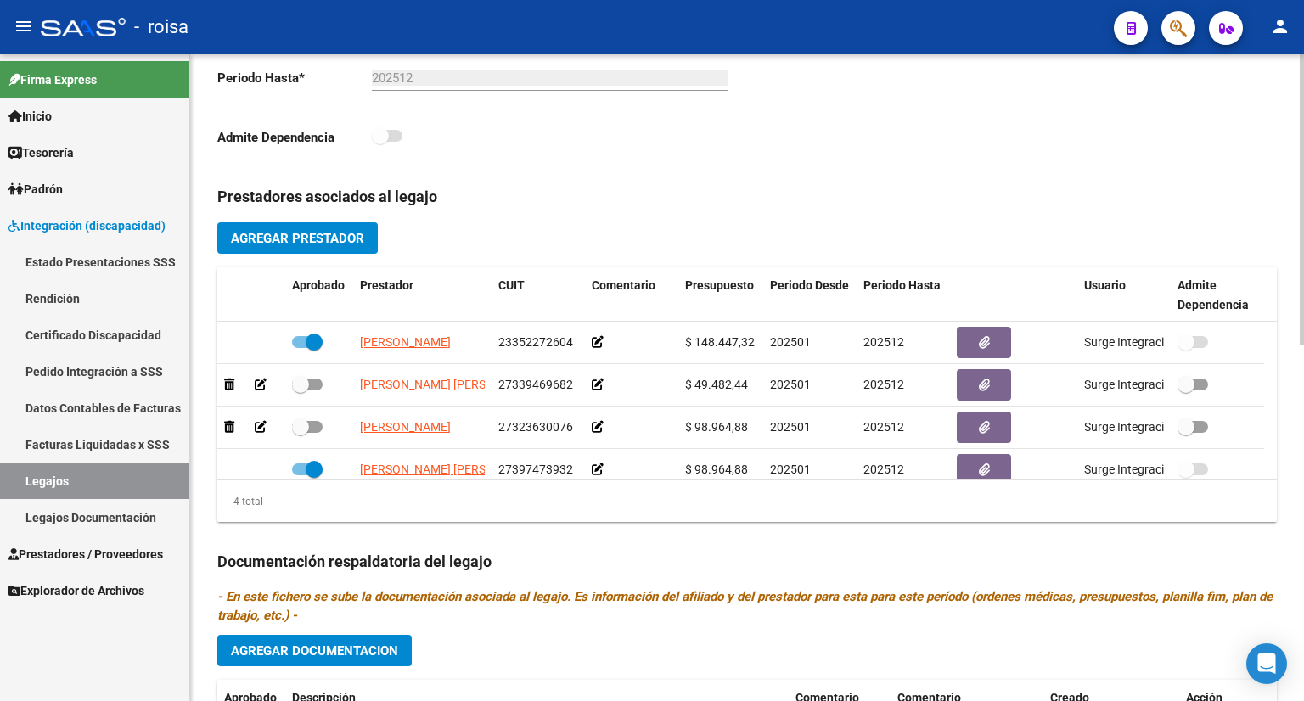
scroll to position [509, 0]
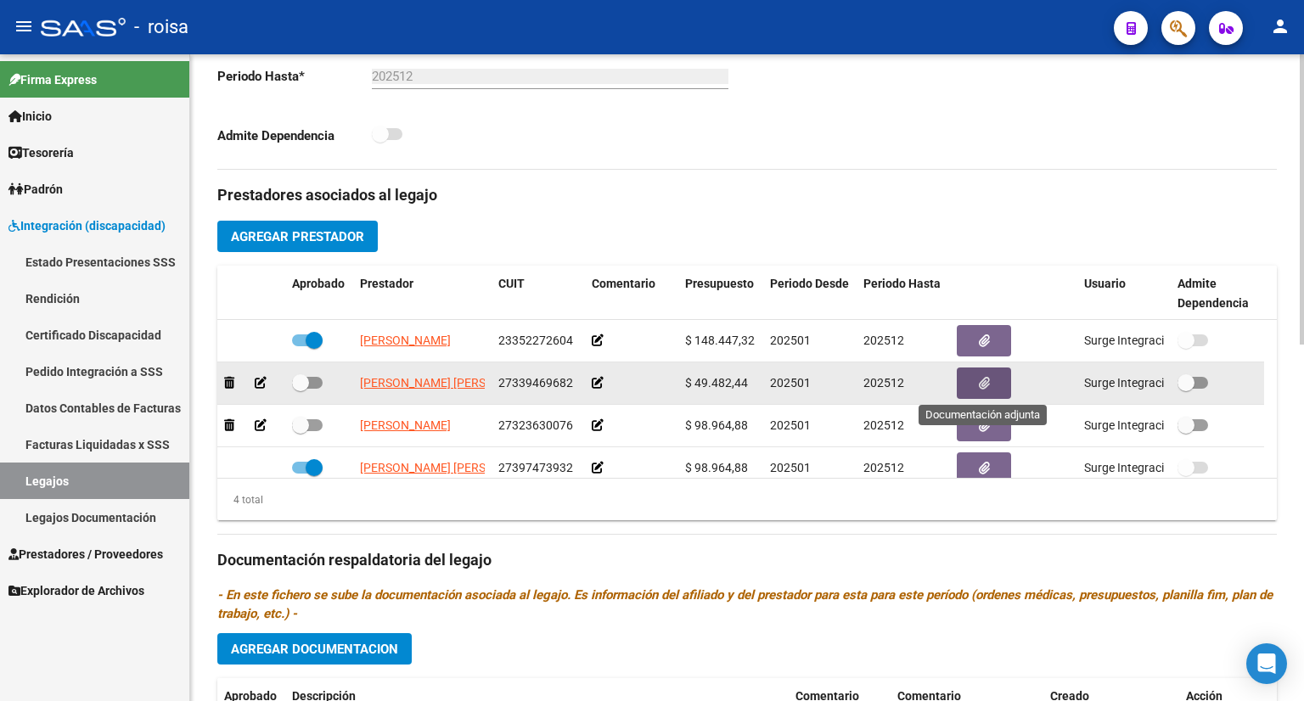
click at [988, 384] on icon "button" at bounding box center [984, 383] width 11 height 13
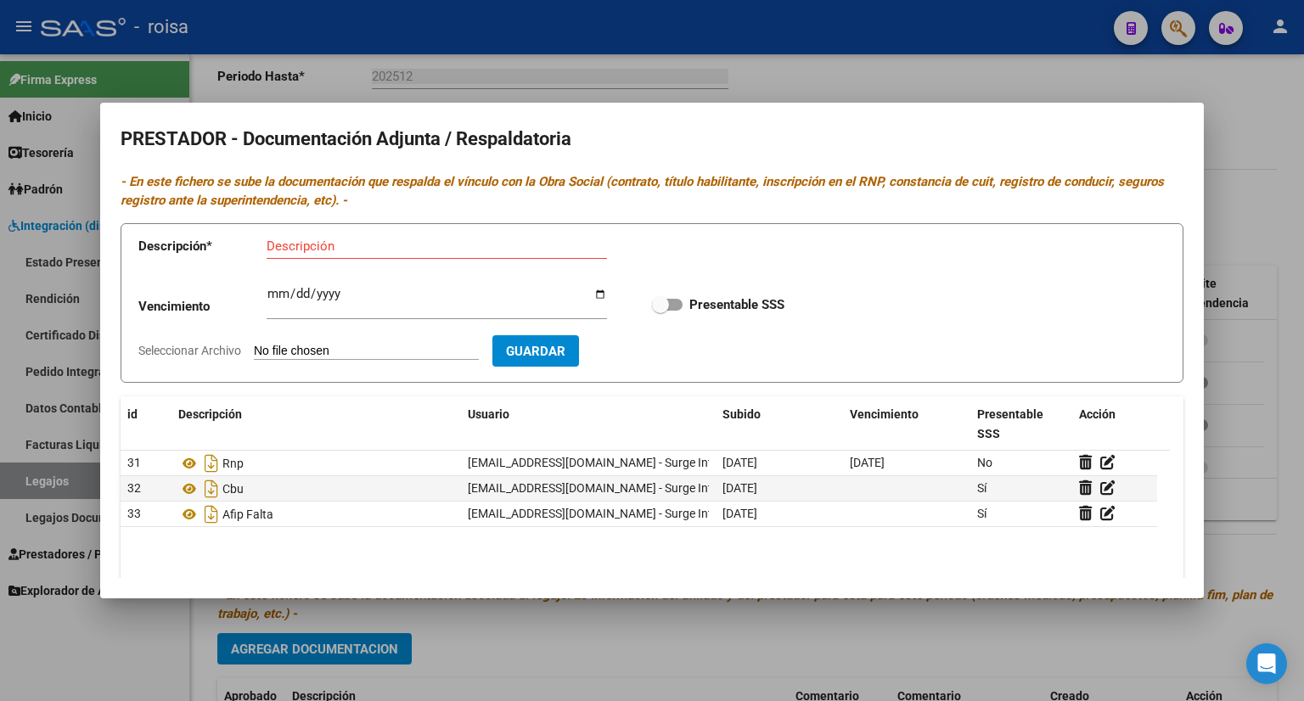
click at [974, 80] on div at bounding box center [652, 350] width 1304 height 701
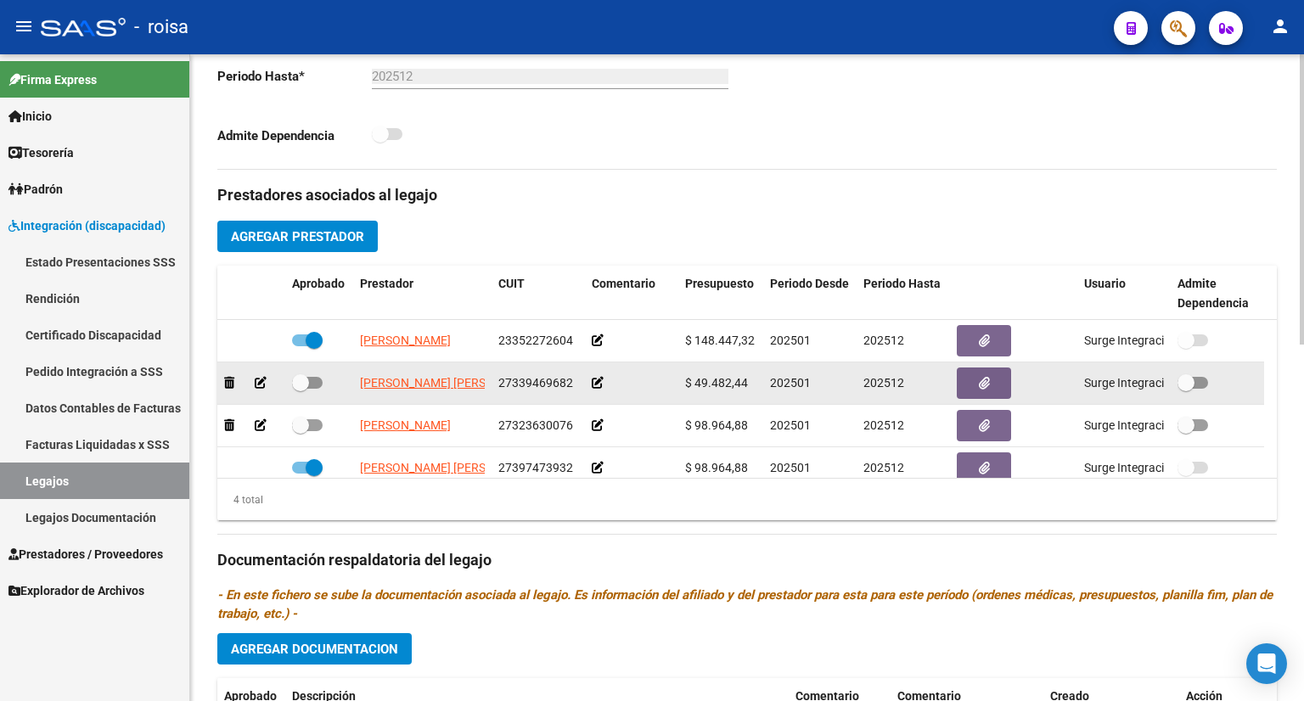
click at [261, 382] on icon at bounding box center [261, 383] width 12 height 12
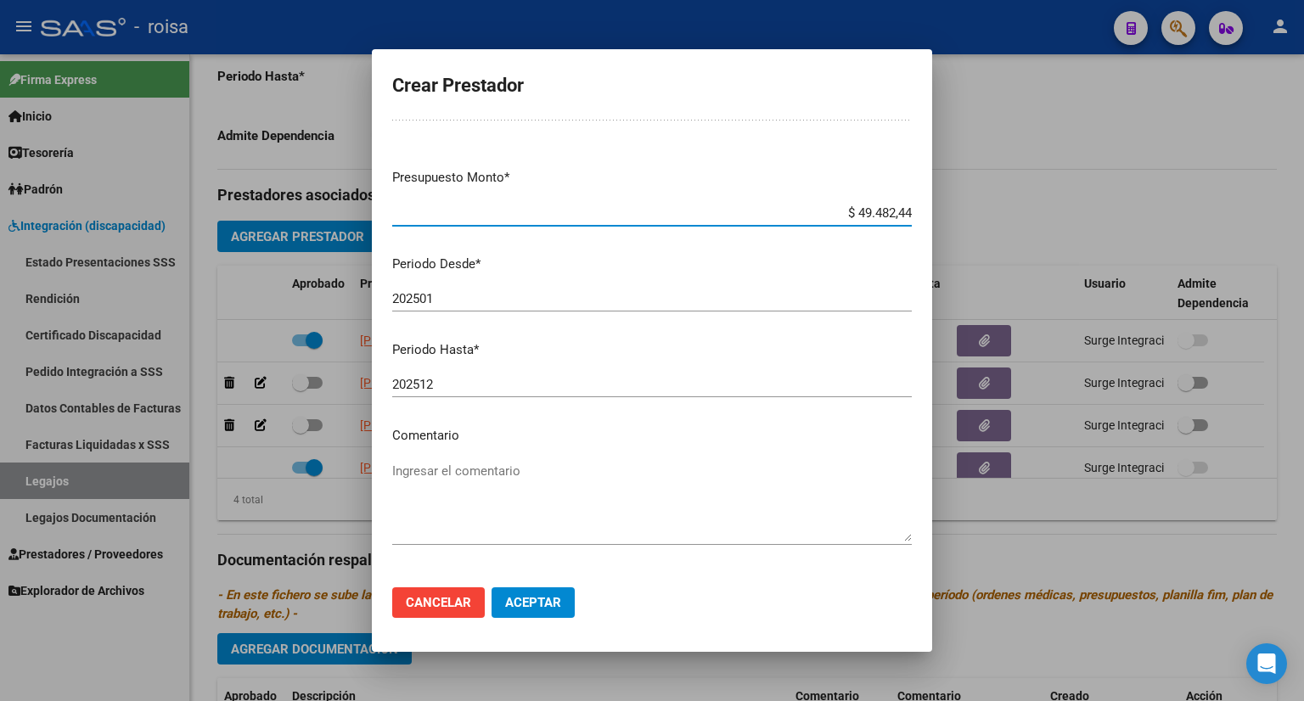
scroll to position [126, 0]
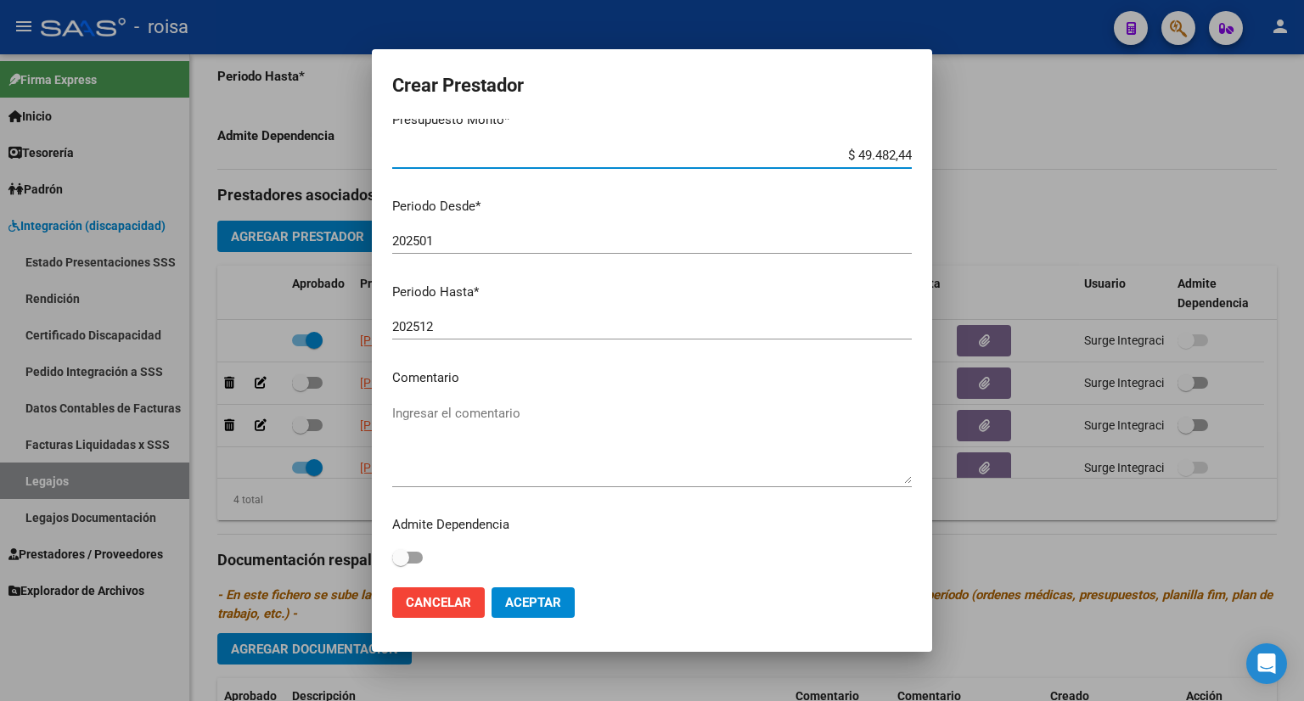
click at [1081, 103] on div at bounding box center [652, 350] width 1304 height 701
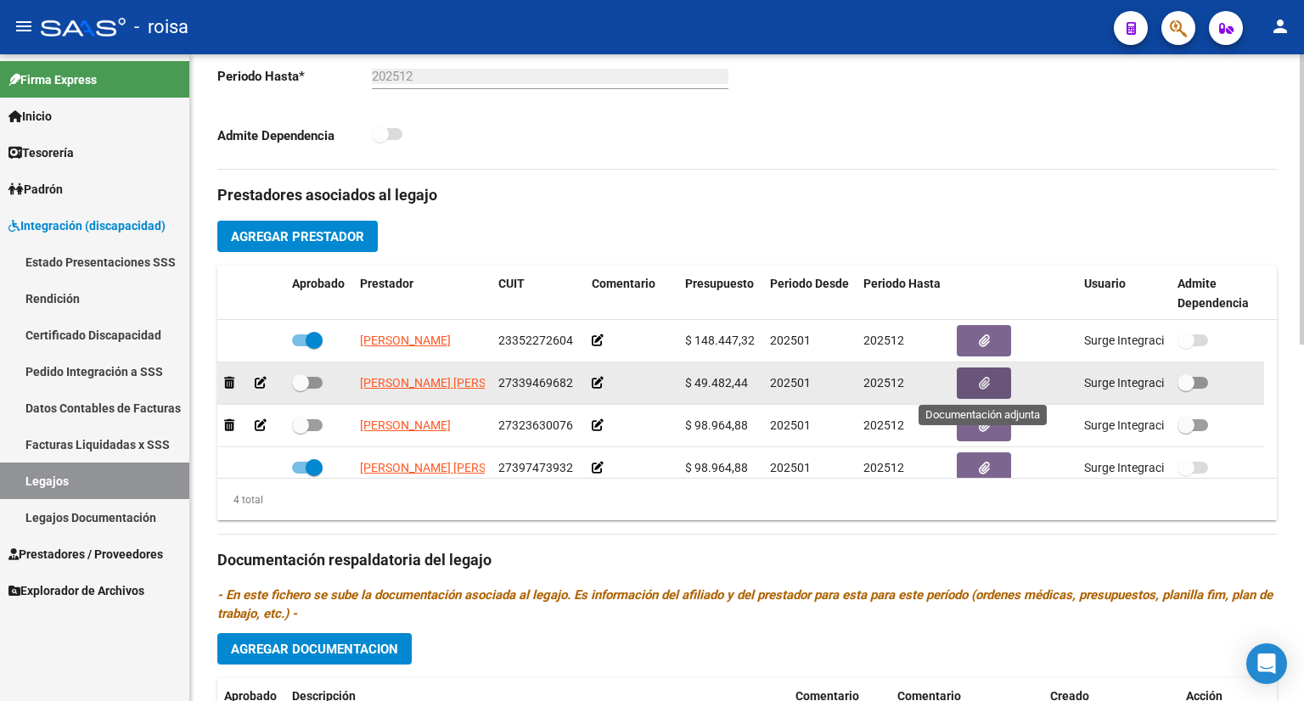
click at [973, 386] on button "button" at bounding box center [984, 383] width 54 height 31
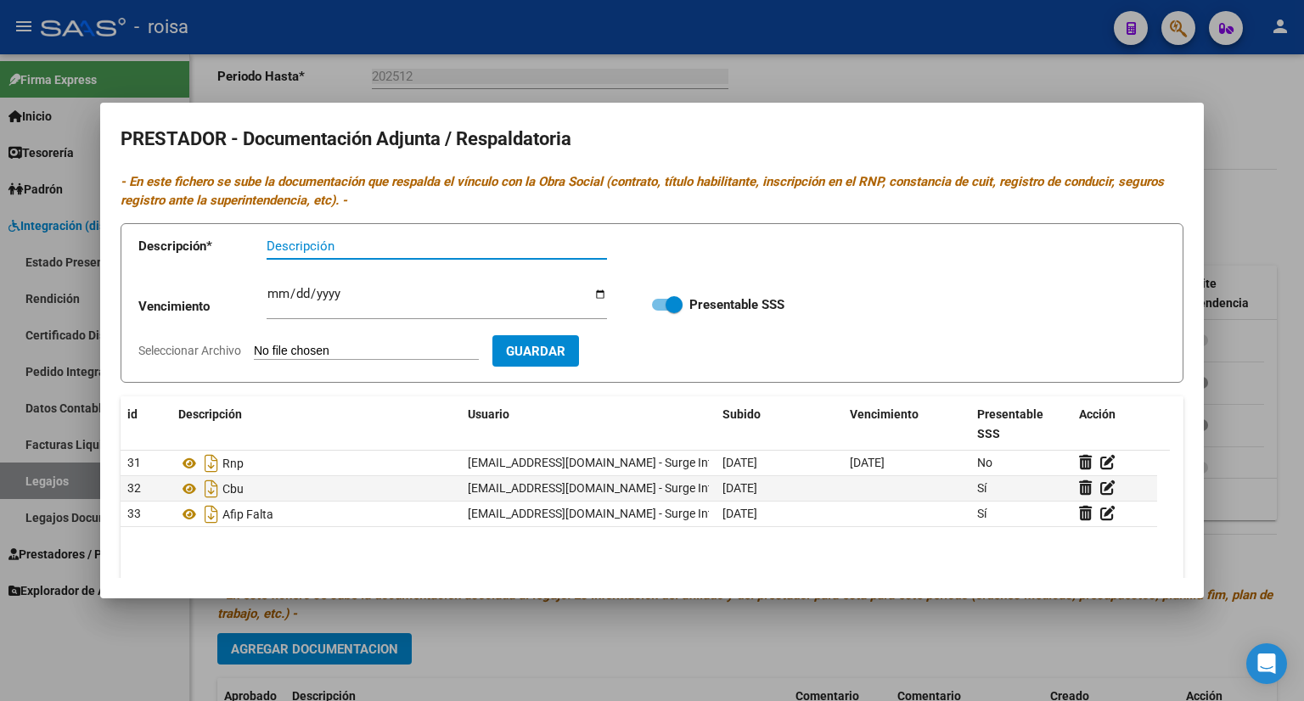
click at [988, 79] on div at bounding box center [652, 350] width 1304 height 701
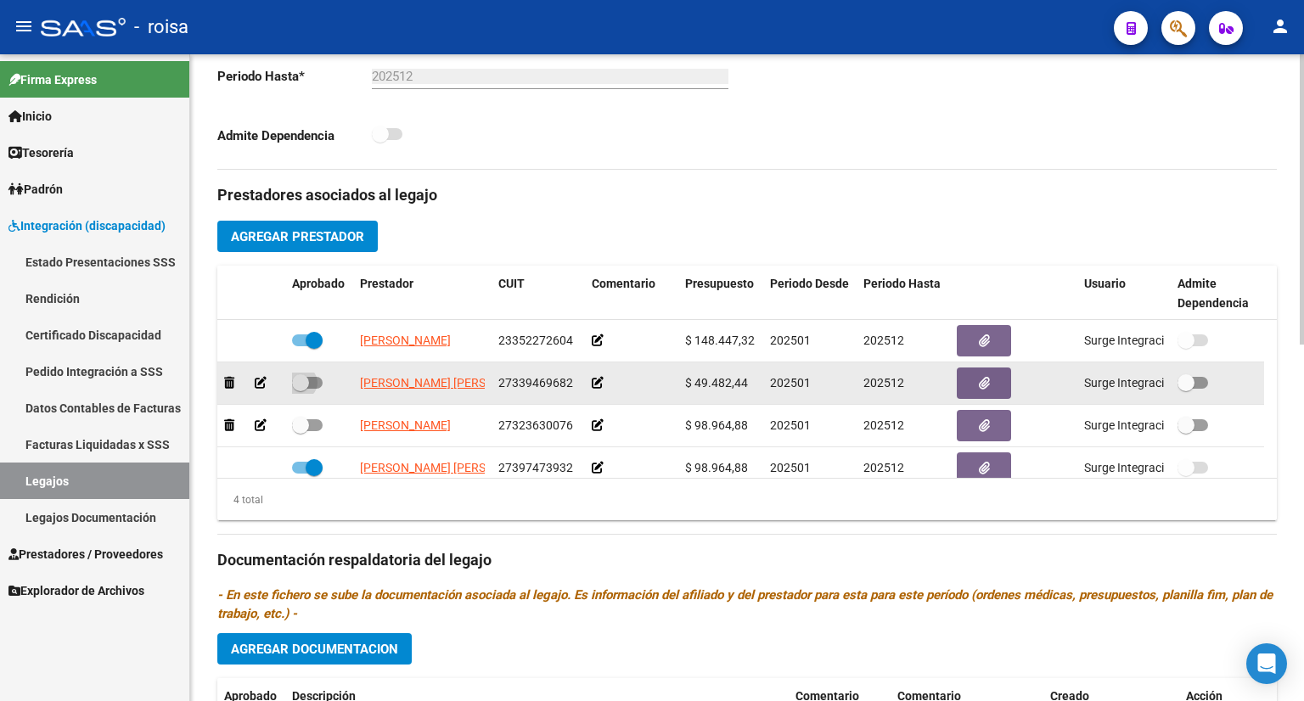
click at [314, 382] on span at bounding box center [307, 383] width 31 height 12
click at [300, 389] on input "checkbox" at bounding box center [300, 389] width 1 height 1
checkbox input "true"
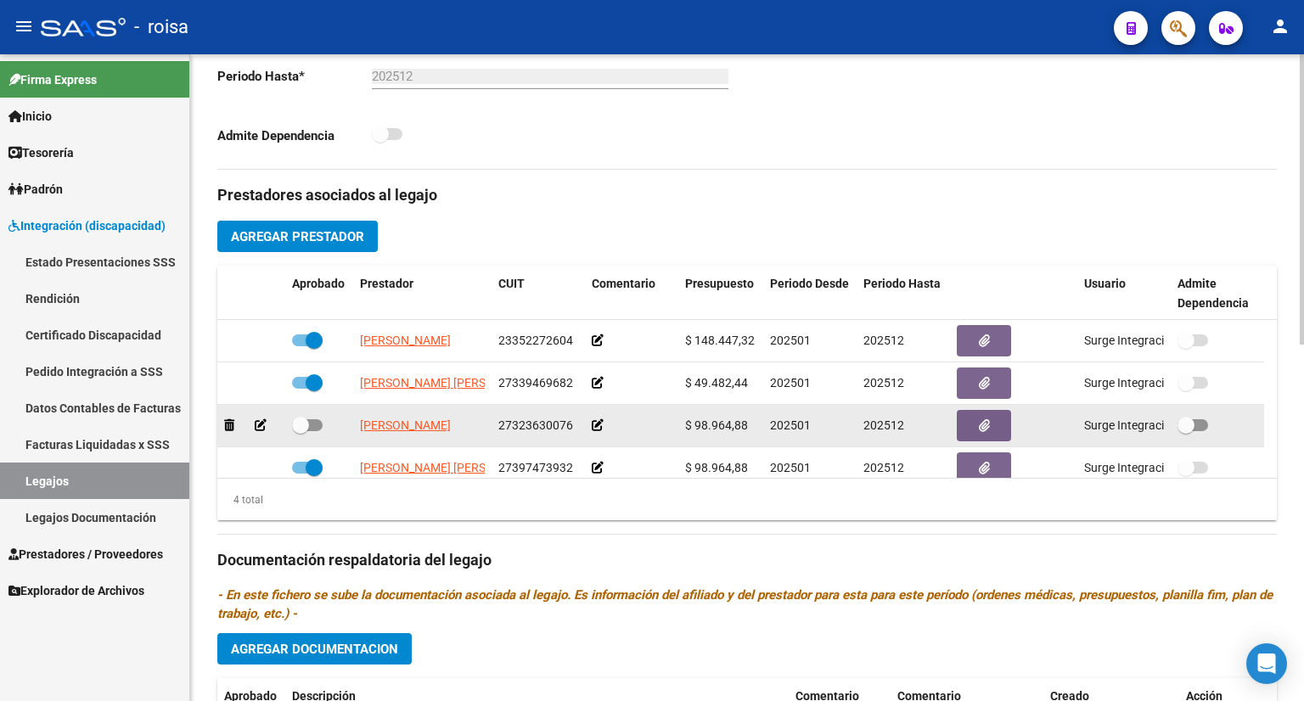
click at [319, 421] on span at bounding box center [307, 425] width 31 height 12
click at [300, 431] on input "checkbox" at bounding box center [300, 431] width 1 height 1
checkbox input "true"
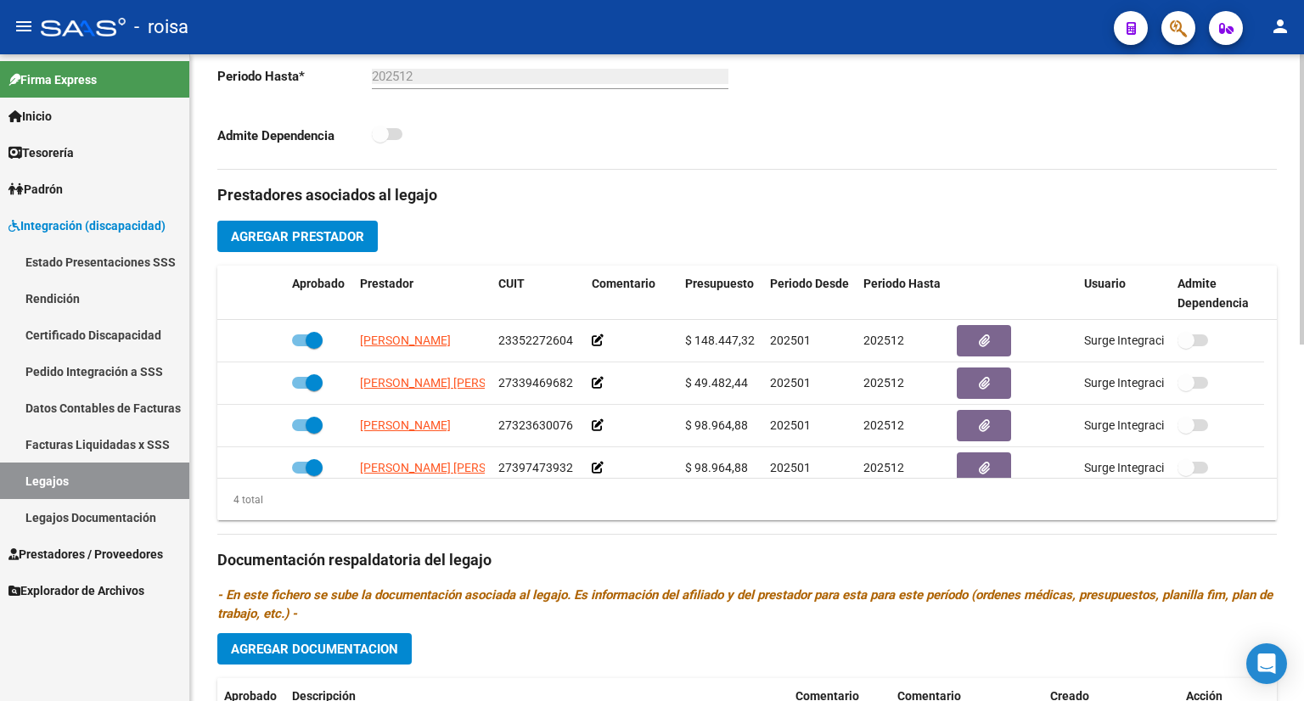
drag, startPoint x: 328, startPoint y: 227, endPoint x: 850, endPoint y: 220, distance: 522.0
click at [463, 182] on div "Prestadores asociados al legajo Agregar Prestador Aprobado Prestador CUIT Comen…" at bounding box center [746, 558] width 1059 height 777
click at [859, 220] on div "Prestadores asociados al legajo Agregar Prestador Aprobado Prestador CUIT Comen…" at bounding box center [746, 558] width 1059 height 777
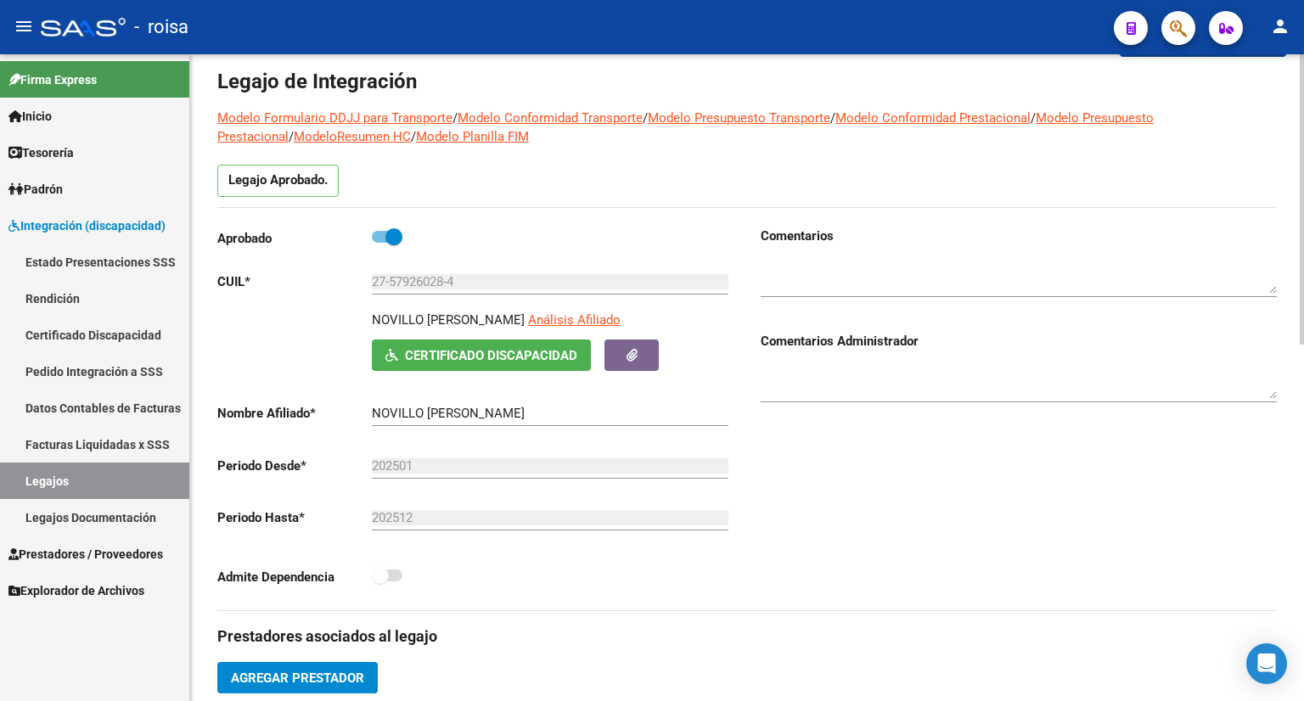
scroll to position [0, 0]
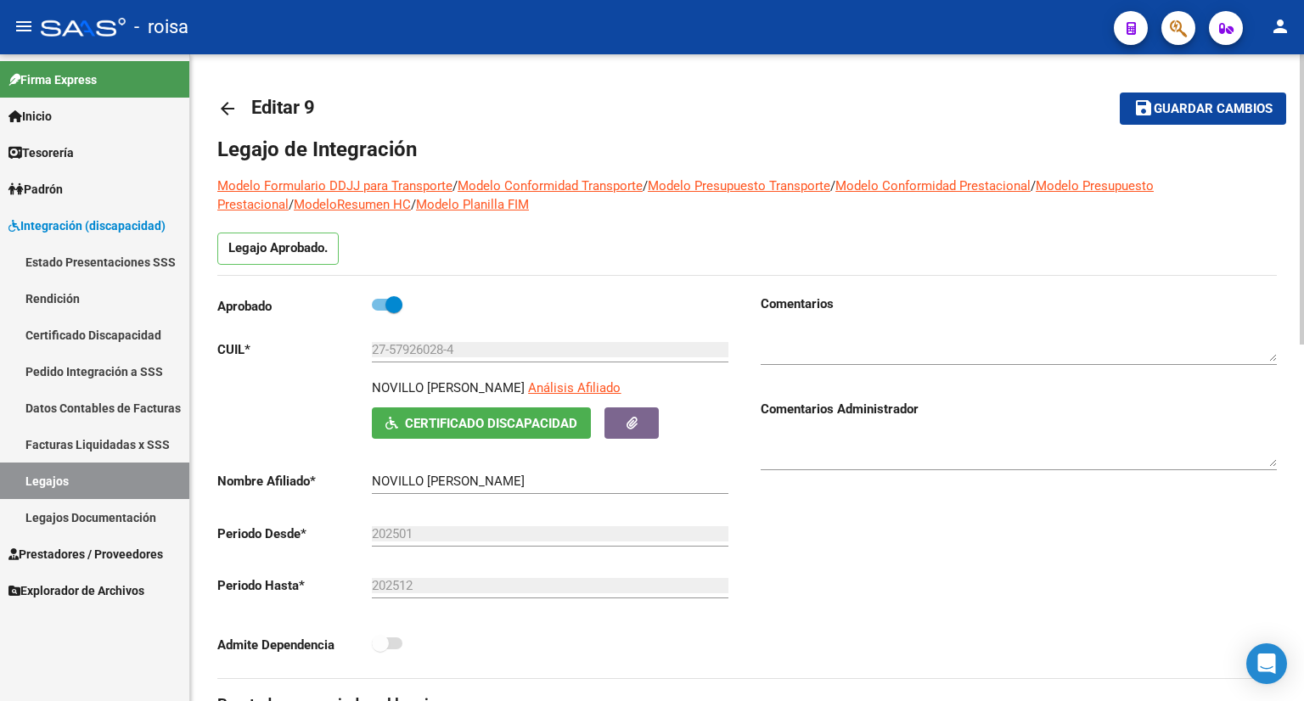
drag, startPoint x: 1232, startPoint y: 116, endPoint x: 1232, endPoint y: 106, distance: 10.2
click at [1232, 106] on span "Guardar cambios" at bounding box center [1212, 109] width 119 height 15
click at [1232, 106] on span "Guardar cambios" at bounding box center [1190, 109] width 119 height 15
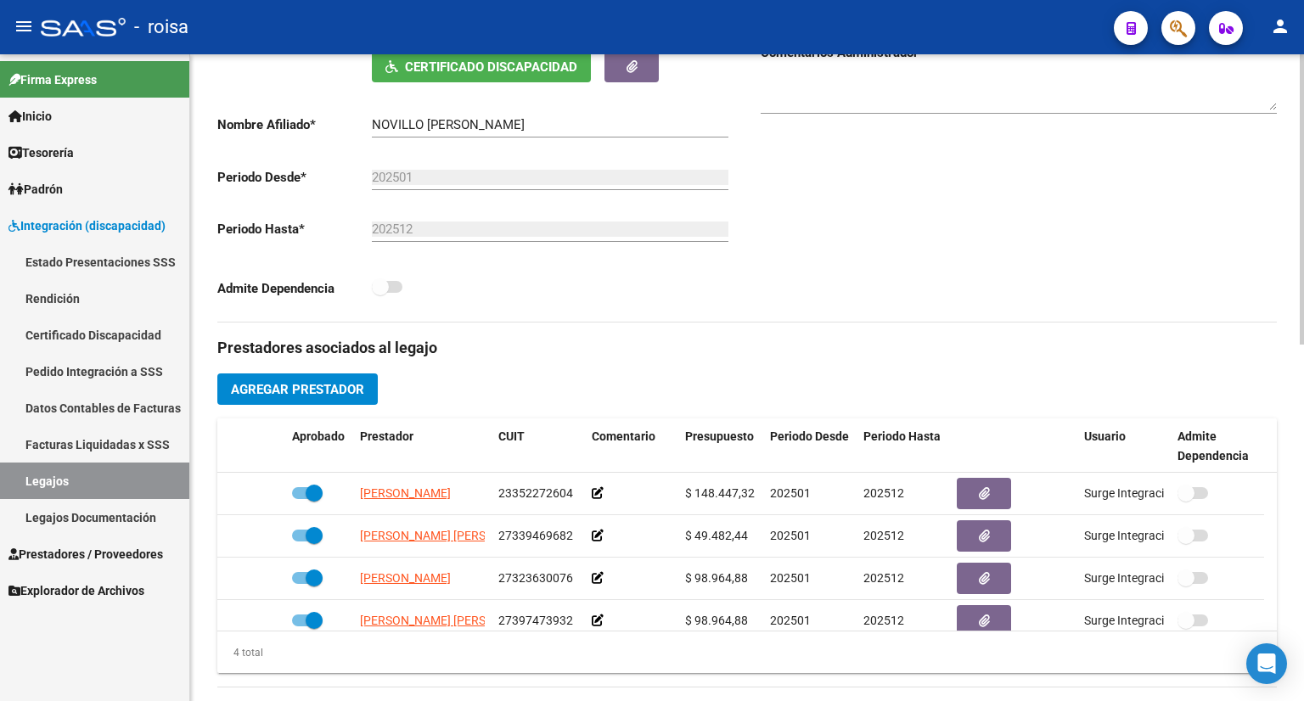
scroll to position [509, 0]
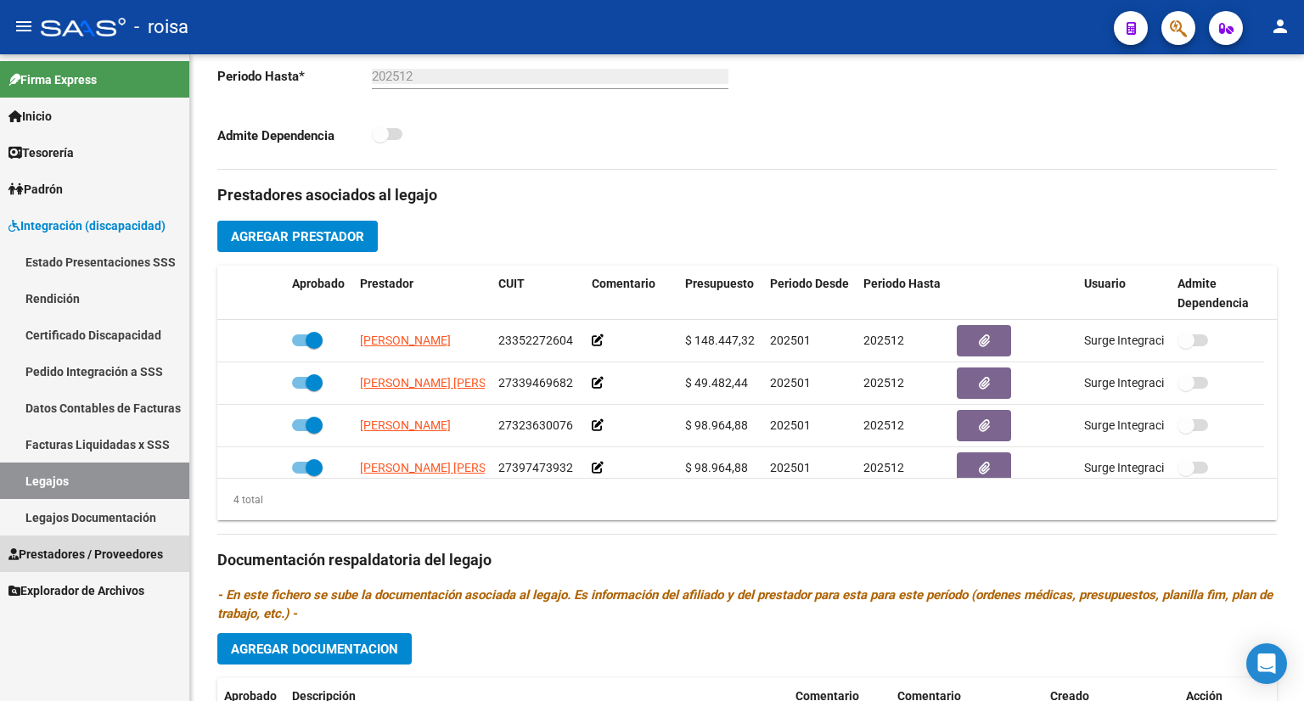
click at [65, 558] on span "Prestadores / Proveedores" at bounding box center [85, 554] width 154 height 19
click at [69, 558] on span "Prestadores / Proveedores" at bounding box center [85, 554] width 154 height 19
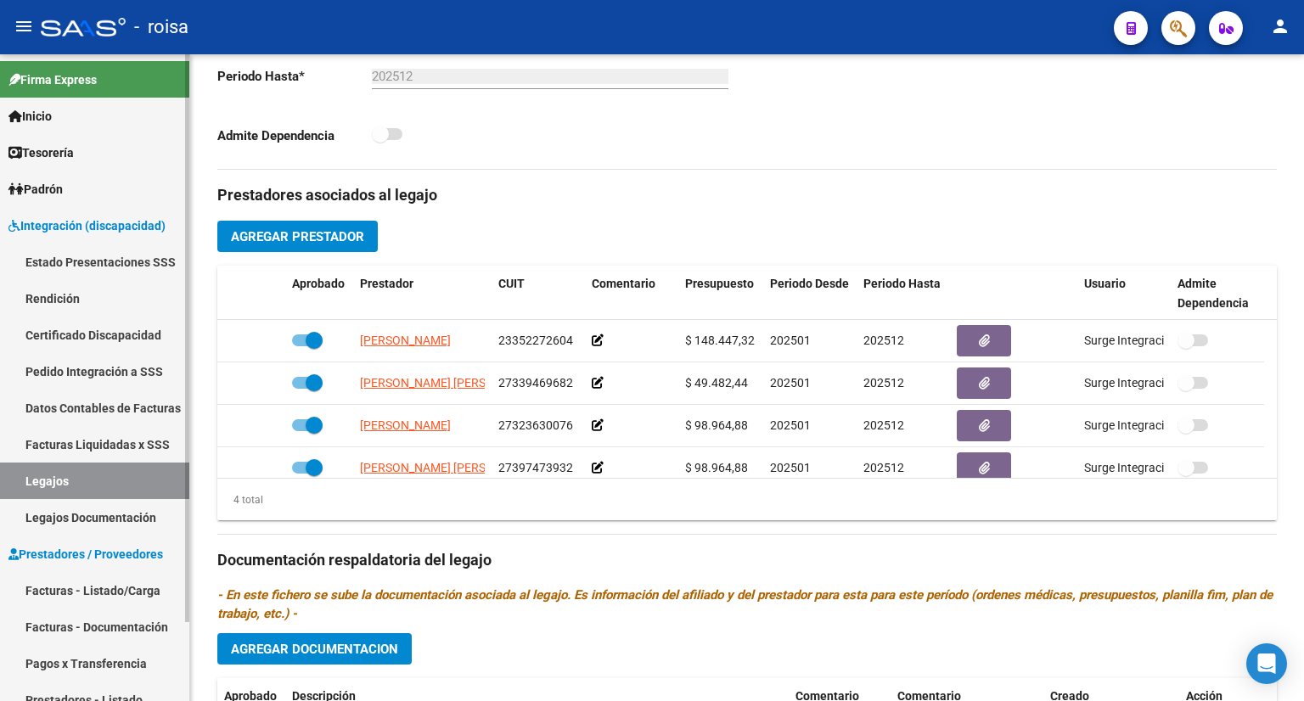
click at [73, 592] on link "Facturas - Listado/Carga" at bounding box center [94, 590] width 189 height 36
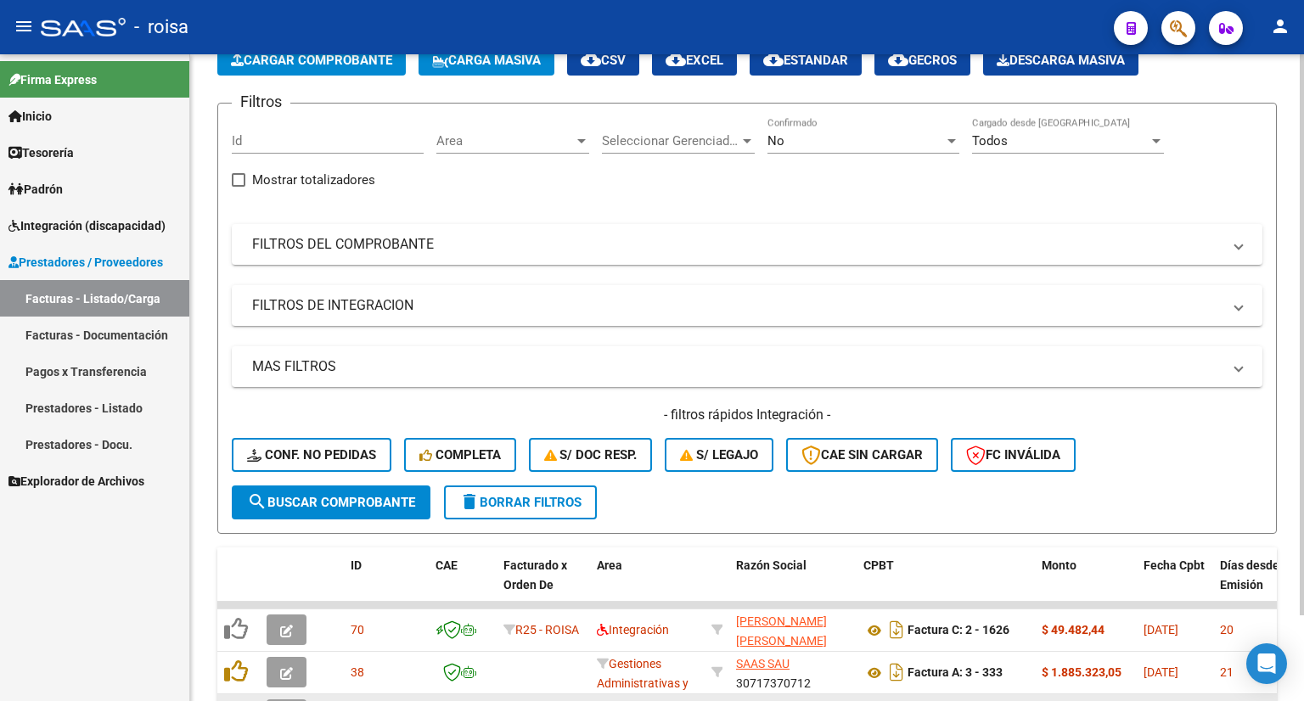
scroll to position [417, 0]
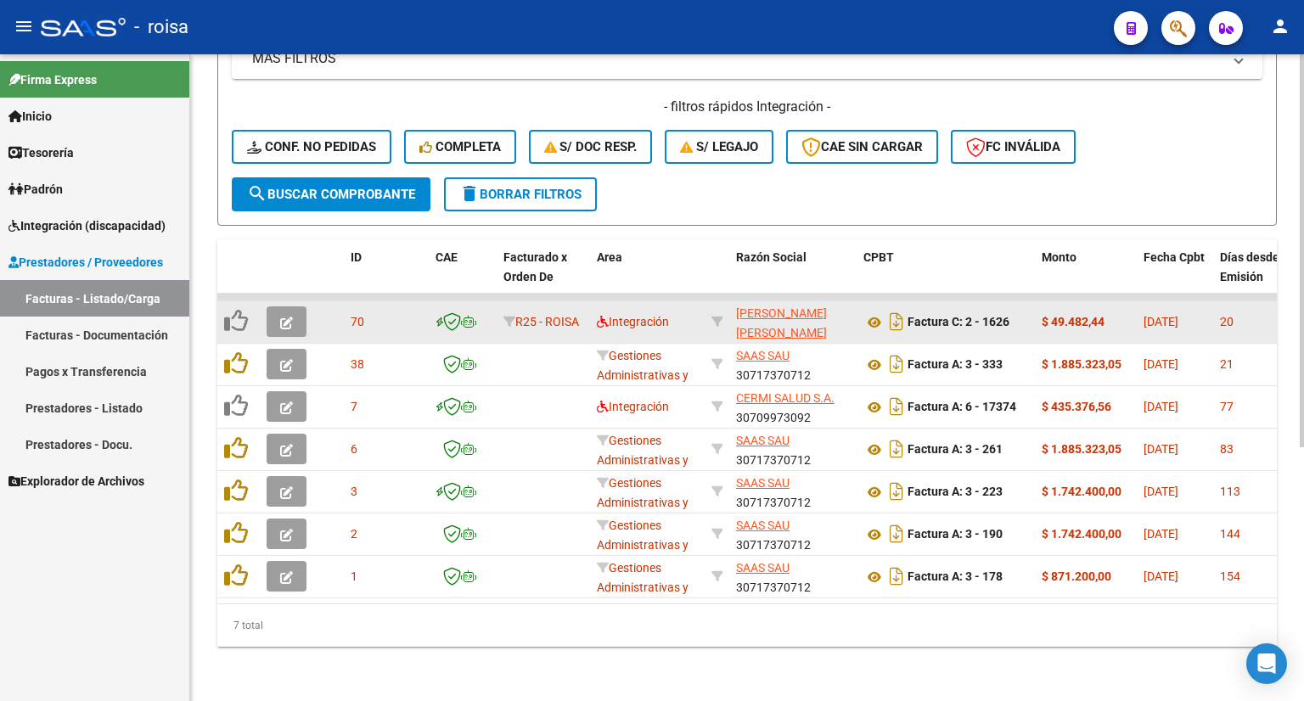
click at [286, 314] on span "button" at bounding box center [286, 321] width 13 height 15
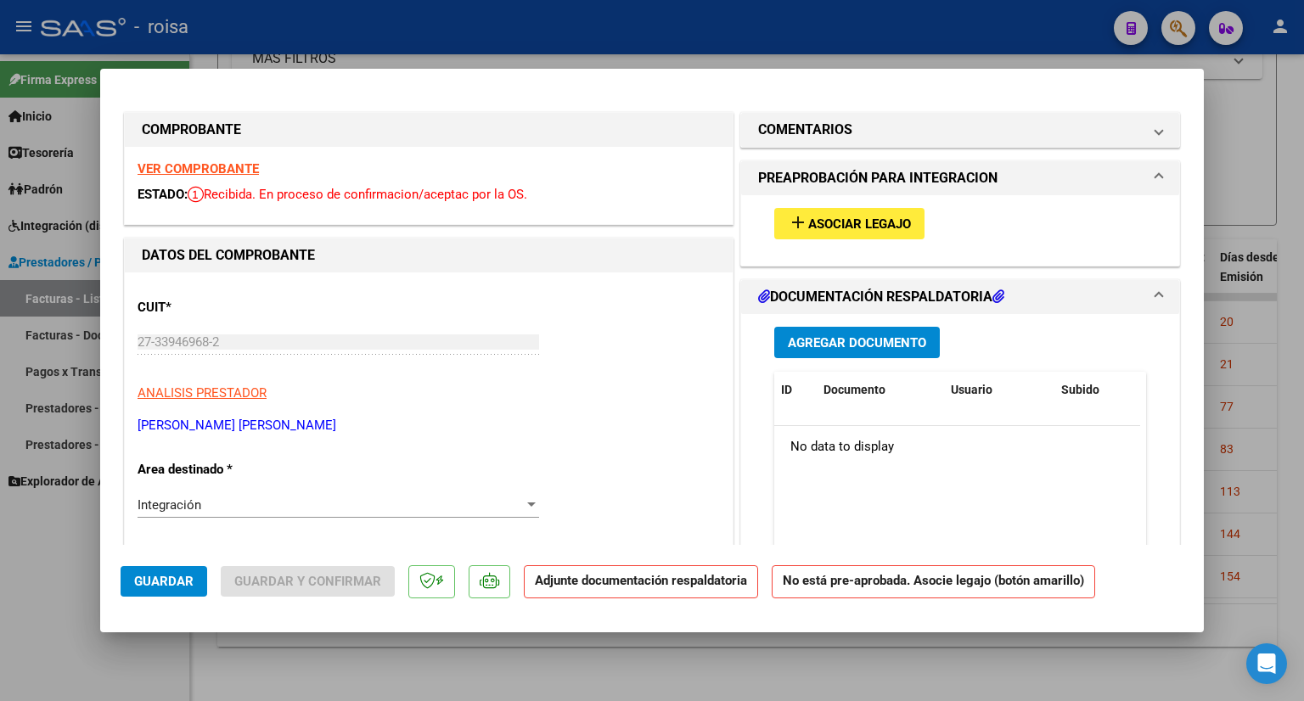
click at [820, 222] on span "Asociar Legajo" at bounding box center [859, 223] width 103 height 15
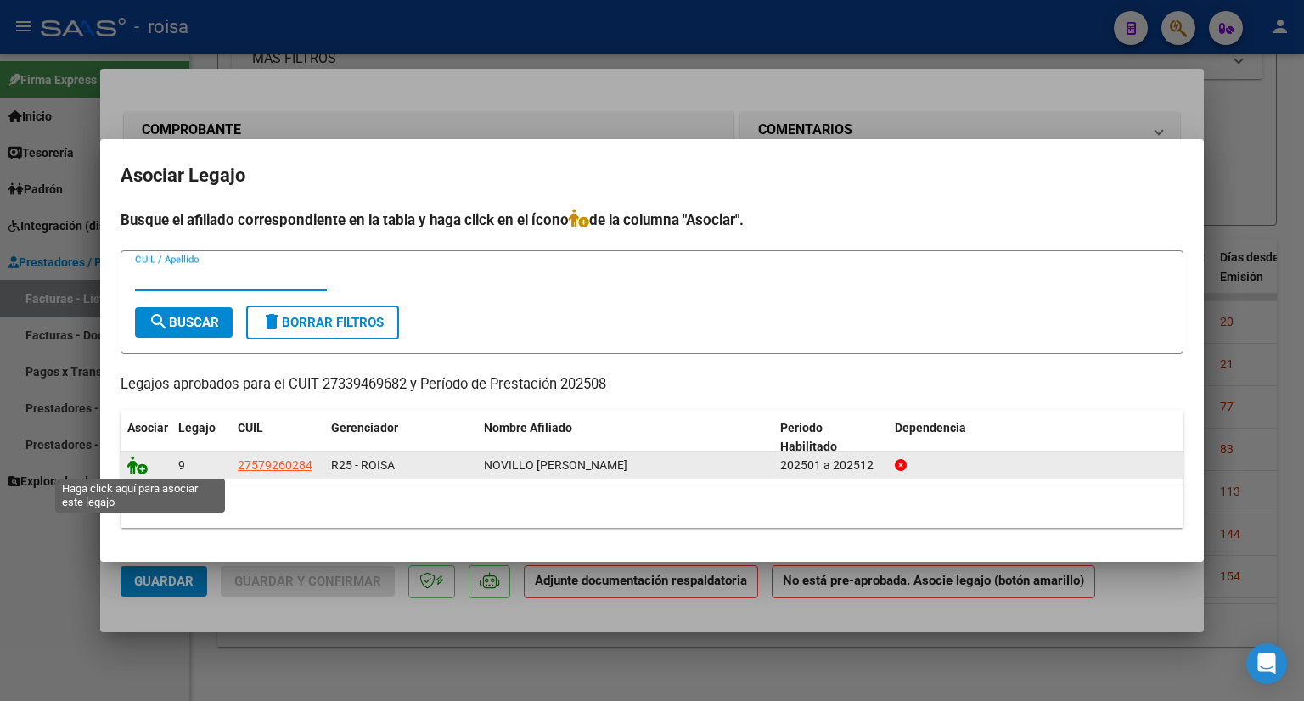
click at [132, 468] on icon at bounding box center [137, 465] width 20 height 19
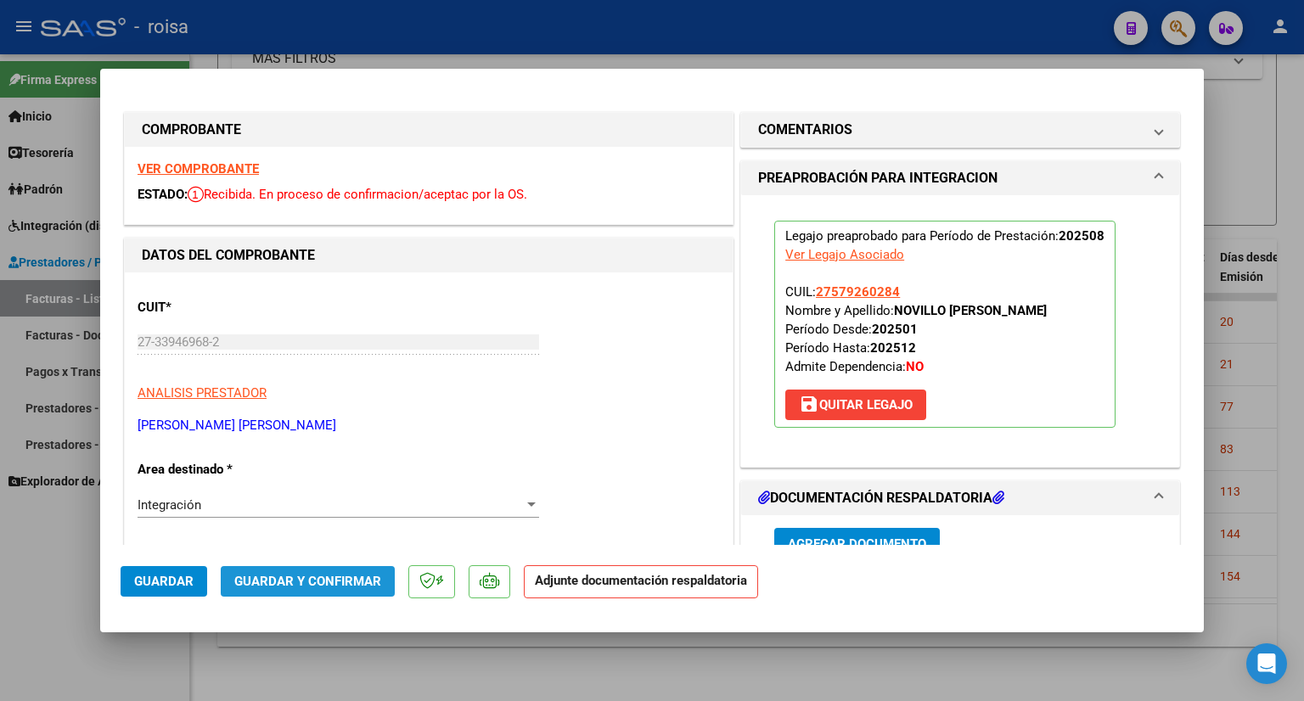
click at [349, 578] on span "Guardar y Confirmar" at bounding box center [307, 581] width 147 height 15
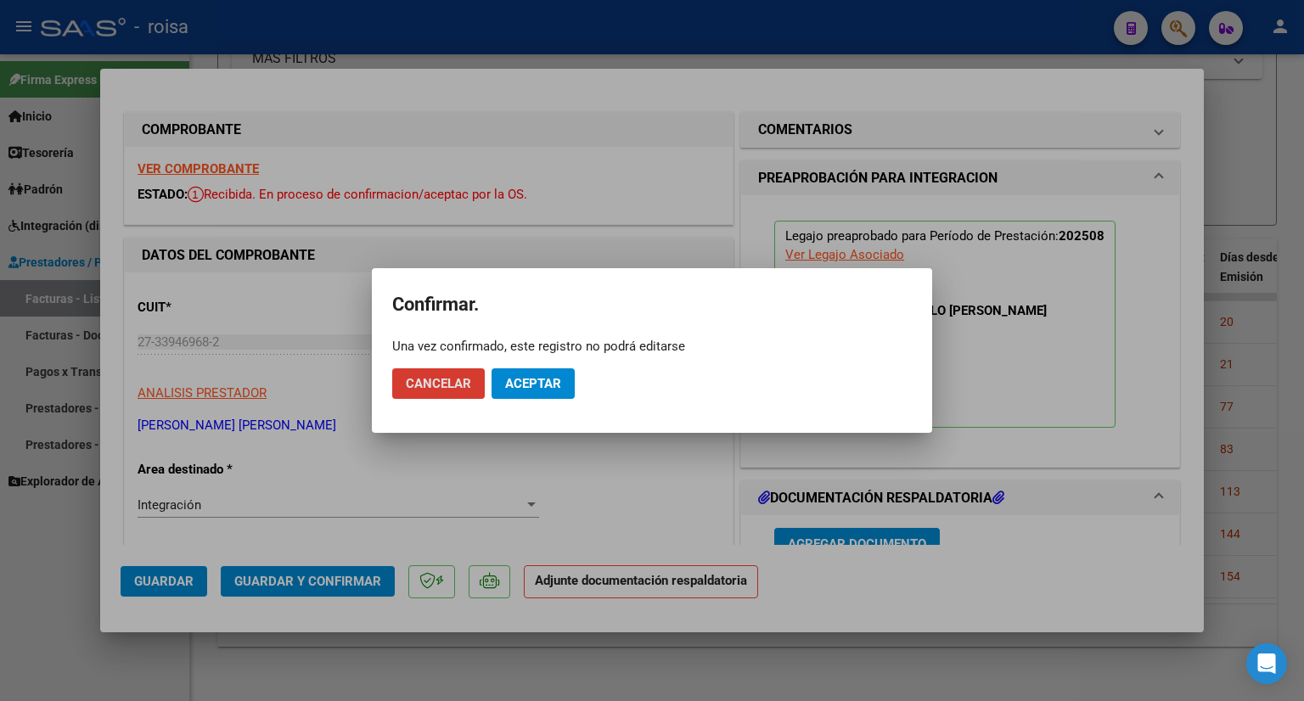
click at [537, 378] on span "Aceptar" at bounding box center [533, 383] width 56 height 15
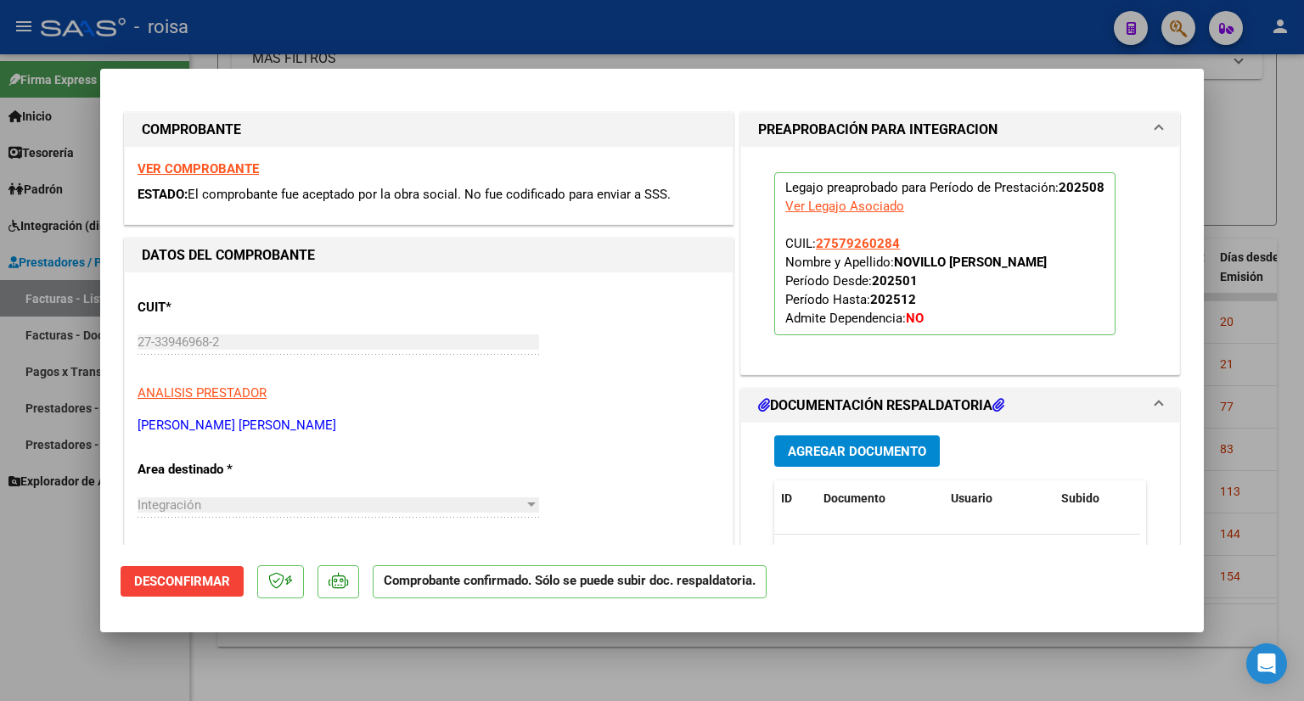
click at [1240, 143] on div at bounding box center [652, 350] width 1304 height 701
type input "$ 0,00"
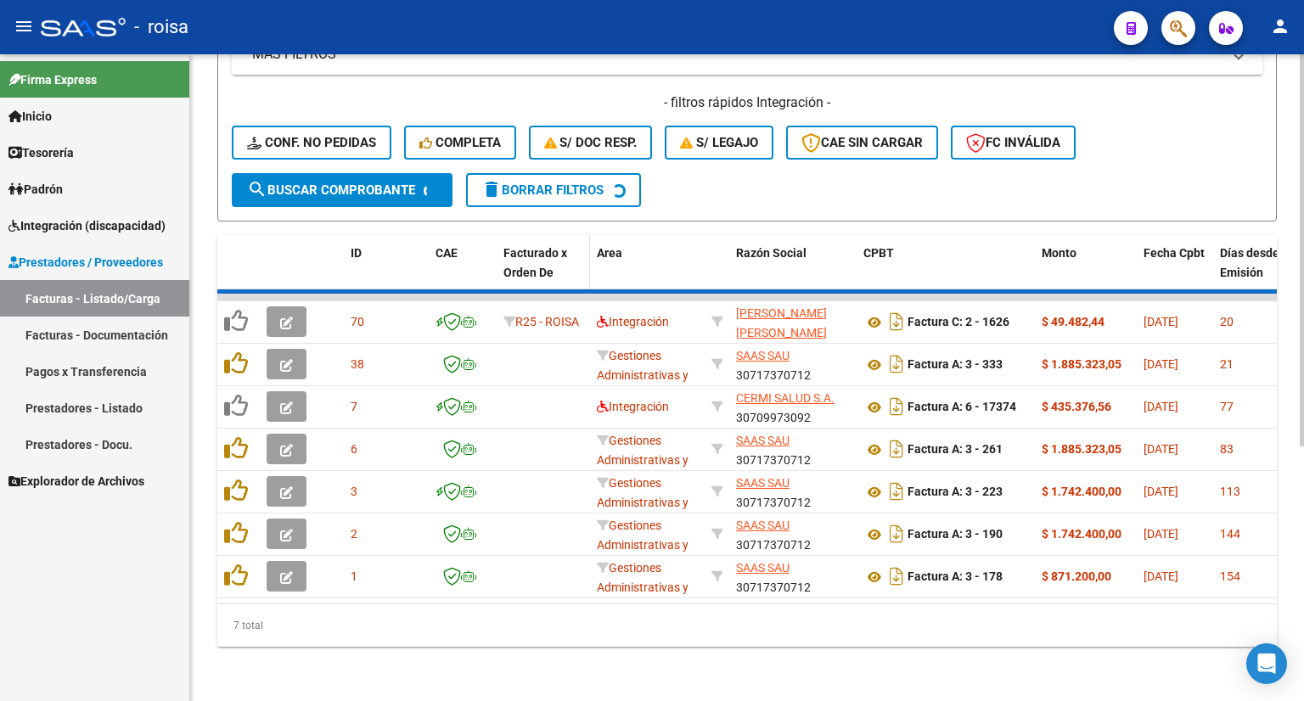
scroll to position [373, 0]
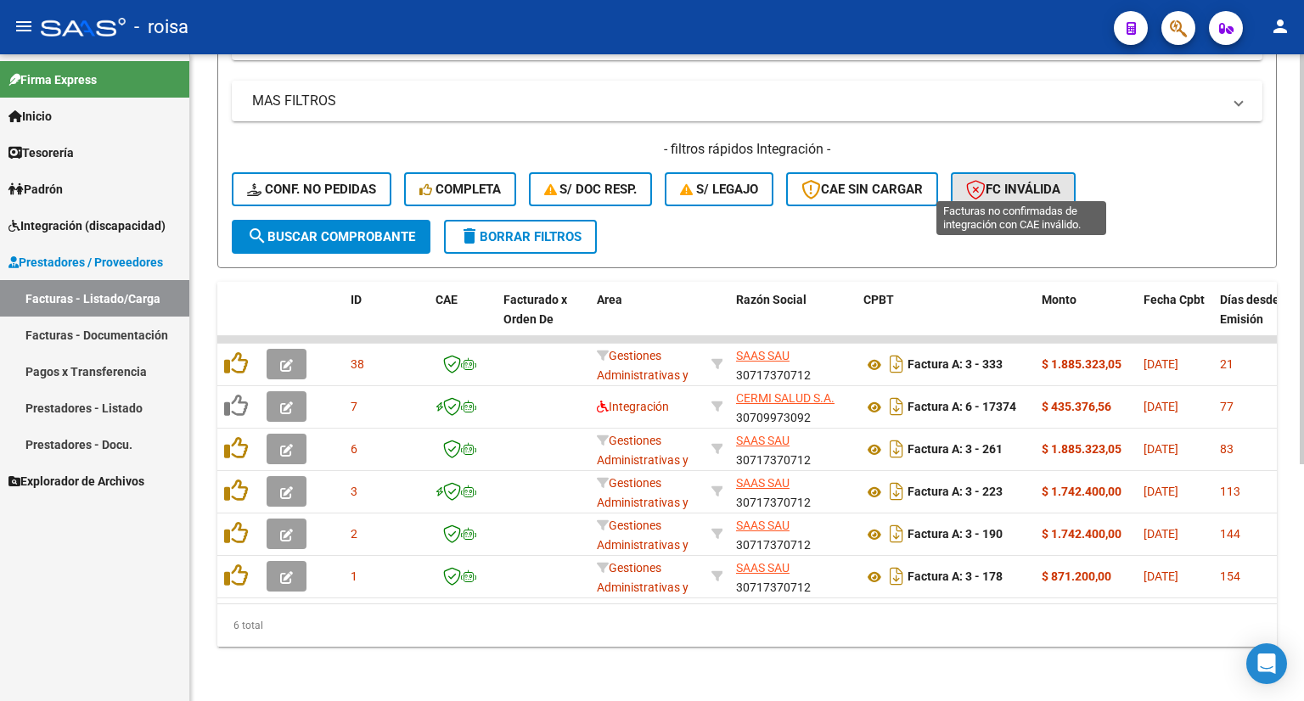
click at [1021, 182] on span "FC Inválida" at bounding box center [1013, 189] width 94 height 15
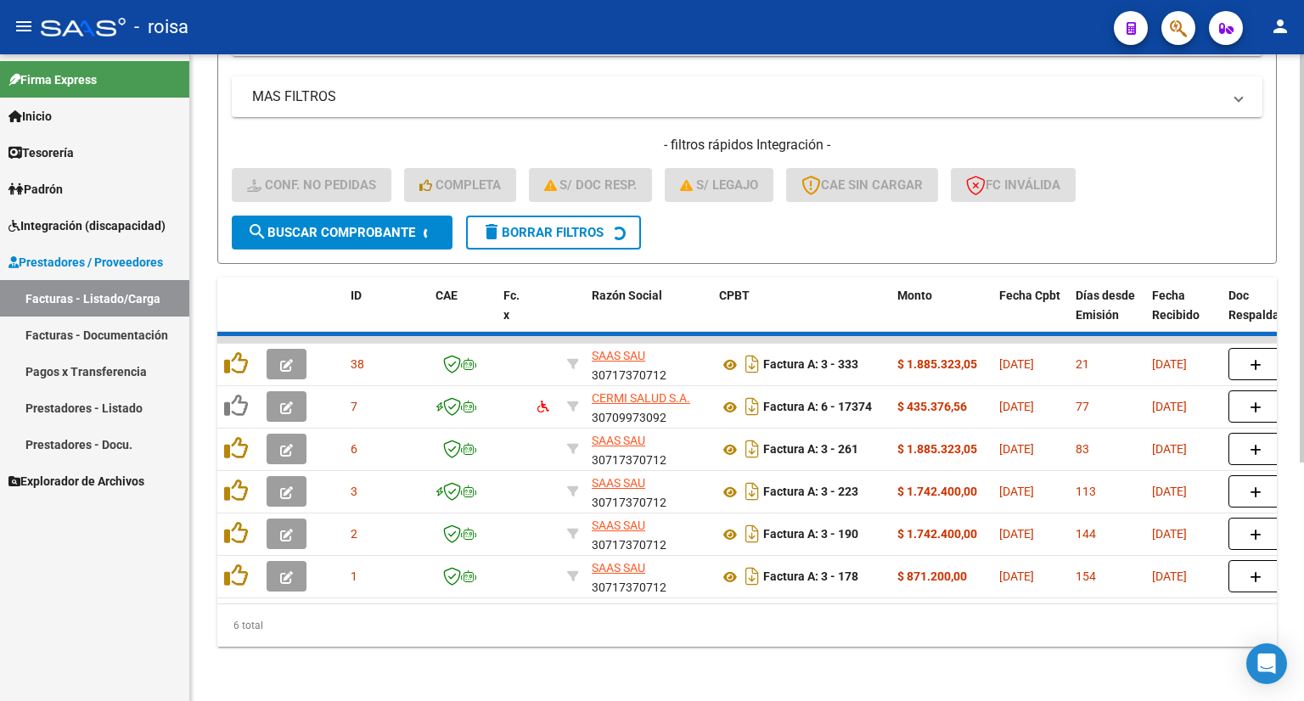
scroll to position [136, 0]
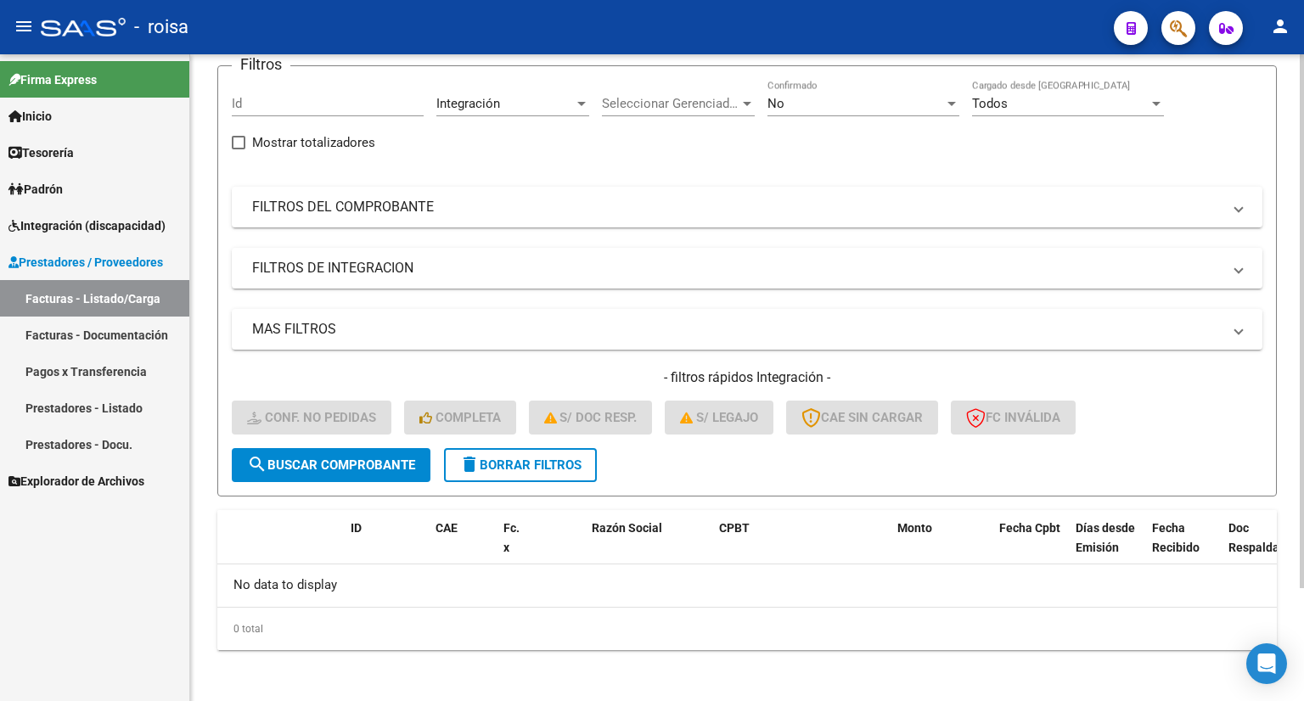
click at [536, 458] on span "delete Borrar Filtros" at bounding box center [520, 464] width 122 height 15
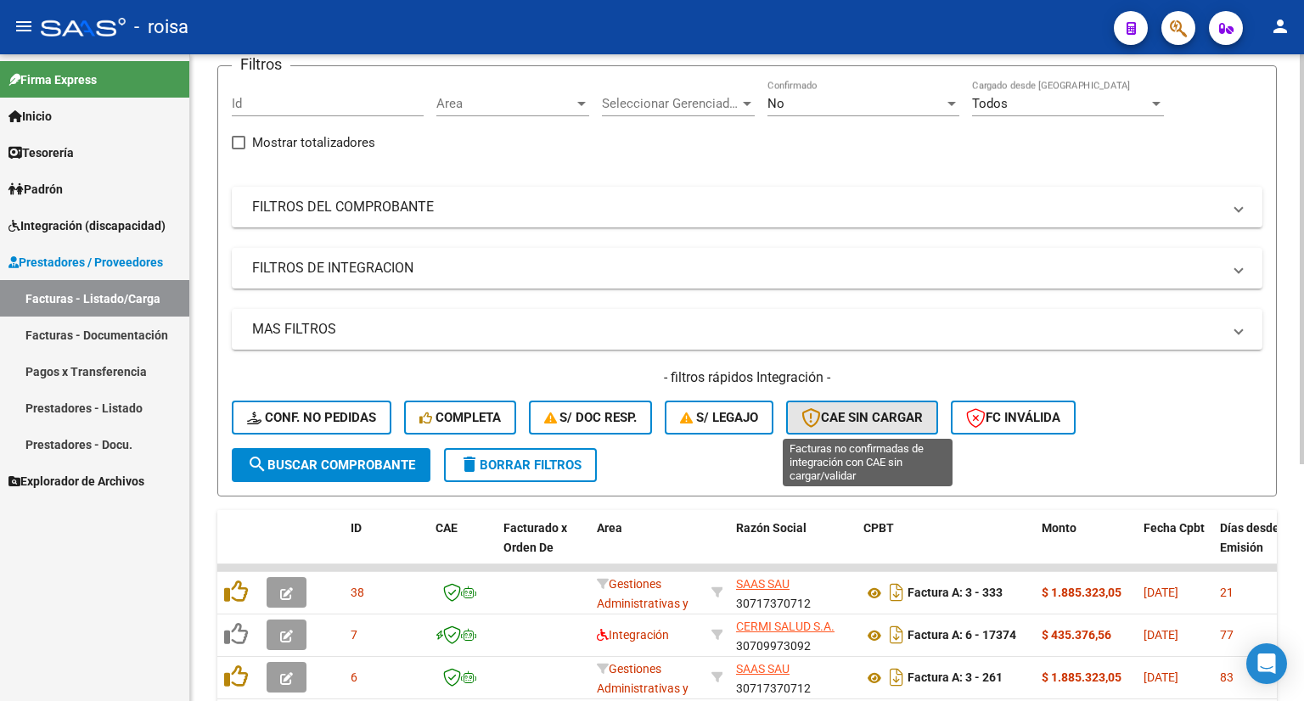
click at [874, 418] on span "CAE SIN CARGAR" at bounding box center [861, 417] width 121 height 15
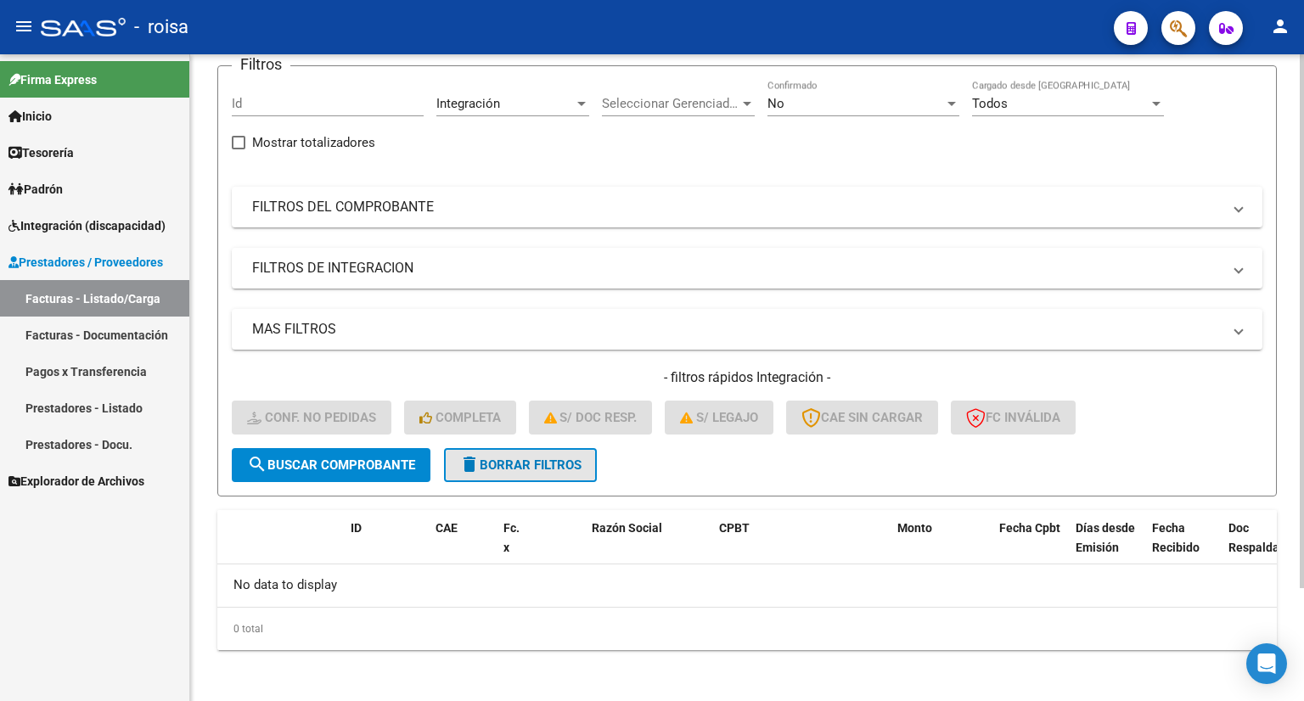
click at [482, 459] on span "delete Borrar Filtros" at bounding box center [520, 464] width 122 height 15
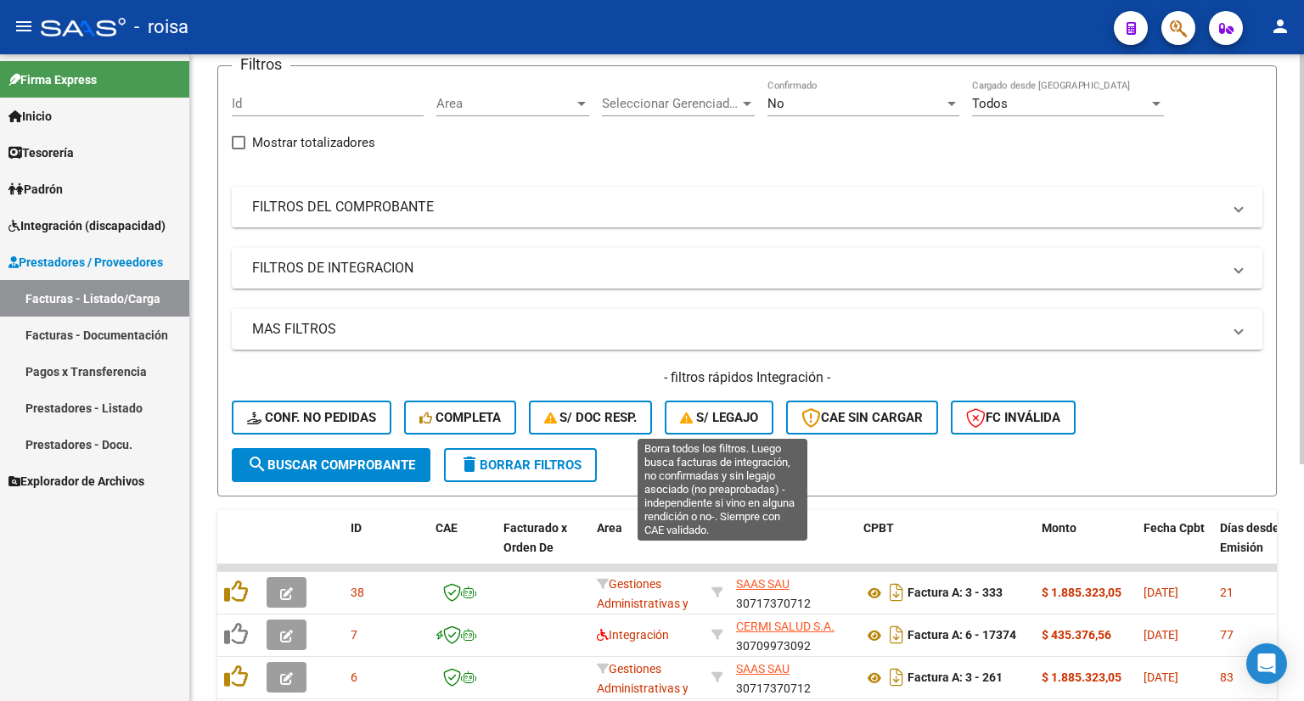
click at [737, 418] on span "S/ legajo" at bounding box center [719, 417] width 78 height 15
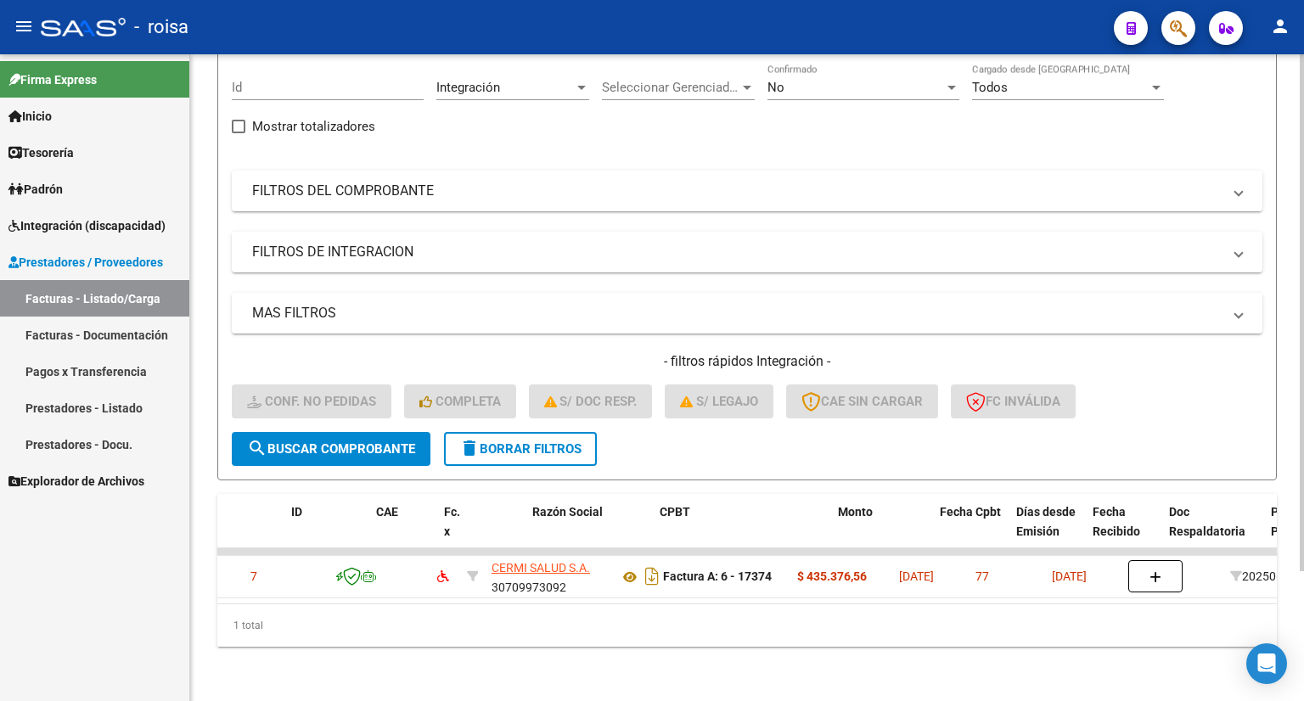
scroll to position [0, 0]
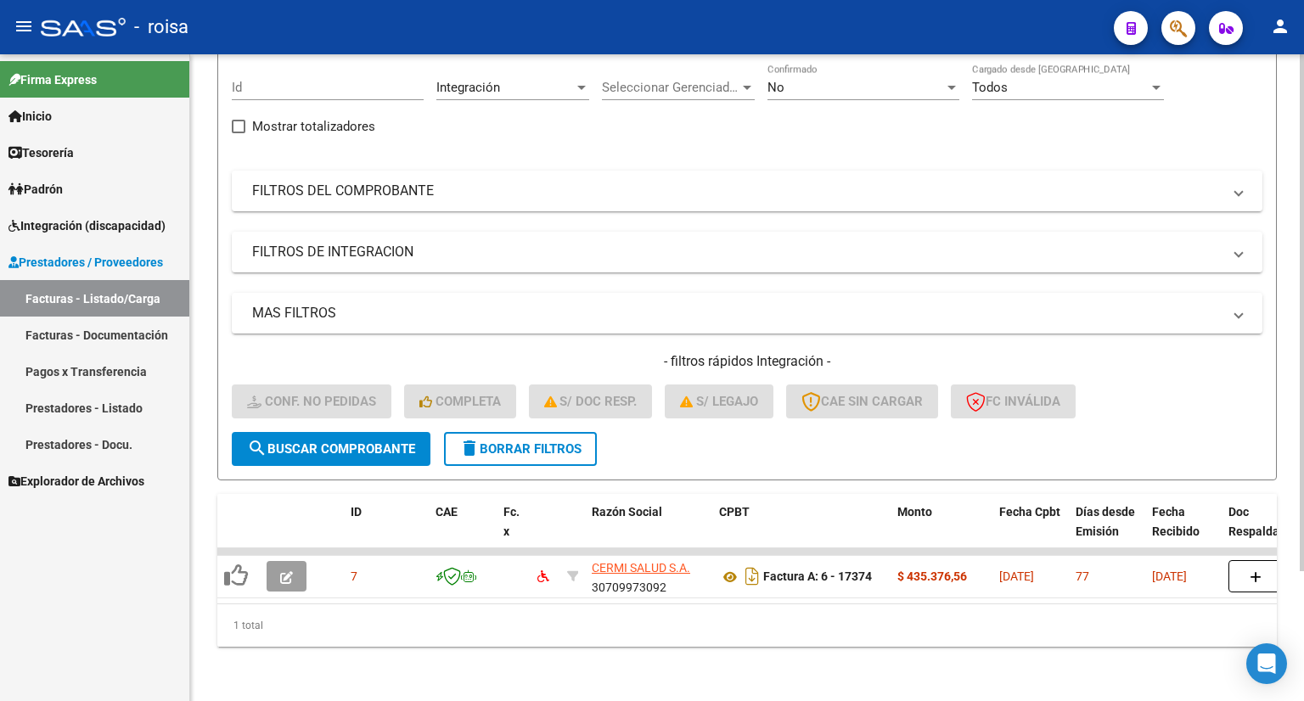
click at [506, 441] on span "delete Borrar Filtros" at bounding box center [520, 448] width 122 height 15
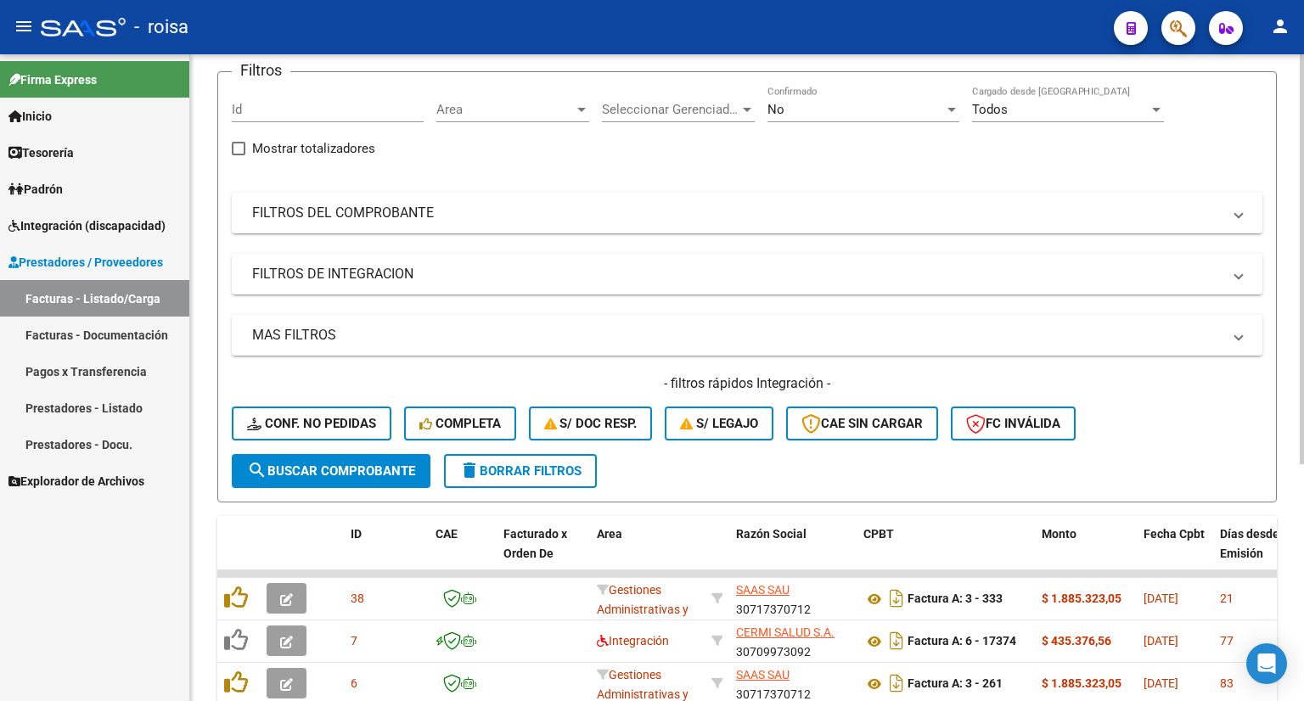
scroll to position [162, 0]
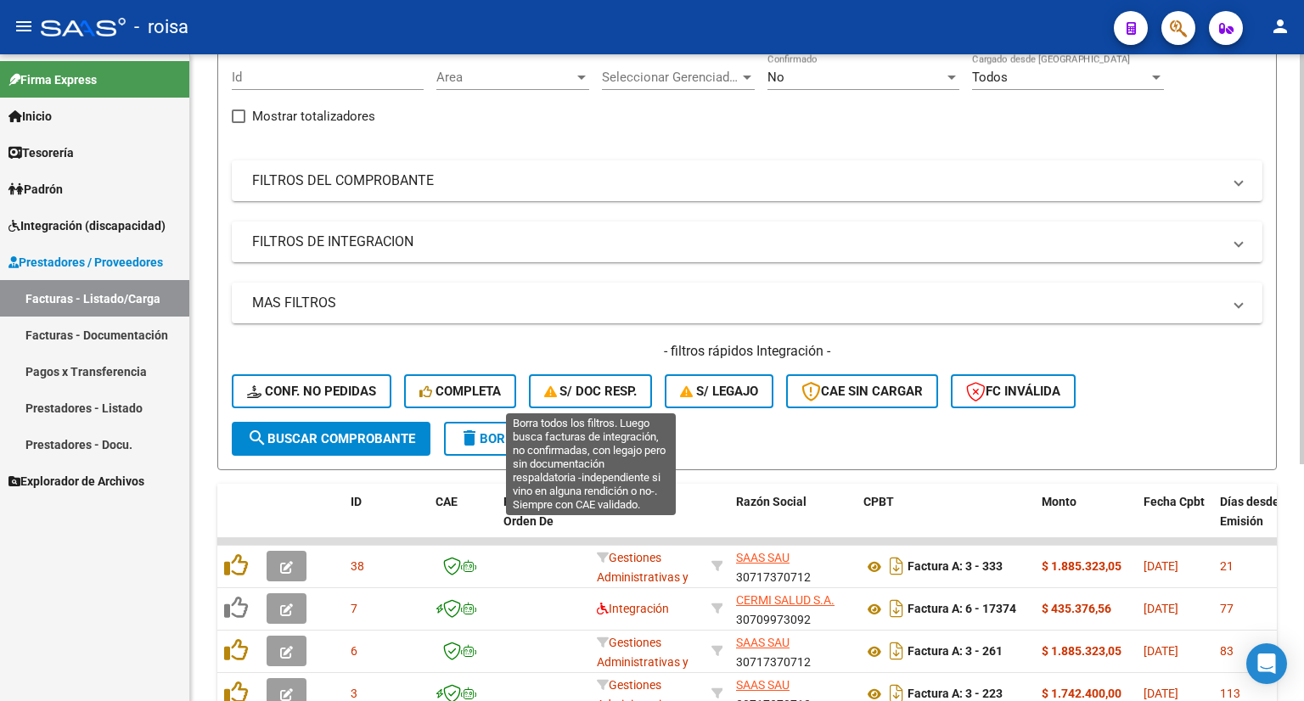
click at [589, 388] on span "S/ Doc Resp." at bounding box center [590, 391] width 93 height 15
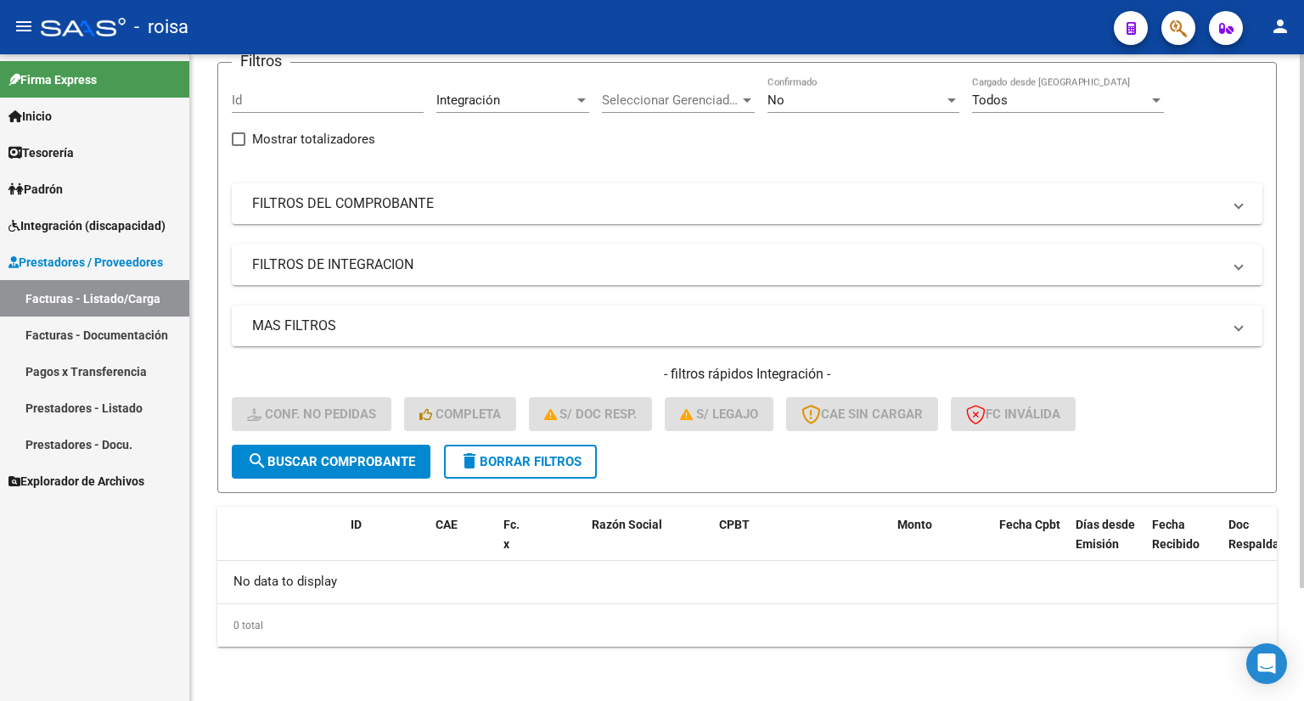
scroll to position [136, 0]
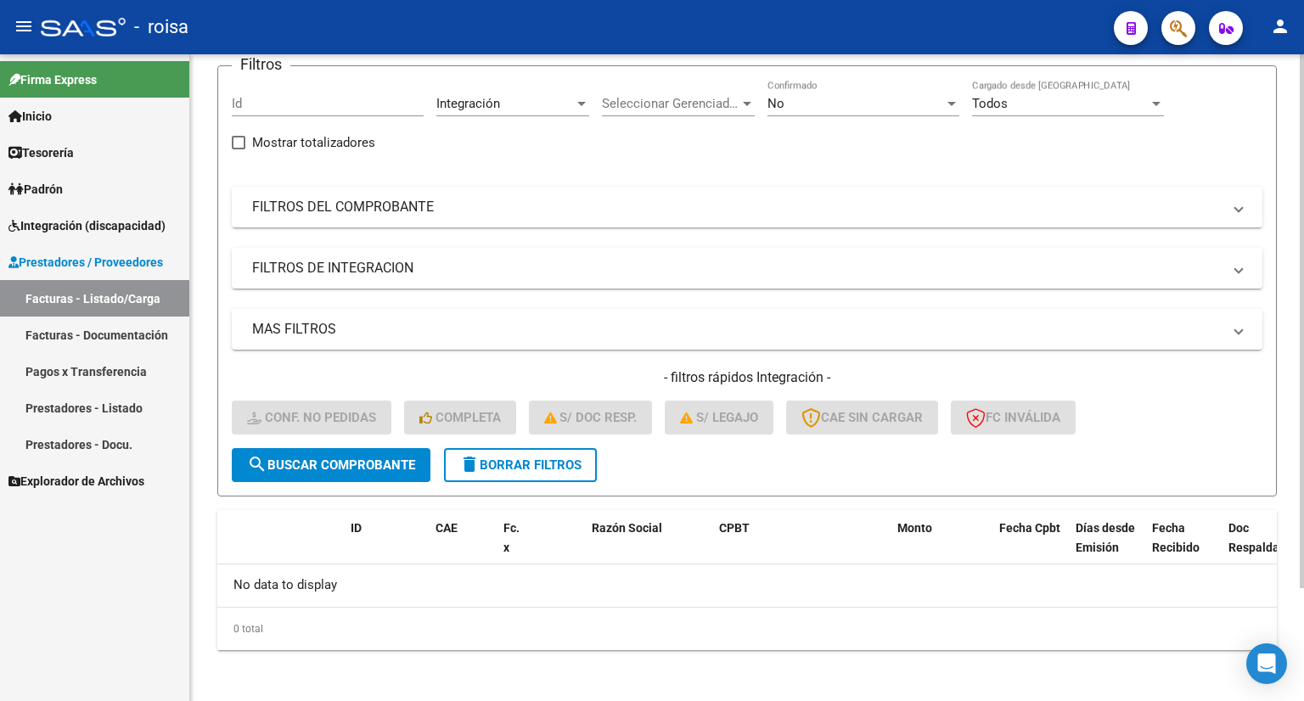
click at [536, 462] on span "delete Borrar Filtros" at bounding box center [520, 464] width 122 height 15
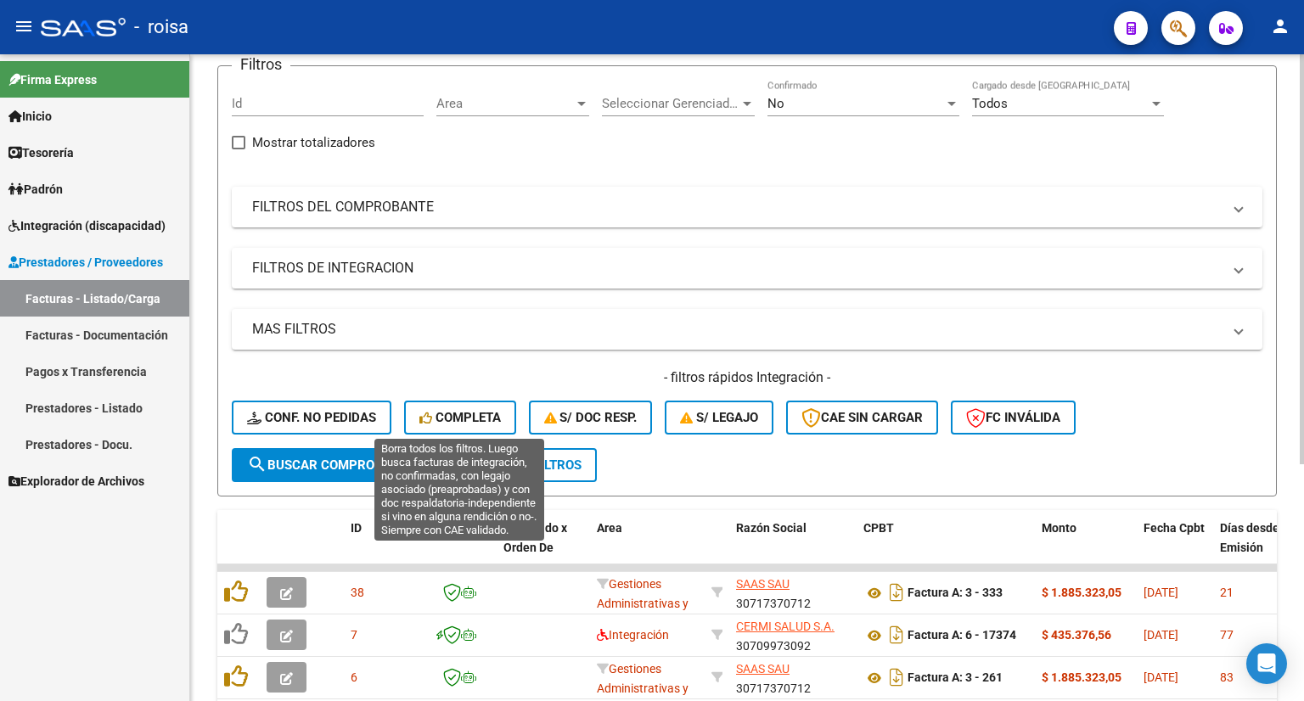
click at [469, 415] on span "Completa" at bounding box center [459, 417] width 81 height 15
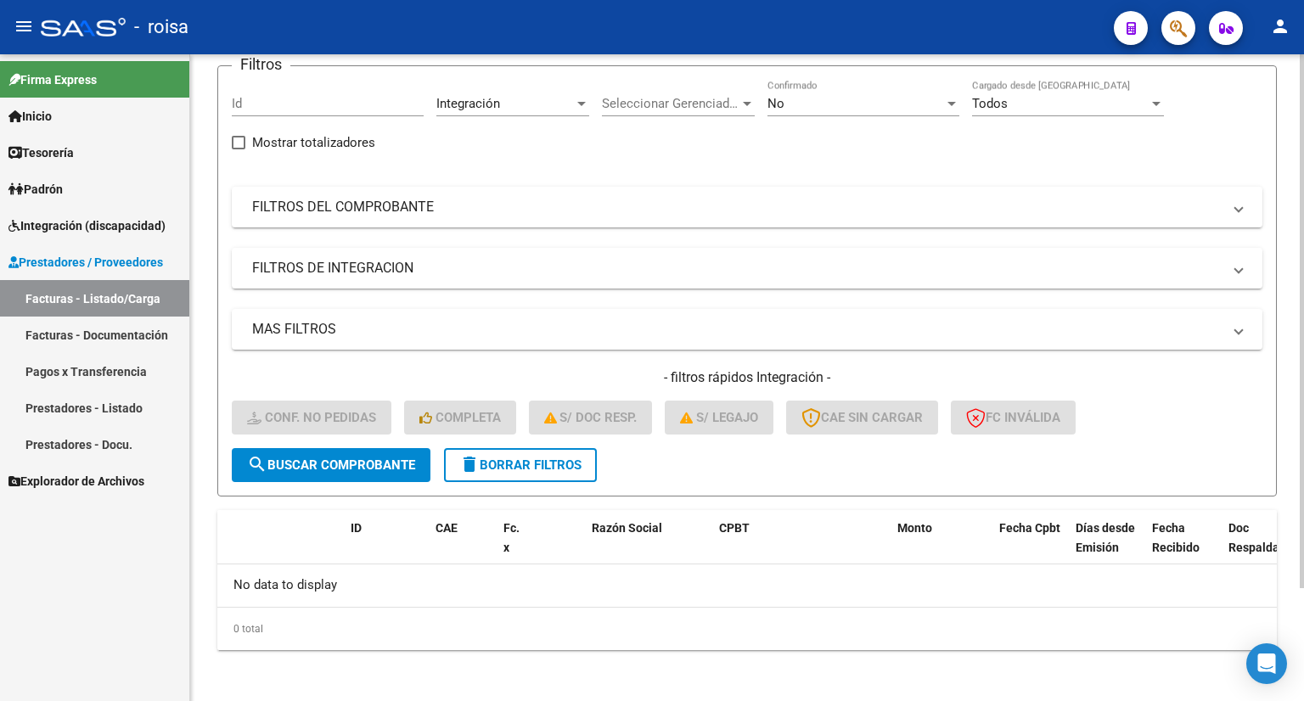
click at [511, 463] on span "delete Borrar Filtros" at bounding box center [520, 464] width 122 height 15
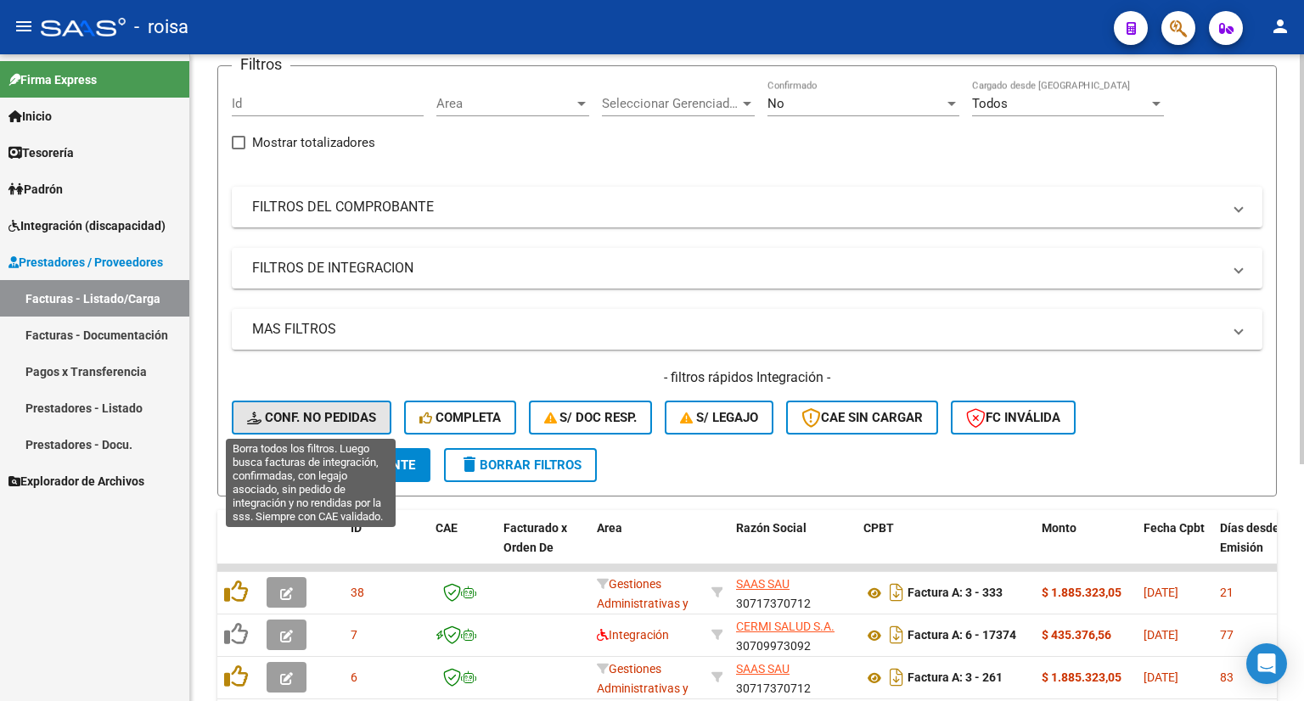
click at [348, 413] on span "Conf. no pedidas" at bounding box center [311, 417] width 129 height 15
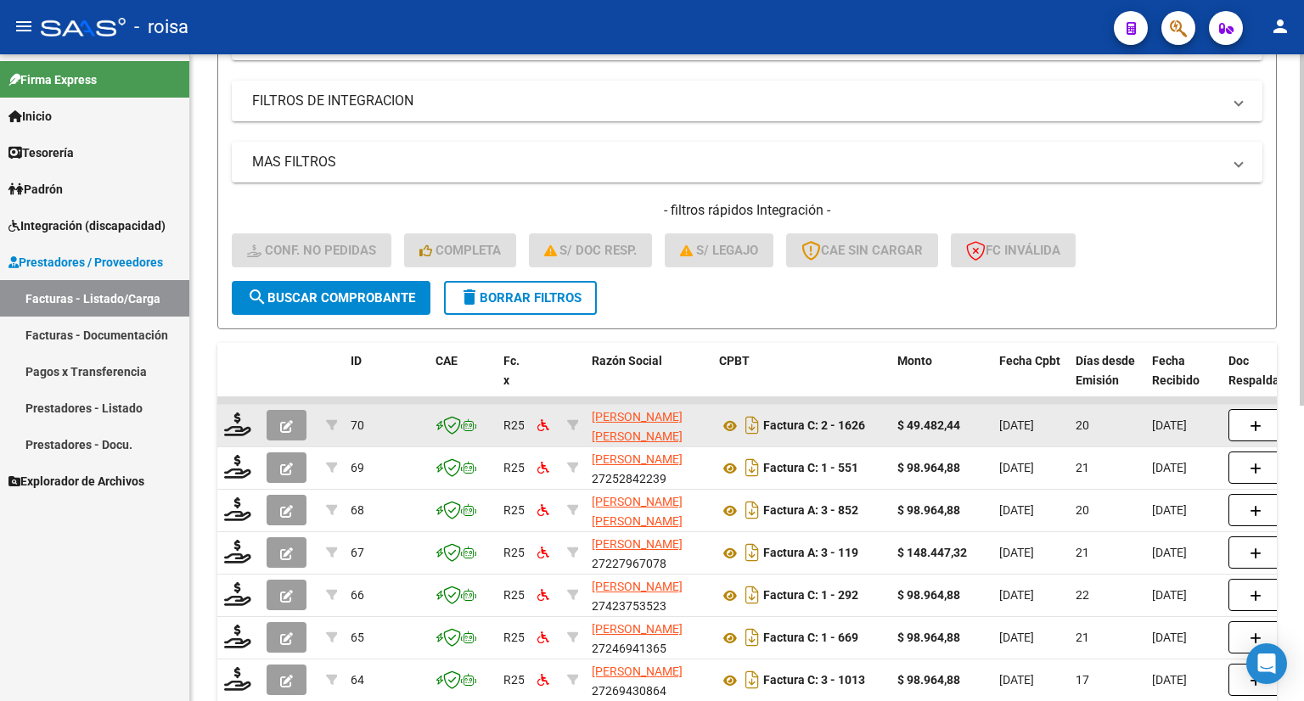
scroll to position [543, 0]
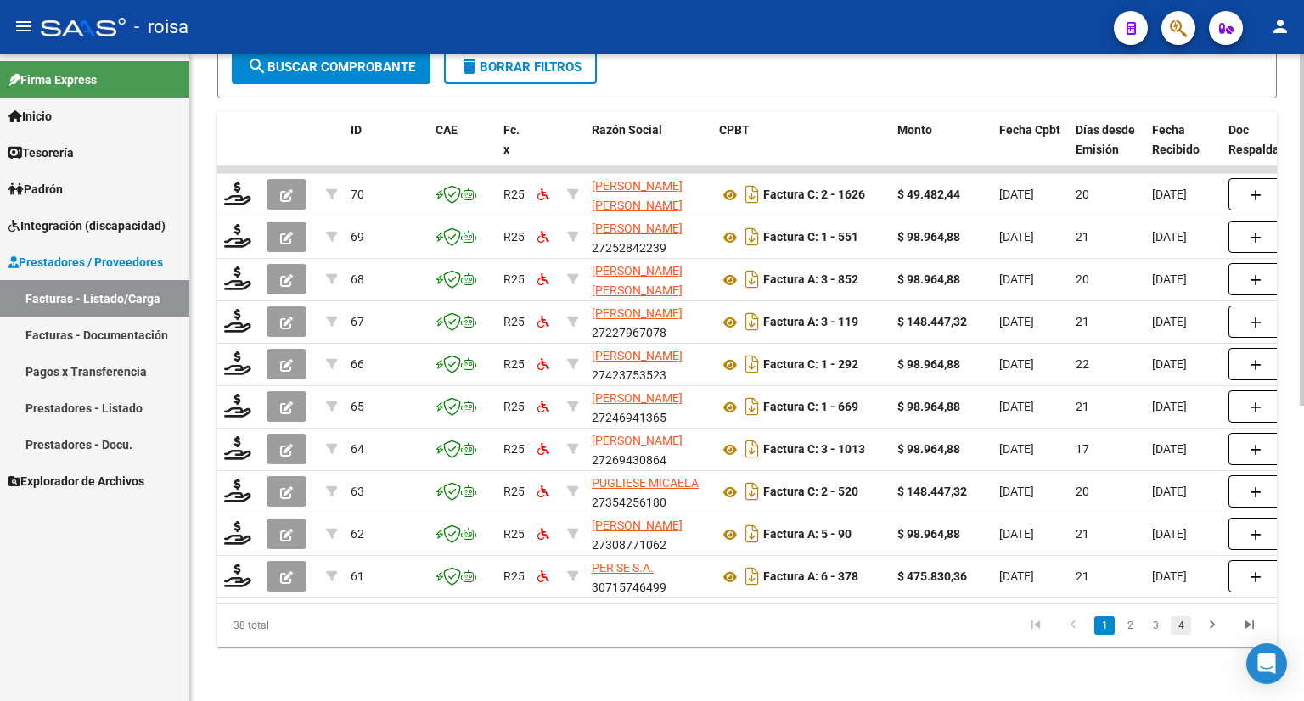
click at [1181, 626] on link "4" at bounding box center [1180, 625] width 20 height 19
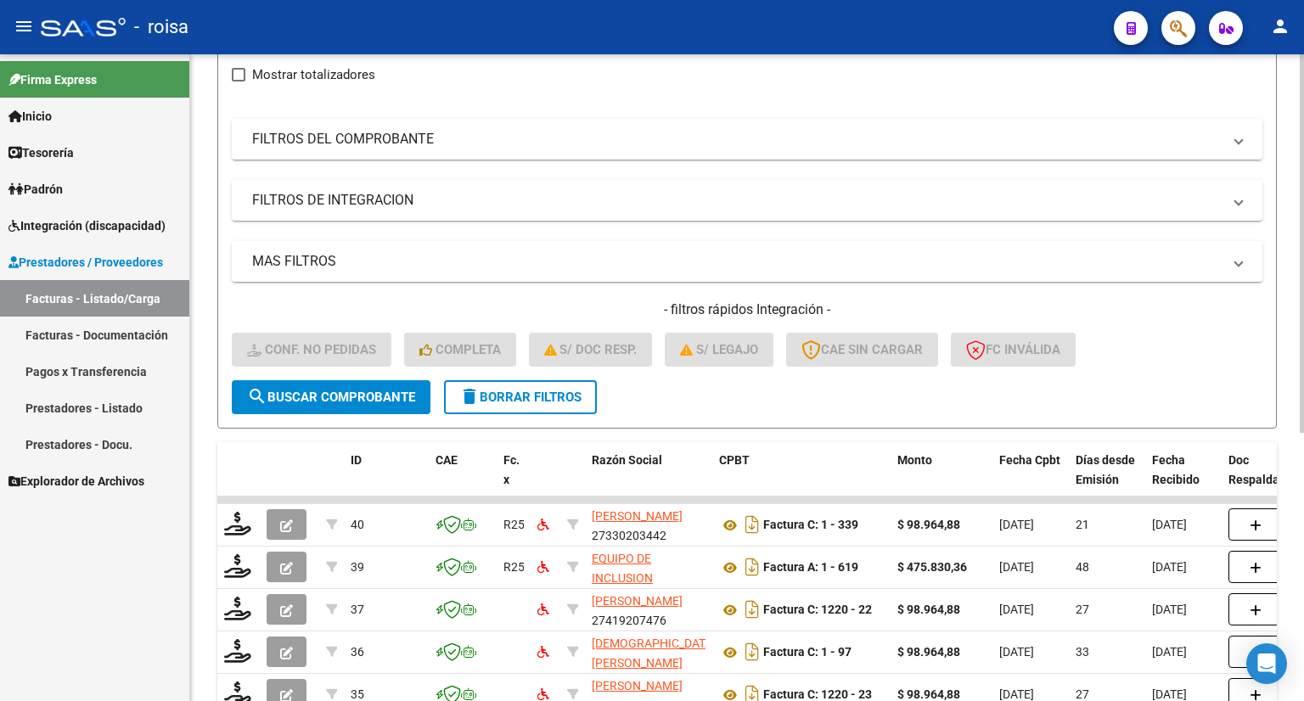
scroll to position [0, 0]
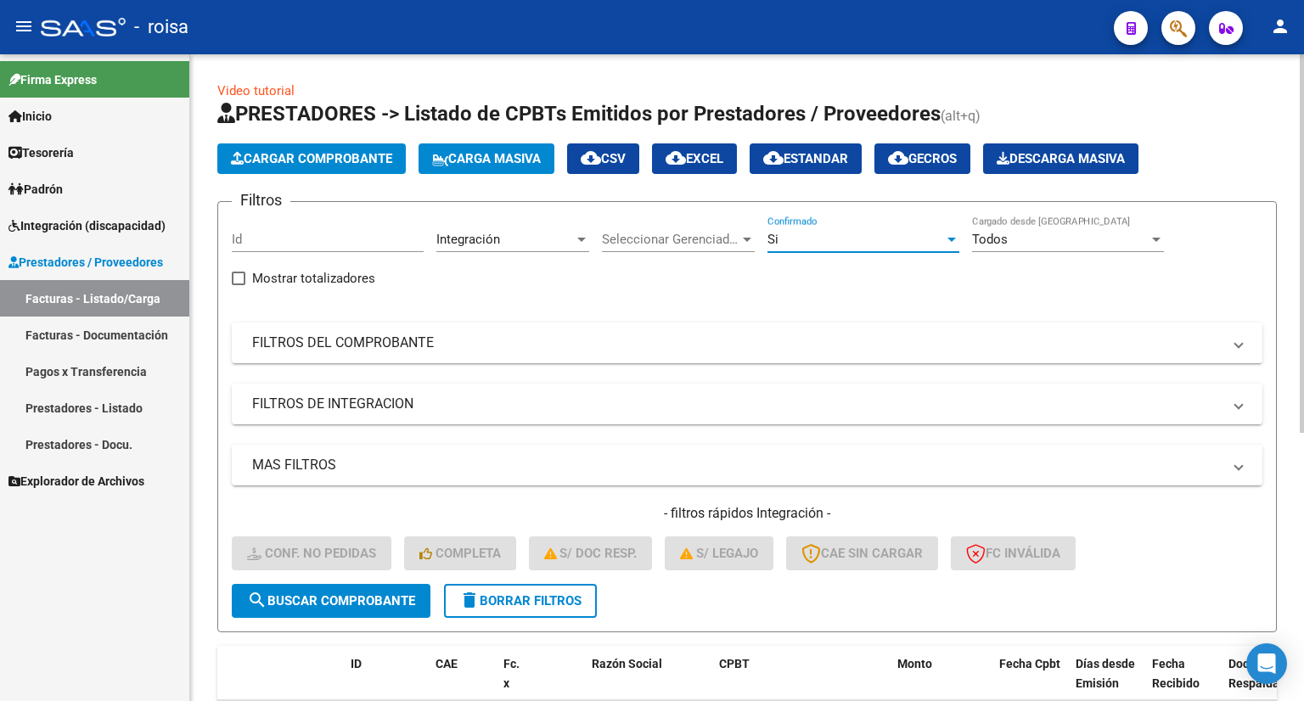
click at [946, 244] on div at bounding box center [951, 240] width 15 height 14
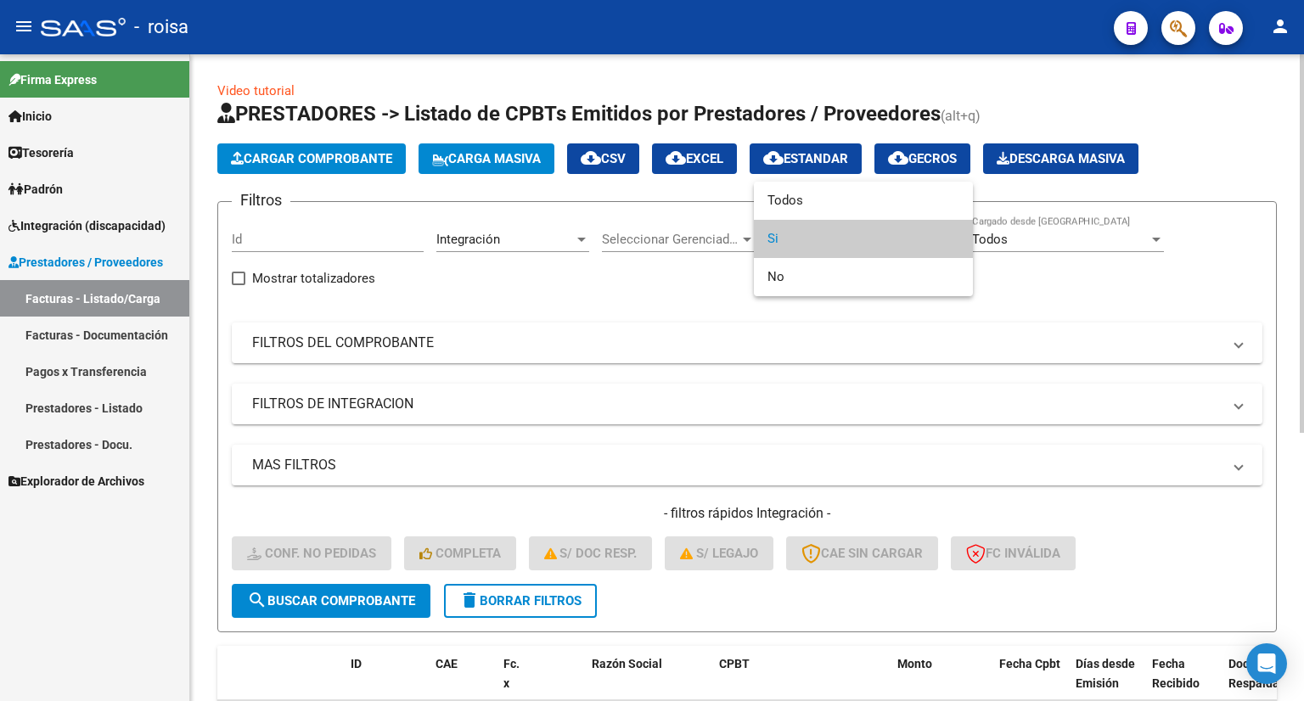
click at [946, 244] on span "Si" at bounding box center [863, 239] width 192 height 38
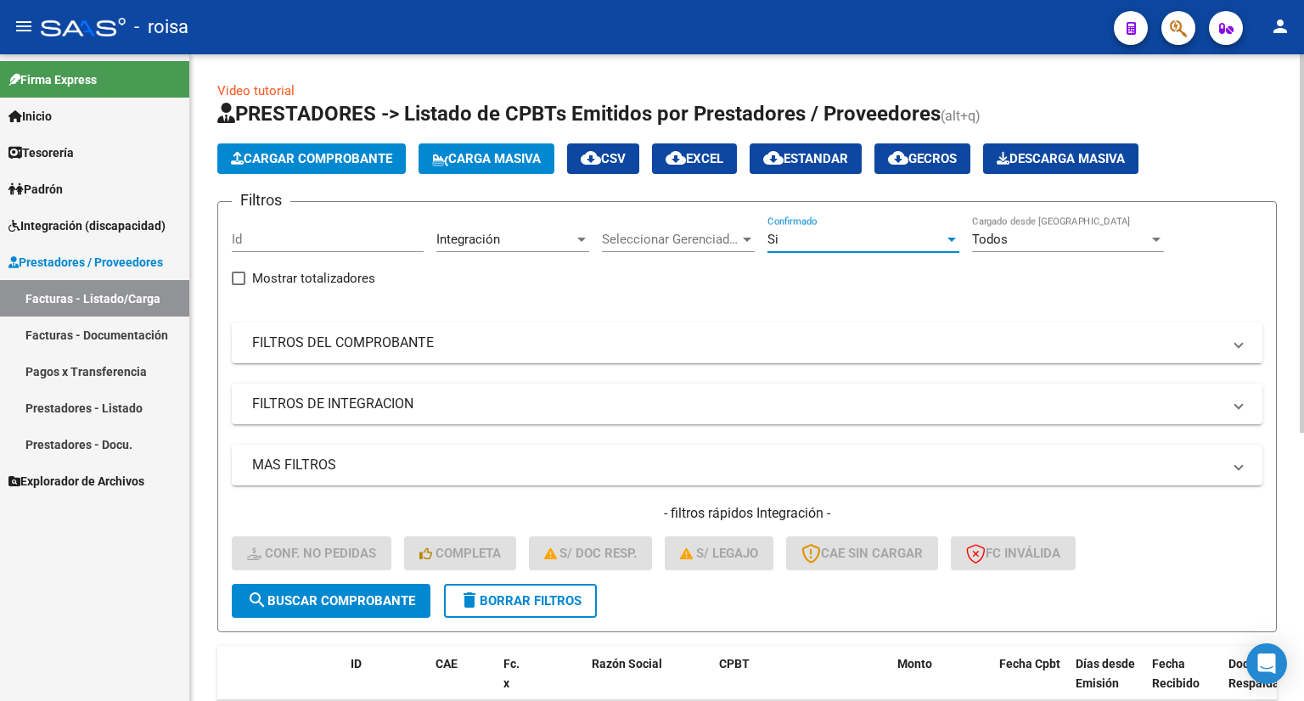
click at [1025, 241] on div "Todos" at bounding box center [1060, 239] width 177 height 15
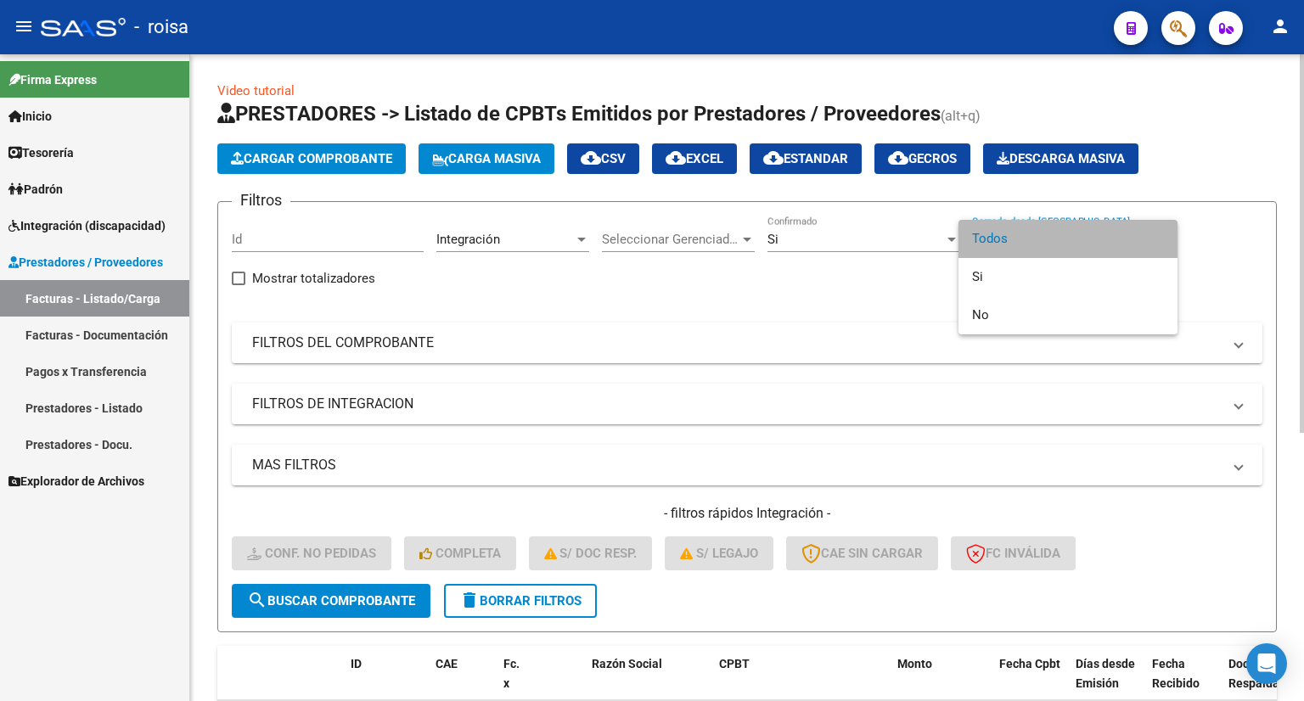
click at [1025, 241] on span "Todos" at bounding box center [1068, 239] width 192 height 38
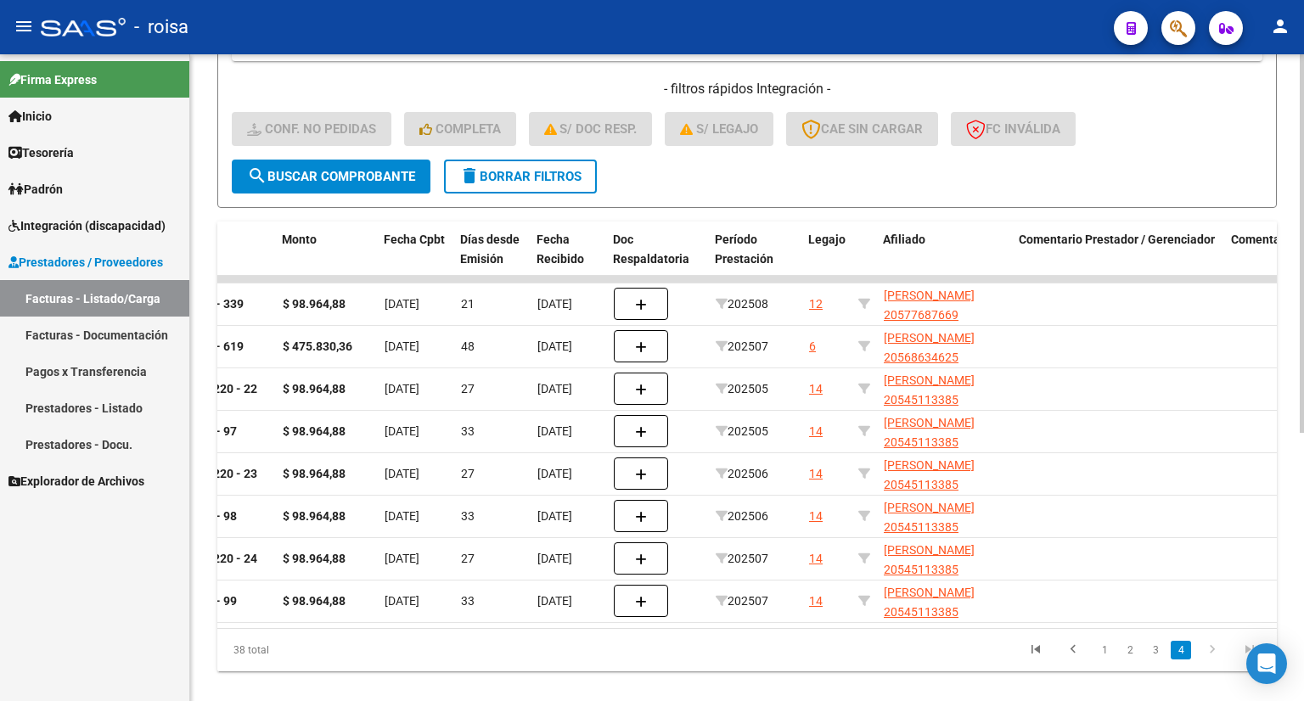
scroll to position [0, 604]
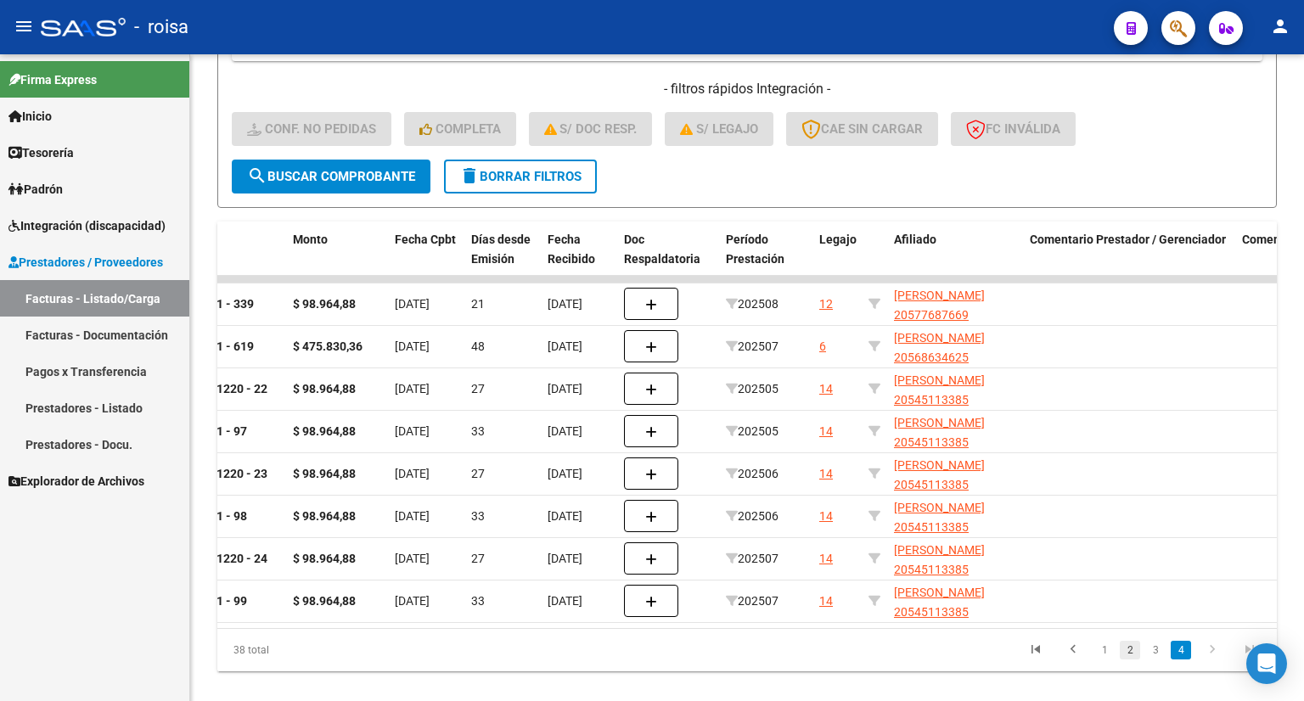
click at [1124, 654] on link "2" at bounding box center [1130, 650] width 20 height 19
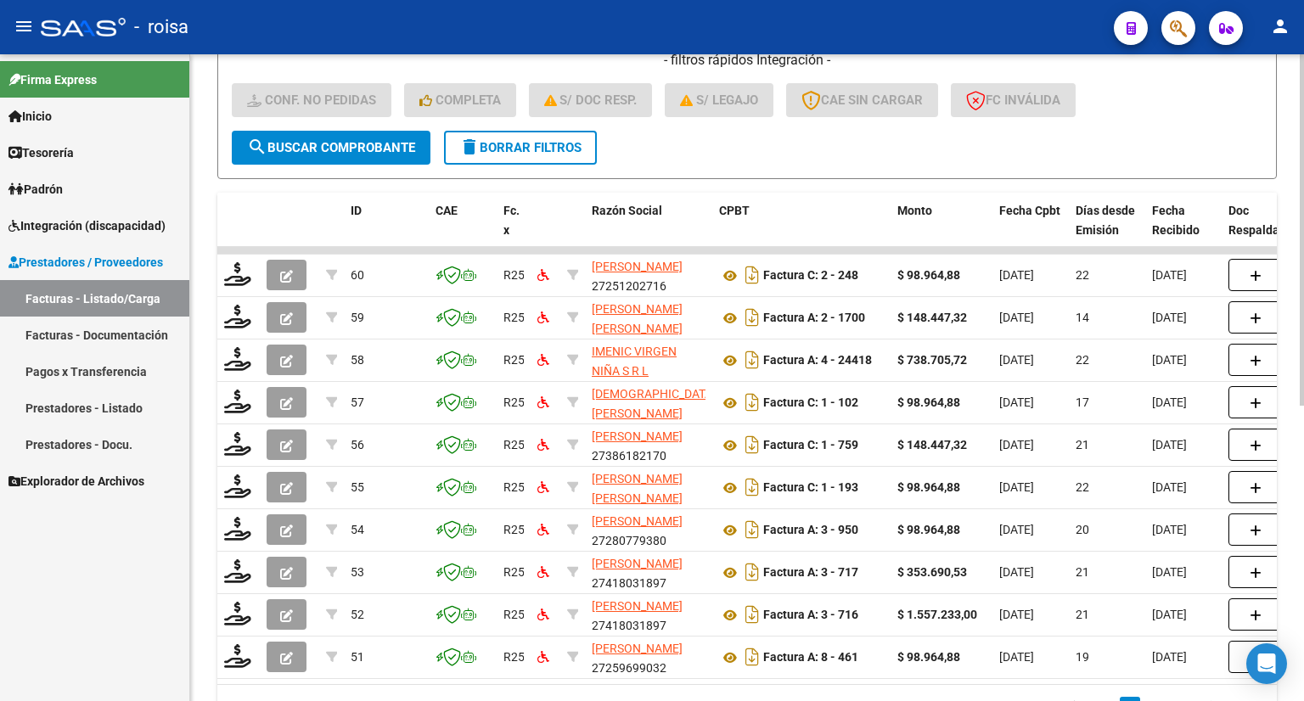
scroll to position [458, 0]
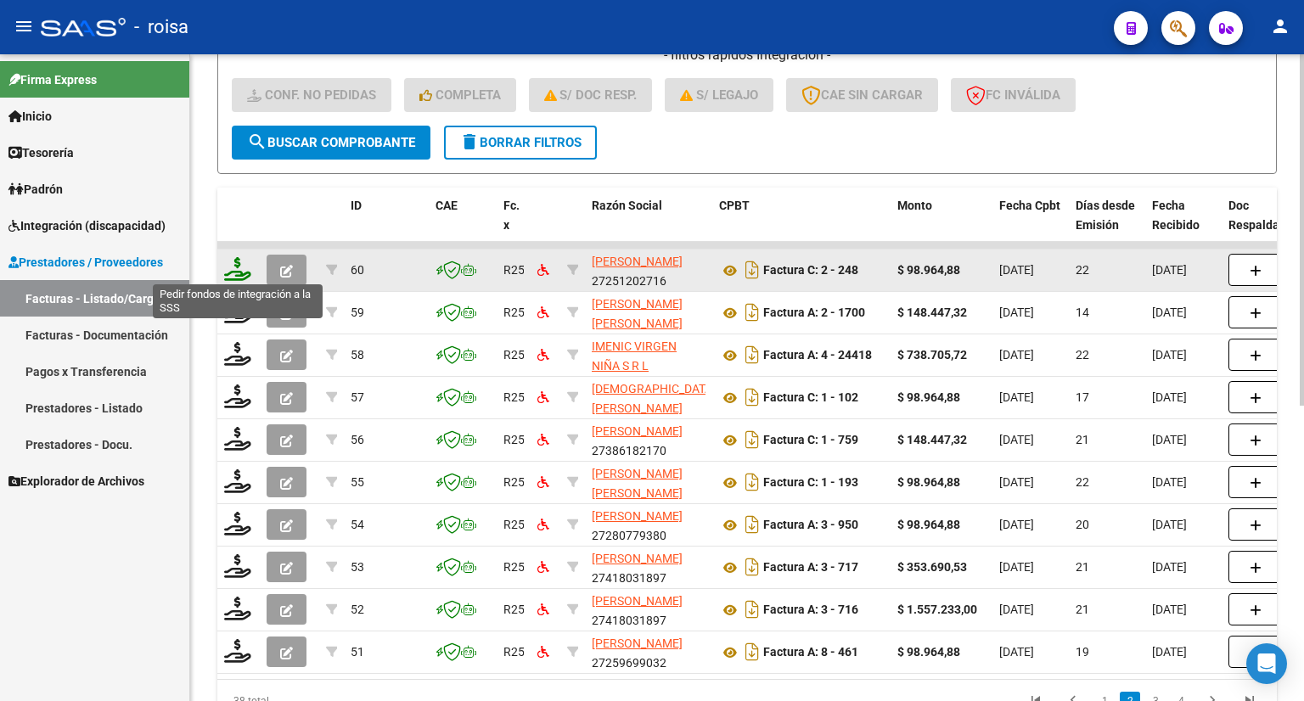
click at [238, 268] on icon at bounding box center [237, 269] width 27 height 24
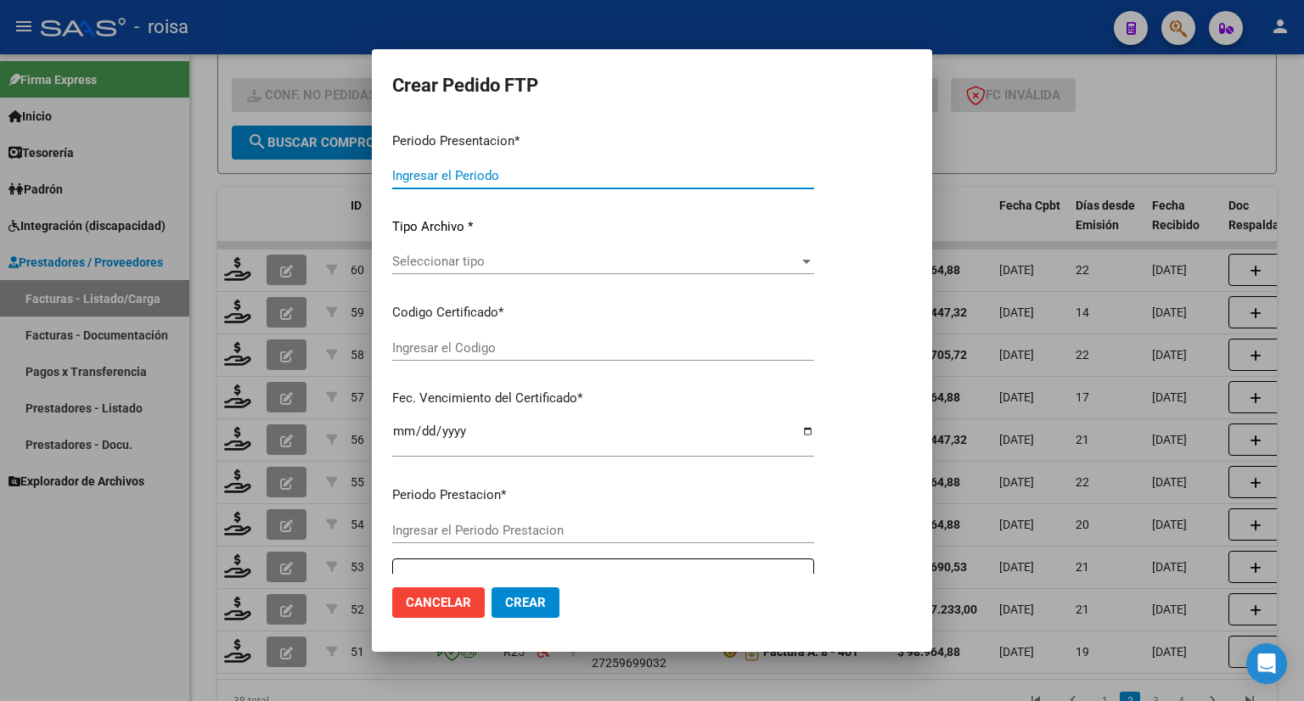
type input "202508"
type input "$ 98.964,88"
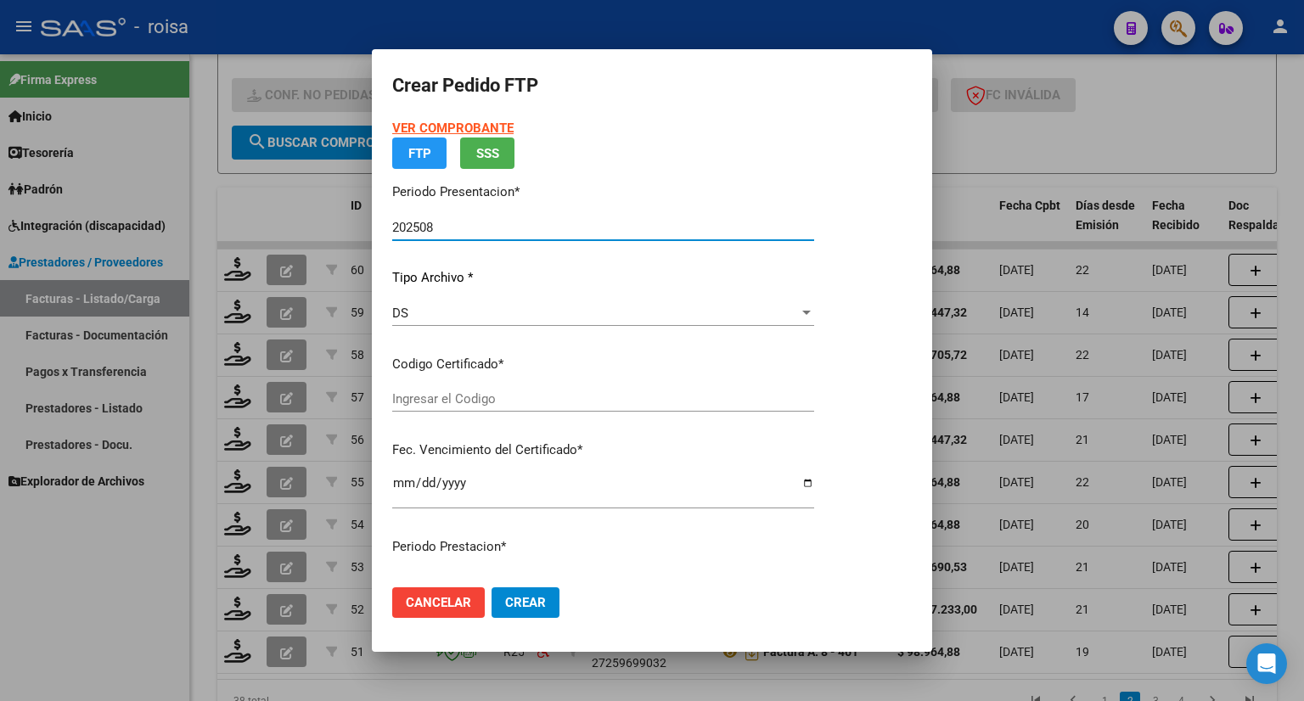
type input "ARG01000508923082020120220251202BSAS376"
type input "2025-12-02"
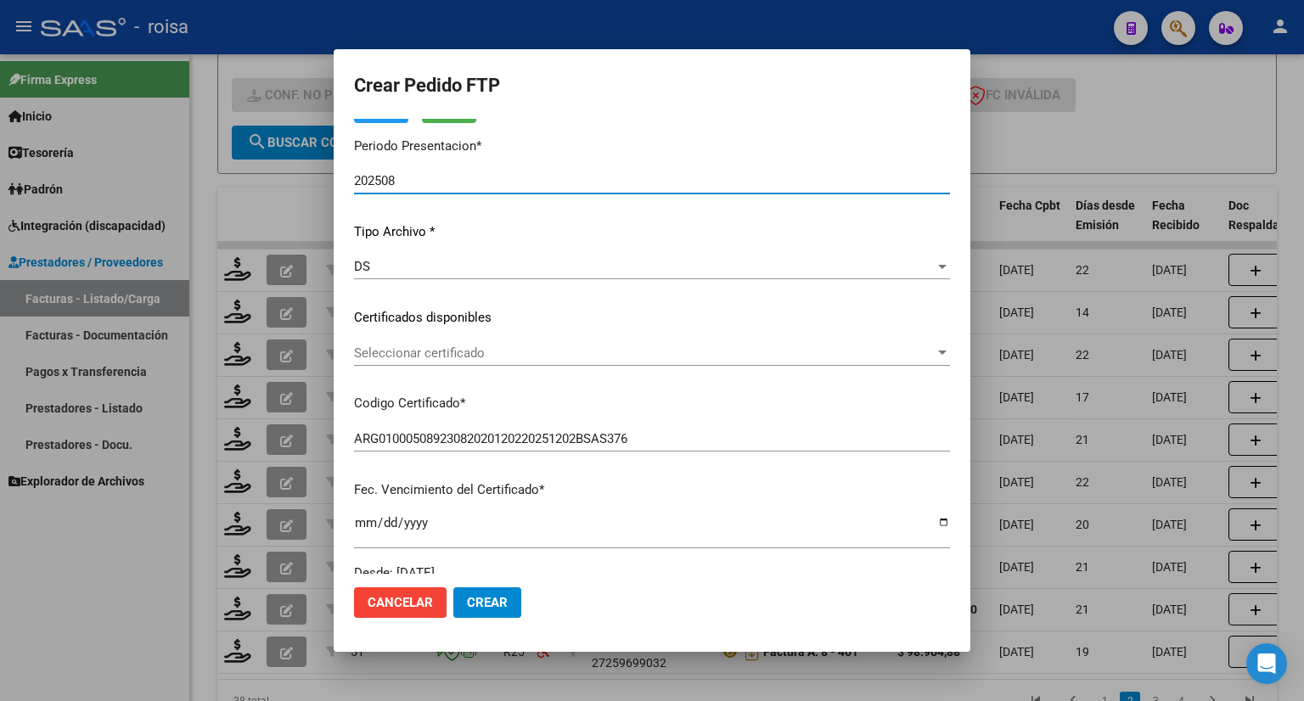
scroll to position [0, 0]
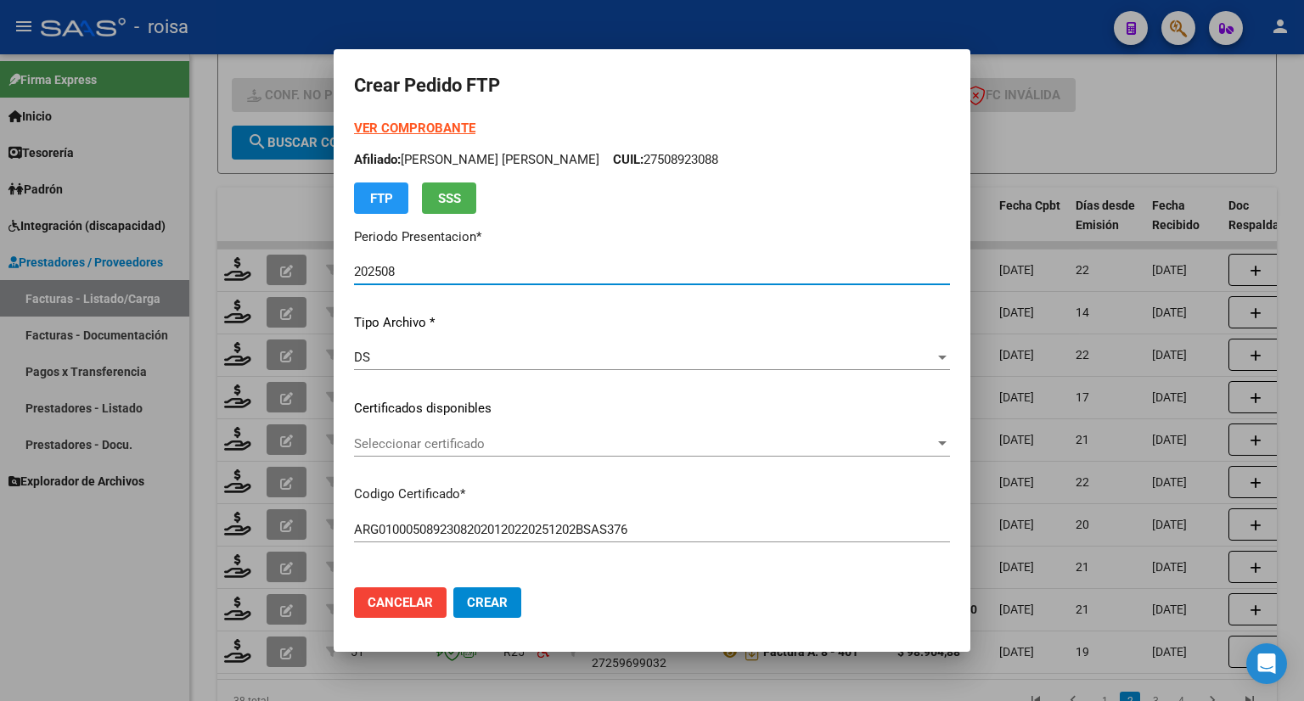
click at [431, 126] on strong "VER COMPROBANTE" at bounding box center [414, 128] width 121 height 15
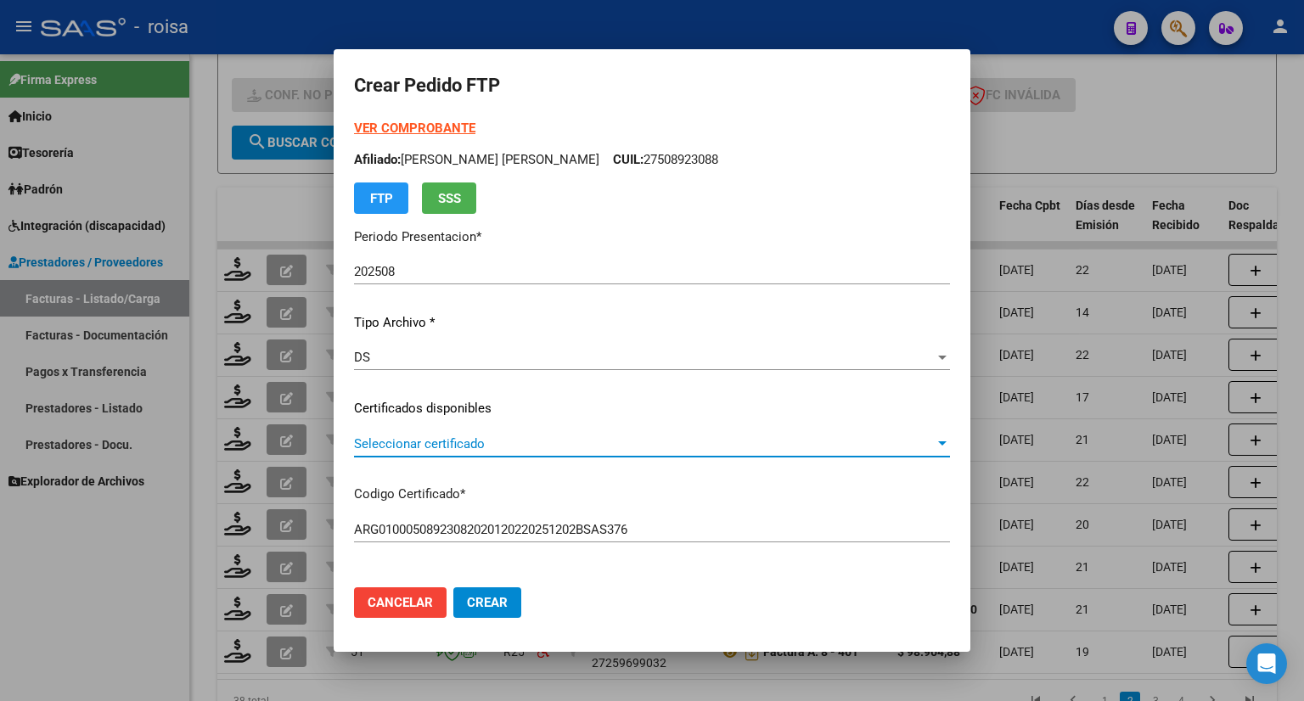
click at [534, 443] on span "Seleccionar certificado" at bounding box center [644, 443] width 581 height 15
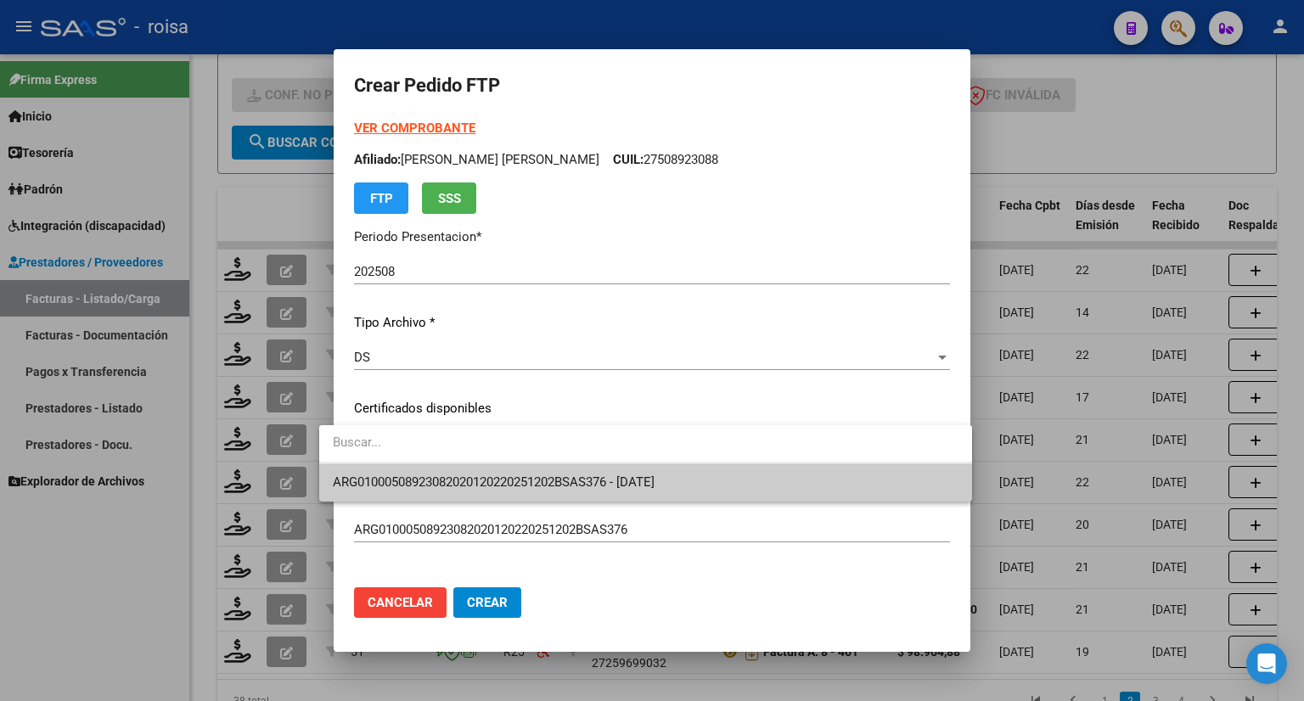
click at [521, 438] on input "dropdown search" at bounding box center [645, 443] width 653 height 38
click at [689, 588] on div at bounding box center [652, 350] width 1304 height 701
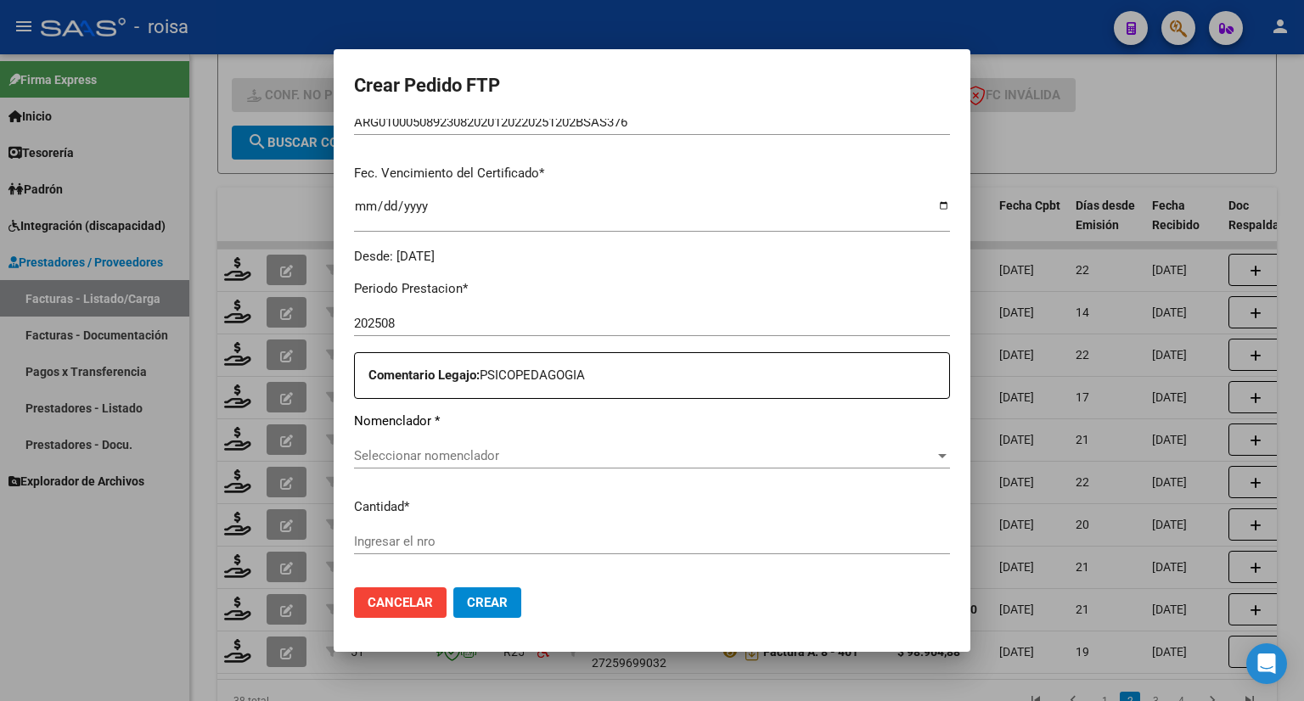
scroll to position [424, 0]
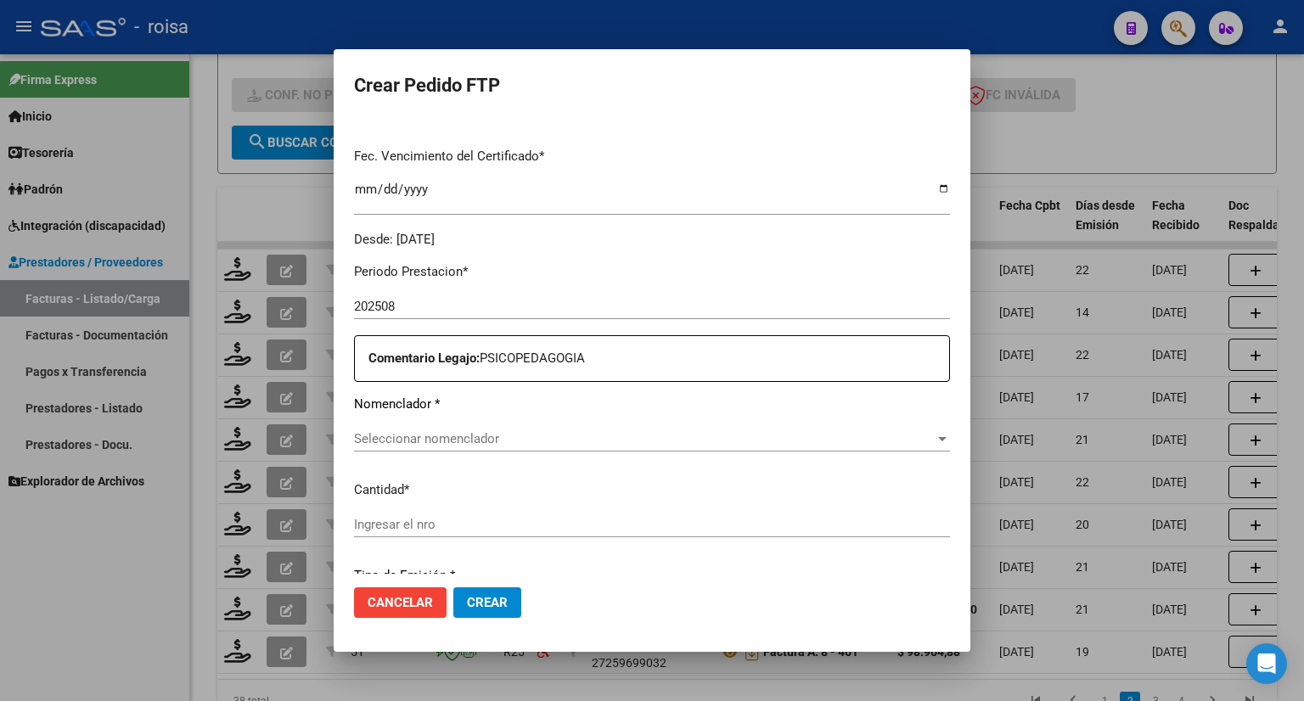
click at [475, 439] on span "Seleccionar nomenclador" at bounding box center [644, 438] width 581 height 15
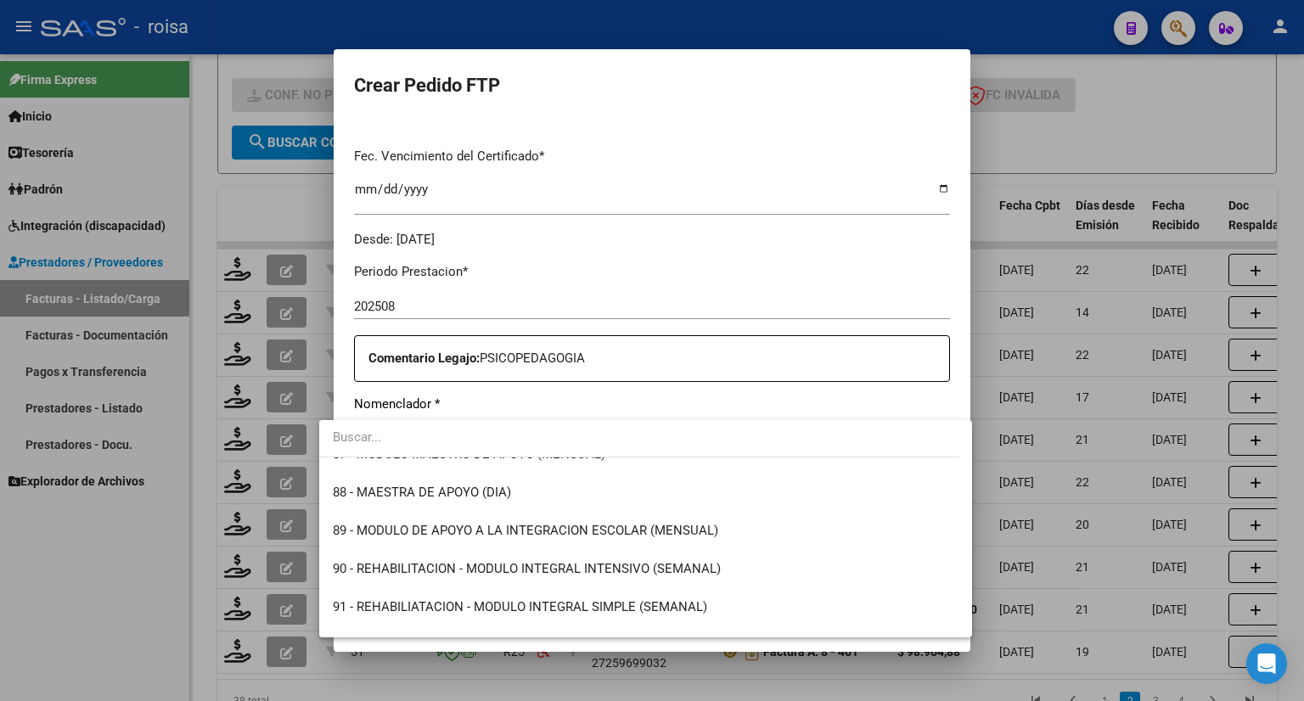
scroll to position [3310, 0]
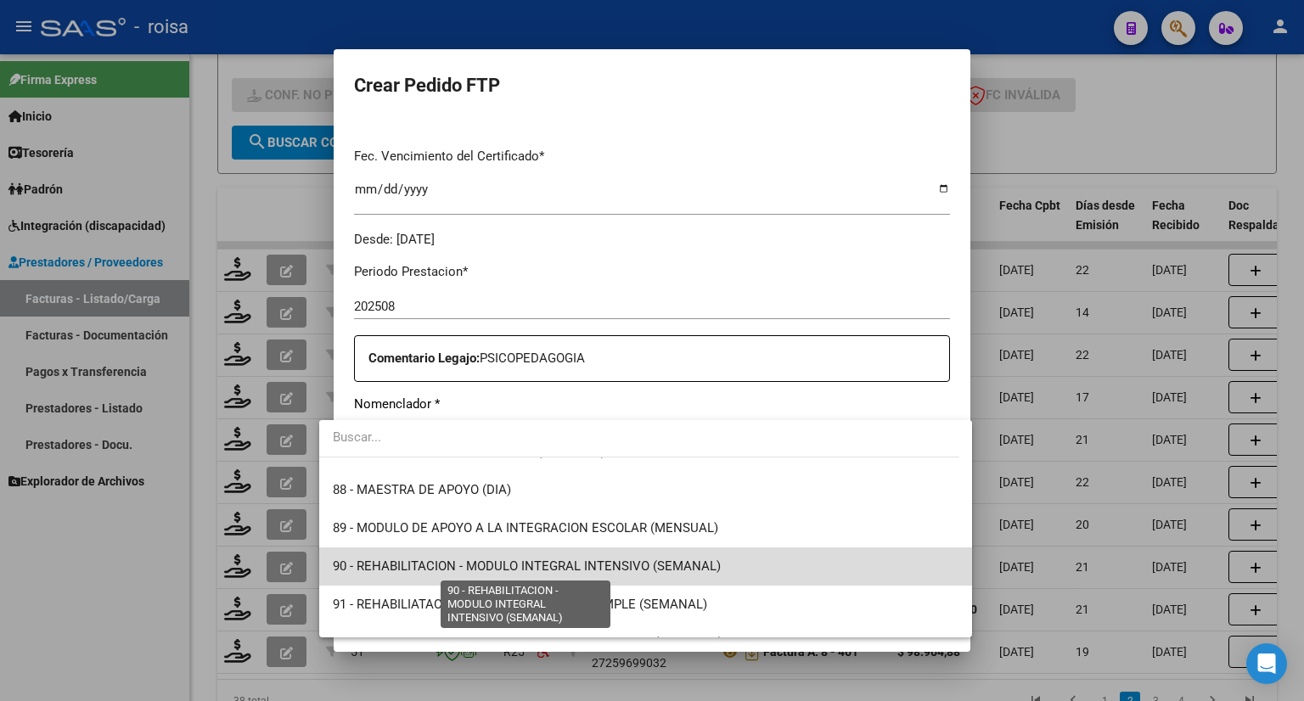
click at [683, 561] on span "90 - REHABILITACION - MODULO INTEGRAL INTENSIVO (SEMANAL)" at bounding box center [527, 565] width 388 height 15
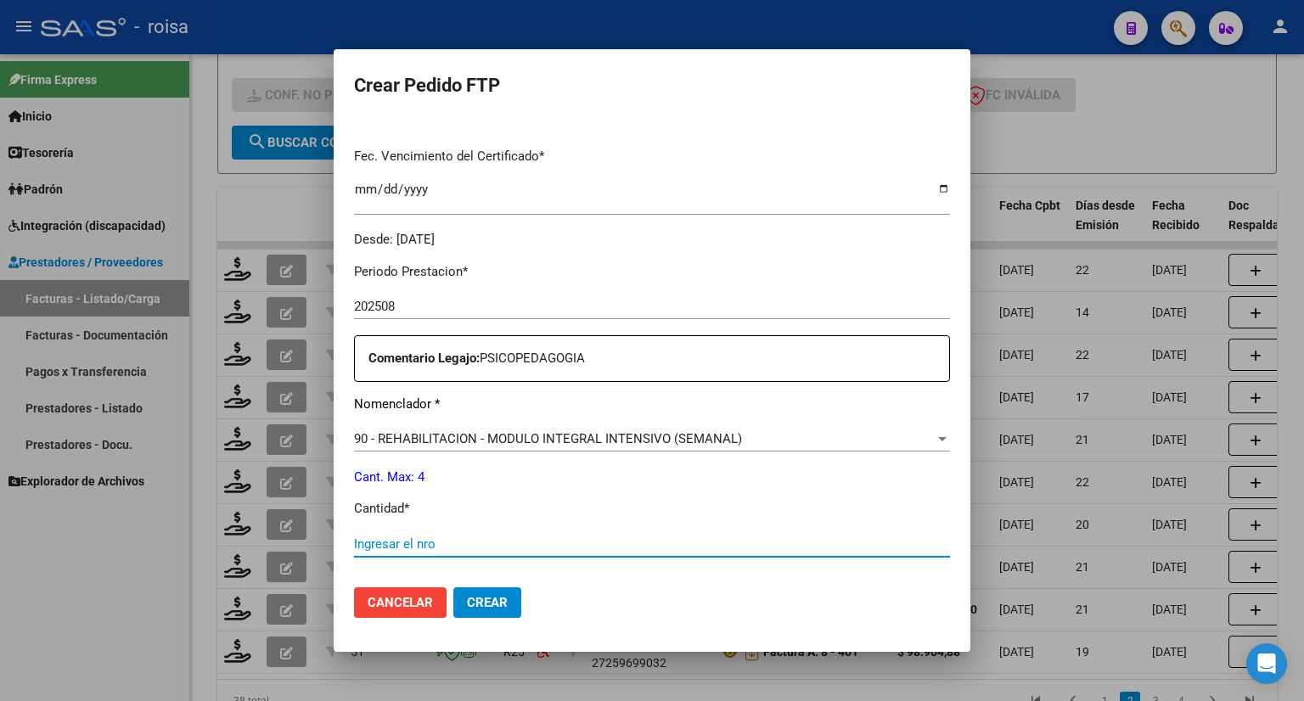
click at [470, 547] on input "Ingresar el nro" at bounding box center [652, 543] width 596 height 15
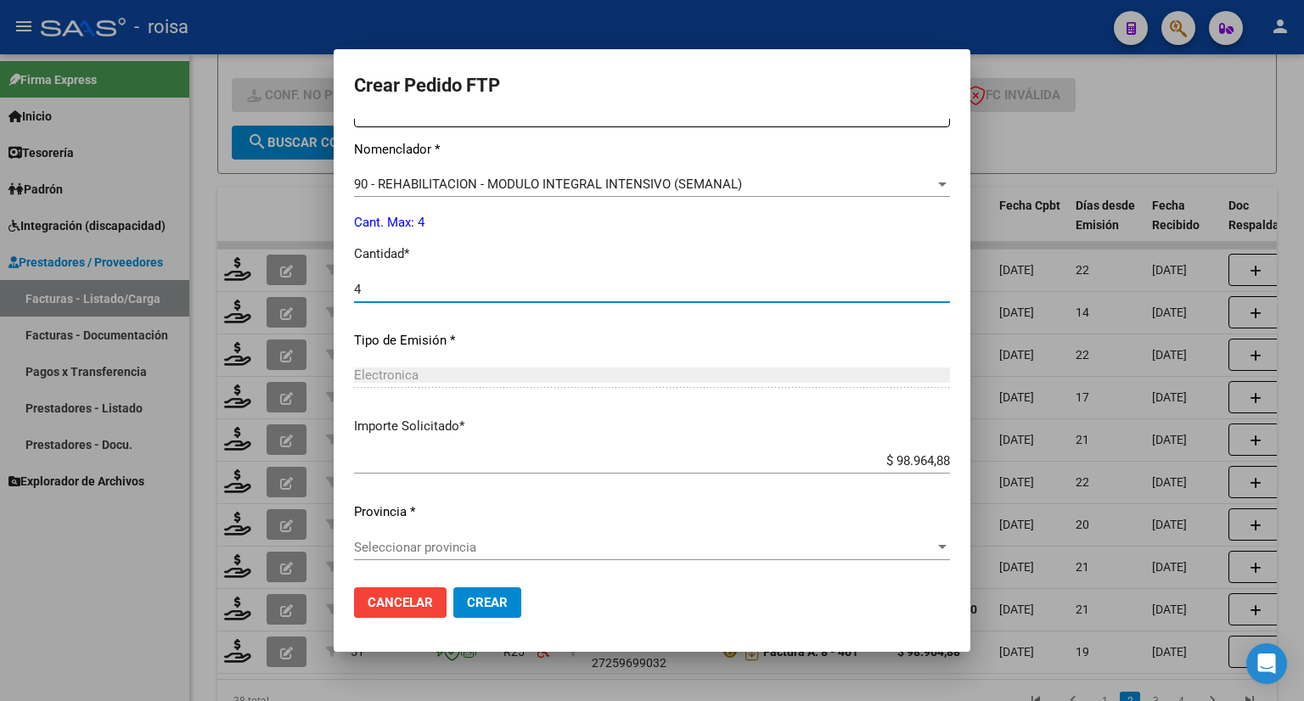
scroll to position [680, 0]
type input "4"
click at [483, 603] on span "Crear" at bounding box center [487, 602] width 41 height 15
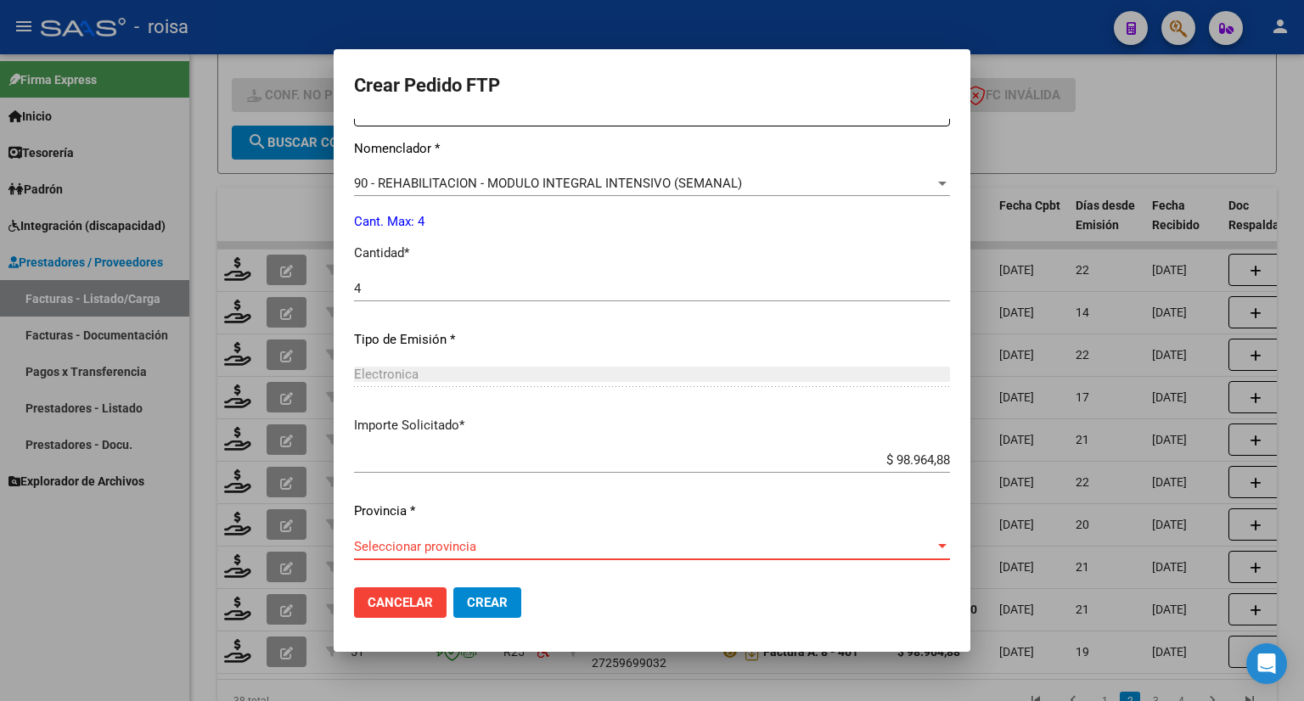
click at [455, 546] on span "Seleccionar provincia" at bounding box center [644, 546] width 581 height 15
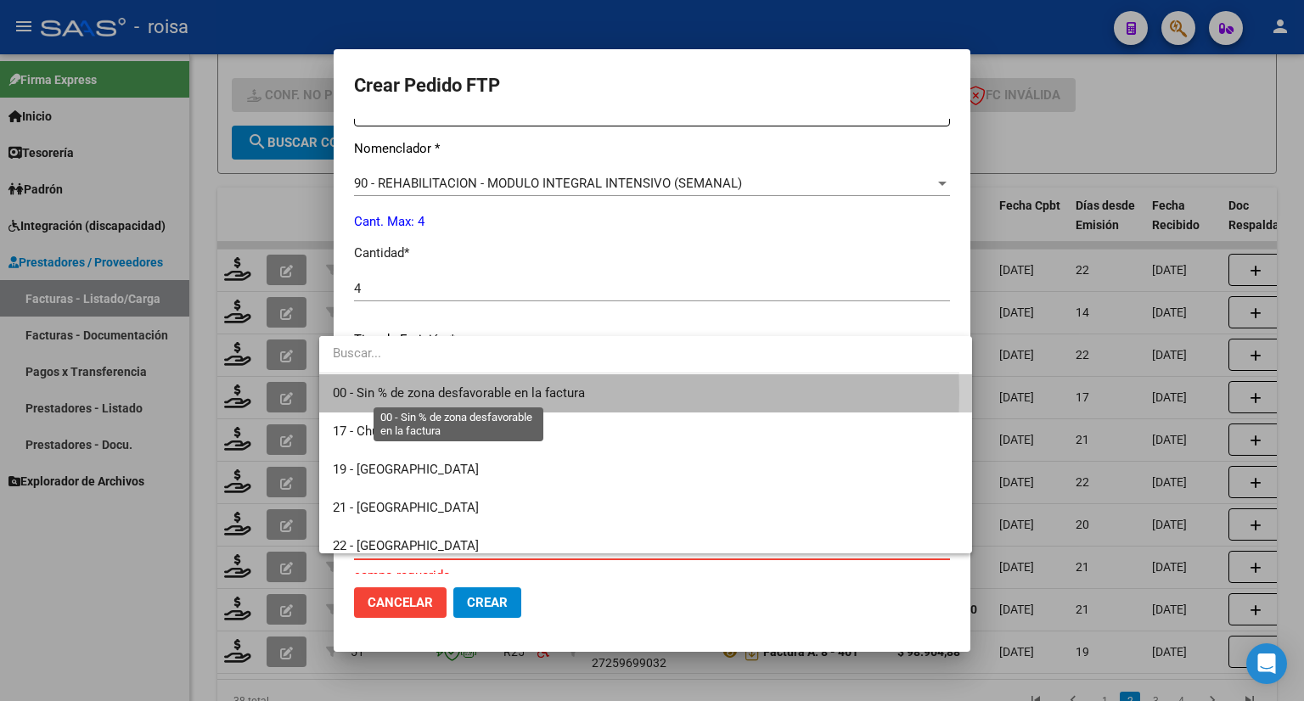
click at [448, 394] on span "00 - Sin % de zona desfavorable en la factura" at bounding box center [459, 392] width 252 height 15
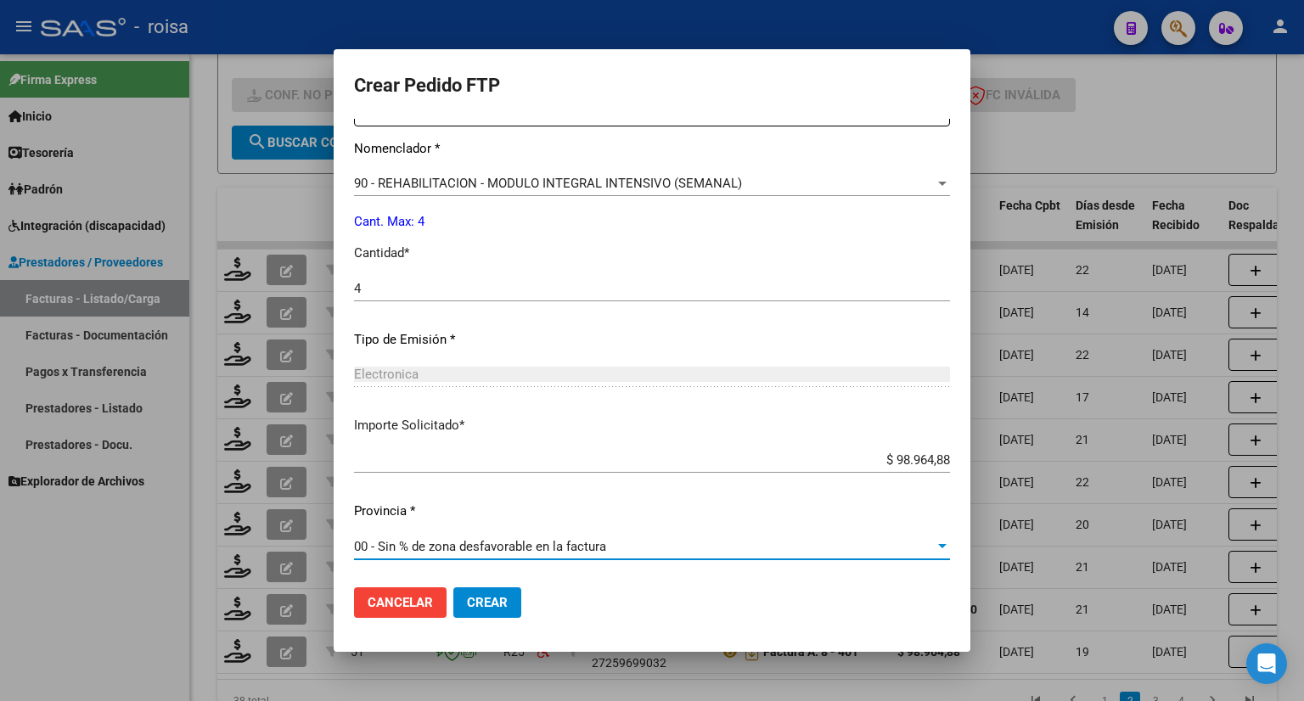
click at [474, 603] on span "Crear" at bounding box center [487, 602] width 41 height 15
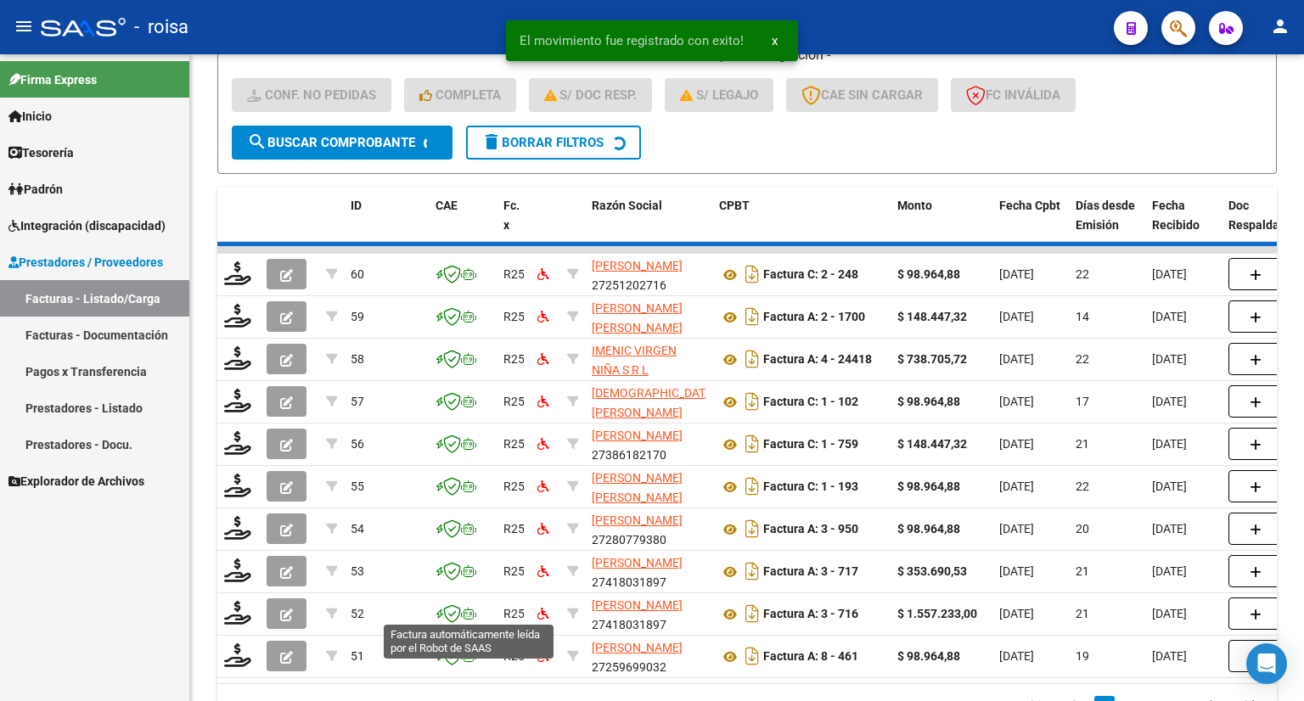
scroll to position [3, 0]
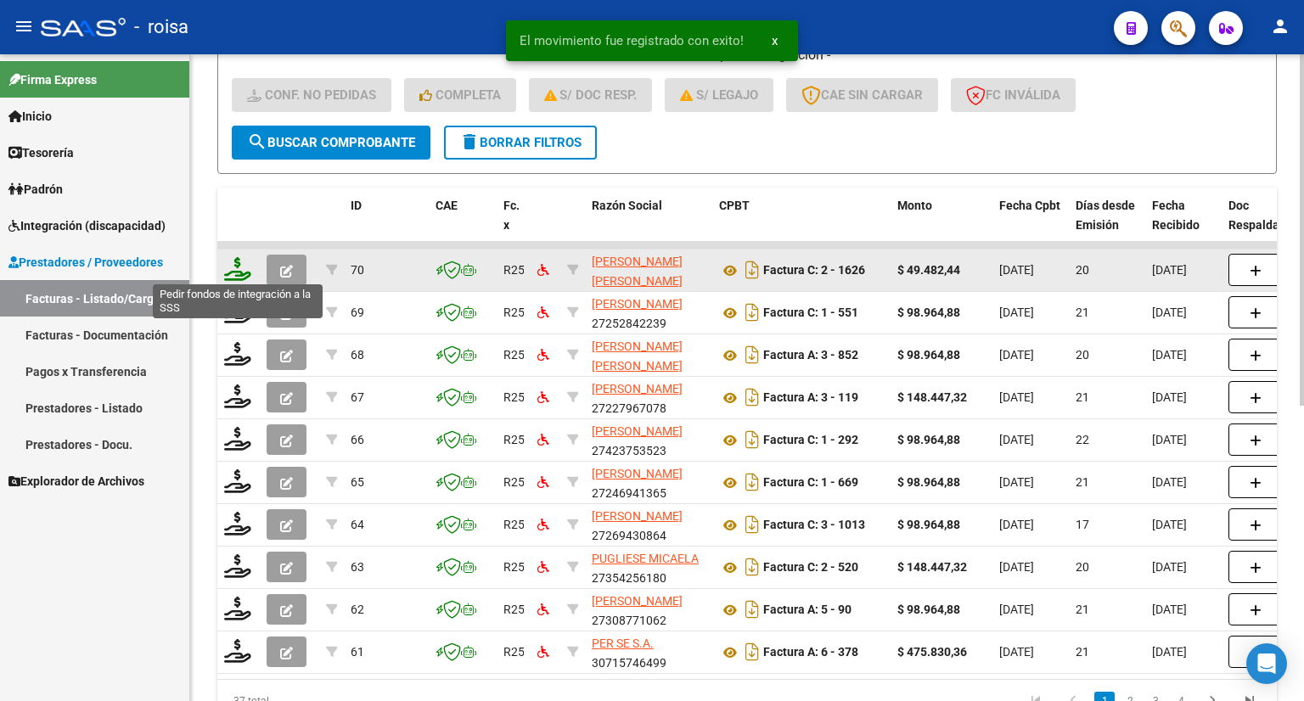
click at [236, 272] on icon at bounding box center [237, 269] width 27 height 24
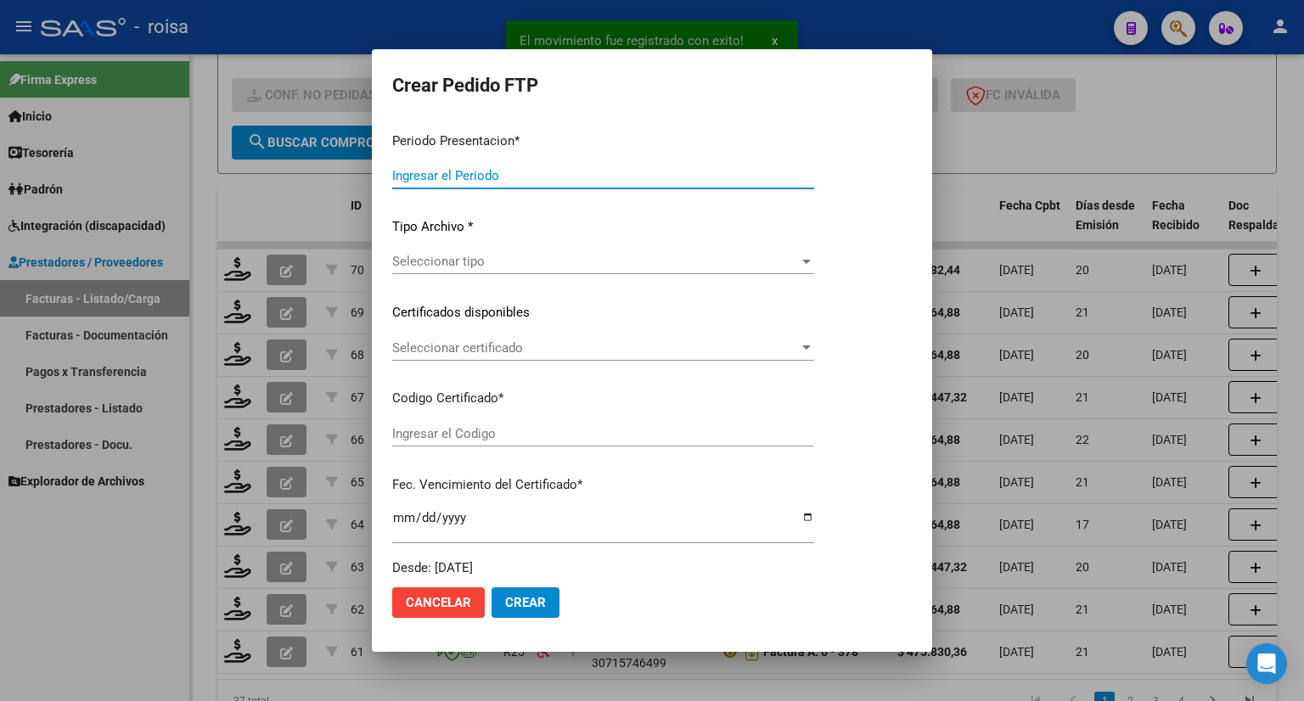
type input "202508"
type input "$ 49.482,44"
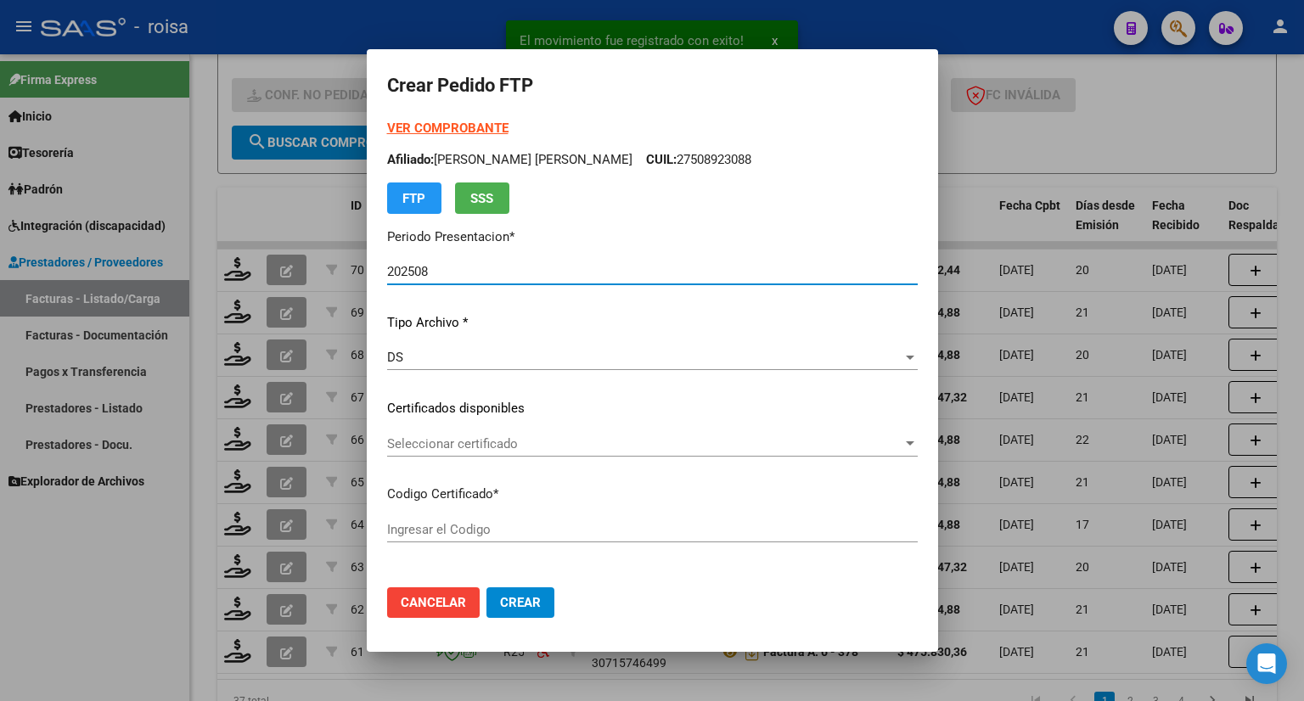
type input "ARG01000579260282022041820270418BSAS316"
type input "[DATE]"
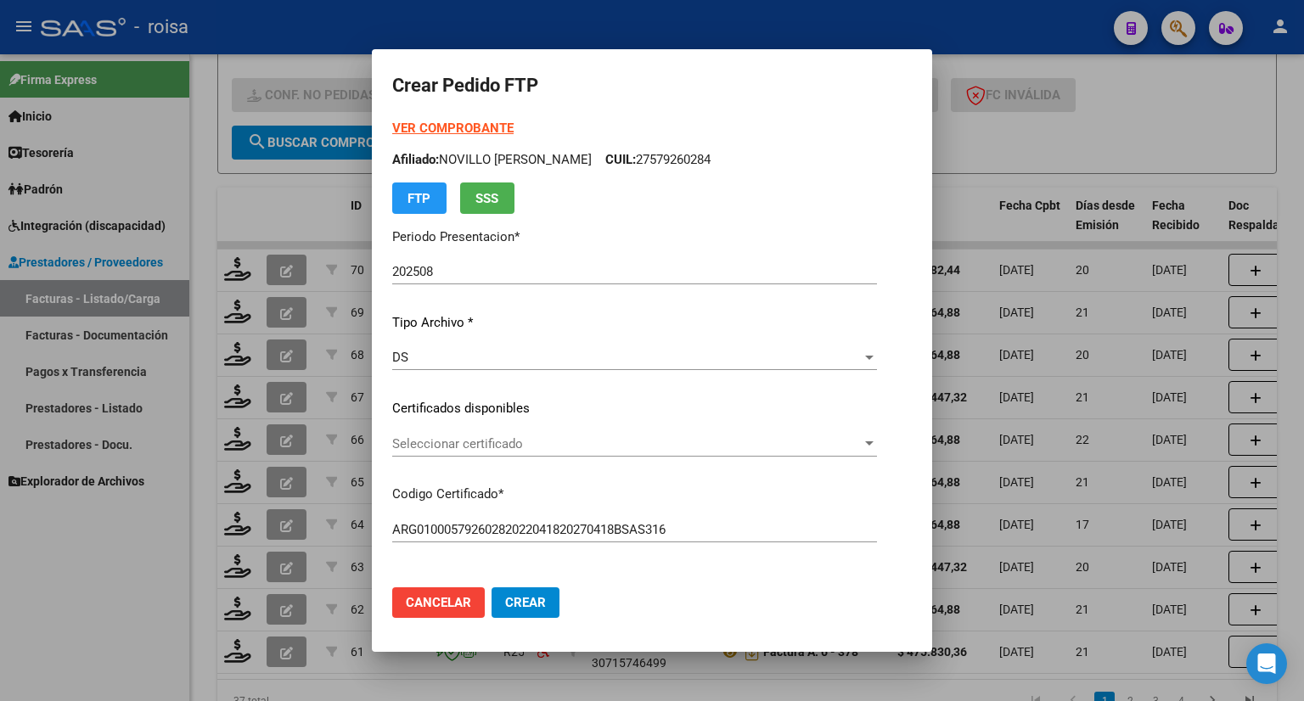
click at [454, 123] on strong "VER COMPROBANTE" at bounding box center [452, 128] width 121 height 15
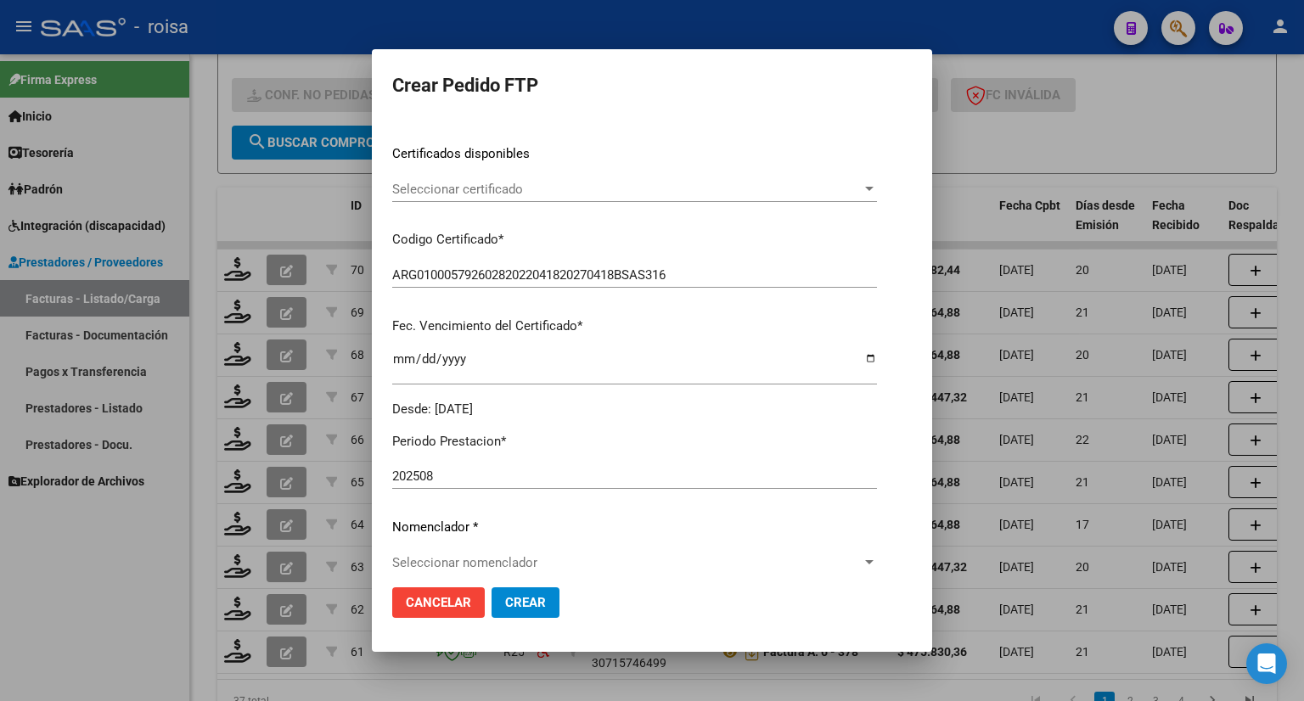
scroll to position [340, 0]
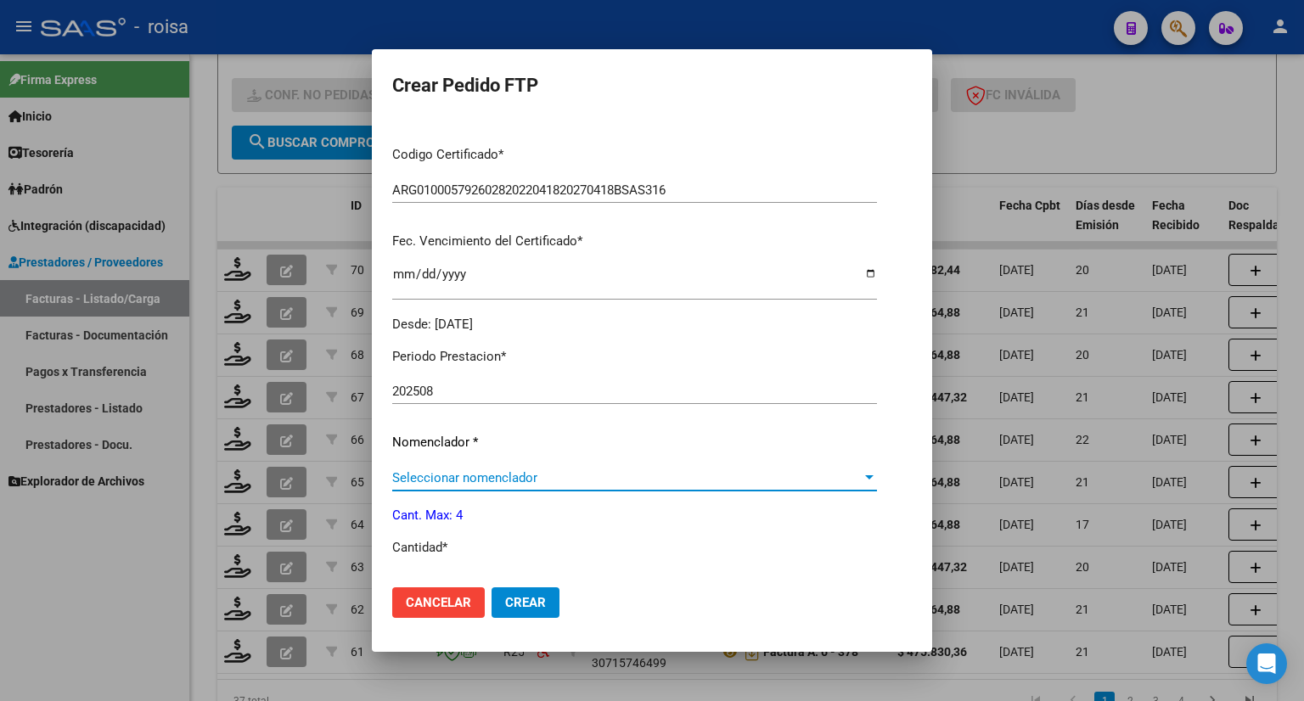
click at [604, 473] on span "Seleccionar nomenclador" at bounding box center [626, 477] width 469 height 15
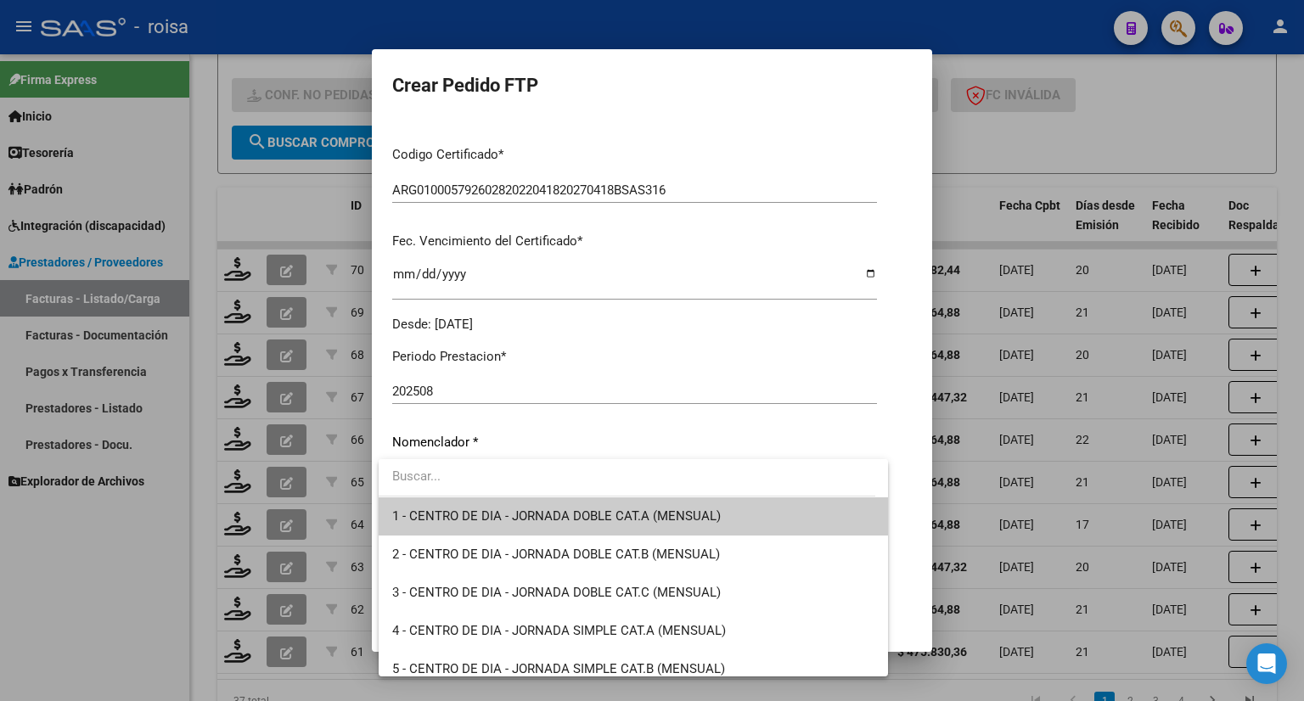
click at [604, 473] on input "dropdown search" at bounding box center [627, 476] width 497 height 38
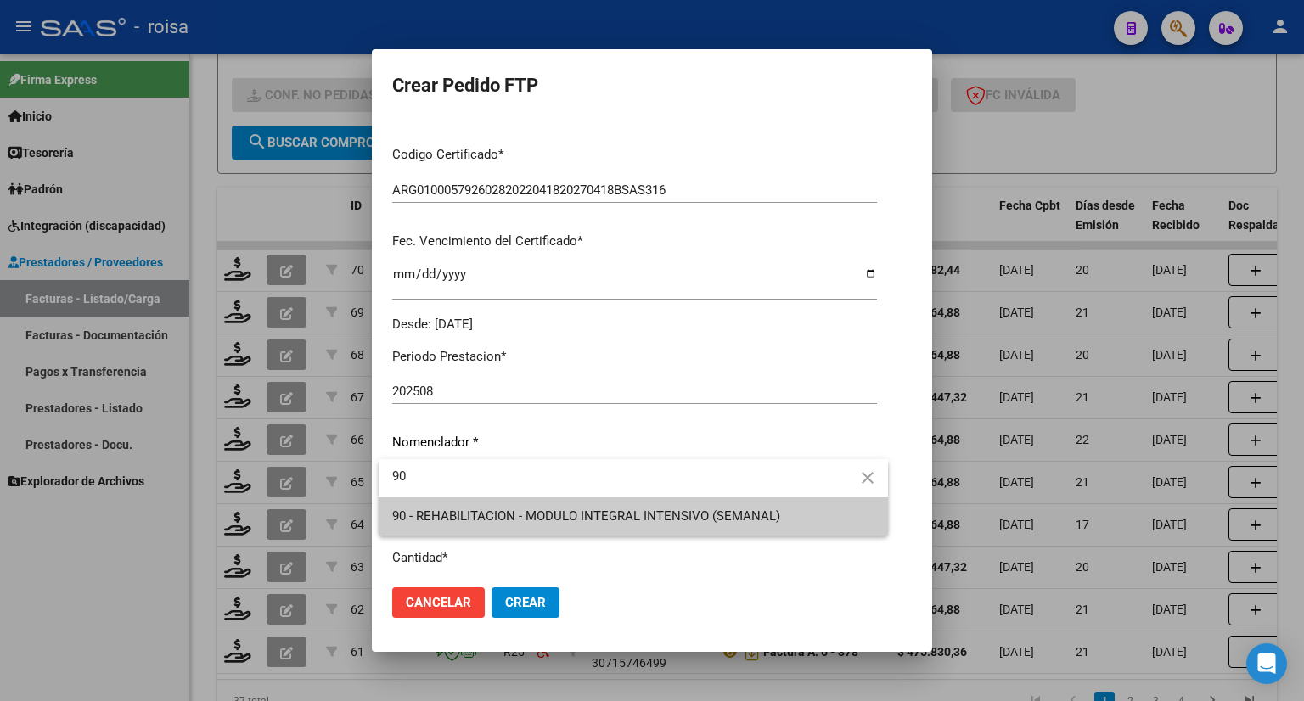
type input "90"
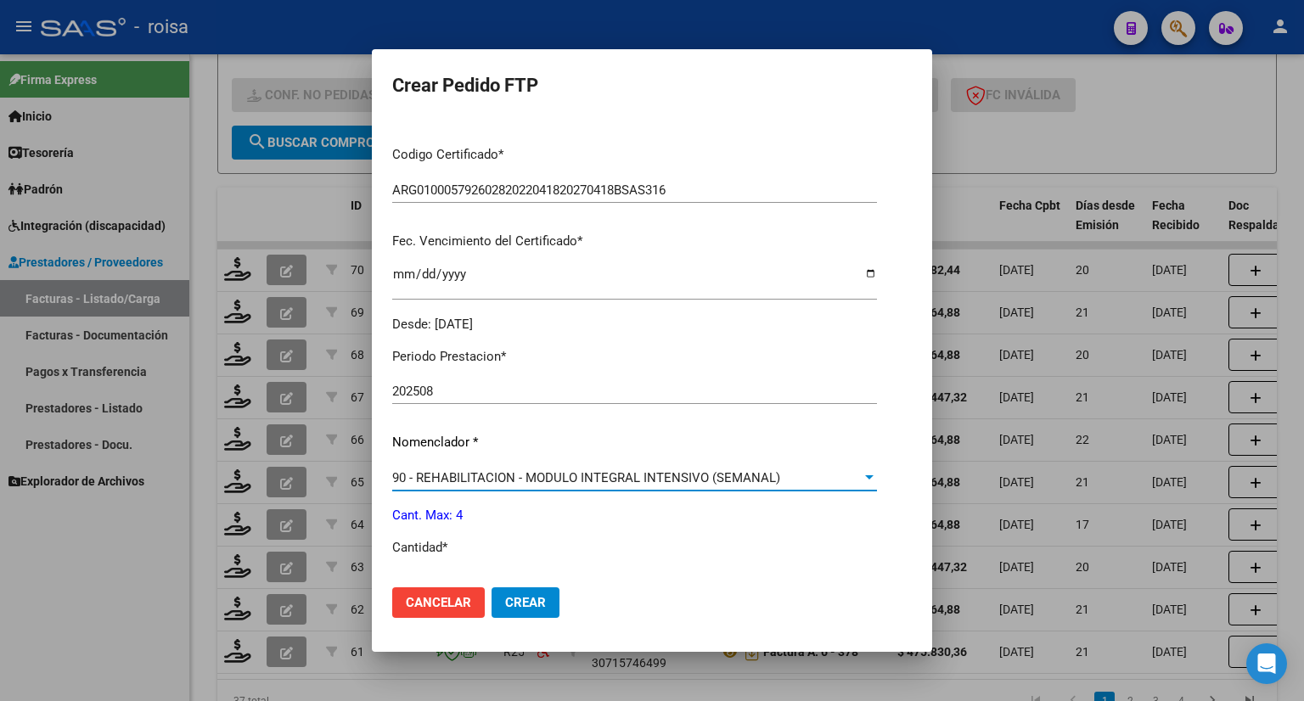
scroll to position [509, 0]
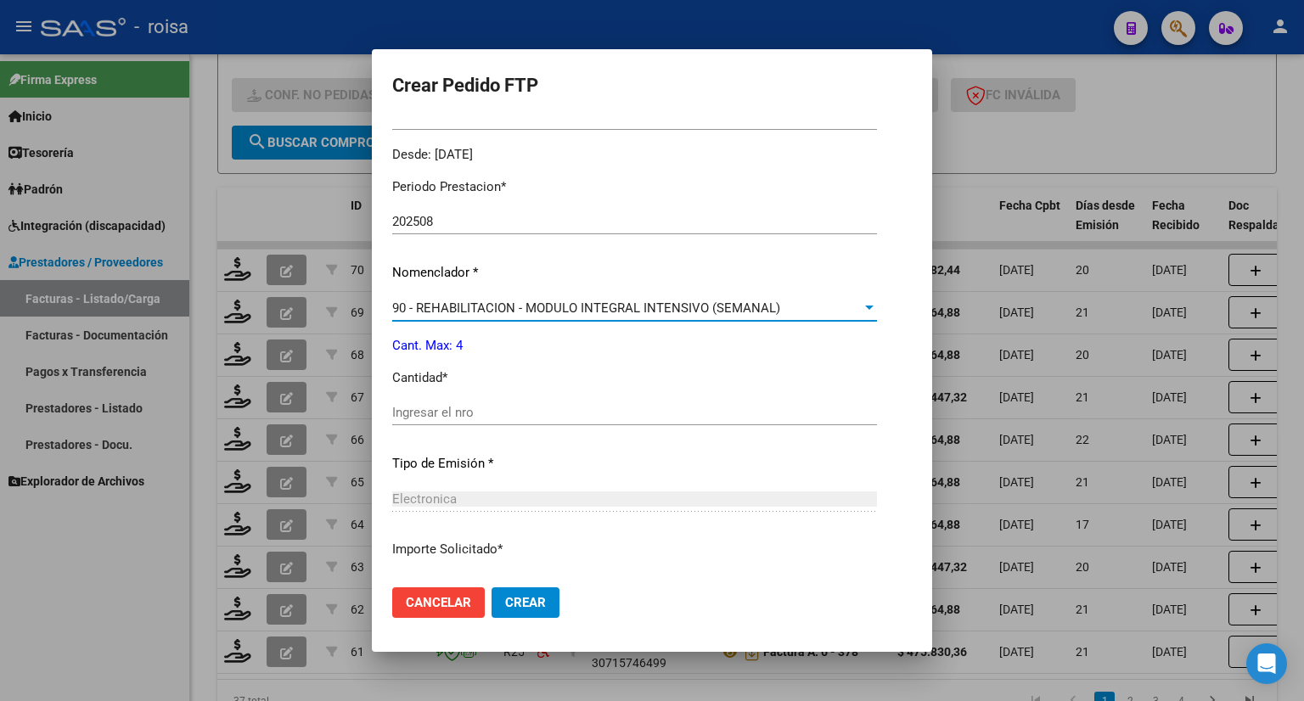
click at [509, 416] on input "Ingresar el nro" at bounding box center [634, 412] width 485 height 15
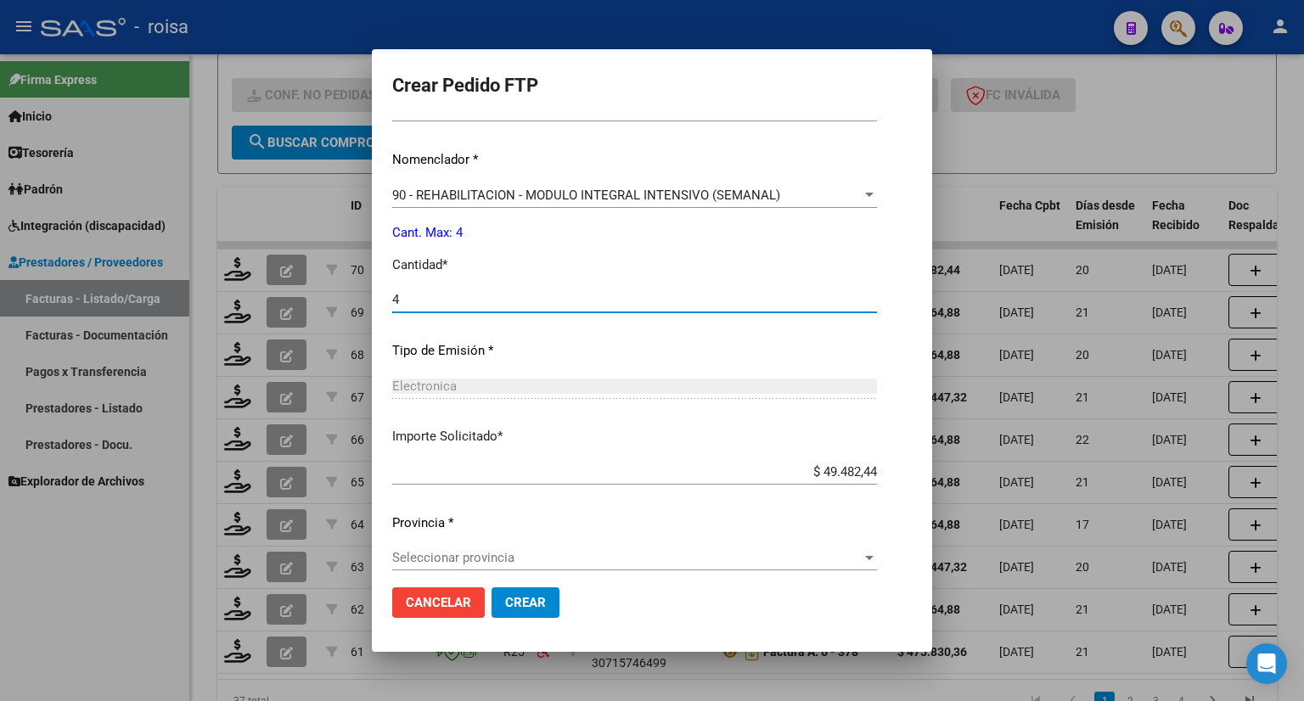
scroll to position [635, 0]
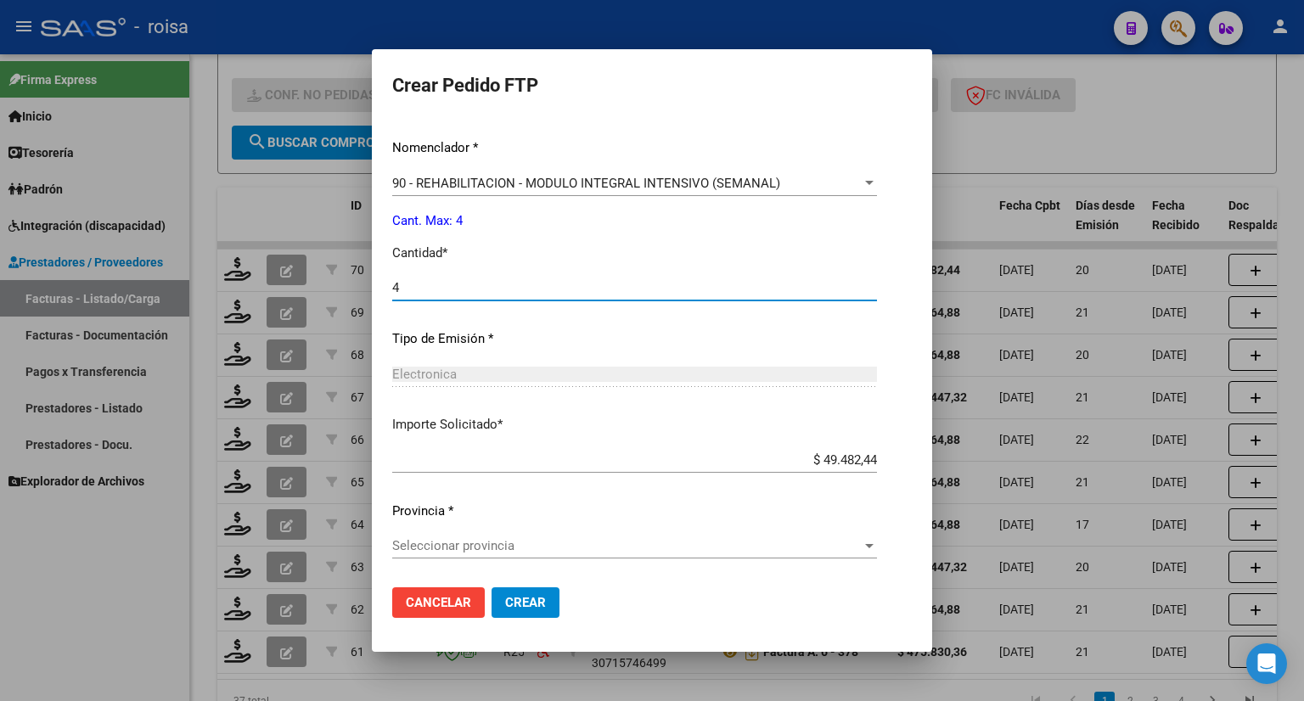
type input "4"
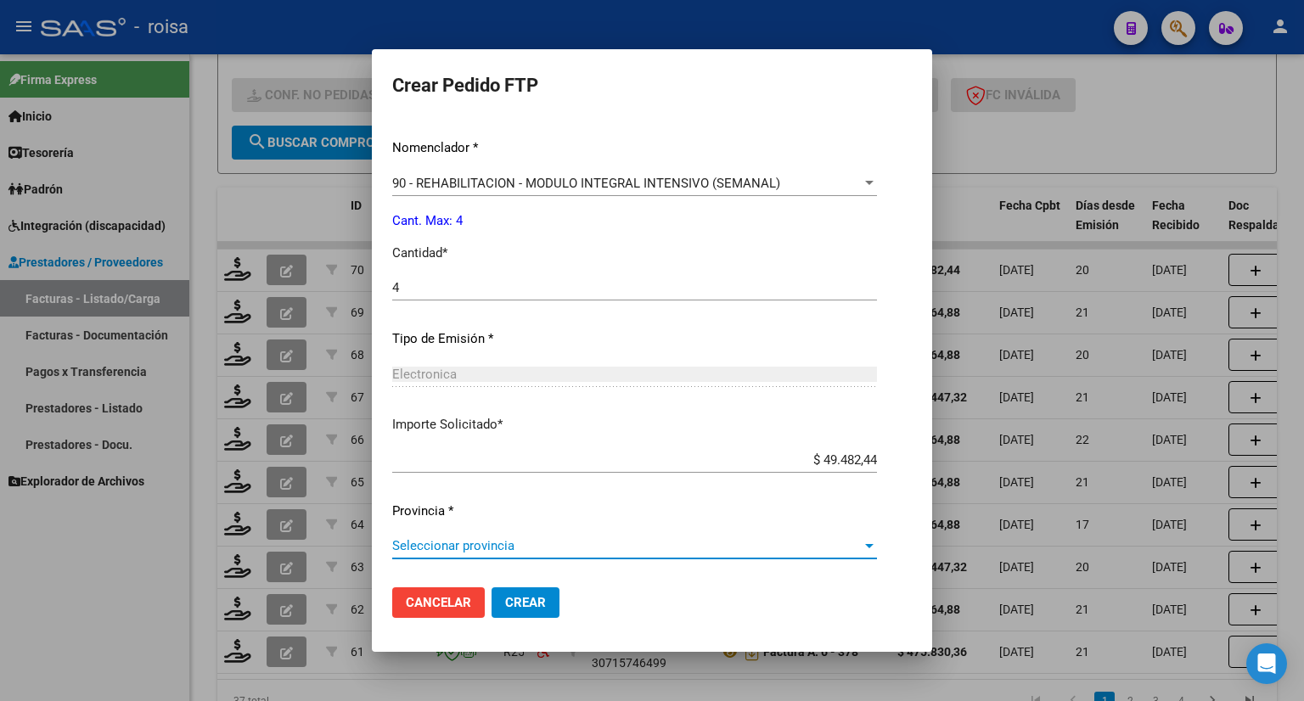
click at [519, 547] on span "Seleccionar provincia" at bounding box center [626, 545] width 469 height 15
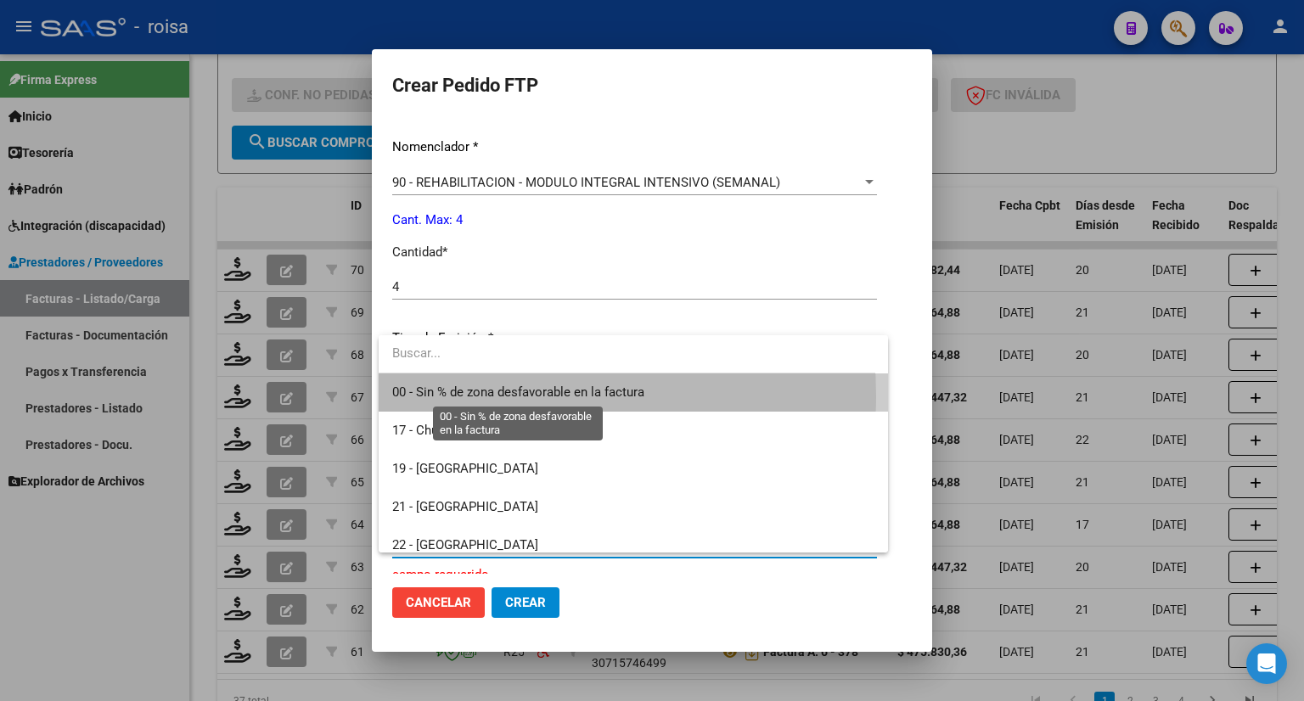
click at [454, 396] on span "00 - Sin % de zona desfavorable en la factura" at bounding box center [518, 391] width 252 height 15
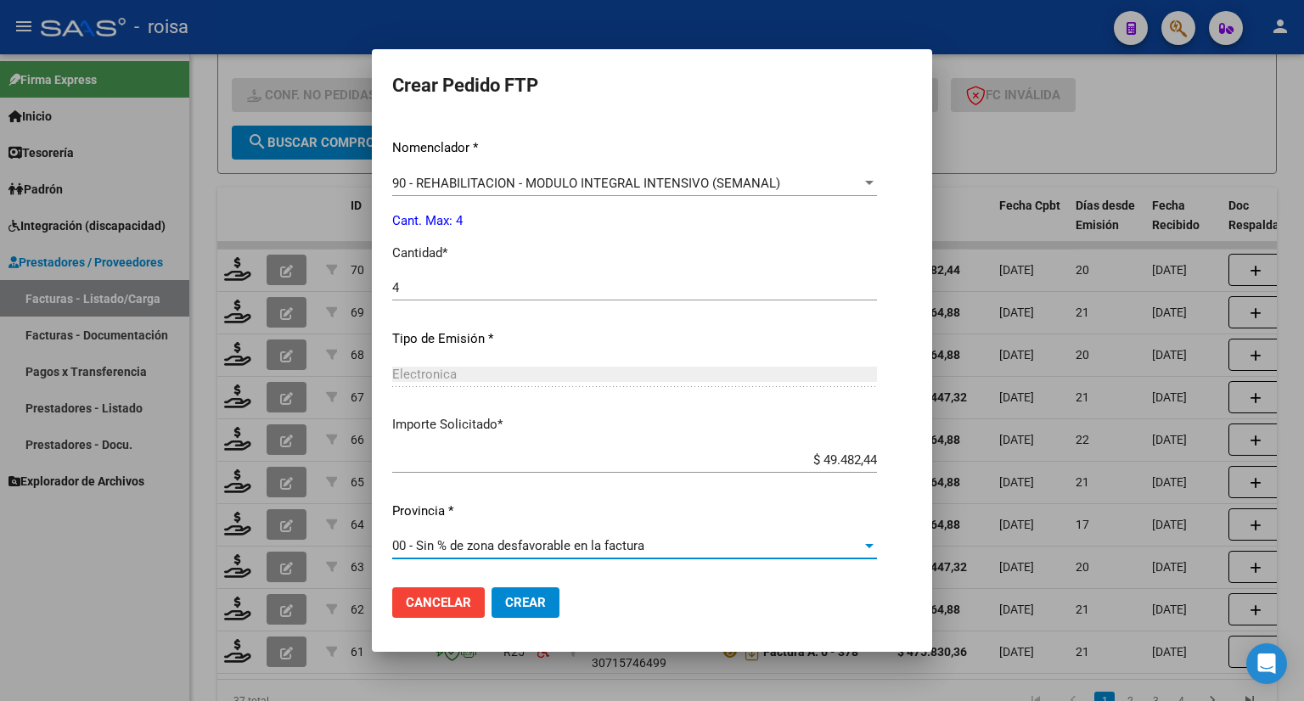
click at [519, 598] on span "Crear" at bounding box center [525, 602] width 41 height 15
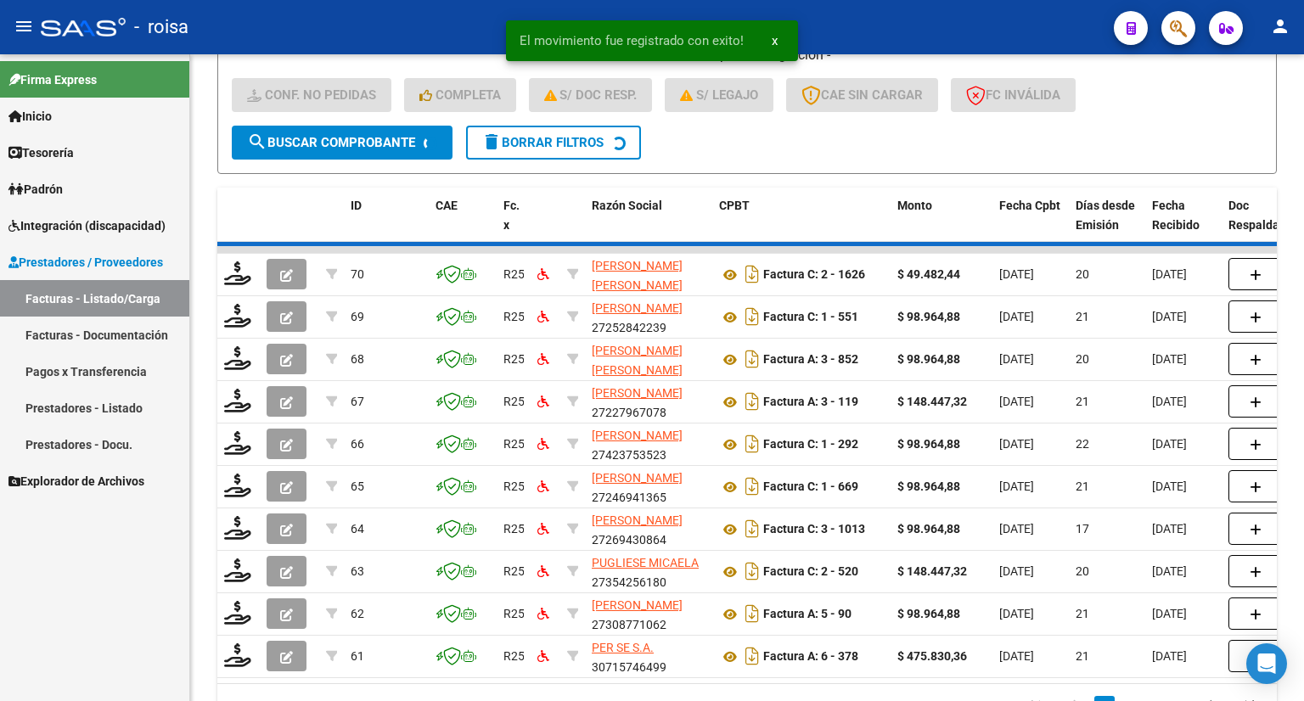
scroll to position [21, 0]
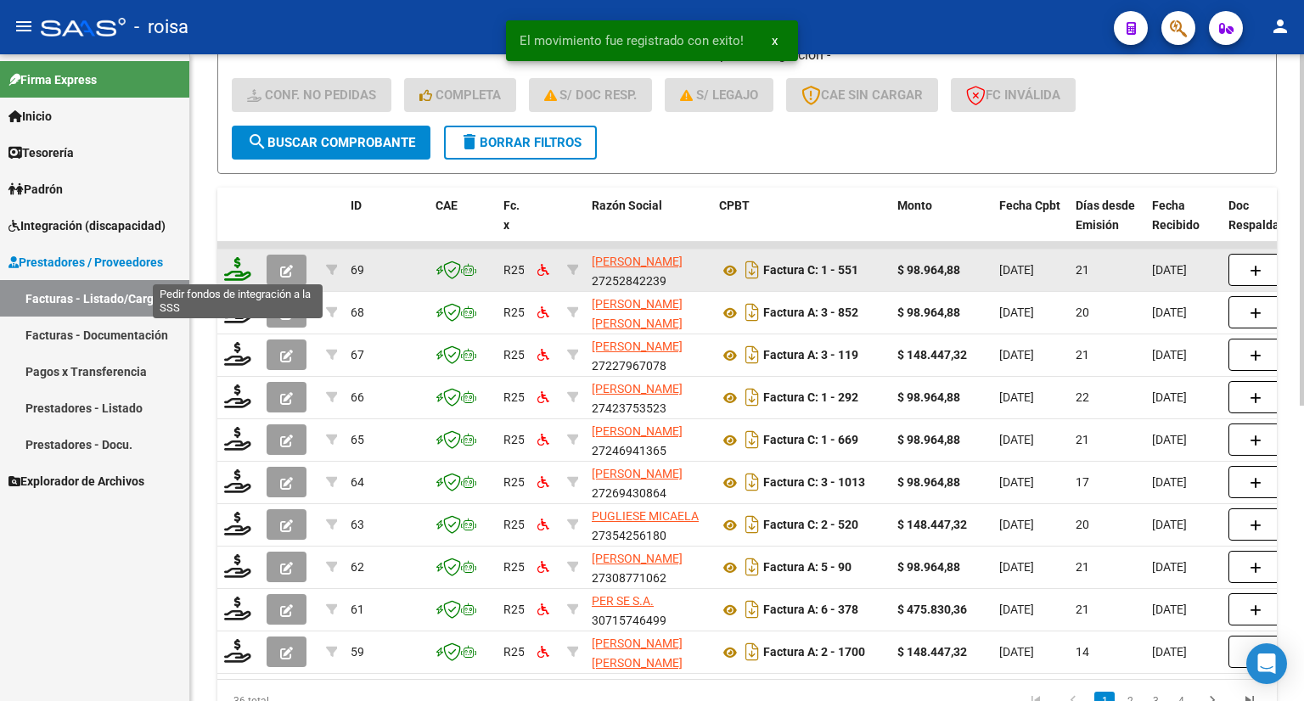
click at [241, 267] on icon at bounding box center [237, 269] width 27 height 24
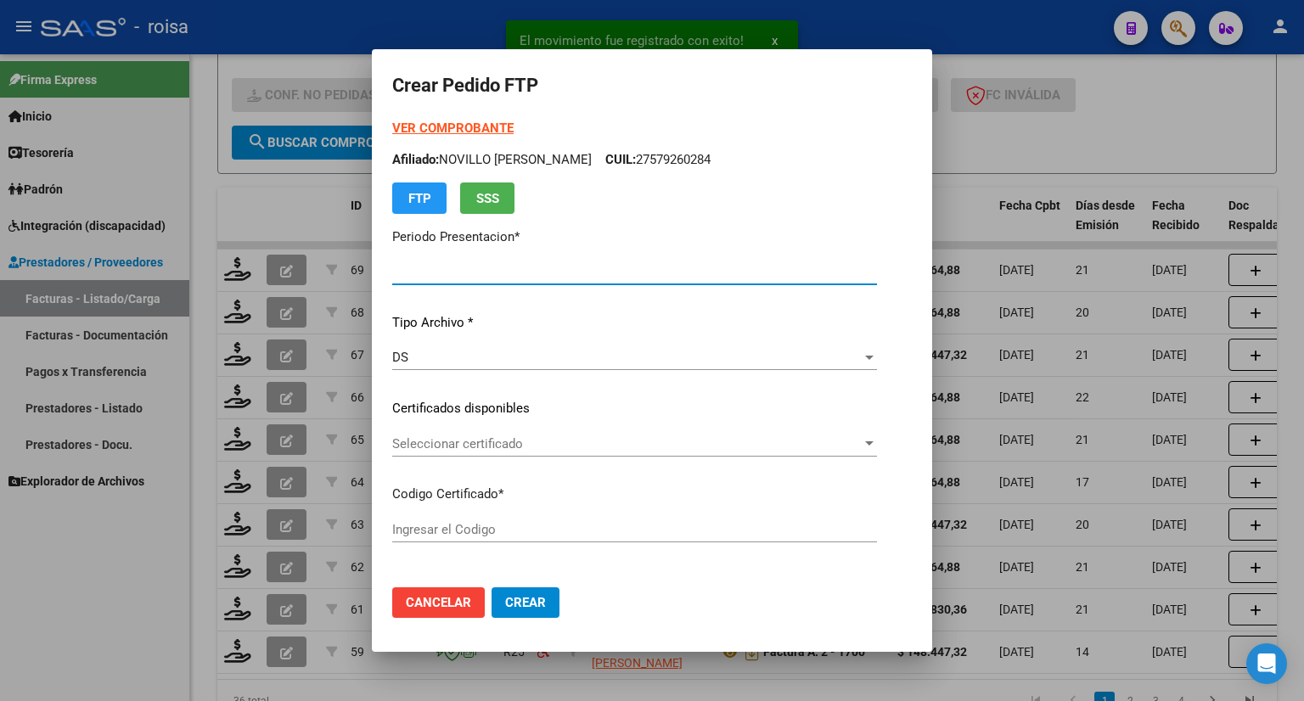
type input "202508"
type input "$ 98.964,88"
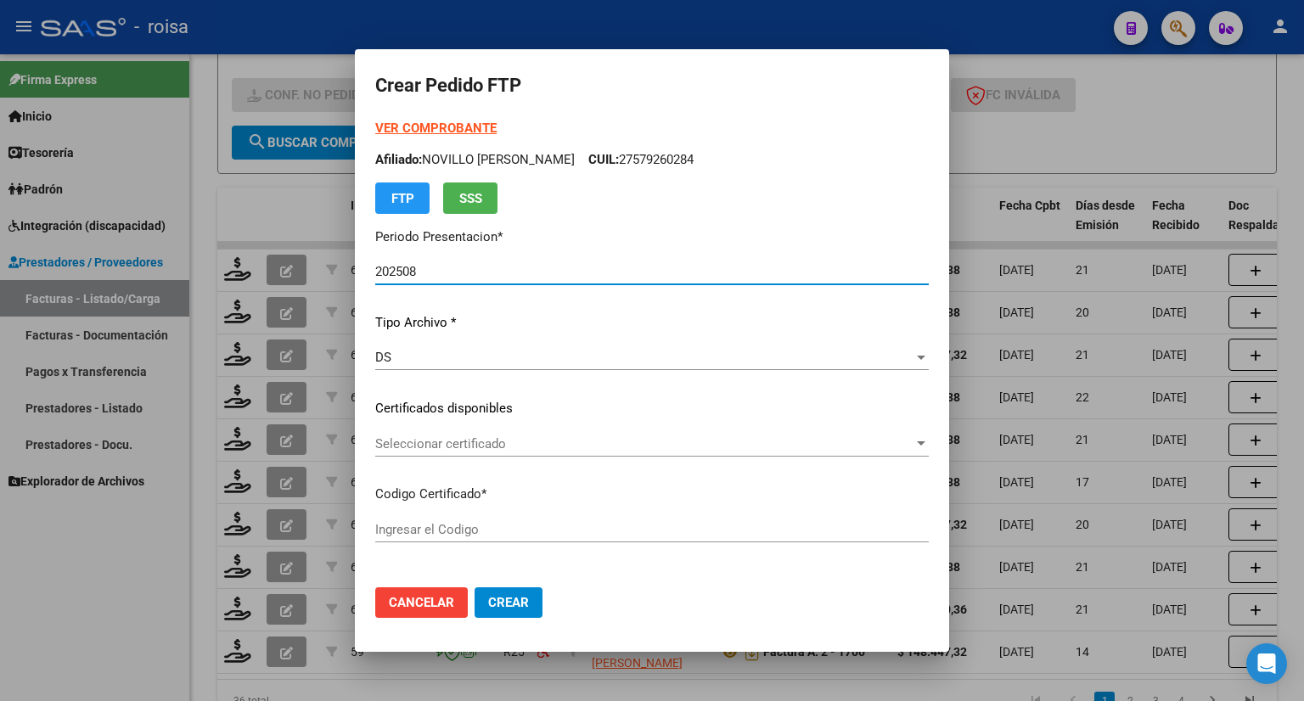
type input "ARG02000577687662023091520280915ANDIS109"
type input "[DATE]"
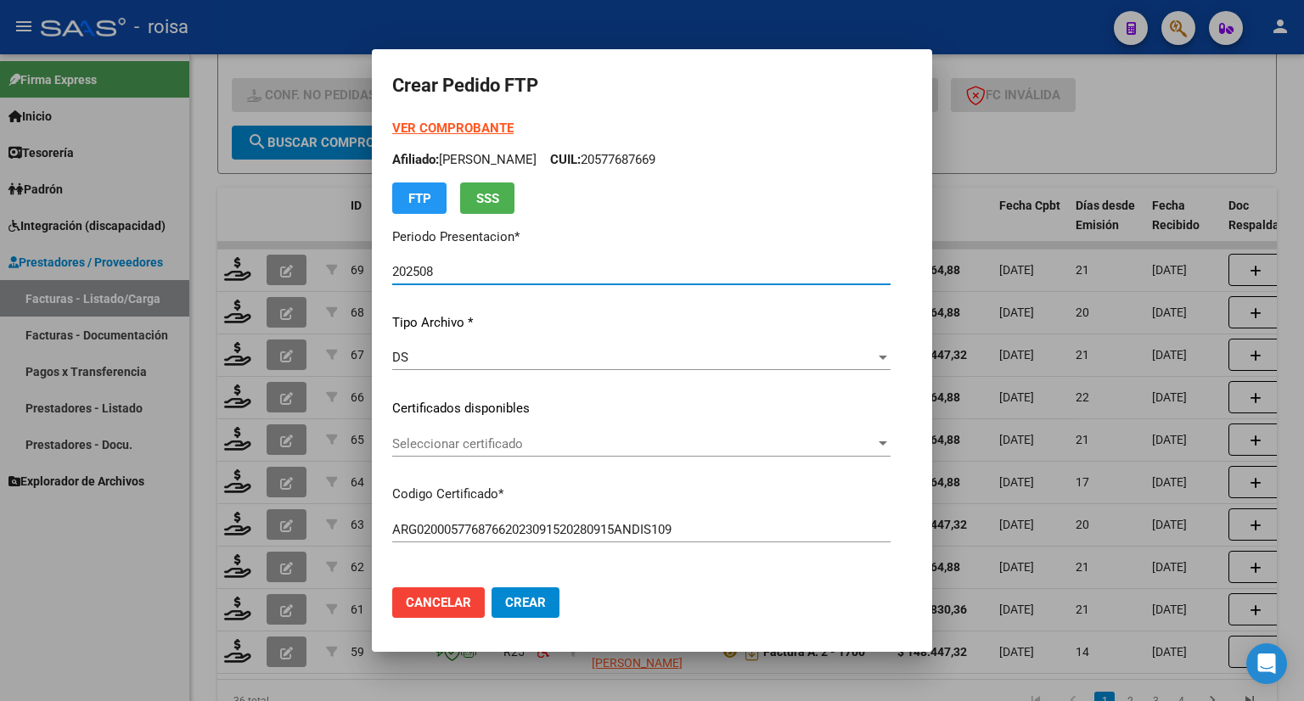
click at [416, 129] on strong "VER COMPROBANTE" at bounding box center [452, 128] width 121 height 15
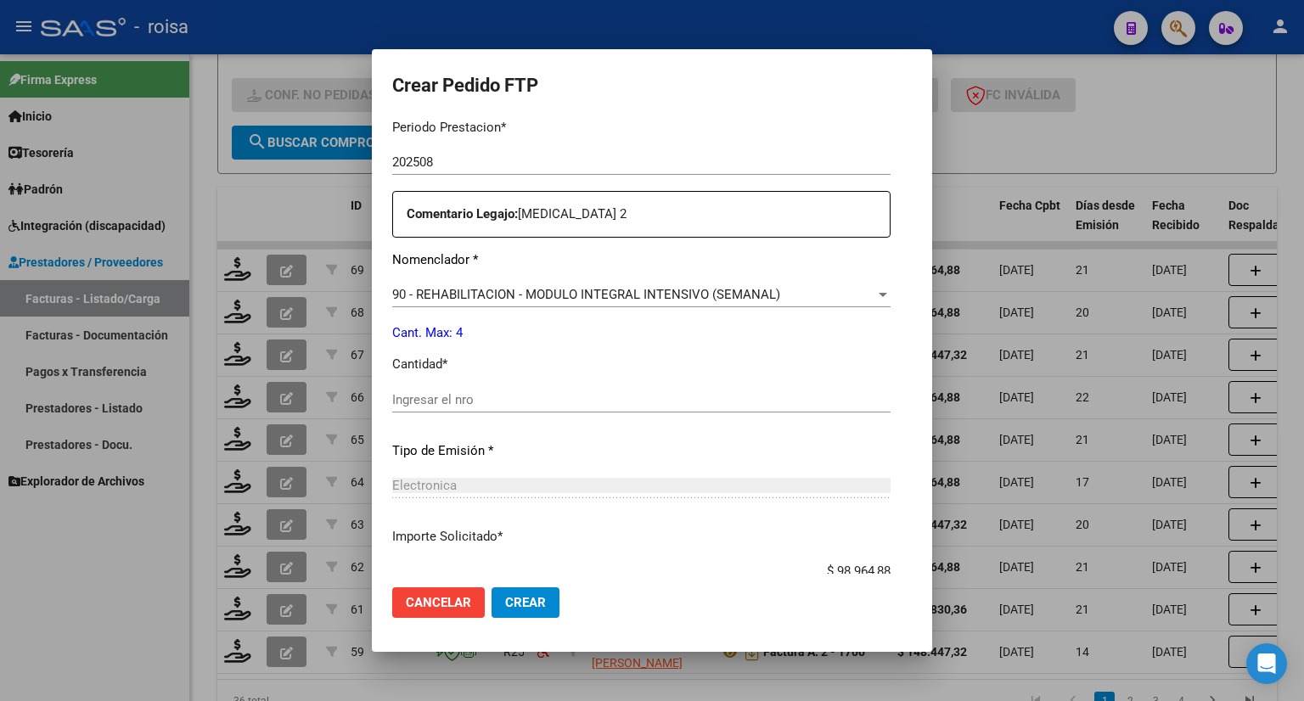
scroll to position [594, 0]
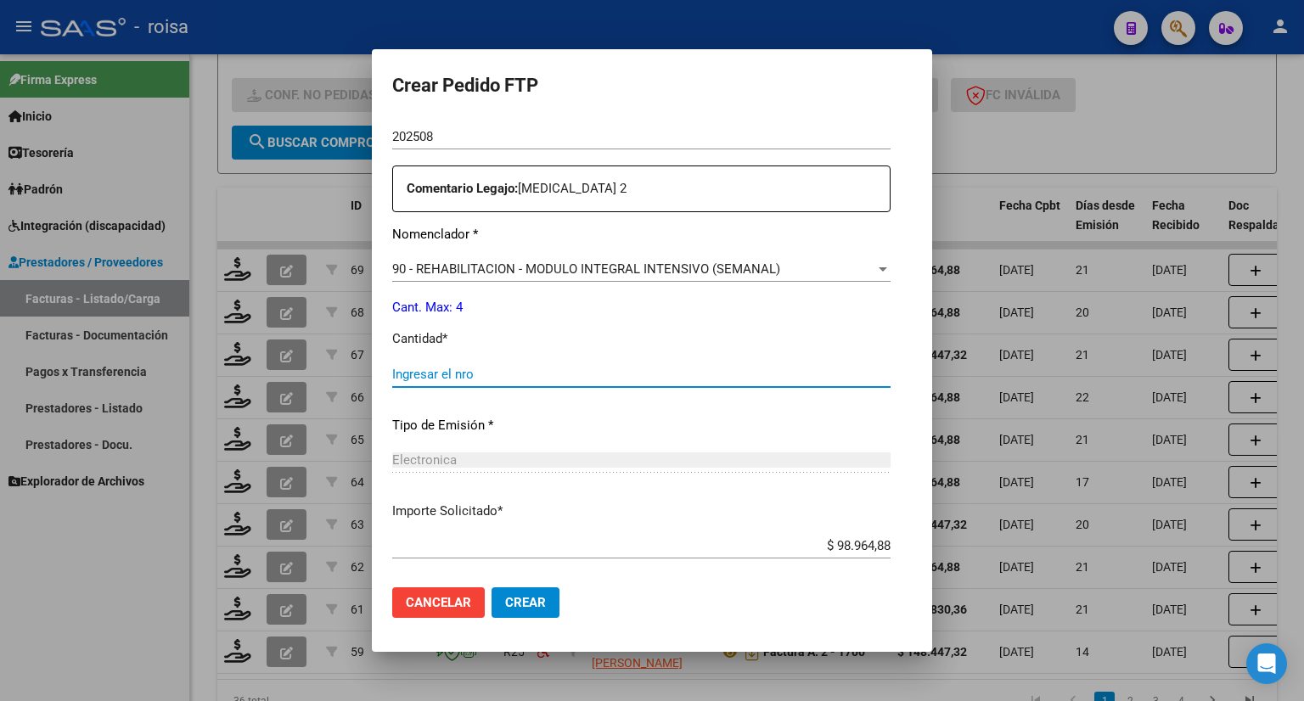
click at [585, 374] on input "Ingresar el nro" at bounding box center [641, 374] width 498 height 15
type input "4"
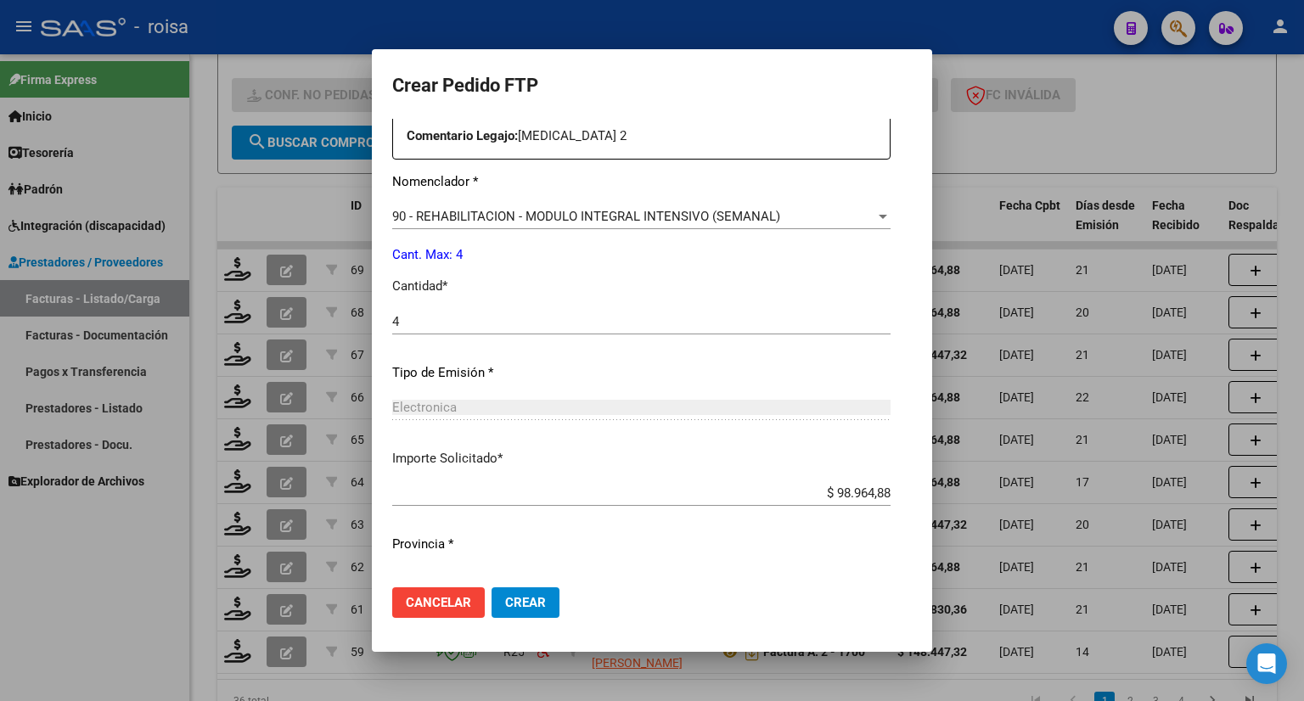
scroll to position [680, 0]
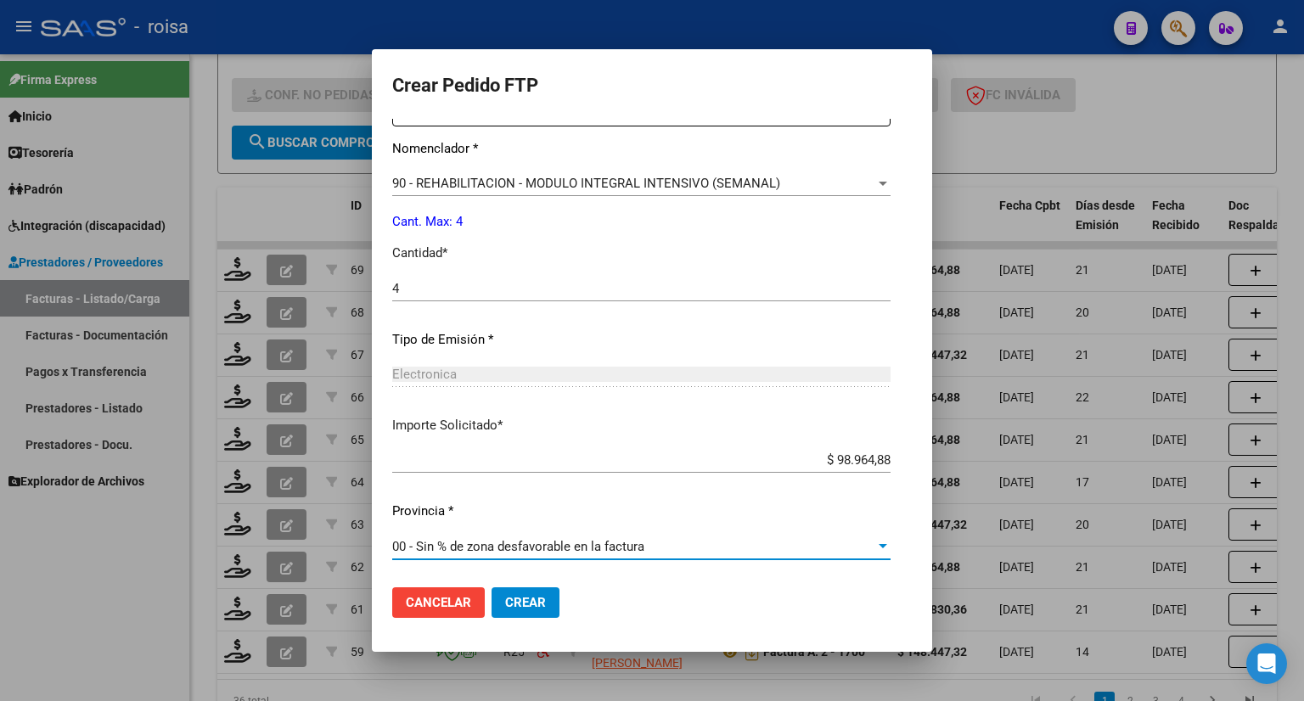
click at [469, 551] on span "00 - Sin % de zona desfavorable en la factura" at bounding box center [518, 546] width 252 height 15
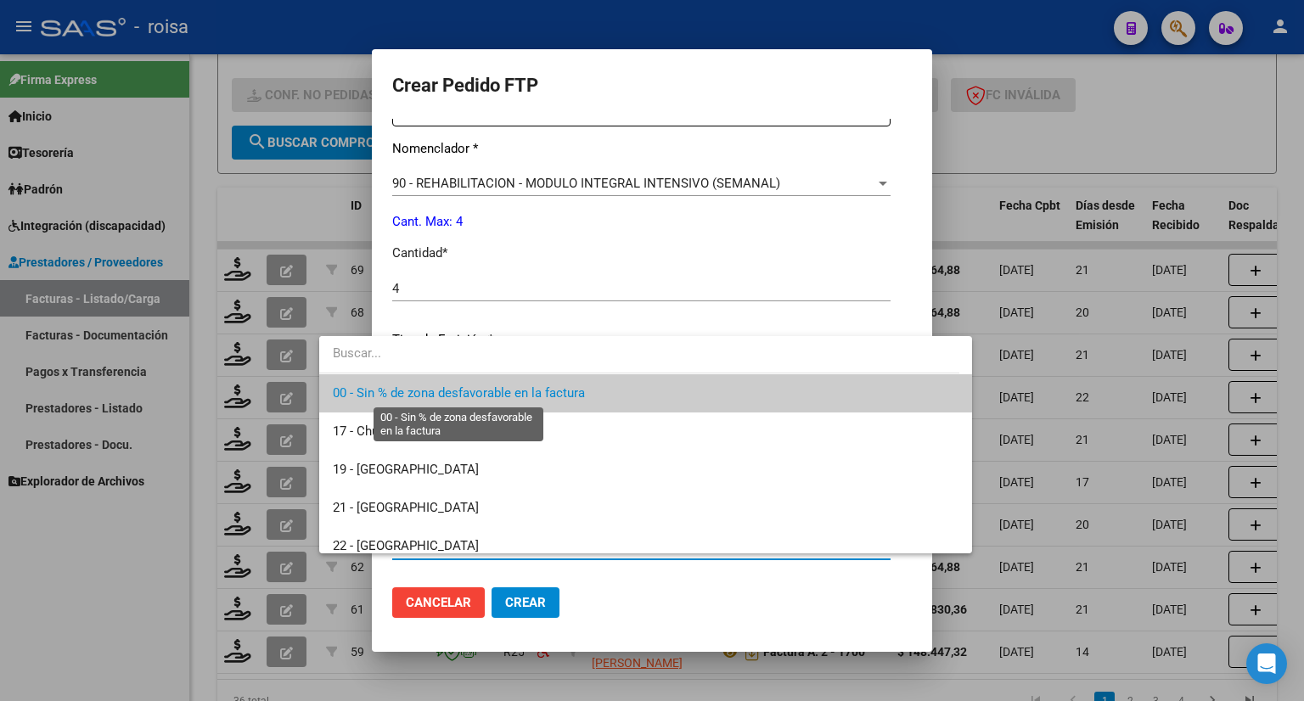
click at [424, 390] on span "00 - Sin % de zona desfavorable en la factura" at bounding box center [459, 392] width 252 height 15
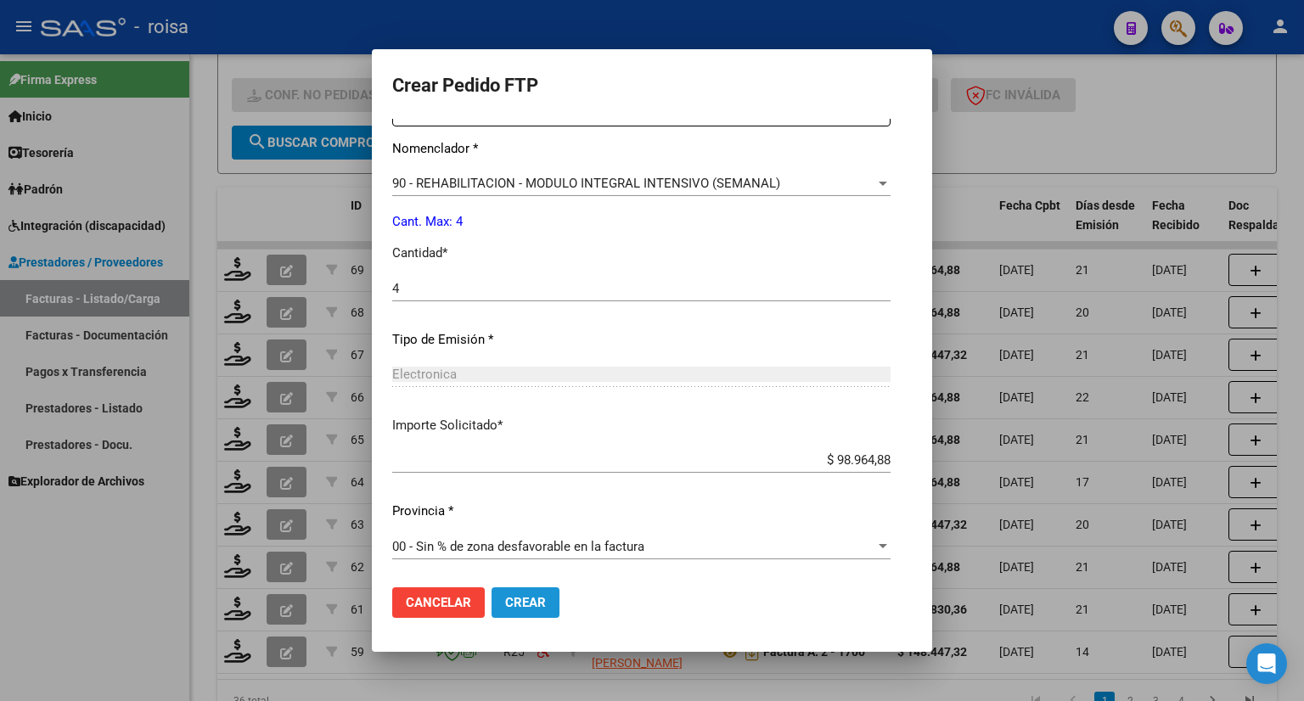
click at [505, 607] on span "Crear" at bounding box center [525, 602] width 41 height 15
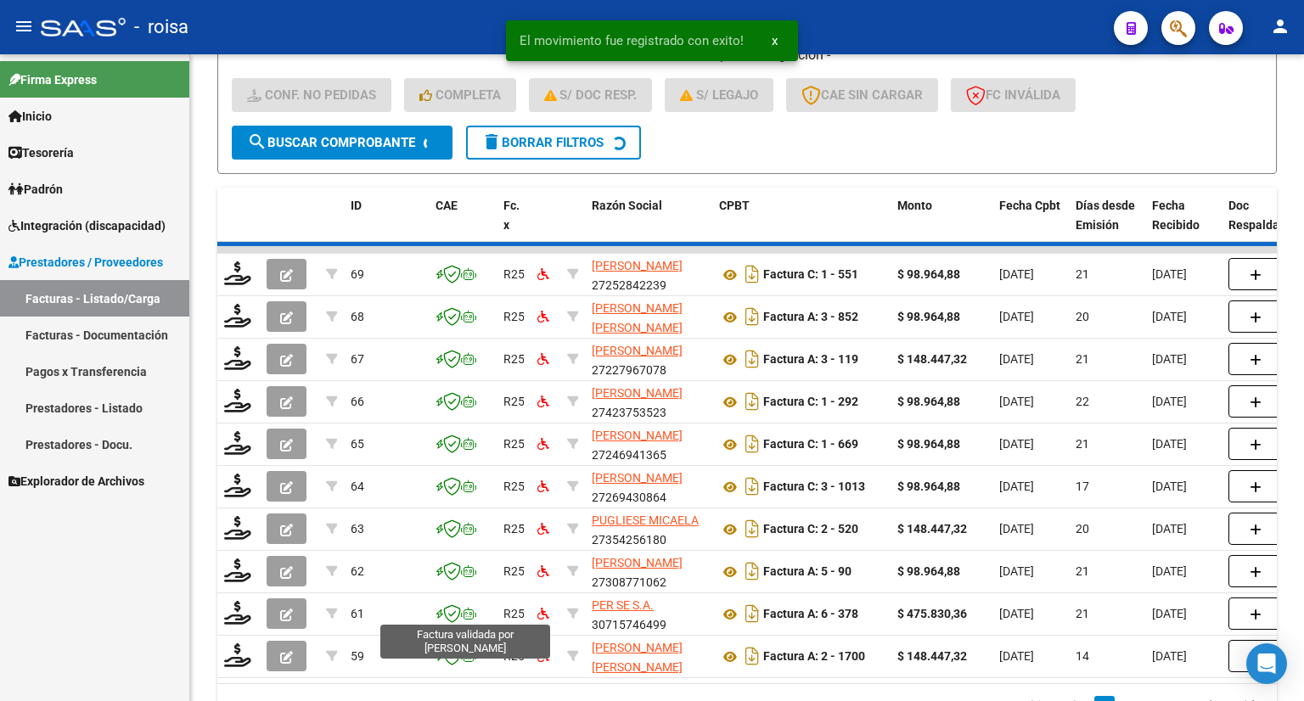
scroll to position [3, 0]
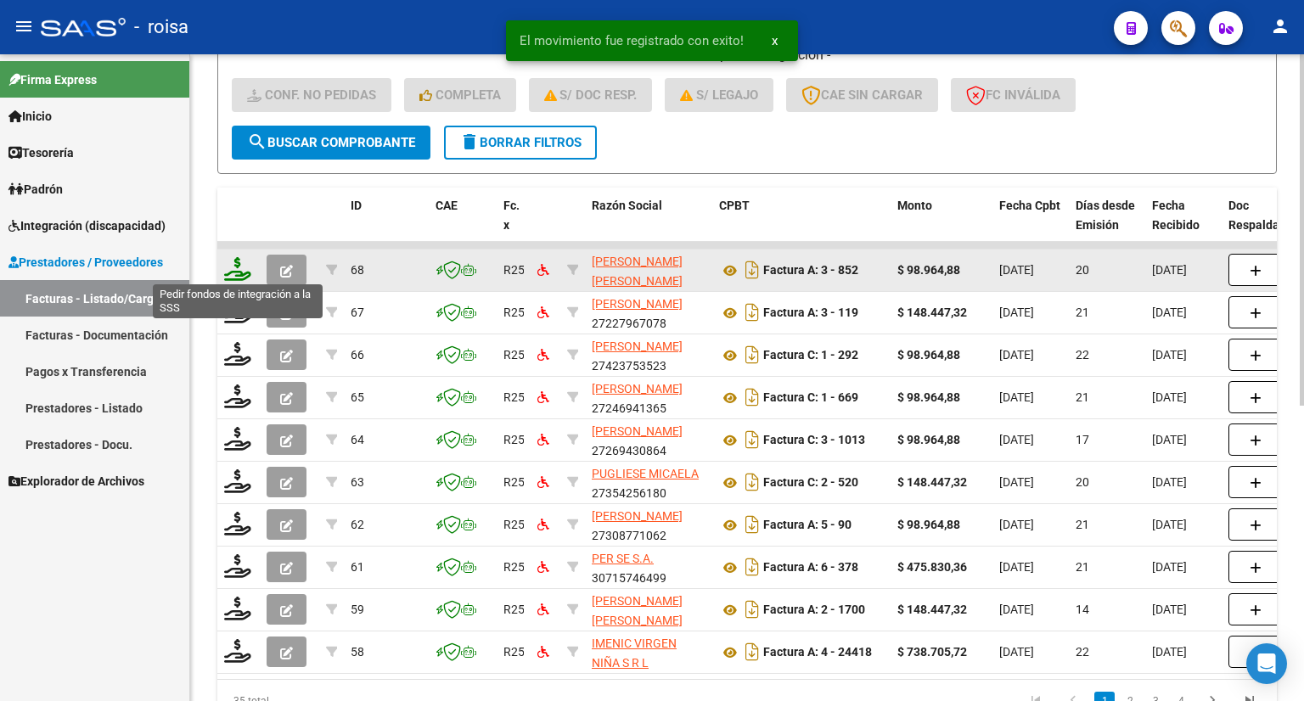
click at [234, 265] on icon at bounding box center [237, 269] width 27 height 24
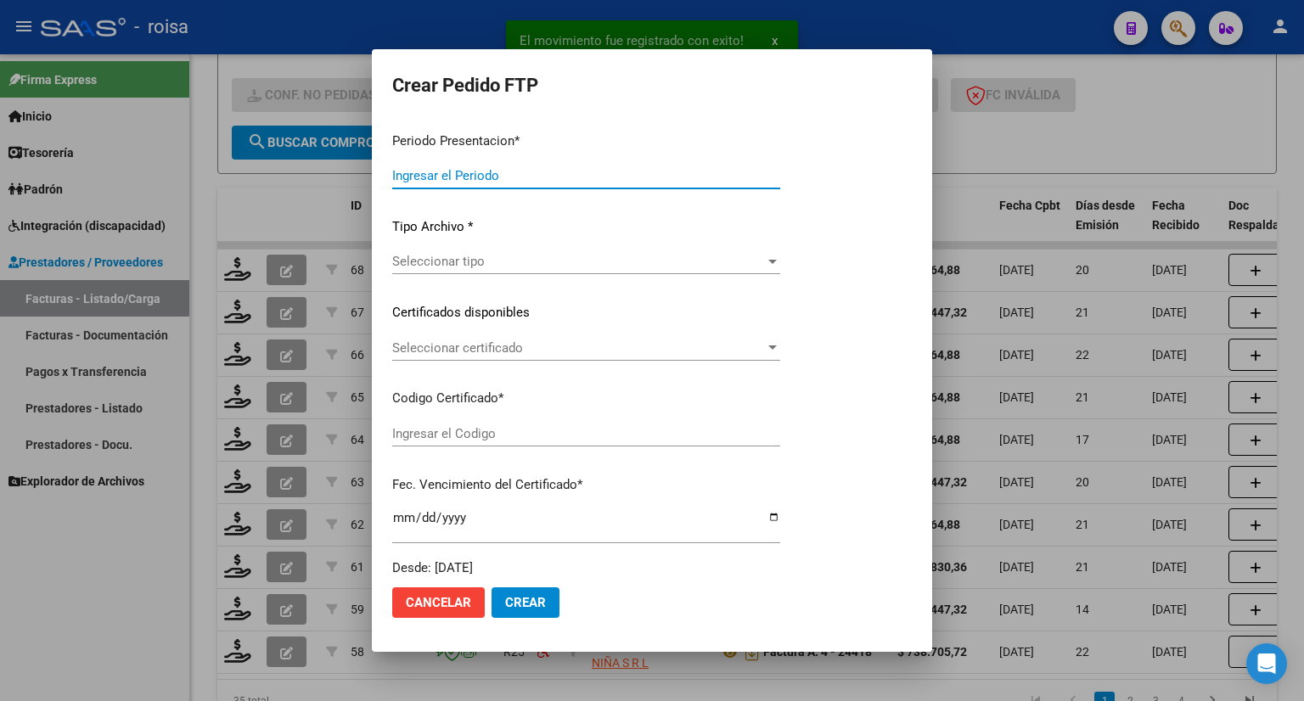
type input "202508"
type input "$ 98.964,88"
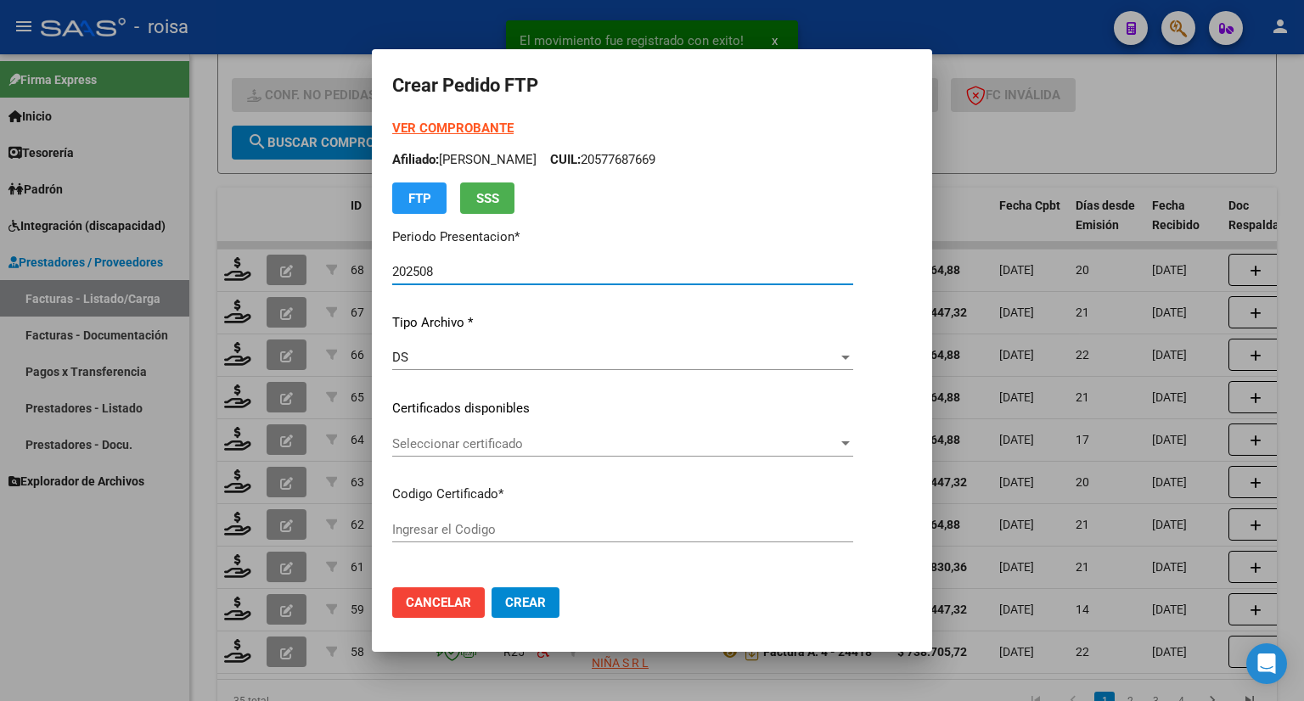
type input "ARG01000508923082020120220251202BSAS376"
type input "2025-12-02"
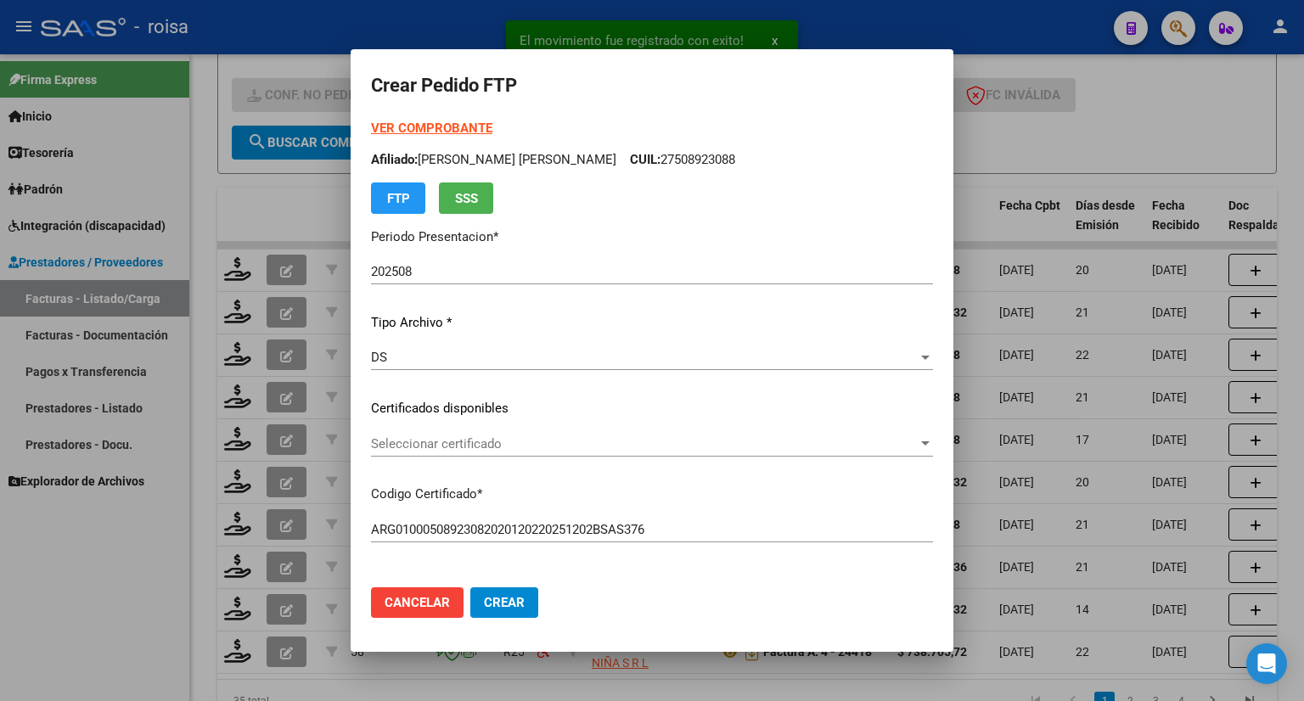
click at [421, 130] on strong "VER COMPROBANTE" at bounding box center [431, 128] width 121 height 15
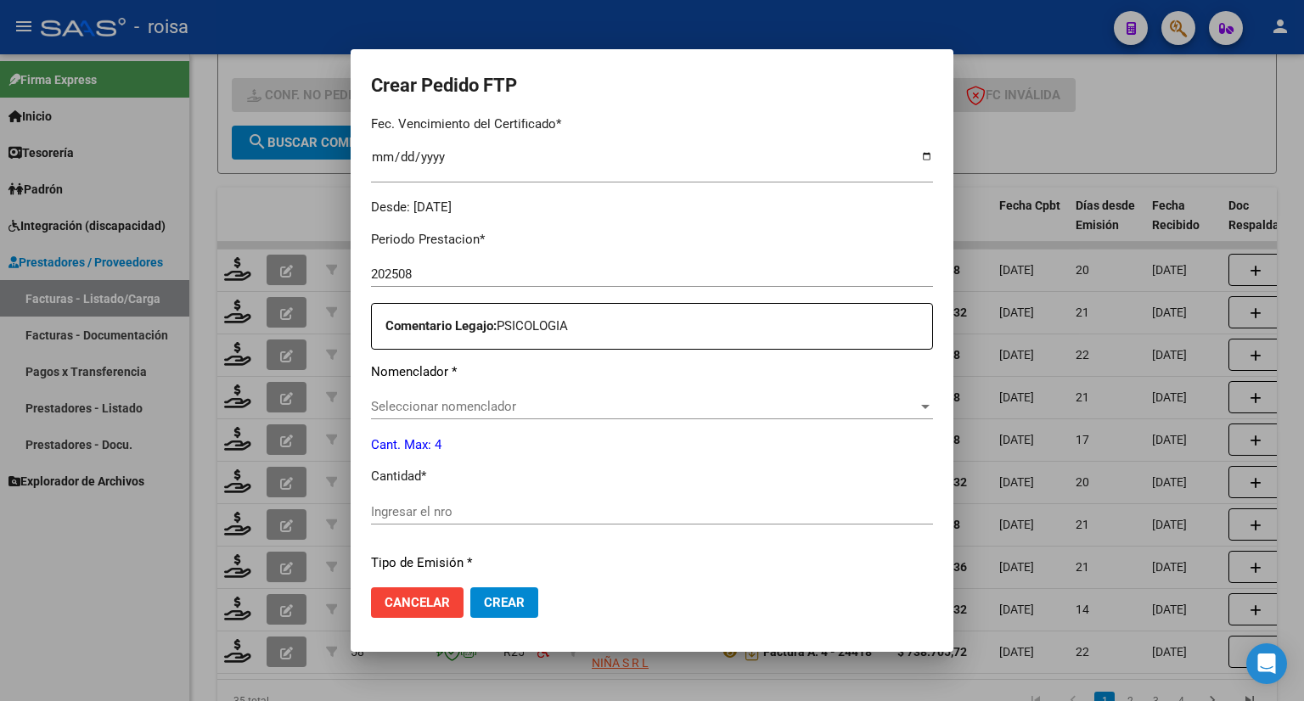
scroll to position [509, 0]
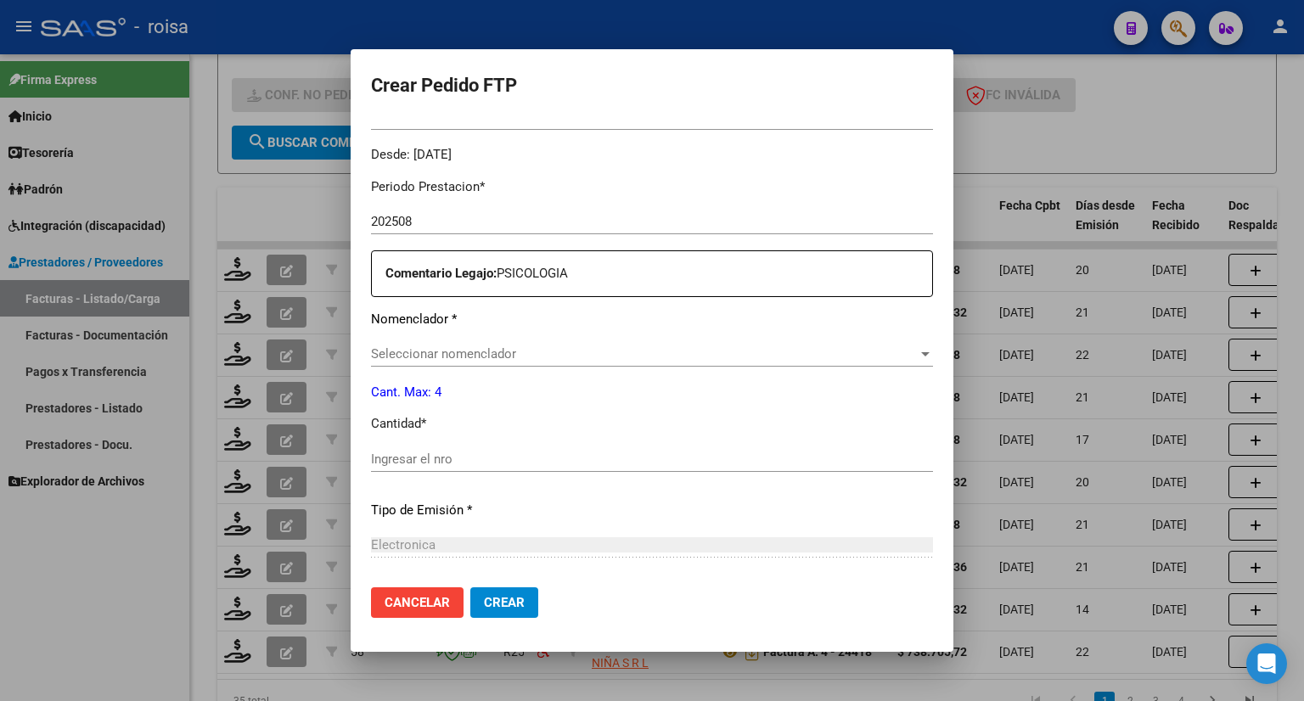
click at [509, 349] on span "Seleccionar nomenclador" at bounding box center [644, 353] width 547 height 15
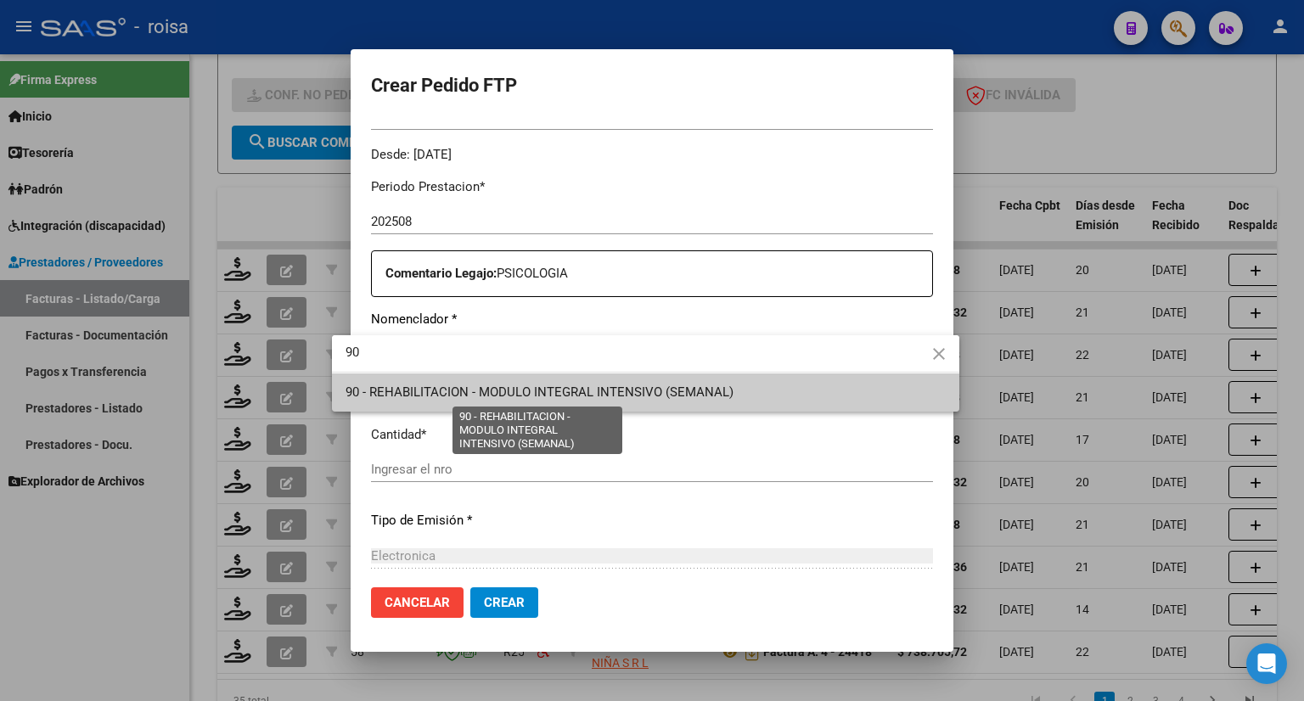
type input "90"
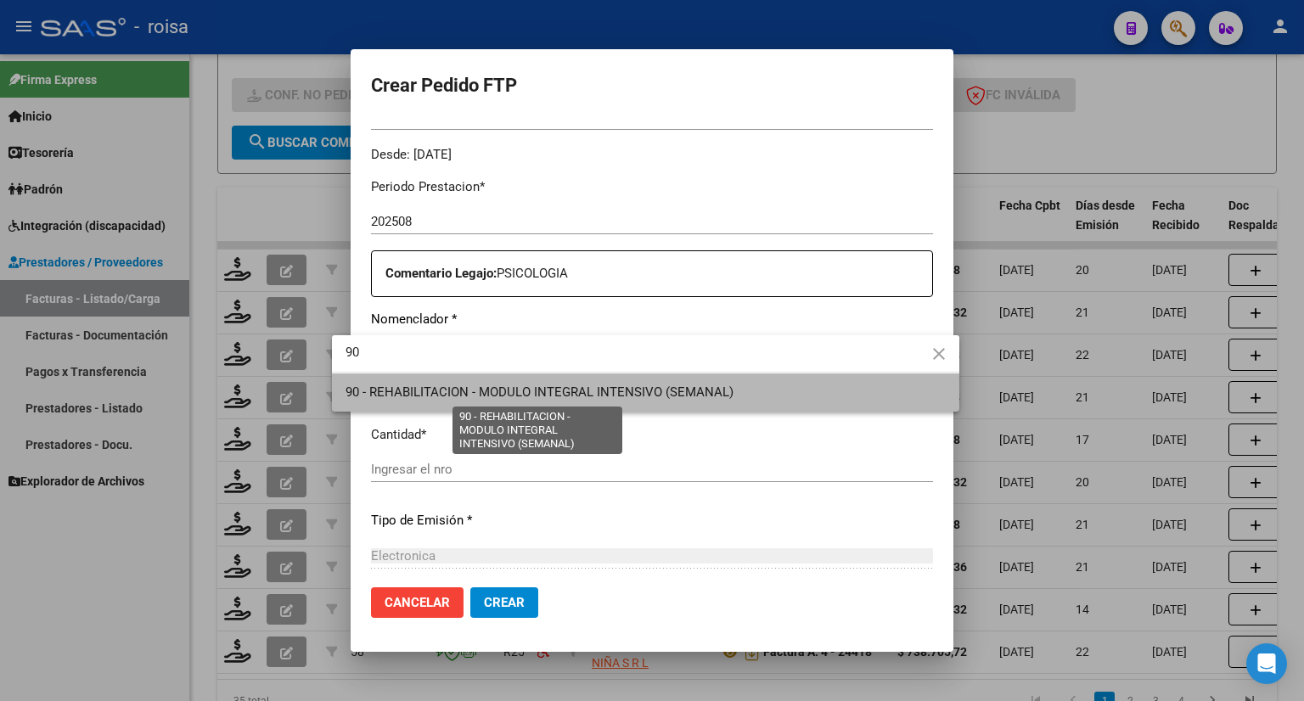
click at [506, 389] on span "90 - REHABILITACION - MODULO INTEGRAL INTENSIVO (SEMANAL)" at bounding box center [539, 391] width 388 height 15
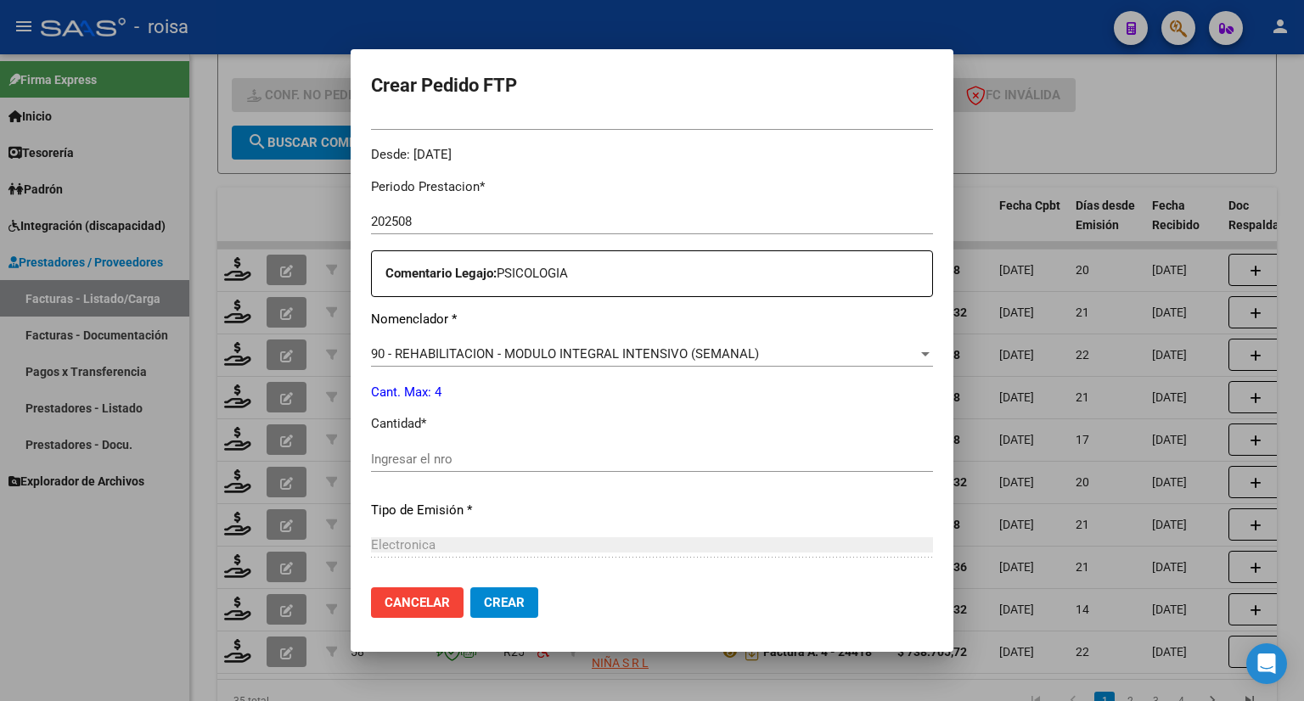
click at [463, 448] on div "Ingresar el nro" at bounding box center [652, 458] width 562 height 25
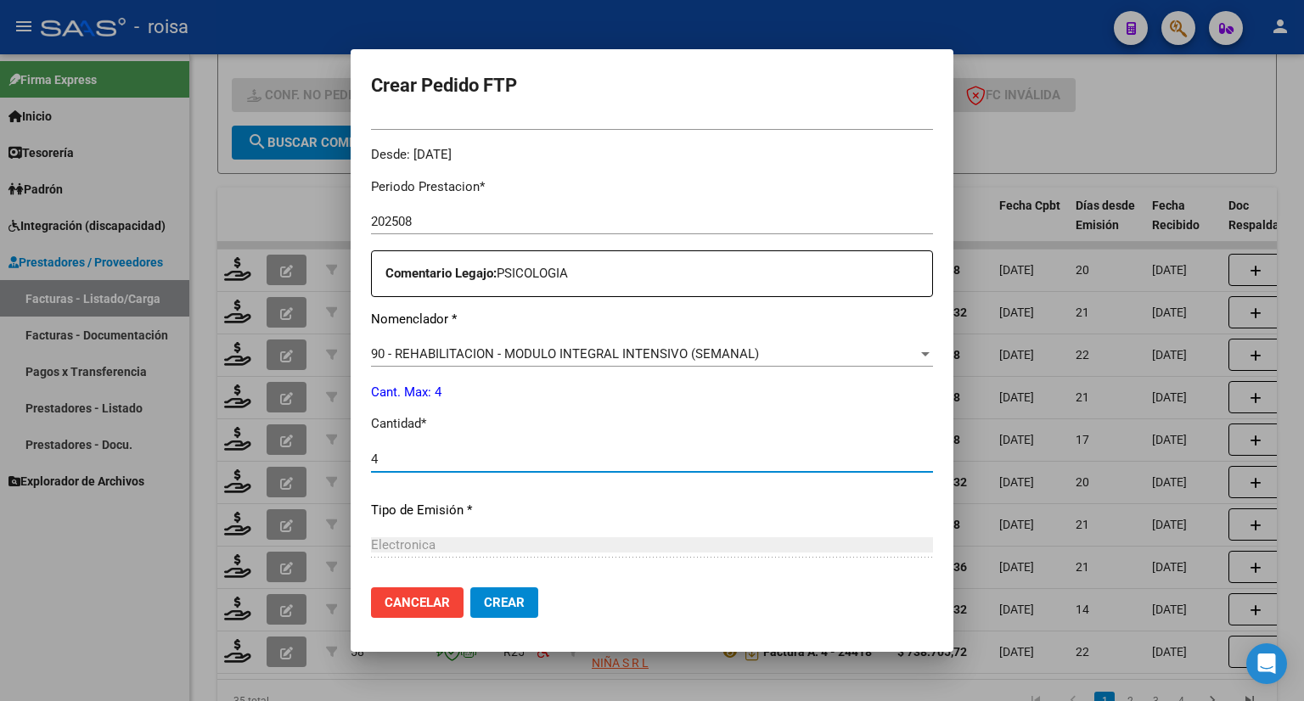
scroll to position [680, 0]
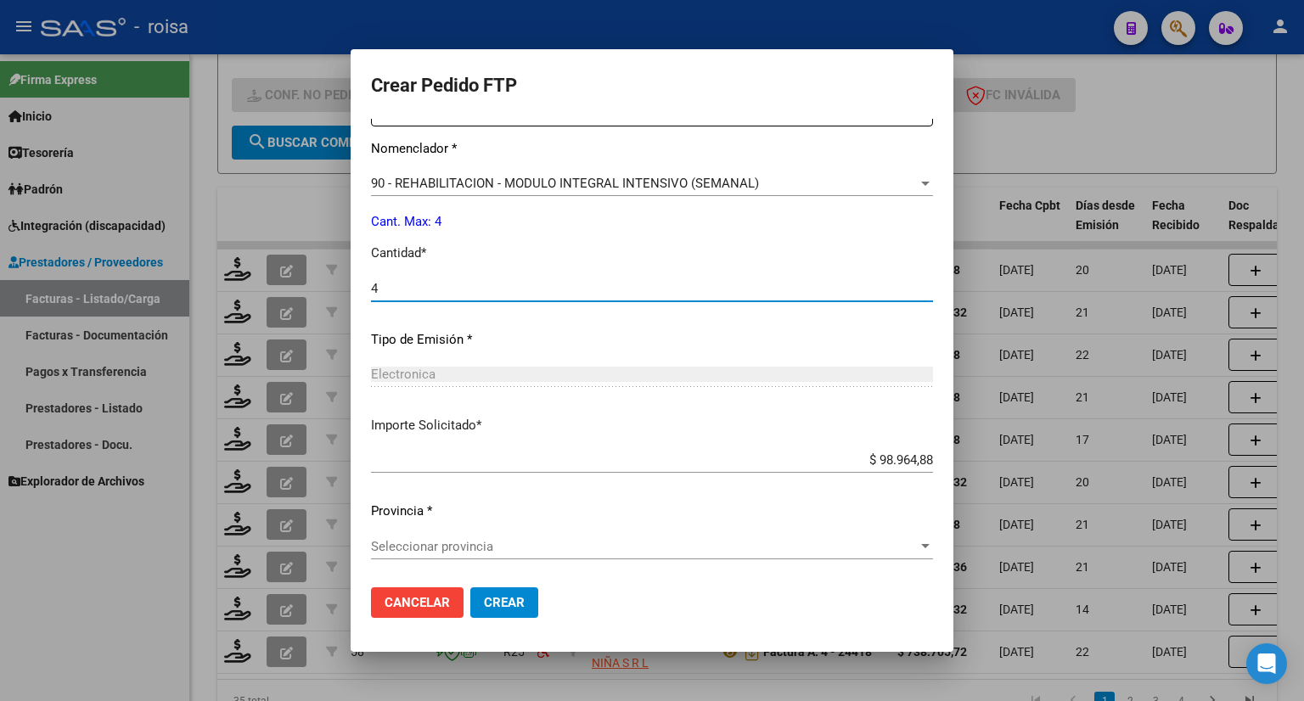
type input "4"
click at [485, 613] on button "Crear" at bounding box center [504, 602] width 68 height 31
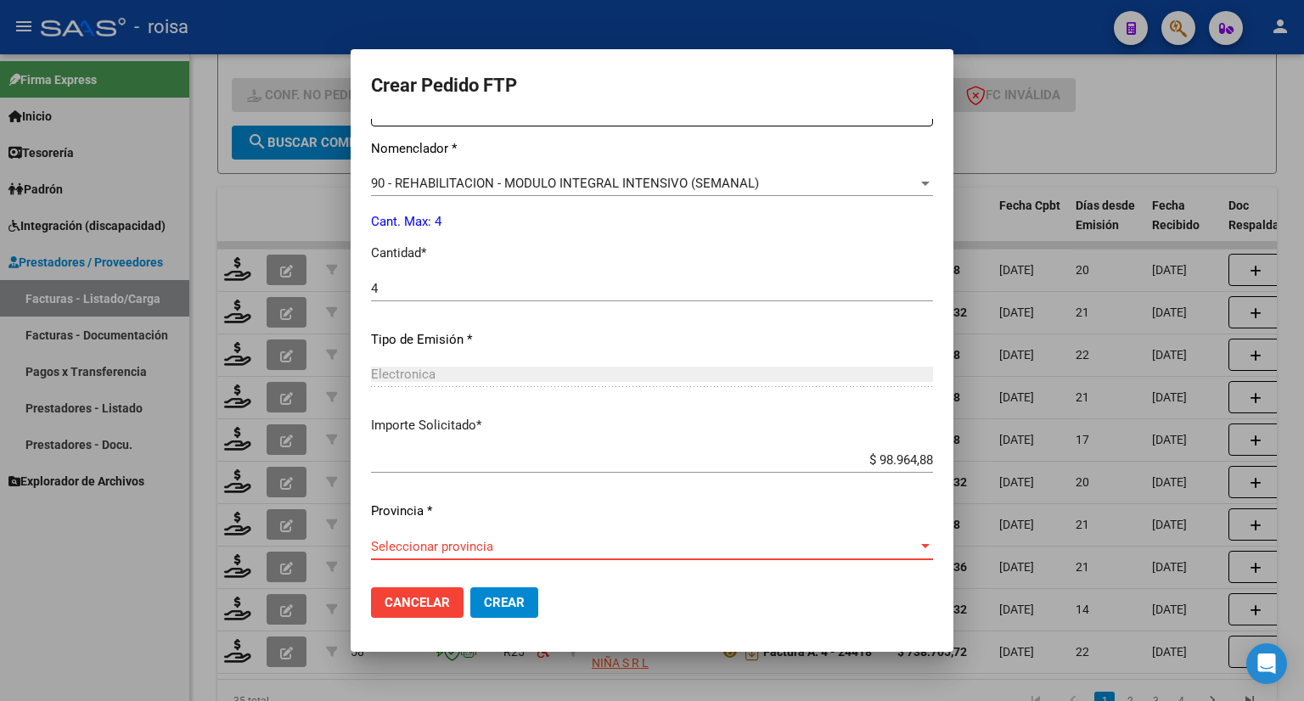
click at [418, 547] on span "Seleccionar provincia" at bounding box center [644, 546] width 547 height 15
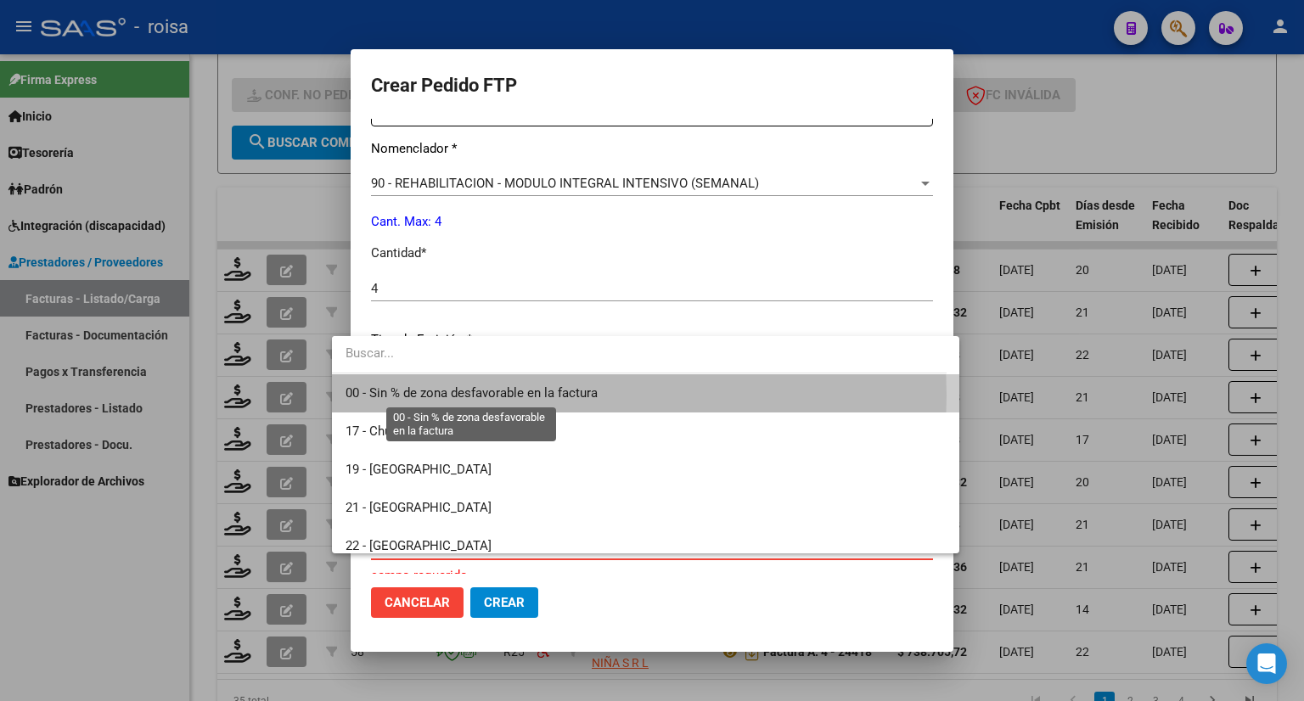
click at [396, 395] on span "00 - Sin % de zona desfavorable en la factura" at bounding box center [471, 392] width 252 height 15
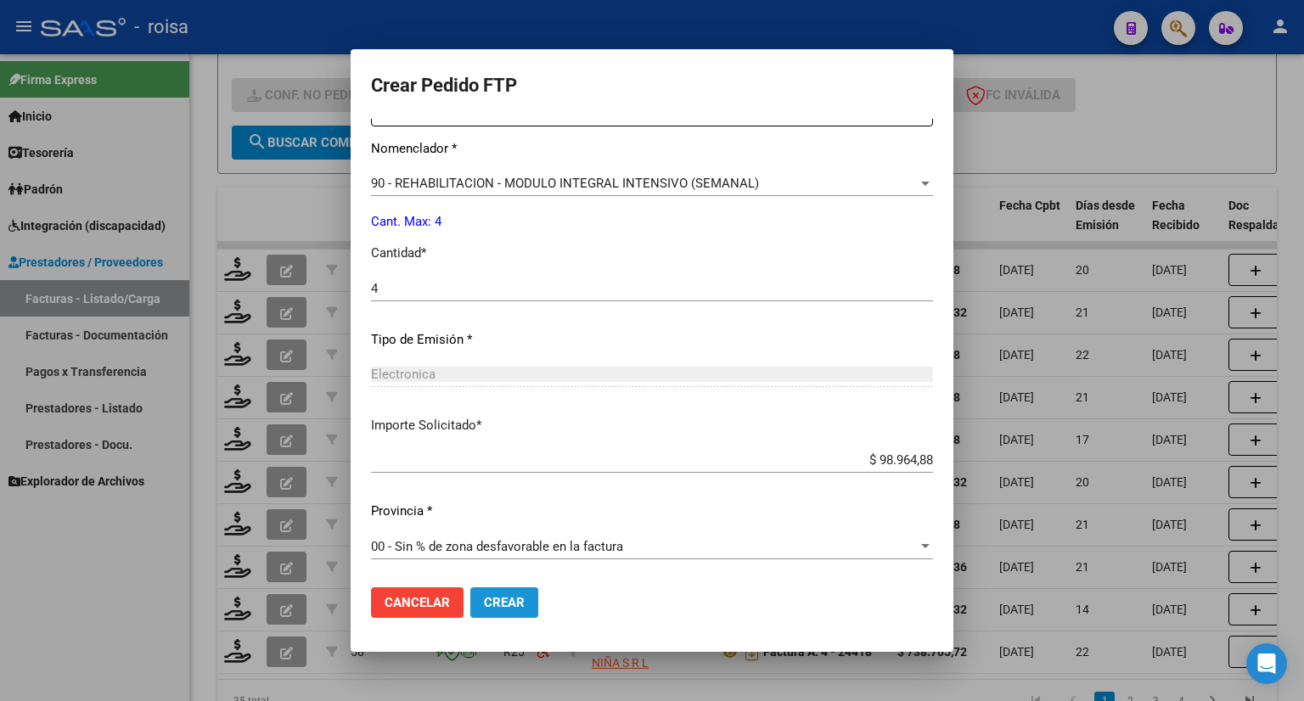
click at [484, 603] on span "Crear" at bounding box center [504, 602] width 41 height 15
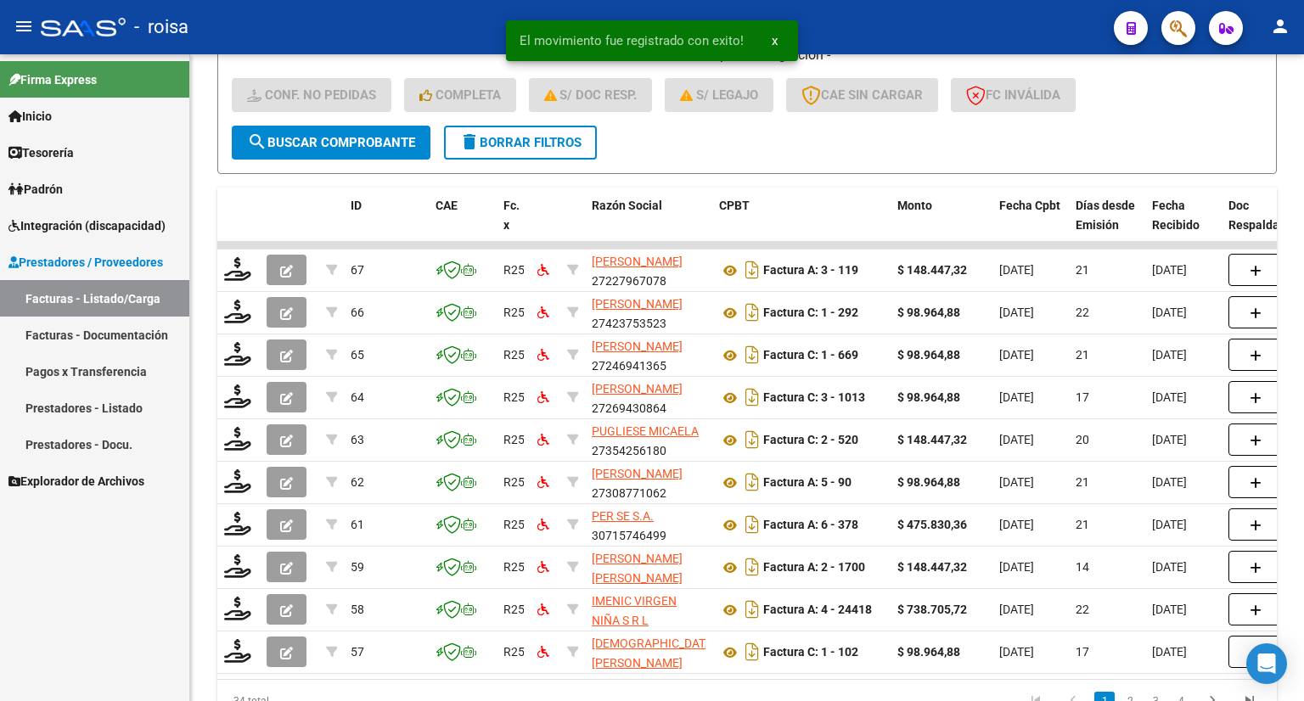
scroll to position [21, 0]
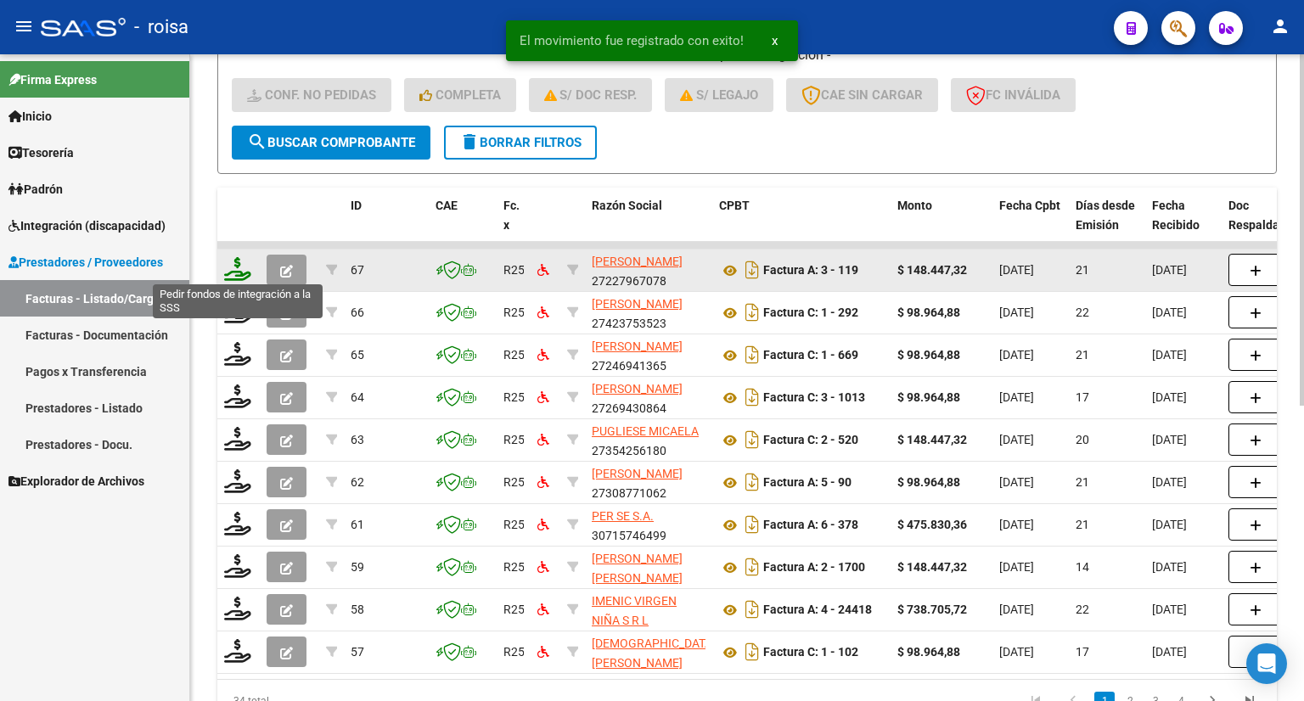
click at [236, 267] on icon at bounding box center [237, 269] width 27 height 24
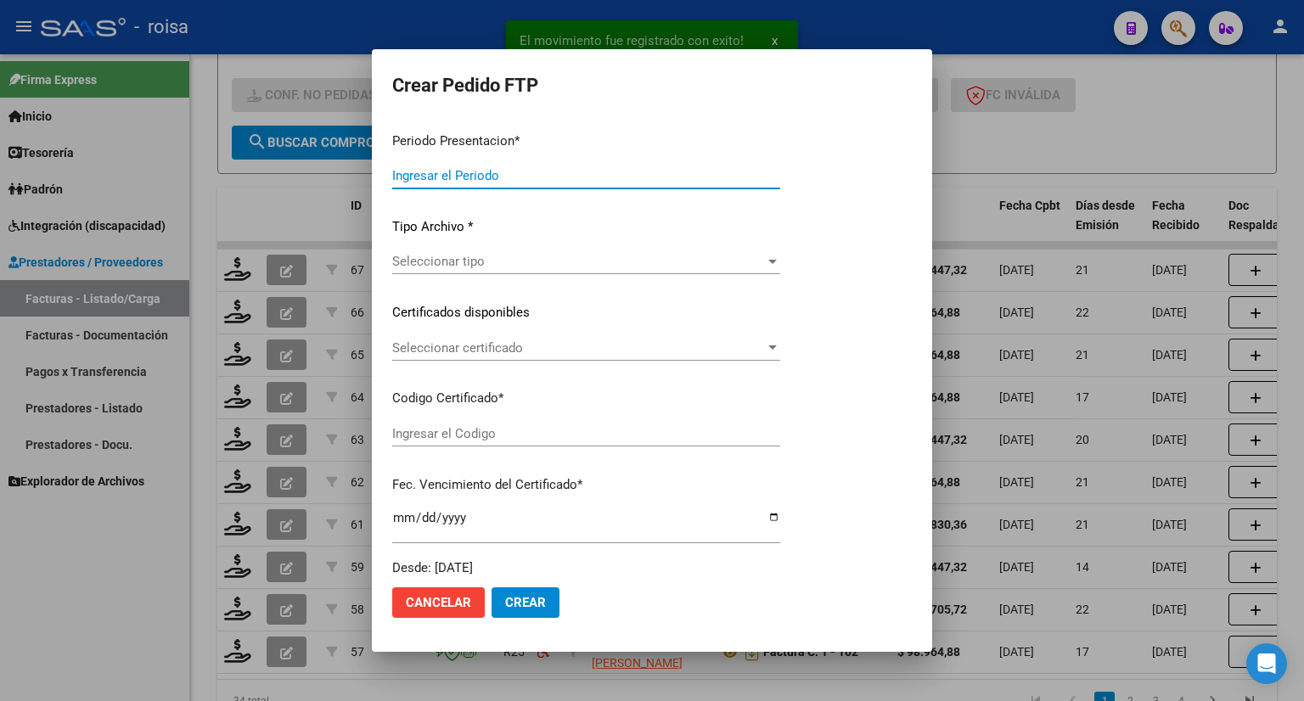
type input "202508"
type input "$ 148.447,32"
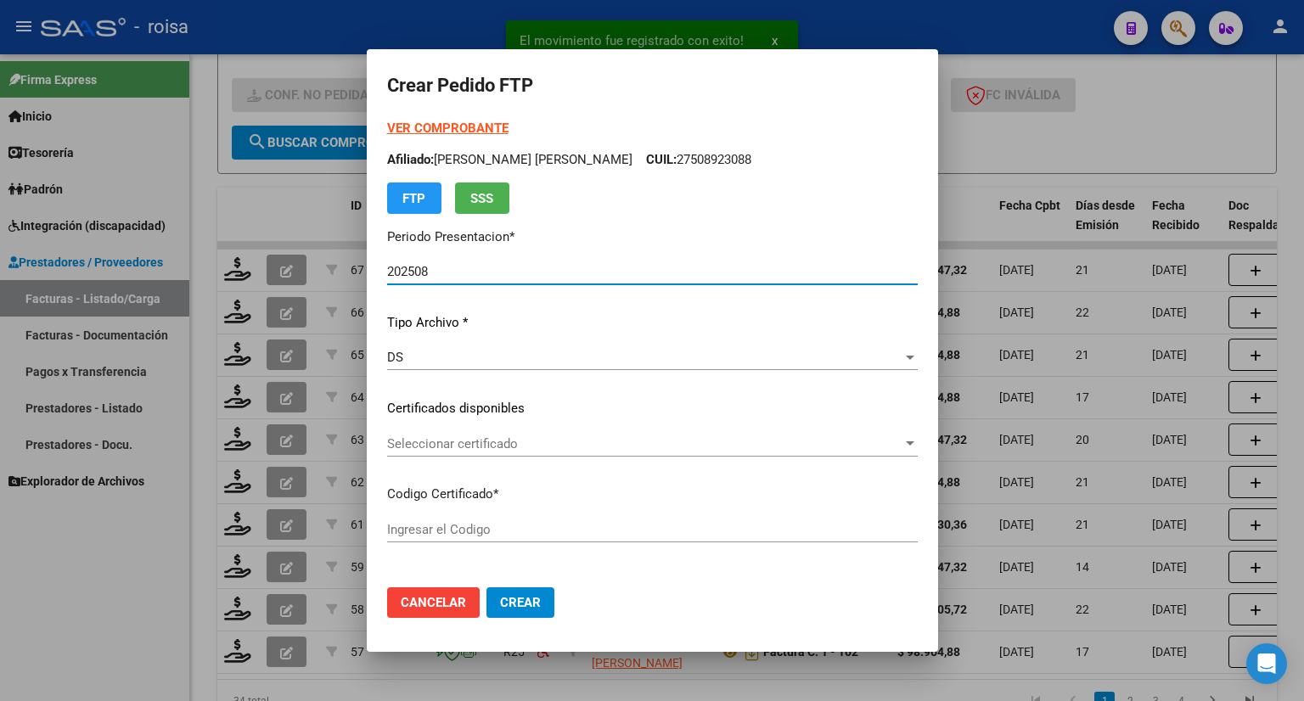
type input "ARG02000536442552023120720281207CBA536"
type input "[DATE]"
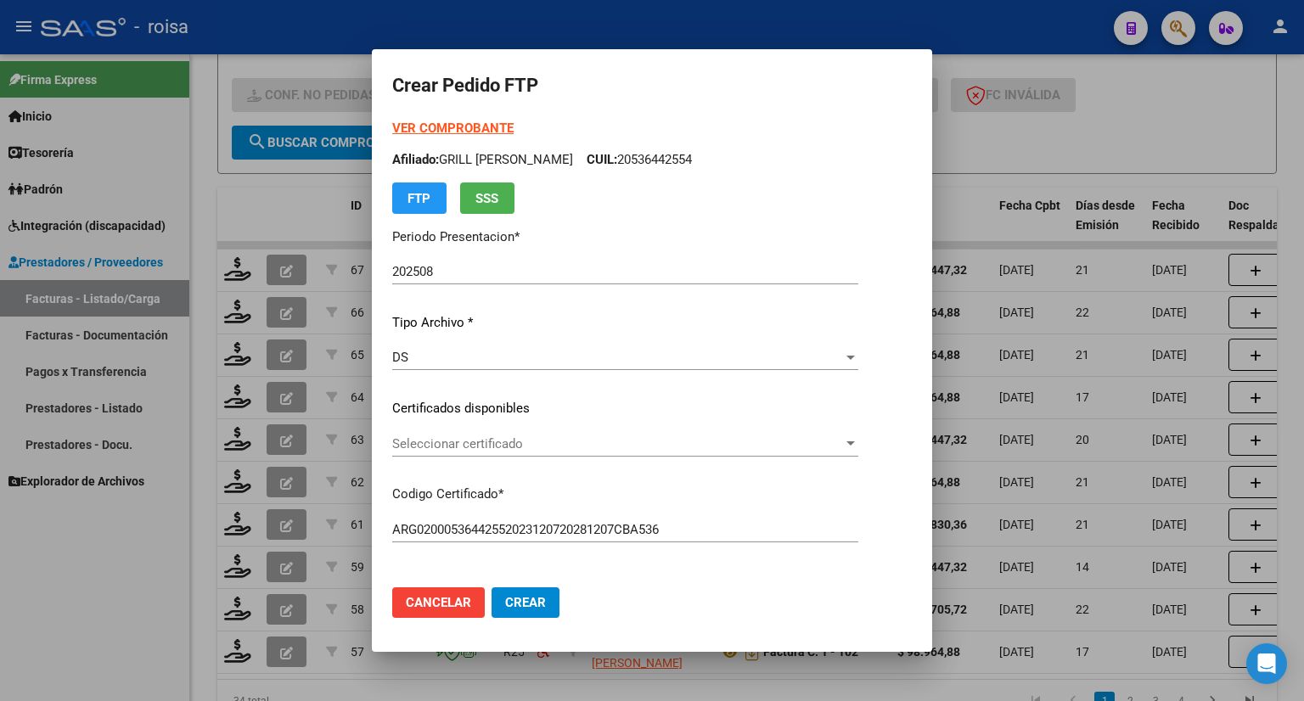
click at [485, 126] on strong "VER COMPROBANTE" at bounding box center [452, 128] width 121 height 15
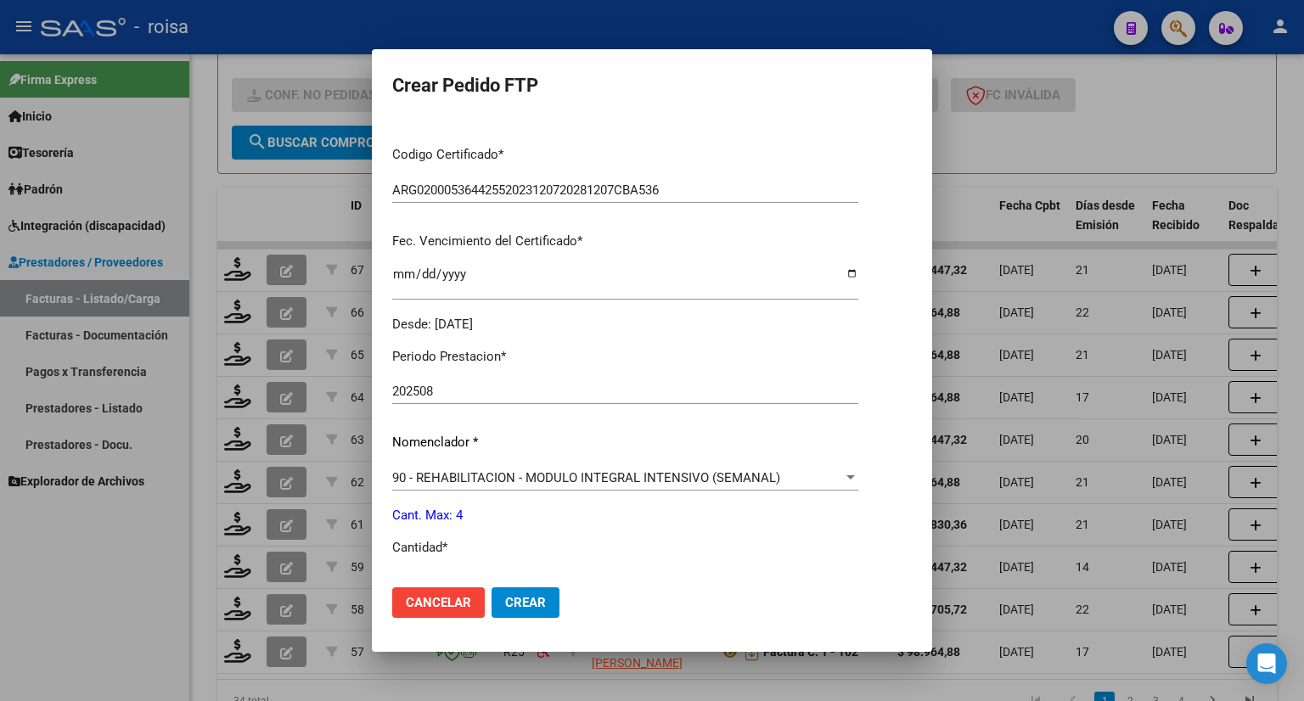
scroll to position [424, 0]
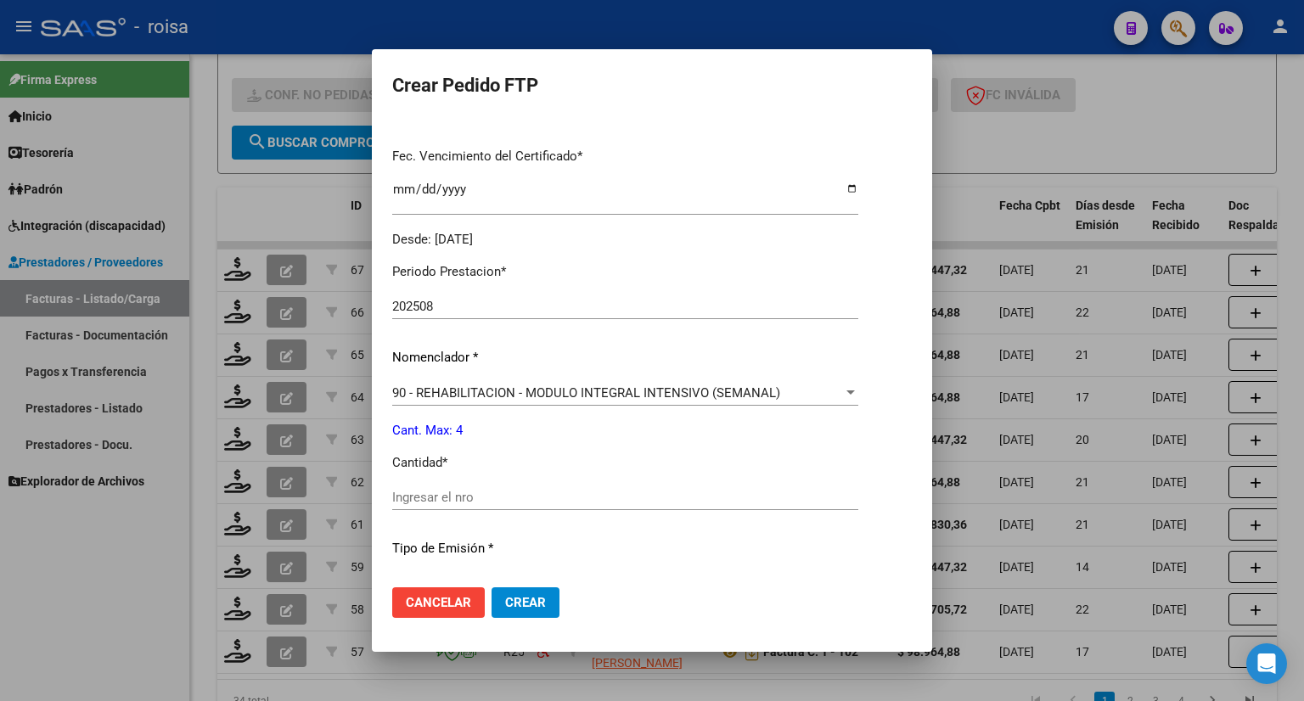
click at [440, 490] on input "Ingresar el nro" at bounding box center [625, 497] width 466 height 15
type input "4"
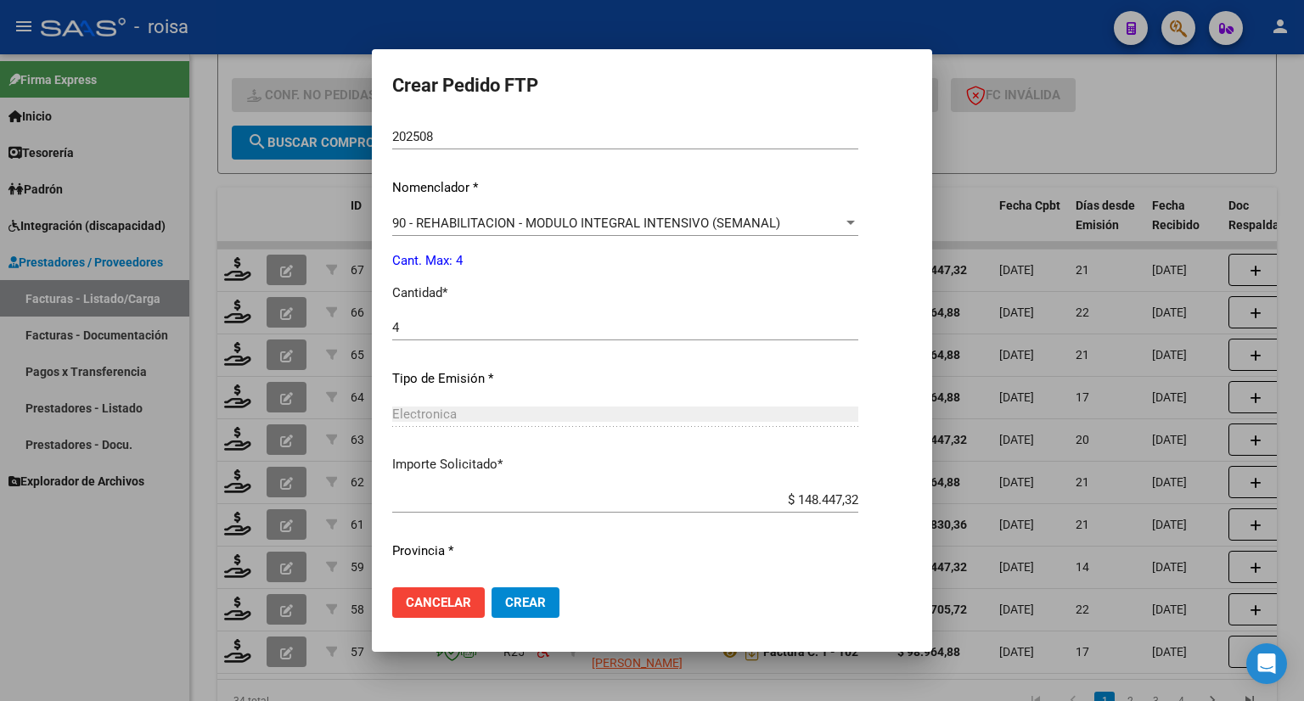
scroll to position [635, 0]
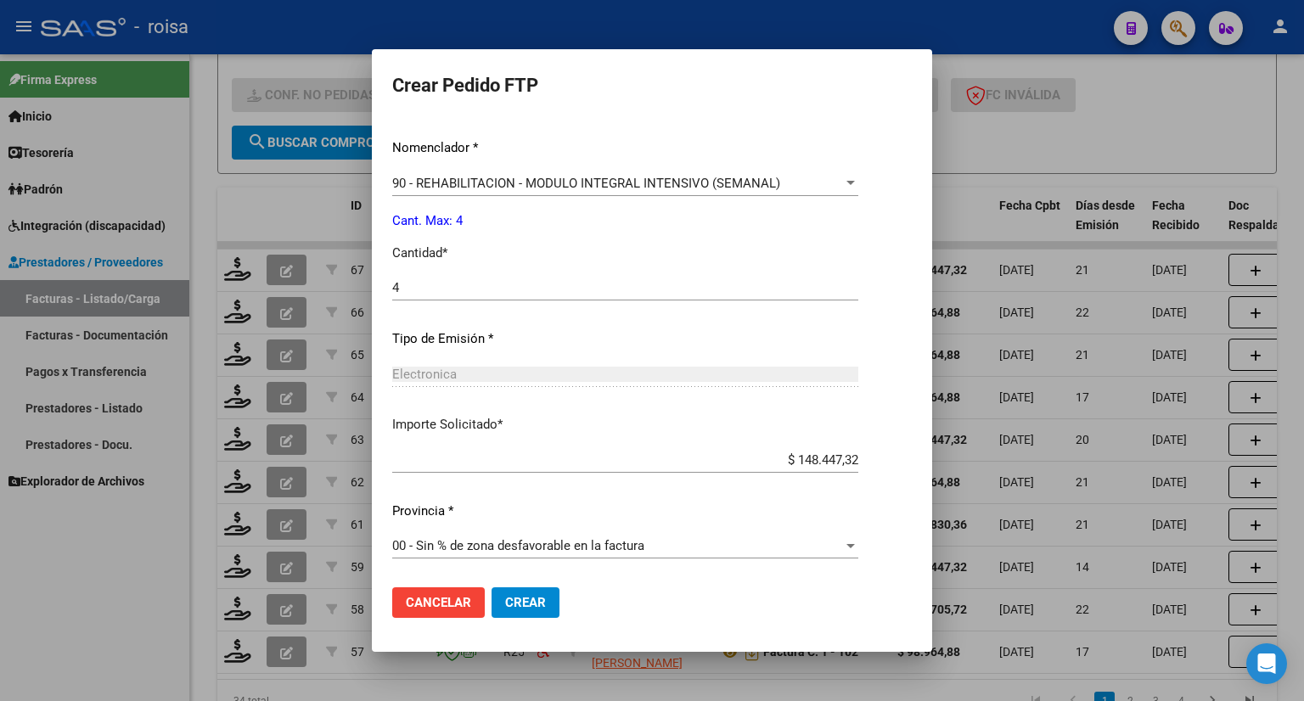
click at [547, 545] on span "00 - Sin % de zona desfavorable en la factura" at bounding box center [518, 545] width 252 height 15
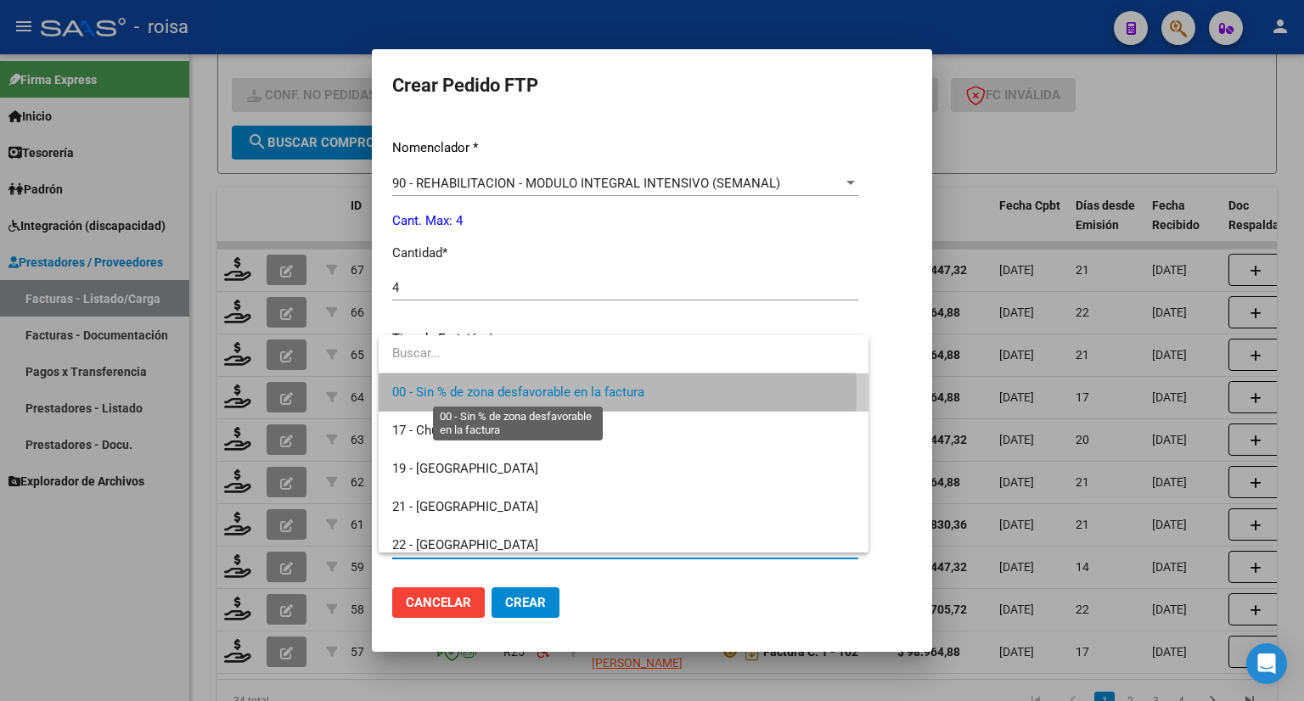
click at [507, 392] on span "00 - Sin % de zona desfavorable en la factura" at bounding box center [518, 391] width 252 height 15
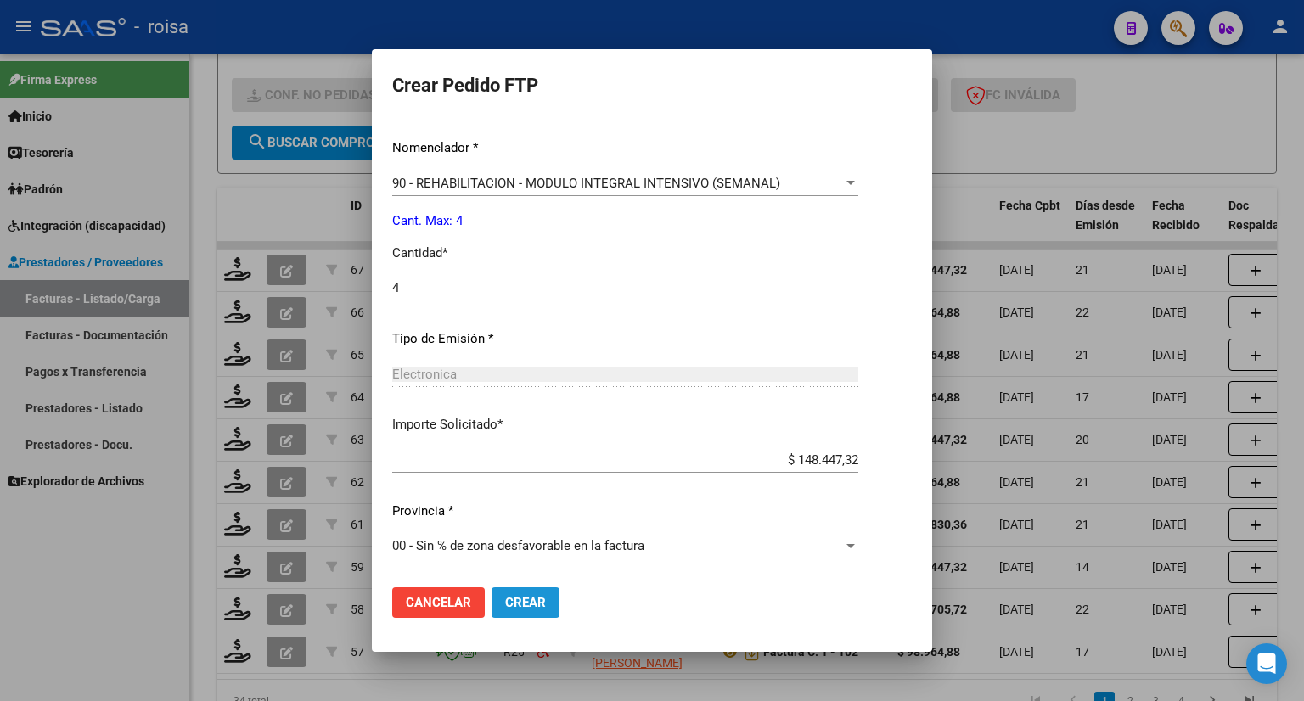
click at [525, 606] on span "Crear" at bounding box center [525, 602] width 41 height 15
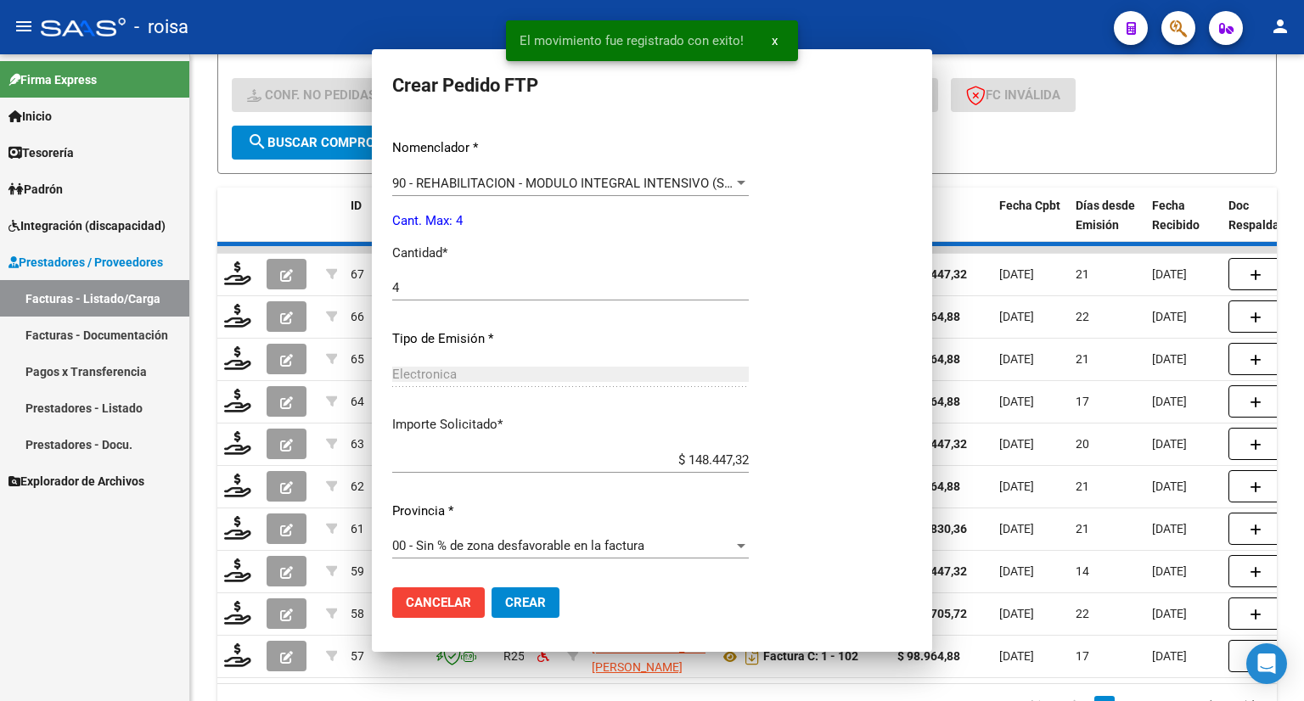
scroll to position [0, 0]
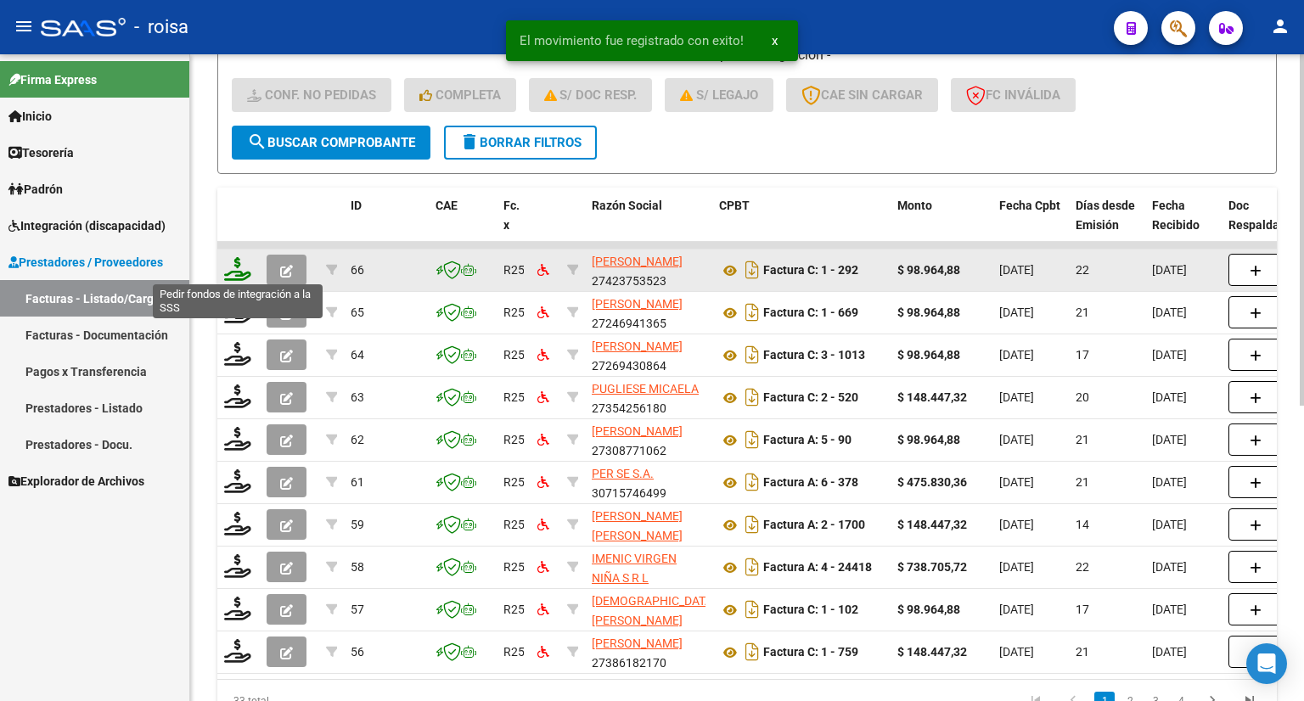
click at [239, 267] on icon at bounding box center [237, 269] width 27 height 24
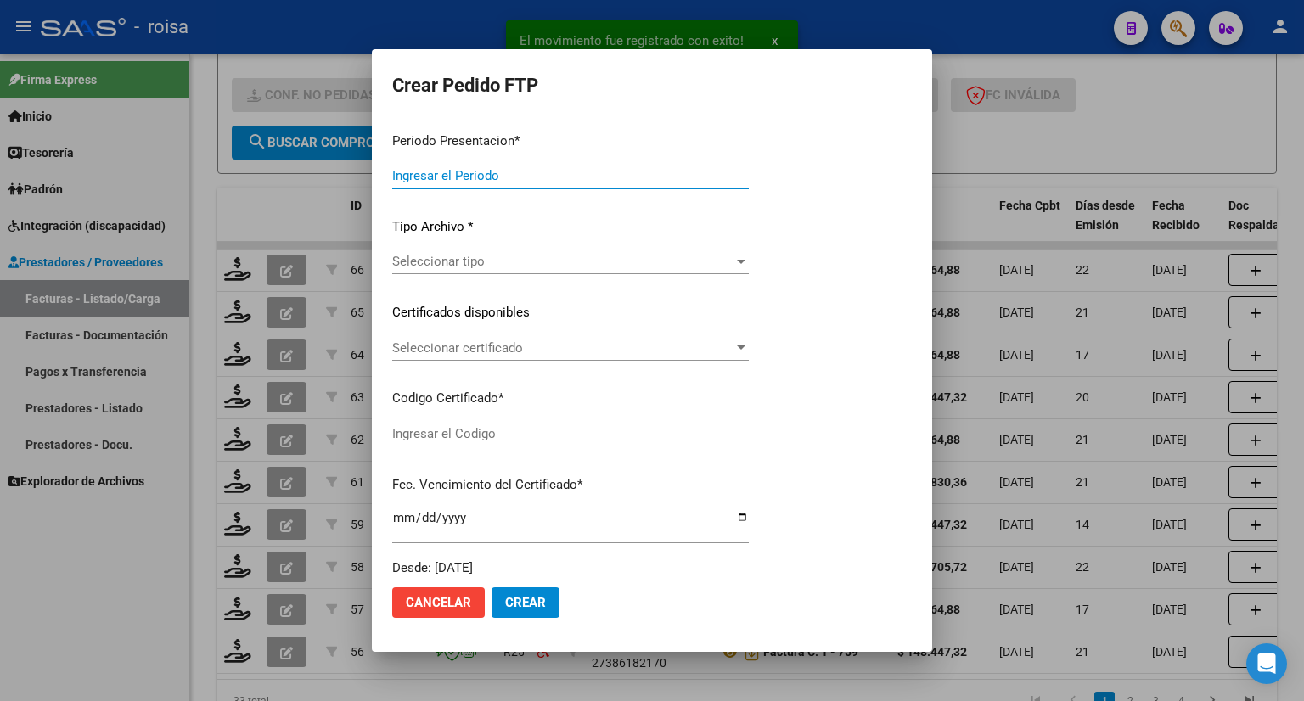
type input "202508"
type input "$ 98.964,88"
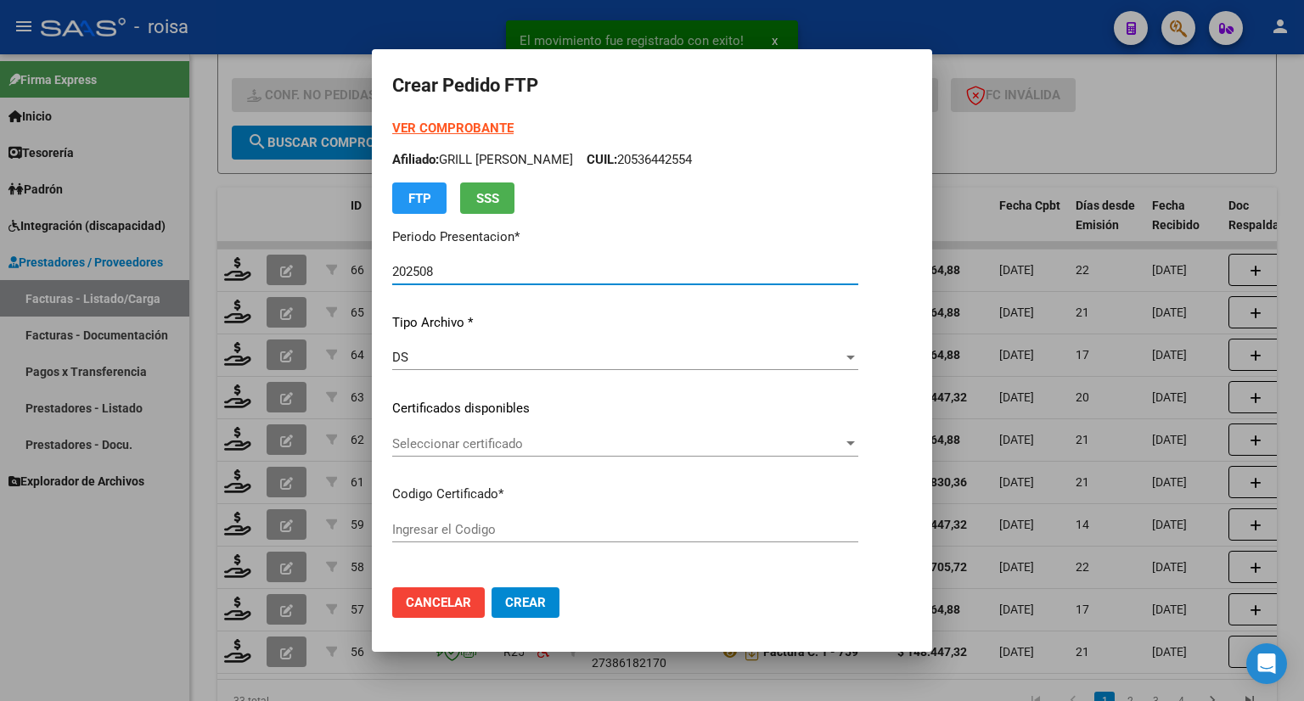
type input "ARG02000536442552023120720281207CBA536"
type input "[DATE]"
click at [479, 130] on strong "VER COMPROBANTE" at bounding box center [452, 128] width 121 height 15
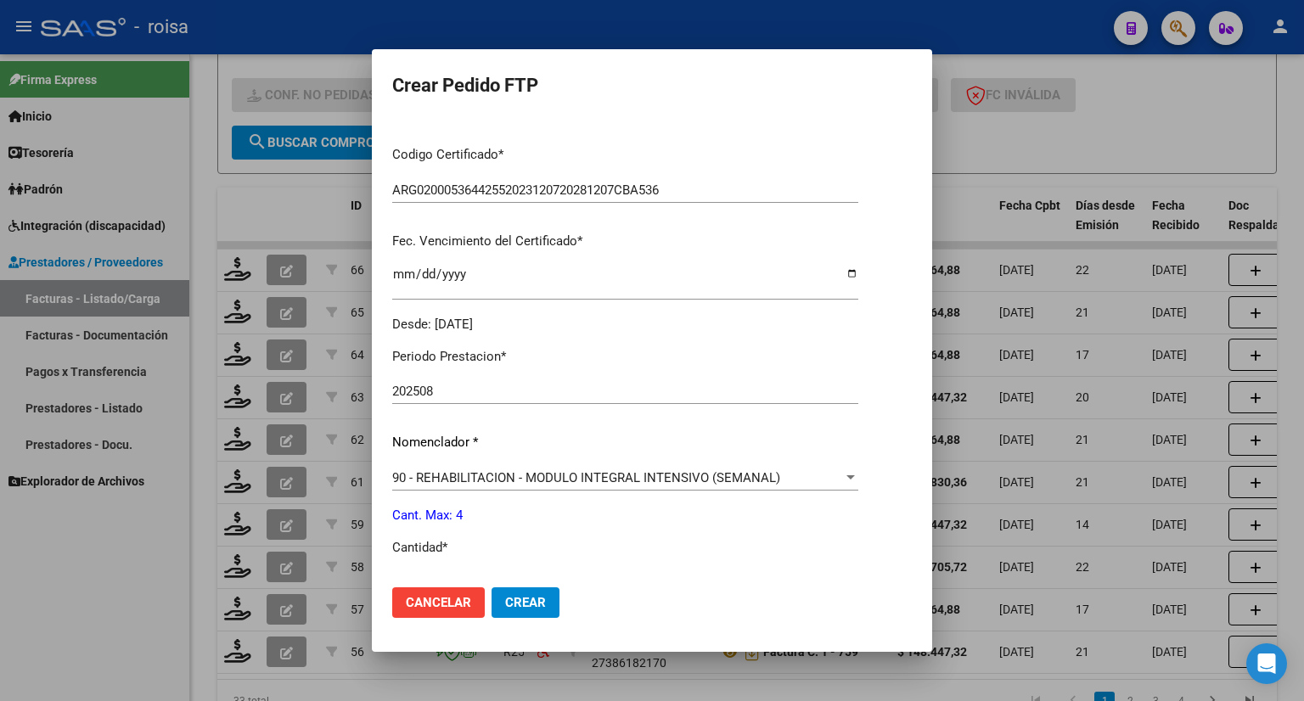
scroll to position [424, 0]
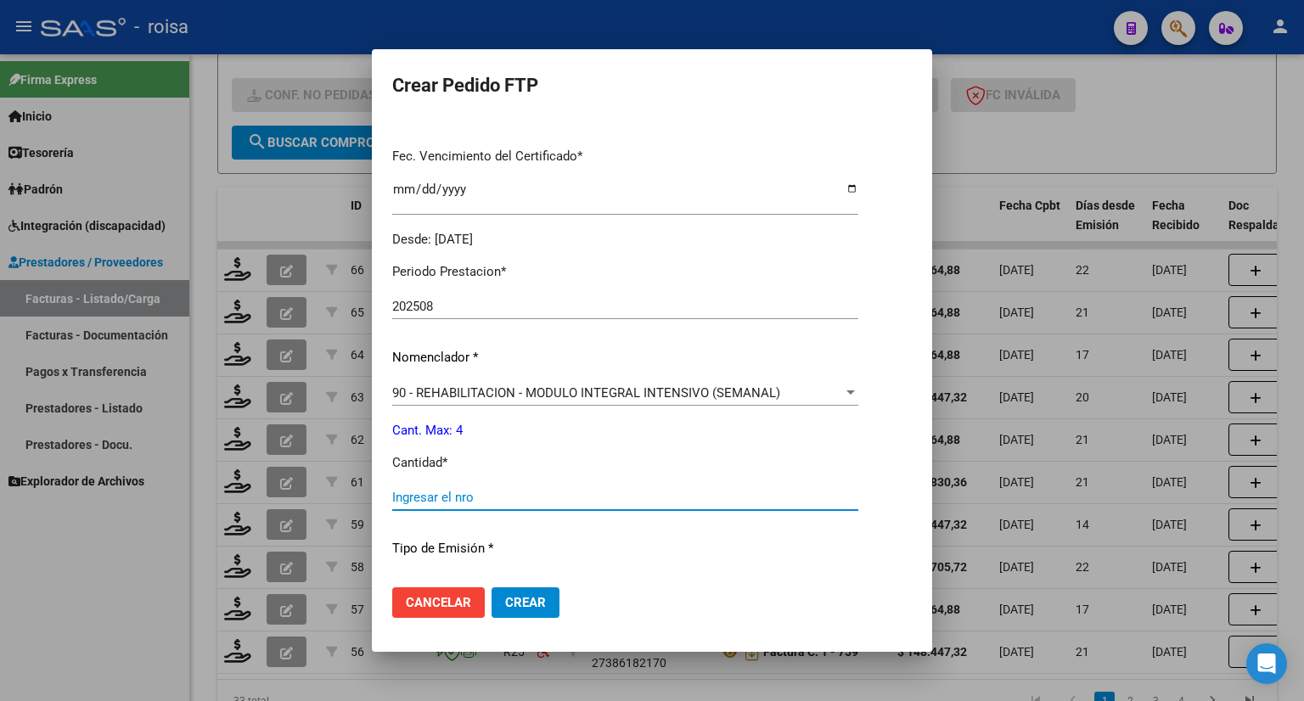
click at [477, 491] on input "Ingresar el nro" at bounding box center [625, 497] width 466 height 15
type input "4"
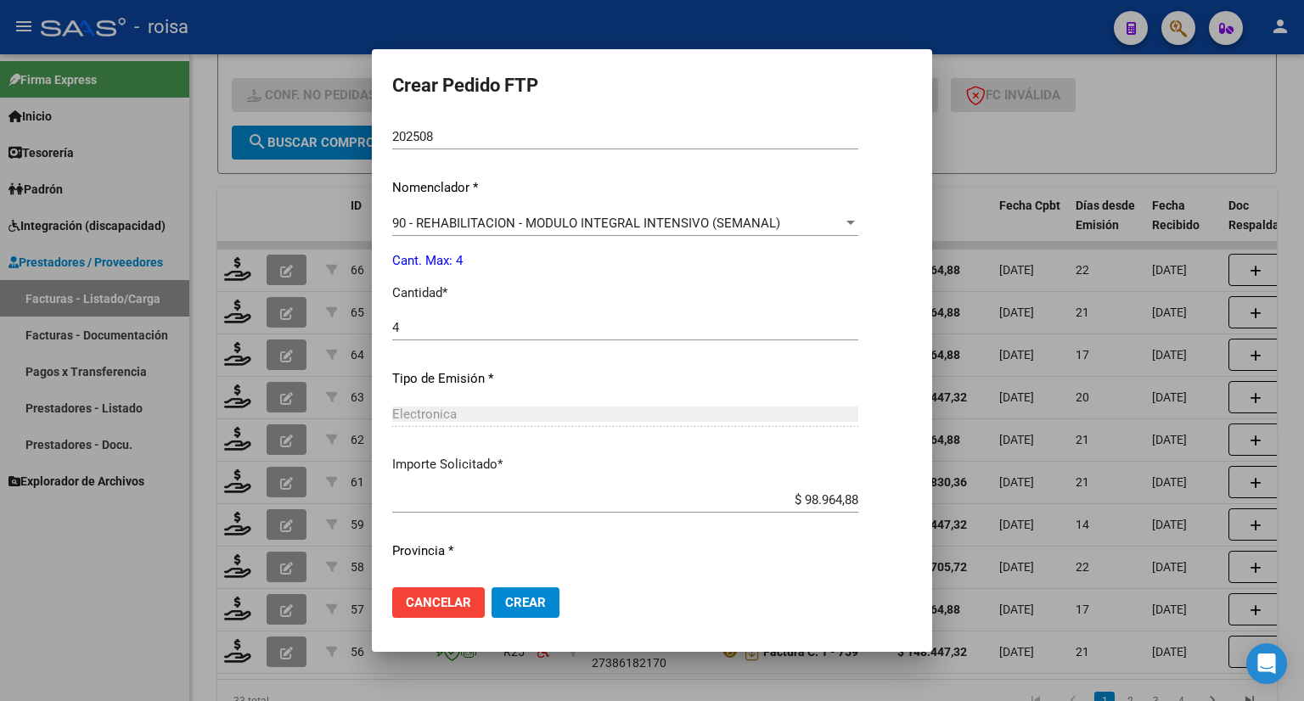
scroll to position [635, 0]
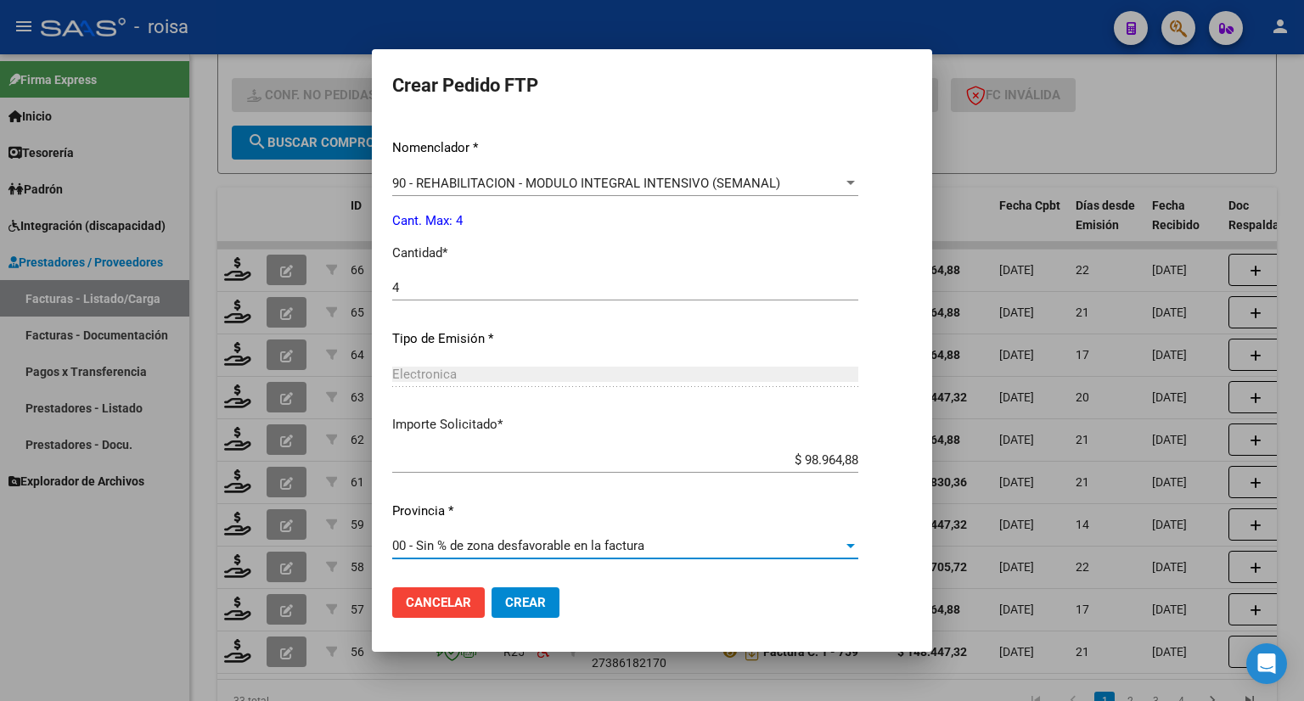
click at [465, 547] on span "00 - Sin % de zona desfavorable en la factura" at bounding box center [518, 545] width 252 height 15
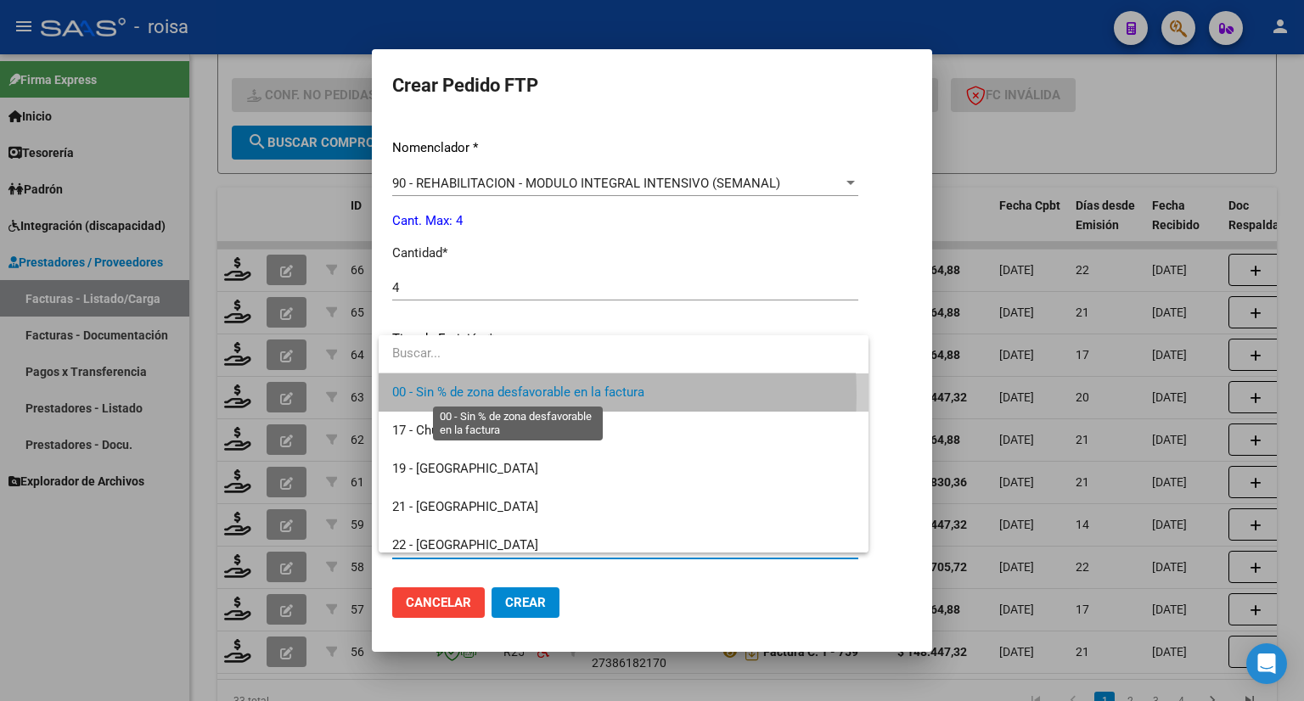
click at [462, 395] on span "00 - Sin % de zona desfavorable en la factura" at bounding box center [518, 391] width 252 height 15
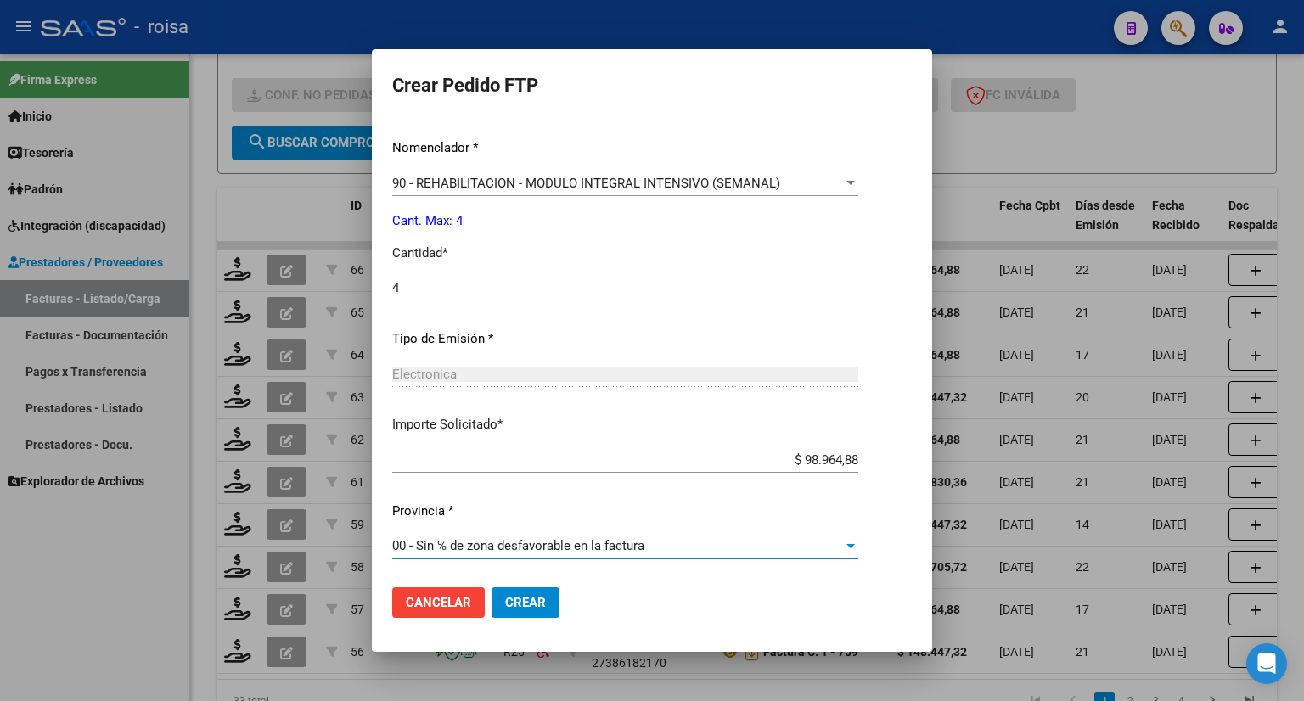
click at [522, 609] on span "Crear" at bounding box center [525, 602] width 41 height 15
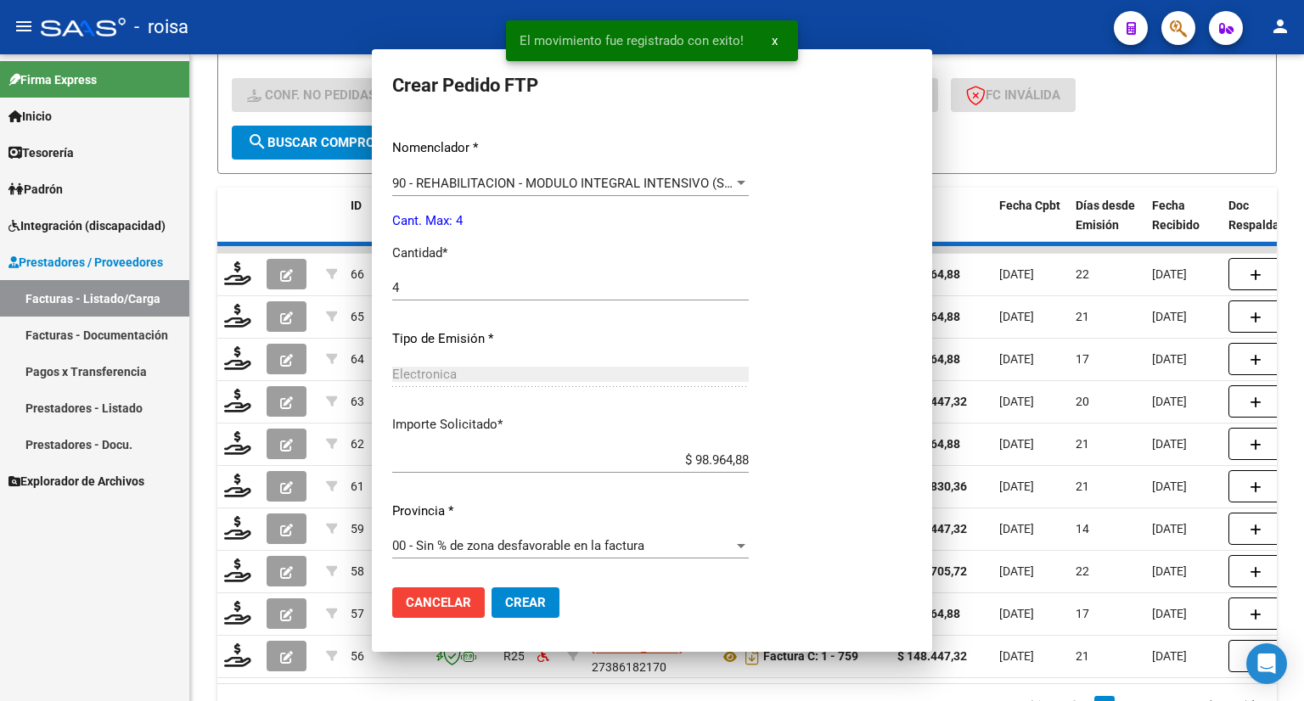
scroll to position [0, 0]
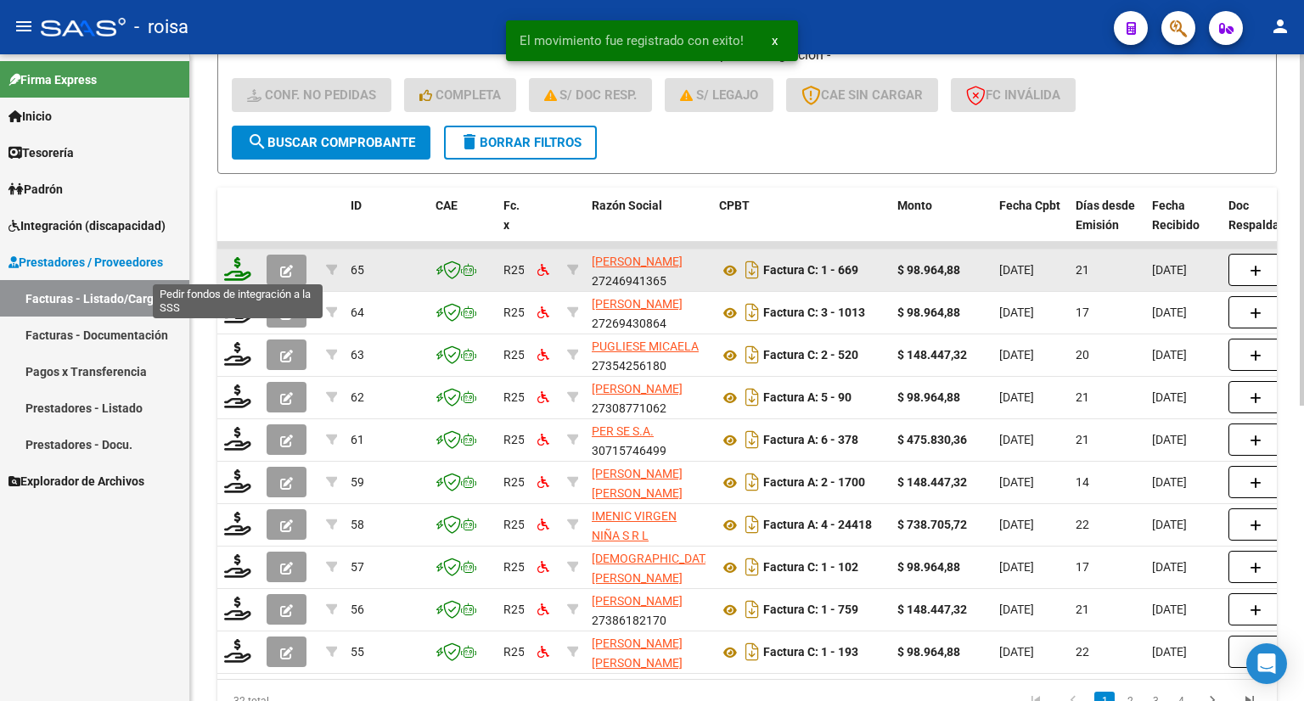
click at [237, 272] on icon at bounding box center [237, 269] width 27 height 24
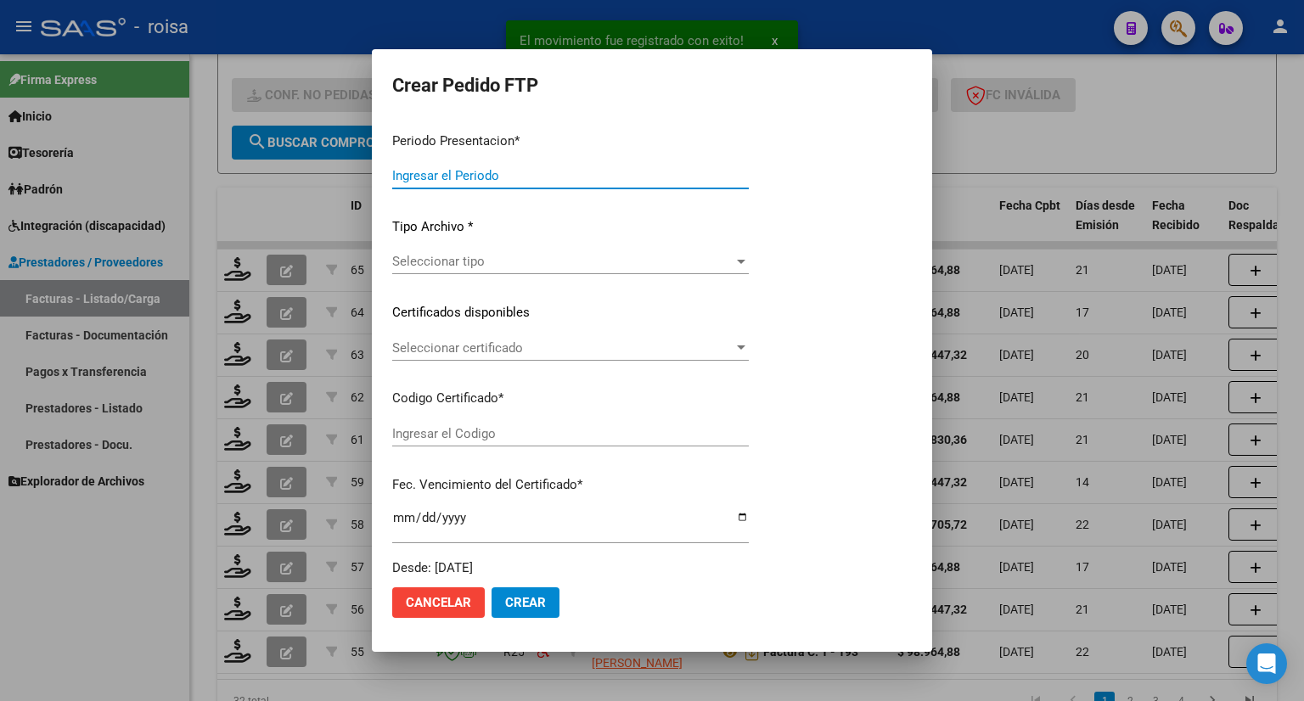
type input "202508"
type input "$ 98.964,88"
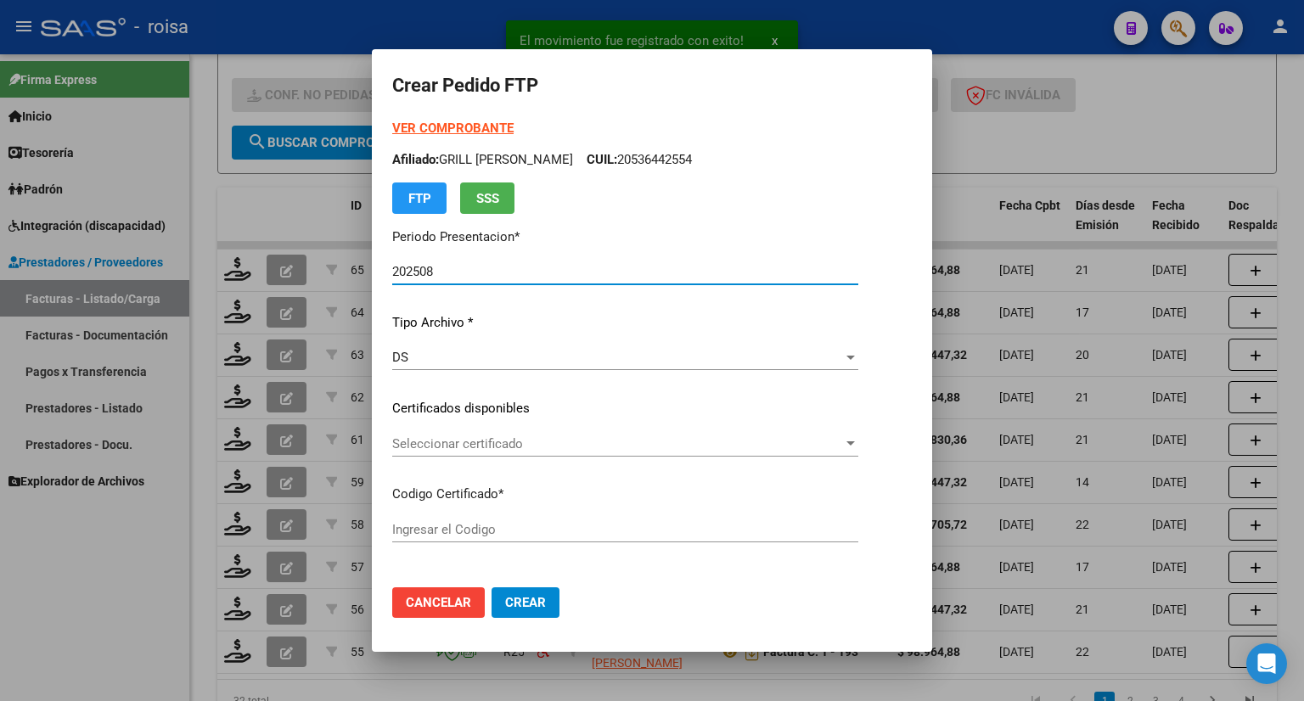
type input "ARG01000533870092023071420280714BS437"
type input "2028-07-14"
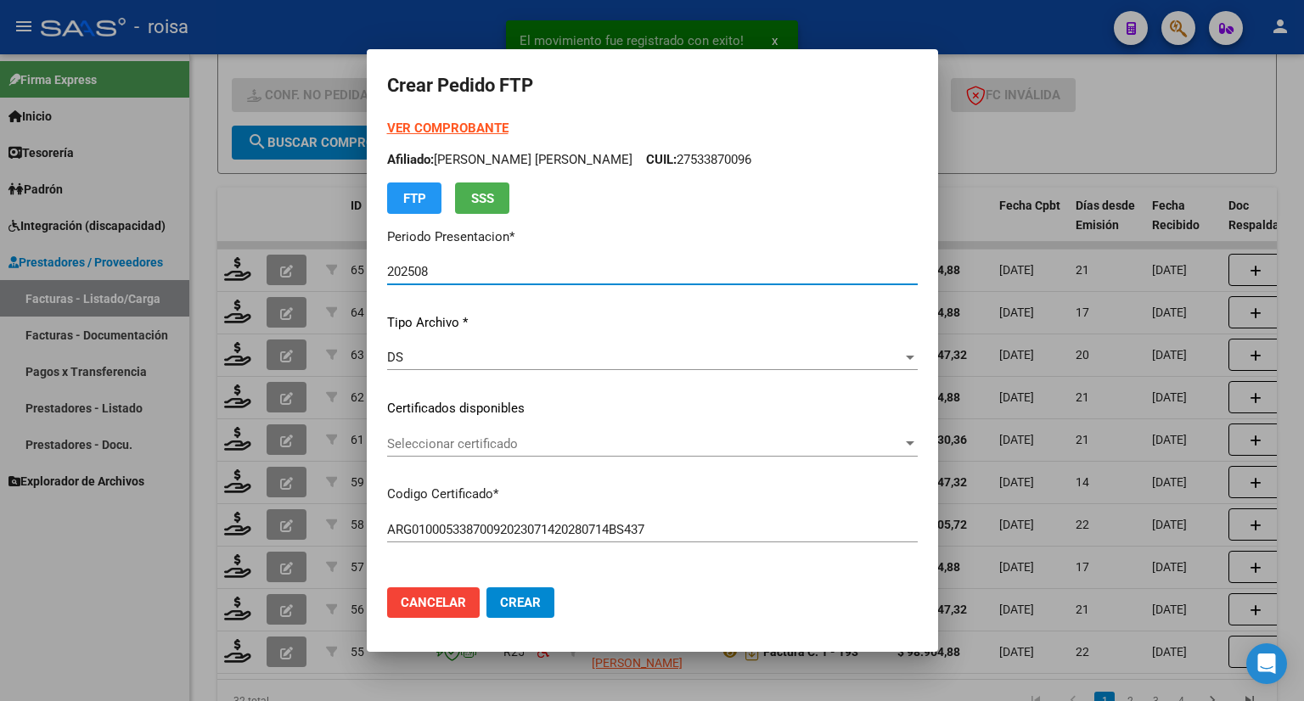
click at [502, 123] on strong "VER COMPROBANTE" at bounding box center [447, 128] width 121 height 15
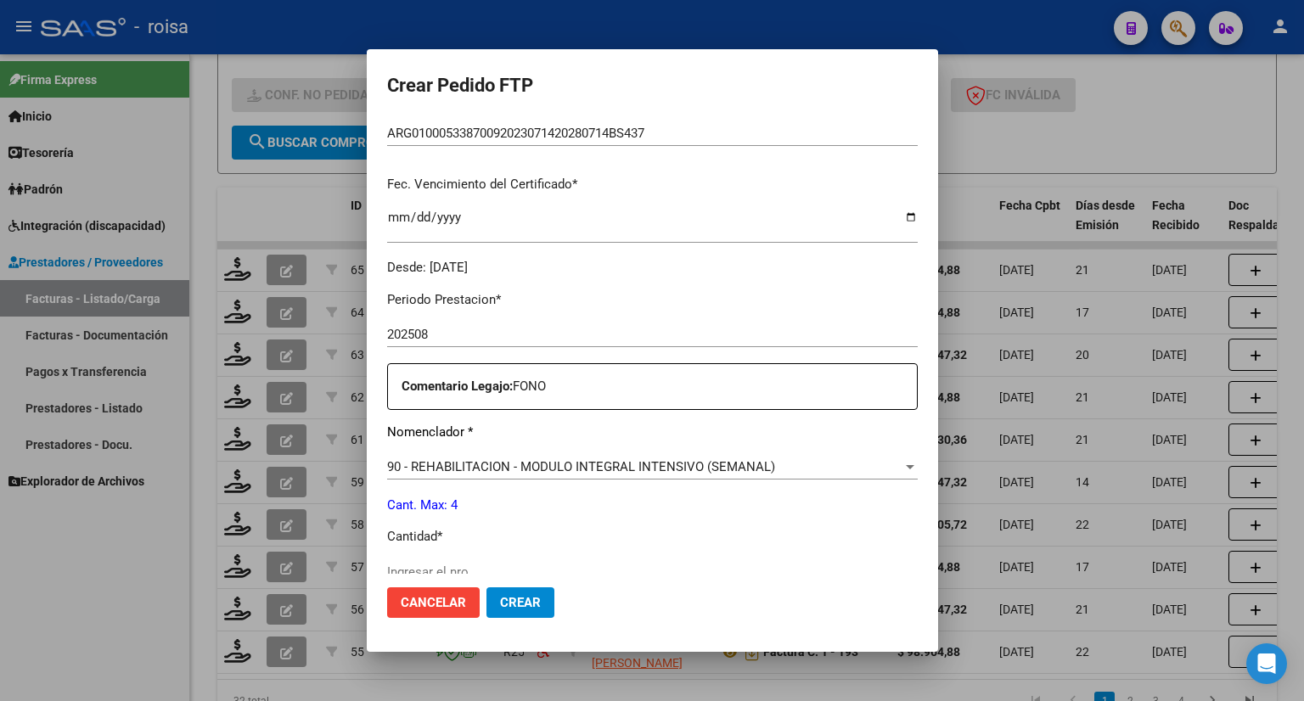
scroll to position [424, 0]
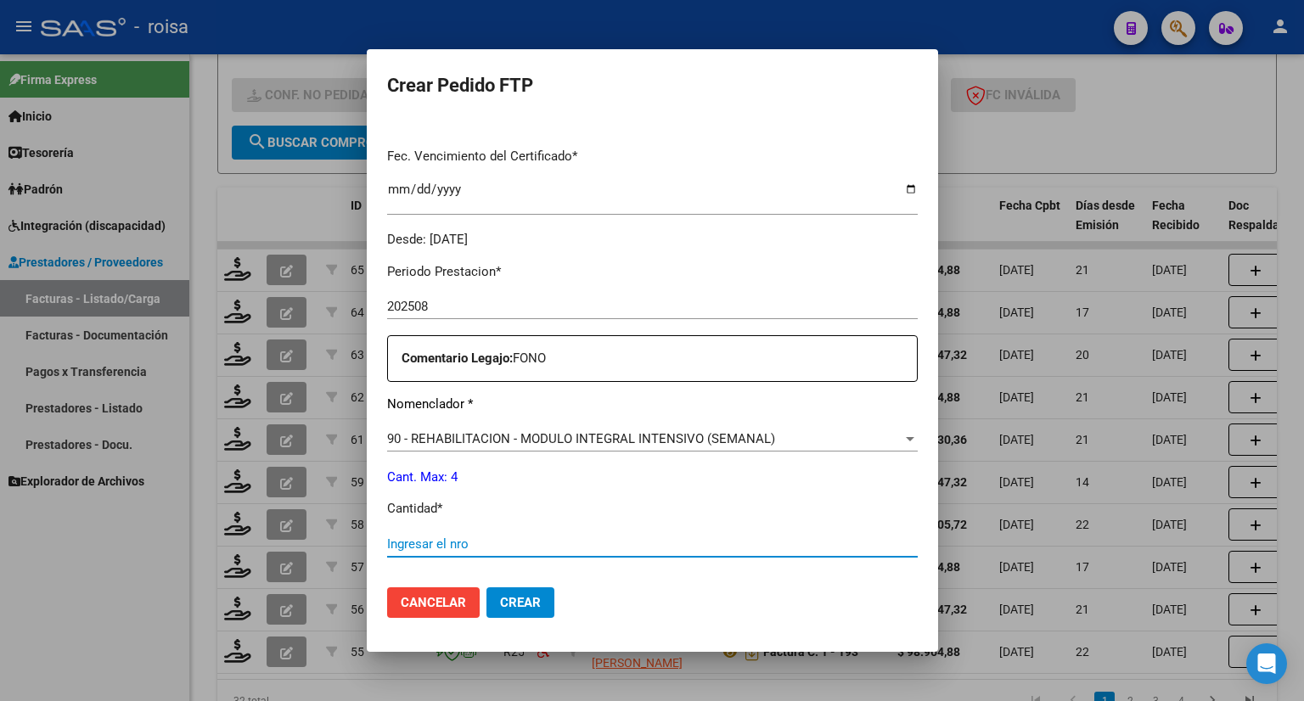
click at [525, 538] on input "Ingresar el nro" at bounding box center [652, 543] width 530 height 15
type input "4"
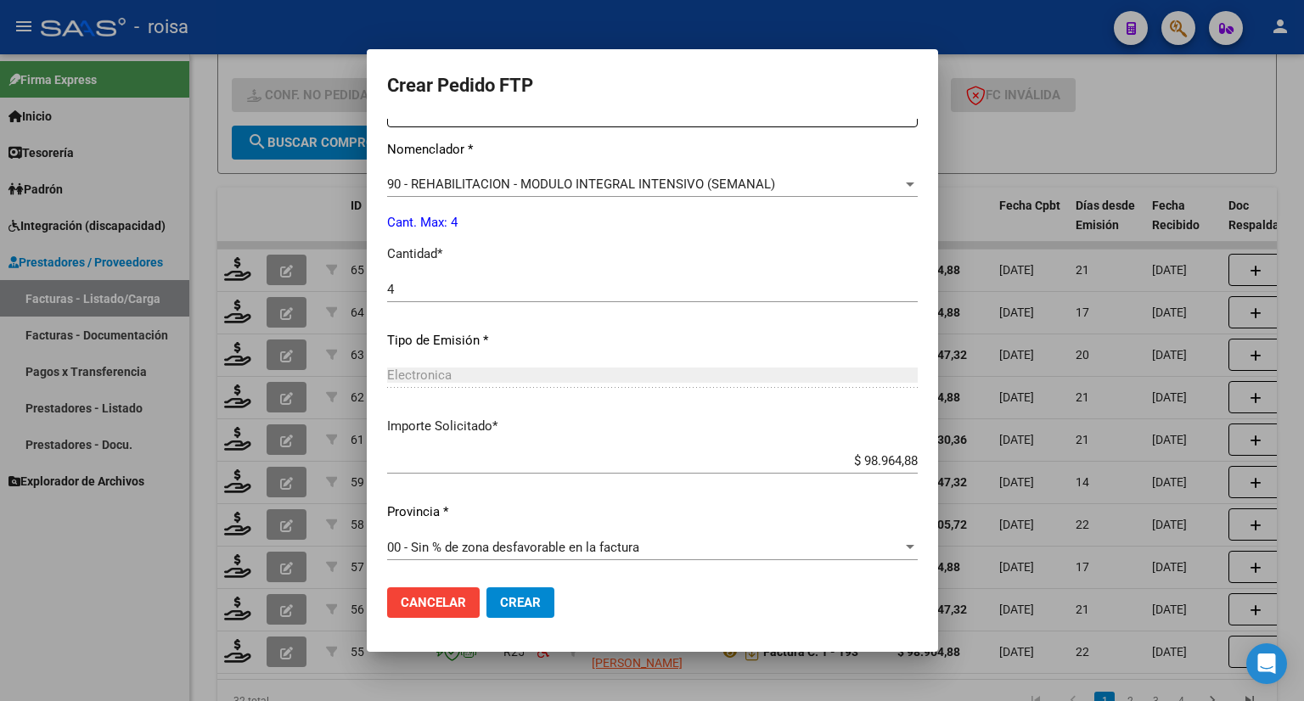
scroll to position [680, 0]
click at [525, 539] on span "00 - Sin % de zona desfavorable en la factura" at bounding box center [513, 546] width 252 height 15
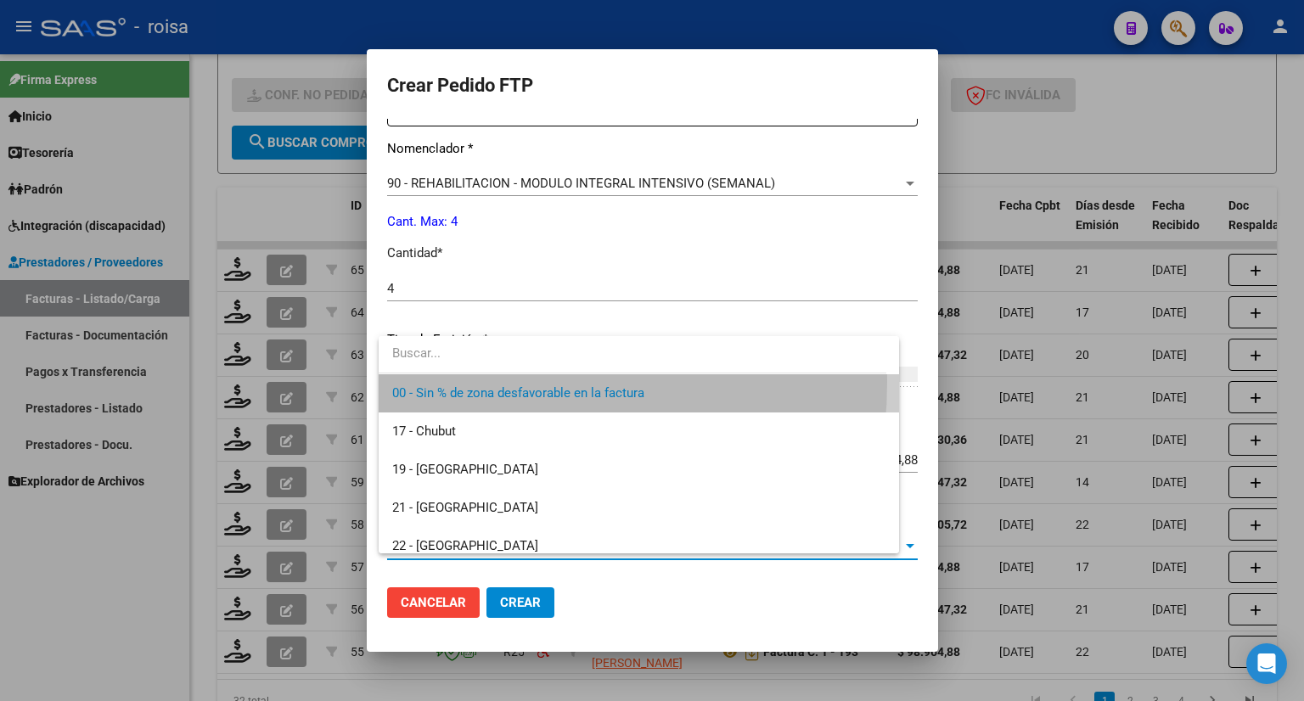
click at [440, 381] on span "00 - Sin % de zona desfavorable en la factura" at bounding box center [638, 393] width 493 height 38
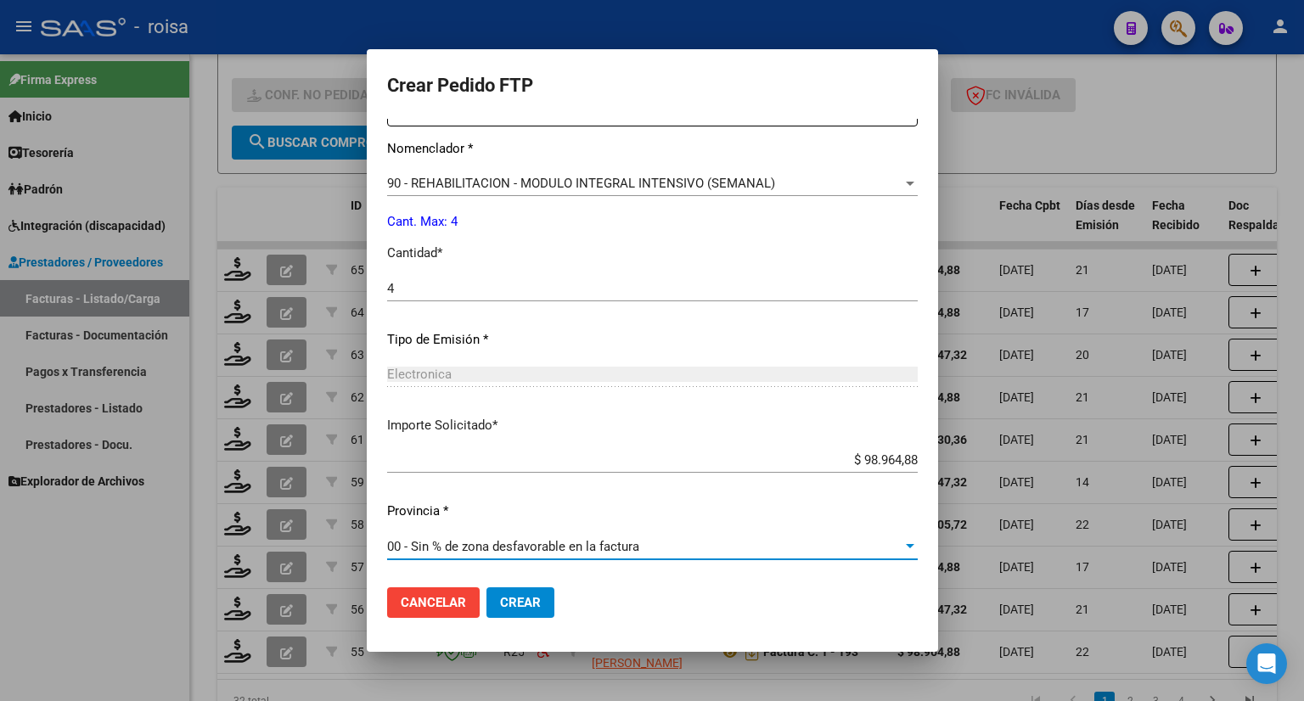
click at [535, 606] on span "Crear" at bounding box center [520, 602] width 41 height 15
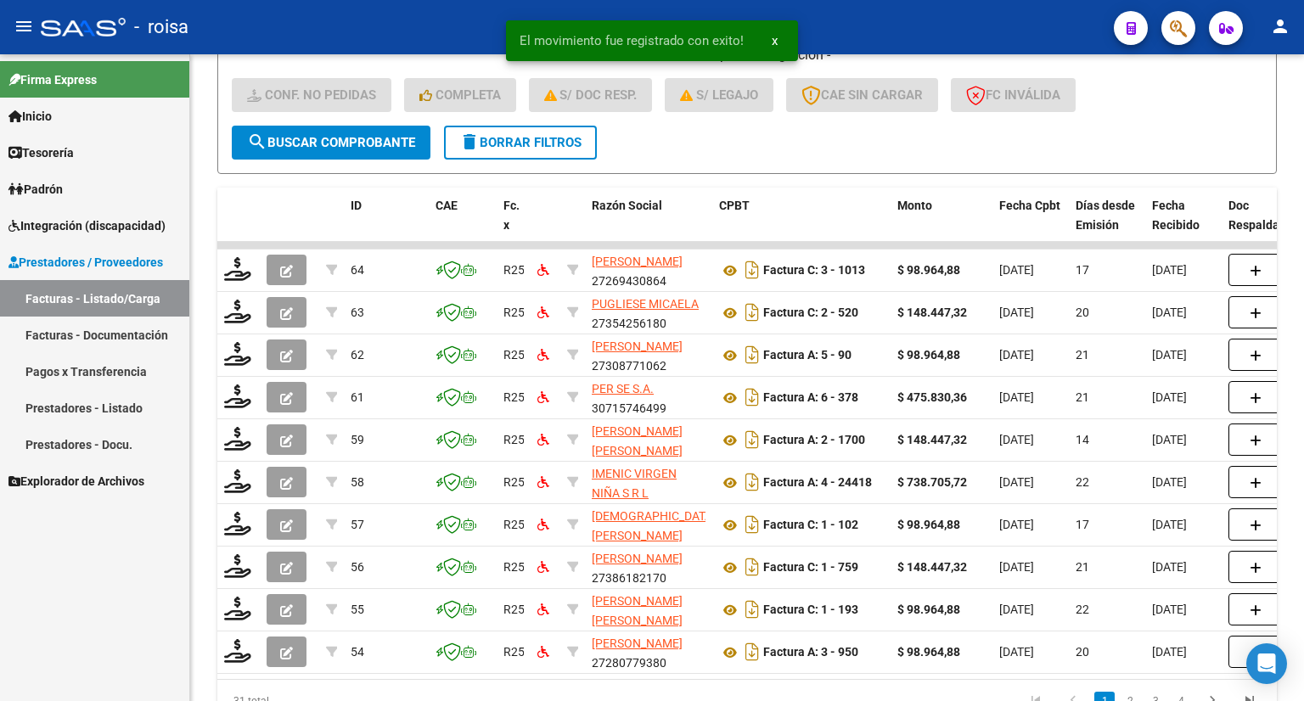
scroll to position [3, 0]
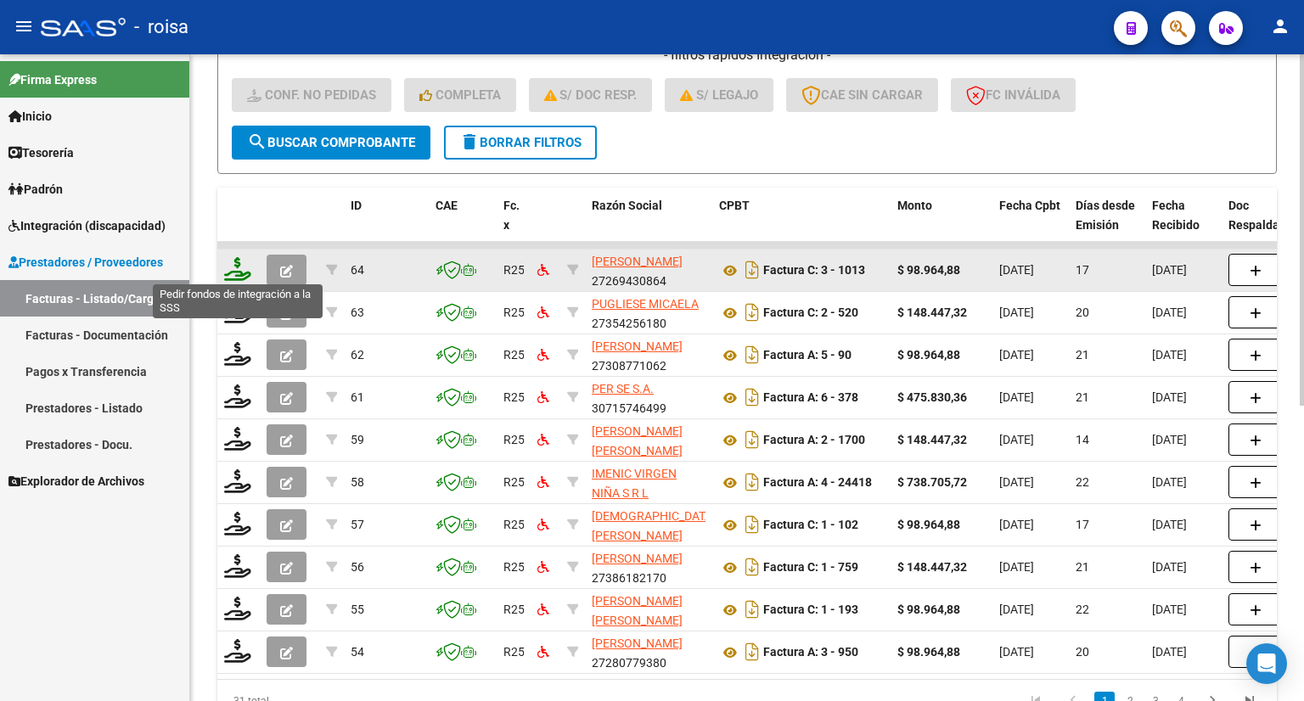
click at [237, 266] on icon at bounding box center [237, 269] width 27 height 24
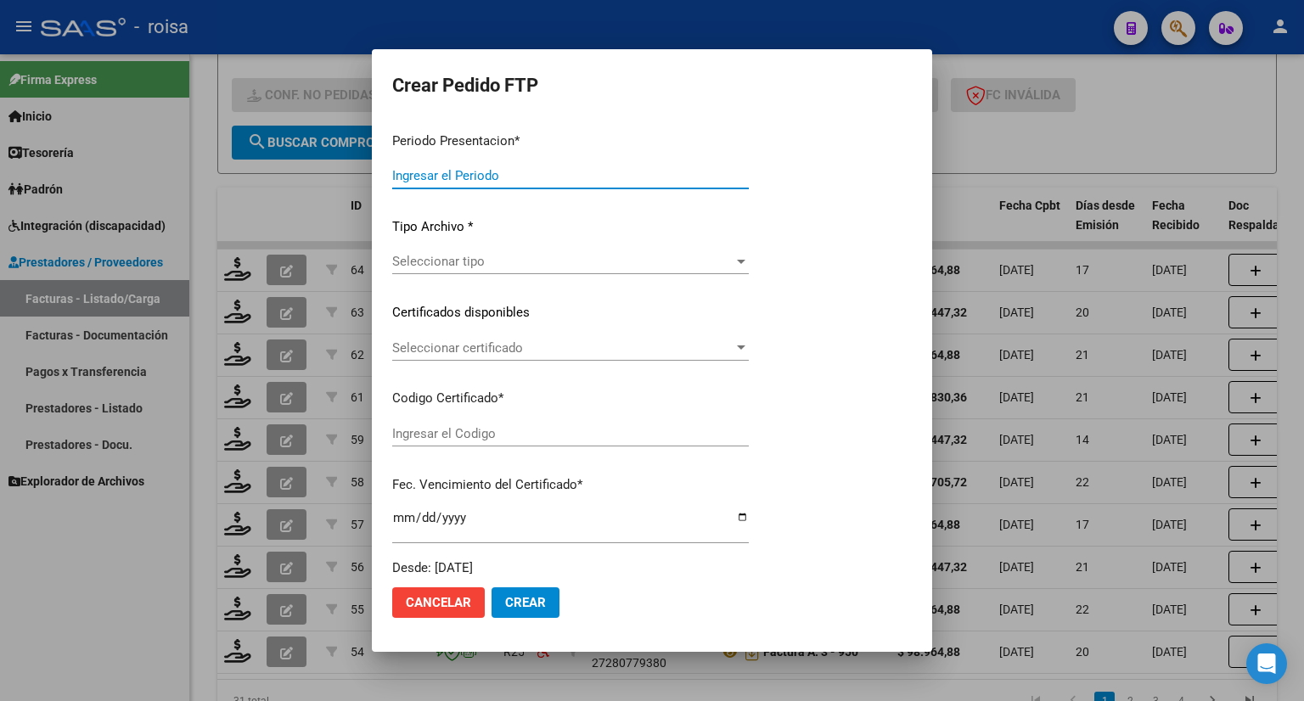
type input "202508"
type input "$ 98.964,88"
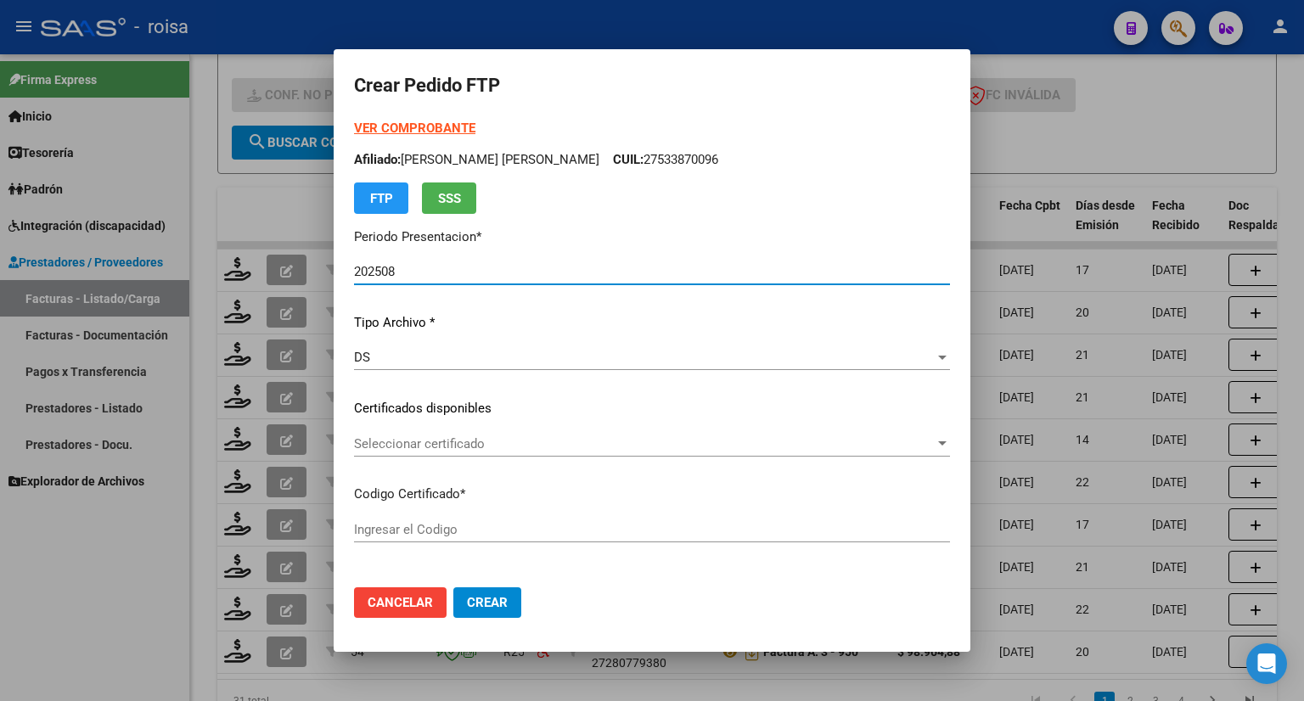
type input "ARG02000511267872023051520280515BSAS436"
type input "2028-05-15"
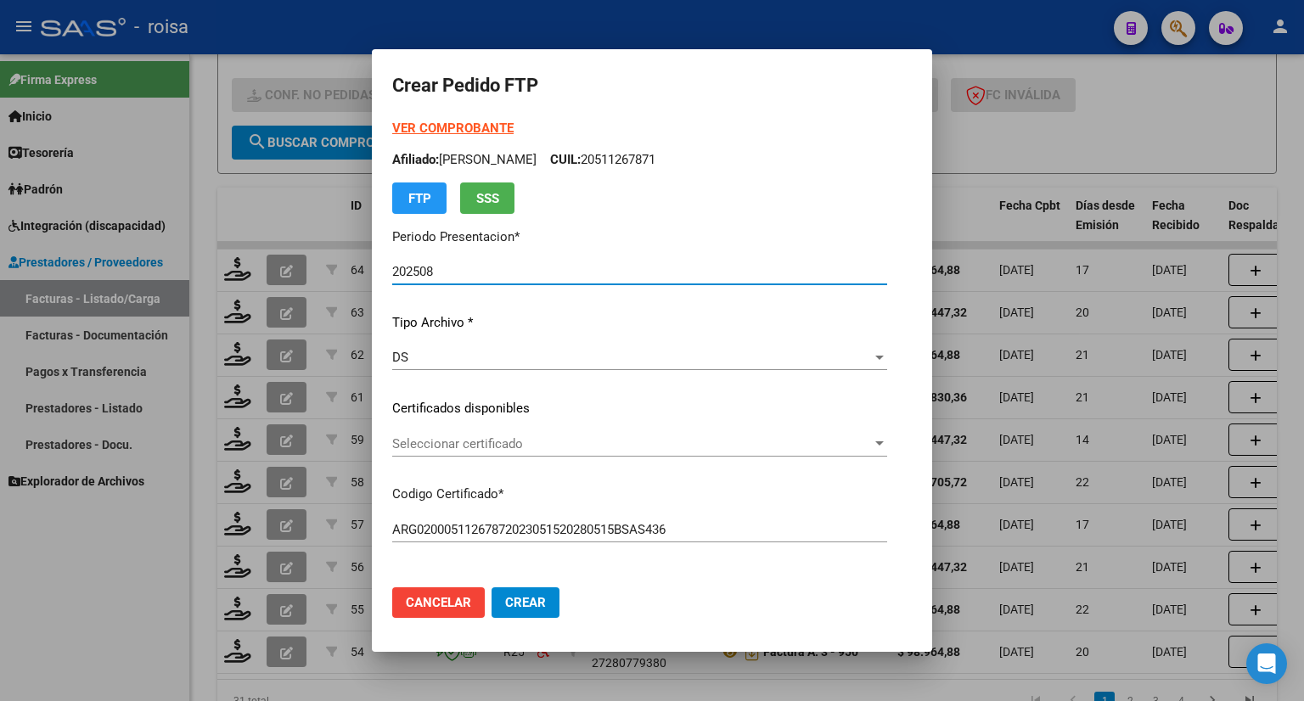
click at [398, 129] on strong "VER COMPROBANTE" at bounding box center [452, 128] width 121 height 15
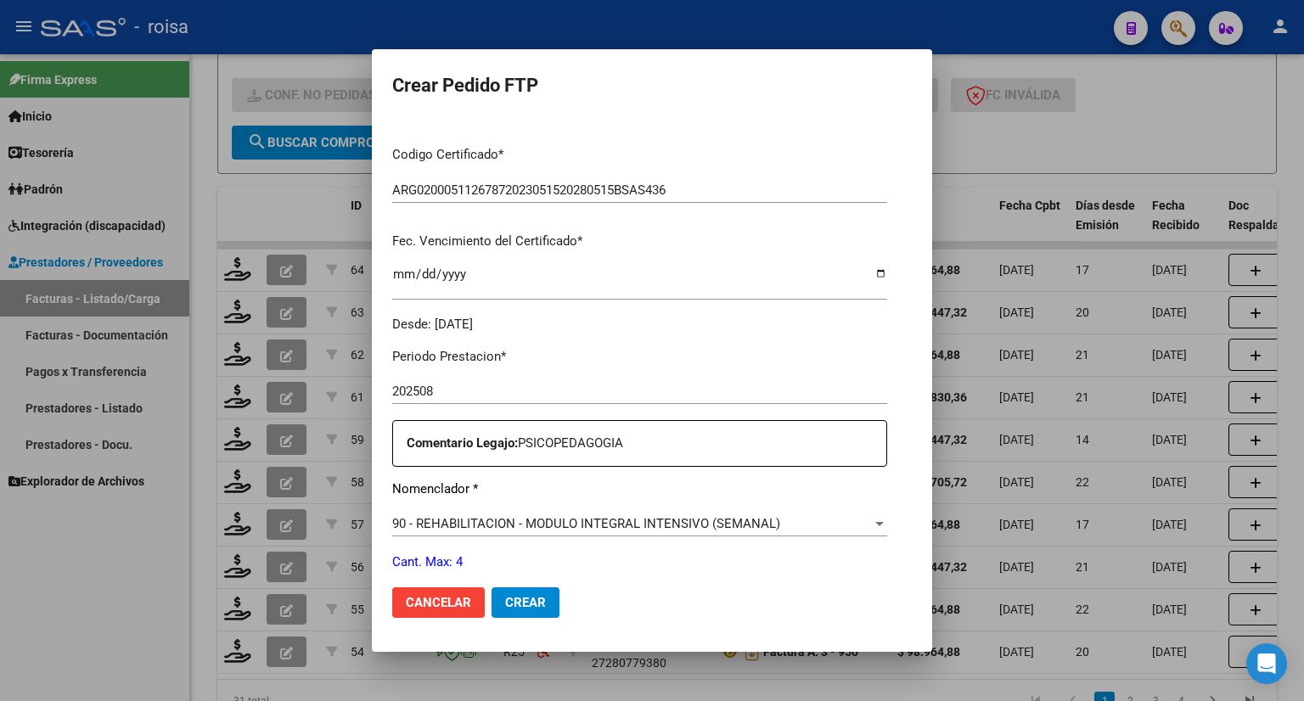
scroll to position [509, 0]
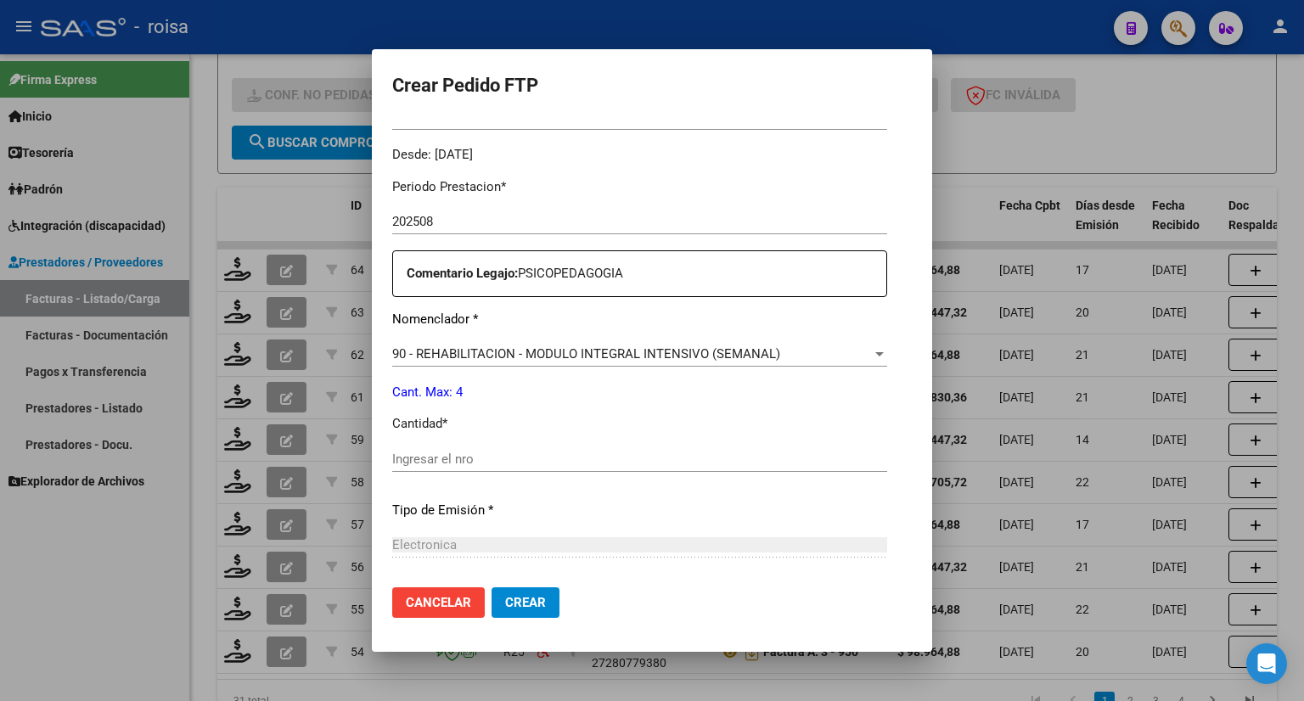
click at [479, 455] on input "Ingresar el nro" at bounding box center [639, 459] width 495 height 15
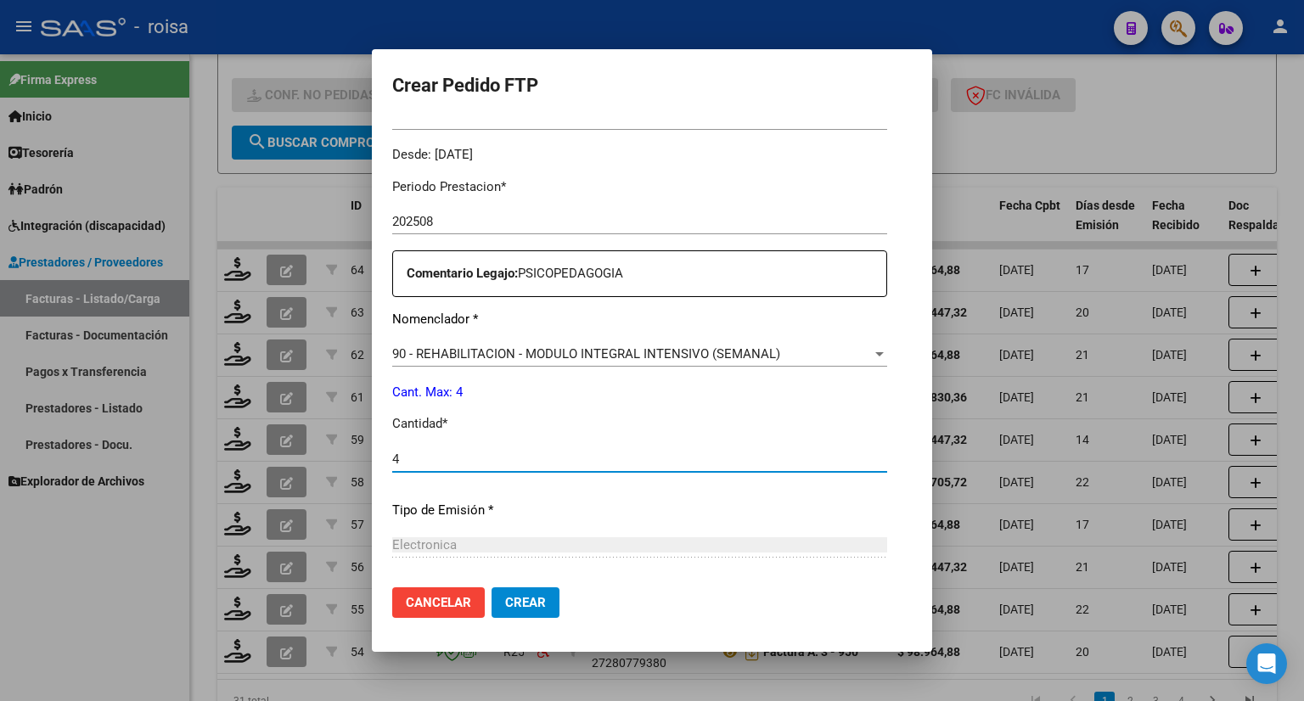
type input "4"
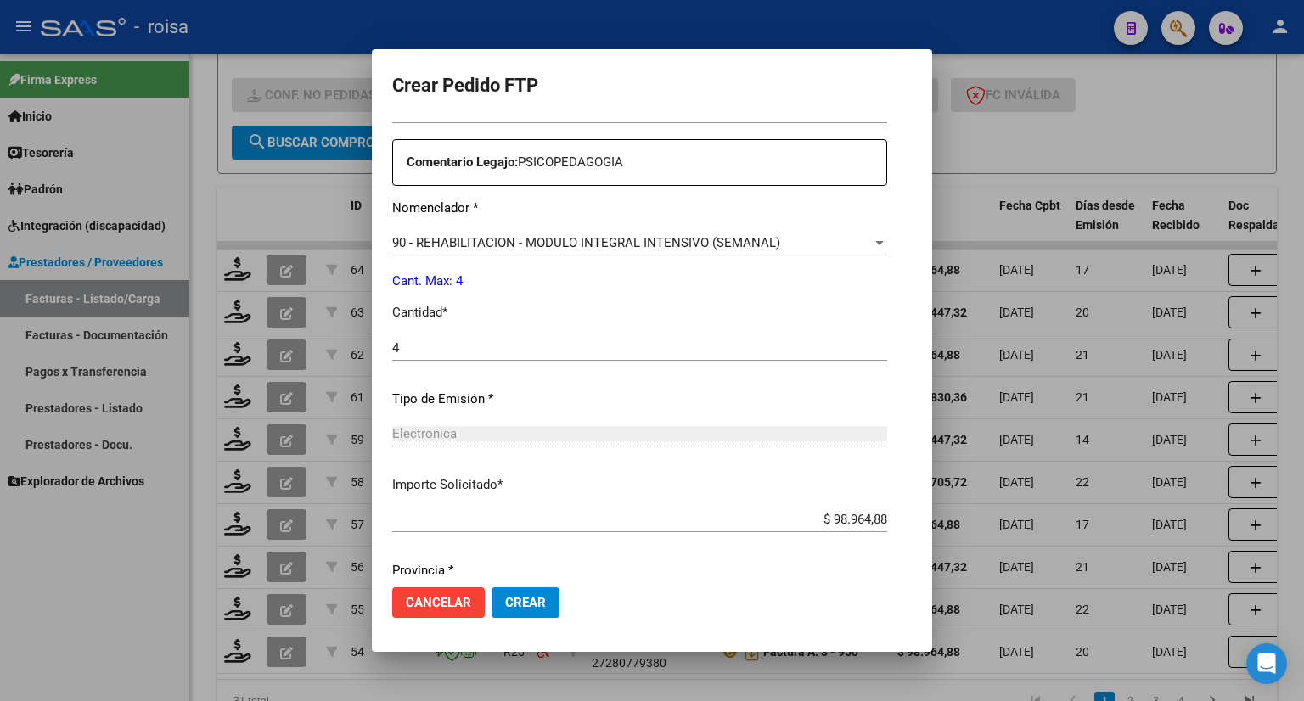
scroll to position [680, 0]
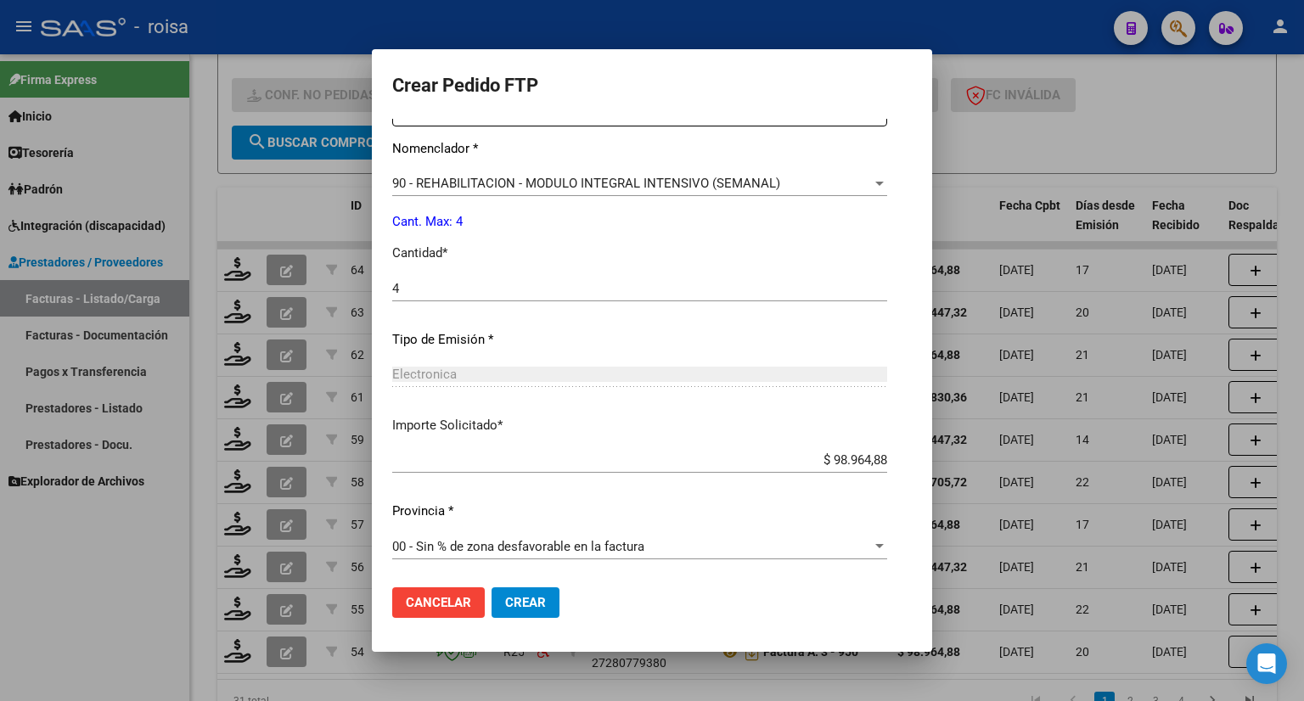
click at [469, 539] on span "00 - Sin % de zona desfavorable en la factura" at bounding box center [518, 546] width 252 height 15
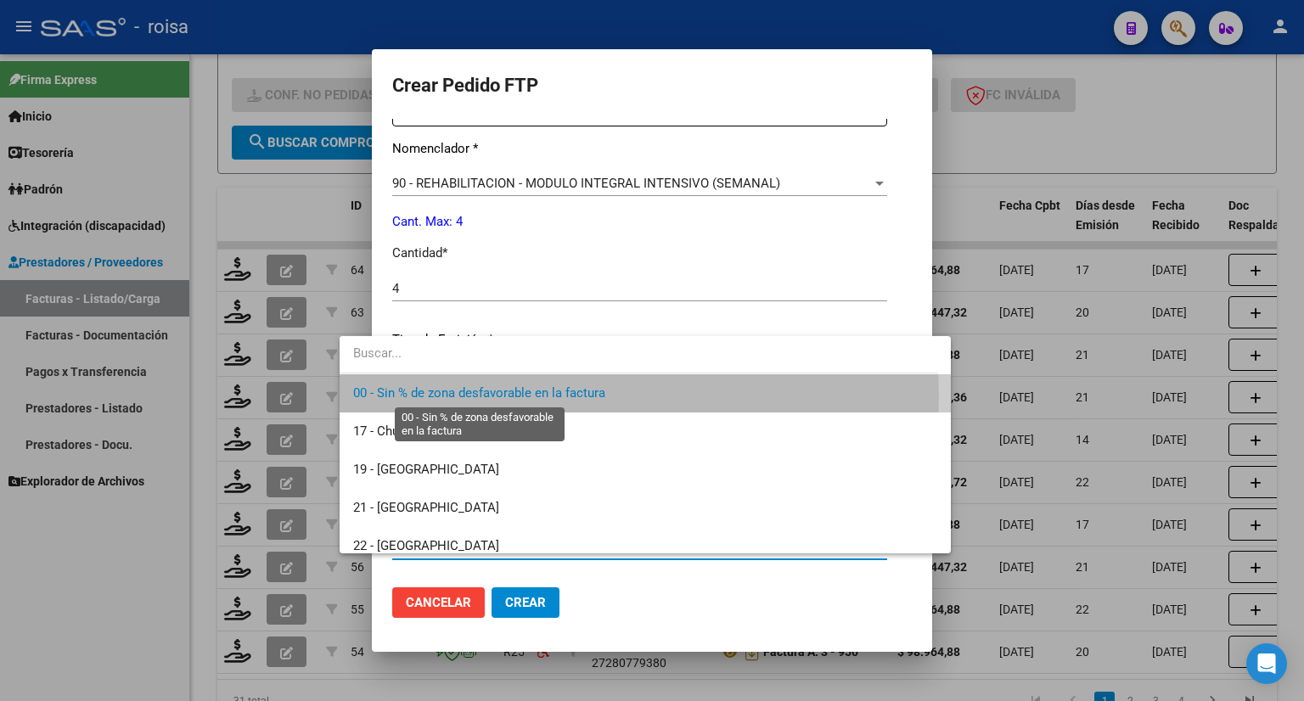
click at [429, 396] on span "00 - Sin % de zona desfavorable en la factura" at bounding box center [479, 392] width 252 height 15
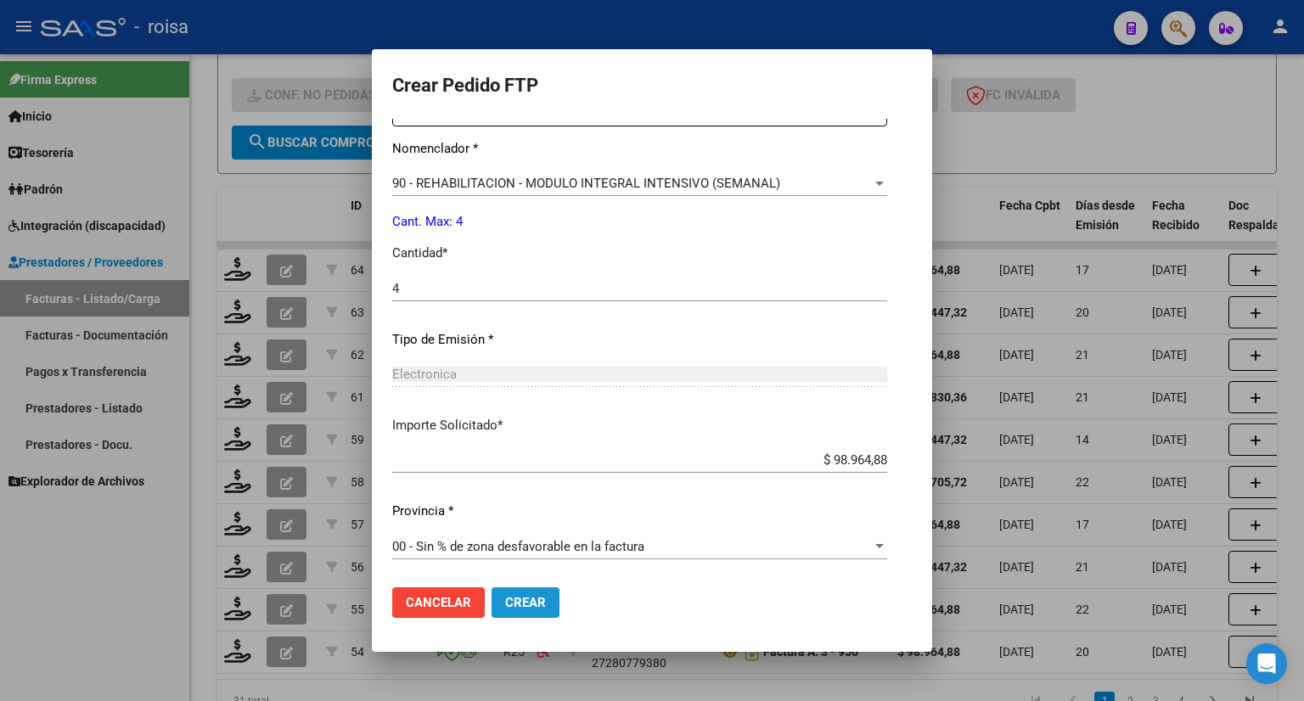
click at [505, 603] on span "Crear" at bounding box center [525, 602] width 41 height 15
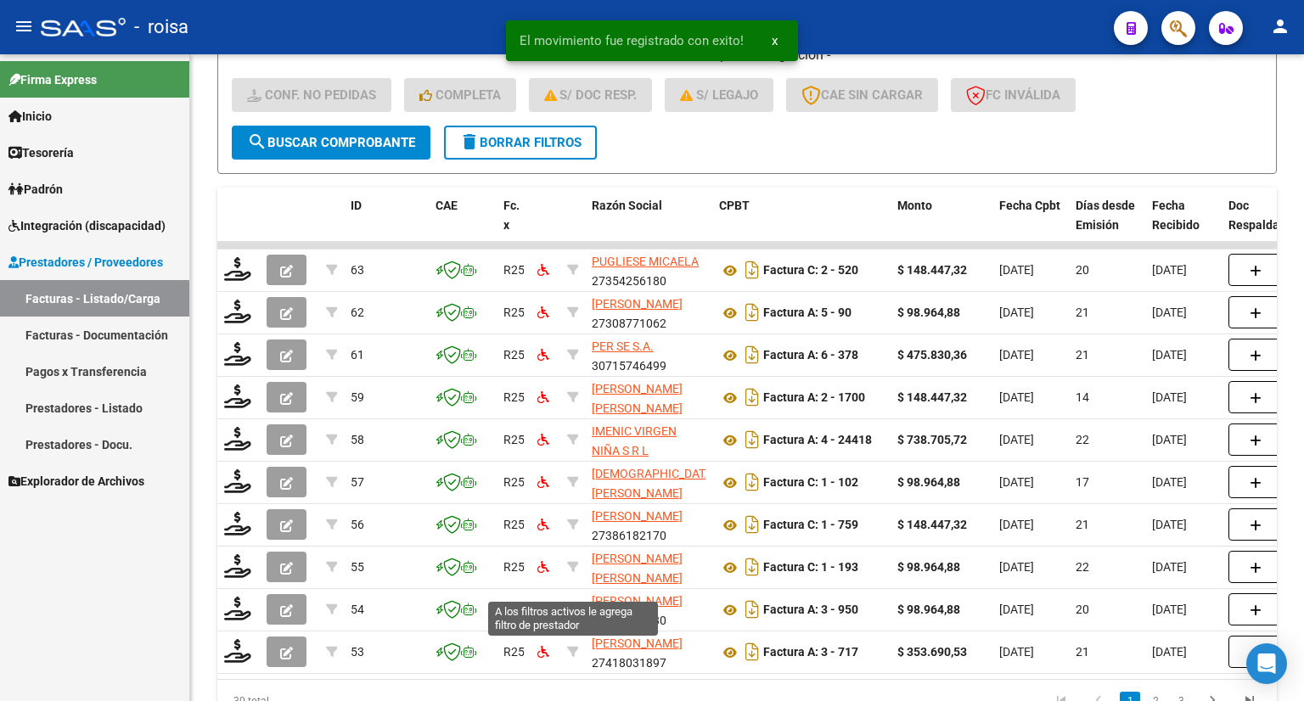
scroll to position [21, 0]
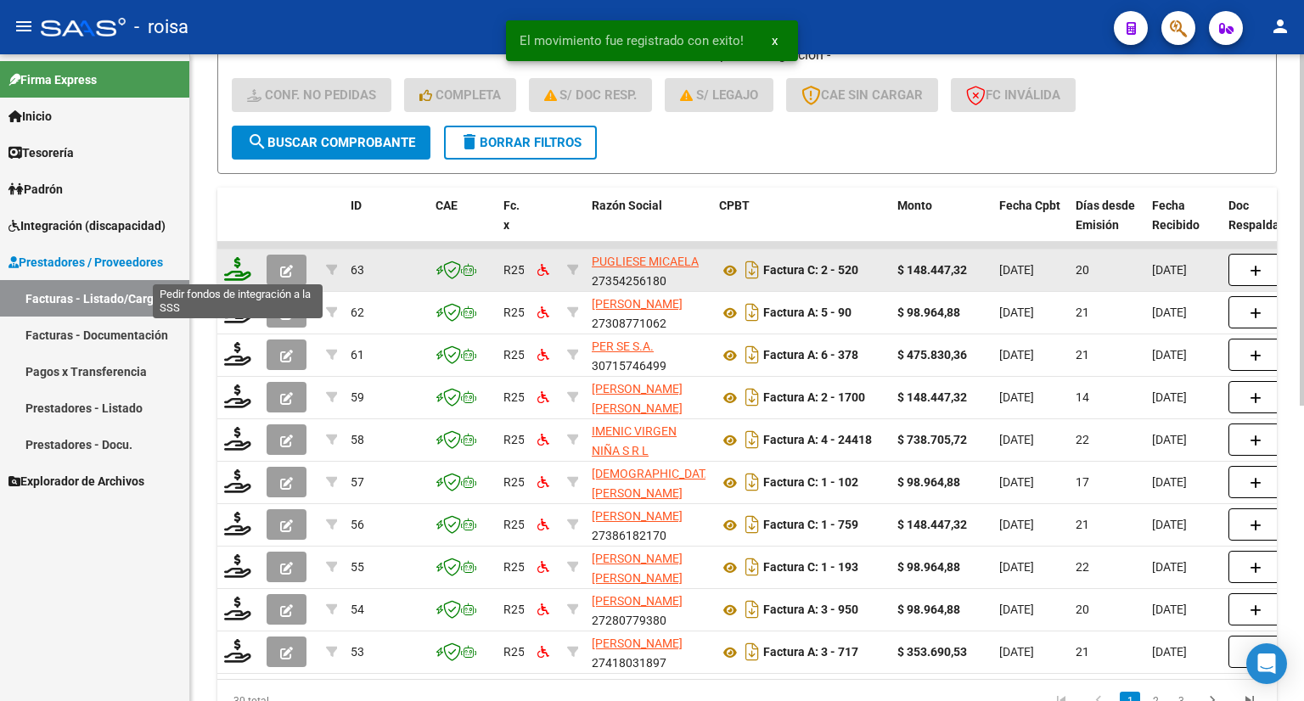
click at [232, 266] on icon at bounding box center [237, 269] width 27 height 24
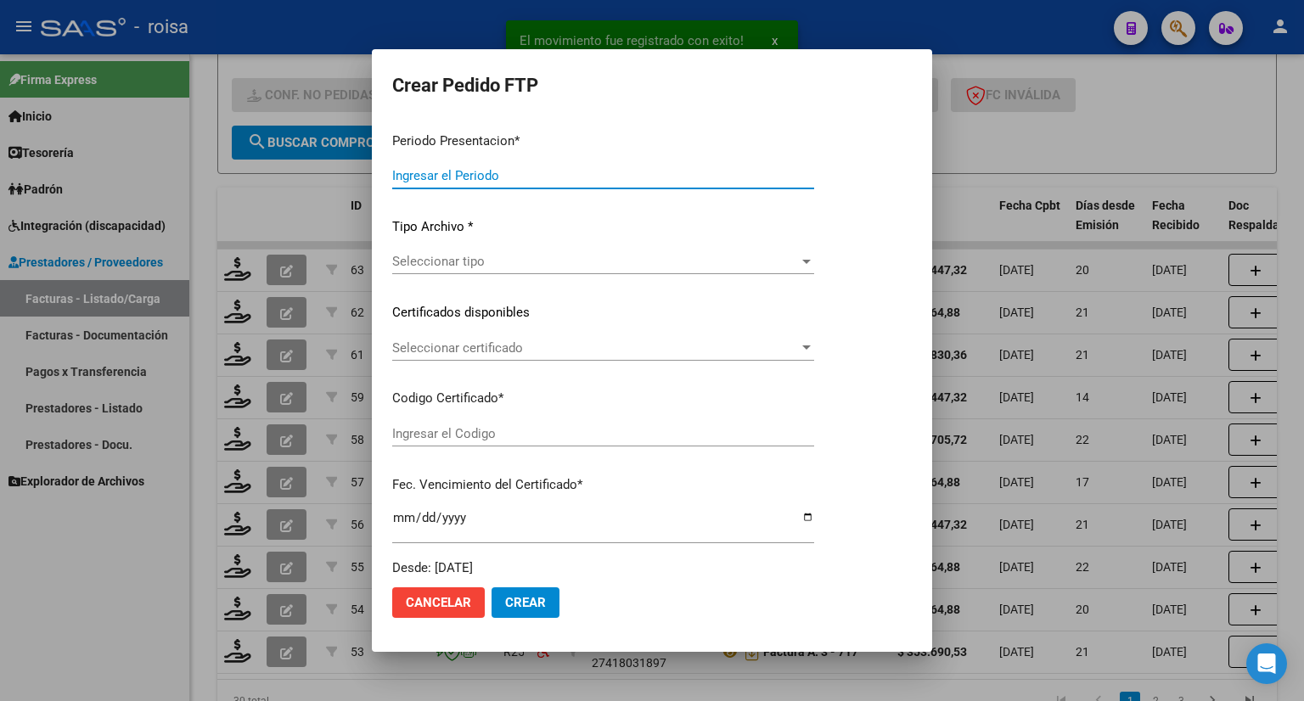
type input "202508"
type input "$ 148.447,32"
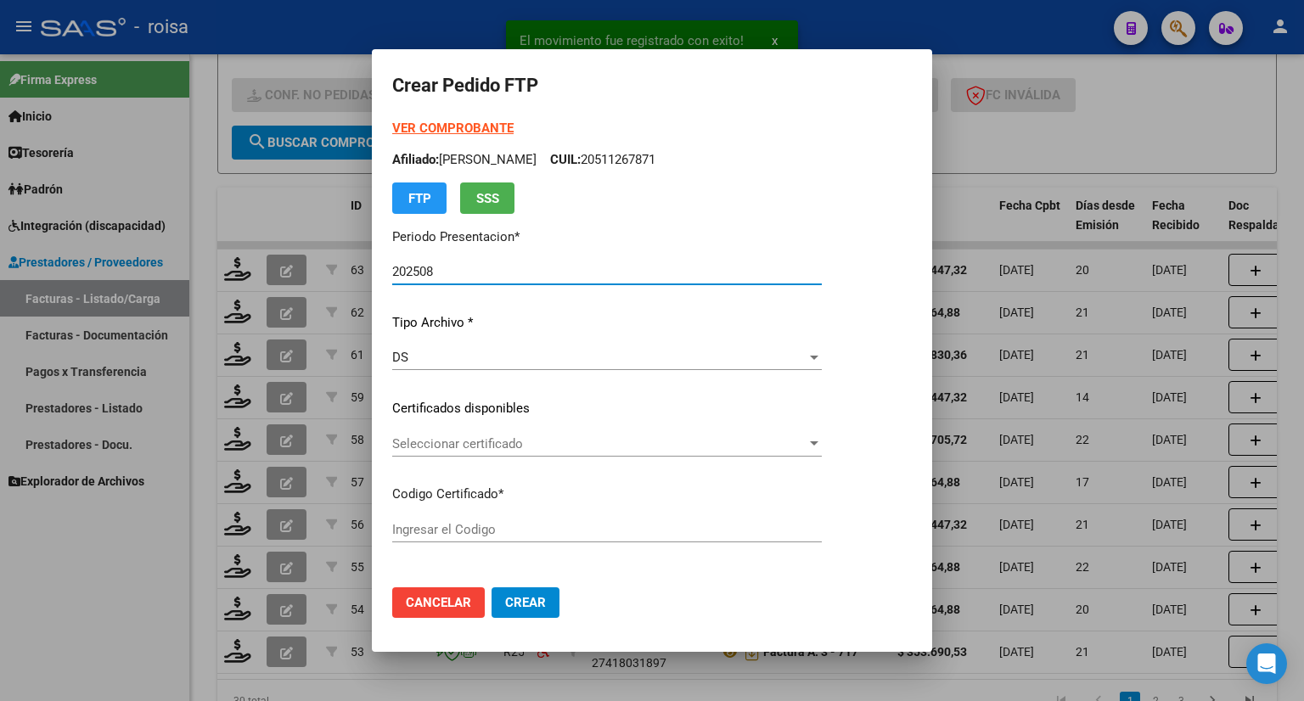
type input "ARG02000539859692024121320271213BSAS352"
type input "2027-12-13"
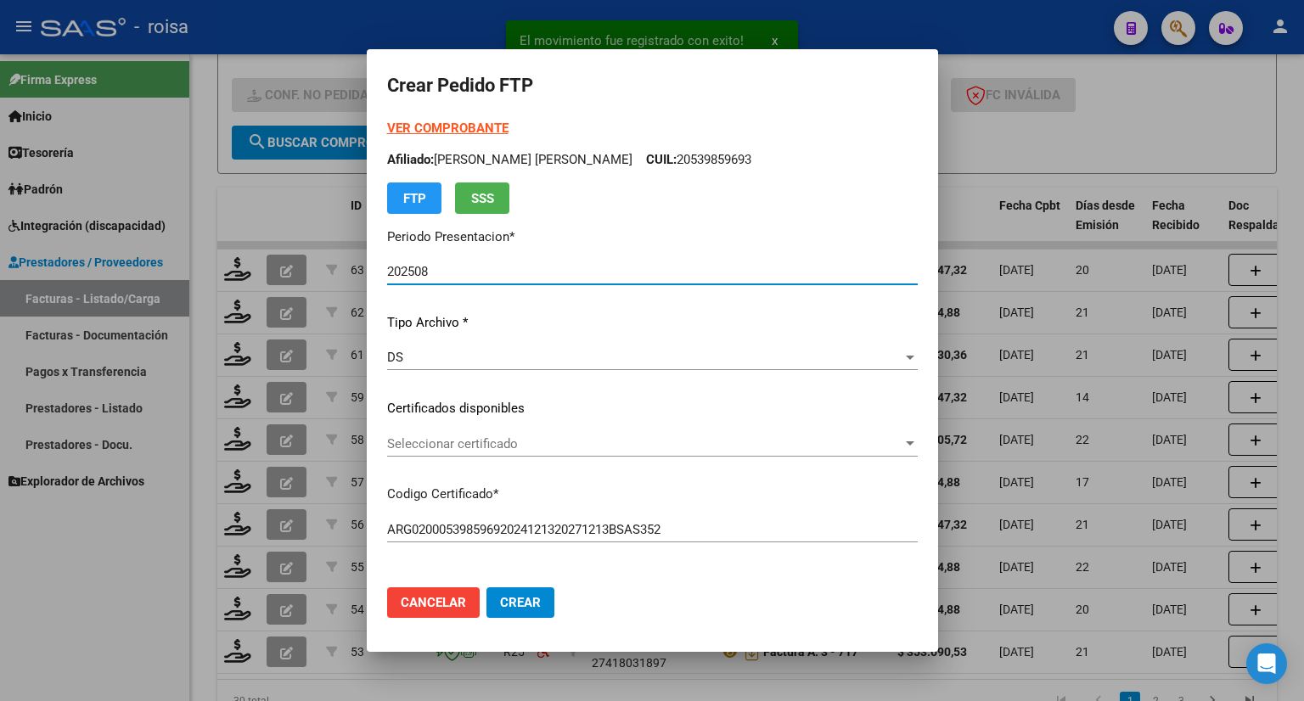
click at [423, 126] on strong "VER COMPROBANTE" at bounding box center [447, 128] width 121 height 15
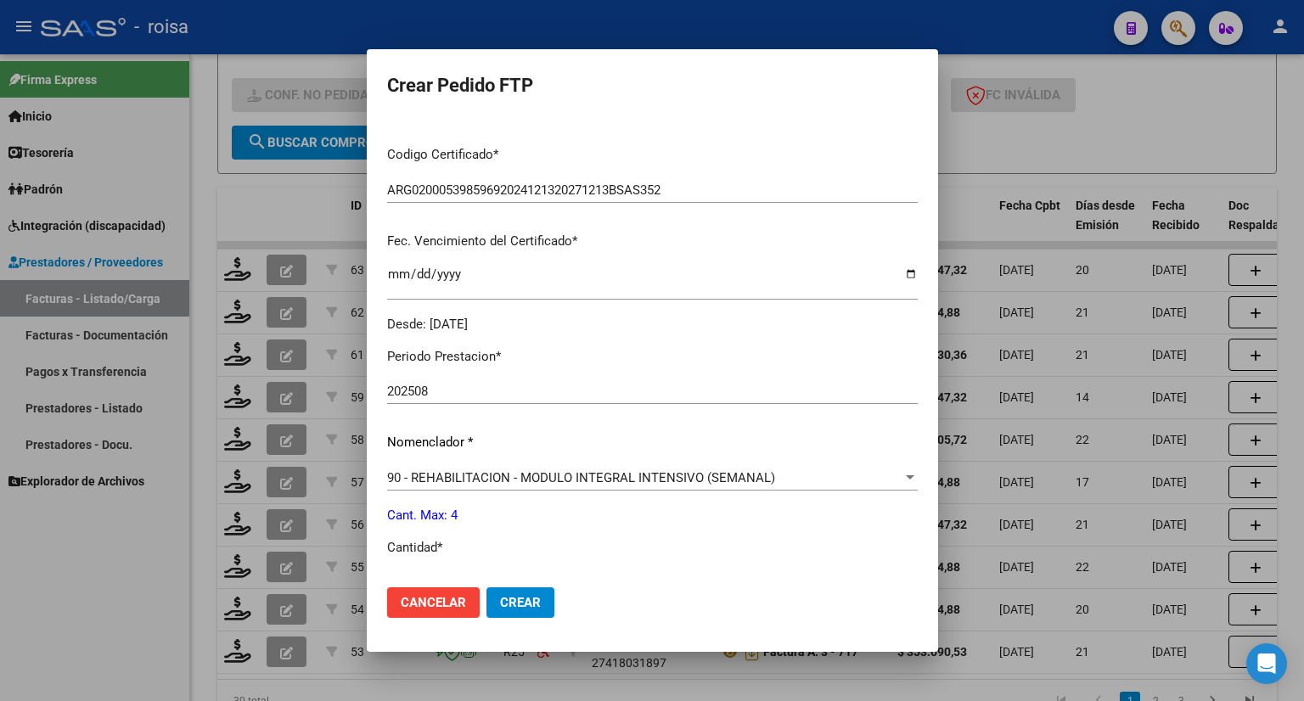
scroll to position [424, 0]
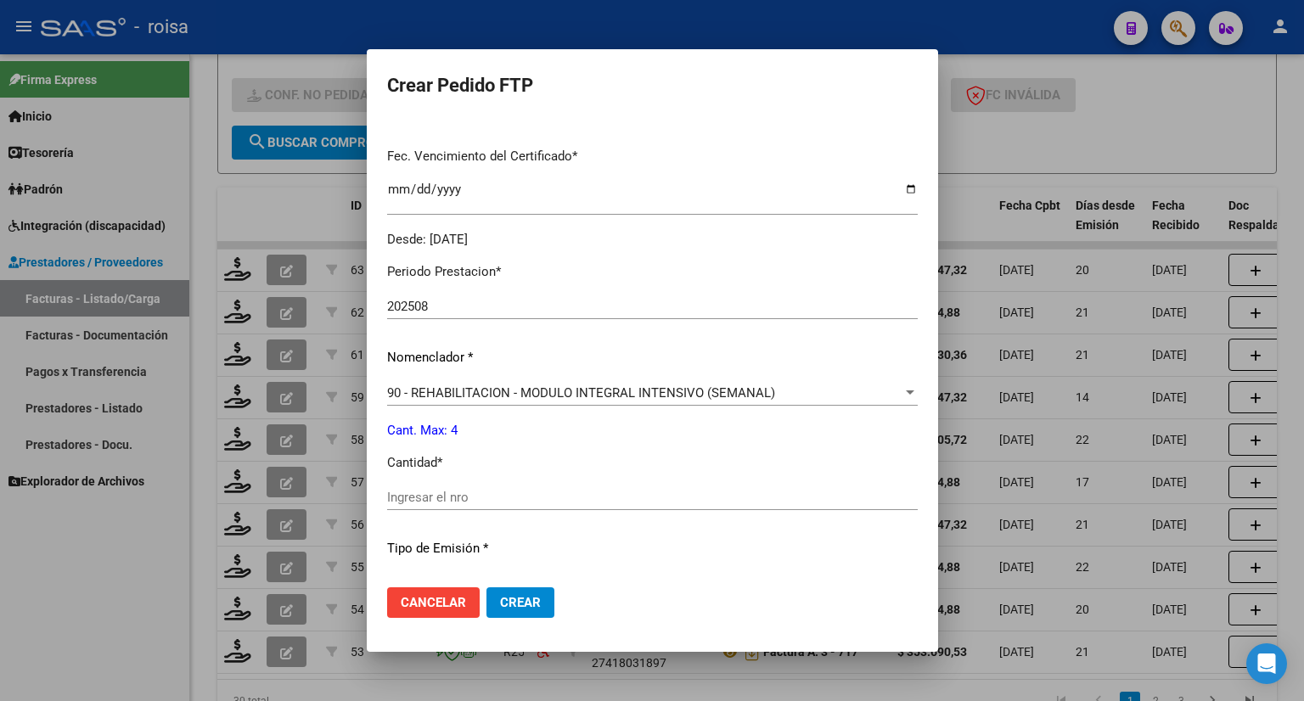
click at [483, 497] on input "Ingresar el nro" at bounding box center [652, 497] width 530 height 15
type input "4"
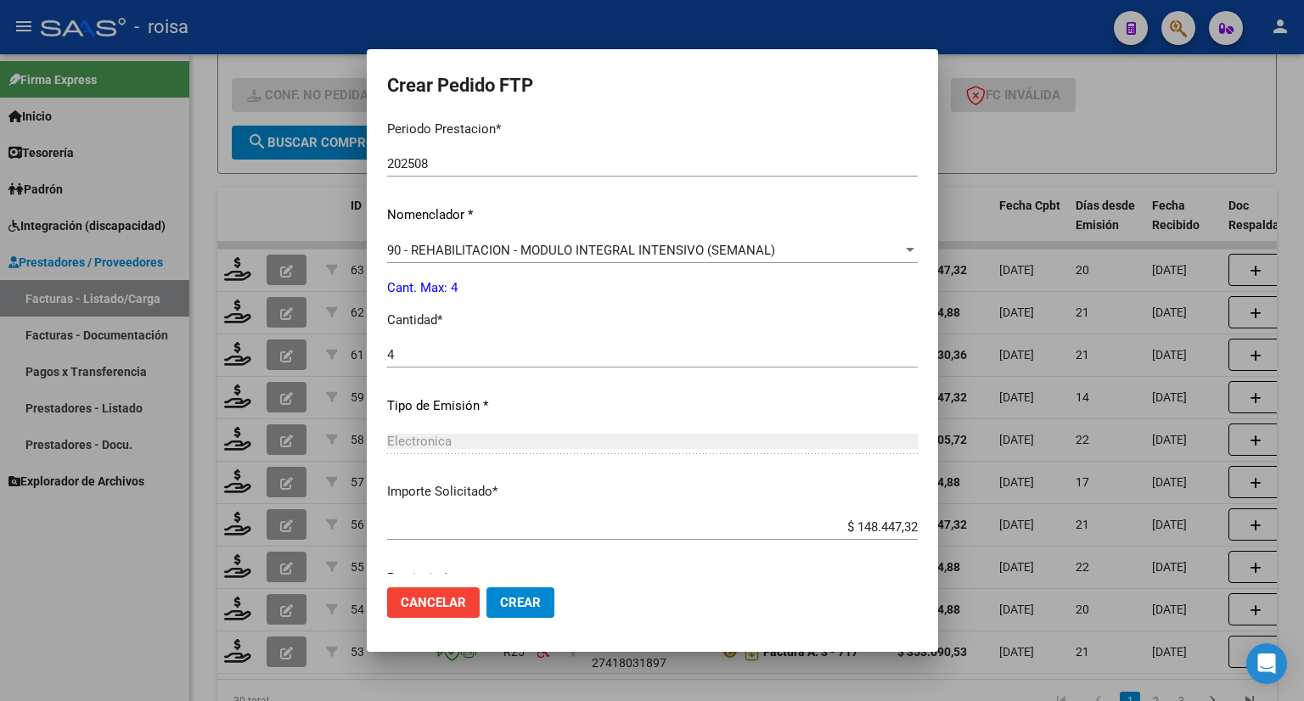
scroll to position [635, 0]
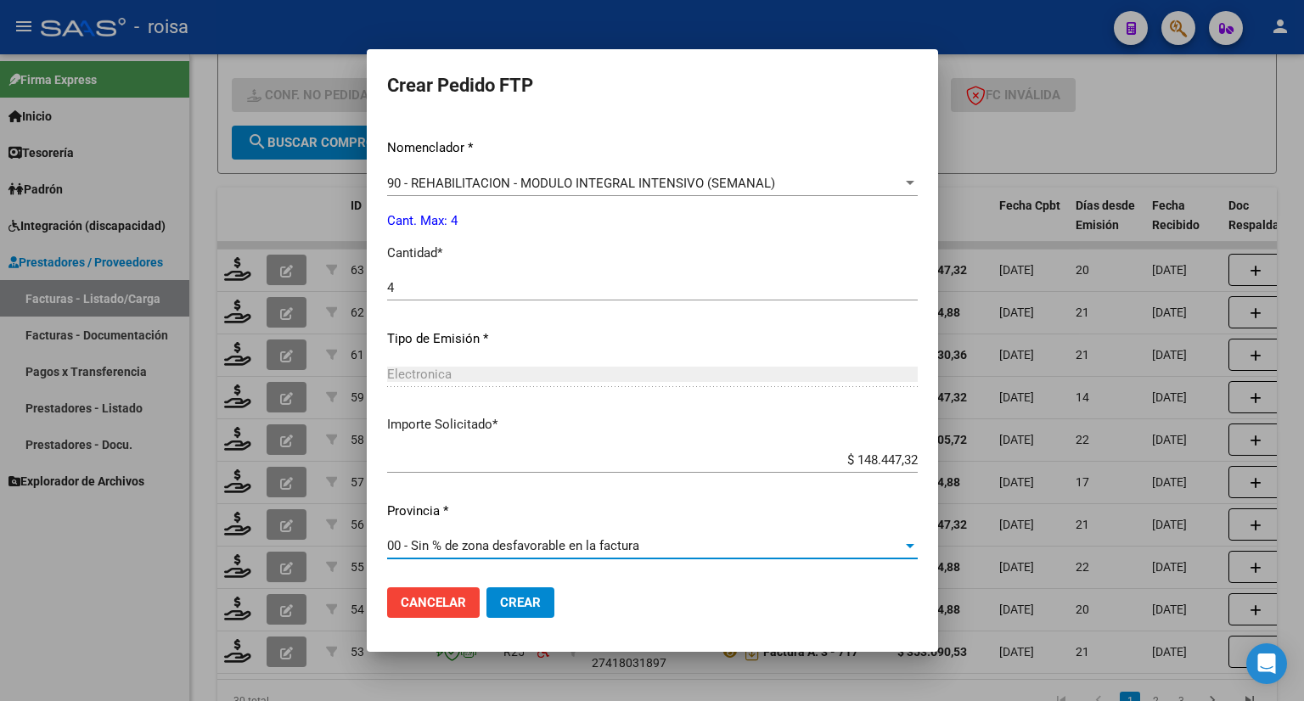
click at [475, 541] on span "00 - Sin % de zona desfavorable en la factura" at bounding box center [513, 545] width 252 height 15
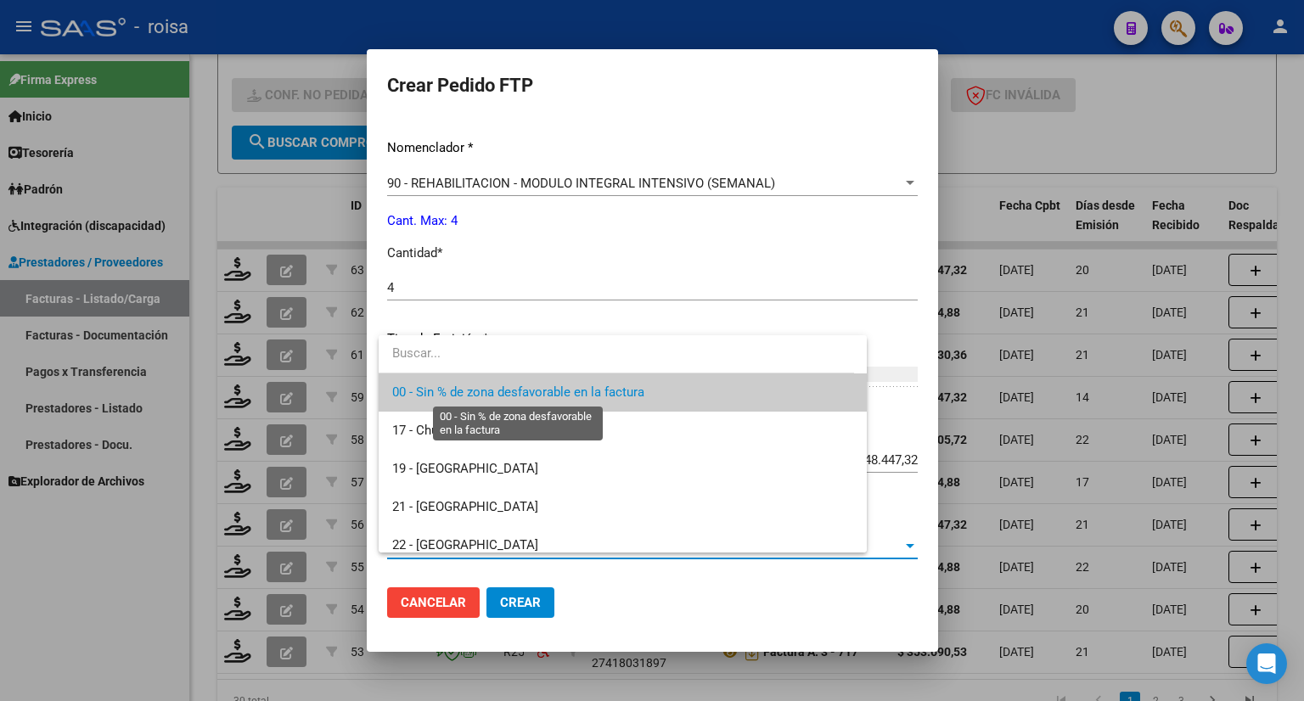
click at [443, 393] on span "00 - Sin % de zona desfavorable en la factura" at bounding box center [518, 391] width 252 height 15
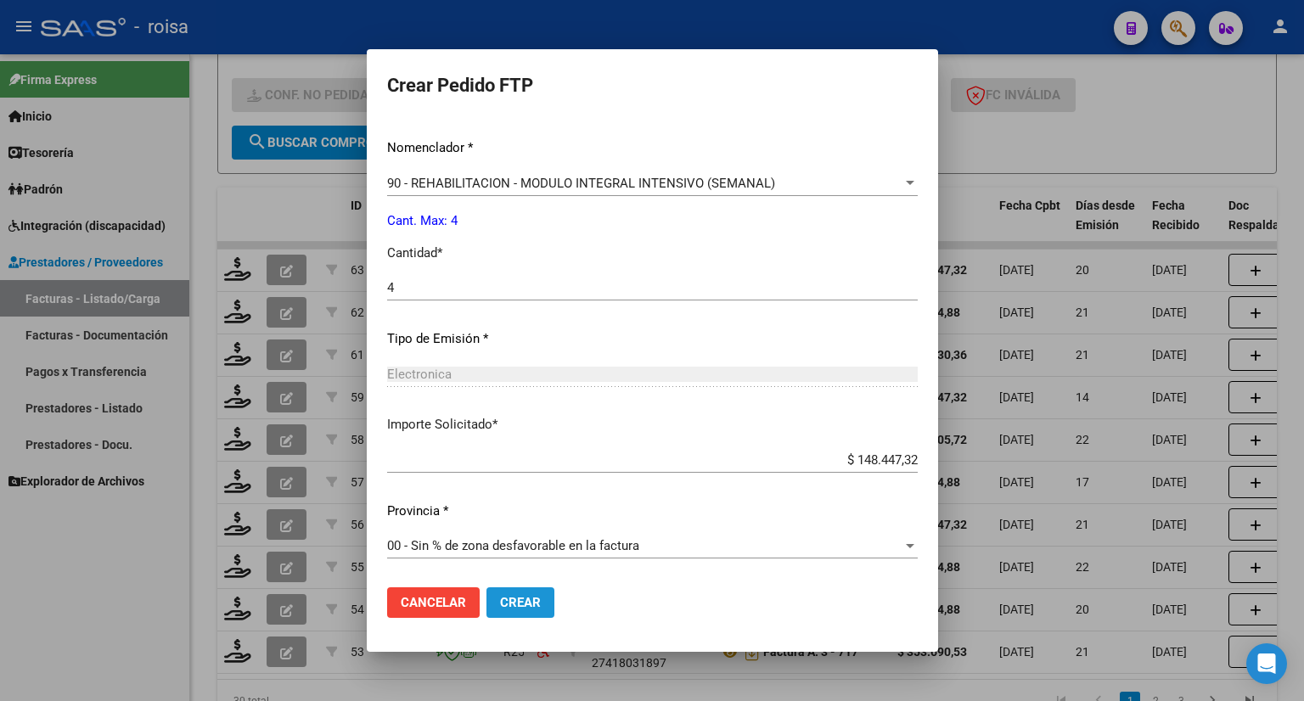
click at [520, 598] on span "Crear" at bounding box center [520, 602] width 41 height 15
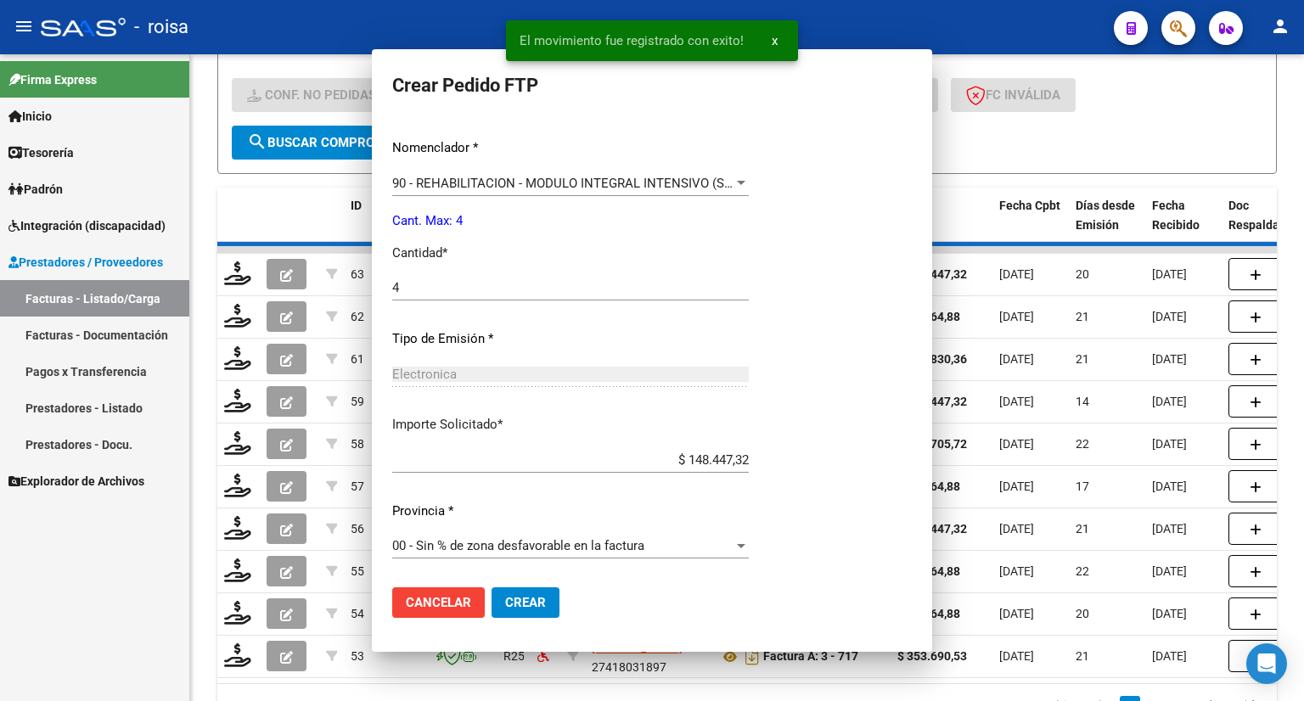
scroll to position [0, 0]
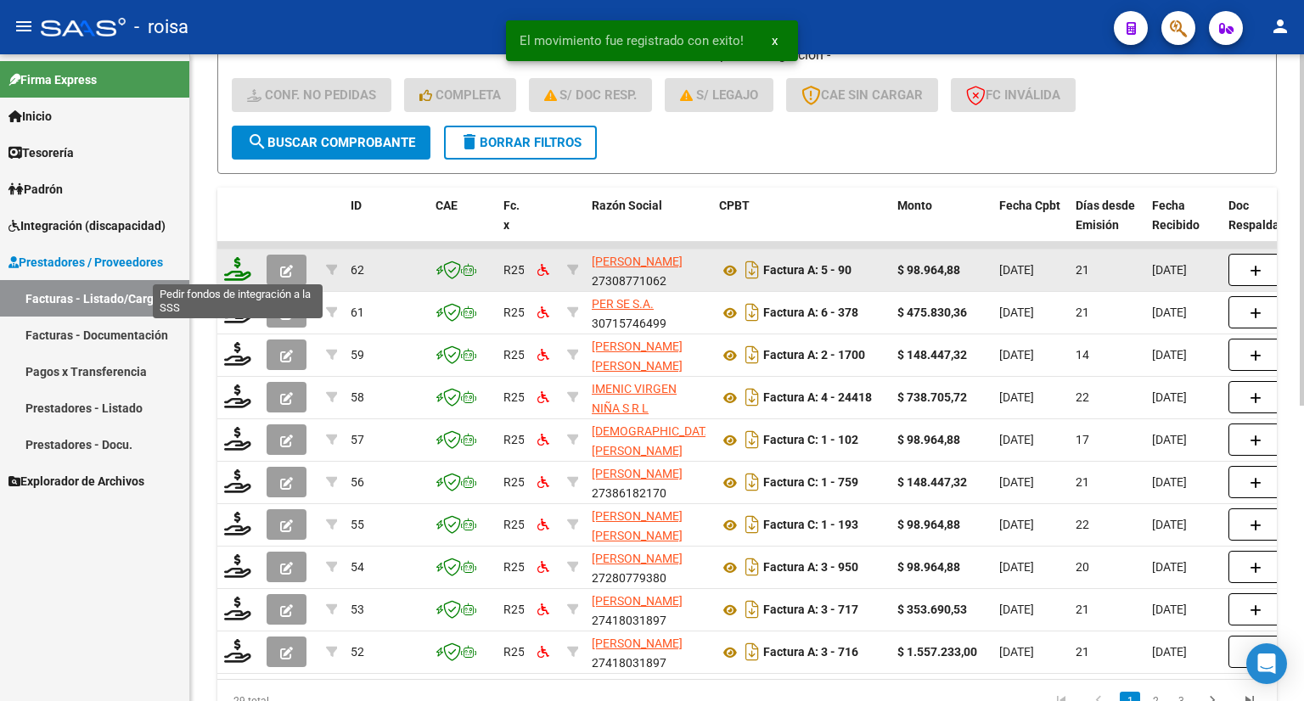
click at [236, 273] on icon at bounding box center [237, 269] width 27 height 24
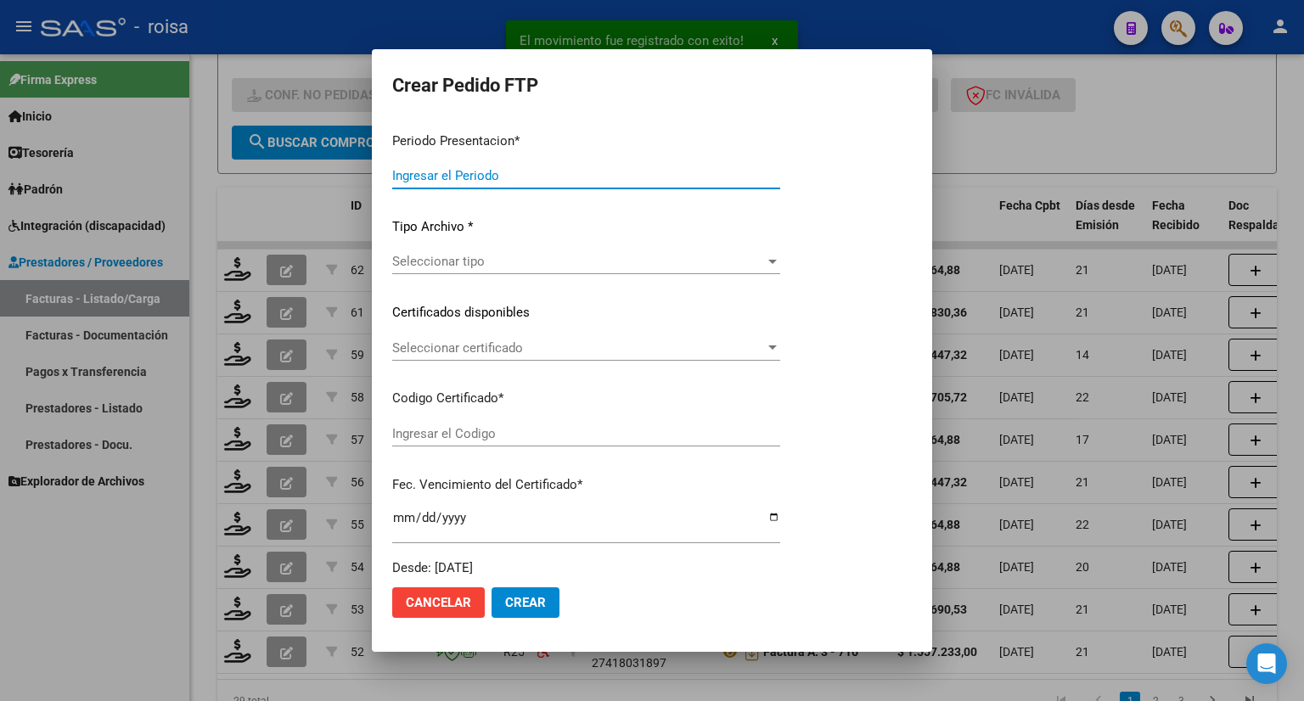
type input "202508"
type input "$ 98.964,88"
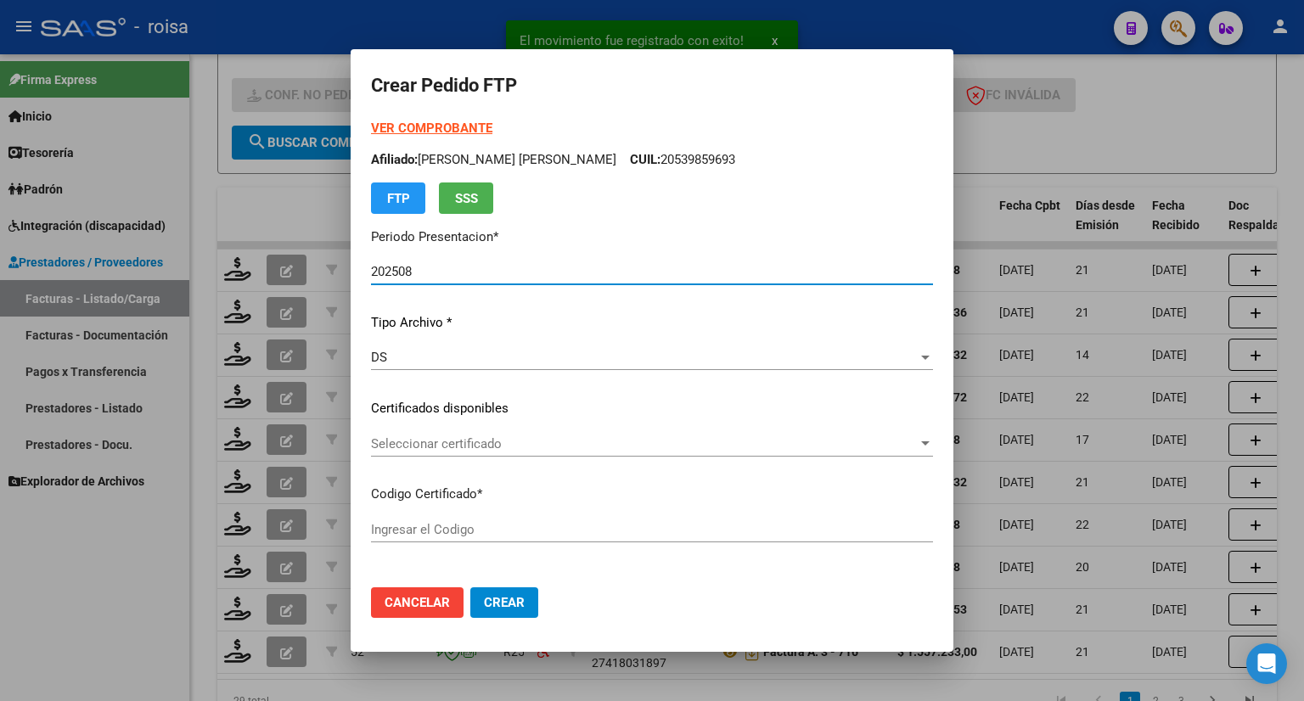
type input "ARG01000533870092023071420280714BS437"
type input "2028-07-14"
click at [464, 130] on strong "VER COMPROBANTE" at bounding box center [431, 128] width 121 height 15
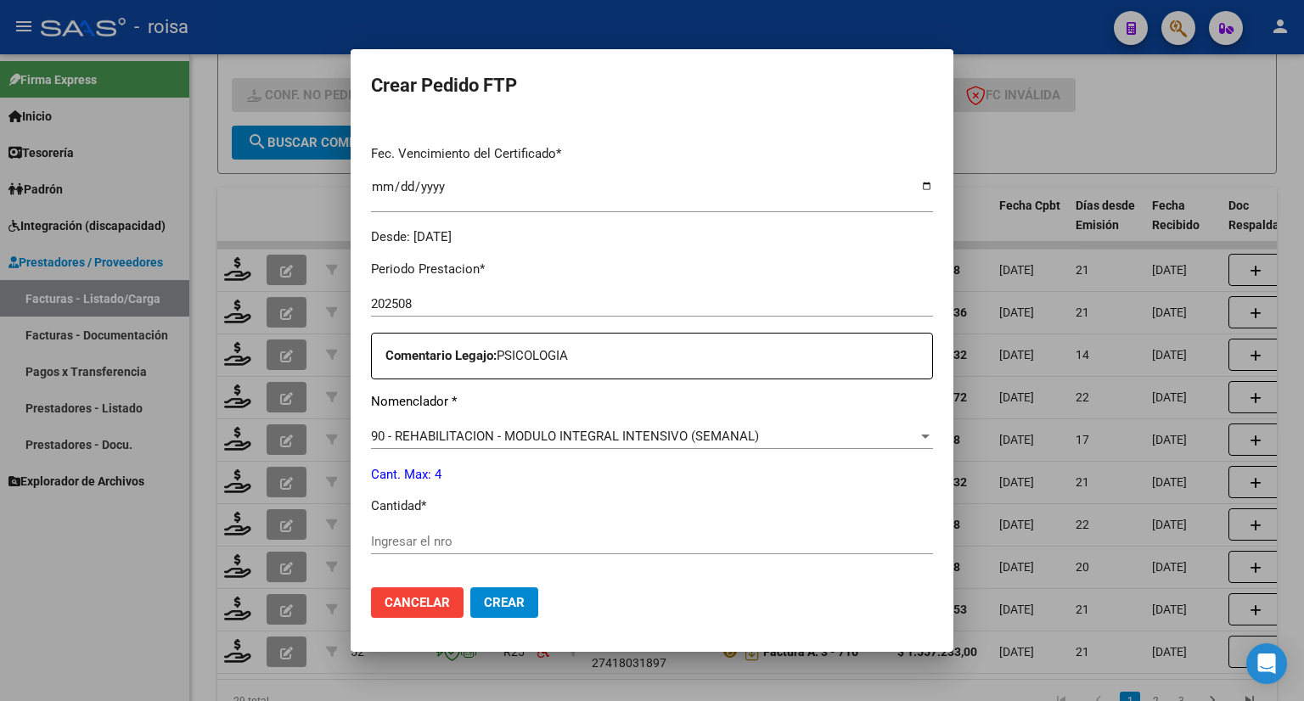
scroll to position [509, 0]
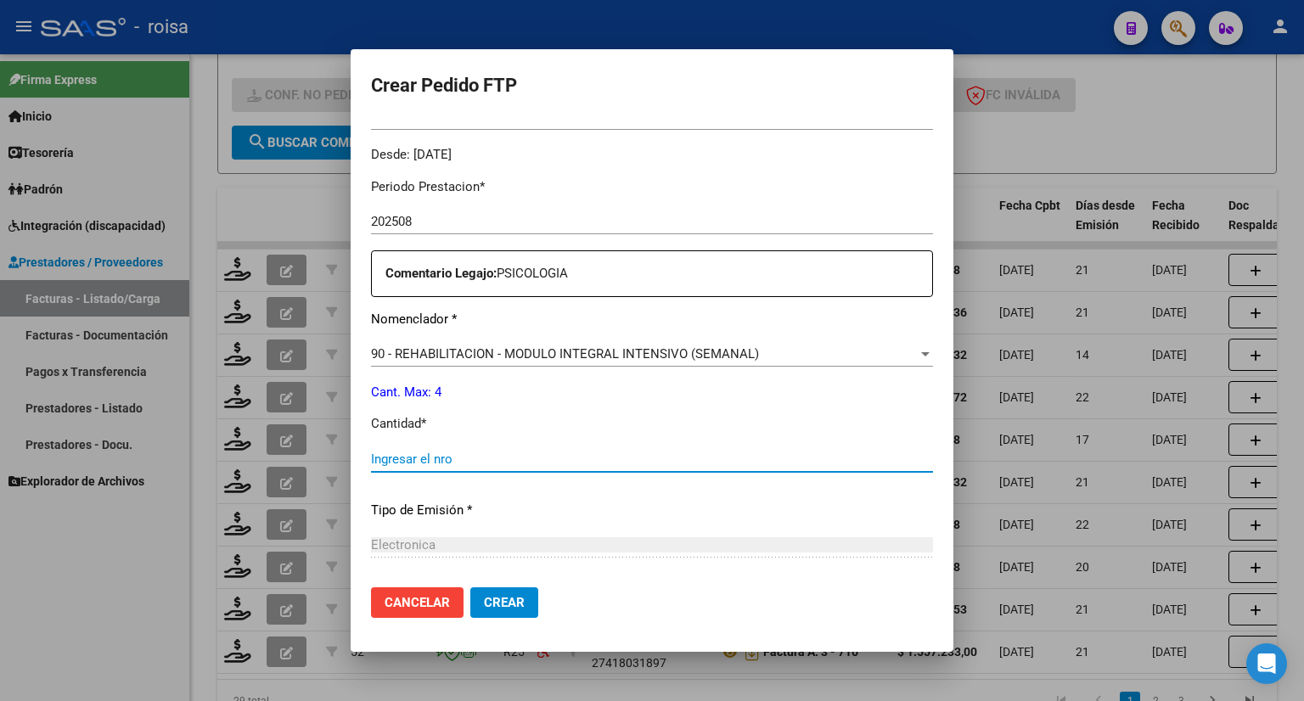
click at [475, 459] on input "Ingresar el nro" at bounding box center [652, 459] width 562 height 15
type input "4"
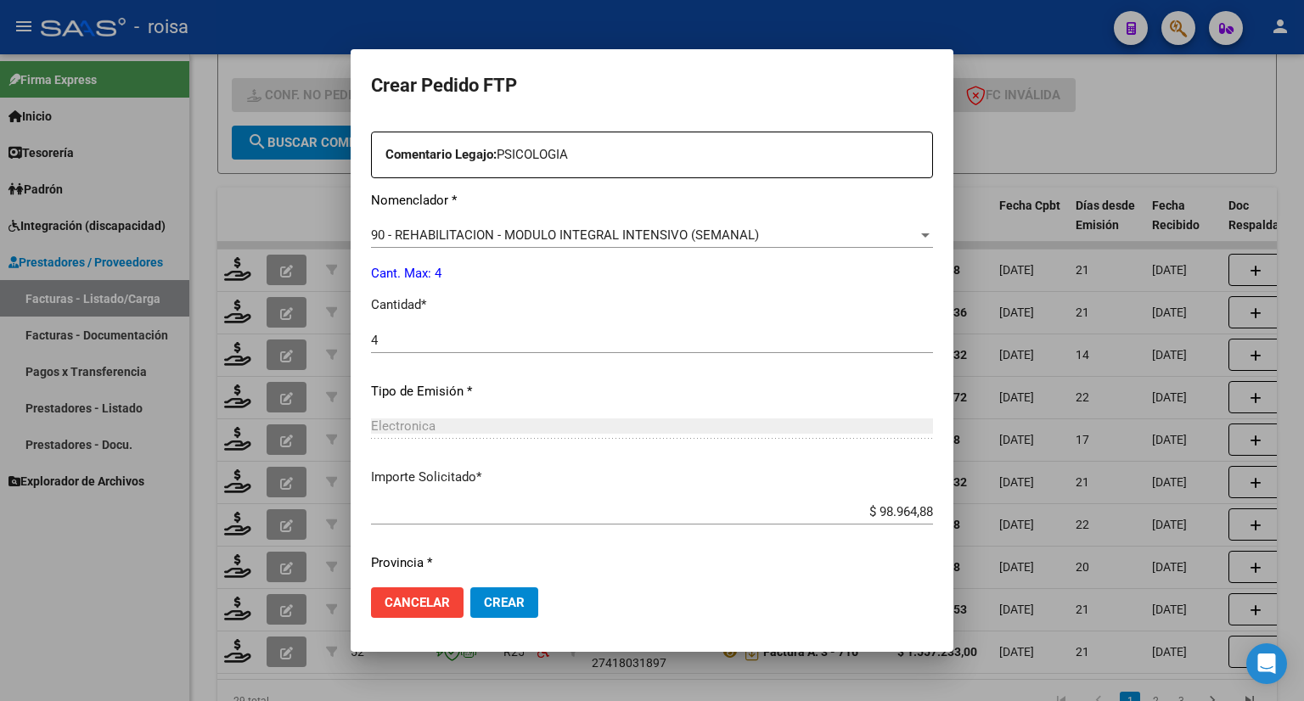
scroll to position [680, 0]
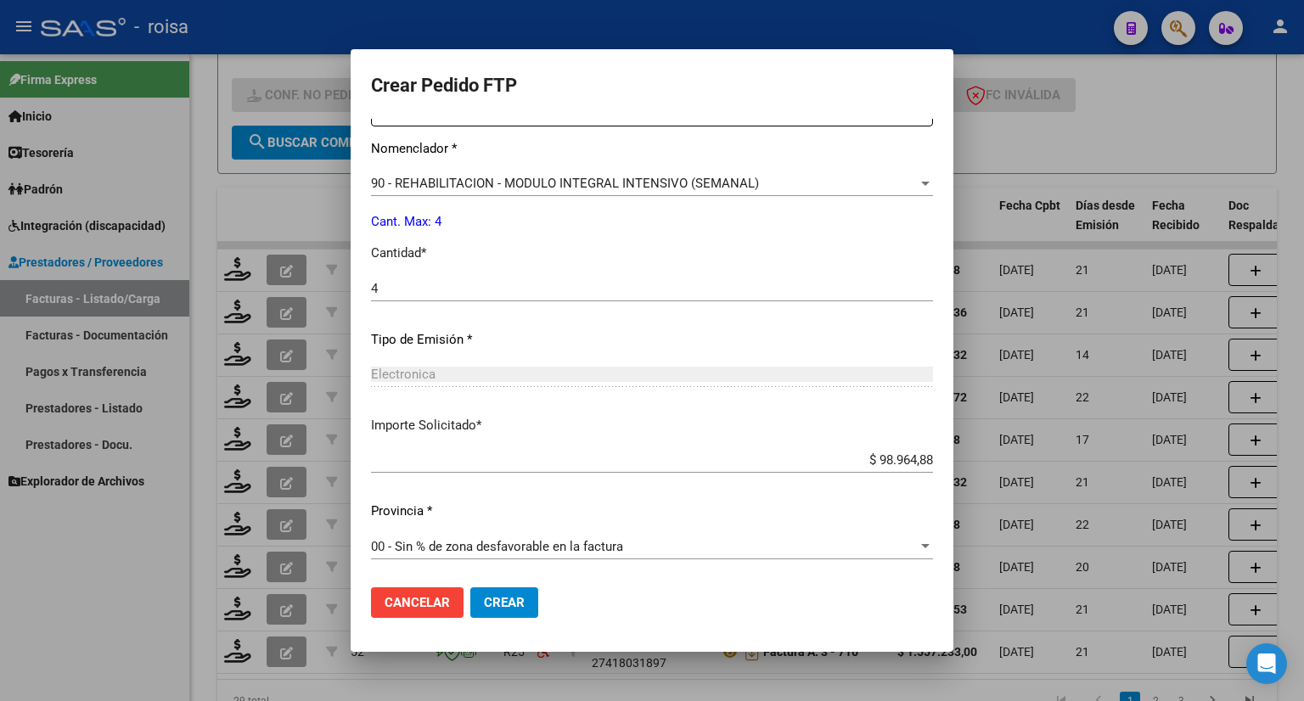
click at [457, 547] on span "00 - Sin % de zona desfavorable en la factura" at bounding box center [497, 546] width 252 height 15
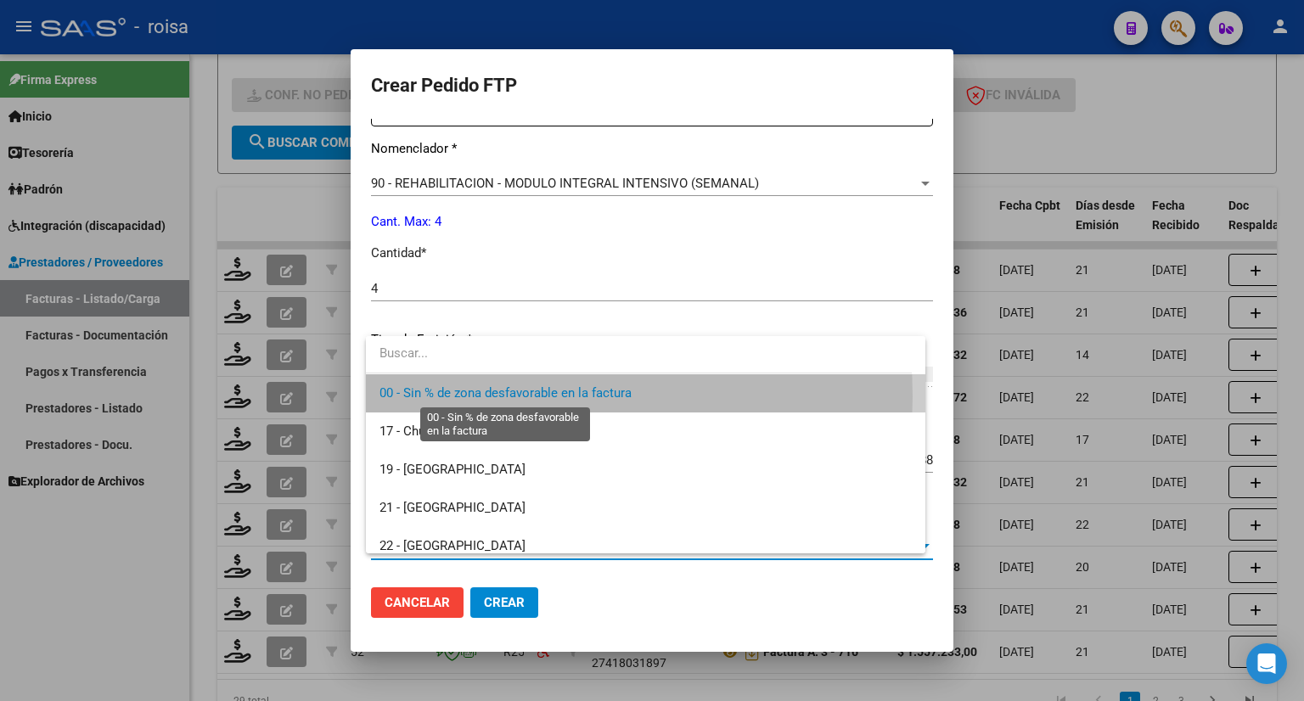
click at [435, 396] on span "00 - Sin % de zona desfavorable en la factura" at bounding box center [505, 392] width 252 height 15
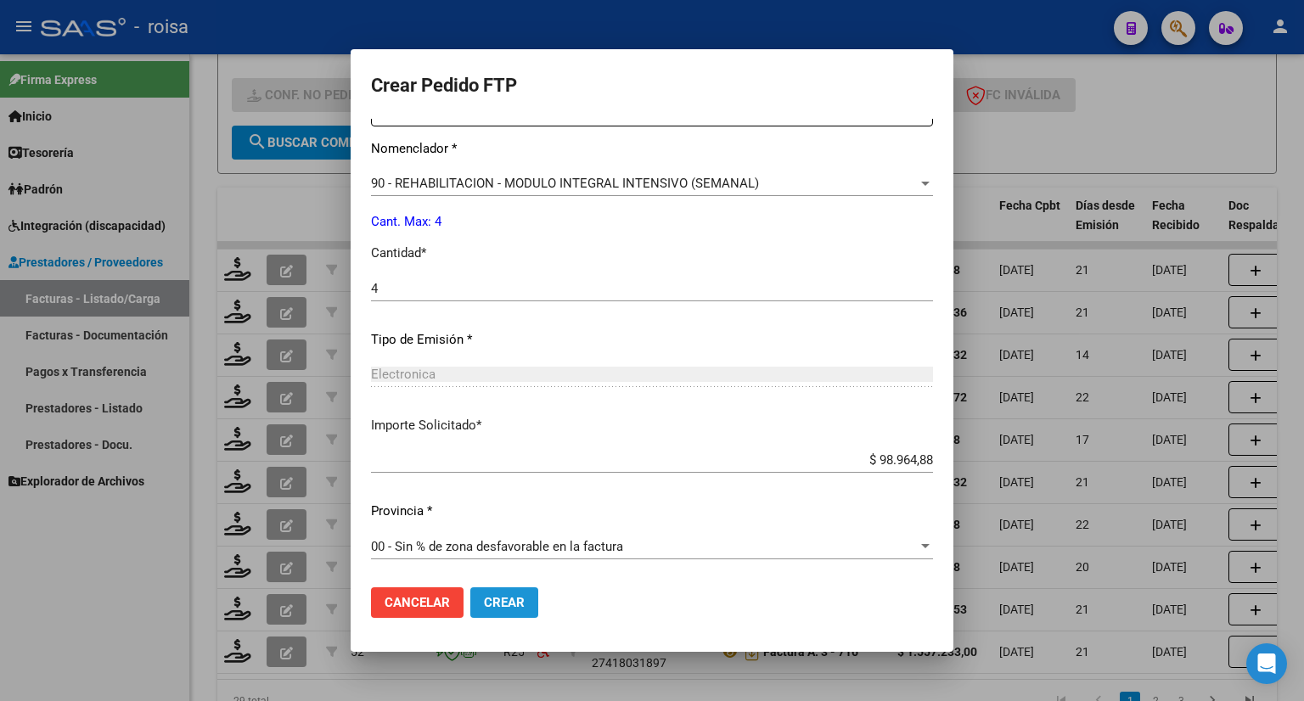
click at [507, 611] on button "Crear" at bounding box center [504, 602] width 68 height 31
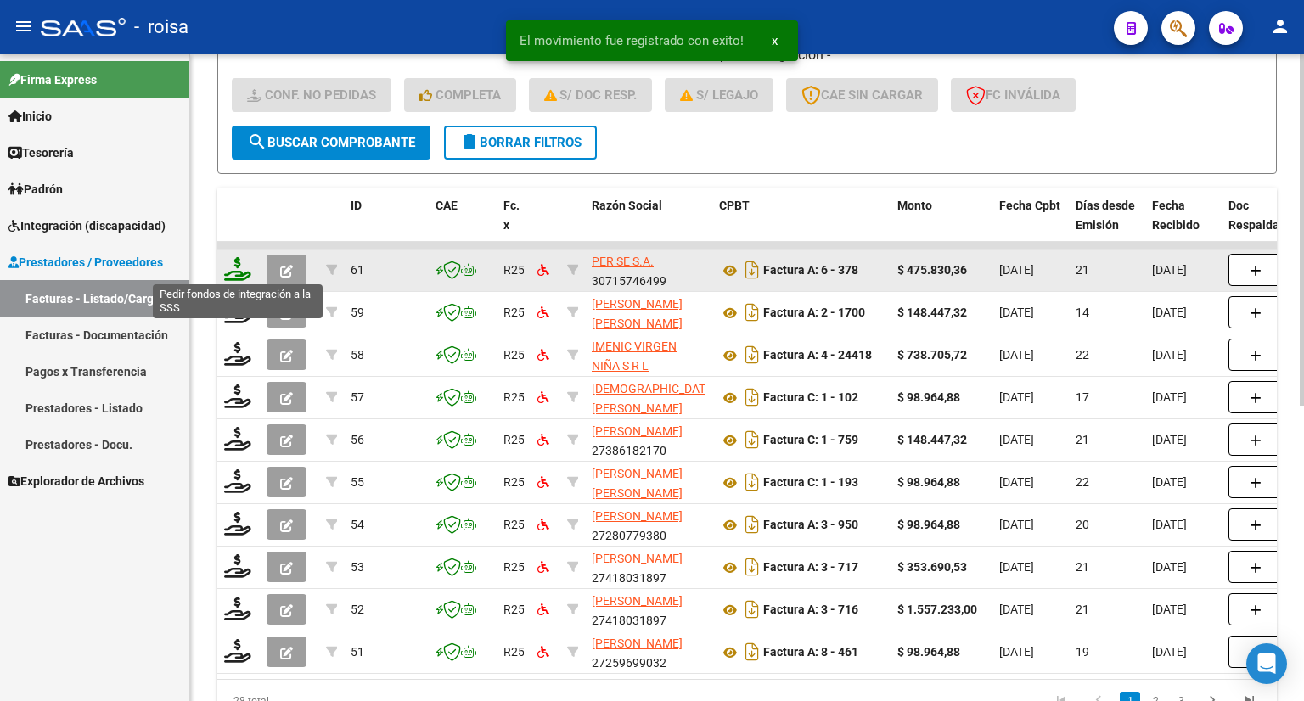
click at [238, 269] on icon at bounding box center [237, 269] width 27 height 24
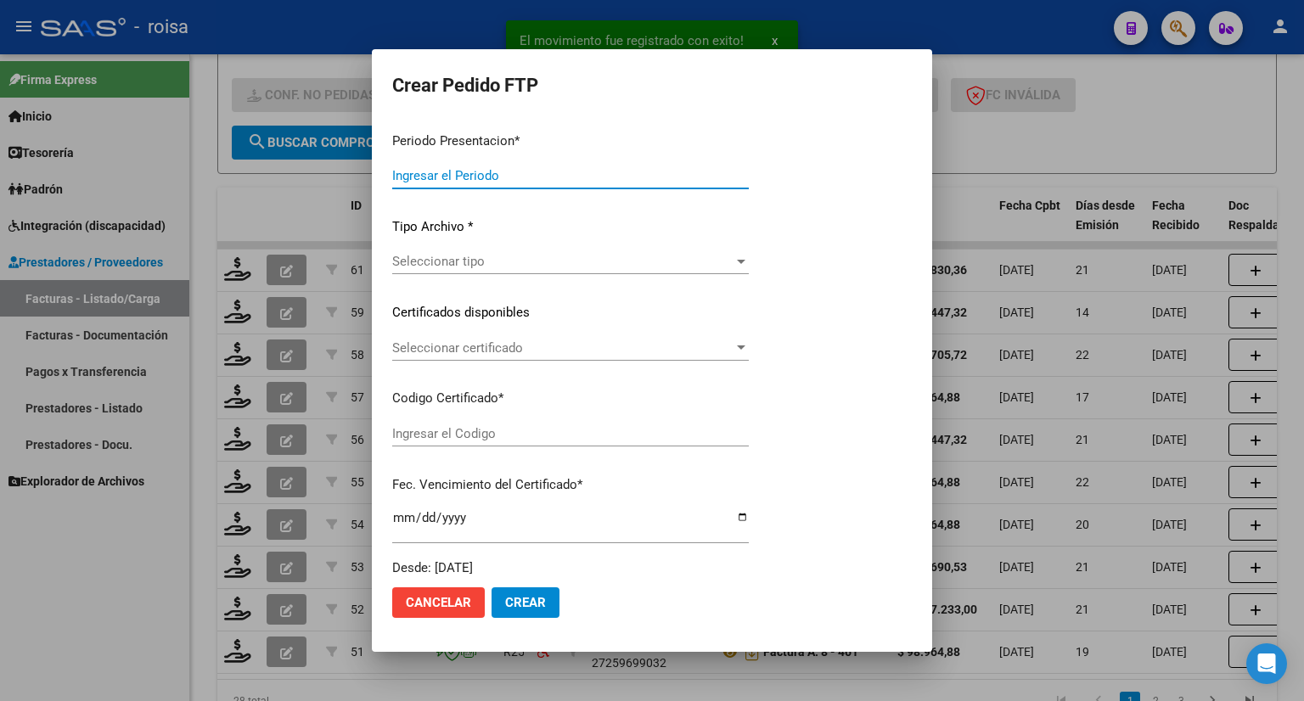
type input "202508"
type input "$ 475.830,36"
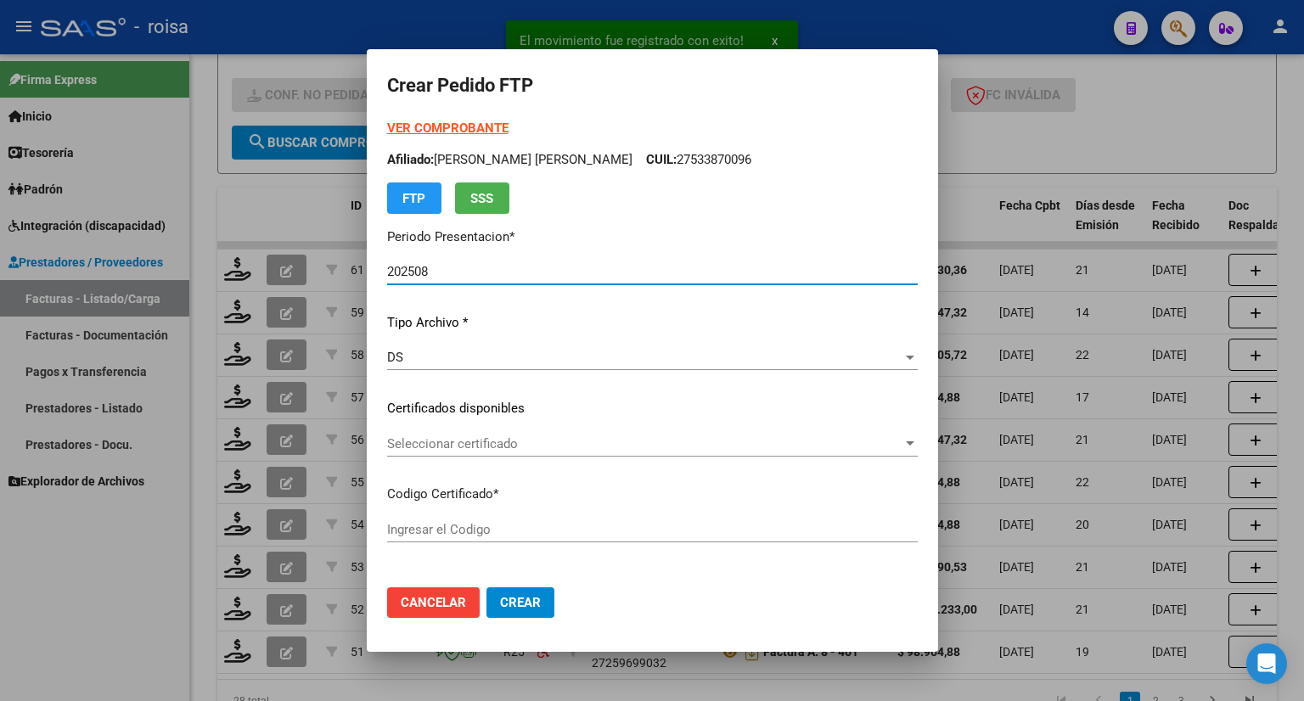
type input "ARG02000511267872023051520280515BSAS436"
type input "2028-05-15"
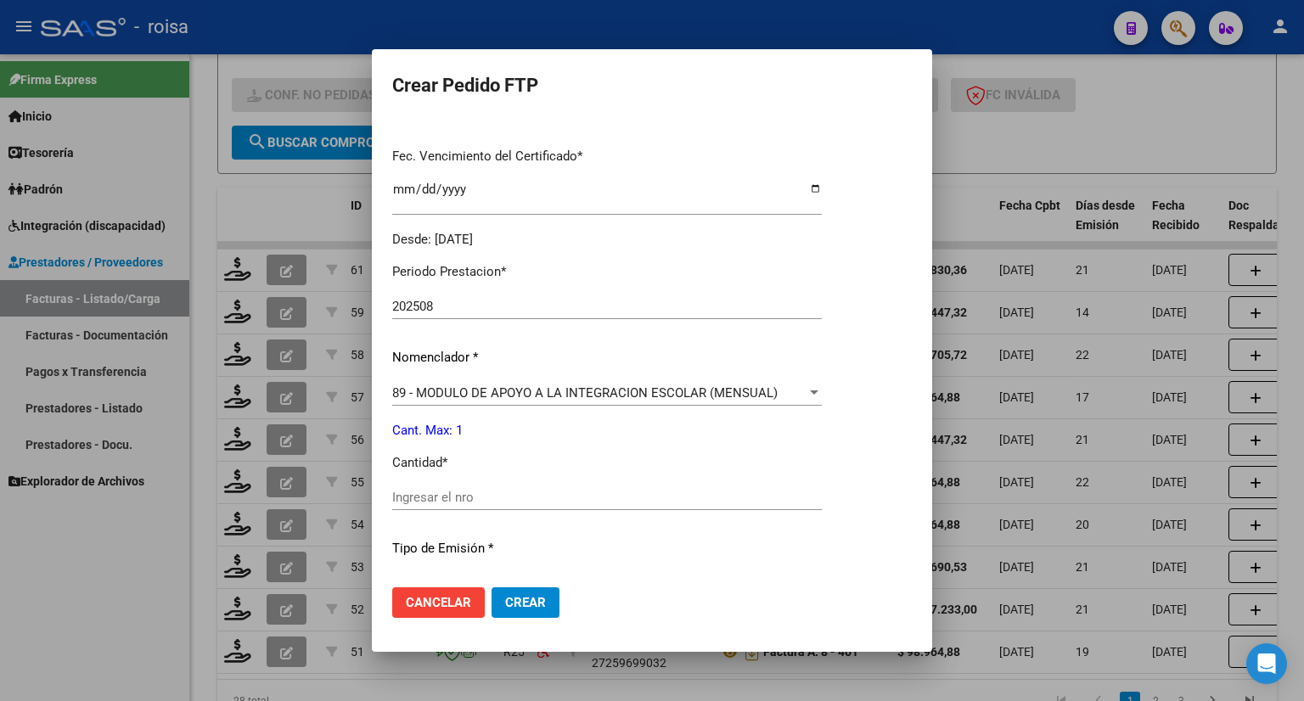
scroll to position [509, 0]
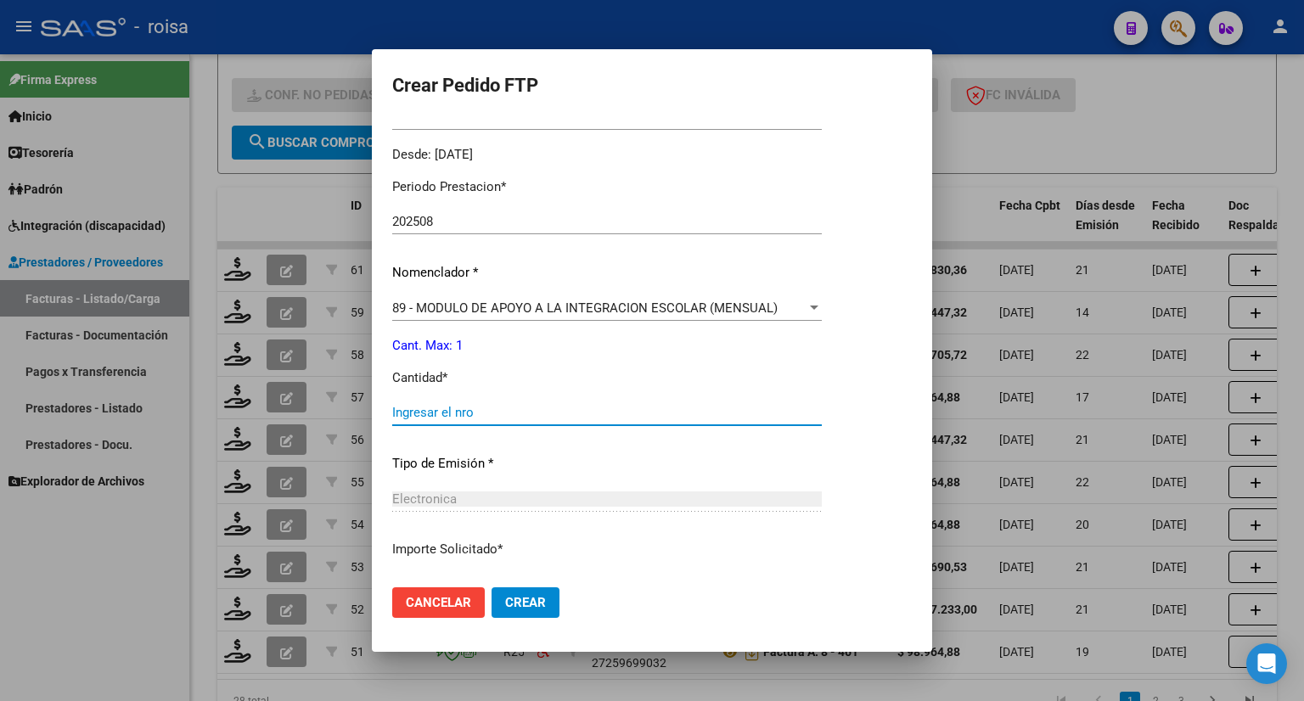
click at [457, 412] on input "Ingresar el nro" at bounding box center [606, 412] width 429 height 15
type input "4"
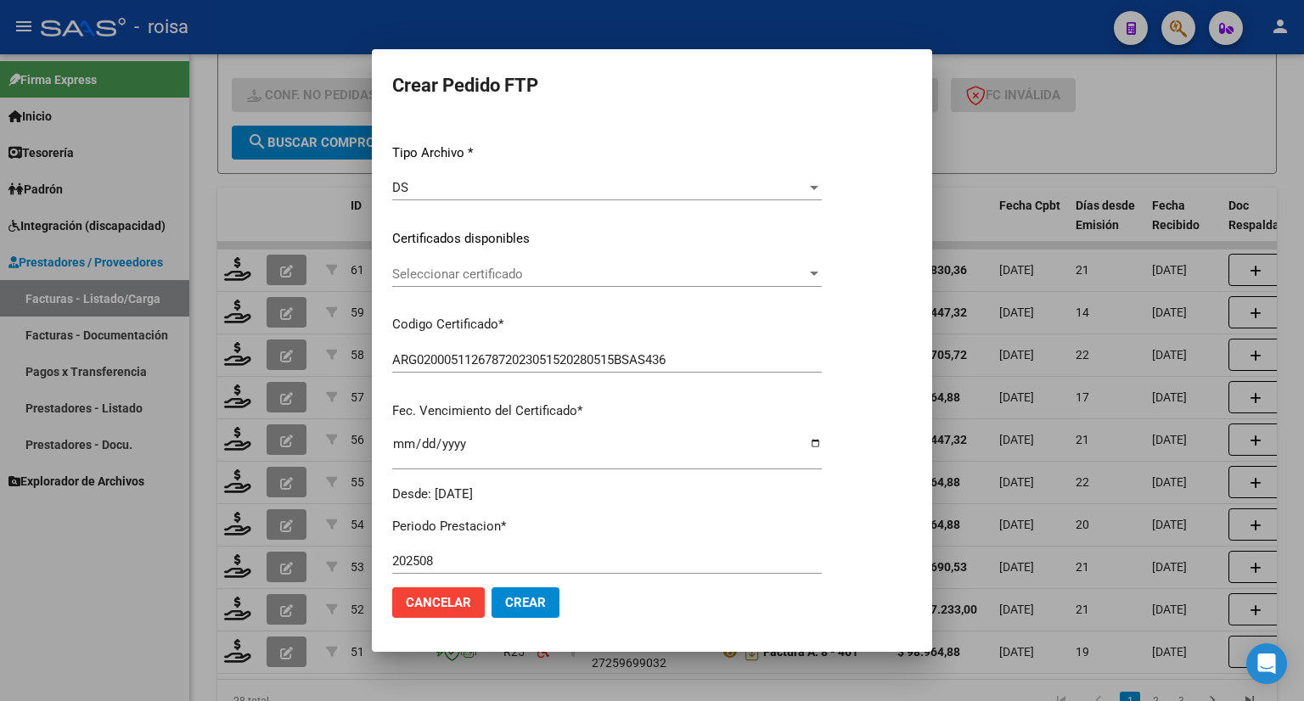
scroll to position [0, 0]
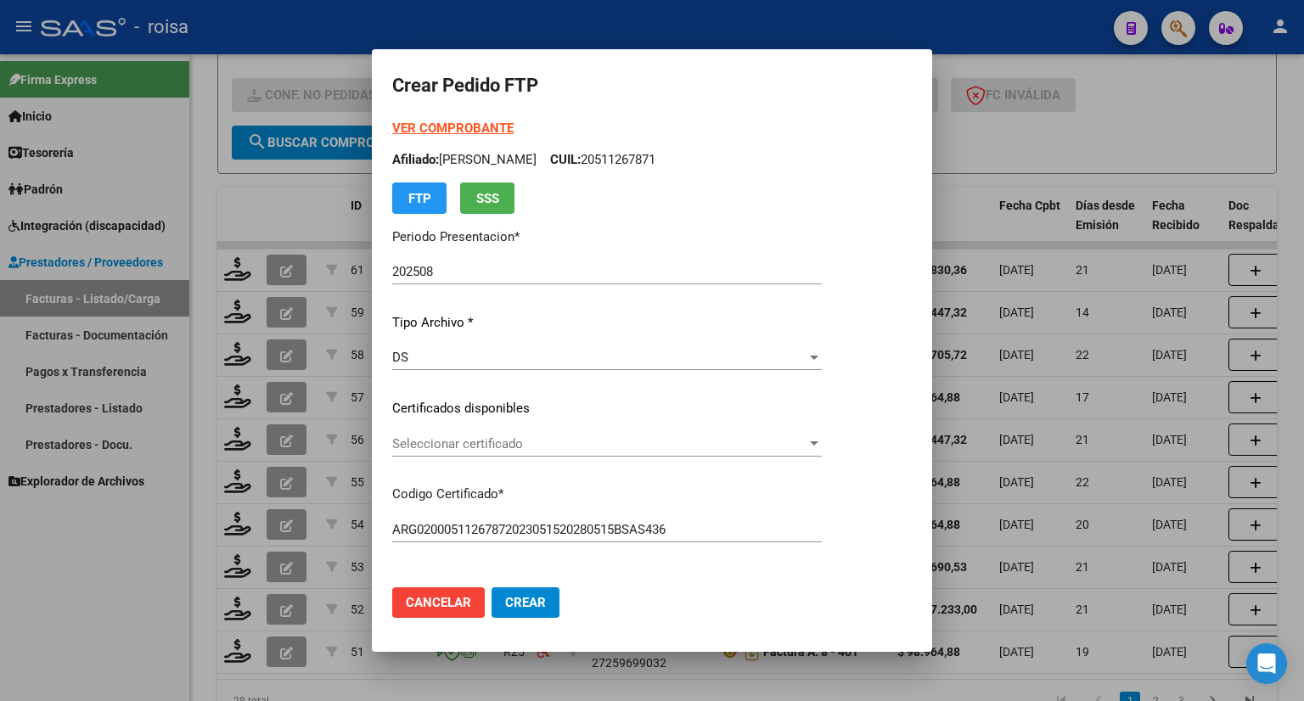
click at [425, 121] on strong "VER COMPROBANTE" at bounding box center [452, 128] width 121 height 15
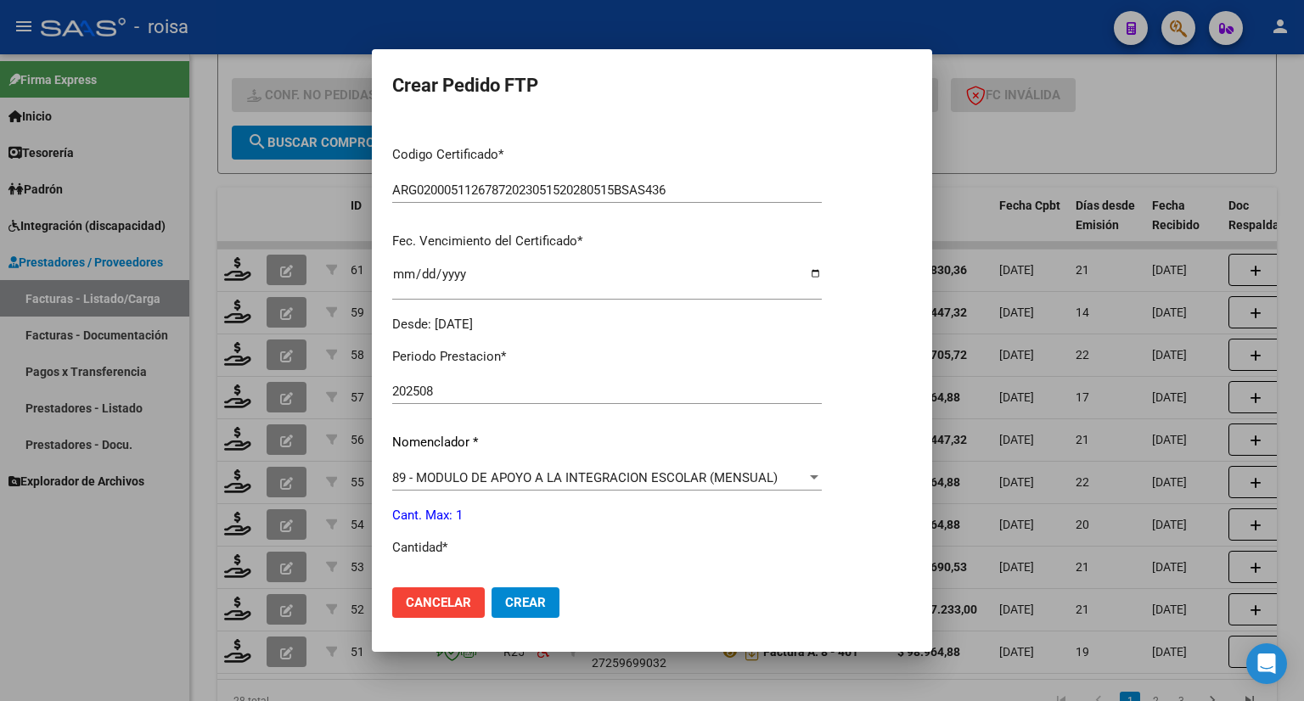
scroll to position [509, 0]
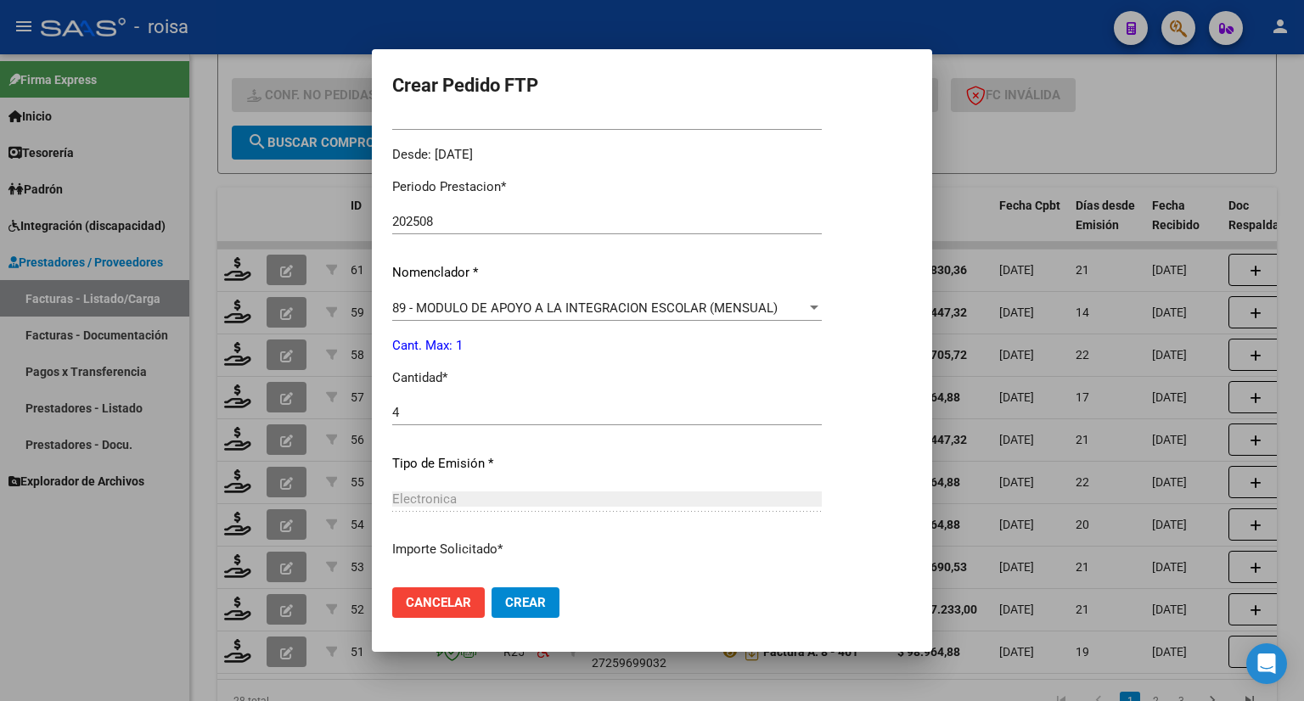
click at [493, 399] on div "Periodo Prestacion * 202508 Ingresar el Periodo Prestacion Nomenclador * 89 - M…" at bounding box center [606, 432] width 429 height 535
click at [485, 408] on input "4" at bounding box center [606, 412] width 429 height 15
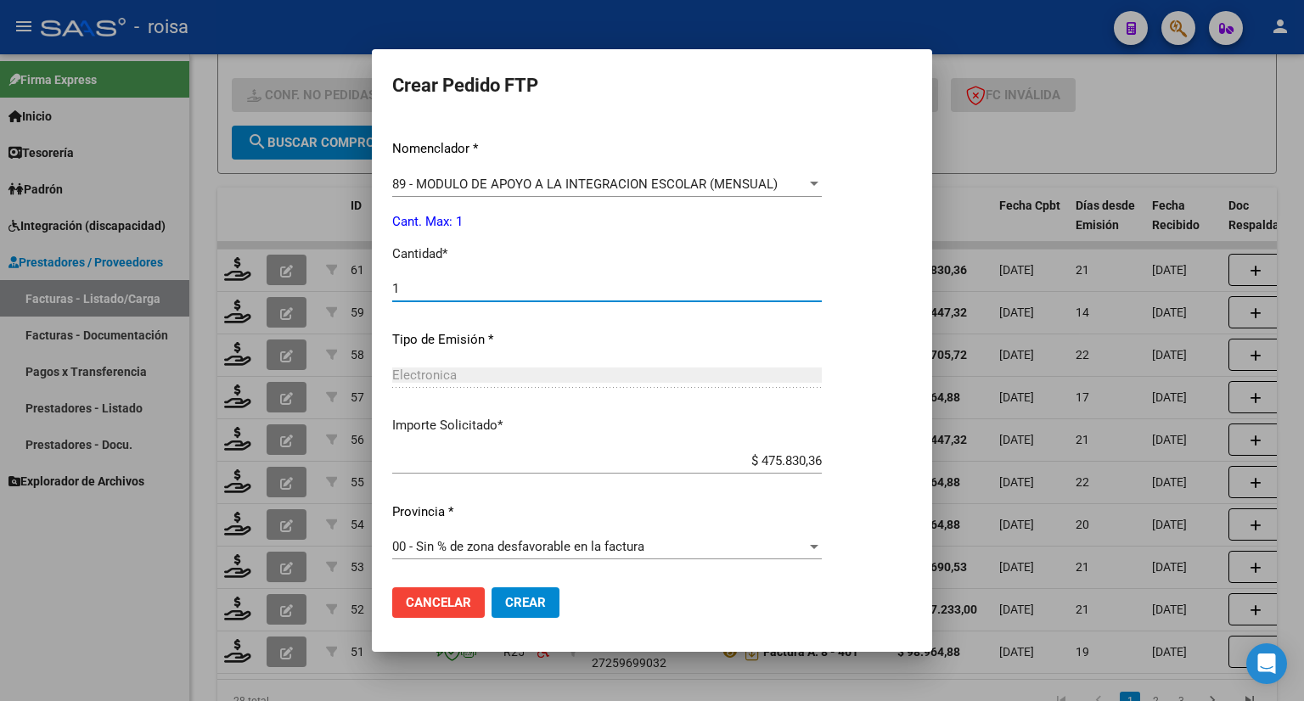
scroll to position [635, 0]
type input "1"
click at [558, 547] on span "00 - Sin % de zona desfavorable en la factura" at bounding box center [518, 545] width 252 height 15
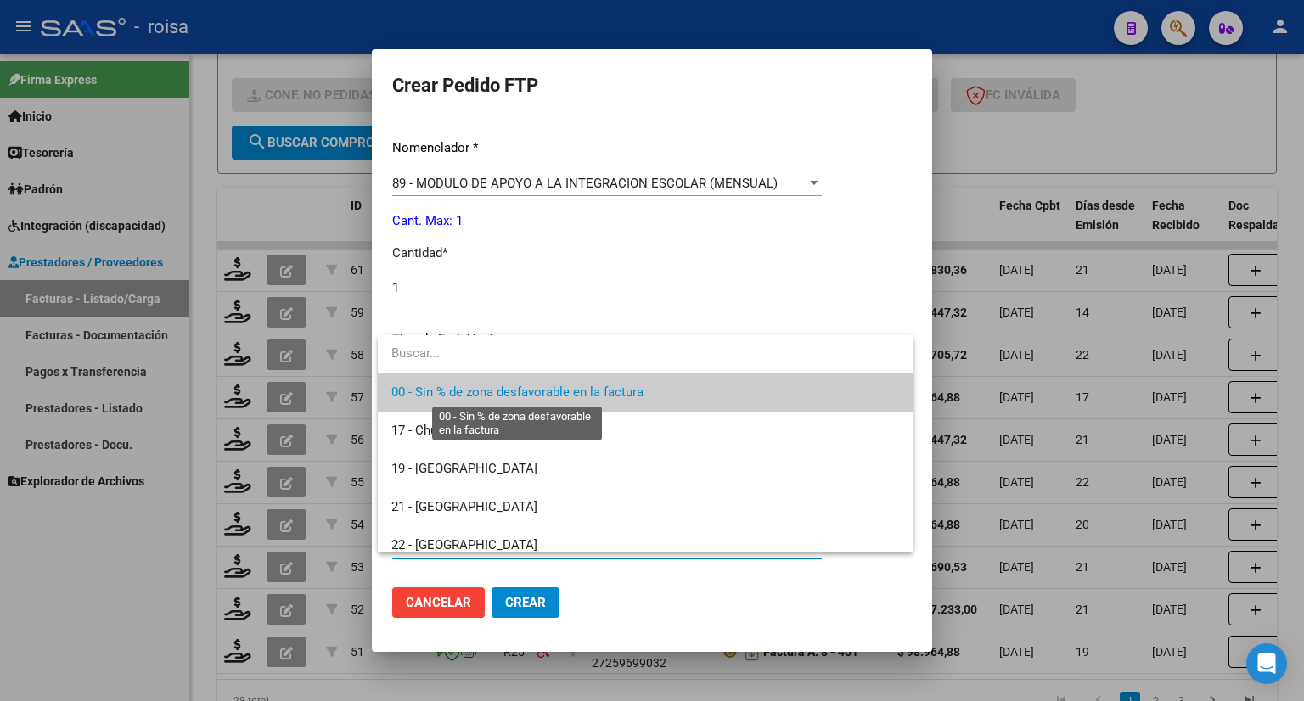
click at [538, 396] on span "00 - Sin % de zona desfavorable en la factura" at bounding box center [517, 391] width 252 height 15
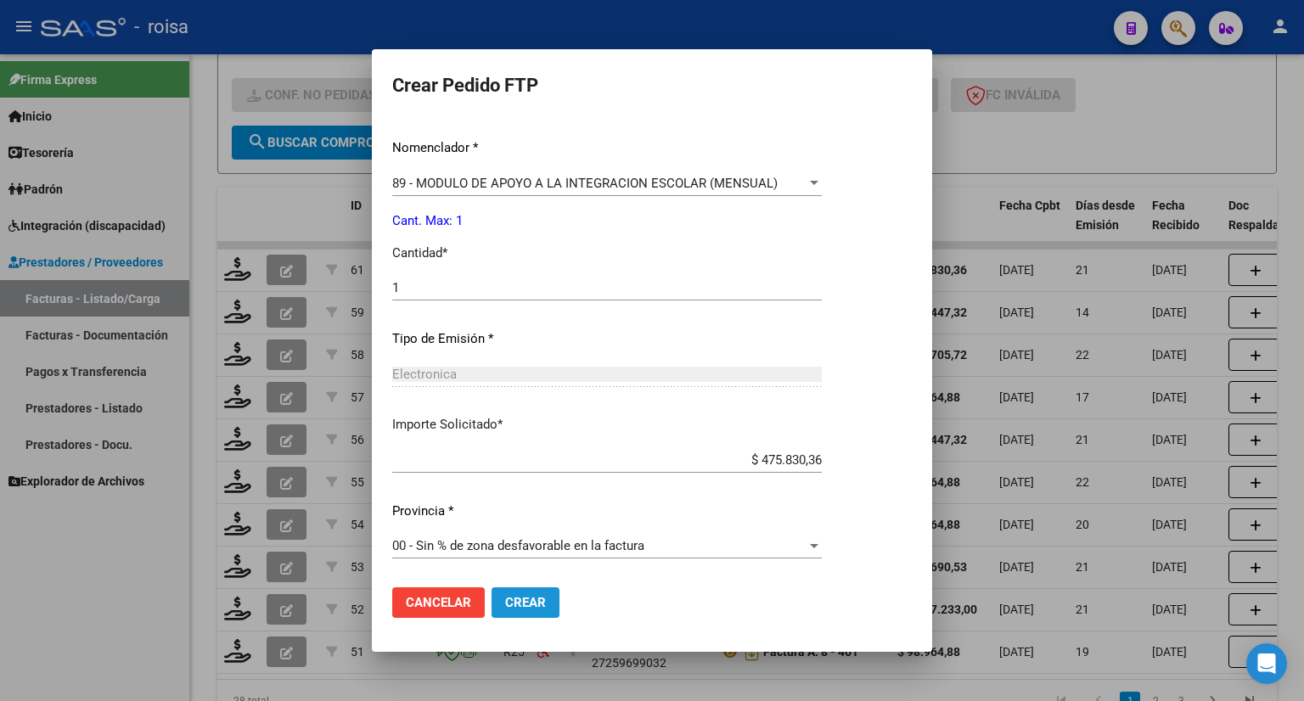
click at [513, 602] on span "Crear" at bounding box center [525, 602] width 41 height 15
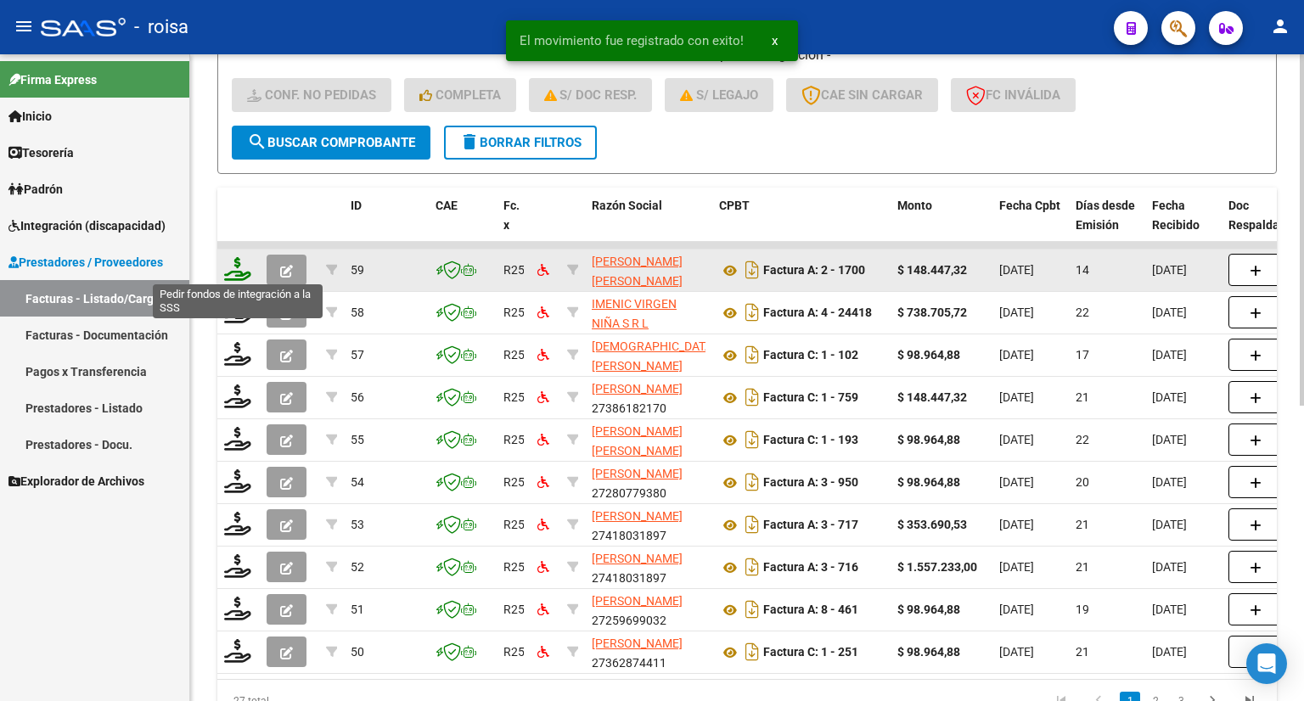
click at [237, 270] on icon at bounding box center [237, 269] width 27 height 24
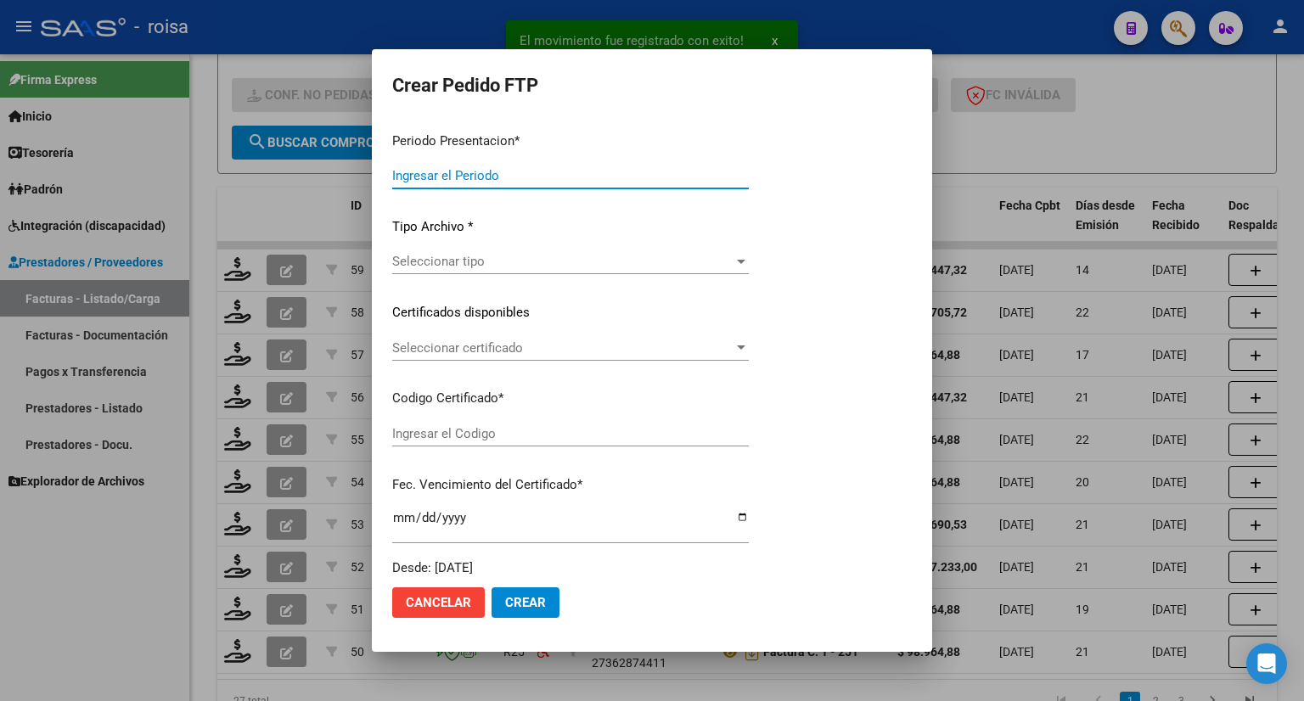
type input "202508"
type input "$ 148.447,32"
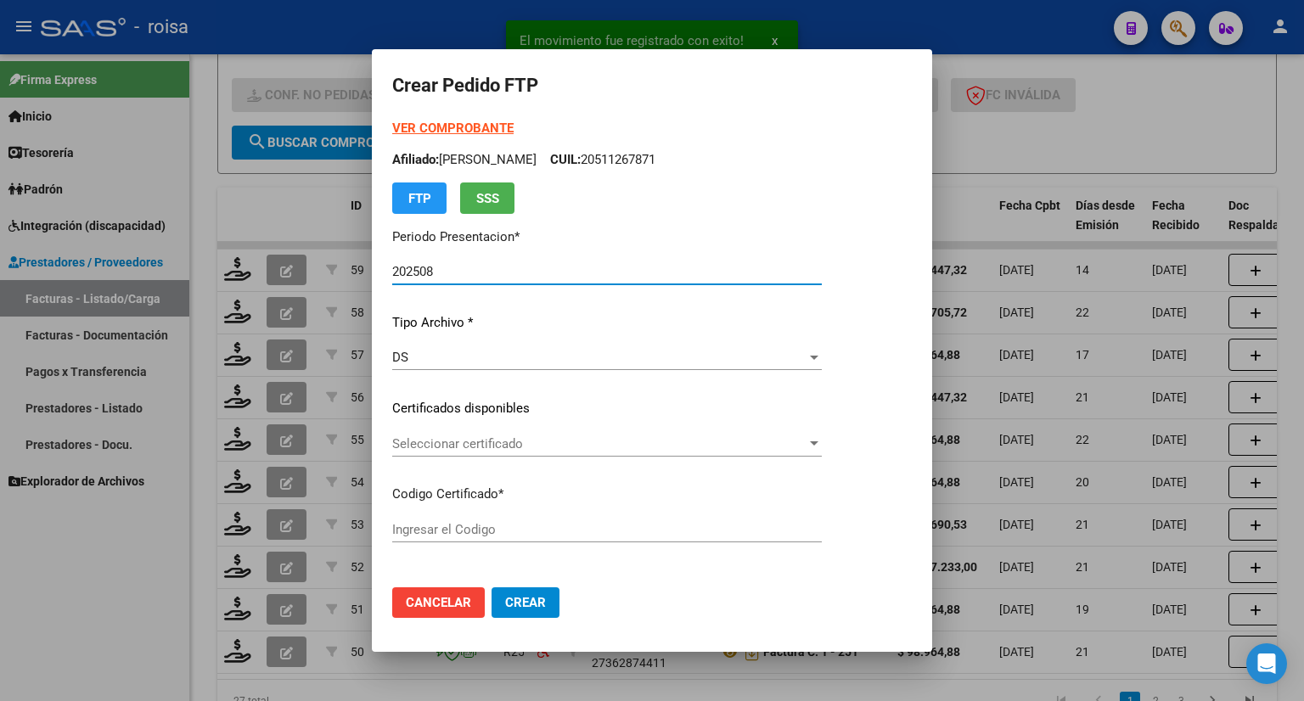
type input "ARG01000507806642024030720290307BSAS311"
type input "2029-03-07"
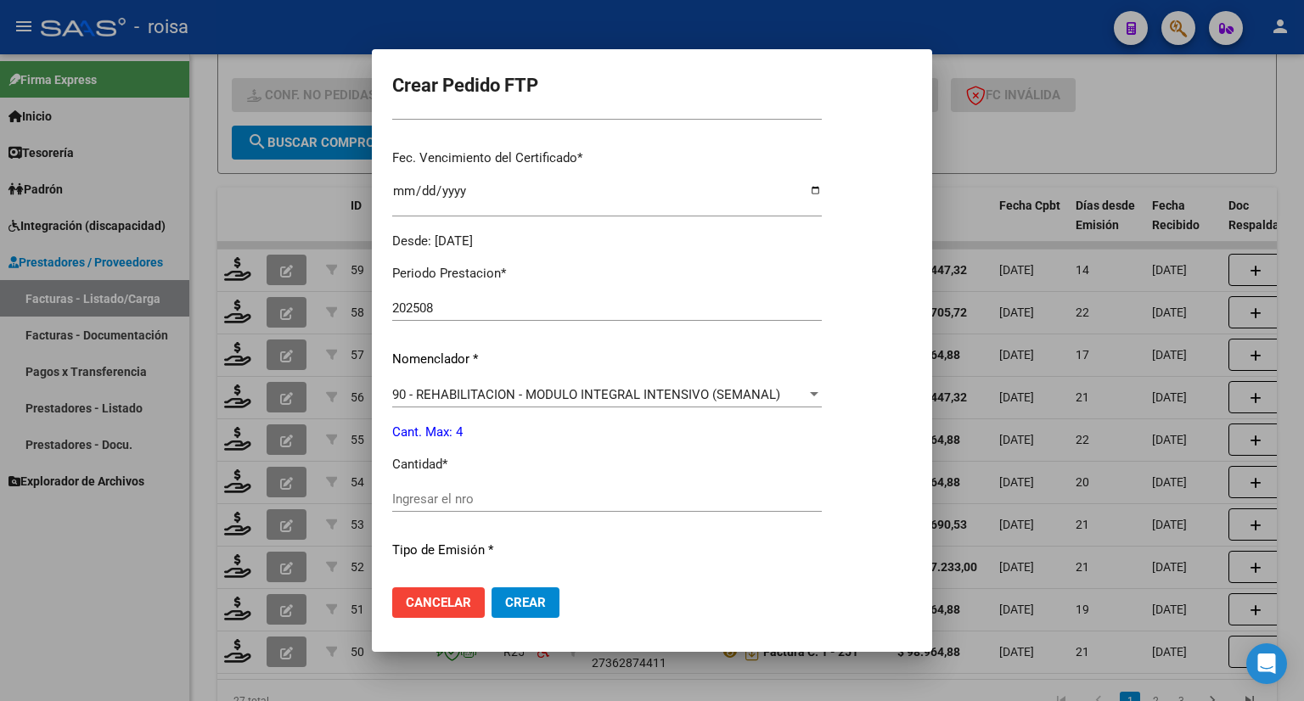
scroll to position [424, 0]
click at [531, 503] on input "Ingresar el nro" at bounding box center [606, 497] width 429 height 15
type input "4"
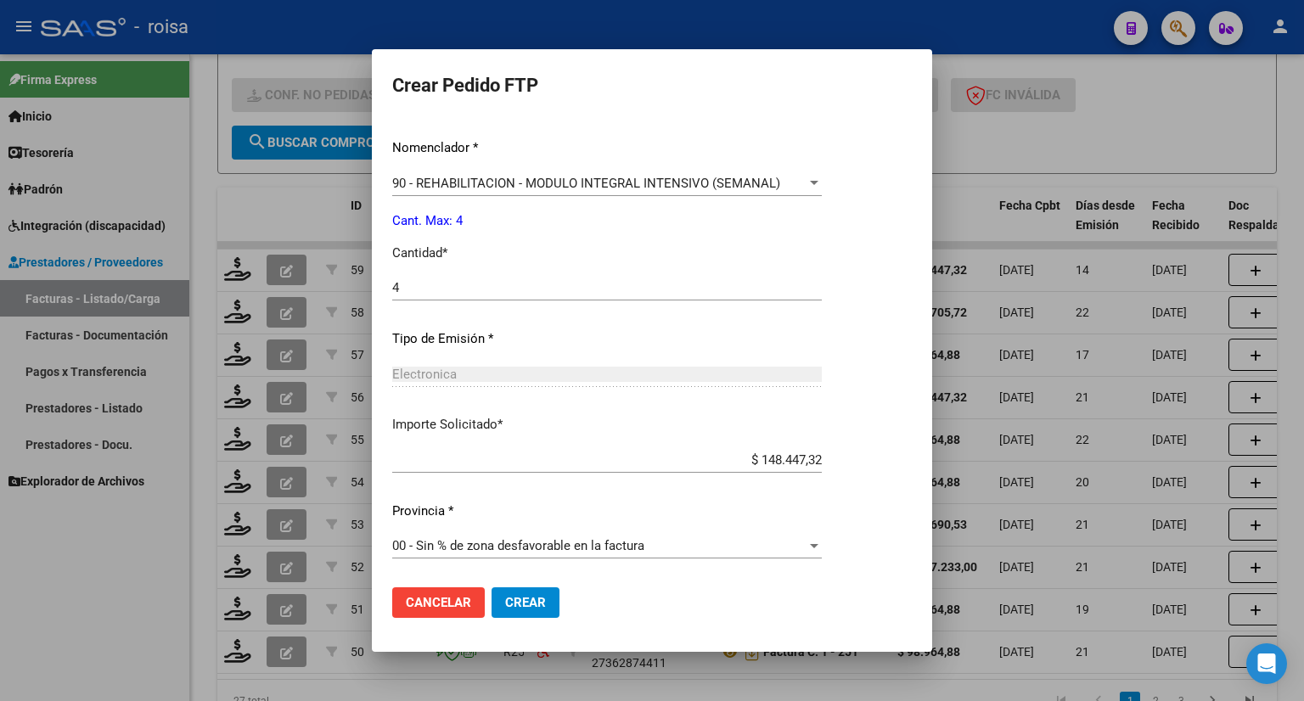
click at [530, 542] on span "00 - Sin % de zona desfavorable en la factura" at bounding box center [518, 545] width 252 height 15
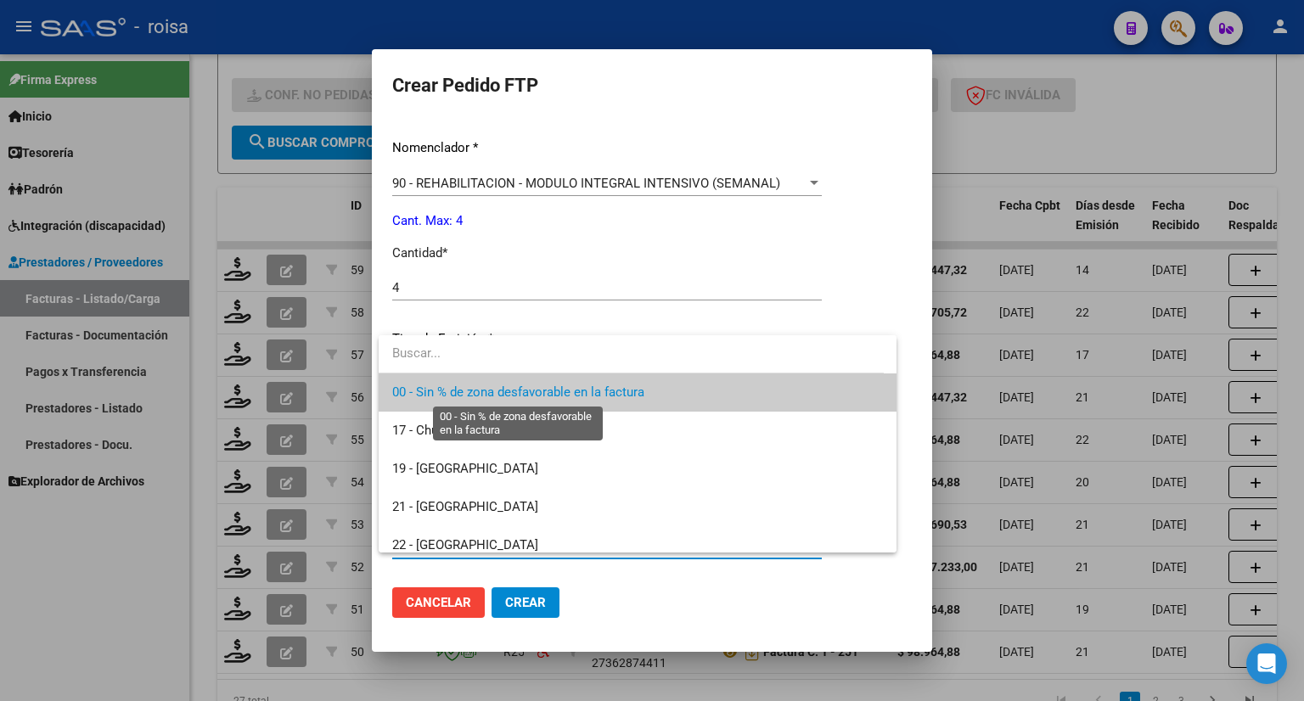
click at [518, 396] on span "00 - Sin % de zona desfavorable en la factura" at bounding box center [518, 391] width 252 height 15
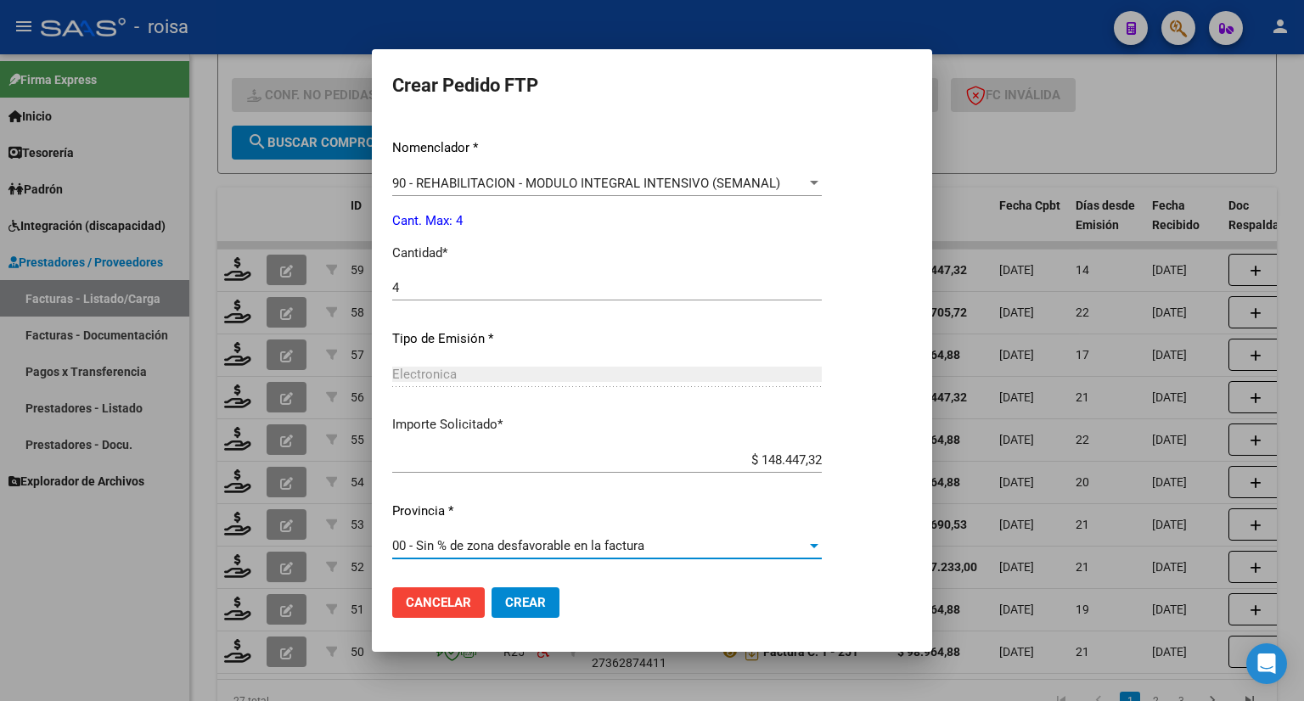
click at [523, 602] on span "Crear" at bounding box center [525, 602] width 41 height 15
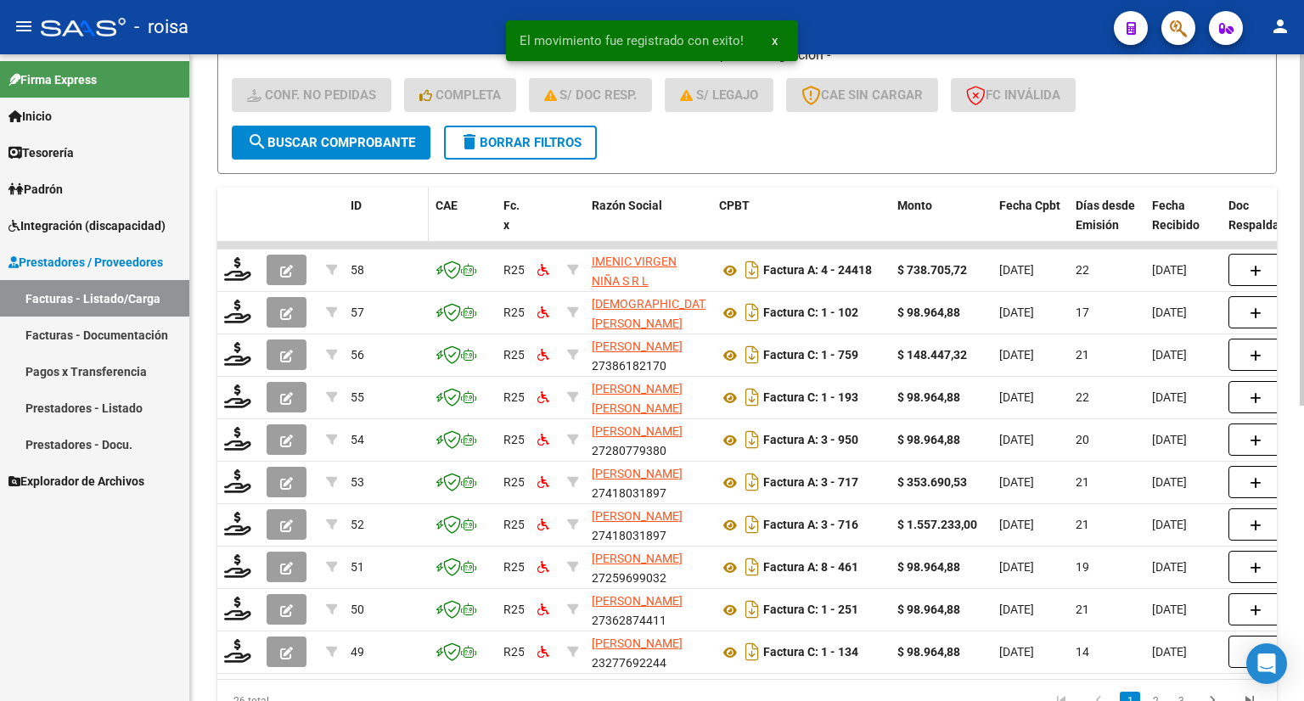
scroll to position [3, 0]
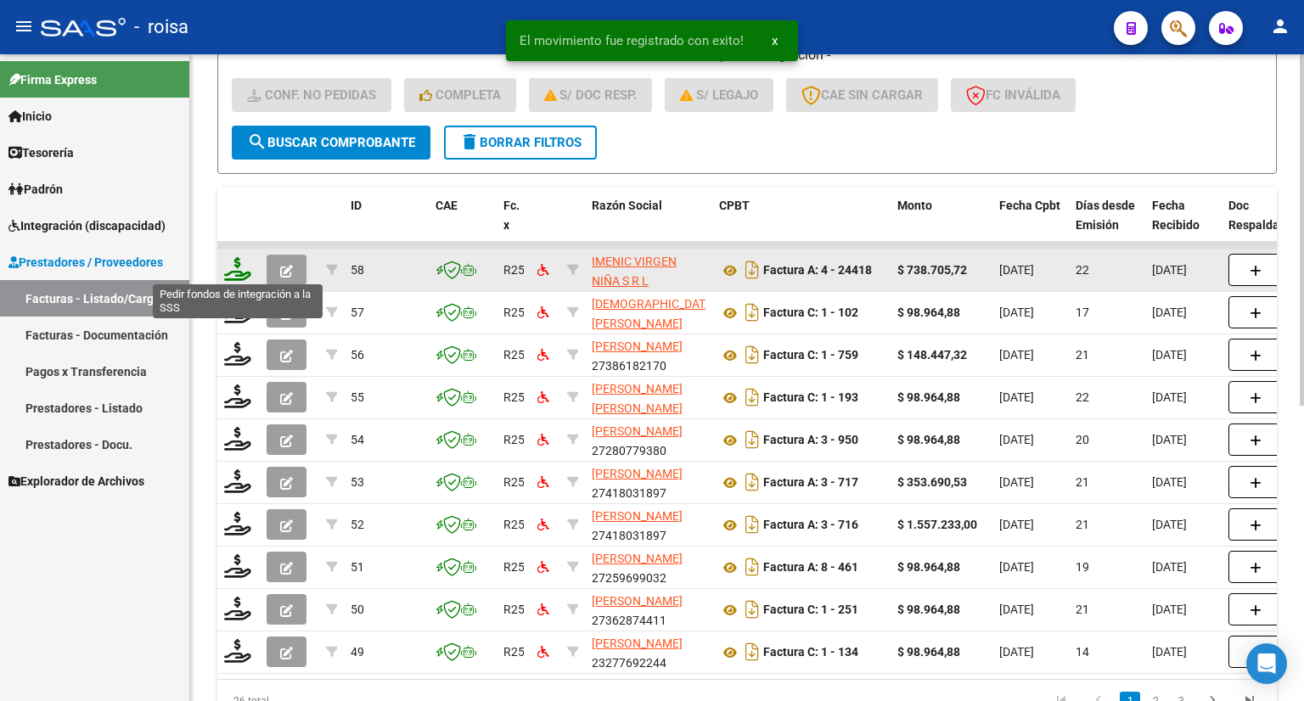
click at [241, 273] on icon at bounding box center [237, 269] width 27 height 24
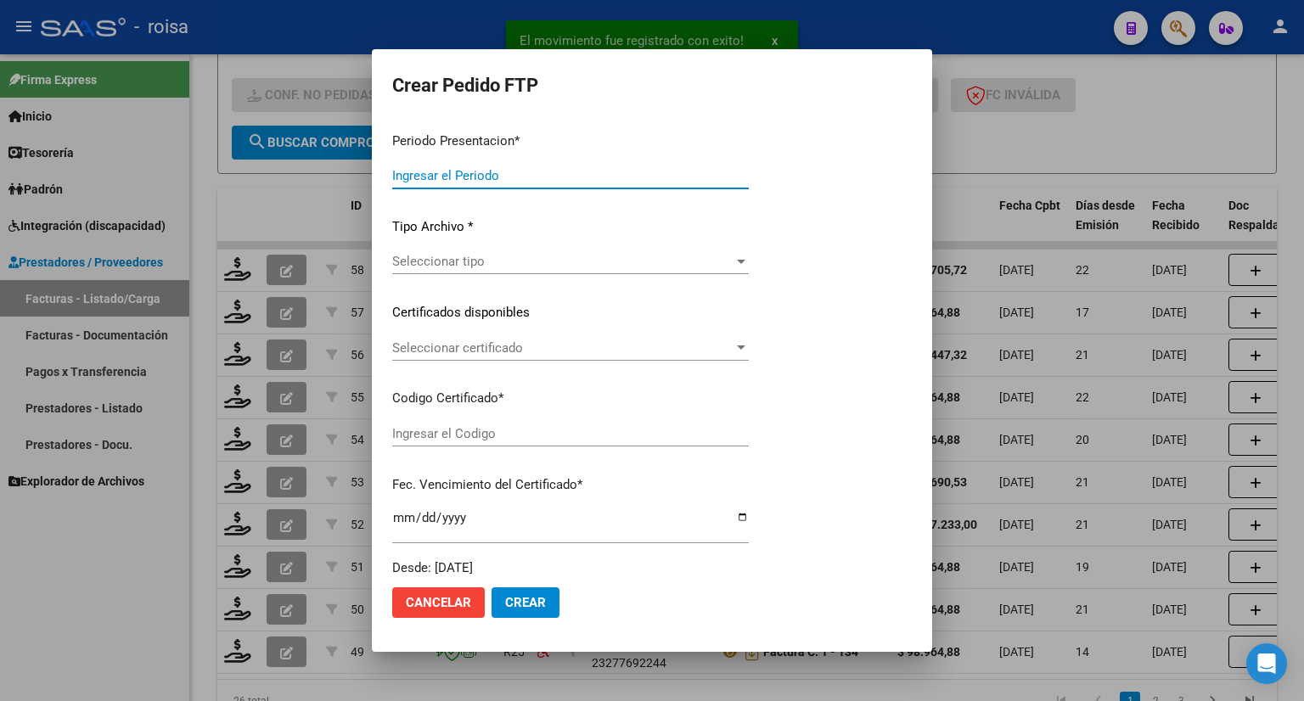
type input "202508"
type input "$ 738.705,72"
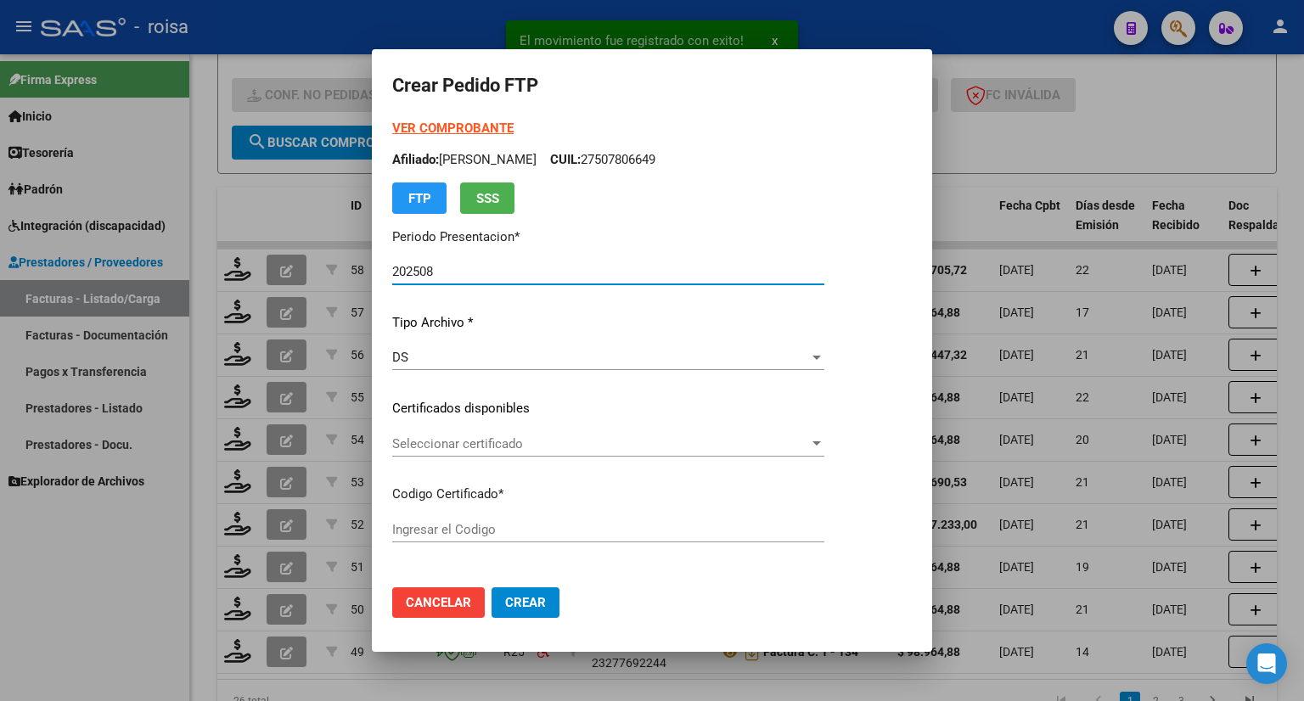
type input "ARG01000508923082020120220251202BSAS376"
type input "2025-12-02"
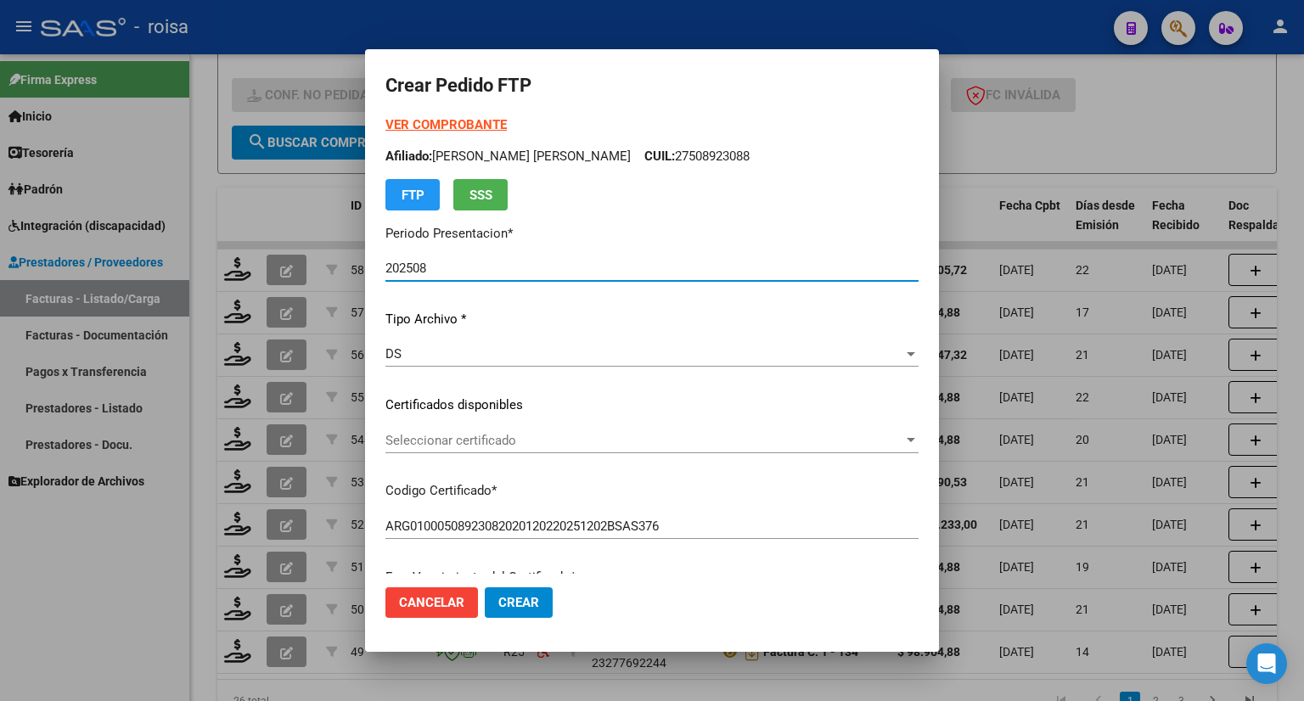
scroll to position [0, 0]
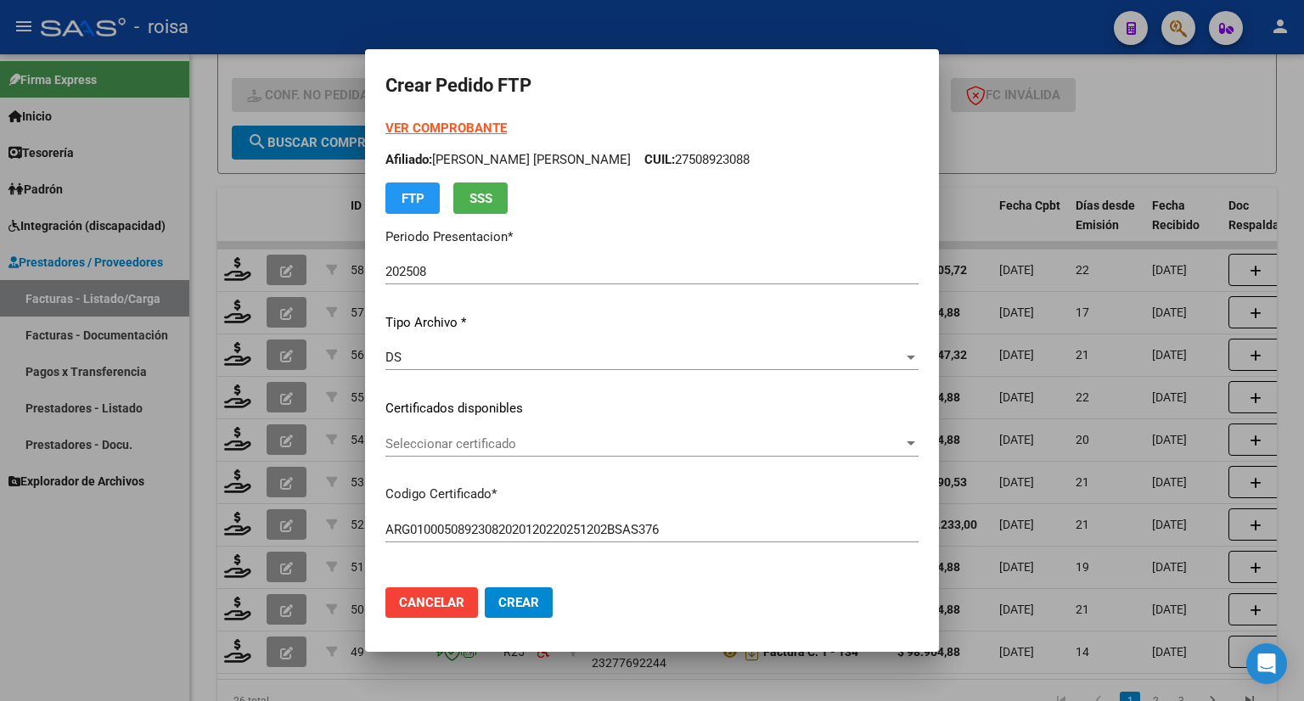
click at [420, 121] on strong "VER COMPROBANTE" at bounding box center [445, 128] width 121 height 15
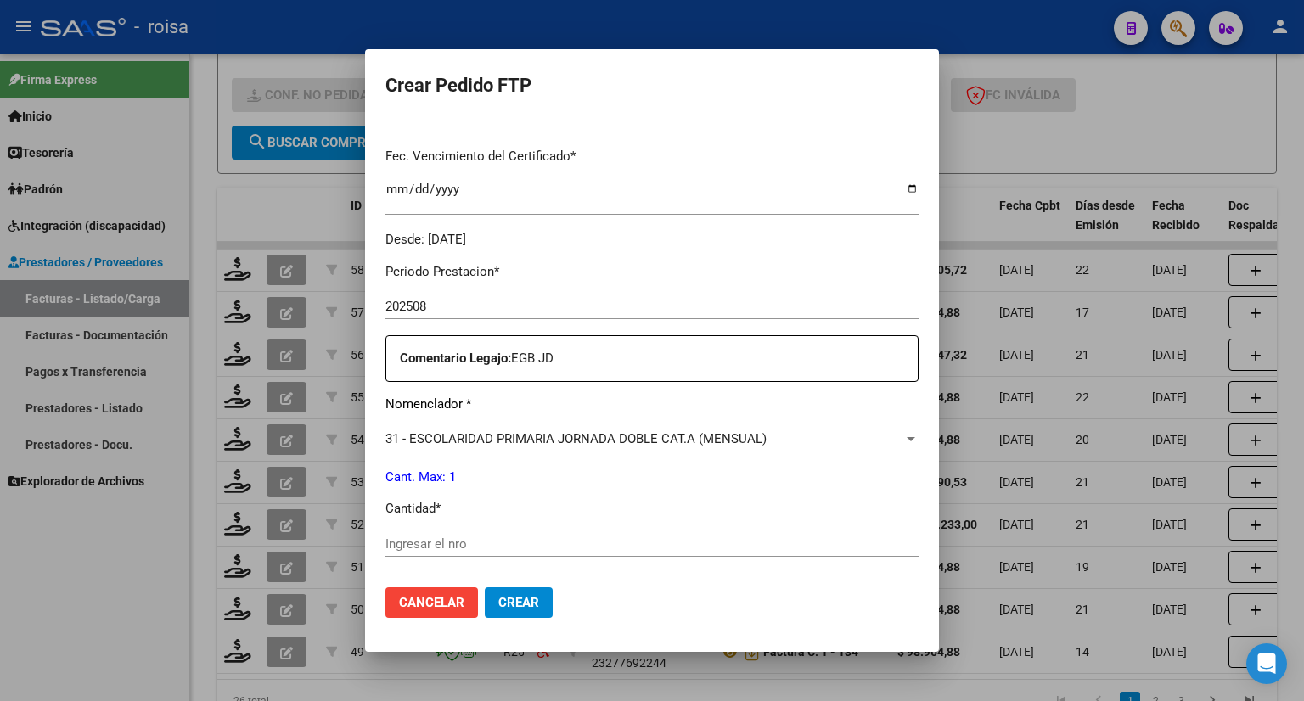
scroll to position [509, 0]
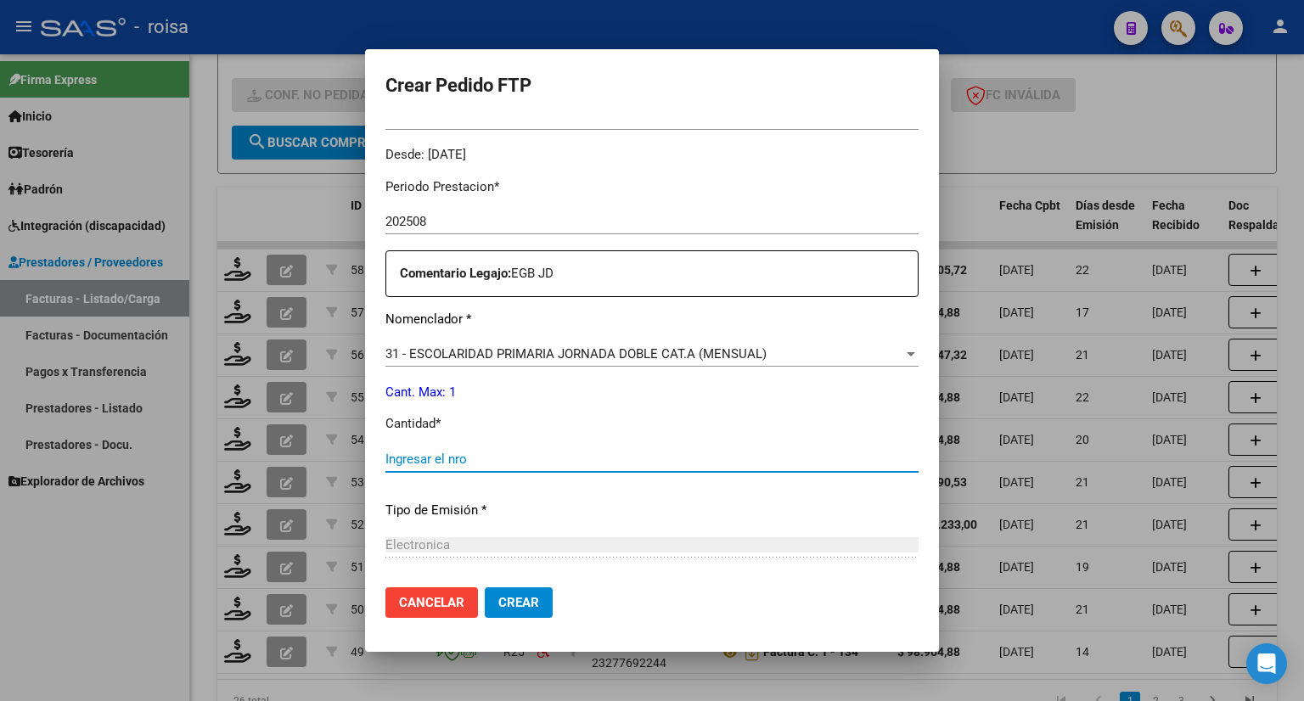
click at [472, 463] on input "Ingresar el nro" at bounding box center [651, 459] width 533 height 15
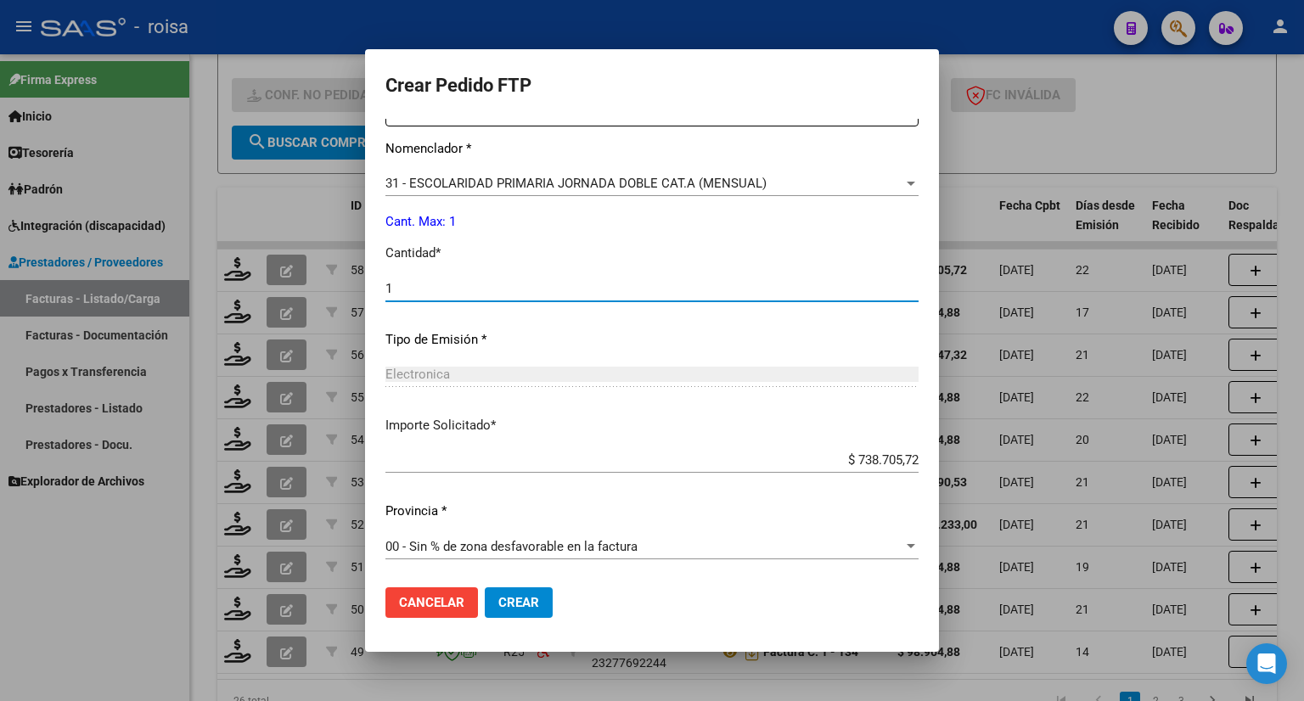
scroll to position [680, 0]
type input "1"
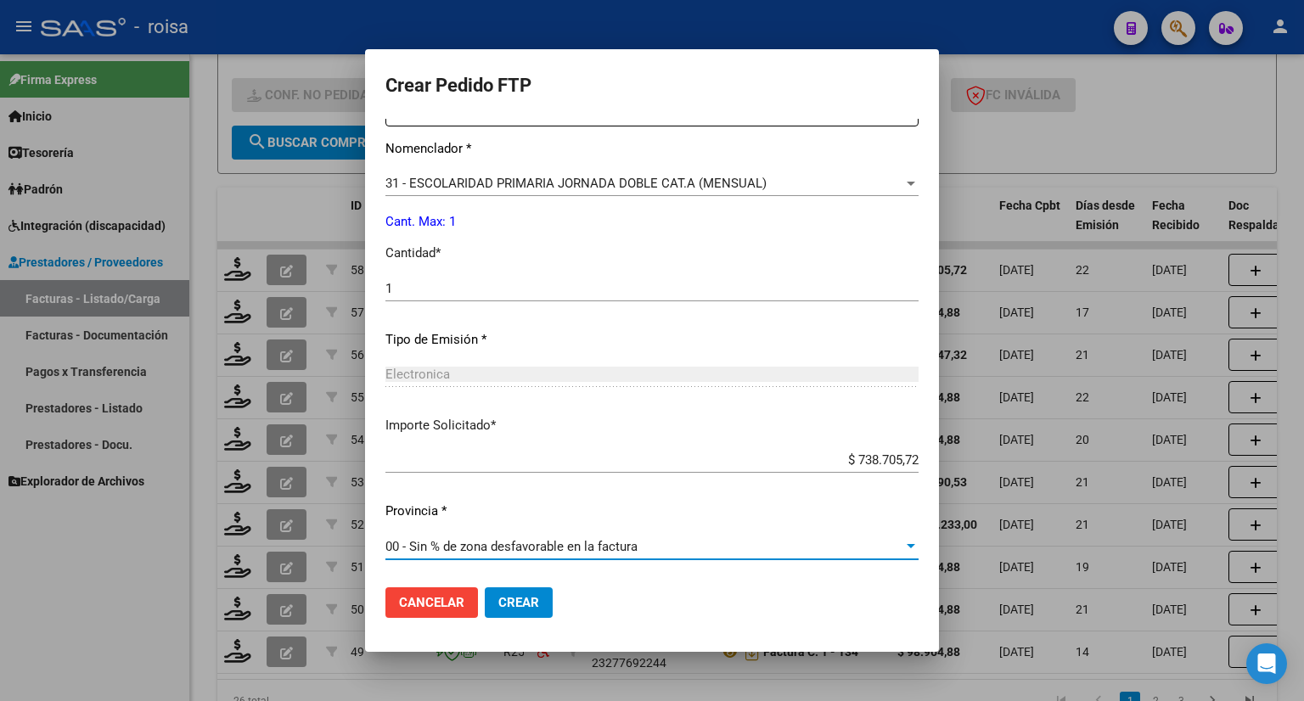
click at [513, 547] on span "00 - Sin % de zona desfavorable en la factura" at bounding box center [511, 546] width 252 height 15
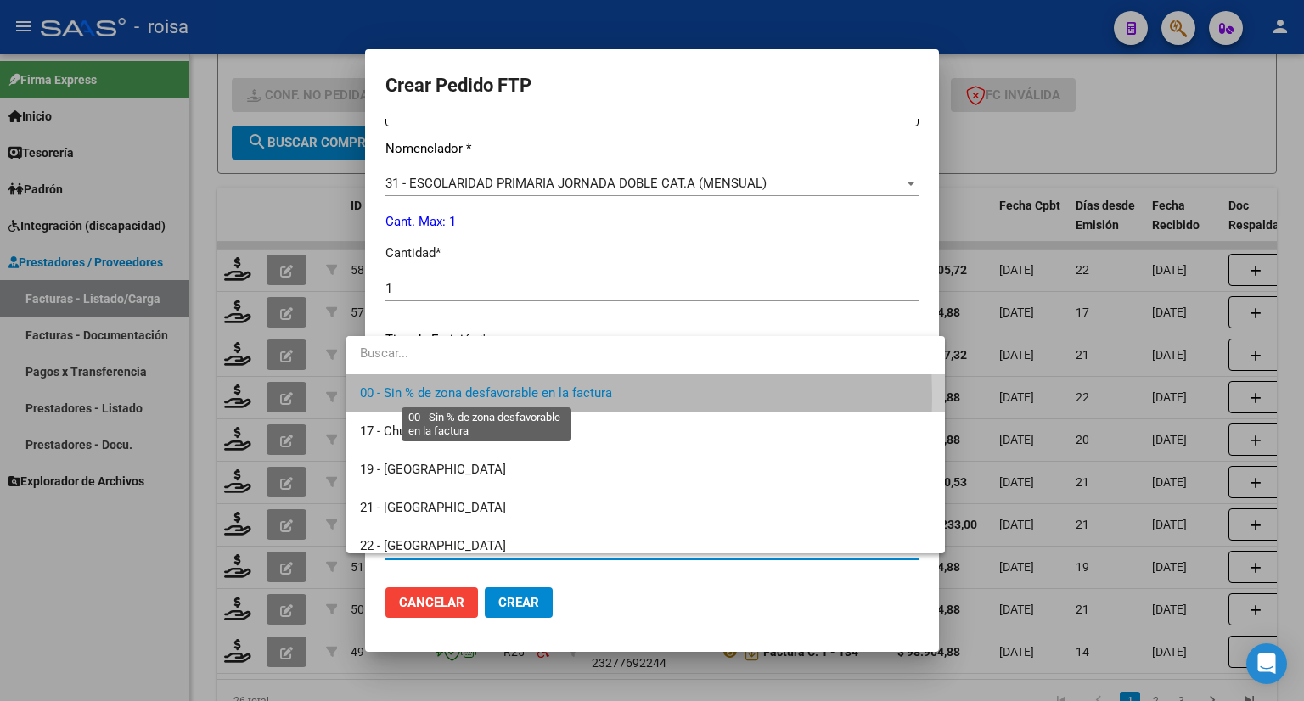
click at [516, 396] on span "00 - Sin % de zona desfavorable en la factura" at bounding box center [486, 392] width 252 height 15
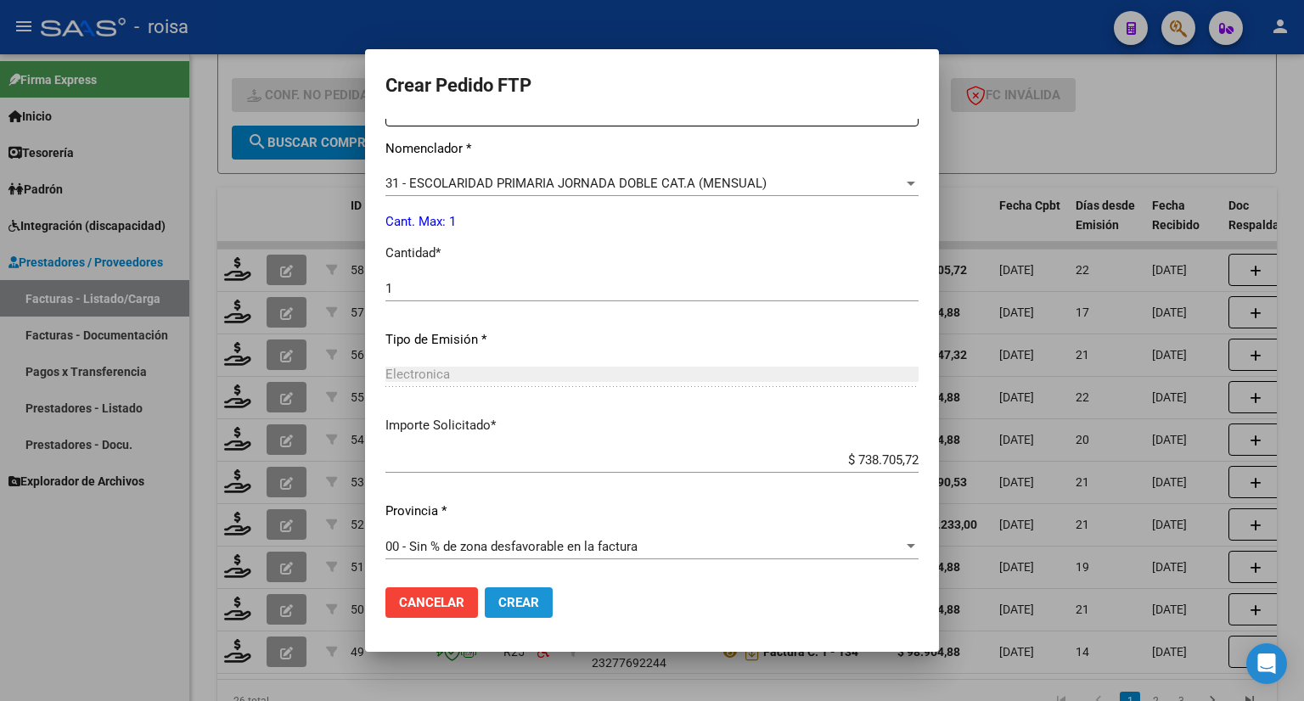
click at [504, 596] on span "Crear" at bounding box center [518, 602] width 41 height 15
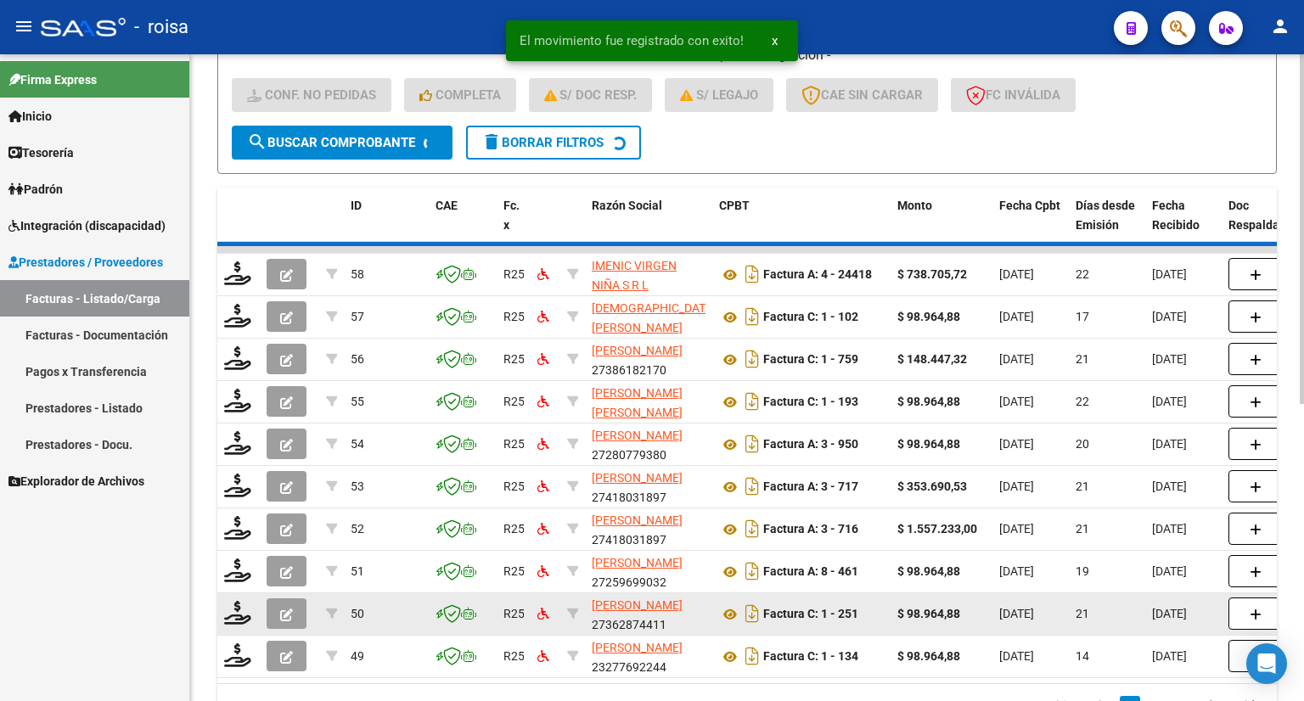
scroll to position [21, 0]
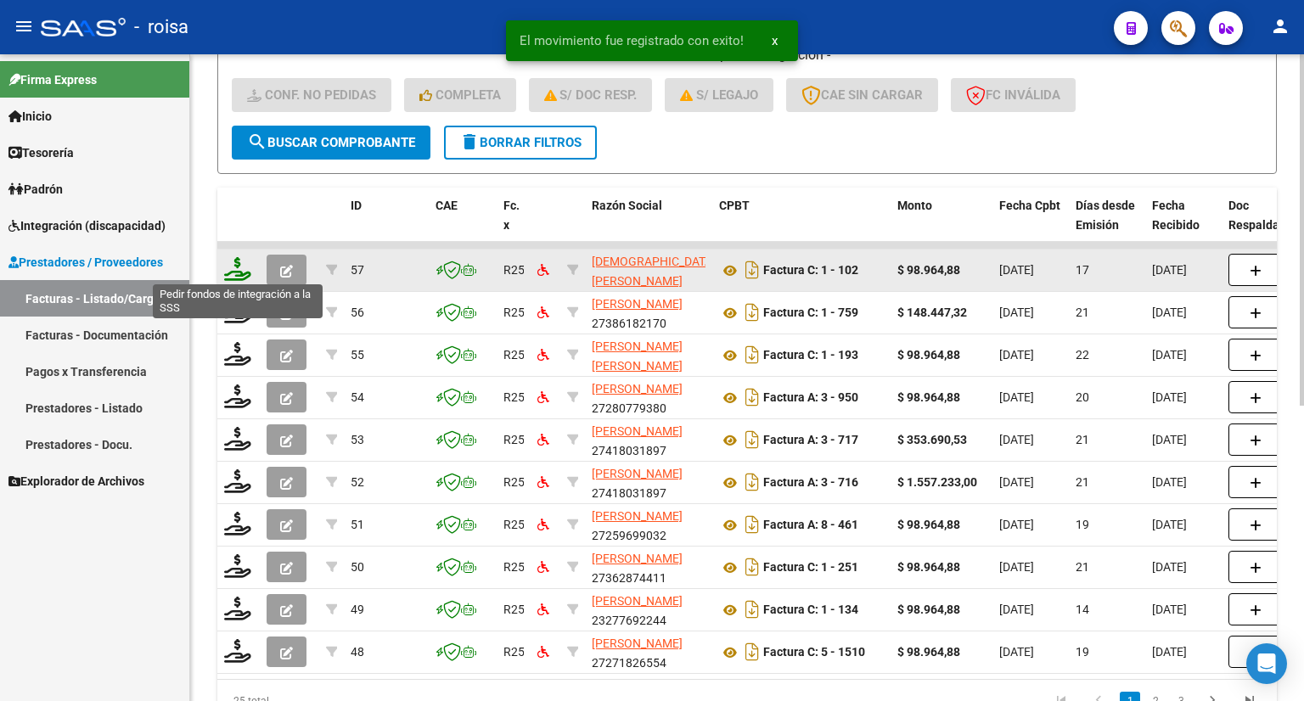
click at [238, 268] on icon at bounding box center [237, 269] width 27 height 24
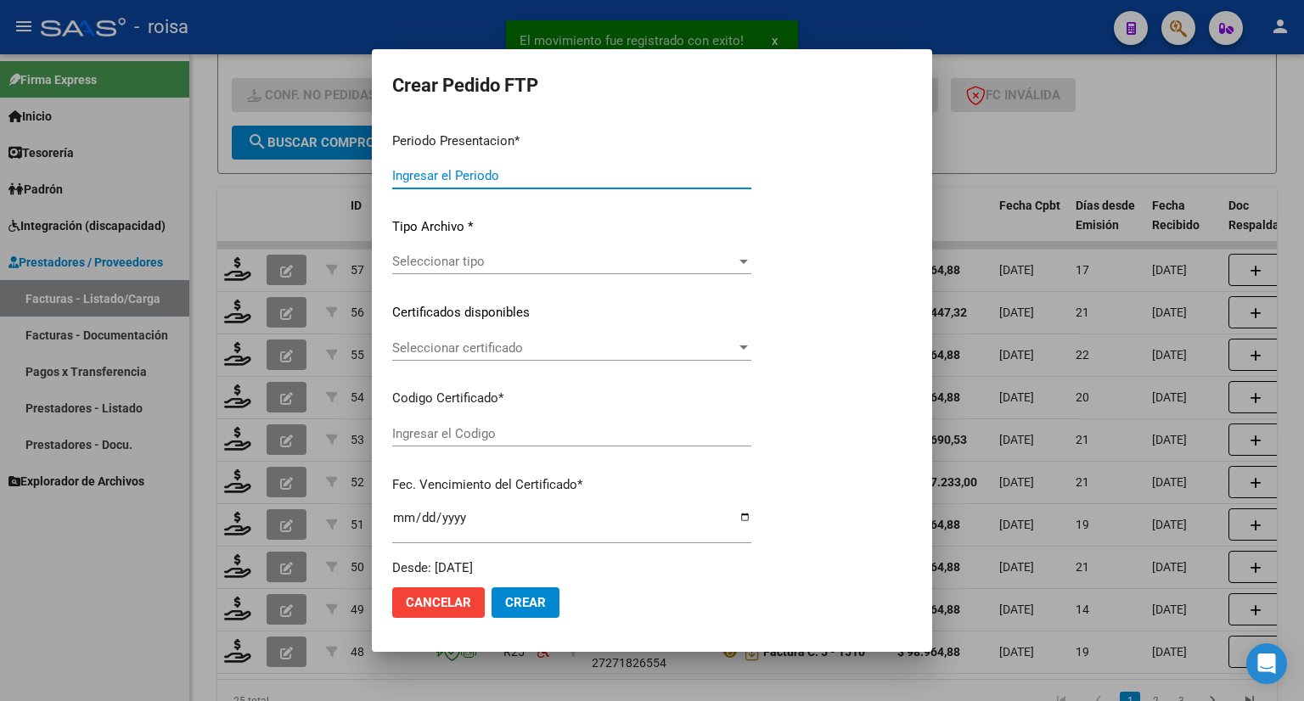
type input "202508"
type input "$ 98.964,88"
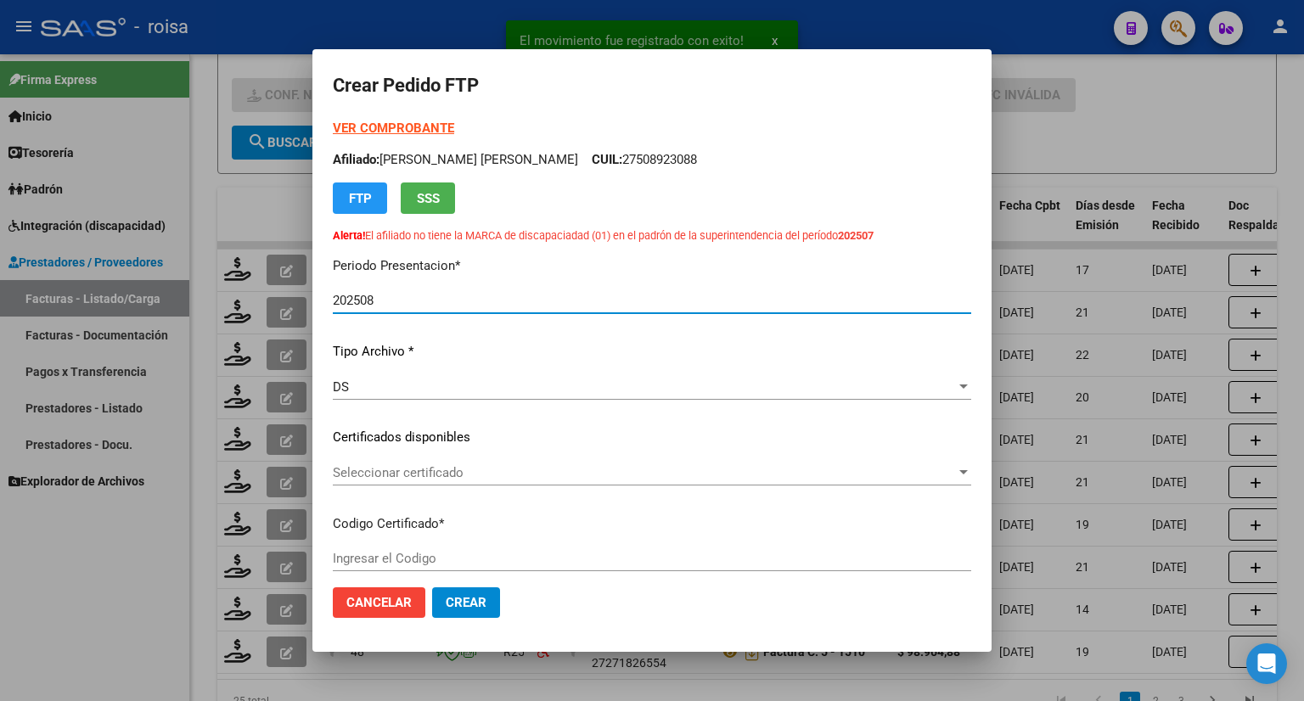
type input "7910423264"
type input "[DATE]"
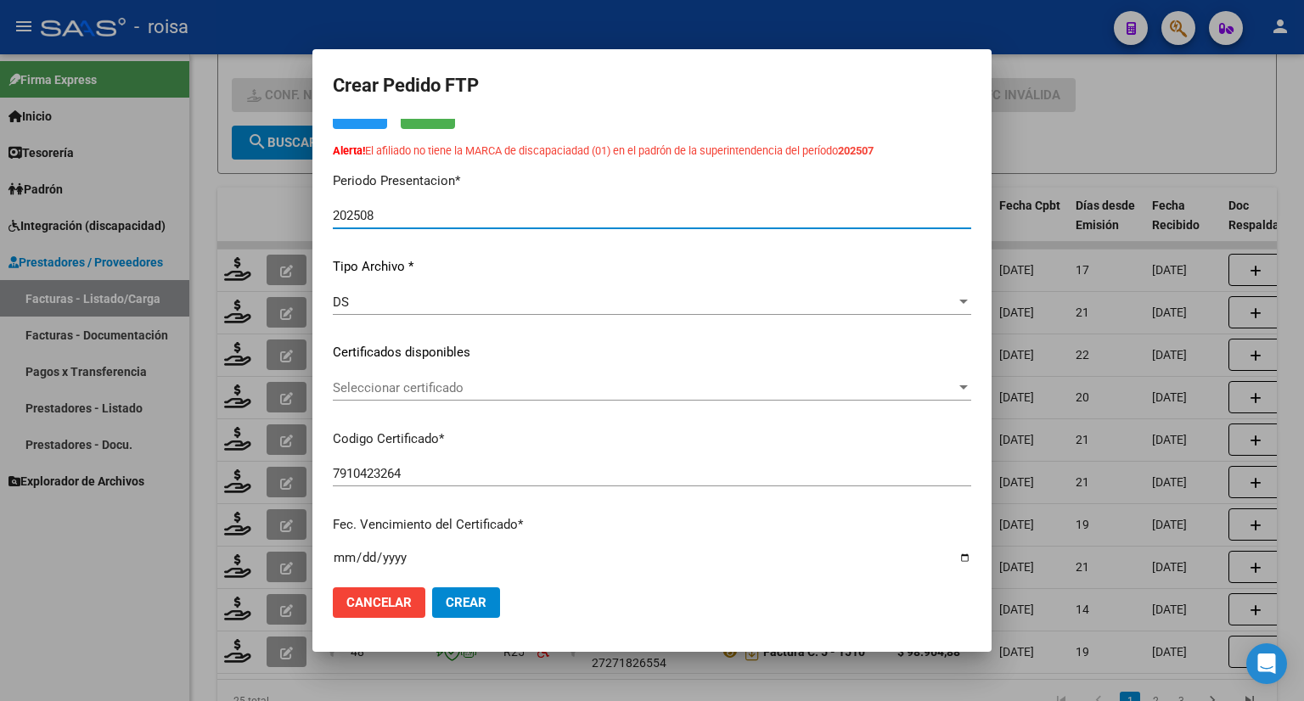
scroll to position [0, 0]
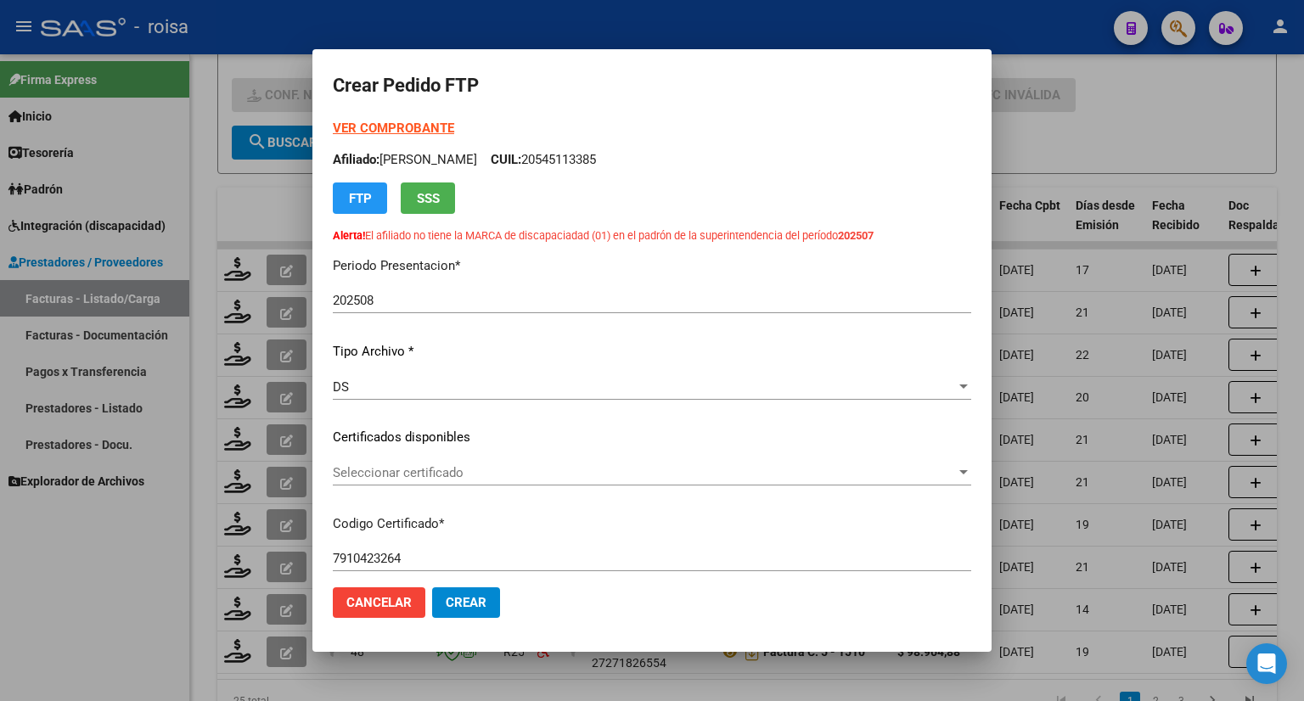
click at [438, 128] on strong "VER COMPROBANTE" at bounding box center [393, 128] width 121 height 15
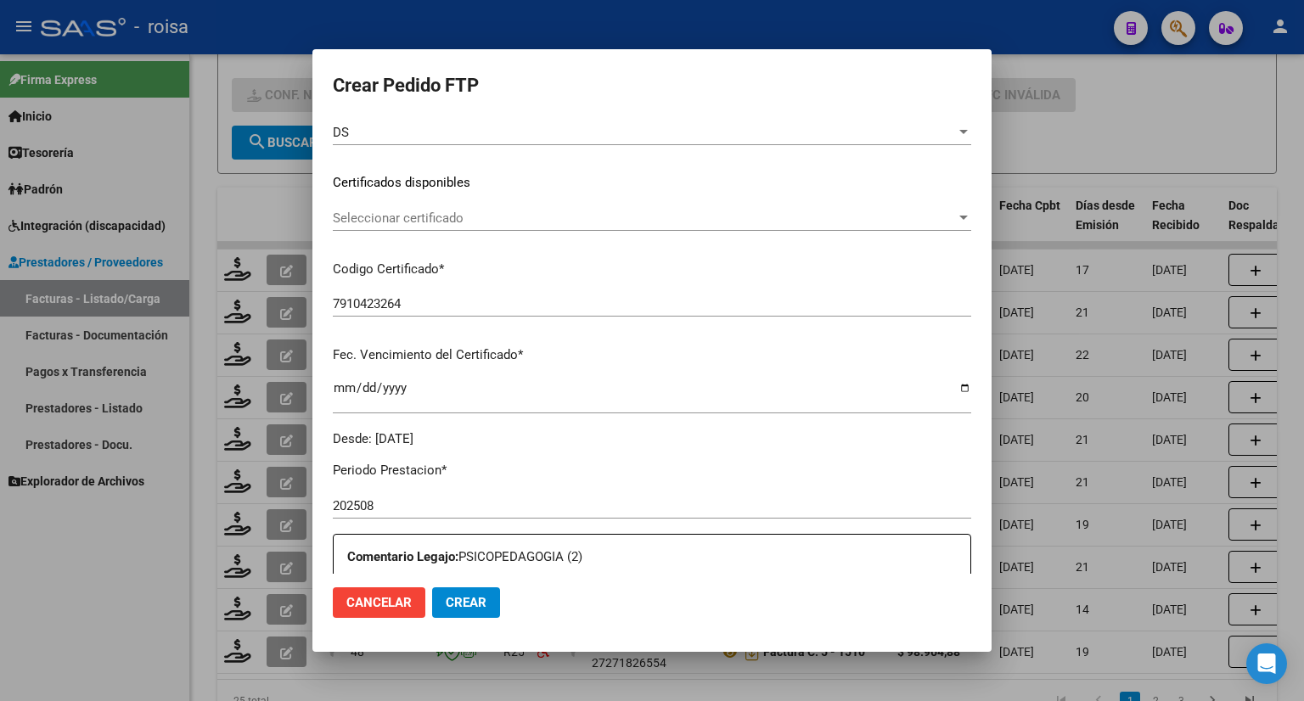
scroll to position [424, 0]
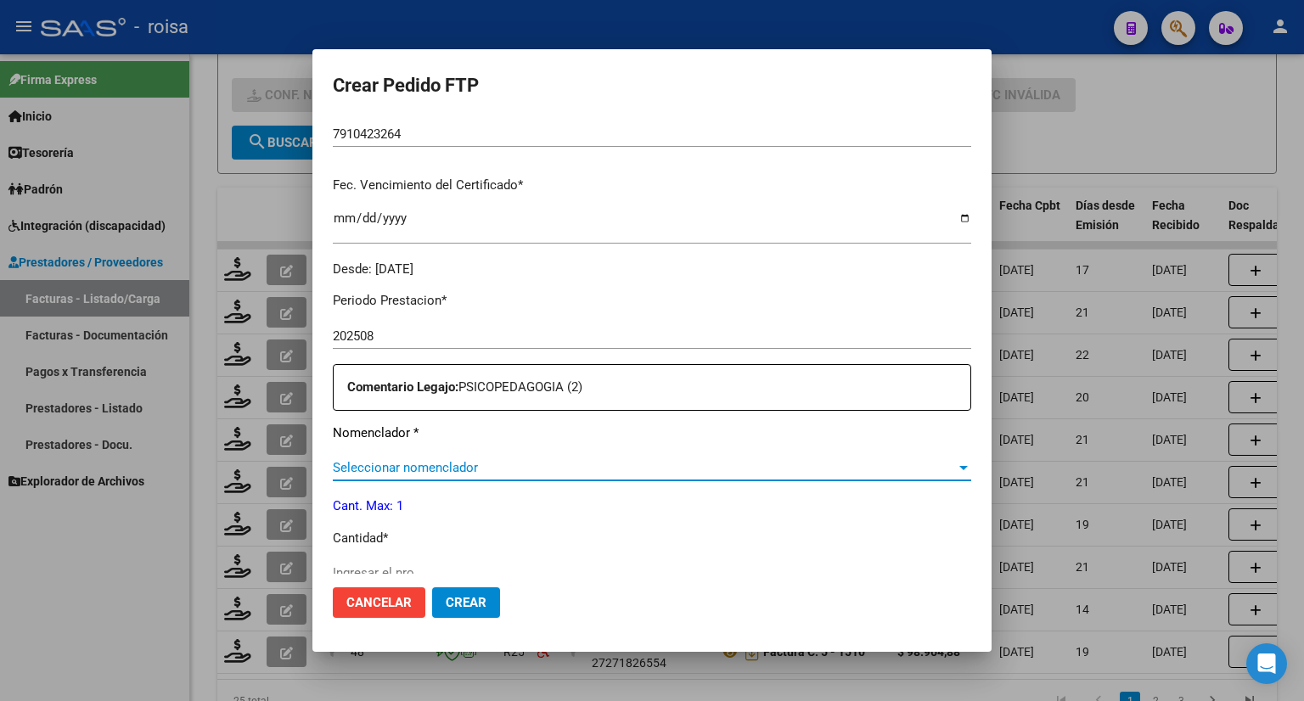
click at [496, 468] on span "Seleccionar nomenclador" at bounding box center [644, 467] width 623 height 15
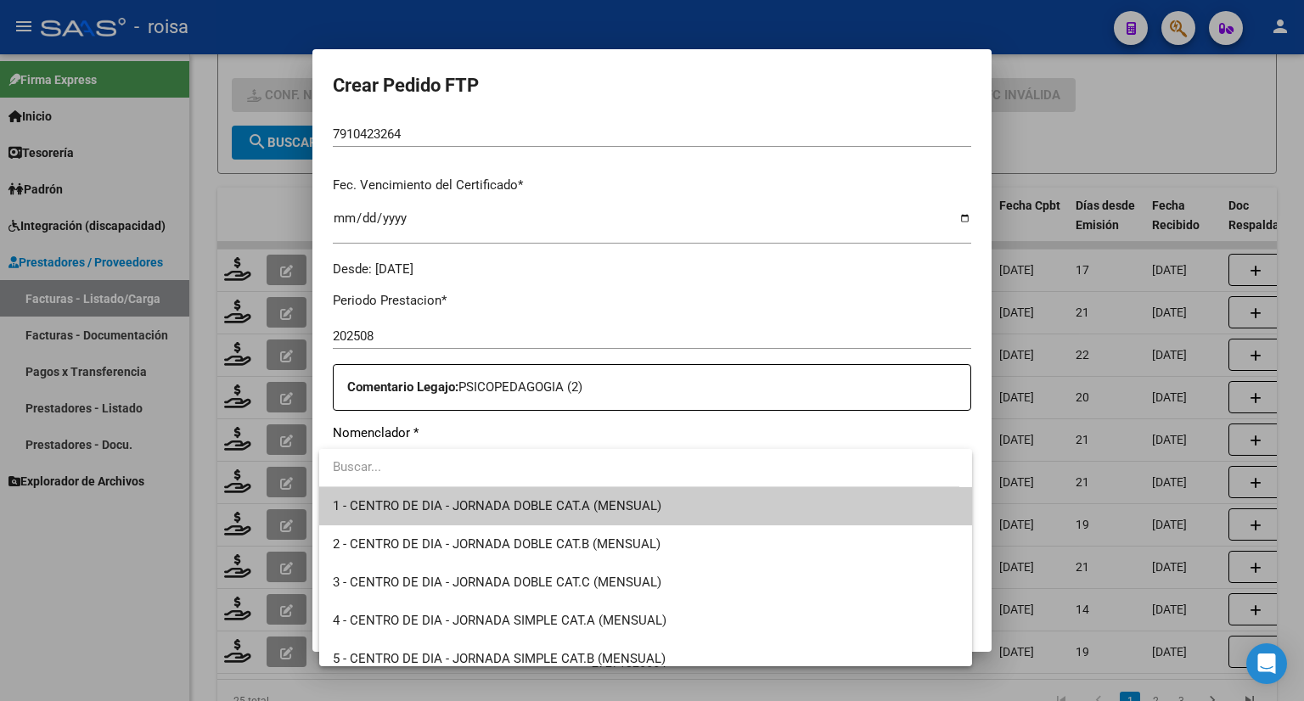
click at [498, 461] on input "dropdown search" at bounding box center [639, 467] width 640 height 38
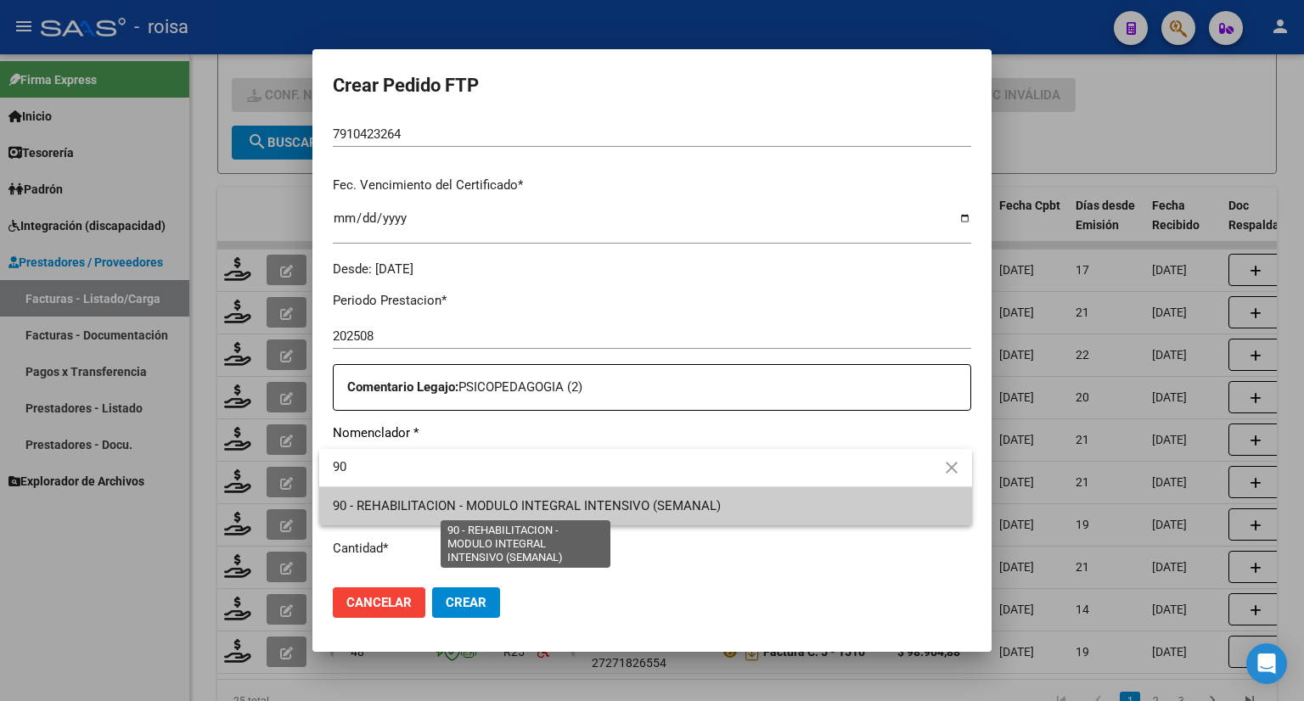
type input "90"
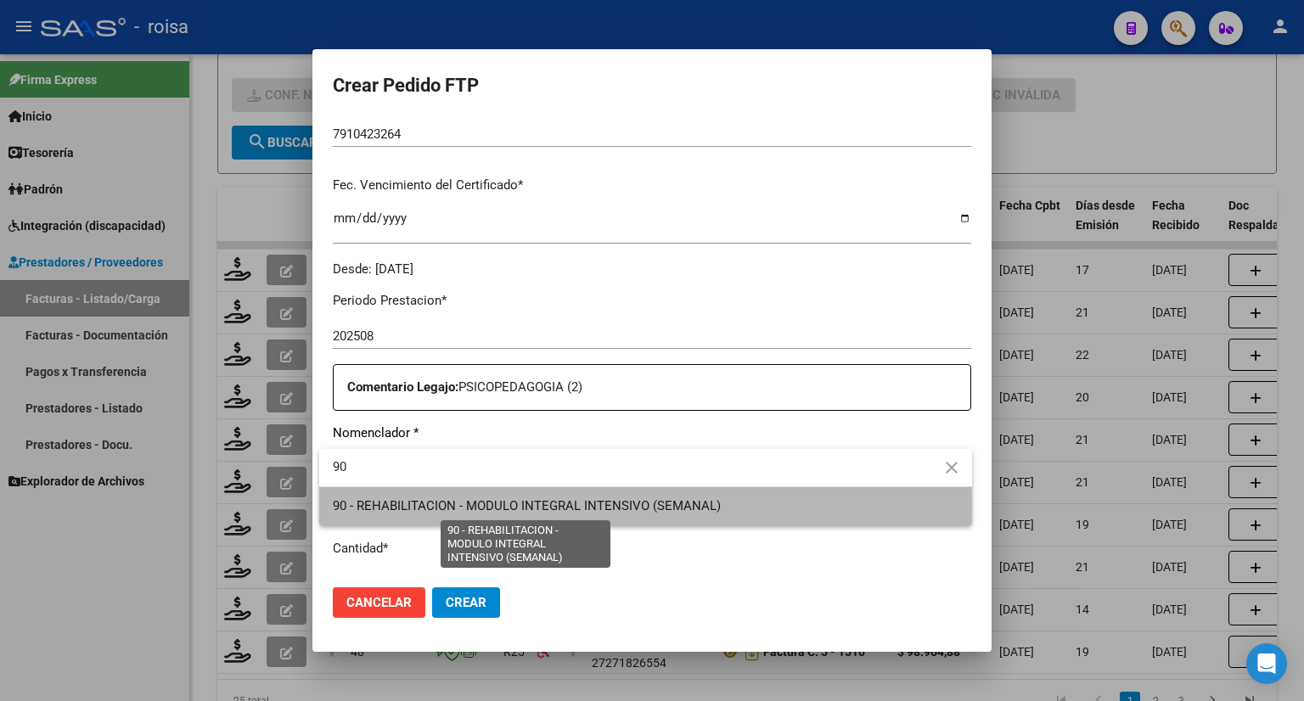
click at [485, 506] on span "90 - REHABILITACION - MODULO INTEGRAL INTENSIVO (SEMANAL)" at bounding box center [527, 505] width 388 height 15
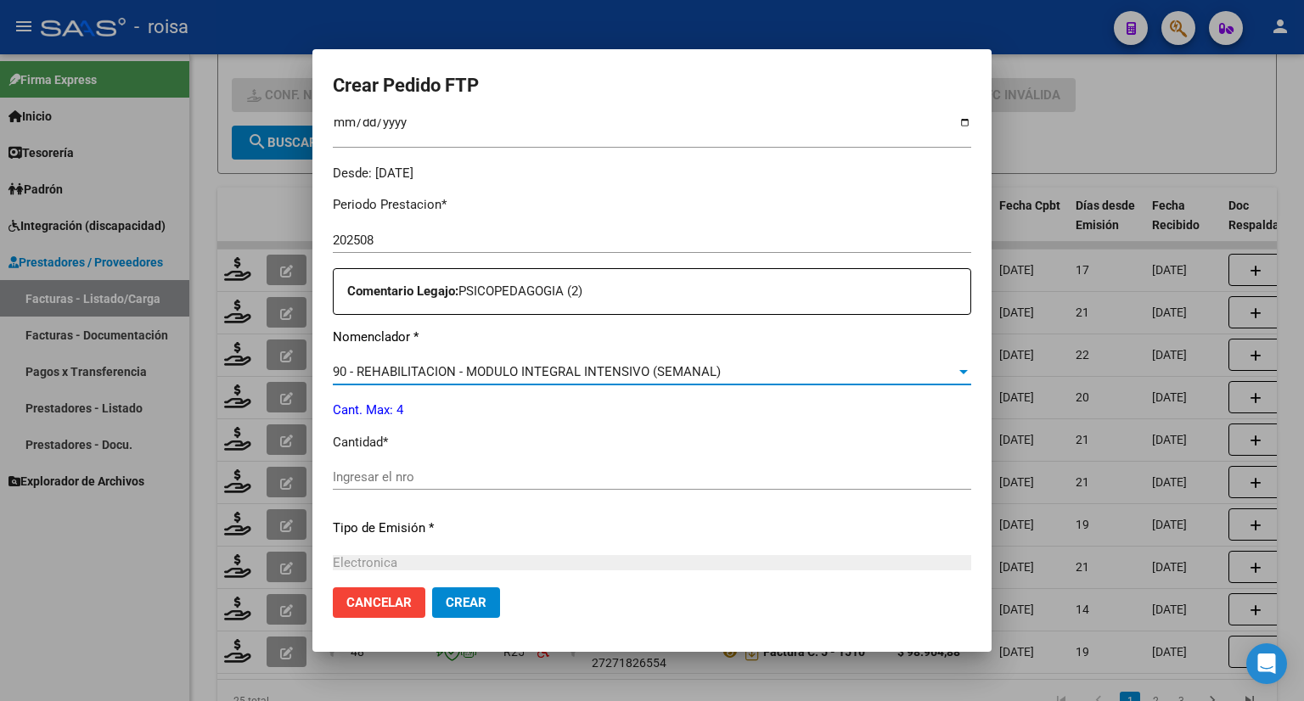
scroll to position [594, 0]
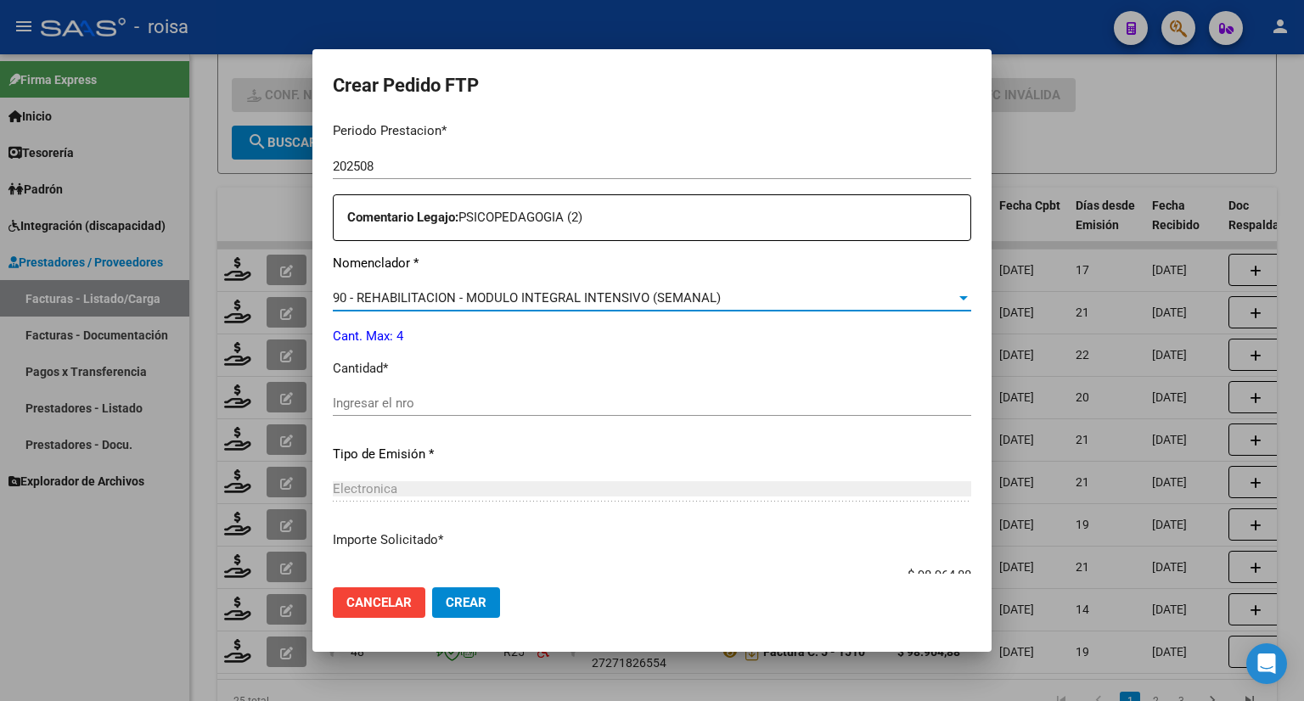
click at [424, 402] on input "Ingresar el nro" at bounding box center [652, 403] width 638 height 15
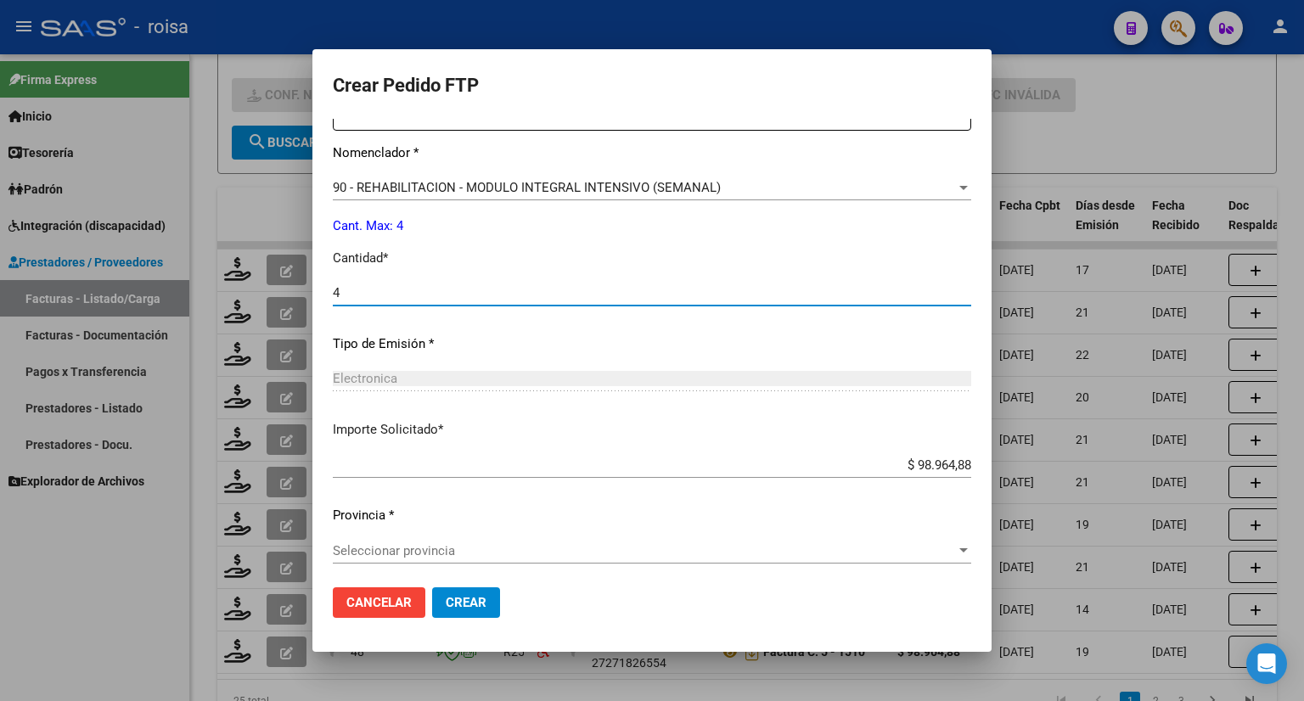
scroll to position [710, 0]
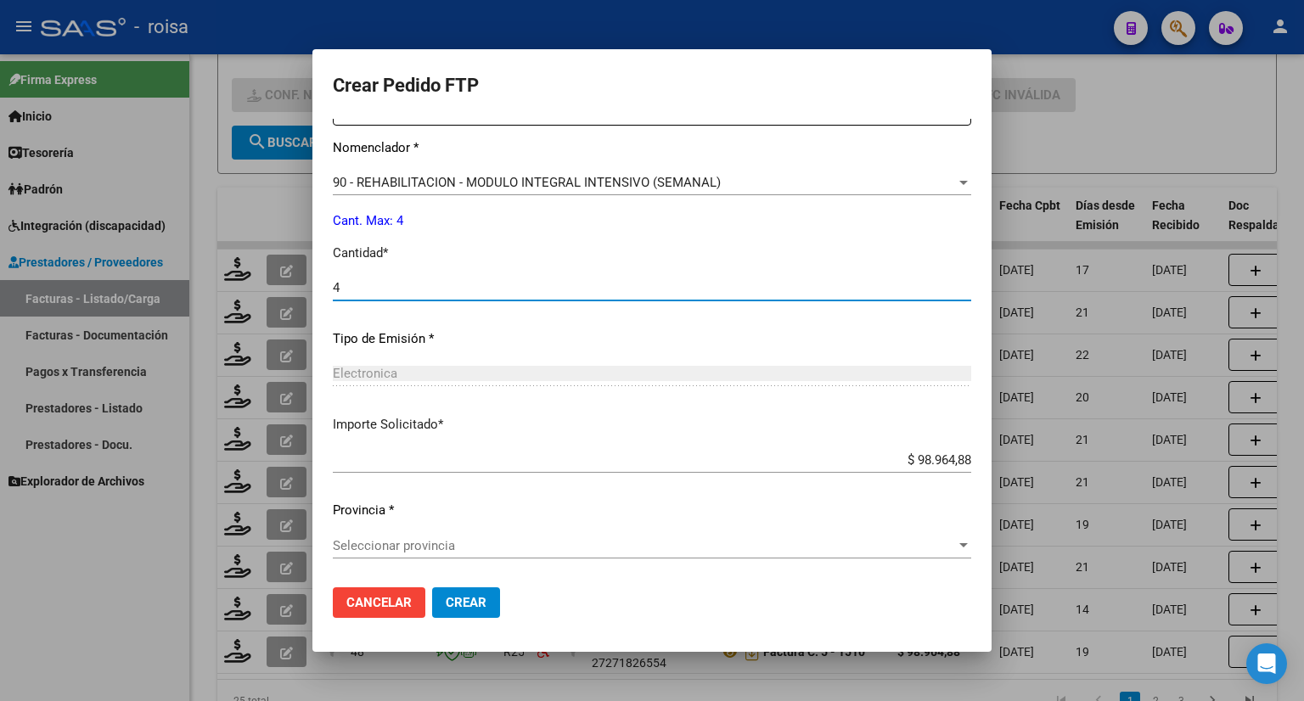
type input "4"
click at [489, 534] on div "Seleccionar provincia Seleccionar provincia" at bounding box center [652, 545] width 638 height 25
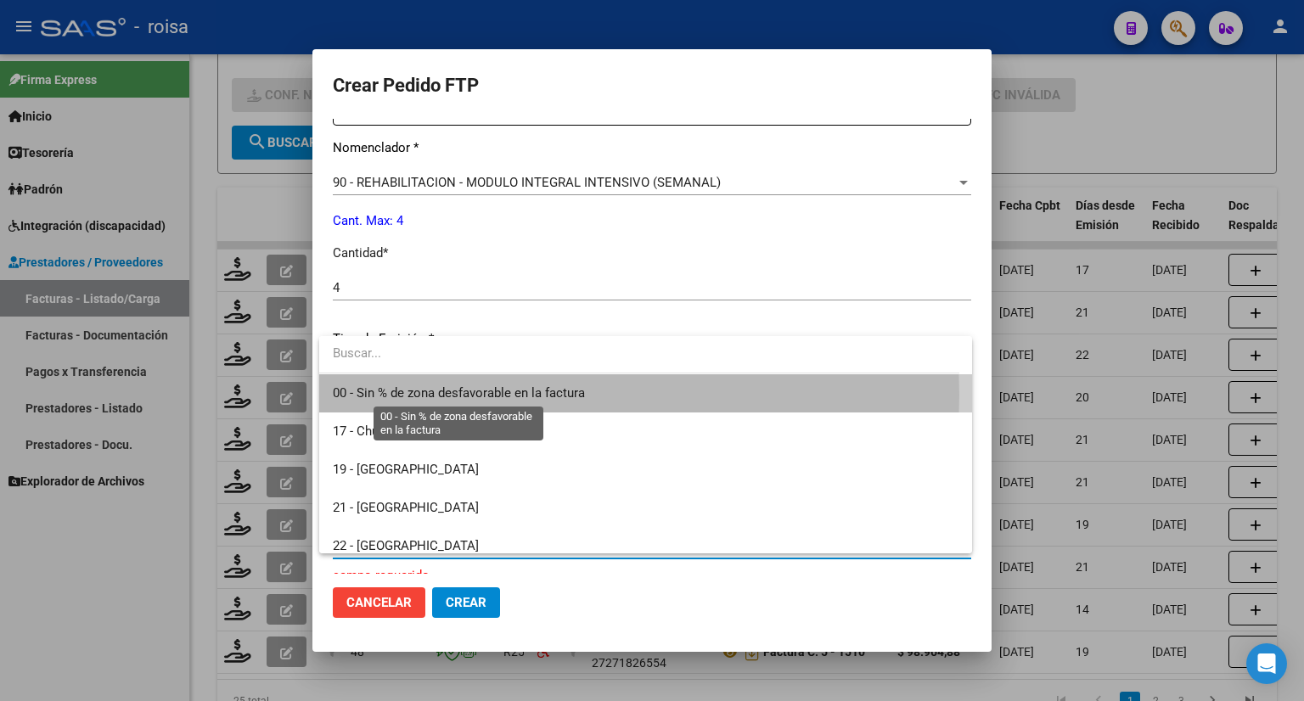
click at [474, 395] on span "00 - Sin % de zona desfavorable en la factura" at bounding box center [459, 392] width 252 height 15
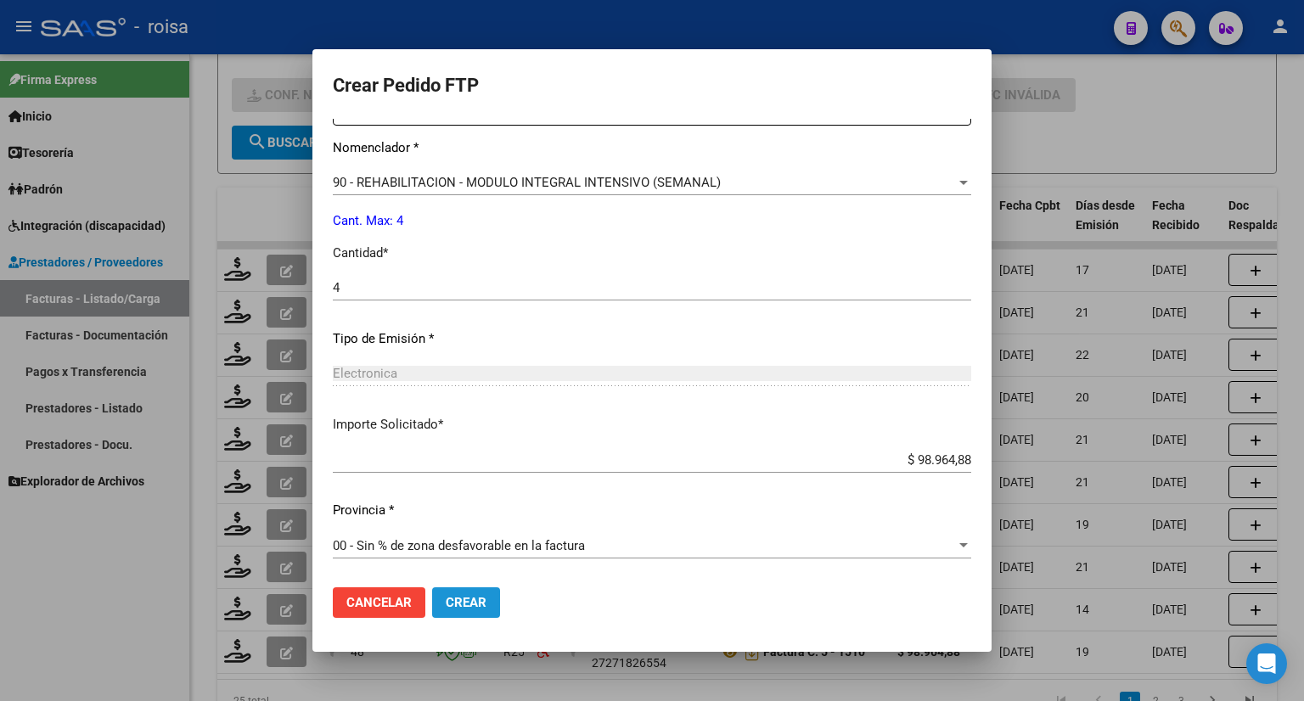
click at [472, 599] on span "Crear" at bounding box center [466, 602] width 41 height 15
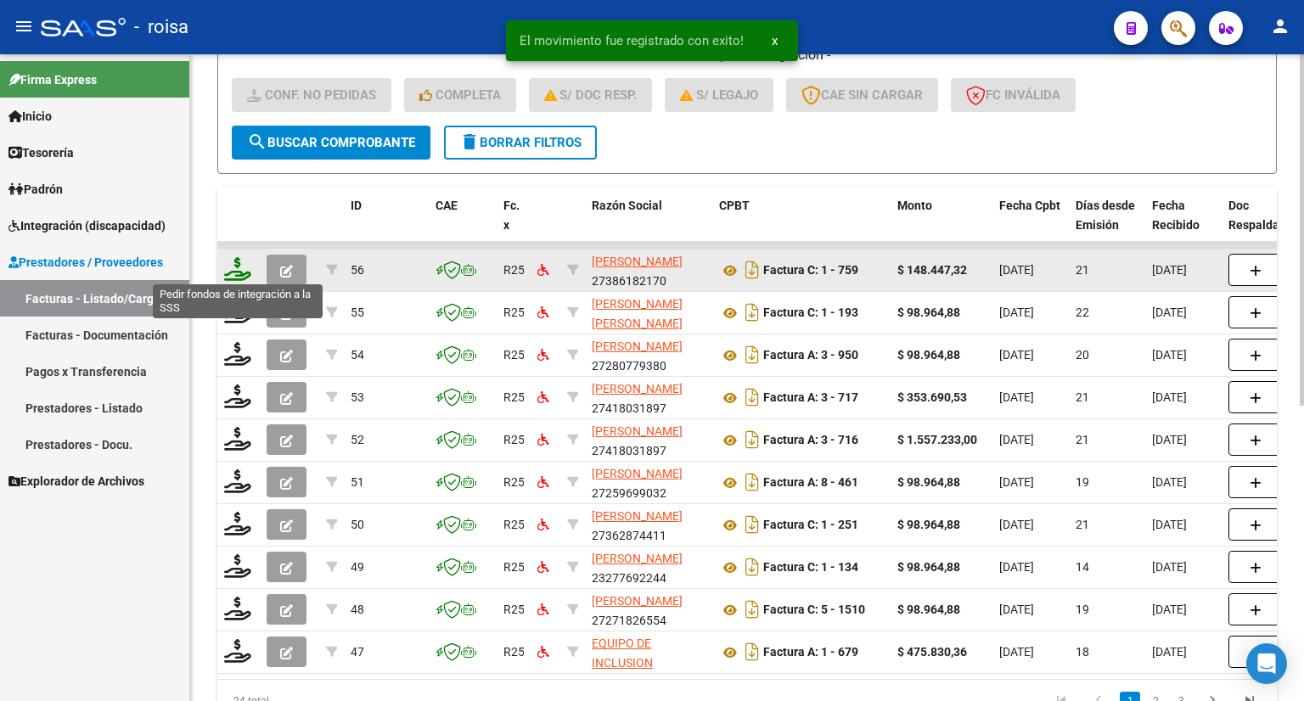
click at [241, 266] on icon at bounding box center [237, 269] width 27 height 24
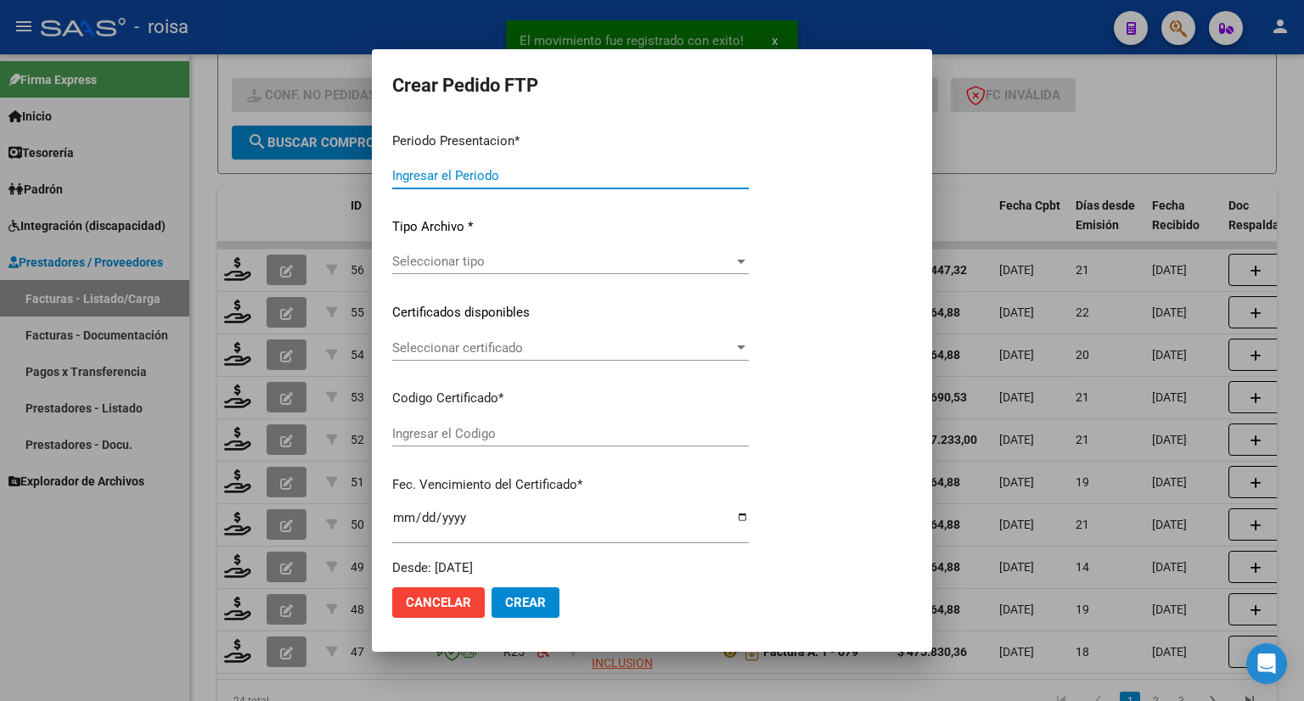
type input "202508"
type input "$ 148.447,32"
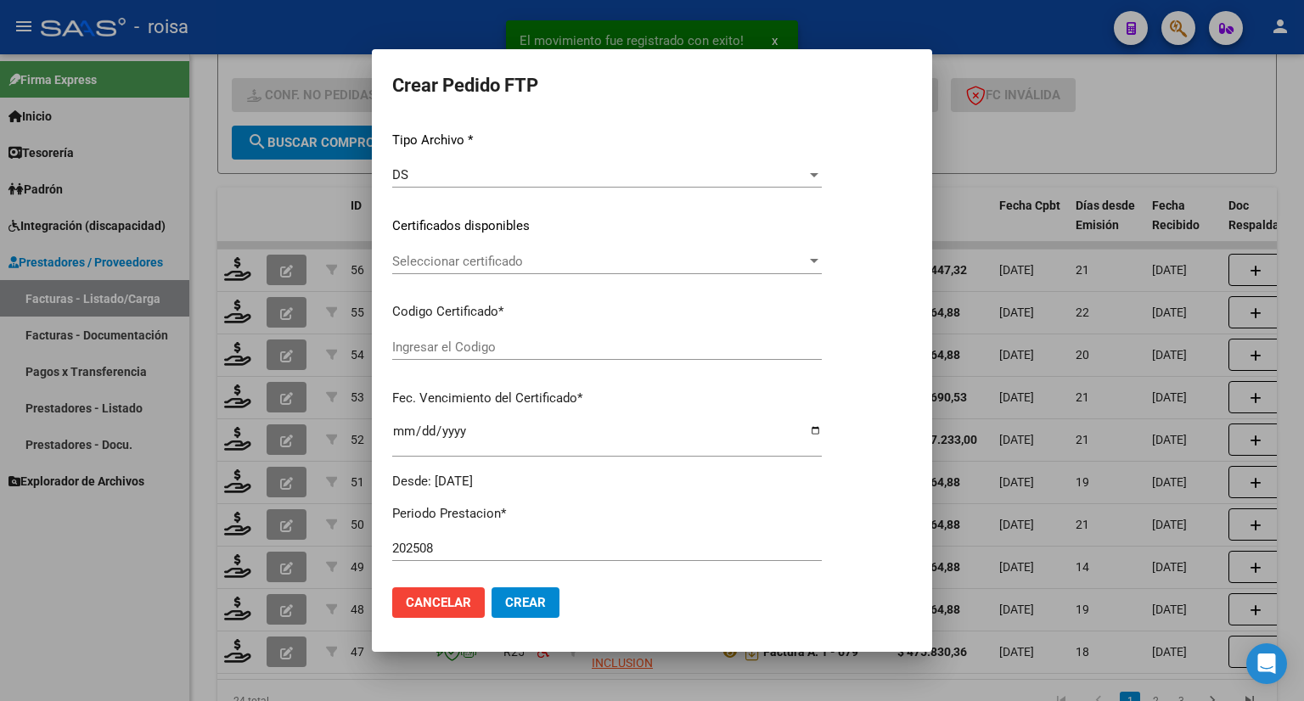
type input "ARG02000539859692024121320271213BSAS352"
type input "2027-12-13"
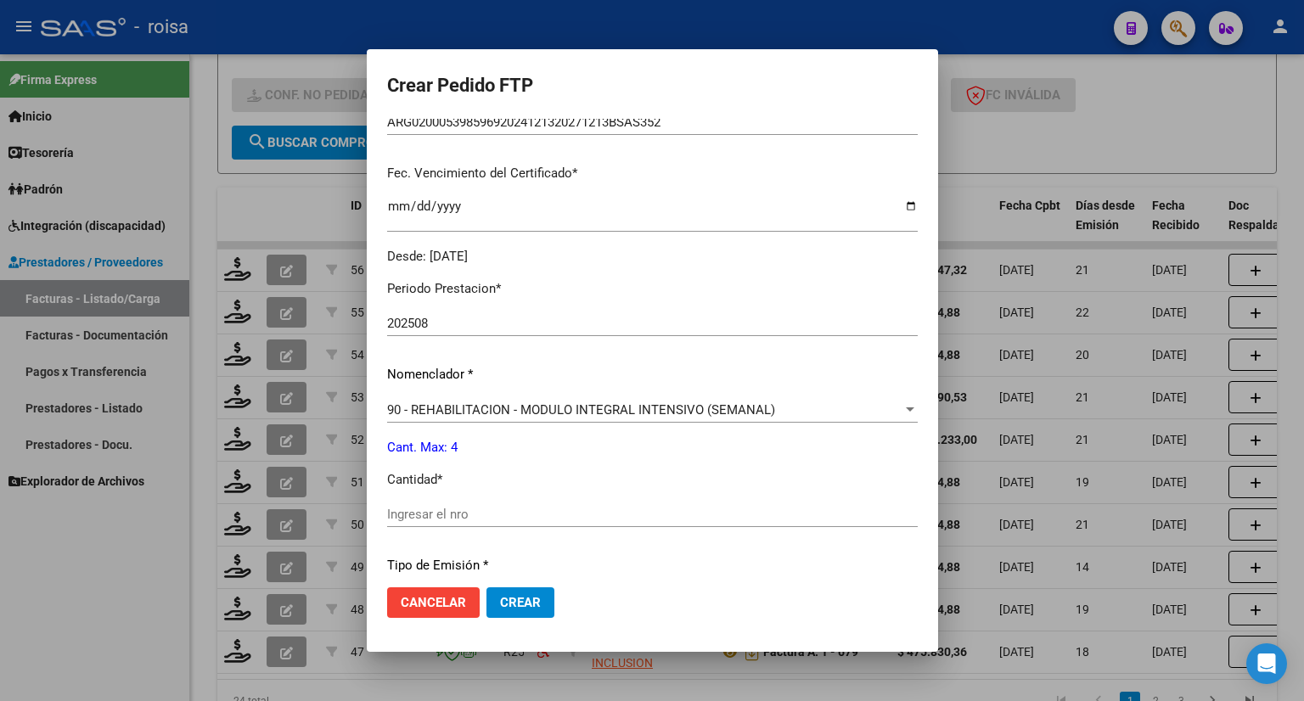
scroll to position [424, 0]
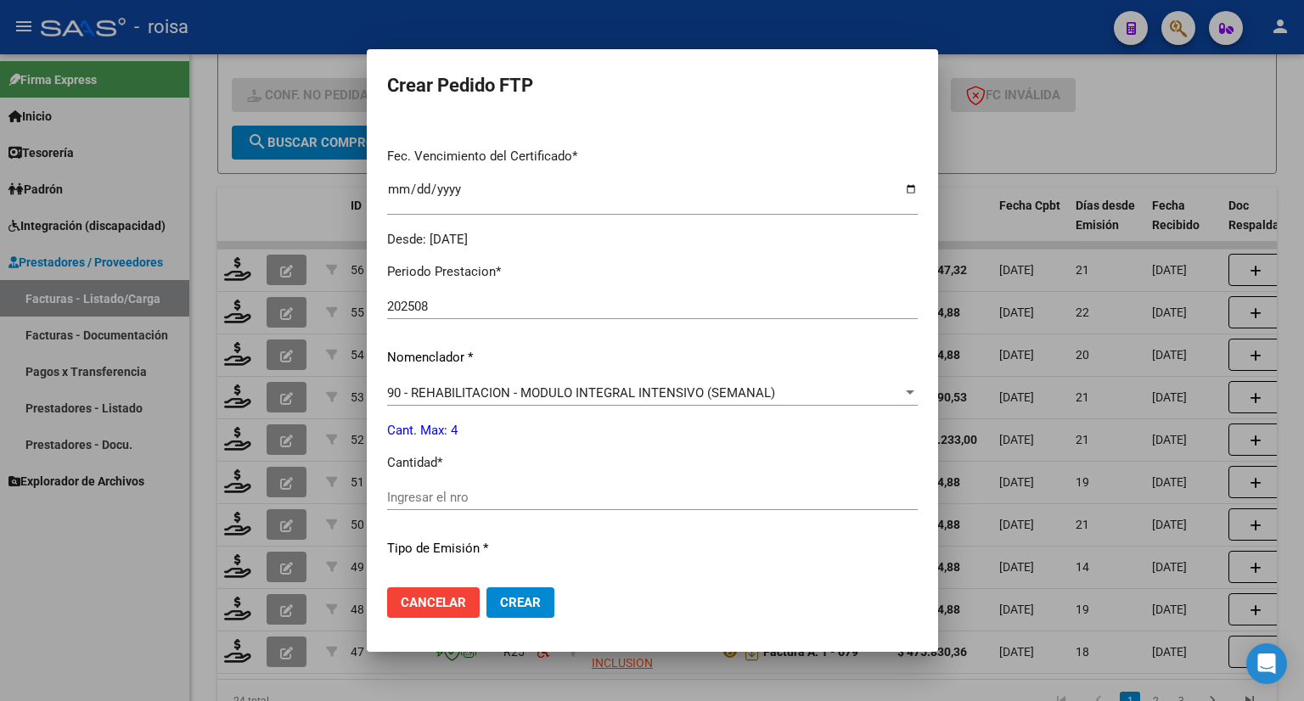
click at [546, 500] on input "Ingresar el nro" at bounding box center [652, 497] width 530 height 15
type input "4"
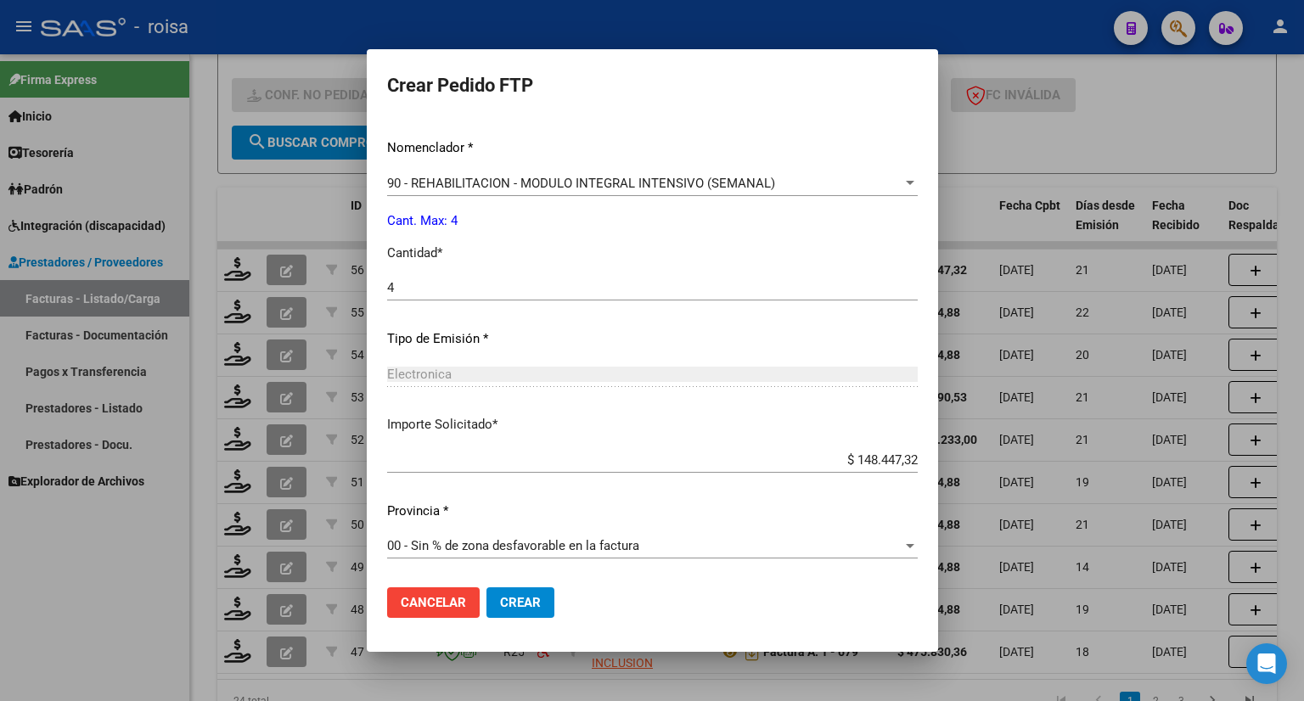
click at [552, 536] on div "00 - Sin % de zona desfavorable en la factura Seleccionar provincia" at bounding box center [652, 545] width 530 height 25
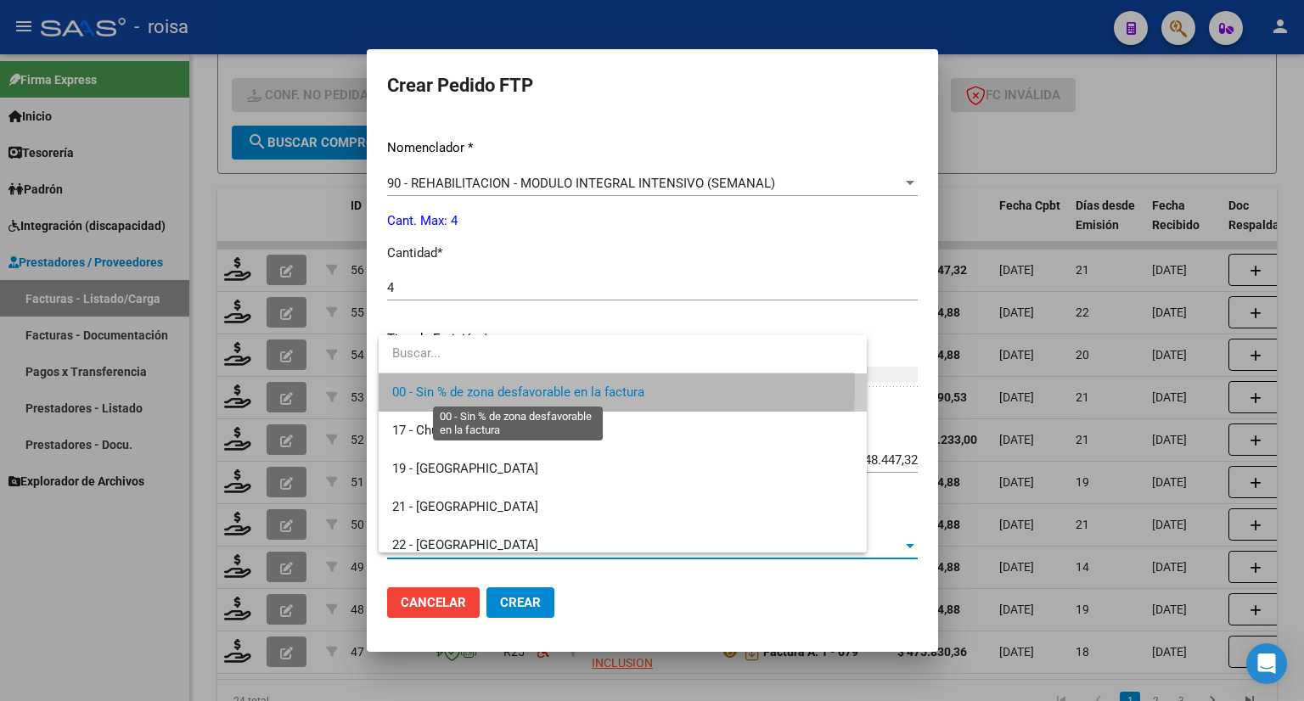
click at [513, 387] on span "00 - Sin % de zona desfavorable en la factura" at bounding box center [518, 391] width 252 height 15
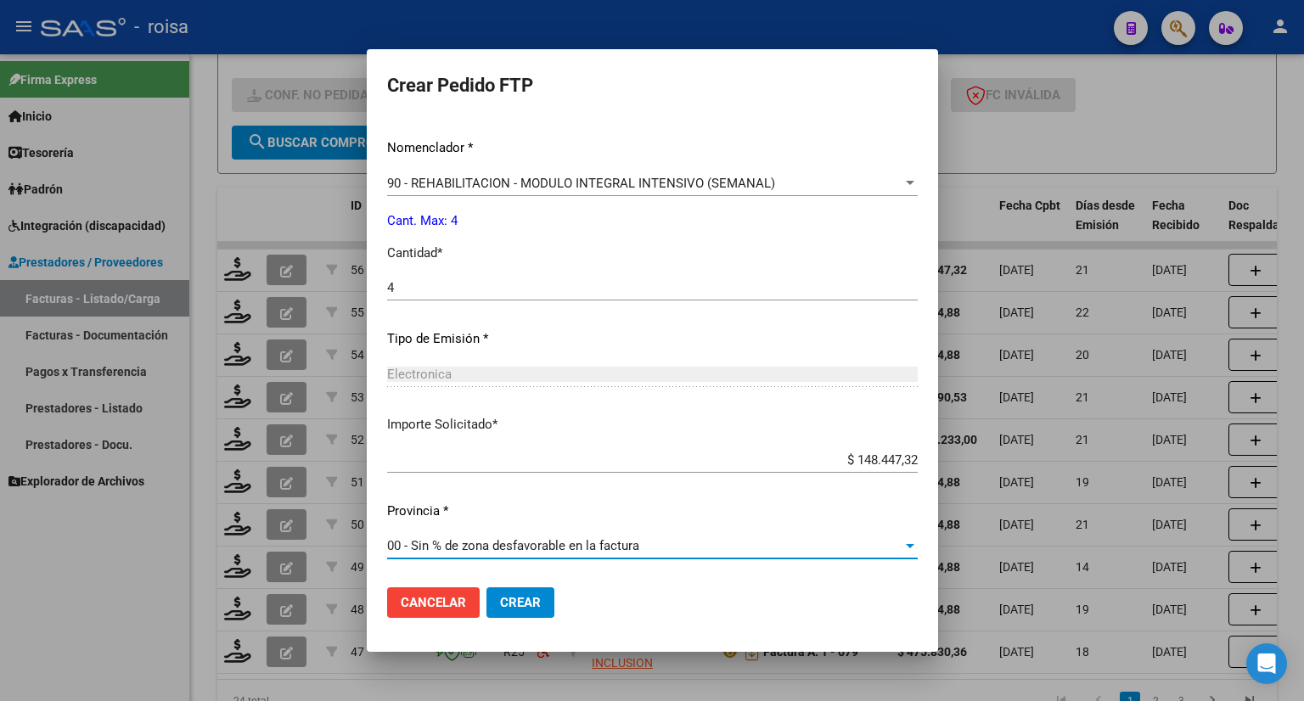
click at [519, 604] on span "Crear" at bounding box center [520, 602] width 41 height 15
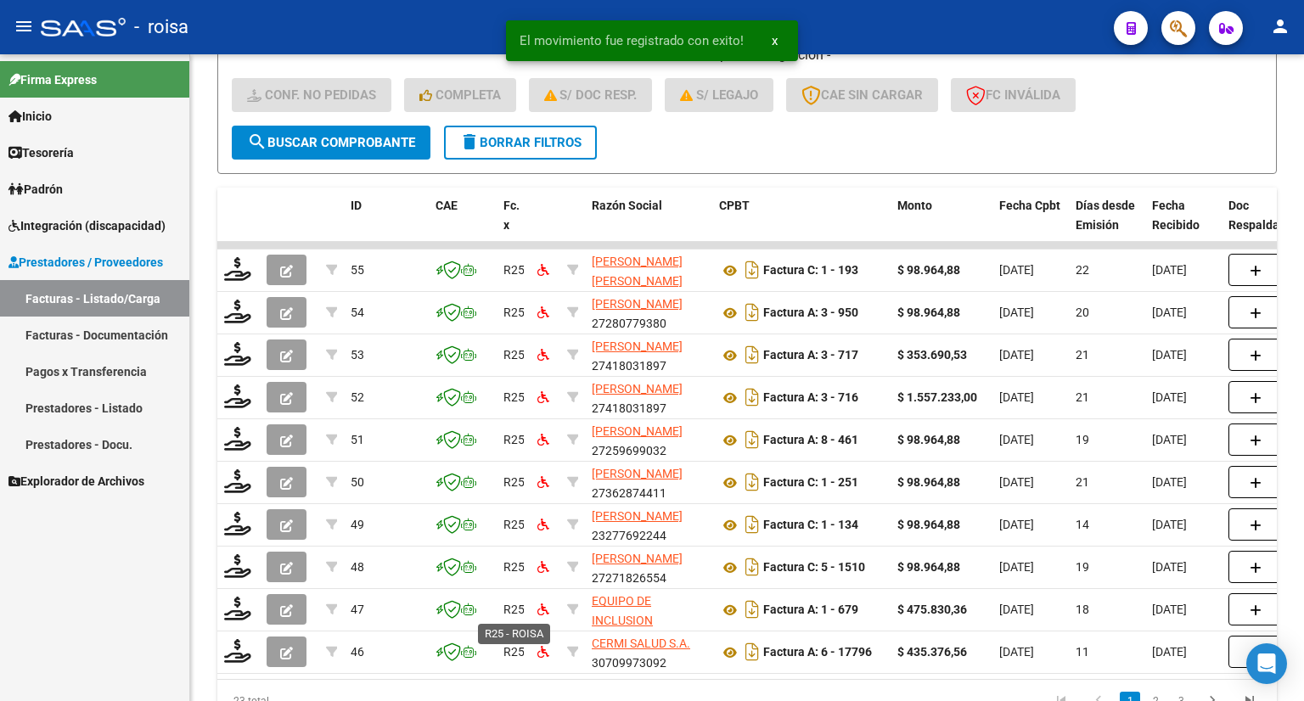
scroll to position [3, 0]
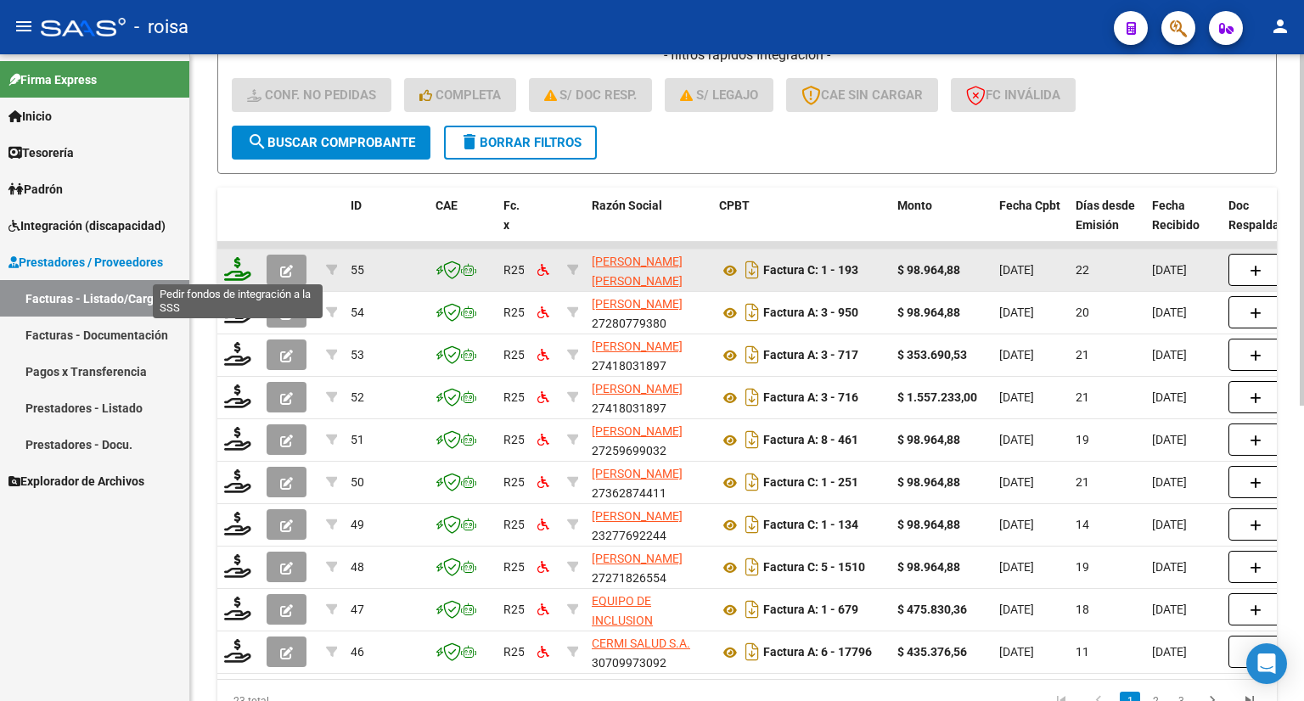
click at [241, 267] on icon at bounding box center [237, 269] width 27 height 24
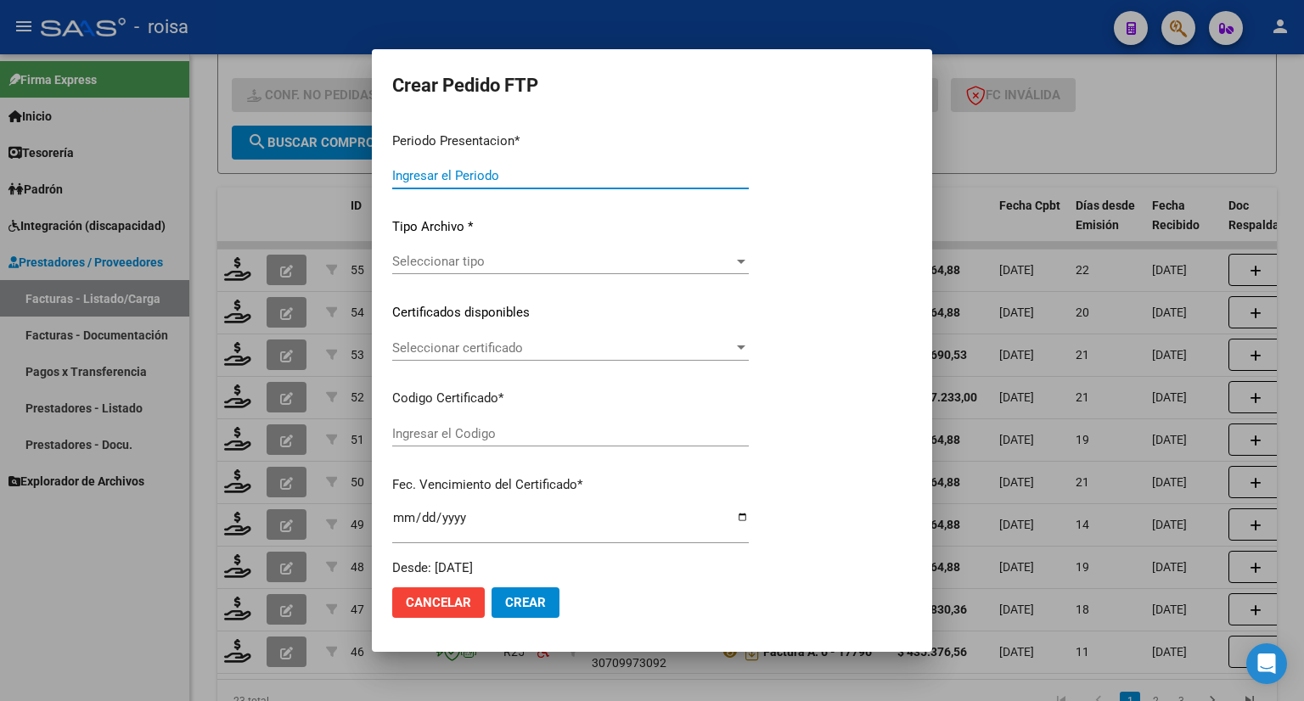
type input "202508"
type input "$ 98.964,88"
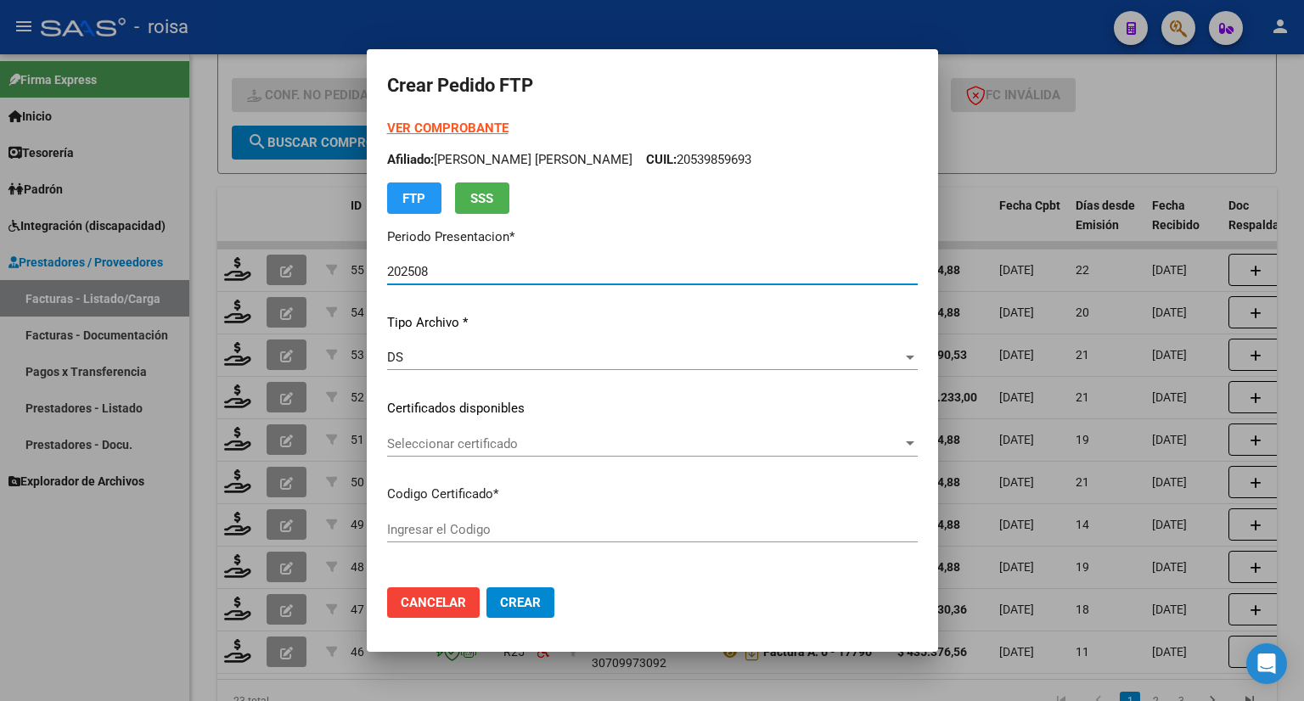
type input "ARG01000579260282022041820270418BSAS316"
type input "[DATE]"
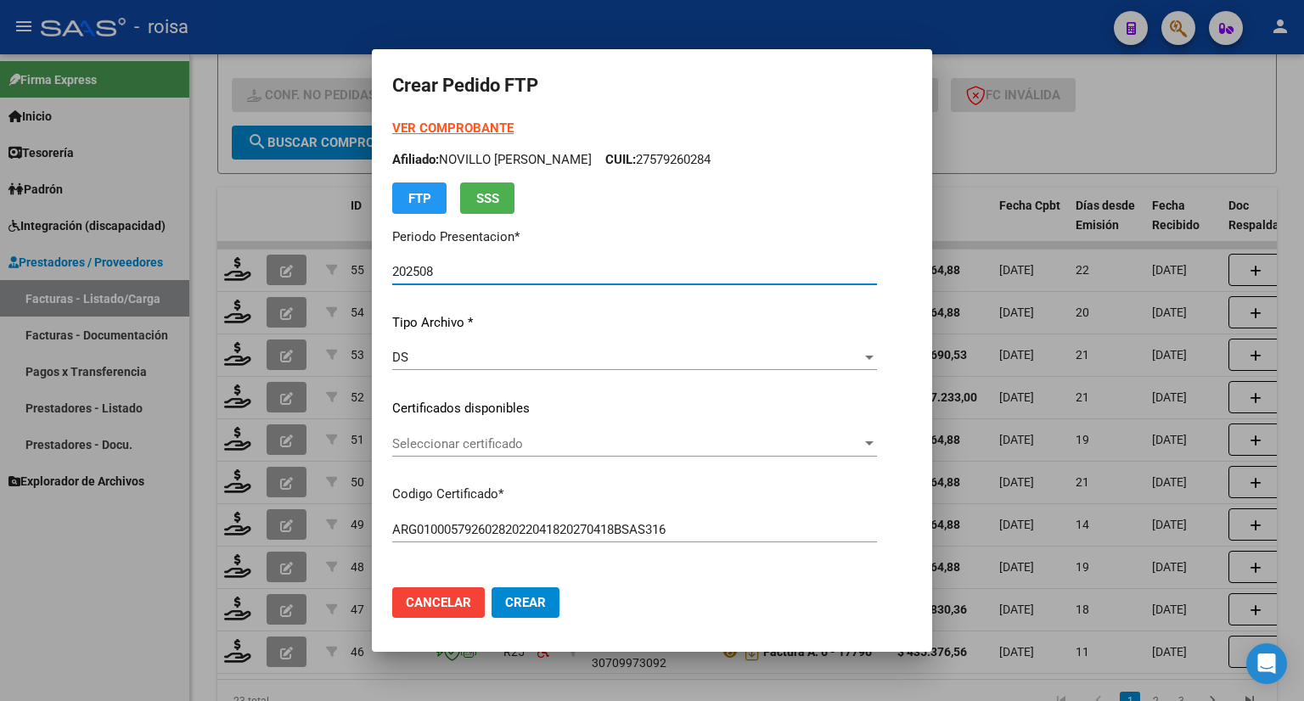
click at [495, 126] on strong "VER COMPROBANTE" at bounding box center [452, 128] width 121 height 15
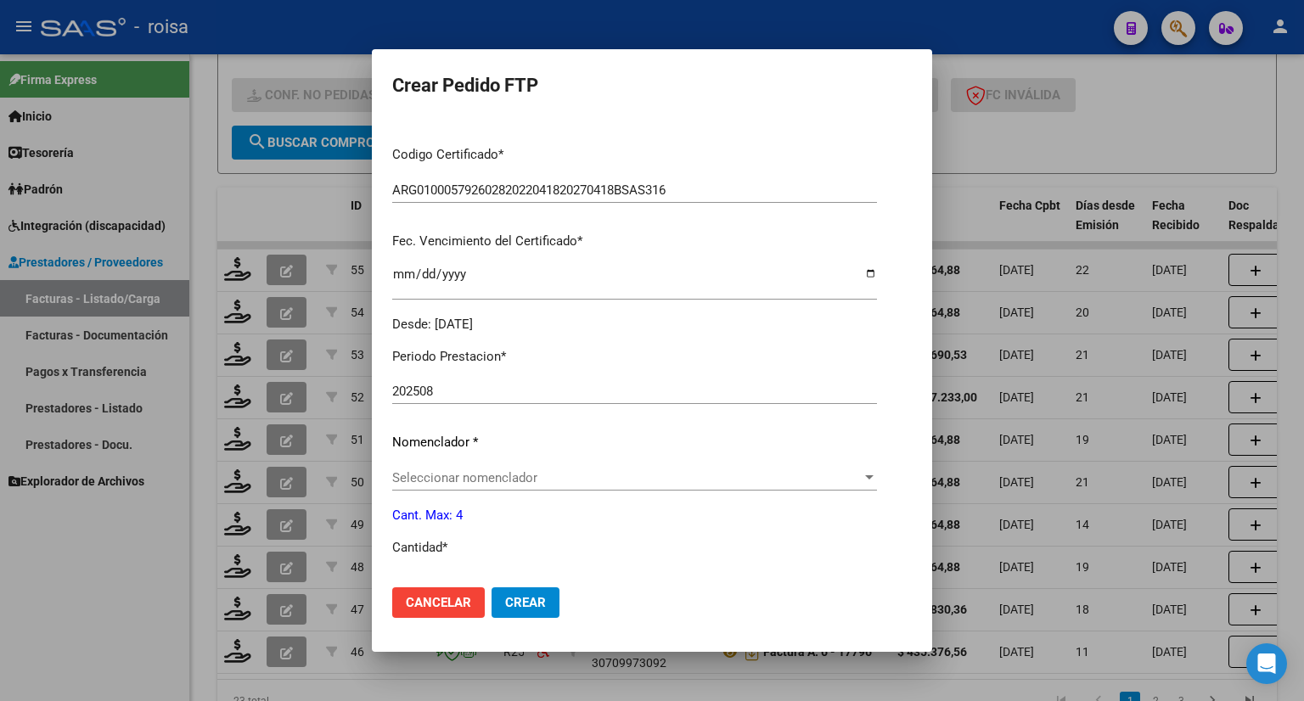
scroll to position [424, 0]
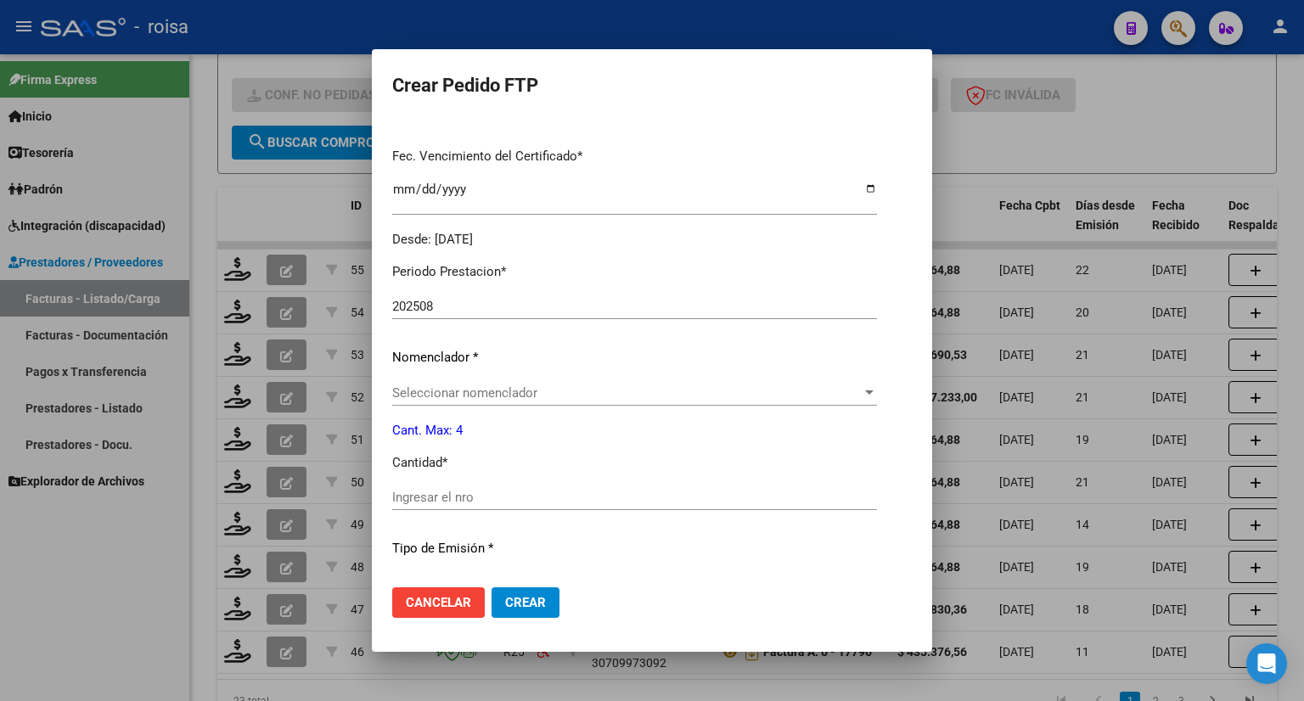
click at [594, 384] on div "Seleccionar nomenclador Seleccionar nomenclador" at bounding box center [634, 392] width 485 height 25
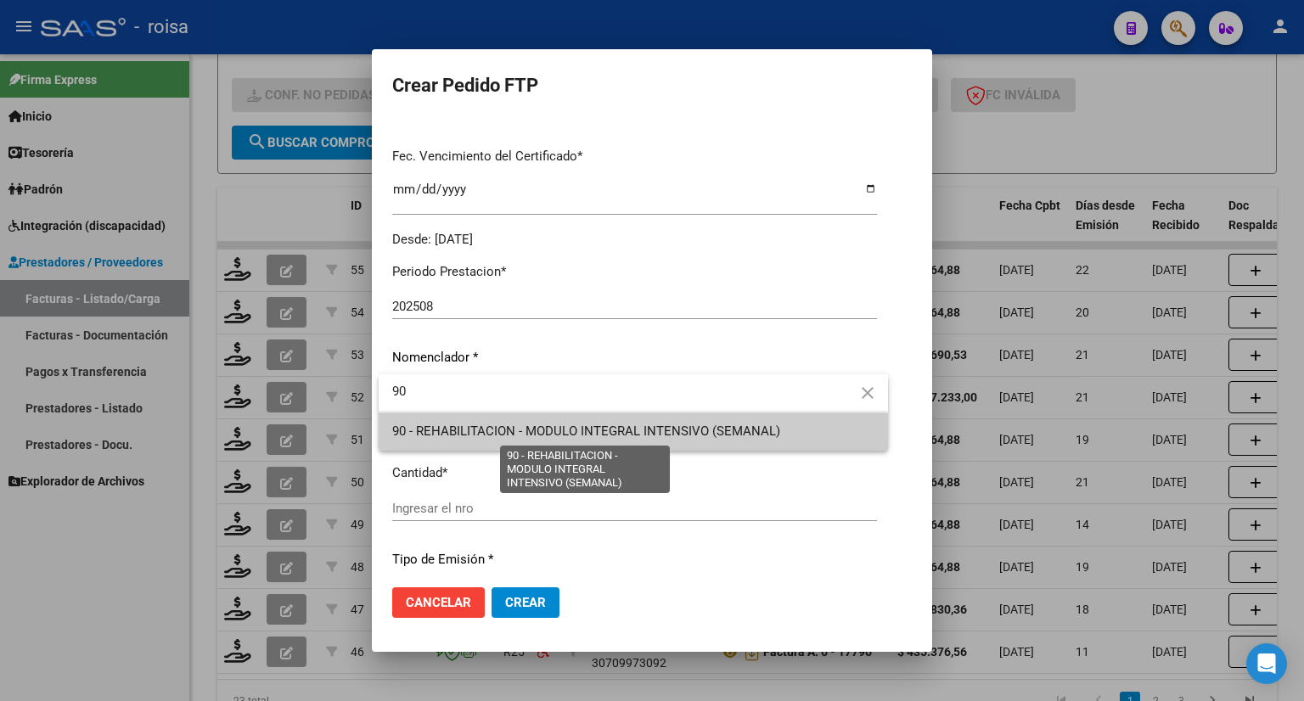
type input "90"
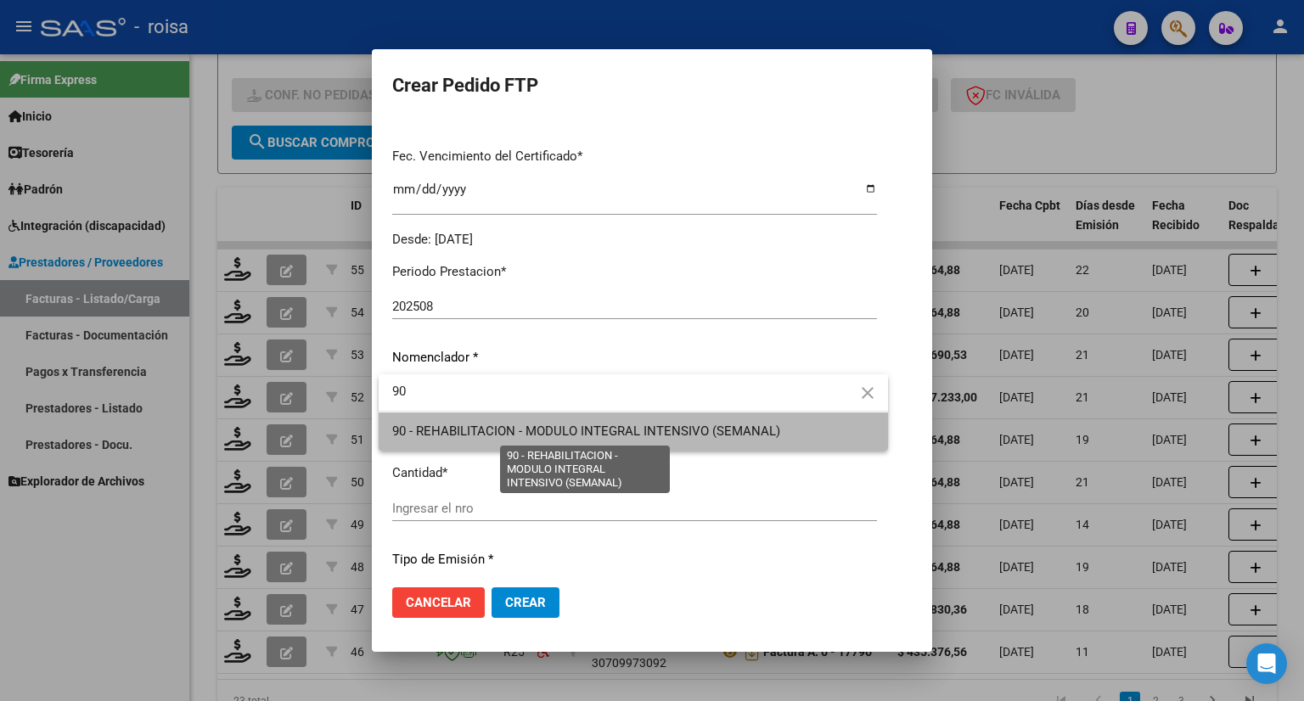
click at [564, 431] on span "90 - REHABILITACION - MODULO INTEGRAL INTENSIVO (SEMANAL)" at bounding box center [586, 431] width 388 height 15
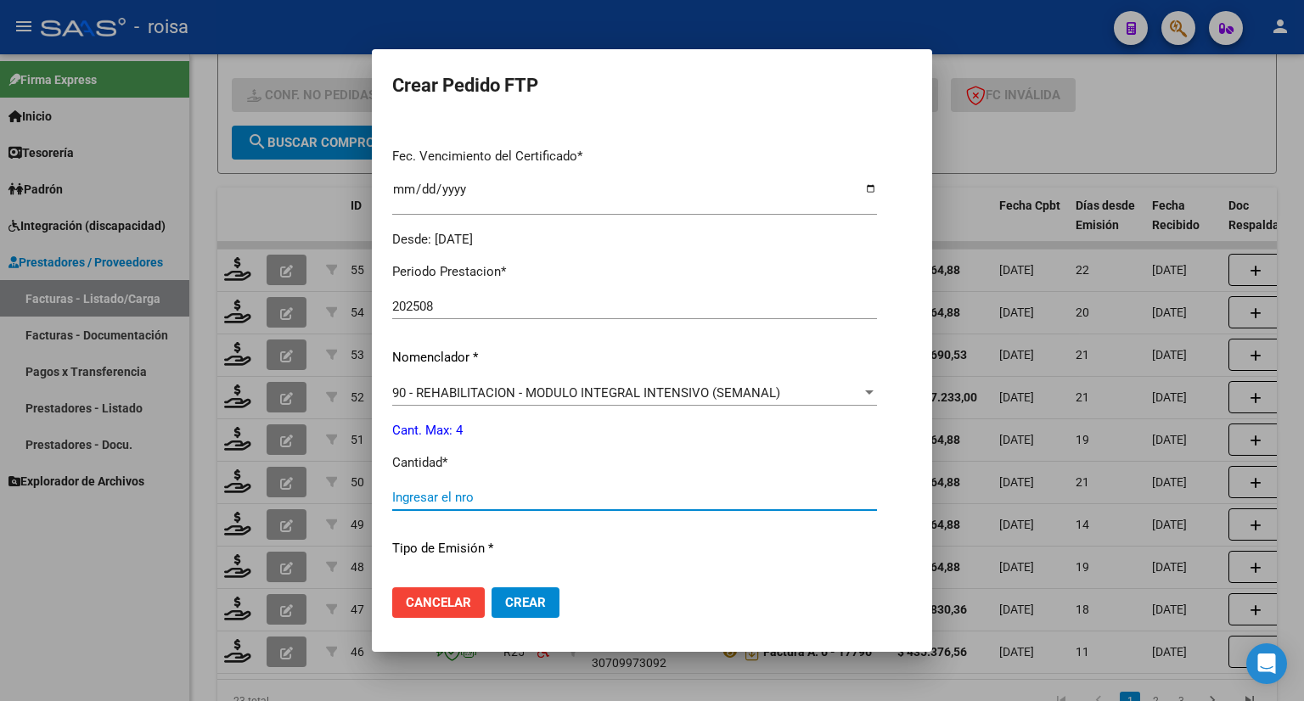
click at [465, 494] on input "Ingresar el nro" at bounding box center [634, 497] width 485 height 15
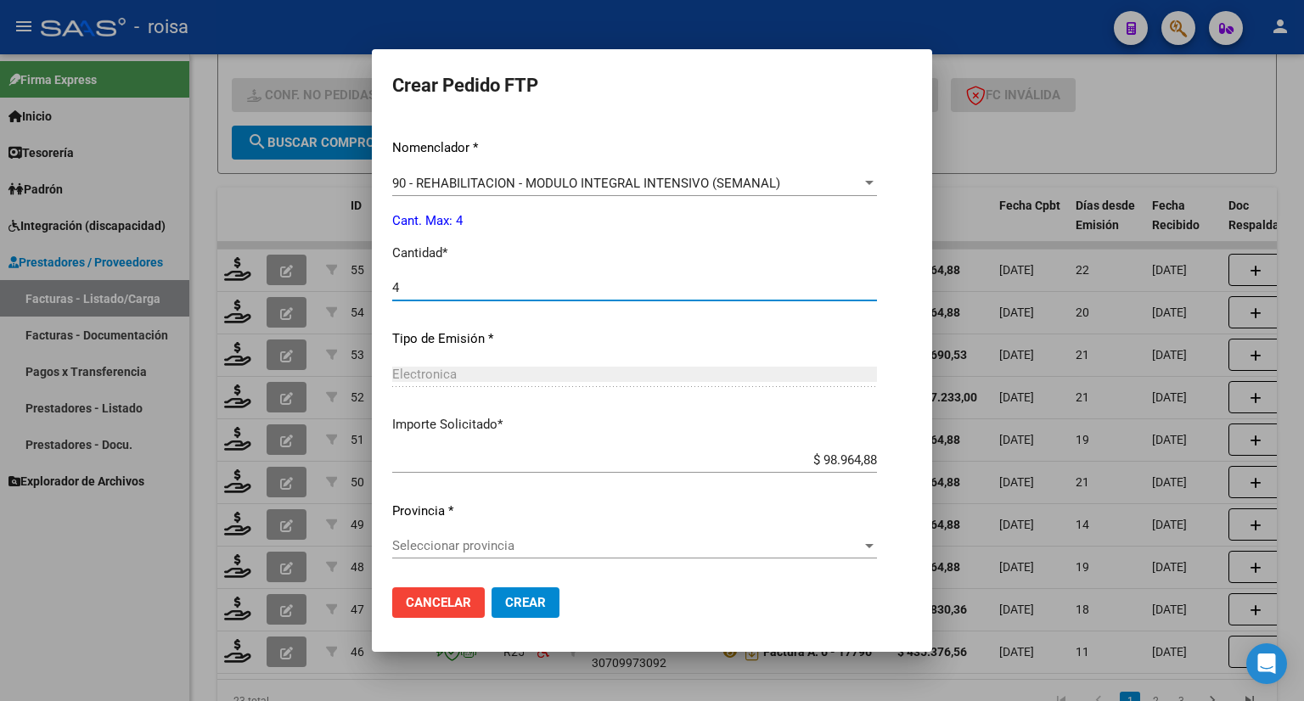
type input "4"
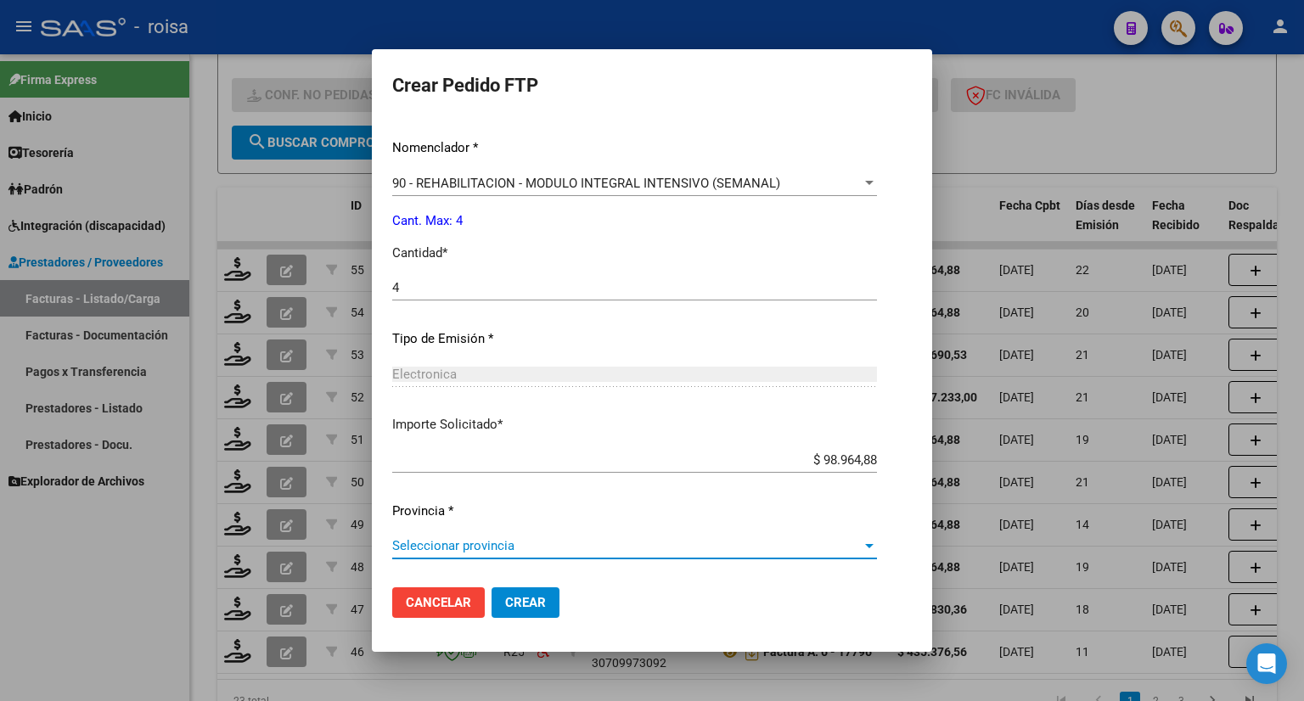
click at [466, 547] on span "Seleccionar provincia" at bounding box center [626, 545] width 469 height 15
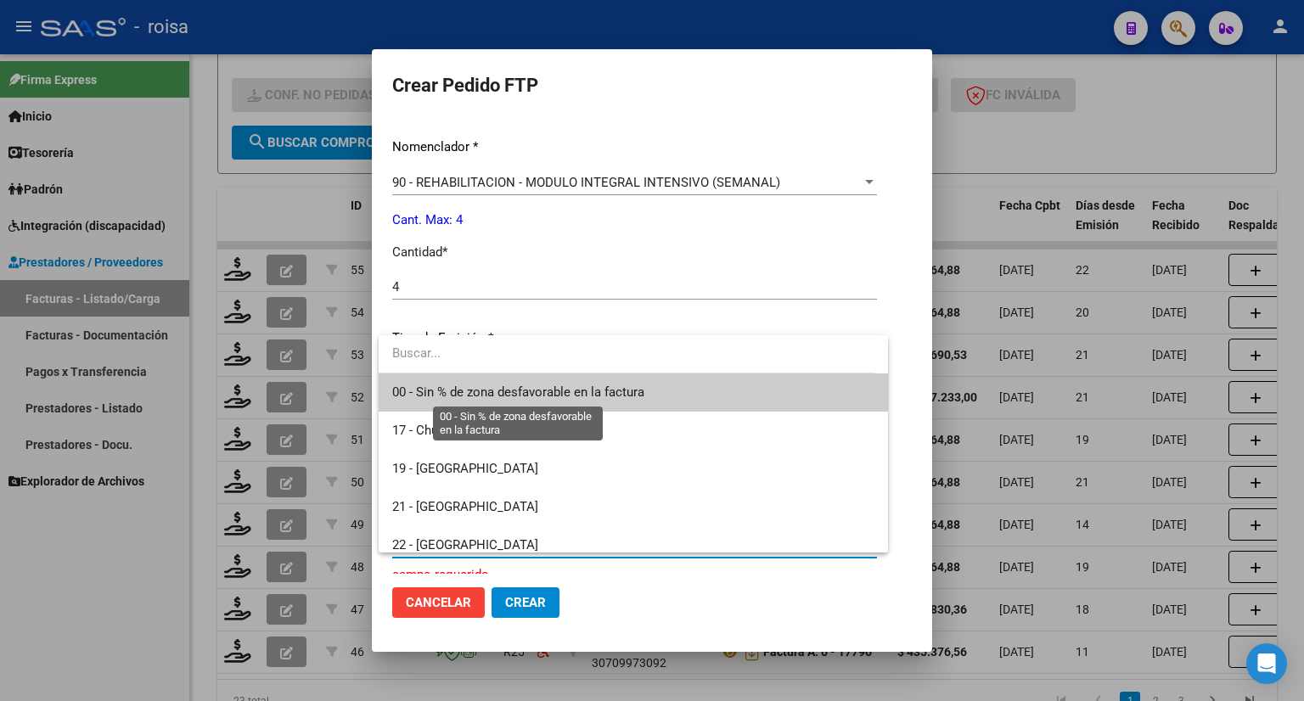
click at [509, 399] on span "00 - Sin % de zona desfavorable en la factura" at bounding box center [518, 391] width 252 height 15
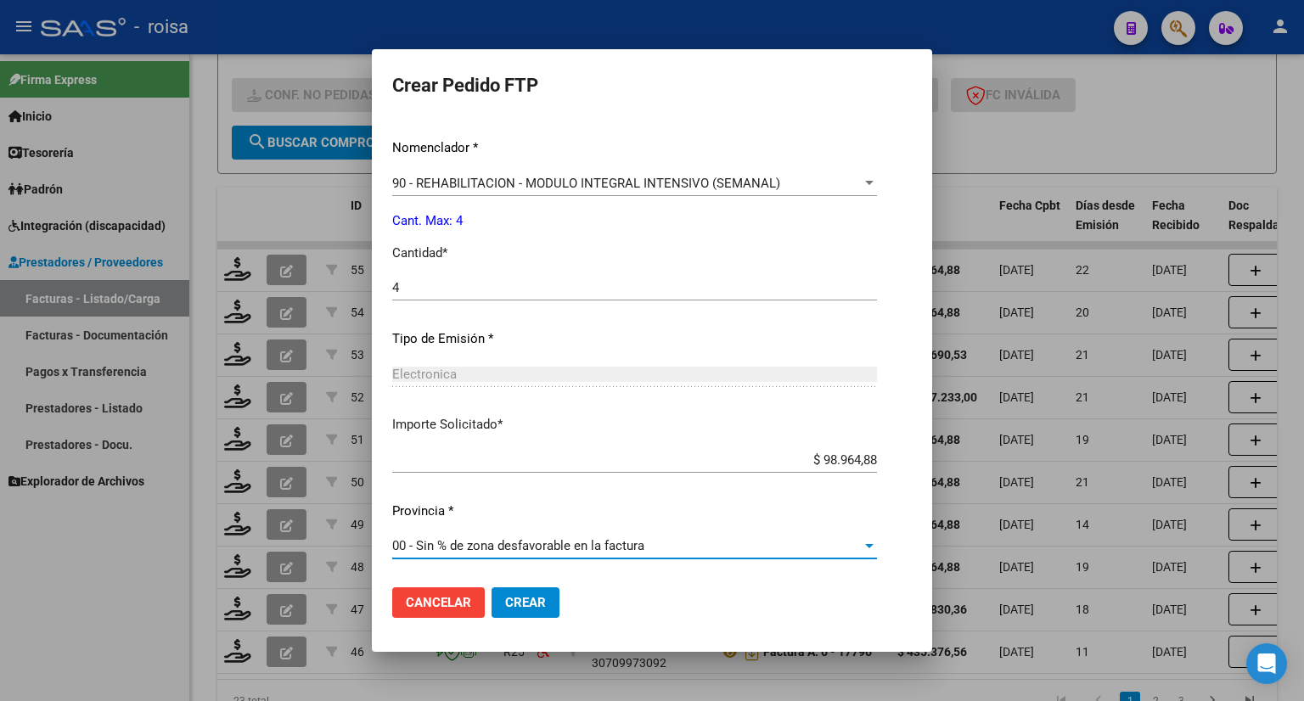
click at [526, 598] on span "Crear" at bounding box center [525, 602] width 41 height 15
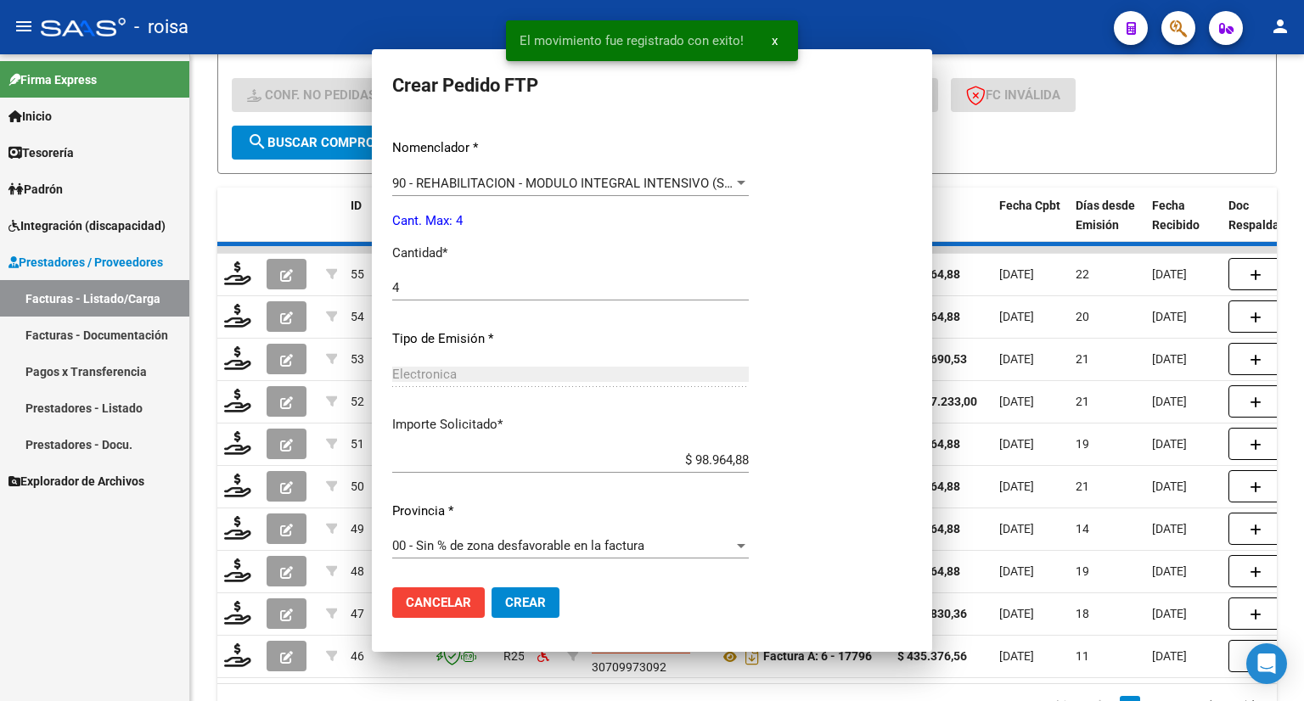
scroll to position [0, 0]
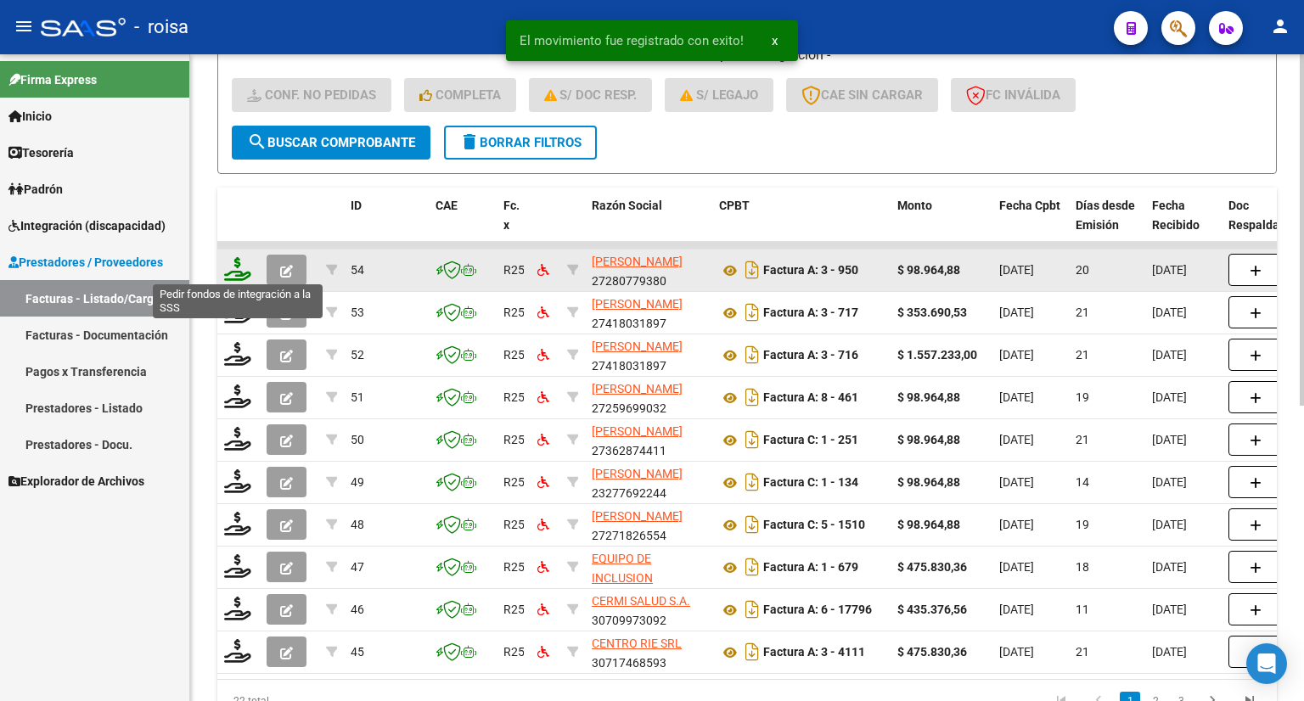
click at [236, 271] on icon at bounding box center [237, 269] width 27 height 24
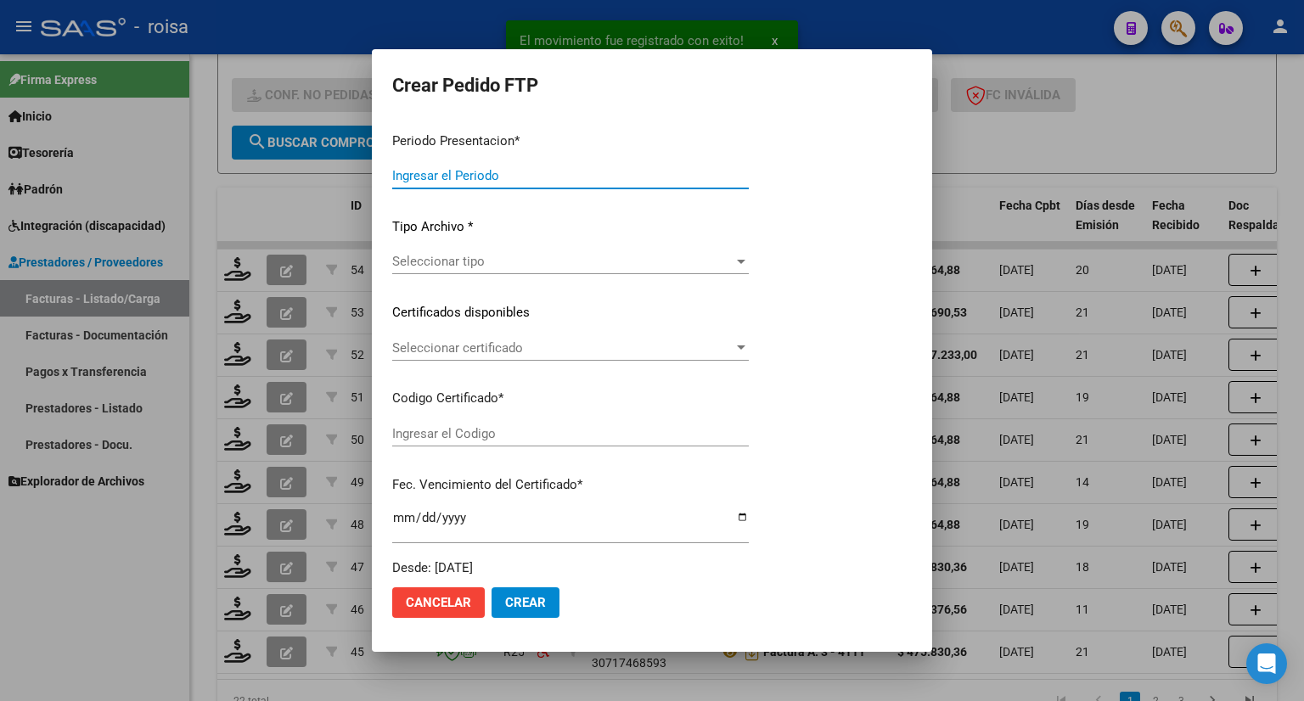
type input "202508"
type input "$ 98.964,88"
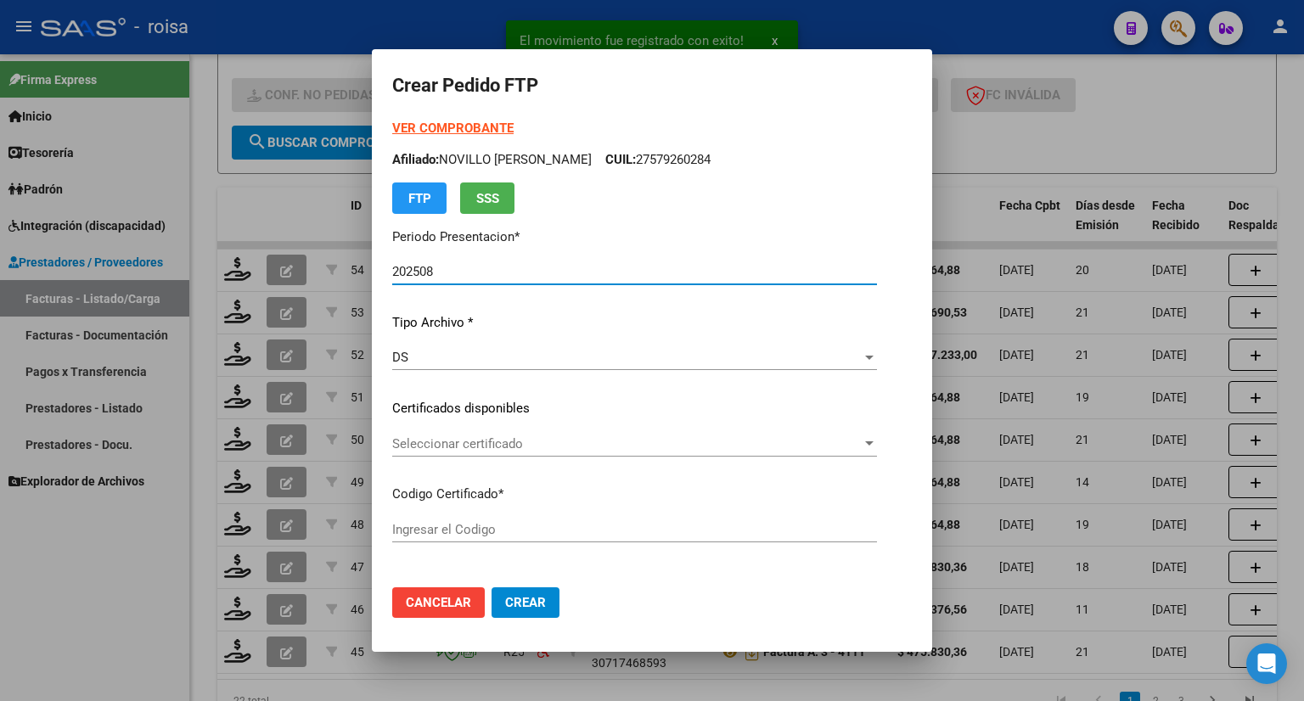
type input "ARG01000508923082020120220251202BSAS376"
type input "2025-12-02"
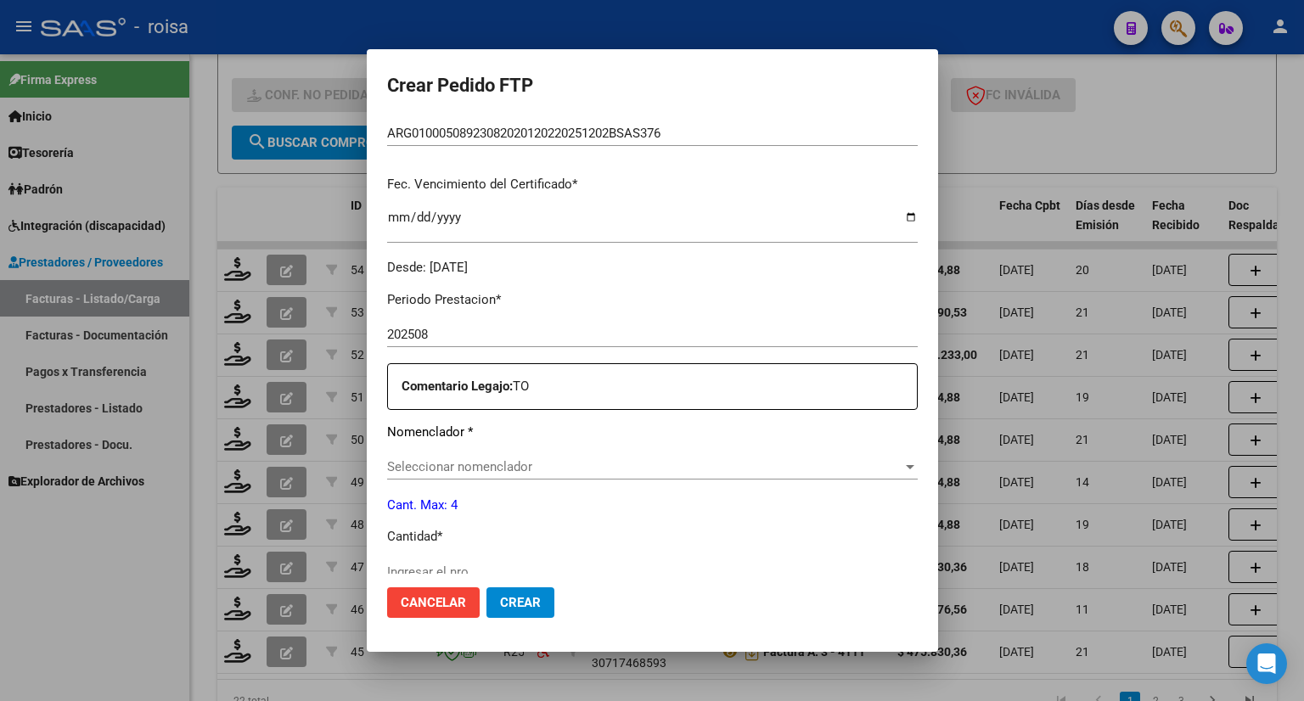
scroll to position [424, 0]
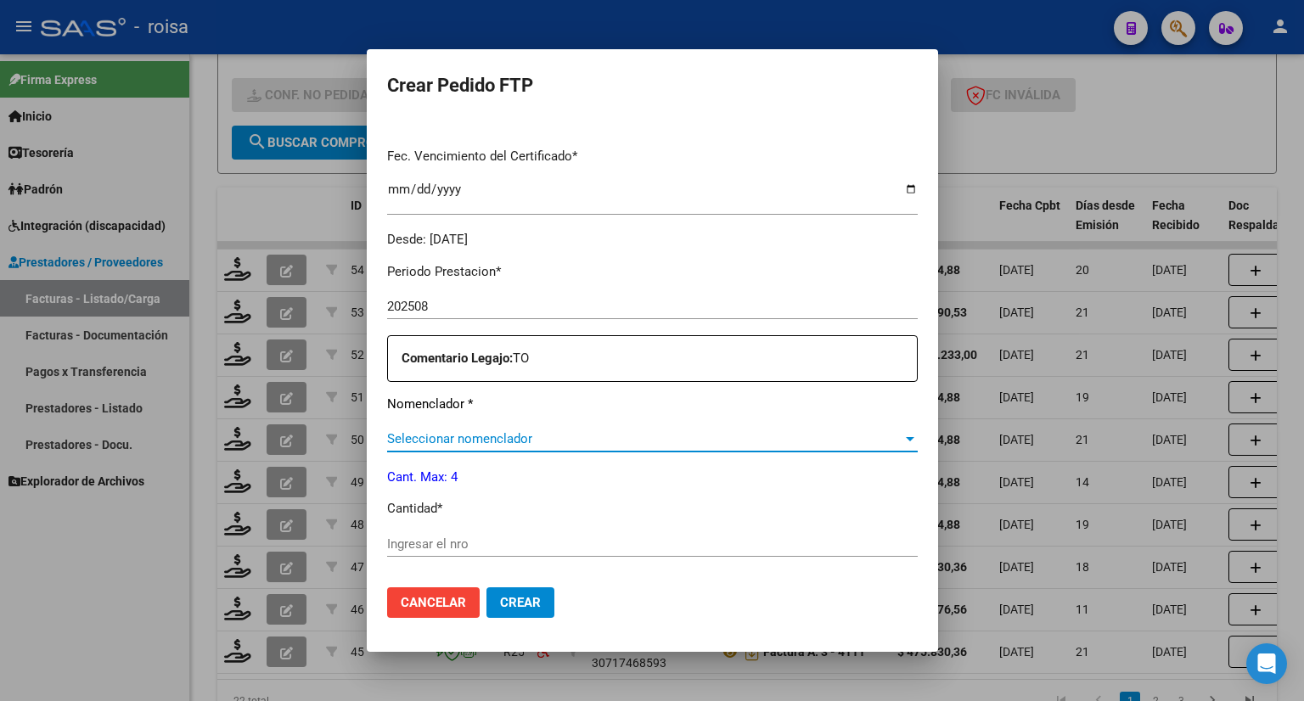
click at [550, 432] on span "Seleccionar nomenclador" at bounding box center [644, 438] width 515 height 15
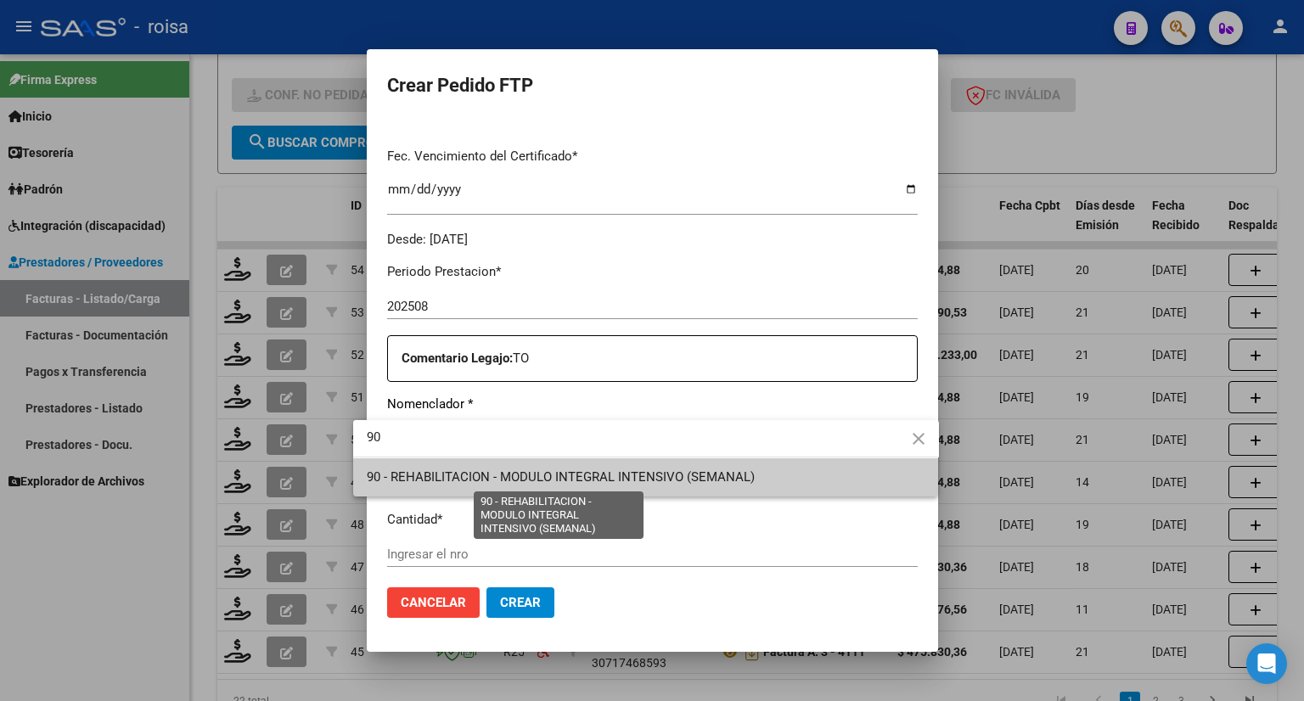
type input "90"
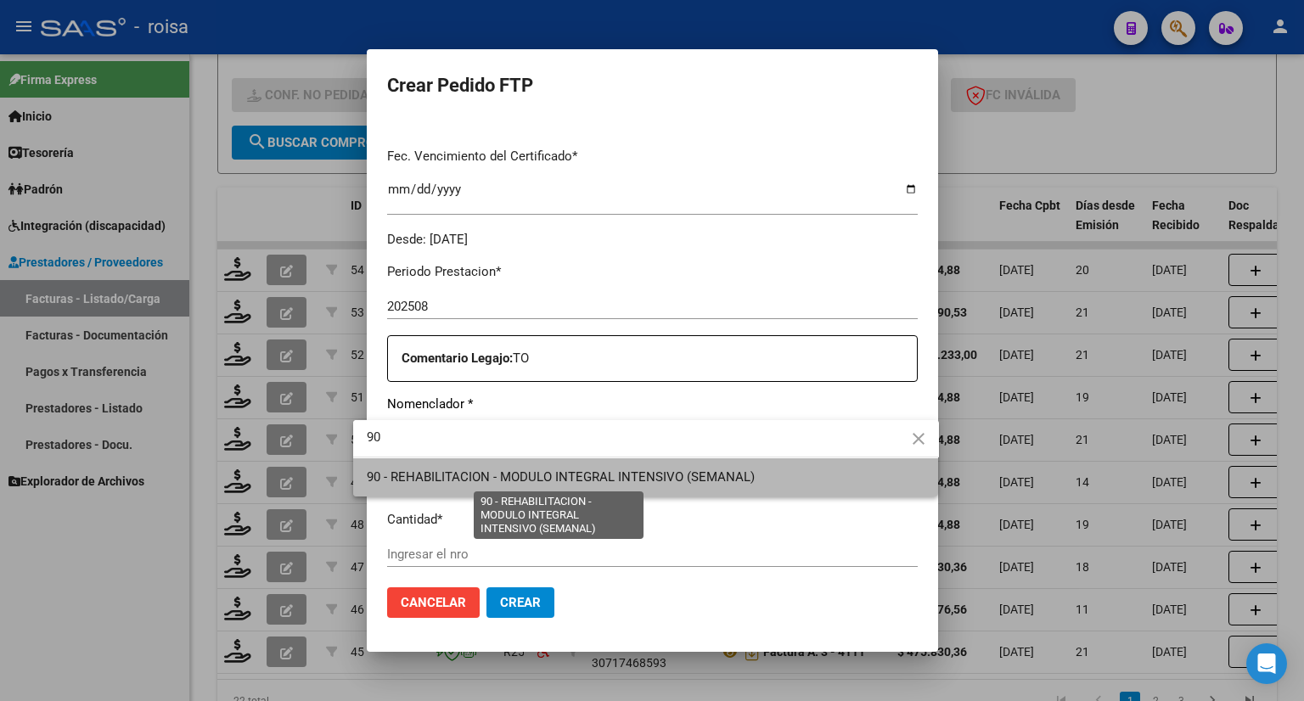
click at [543, 473] on span "90 - REHABILITACION - MODULO INTEGRAL INTENSIVO (SEMANAL)" at bounding box center [561, 476] width 388 height 15
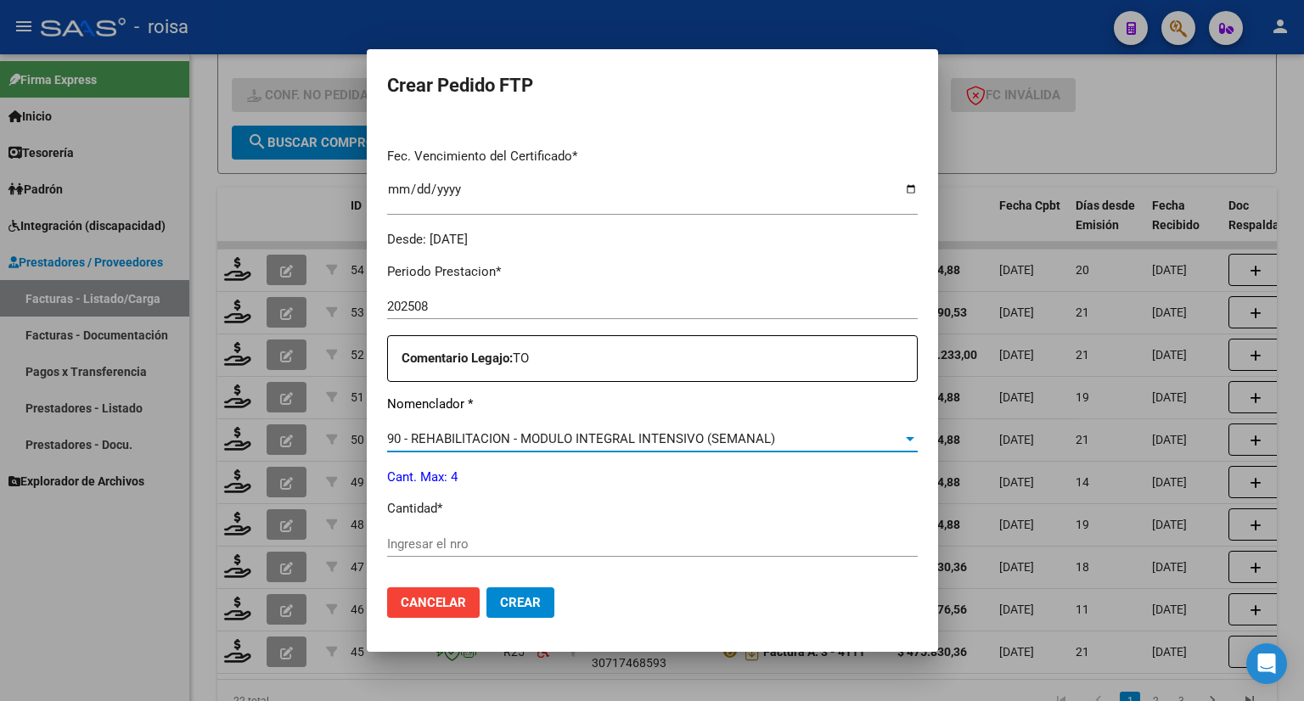
click at [469, 539] on input "Ingresar el nro" at bounding box center [652, 543] width 530 height 15
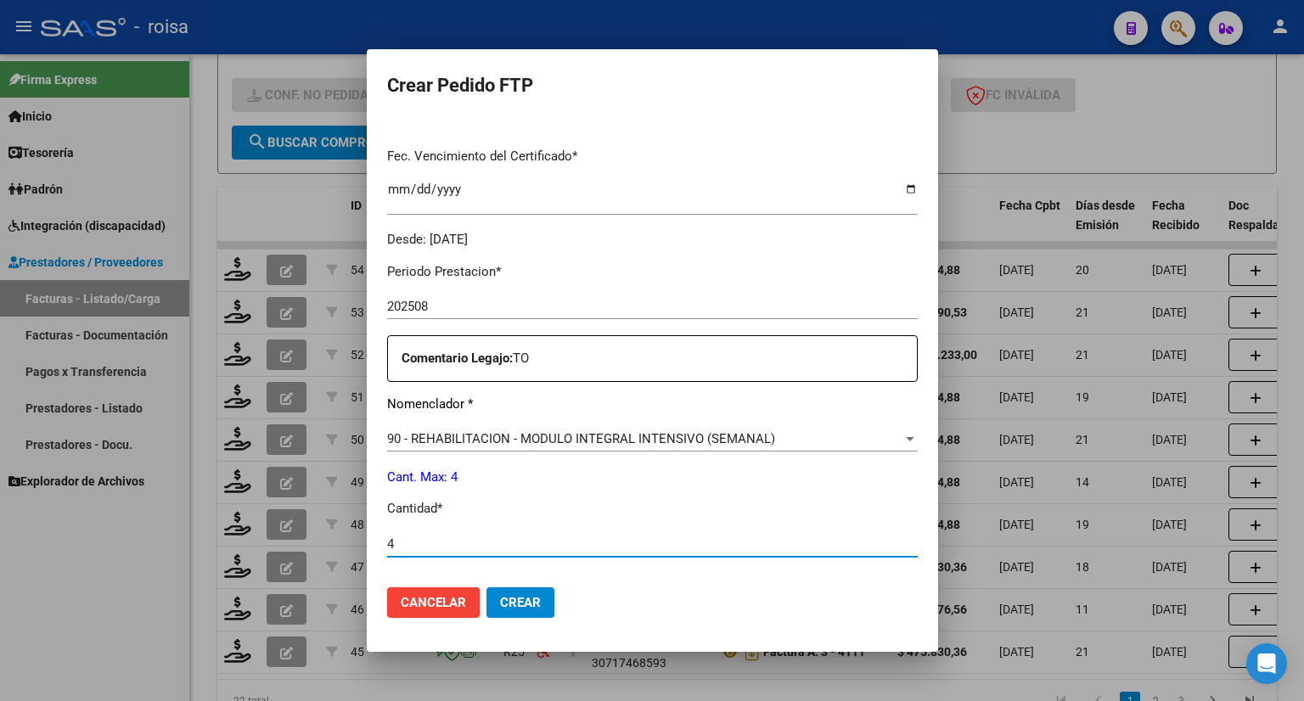
type input "4"
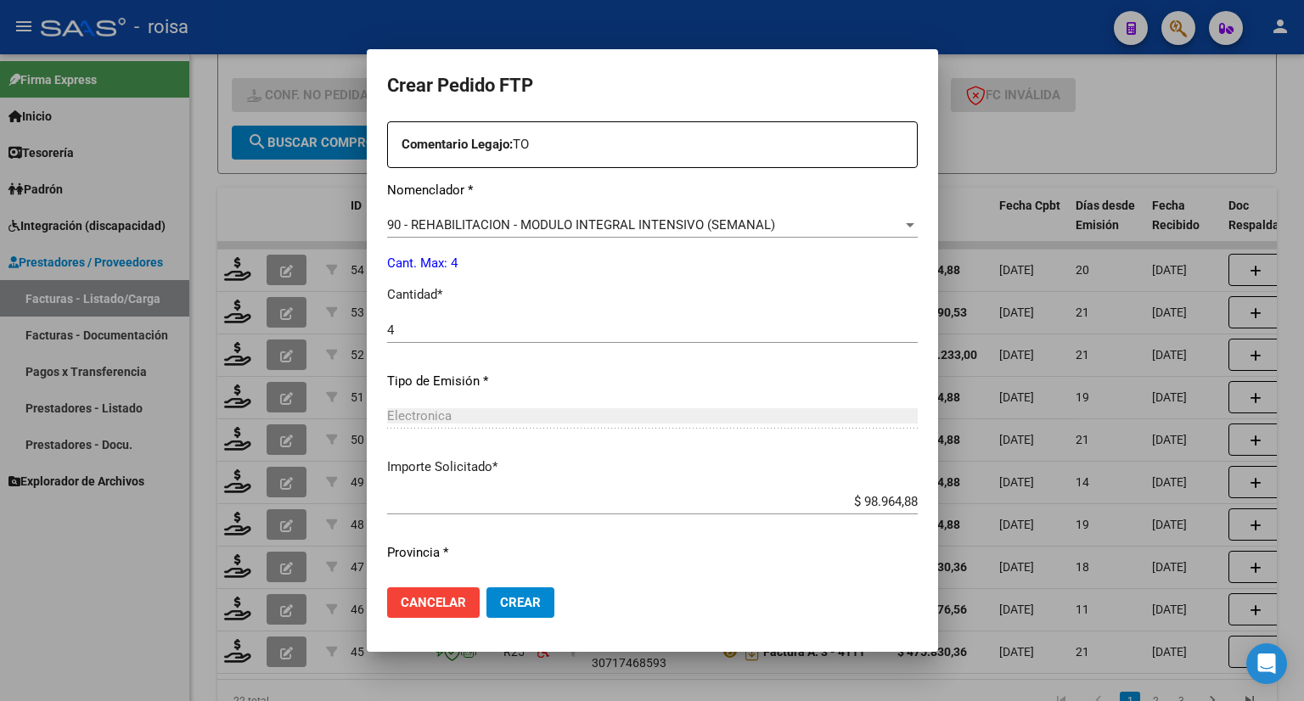
scroll to position [680, 0]
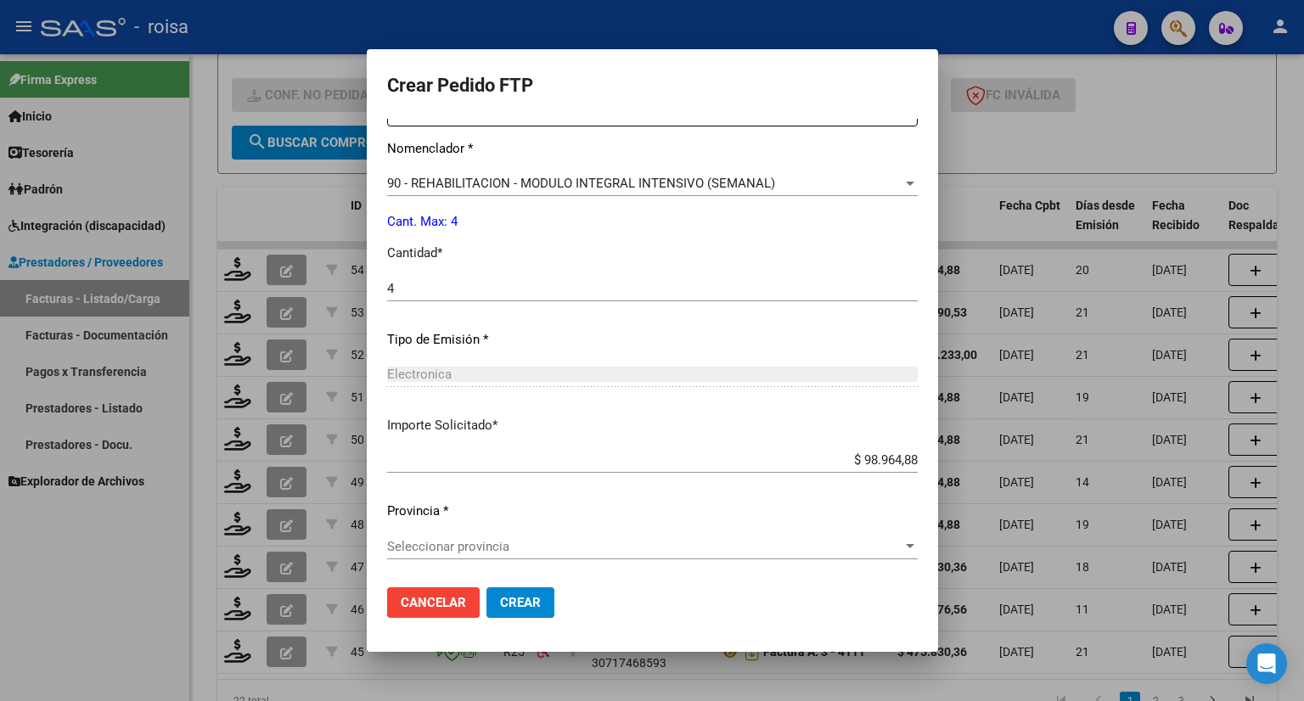
click at [469, 539] on span "Seleccionar provincia" at bounding box center [644, 546] width 515 height 15
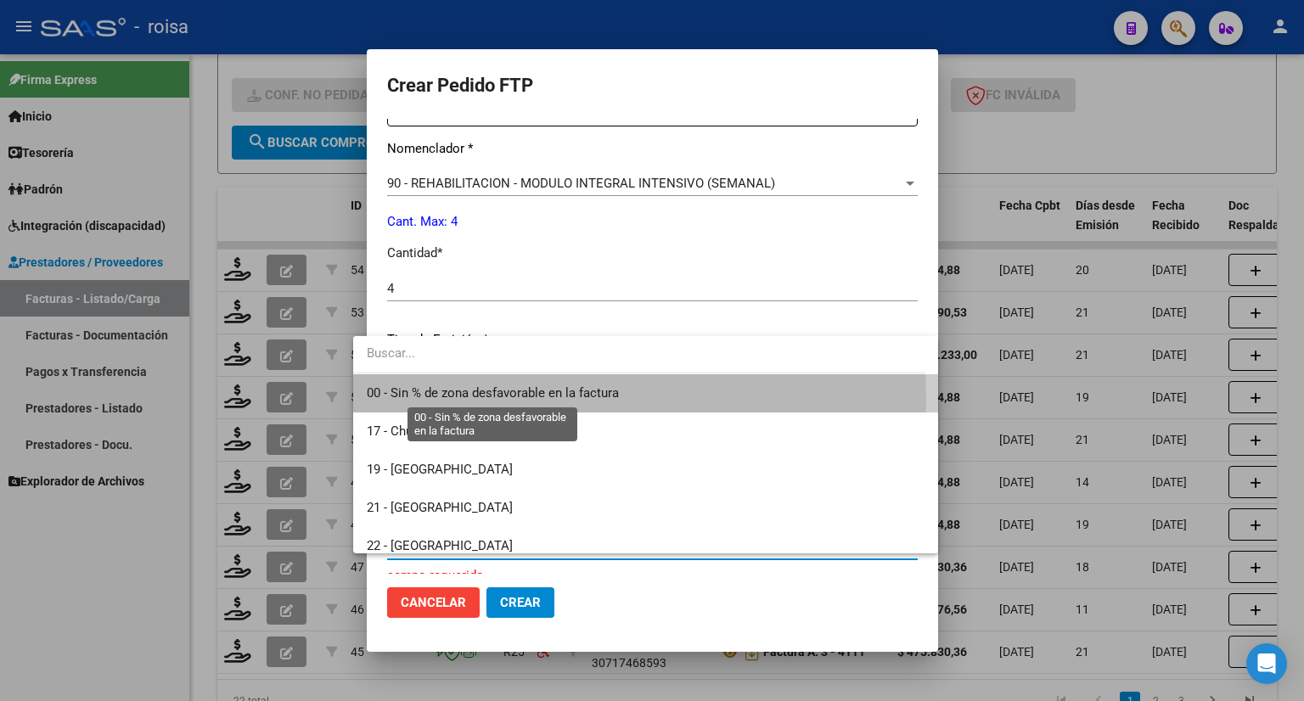
click at [447, 398] on span "00 - Sin % de zona desfavorable en la factura" at bounding box center [493, 392] width 252 height 15
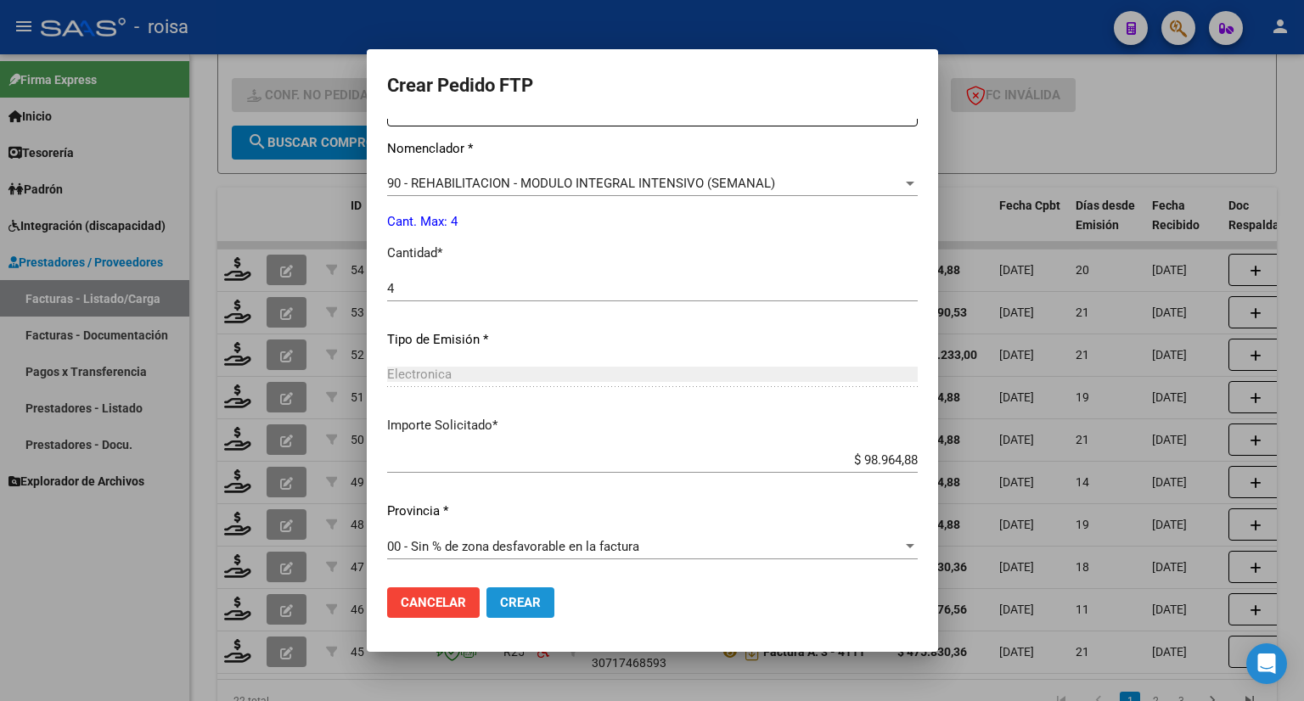
click at [500, 605] on span "Crear" at bounding box center [520, 602] width 41 height 15
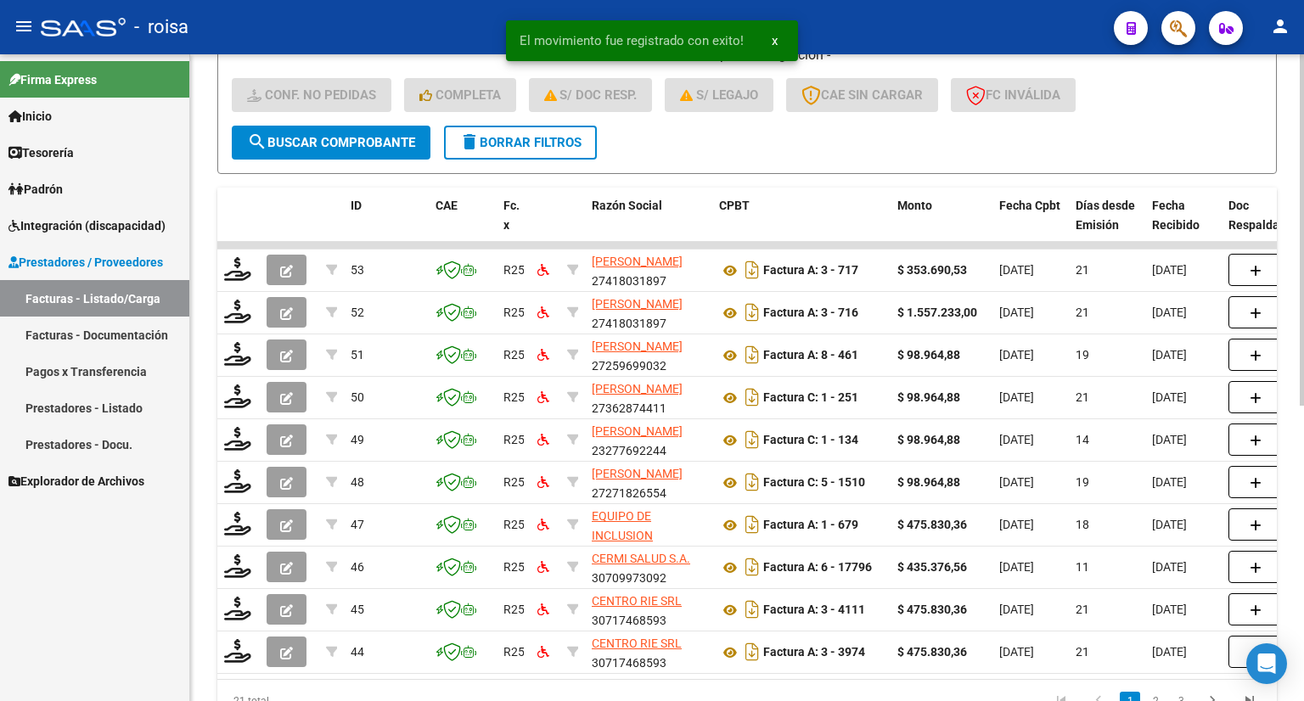
scroll to position [21, 0]
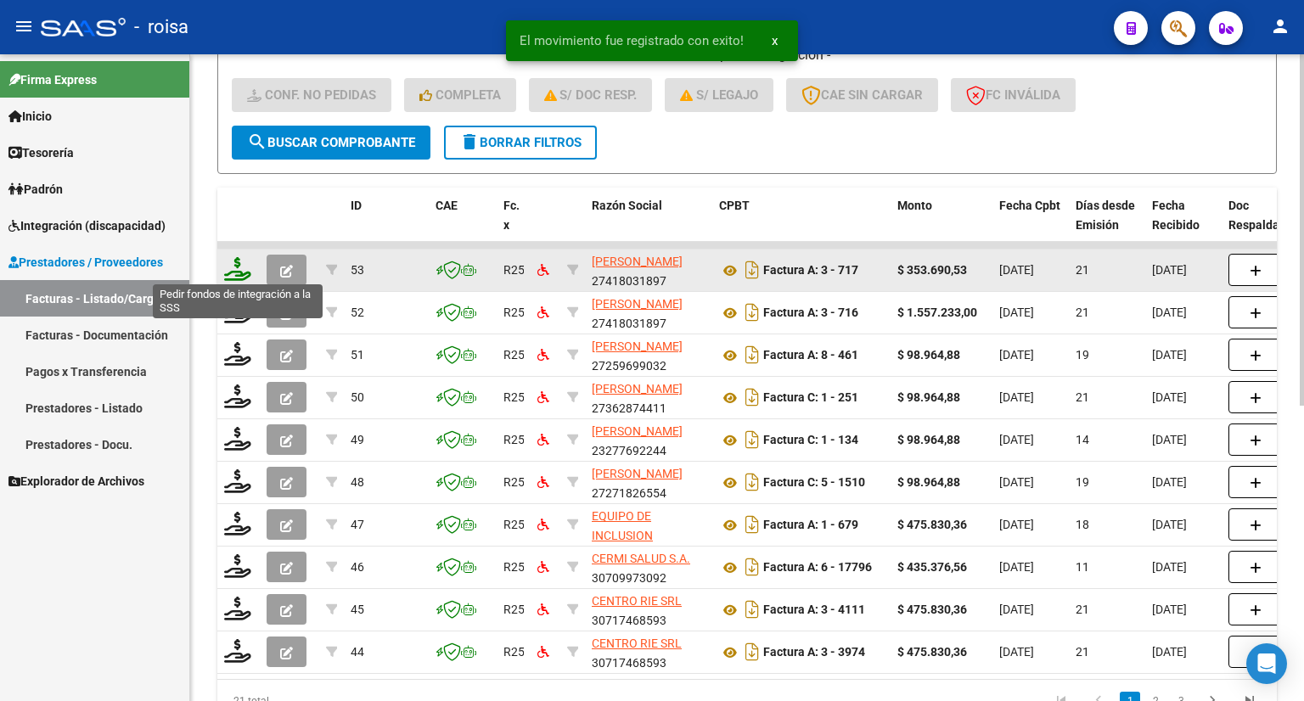
click at [238, 261] on icon at bounding box center [237, 269] width 27 height 24
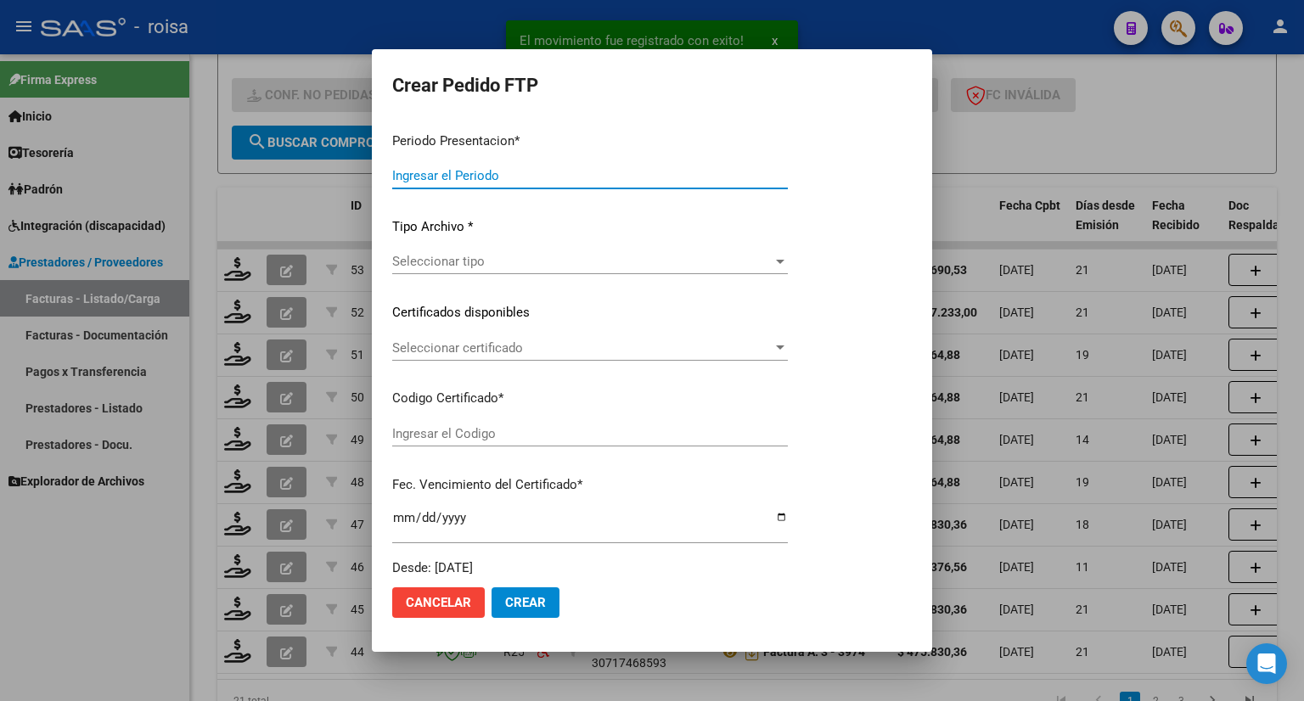
type input "202508"
type input "$ 353.690,53"
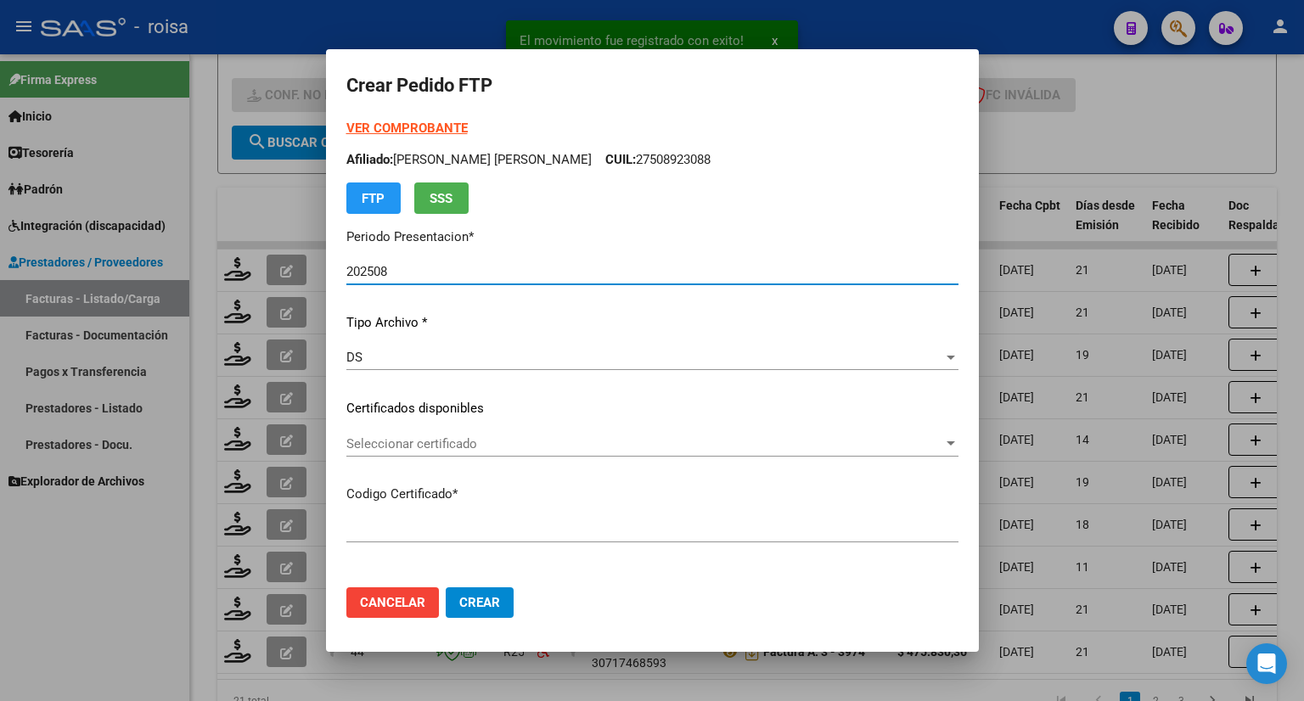
type input "ARG01000508923082020120220251202BSAS376"
type input "2025-12-02"
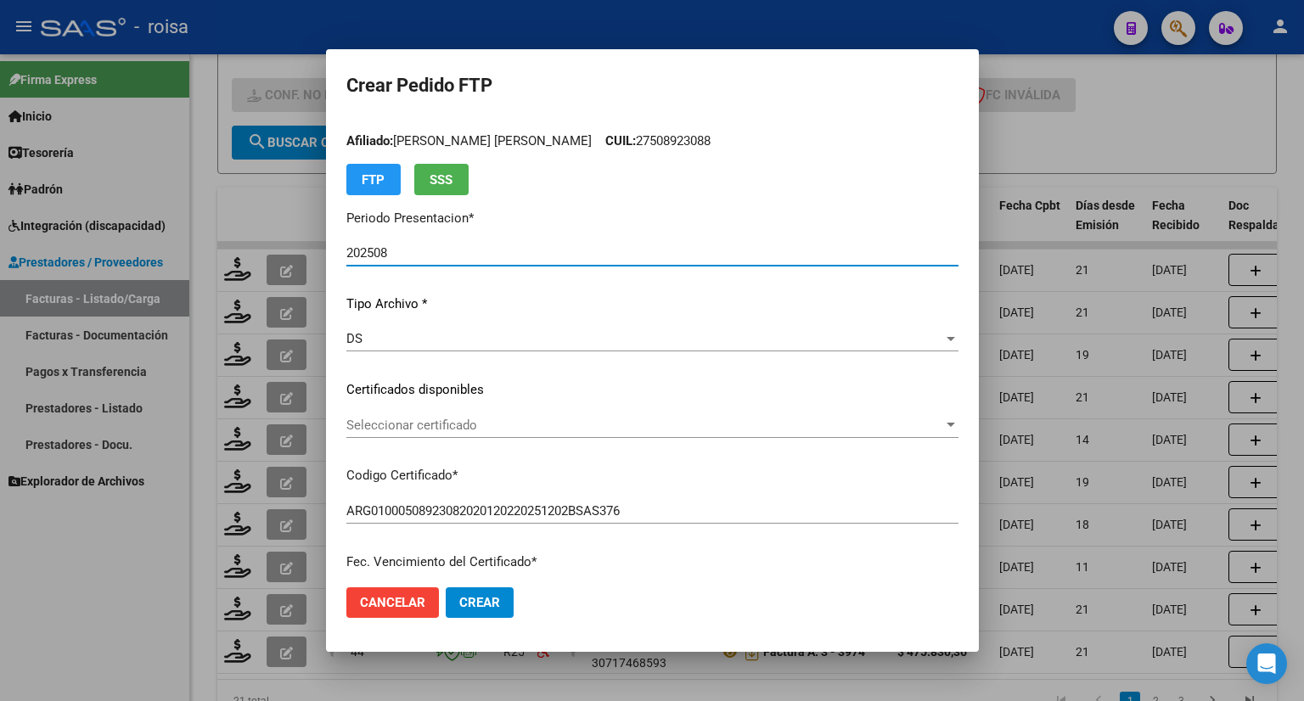
scroll to position [0, 0]
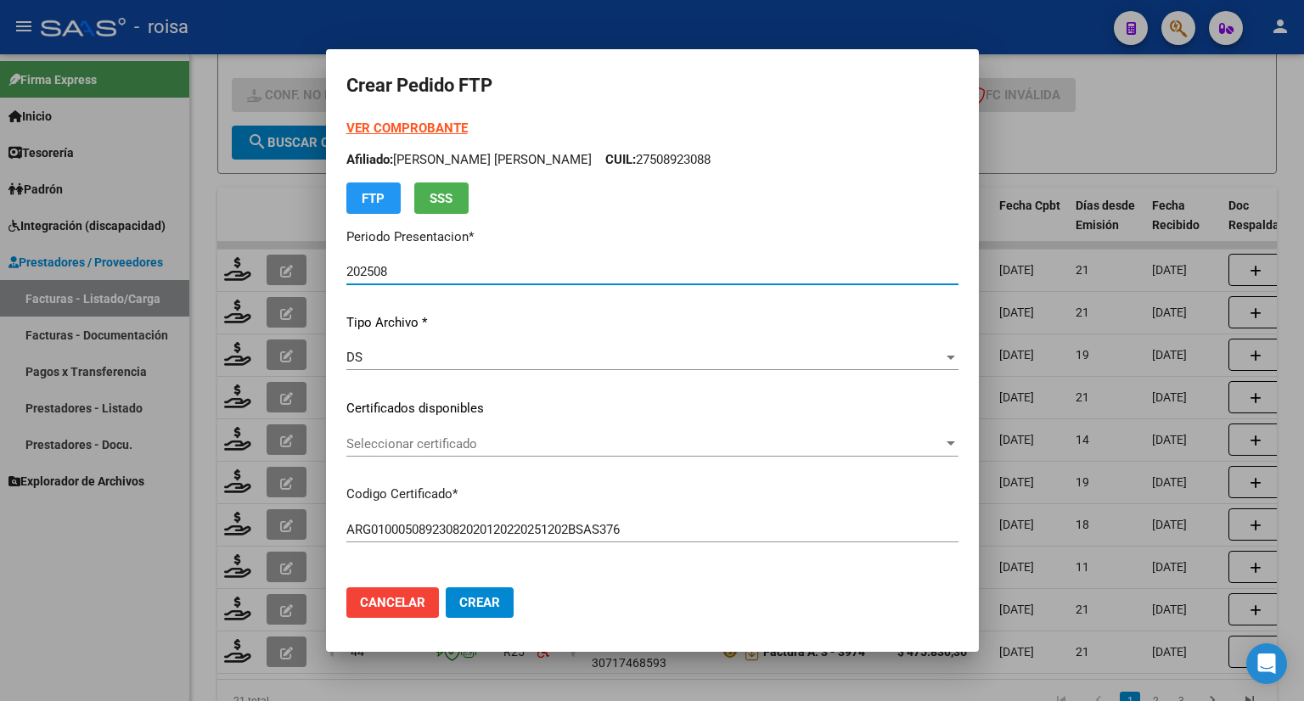
click at [419, 131] on strong "VER COMPROBANTE" at bounding box center [406, 128] width 121 height 15
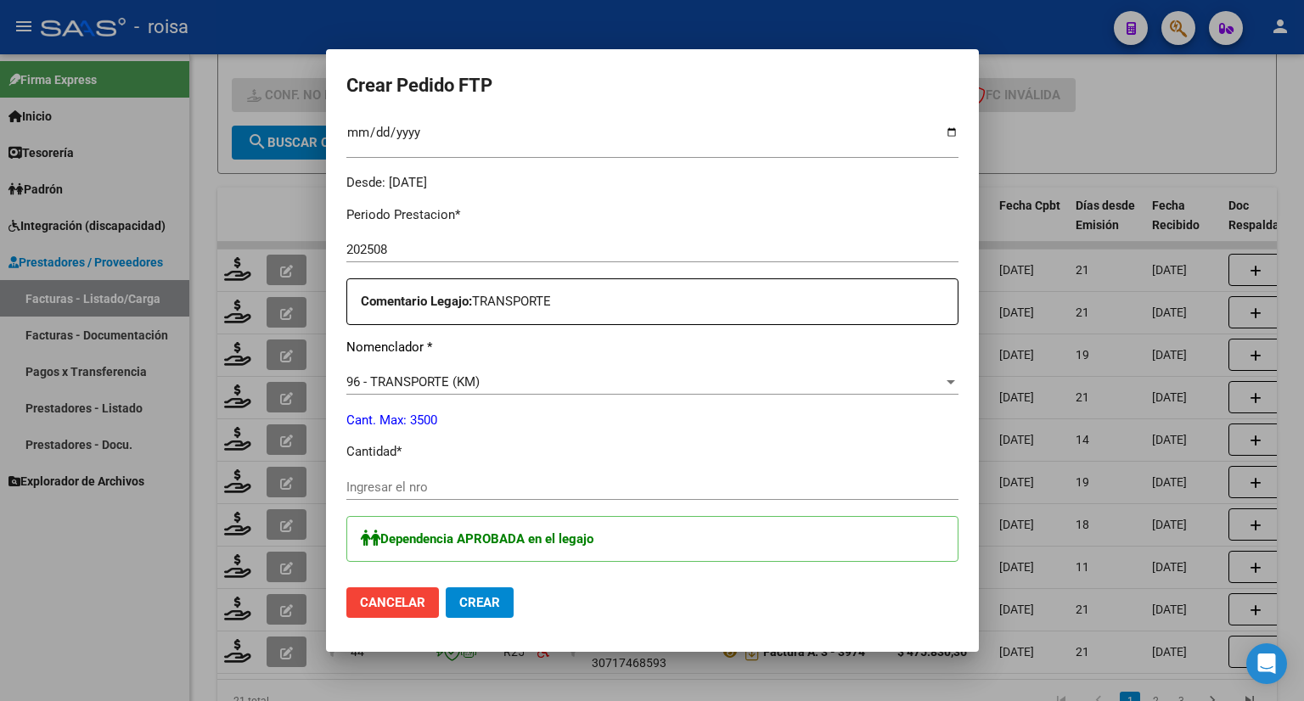
scroll to position [509, 0]
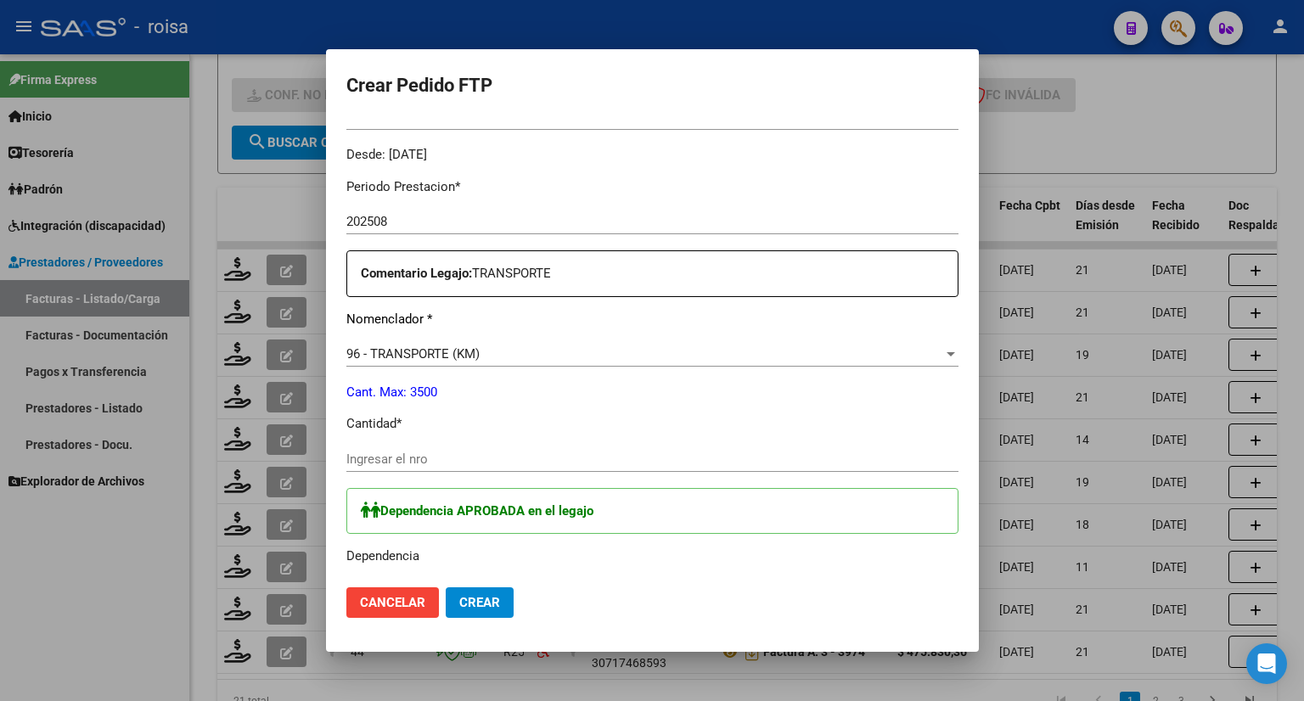
click at [435, 455] on input "Ingresar el nro" at bounding box center [652, 459] width 612 height 15
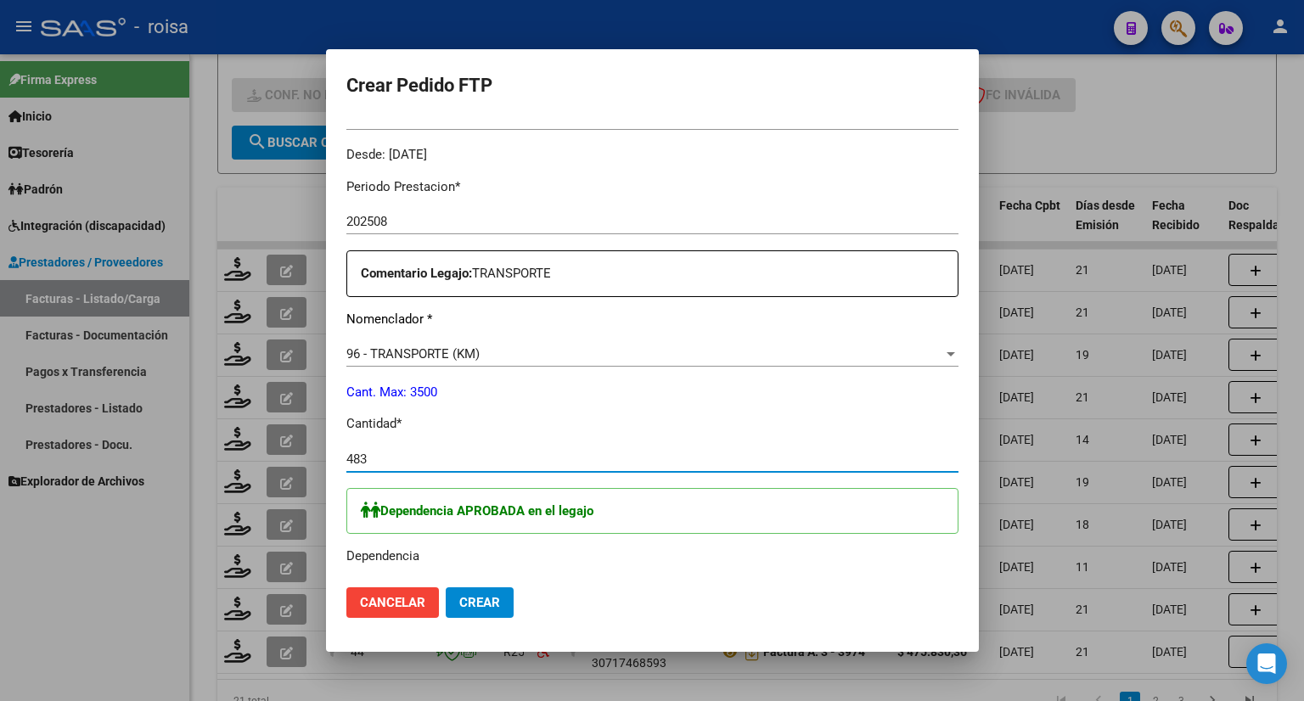
type input "483"
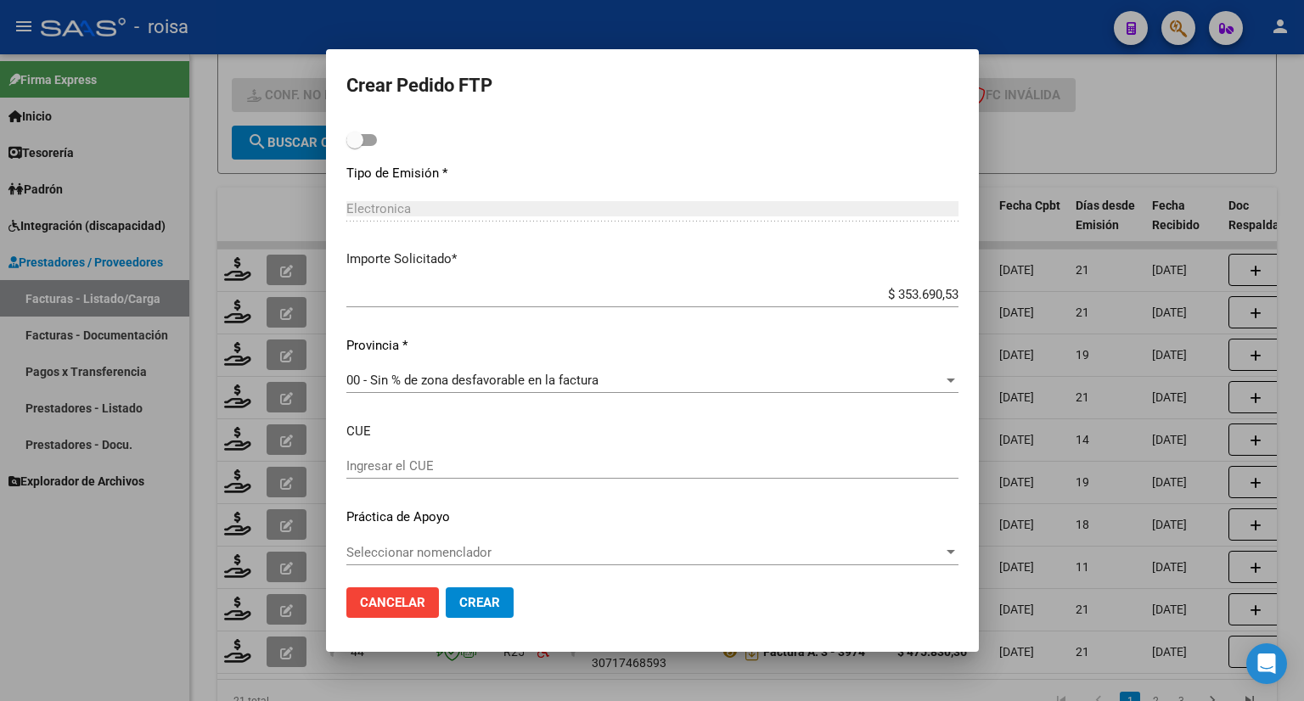
scroll to position [964, 0]
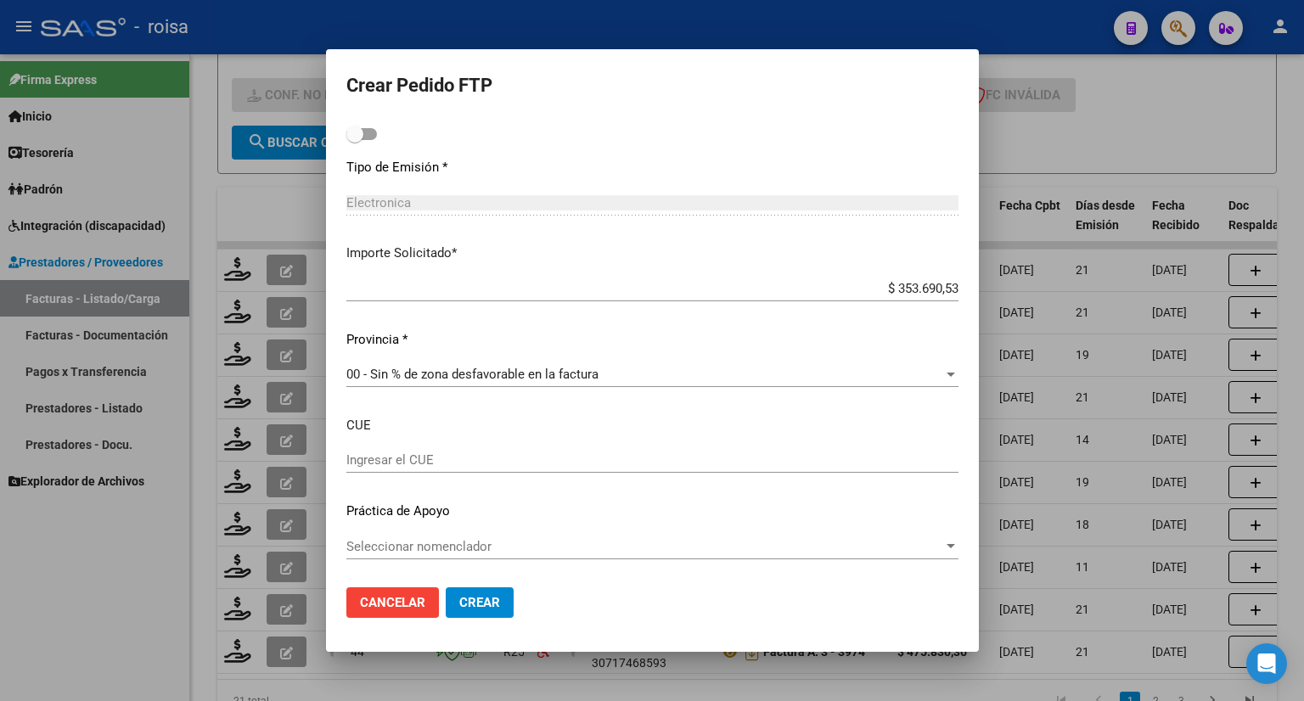
click at [500, 371] on span "00 - Sin % de zona desfavorable en la factura" at bounding box center [472, 374] width 252 height 15
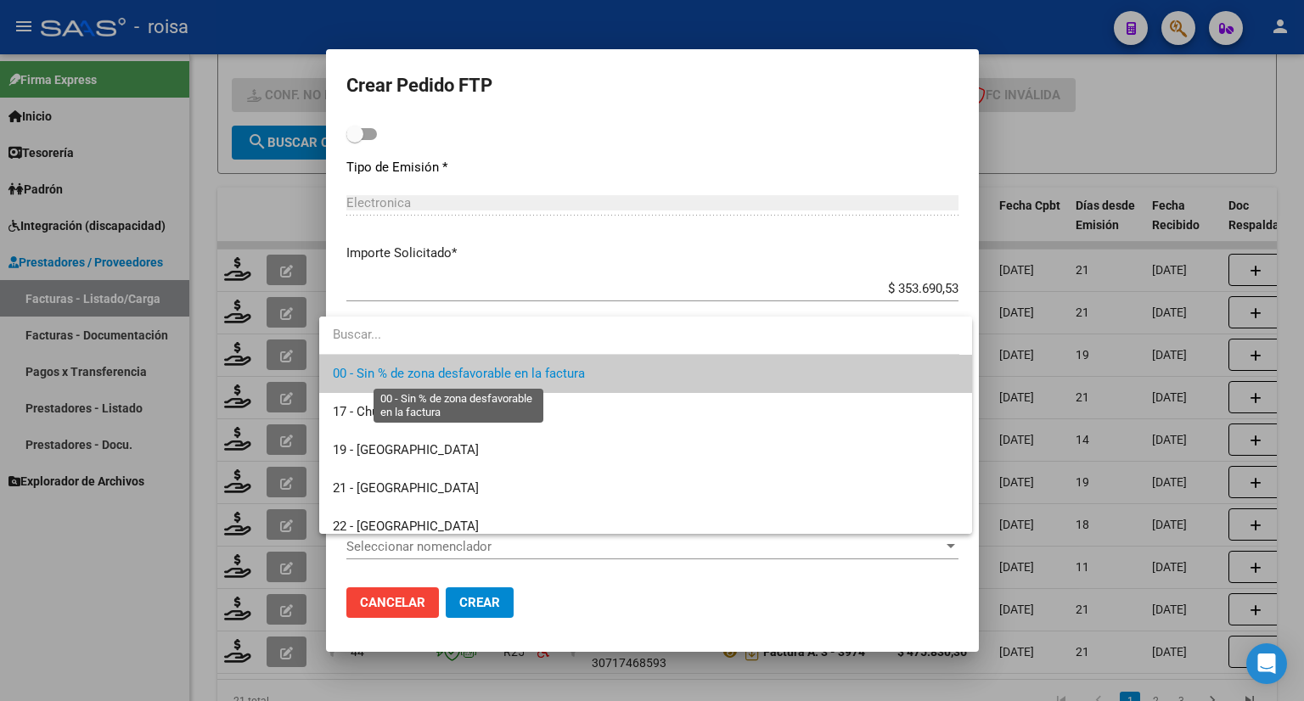
click at [496, 374] on span "00 - Sin % de zona desfavorable en la factura" at bounding box center [459, 373] width 252 height 15
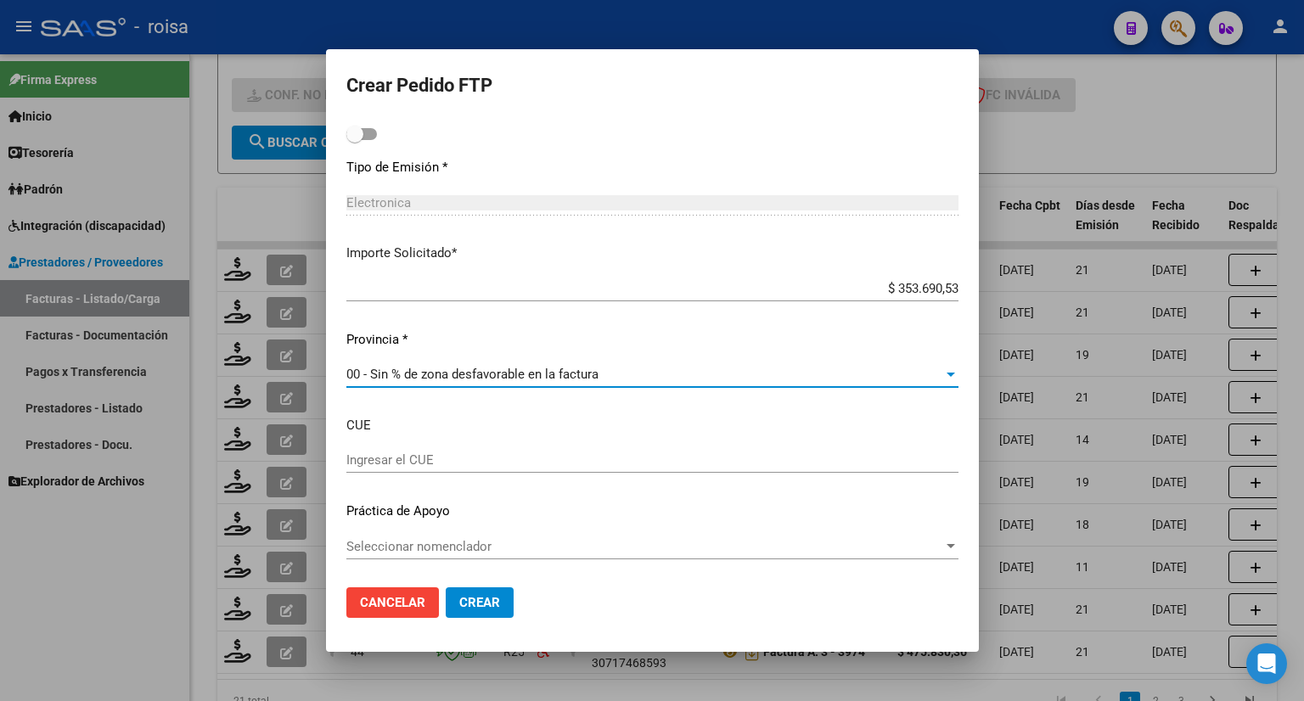
click at [469, 539] on span "Seleccionar nomenclador" at bounding box center [644, 546] width 597 height 15
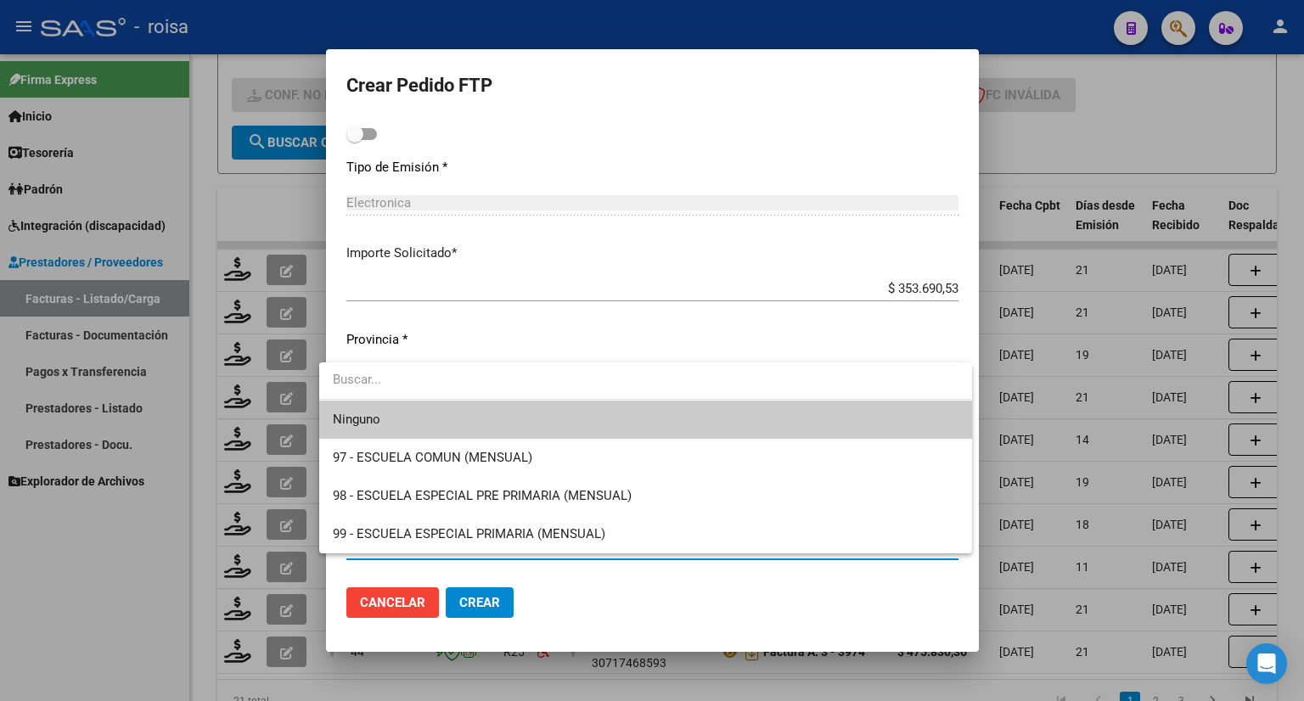
click at [553, 333] on div at bounding box center [652, 350] width 1304 height 701
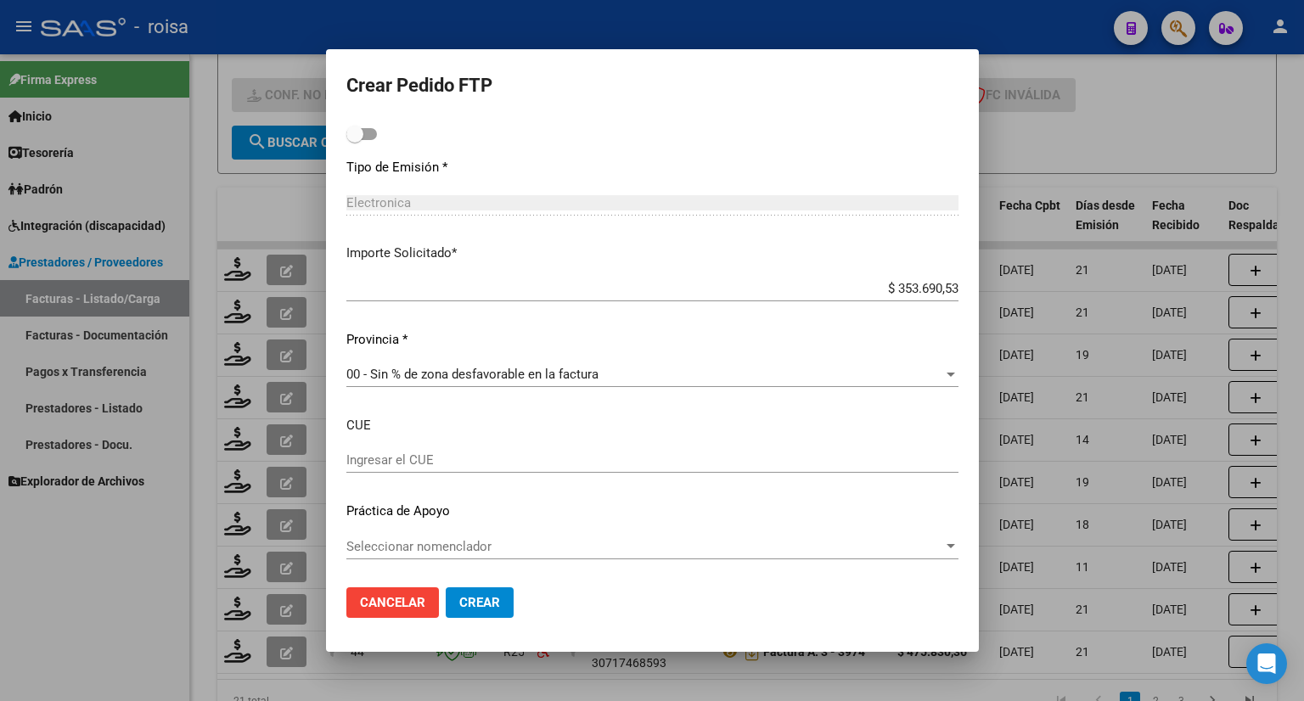
click at [466, 604] on span "Crear" at bounding box center [479, 602] width 41 height 15
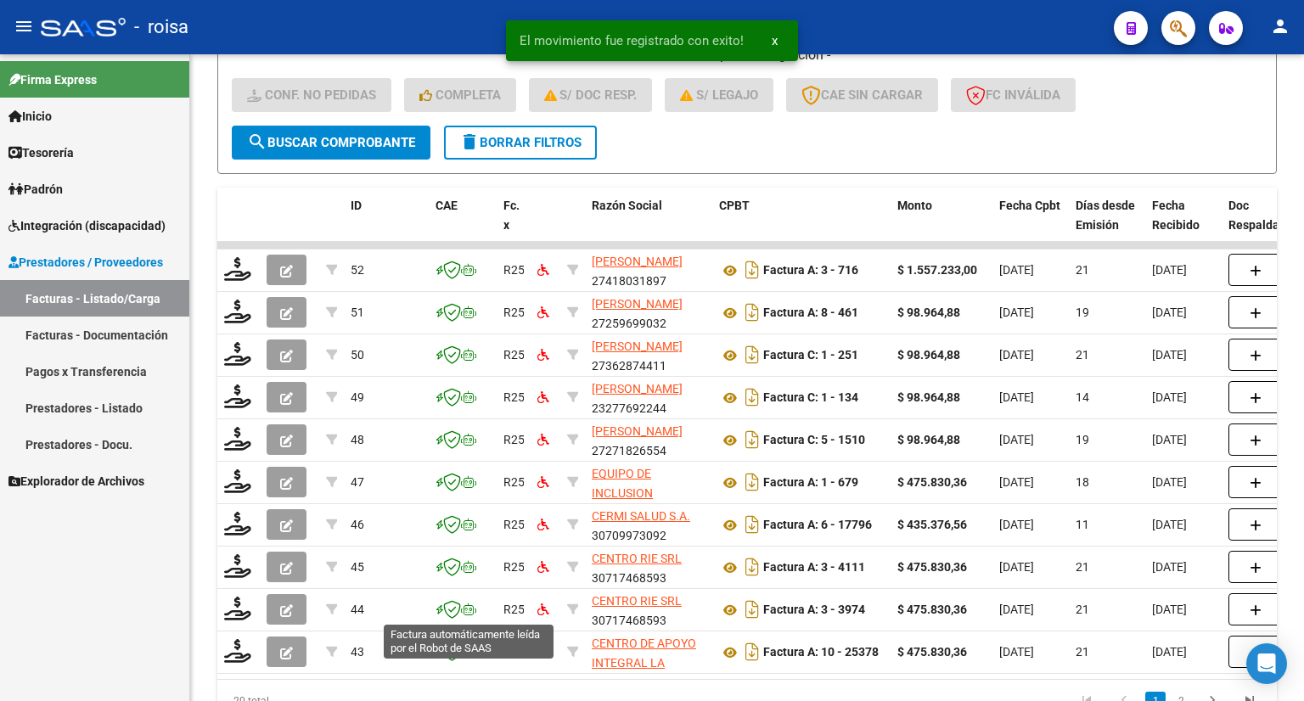
scroll to position [3, 0]
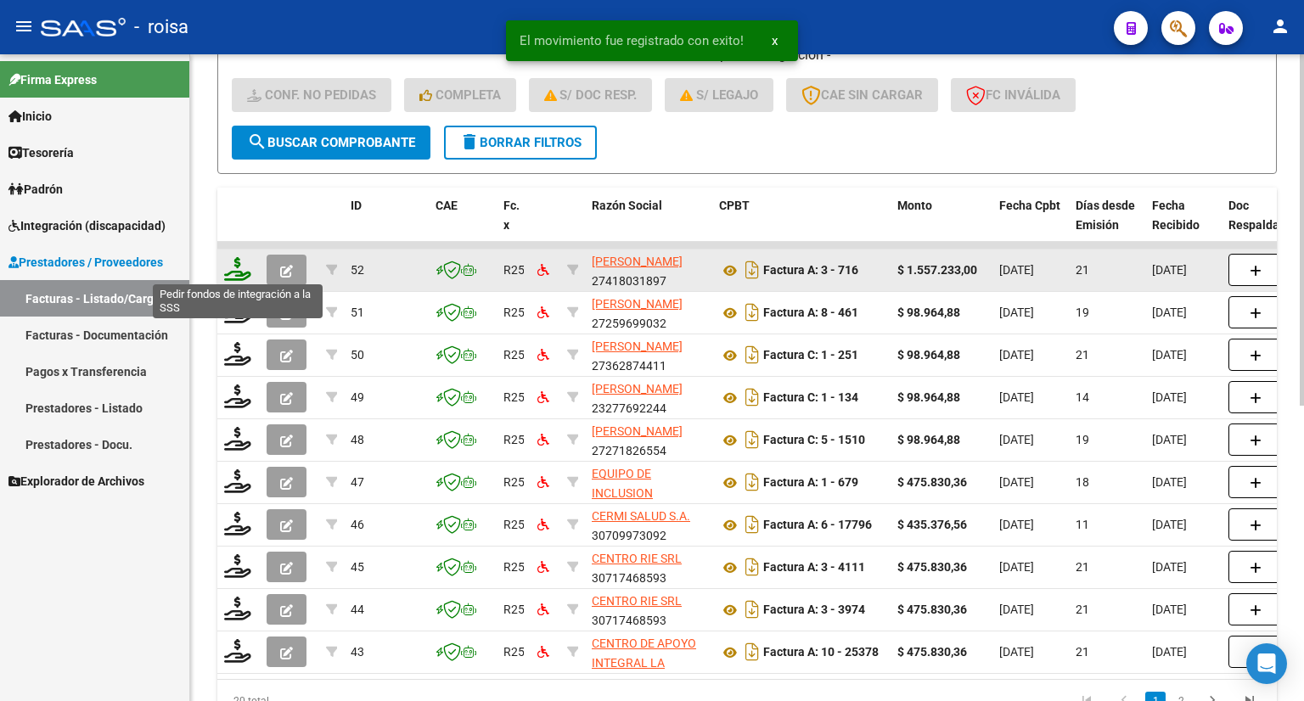
click at [239, 269] on icon at bounding box center [237, 269] width 27 height 24
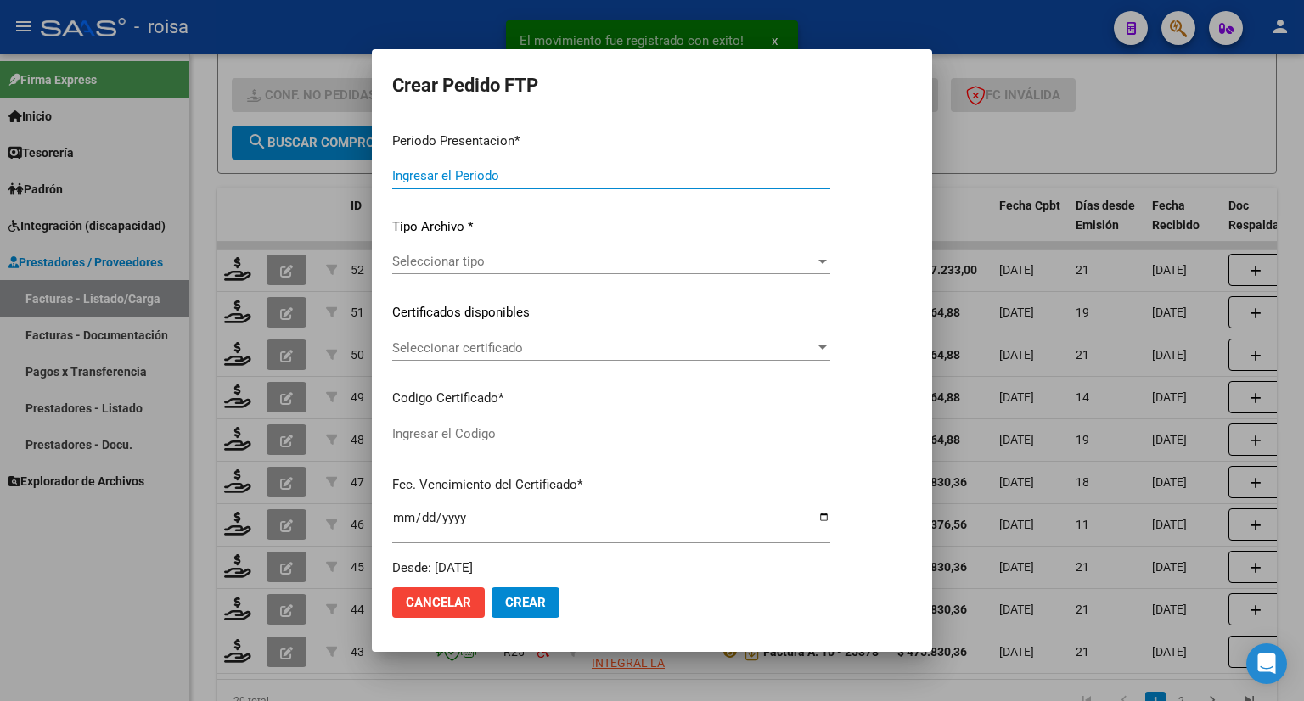
type input "202508"
type input "$ 1.557.233,00"
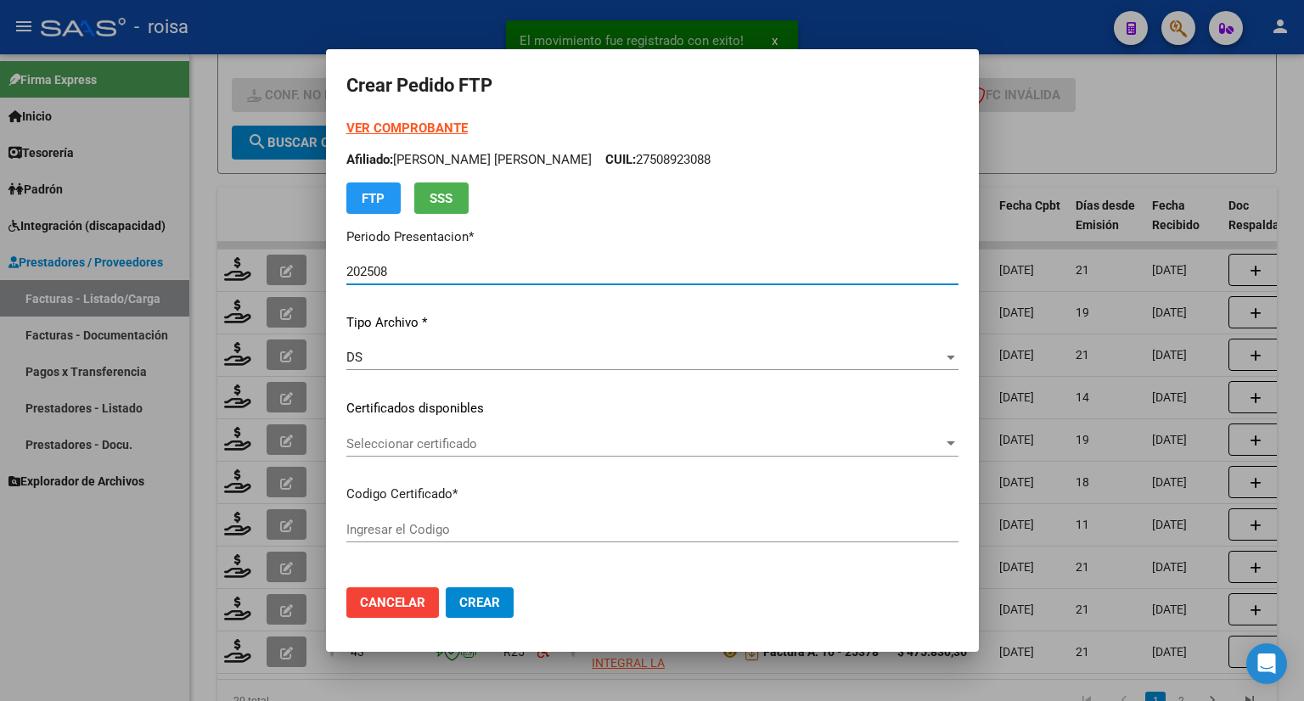
type input "ARG01000508923082020120220251202BSAS376"
type input "2025-12-02"
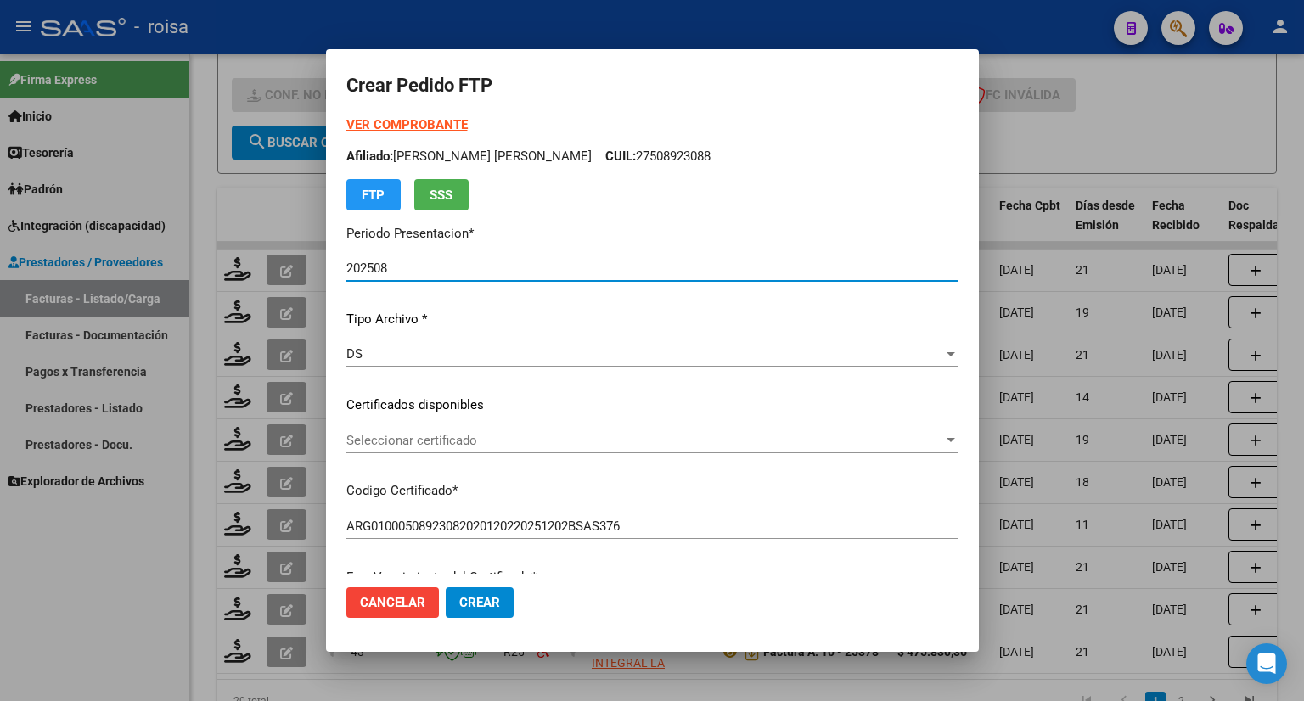
scroll to position [0, 0]
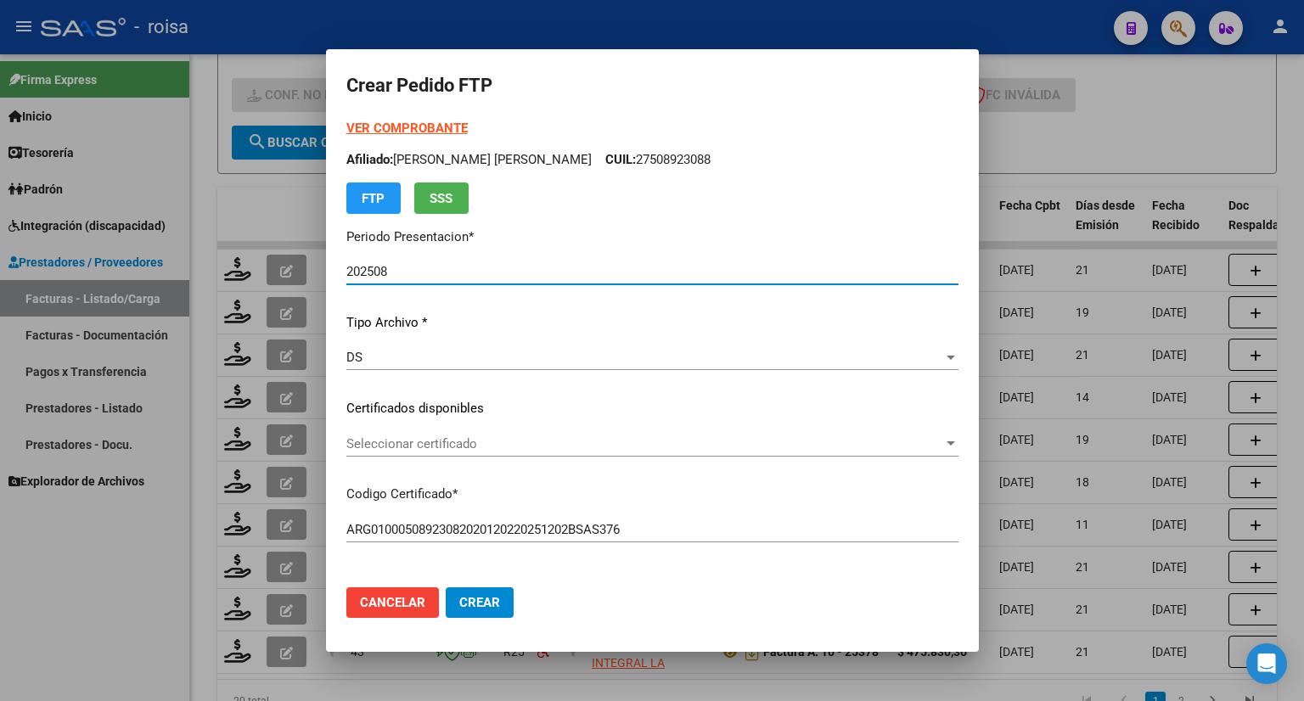
click at [394, 126] on strong "VER COMPROBANTE" at bounding box center [406, 128] width 121 height 15
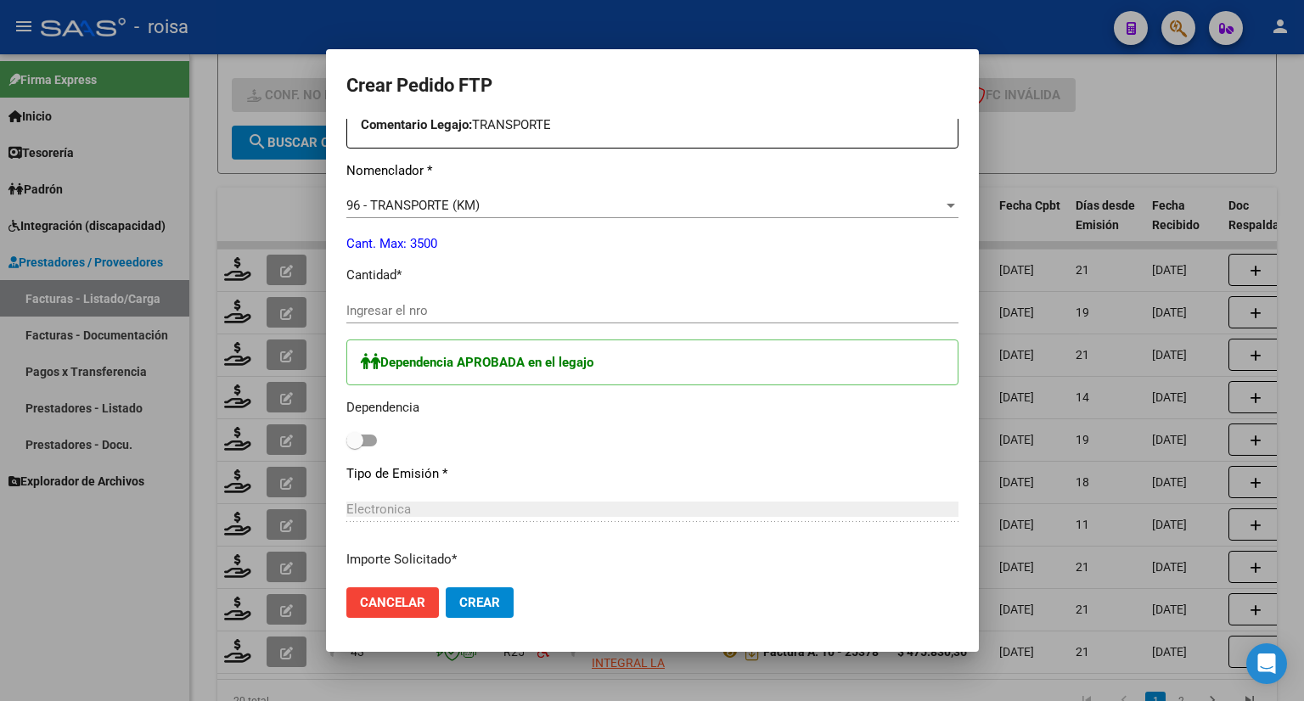
scroll to position [679, 0]
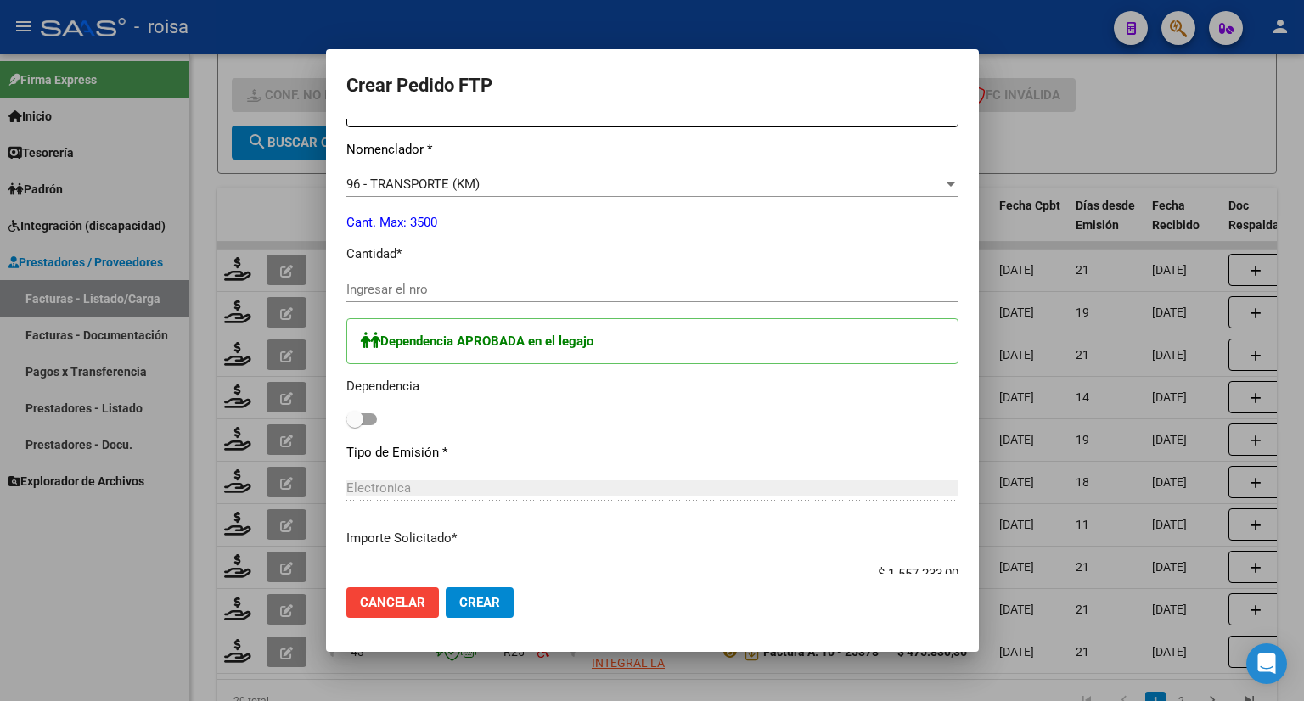
click at [424, 286] on input "Ingresar el nro" at bounding box center [652, 289] width 612 height 15
type input "2129"
click at [354, 418] on span at bounding box center [361, 419] width 31 height 12
click at [354, 425] on input "checkbox" at bounding box center [354, 425] width 1 height 1
checkbox input "true"
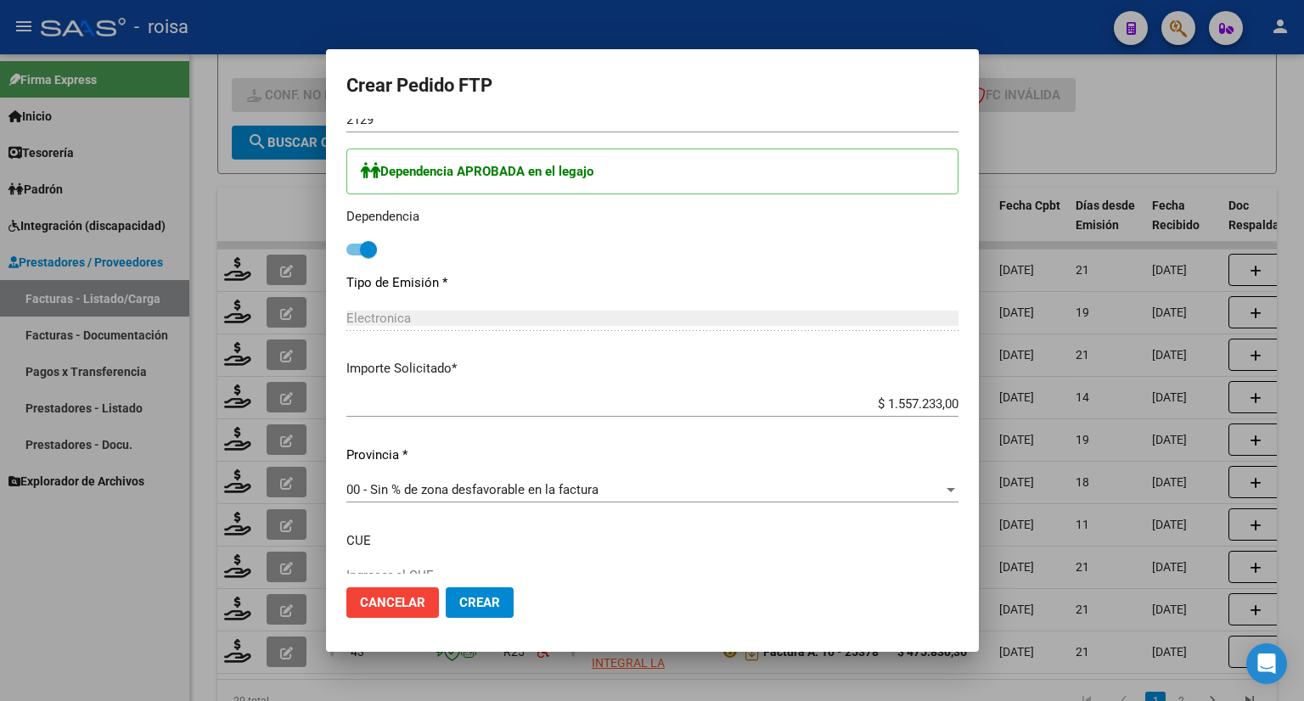
scroll to position [934, 0]
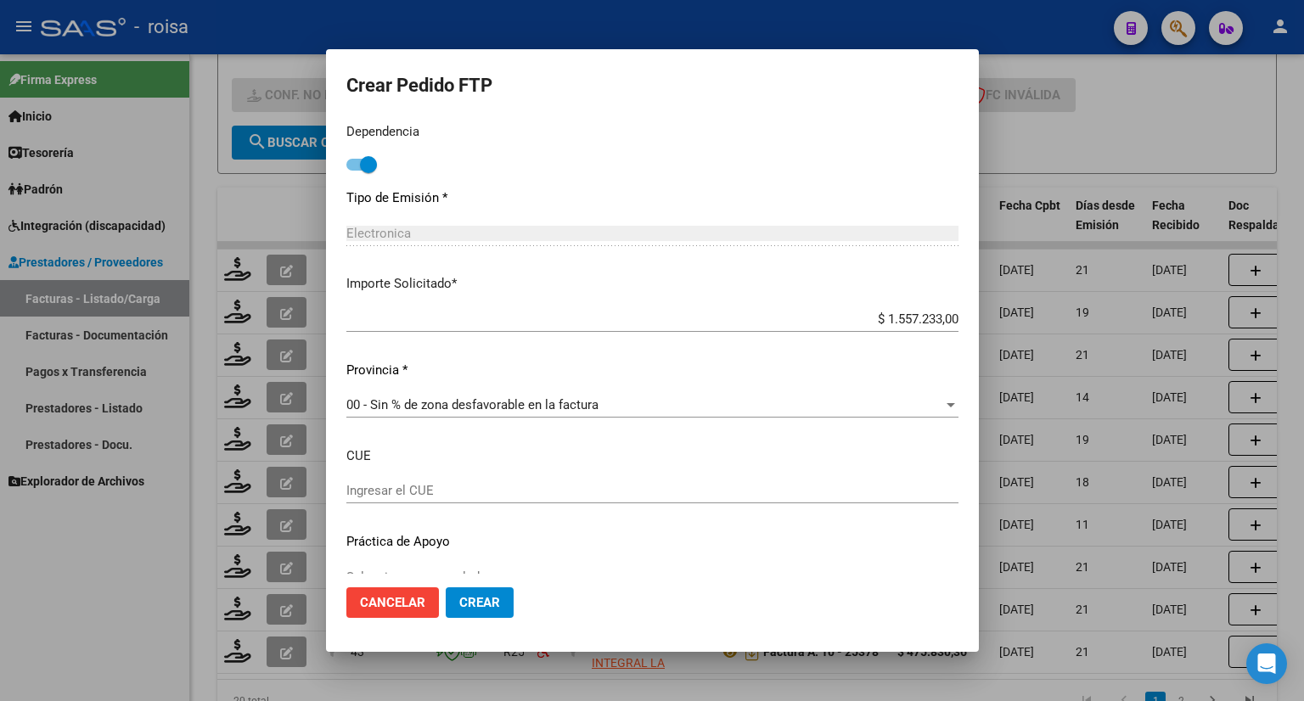
click at [591, 396] on div "00 - Sin % de zona desfavorable en la factura Seleccionar provincia" at bounding box center [652, 404] width 612 height 25
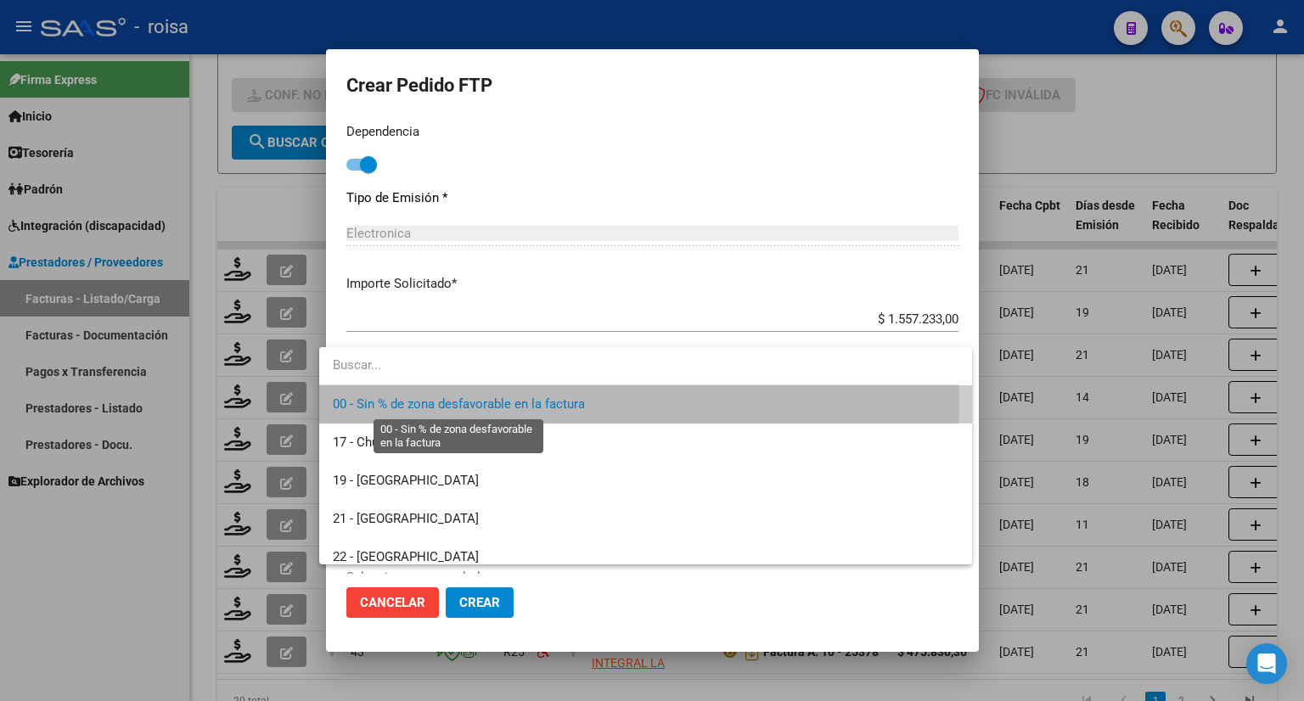
click at [556, 405] on span "00 - Sin % de zona desfavorable en la factura" at bounding box center [459, 403] width 252 height 15
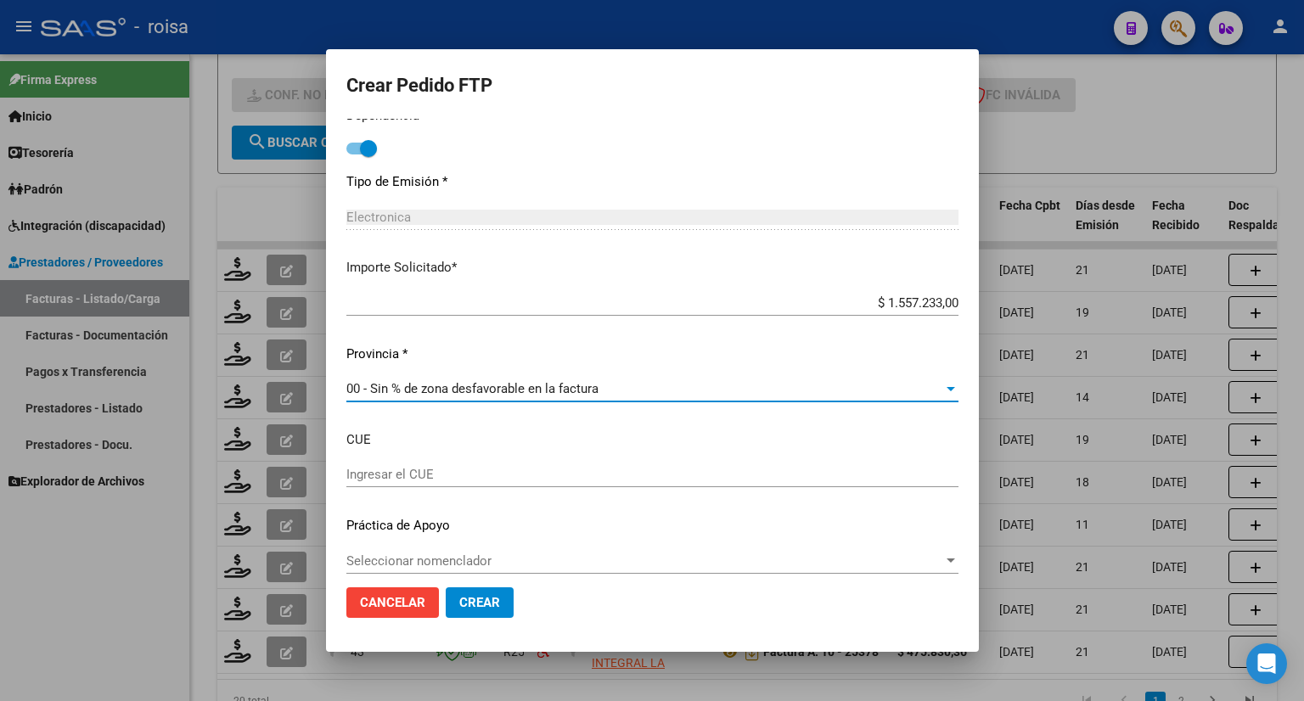
scroll to position [964, 0]
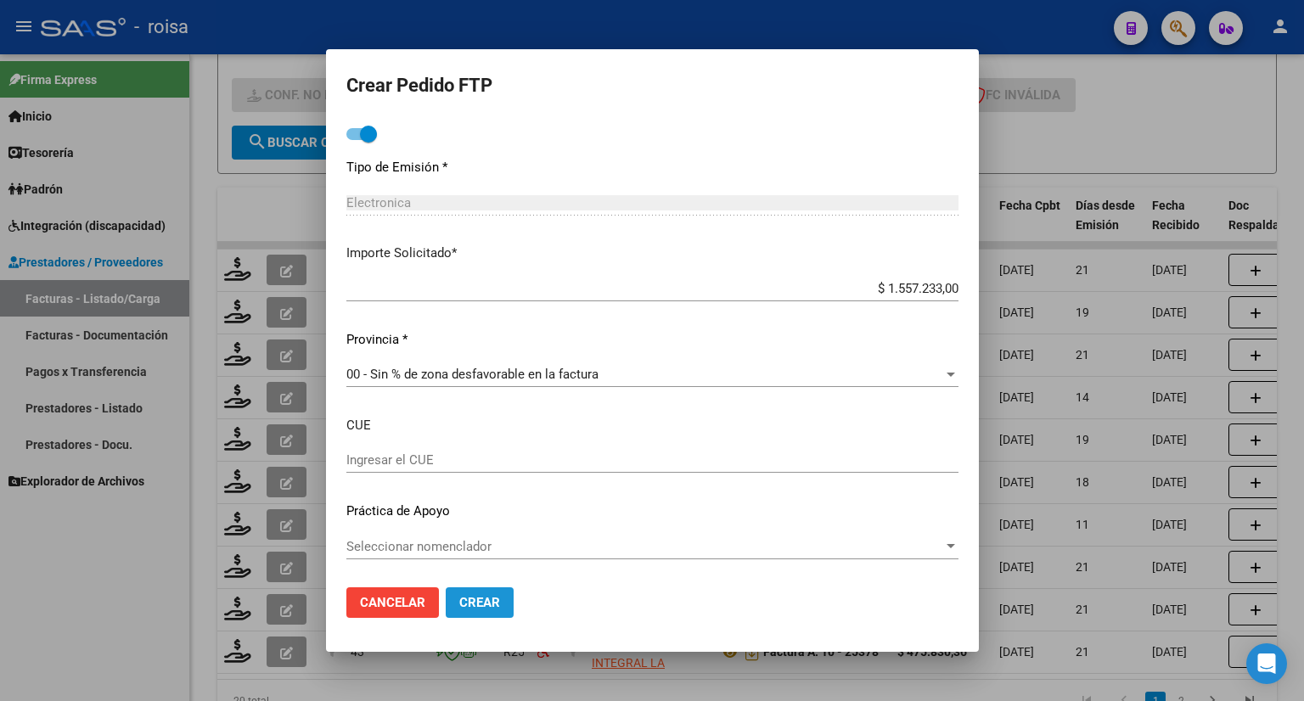
click at [459, 598] on span "Crear" at bounding box center [479, 602] width 41 height 15
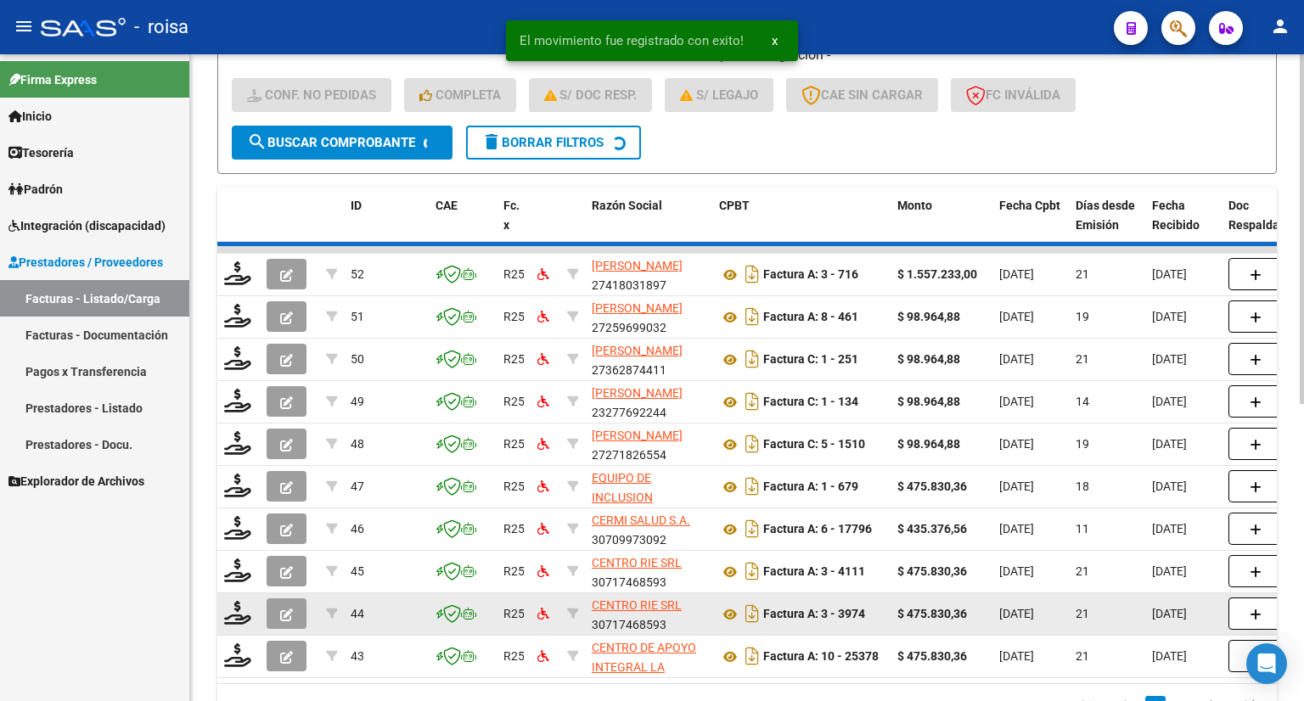
scroll to position [21, 0]
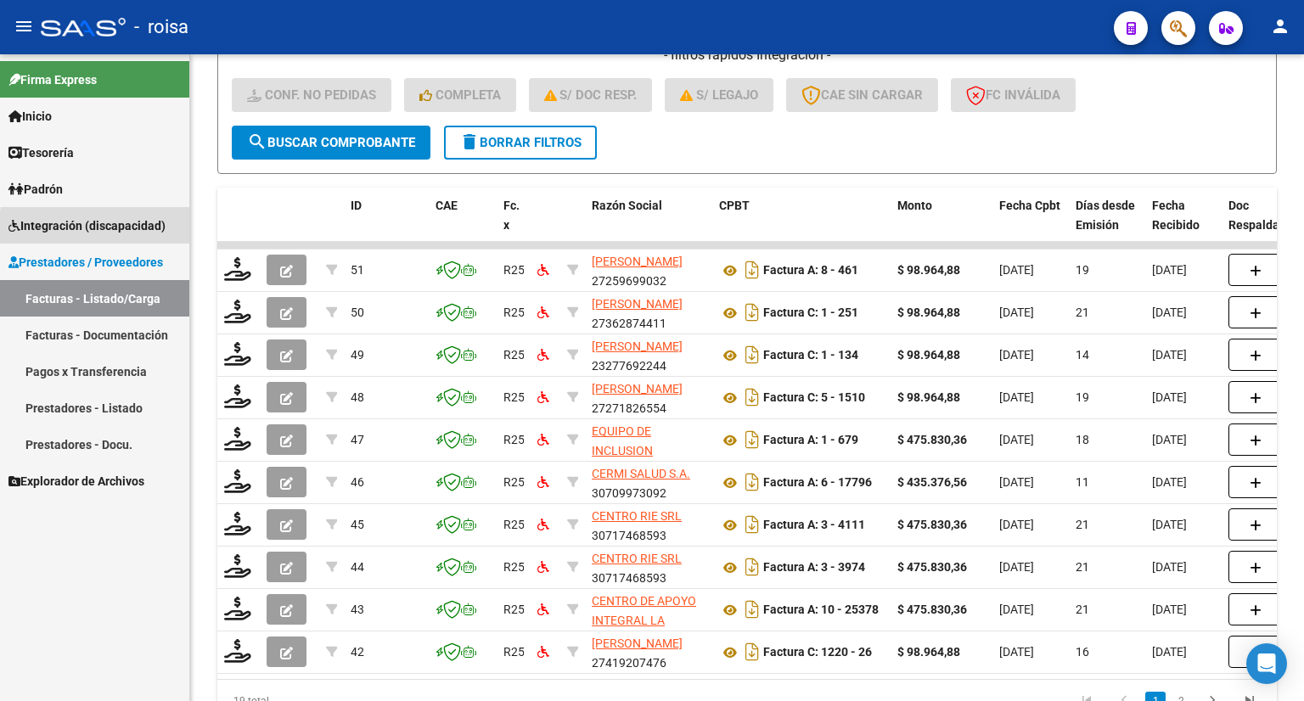
click at [149, 227] on span "Integración (discapacidad)" at bounding box center [86, 225] width 157 height 19
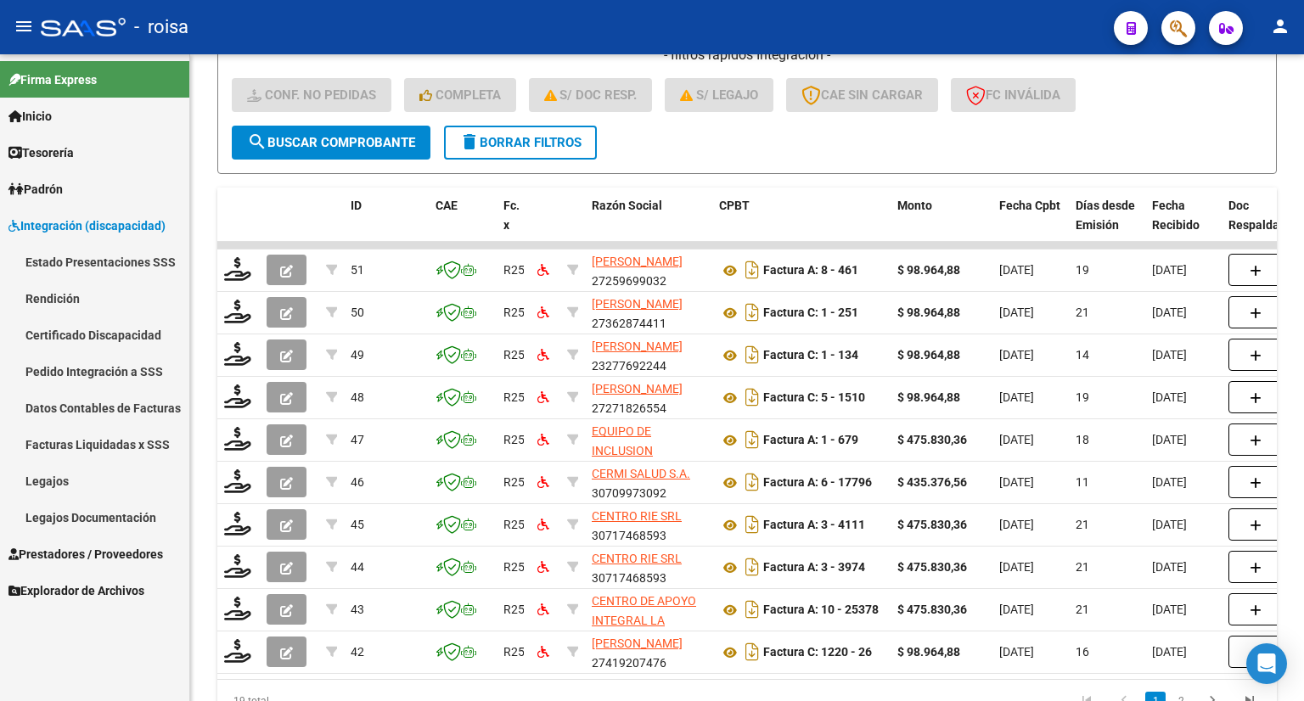
click at [109, 369] on link "Pedido Integración a SSS" at bounding box center [94, 371] width 189 height 36
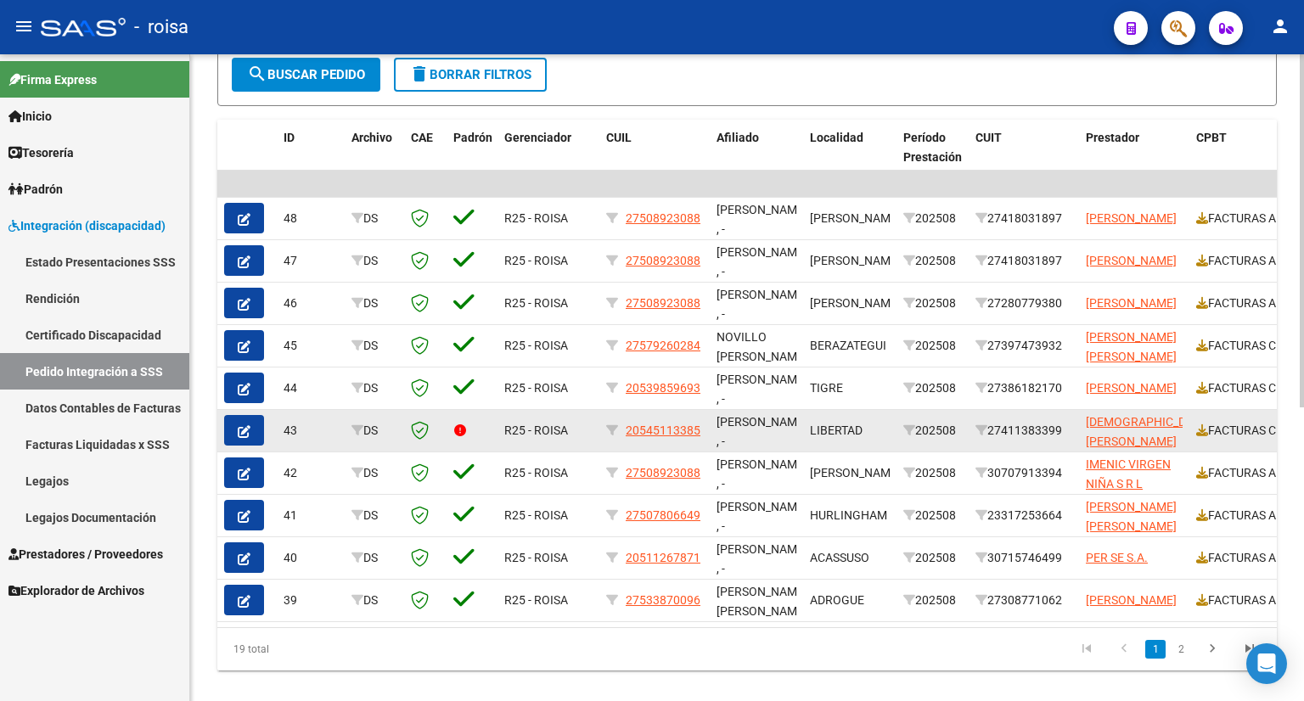
scroll to position [537, 0]
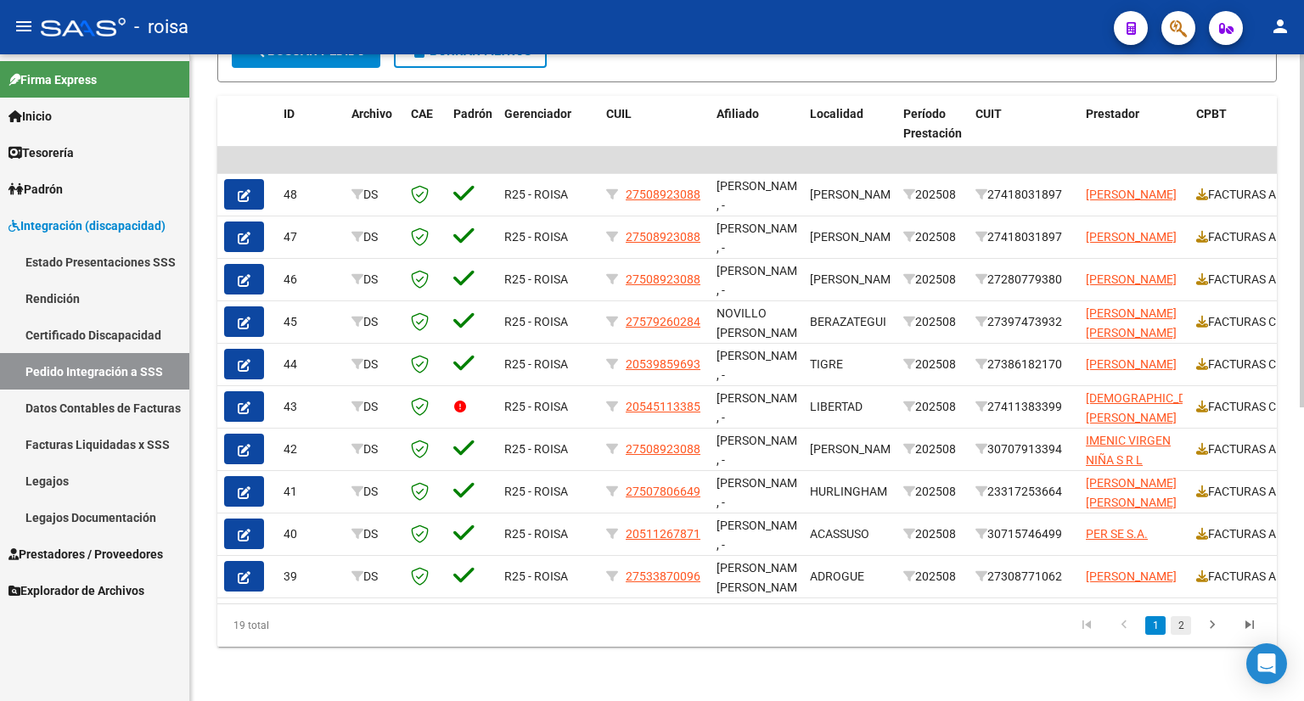
click at [1186, 633] on link "2" at bounding box center [1180, 625] width 20 height 19
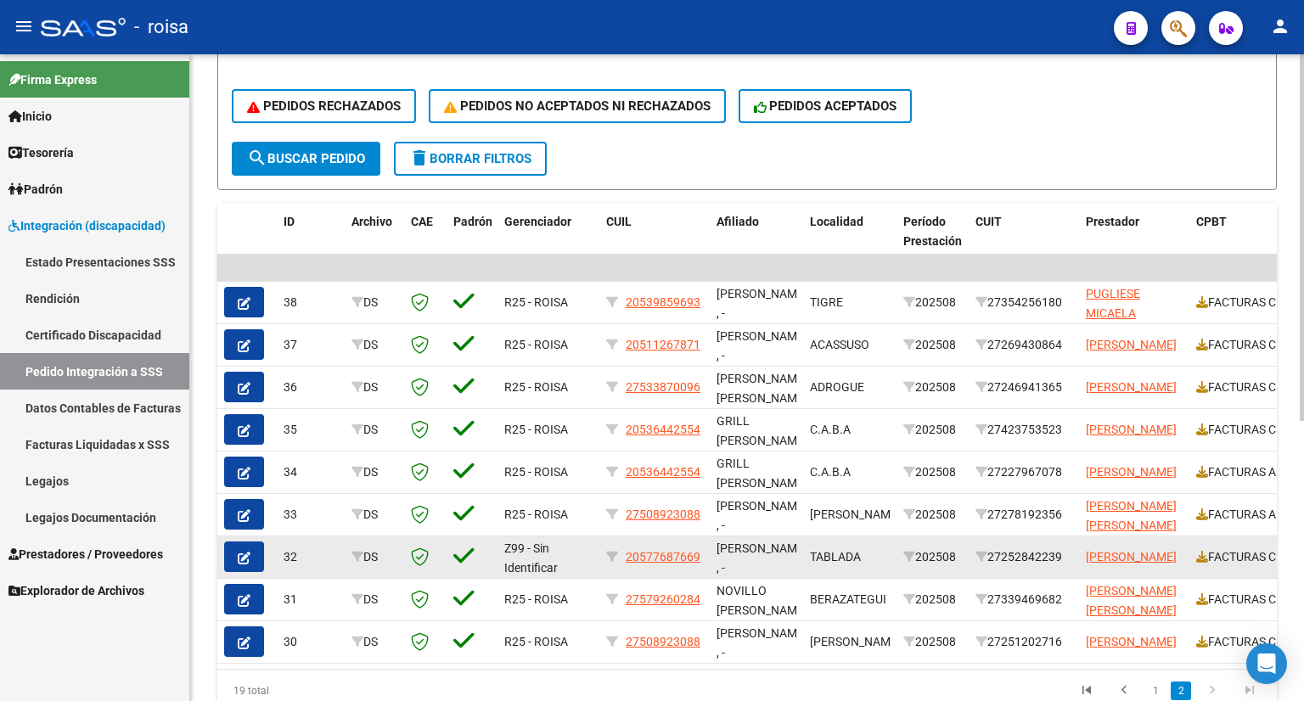
scroll to position [495, 0]
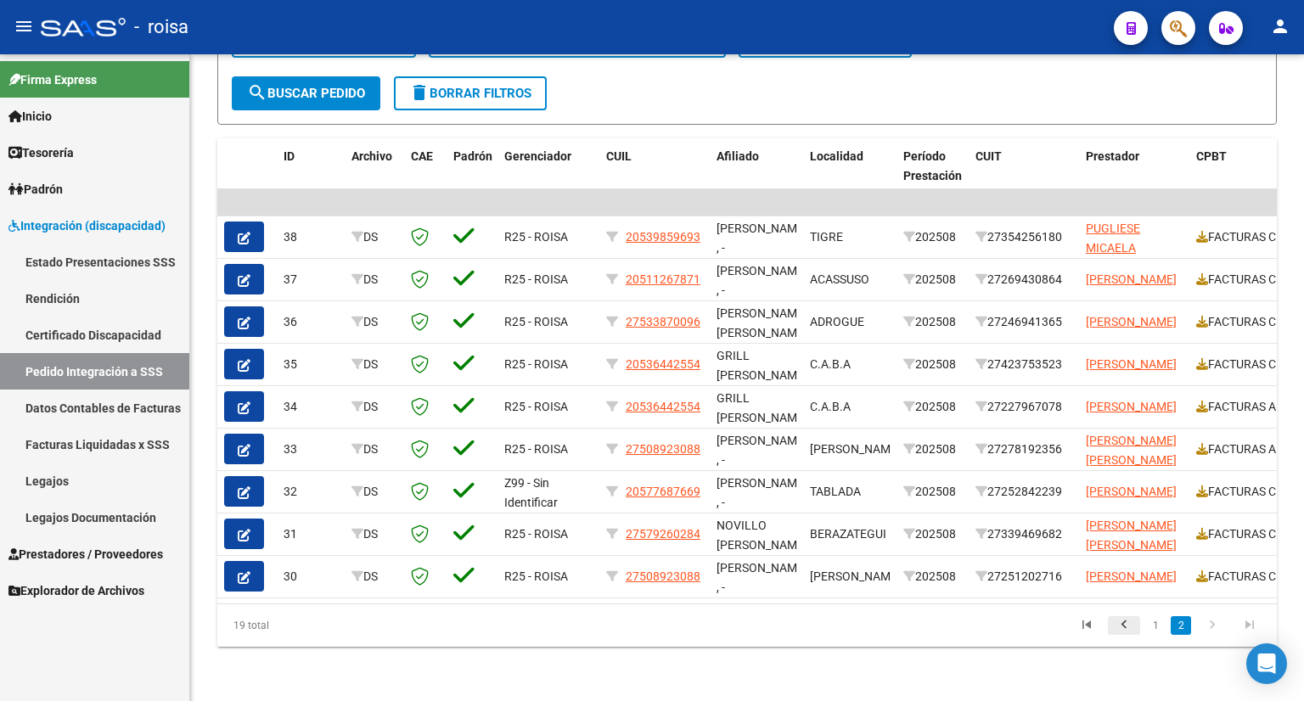
click at [1115, 629] on icon "go to previous page" at bounding box center [1124, 627] width 22 height 20
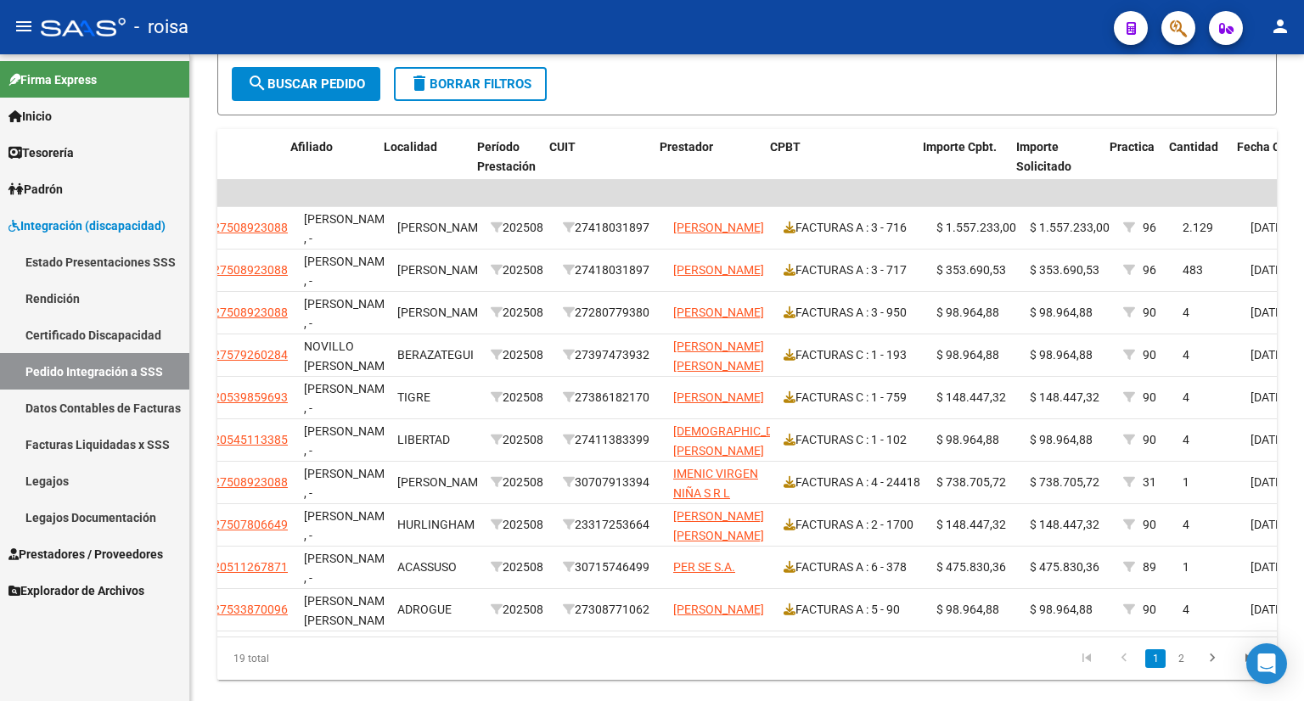
scroll to position [0, 501]
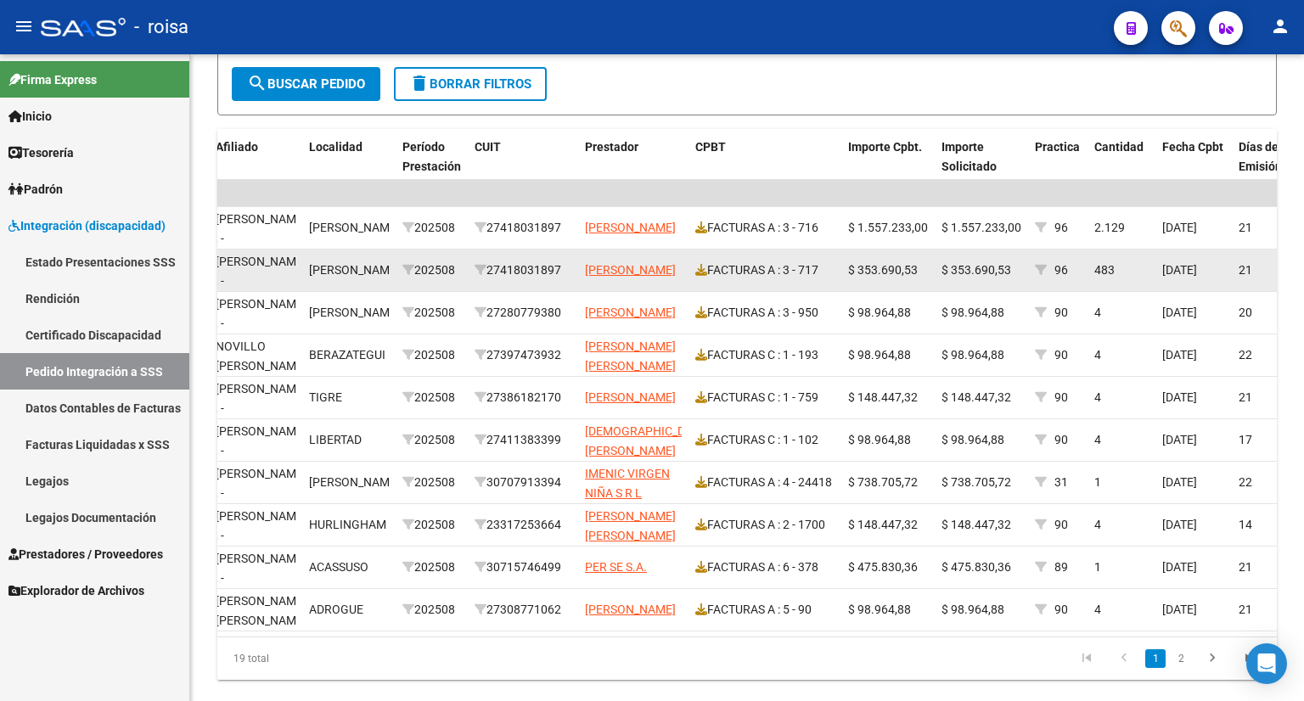
click at [468, 283] on datatable-body-cell "27418031897" at bounding box center [523, 271] width 110 height 42
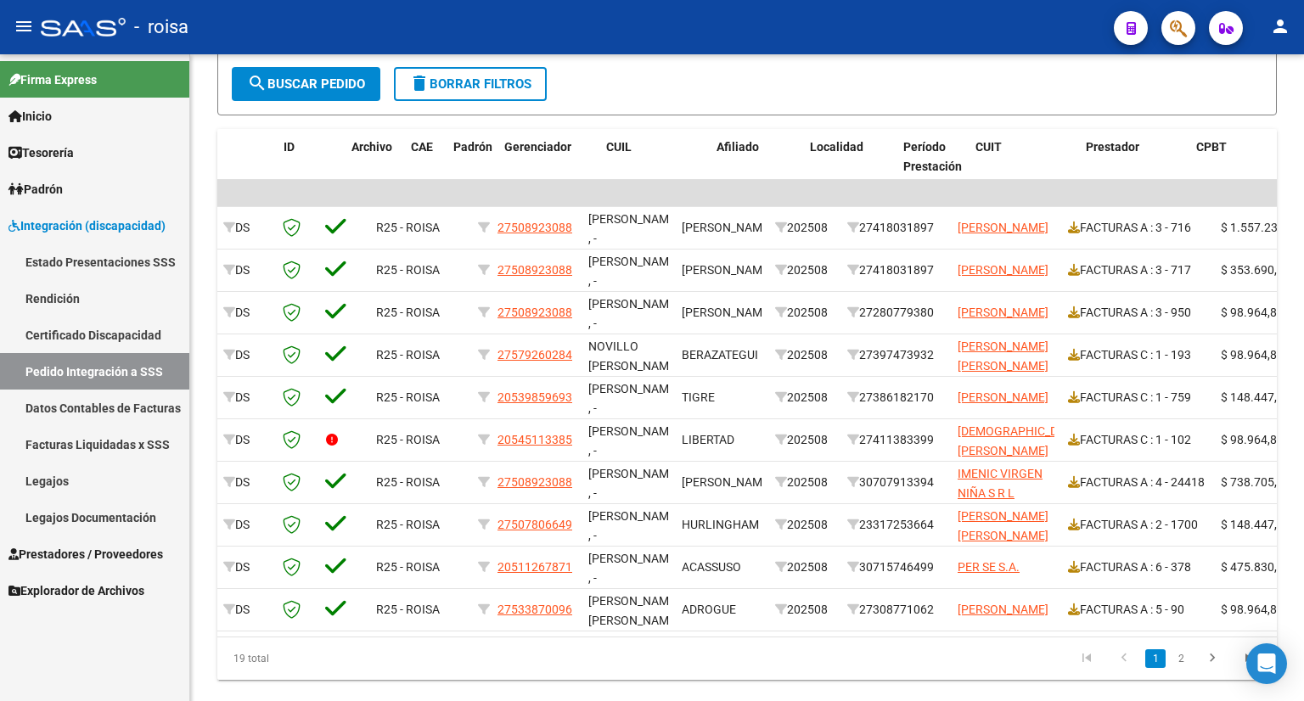
scroll to position [0, 0]
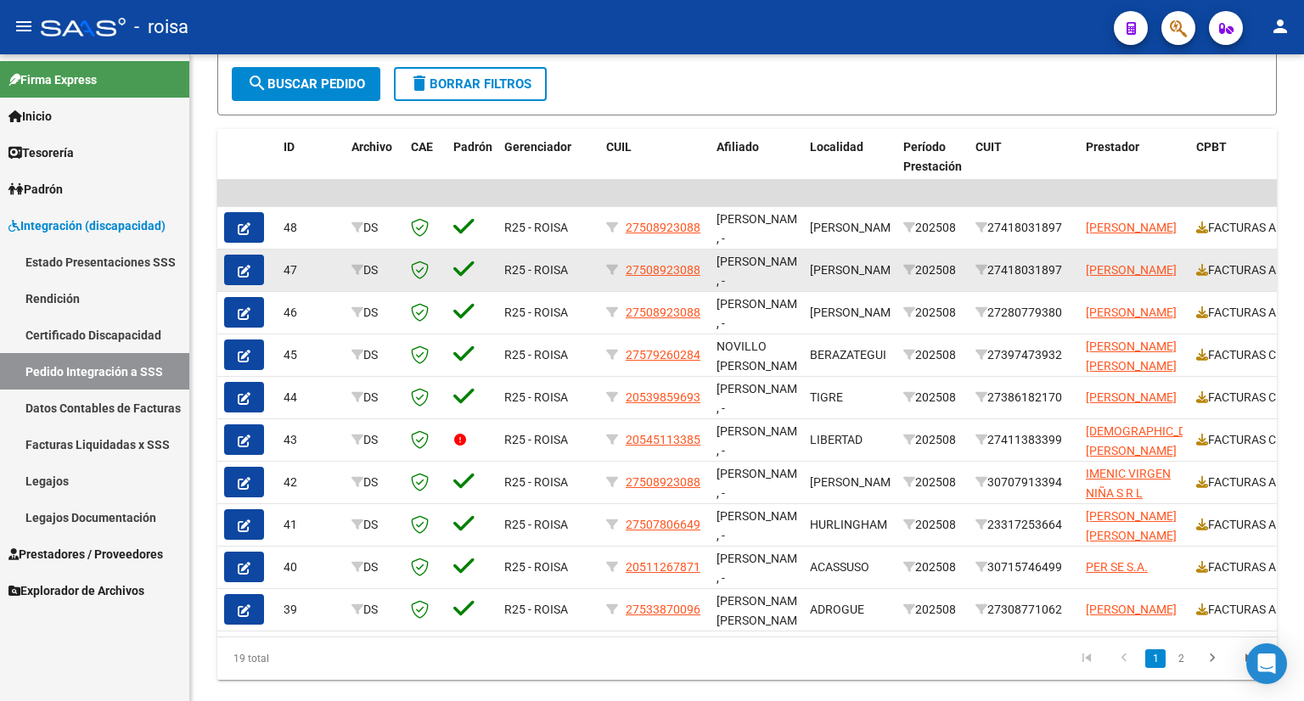
click at [246, 268] on icon "button" at bounding box center [244, 271] width 13 height 13
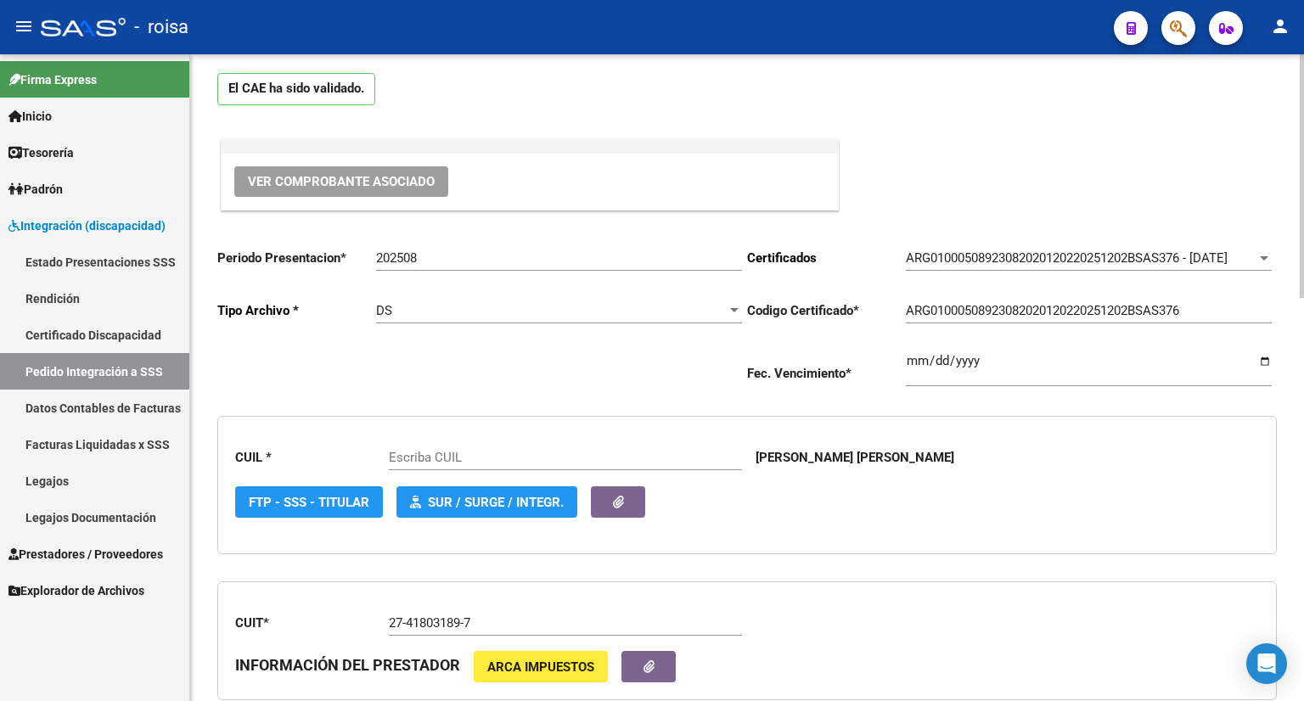
type input "27508923088"
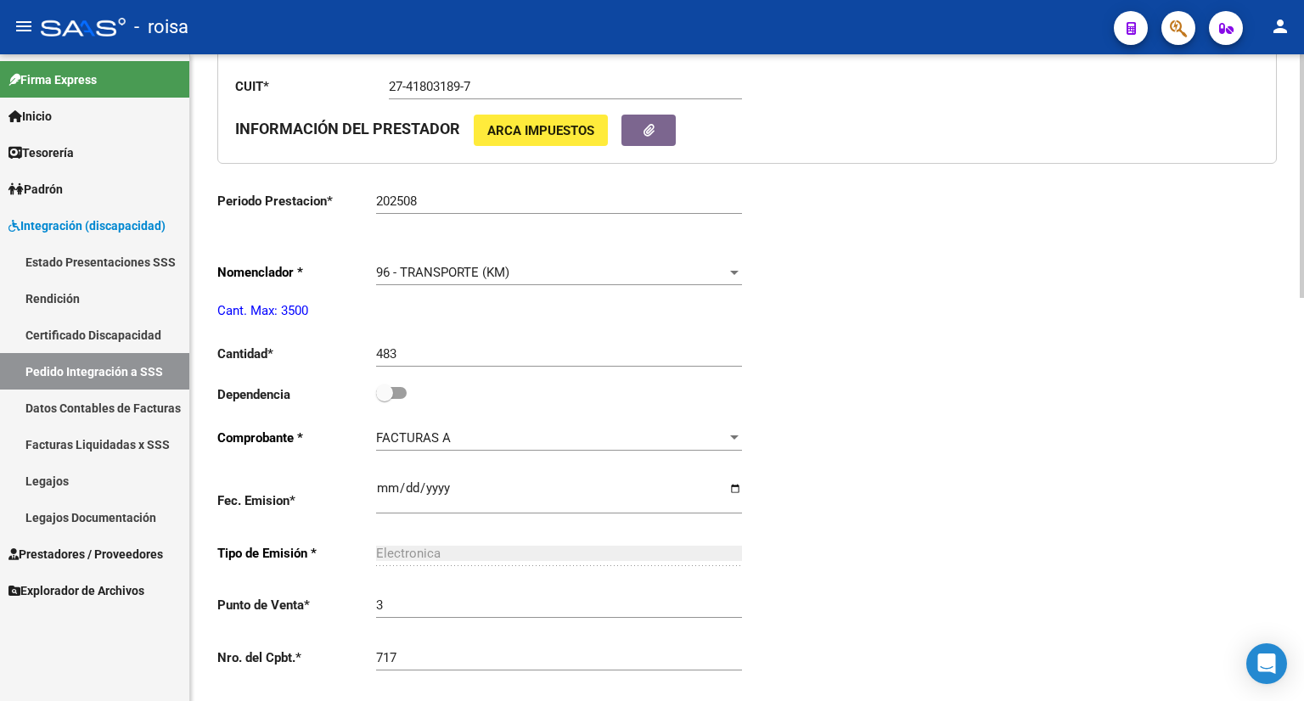
scroll to position [733, 0]
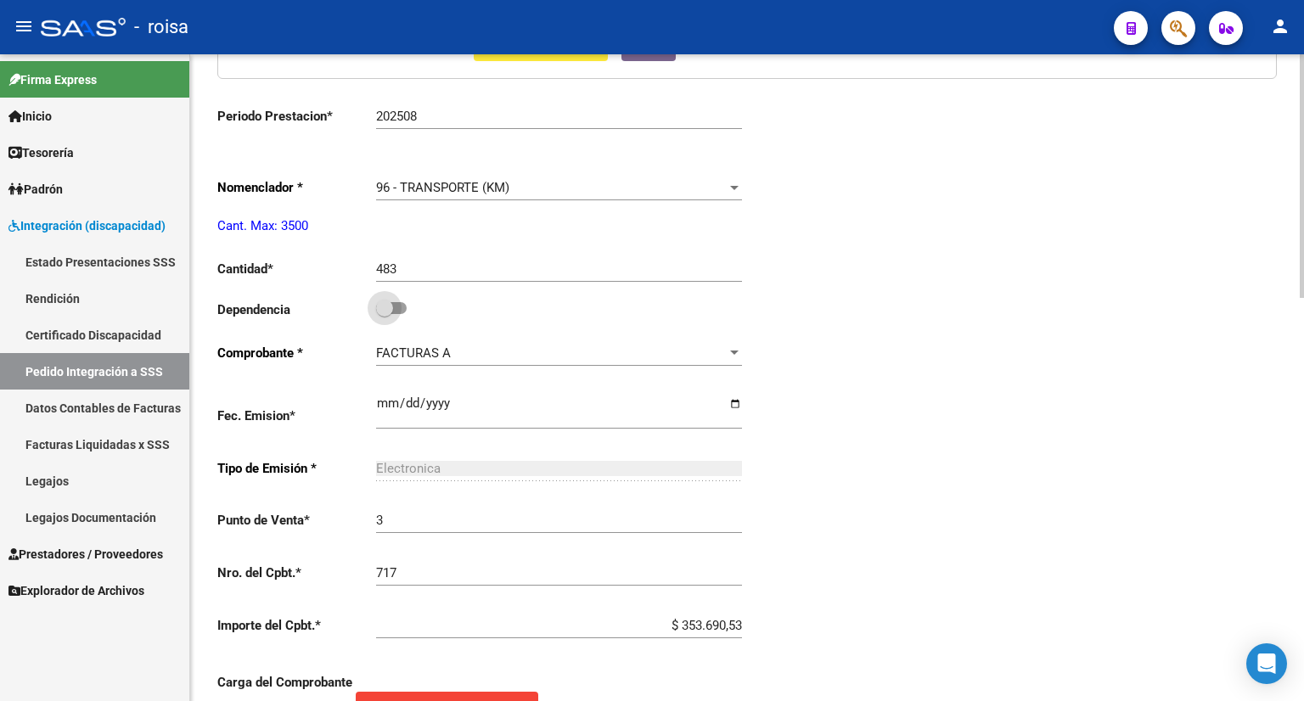
click at [401, 306] on span at bounding box center [391, 308] width 31 height 12
click at [384, 314] on input "checkbox" at bounding box center [384, 314] width 1 height 1
checkbox input "true"
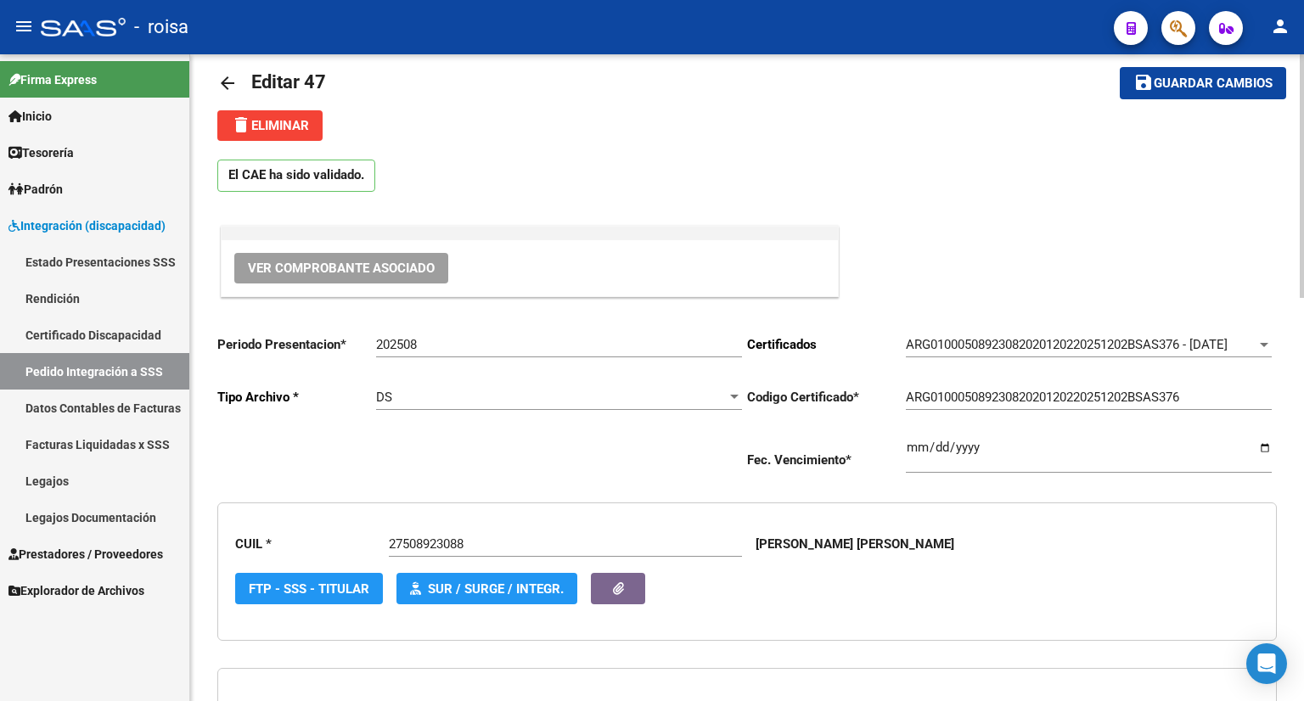
scroll to position [0, 0]
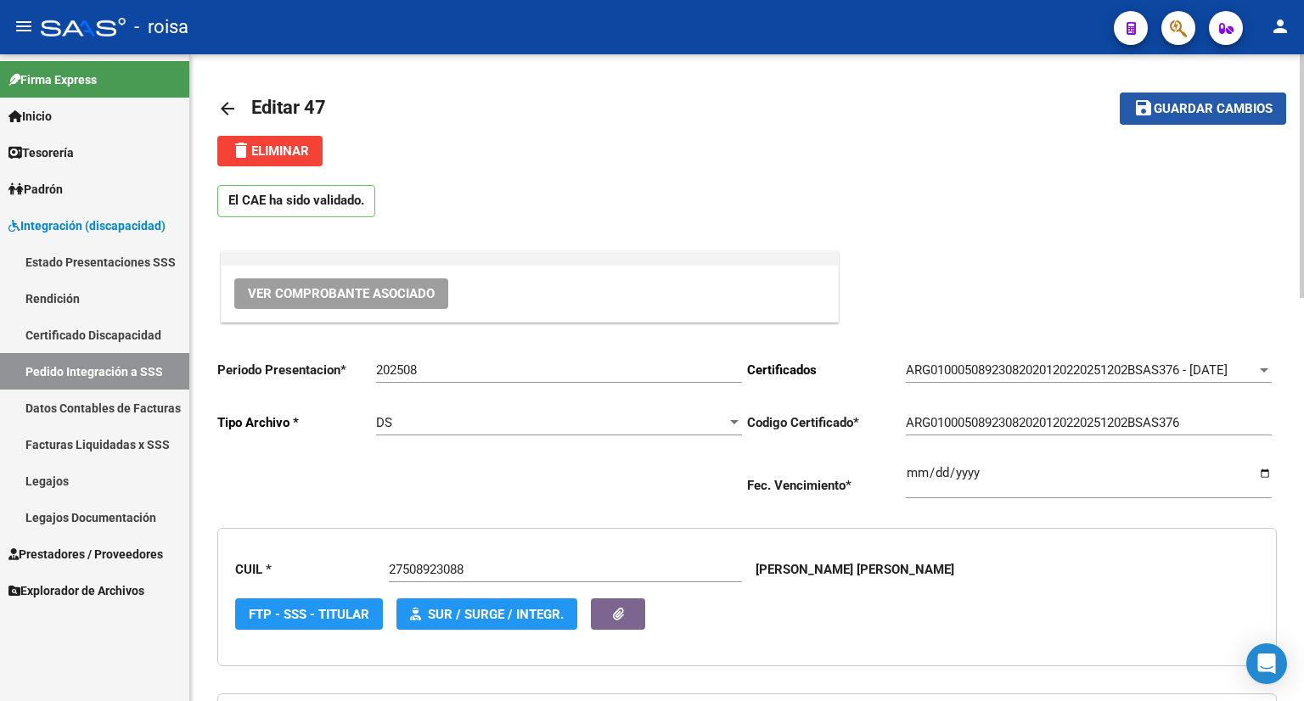
click at [1178, 106] on span "Guardar cambios" at bounding box center [1212, 109] width 119 height 15
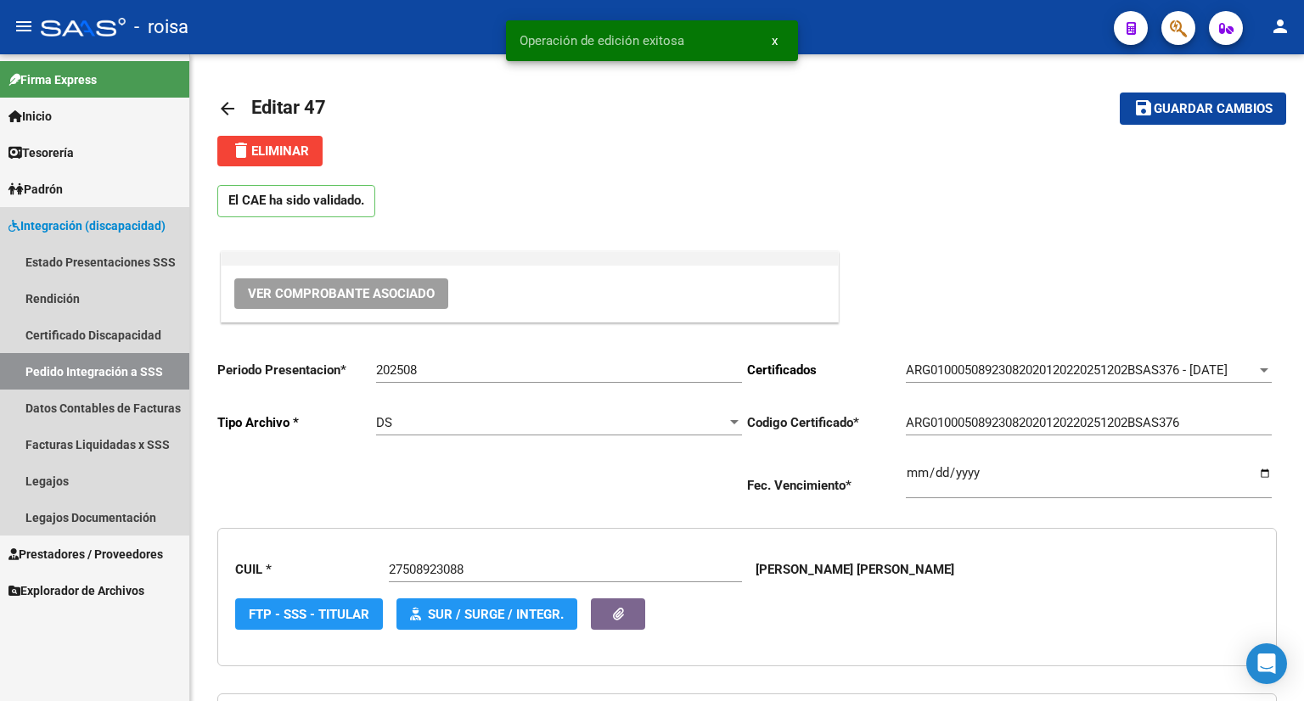
click at [88, 361] on link "Pedido Integración a SSS" at bounding box center [94, 371] width 189 height 36
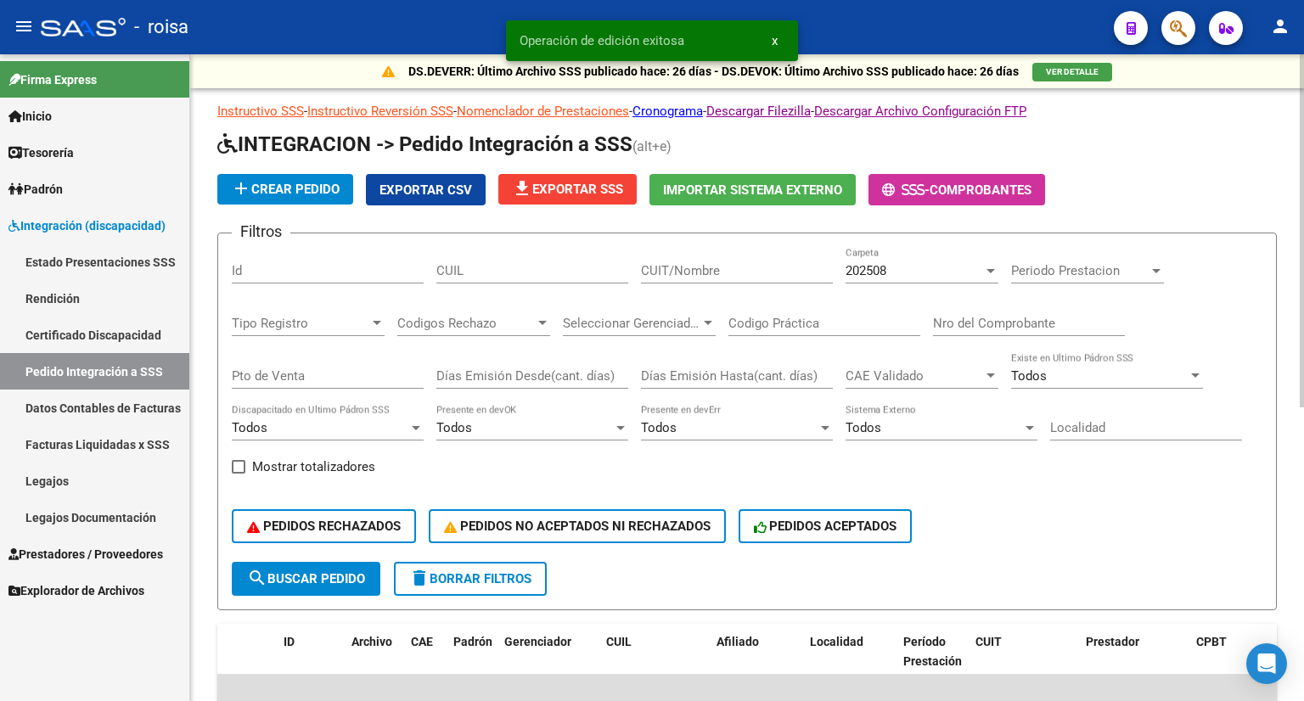
scroll to position [340, 0]
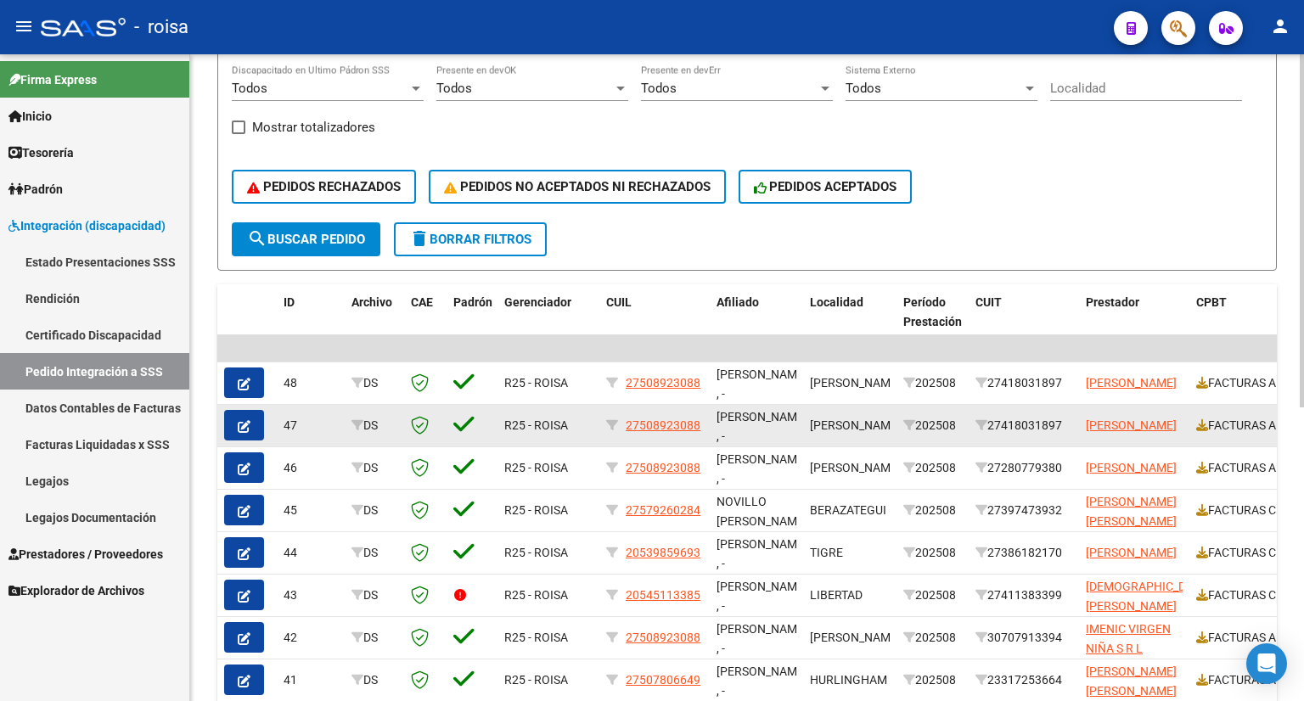
click at [993, 432] on datatable-body-cell "27418031897" at bounding box center [1023, 426] width 110 height 42
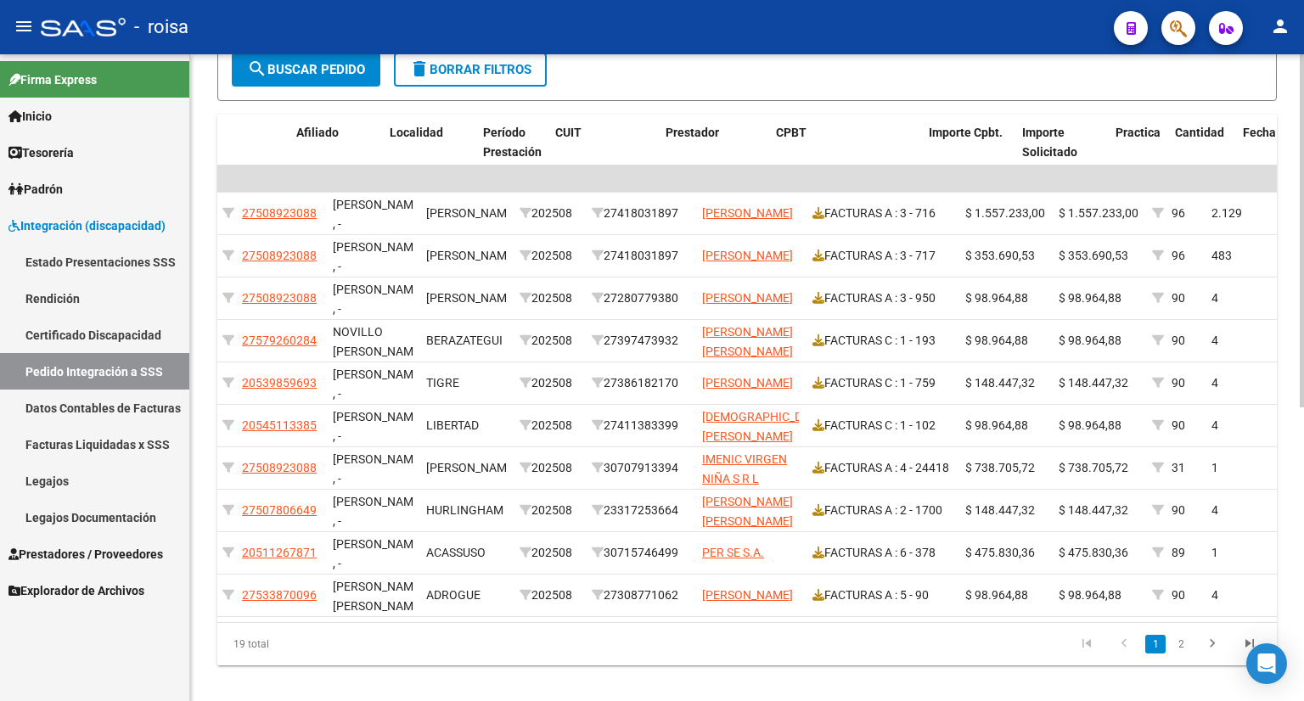
scroll to position [0, 421]
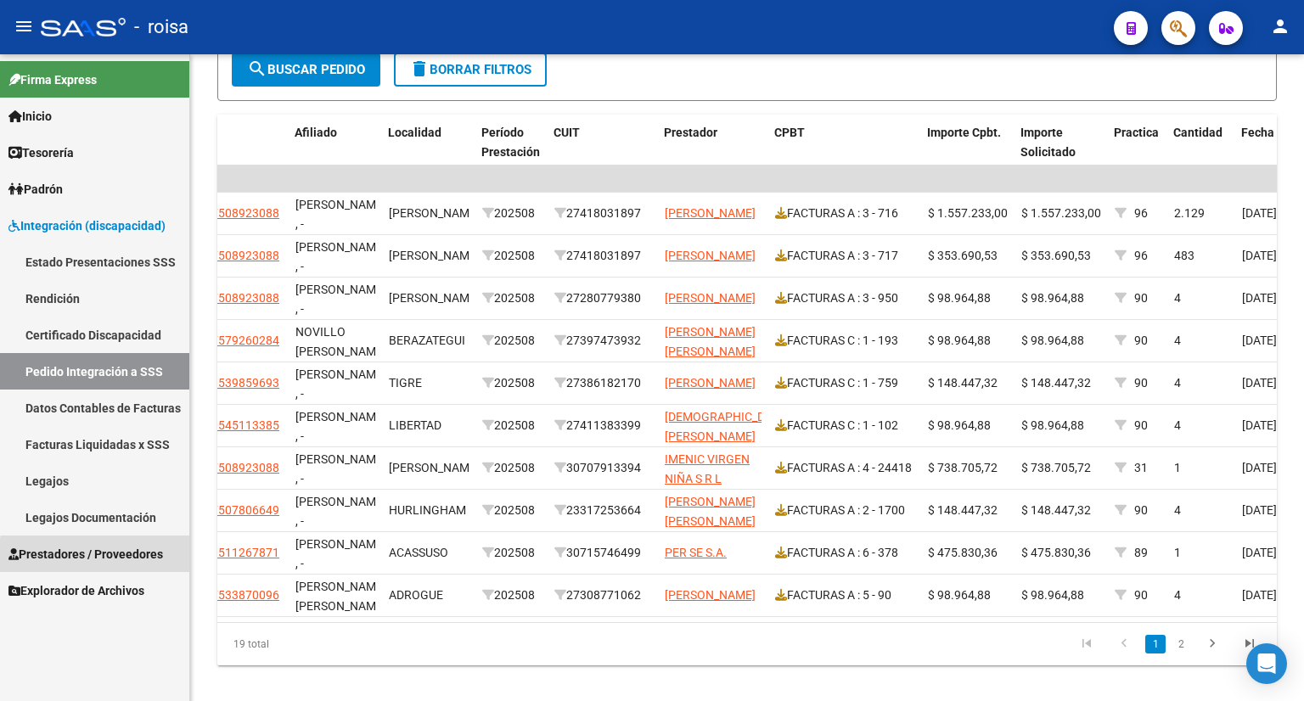
click at [124, 558] on span "Prestadores / Proveedores" at bounding box center [85, 554] width 154 height 19
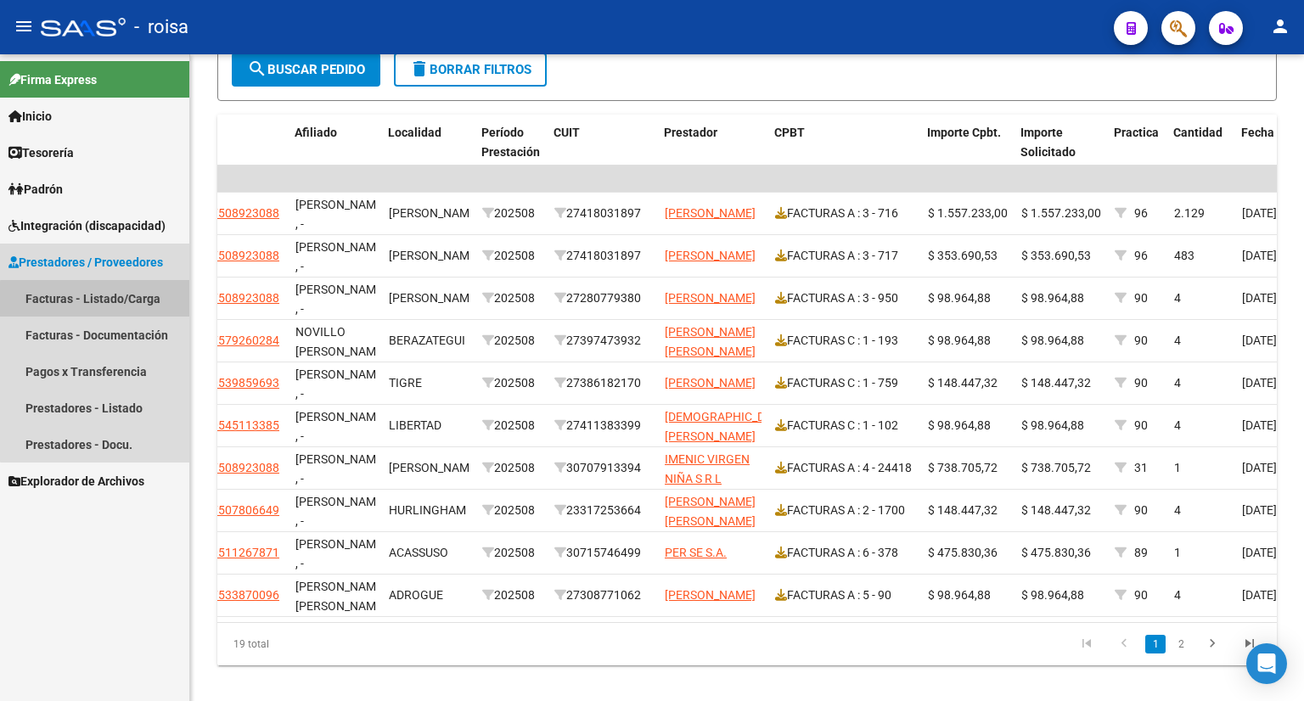
click at [122, 301] on link "Facturas - Listado/Carga" at bounding box center [94, 298] width 189 height 36
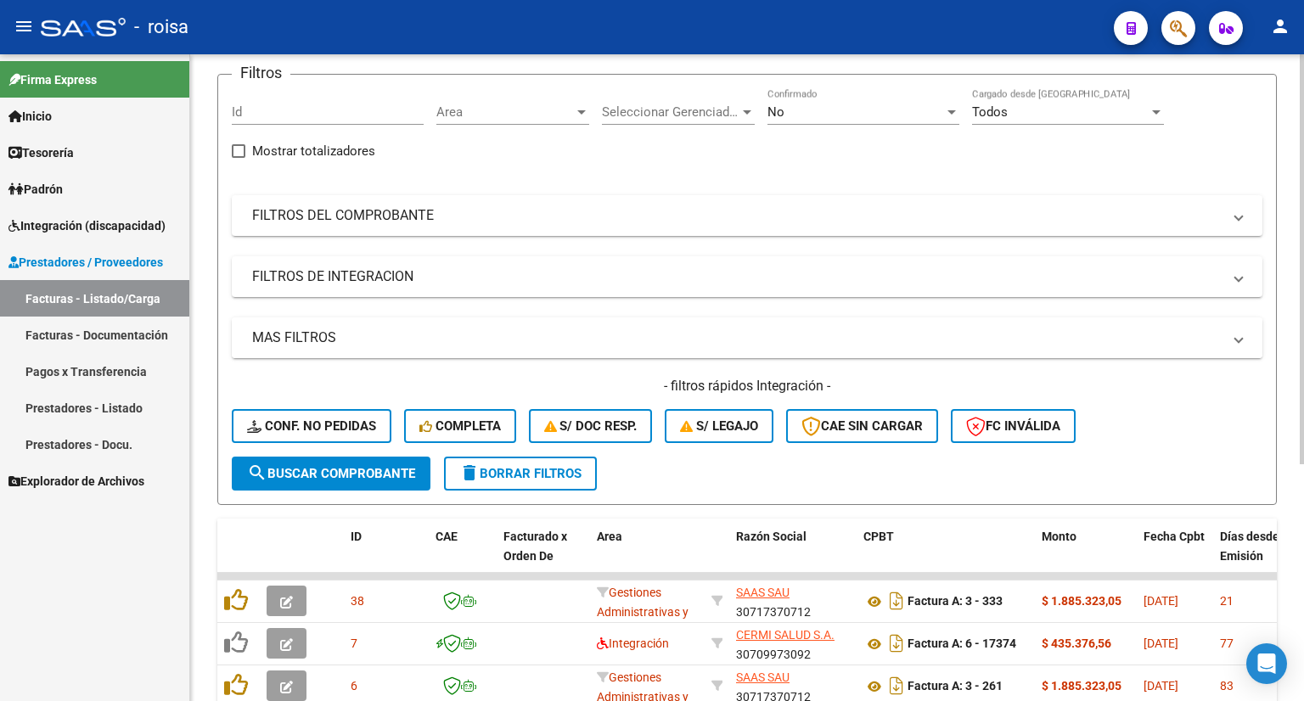
scroll to position [85, 0]
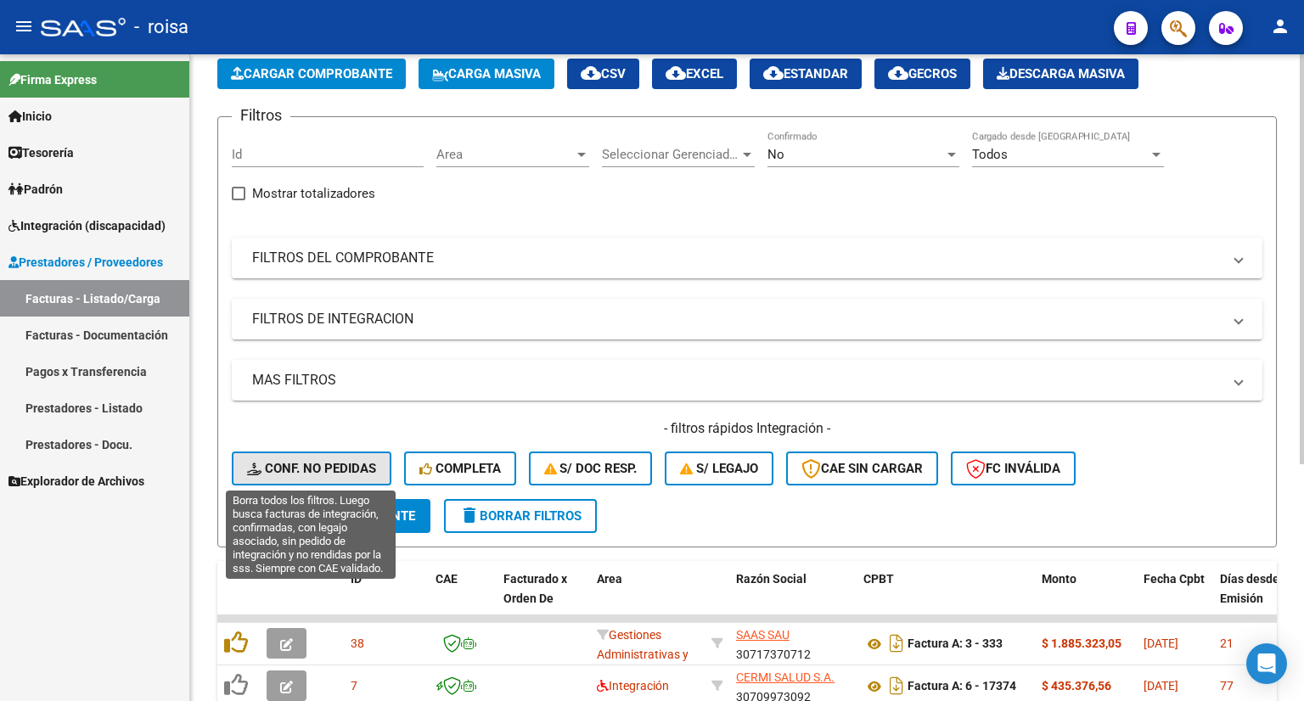
click at [319, 463] on span "Conf. no pedidas" at bounding box center [311, 468] width 129 height 15
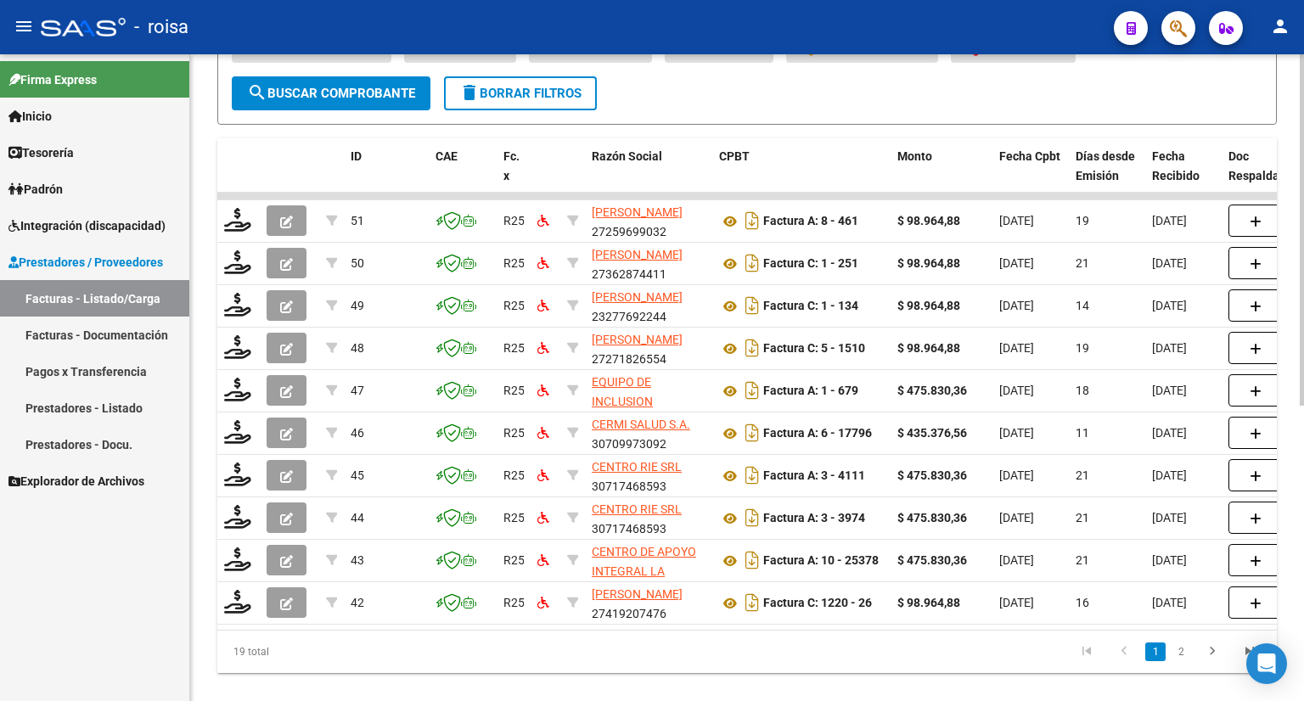
scroll to position [509, 0]
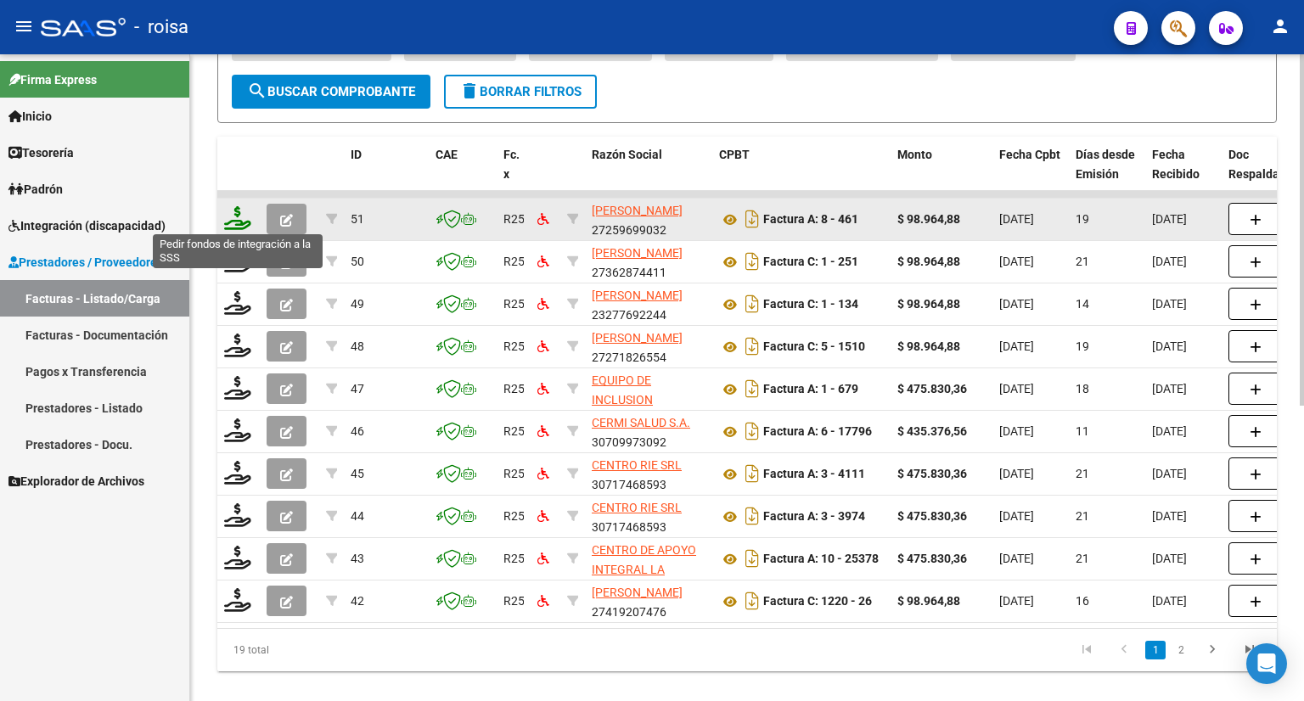
click at [239, 216] on icon at bounding box center [237, 218] width 27 height 24
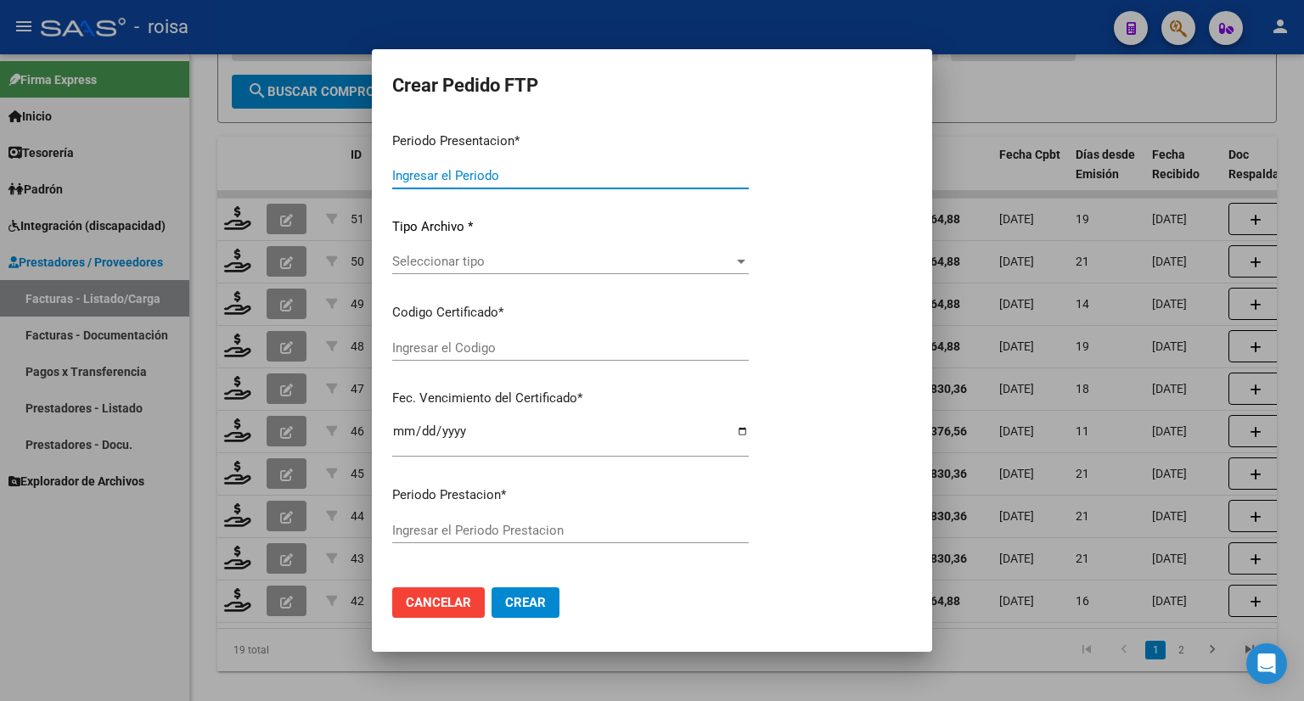
type input "202508"
type input "$ 98.964,88"
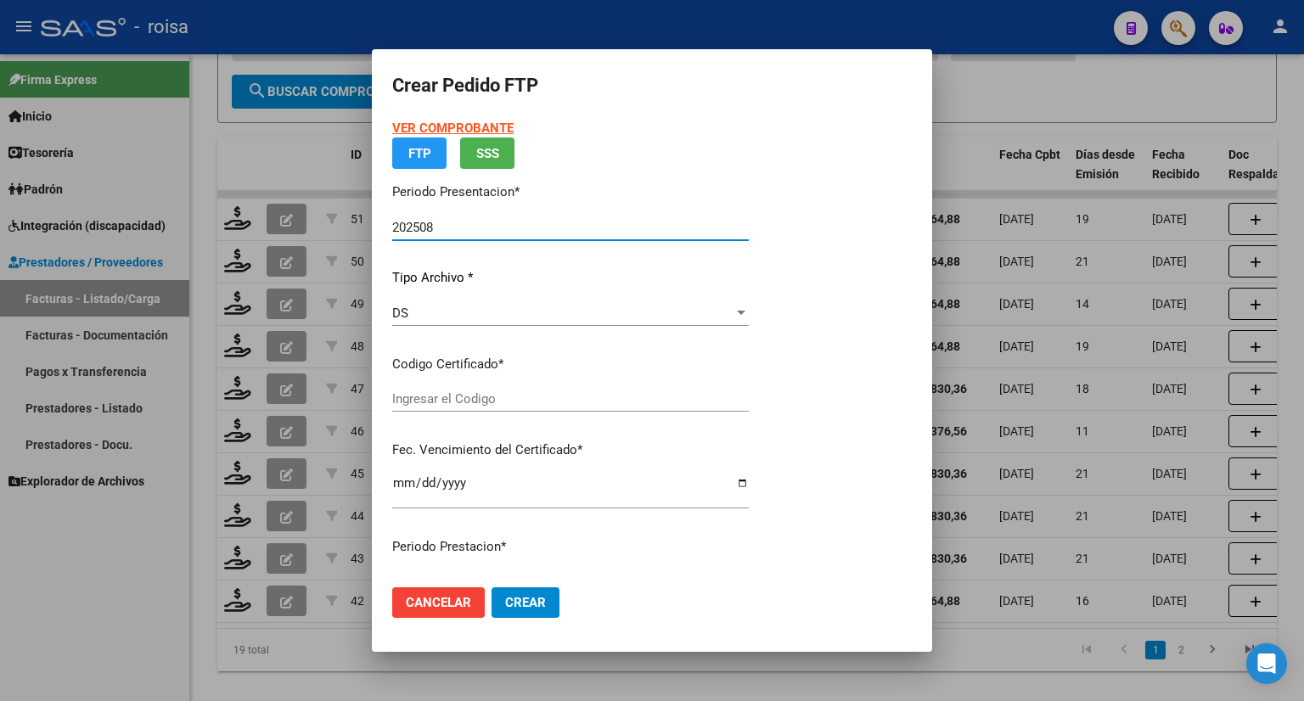
type input "ARG02000511267872023051520280515BSAS436"
type input "2028-05-15"
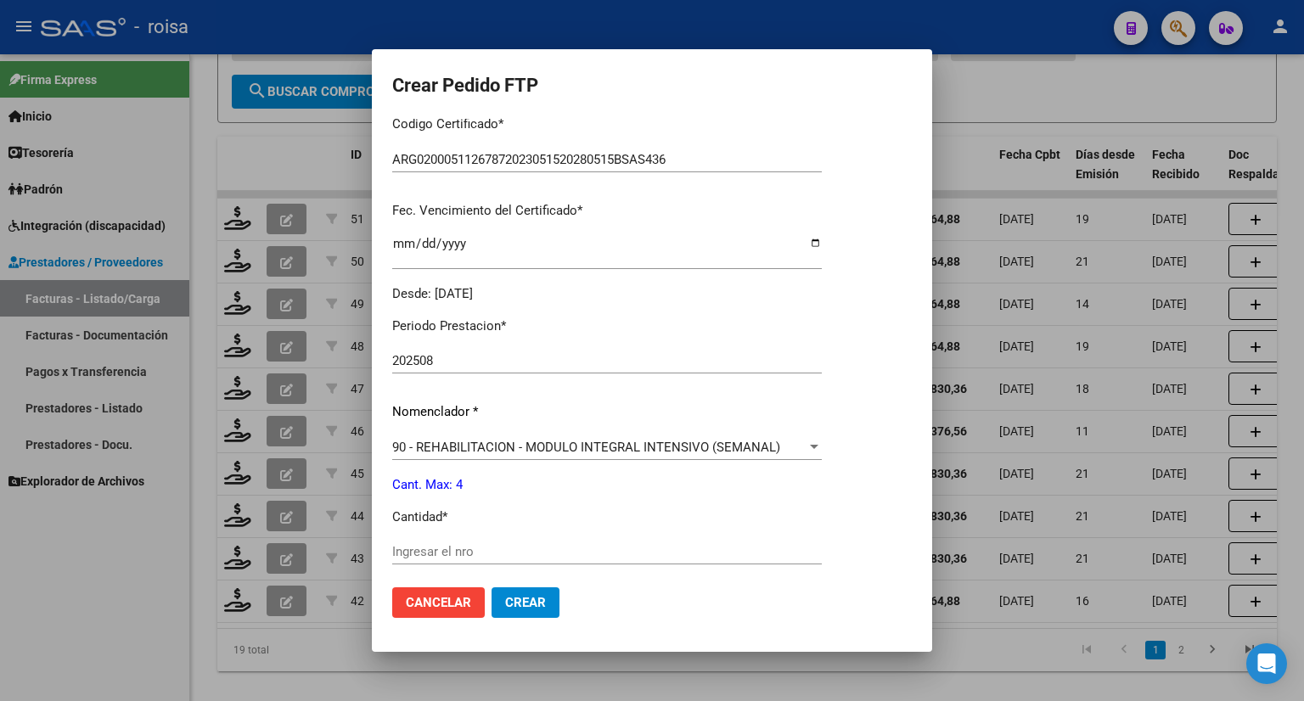
scroll to position [424, 0]
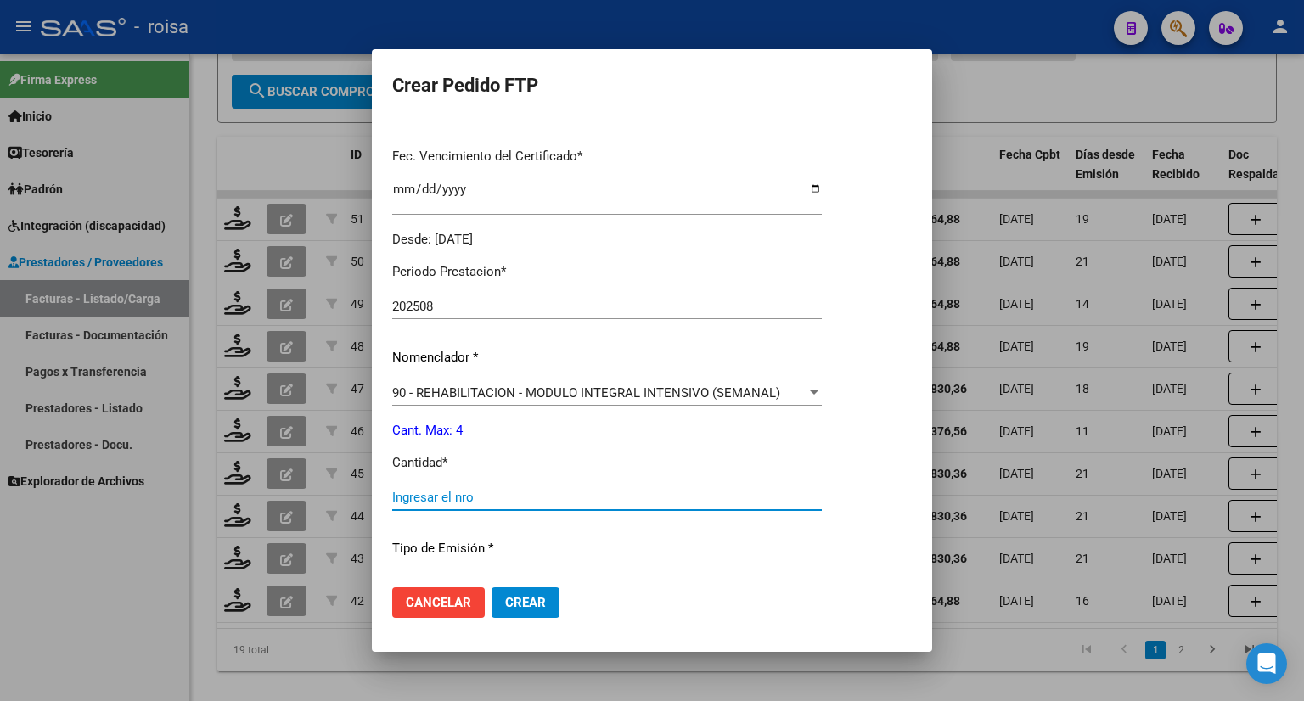
click at [523, 495] on input "Ingresar el nro" at bounding box center [606, 497] width 429 height 15
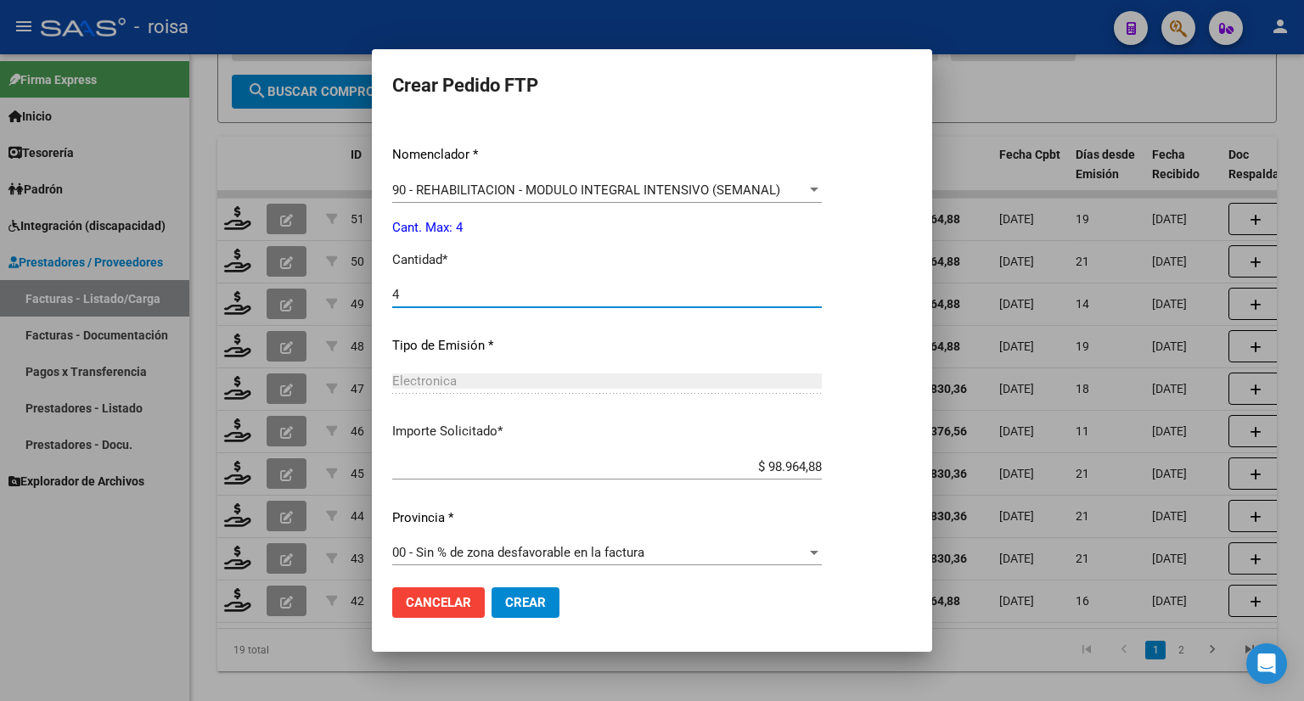
scroll to position [635, 0]
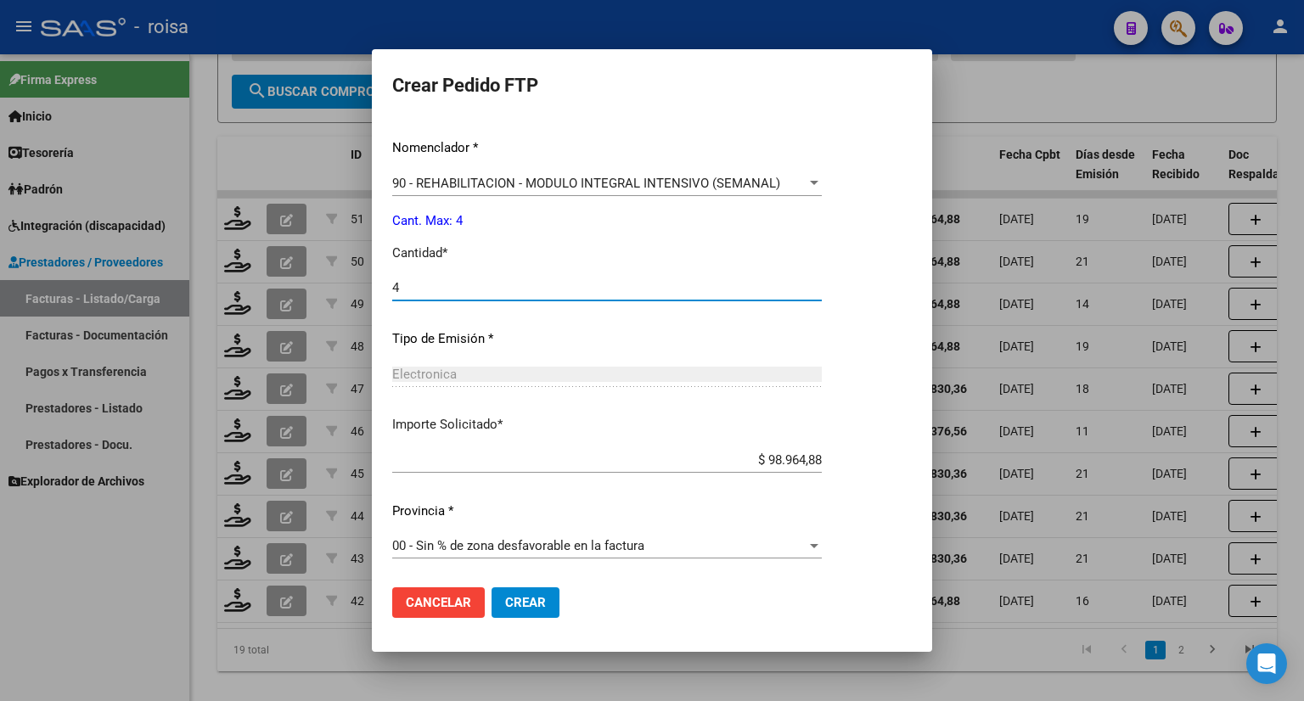
type input "4"
click at [567, 536] on div "00 - Sin % de zona desfavorable en la factura Seleccionar provincia" at bounding box center [606, 545] width 429 height 25
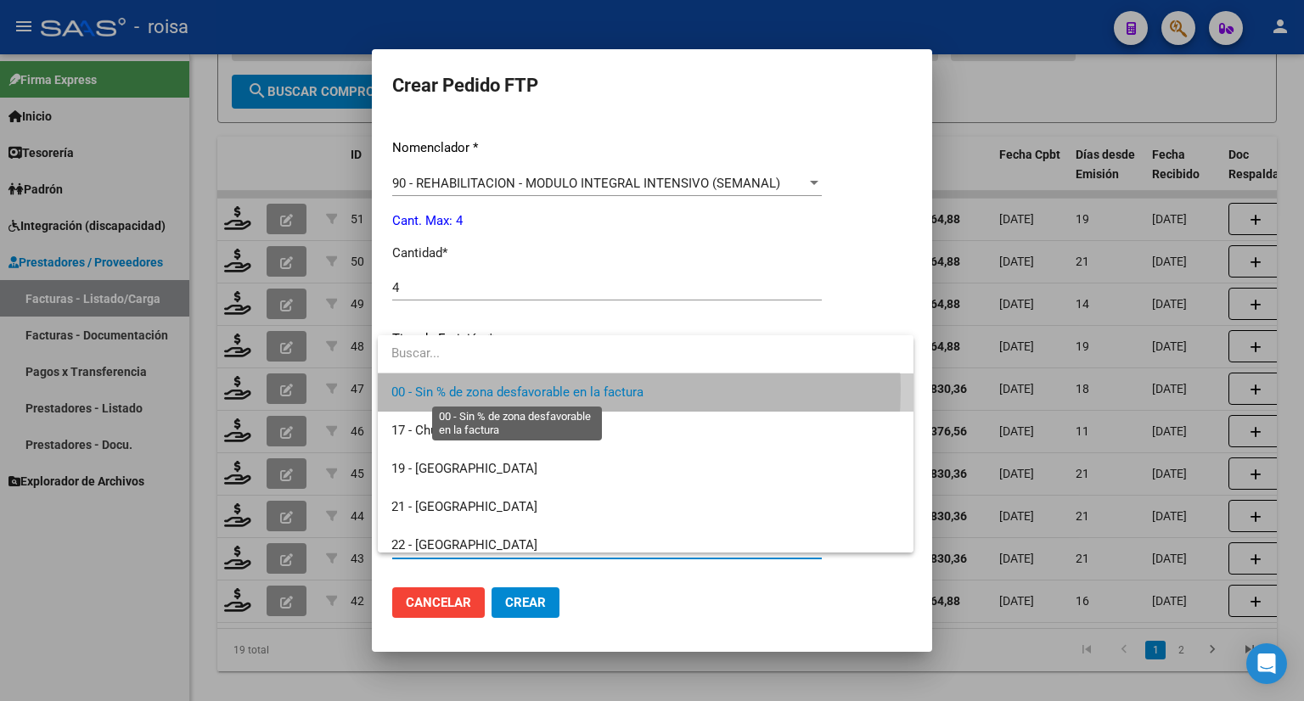
click at [506, 388] on span "00 - Sin % de zona desfavorable en la factura" at bounding box center [517, 391] width 252 height 15
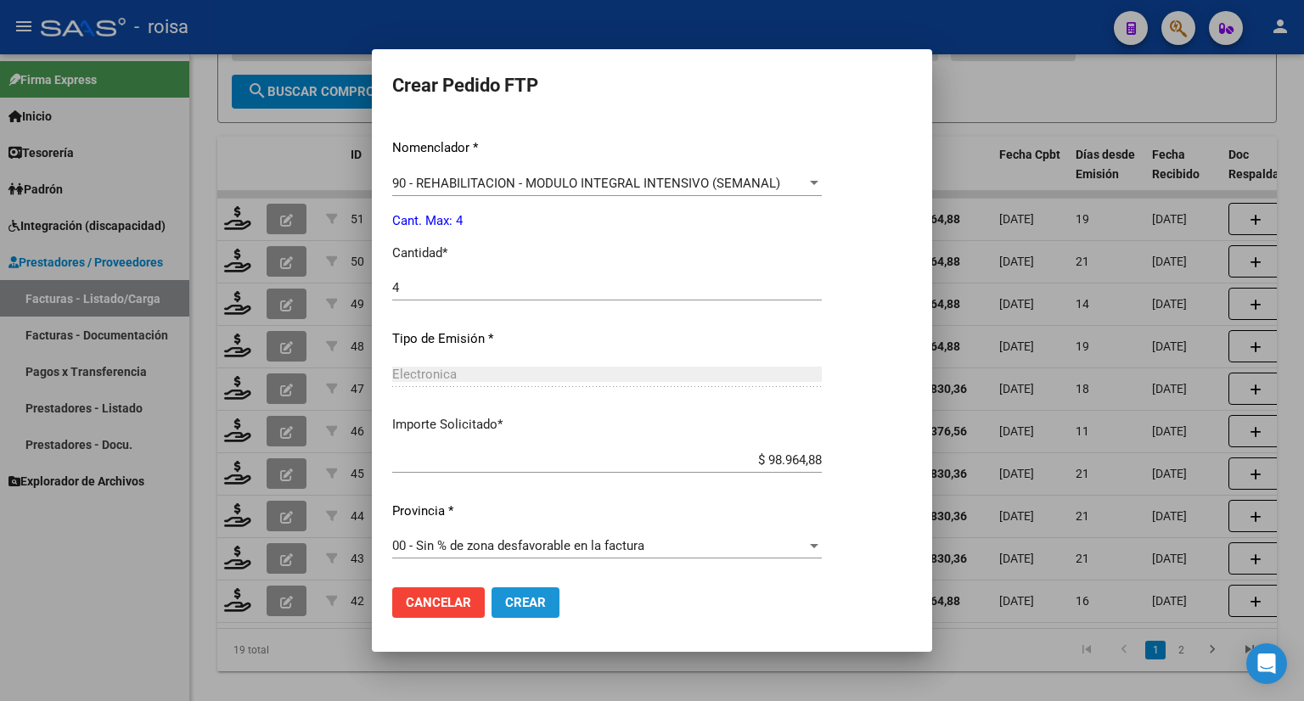
click at [528, 598] on span "Crear" at bounding box center [525, 602] width 41 height 15
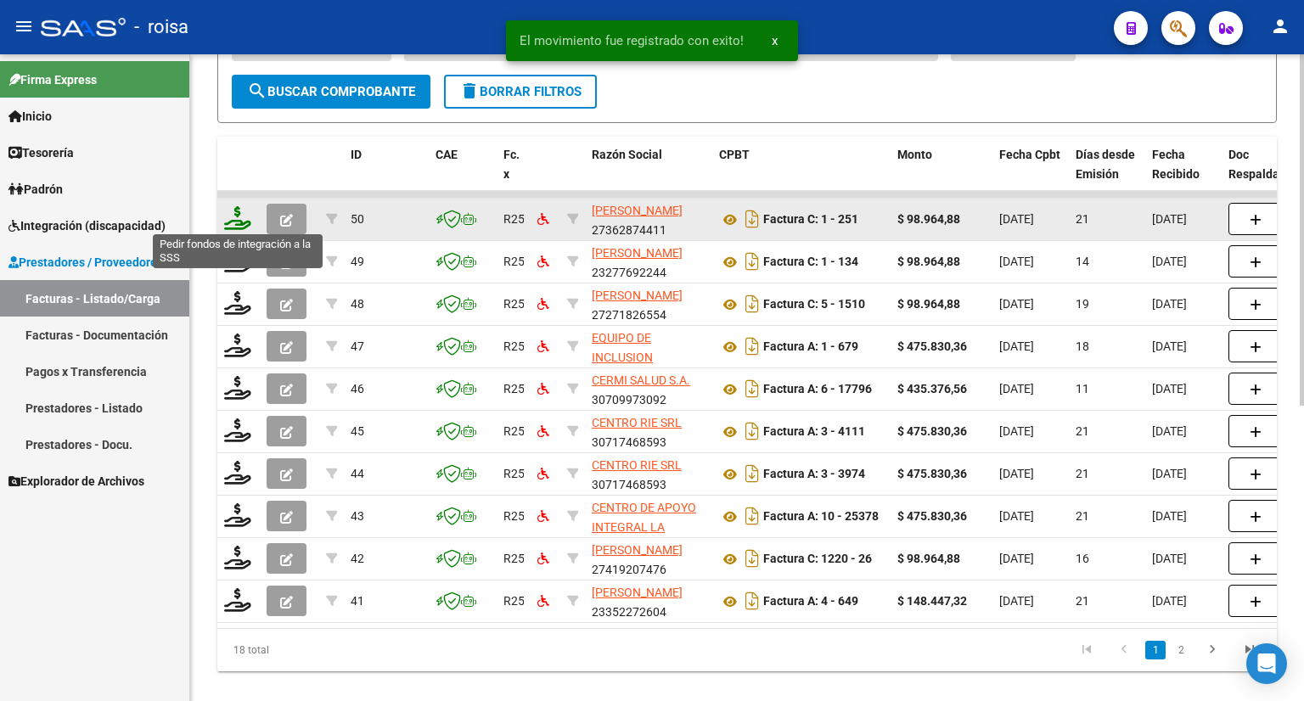
click at [233, 222] on icon at bounding box center [237, 218] width 27 height 24
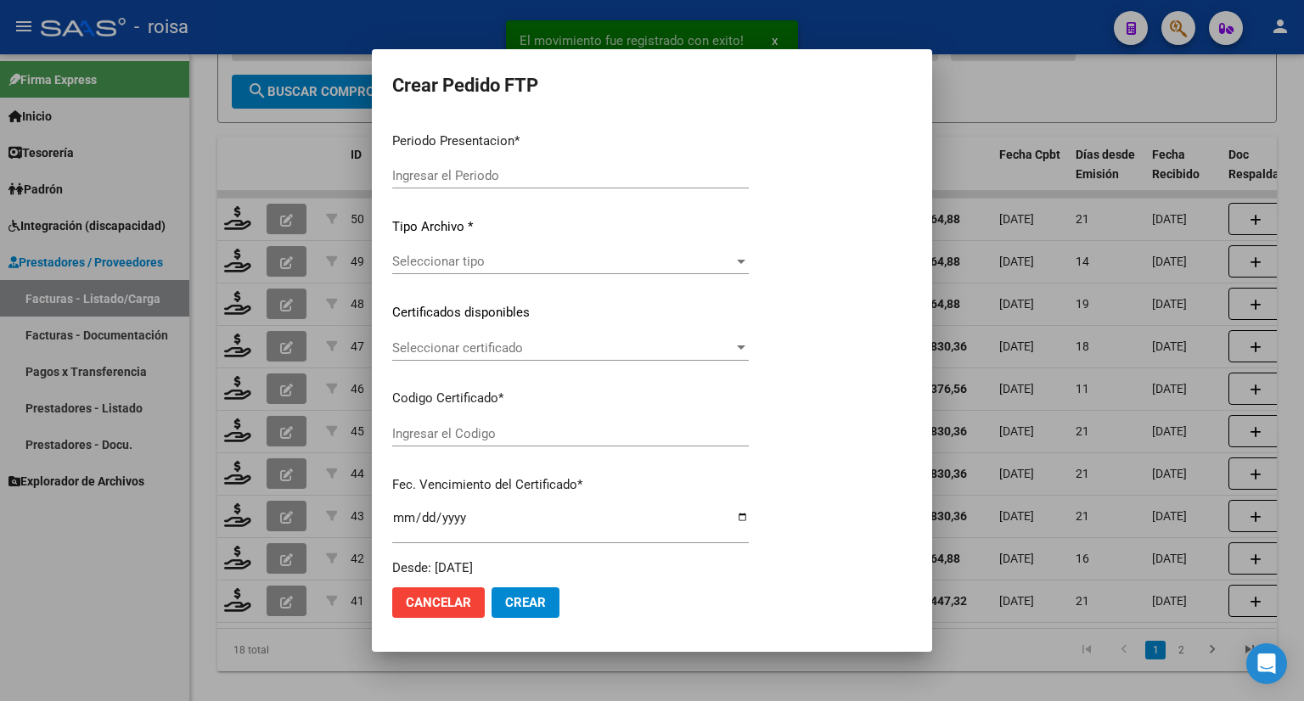
type input "202508"
type input "$ 98.964,88"
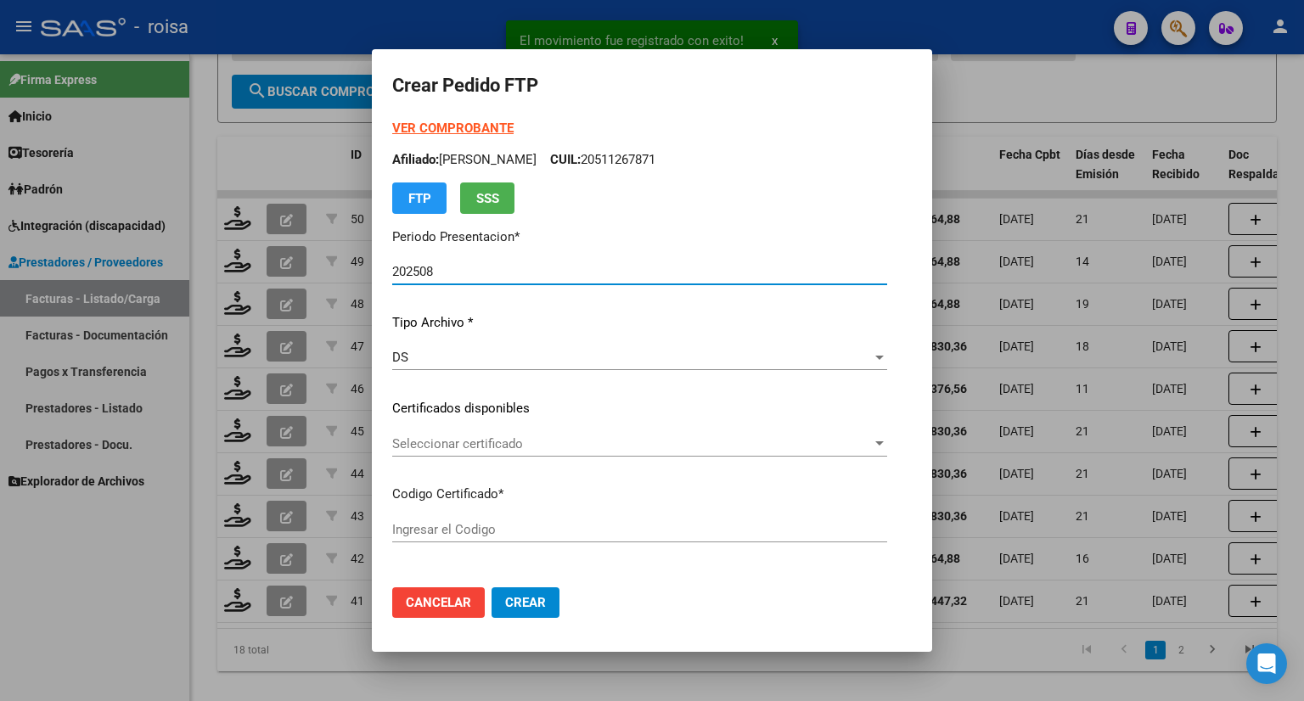
type input "ARG01000533870092023071420280714BS437"
type input "2028-07-14"
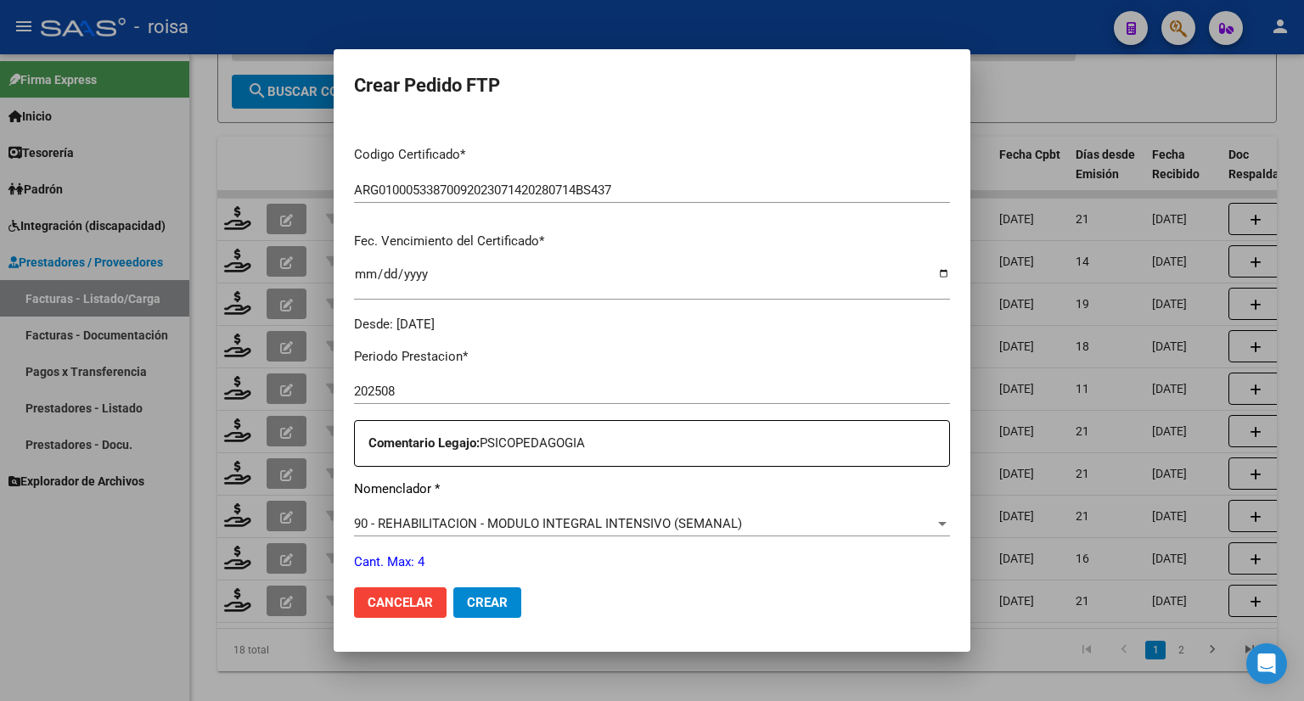
scroll to position [424, 0]
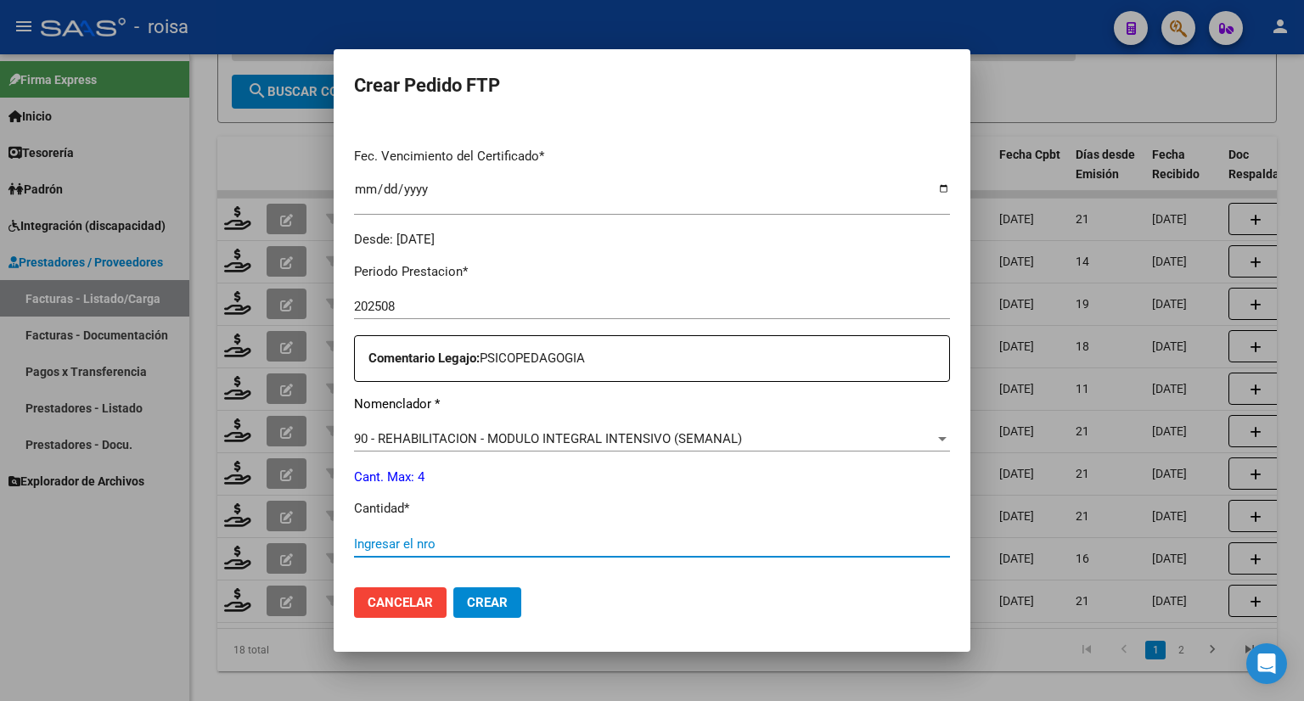
click at [498, 538] on input "Ingresar el nro" at bounding box center [652, 543] width 596 height 15
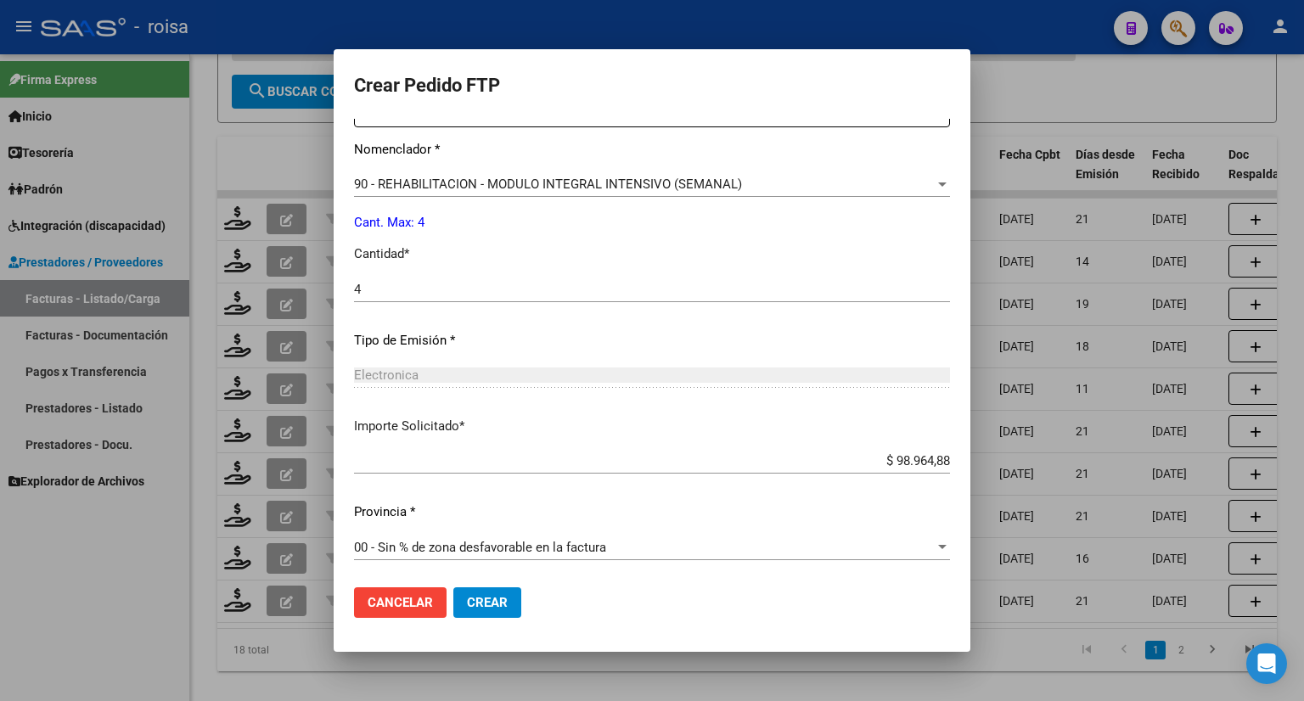
scroll to position [680, 0]
click at [498, 539] on span "00 - Sin % de zona desfavorable en la factura" at bounding box center [480, 546] width 252 height 15
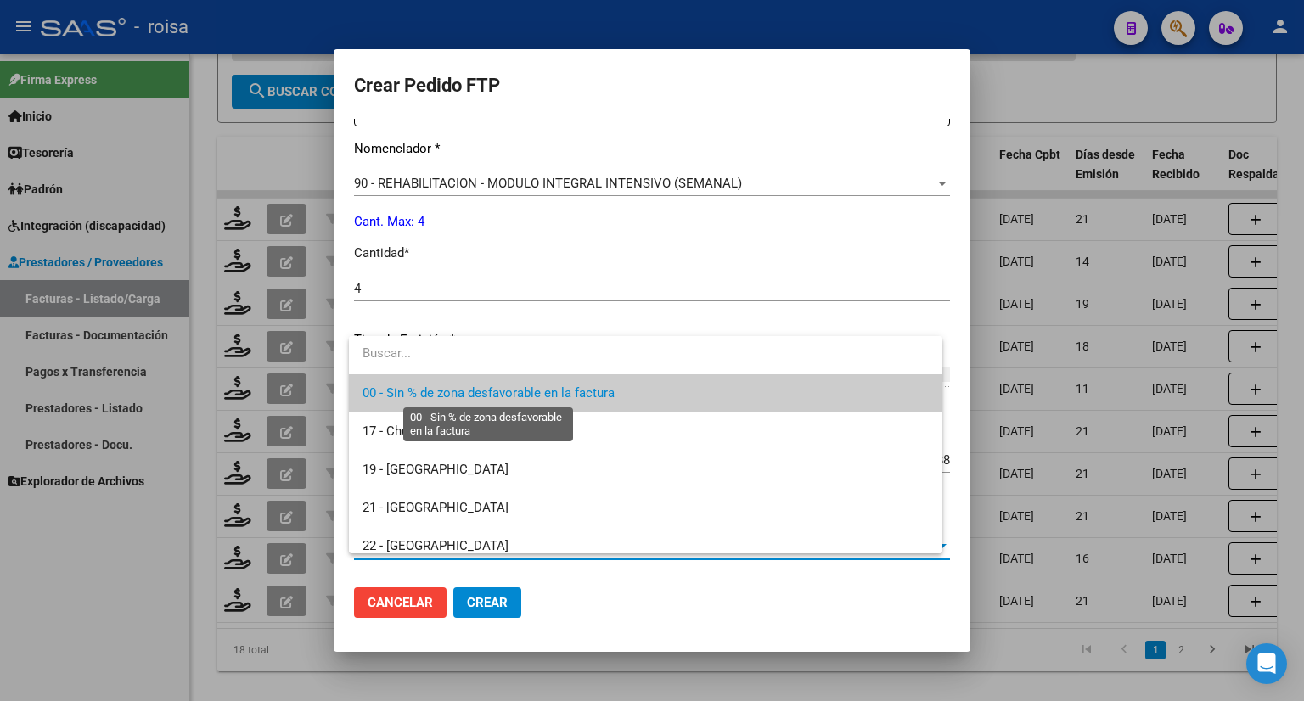
click at [445, 393] on span "00 - Sin % de zona desfavorable en la factura" at bounding box center [488, 392] width 252 height 15
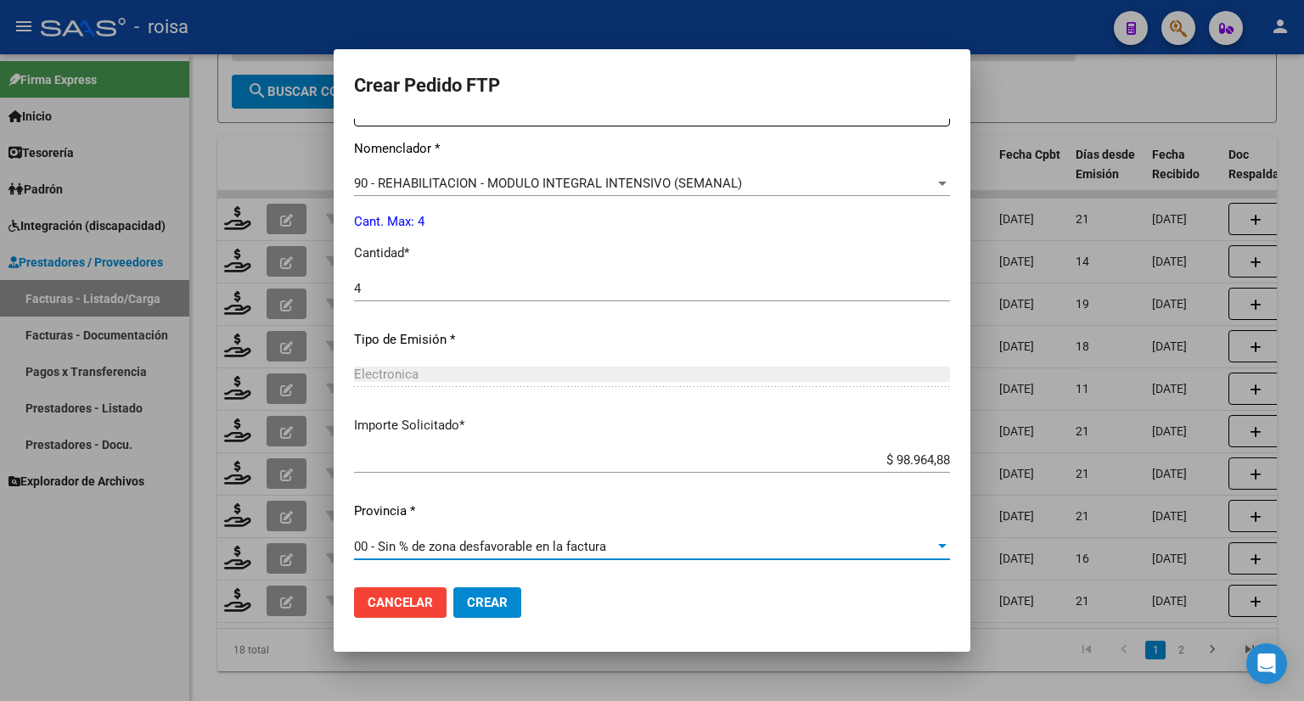
click at [488, 590] on button "Crear" at bounding box center [487, 602] width 68 height 31
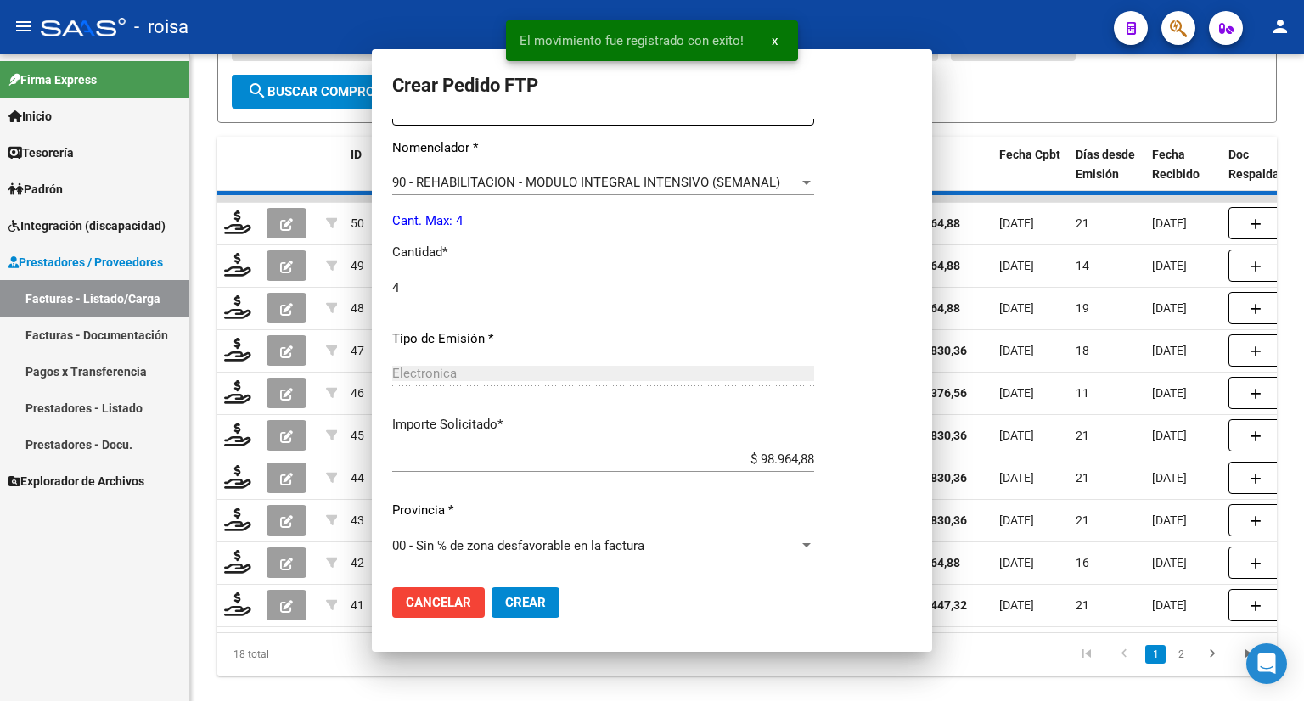
scroll to position [0, 0]
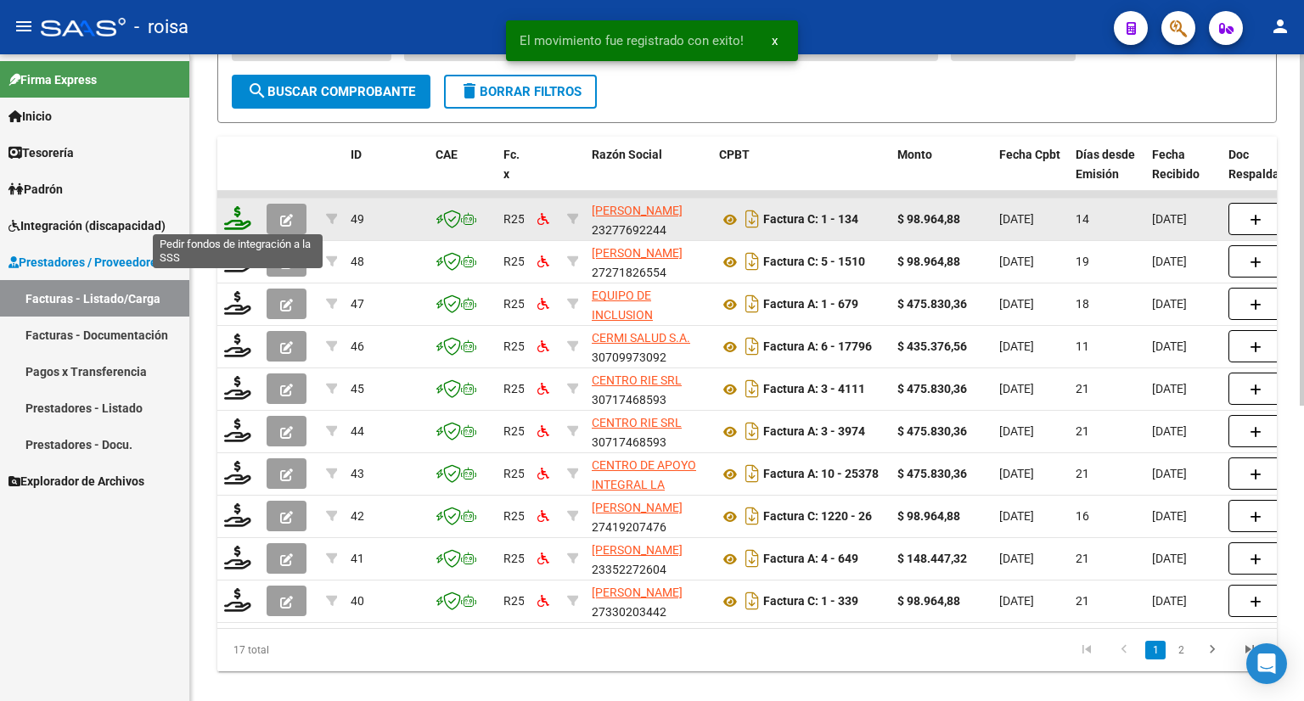
click at [234, 217] on icon at bounding box center [237, 218] width 27 height 24
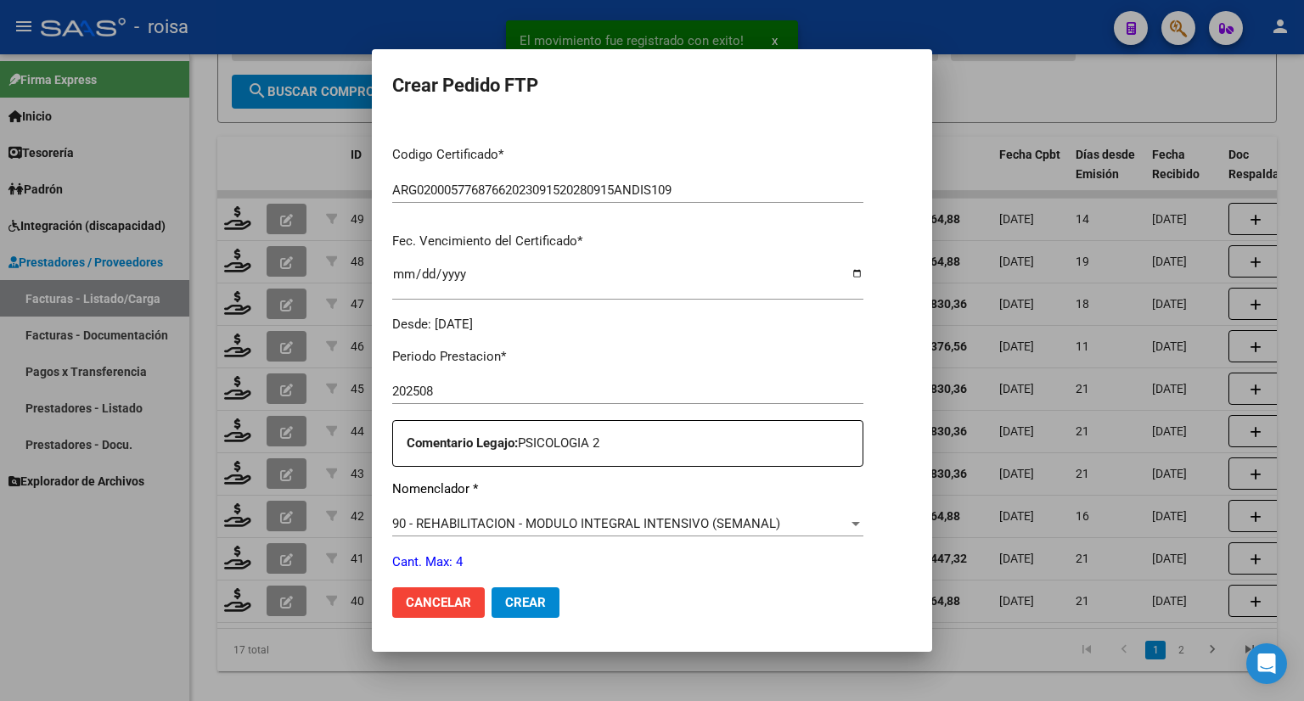
scroll to position [509, 0]
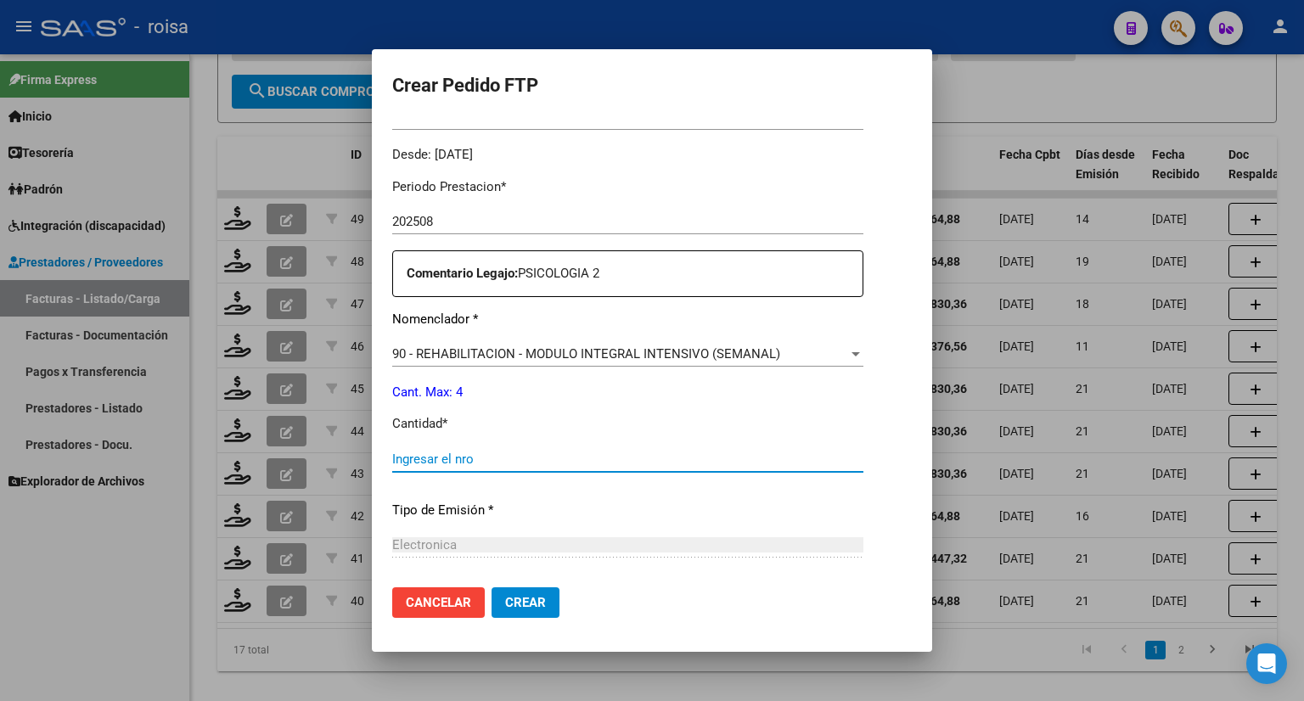
click at [412, 464] on input "Ingresar el nro" at bounding box center [627, 459] width 471 height 15
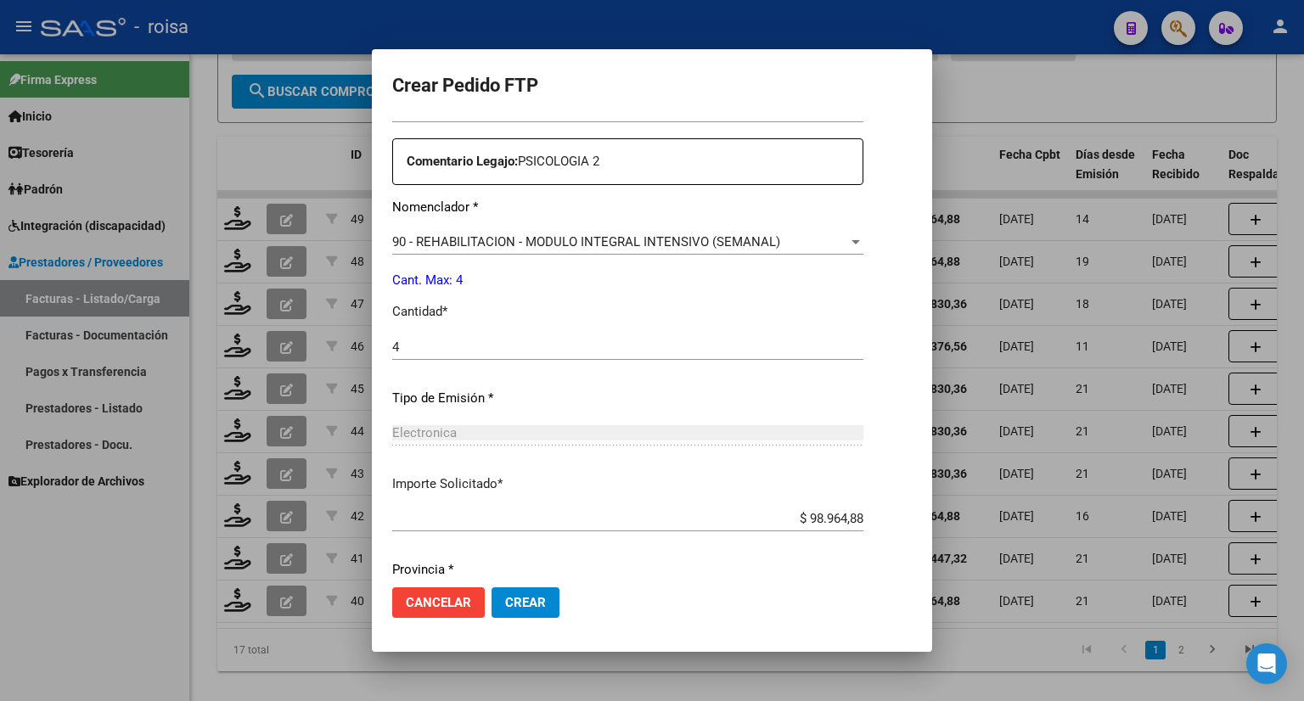
scroll to position [680, 0]
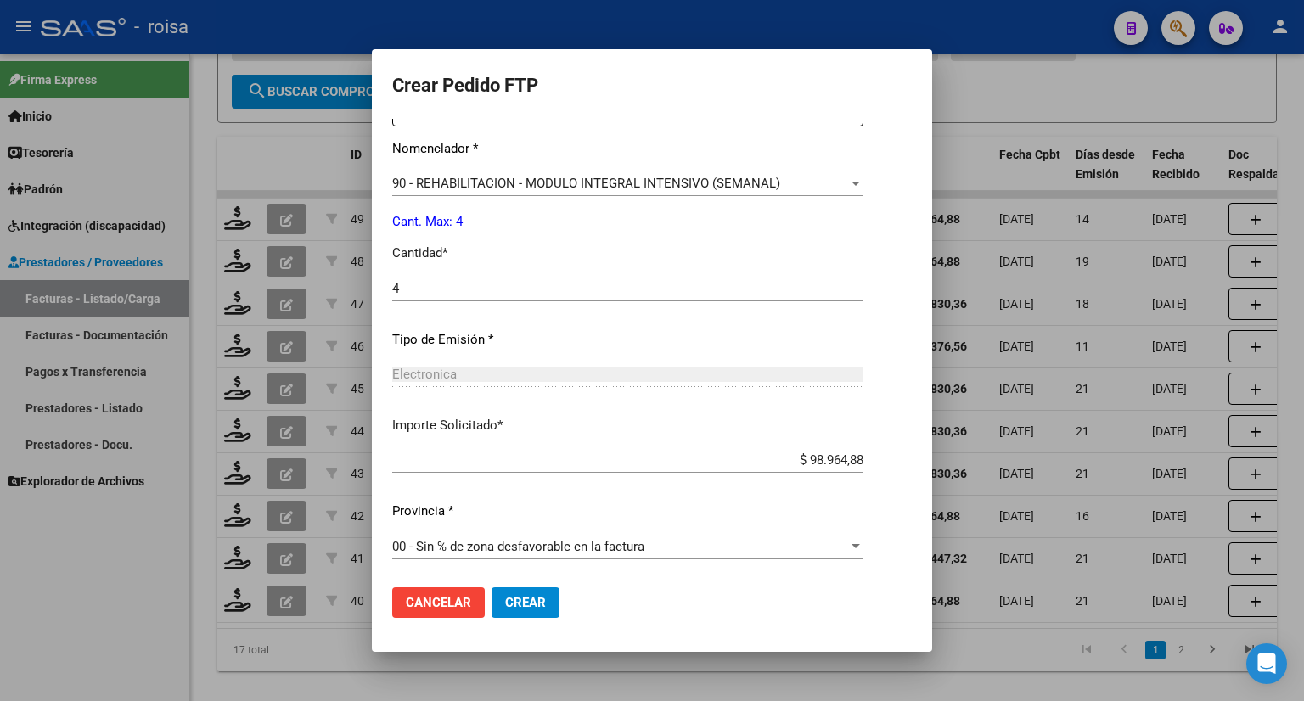
click at [424, 546] on span "00 - Sin % de zona desfavorable en la factura" at bounding box center [518, 546] width 252 height 15
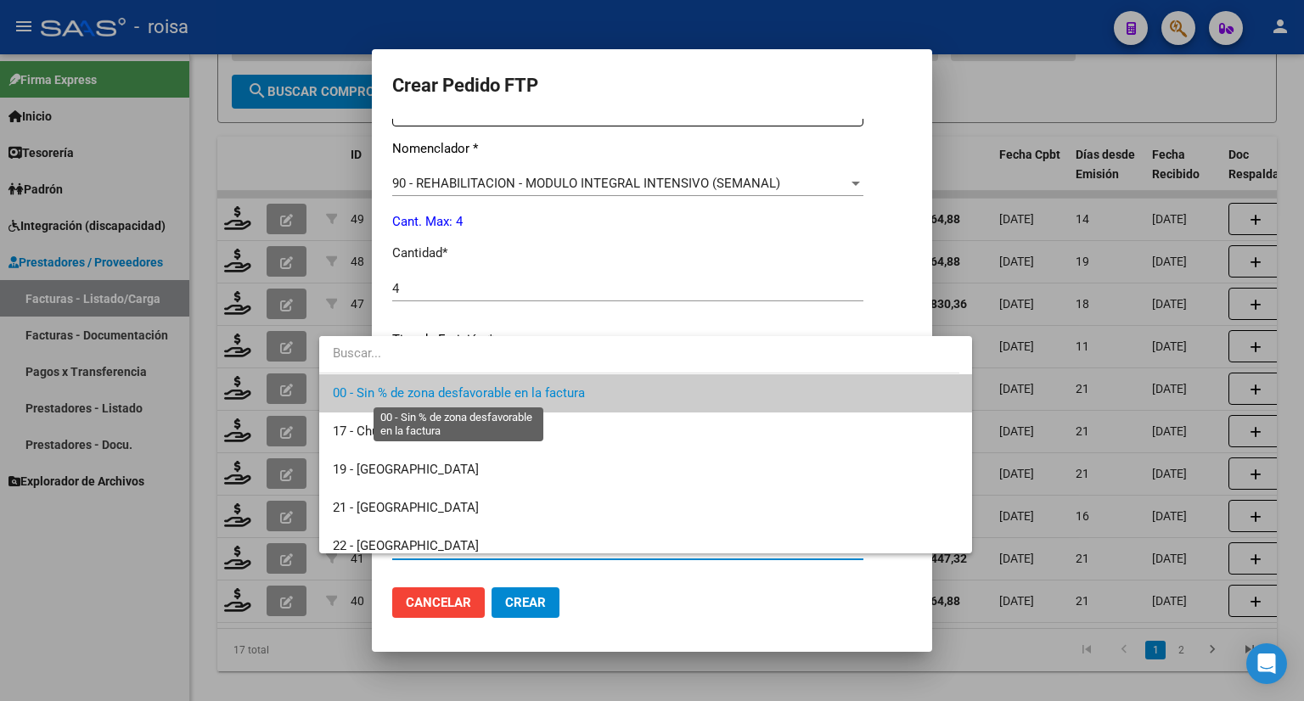
click at [440, 395] on span "00 - Sin % de zona desfavorable en la factura" at bounding box center [459, 392] width 252 height 15
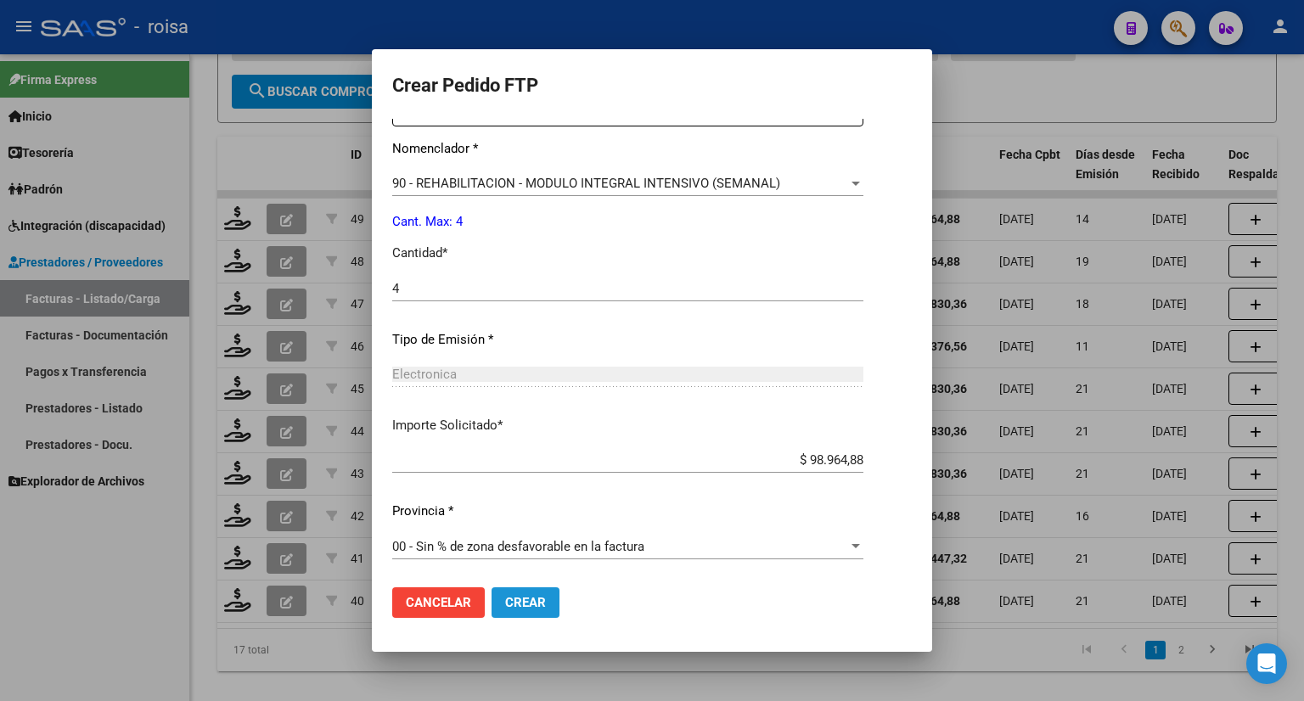
click at [491, 614] on button "Crear" at bounding box center [525, 602] width 68 height 31
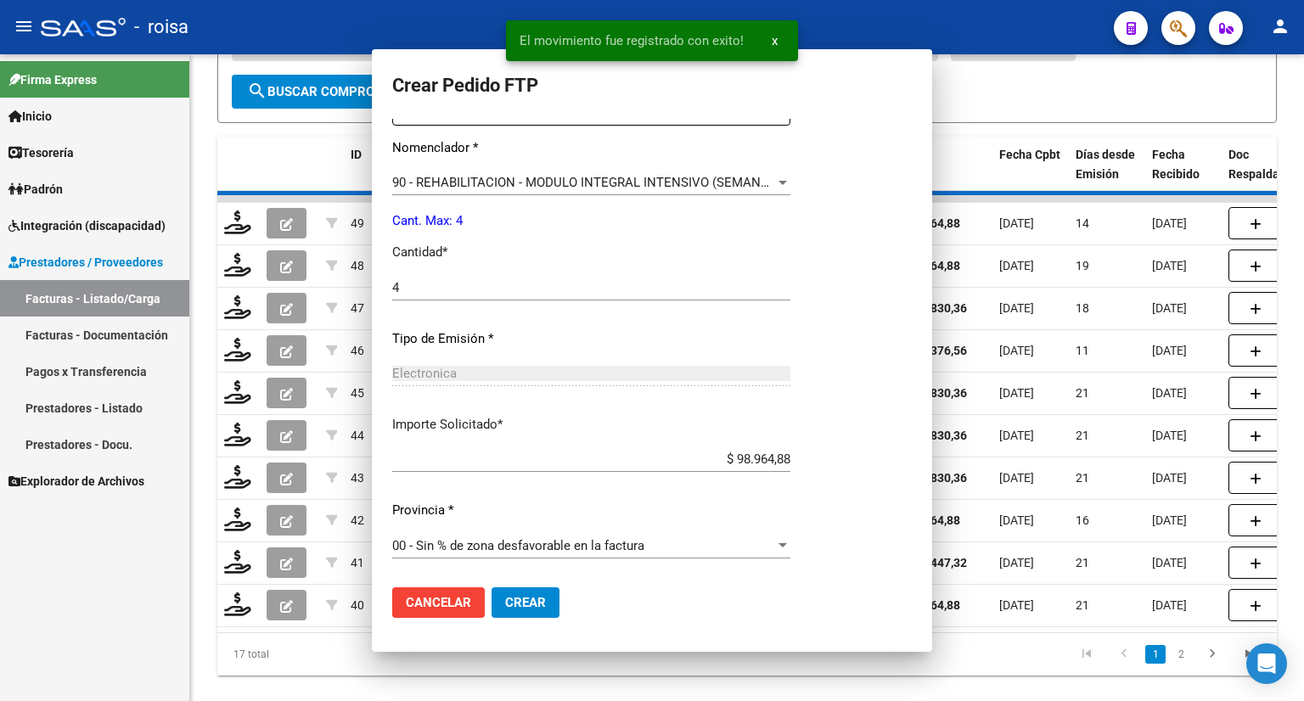
scroll to position [584, 0]
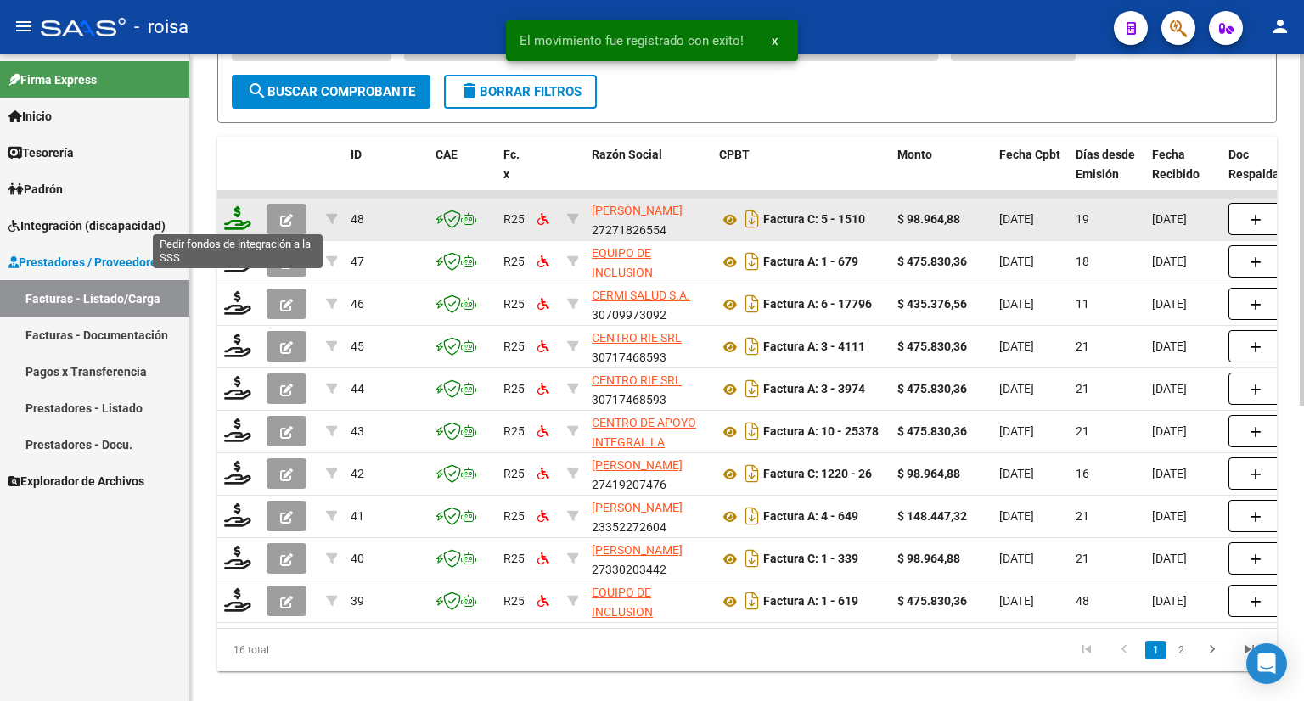
click at [244, 220] on icon at bounding box center [237, 218] width 27 height 24
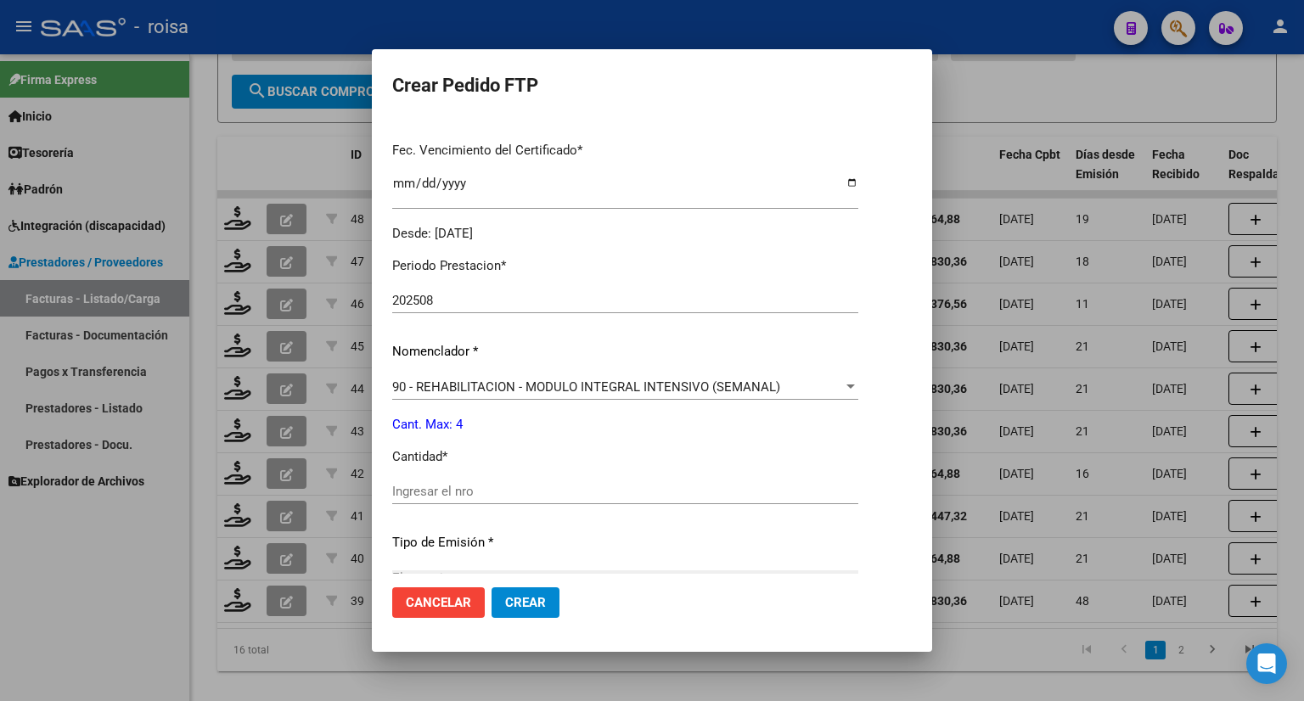
scroll to position [509, 0]
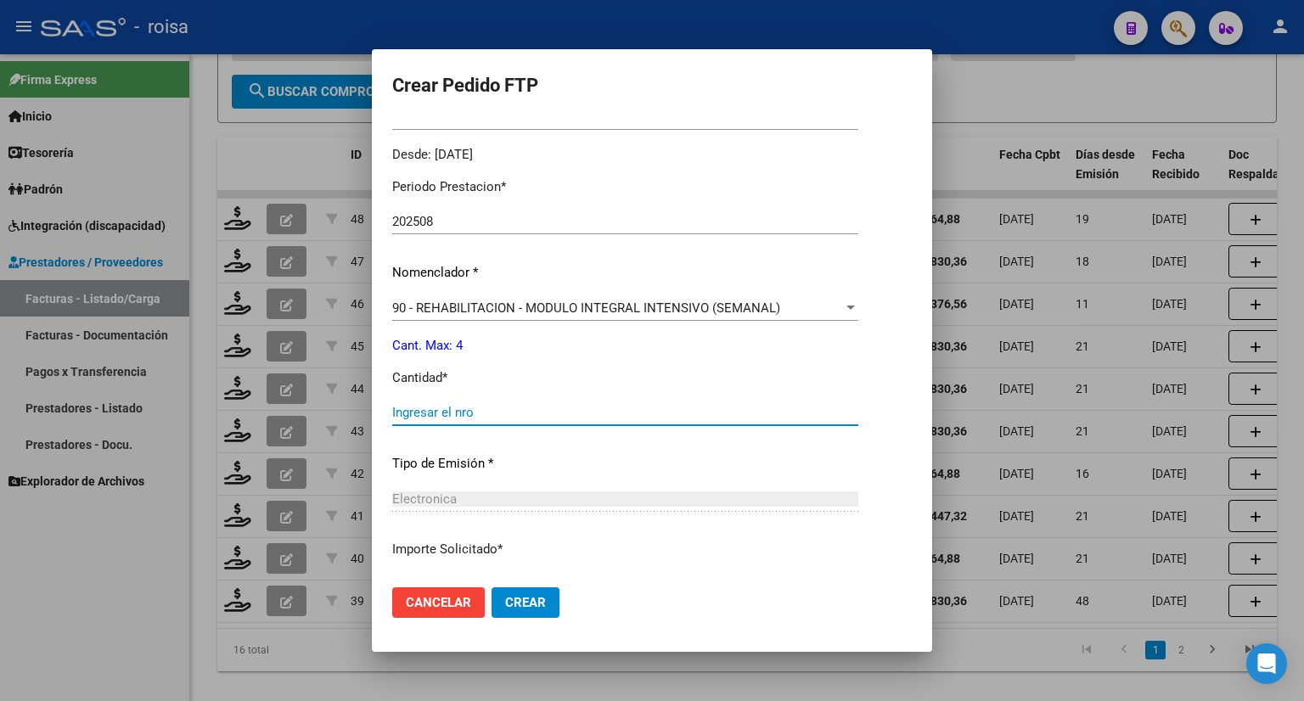
click at [472, 414] on input "Ingresar el nro" at bounding box center [625, 412] width 466 height 15
type input "4"
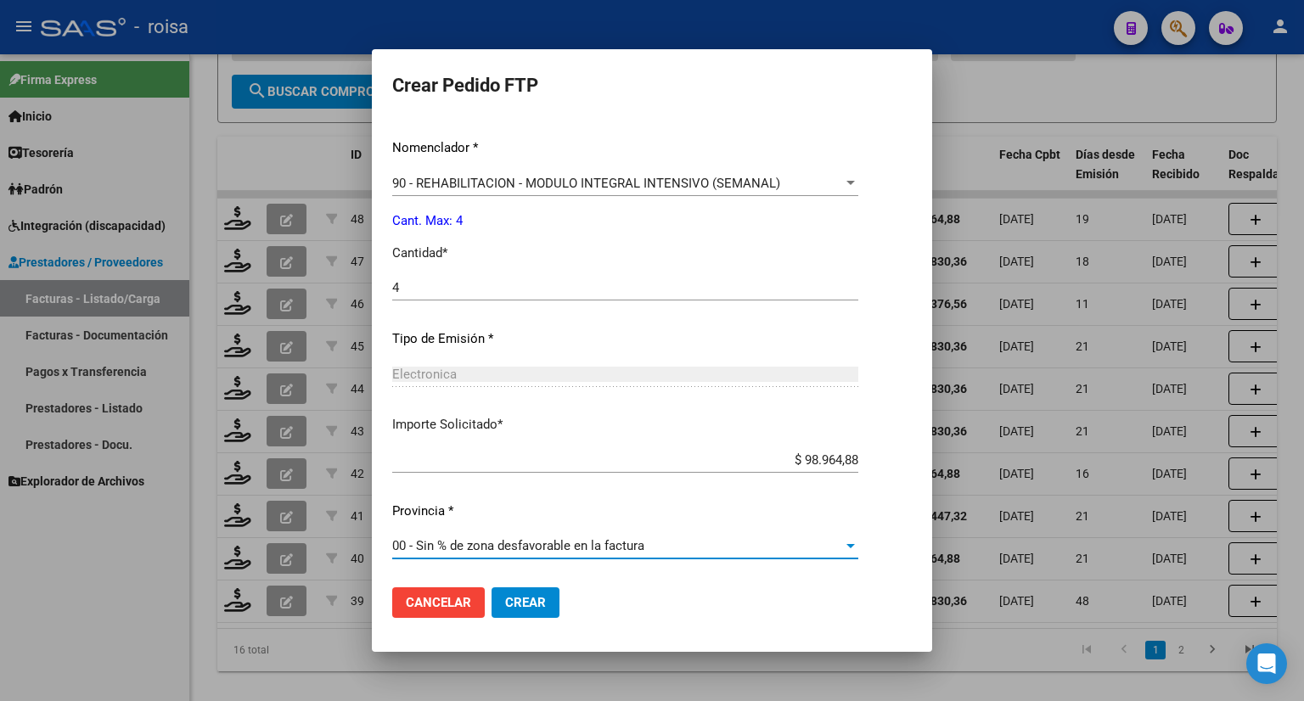
click at [468, 541] on span "00 - Sin % de zona desfavorable en la factura" at bounding box center [518, 545] width 252 height 15
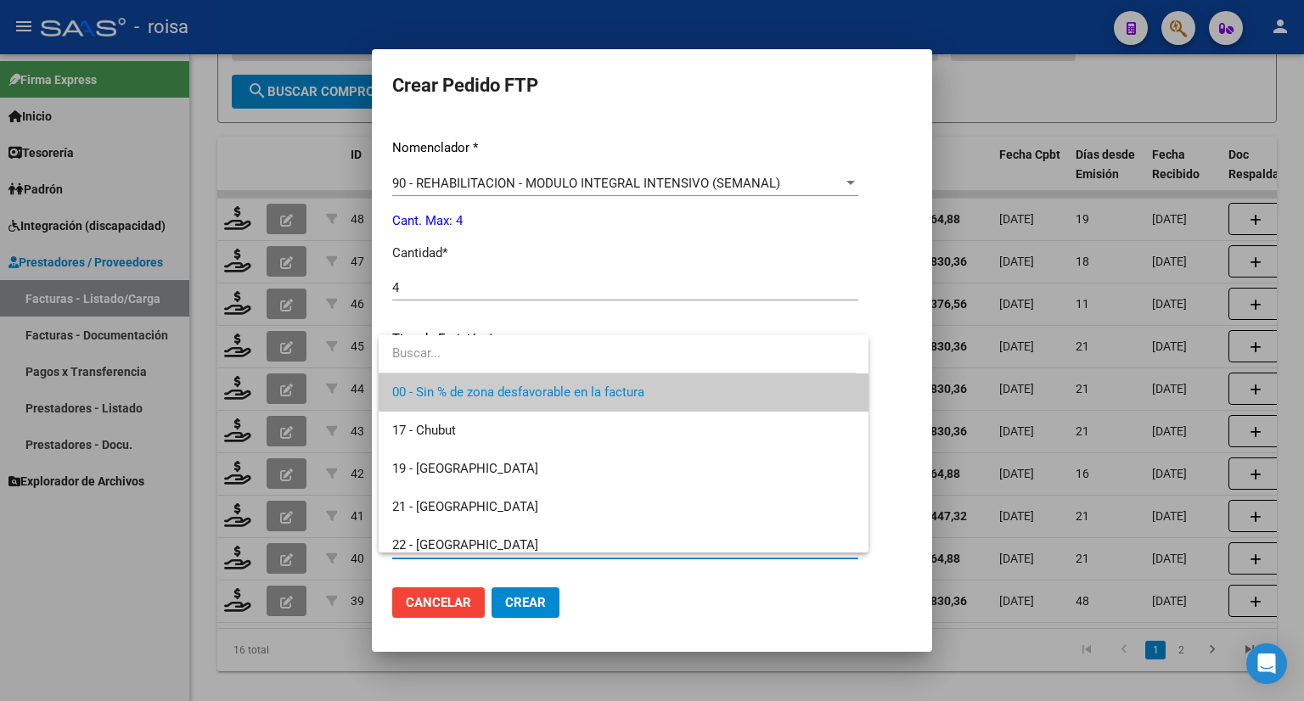
click at [458, 400] on span "00 - Sin % de zona desfavorable en la factura" at bounding box center [623, 392] width 463 height 38
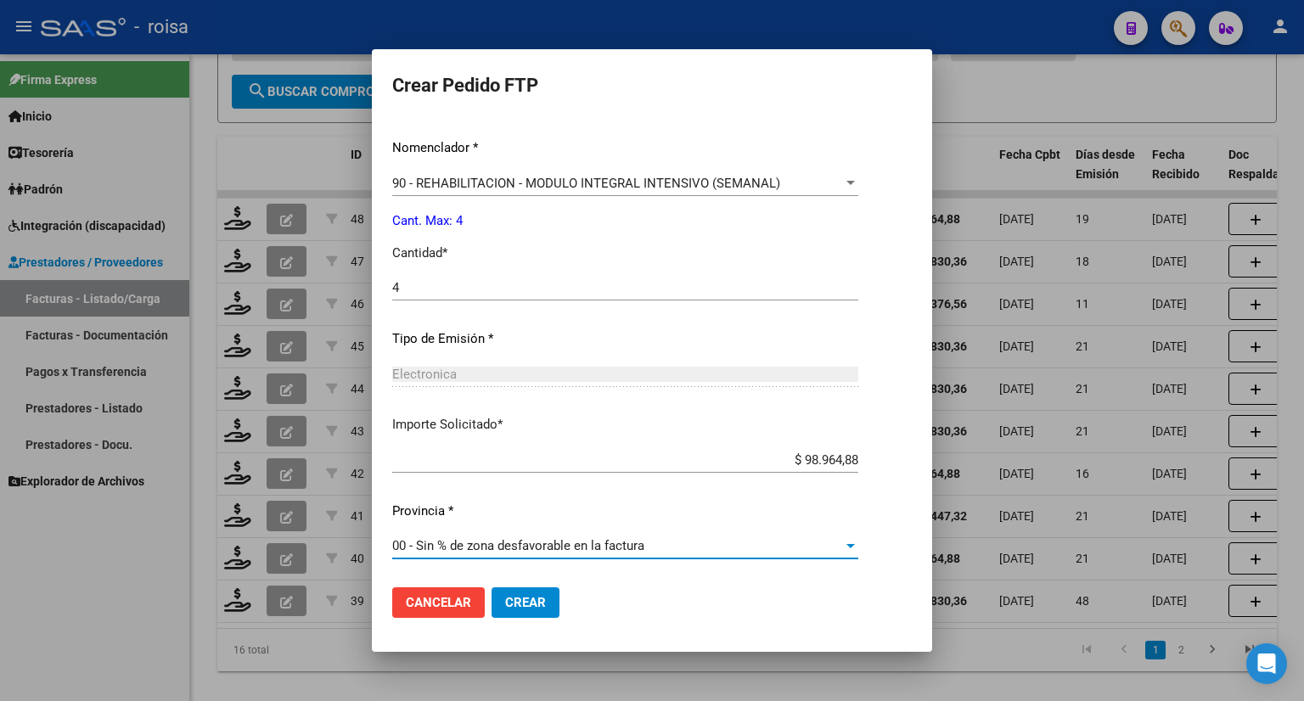
click at [516, 595] on span "Crear" at bounding box center [525, 602] width 41 height 15
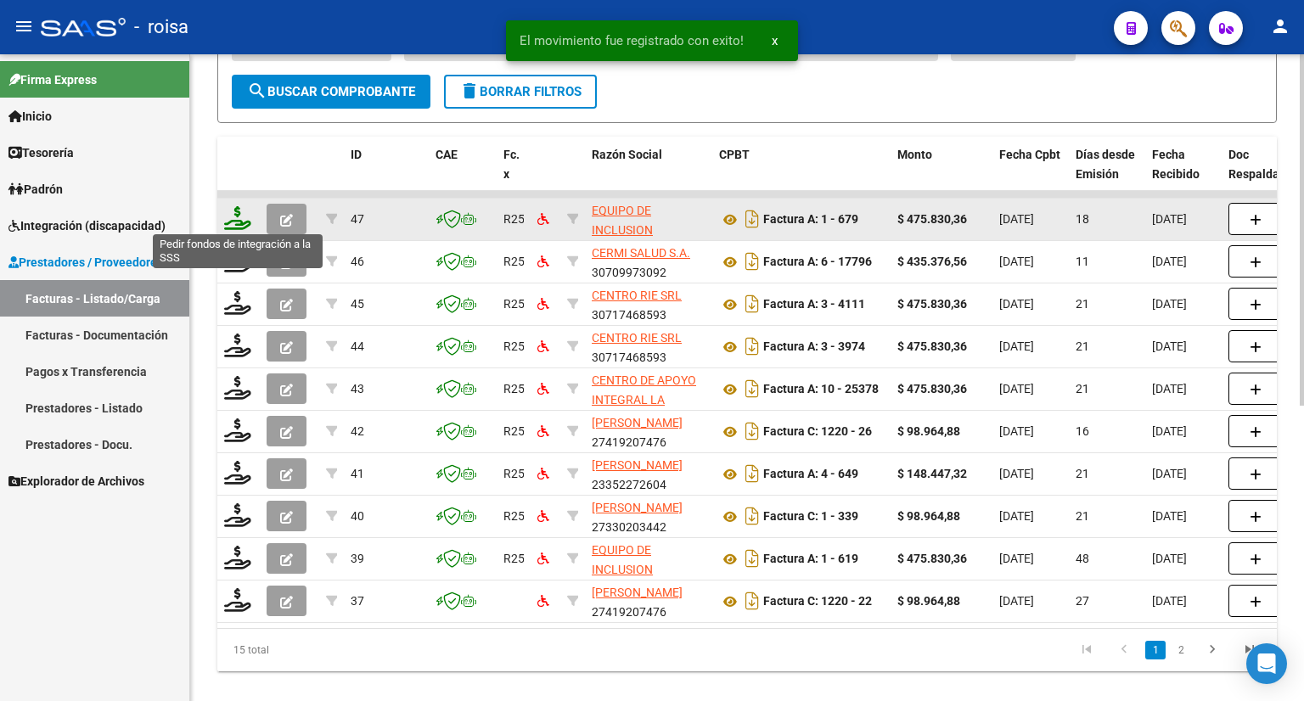
click at [241, 216] on icon at bounding box center [237, 218] width 27 height 24
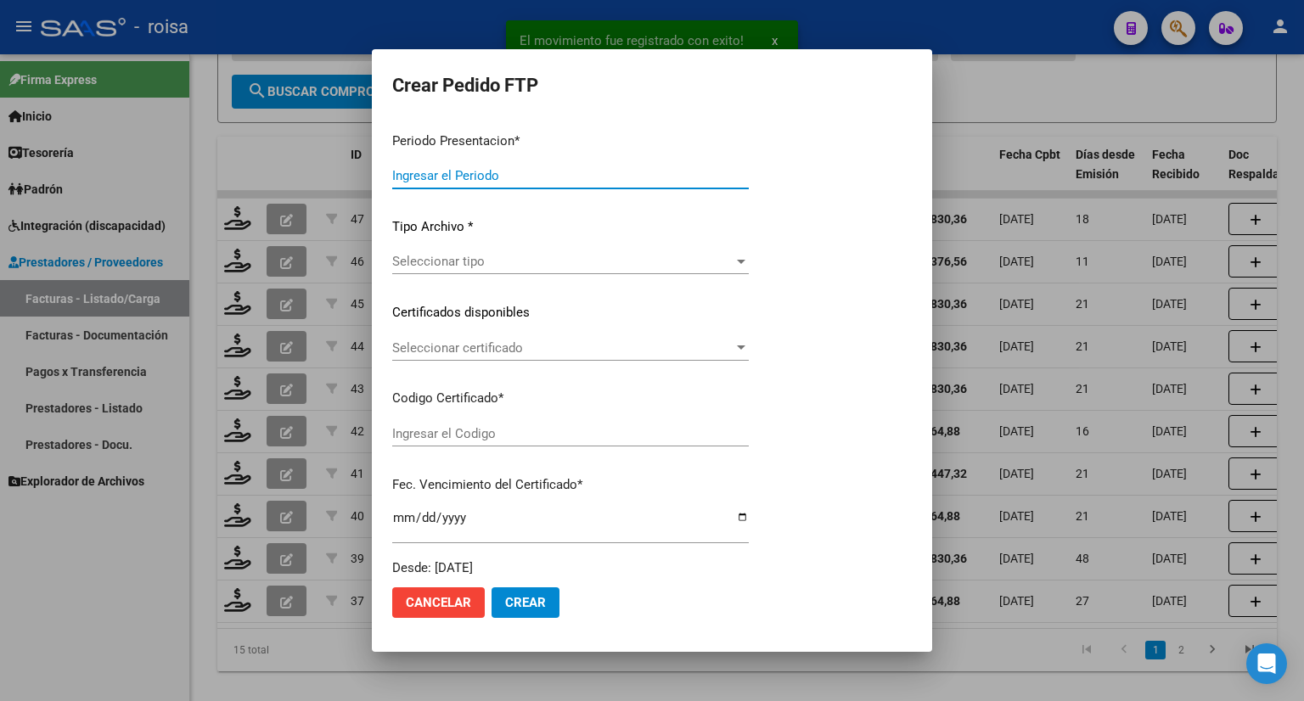
type input "202508"
type input "$ 475.830,36"
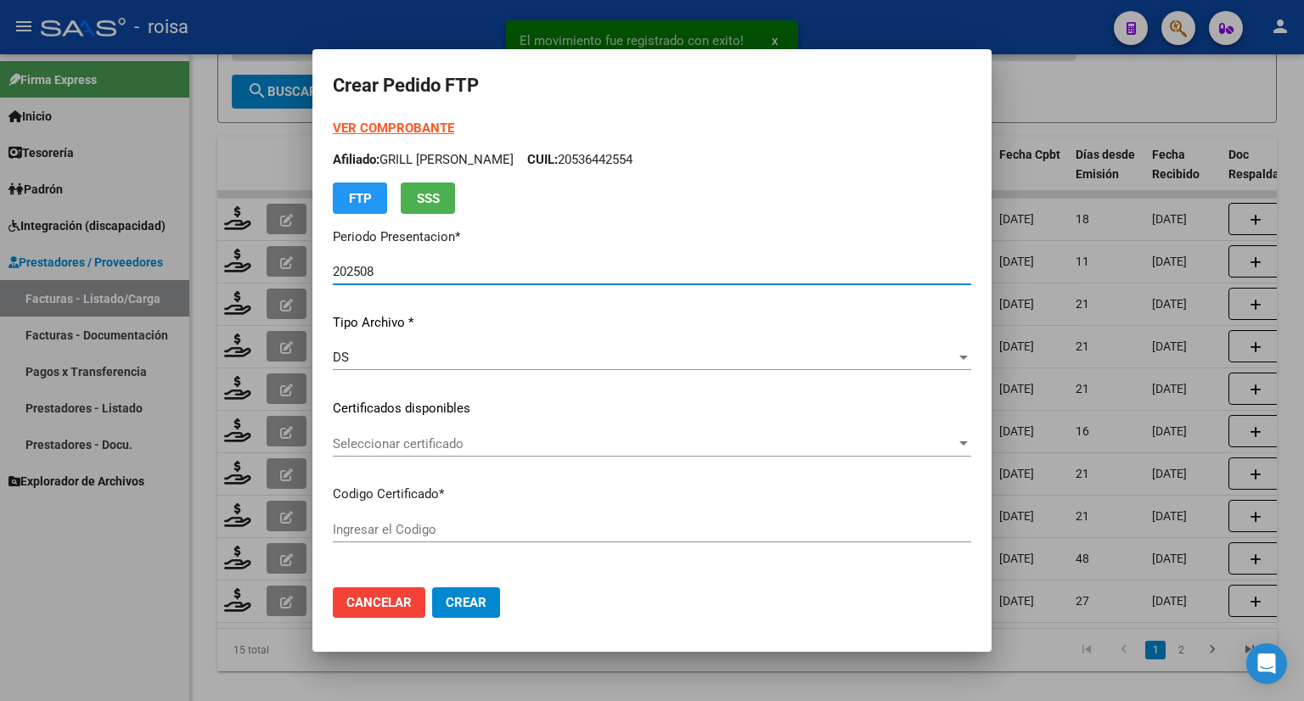
type input "ARG02000568634522021062220260622BS440"
type input "[DATE]"
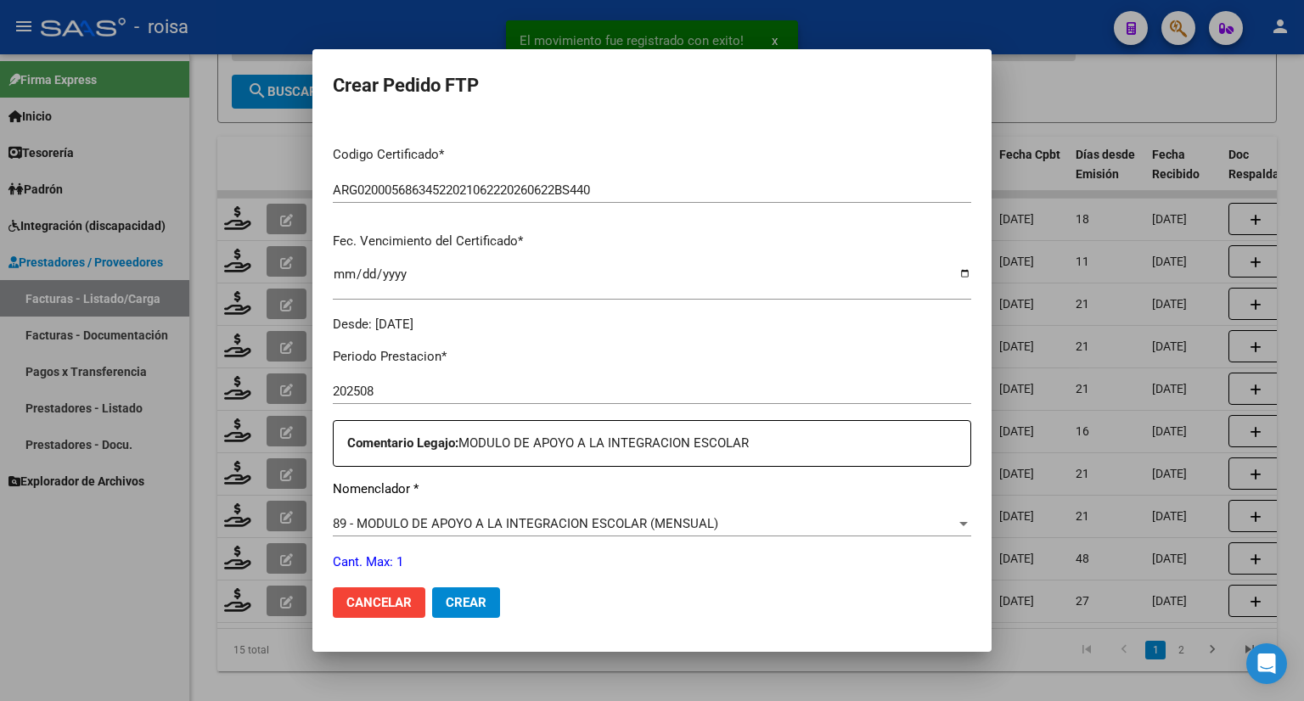
scroll to position [424, 0]
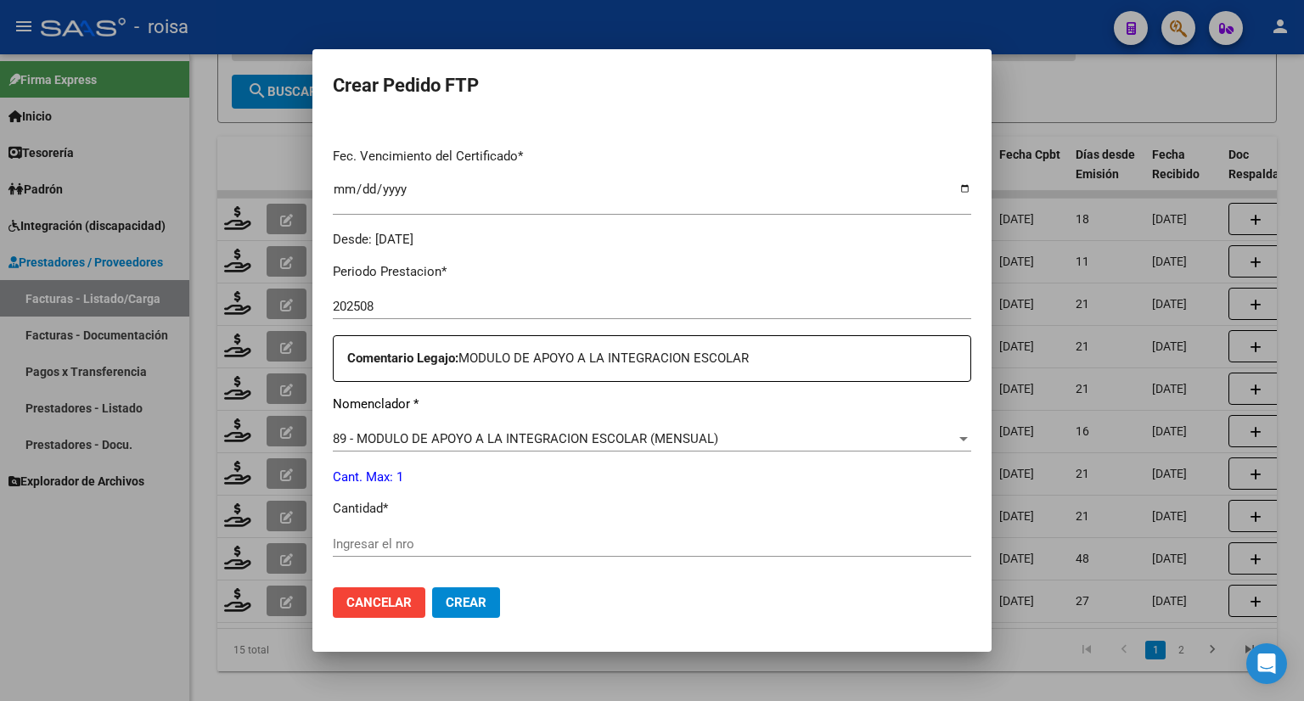
click at [473, 542] on input "Ingresar el nro" at bounding box center [652, 543] width 638 height 15
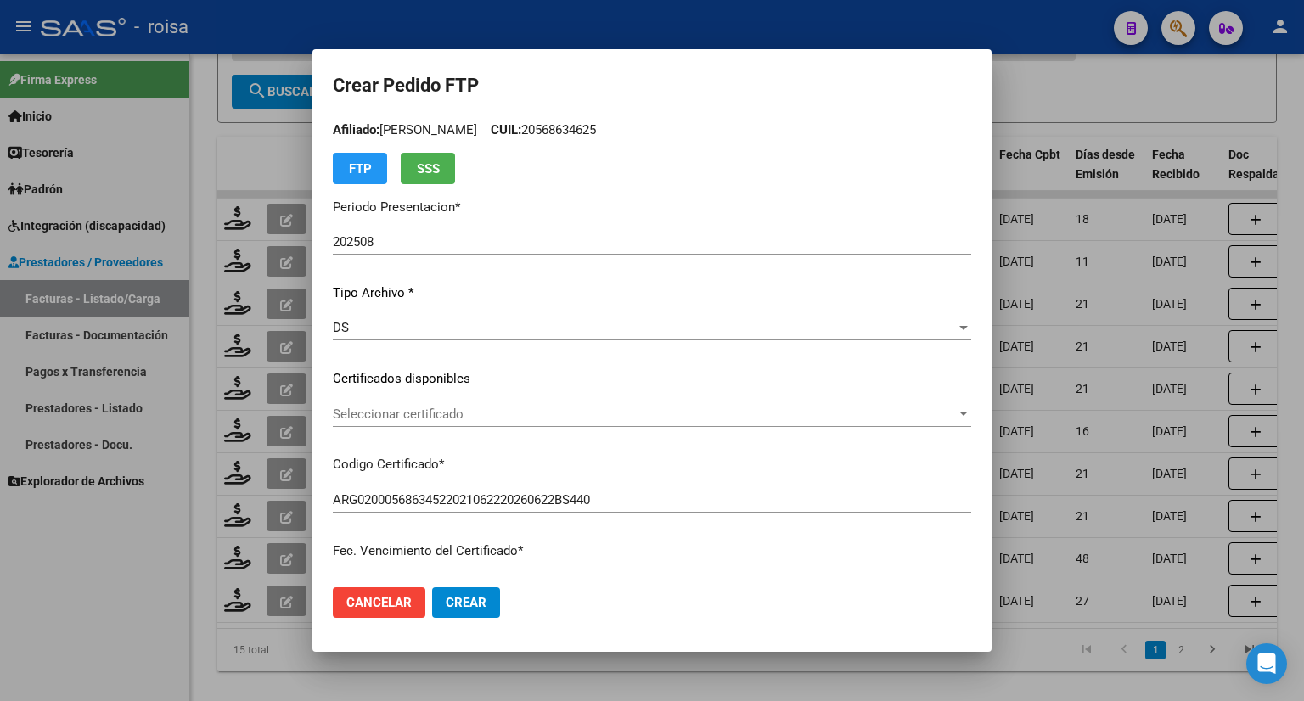
scroll to position [0, 0]
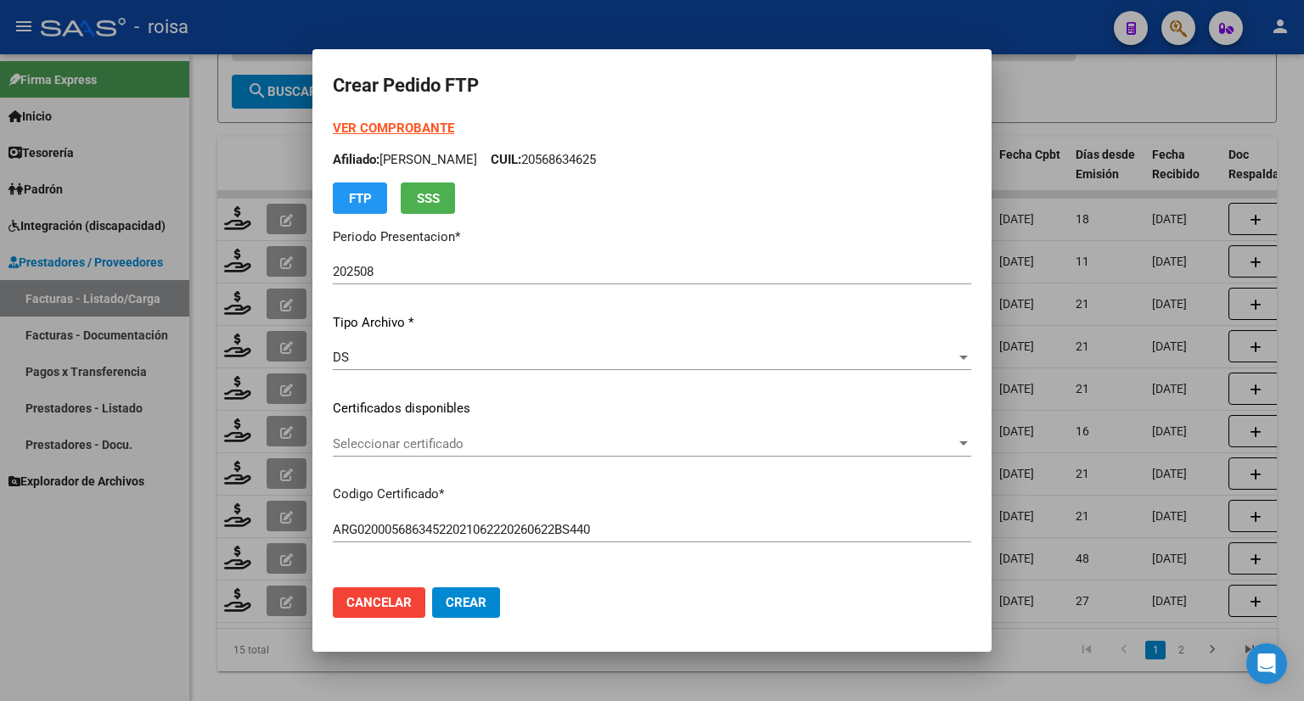
type input "1"
click at [400, 126] on strong "VER COMPROBANTE" at bounding box center [393, 128] width 121 height 15
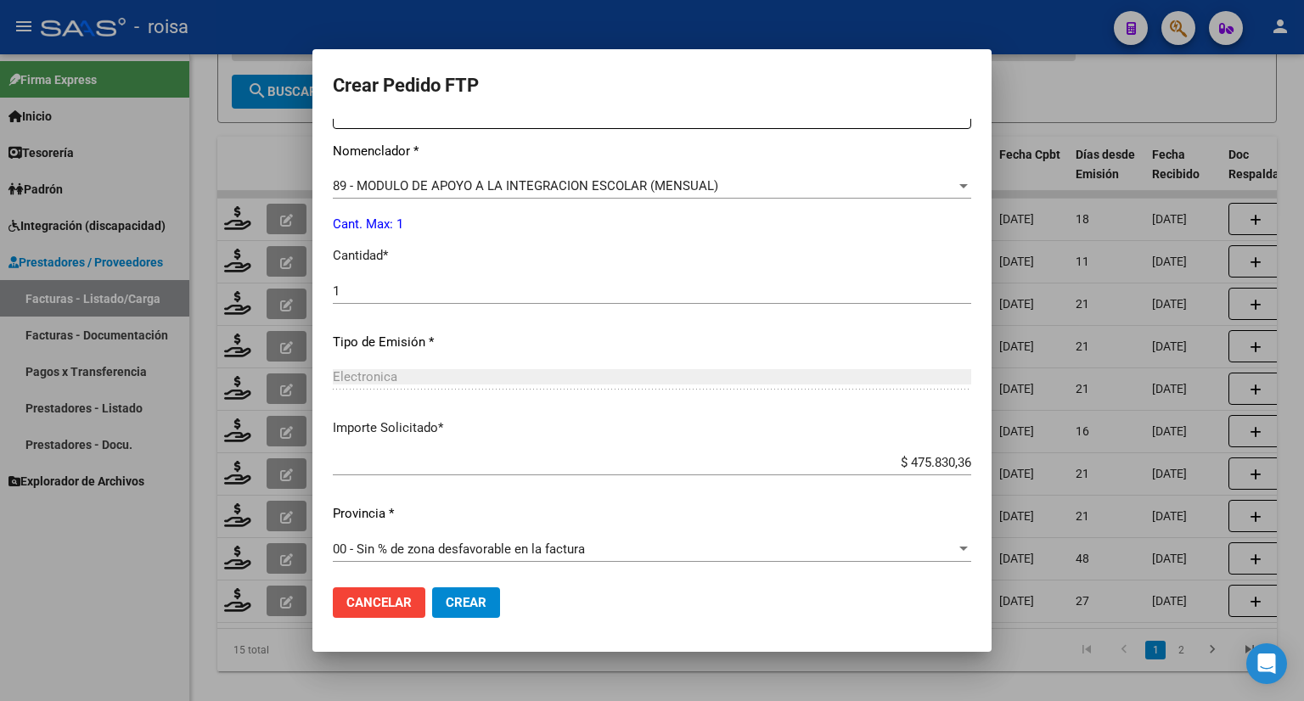
scroll to position [679, 0]
click at [474, 553] on span "00 - Sin % de zona desfavorable en la factura" at bounding box center [459, 547] width 252 height 15
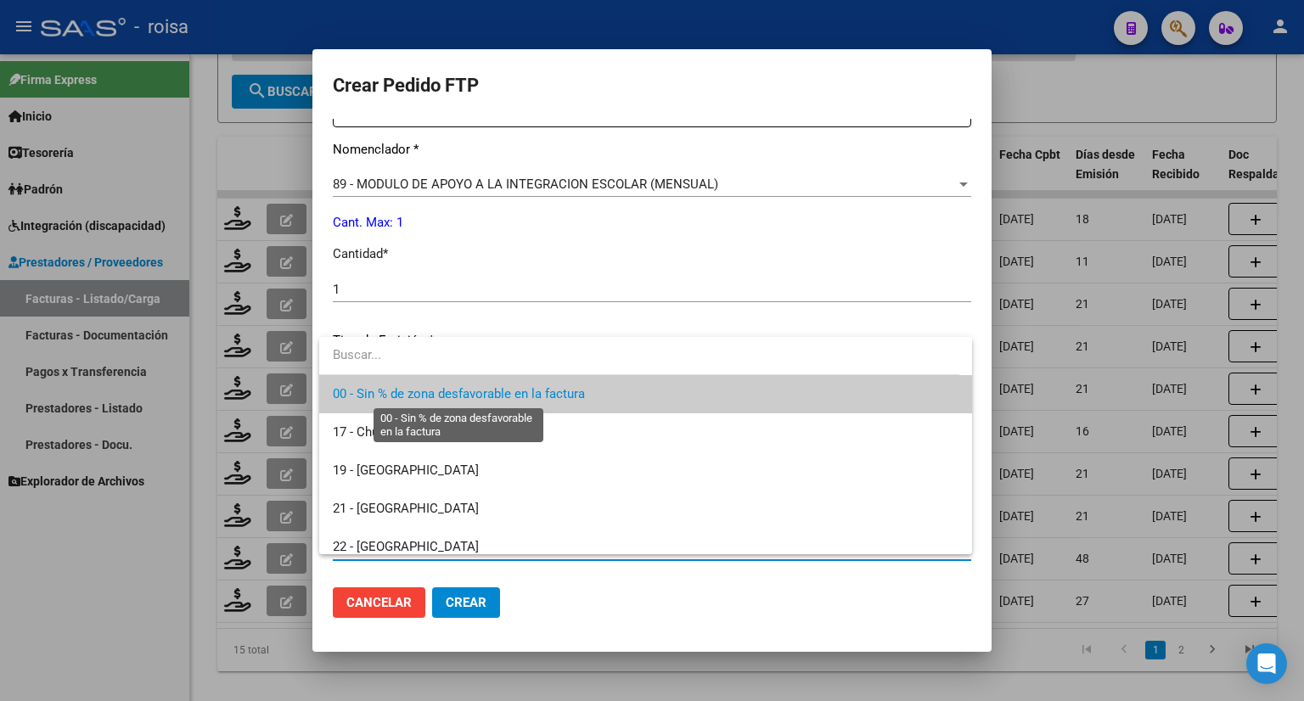
click at [492, 395] on span "00 - Sin % de zona desfavorable en la factura" at bounding box center [459, 393] width 252 height 15
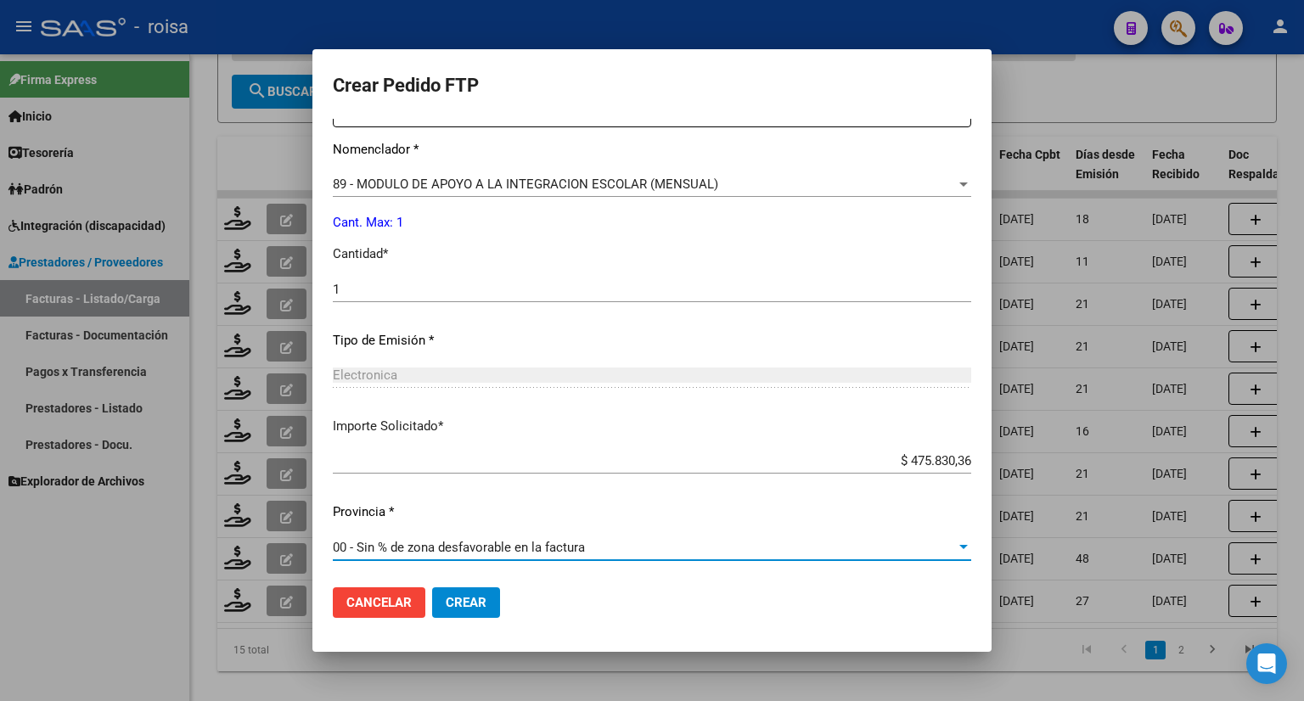
click at [469, 601] on span "Crear" at bounding box center [466, 602] width 41 height 15
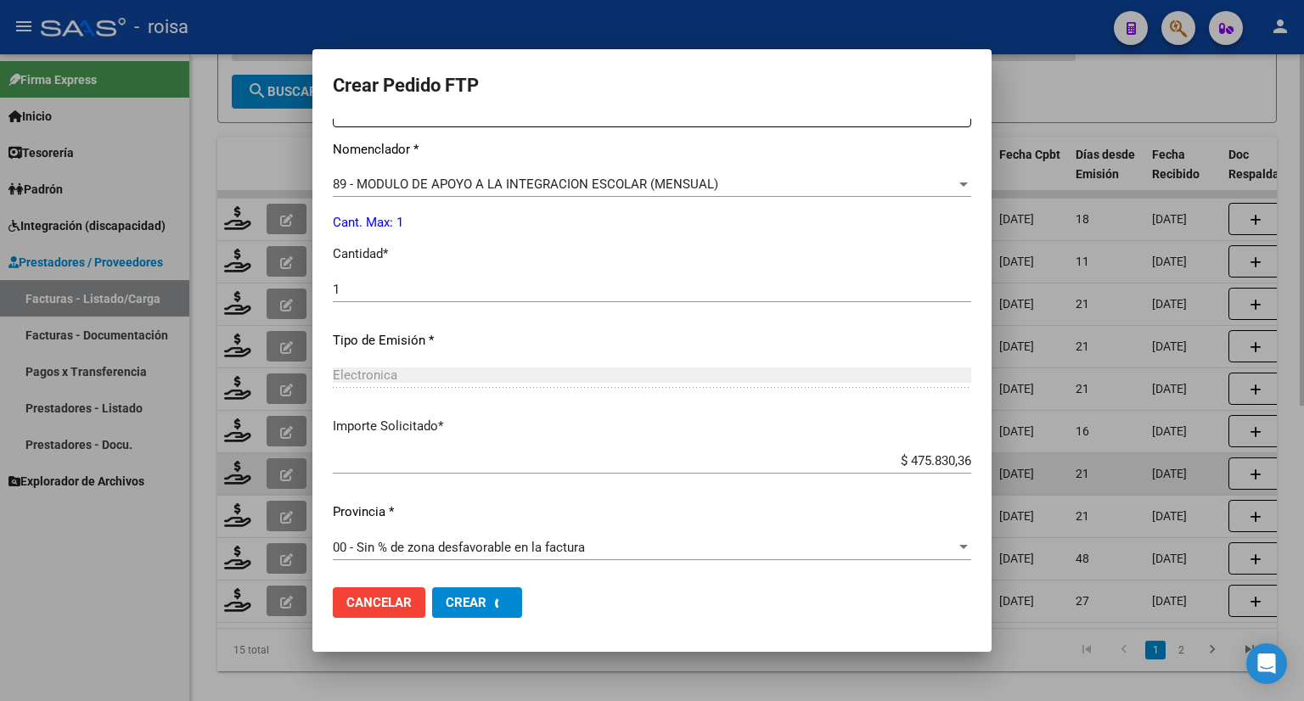
scroll to position [0, 0]
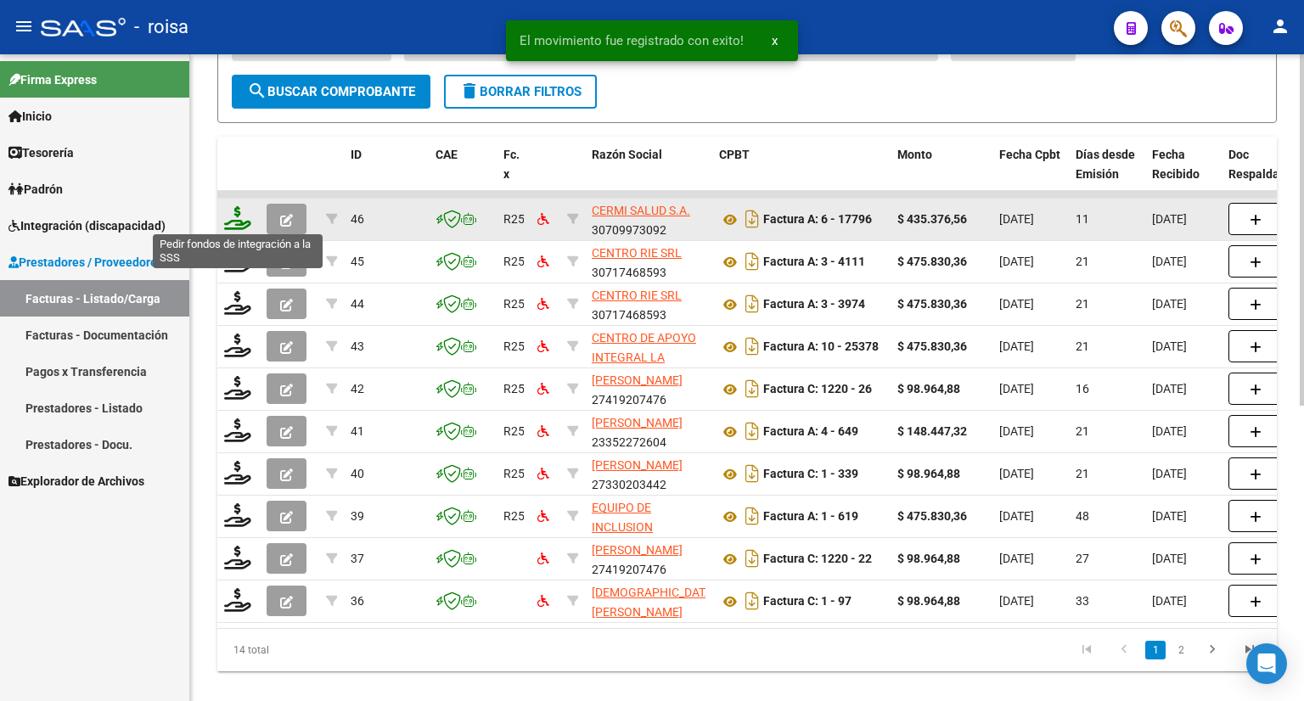
click at [226, 224] on icon at bounding box center [237, 218] width 27 height 24
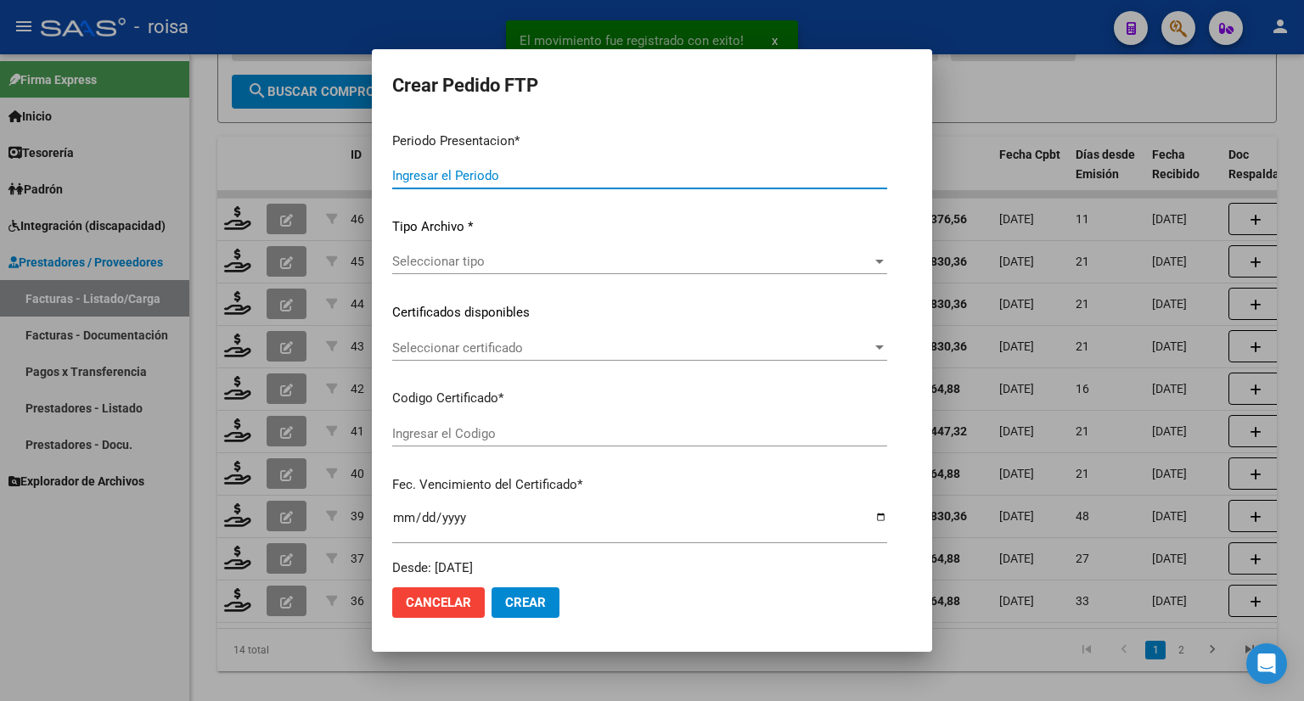
type input "202508"
type input "$ 435.376,56"
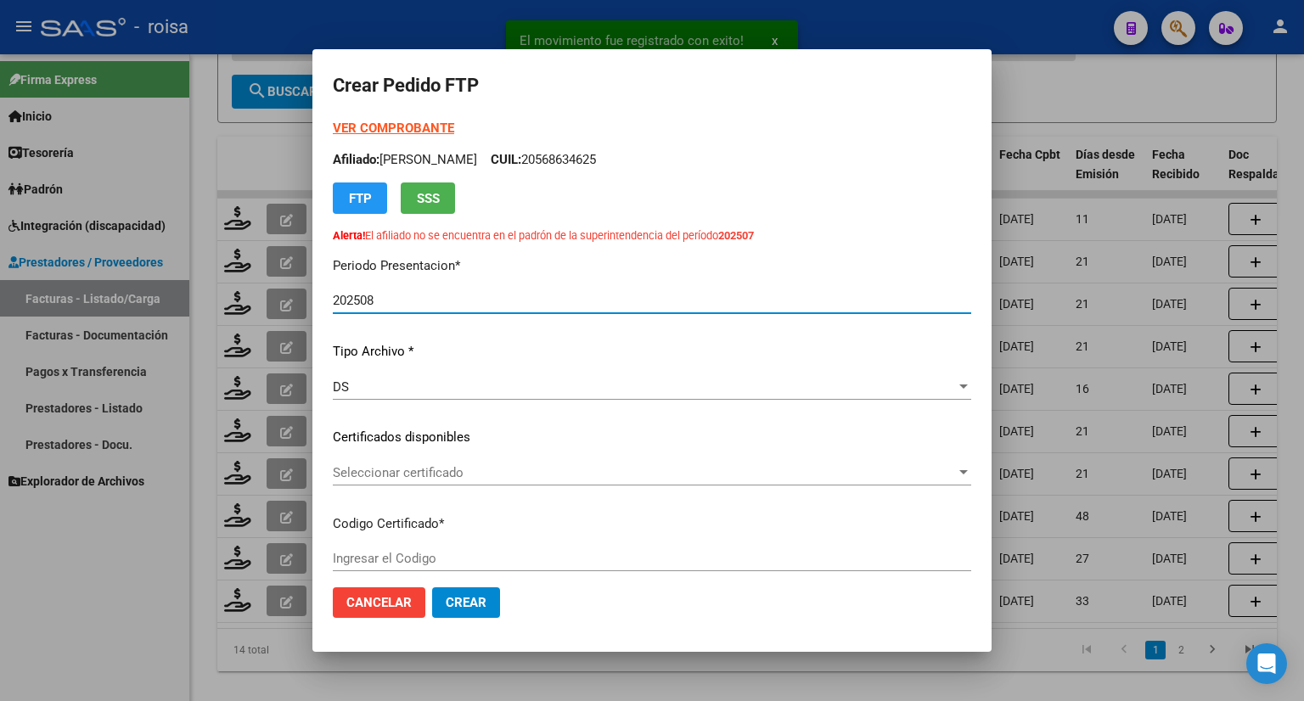
type input "ARG02000572139542022022320270223BSAS315"
type input "[DATE]"
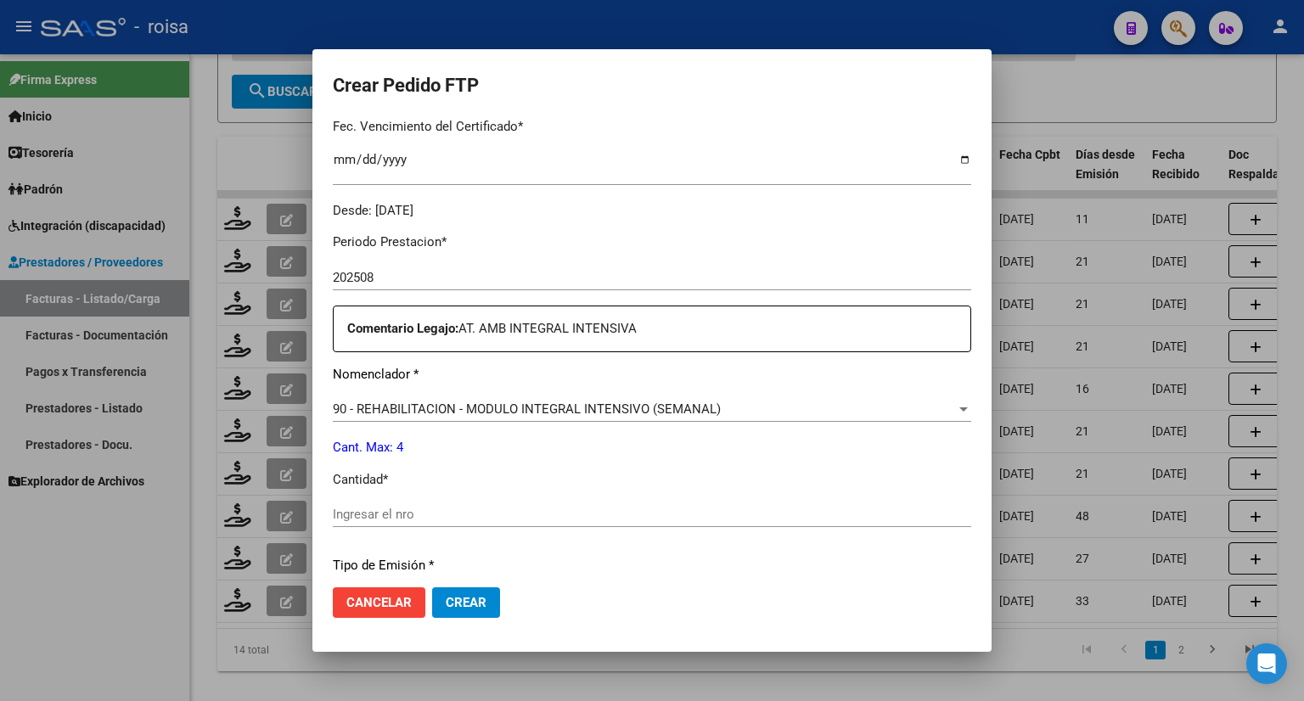
scroll to position [509, 0]
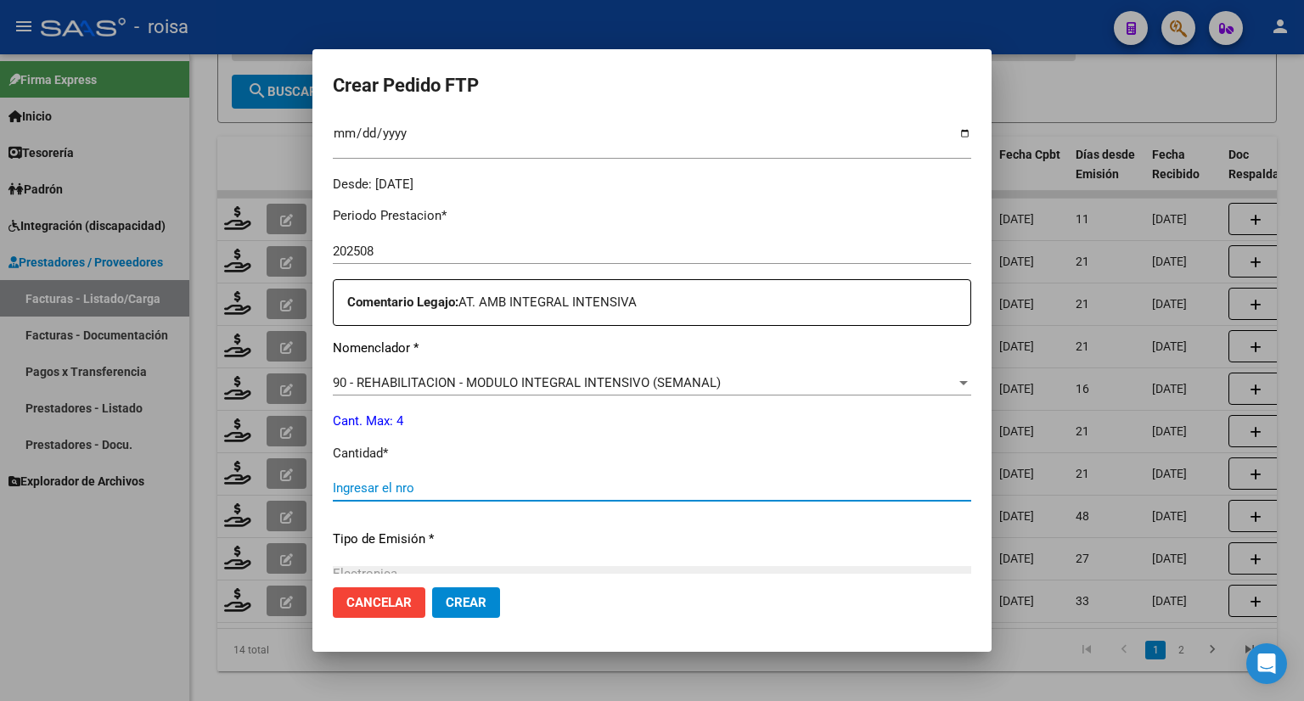
click at [418, 490] on input "Ingresar el nro" at bounding box center [652, 487] width 638 height 15
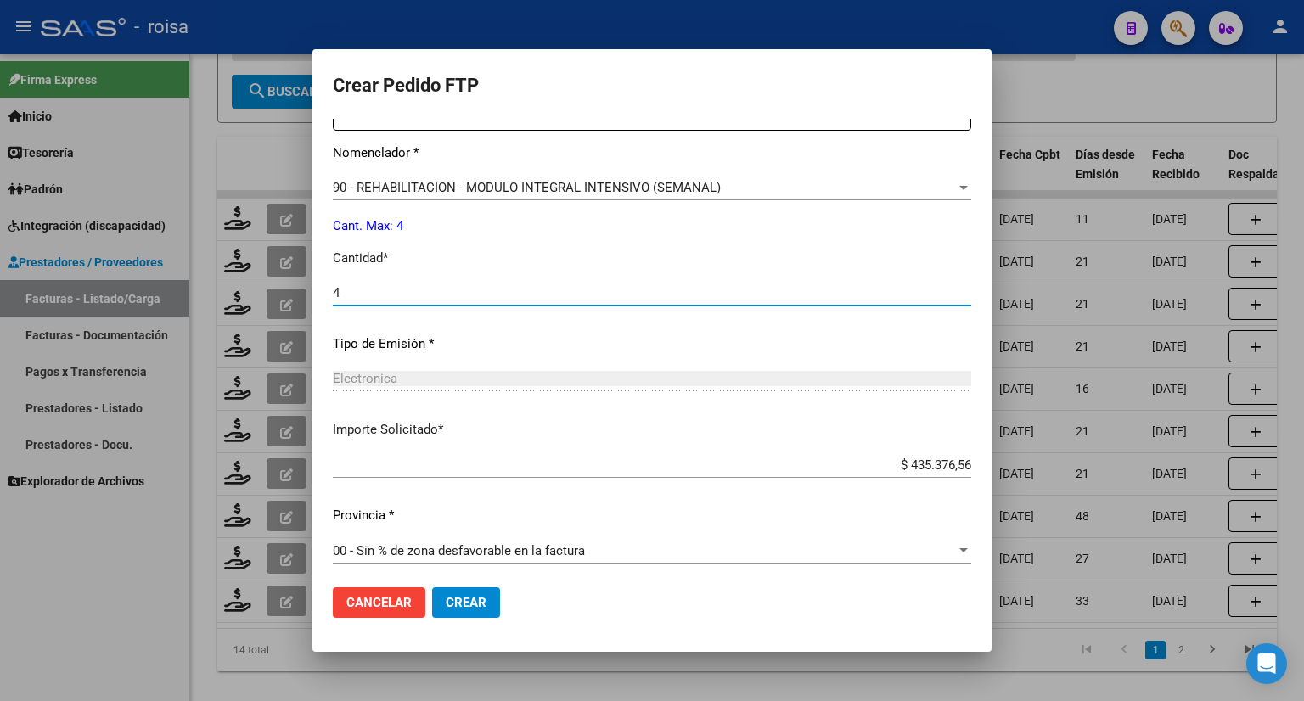
scroll to position [710, 0]
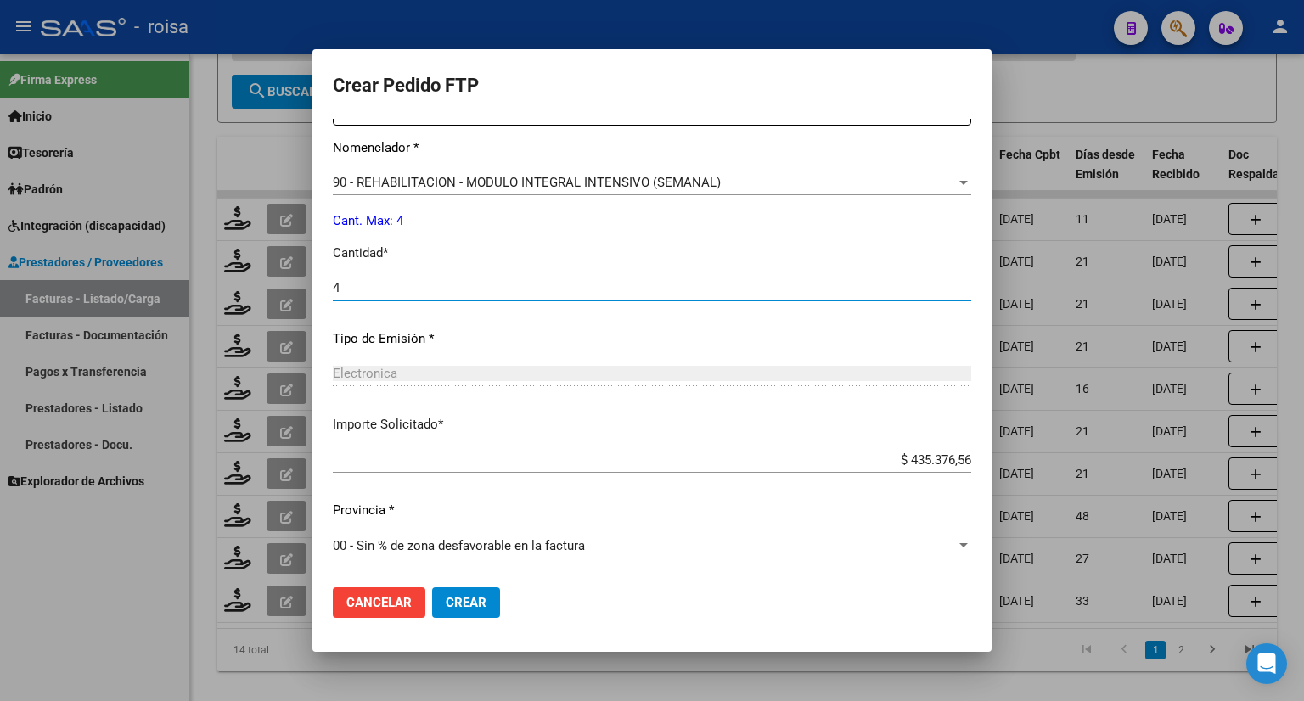
type input "4"
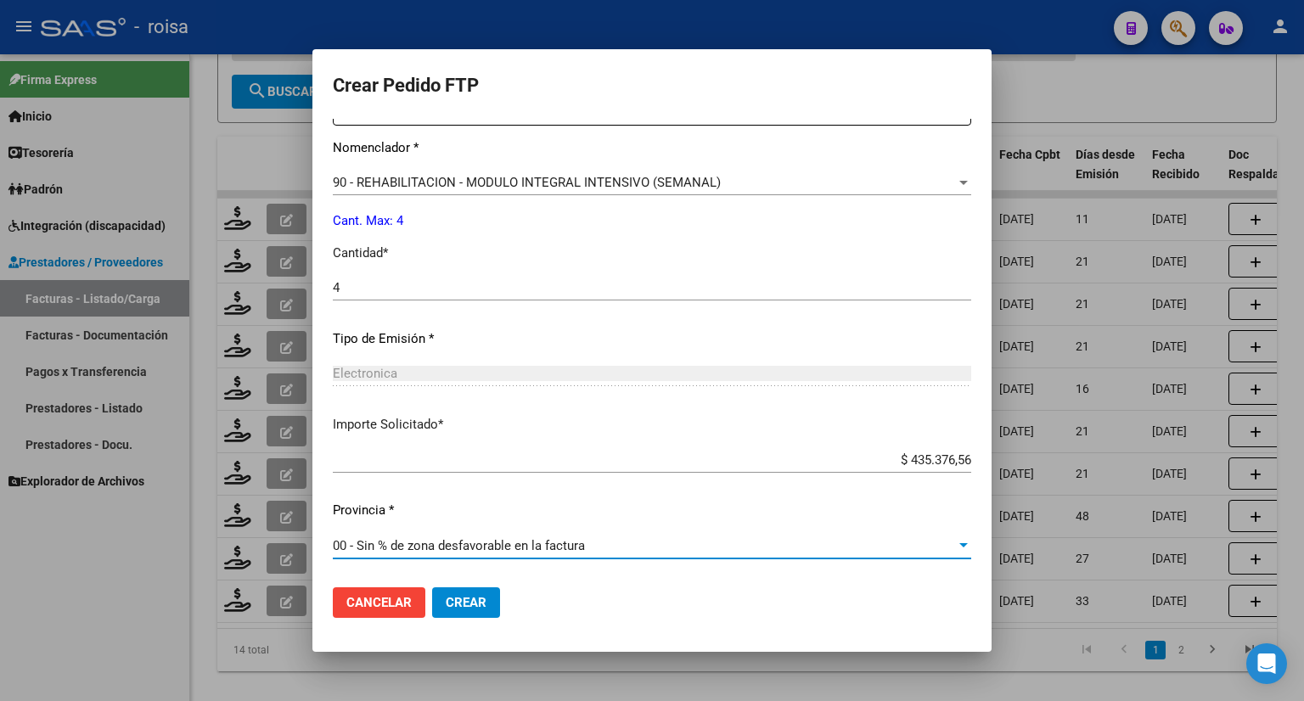
click at [509, 541] on span "00 - Sin % de zona desfavorable en la factura" at bounding box center [459, 545] width 252 height 15
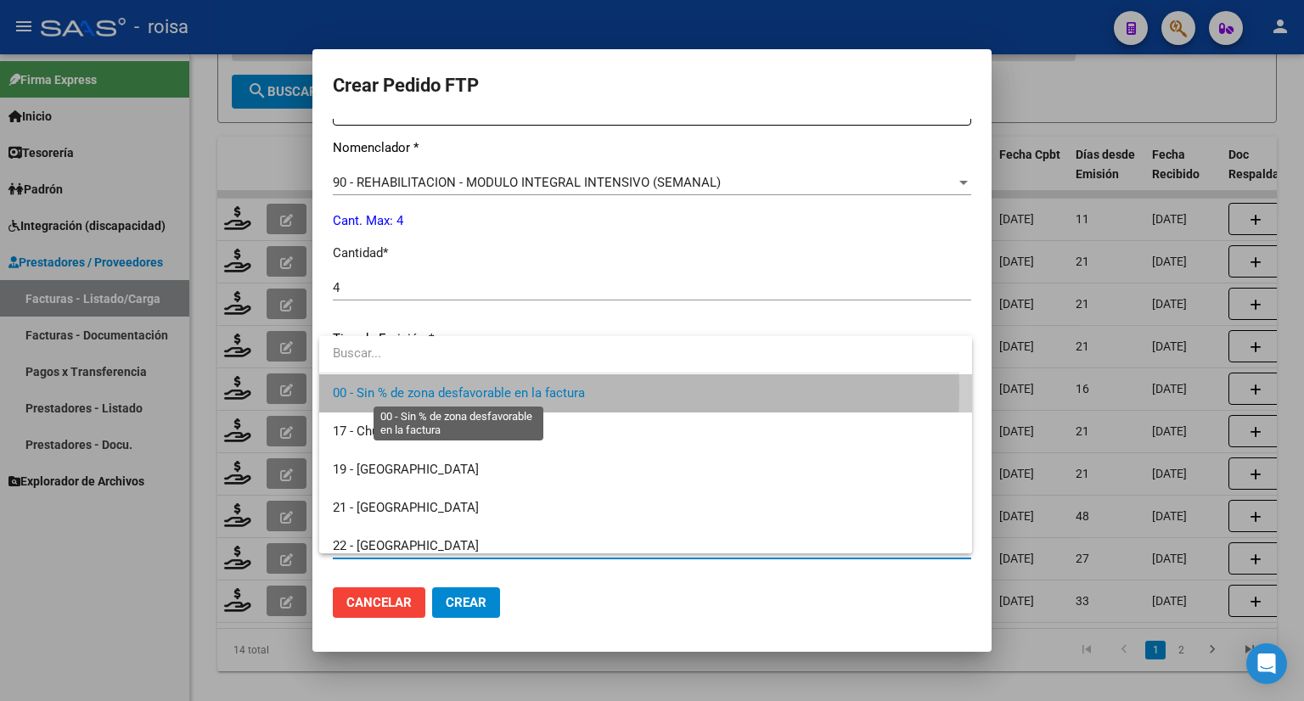
click at [427, 390] on span "00 - Sin % de zona desfavorable en la factura" at bounding box center [459, 392] width 252 height 15
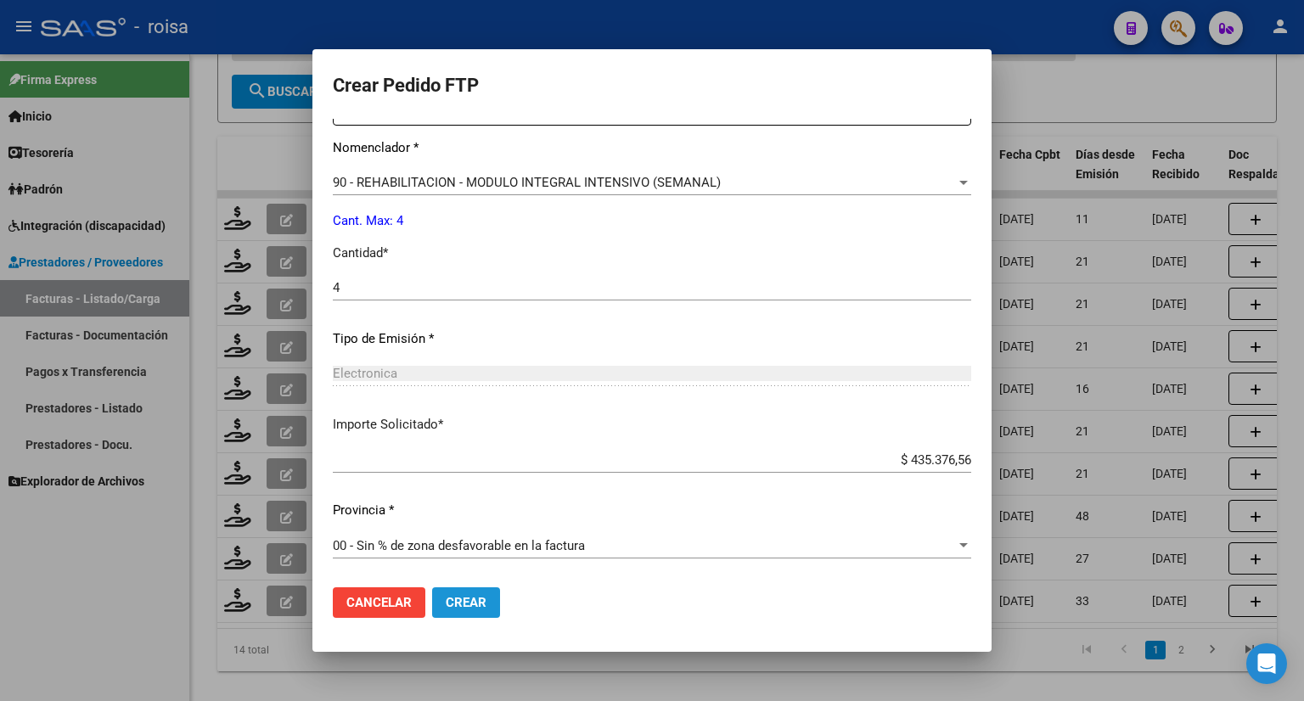
click at [452, 592] on button "Crear" at bounding box center [466, 602] width 68 height 31
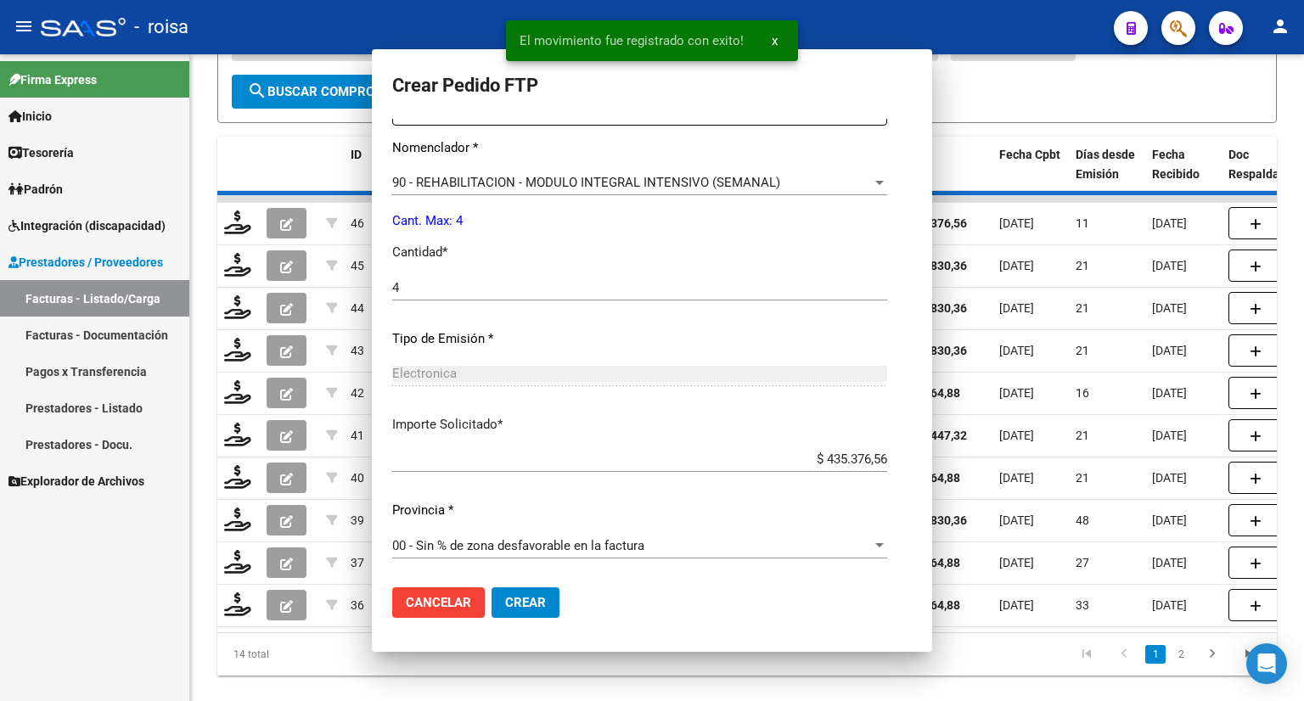
scroll to position [584, 0]
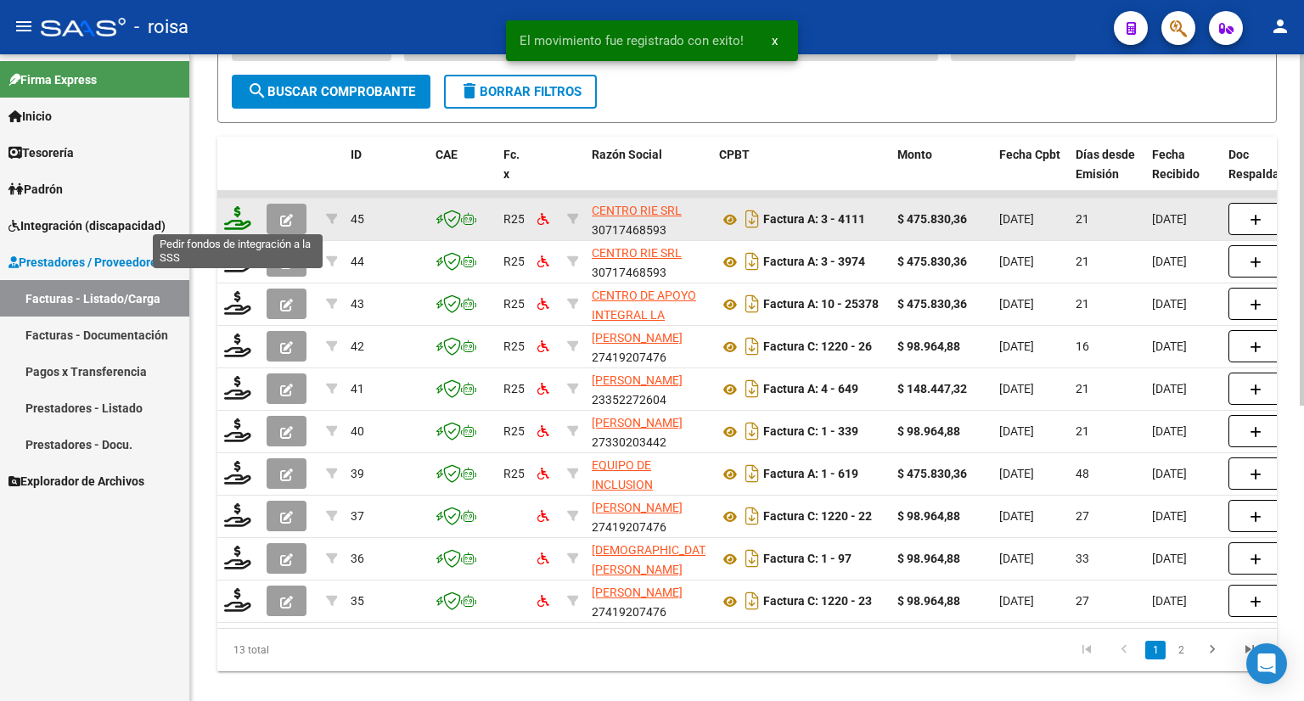
click at [238, 210] on icon at bounding box center [237, 218] width 27 height 24
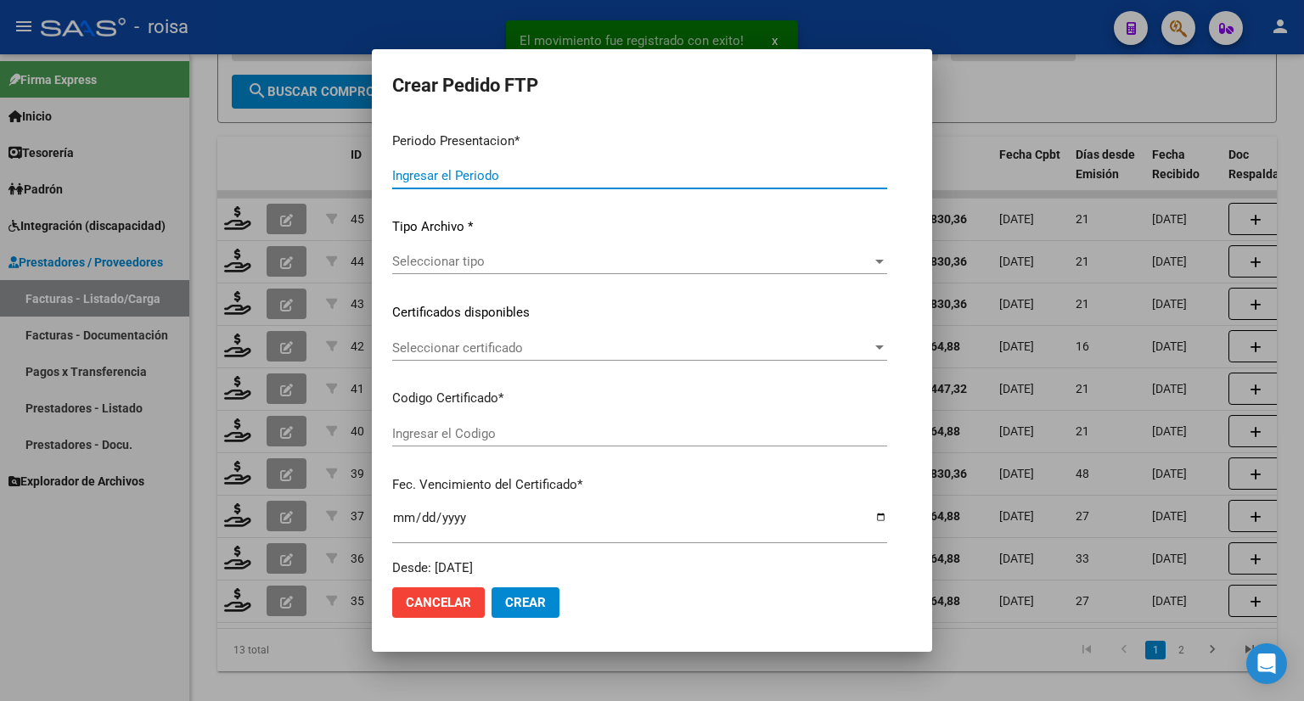
type input "202508"
type input "$ 475.830,36"
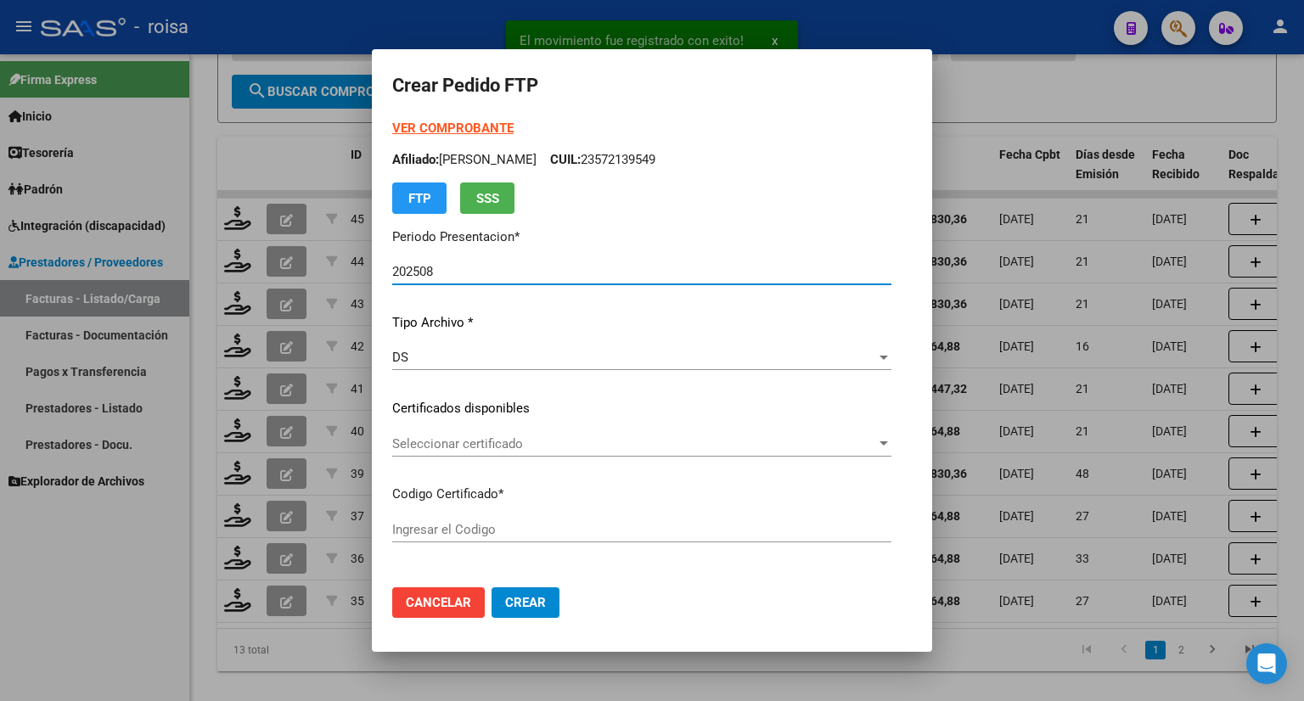
type input "ARG01000576643542021123020261230BSAS370"
type input "[DATE]"
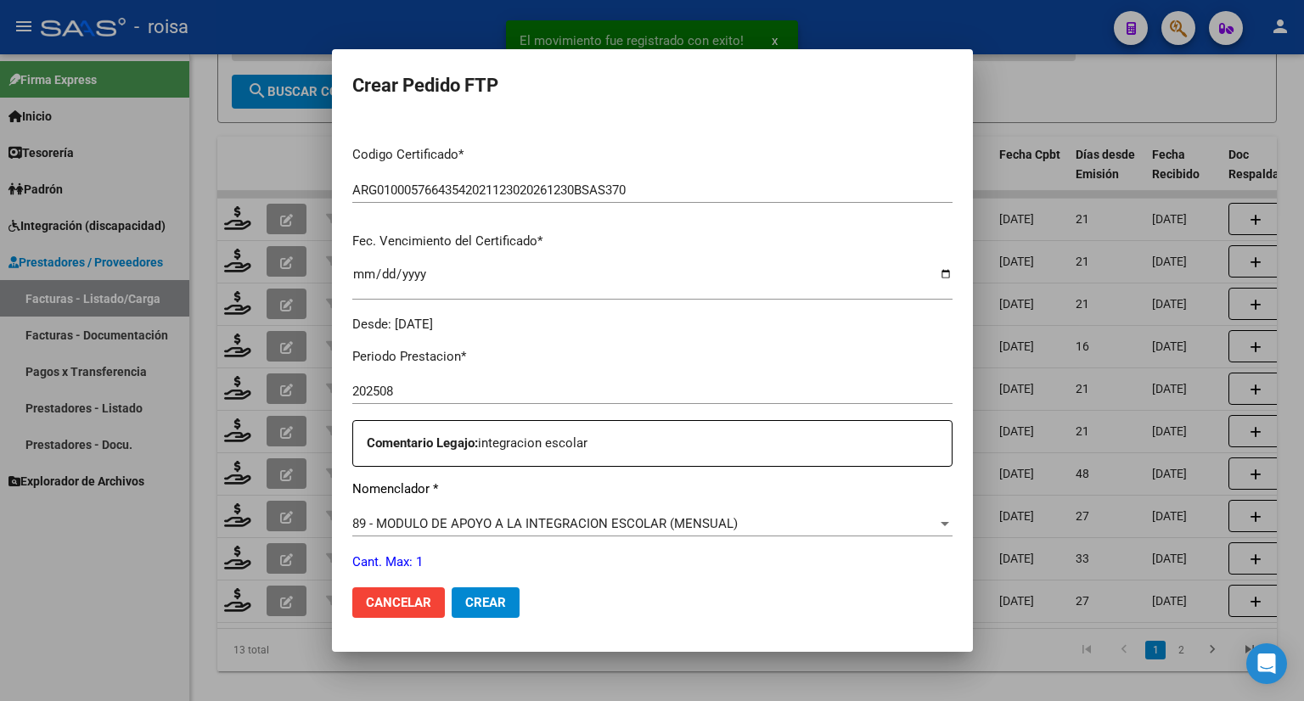
scroll to position [424, 0]
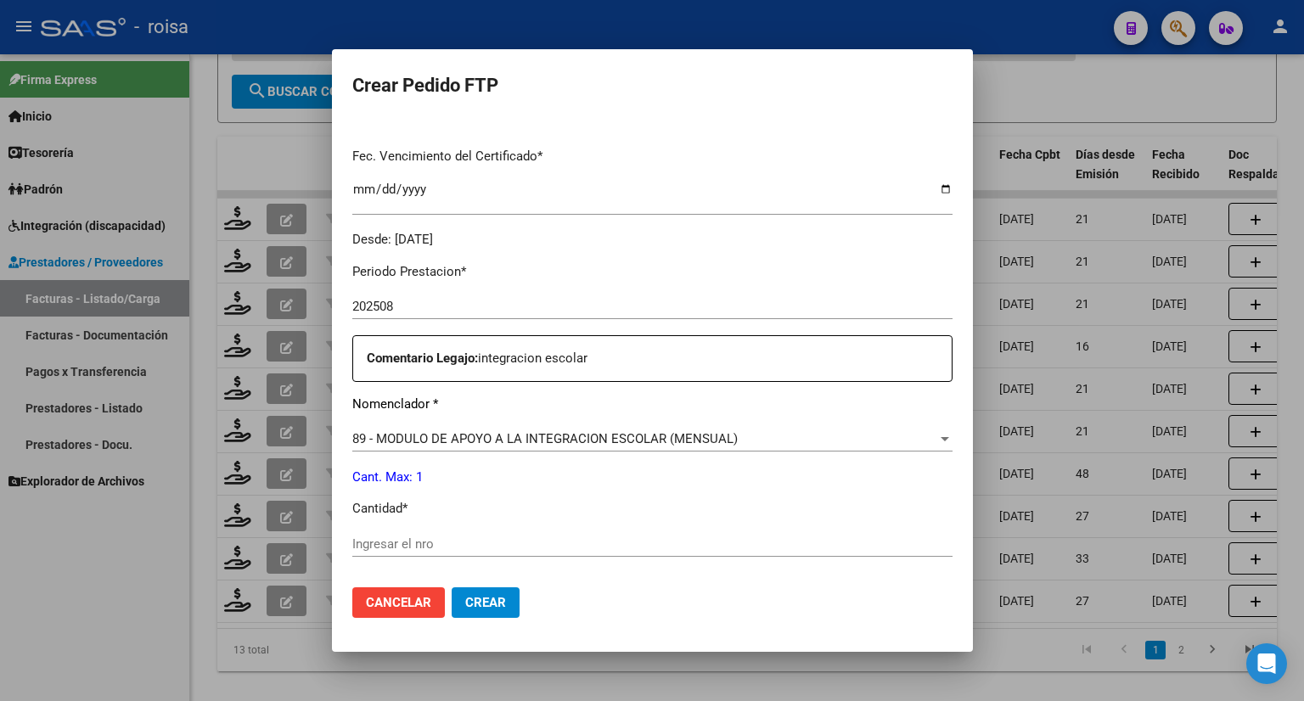
click at [519, 550] on input "Ingresar el nro" at bounding box center [652, 543] width 600 height 15
type input "1"
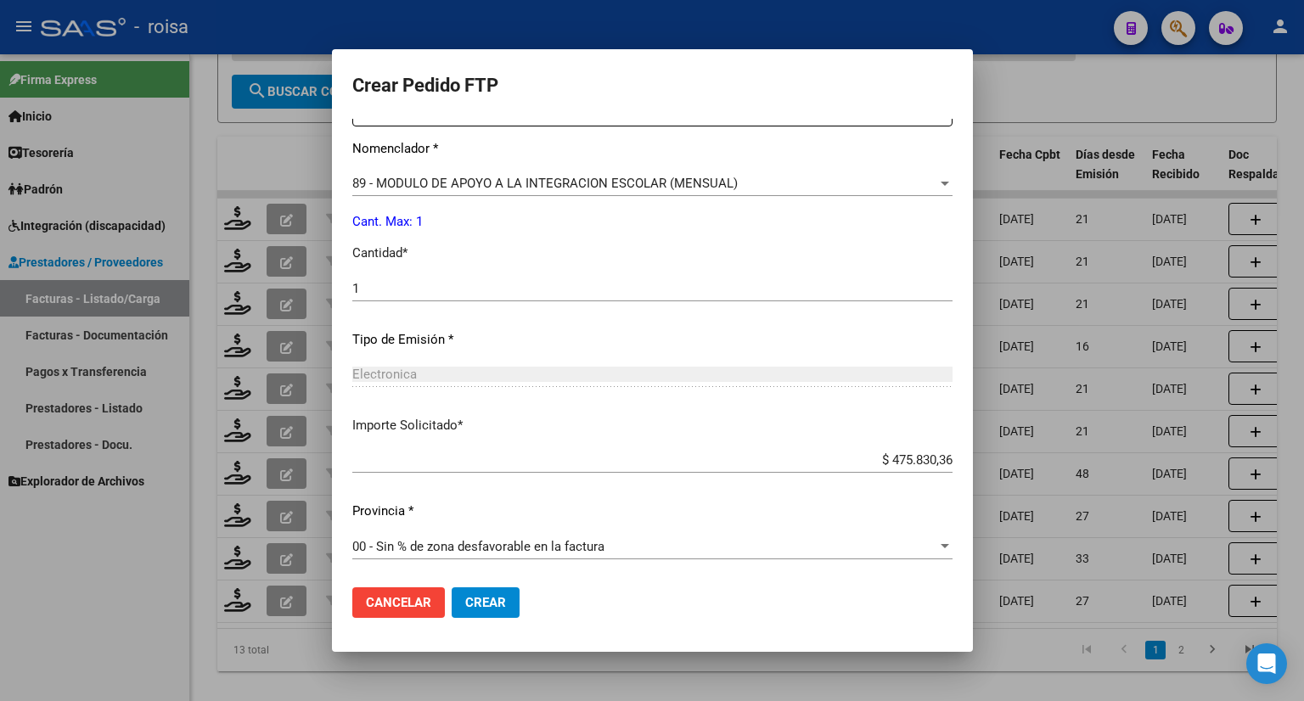
click at [506, 598] on span "Crear" at bounding box center [485, 602] width 41 height 15
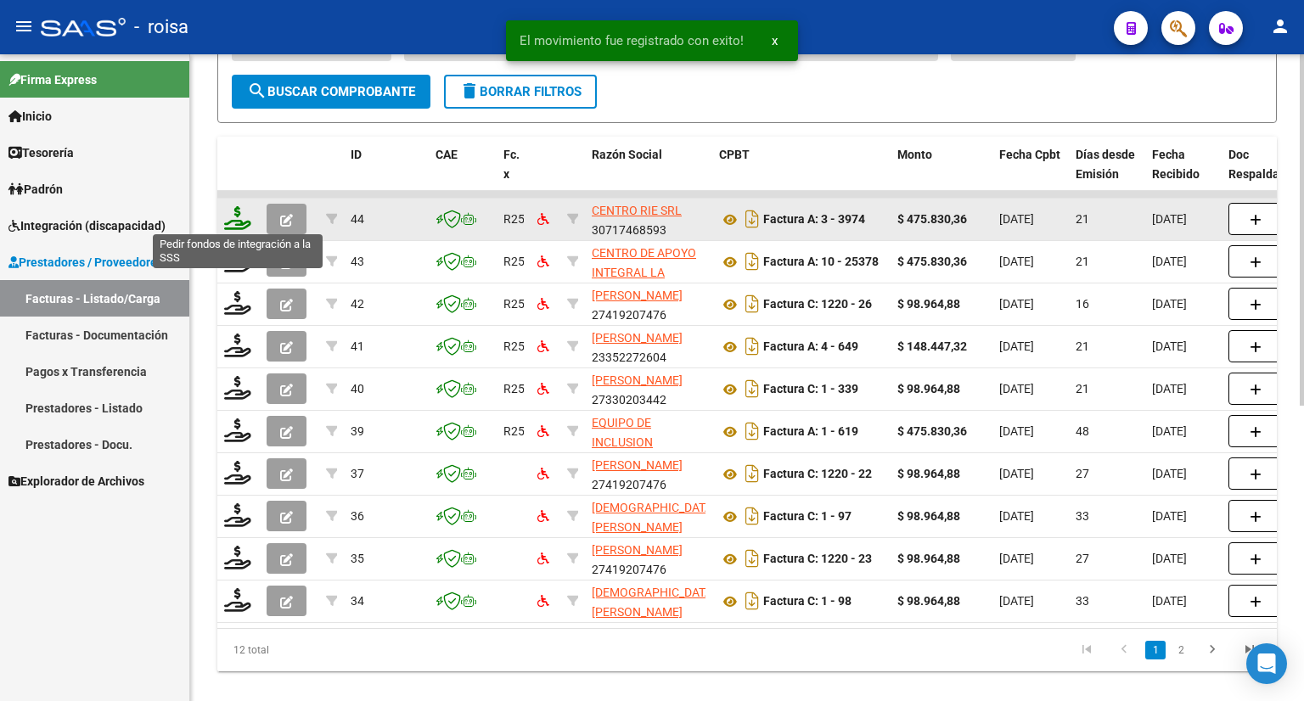
click at [234, 212] on icon at bounding box center [237, 218] width 27 height 24
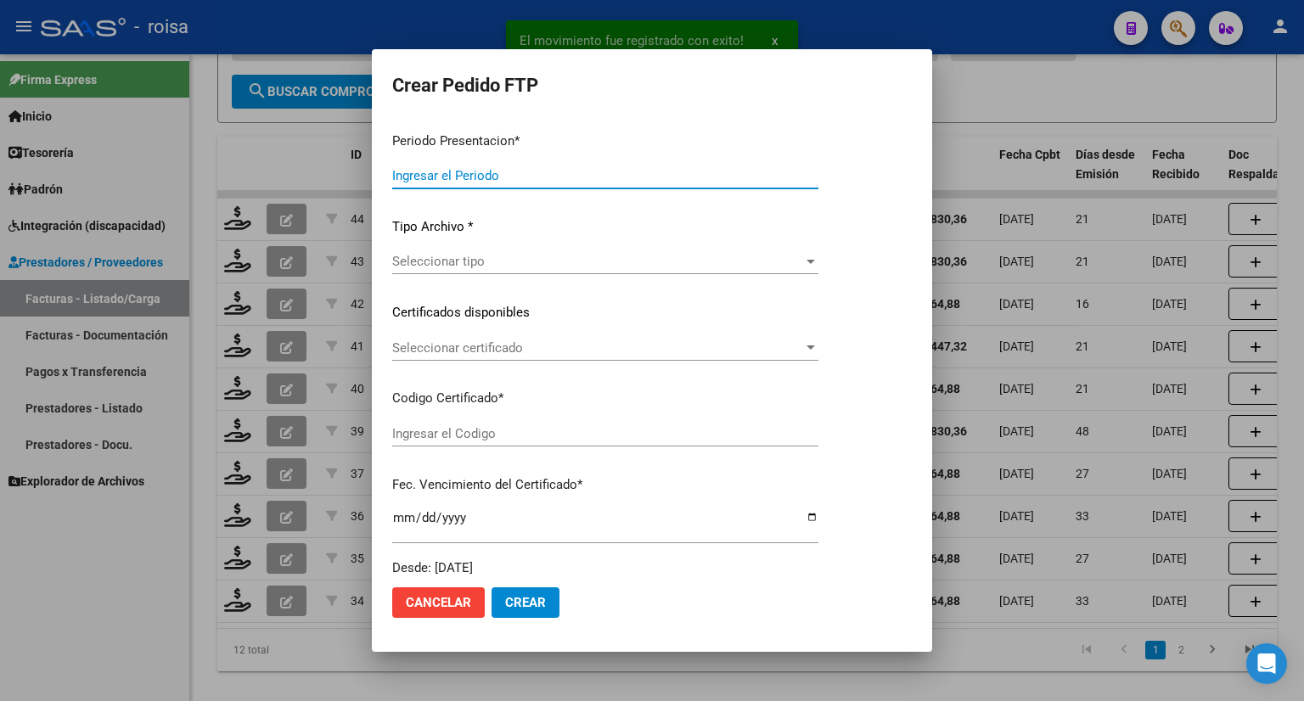
type input "202508"
type input "$ 475.830,36"
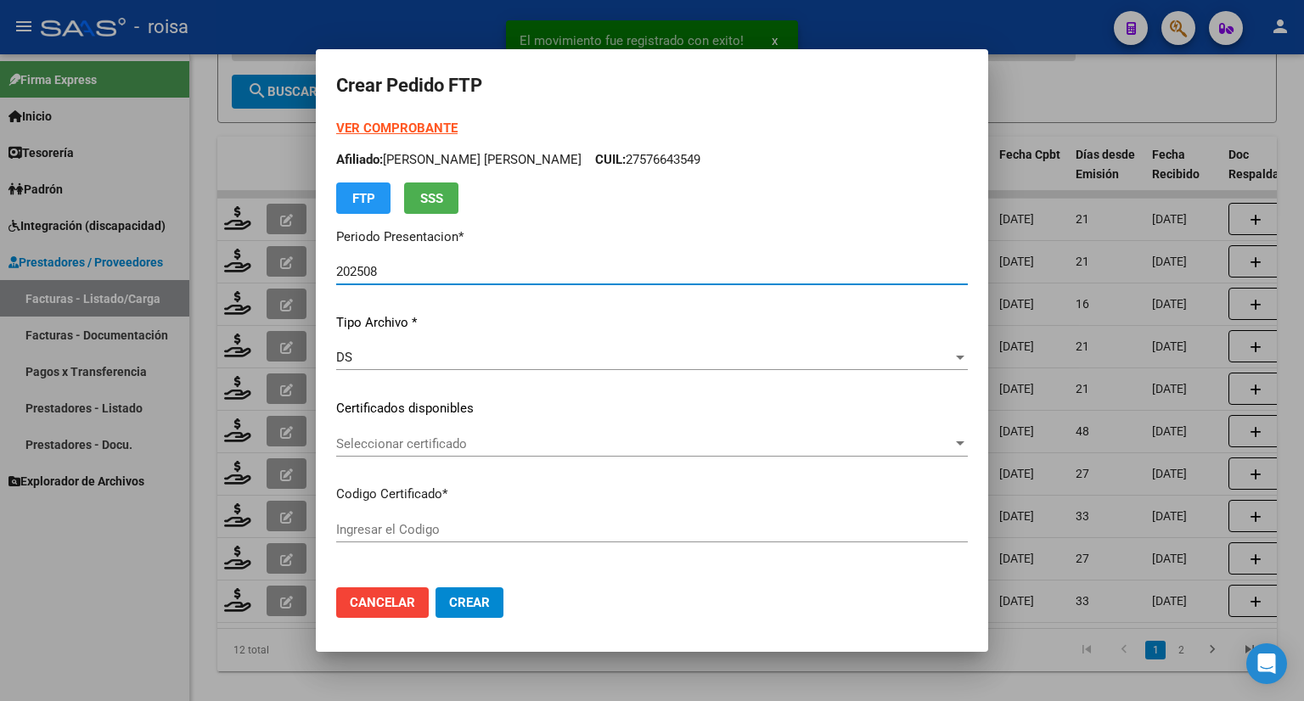
type input "ARG02000577687662023091520280915ANDIS109"
type input "[DATE]"
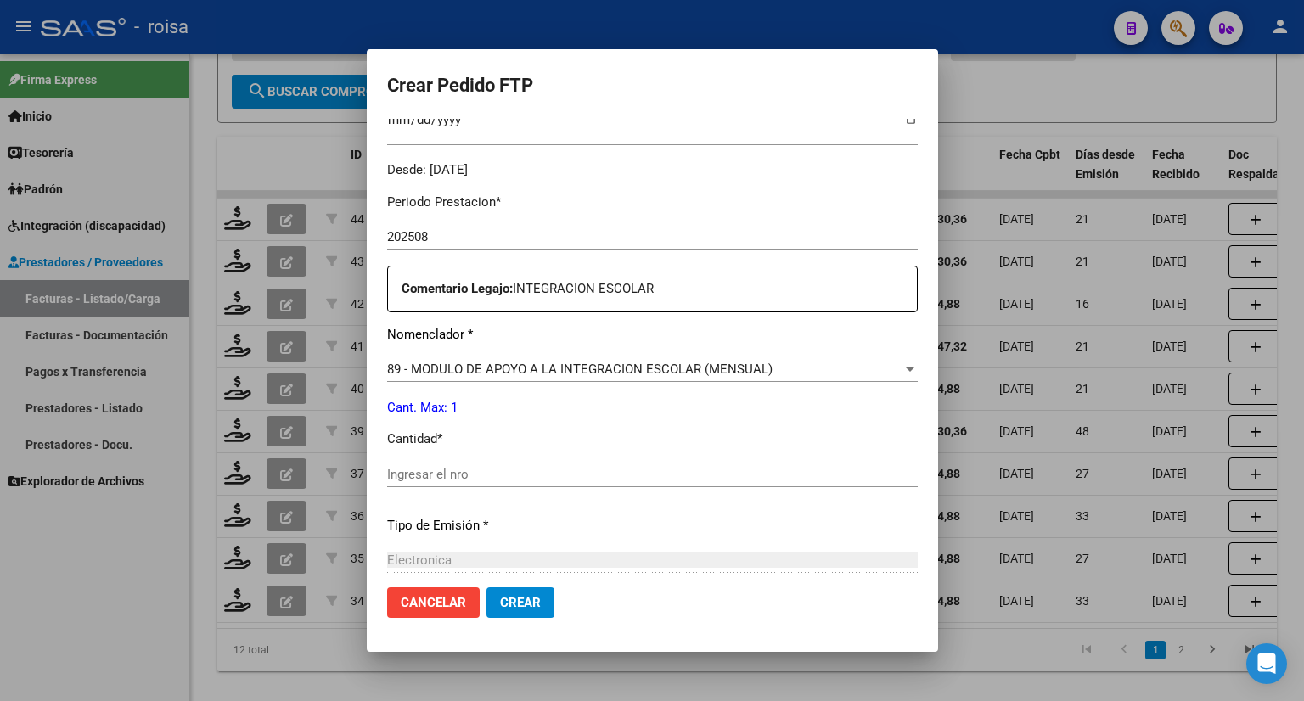
scroll to position [509, 0]
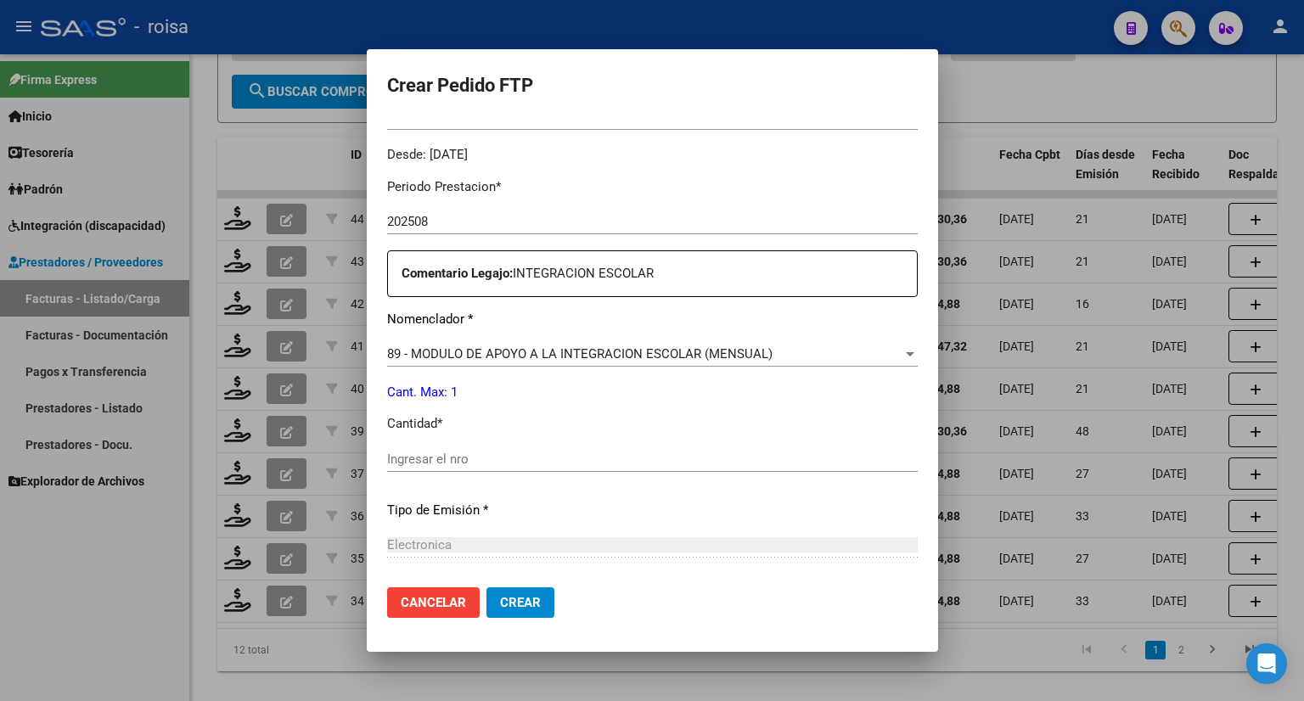
click at [417, 456] on input "Ingresar el nro" at bounding box center [652, 459] width 530 height 15
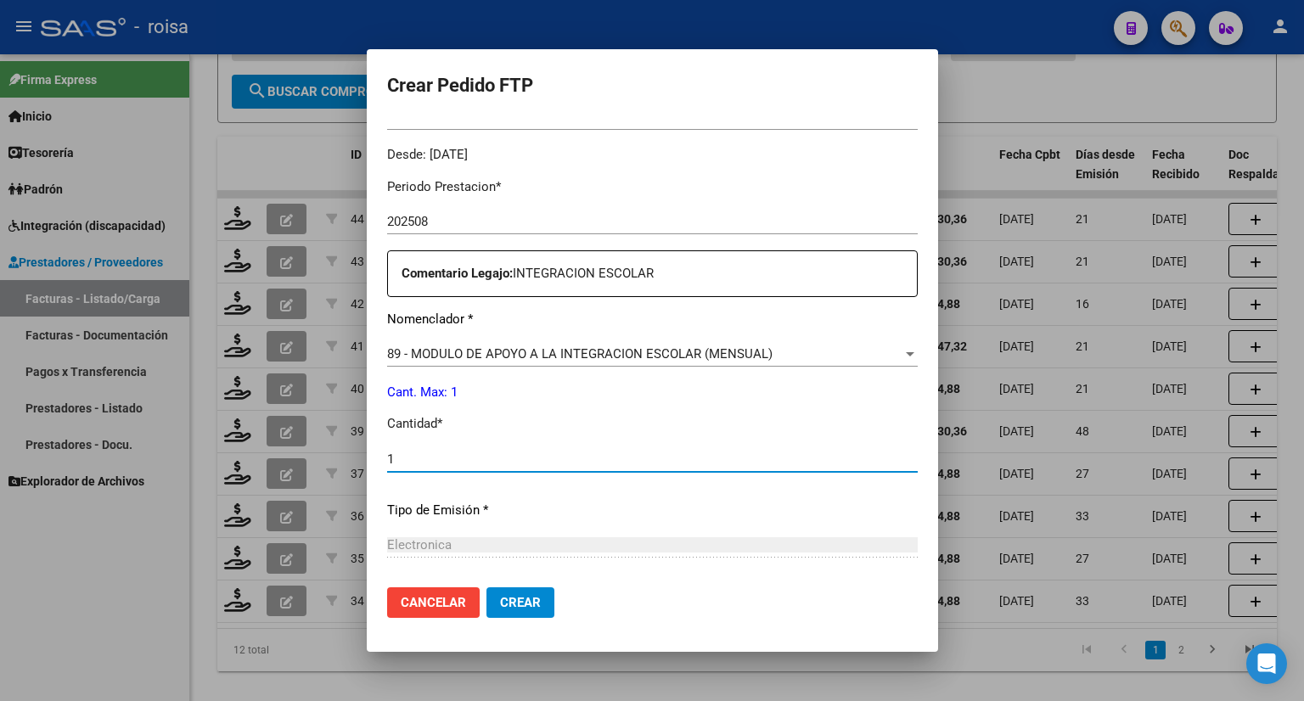
type input "1"
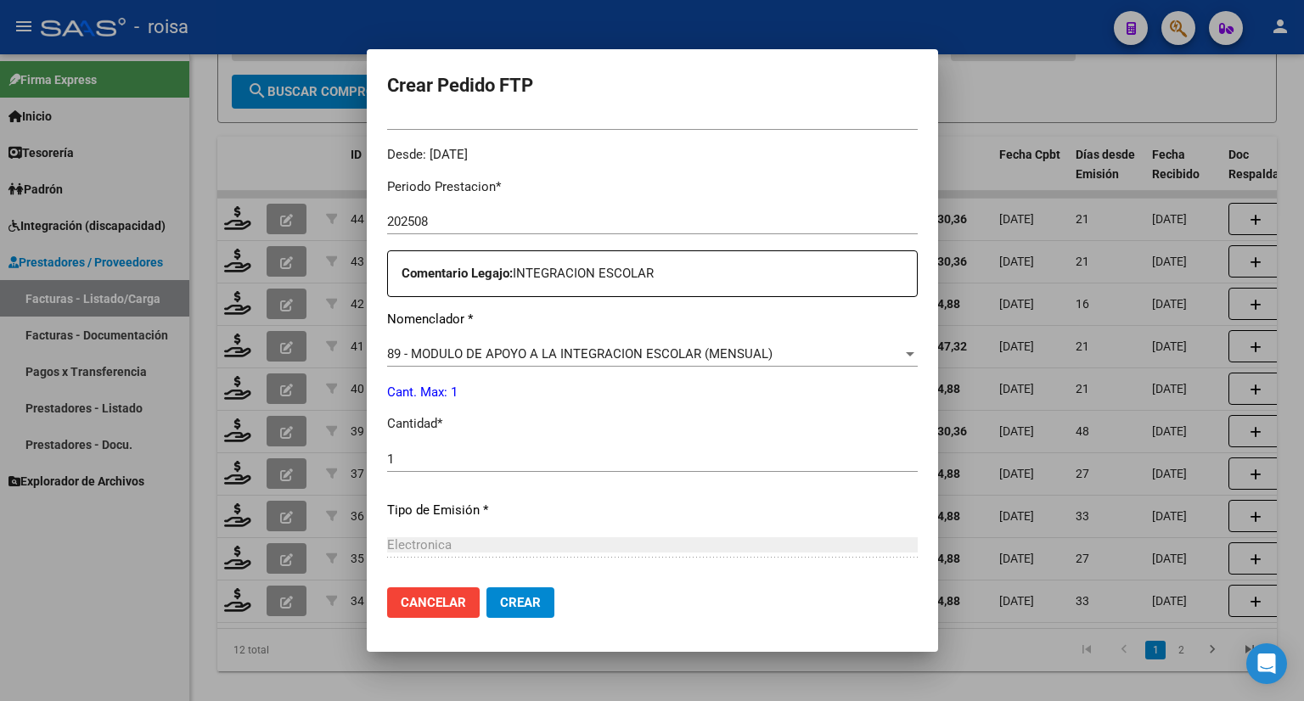
scroll to position [680, 0]
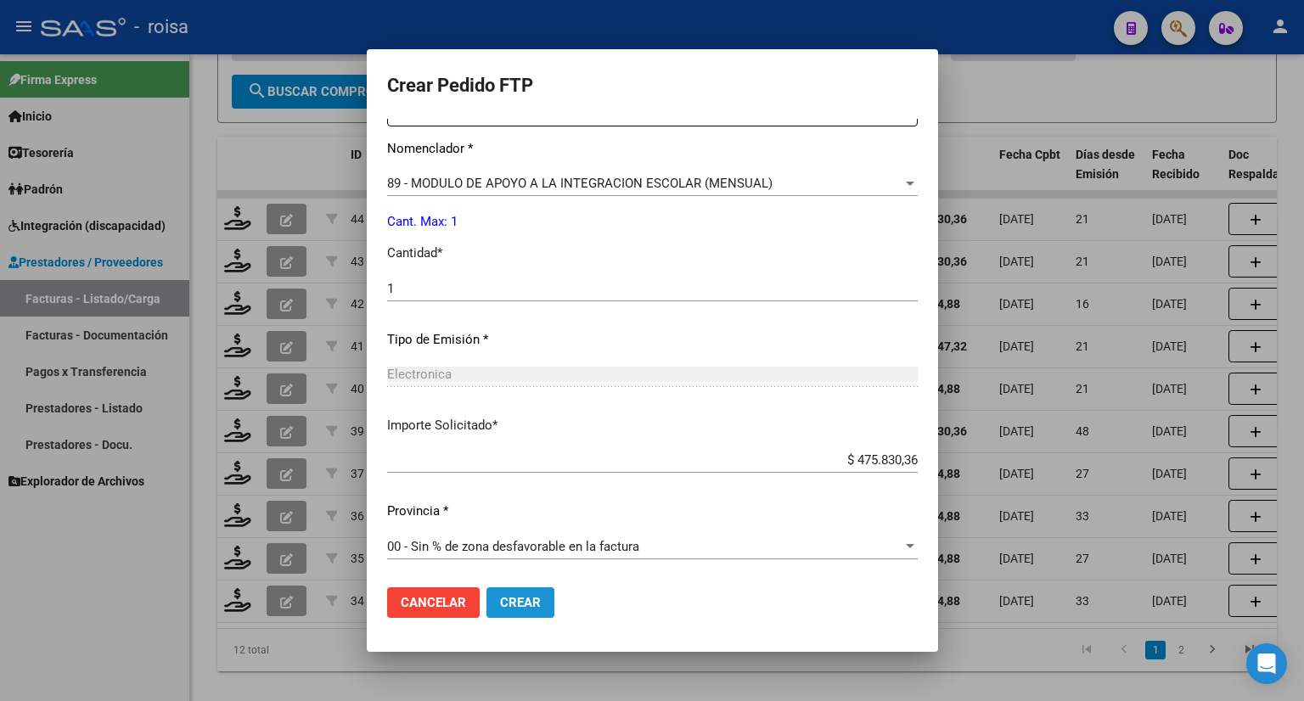
click at [500, 605] on span "Crear" at bounding box center [520, 602] width 41 height 15
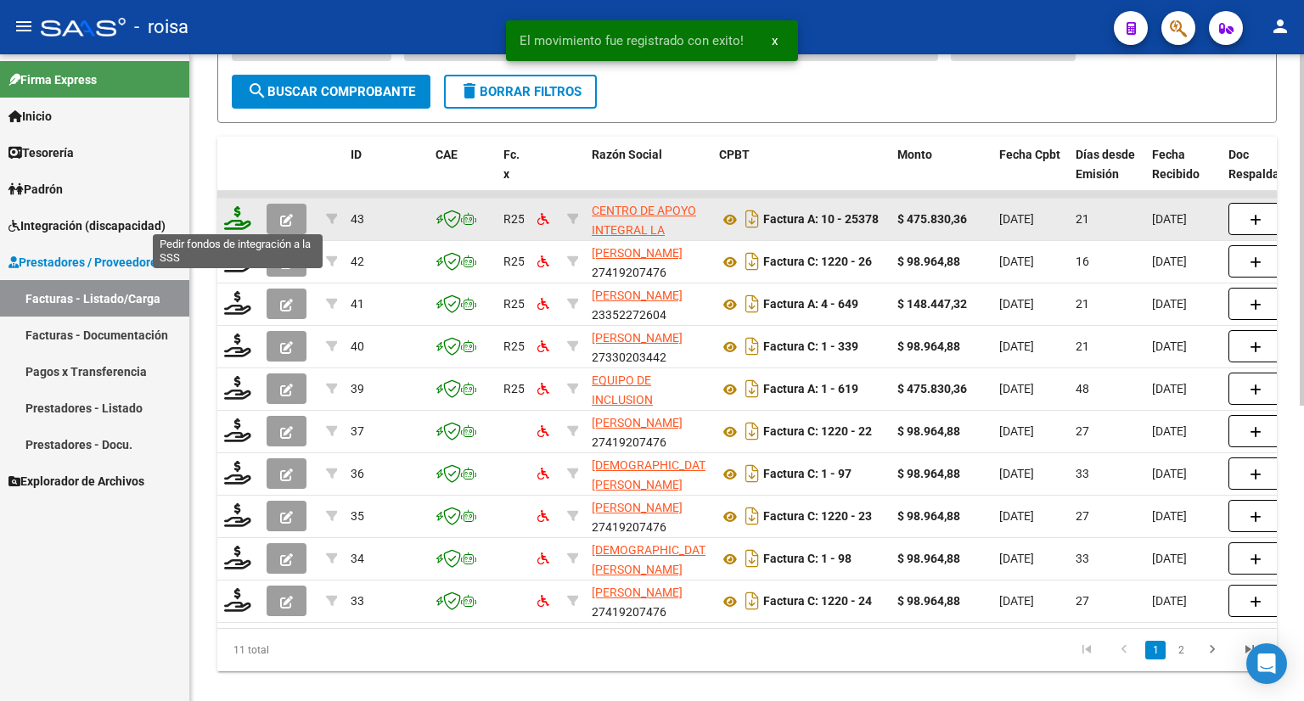
click at [241, 215] on icon at bounding box center [237, 218] width 27 height 24
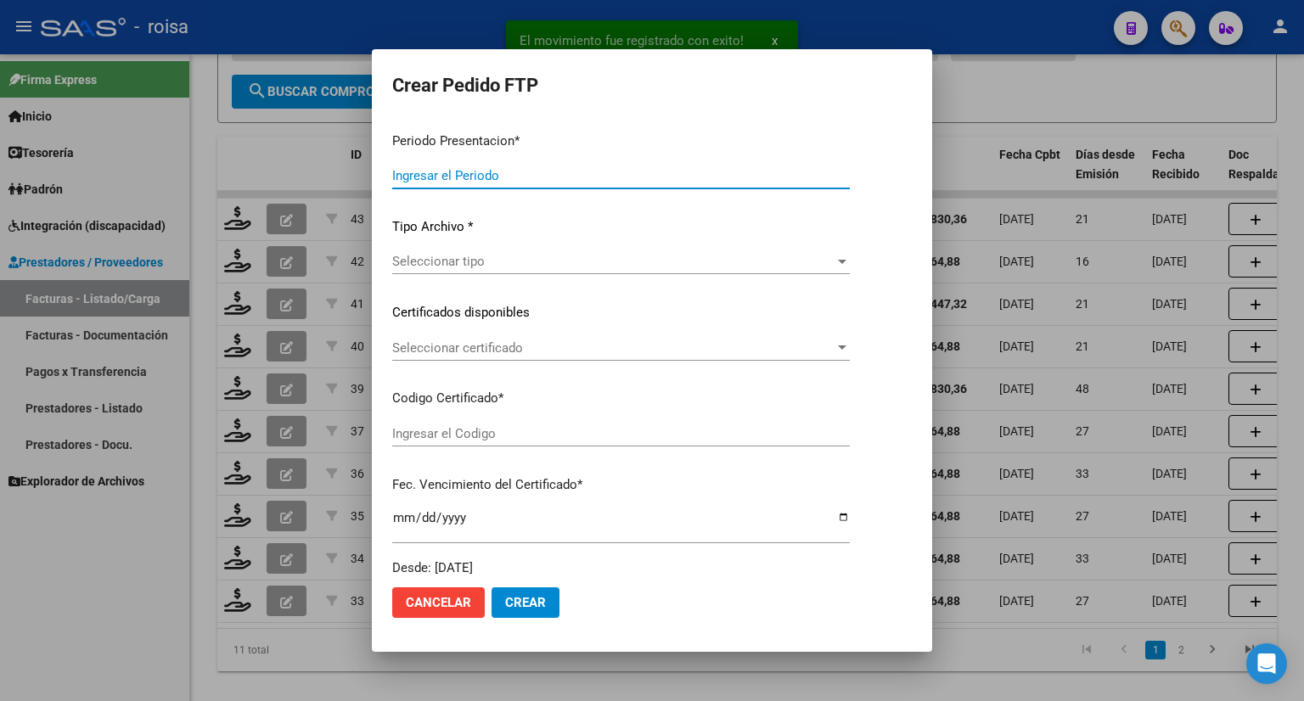
type input "202508"
type input "$ 475.830,36"
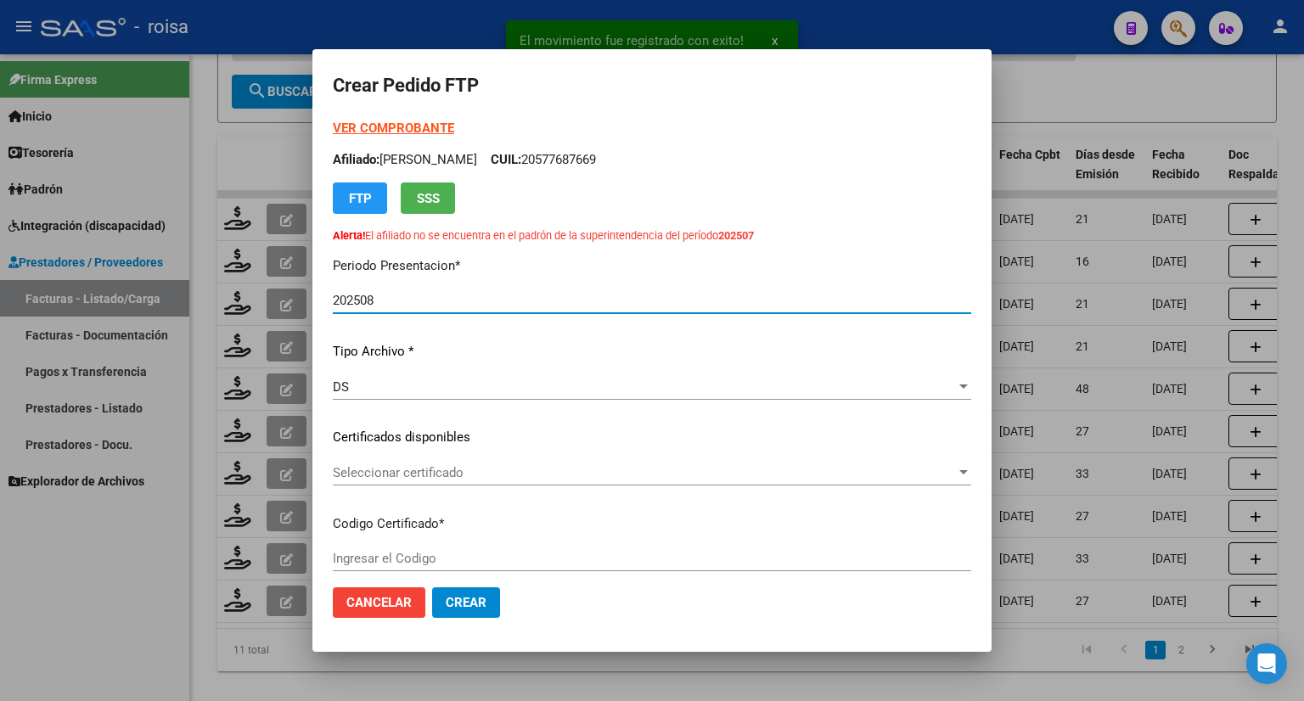
type input "ARG02000572139542022022320270223BSAS315"
type input "[DATE]"
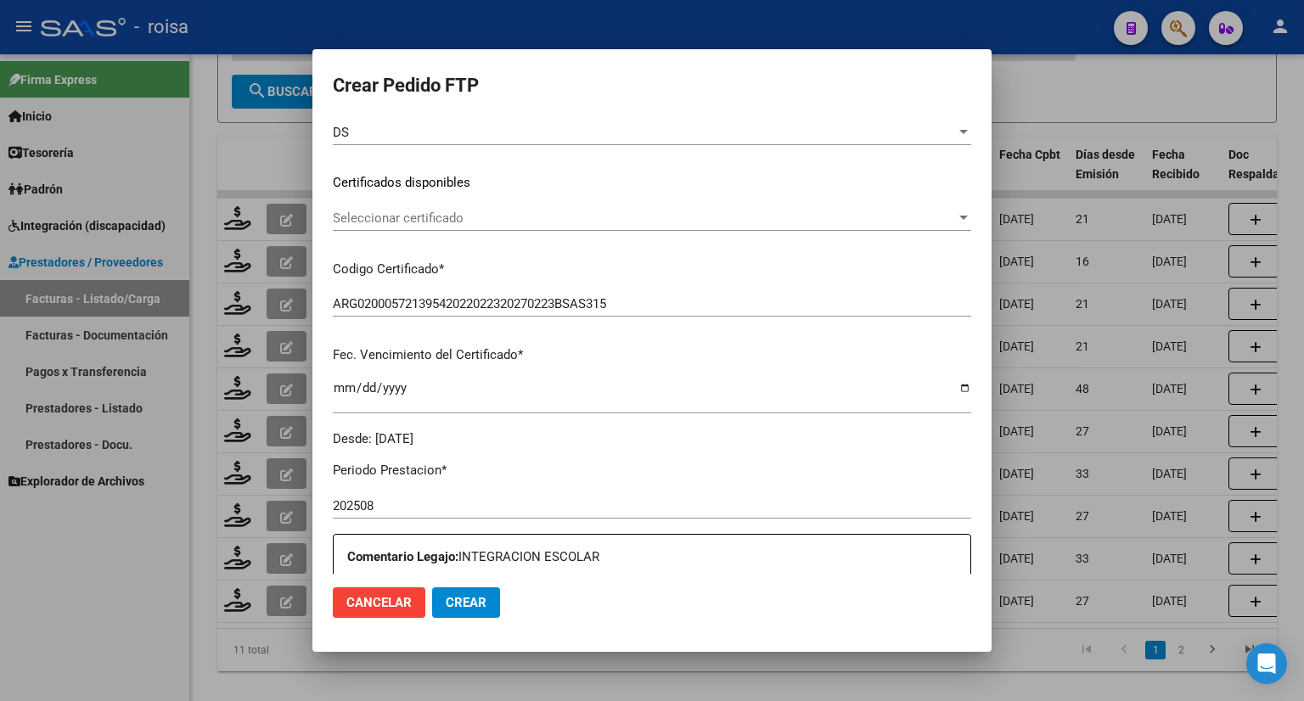
scroll to position [0, 0]
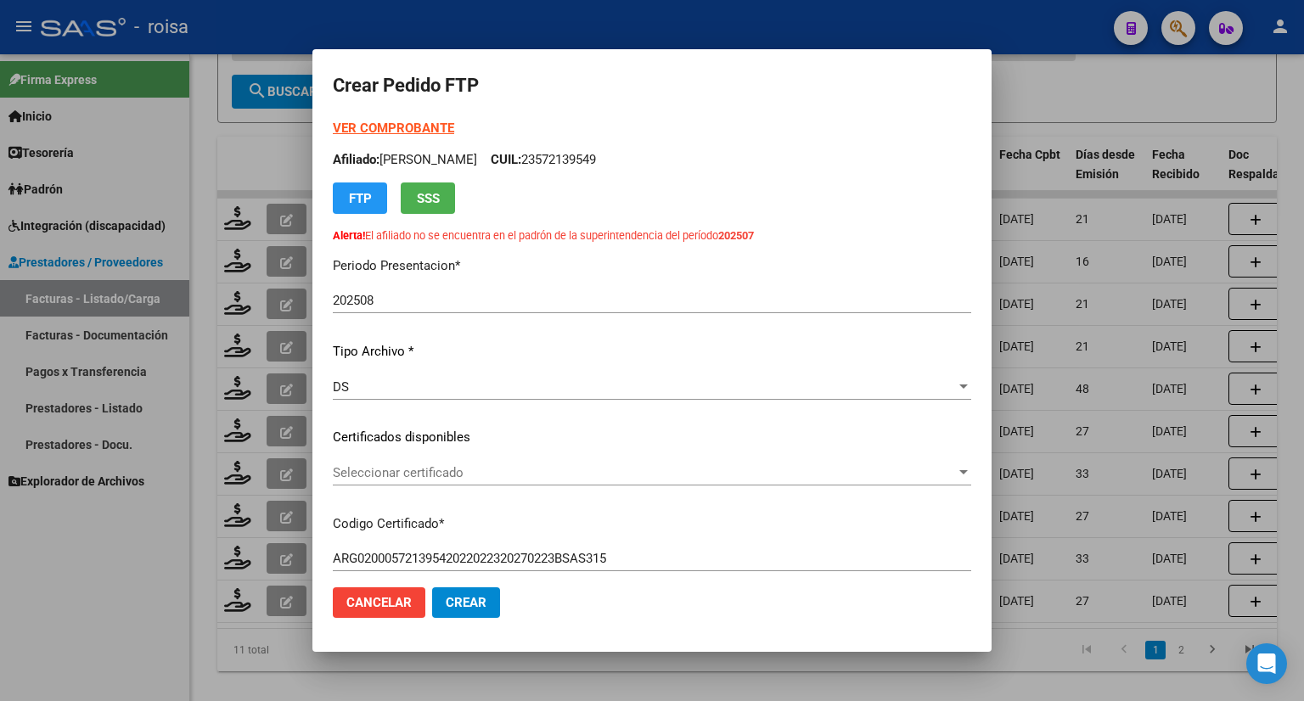
click at [395, 123] on strong "VER COMPROBANTE" at bounding box center [393, 128] width 121 height 15
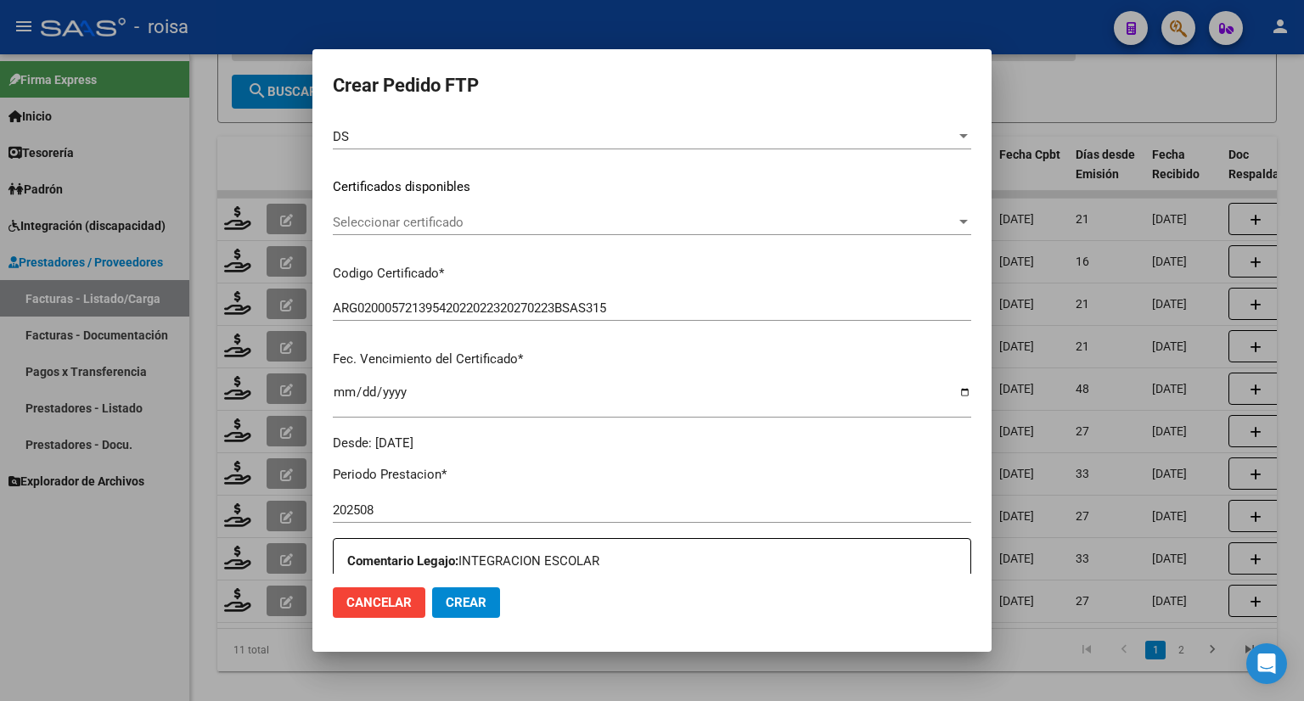
scroll to position [424, 0]
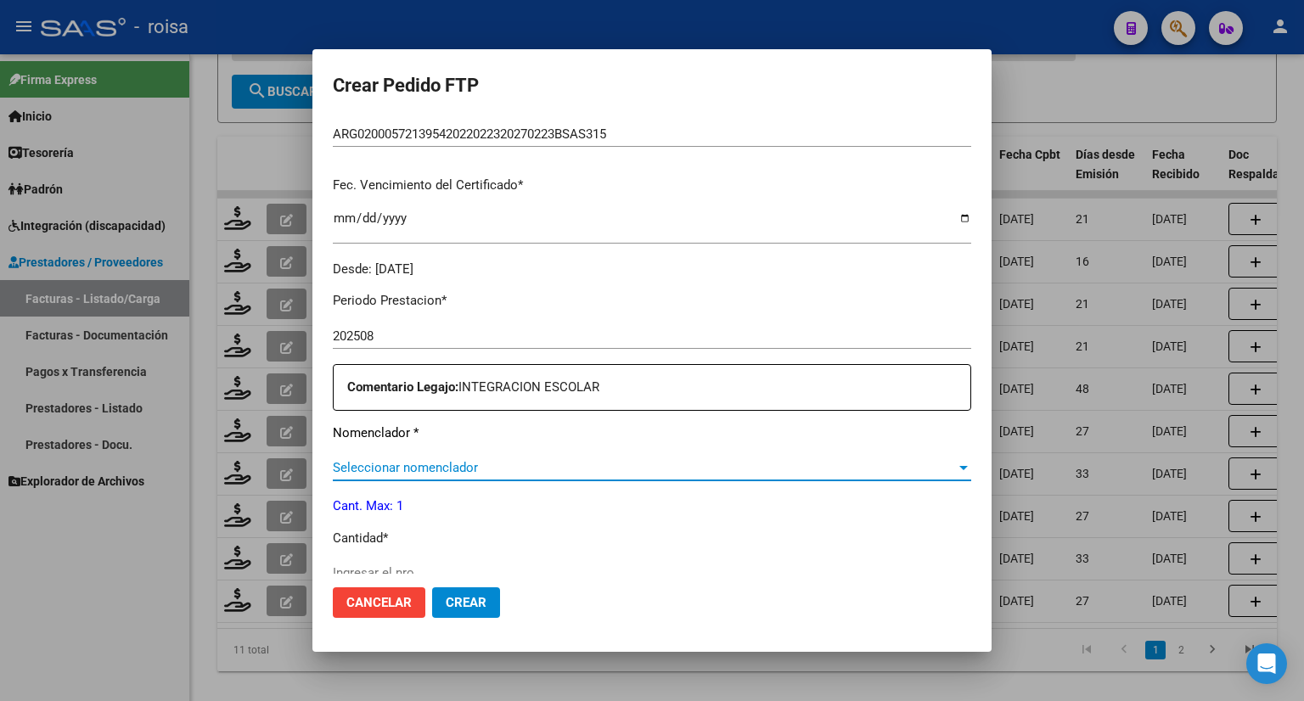
click at [496, 469] on span "Seleccionar nomenclador" at bounding box center [644, 467] width 623 height 15
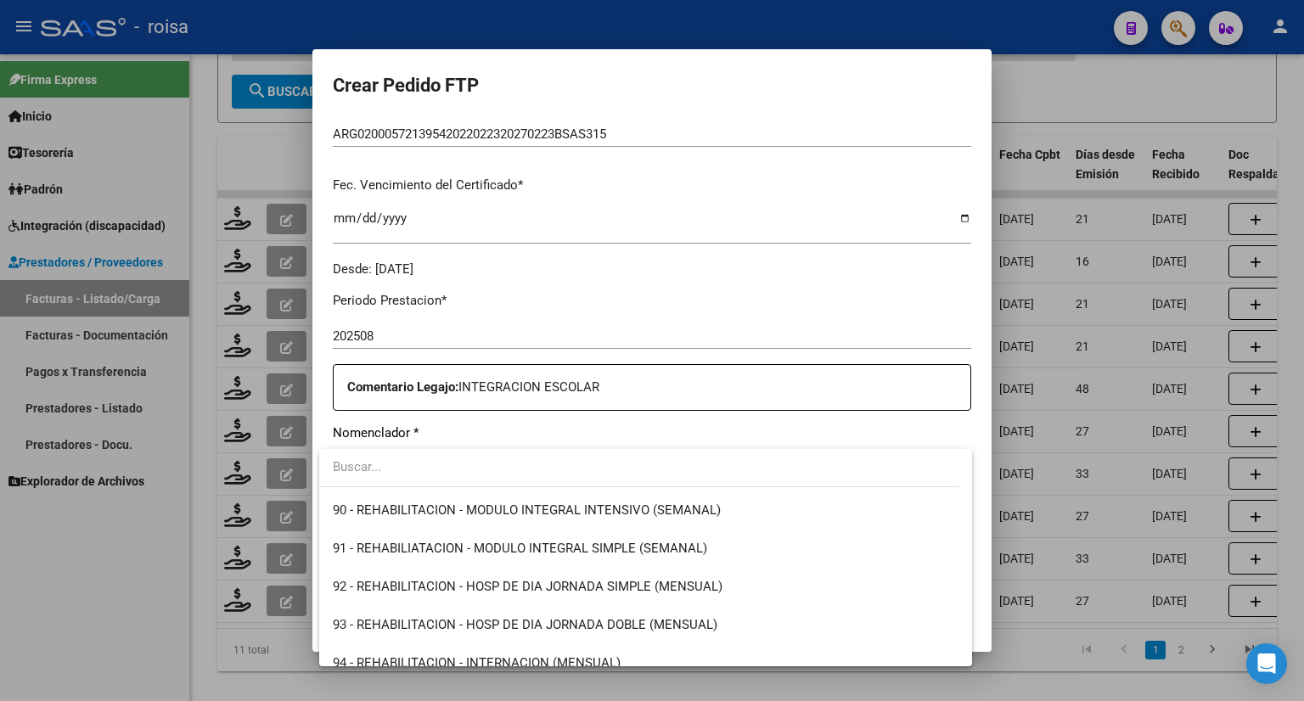
scroll to position [3310, 0]
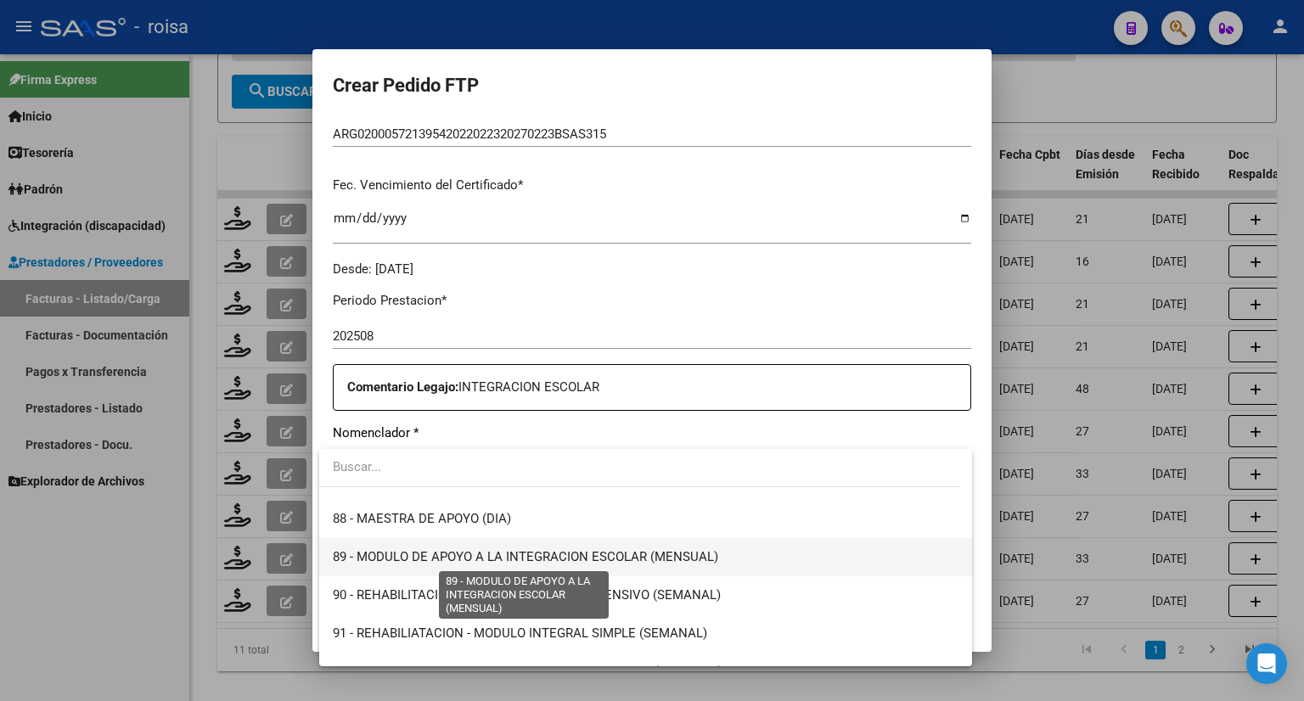
click at [560, 554] on span "89 - MODULO DE APOYO A LA INTEGRACION ESCOLAR (MENSUAL)" at bounding box center [525, 556] width 385 height 15
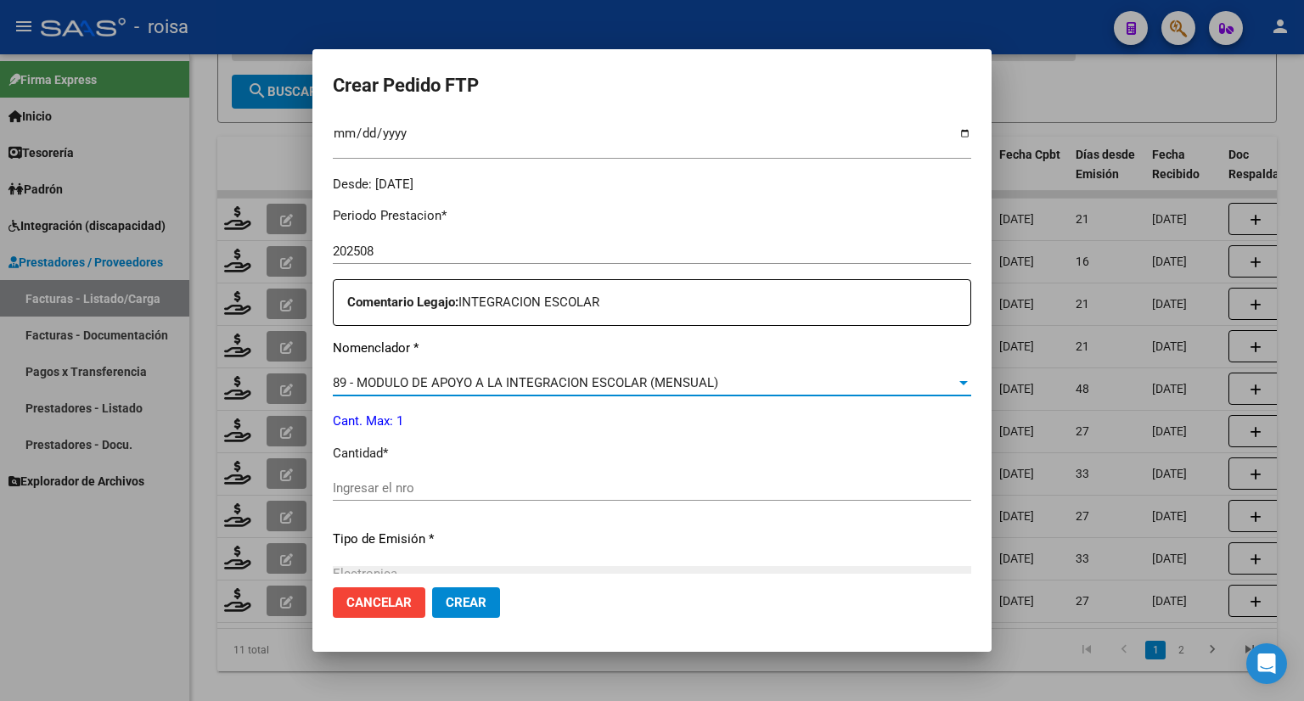
scroll to position [594, 0]
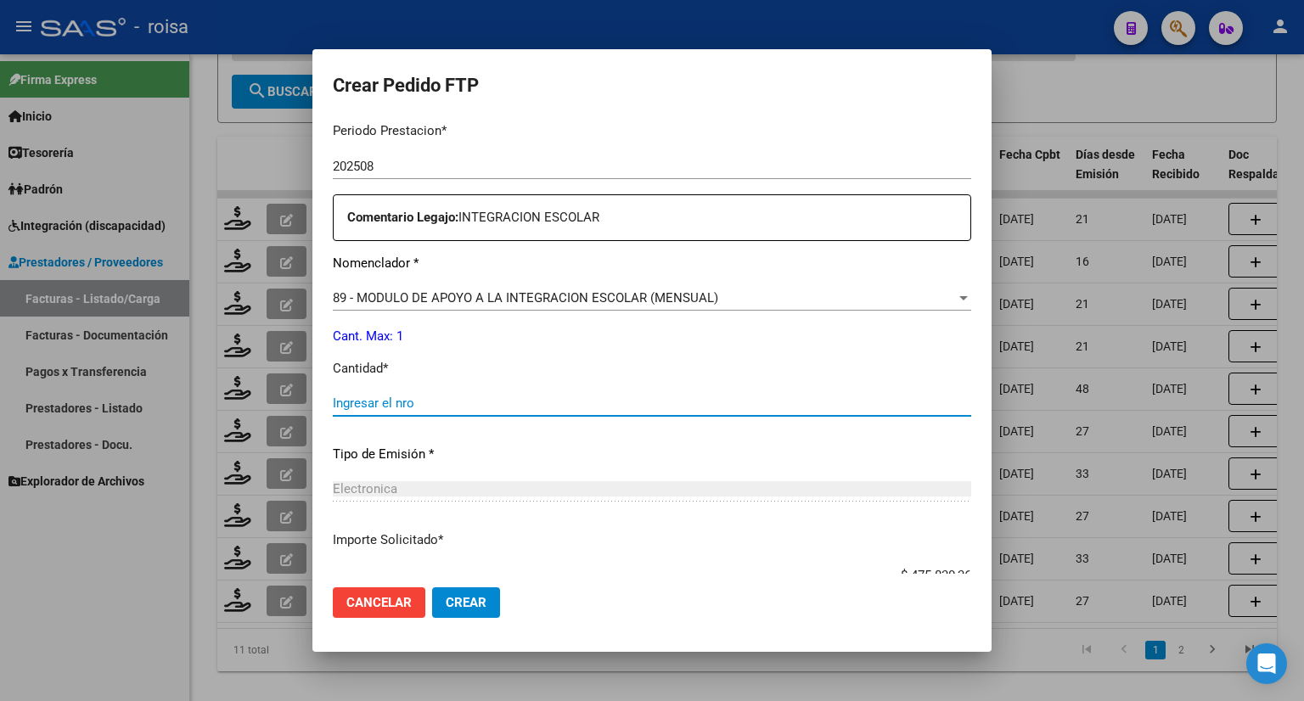
click at [451, 396] on input "Ingresar el nro" at bounding box center [652, 403] width 638 height 15
type input "1"
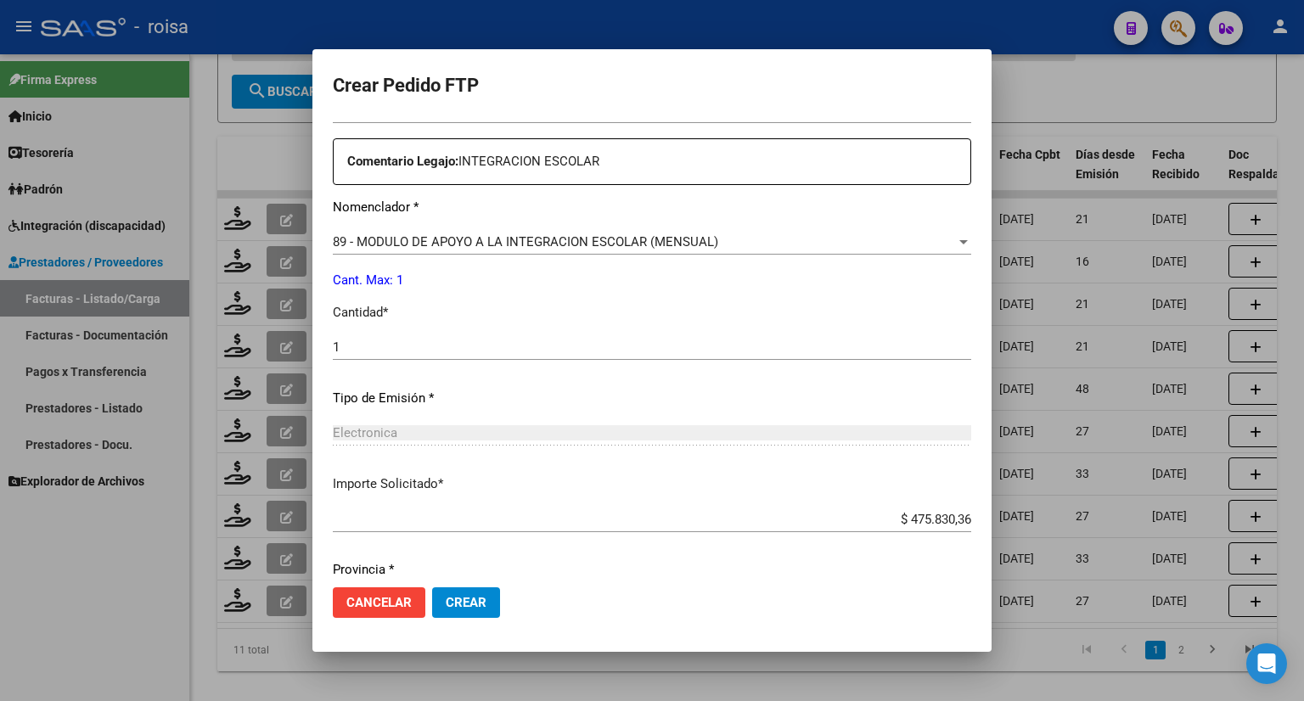
scroll to position [710, 0]
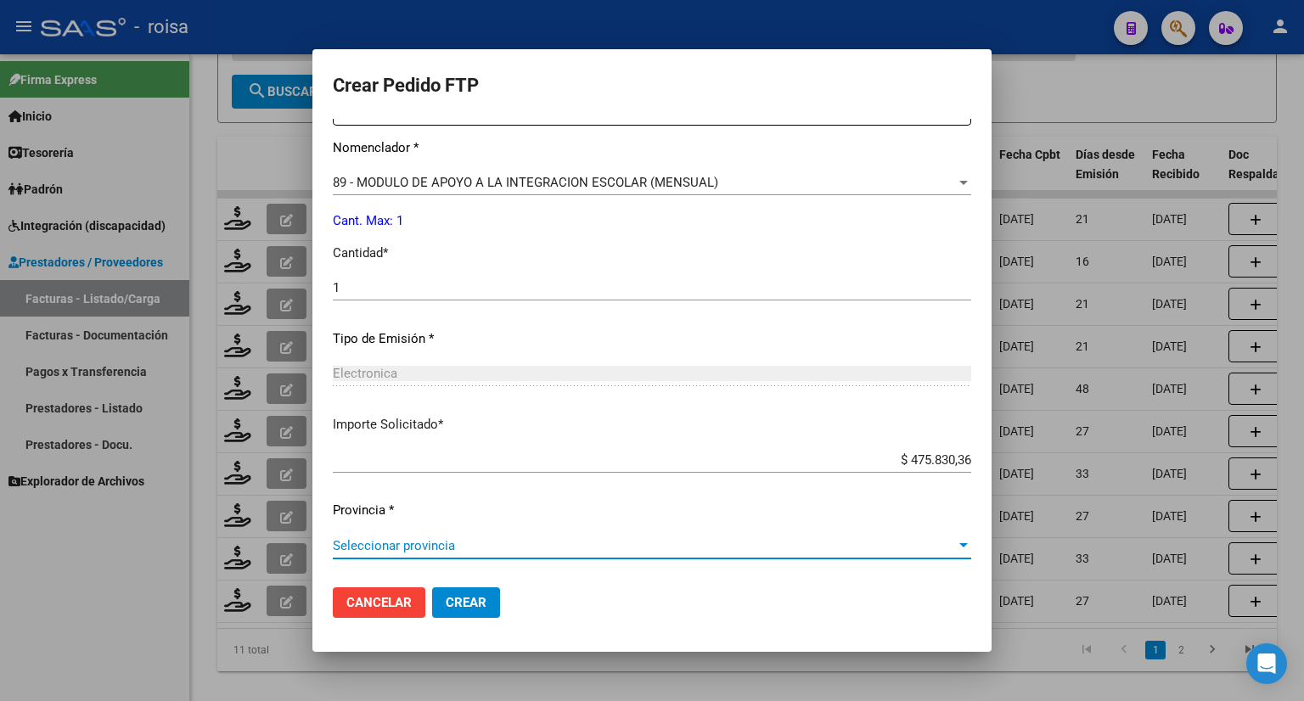
click at [438, 551] on span "Seleccionar provincia" at bounding box center [644, 545] width 623 height 15
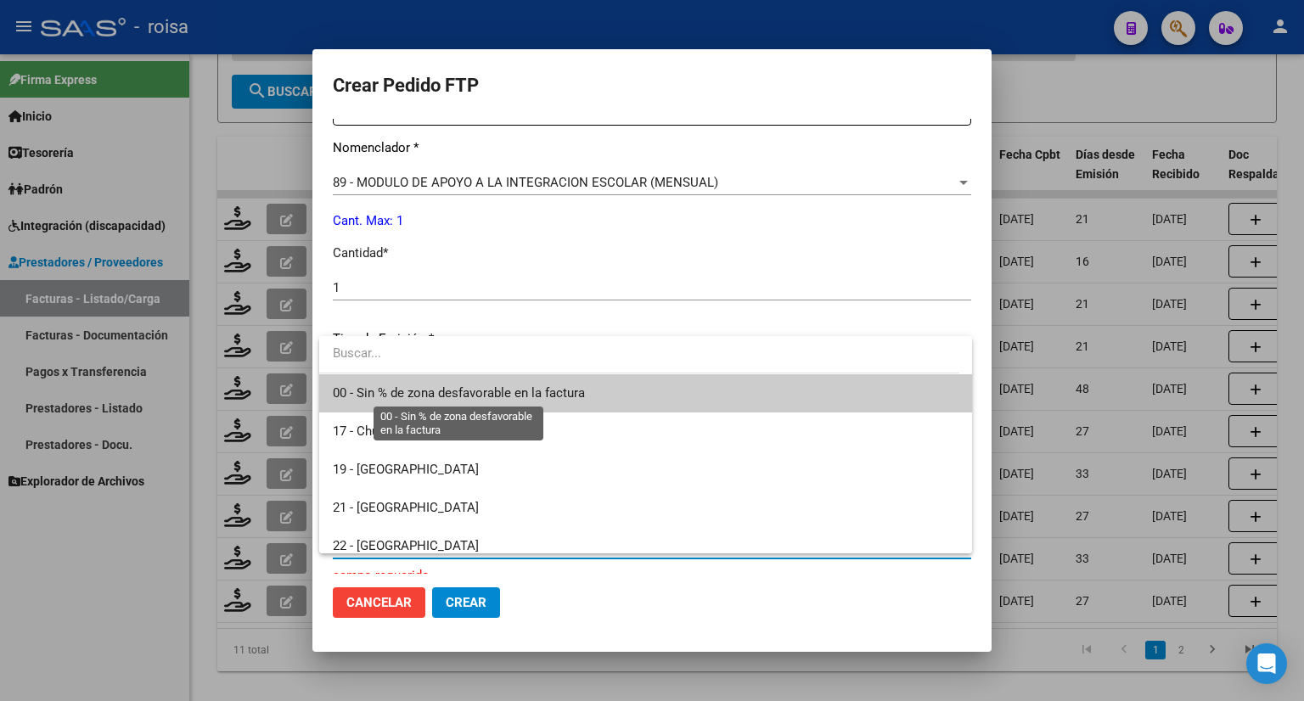
click at [407, 394] on span "00 - Sin % de zona desfavorable en la factura" at bounding box center [459, 392] width 252 height 15
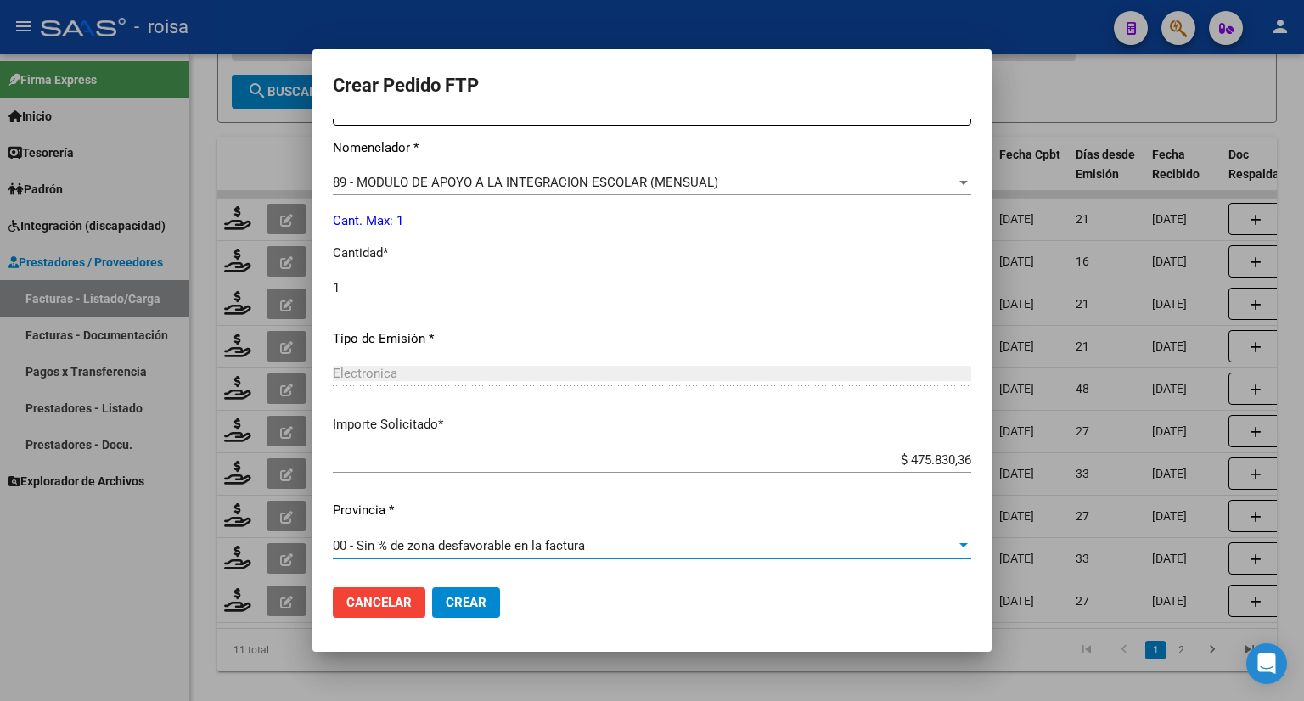
click at [469, 592] on button "Crear" at bounding box center [466, 602] width 68 height 31
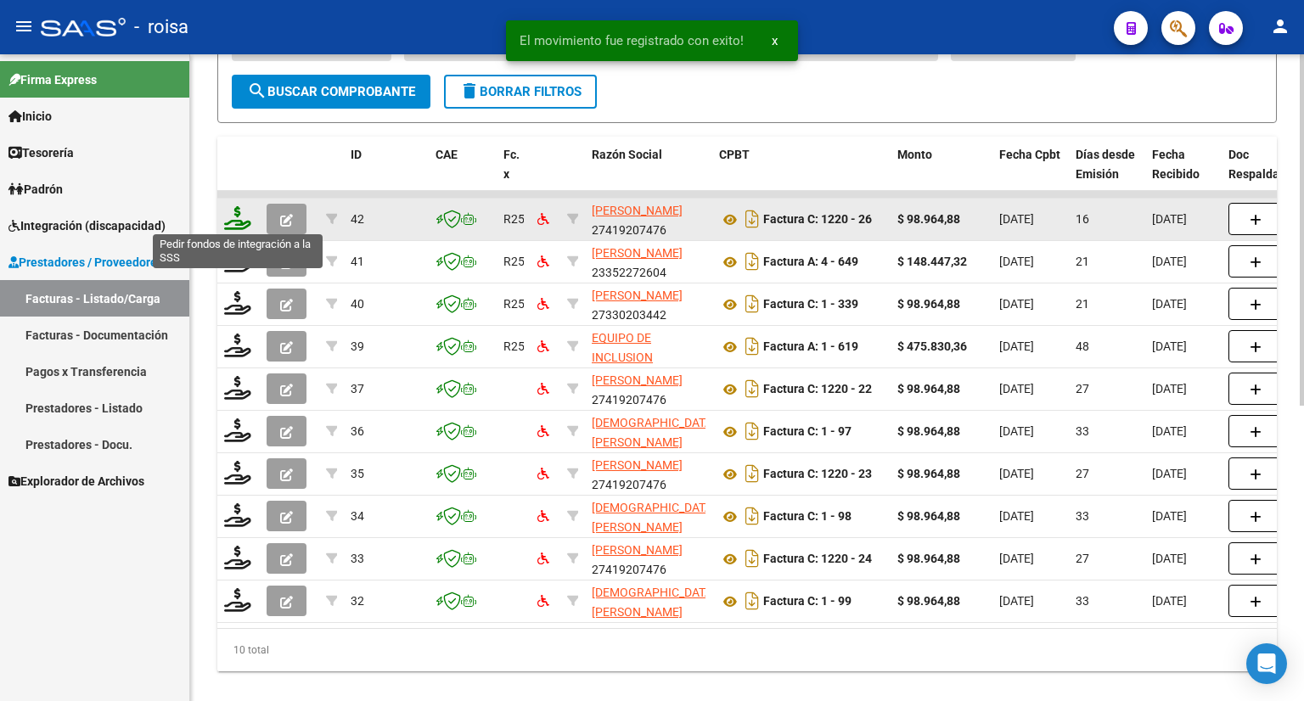
click at [238, 217] on icon at bounding box center [237, 218] width 27 height 24
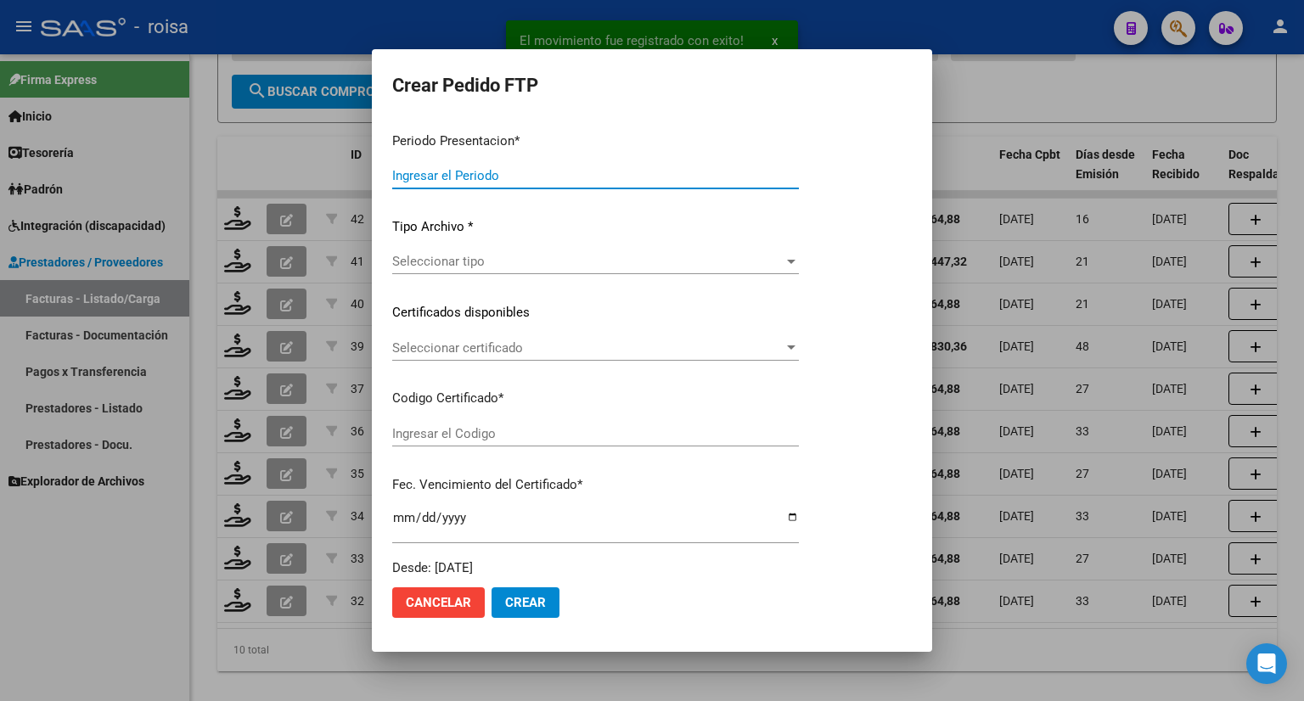
type input "202508"
type input "$ 98.964,88"
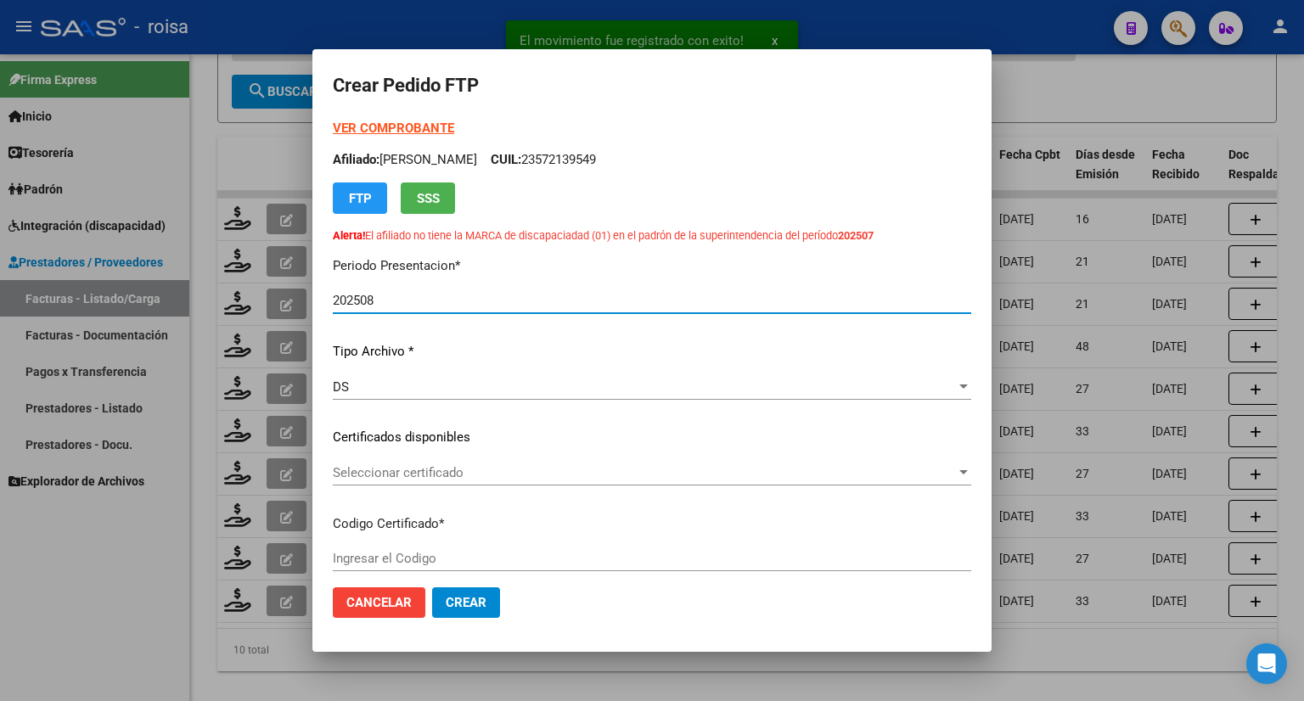
type input "7910423264"
type input "[DATE]"
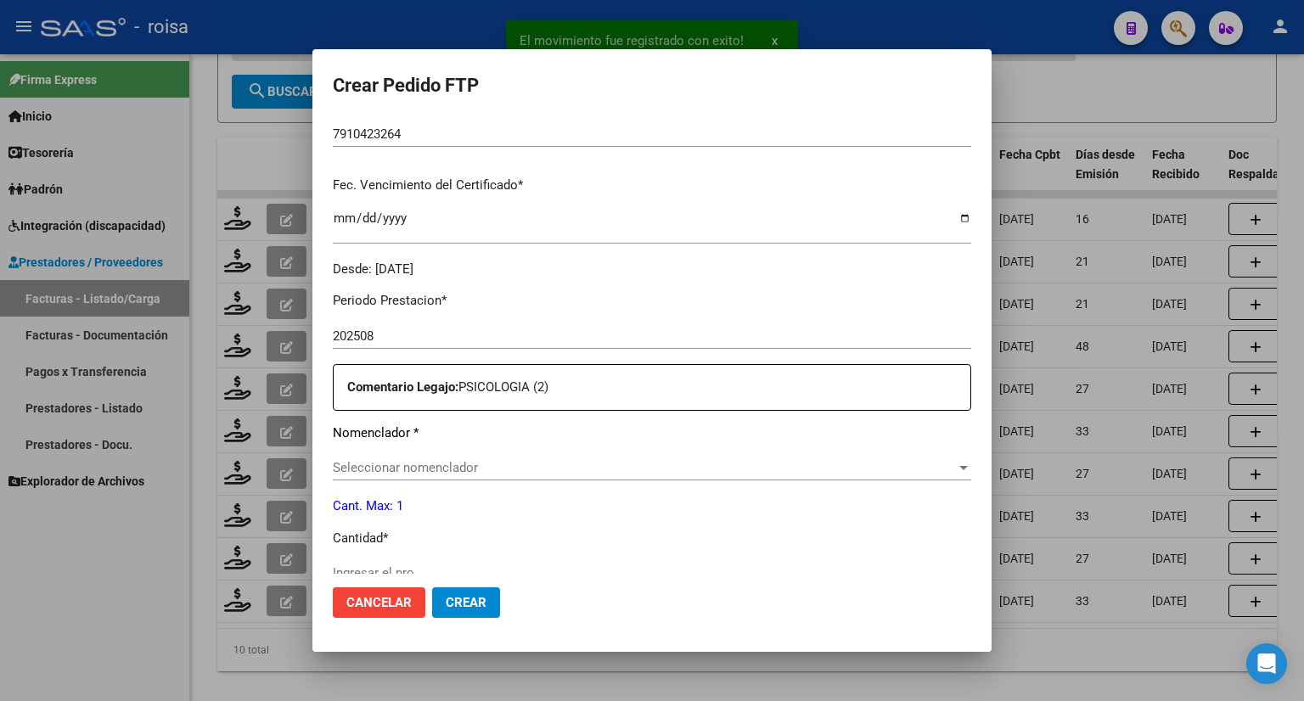
scroll to position [509, 0]
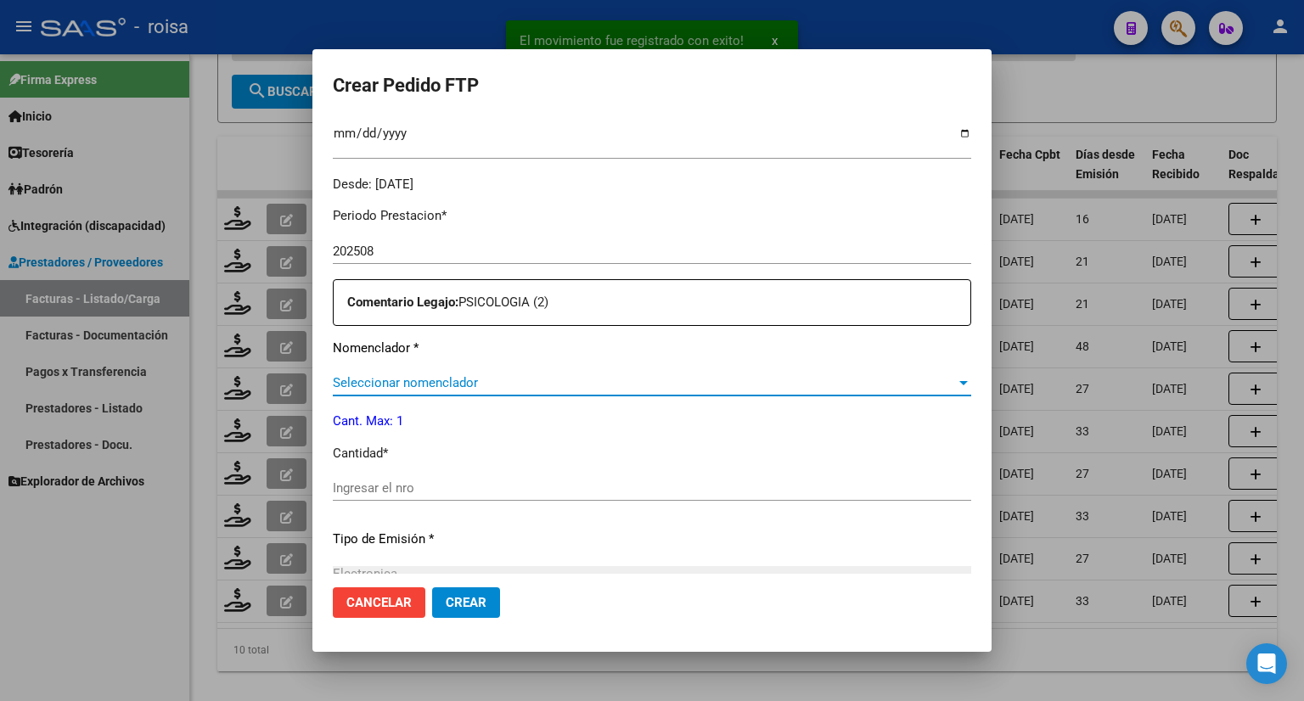
click at [476, 385] on span "Seleccionar nomenclador" at bounding box center [644, 382] width 623 height 15
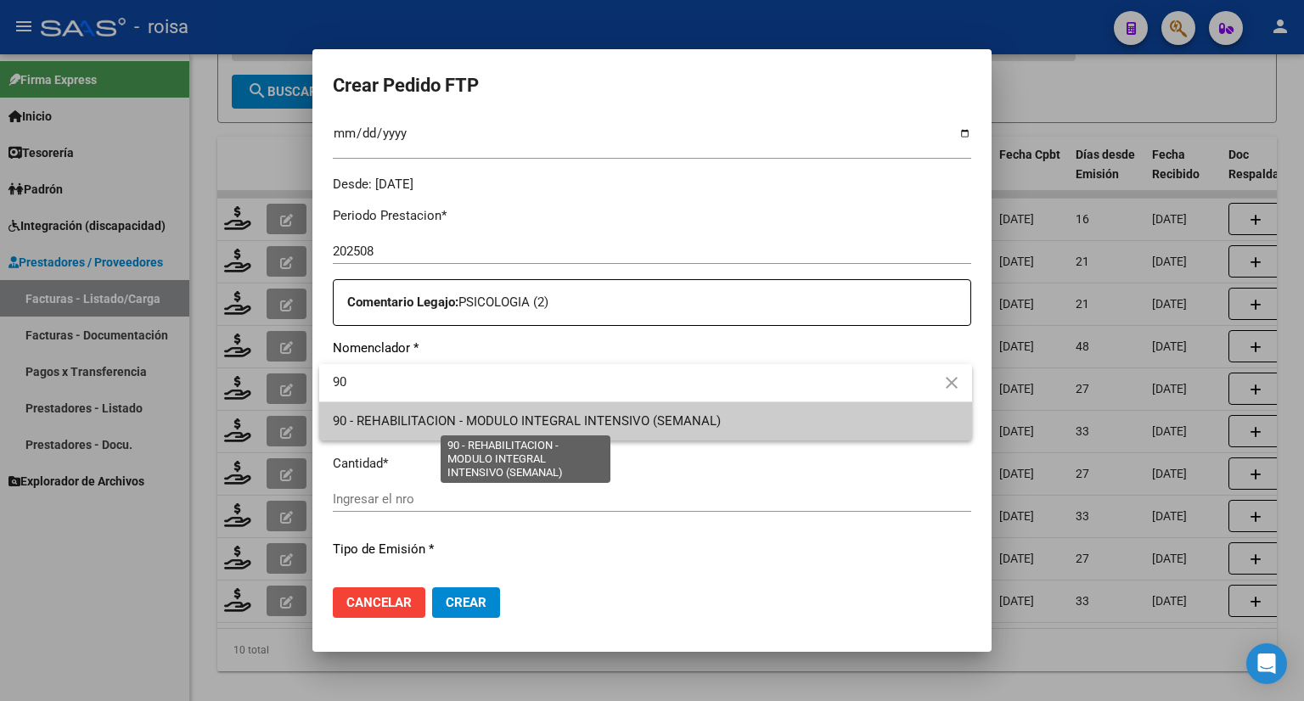
type input "90"
click at [489, 417] on span "90 - REHABILITACION - MODULO INTEGRAL INTENSIVO (SEMANAL)" at bounding box center [527, 420] width 388 height 15
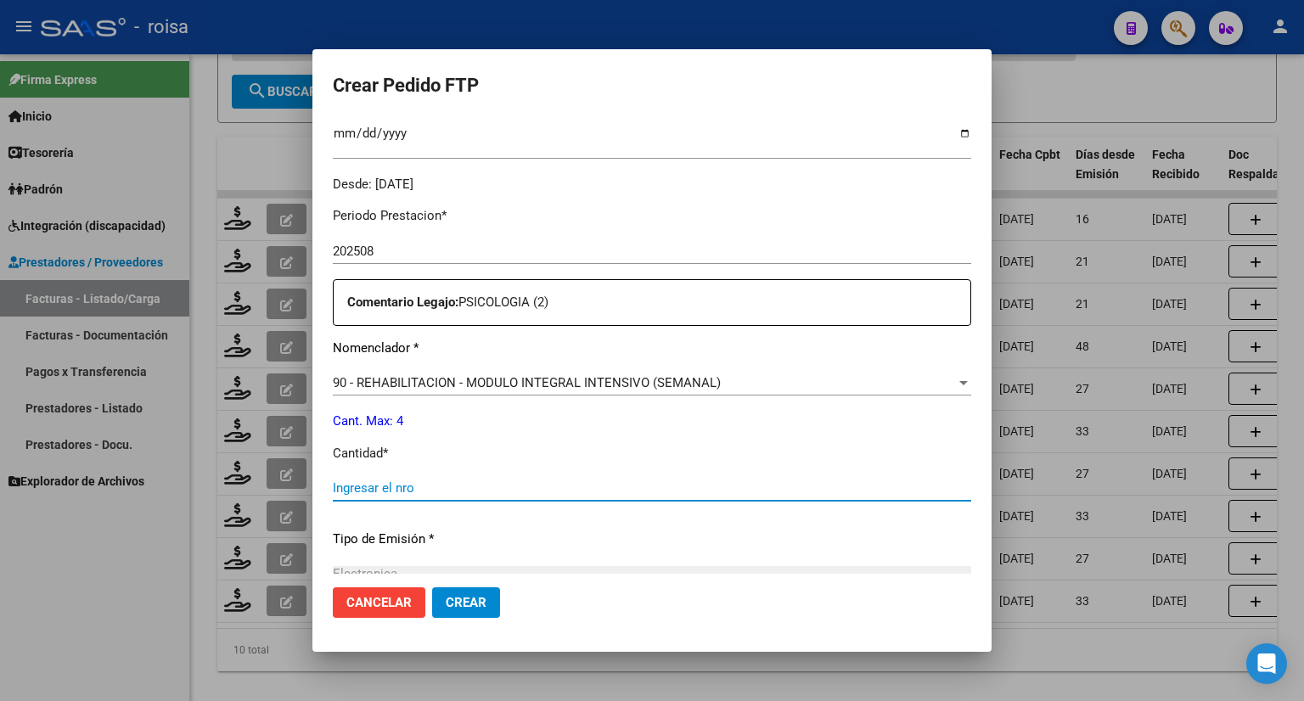
click at [446, 486] on input "Ingresar el nro" at bounding box center [652, 487] width 638 height 15
type input "4"
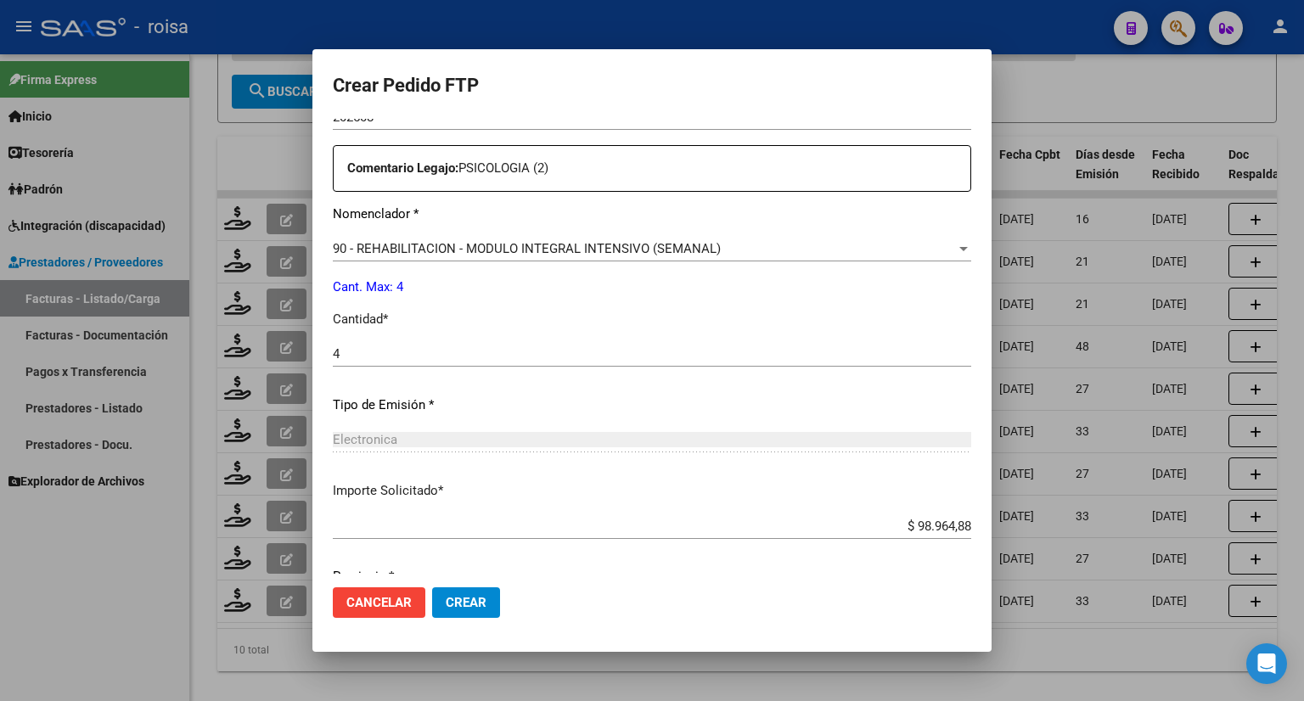
scroll to position [710, 0]
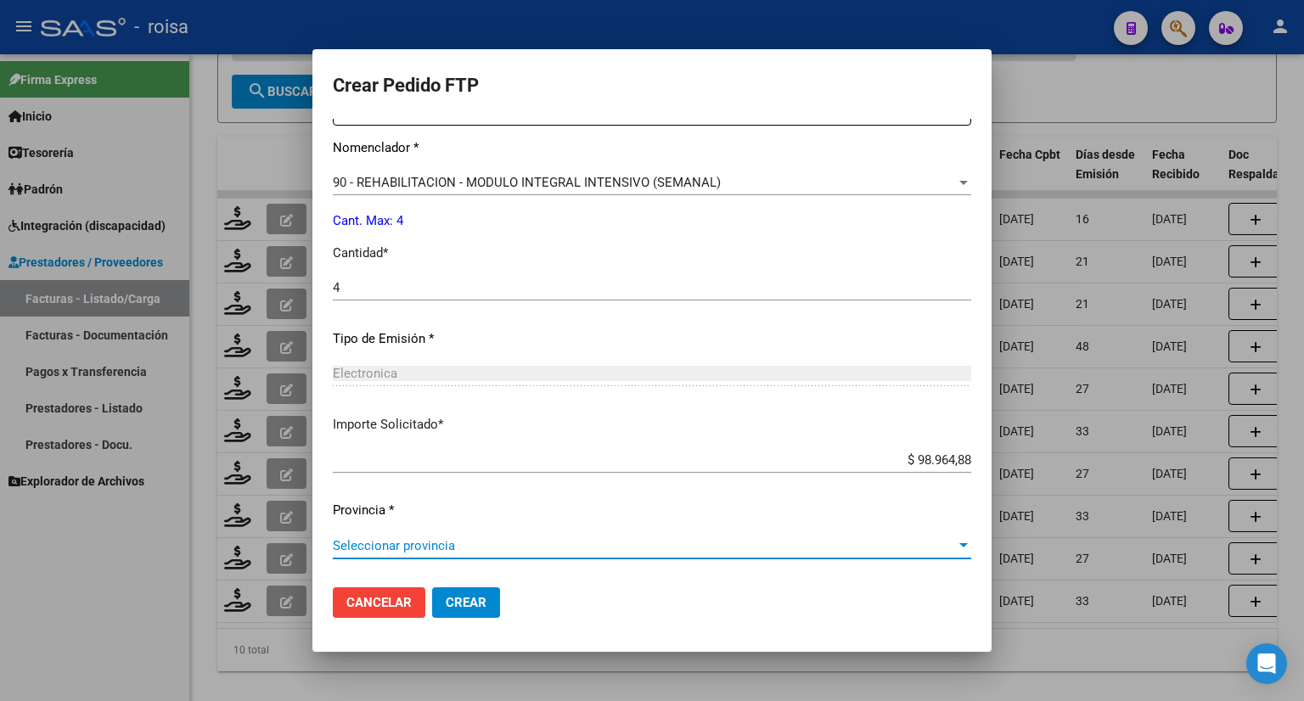
click at [431, 542] on span "Seleccionar provincia" at bounding box center [644, 545] width 623 height 15
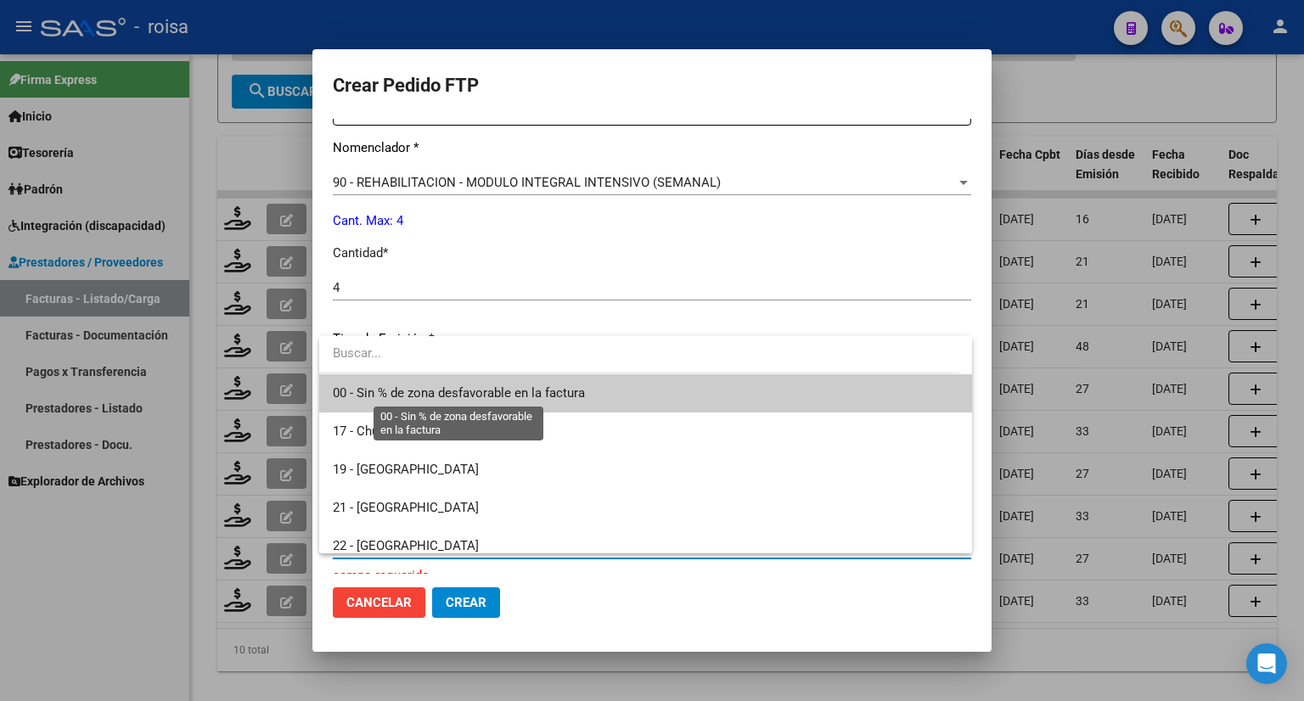
click at [411, 389] on span "00 - Sin % de zona desfavorable en la factura" at bounding box center [459, 392] width 252 height 15
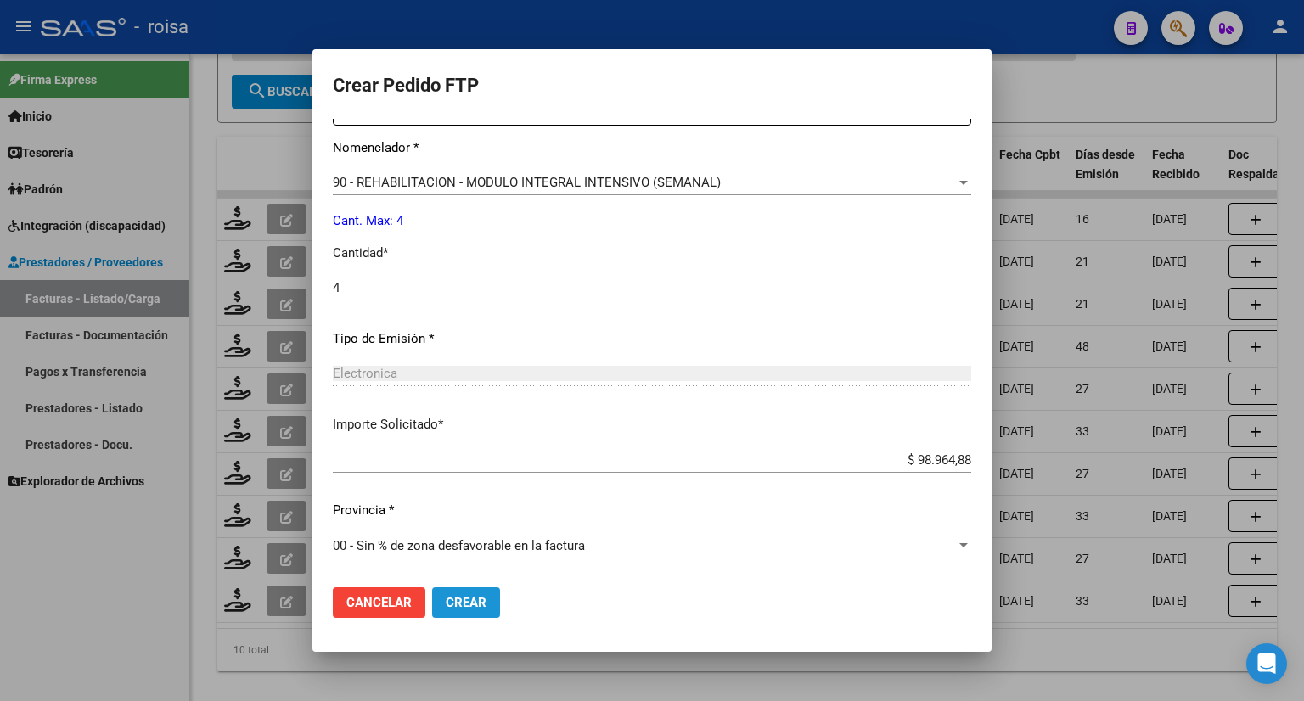
click at [445, 600] on button "Crear" at bounding box center [466, 602] width 68 height 31
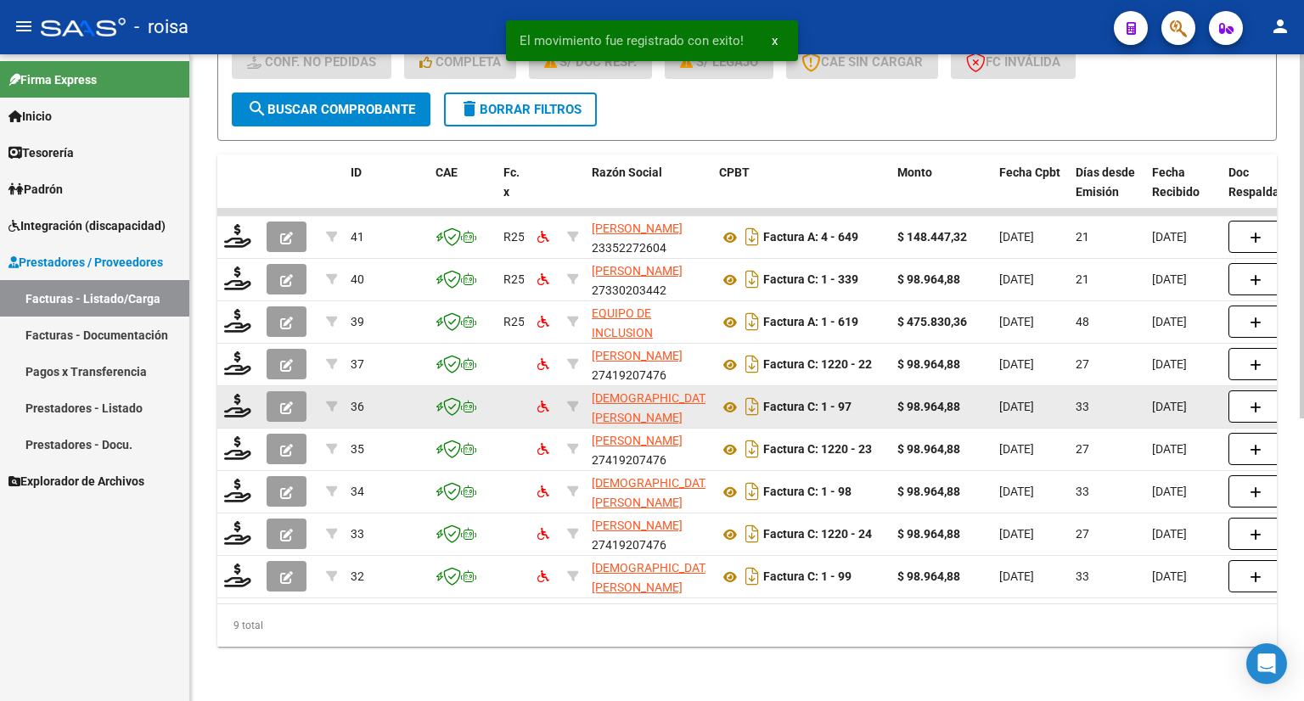
scroll to position [502, 0]
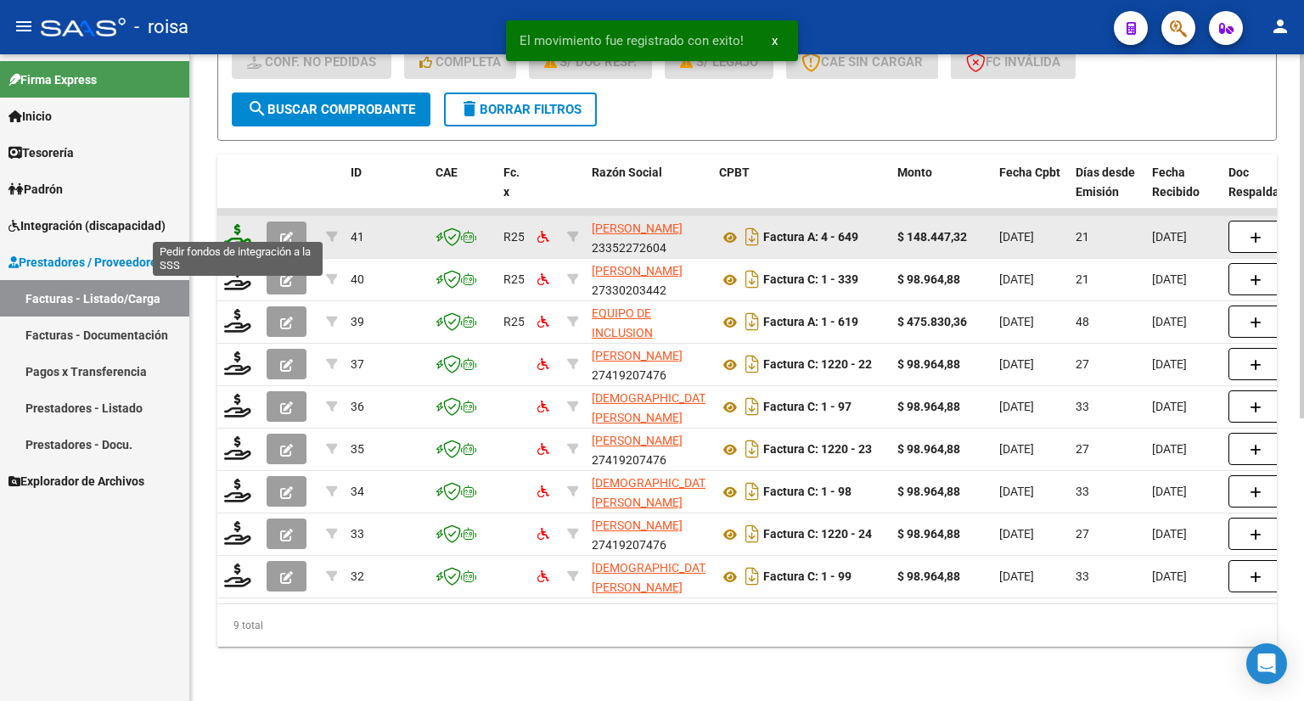
click at [232, 224] on icon at bounding box center [237, 236] width 27 height 24
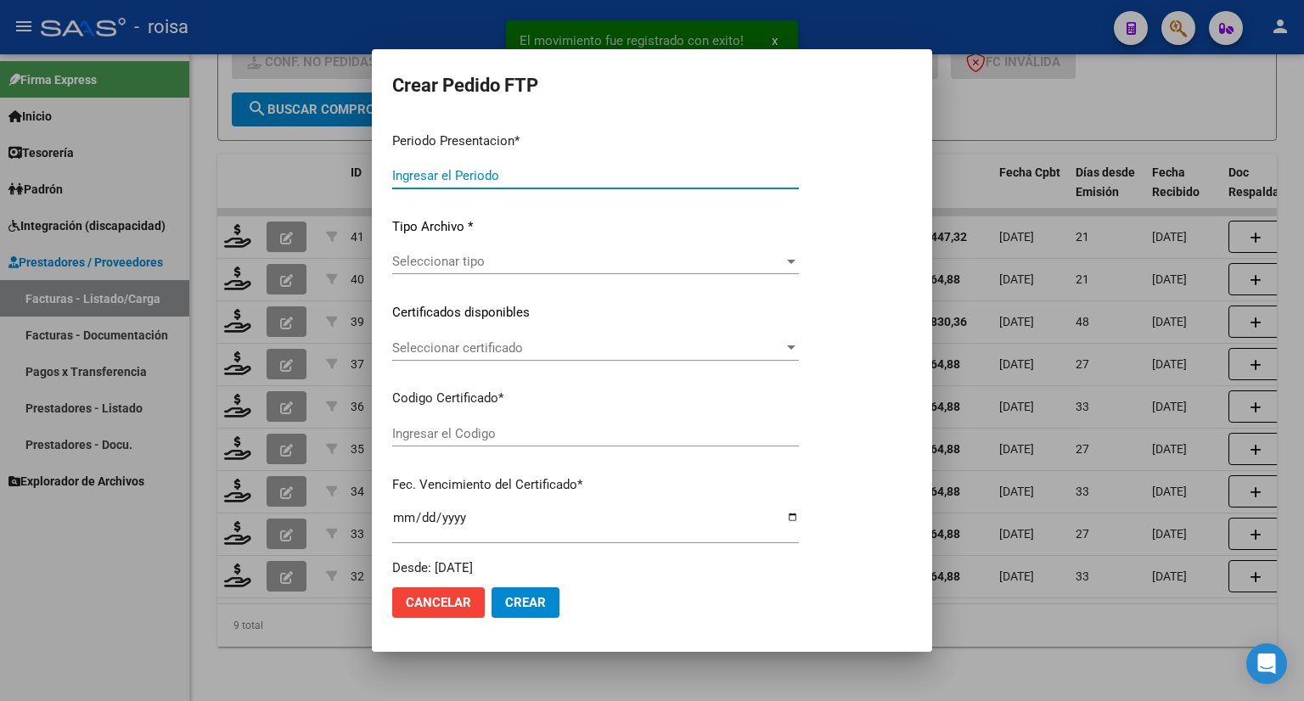
type input "202508"
type input "$ 148.447,32"
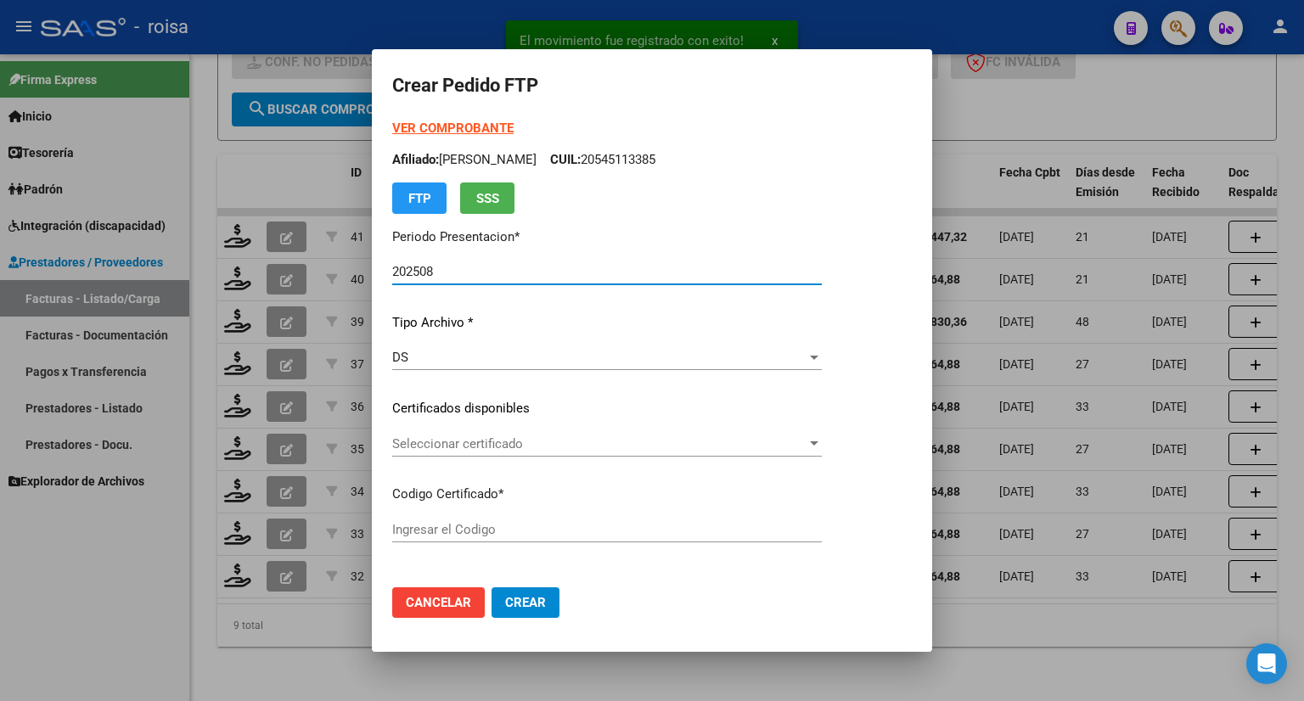
type input "ARG01000579260282022041820270418BSAS316"
type input "[DATE]"
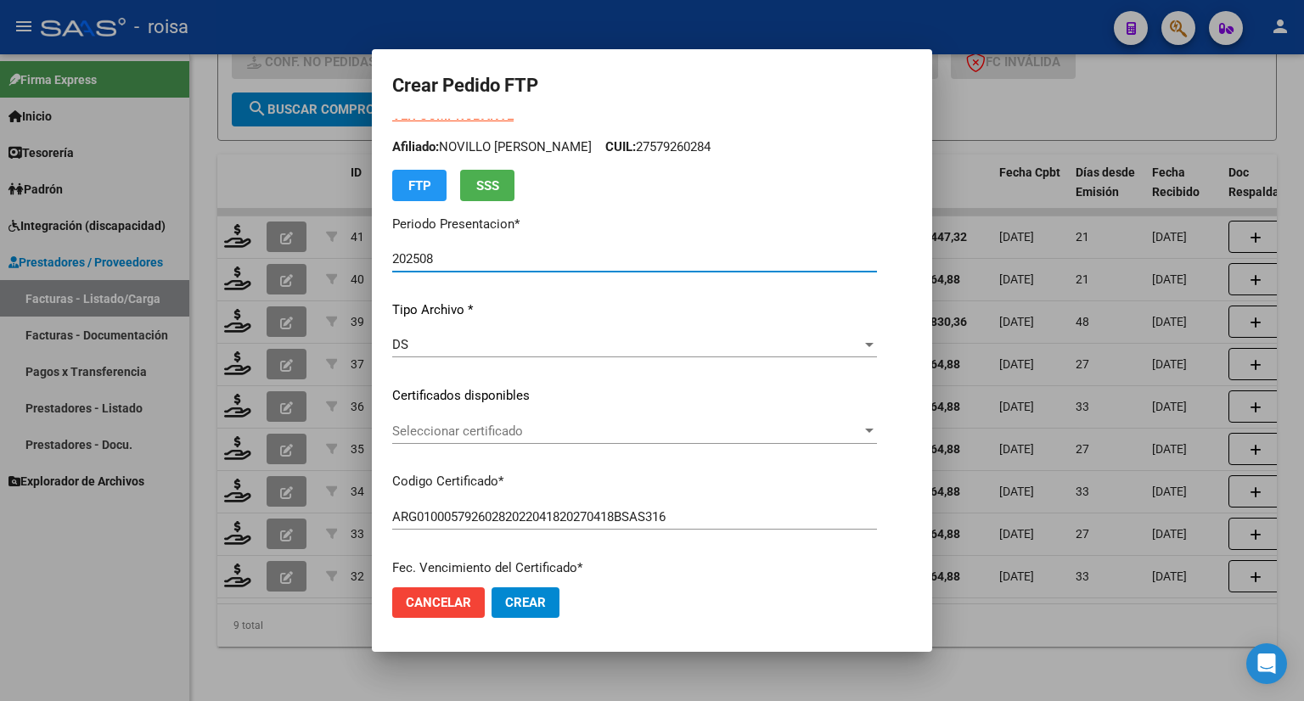
scroll to position [0, 0]
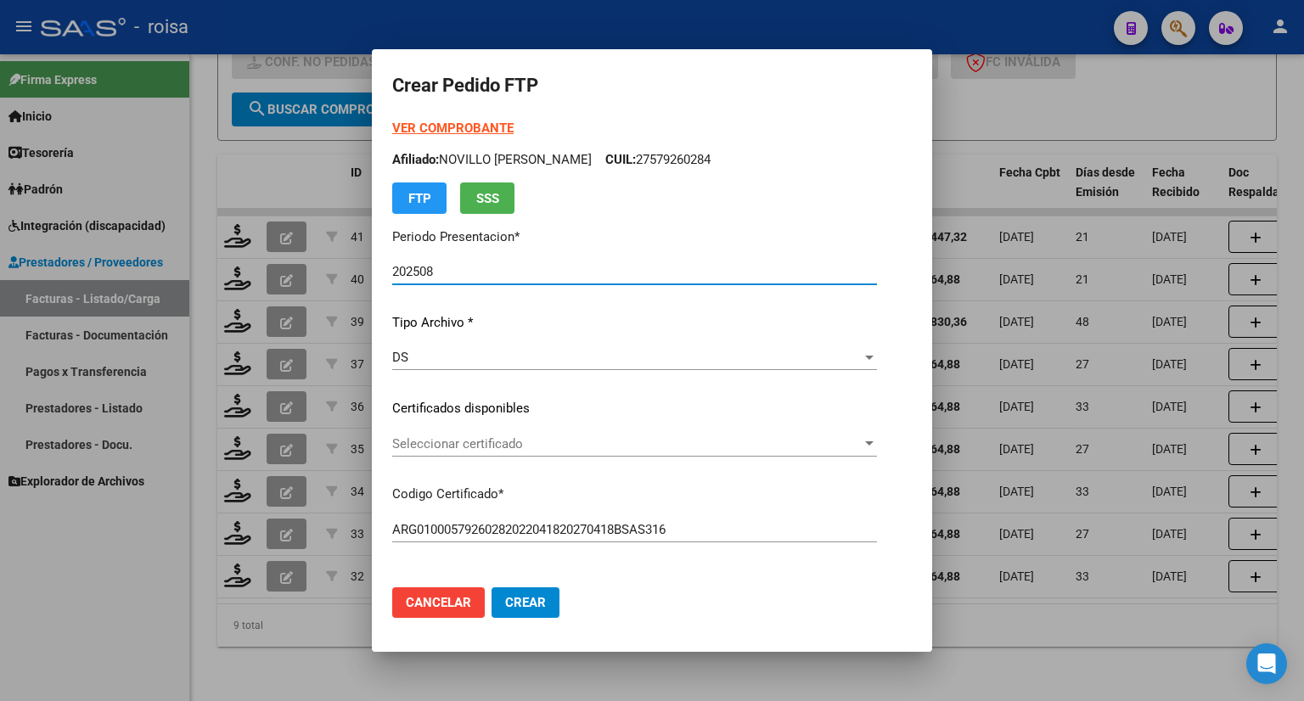
click at [447, 131] on strong "VER COMPROBANTE" at bounding box center [452, 128] width 121 height 15
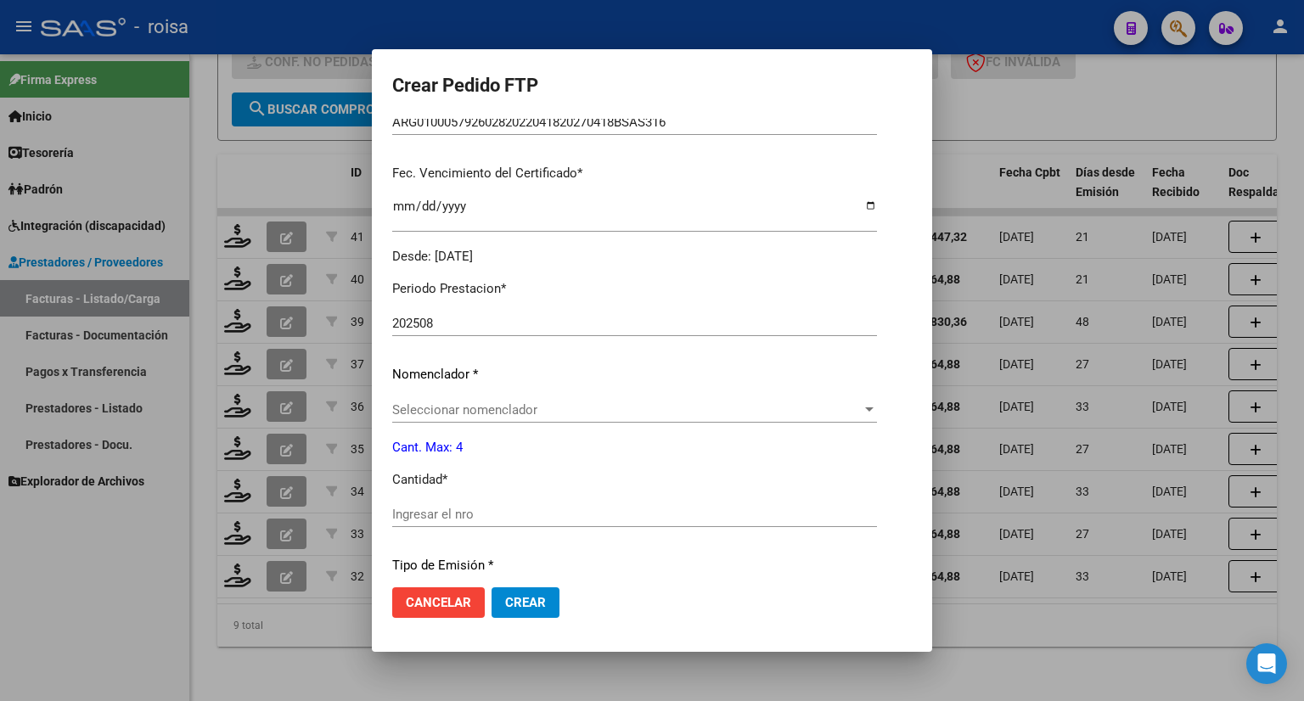
scroll to position [424, 0]
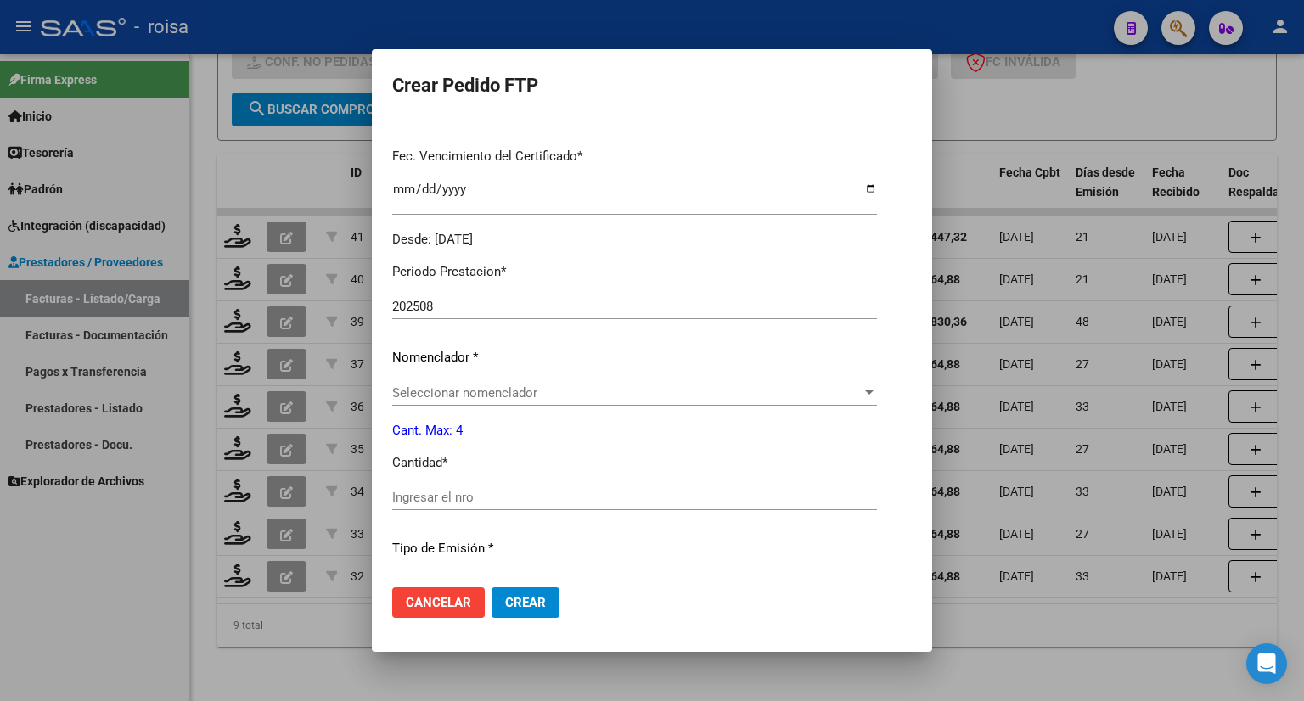
click at [513, 381] on div "Seleccionar nomenclador Seleccionar nomenclador" at bounding box center [634, 392] width 485 height 25
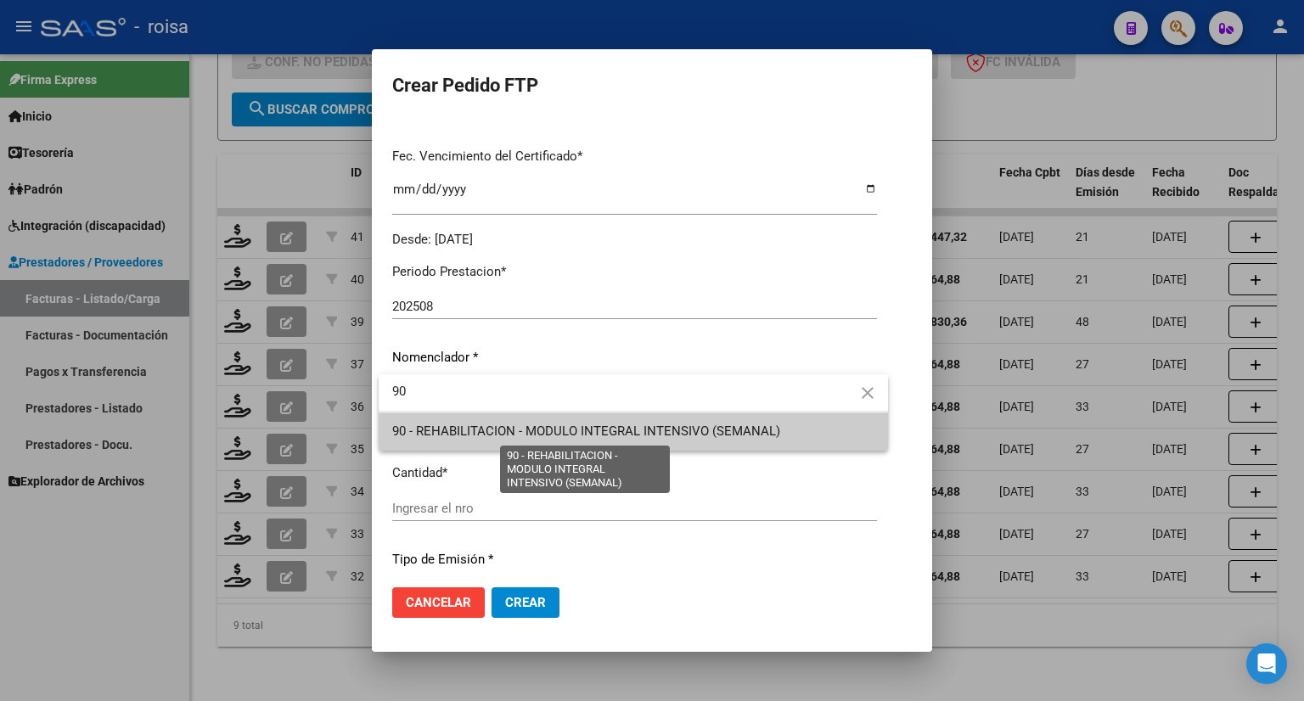
type input "90"
click at [522, 435] on span "90 - REHABILITACION - MODULO INTEGRAL INTENSIVO (SEMANAL)" at bounding box center [586, 431] width 388 height 15
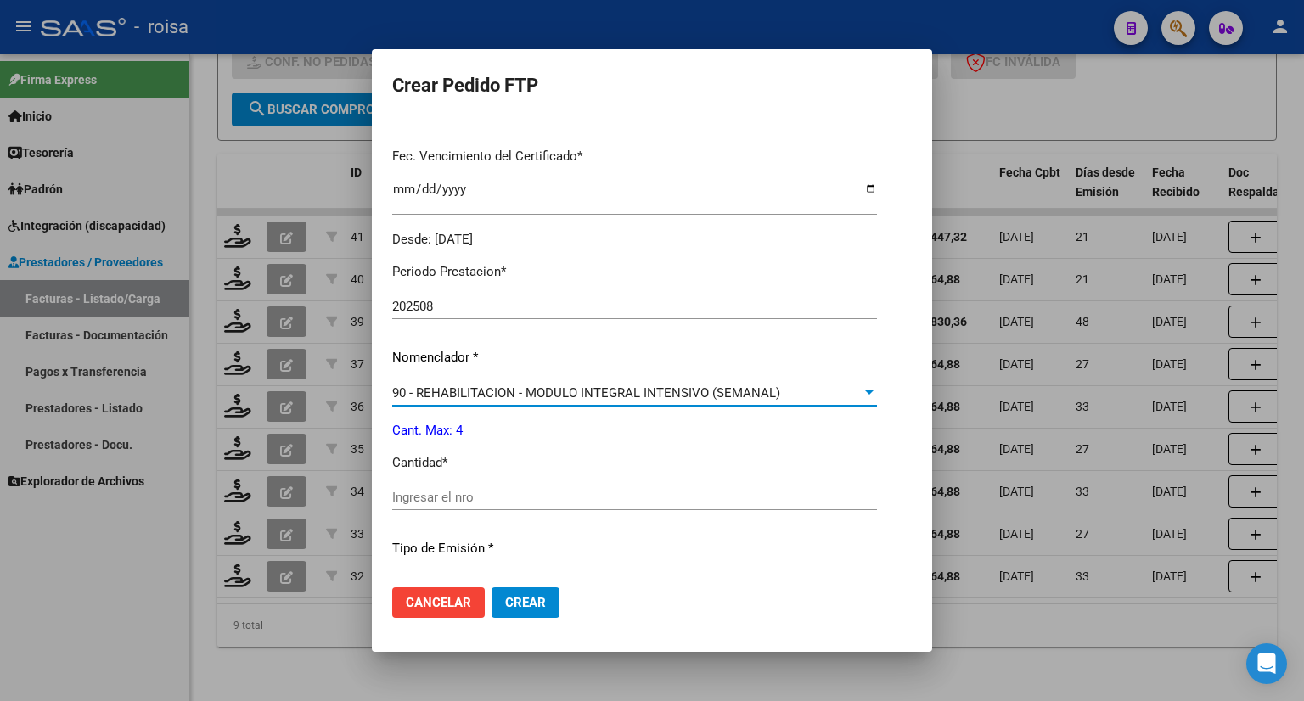
click at [479, 499] on input "Ingresar el nro" at bounding box center [634, 497] width 485 height 15
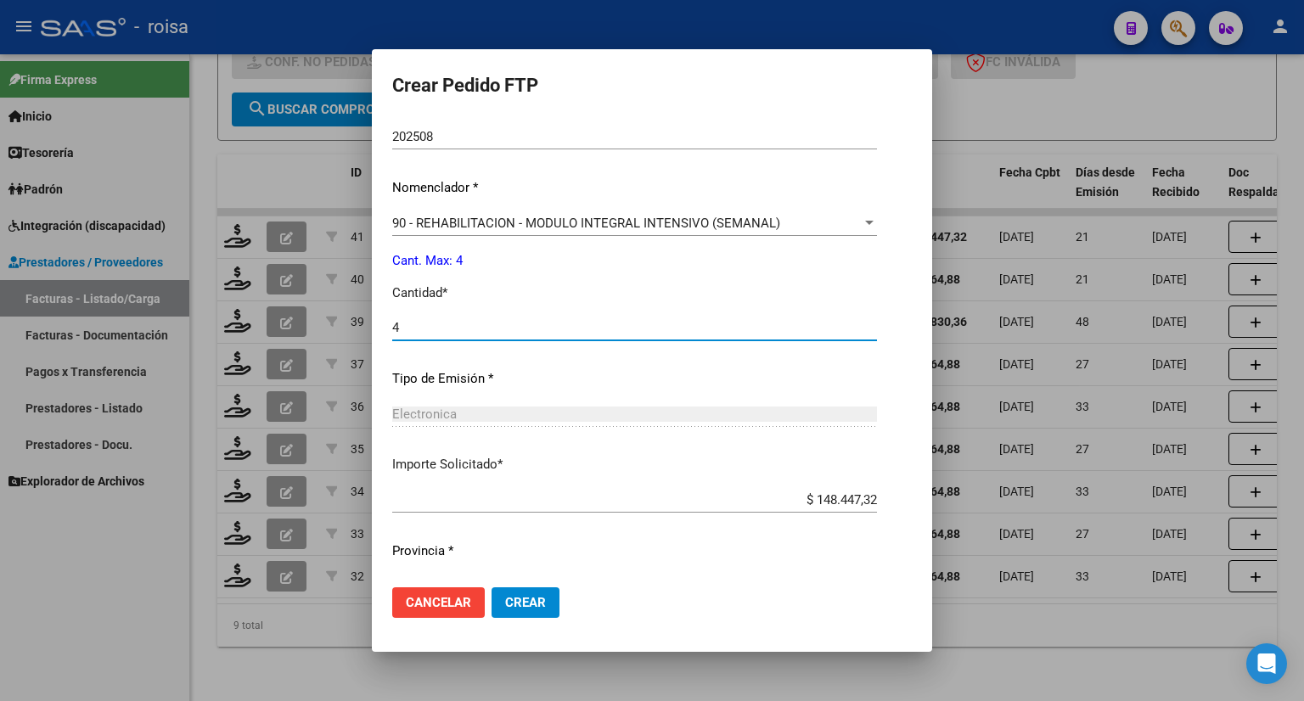
scroll to position [635, 0]
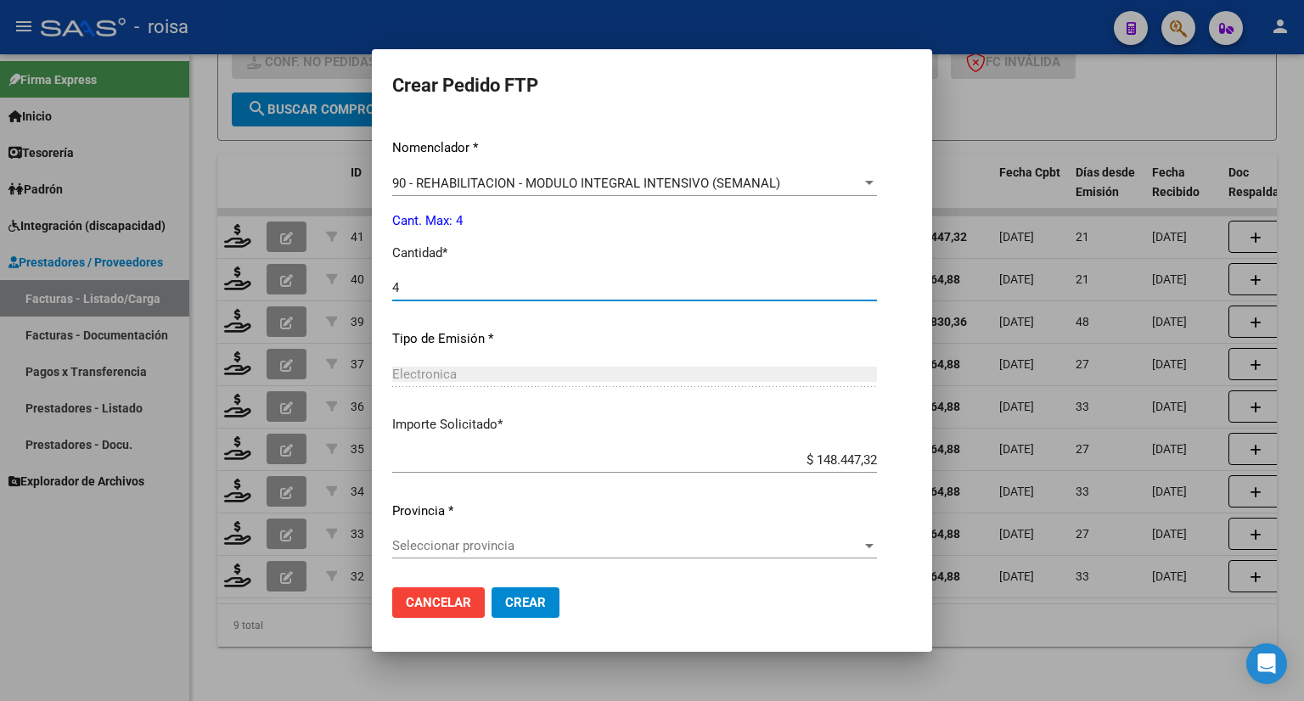
type input "4"
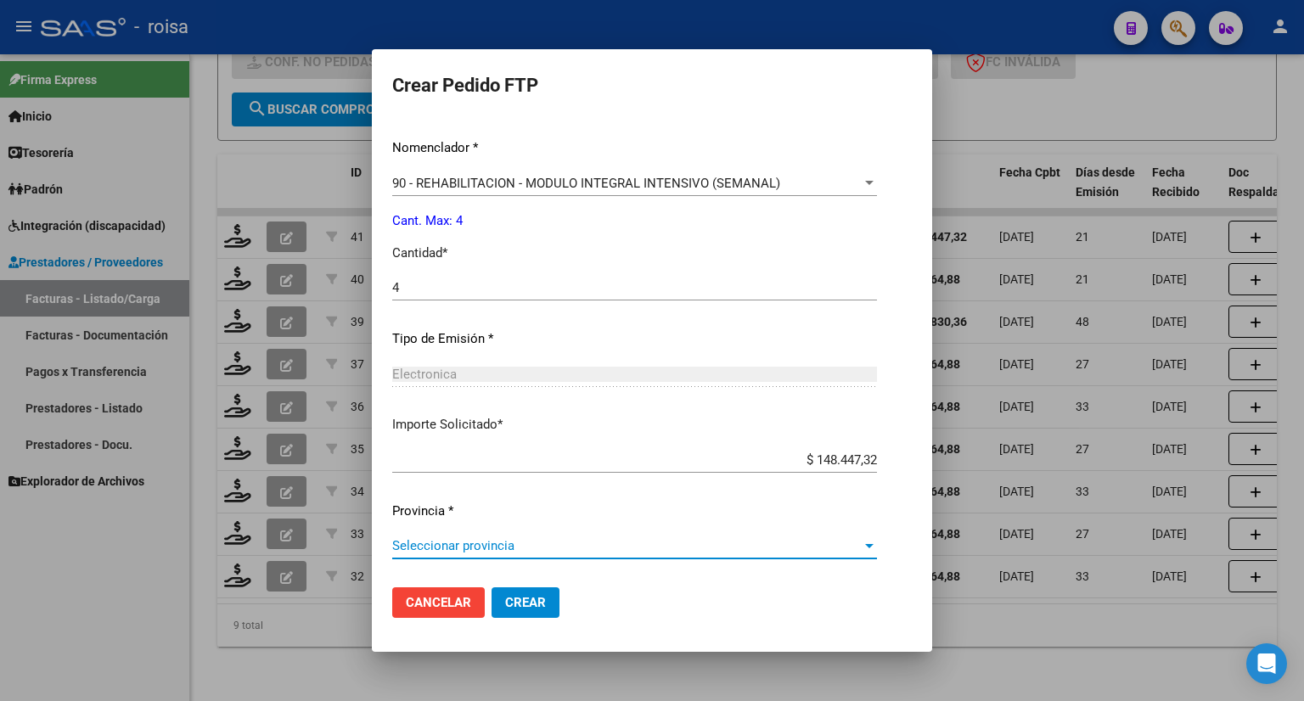
click at [487, 548] on span "Seleccionar provincia" at bounding box center [626, 545] width 469 height 15
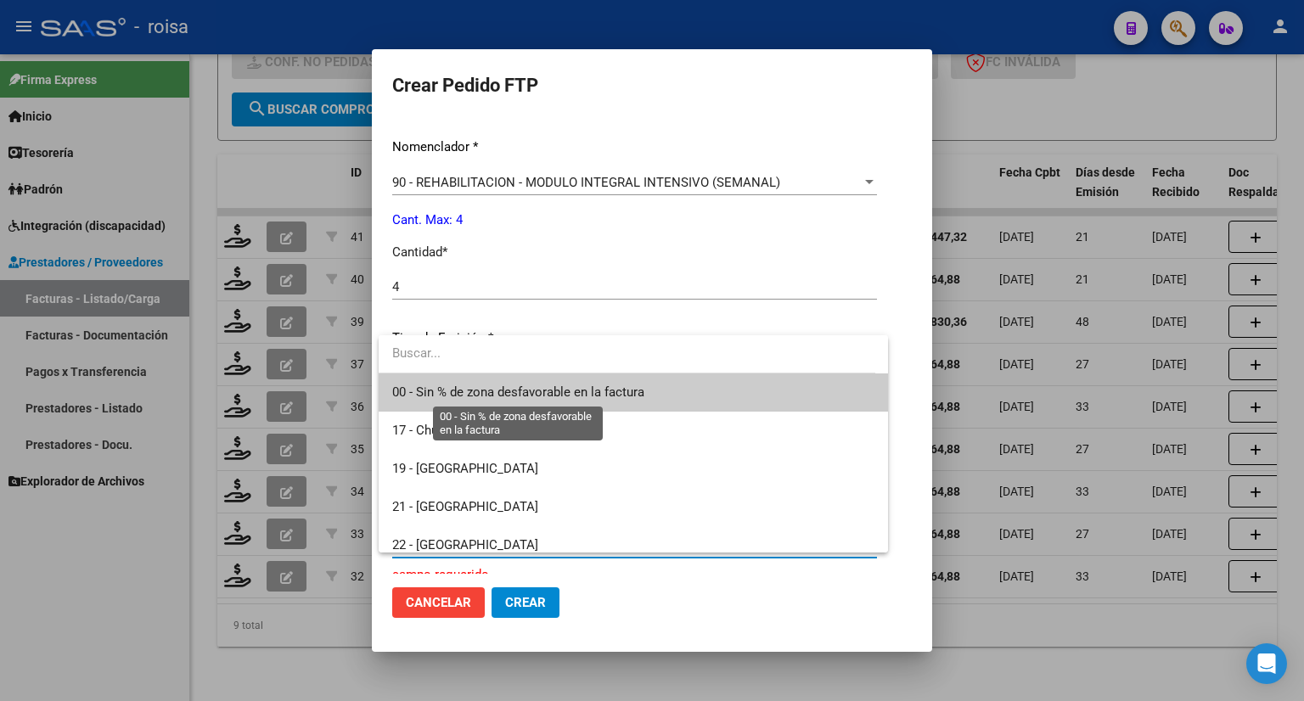
click at [492, 395] on span "00 - Sin % de zona desfavorable en la factura" at bounding box center [518, 391] width 252 height 15
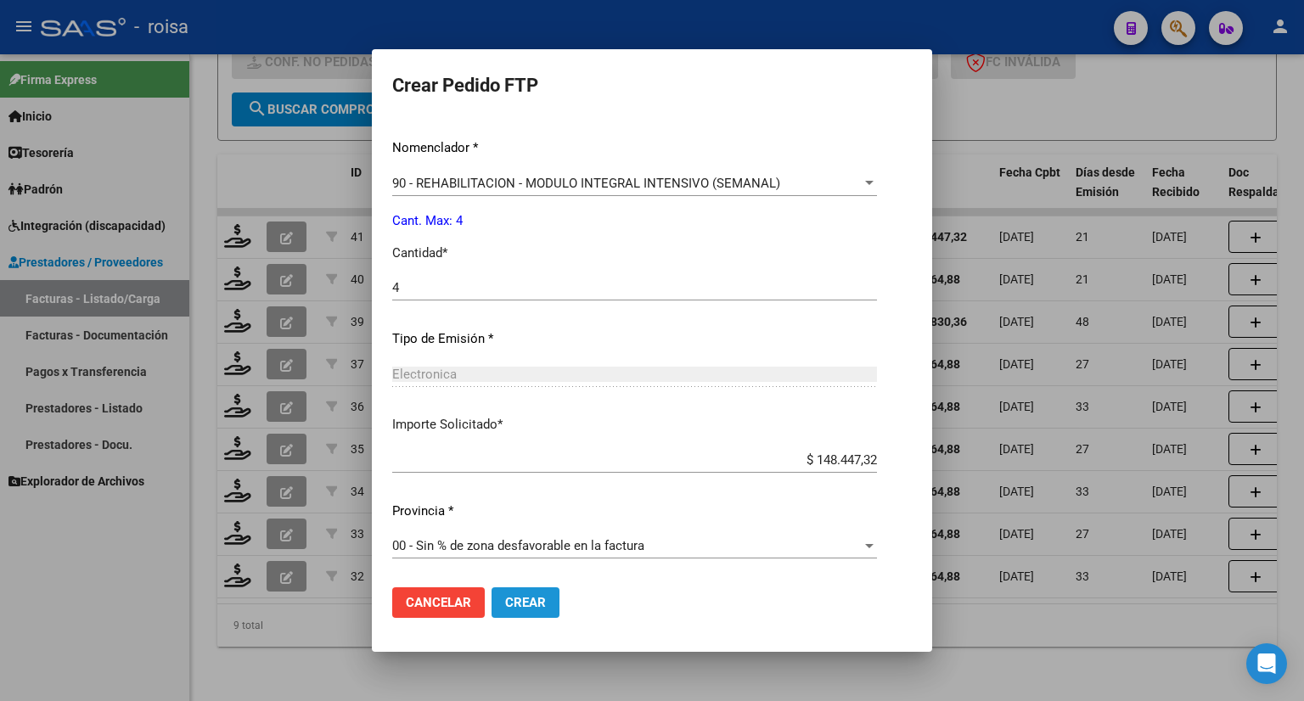
click at [540, 595] on span "Crear" at bounding box center [525, 602] width 41 height 15
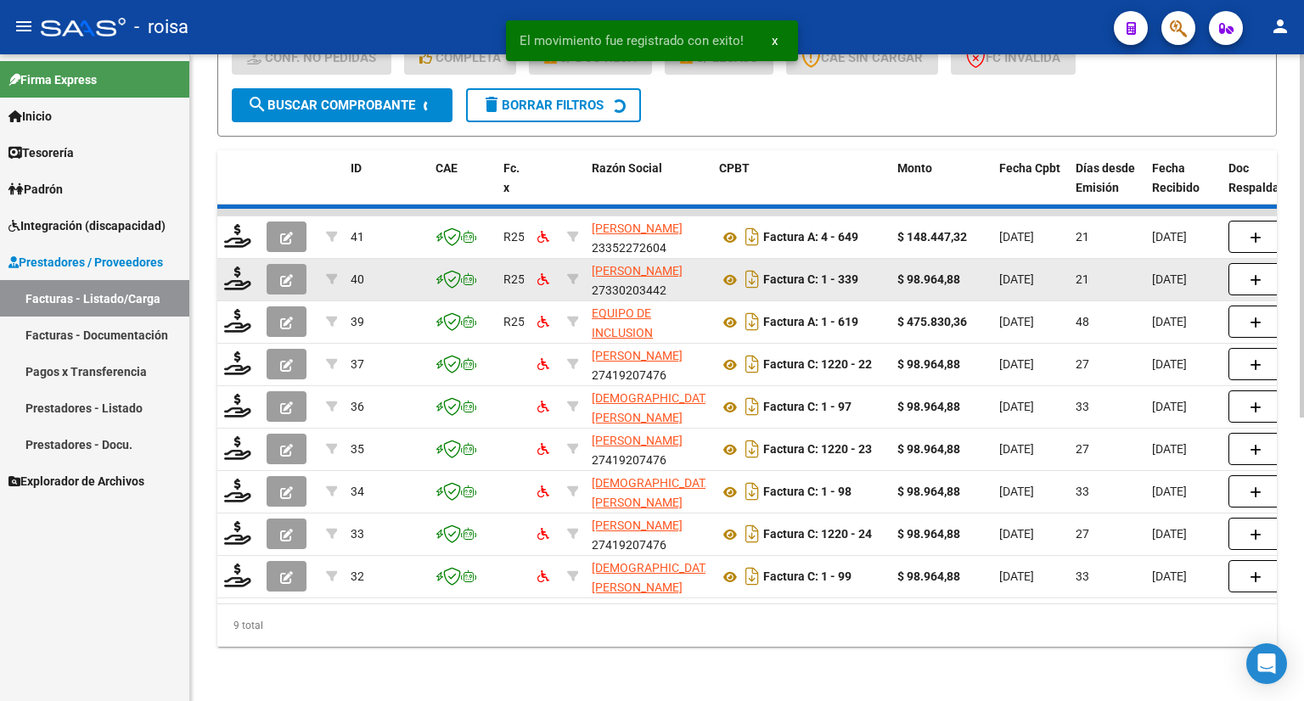
scroll to position [458, 0]
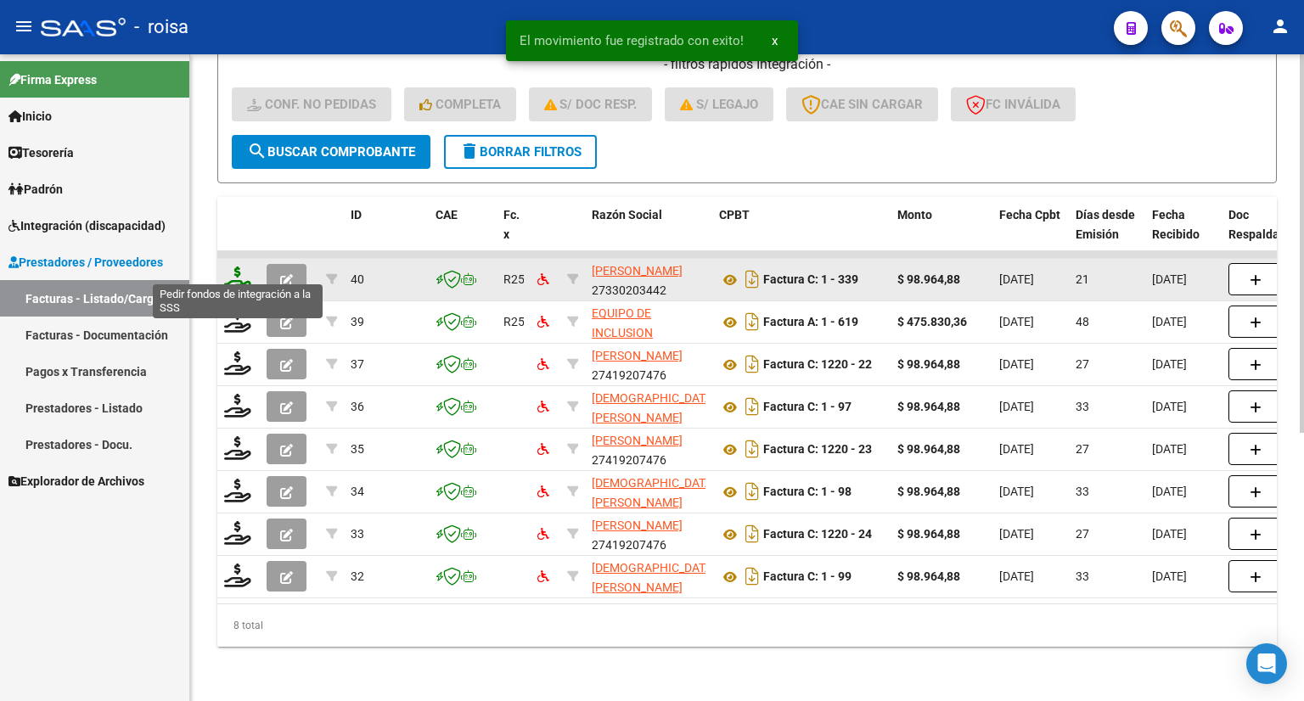
click at [238, 267] on icon at bounding box center [237, 279] width 27 height 24
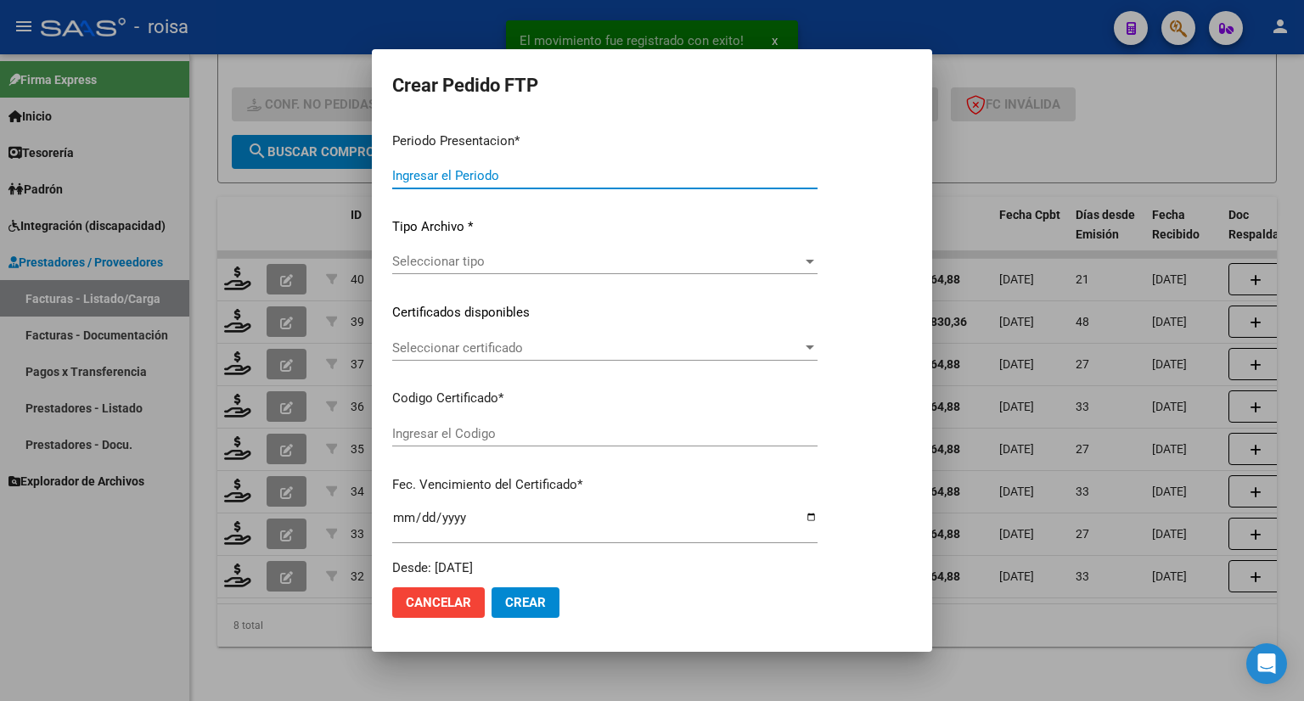
type input "202508"
type input "$ 98.964,88"
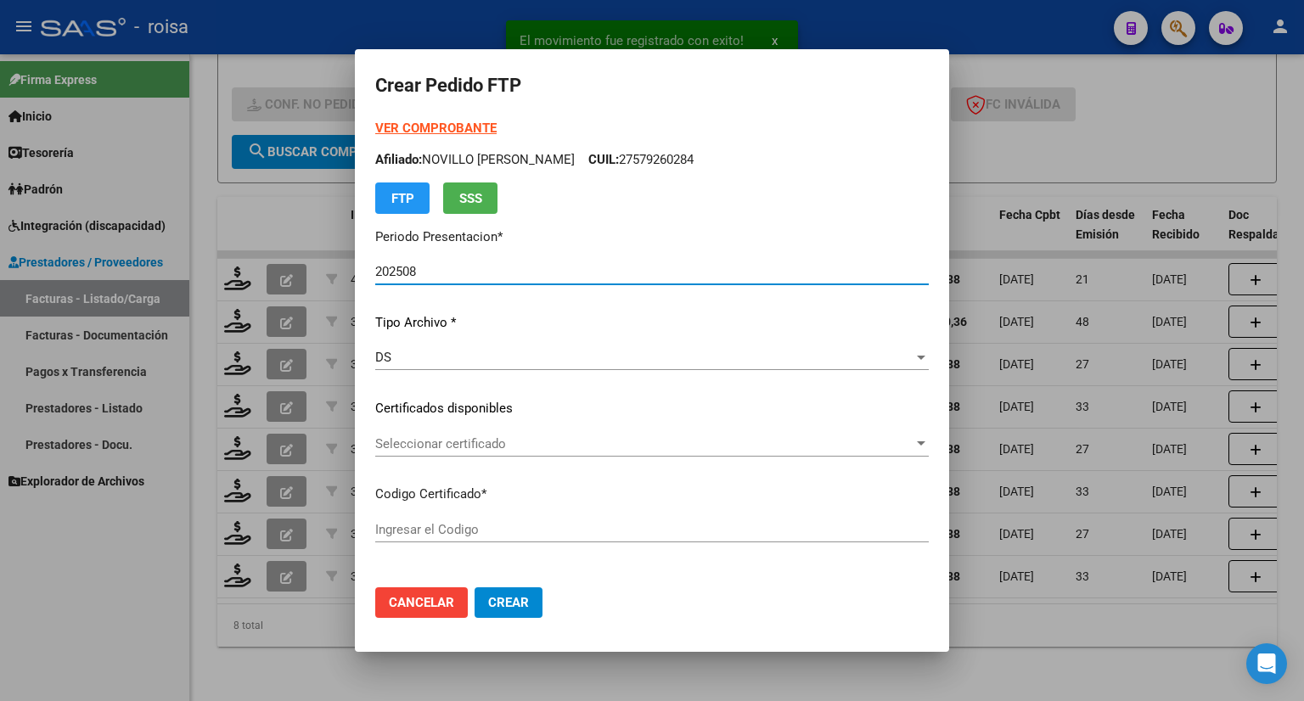
type input "ARG02000577687662023091520280915ANDIS109"
type input "[DATE]"
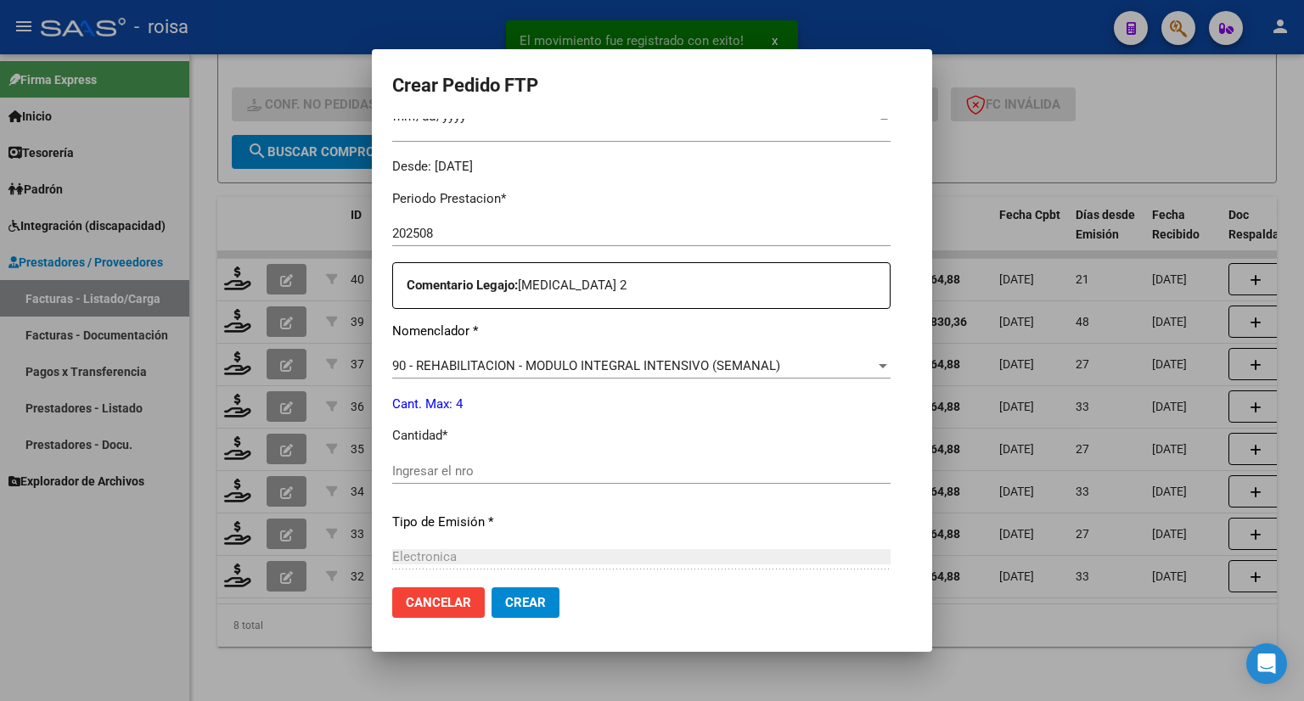
scroll to position [509, 0]
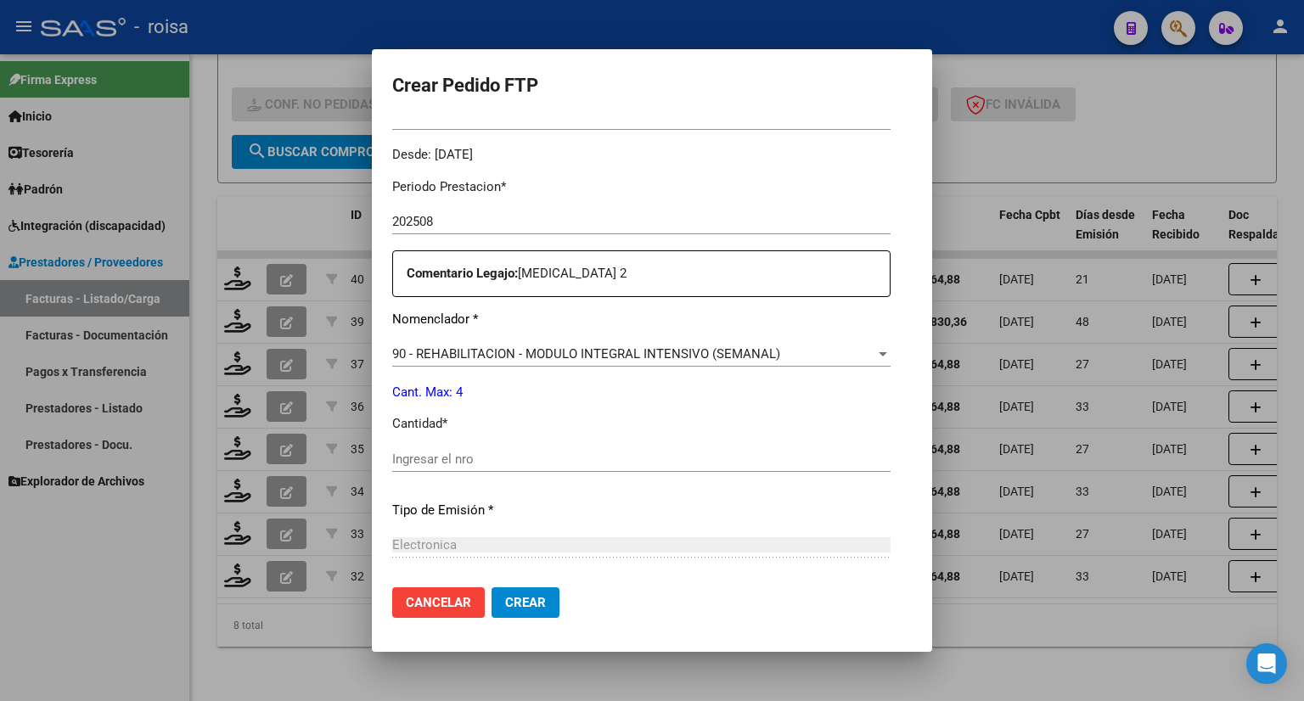
click at [513, 452] on input "Ingresar el nro" at bounding box center [641, 459] width 498 height 15
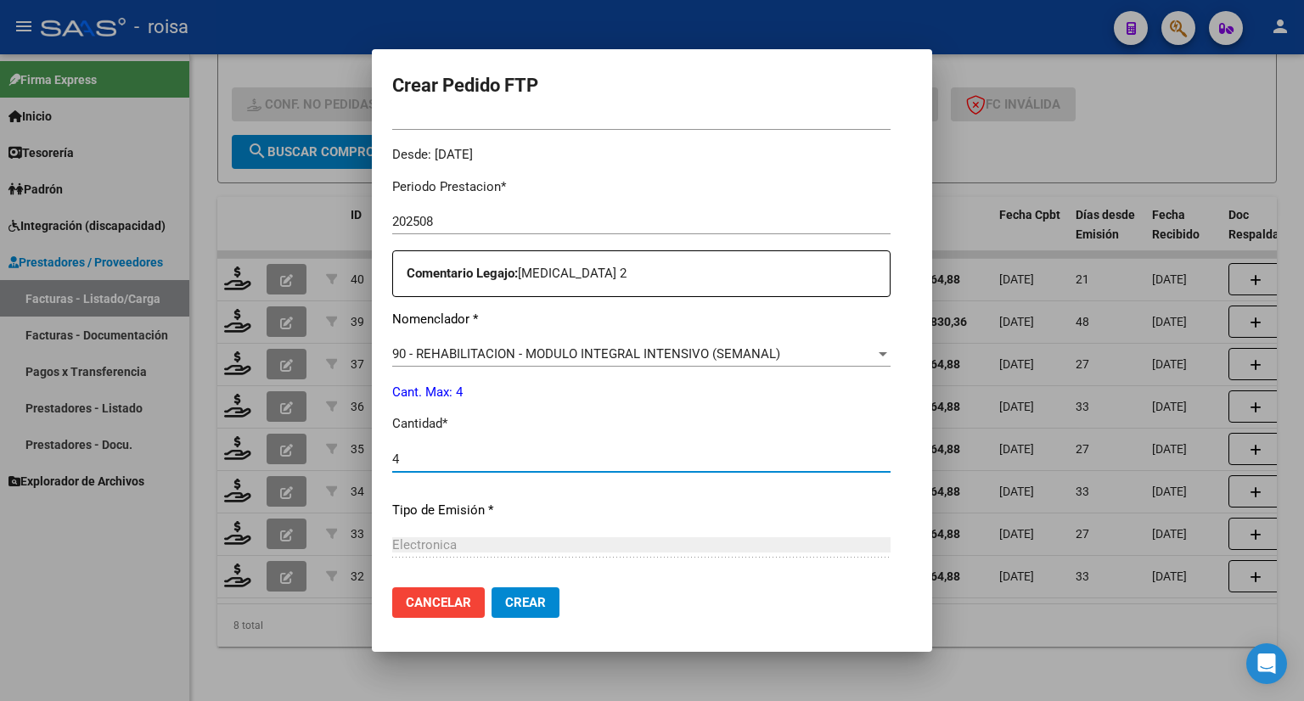
type input "4"
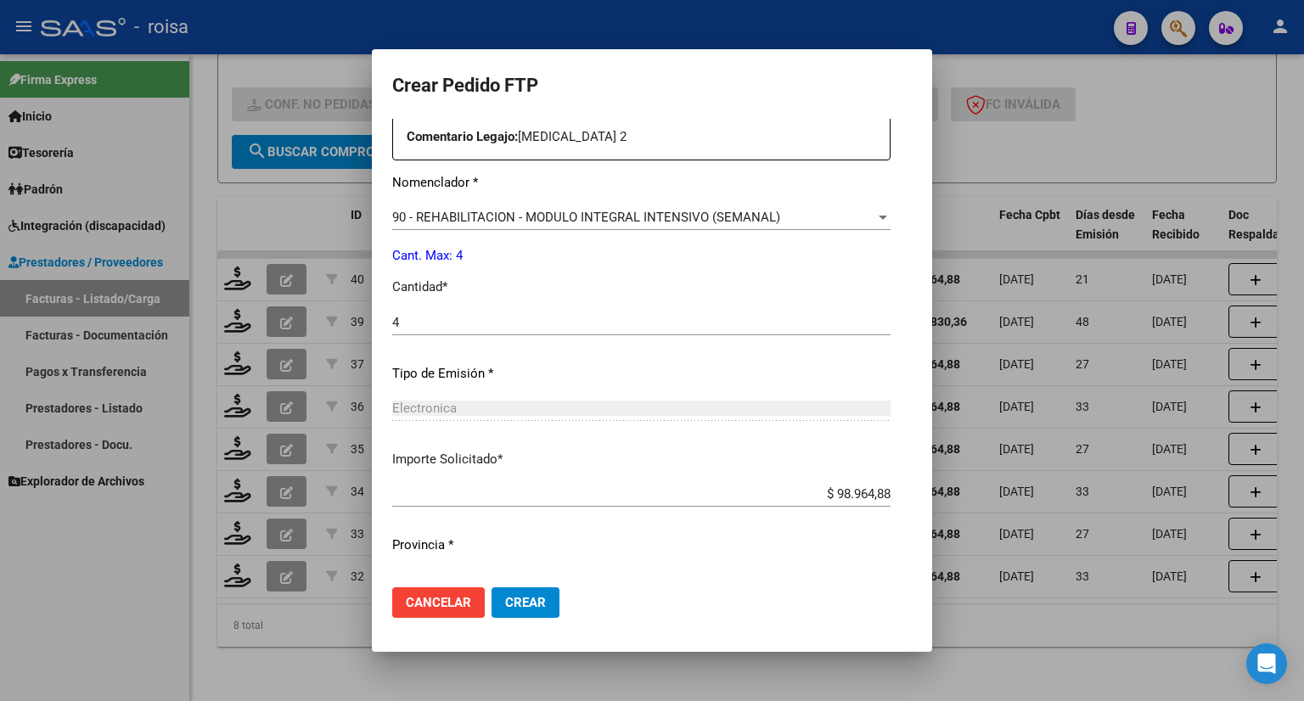
scroll to position [680, 0]
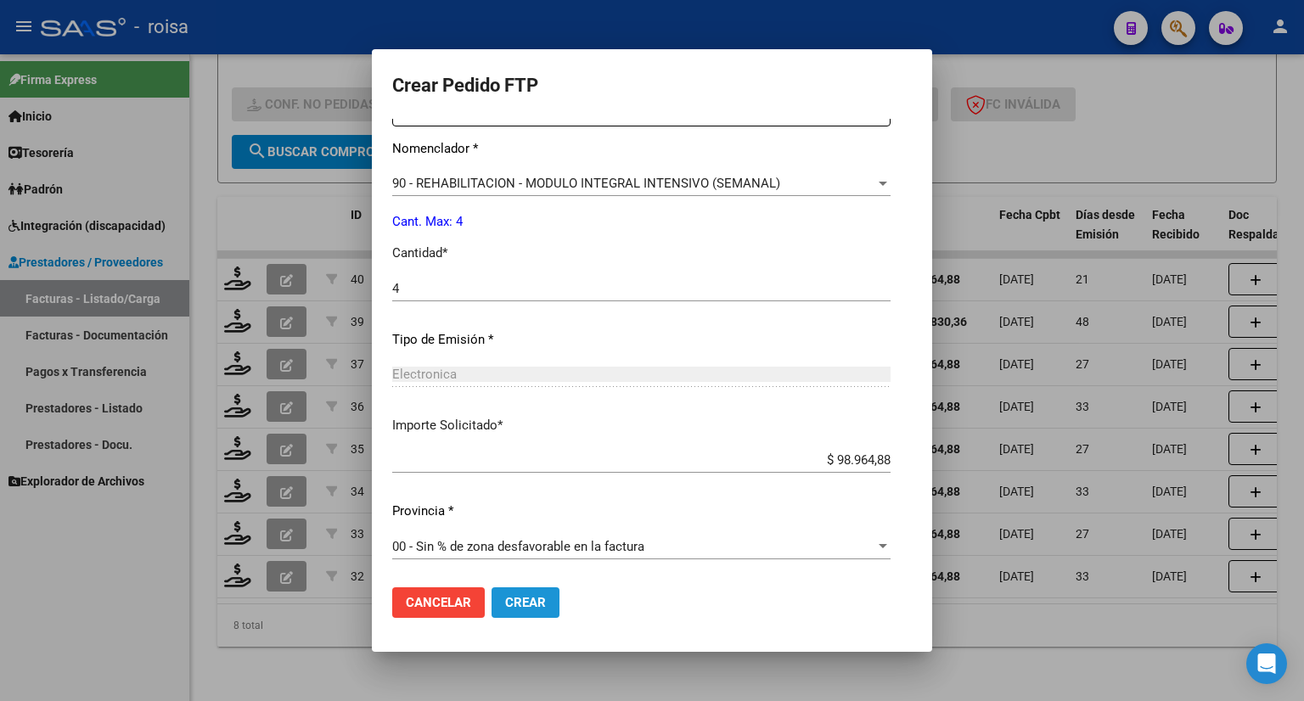
click at [505, 599] on span "Crear" at bounding box center [525, 602] width 41 height 15
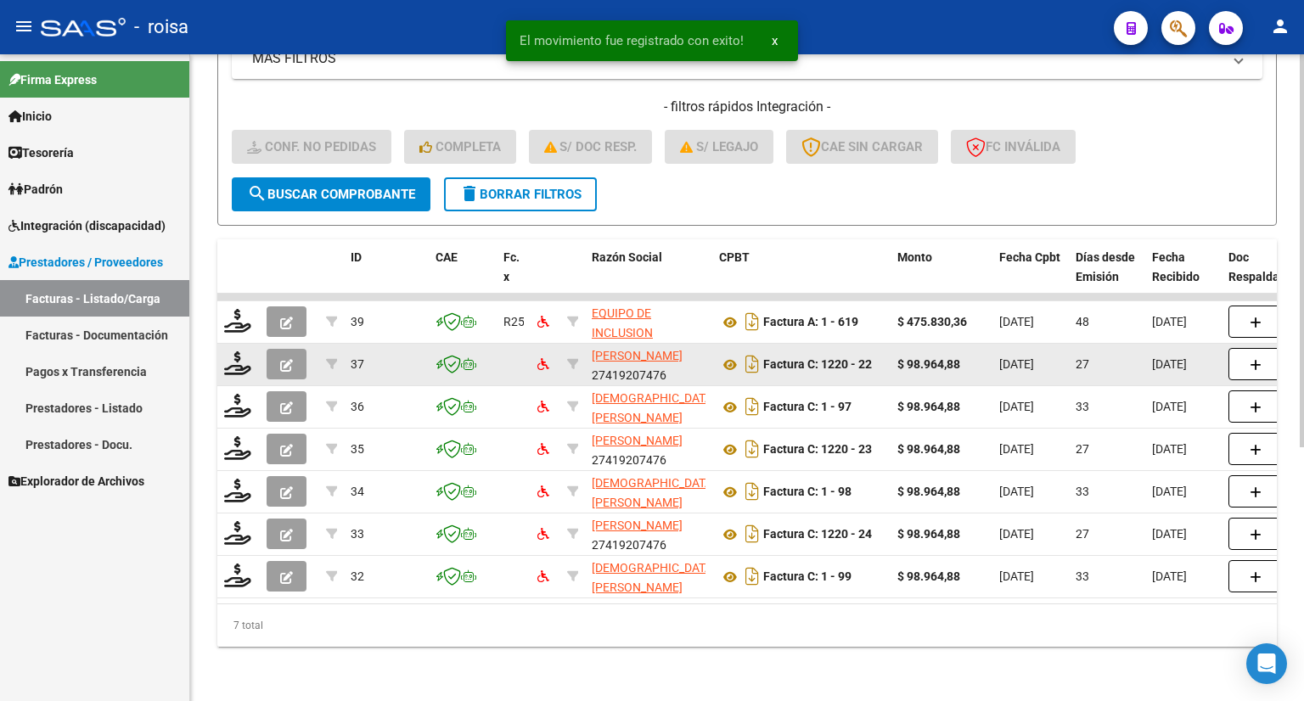
scroll to position [417, 0]
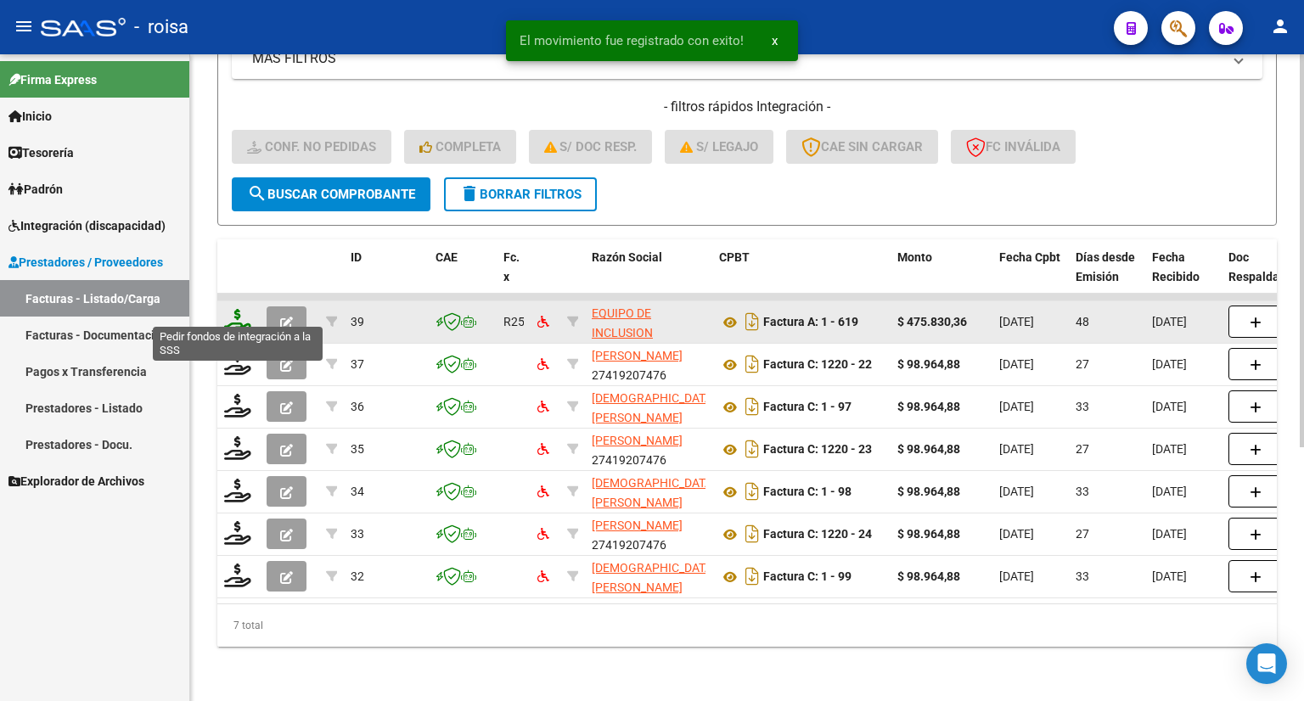
click at [240, 317] on icon at bounding box center [237, 321] width 27 height 24
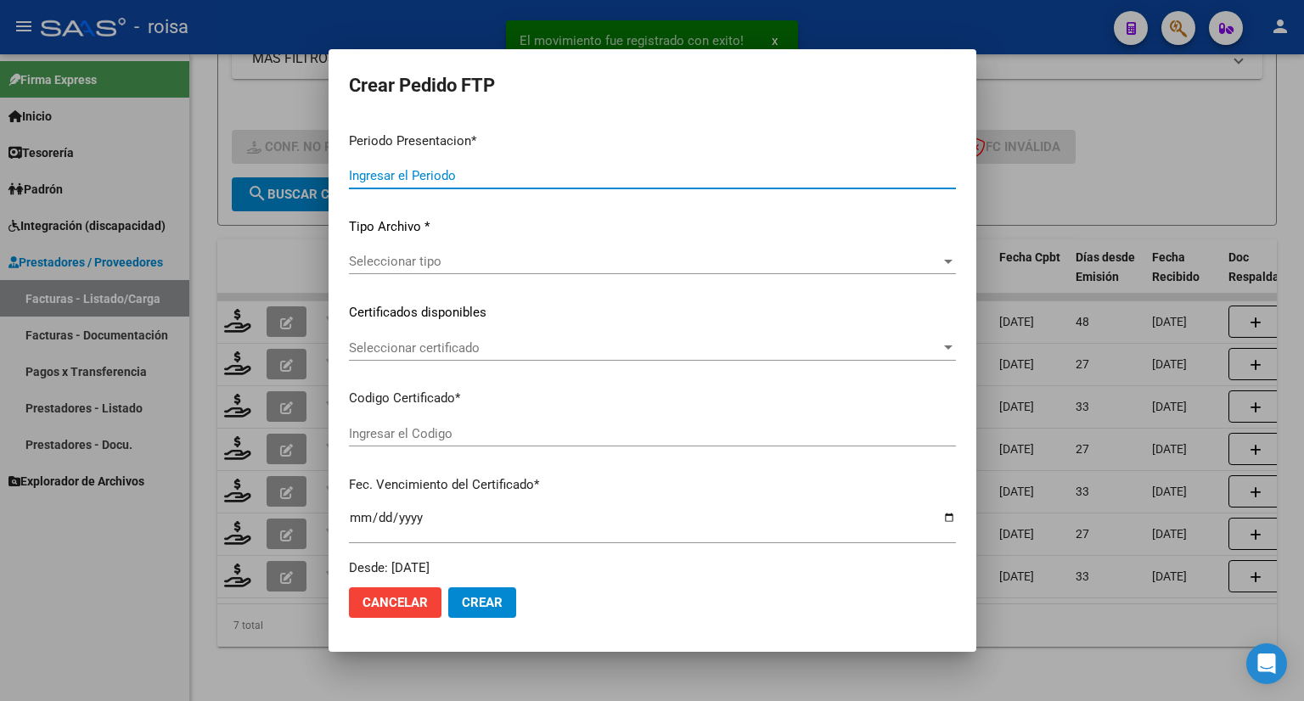
type input "202508"
type input "202507"
type input "$ 475.830,36"
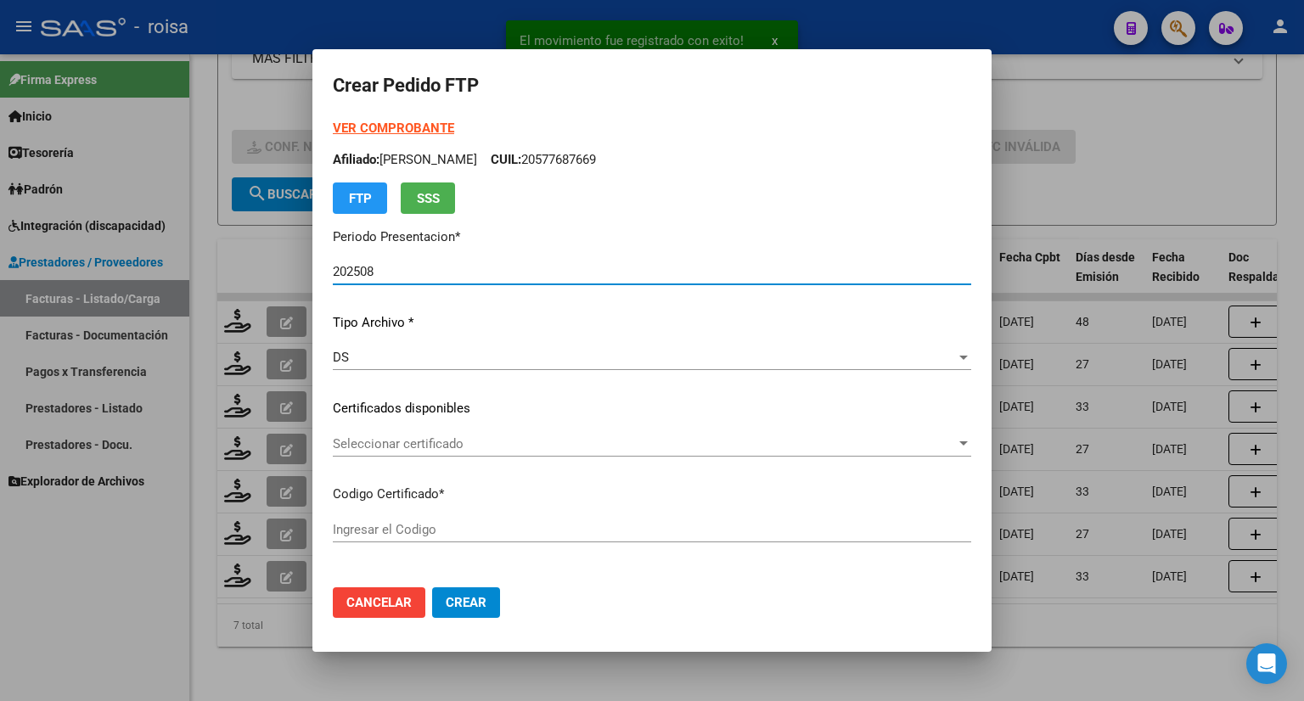
type input "ARG02000568634522021062220260622BS440"
type input "[DATE]"
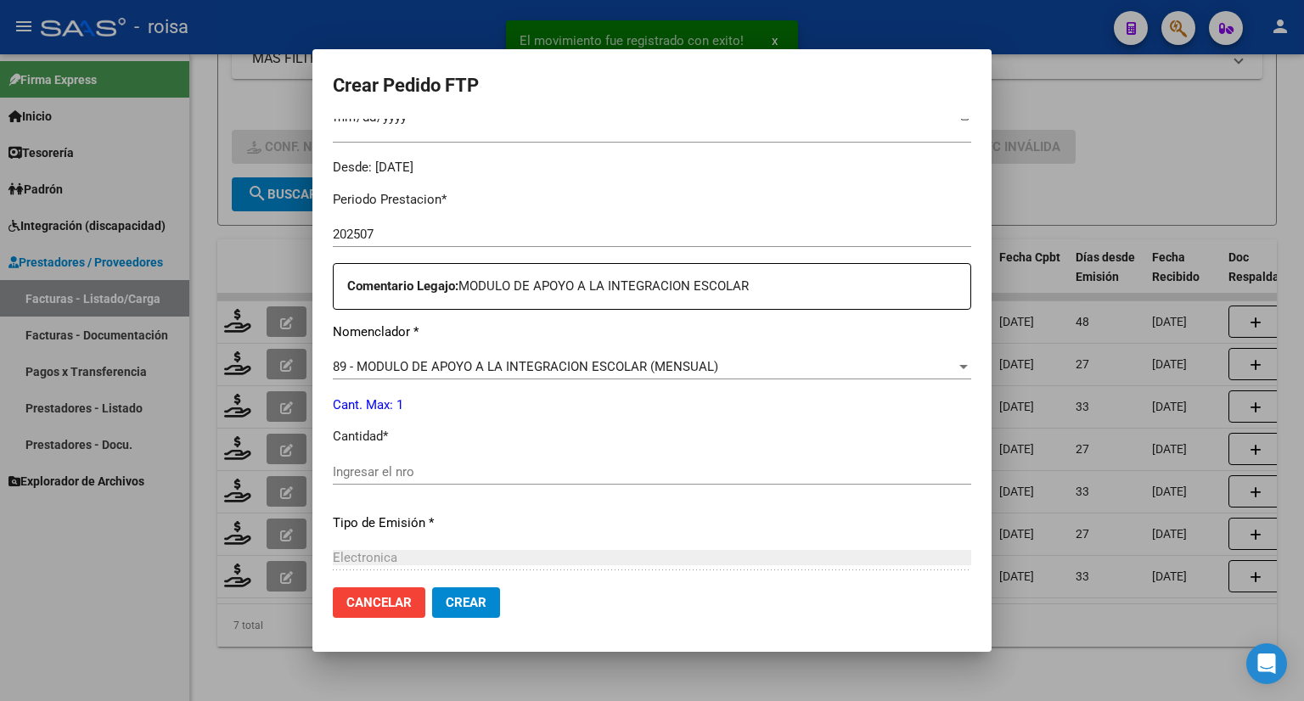
scroll to position [509, 0]
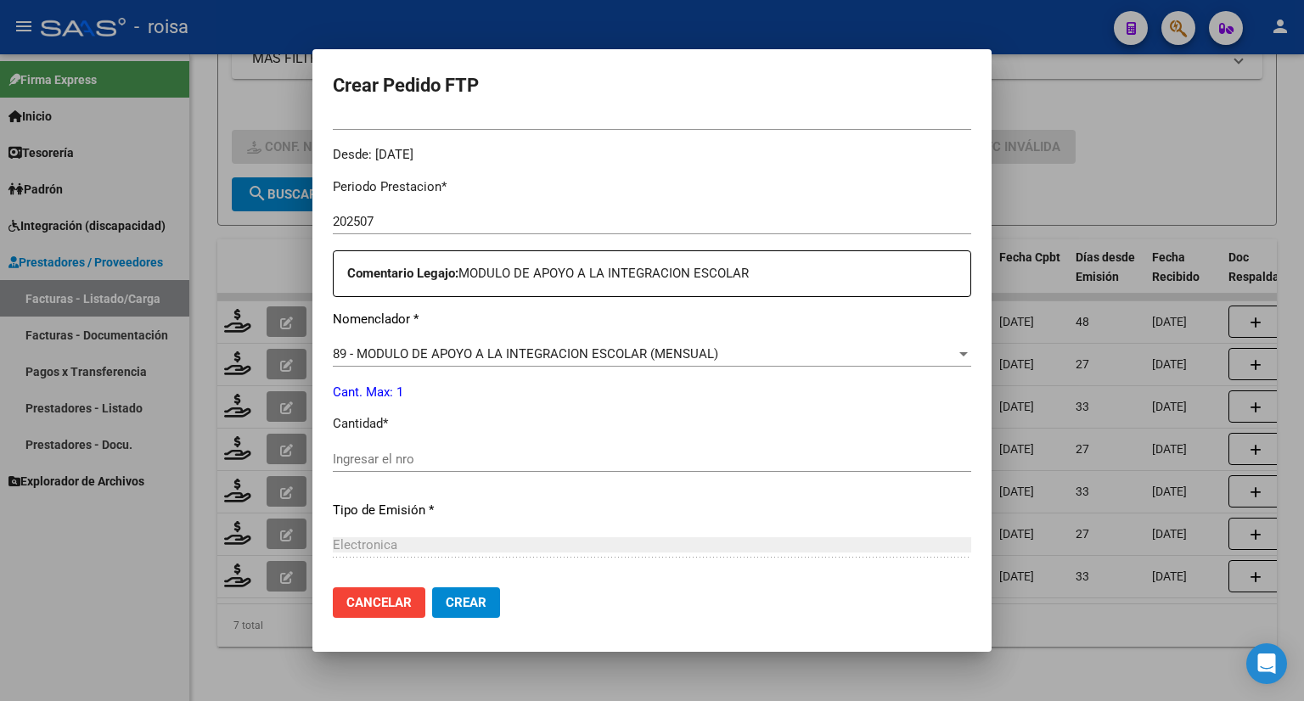
click at [489, 452] on input "Ingresar el nro" at bounding box center [652, 459] width 638 height 15
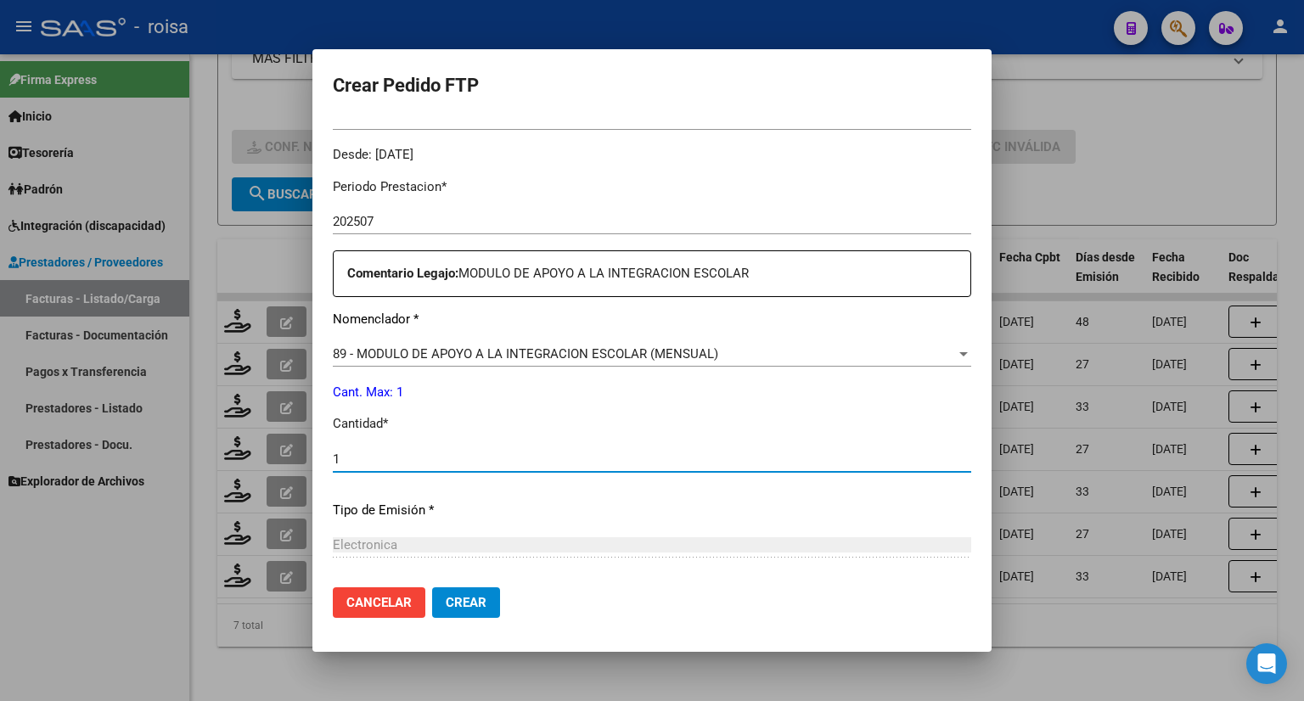
type input "1"
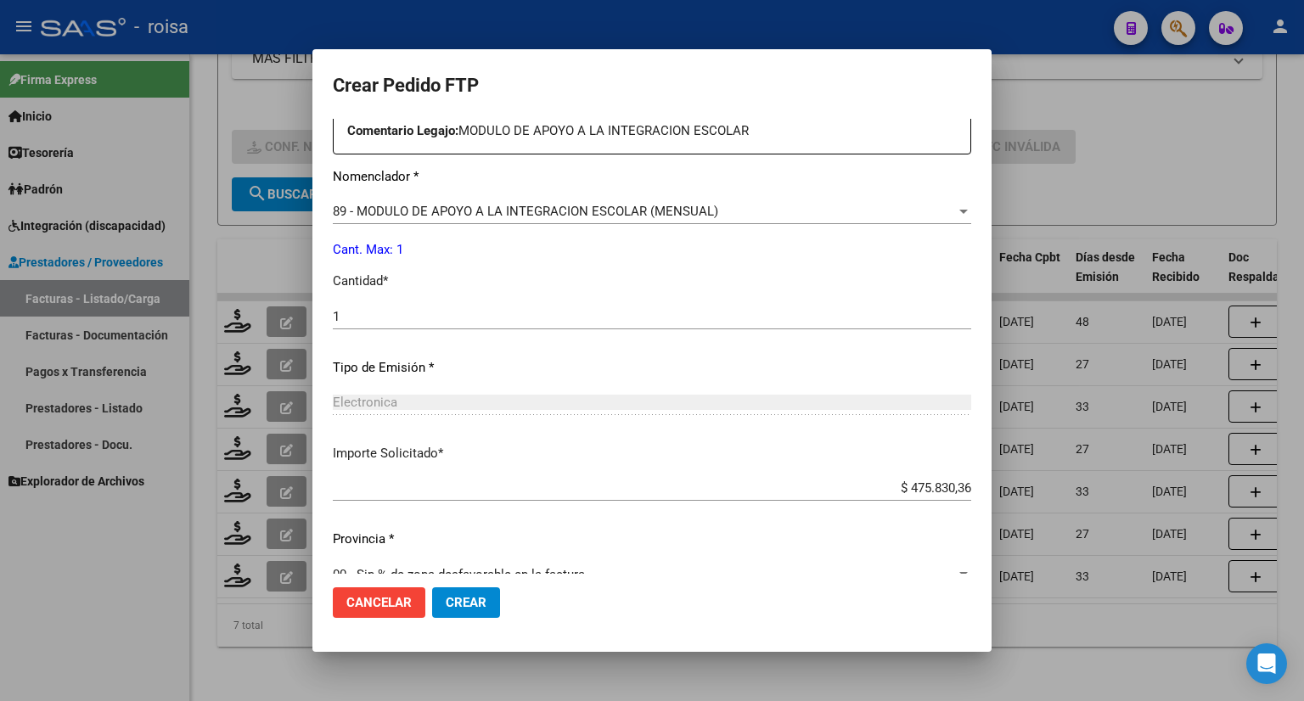
scroll to position [680, 0]
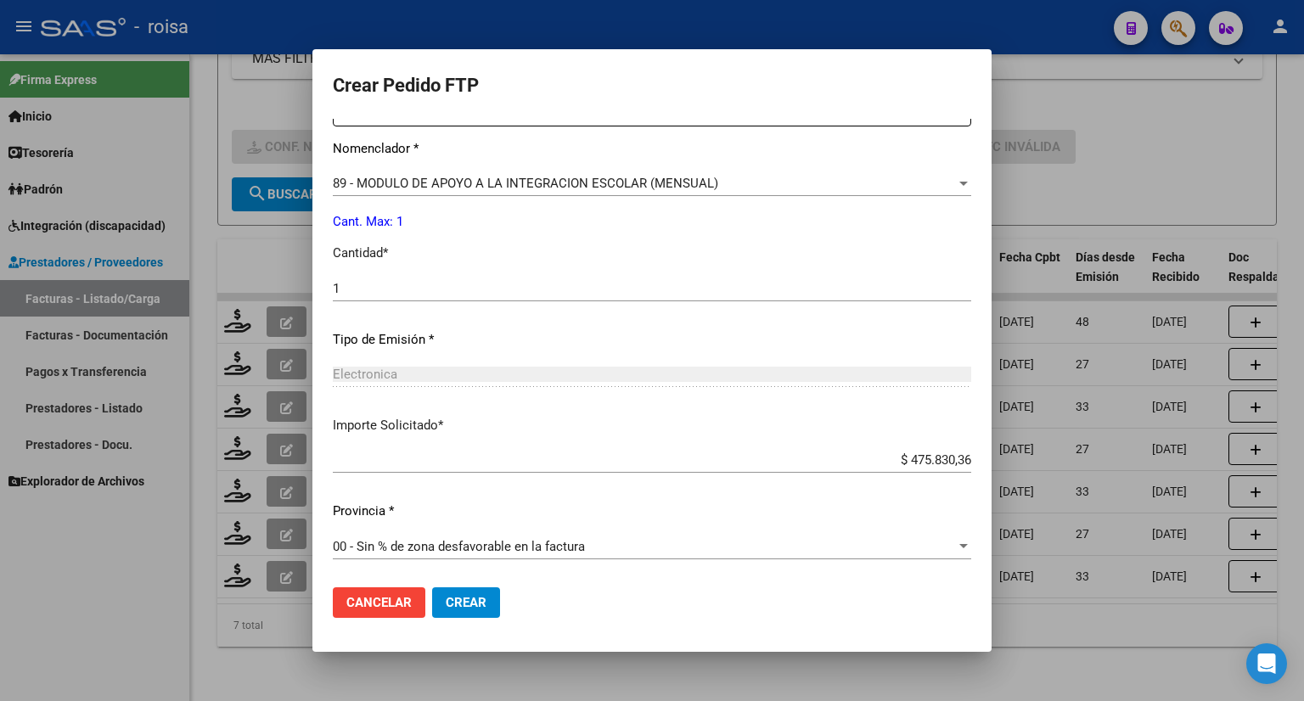
click at [482, 601] on span "Crear" at bounding box center [466, 602] width 41 height 15
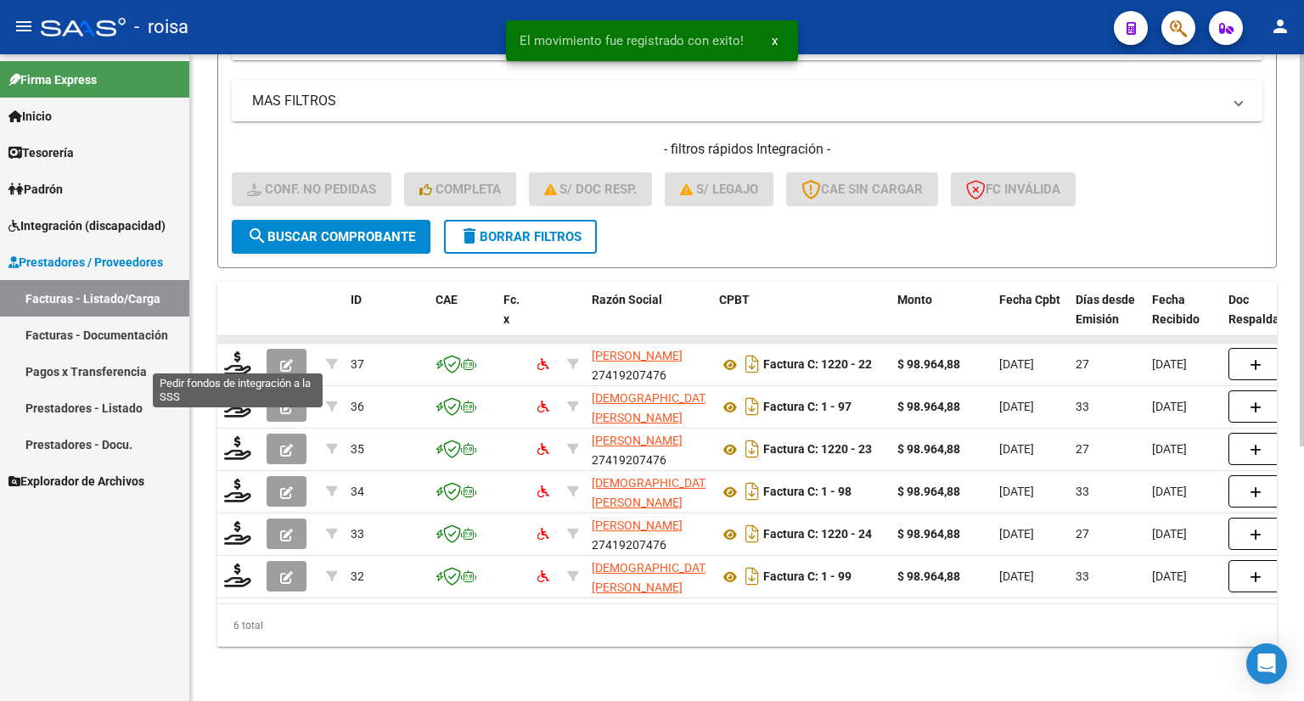
scroll to position [373, 0]
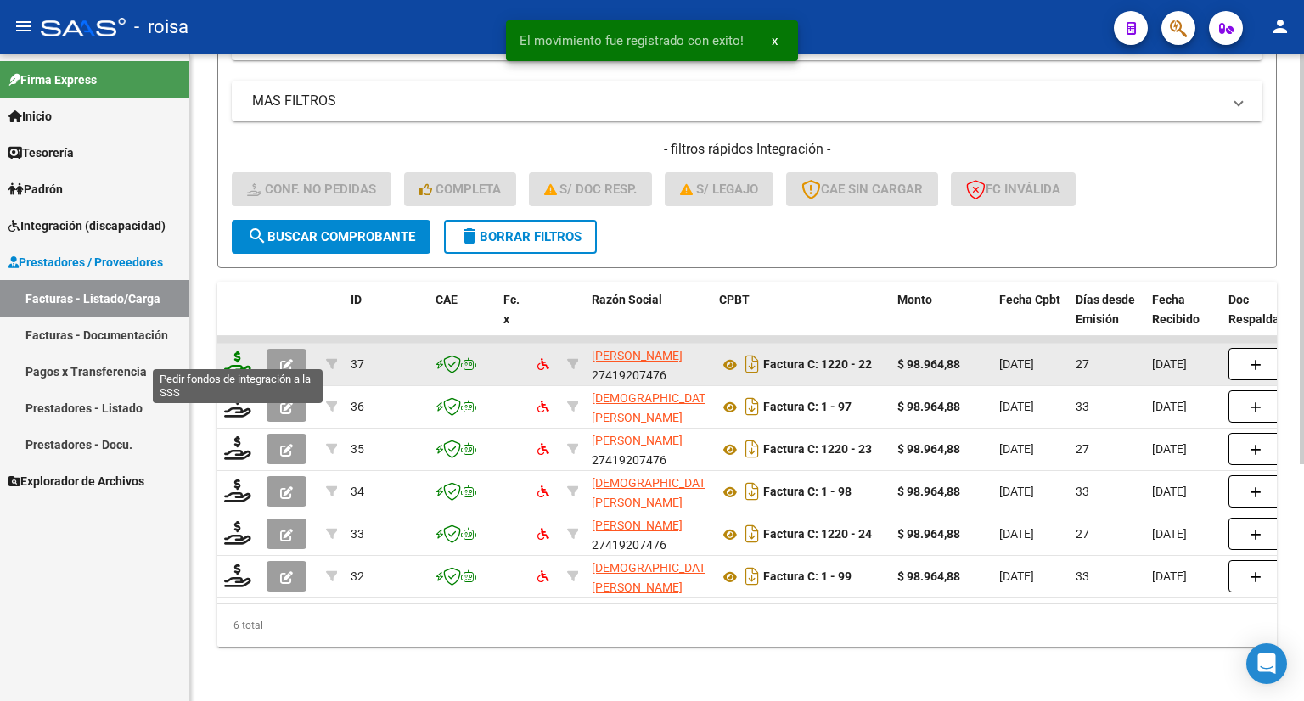
click at [238, 354] on icon at bounding box center [237, 363] width 27 height 24
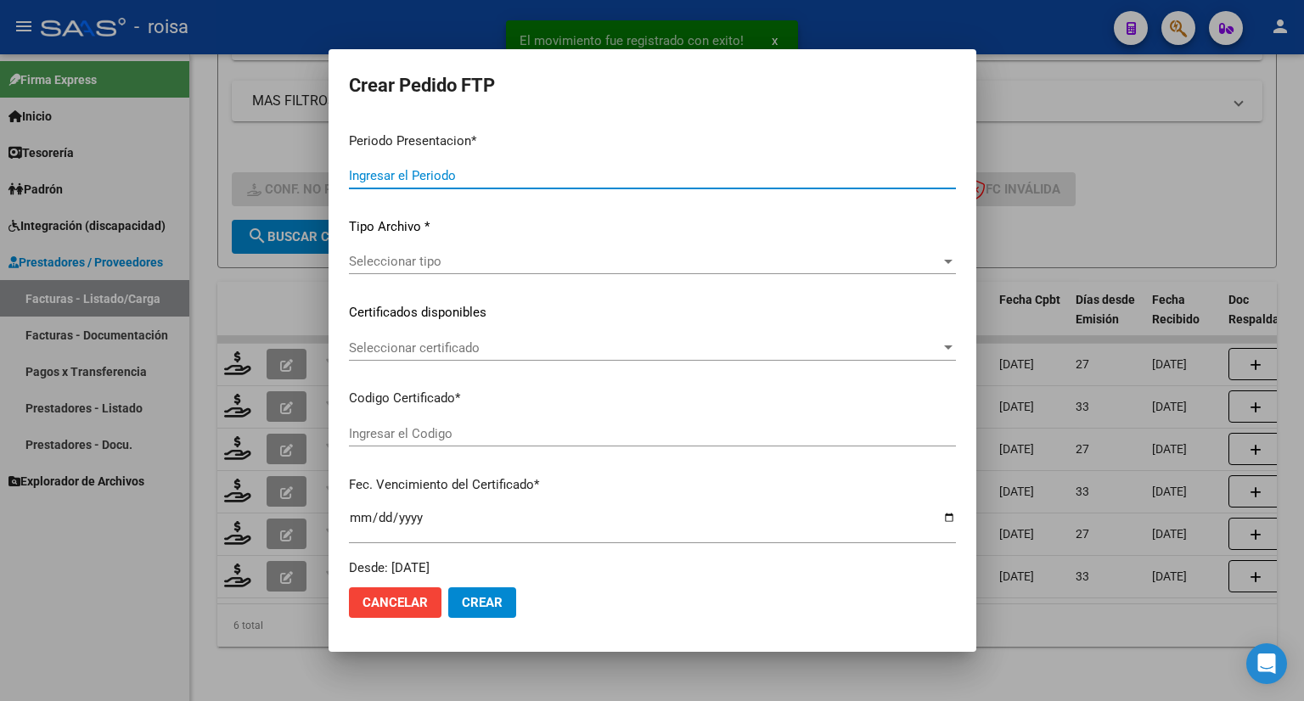
type input "202508"
type input "202505"
type input "$ 98.964,88"
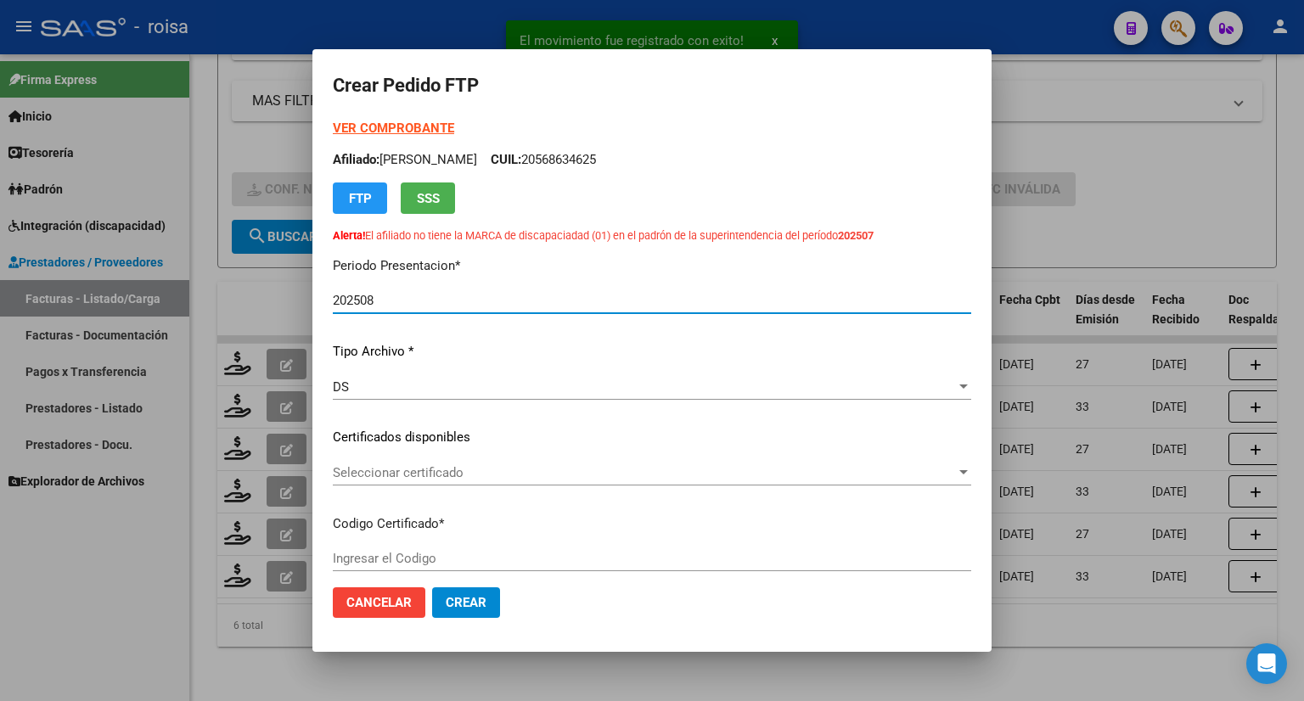
type input "7910423264"
type input "[DATE]"
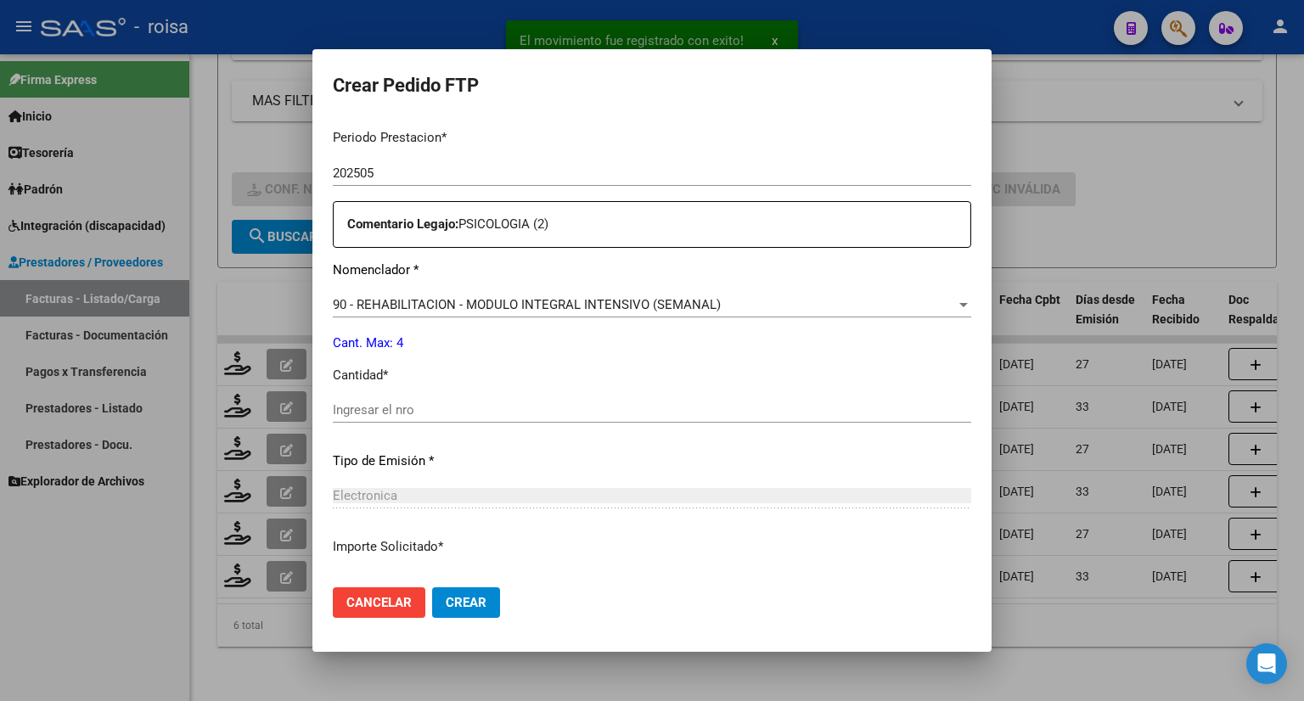
scroll to position [594, 0]
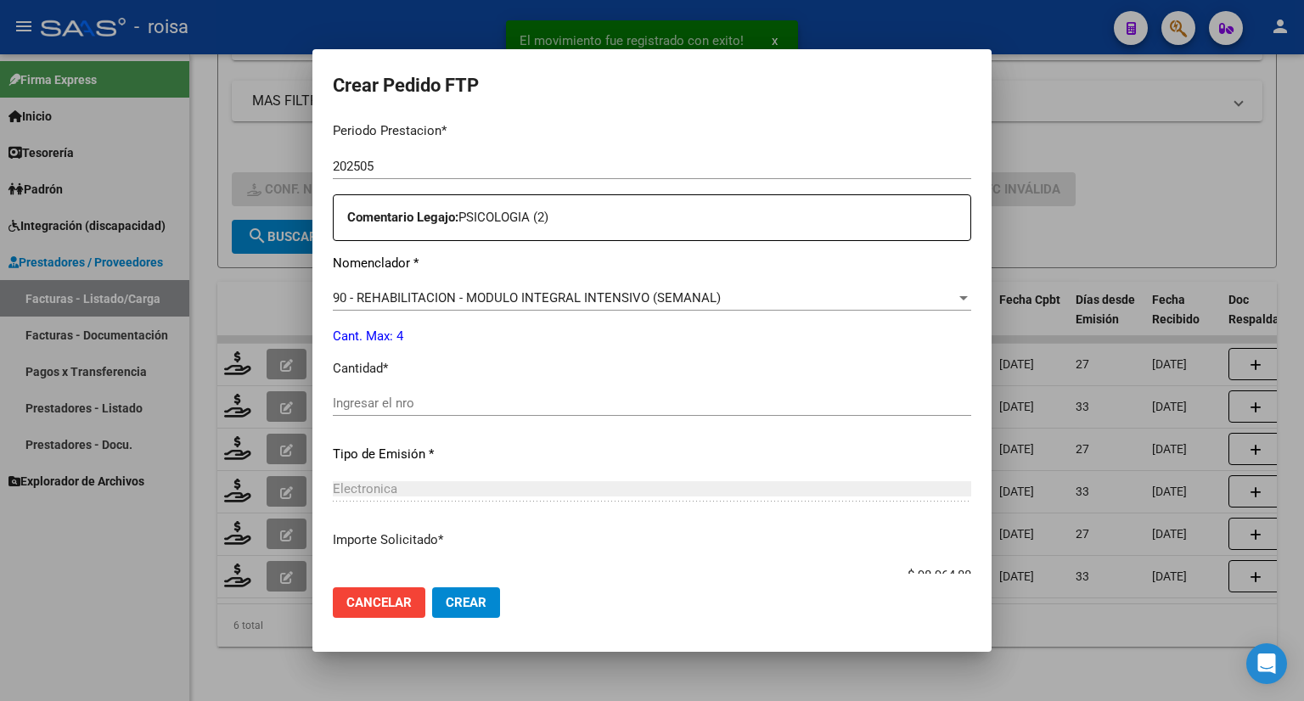
click at [476, 405] on input "Ingresar el nro" at bounding box center [652, 403] width 638 height 15
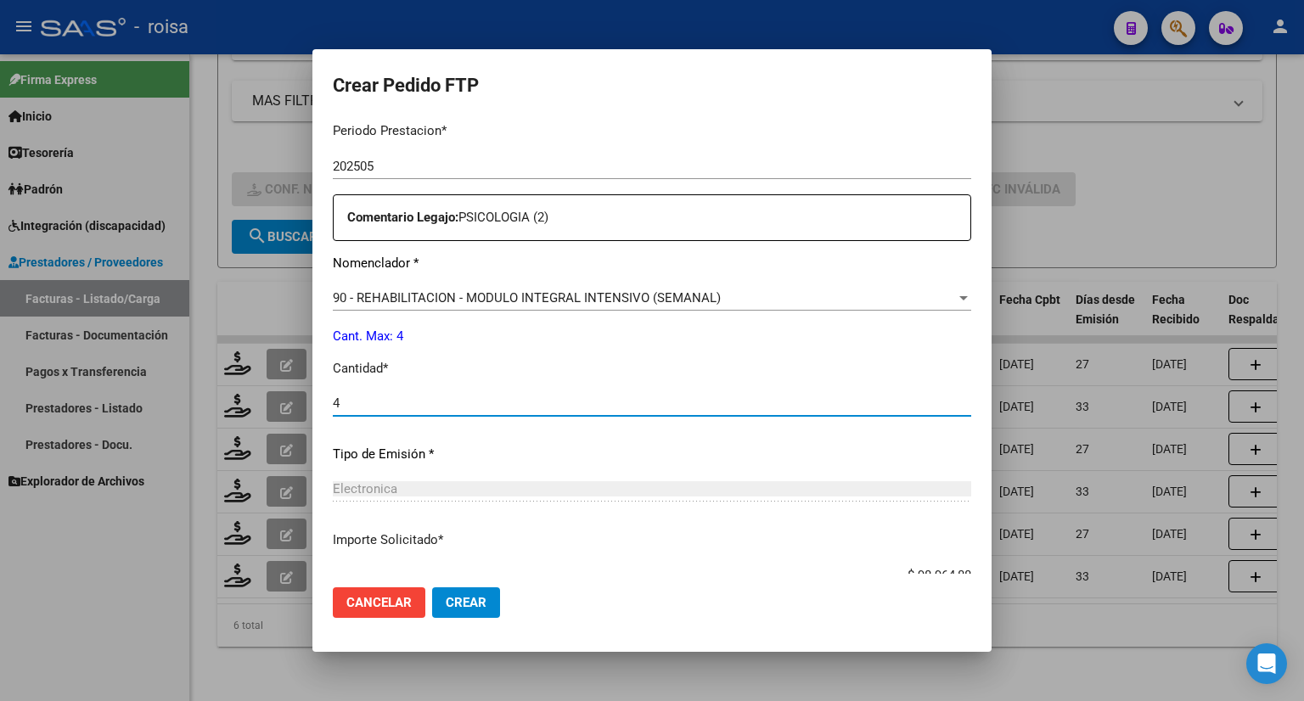
type input "4"
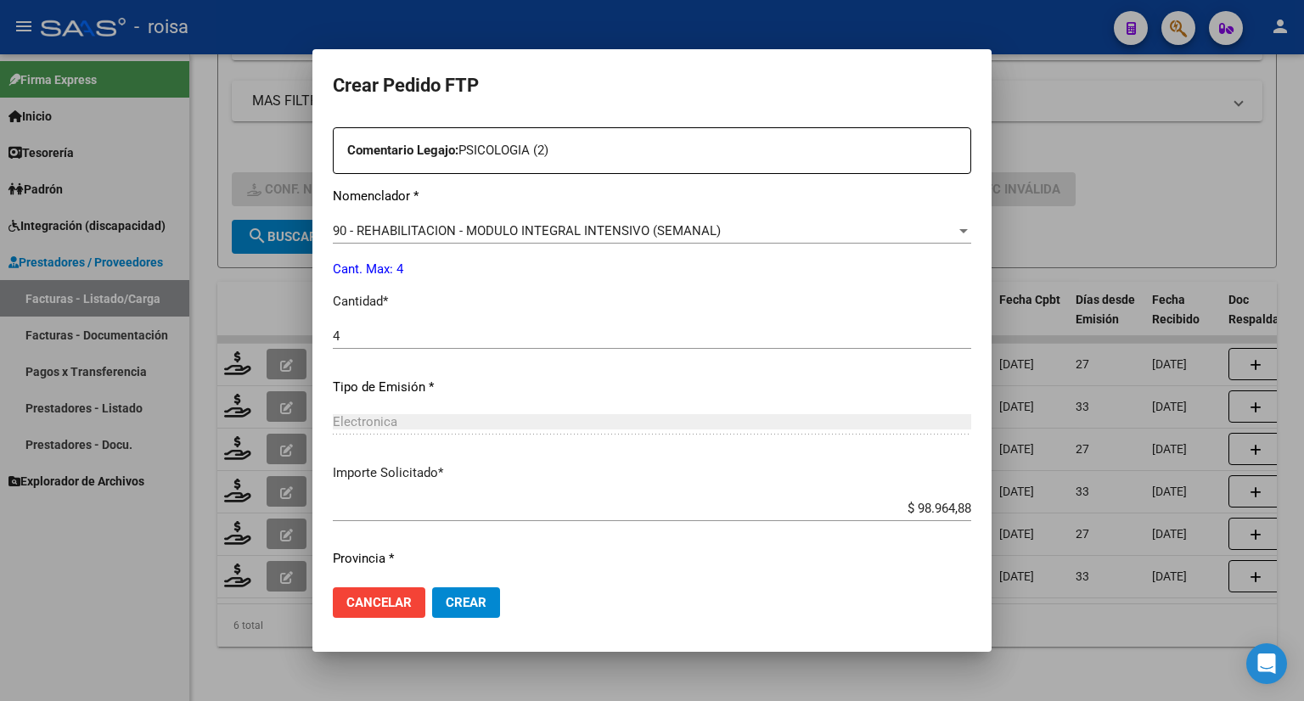
scroll to position [710, 0]
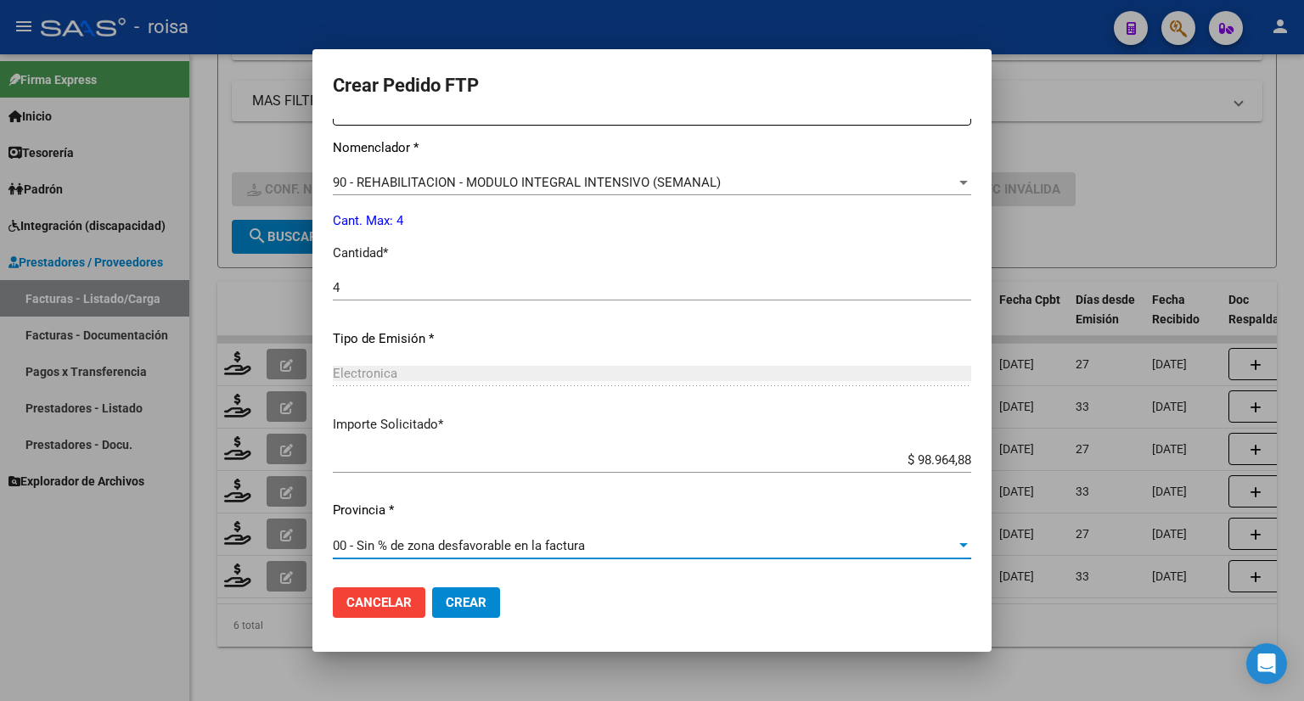
click at [456, 553] on div "00 - Sin % de zona desfavorable en la factura" at bounding box center [644, 545] width 623 height 15
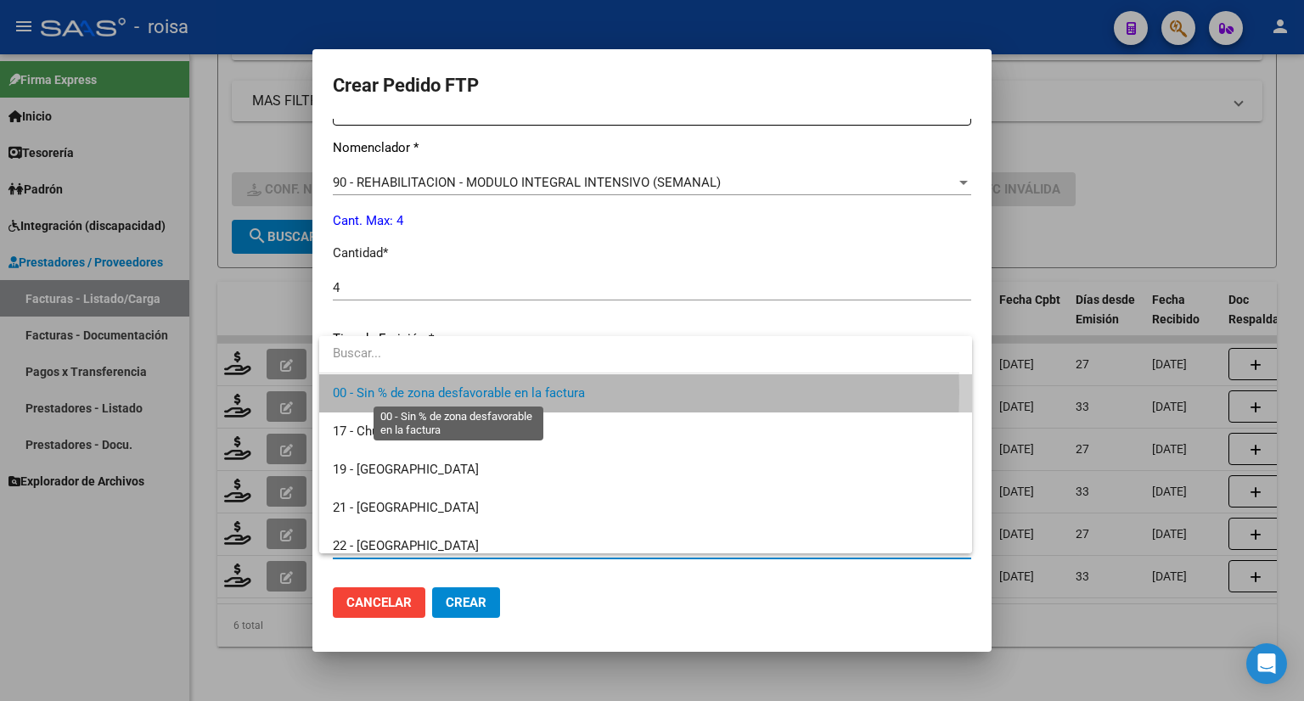
click at [471, 392] on span "00 - Sin % de zona desfavorable en la factura" at bounding box center [459, 392] width 252 height 15
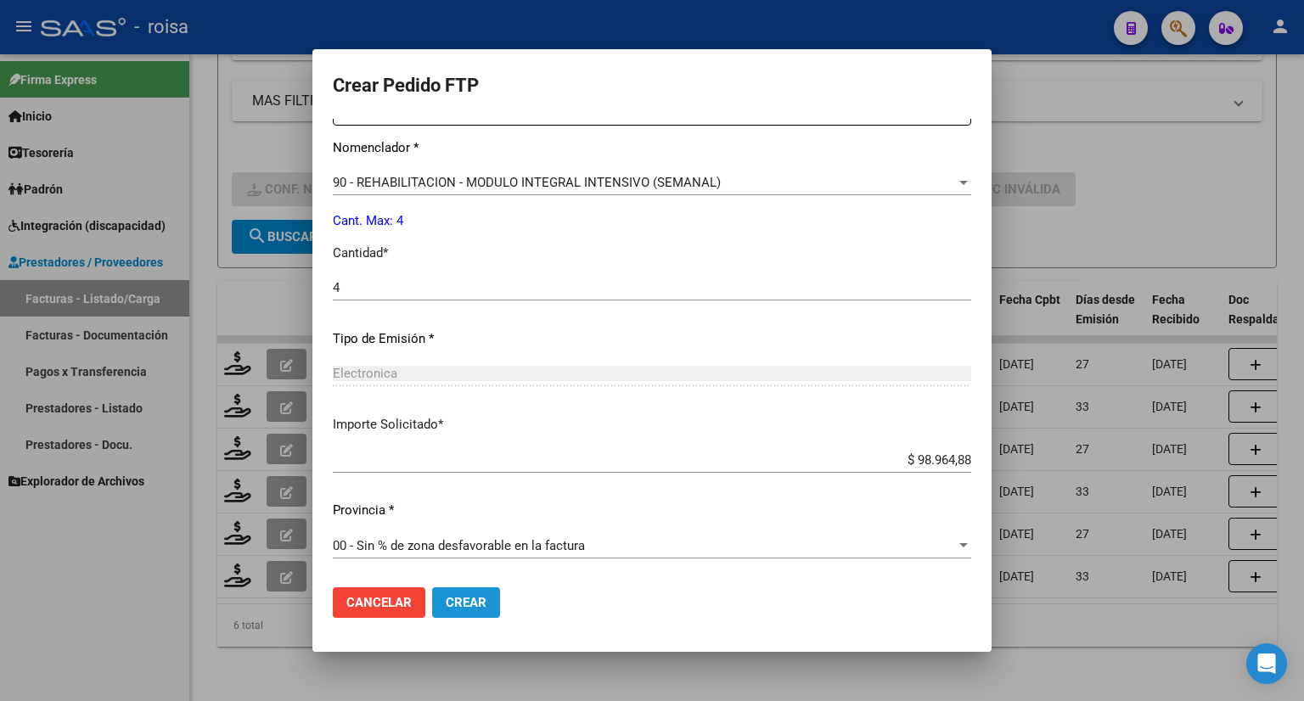
click at [470, 593] on button "Crear" at bounding box center [466, 602] width 68 height 31
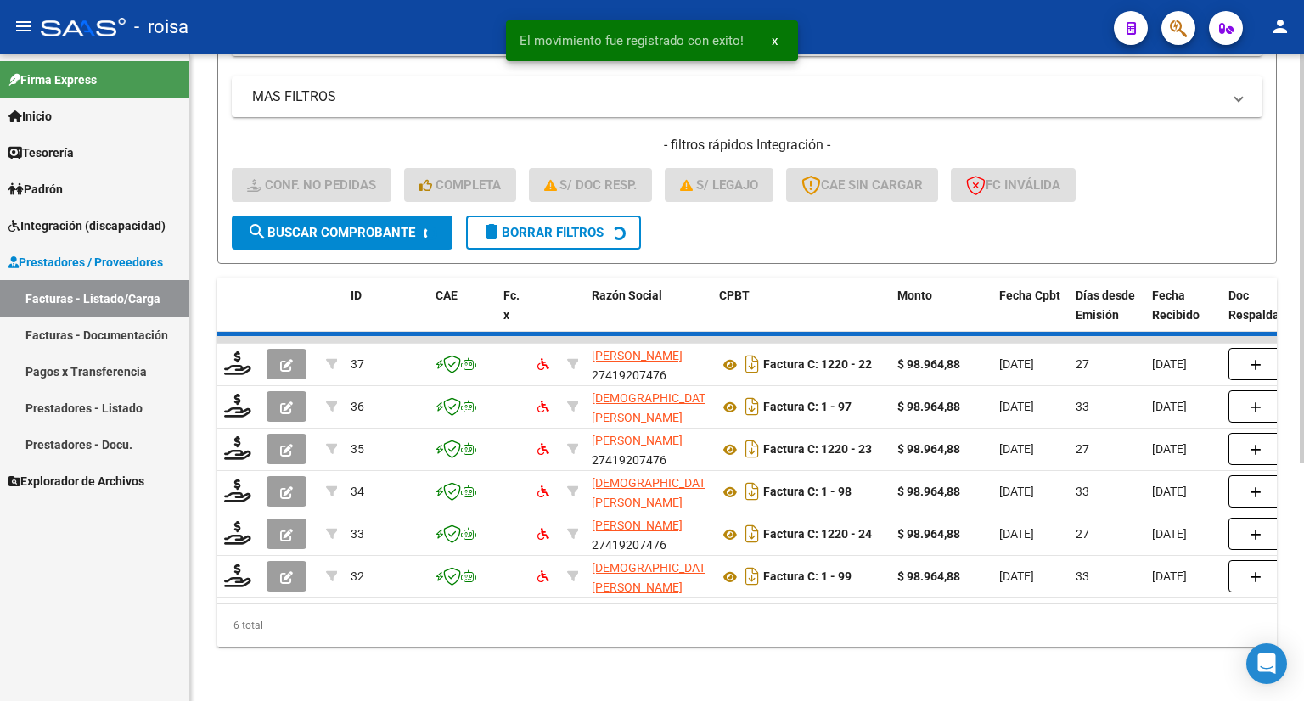
scroll to position [332, 0]
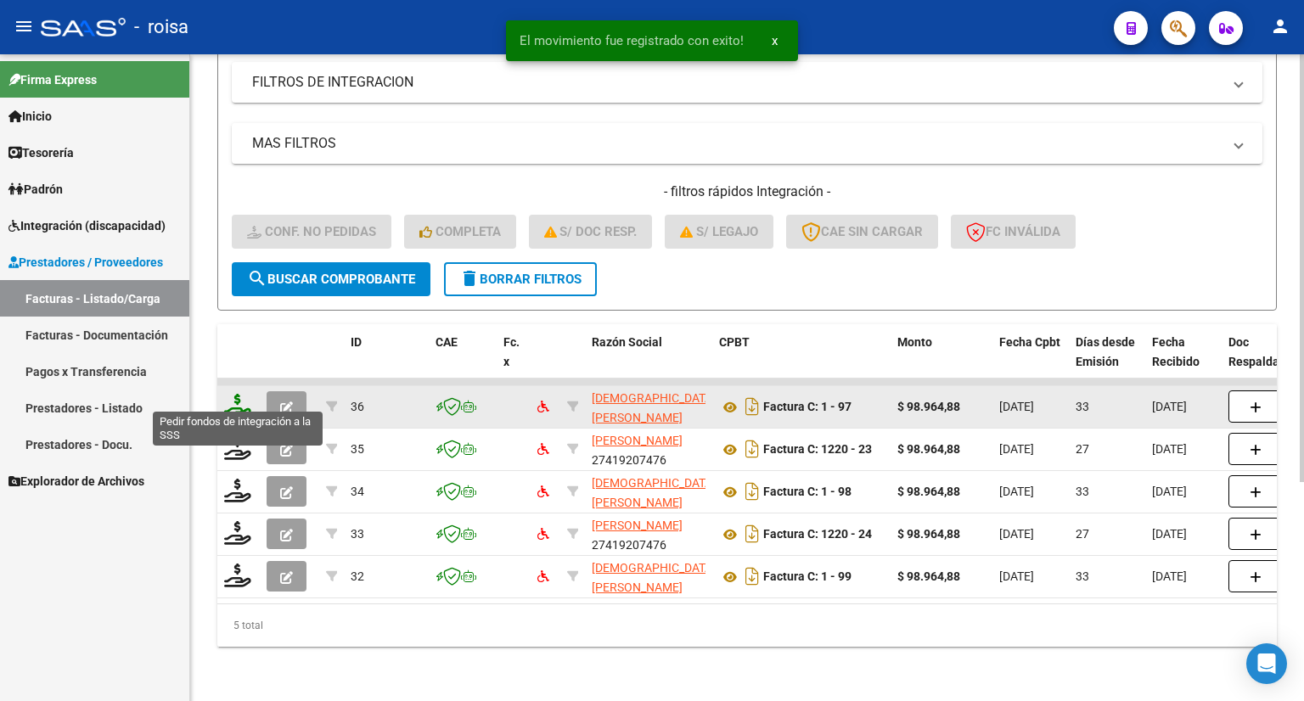
click at [237, 394] on icon at bounding box center [237, 406] width 27 height 24
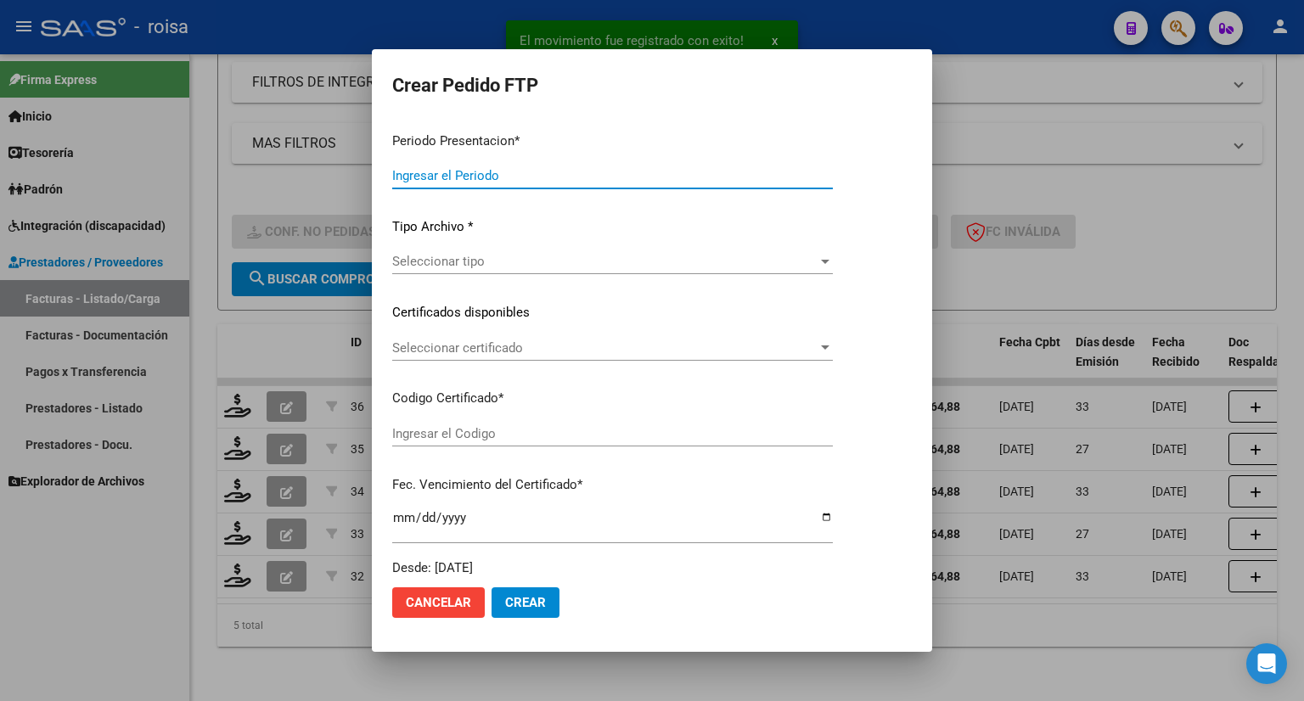
type input "202508"
type input "202505"
type input "$ 98.964,88"
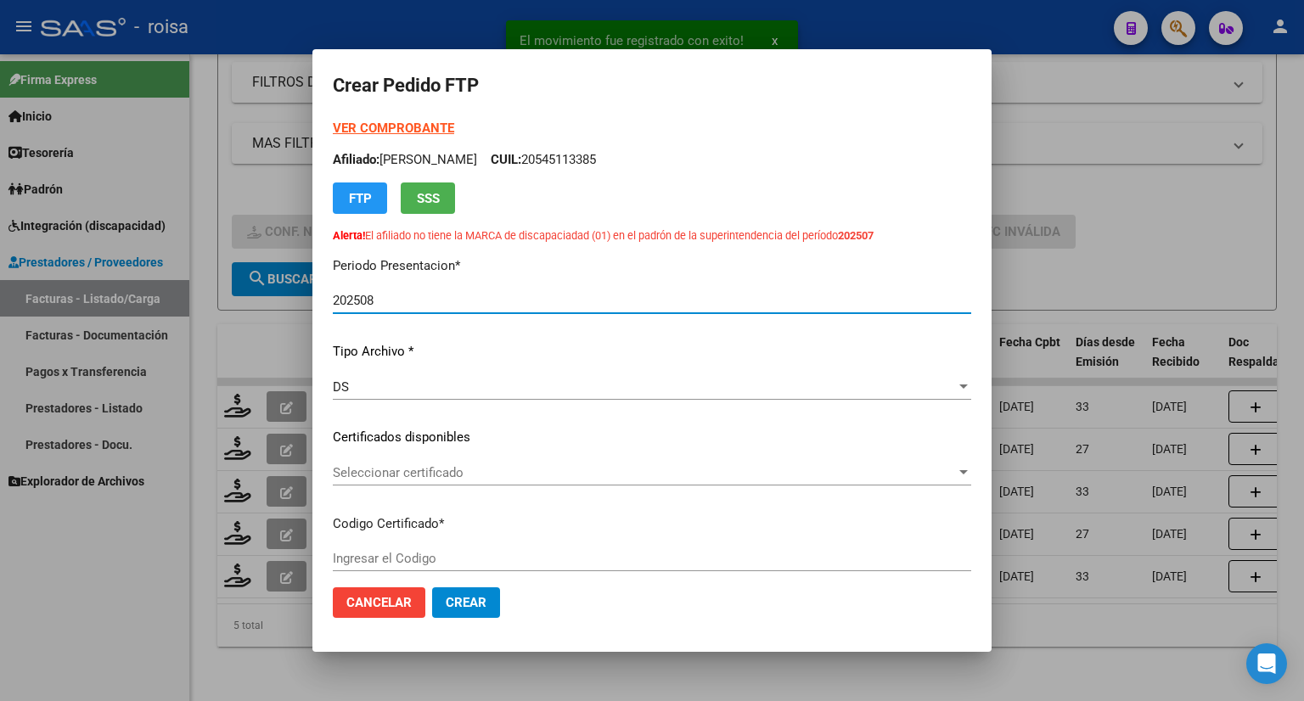
type input "7910423264"
type input "[DATE]"
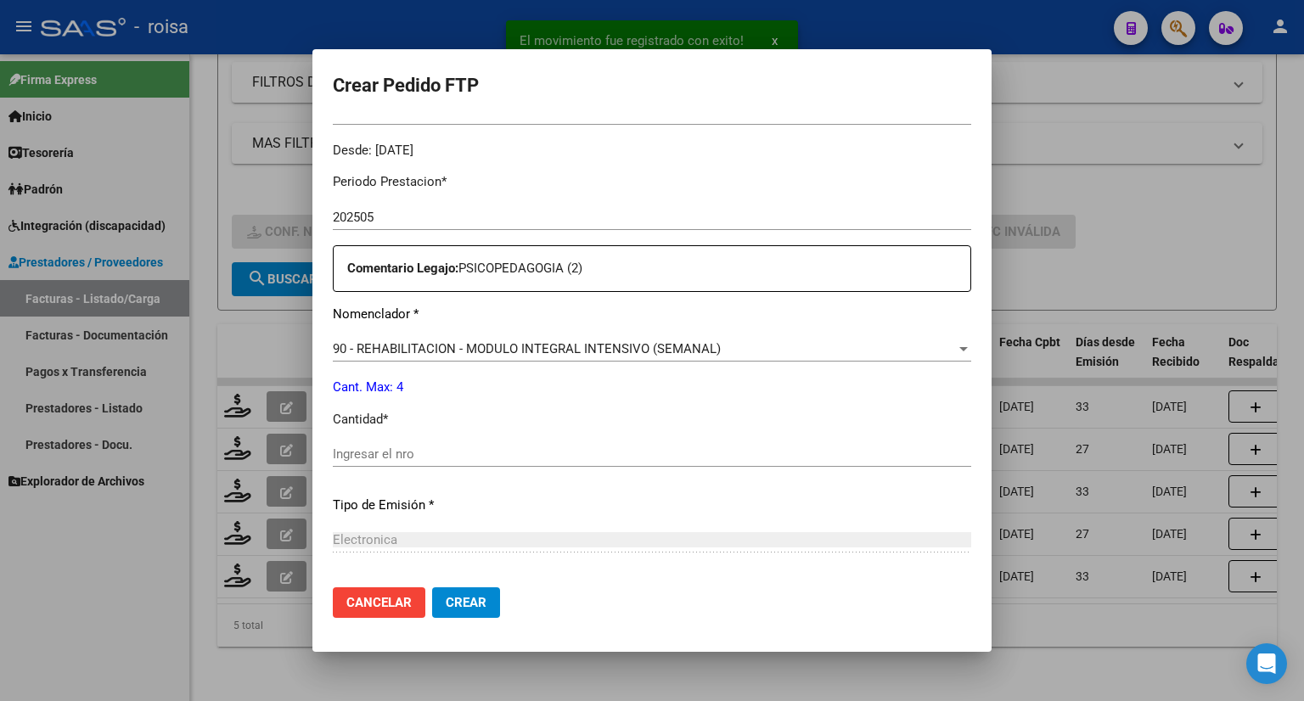
scroll to position [594, 0]
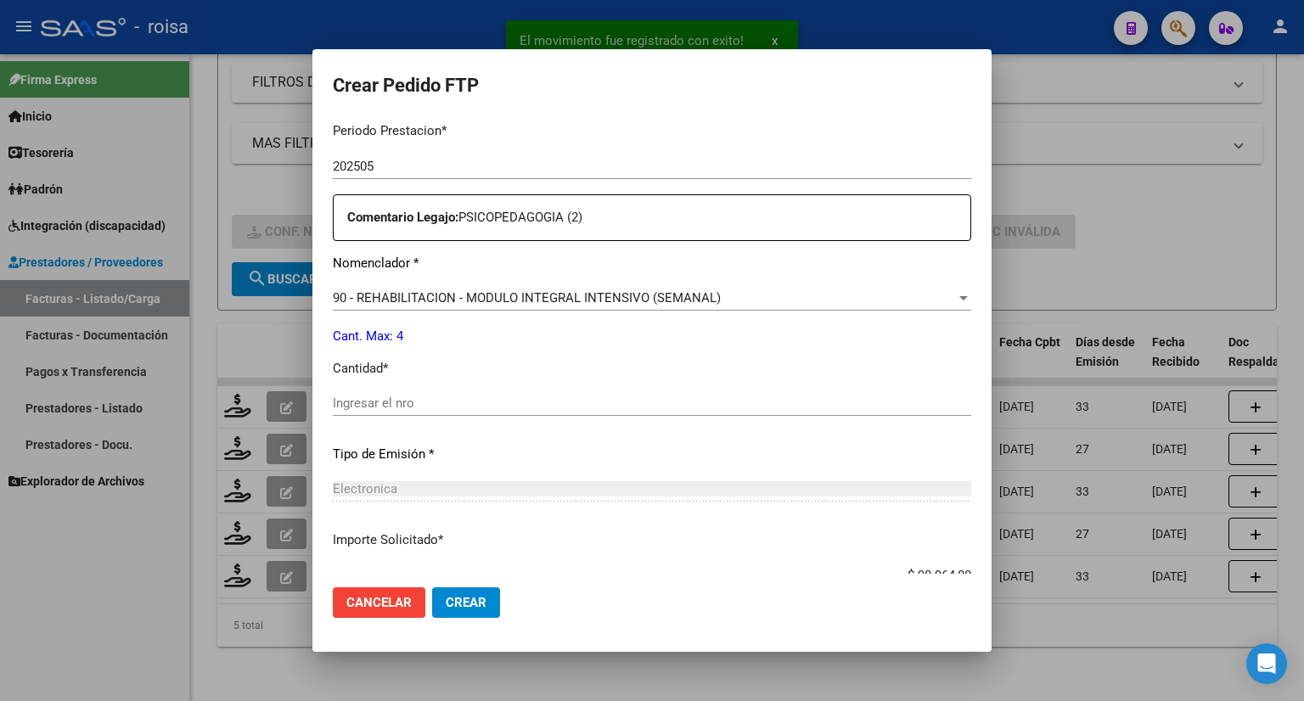
click at [489, 409] on input "Ingresar el nro" at bounding box center [652, 403] width 638 height 15
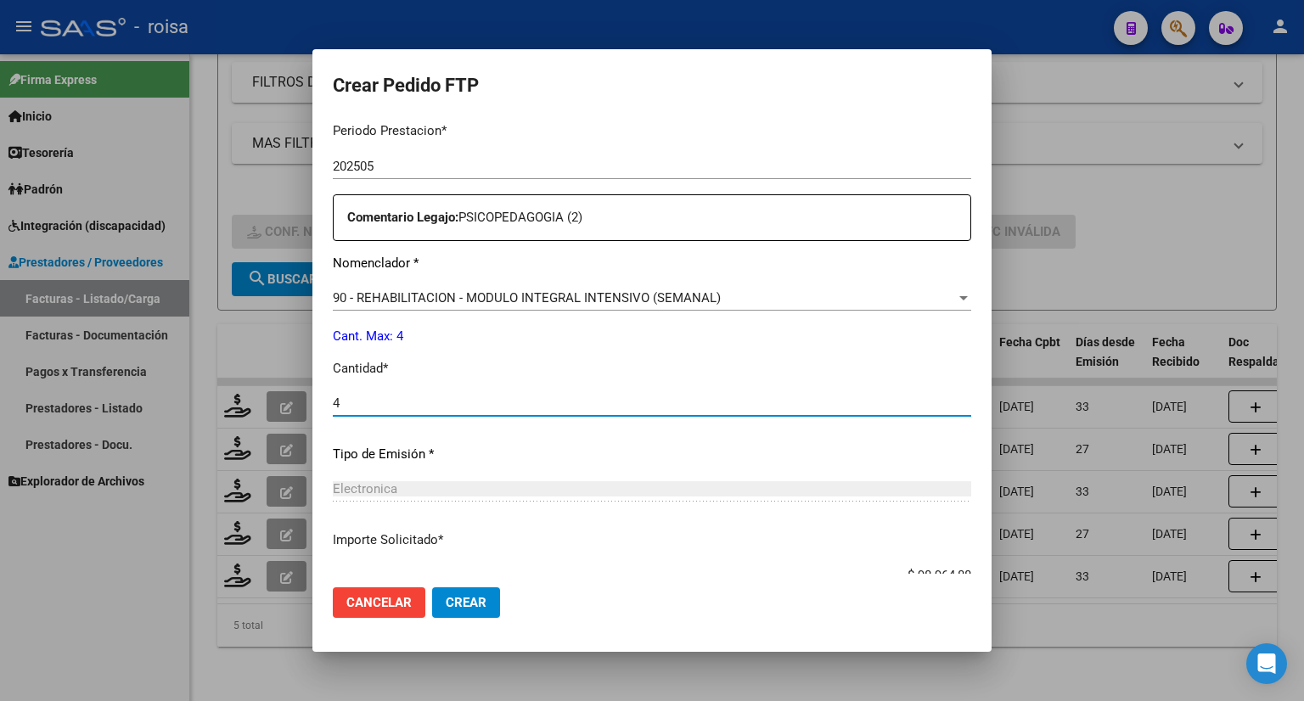
type input "4"
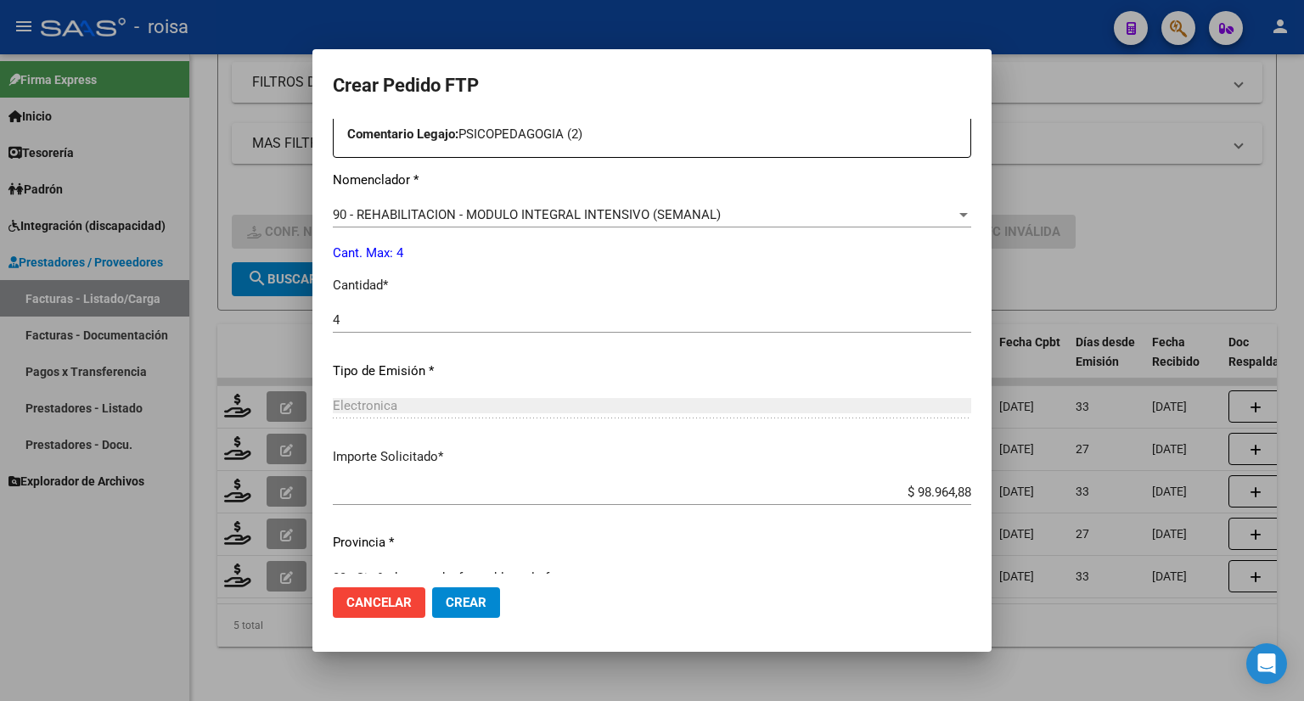
scroll to position [710, 0]
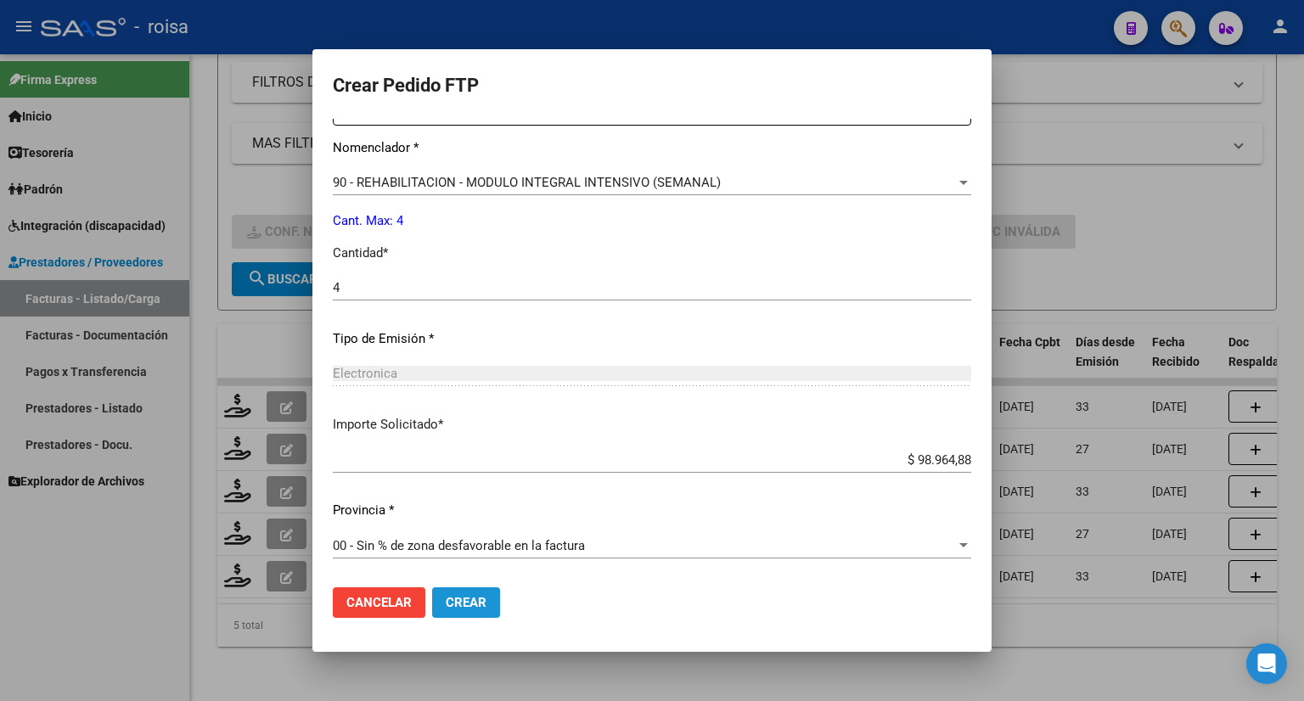
click at [458, 591] on button "Crear" at bounding box center [466, 602] width 68 height 31
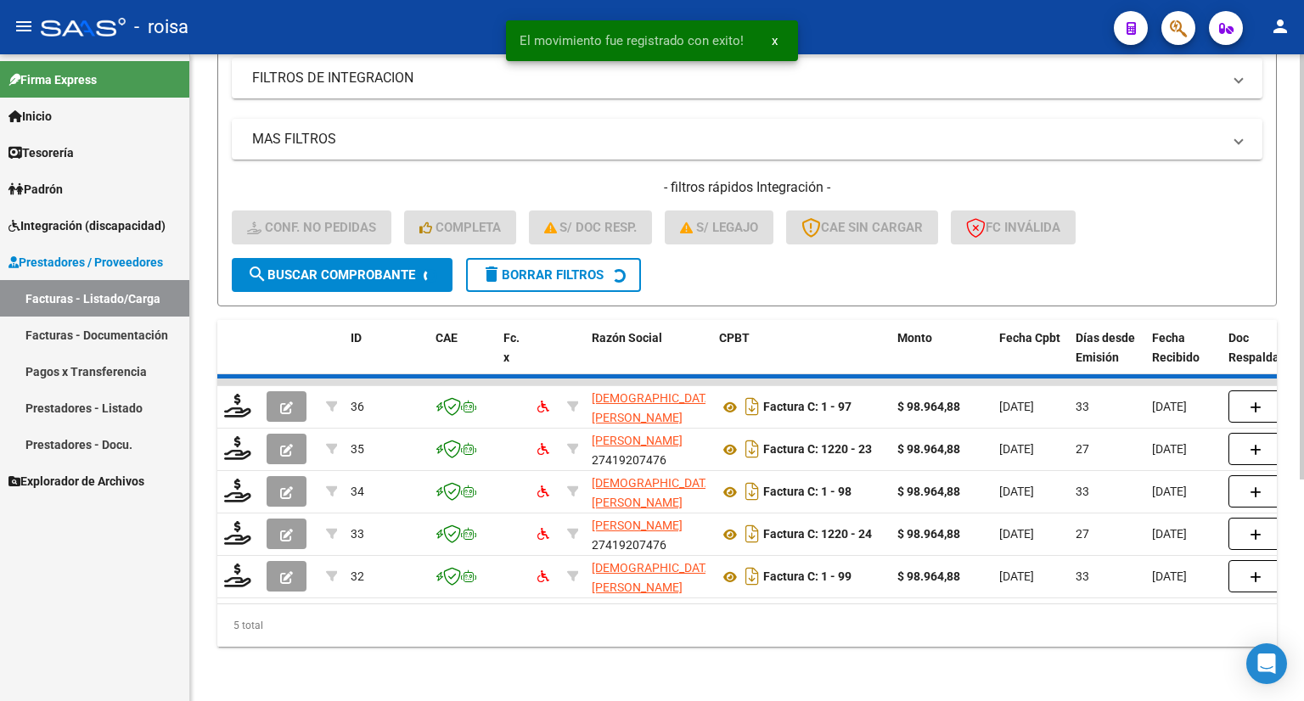
scroll to position [289, 0]
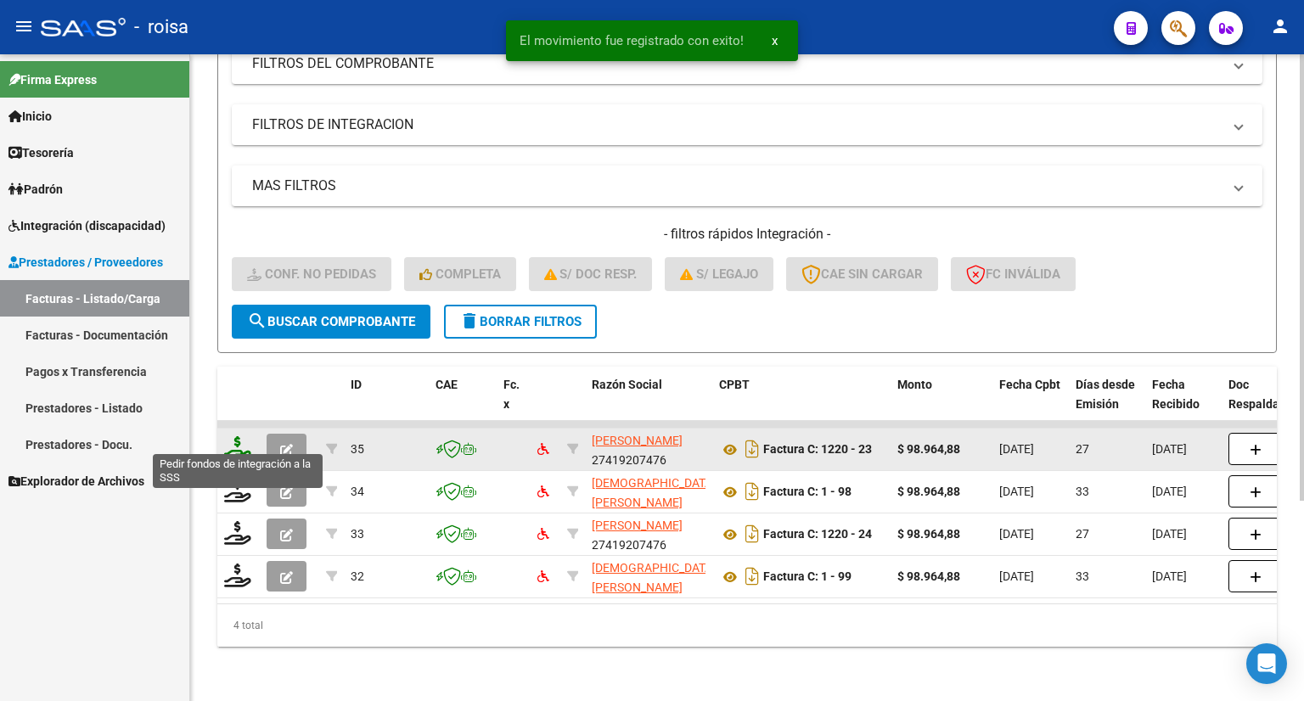
click at [237, 436] on icon at bounding box center [237, 448] width 27 height 24
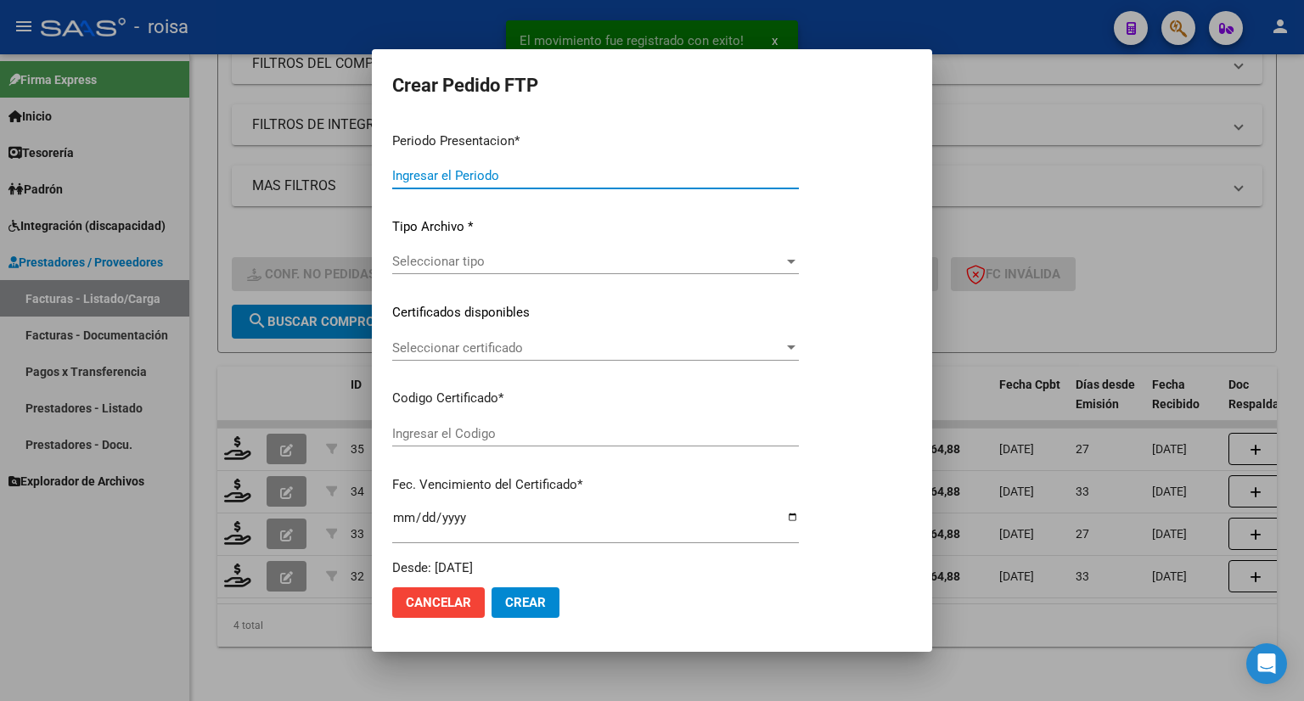
type input "202508"
type input "202506"
type input "$ 98.964,88"
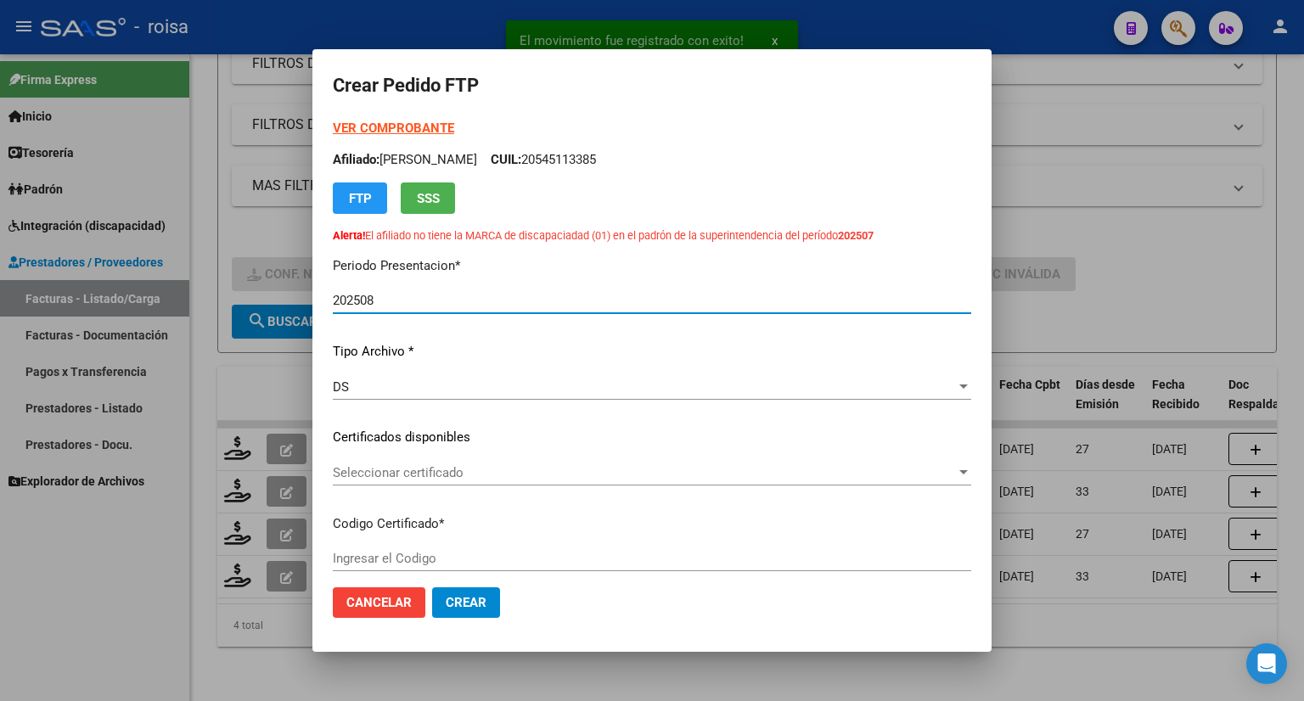
type input "7910423264"
type input "[DATE]"
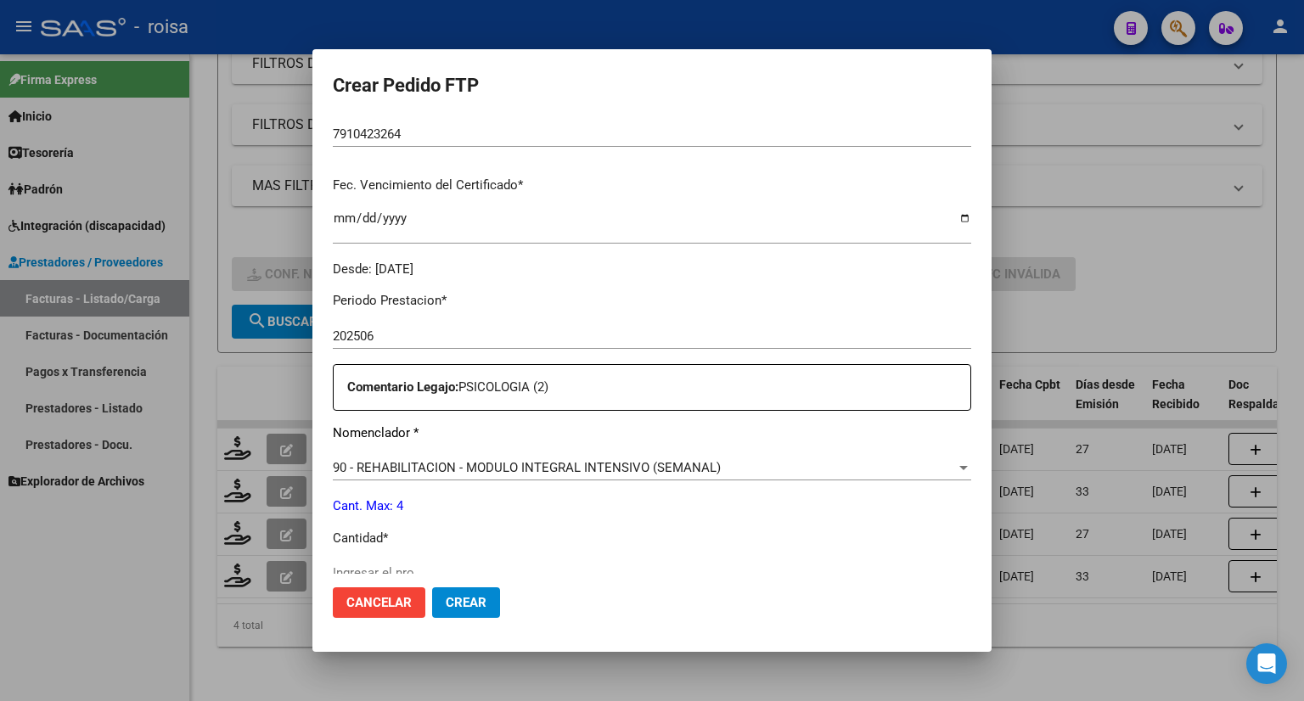
scroll to position [594, 0]
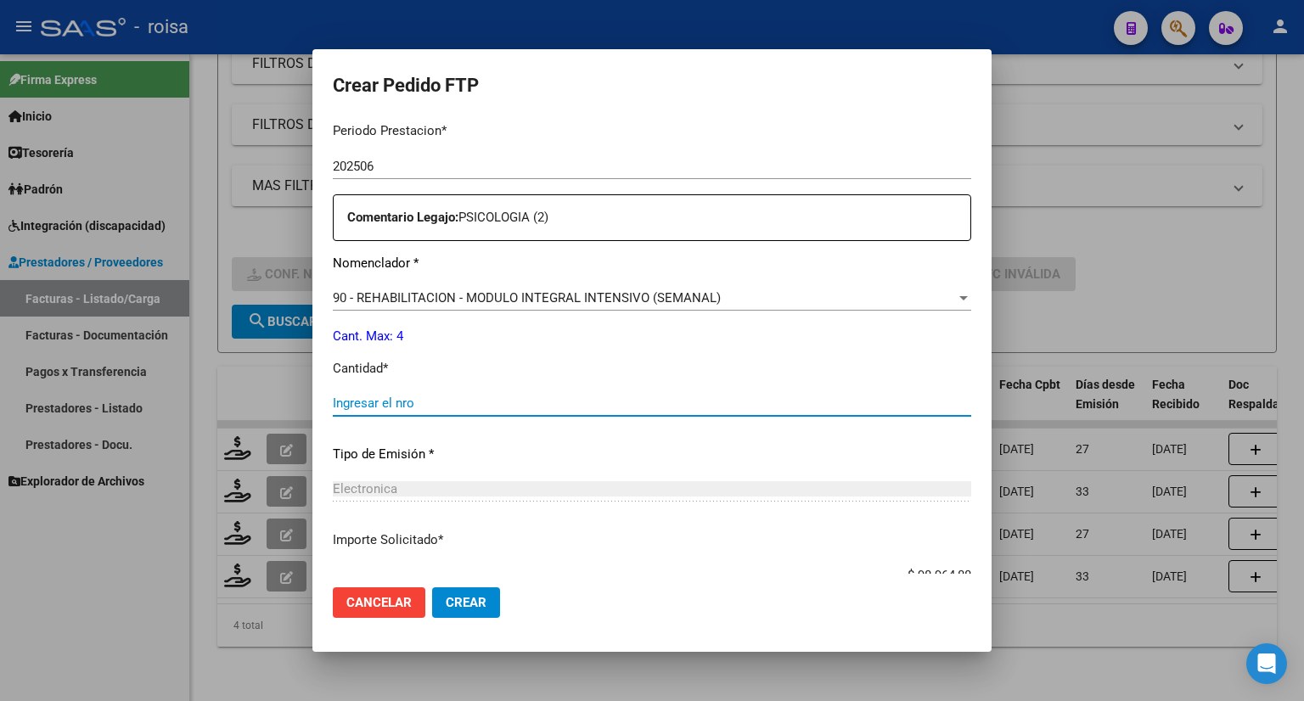
click at [524, 396] on input "Ingresar el nro" at bounding box center [652, 403] width 638 height 15
type input "4"
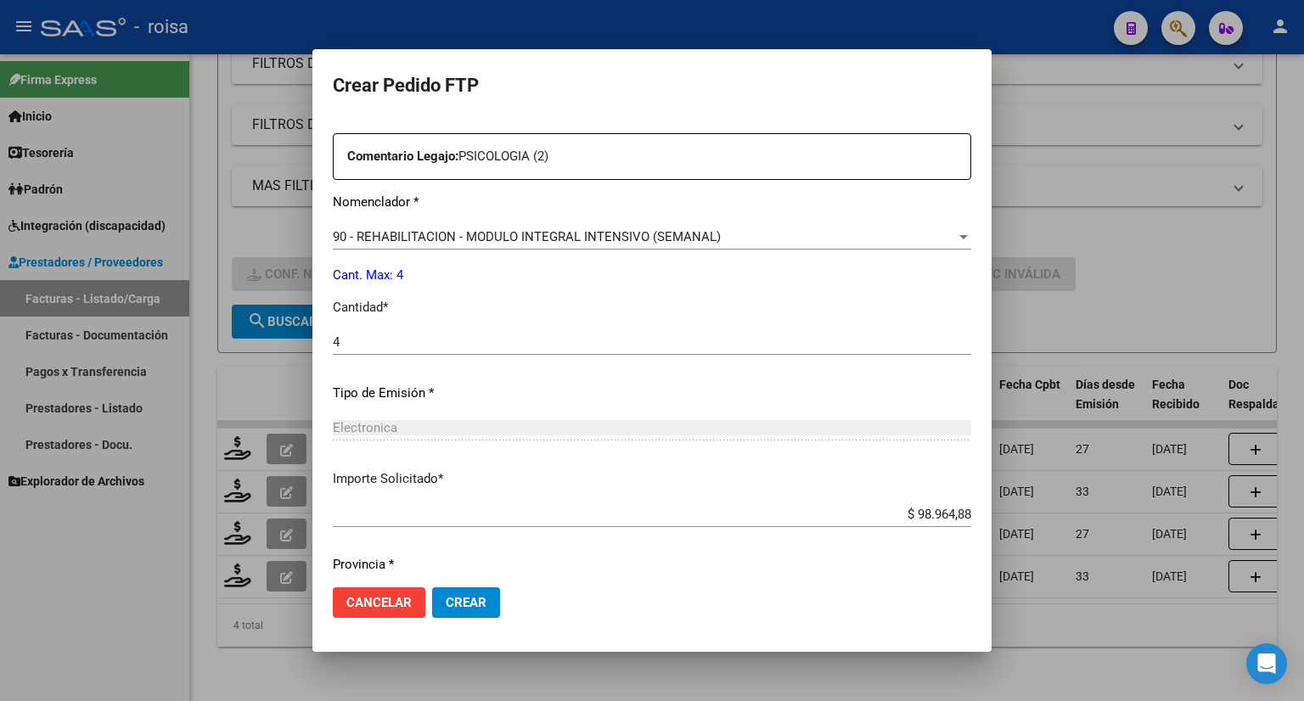
scroll to position [710, 0]
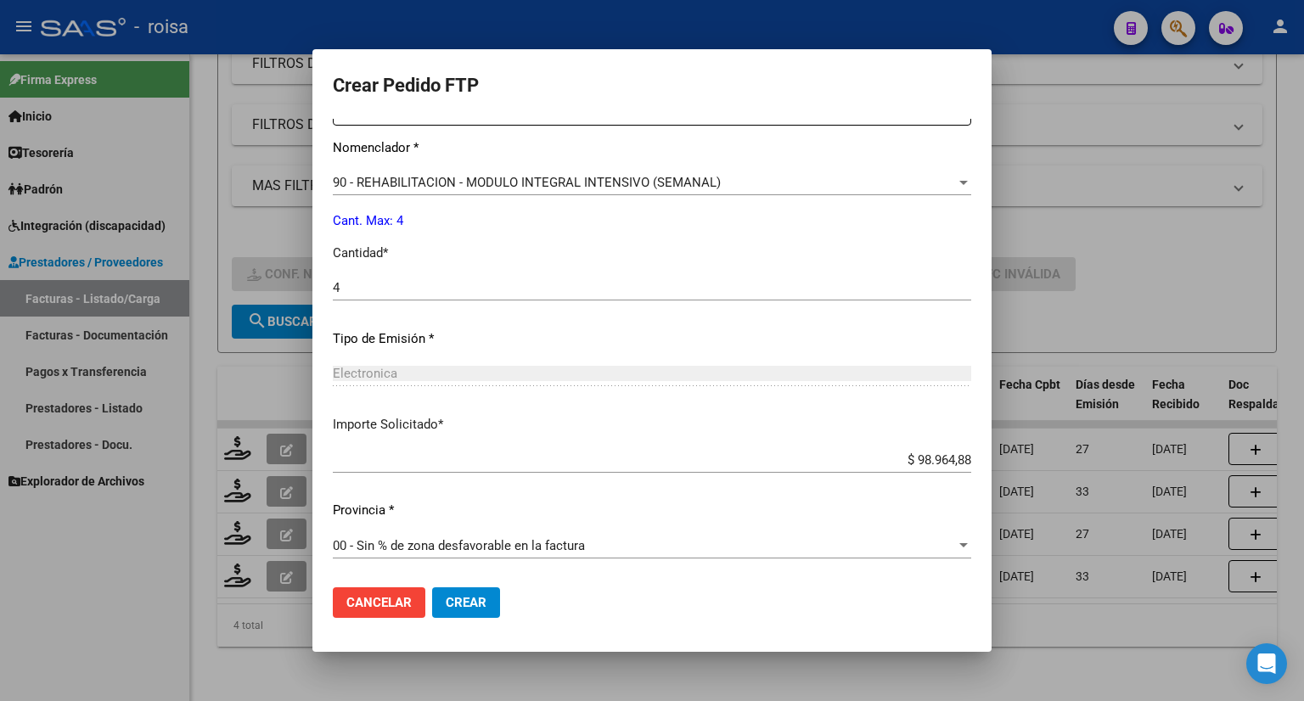
click at [461, 608] on span "Crear" at bounding box center [466, 602] width 41 height 15
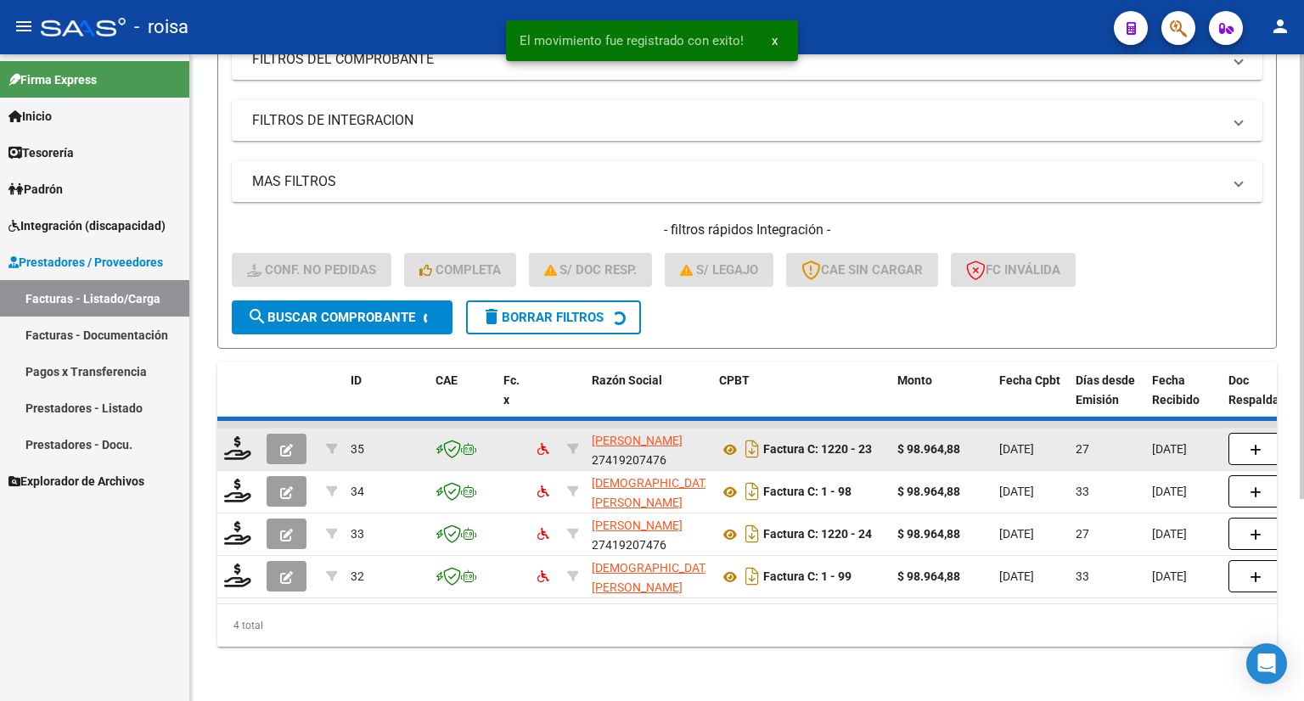
scroll to position [247, 0]
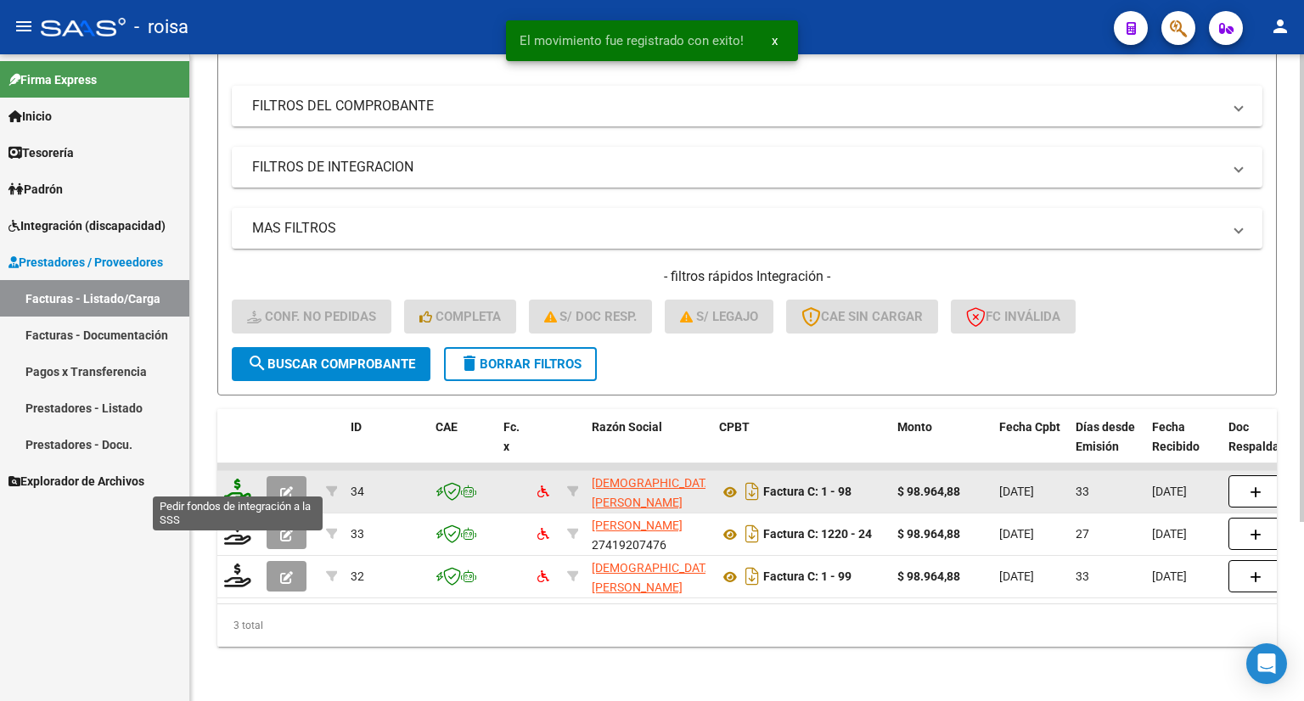
click at [244, 479] on icon at bounding box center [237, 491] width 27 height 24
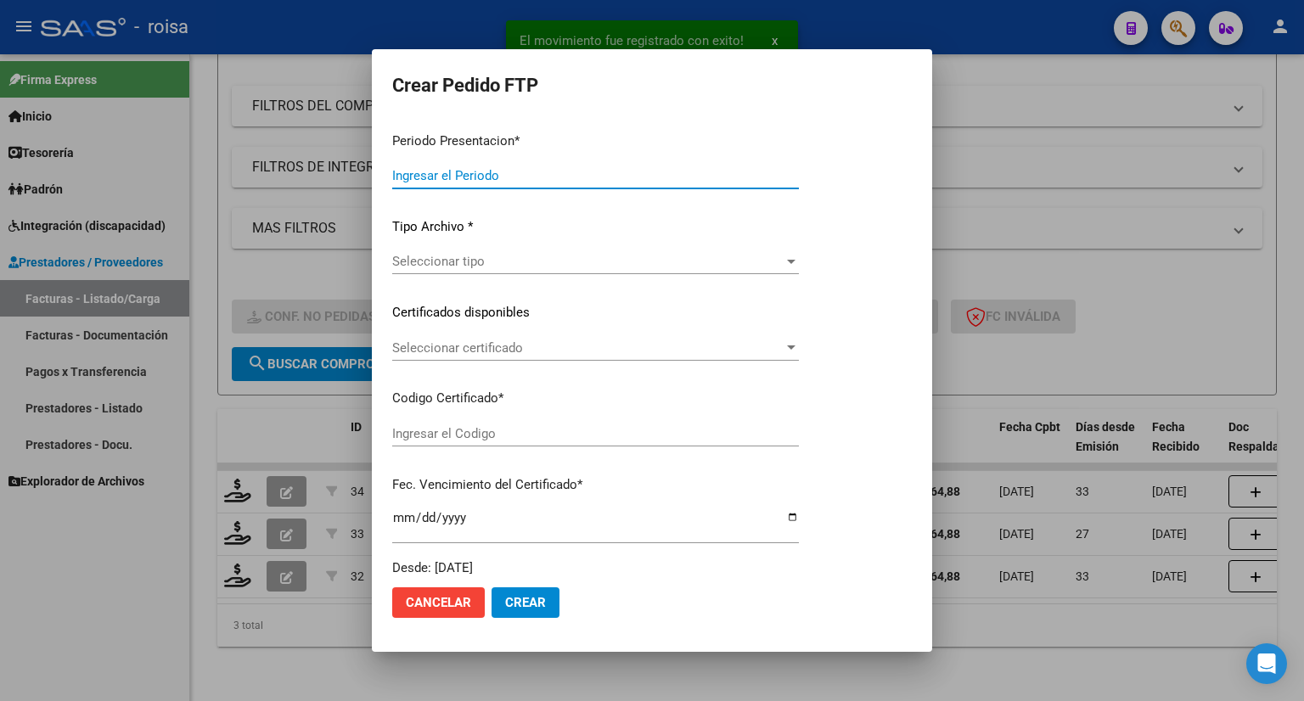
type input "202508"
type input "202506"
type input "$ 98.964,88"
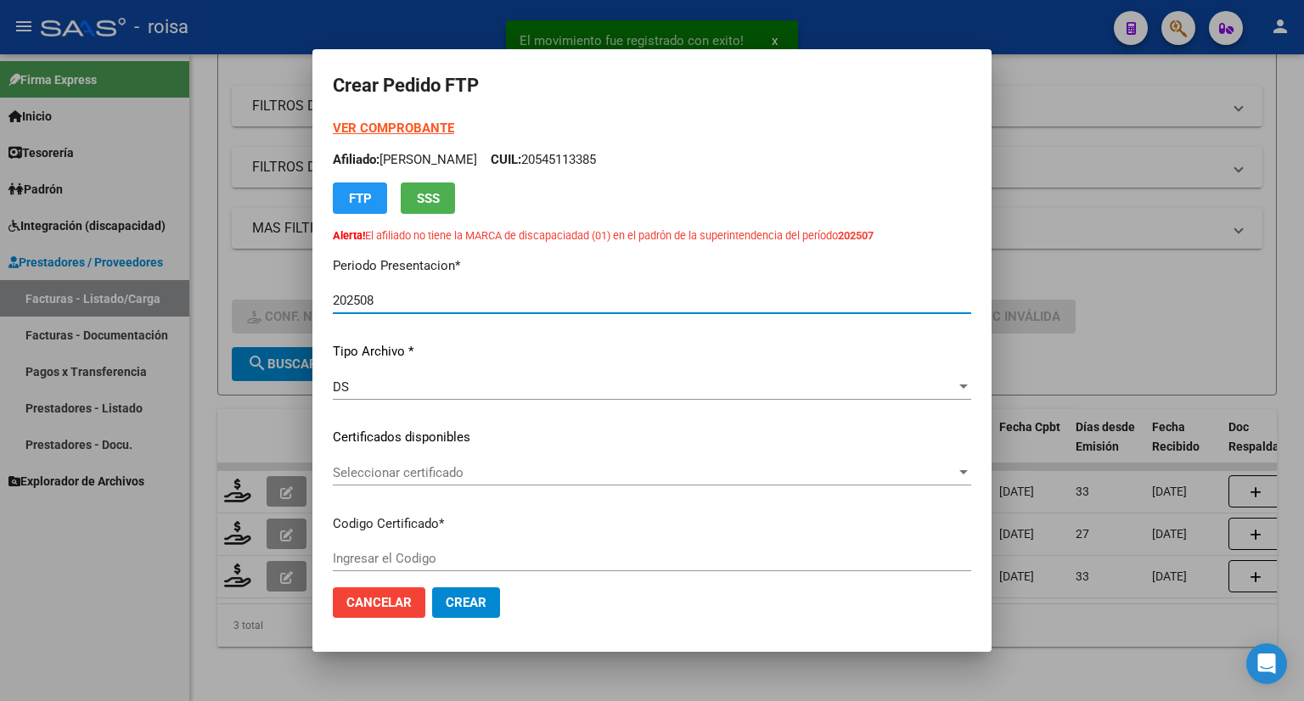
type input "7910423264"
type input "[DATE]"
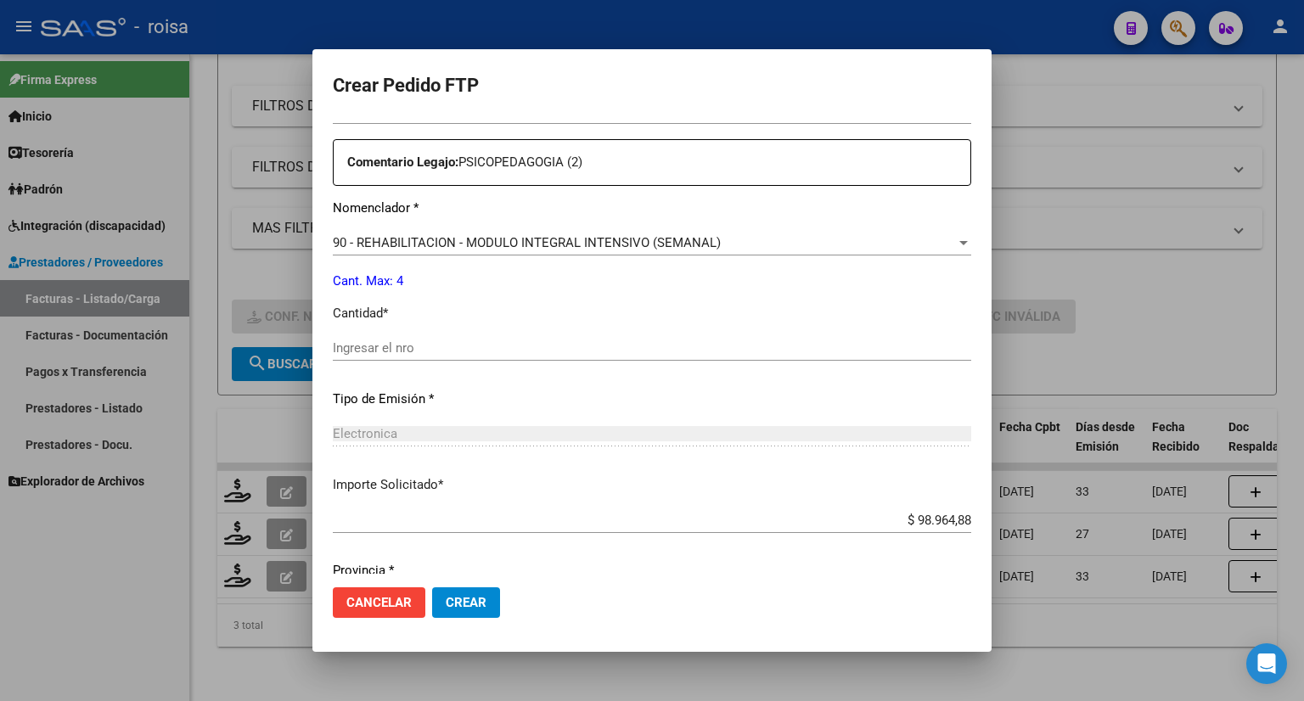
scroll to position [679, 0]
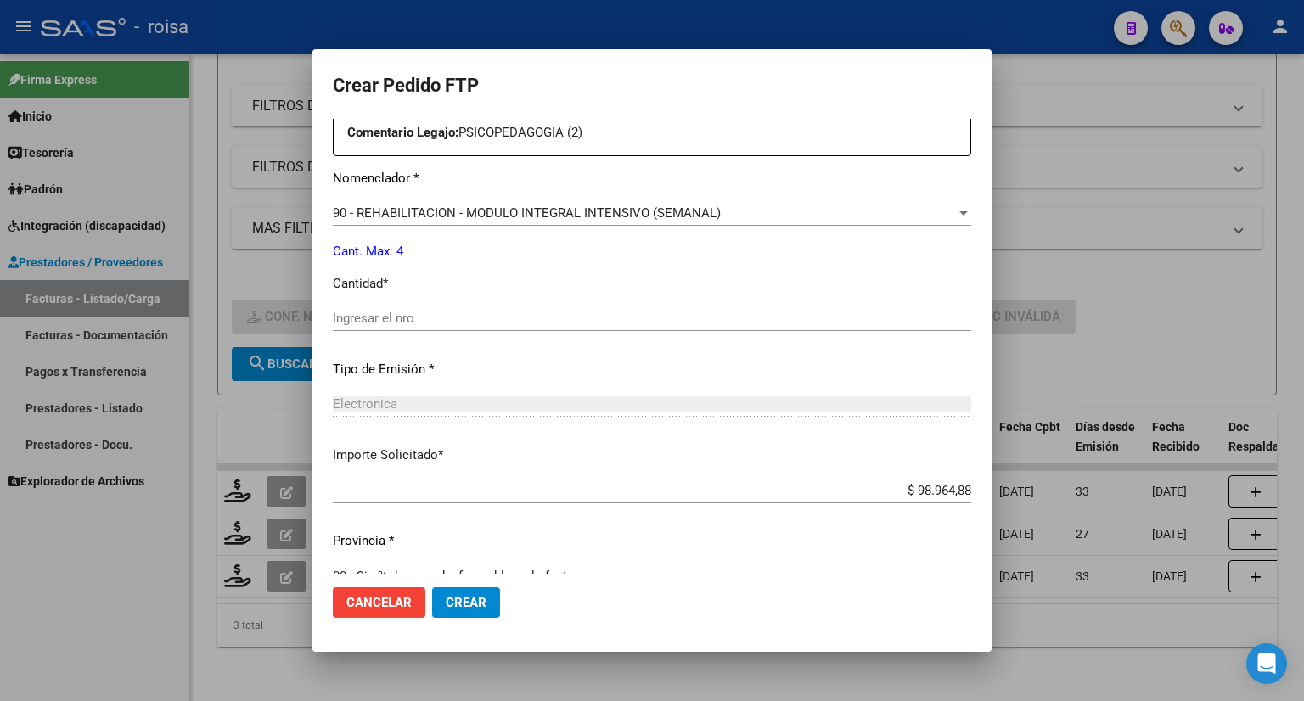
click at [519, 318] on input "Ingresar el nro" at bounding box center [652, 318] width 638 height 15
type input "4"
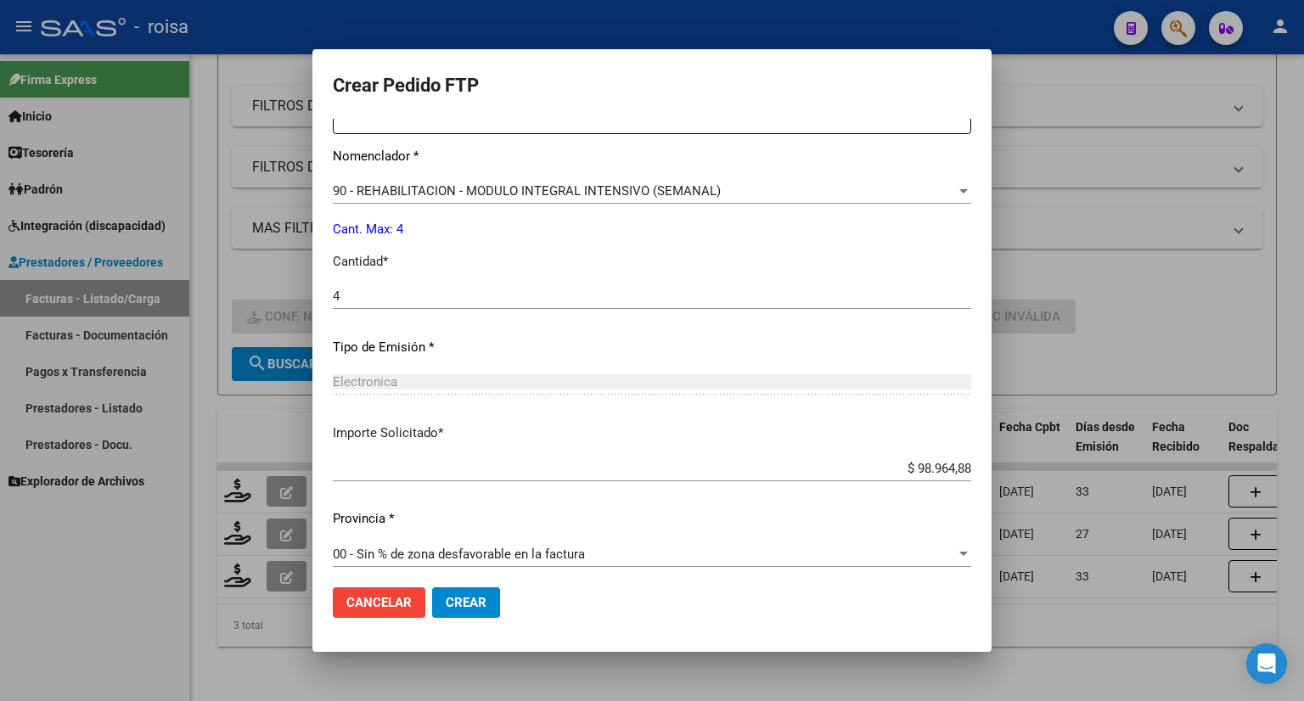
scroll to position [710, 0]
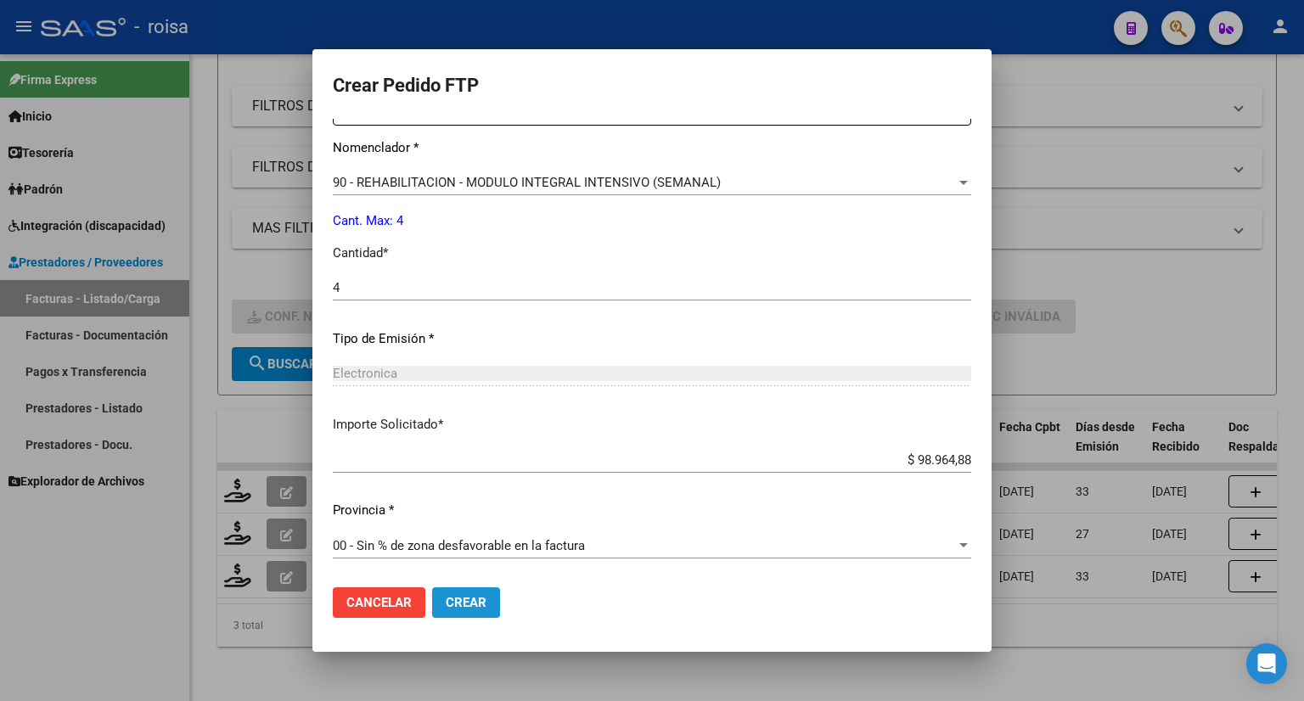
click at [463, 598] on span "Crear" at bounding box center [466, 602] width 41 height 15
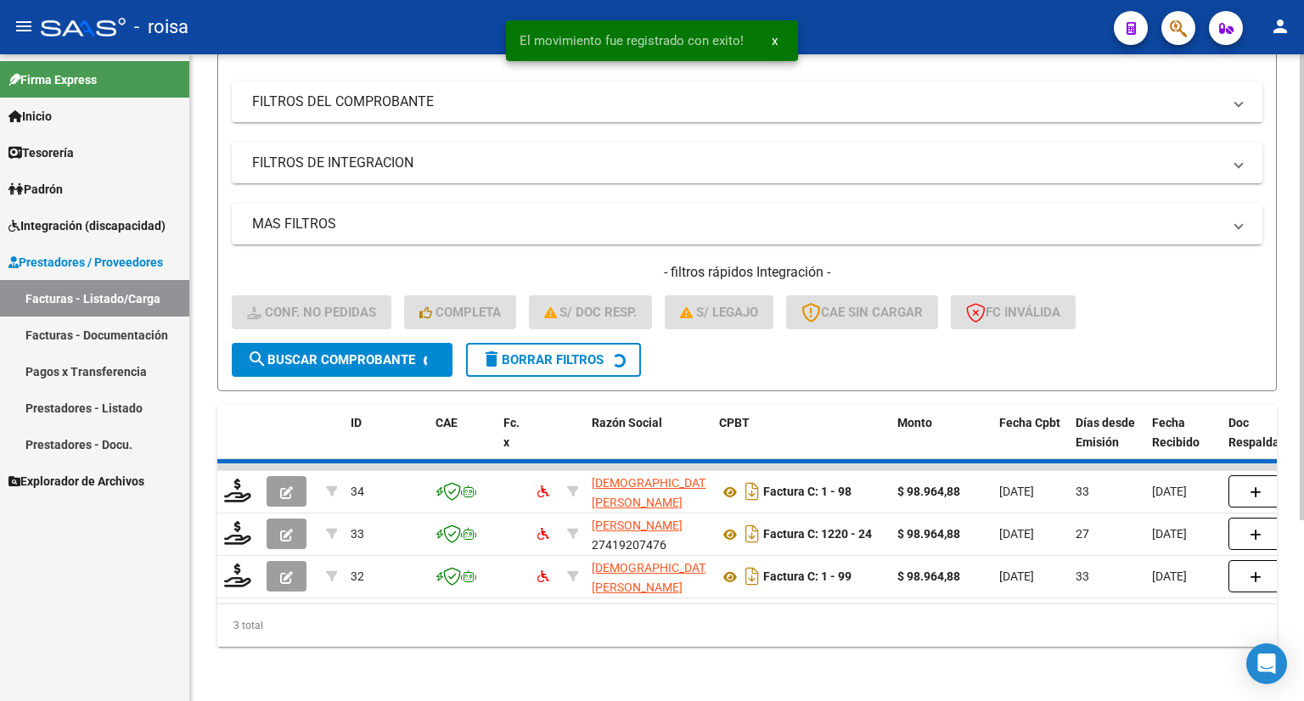
scroll to position [204, 0]
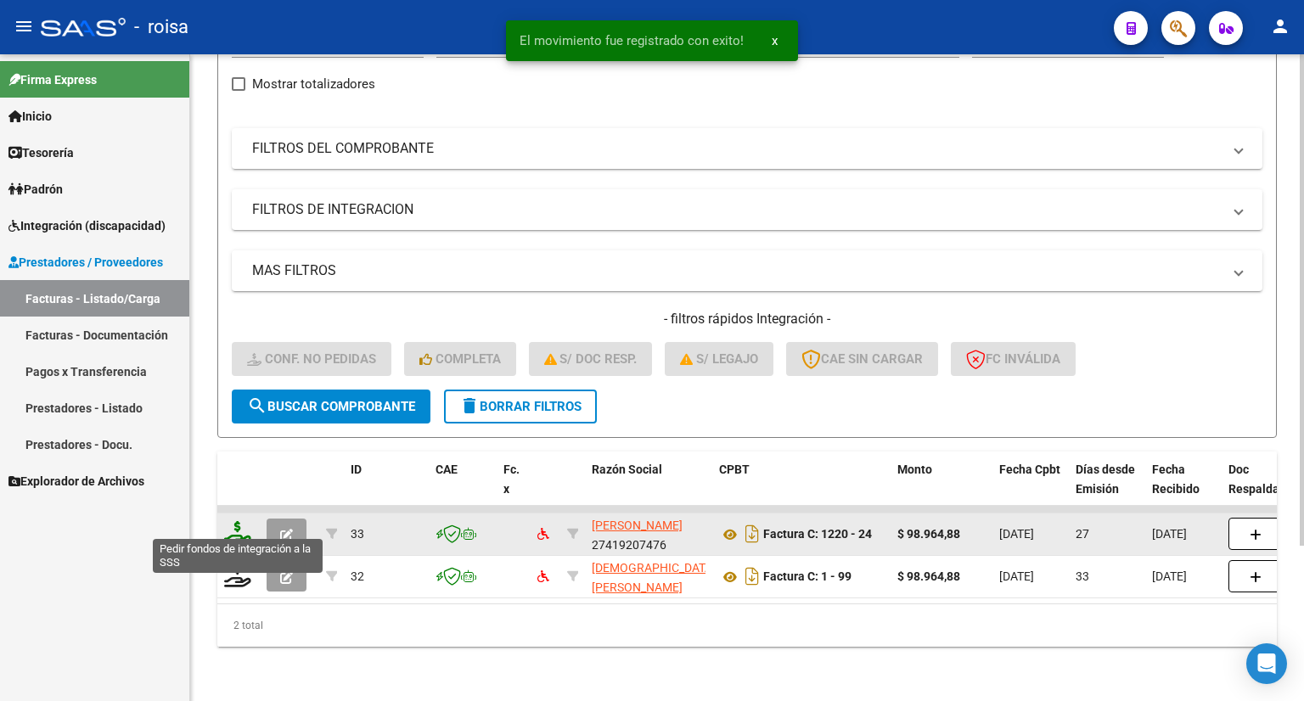
click at [236, 521] on icon at bounding box center [237, 533] width 27 height 24
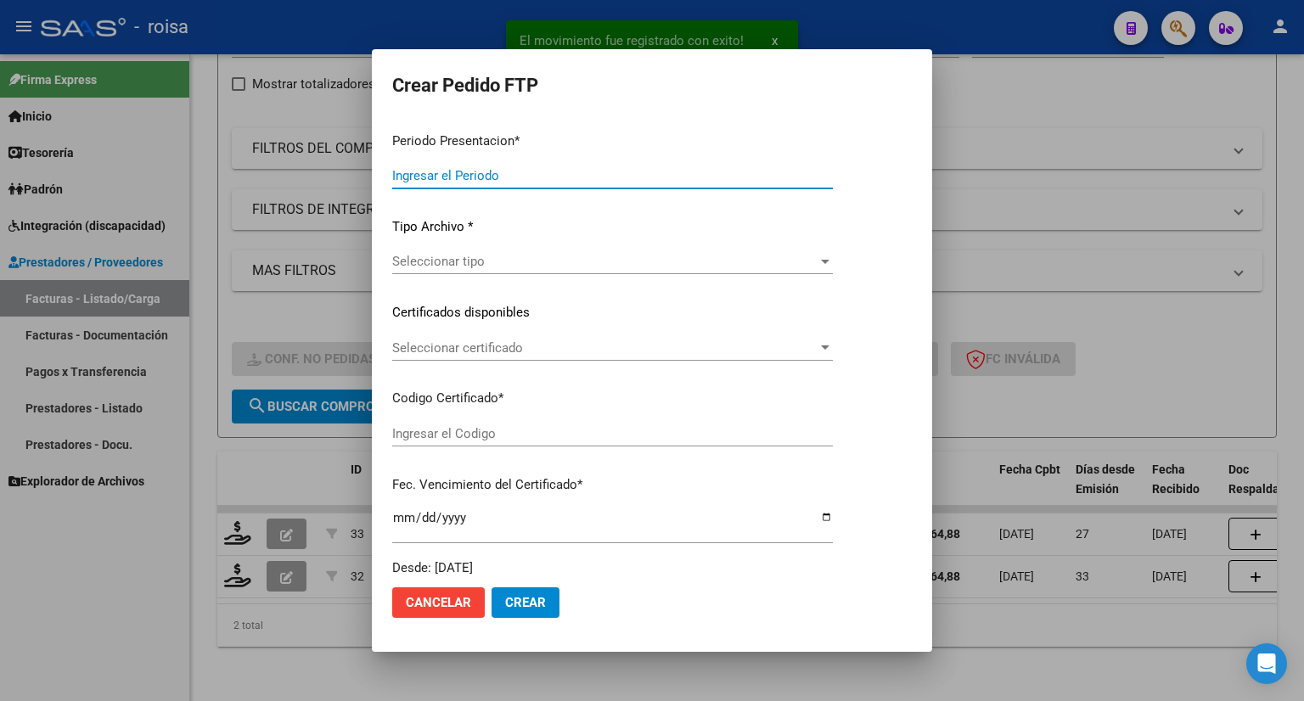
type input "202508"
type input "202507"
type input "$ 98.964,88"
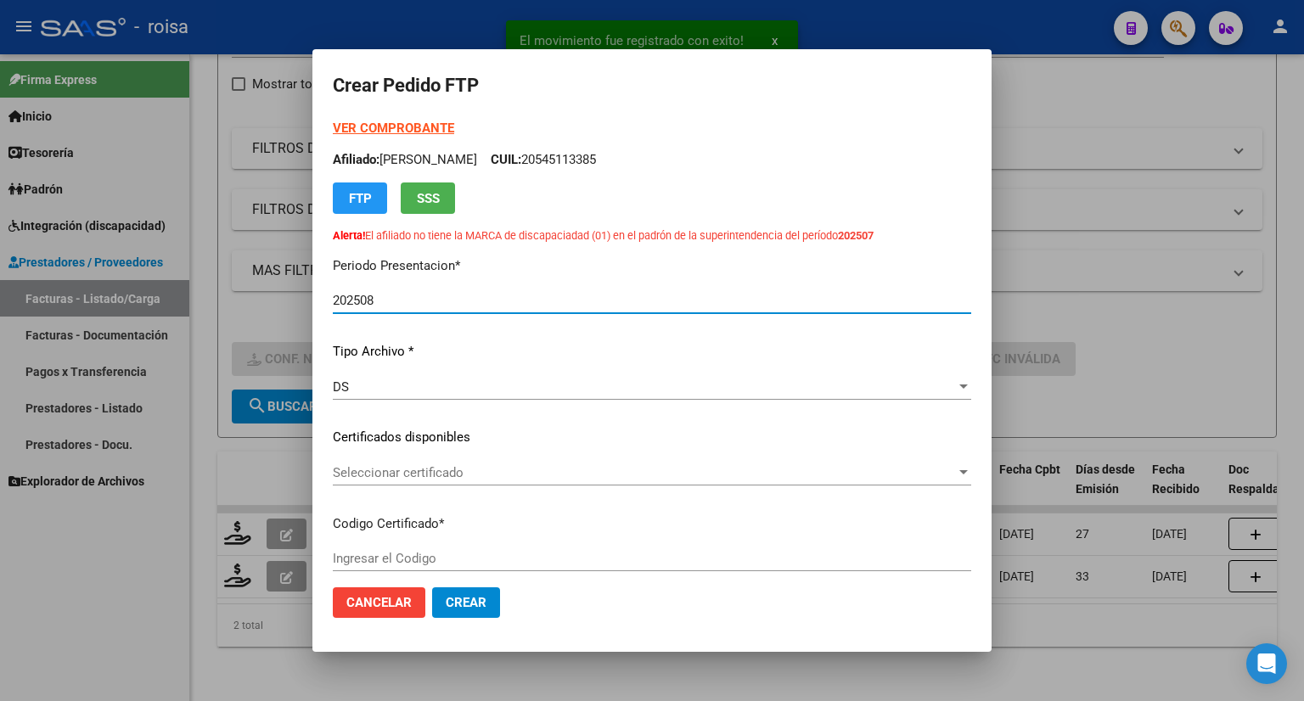
type input "7910423264"
type input "[DATE]"
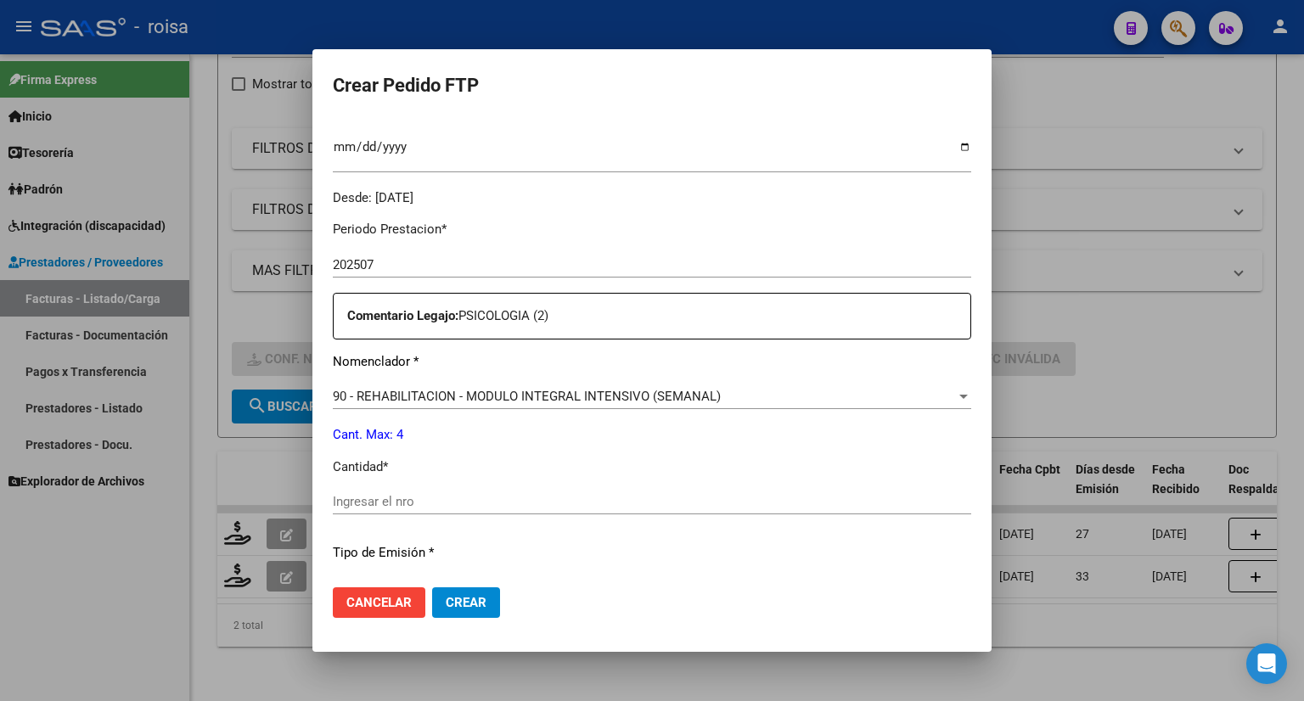
scroll to position [594, 0]
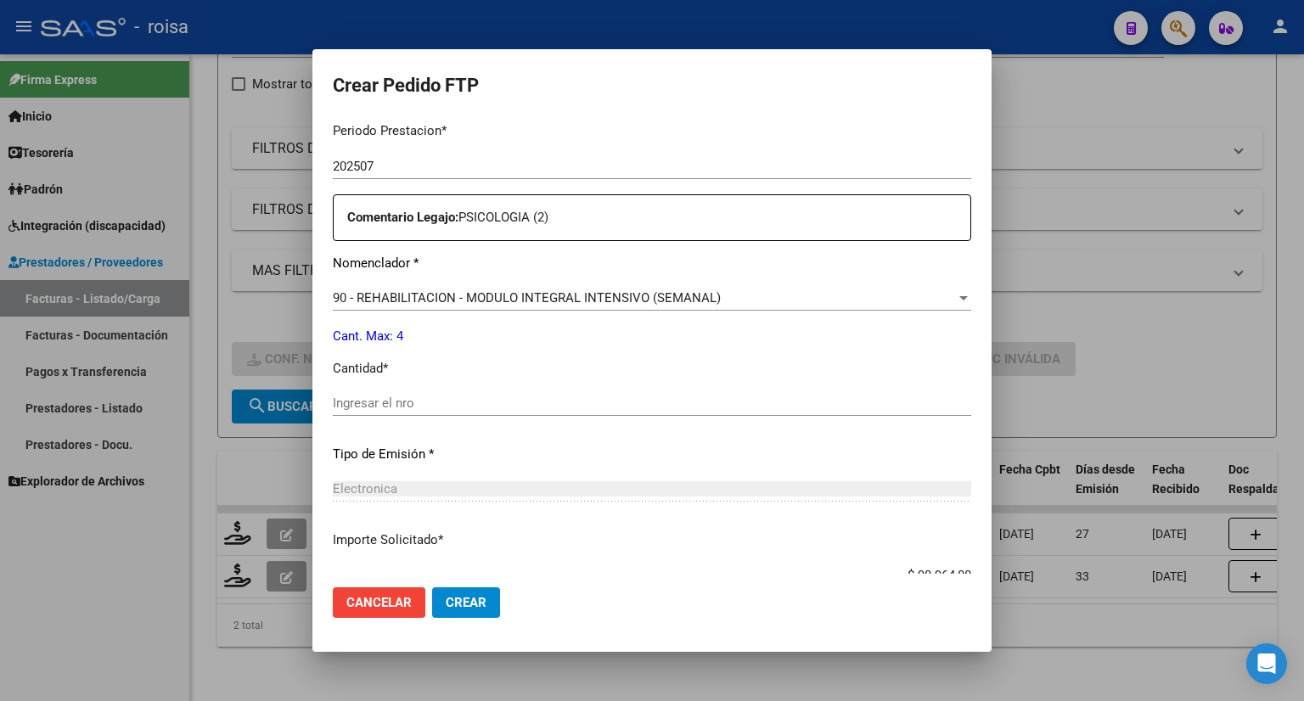
click at [458, 401] on input "Ingresar el nro" at bounding box center [652, 403] width 638 height 15
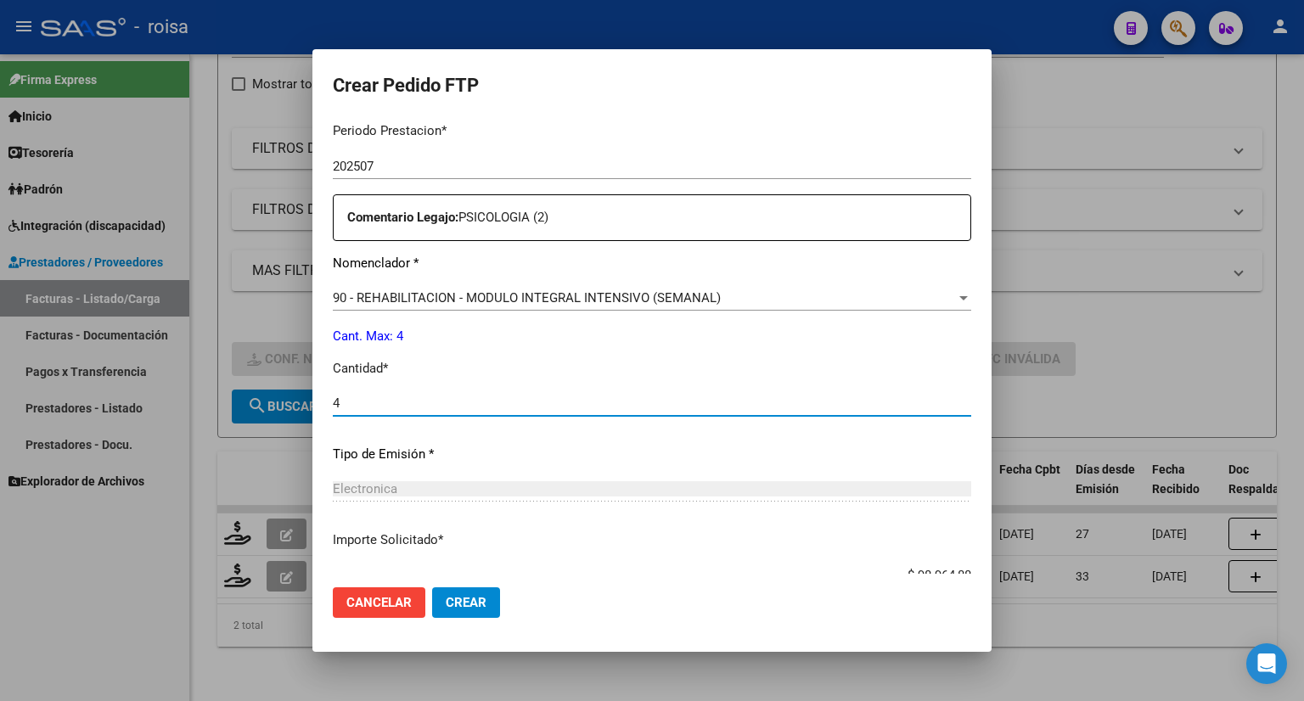
type input "4"
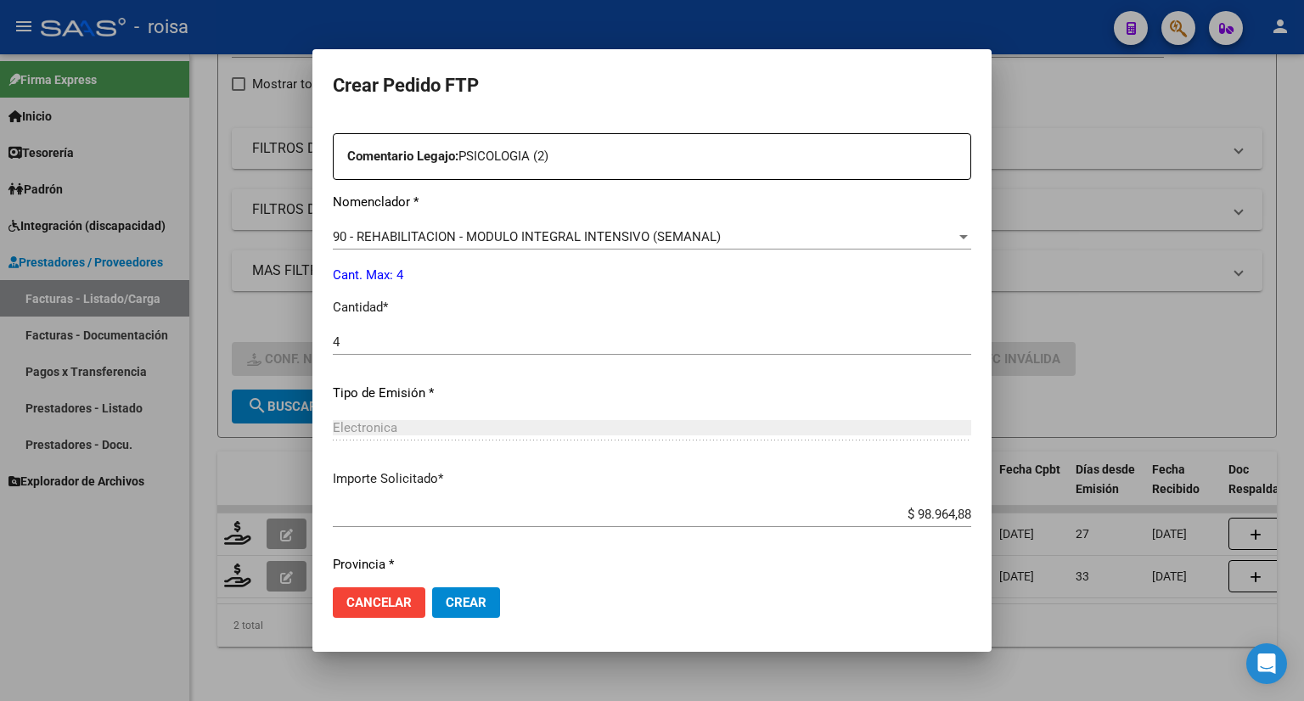
scroll to position [710, 0]
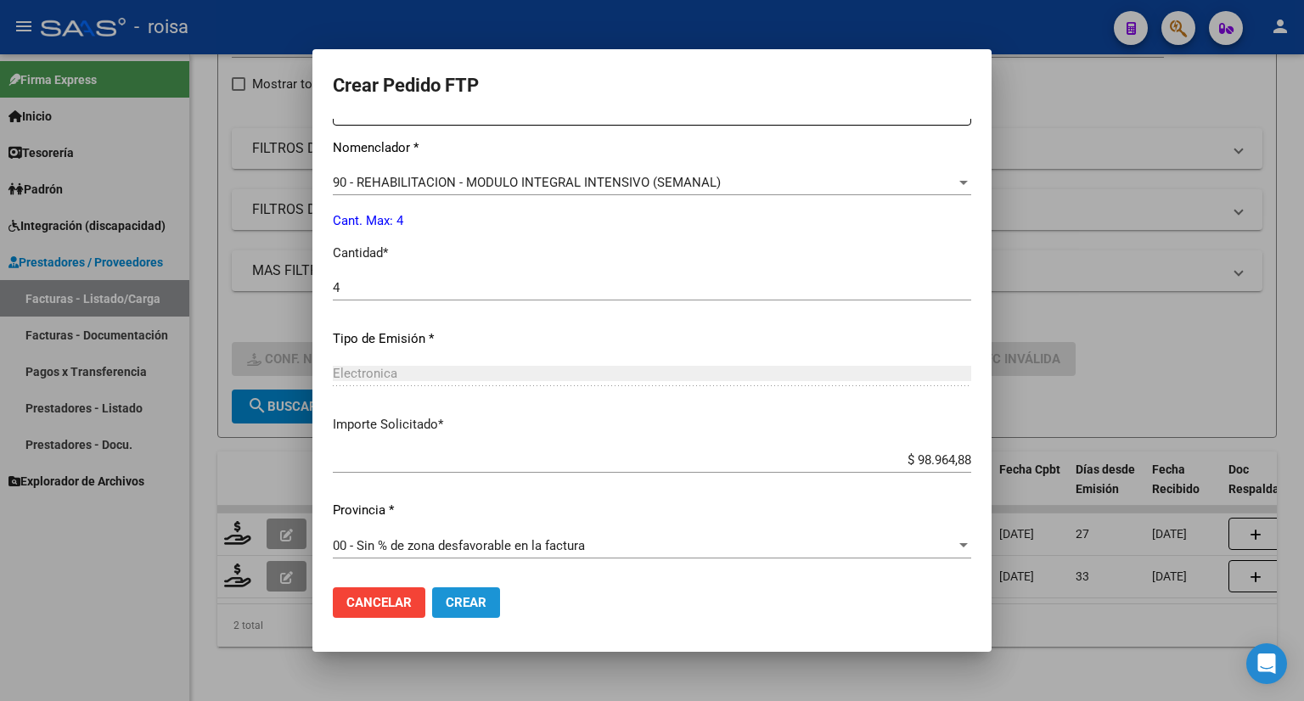
click at [463, 602] on span "Crear" at bounding box center [466, 602] width 41 height 15
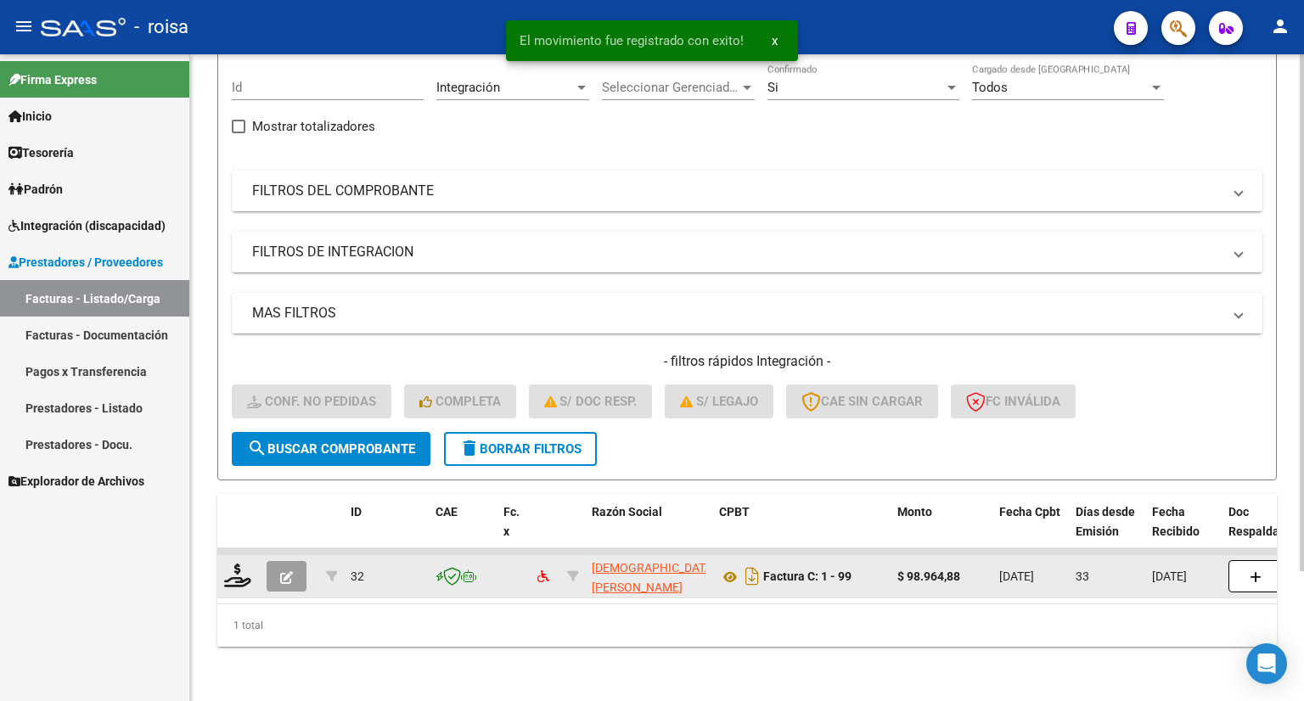
scroll to position [162, 0]
click at [236, 569] on icon at bounding box center [237, 576] width 27 height 24
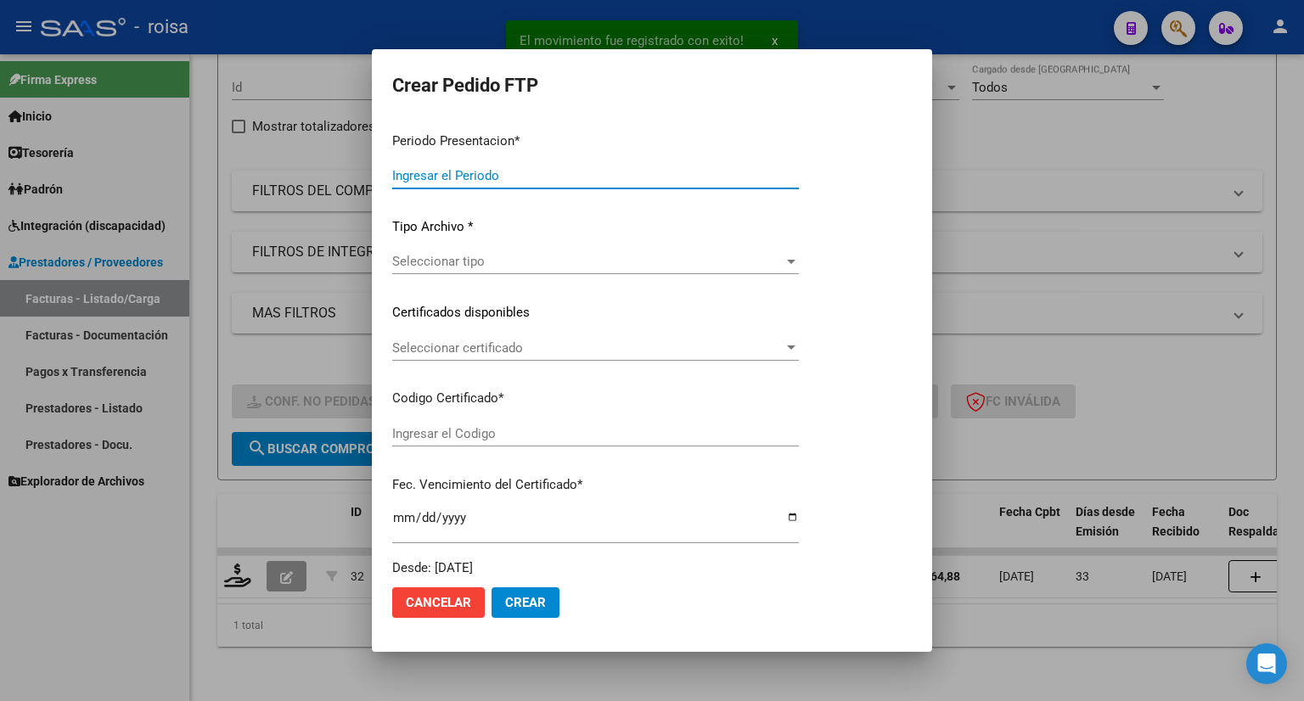
type input "202508"
type input "202507"
type input "$ 98.964,88"
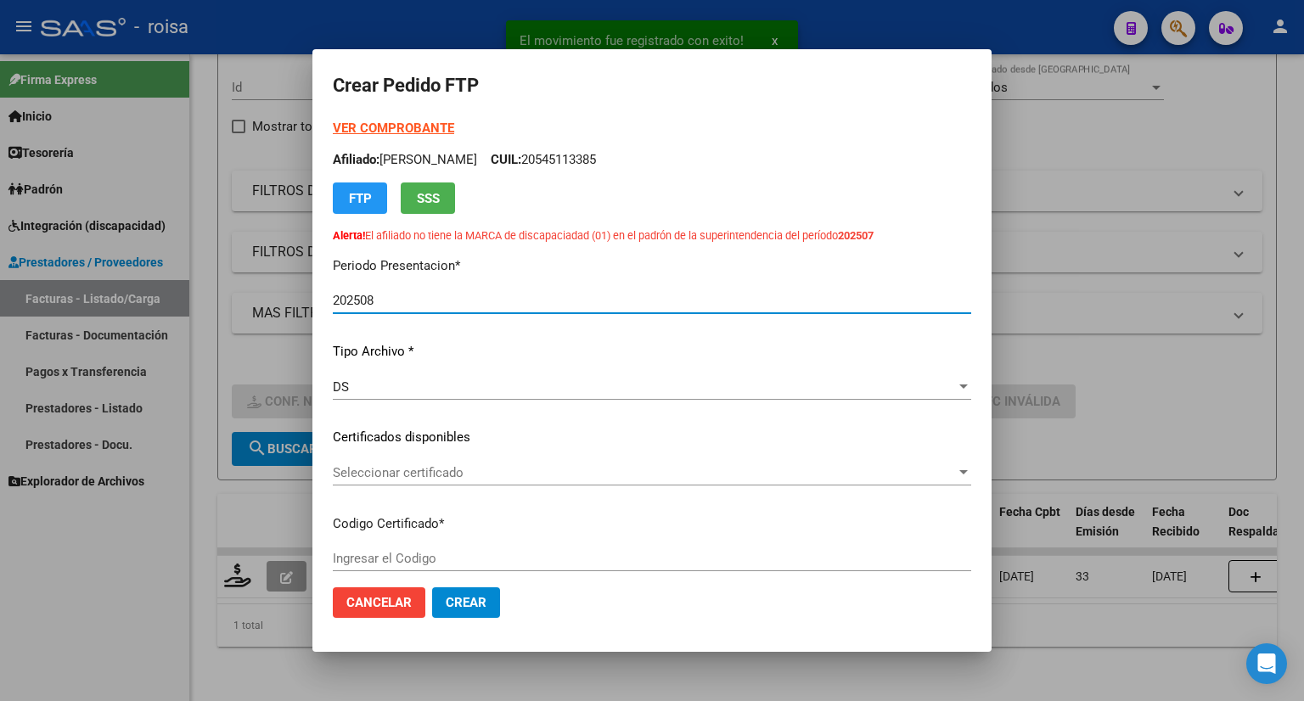
type input "7910423264"
type input "[DATE]"
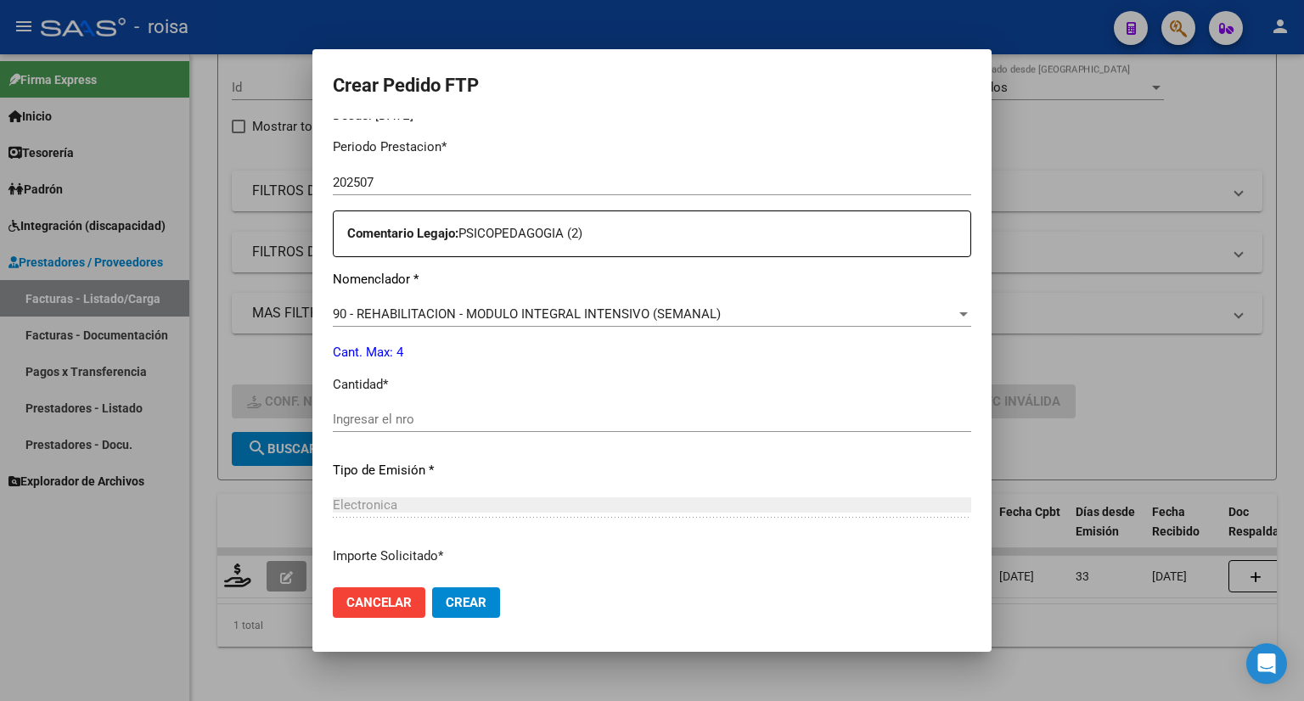
scroll to position [594, 0]
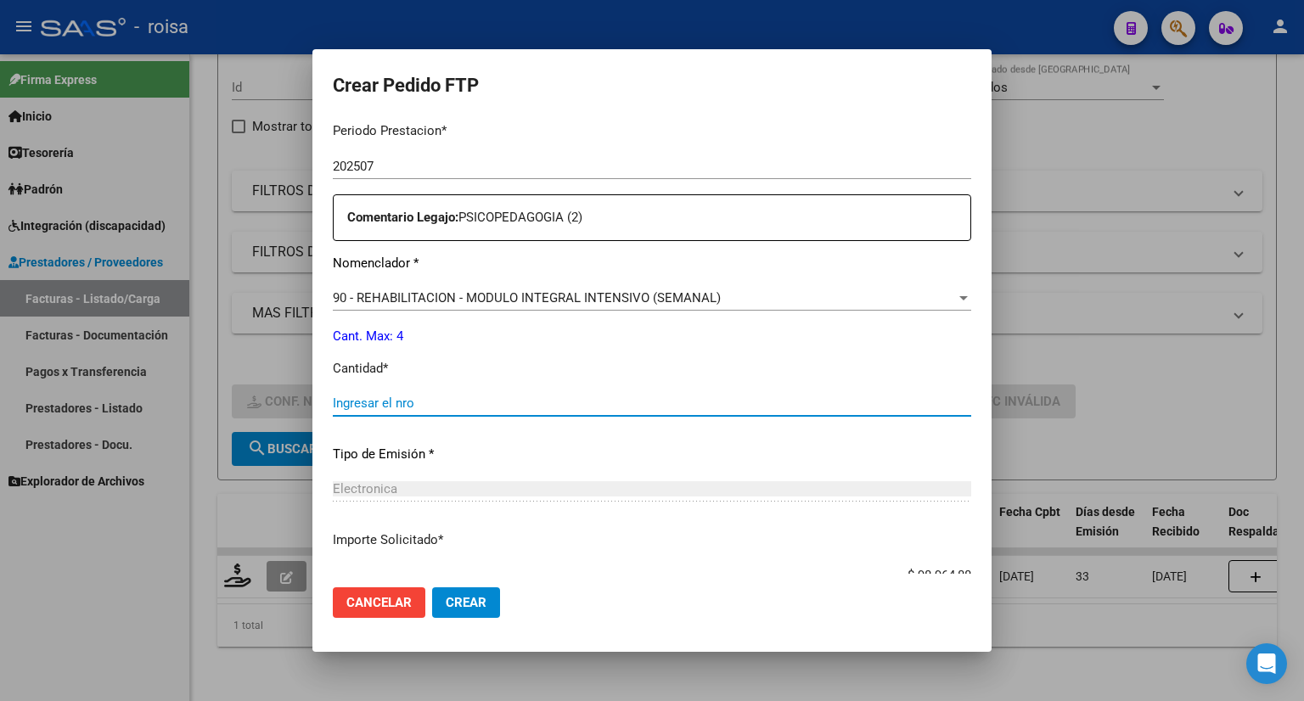
click at [480, 398] on input "Ingresar el nro" at bounding box center [652, 403] width 638 height 15
type input "4"
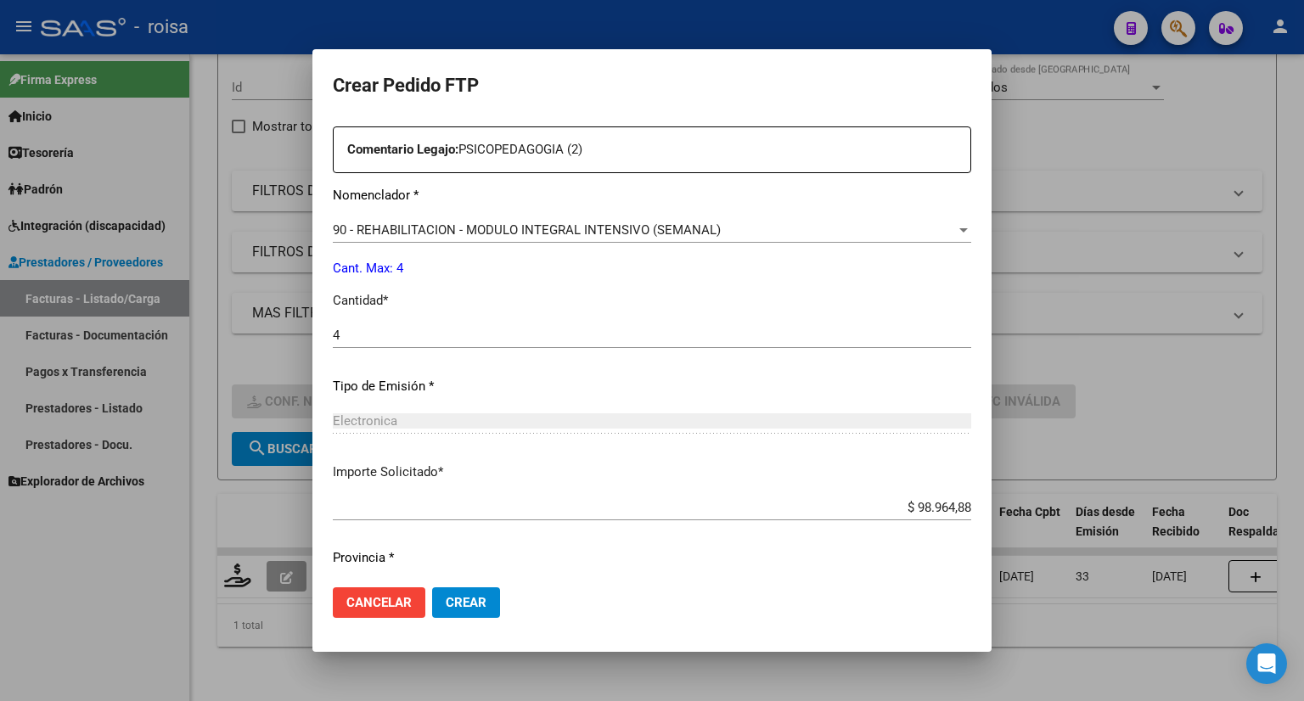
scroll to position [710, 0]
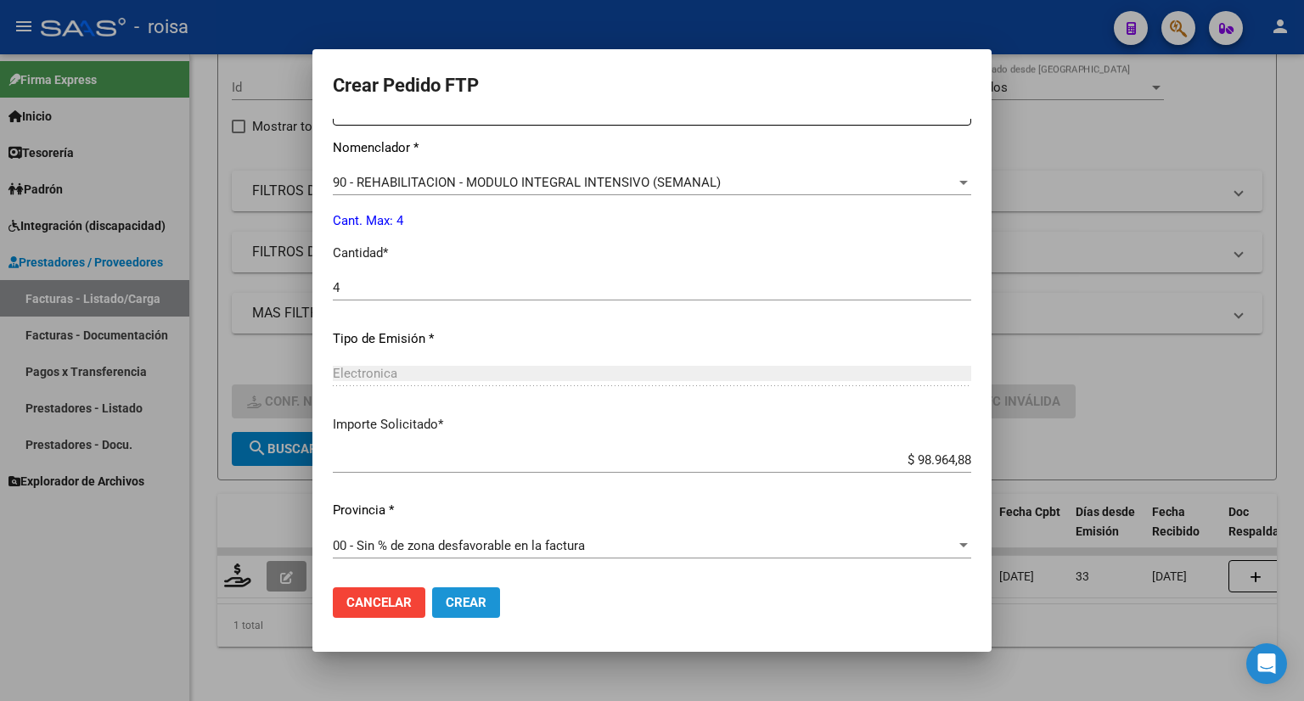
click at [454, 600] on span "Crear" at bounding box center [466, 602] width 41 height 15
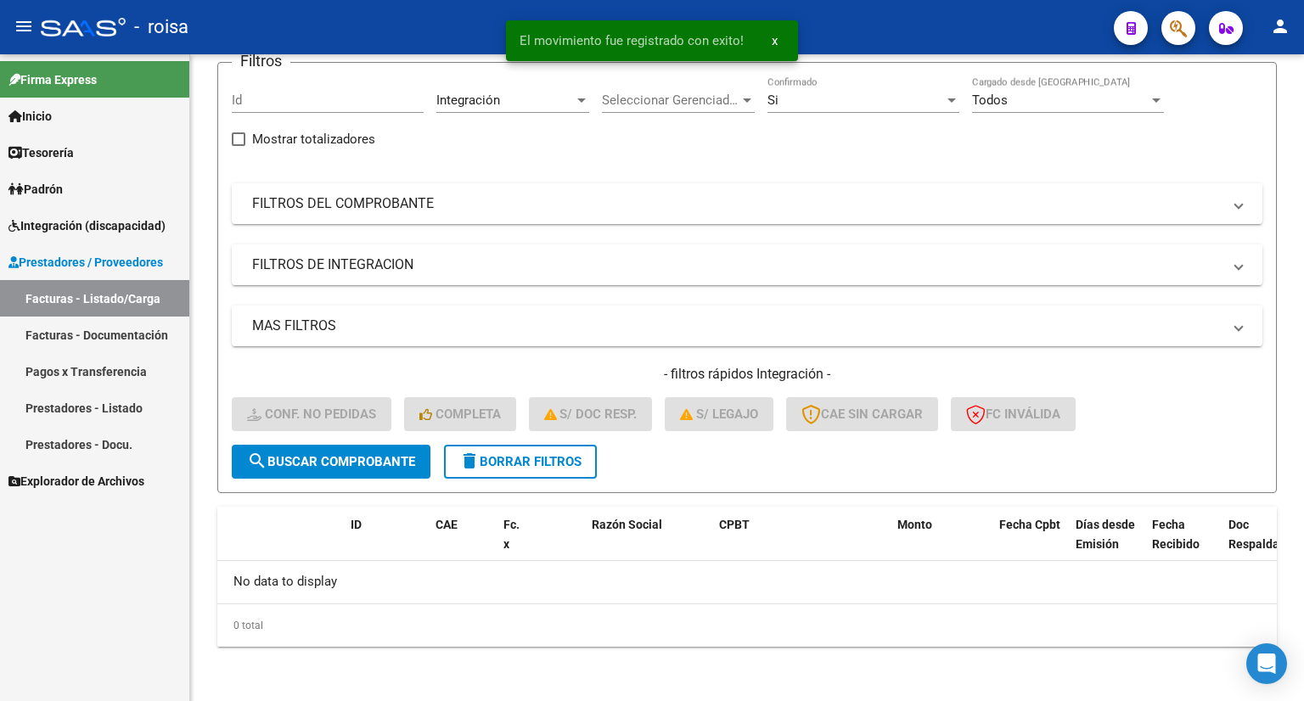
scroll to position [136, 0]
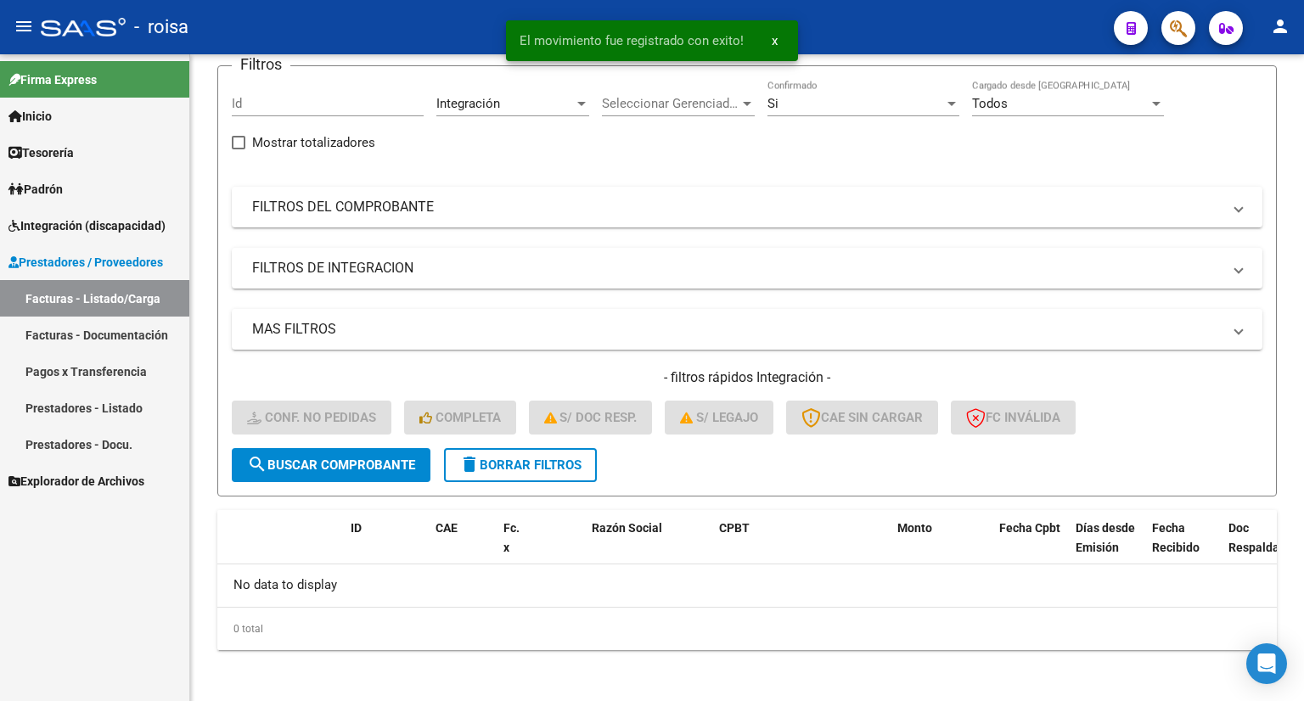
click at [108, 227] on span "Integración (discapacidad)" at bounding box center [86, 225] width 157 height 19
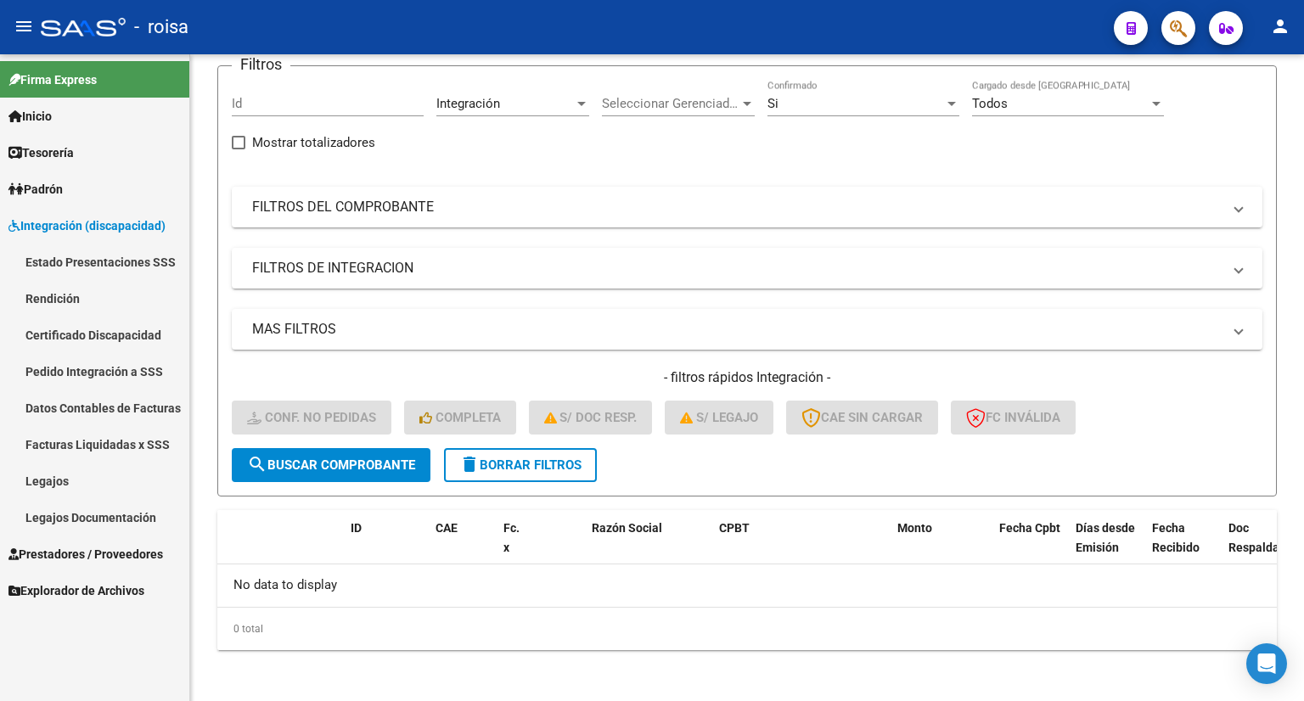
click at [93, 367] on link "Pedido Integración a SSS" at bounding box center [94, 371] width 189 height 36
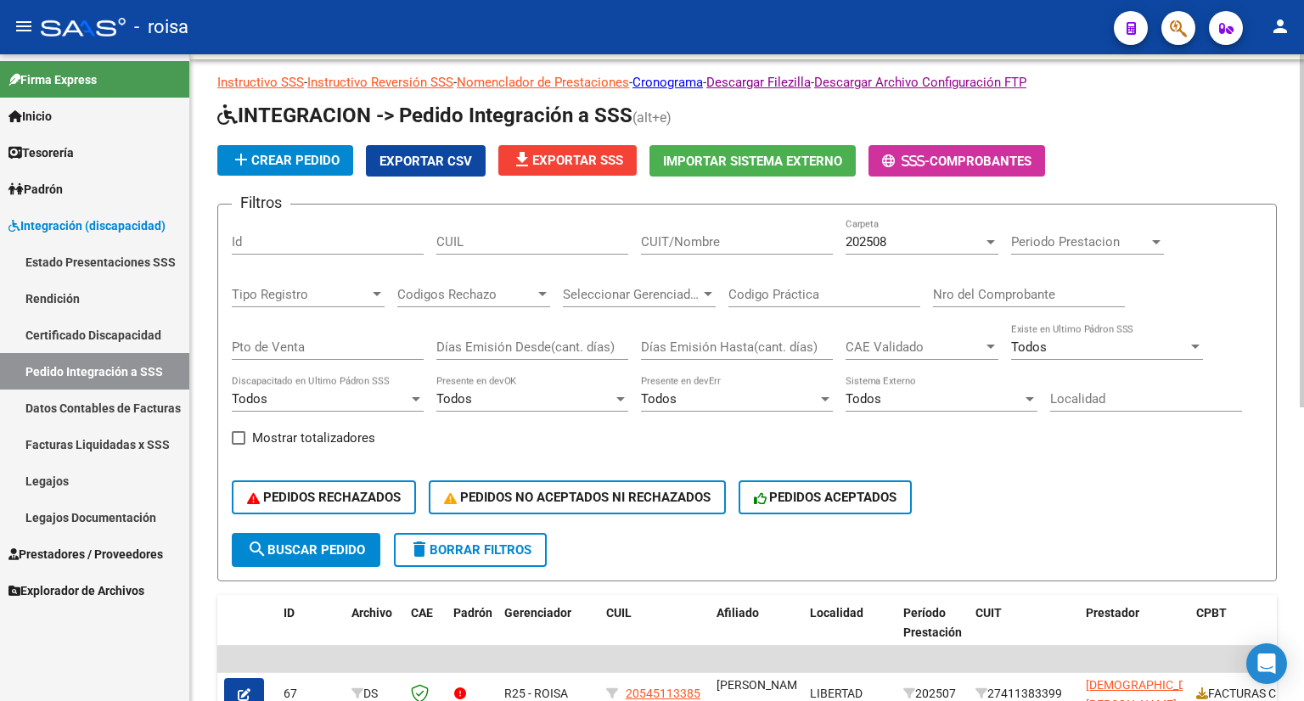
scroll to position [28, 0]
click at [911, 242] on div "202508" at bounding box center [913, 242] width 137 height 15
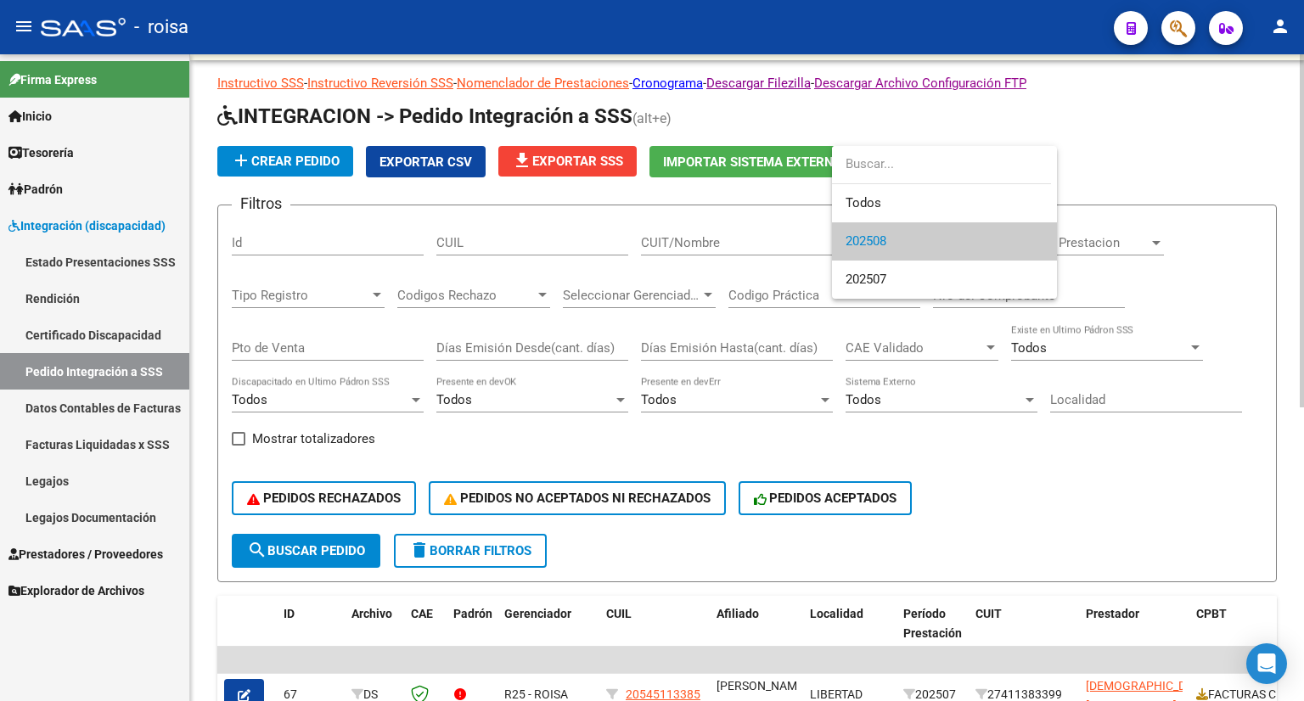
click at [911, 242] on span "202508" at bounding box center [944, 241] width 198 height 38
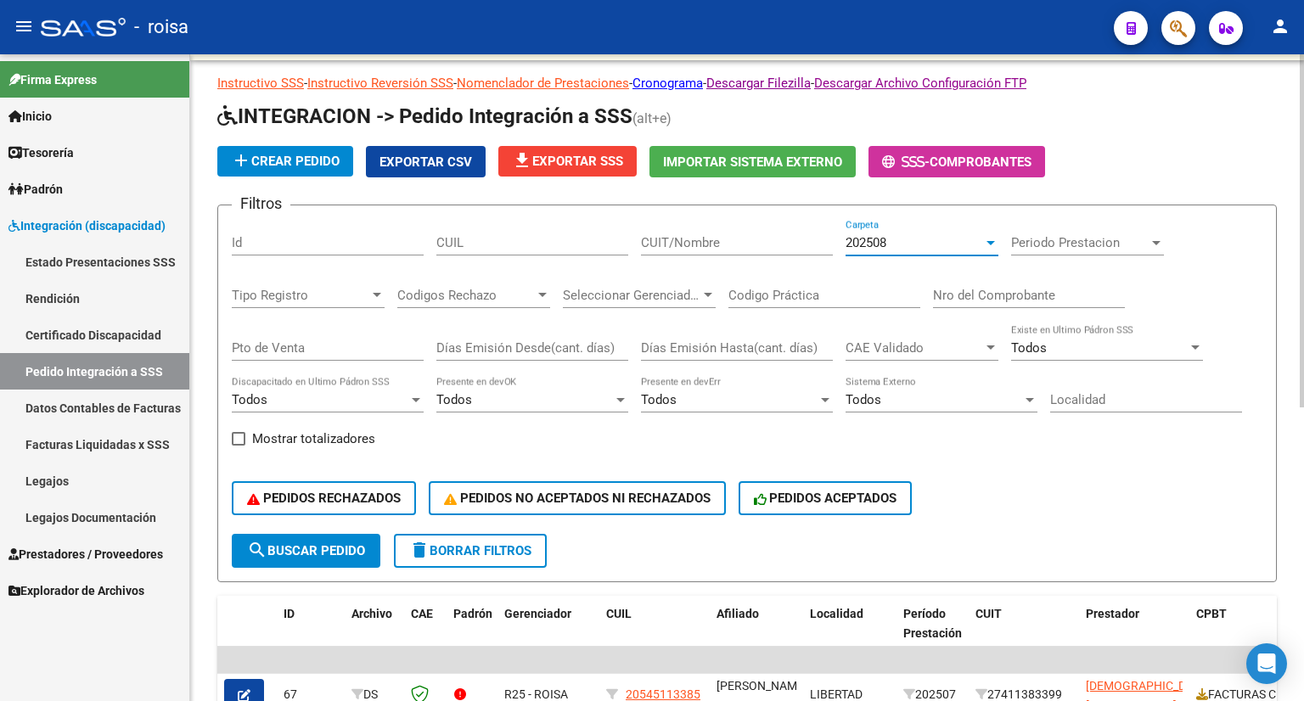
click at [325, 154] on span "add Crear Pedido" at bounding box center [285, 161] width 109 height 15
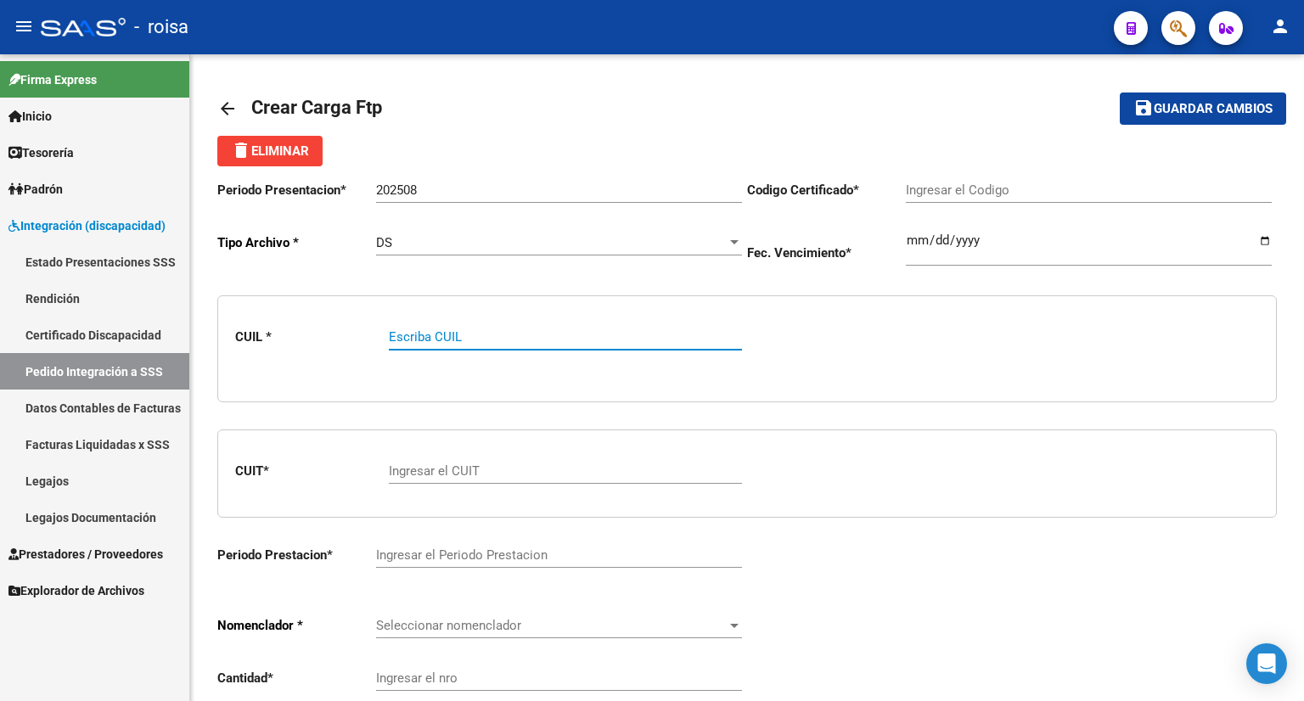
click at [44, 373] on link "Pedido Integración a SSS" at bounding box center [94, 371] width 189 height 36
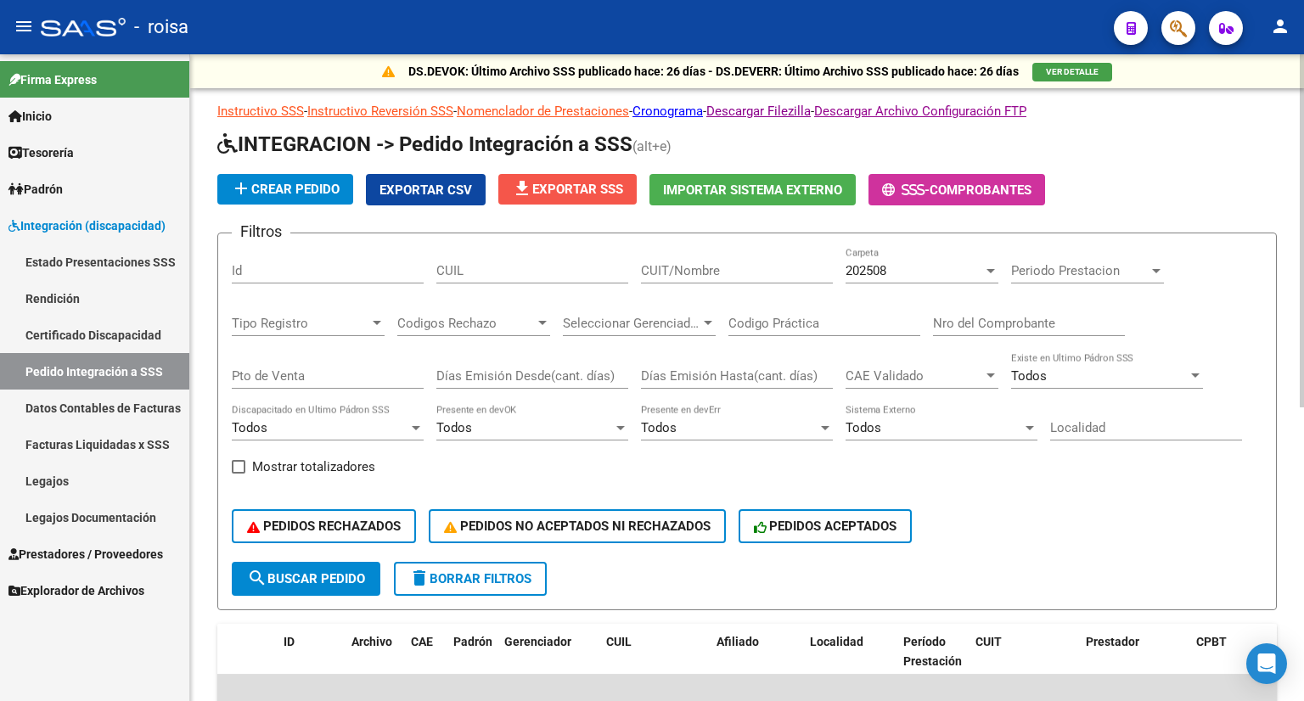
click at [611, 191] on span "file_download Exportar SSS" at bounding box center [567, 189] width 111 height 15
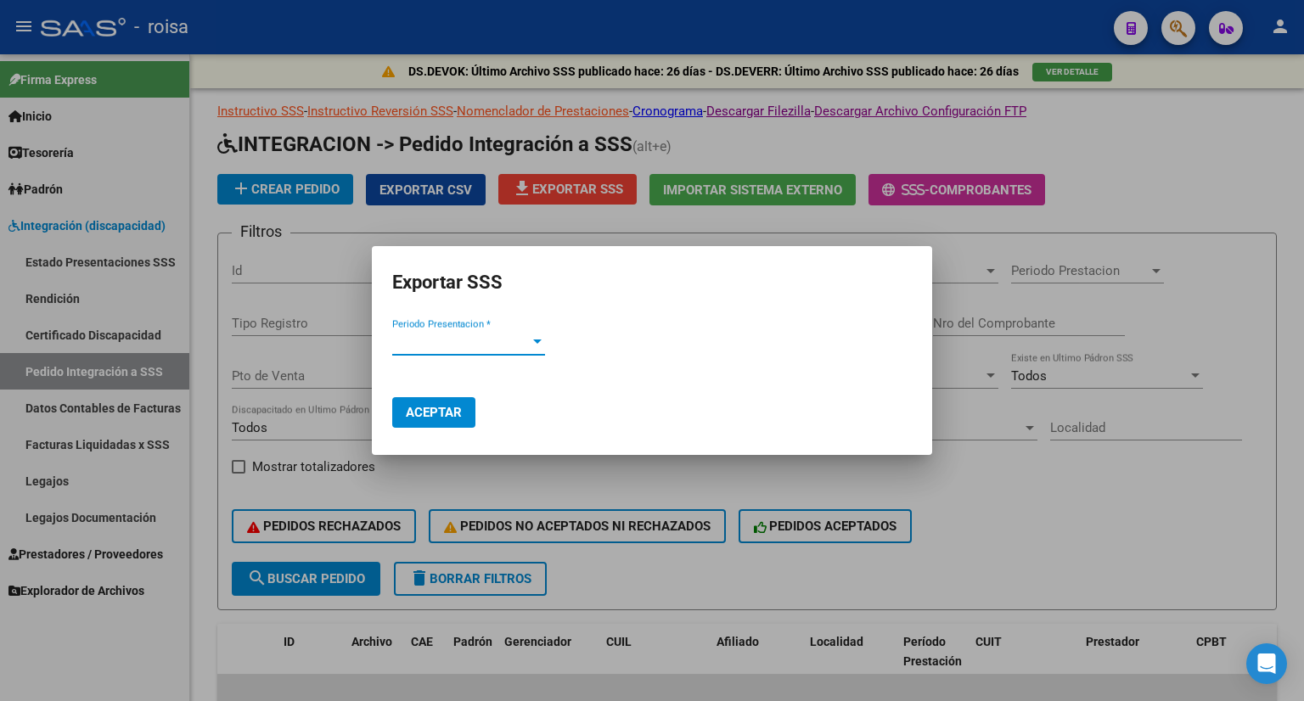
click at [520, 341] on span "Periodo Presentacion *" at bounding box center [460, 341] width 137 height 15
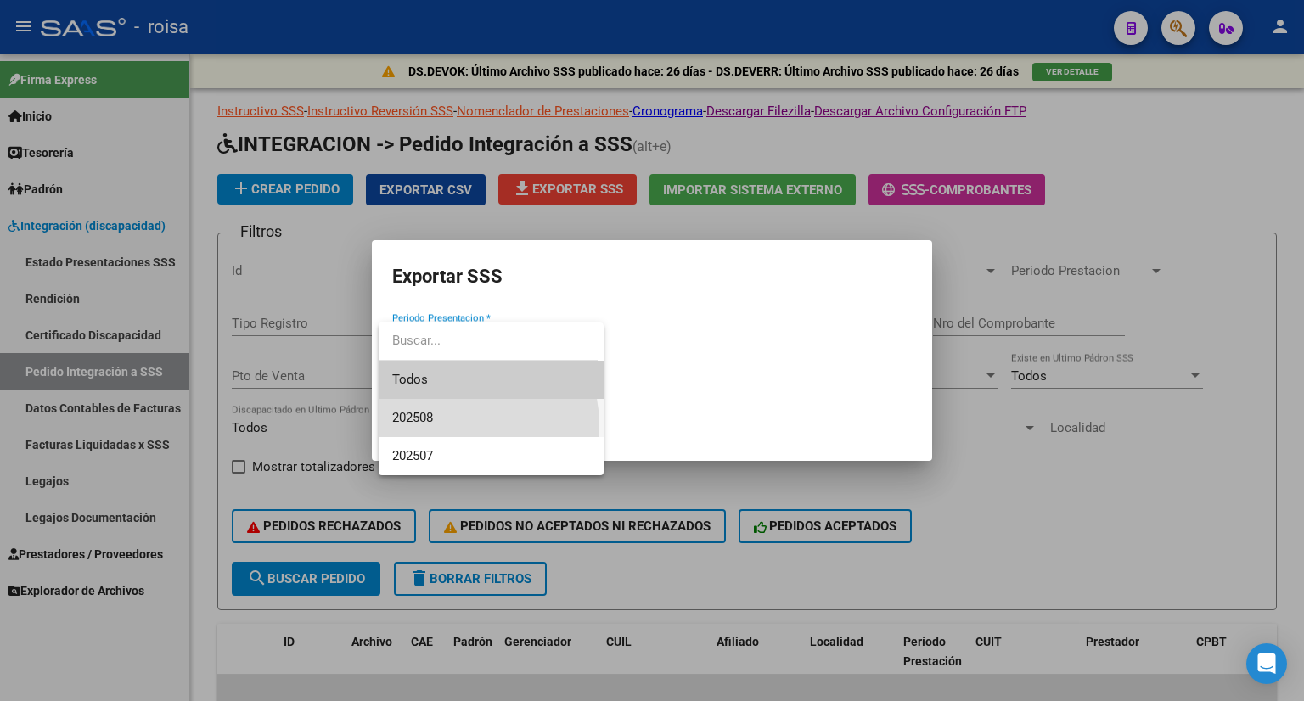
click at [465, 424] on span "202508" at bounding box center [491, 418] width 198 height 38
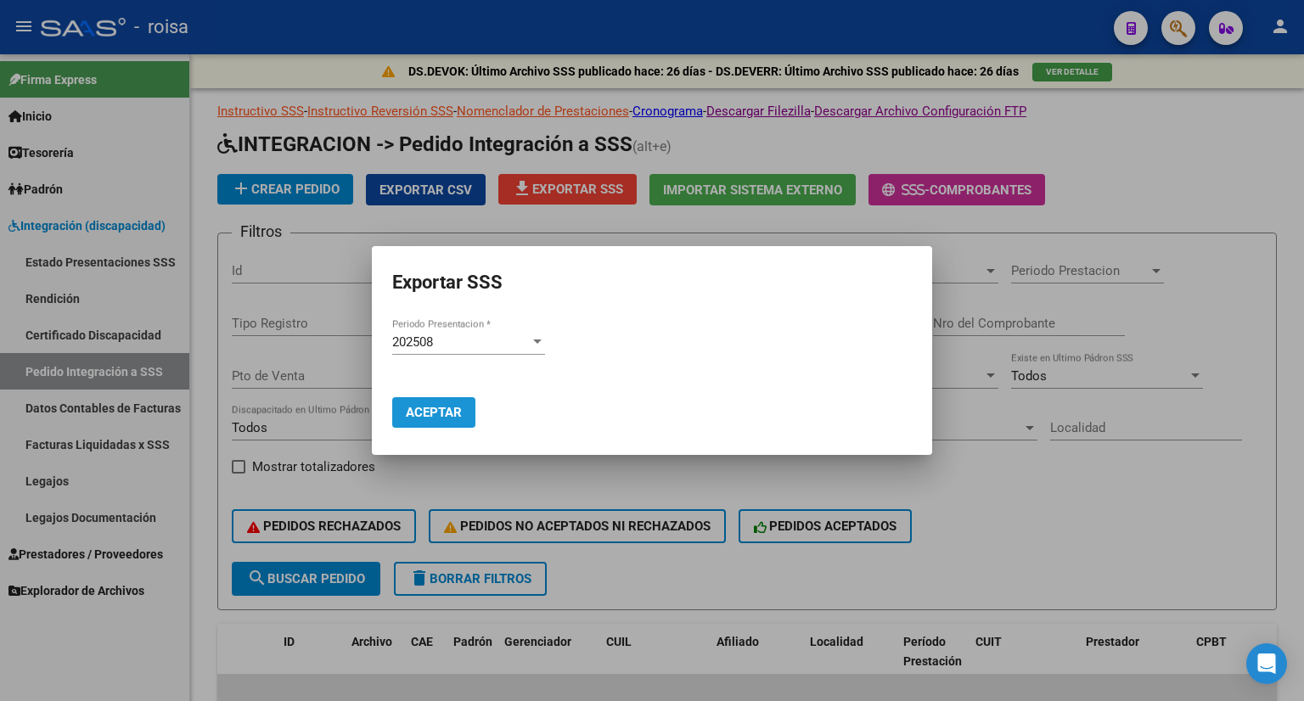
click at [460, 417] on span "Aceptar" at bounding box center [434, 412] width 56 height 15
click at [1184, 171] on div at bounding box center [652, 350] width 1304 height 701
